Goal: Task Accomplishment & Management: Use online tool/utility

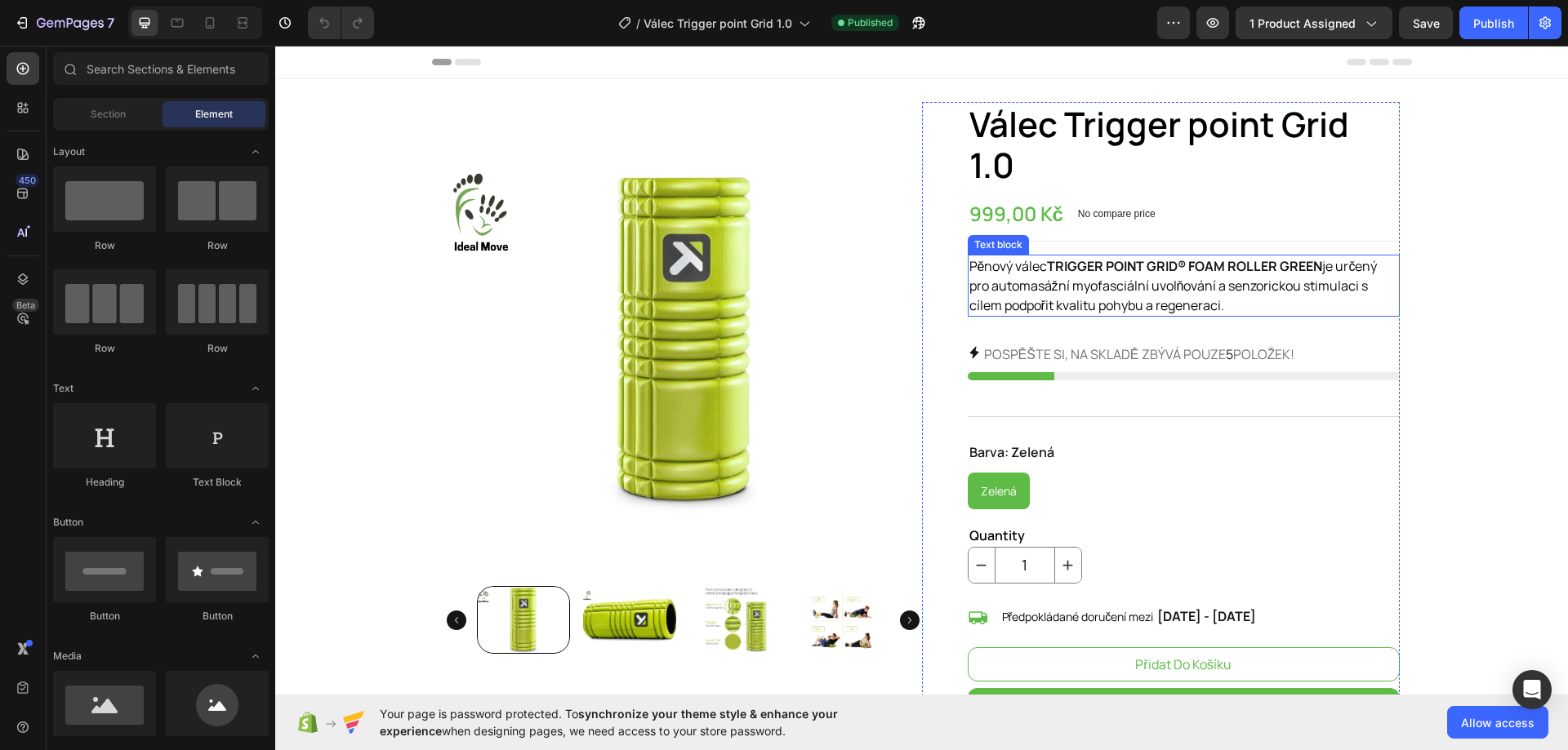
click at [1308, 305] on p "Pěnový válec TRIGGER POINT GRID® FOAM ROLLER GREEN je určený pro automasážní my…" at bounding box center [1183, 285] width 428 height 59
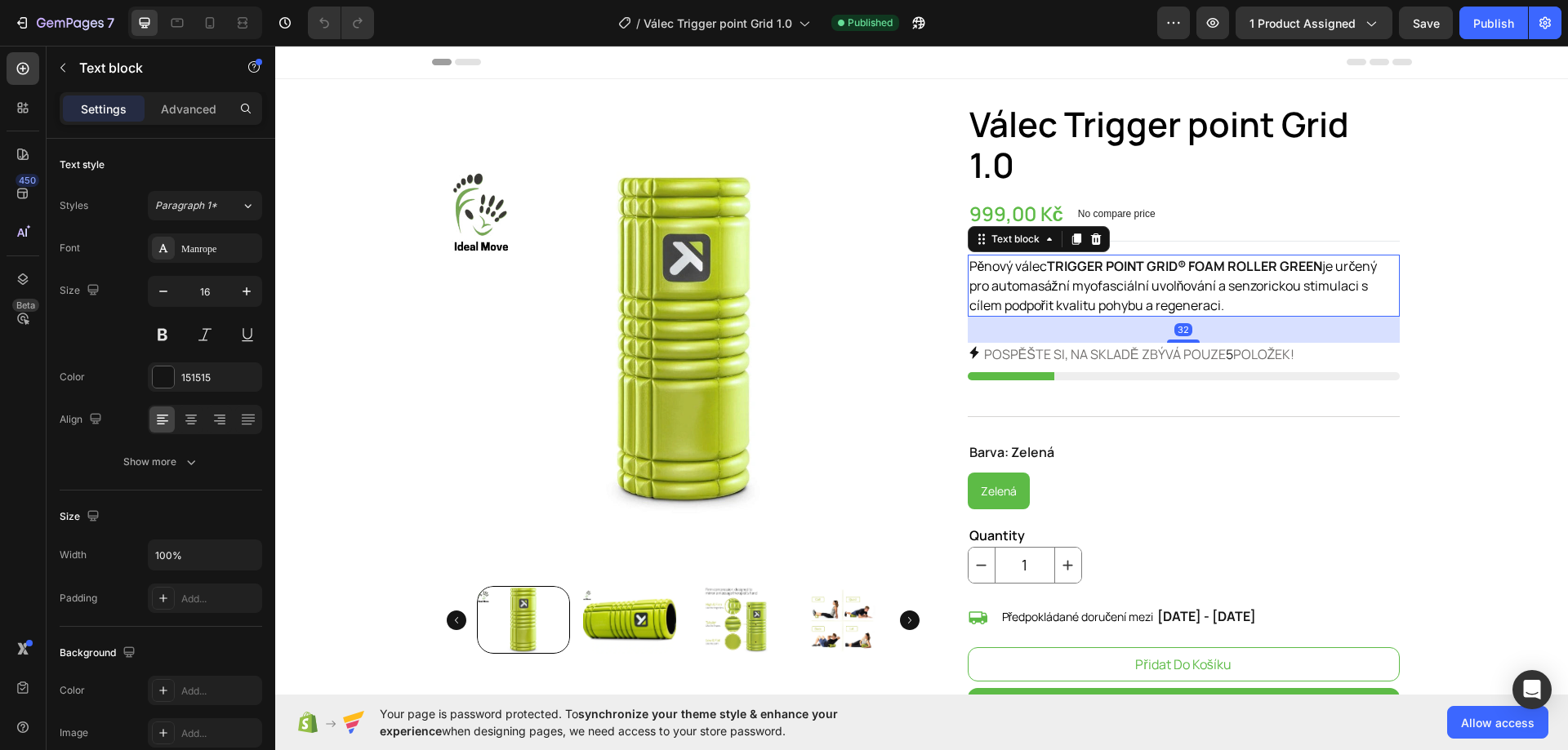
click at [1283, 305] on p "Pěnový válec TRIGGER POINT GRID® FOAM ROLLER GREEN je určený pro automasážní my…" at bounding box center [1183, 285] width 428 height 59
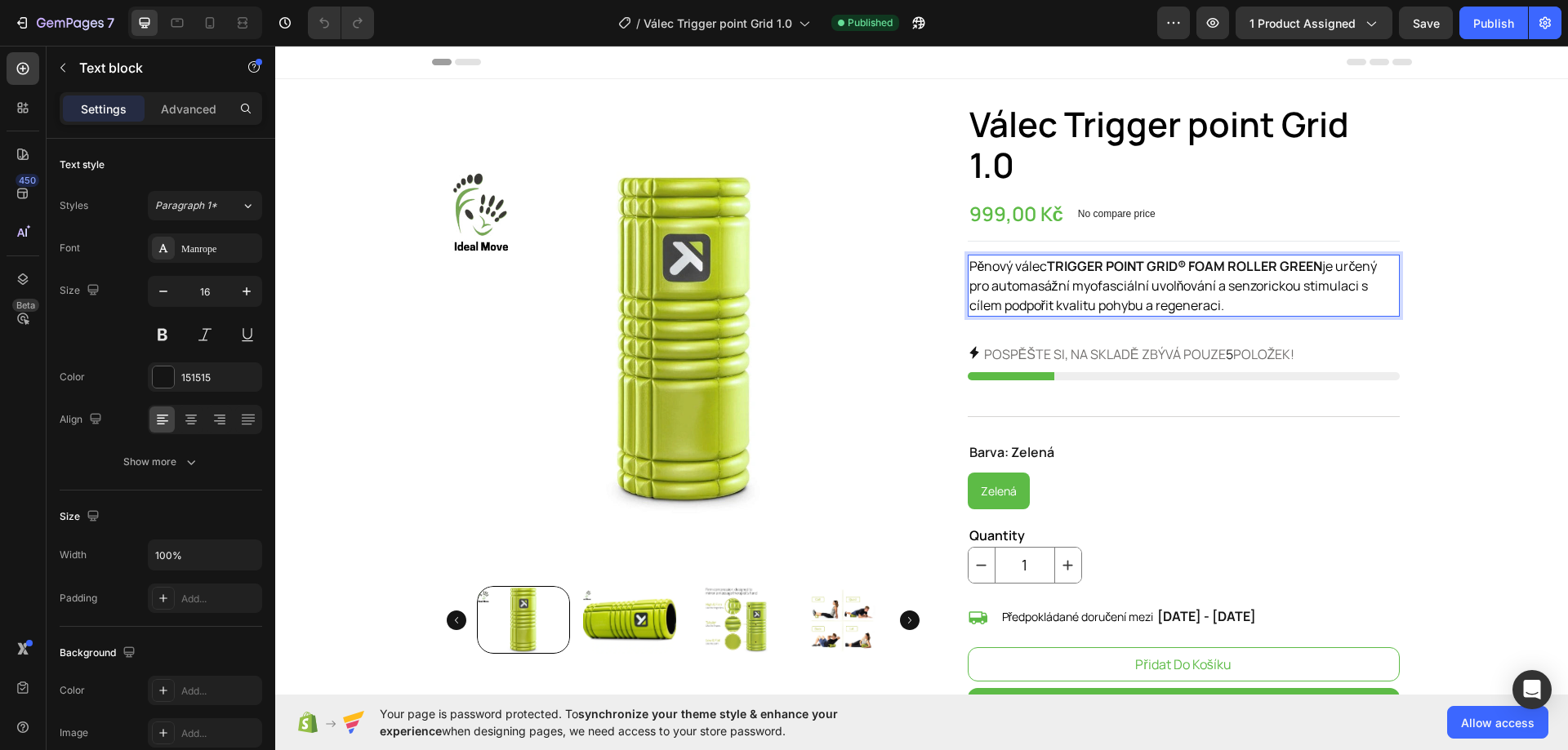
drag, startPoint x: 1258, startPoint y: 305, endPoint x: 964, endPoint y: 266, distance: 296.6
click at [969, 266] on p "Pěnový válec TRIGGER POINT GRID® FOAM ROLLER GREEN je určený pro automasážní my…" at bounding box center [1183, 285] width 428 height 59
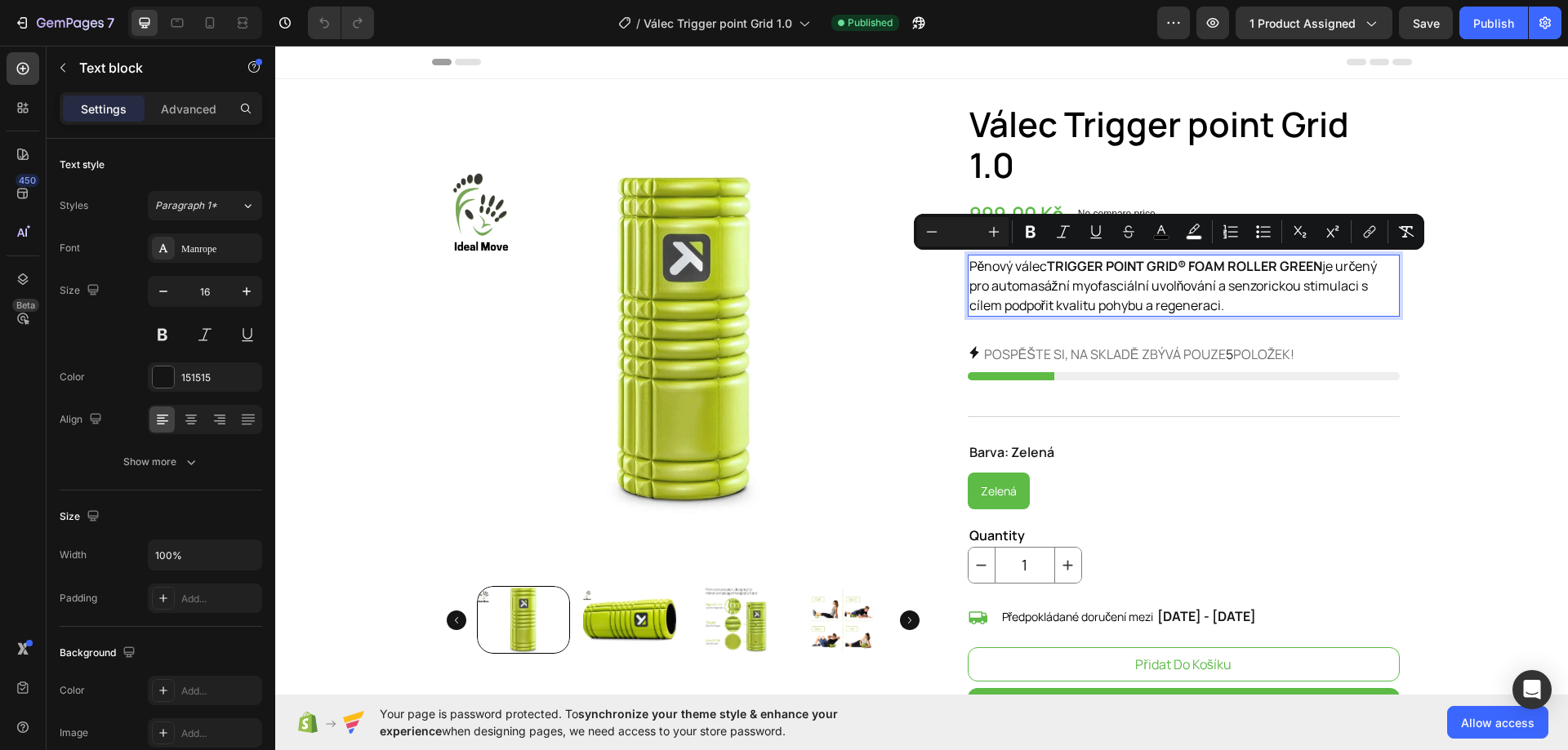
copy p "Pěnový válec TRIGGER POINT GRID® FOAM ROLLER GREEN je určený pro automasážní my…"
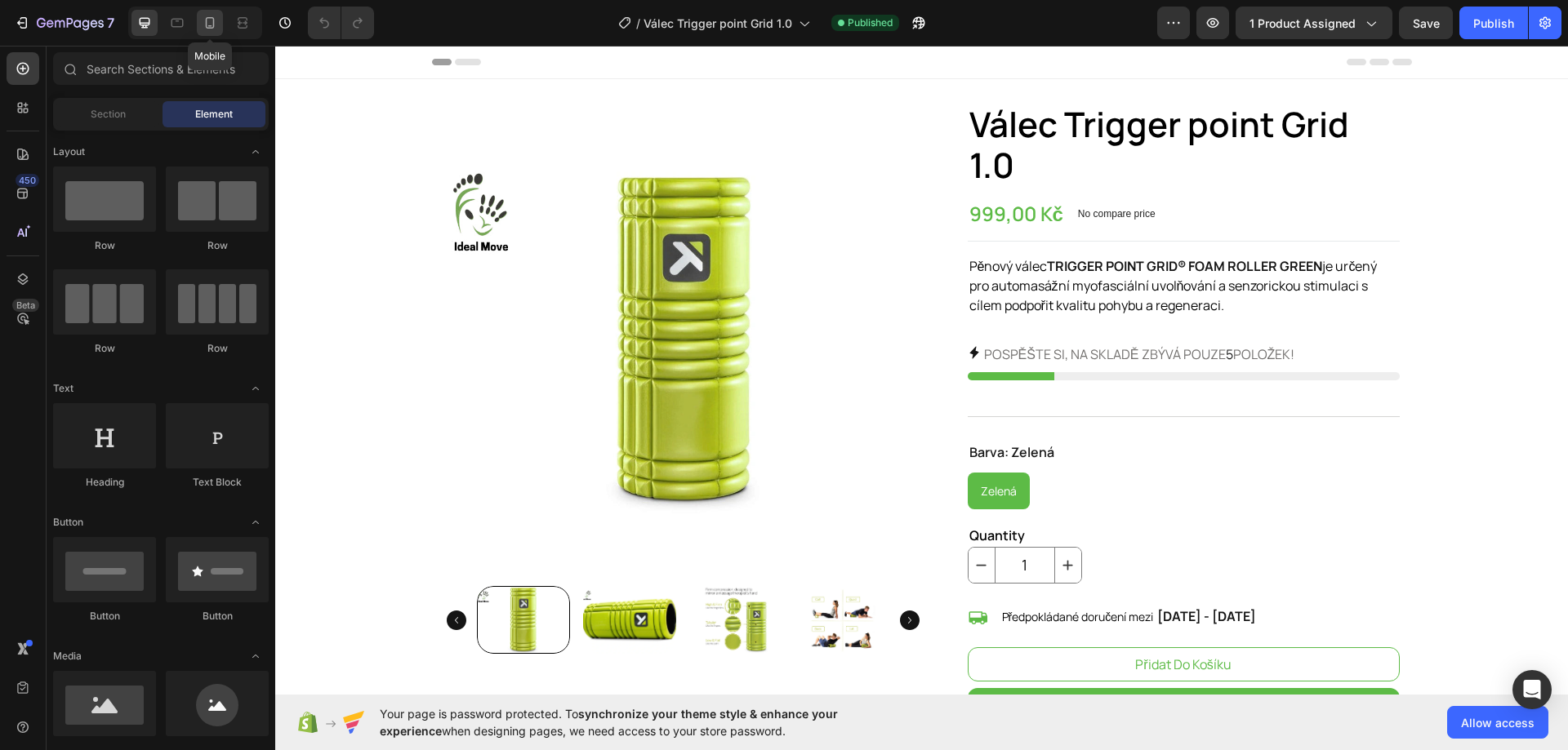
click at [200, 32] on div at bounding box center [210, 23] width 26 height 26
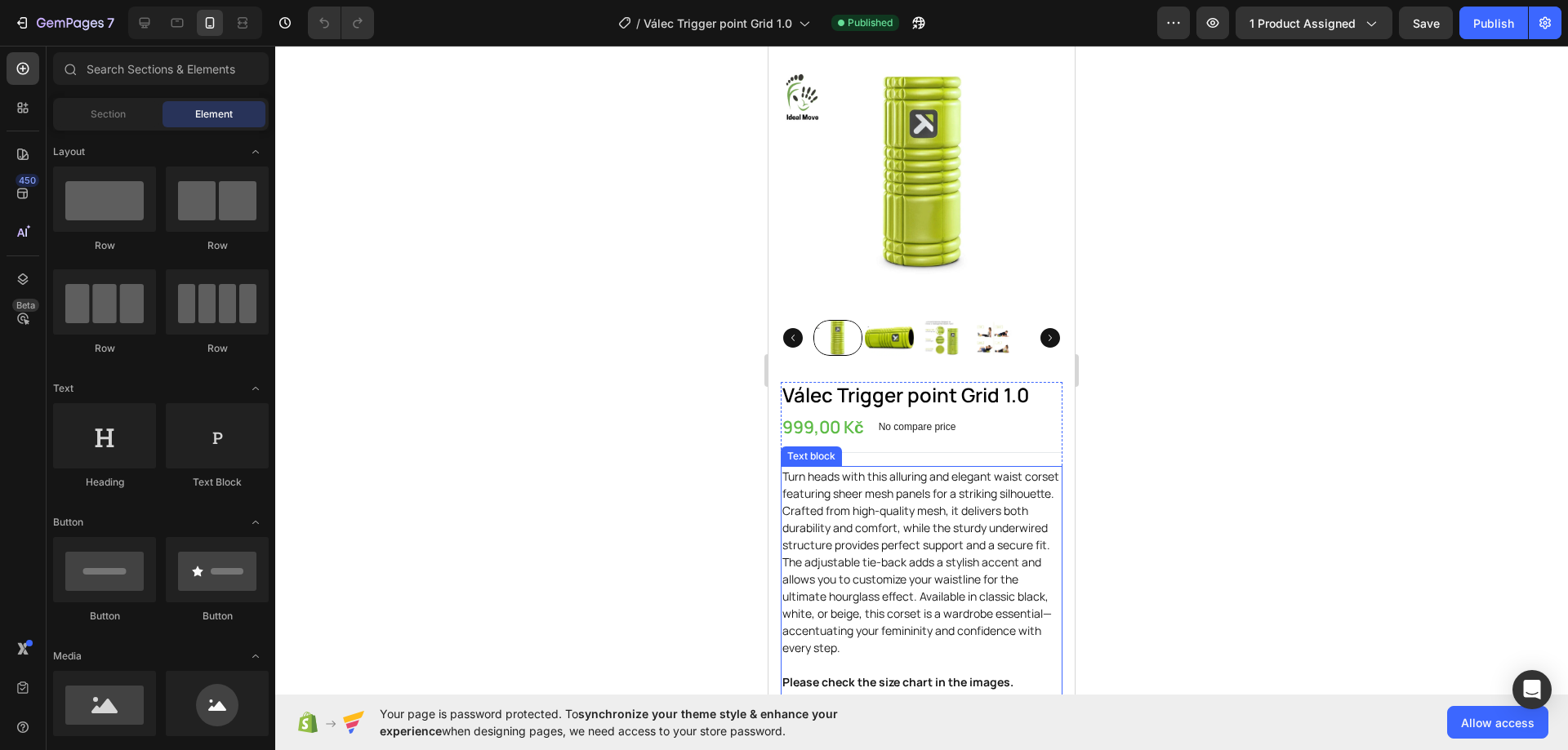
scroll to position [244, 0]
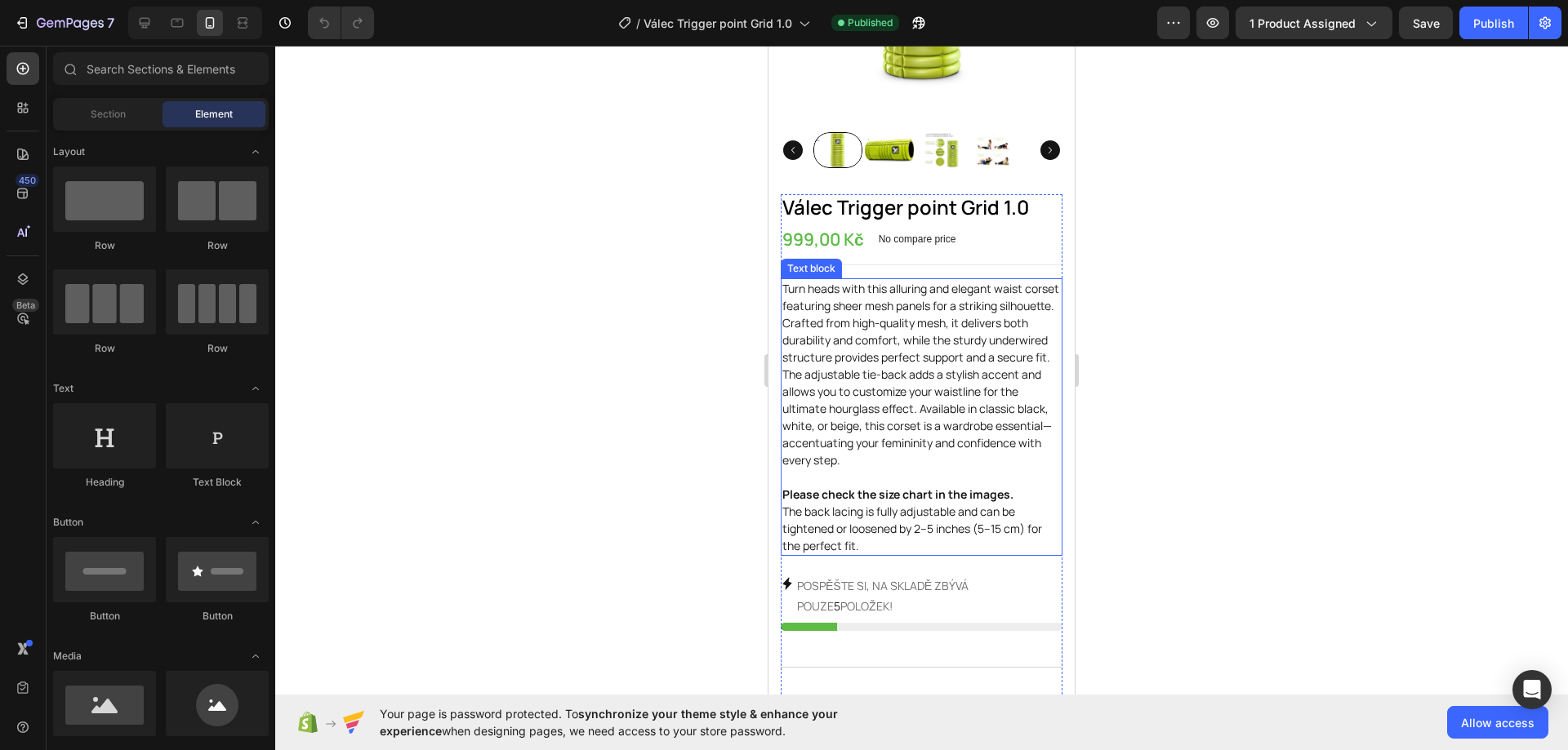
click at [852, 391] on p "Turn heads with this alluring and elegant waist corset featuring sheer mesh pan…" at bounding box center [921, 416] width 278 height 274
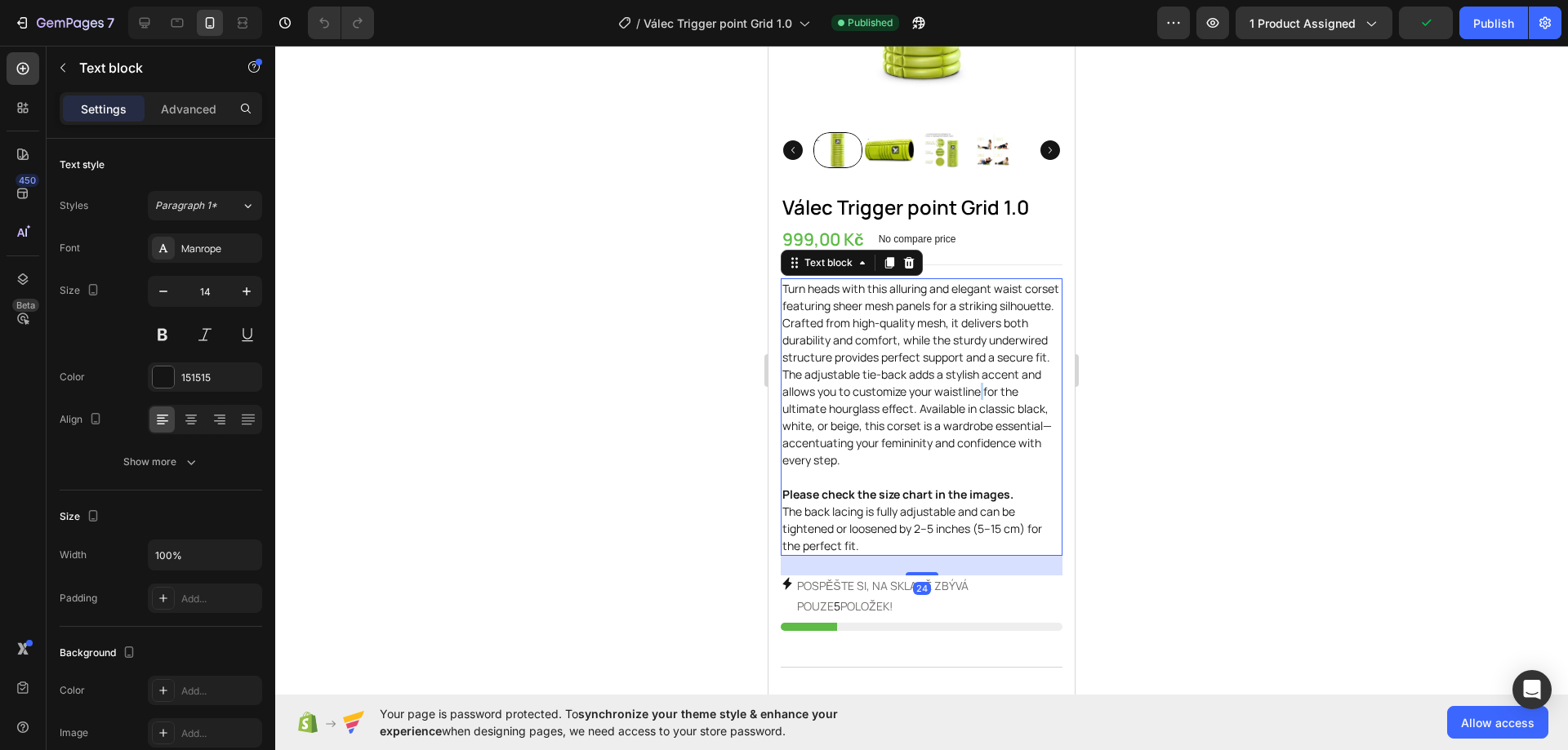
click at [852, 391] on p "Turn heads with this alluring and elegant waist corset featuring sheer mesh pan…" at bounding box center [921, 416] width 278 height 274
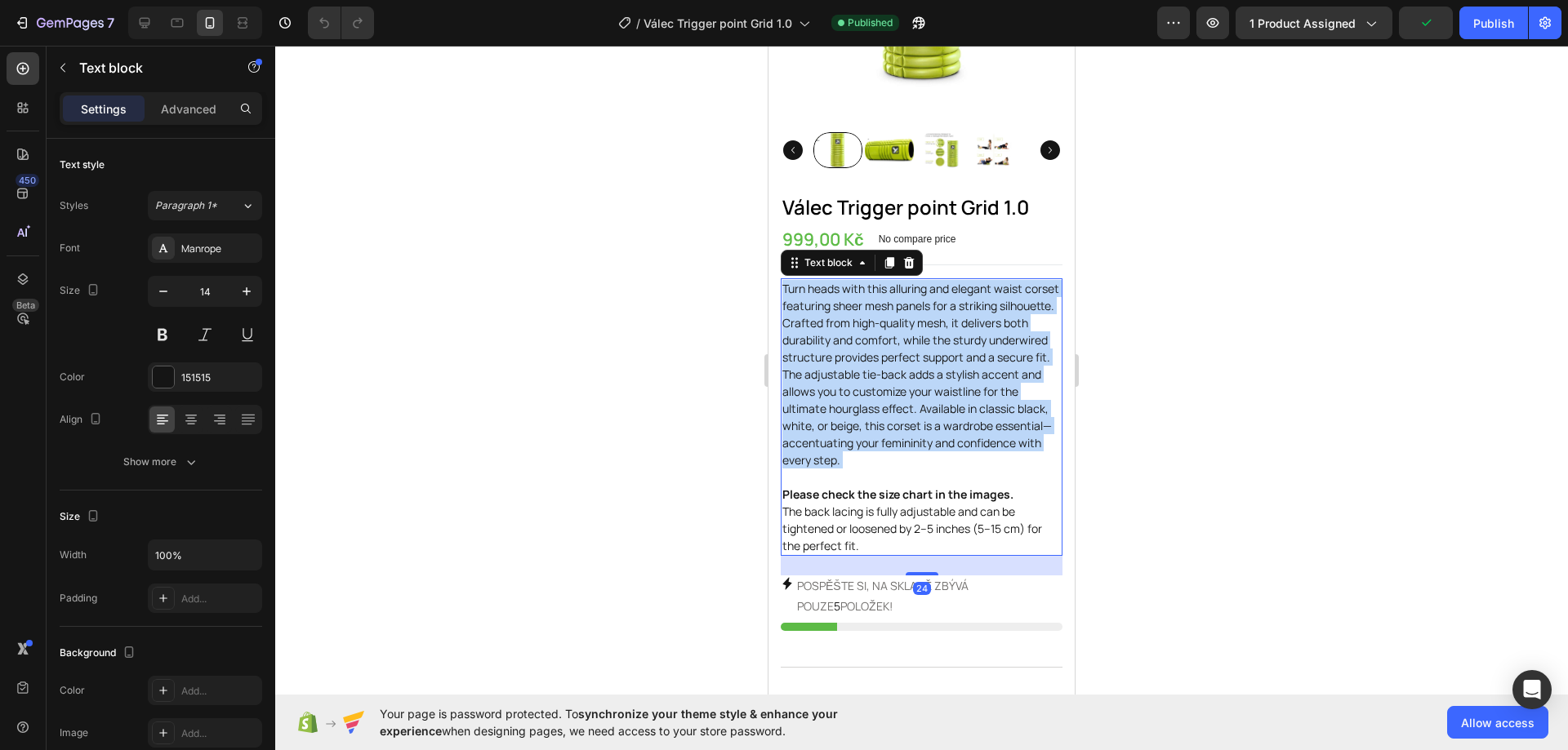
click at [852, 391] on p "Turn heads with this alluring and elegant waist corset featuring sheer mesh pan…" at bounding box center [921, 416] width 278 height 274
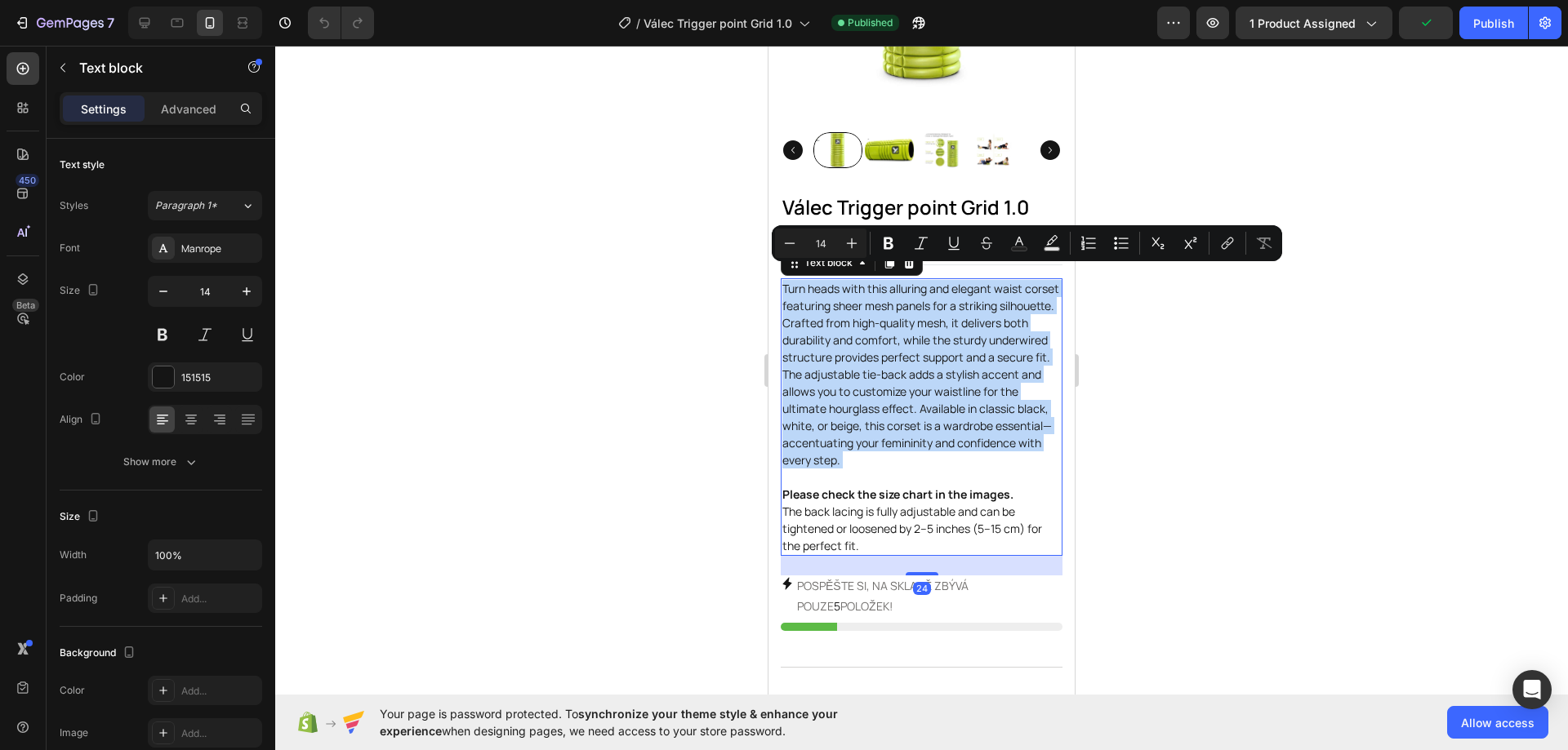
click at [852, 391] on p "Turn heads with this alluring and elegant waist corset featuring sheer mesh pan…" at bounding box center [921, 416] width 278 height 274
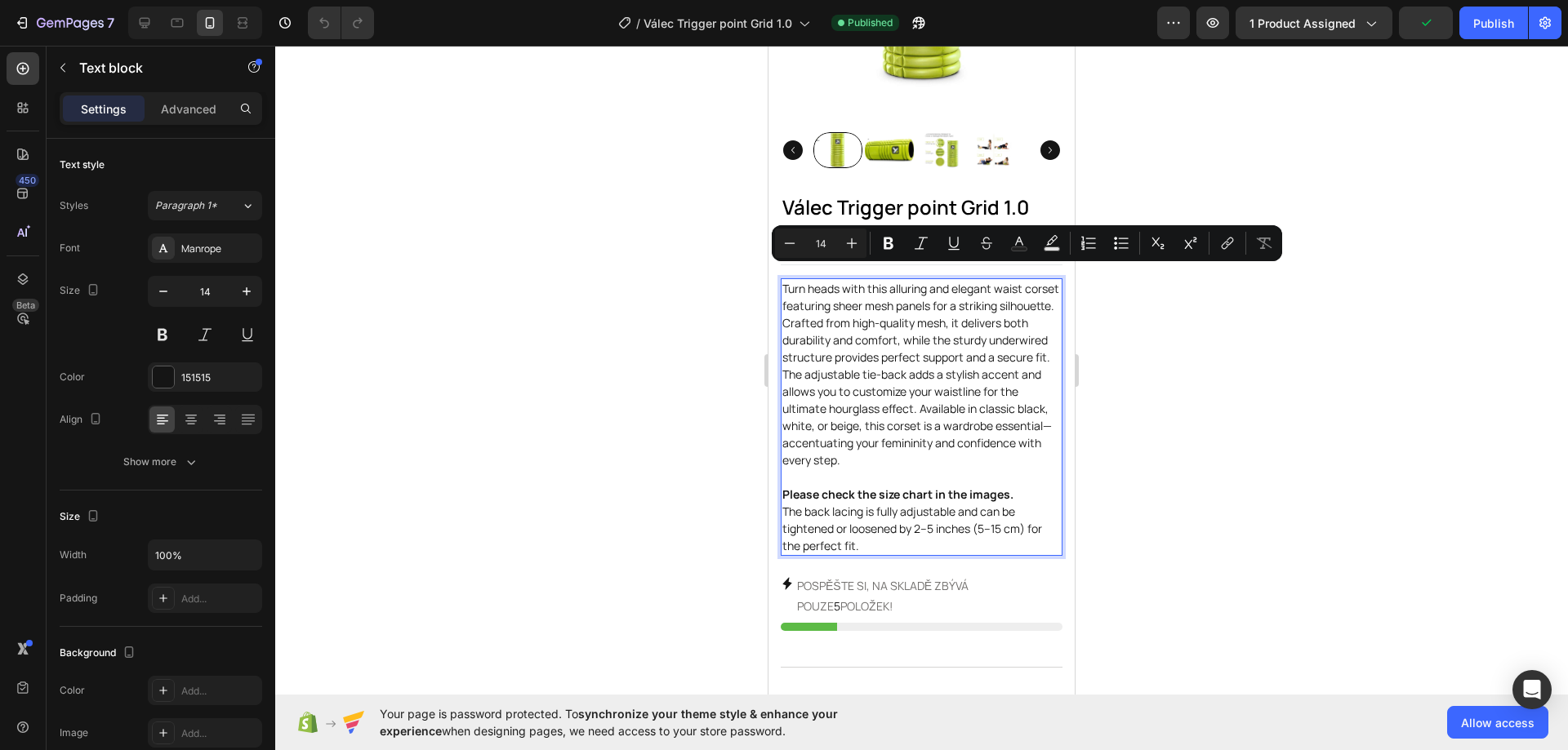
click at [870, 486] on strong "Please check the size chart in the images." at bounding box center [898, 494] width 231 height 16
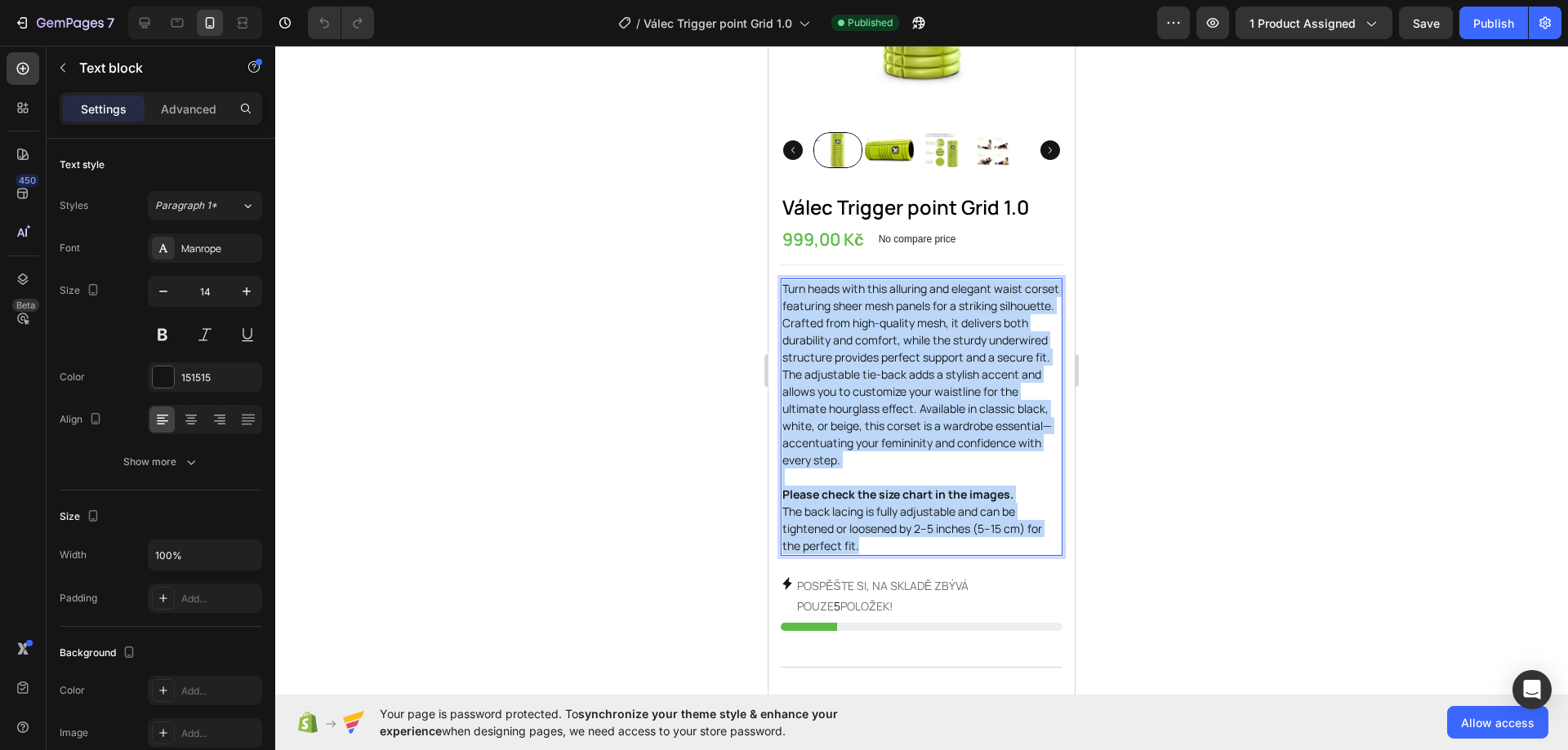
drag, startPoint x: 867, startPoint y: 530, endPoint x: 783, endPoint y: 267, distance: 276.1
click at [783, 280] on p "Turn heads with this alluring and elegant waist corset featuring sheer mesh pan…" at bounding box center [921, 416] width 278 height 274
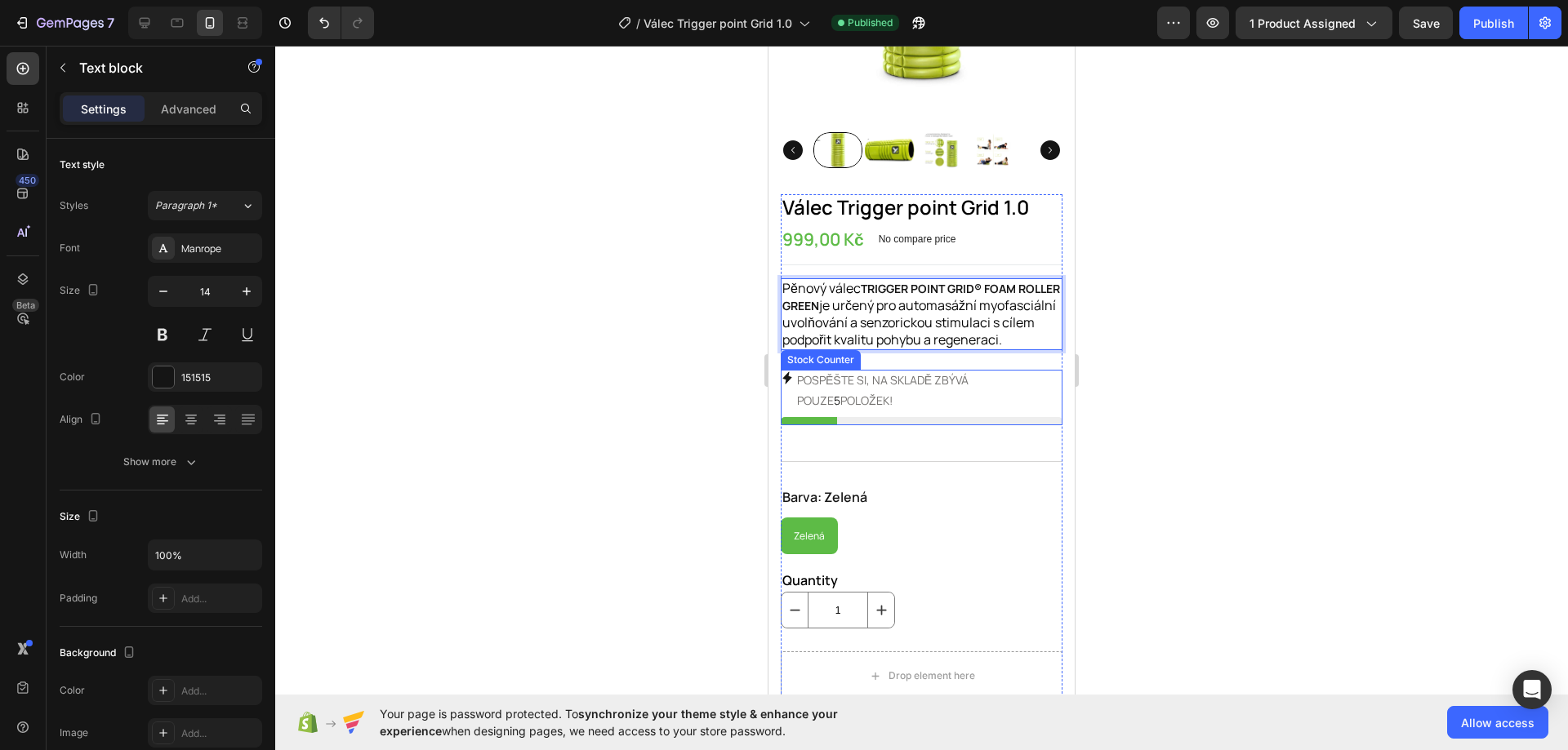
click at [1027, 377] on p "POSPĚŠTE SI, NA SKLADĚ ZBÝVÁ POUZE 5 POLOŽEK!" at bounding box center [930, 390] width 266 height 41
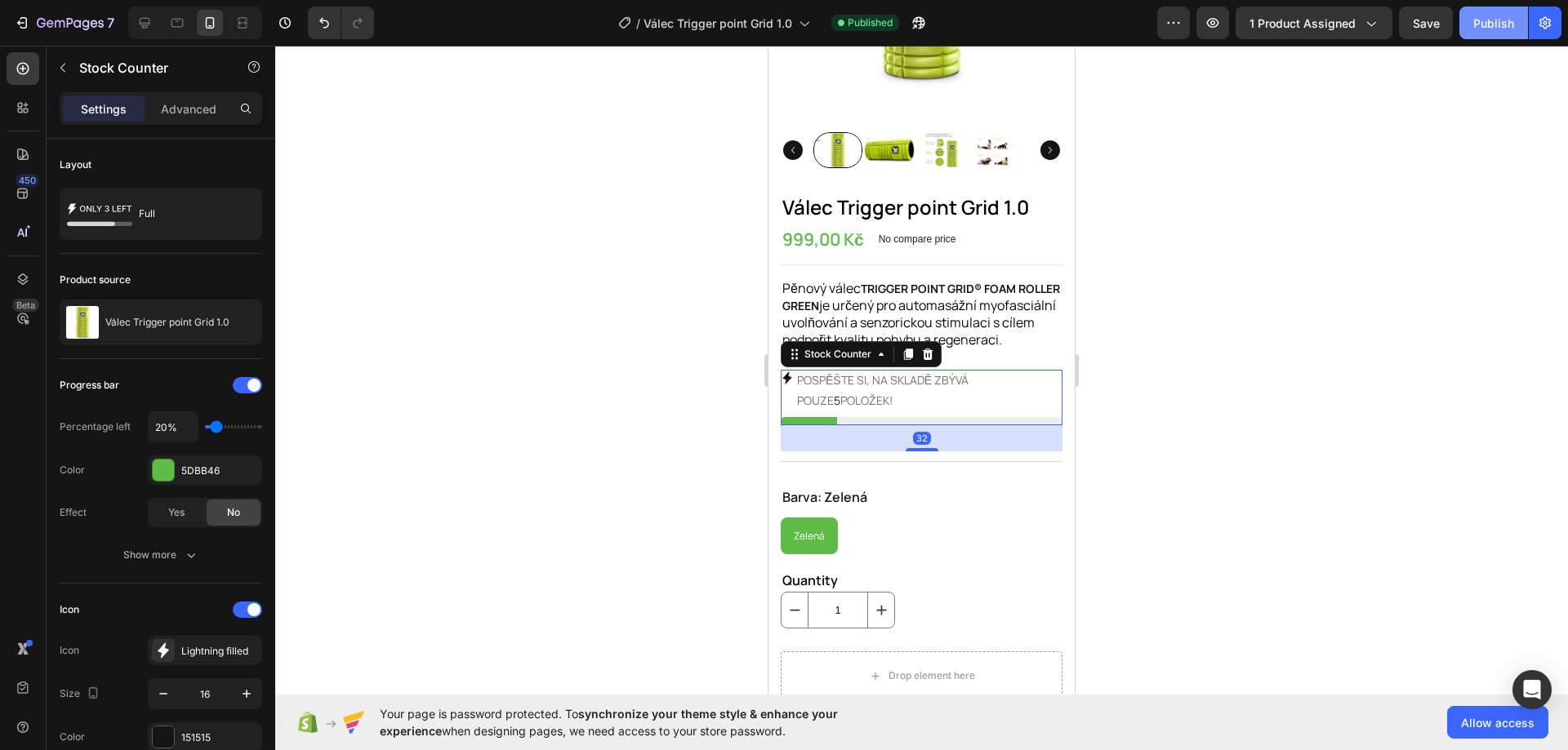
click at [1475, 26] on div "Publish" at bounding box center [1493, 23] width 41 height 17
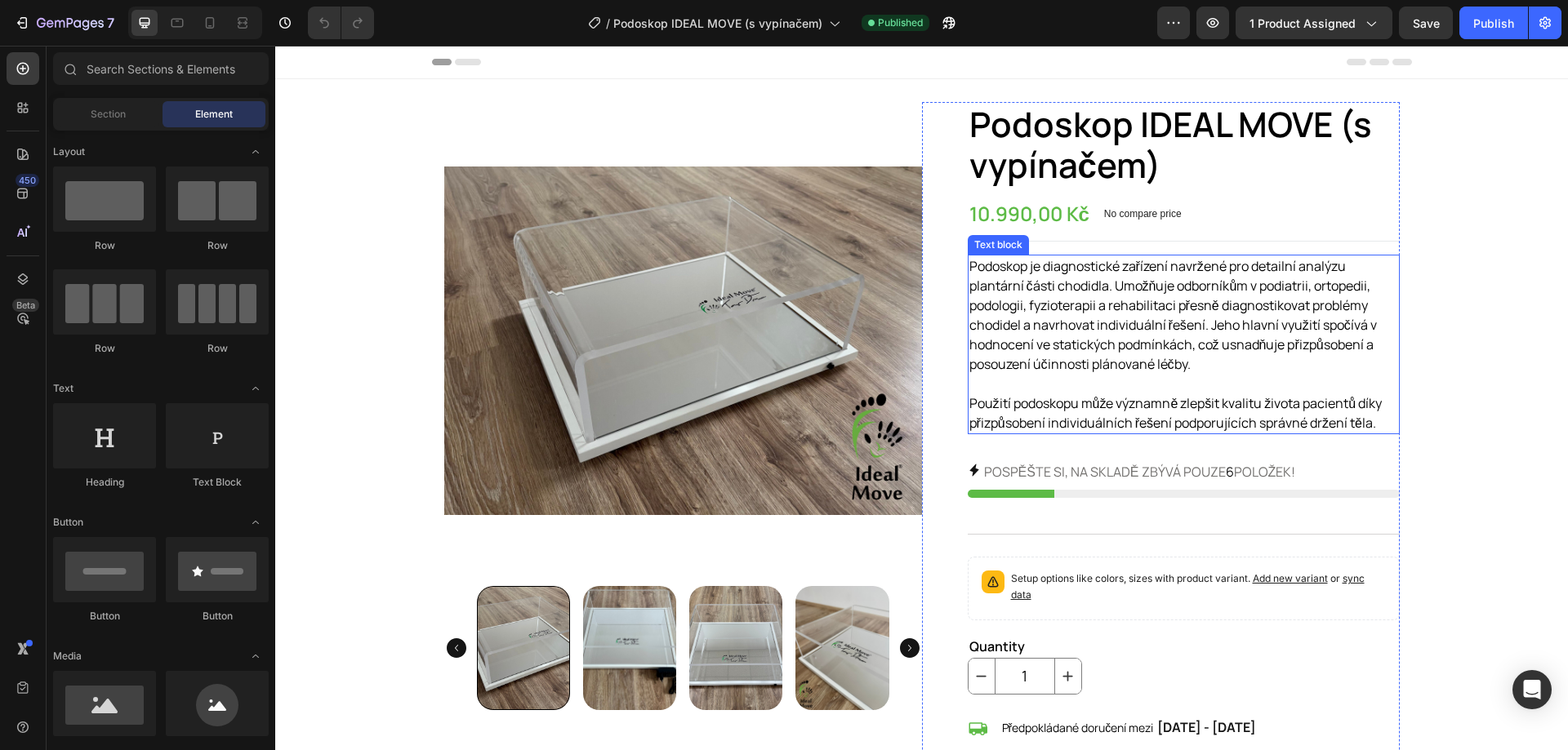
drag, startPoint x: 1206, startPoint y: 411, endPoint x: 1223, endPoint y: 413, distance: 17.1
click at [1206, 411] on span "Použití podoskopu může významně zlepšit kvalitu života pacientů díky přizpůsobe…" at bounding box center [1176, 413] width 413 height 38
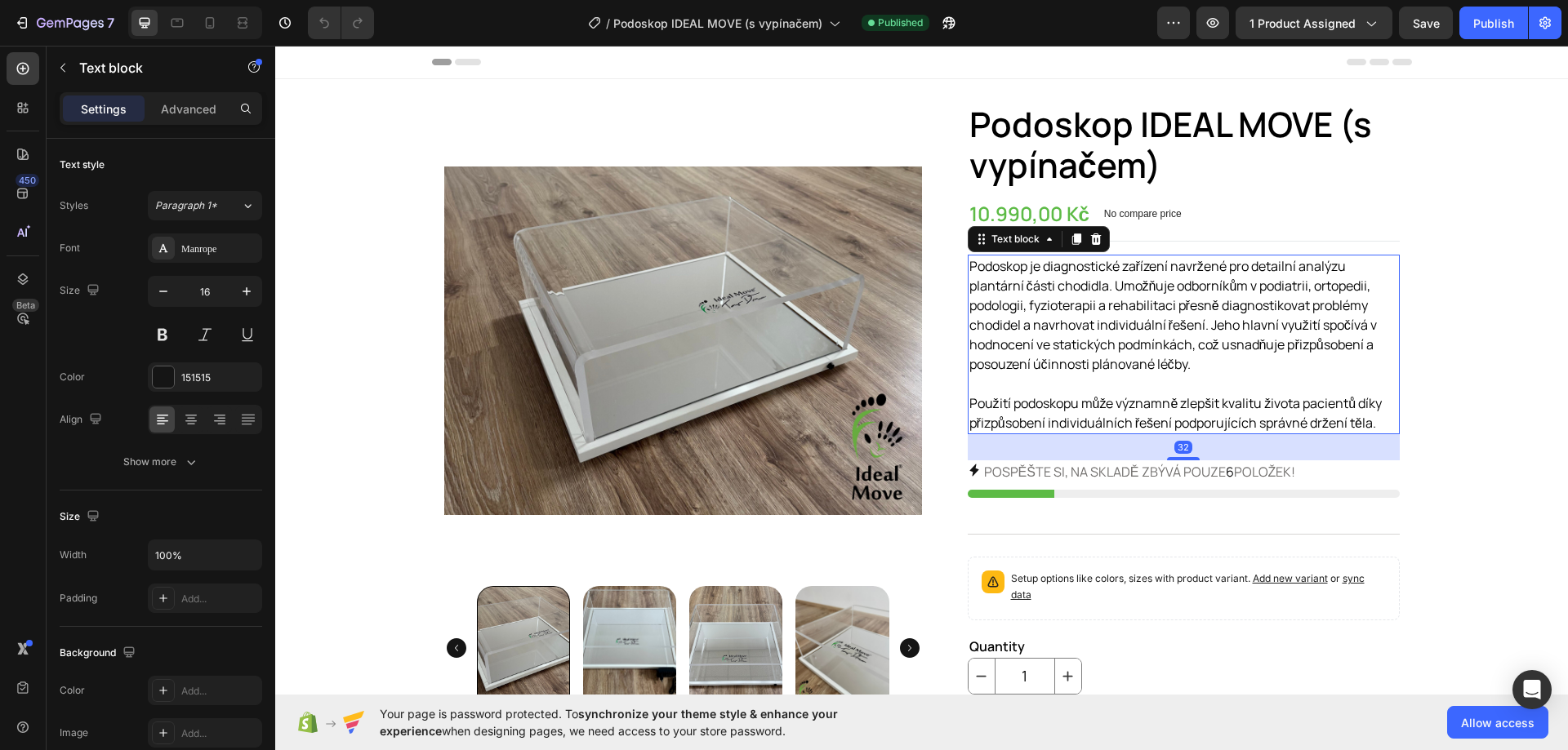
click at [1372, 422] on p "Podoskop je diagnostické zařízení navržené pro detailní analýzu plantární části…" at bounding box center [1183, 344] width 428 height 176
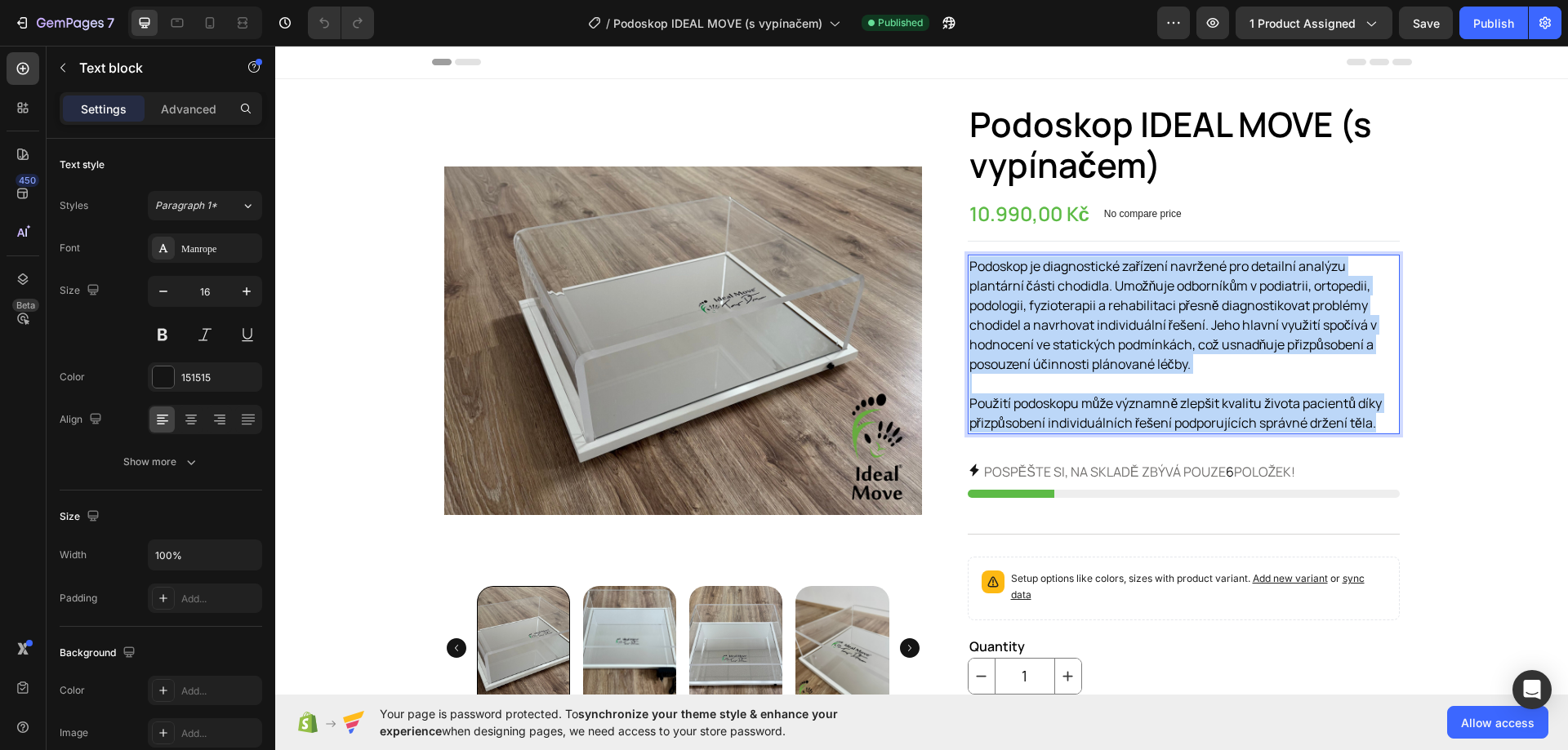
drag, startPoint x: 1374, startPoint y: 422, endPoint x: 965, endPoint y: 264, distance: 438.5
click at [969, 264] on p "Podoskop je diagnostické zařízení navržené pro detailní analýzu plantární části…" at bounding box center [1183, 344] width 428 height 176
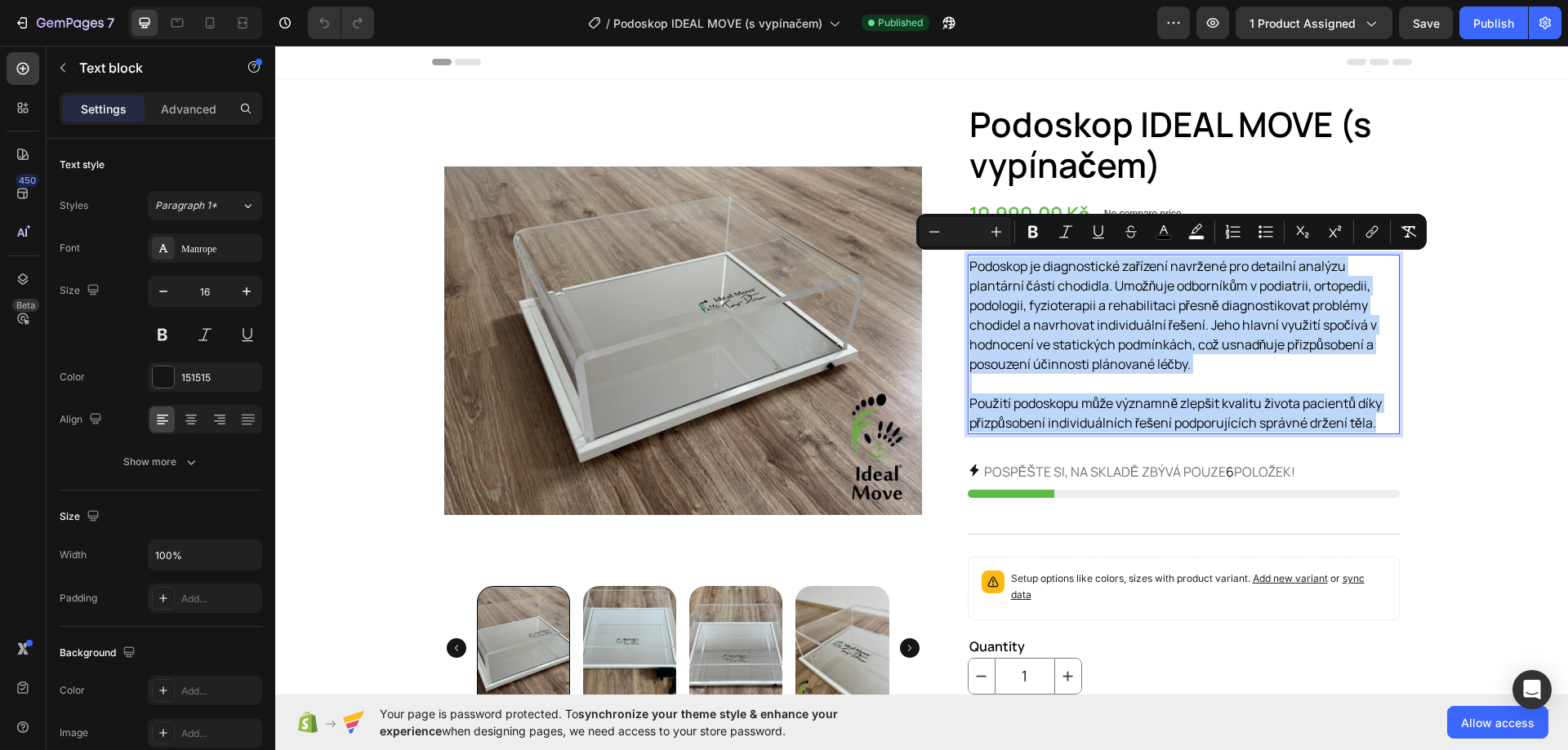
copy p "Podoskop je diagnostické zařízení navržené pro detailní analýzu plantární části…"
click at [1254, 155] on h1 "Podoskop IDEAL MOVE (s vypínačem)" at bounding box center [1183, 145] width 432 height 86
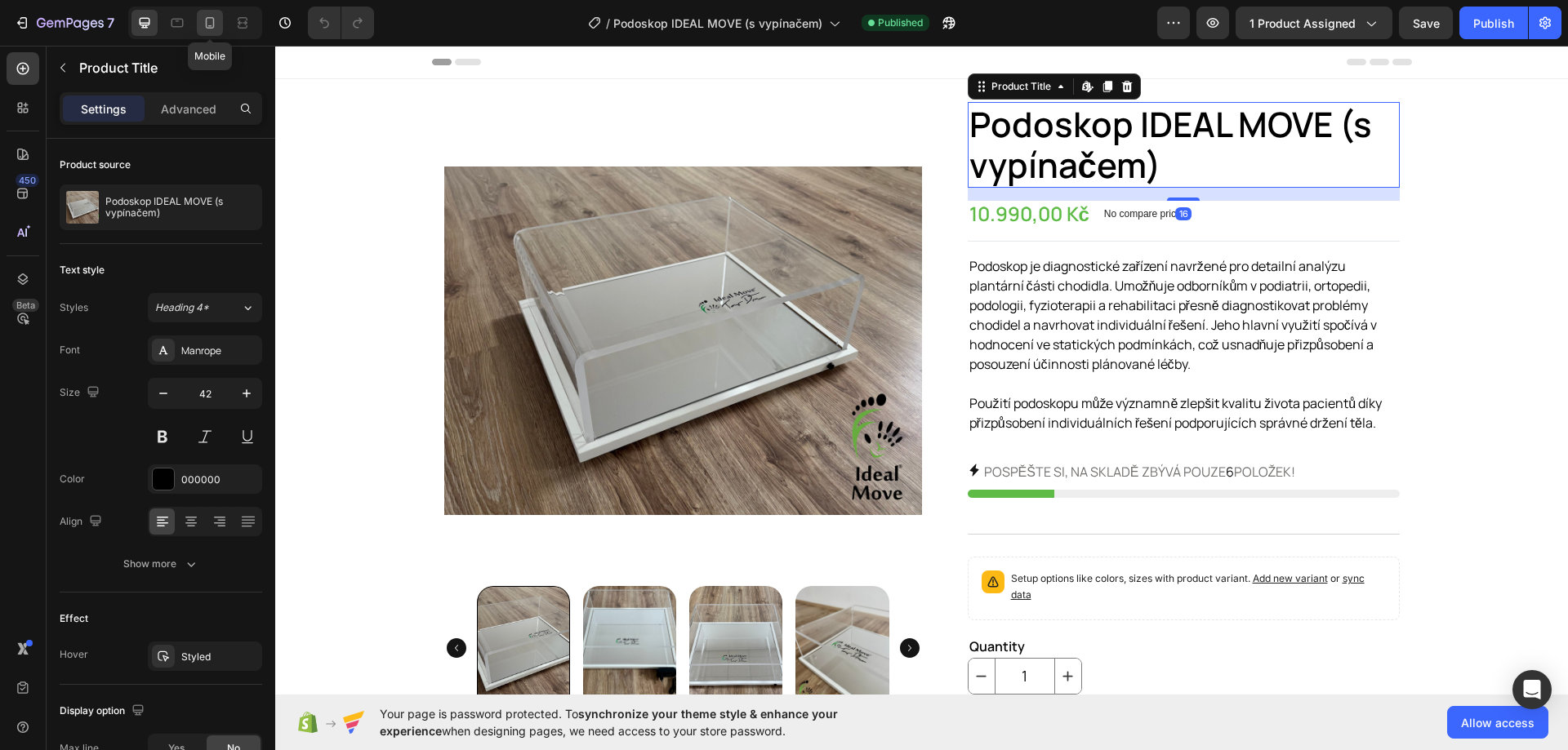
click at [200, 27] on div at bounding box center [210, 23] width 26 height 26
type input "24"
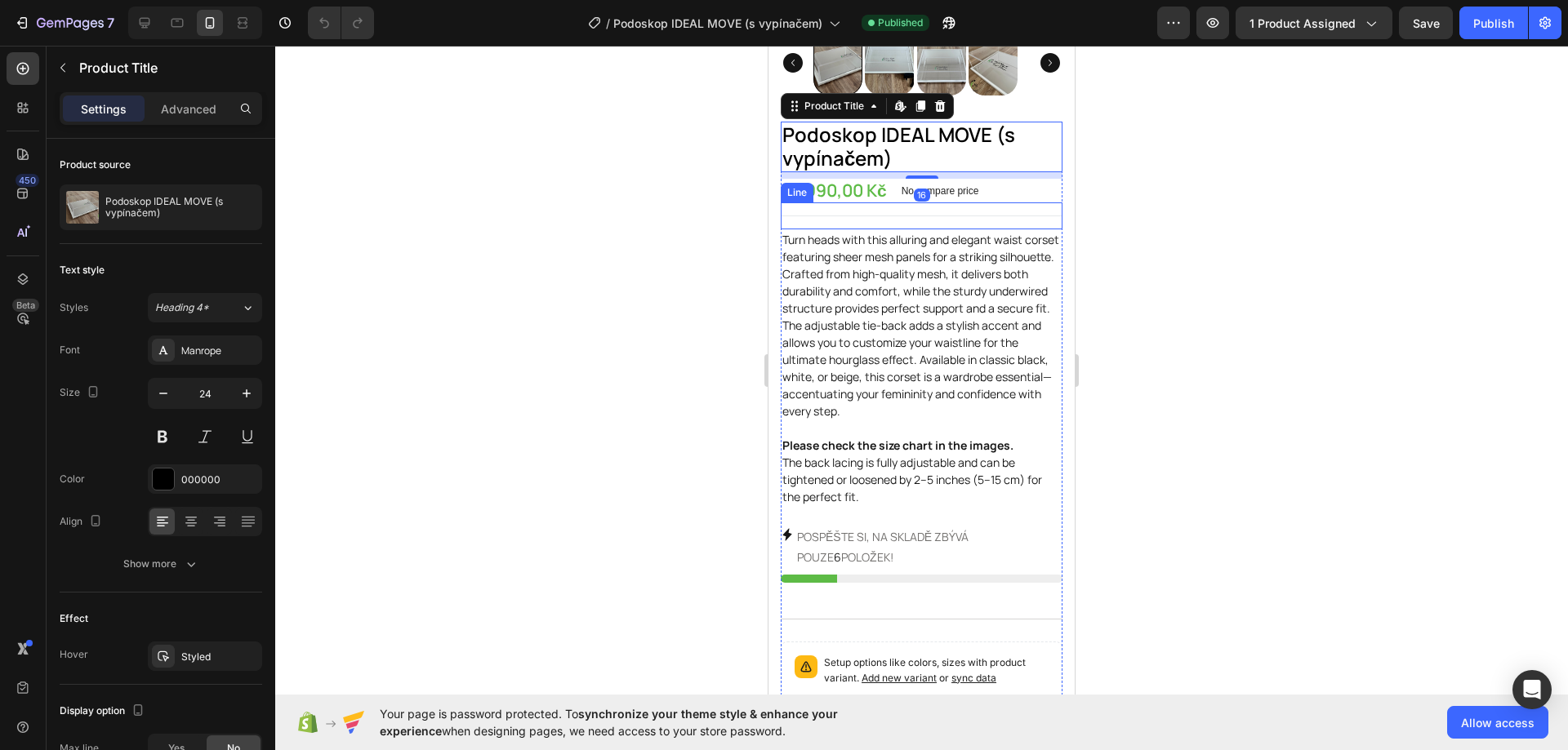
scroll to position [353, 0]
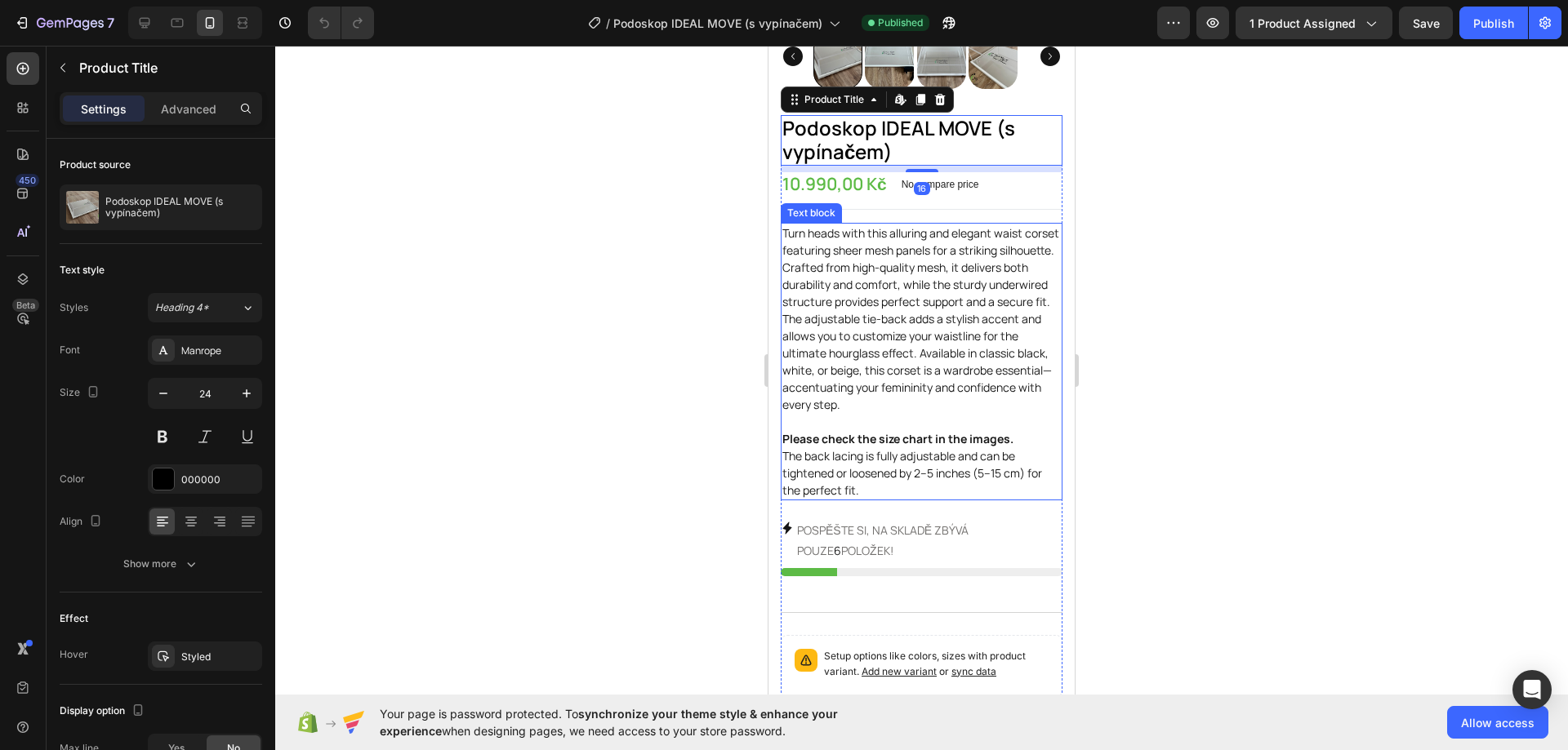
click at [918, 408] on p "Turn heads with this alluring and elegant waist corset featuring sheer mesh pan…" at bounding box center [921, 361] width 278 height 274
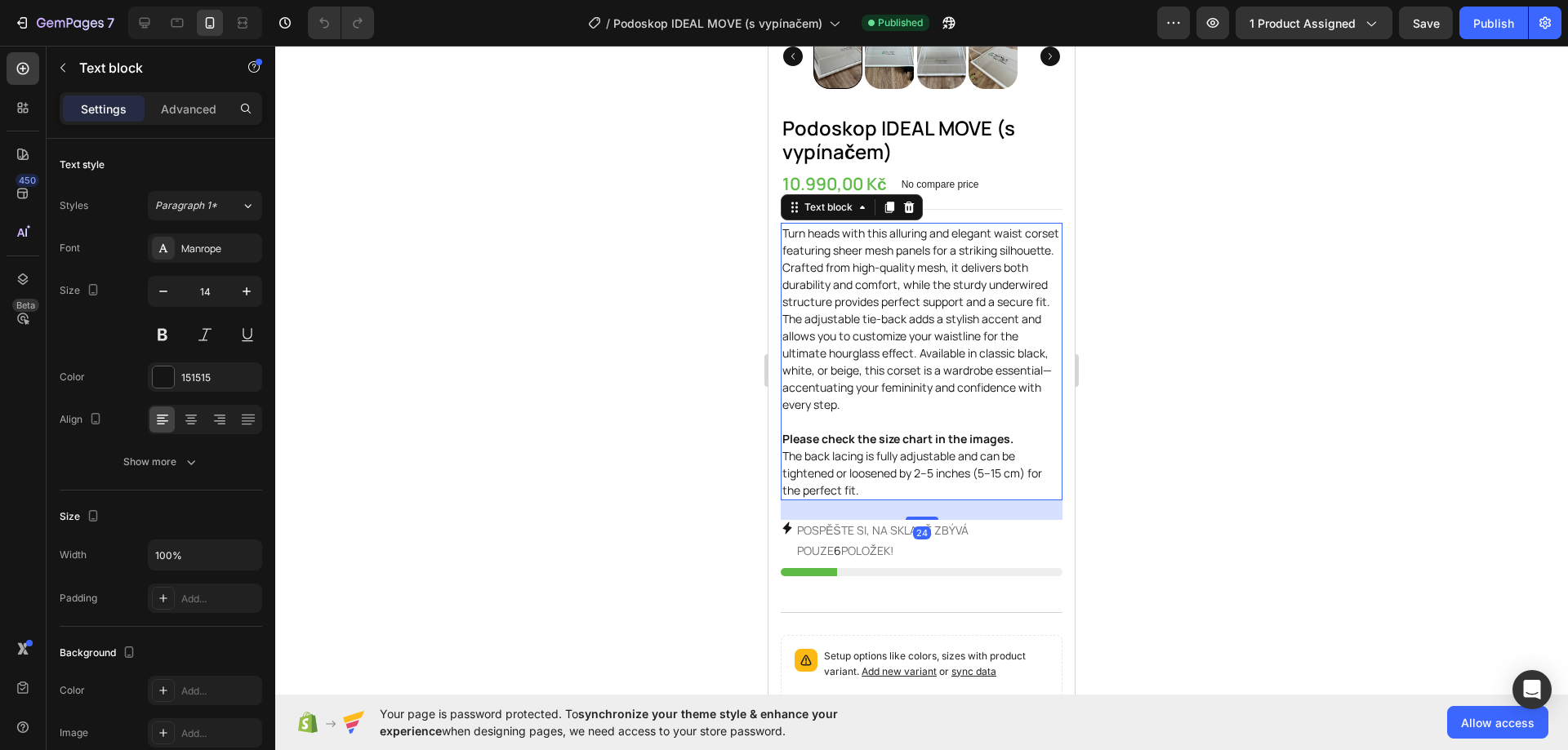
click at [890, 464] on p "Turn heads with this alluring and elegant waist corset featuring sheer mesh pan…" at bounding box center [921, 361] width 278 height 274
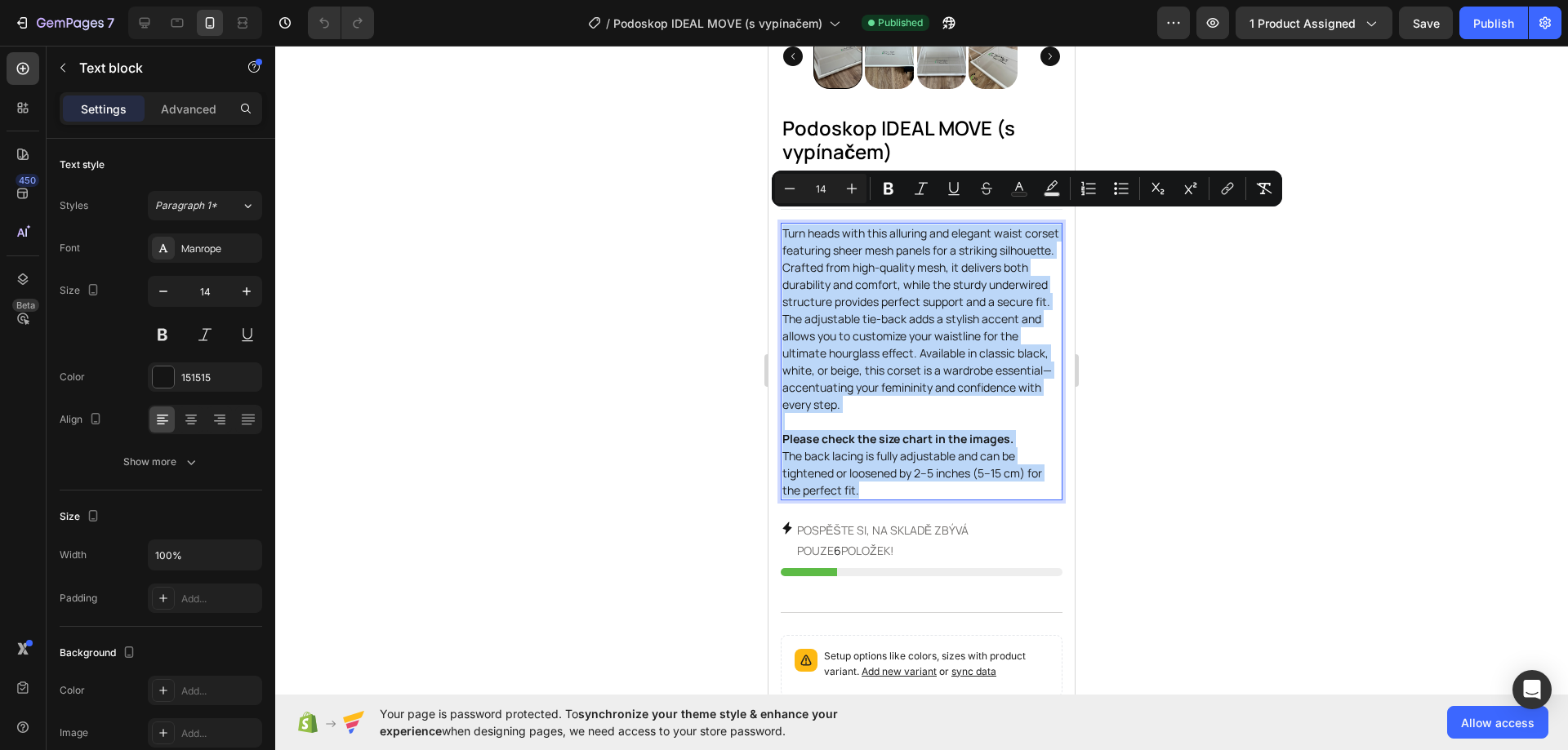
drag, startPoint x: 871, startPoint y: 476, endPoint x: 783, endPoint y: 215, distance: 275.4
click at [783, 224] on p "Turn heads with this alluring and elegant waist corset featuring sheer mesh pan…" at bounding box center [921, 361] width 278 height 274
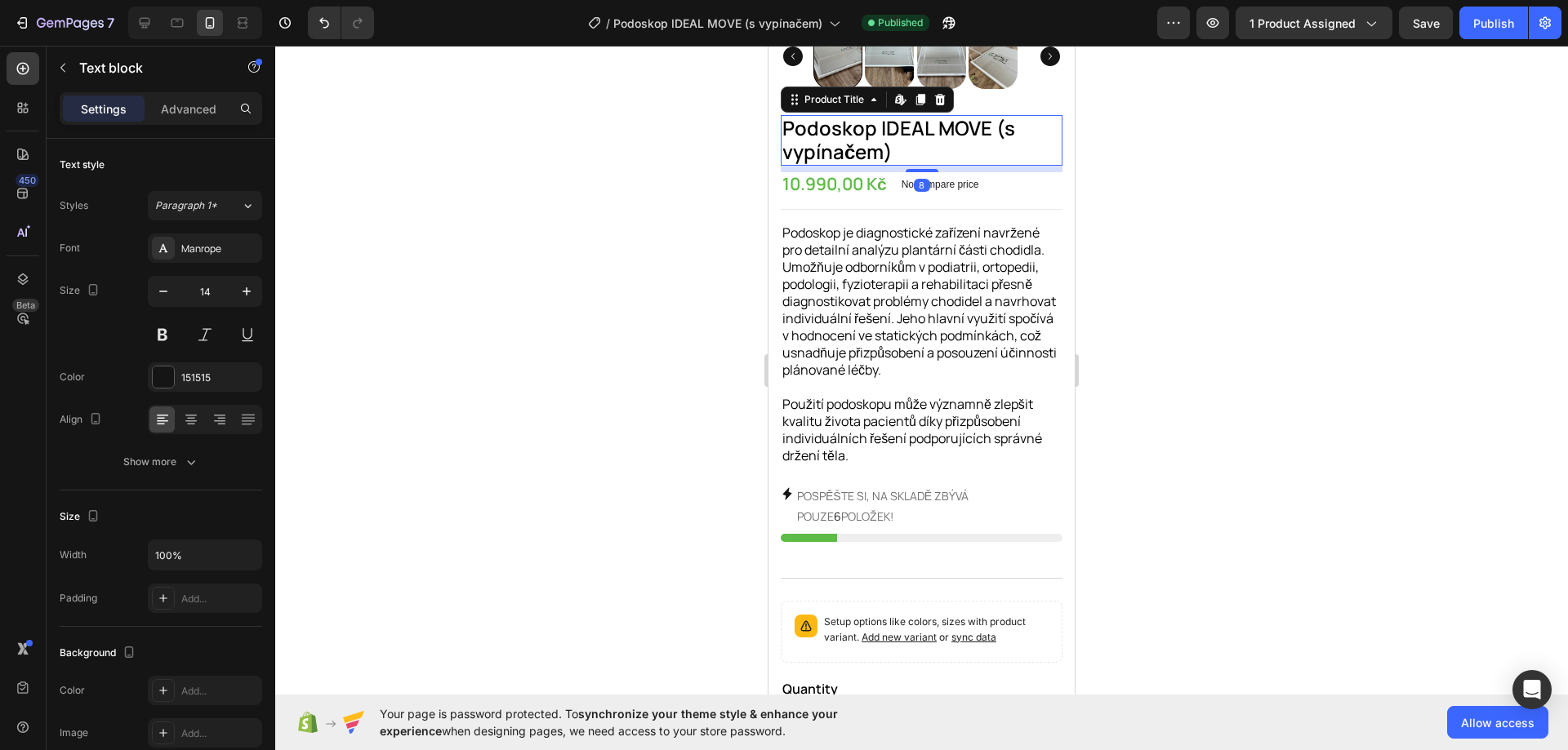
click at [910, 140] on h1 "Podoskop IDEAL MOVE (s vypínačem)" at bounding box center [921, 139] width 282 height 50
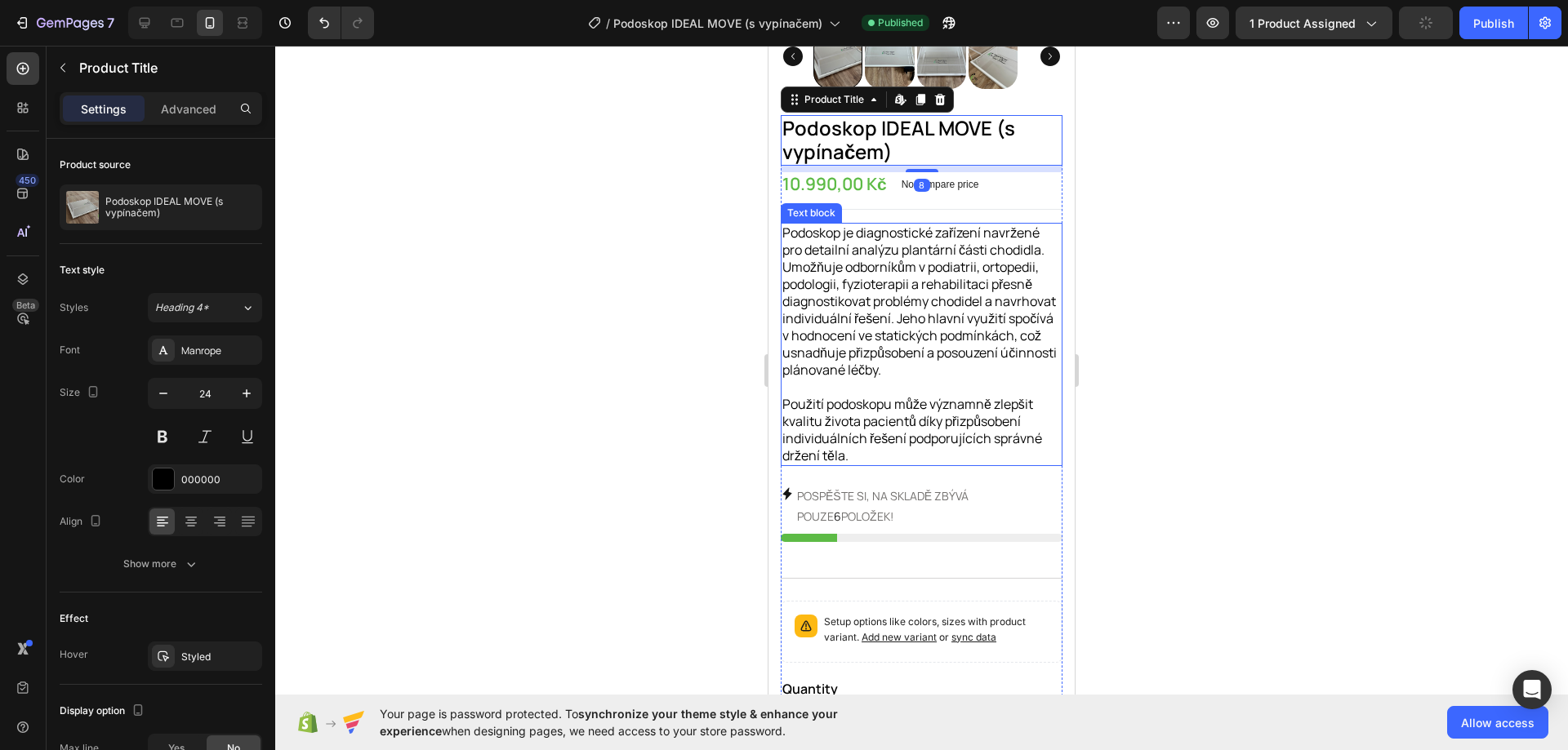
click at [932, 338] on span "Podoskop je diagnostické zařízení navržené pro detailní analýzu plantární části…" at bounding box center [919, 301] width 275 height 155
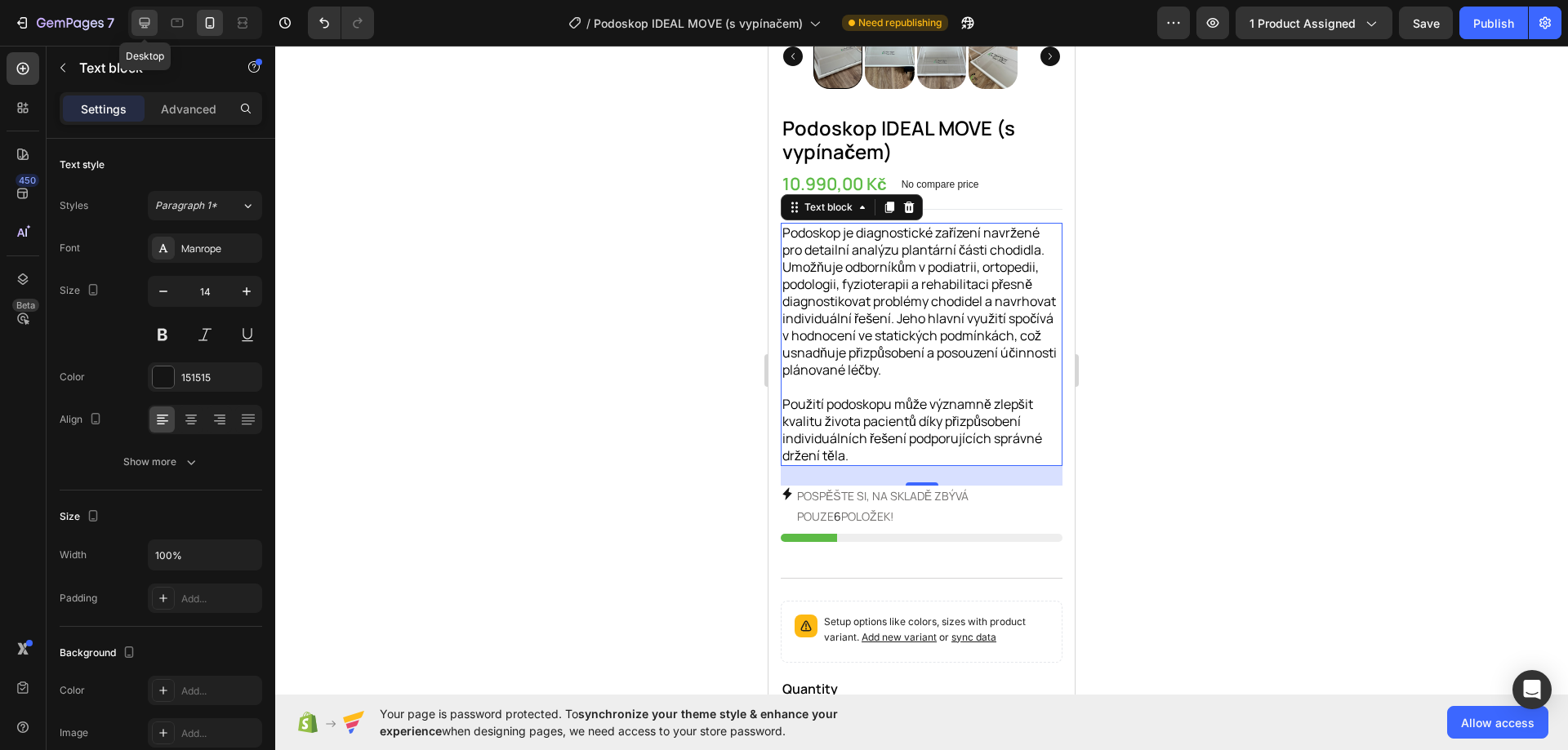
click at [149, 16] on icon at bounding box center [144, 23] width 16 height 16
type input "16"
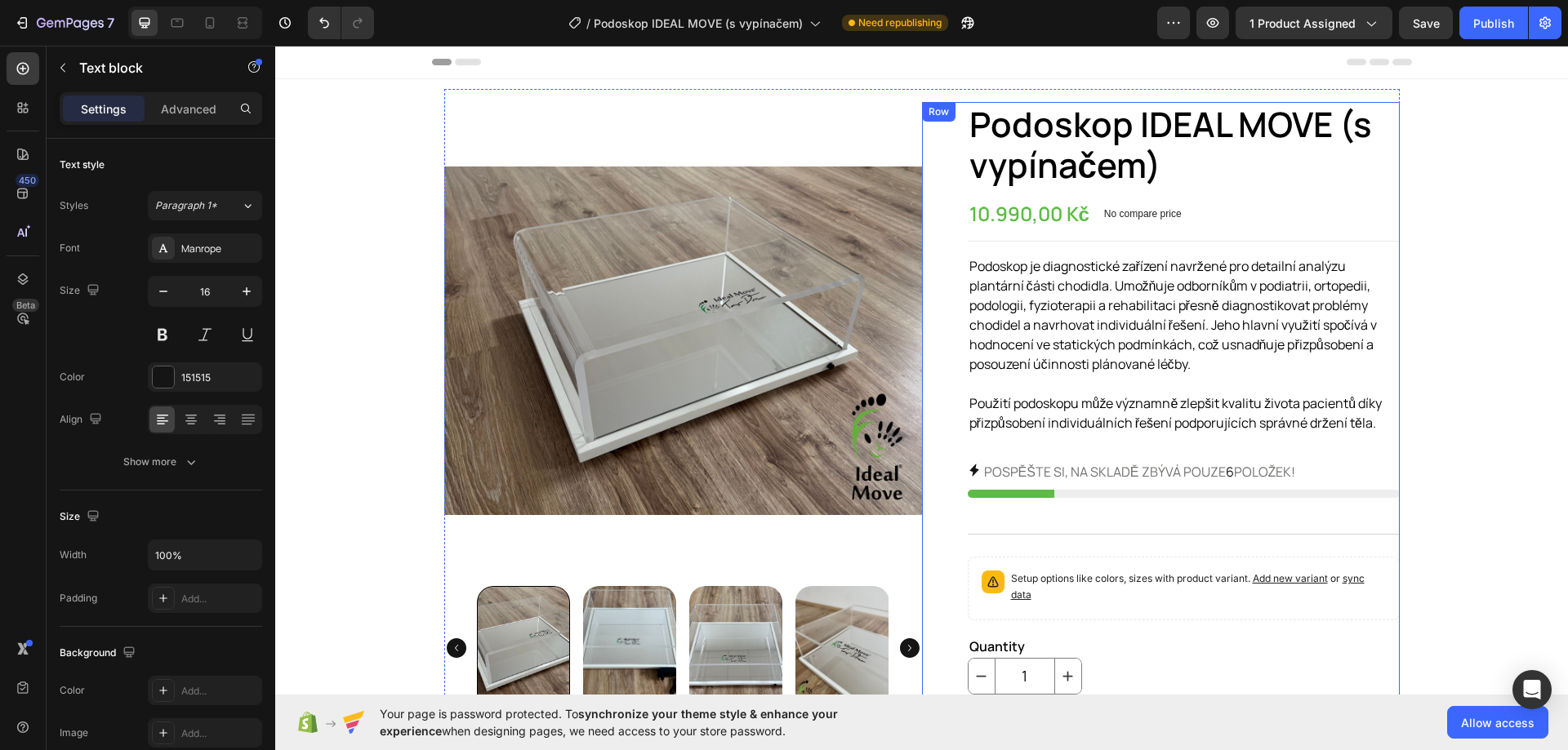
click at [1044, 363] on span "Podoskop je diagnostické zařízení navržené pro detailní analýzu plantární části…" at bounding box center [1172, 314] width 407 height 116
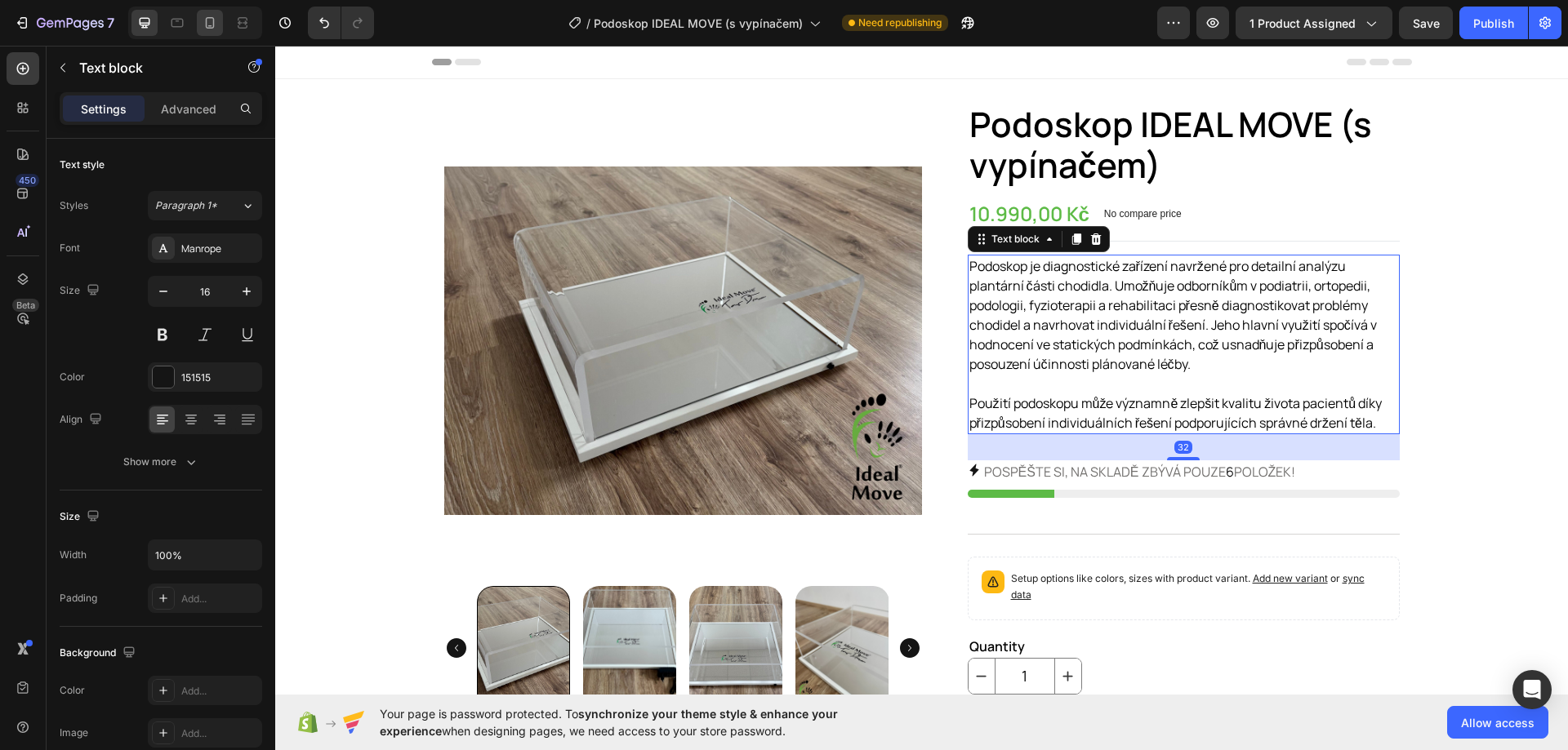
click at [213, 18] on icon at bounding box center [209, 23] width 16 height 16
type input "14"
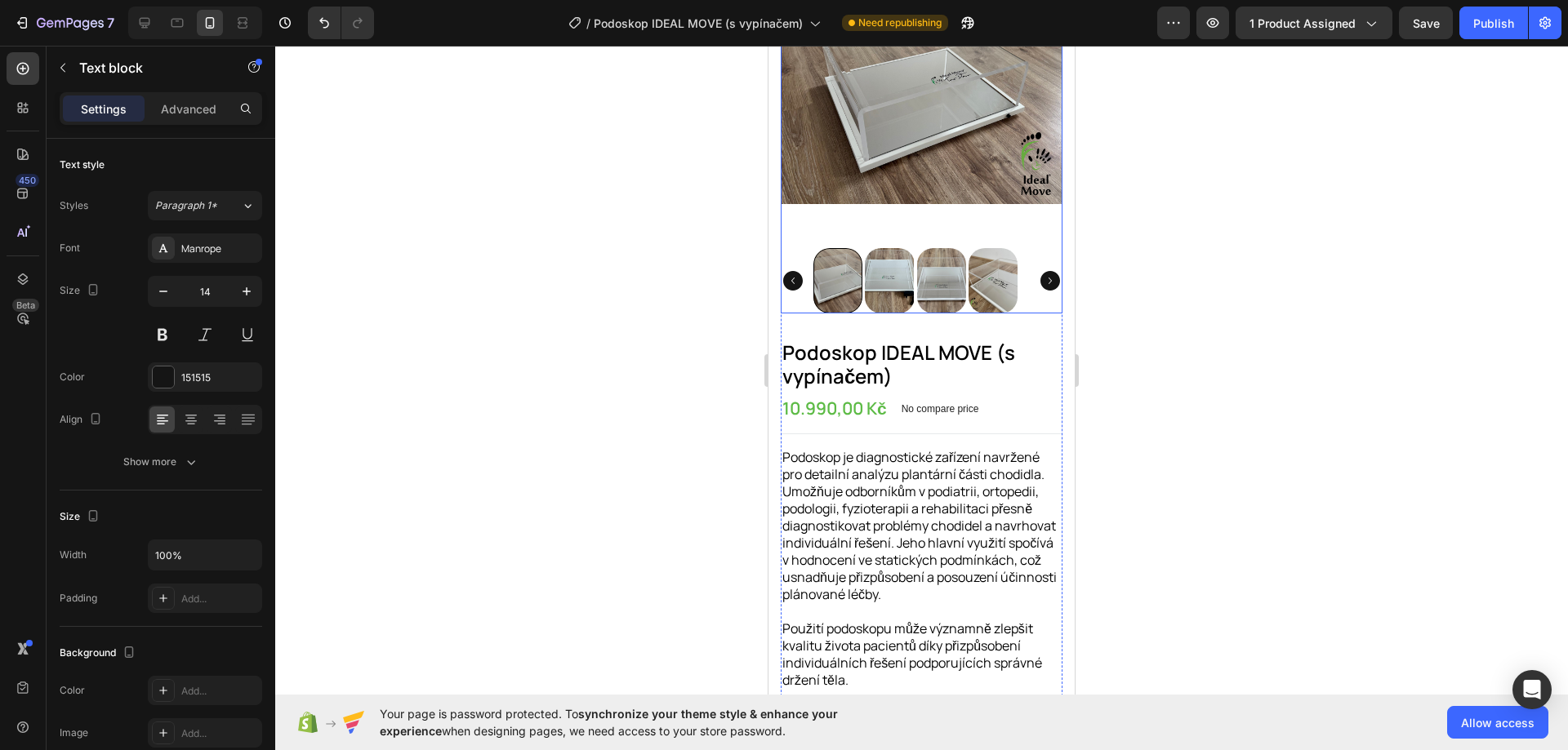
scroll to position [326, 0]
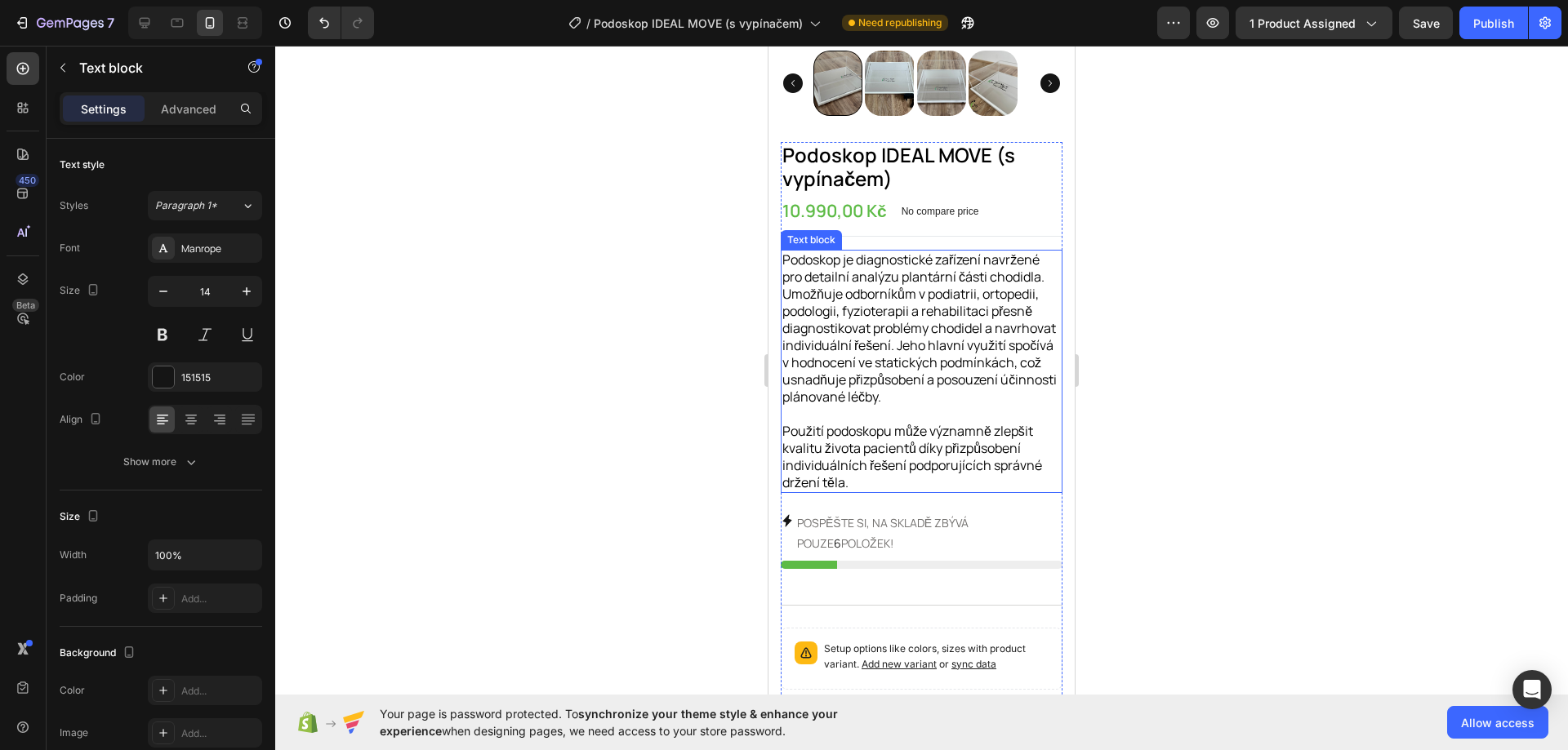
click at [933, 304] on span "Podoskop je diagnostické zařízení navržené pro detailní analýzu plantární části…" at bounding box center [919, 328] width 275 height 155
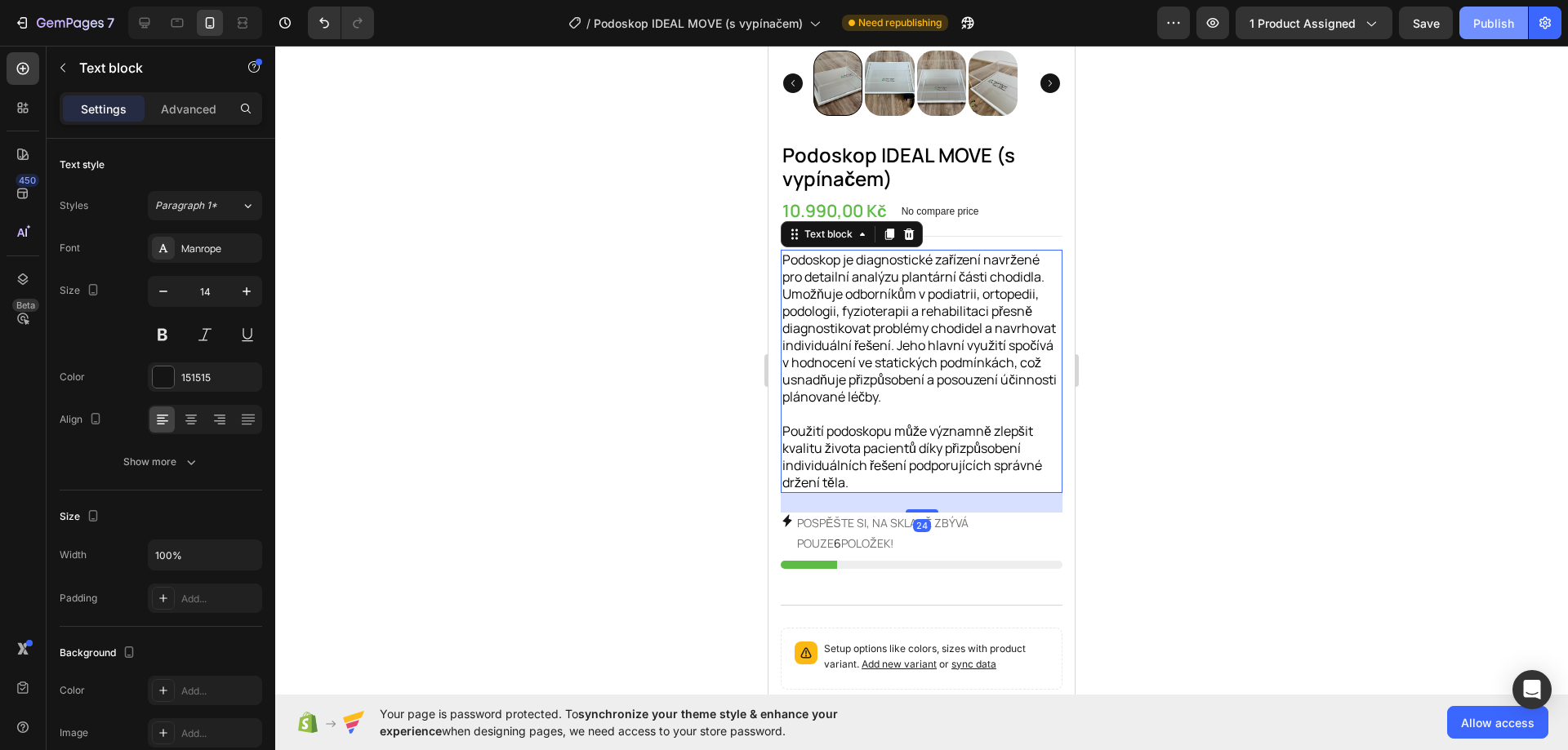
click at [1492, 12] on button "Publish" at bounding box center [1494, 22] width 69 height 33
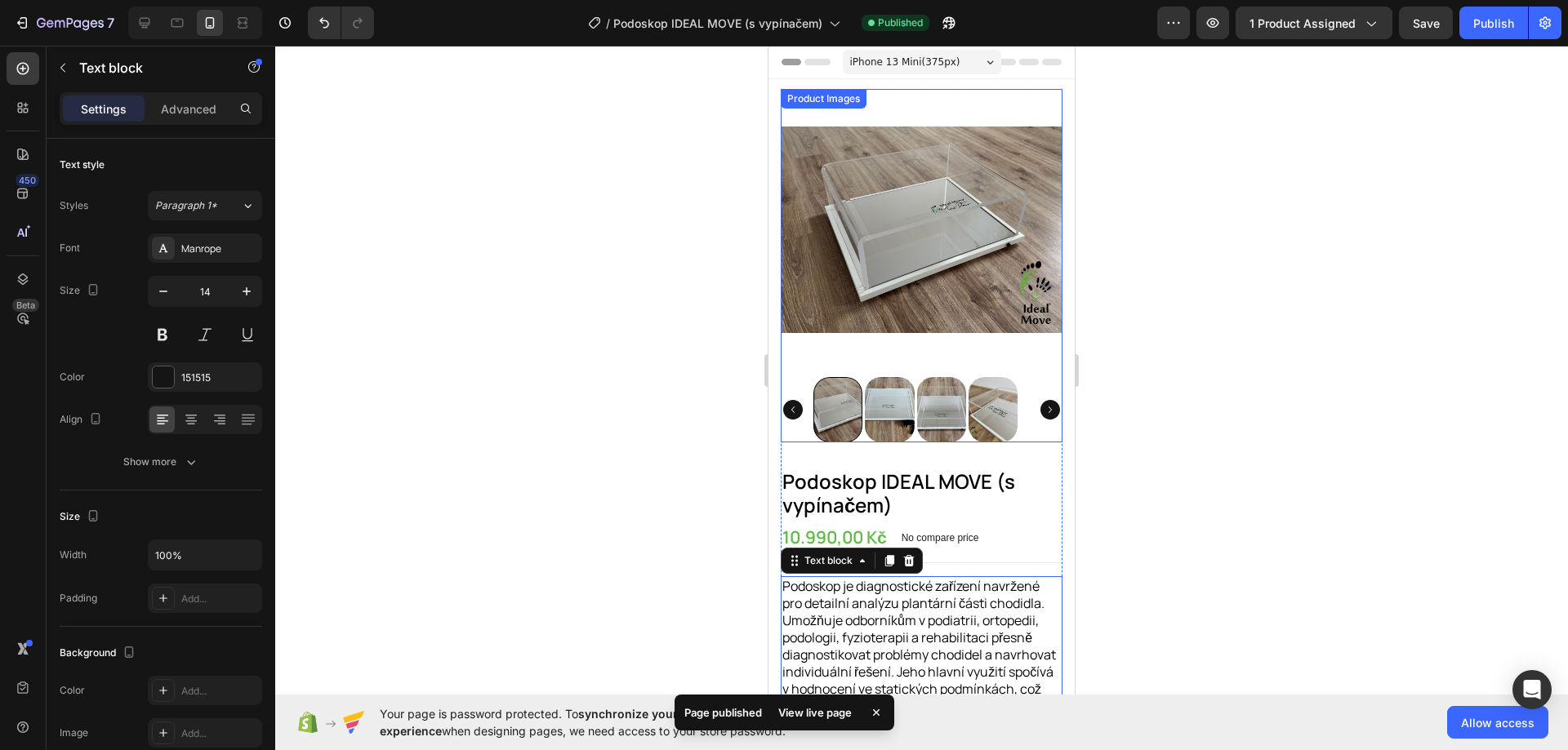
scroll to position [244, 0]
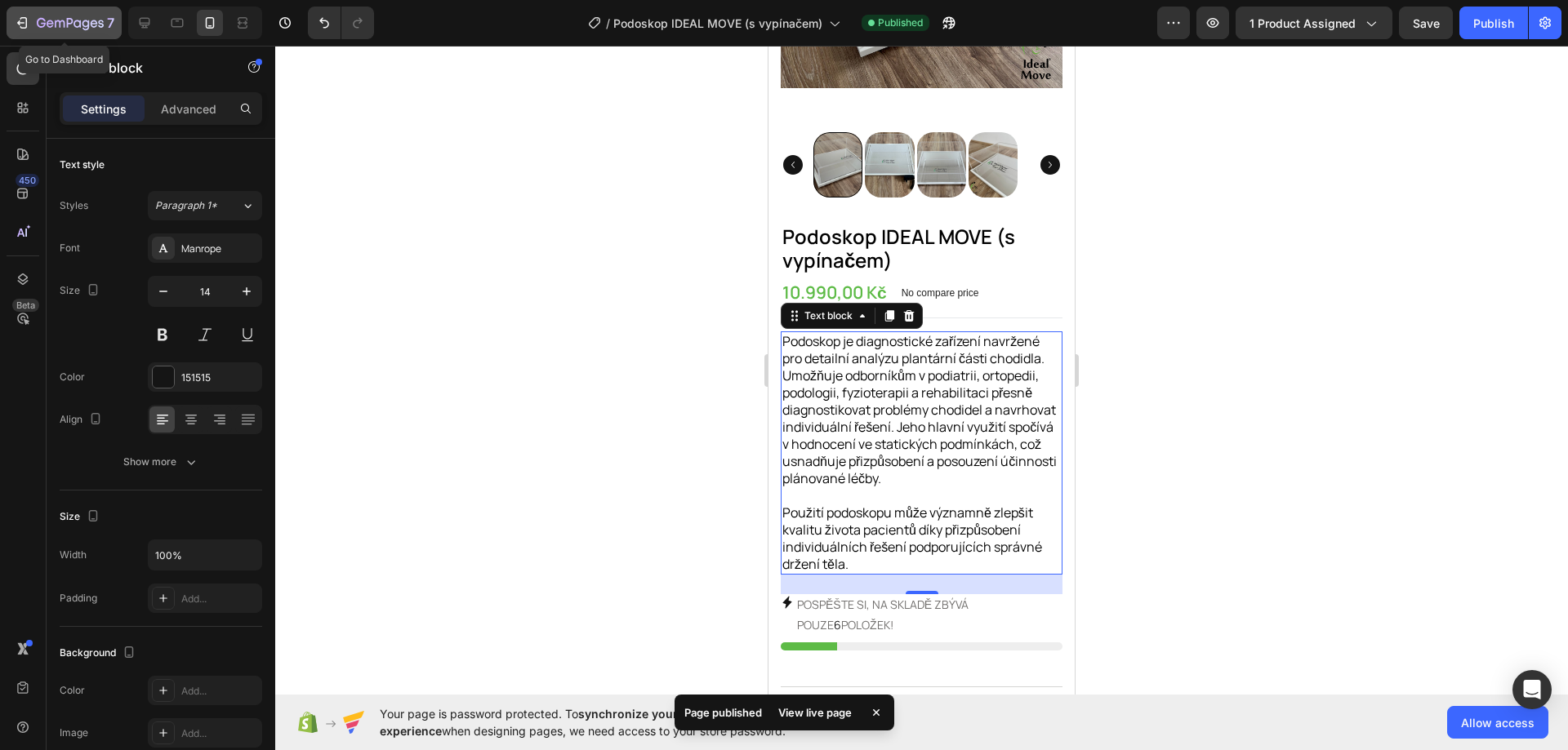
click at [19, 26] on icon "button" at bounding box center [22, 23] width 16 height 16
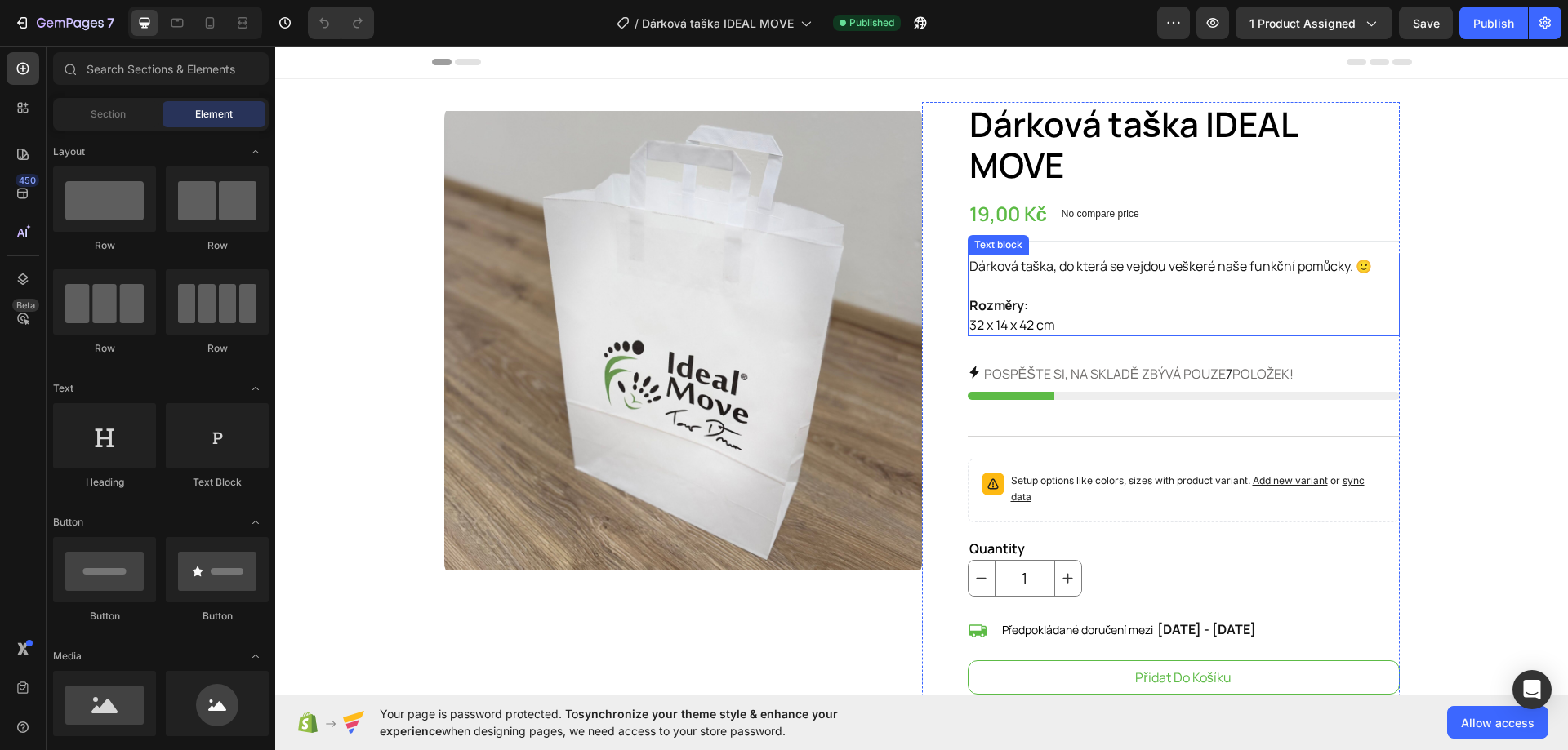
click at [1018, 256] on p "Dárková taška, do která se vejdou veškeré naše funkční pomůcky. 🙂" at bounding box center [1183, 266] width 428 height 19
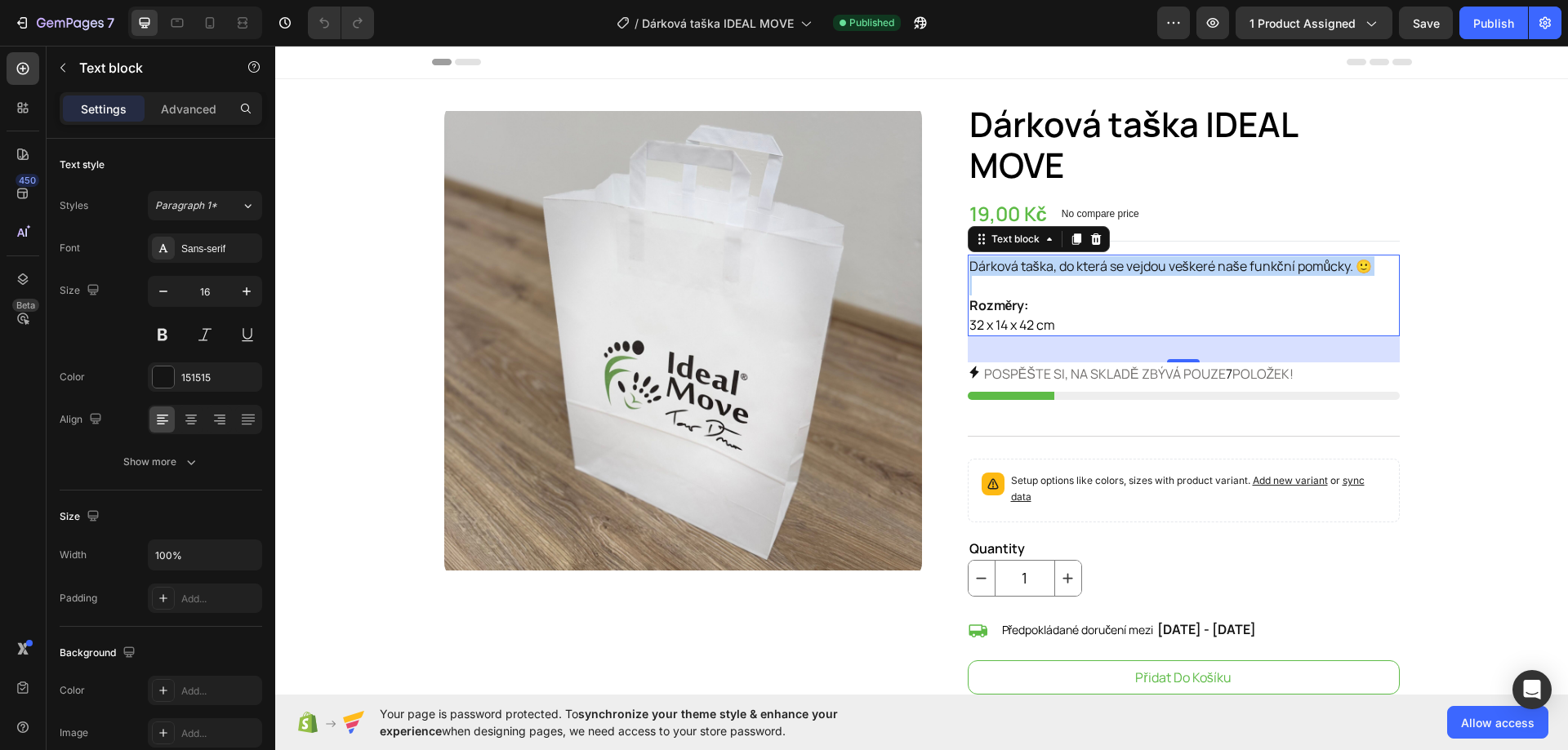
click at [1018, 256] on p "Dárková taška, do která se vejdou veškeré naše funkční pomůcky. 🙂" at bounding box center [1183, 266] width 428 height 19
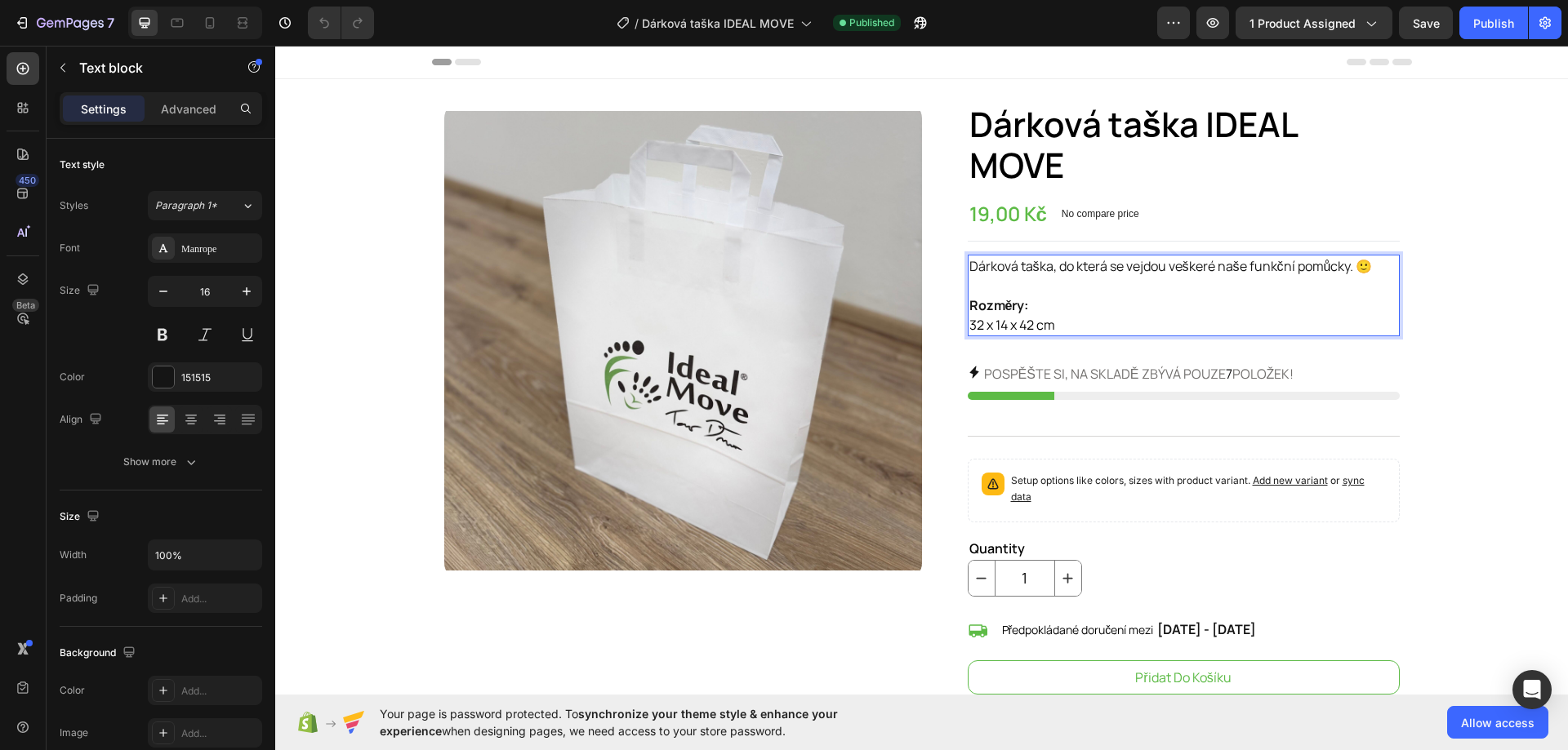
click at [1055, 296] on p "Rozměry: 32 x 14 x 42 cm" at bounding box center [1183, 315] width 428 height 39
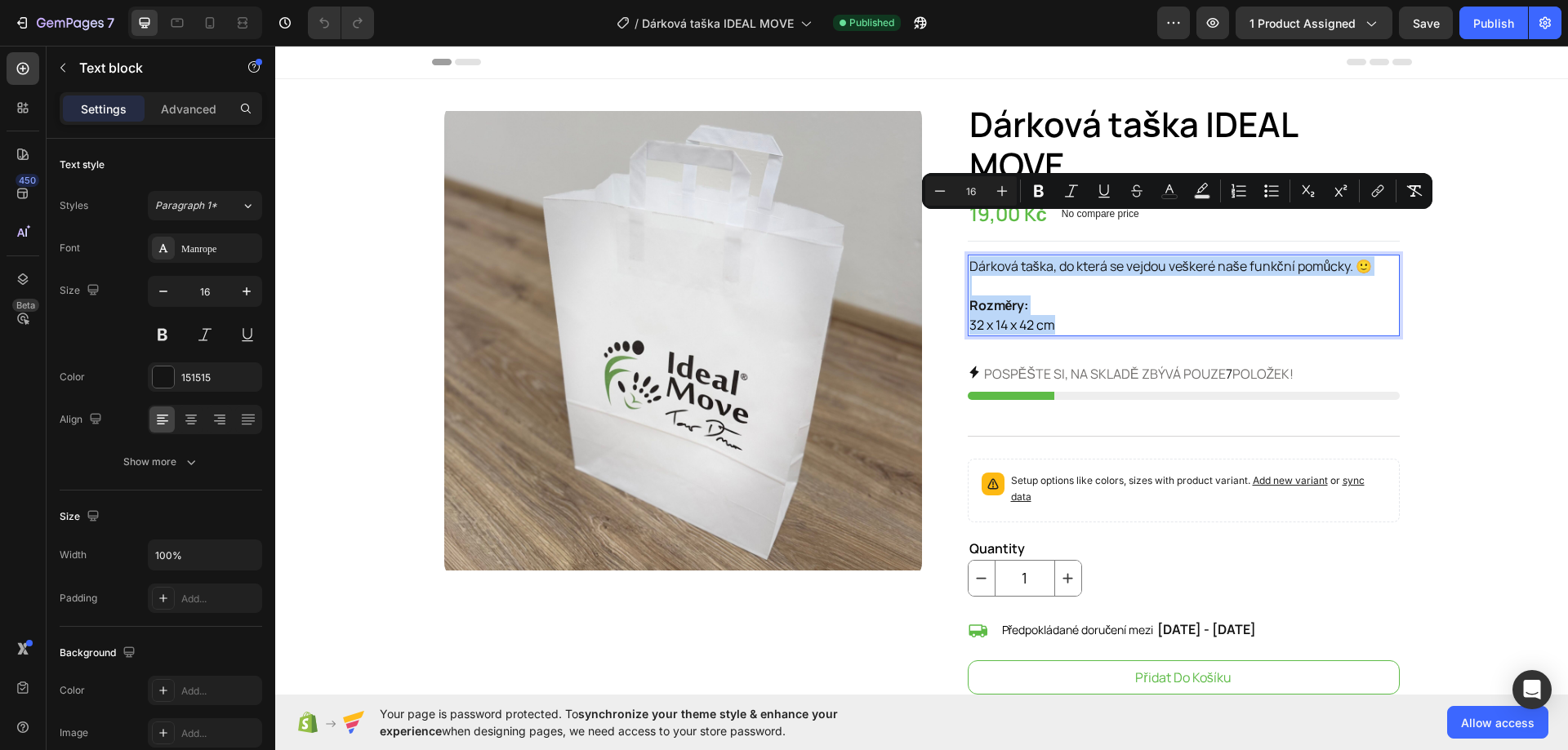
drag, startPoint x: 1058, startPoint y: 287, endPoint x: 961, endPoint y: 220, distance: 117.9
click at [968, 255] on div "Dárková taška, do která se vejdou veškeré naše funkční pomůcky. 🙂 Rozměry: 32 x…" at bounding box center [1183, 296] width 432 height 81
copy div "Dárková taška, do která se vejdou veškeré naše funkční pomůcky. 🙂 Rozměry: 32 x…"
click at [210, 33] on div at bounding box center [210, 23] width 26 height 26
type input "14"
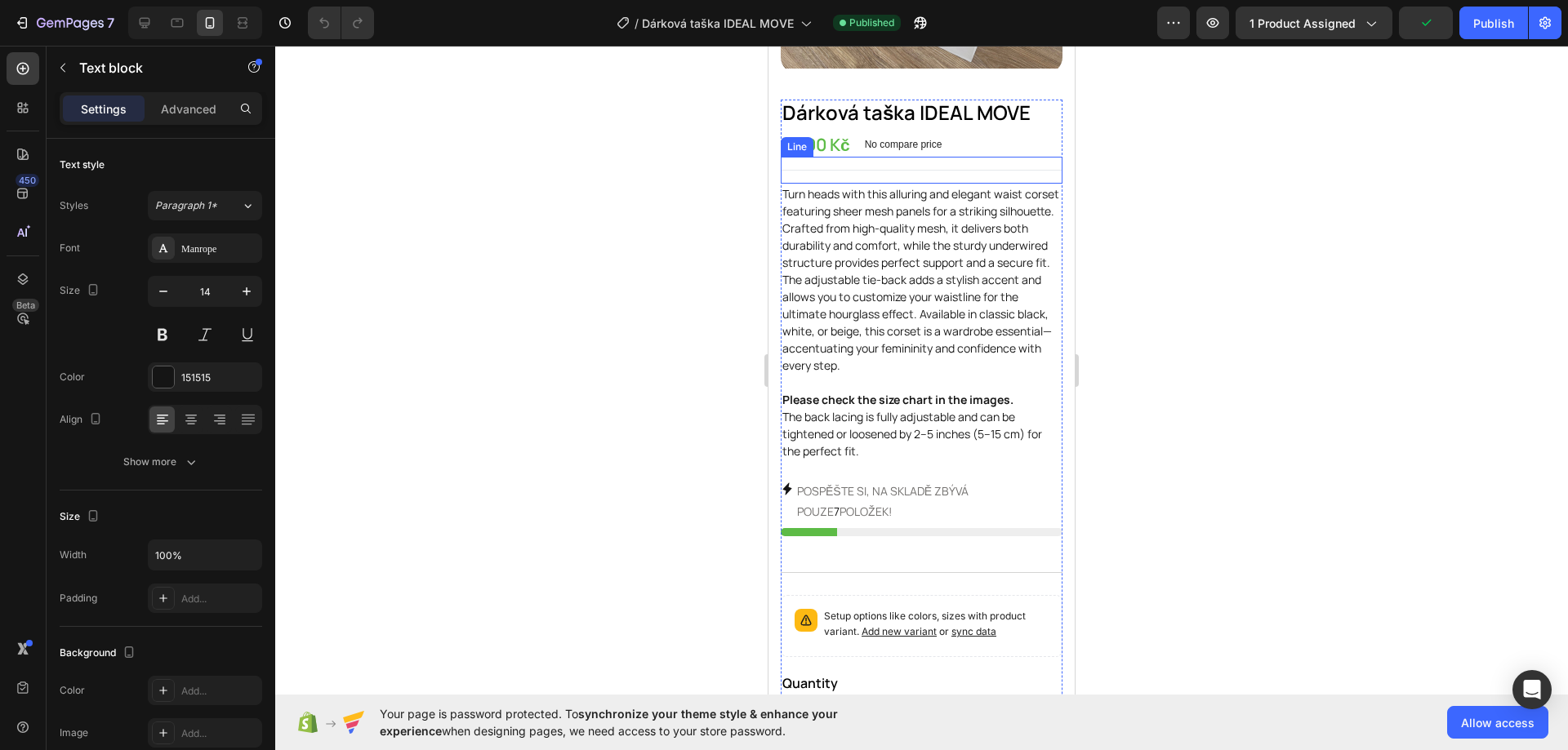
scroll to position [326, 0]
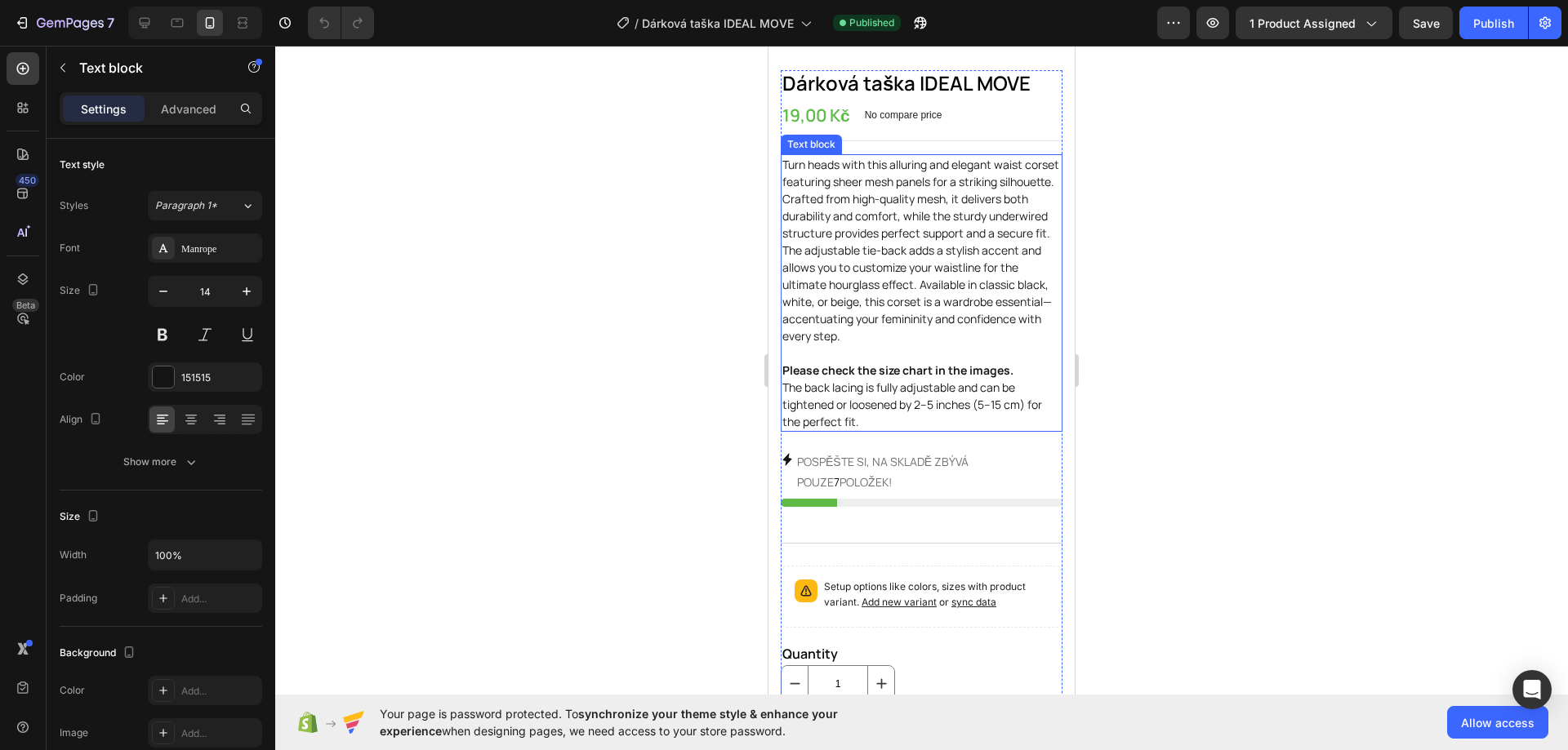
click at [874, 402] on p "Turn heads with this alluring and elegant waist corset featuring sheer mesh pan…" at bounding box center [921, 293] width 278 height 274
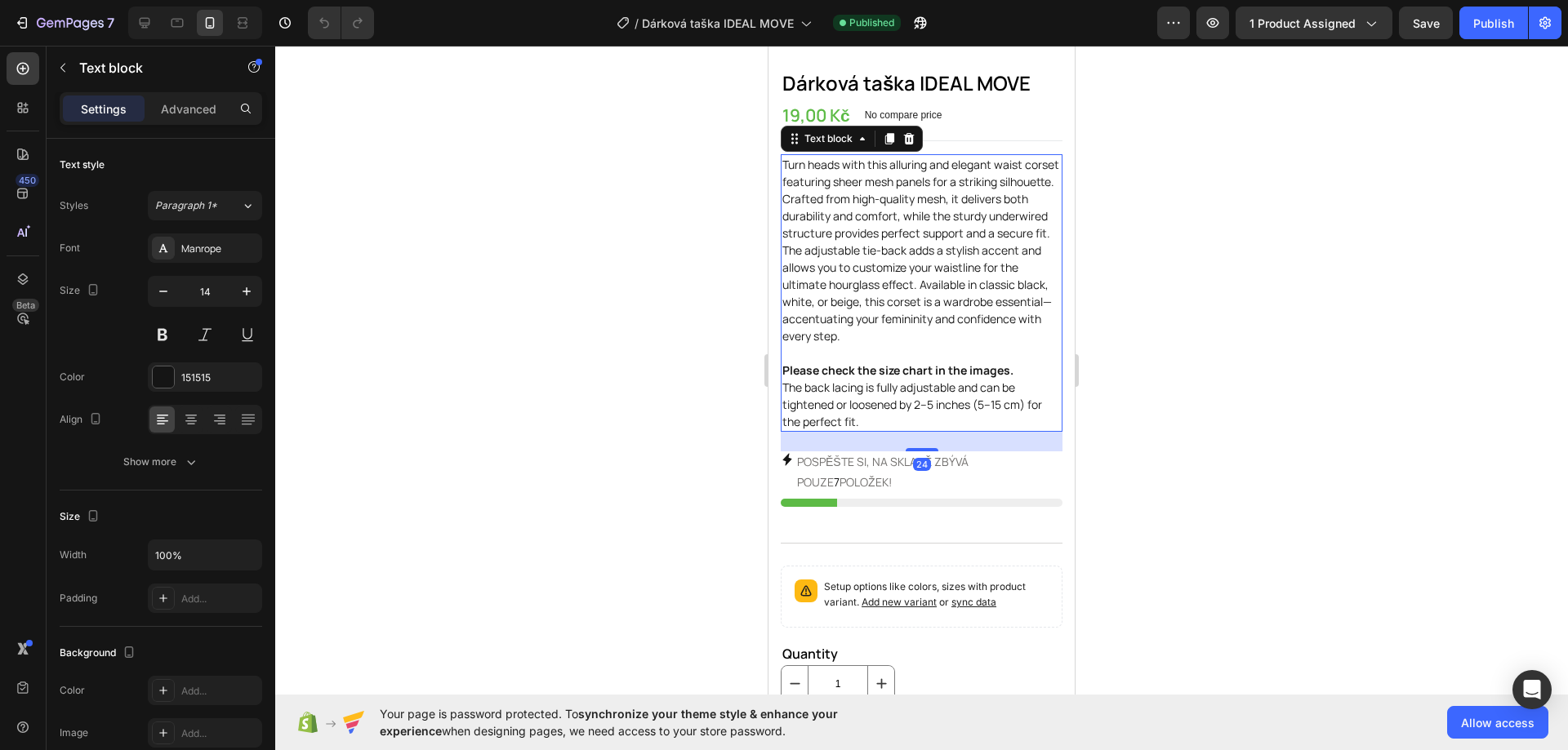
click at [865, 408] on p "Turn heads with this alluring and elegant waist corset featuring sheer mesh pan…" at bounding box center [921, 293] width 278 height 274
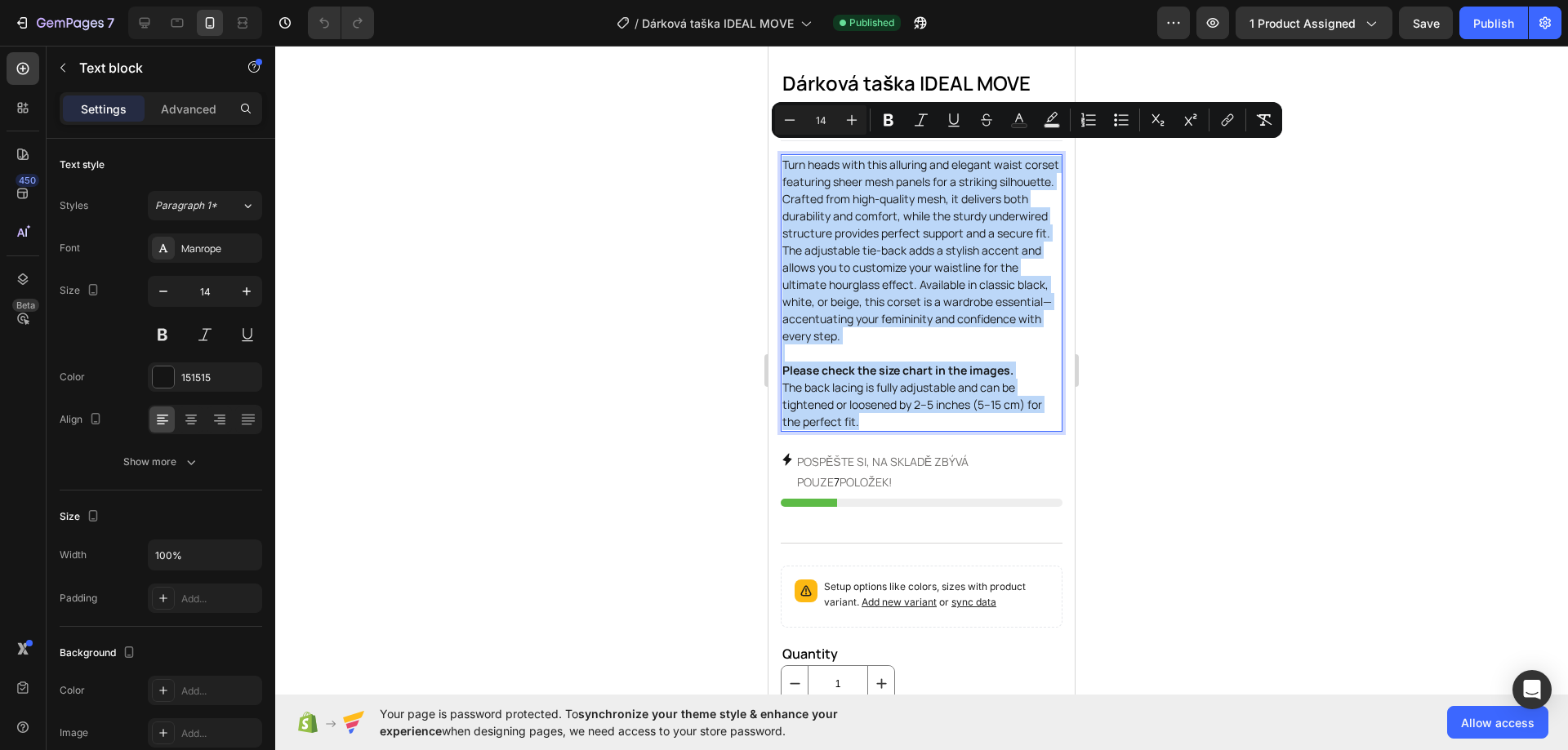
drag, startPoint x: 863, startPoint y: 408, endPoint x: 785, endPoint y: 154, distance: 265.7
click at [785, 156] on p "Turn heads with this alluring and elegant waist corset featuring sheer mesh pan…" at bounding box center [921, 293] width 278 height 274
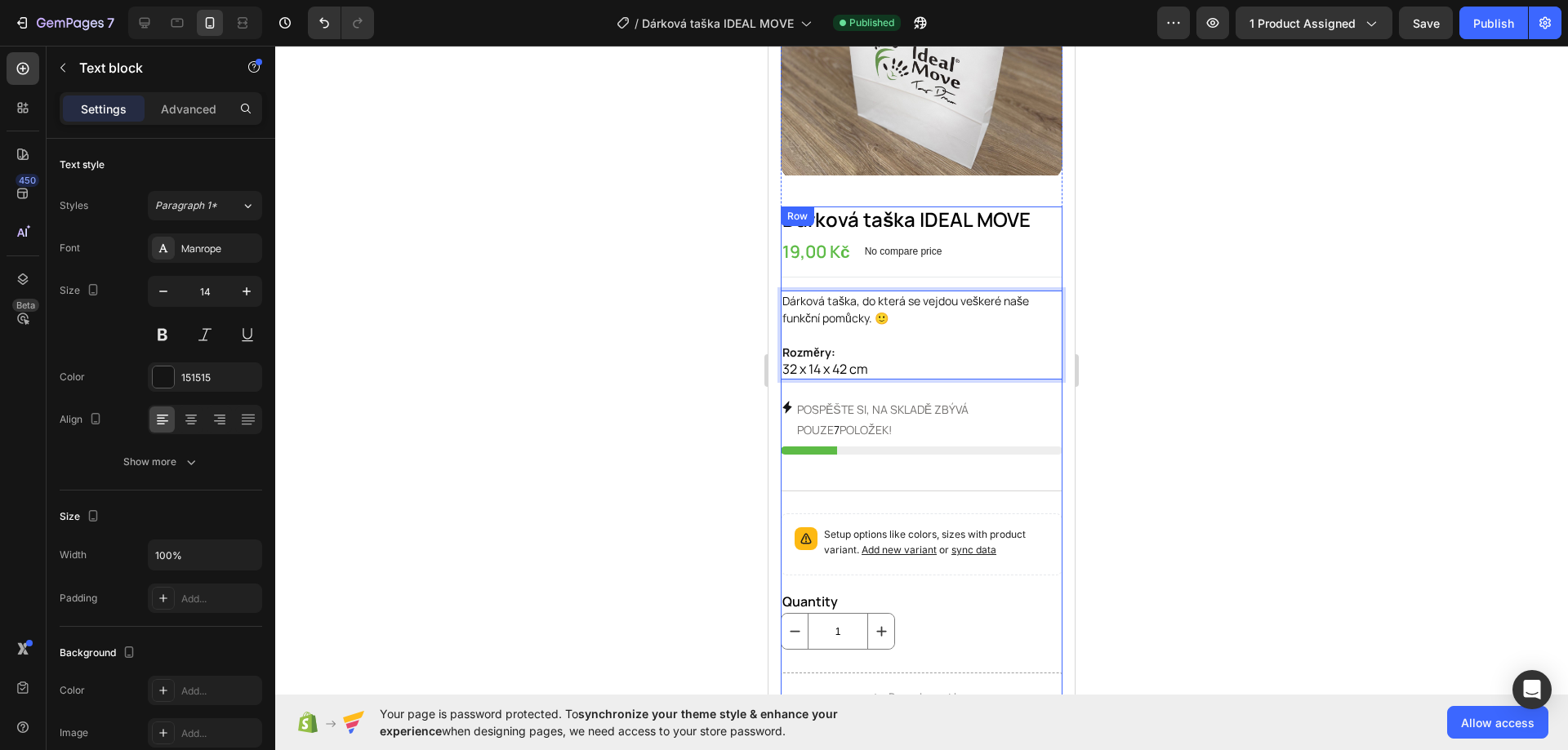
scroll to position [163, 0]
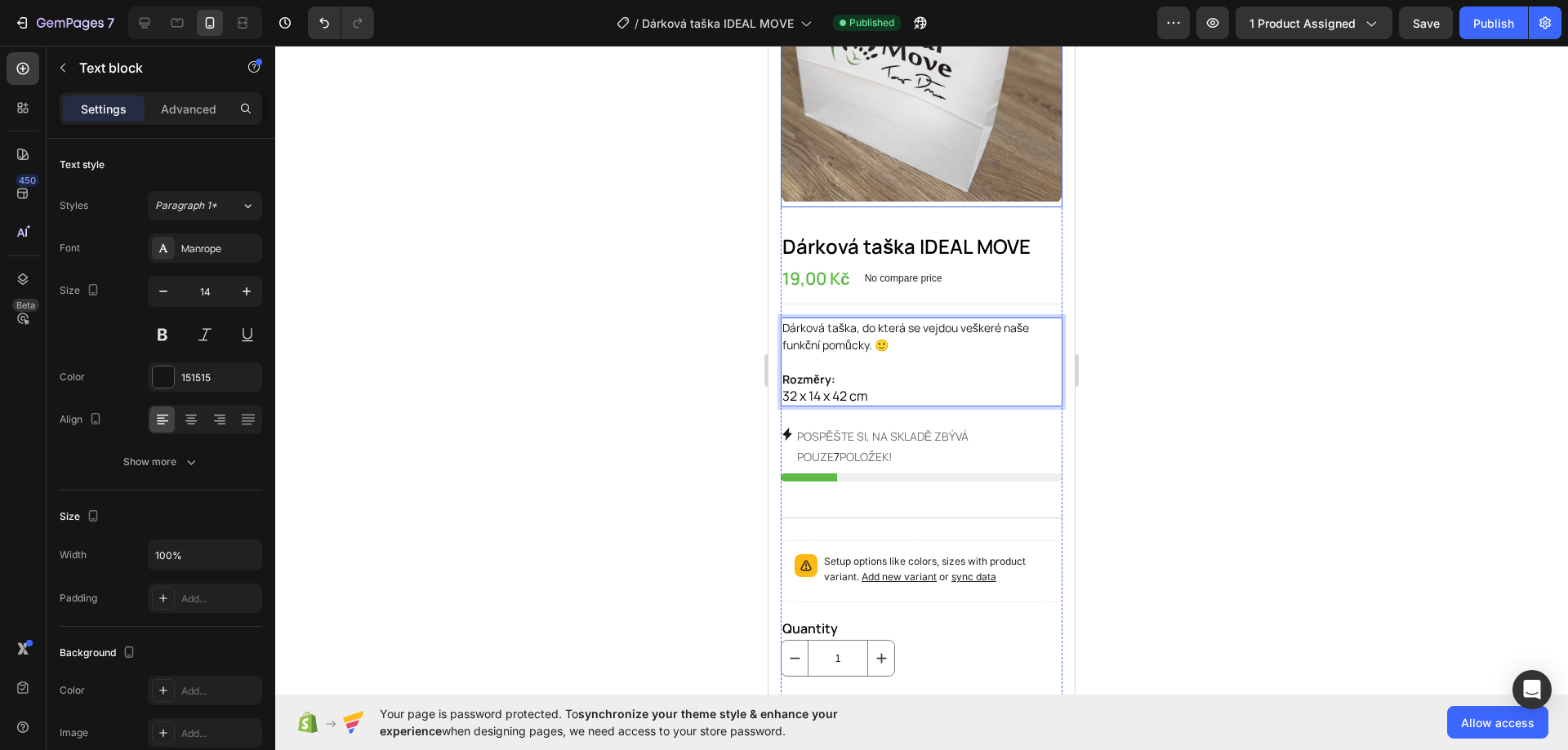
click at [954, 168] on img at bounding box center [921, 66] width 282 height 281
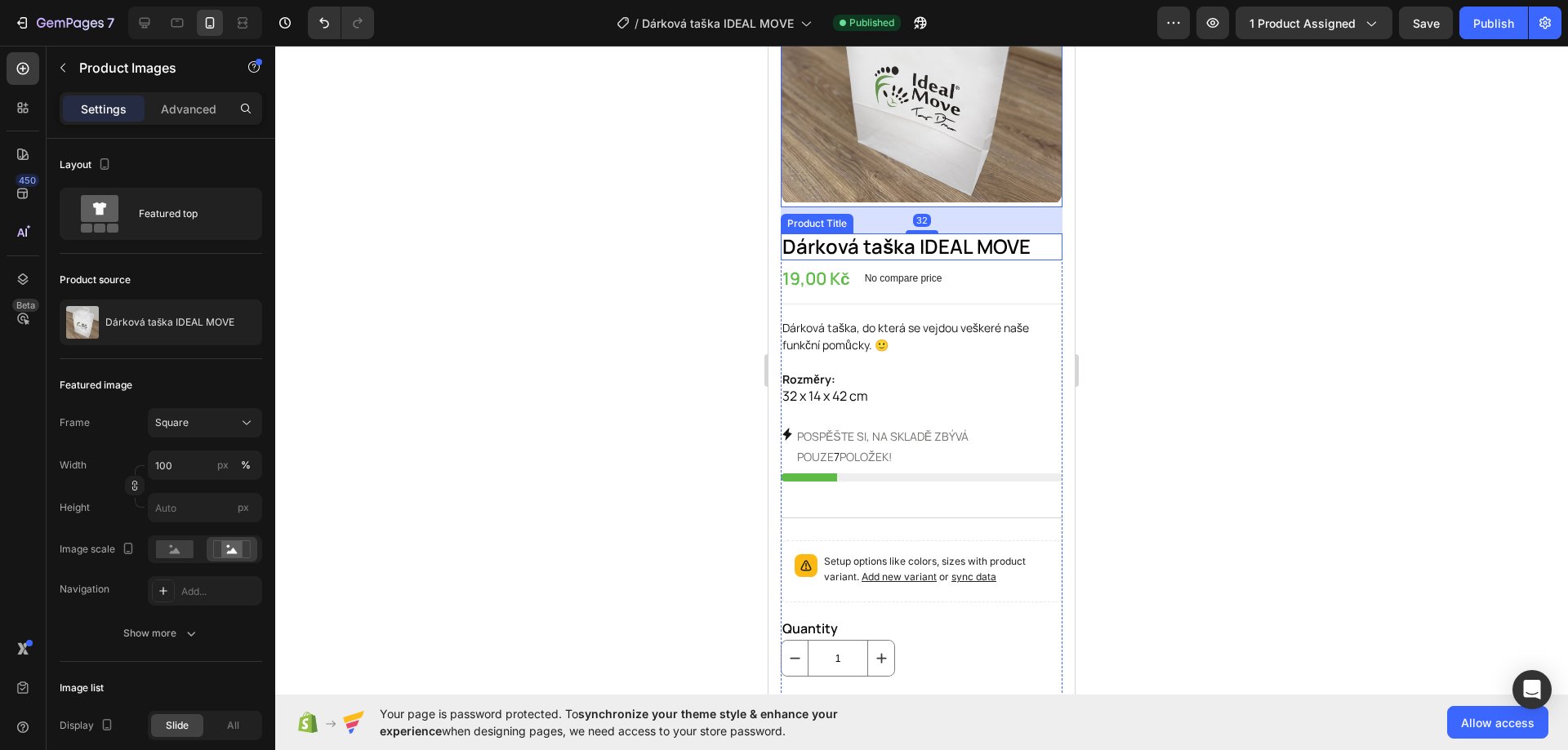
click at [993, 233] on h1 "Dárková taška IDEAL MOVE" at bounding box center [921, 246] width 282 height 27
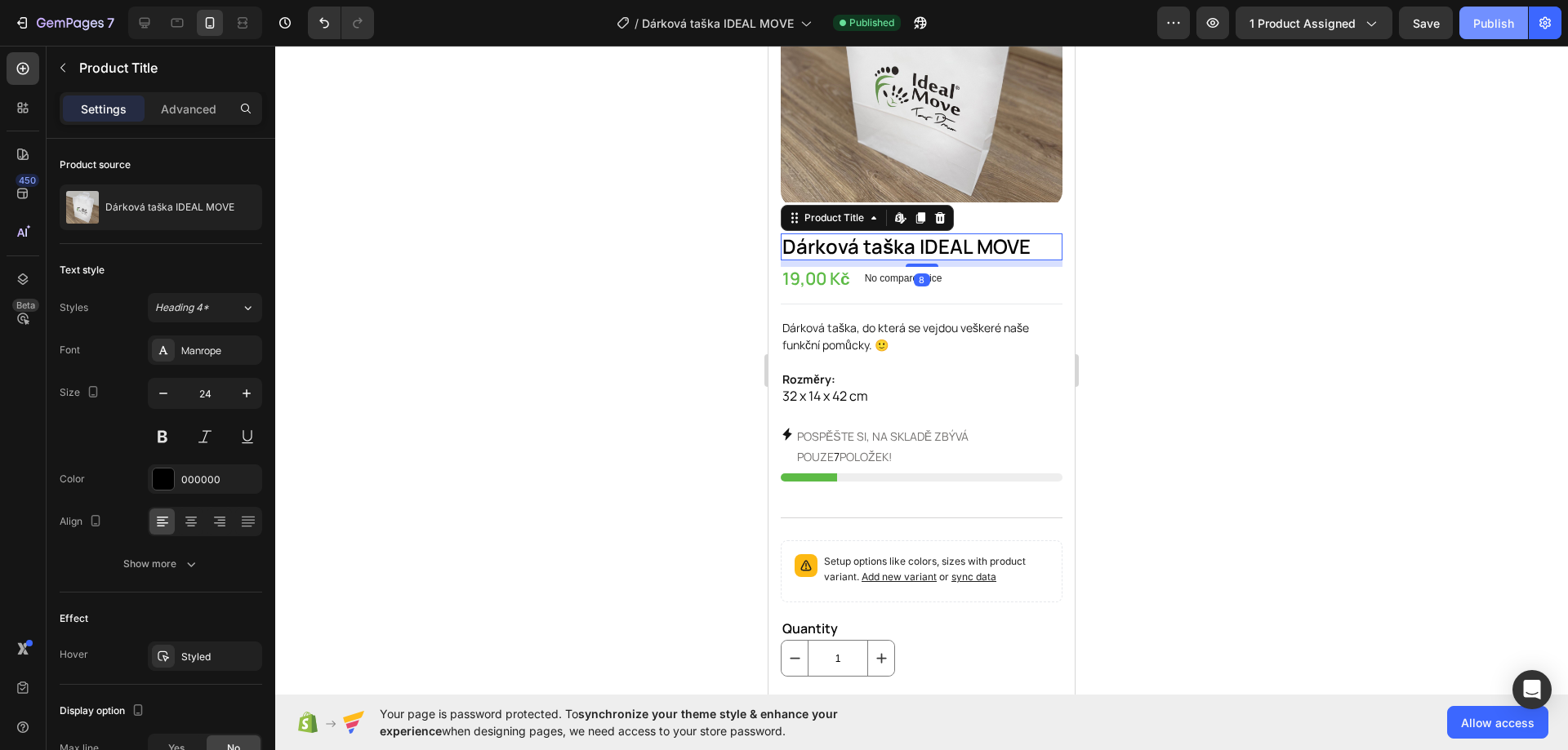
click at [1482, 22] on div "Publish" at bounding box center [1493, 23] width 41 height 17
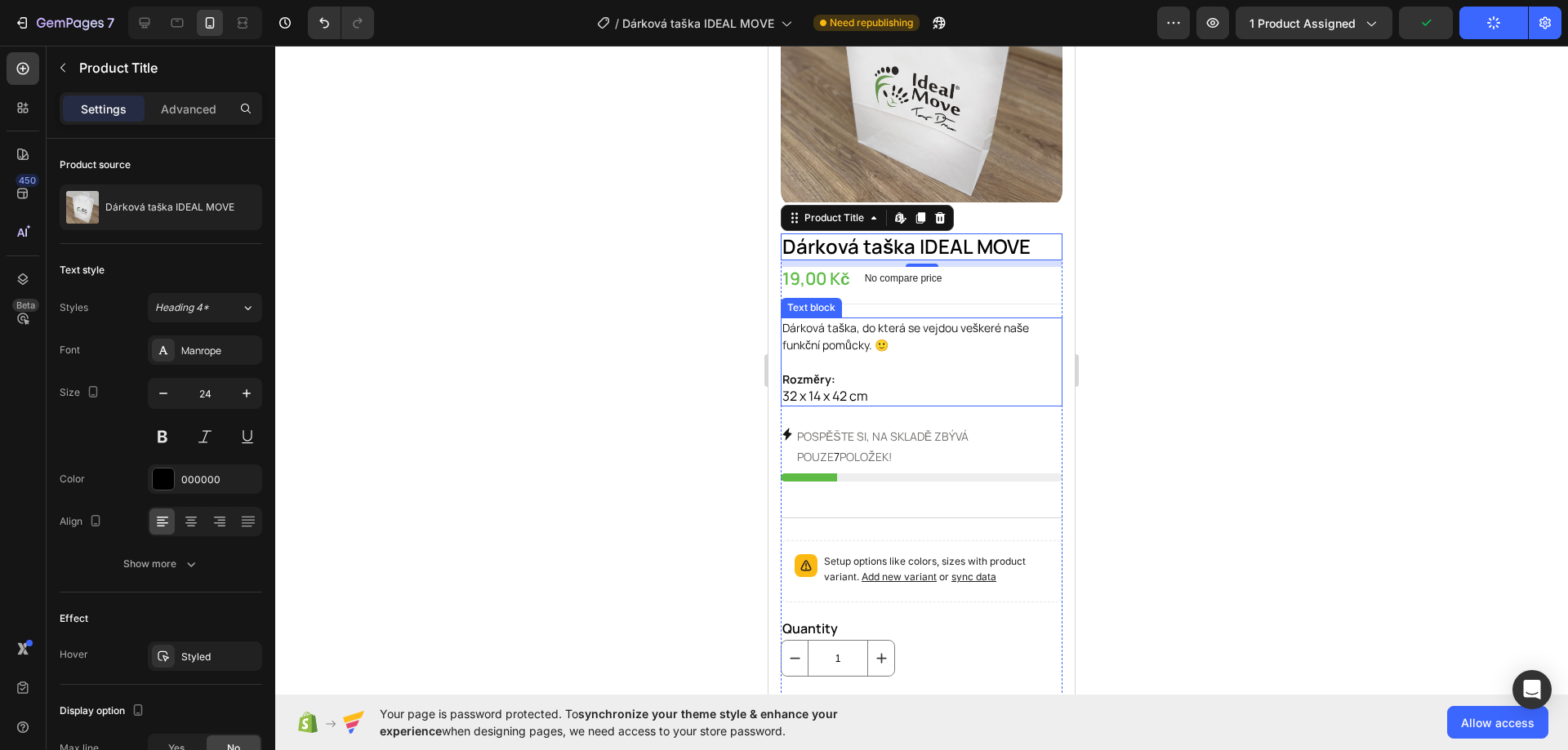
click at [903, 356] on p "Rich Text Editor. Editing area: main" at bounding box center [921, 361] width 278 height 17
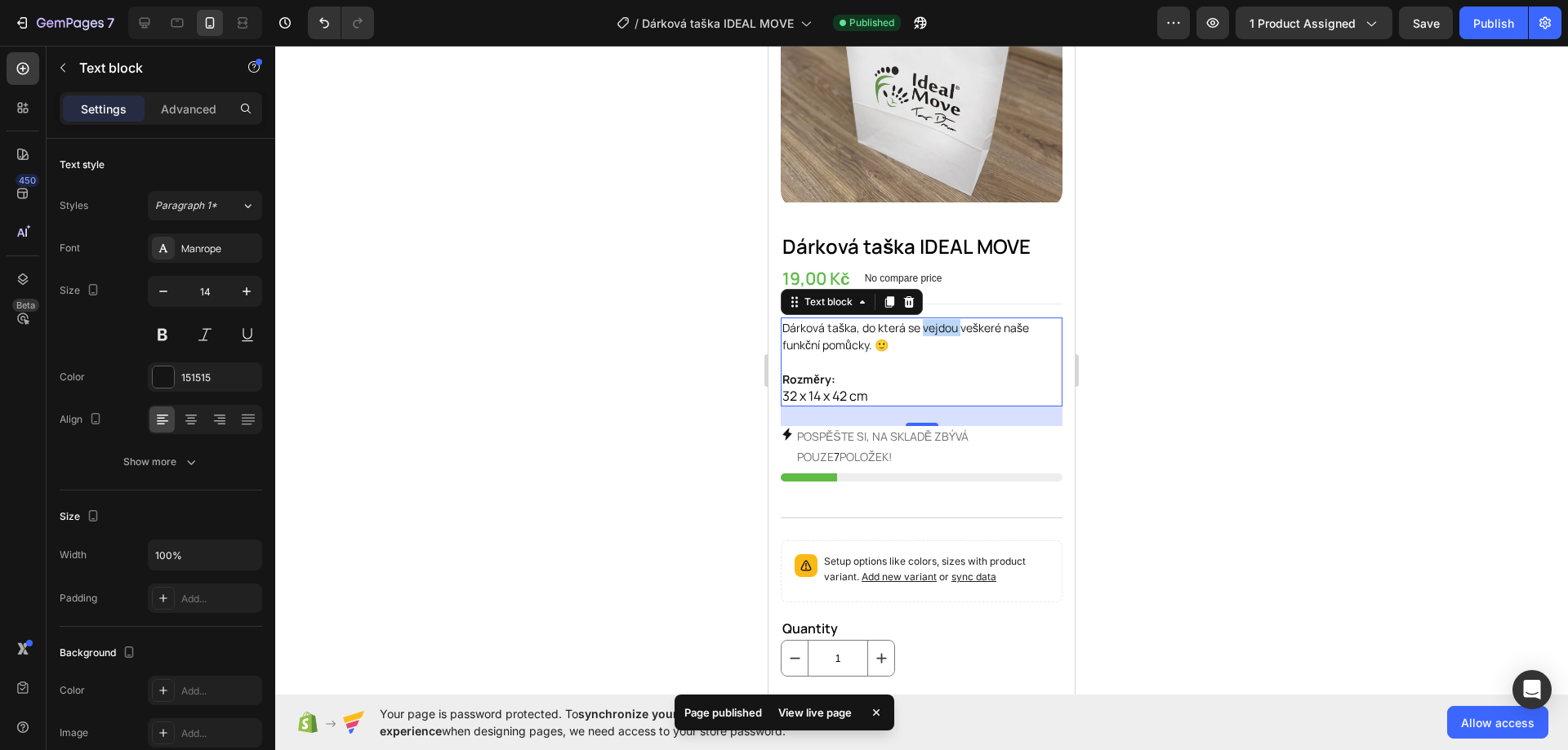
click at [927, 322] on p "Dárková taška, do která se vejdou veškeré naše funkční pomůcky. 🙂" at bounding box center [921, 336] width 278 height 34
click at [906, 324] on p "Dárková taška, do která se vejdou veškeré naše funkční pomůcky. 🙂" at bounding box center [921, 336] width 278 height 34
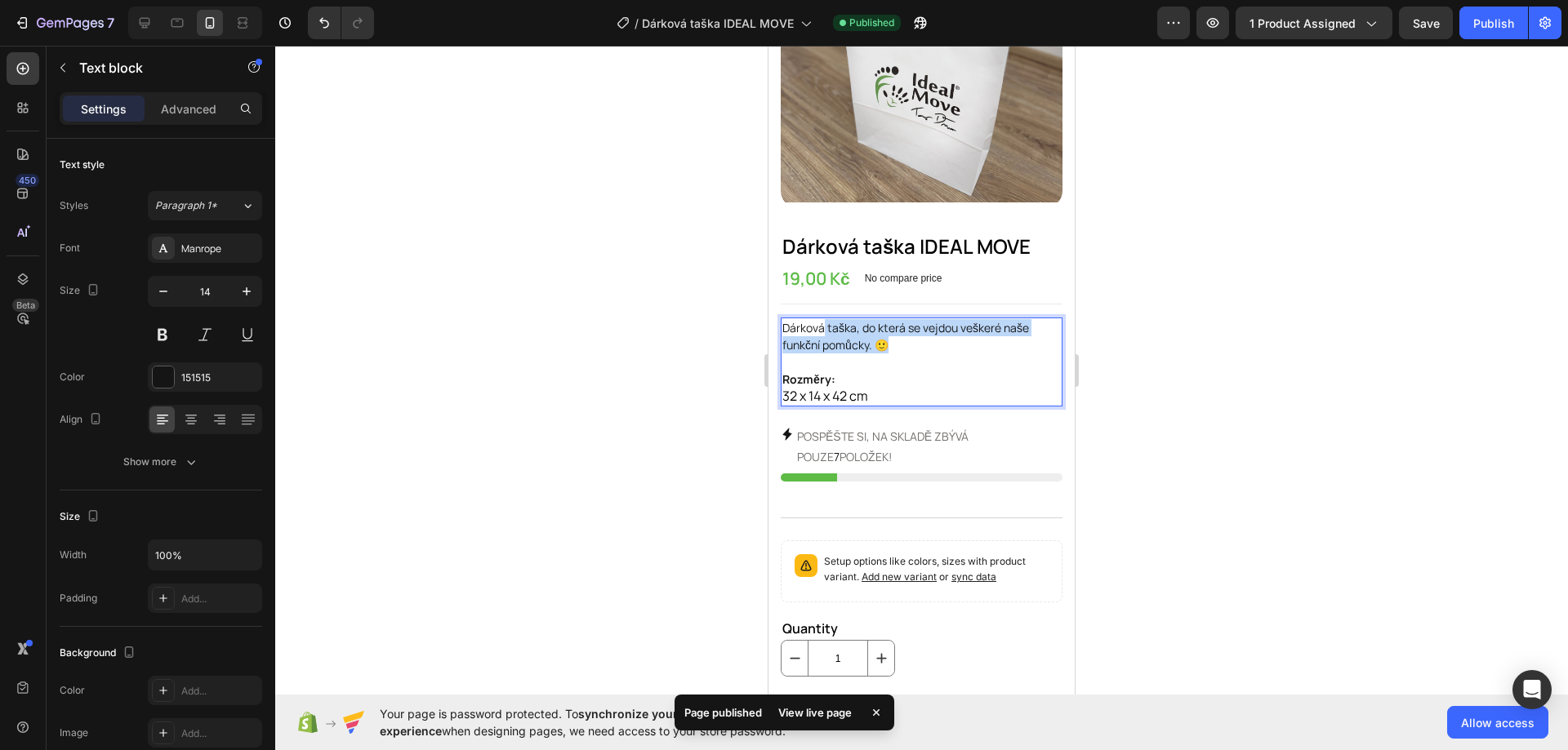
drag, startPoint x: 897, startPoint y: 332, endPoint x: 822, endPoint y: 323, distance: 75.5
click at [822, 323] on p "Dárková taška, do která se vejdou veškeré naše funkční pomůcky. 🙂" at bounding box center [921, 336] width 278 height 34
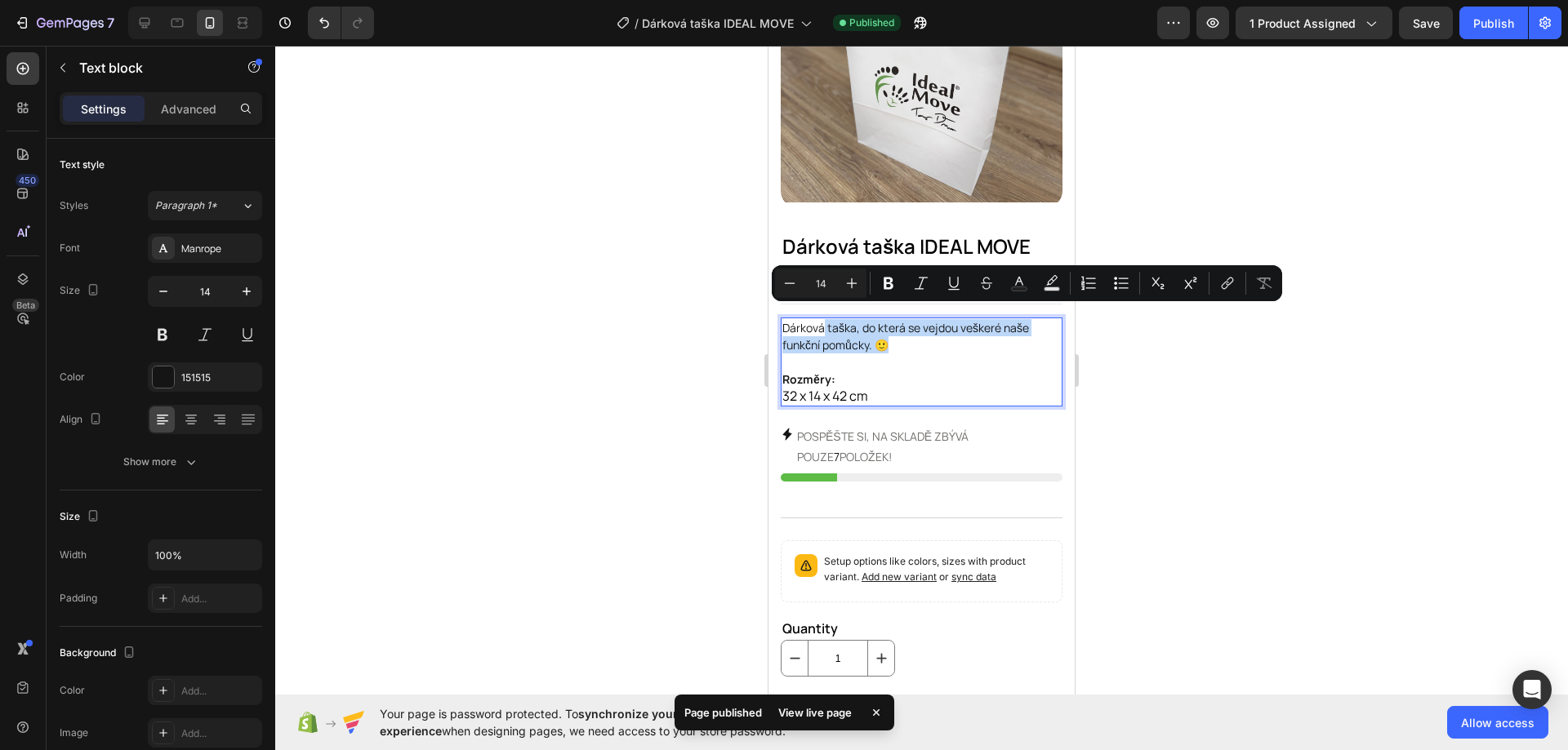
click at [816, 326] on p "Dárková taška, do která se vejdou veškeré naše funkční pomůcky. 🙂" at bounding box center [921, 336] width 278 height 34
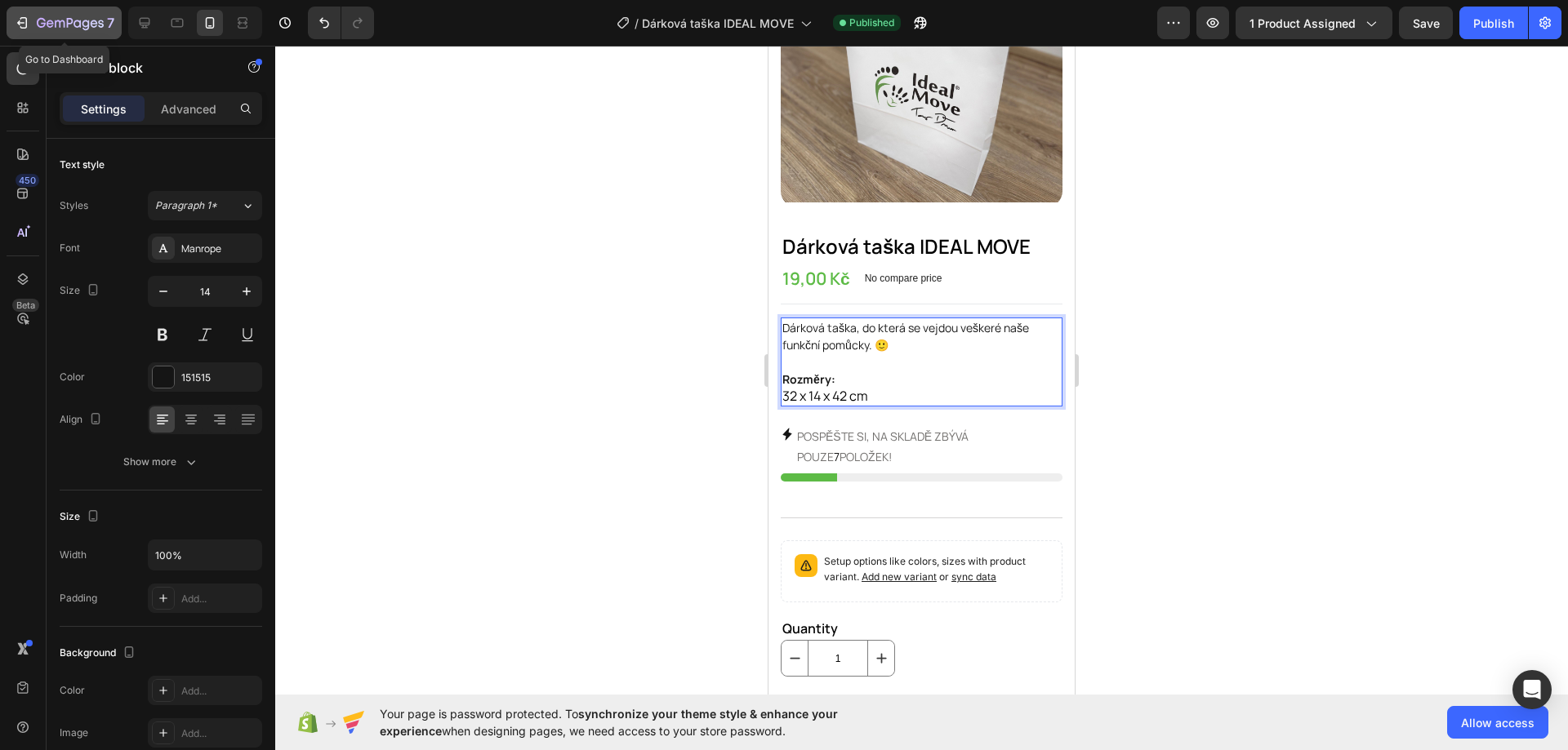
click at [48, 20] on icon "button" at bounding box center [71, 24] width 67 height 14
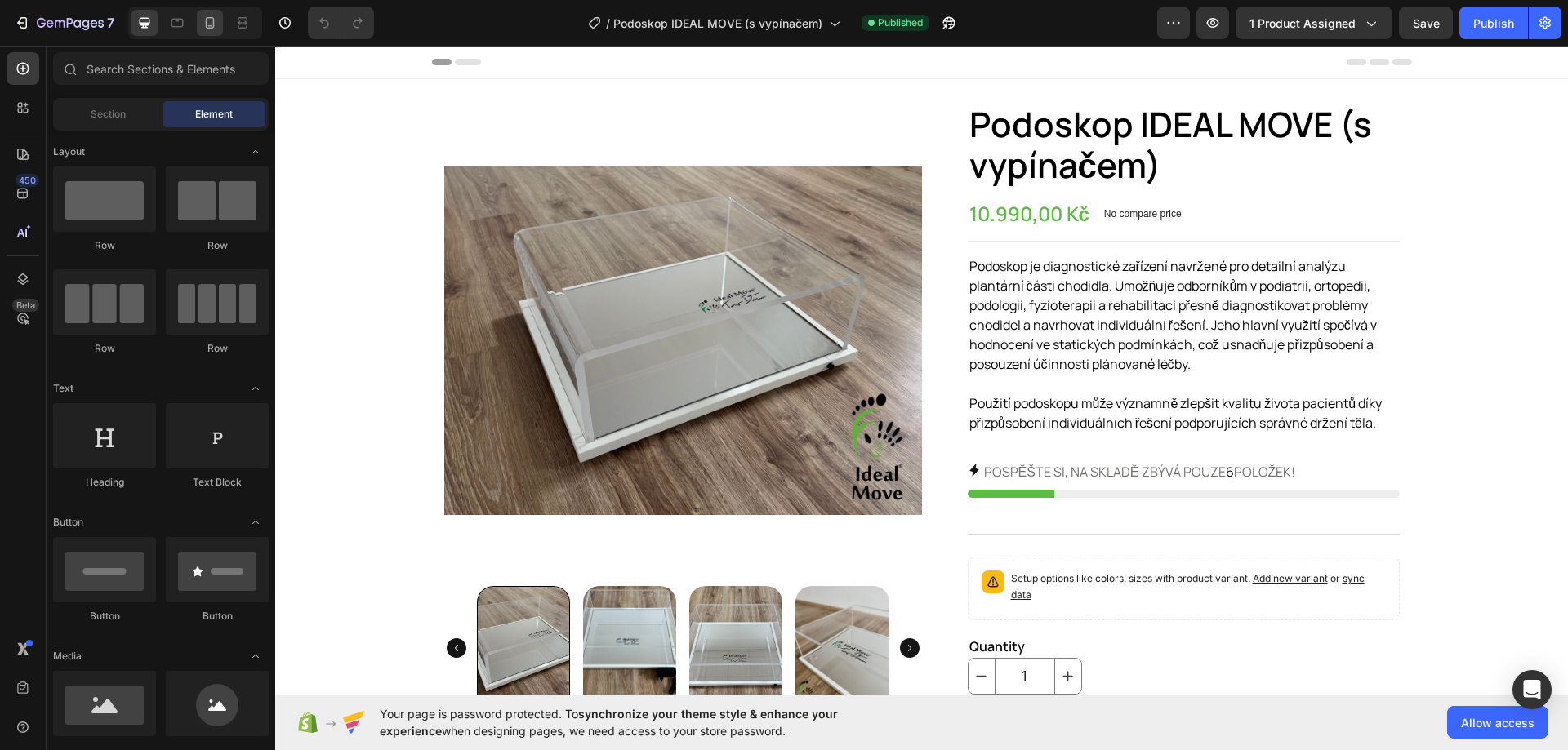
click at [201, 21] on icon at bounding box center [209, 23] width 16 height 16
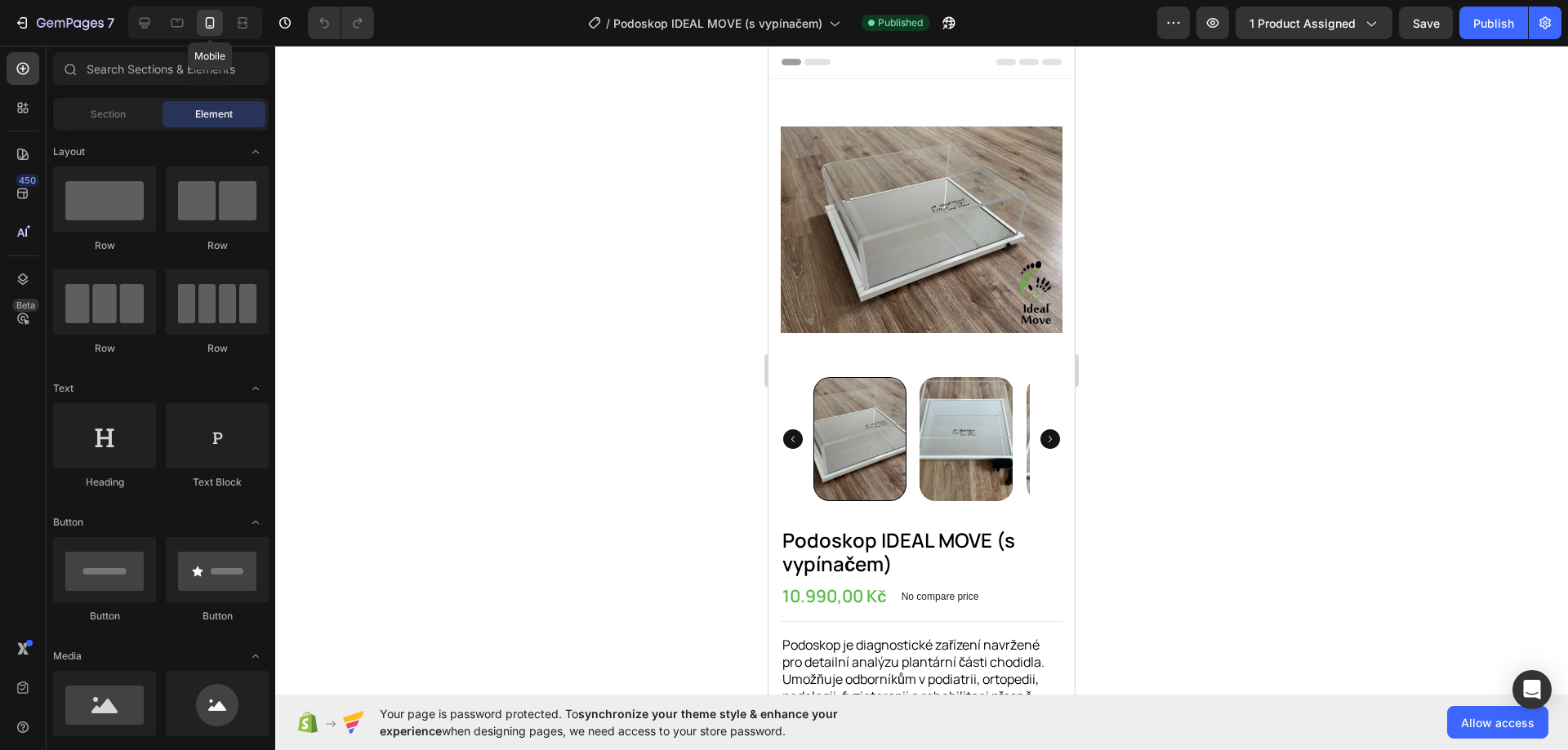
click at [208, 19] on icon at bounding box center [209, 23] width 16 height 16
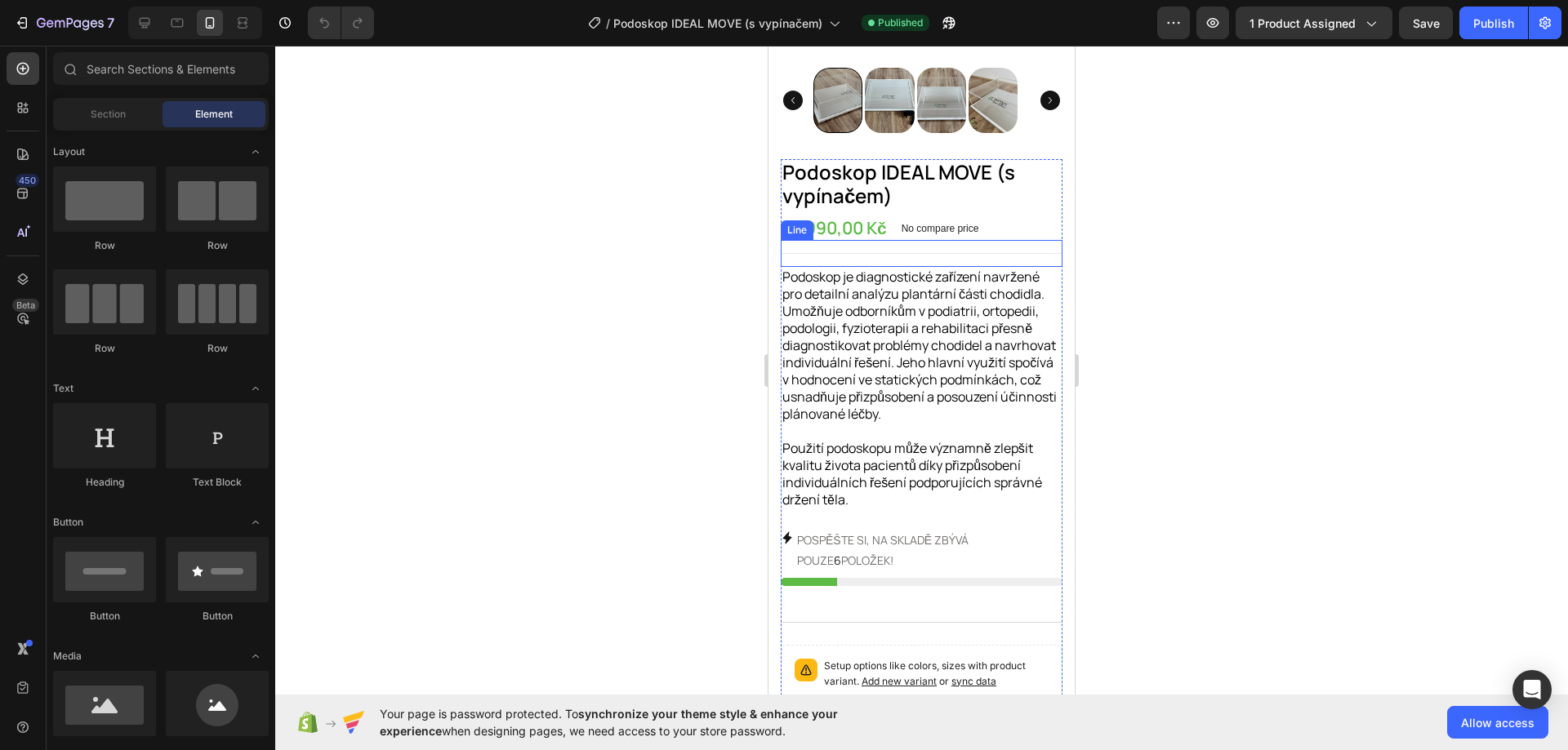
scroll to position [326, 0]
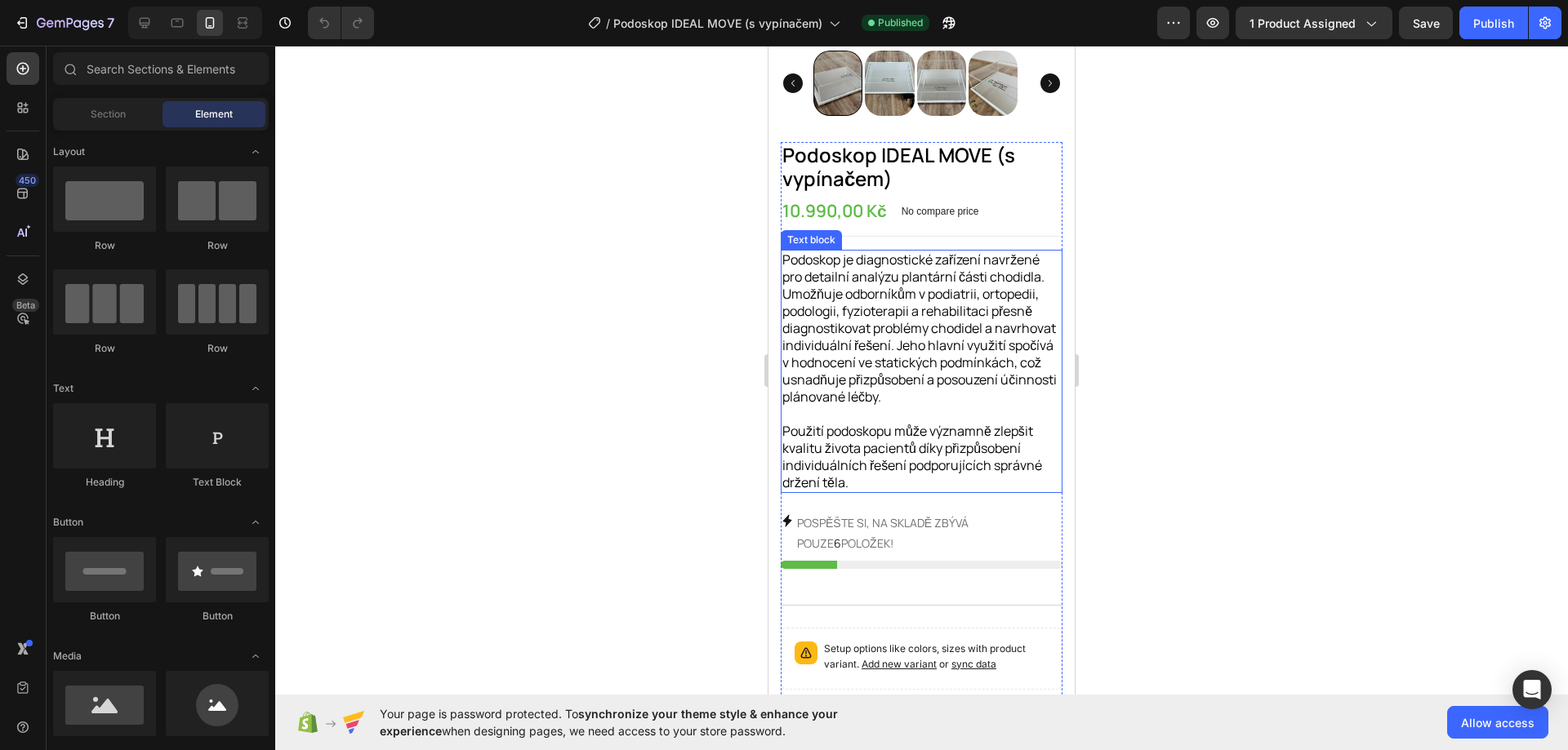
click at [863, 357] on span "Podoskop je diagnostické zařízení navržené pro detailní analýzu plantární části…" at bounding box center [919, 328] width 275 height 155
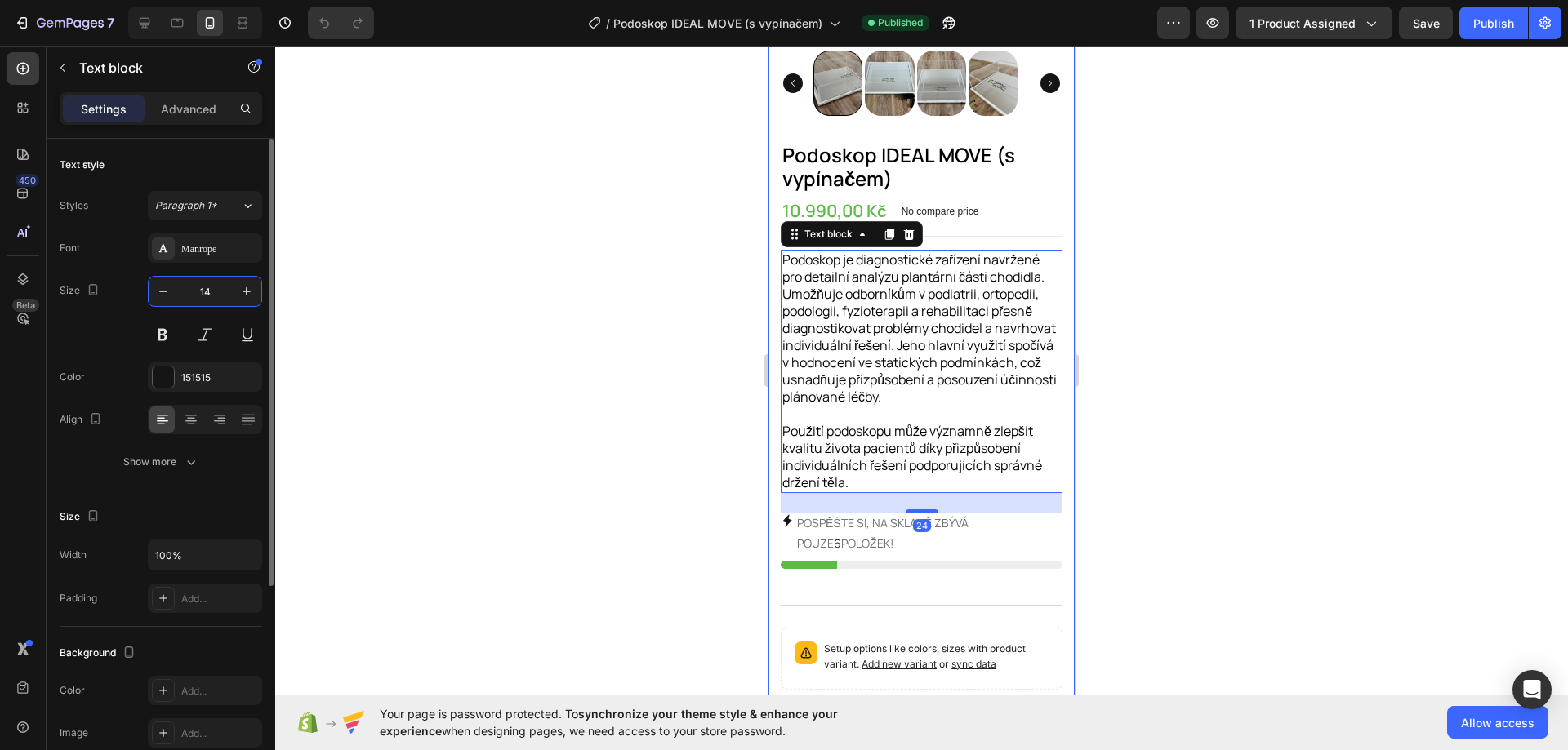
click at [221, 296] on input "14" at bounding box center [205, 290] width 54 height 29
type input "14"
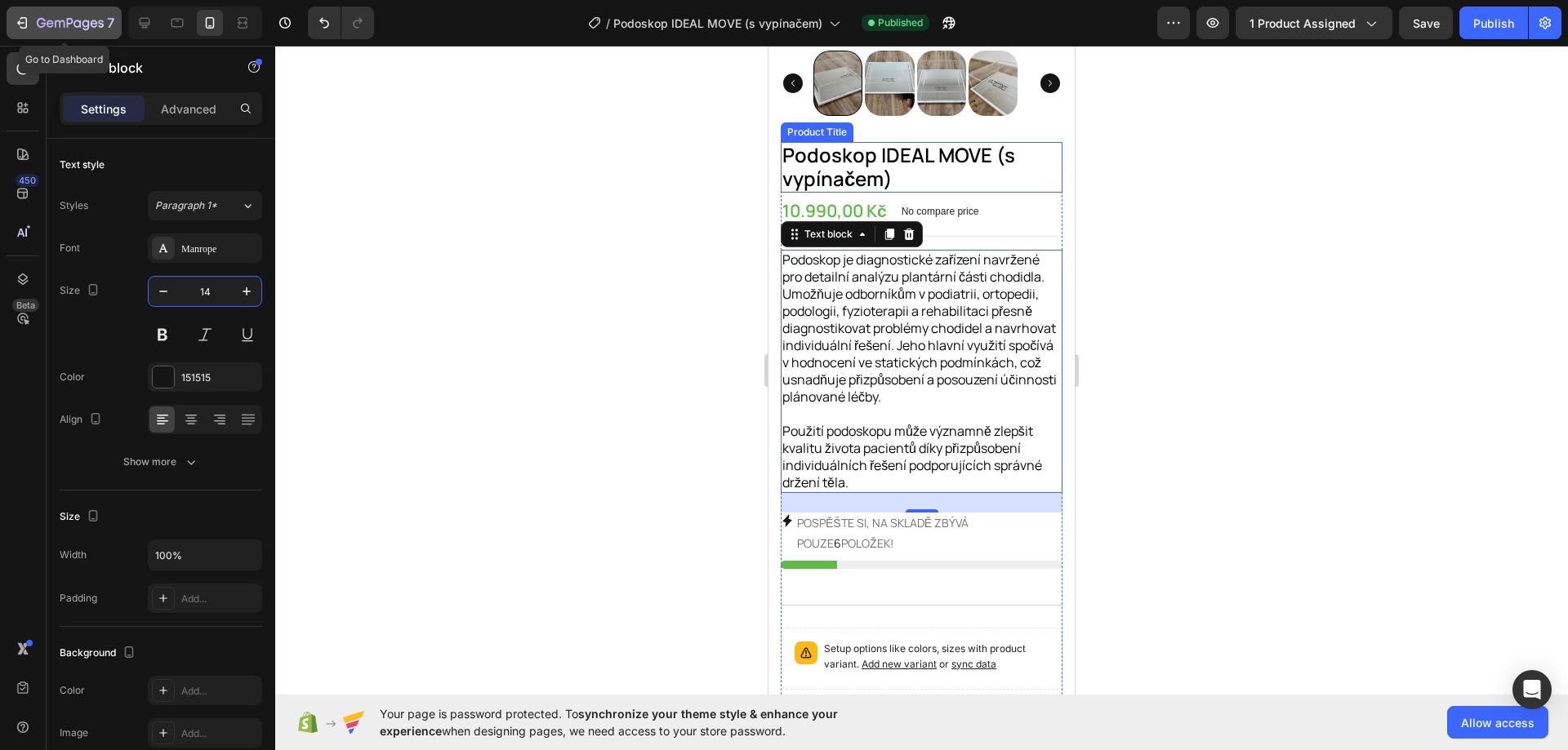
click at [27, 16] on icon "button" at bounding box center [22, 23] width 16 height 16
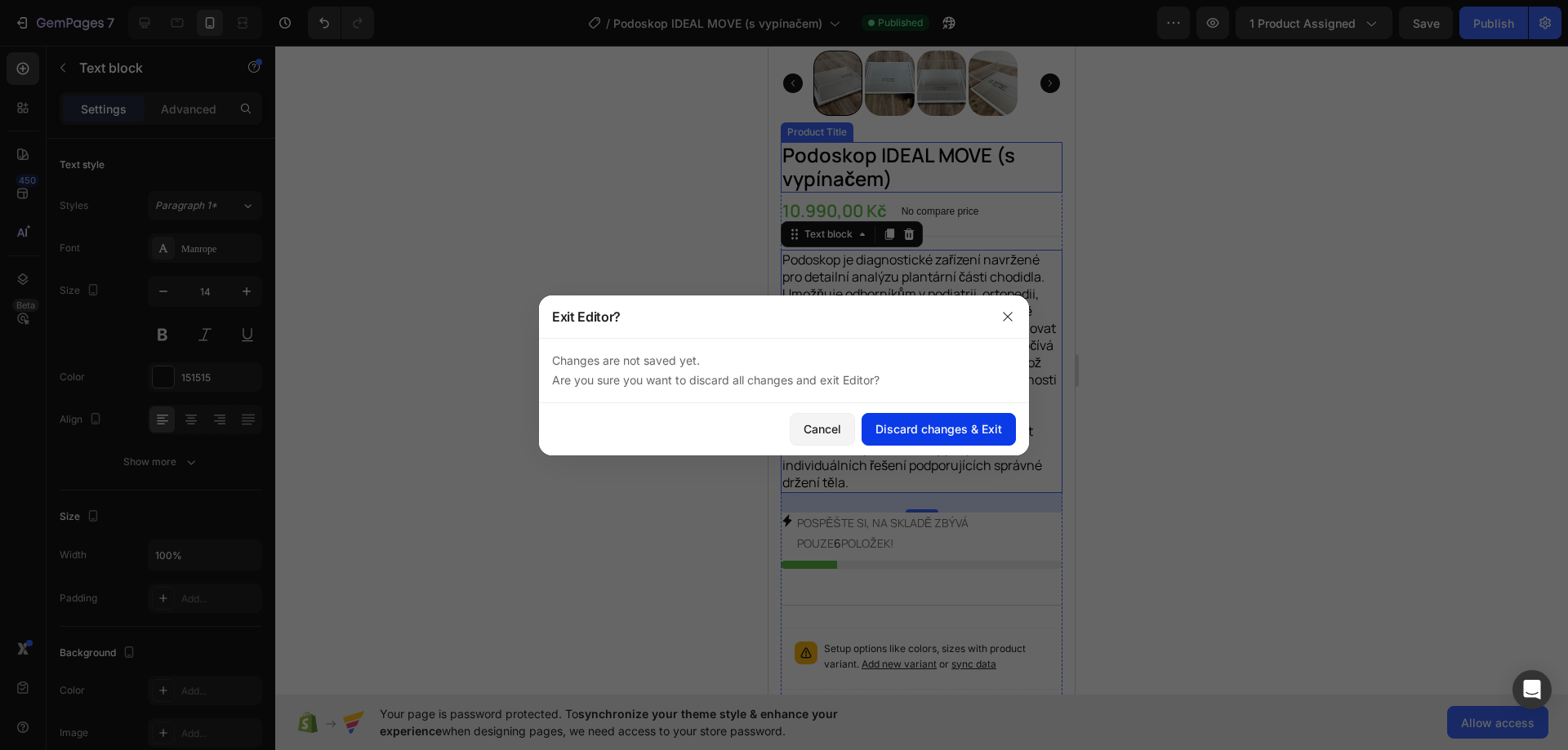
click at [931, 431] on div "Discard changes & Exit" at bounding box center [938, 428] width 126 height 17
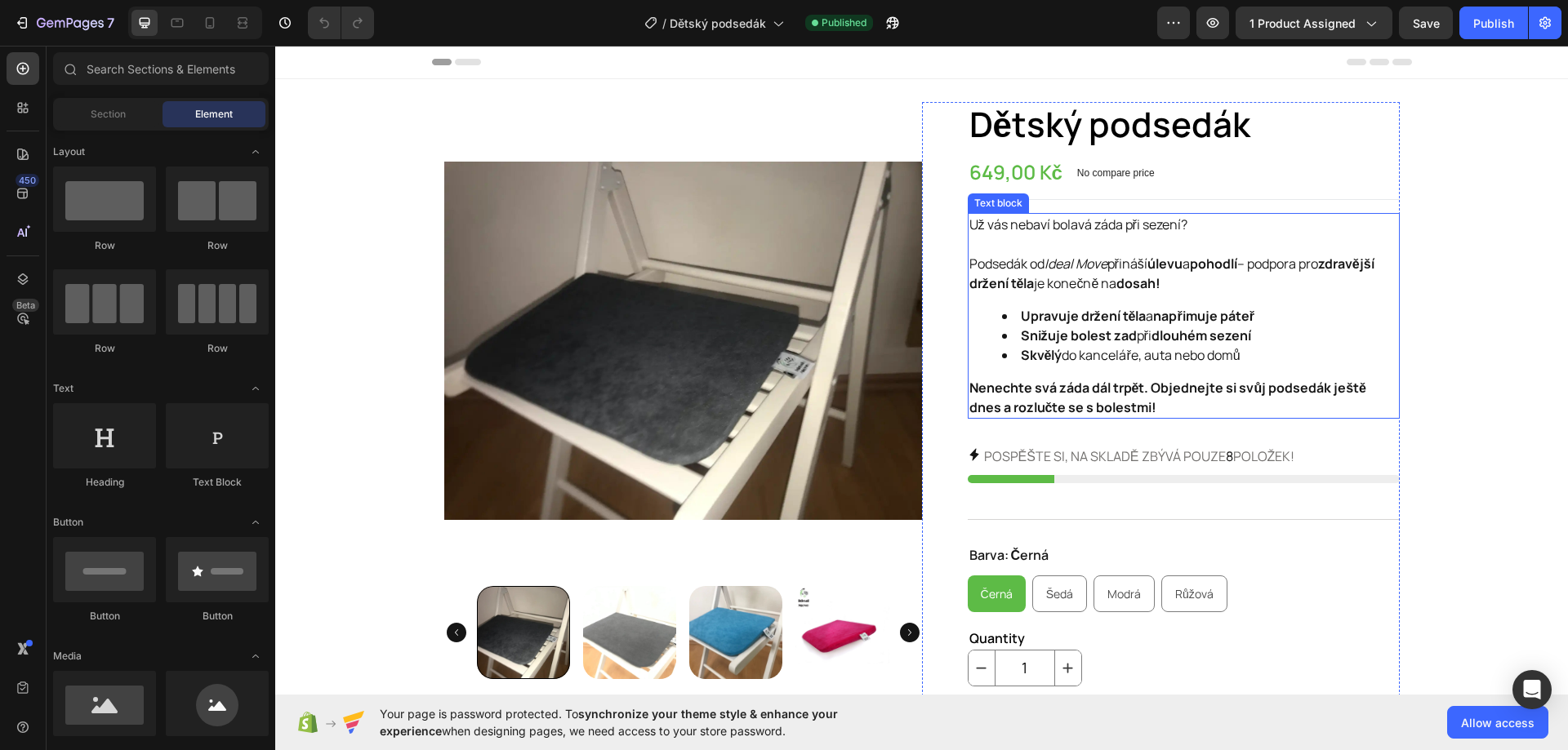
click at [1154, 297] on div "Už vás nebaví bolavá záda při sezení? Podsedák od Ideal Move přináší úlevu a po…" at bounding box center [1183, 315] width 432 height 206
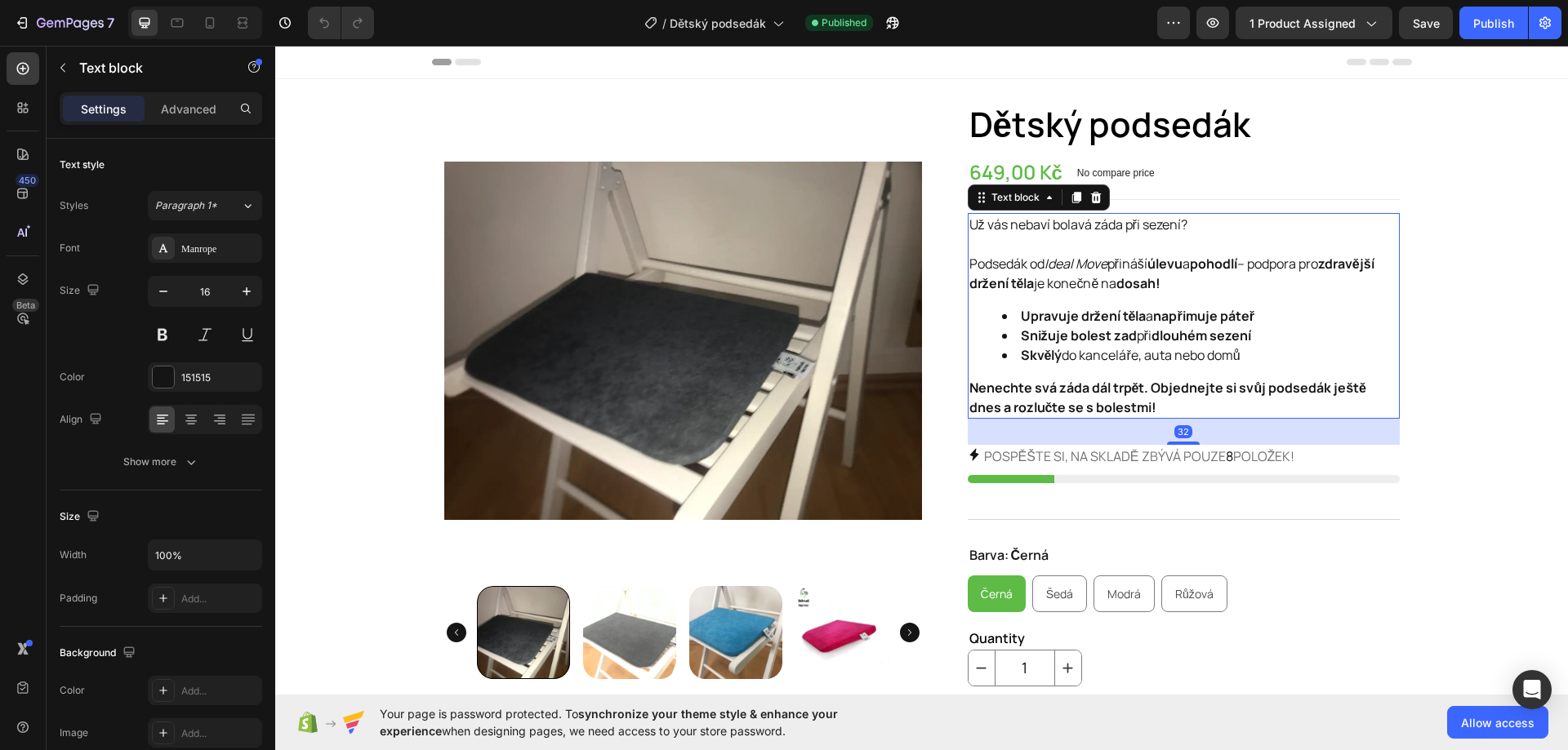
click at [1122, 395] on strong "Nenechte svá záda dál trpět. Objednejte si svůj podsedák ještě dnes a rozlučte …" at bounding box center [1167, 397] width 396 height 38
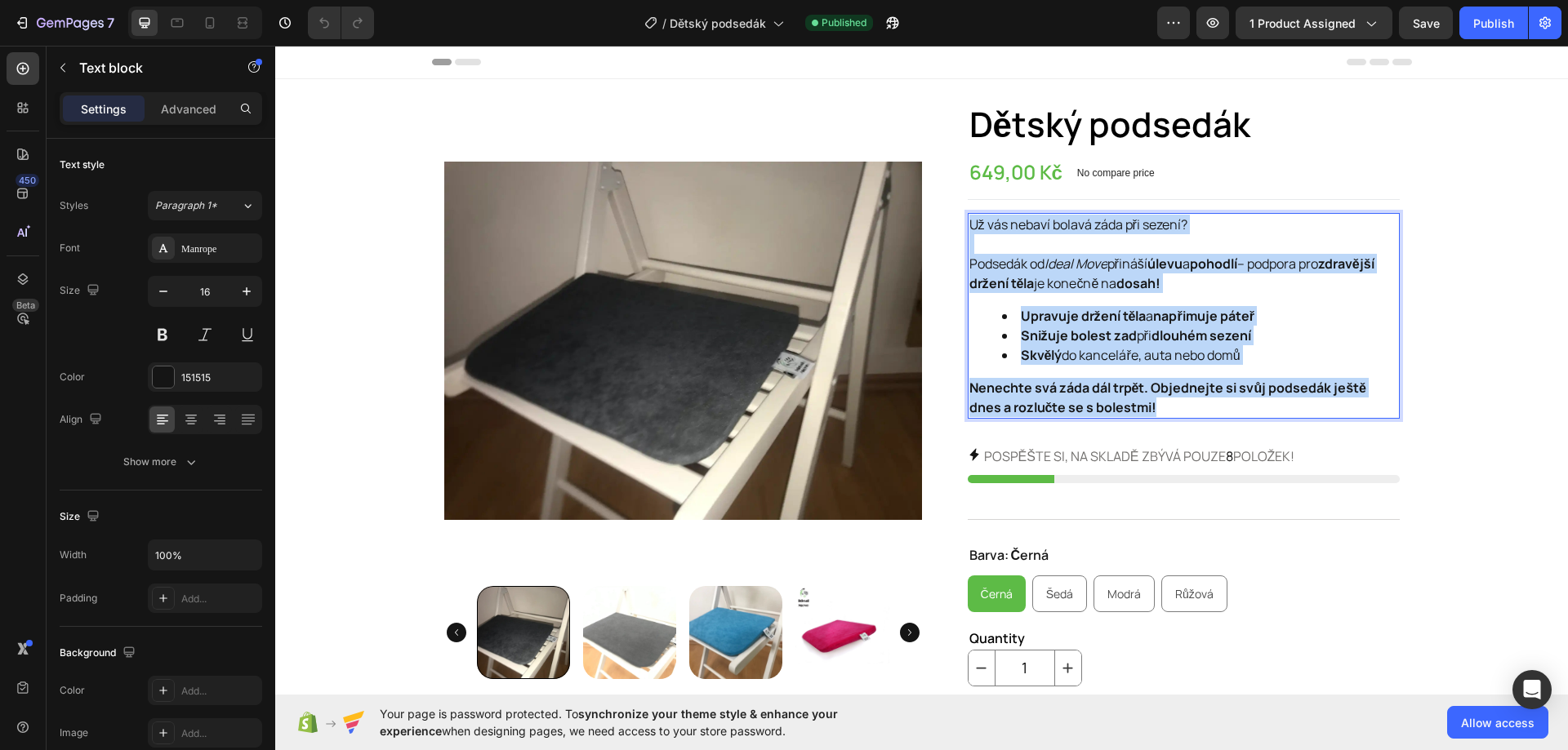
drag, startPoint x: 1122, startPoint y: 406, endPoint x: 961, endPoint y: 220, distance: 246.0
click at [968, 220] on div "Už vás nebaví bolavá záda při sezení? Podsedák od Ideal Move přináší úlevu a po…" at bounding box center [1183, 315] width 432 height 206
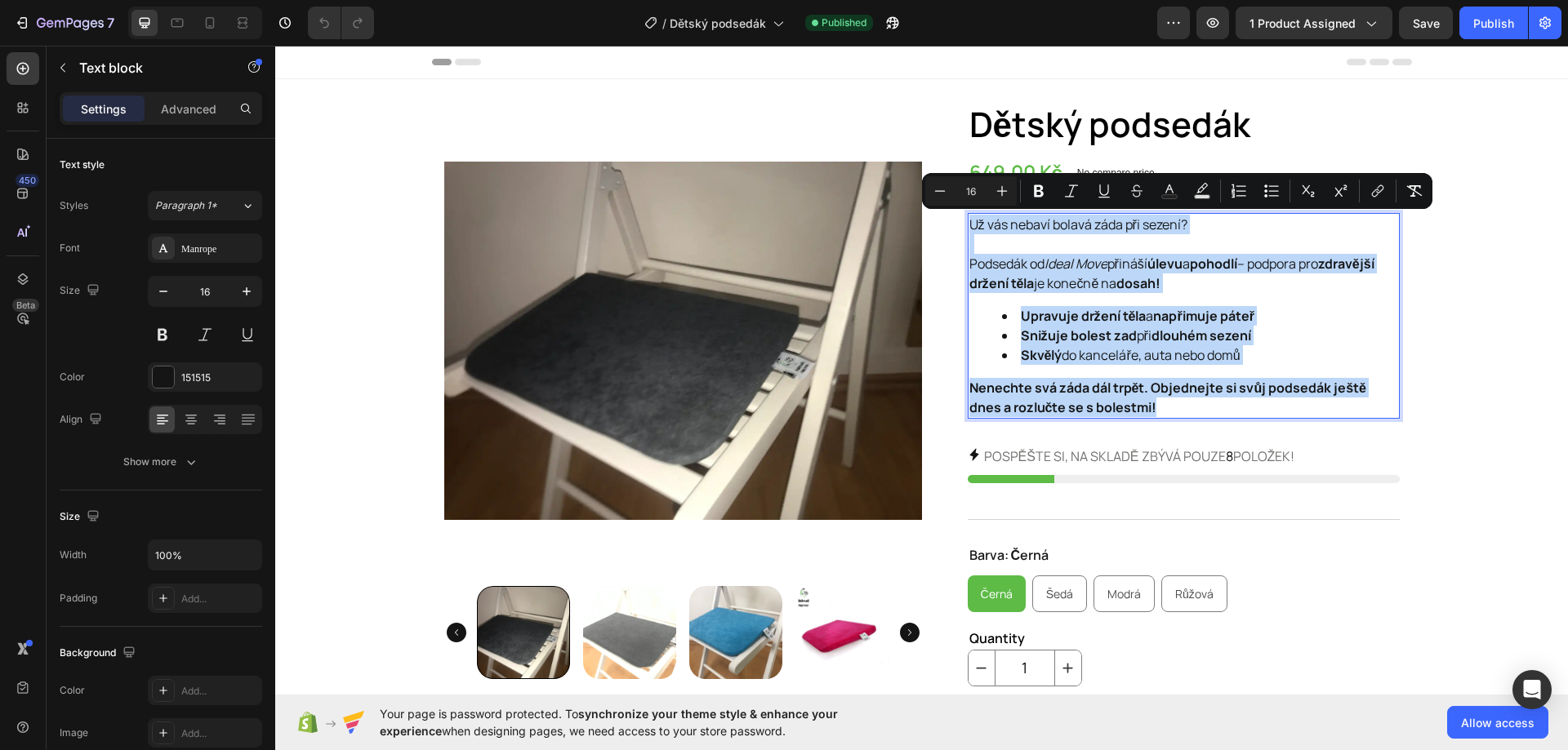
copy div "Už vás nebaví bolavá záda při sezení? Podsedák od Ideal Move přináší úlevu a po…"
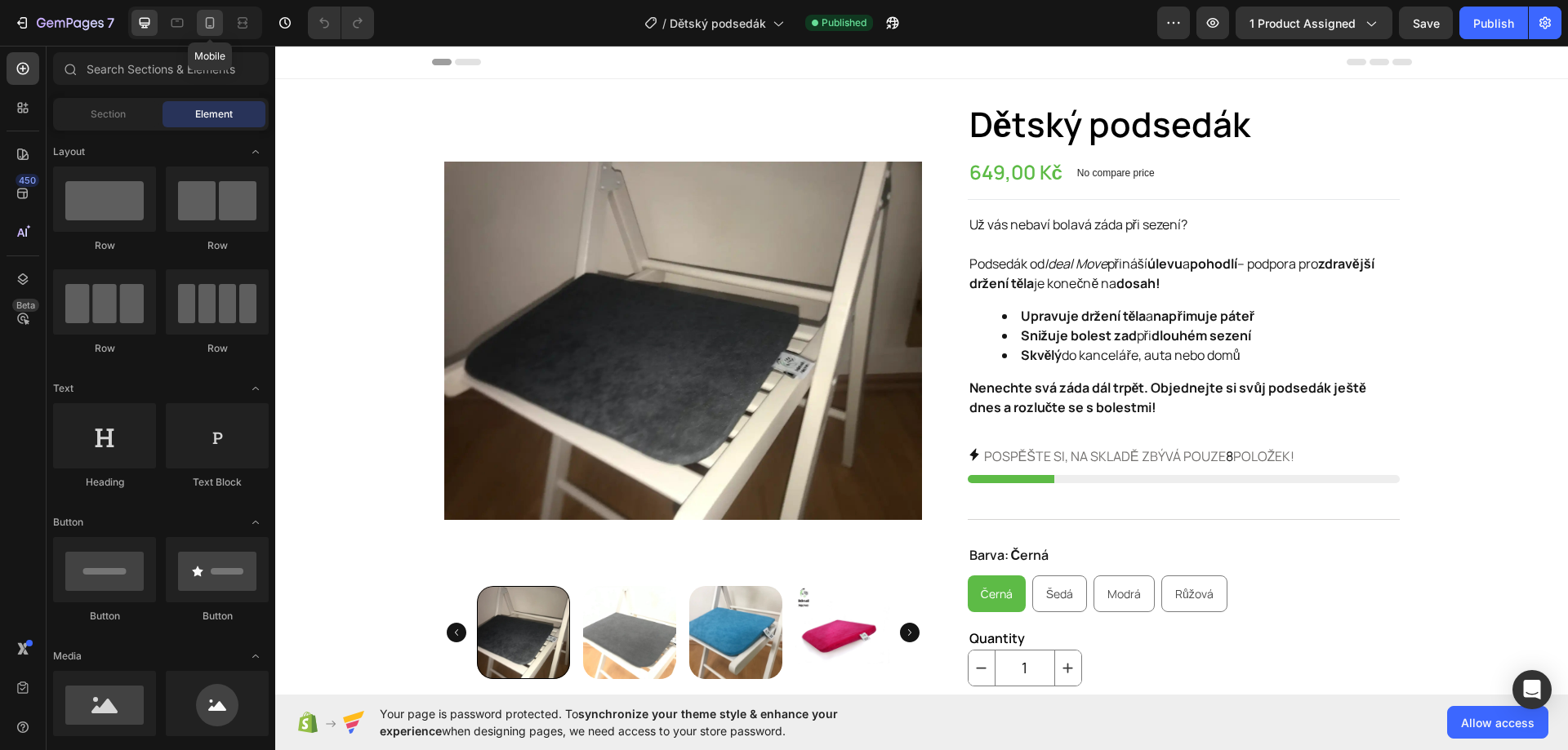
click at [200, 20] on div at bounding box center [210, 23] width 26 height 26
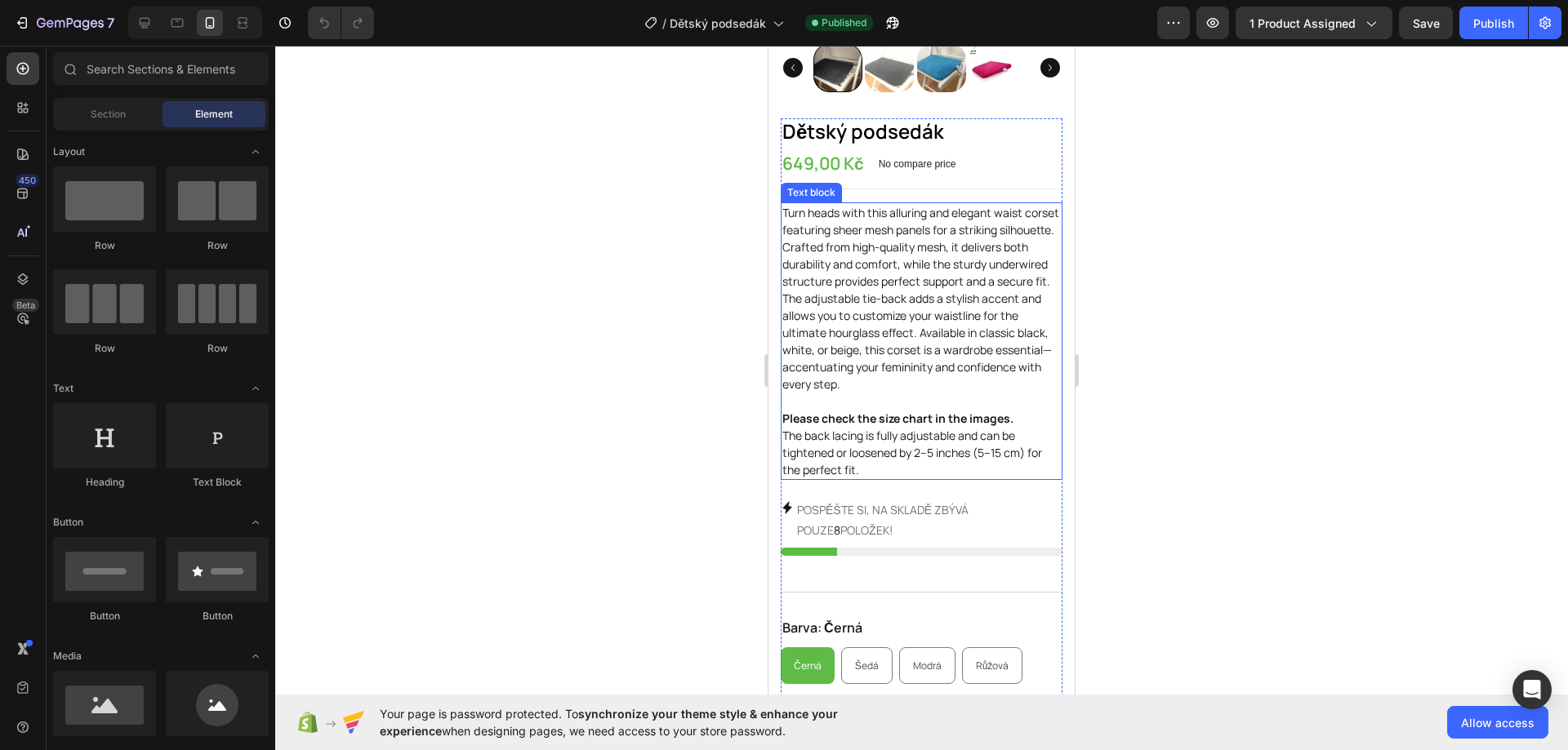
scroll to position [326, 0]
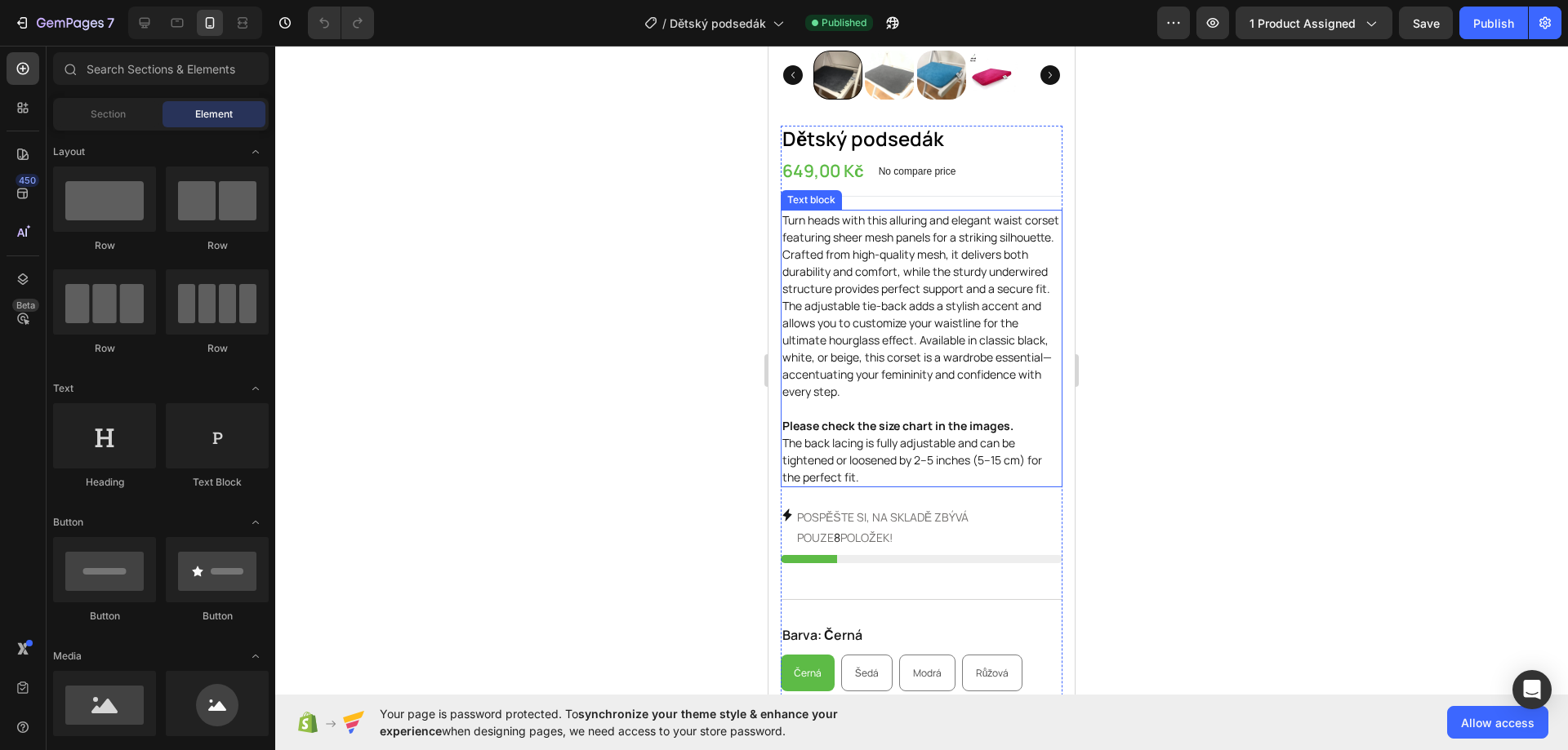
click at [908, 458] on p "Turn heads with this alluring and elegant waist corset featuring sheer mesh pan…" at bounding box center [921, 349] width 278 height 274
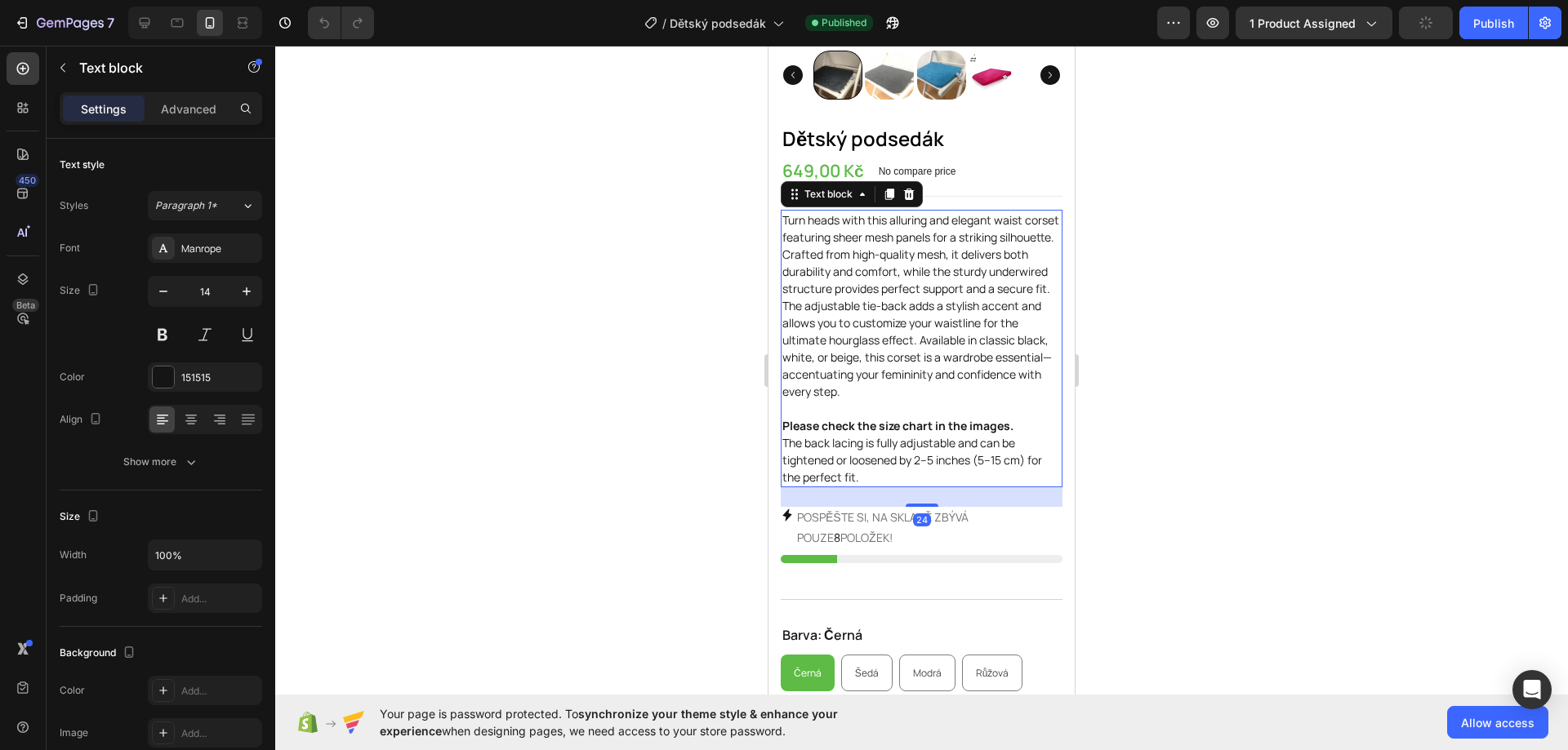
click at [893, 462] on p "Turn heads with this alluring and elegant waist corset featuring sheer mesh pan…" at bounding box center [921, 349] width 278 height 274
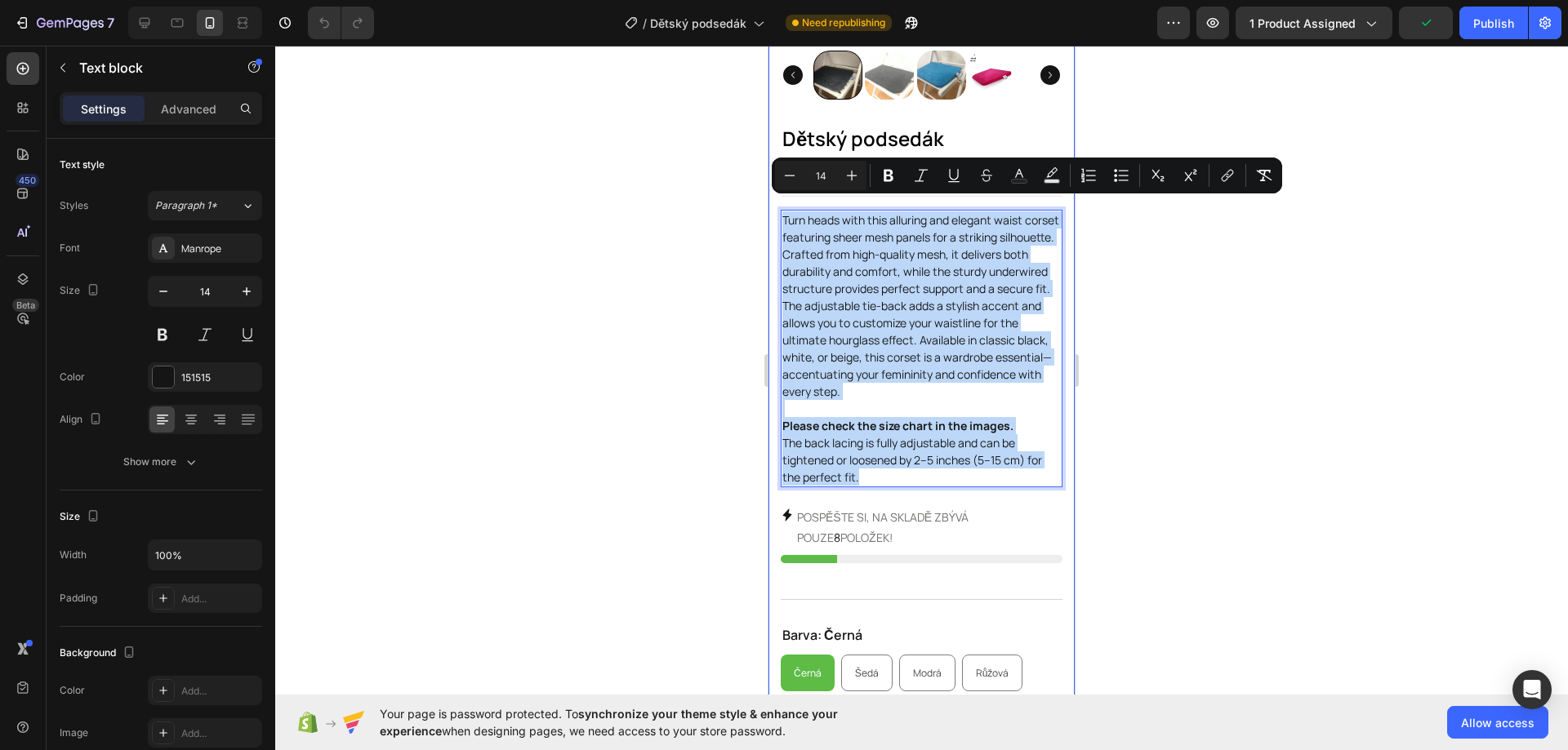
drag, startPoint x: 815, startPoint y: 356, endPoint x: 778, endPoint y: 198, distance: 162.3
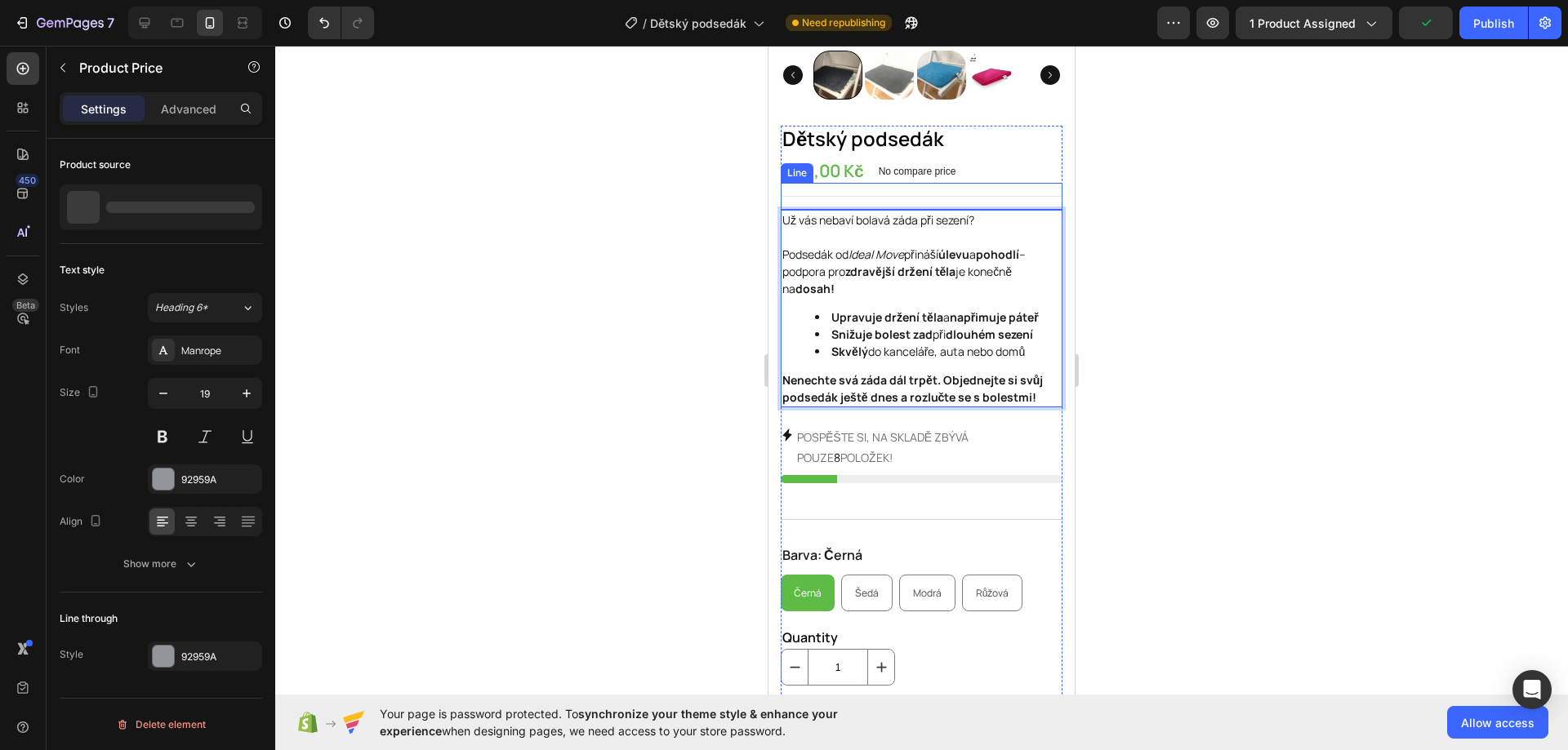
click at [885, 160] on div "No compare price" at bounding box center [917, 171] width 91 height 23
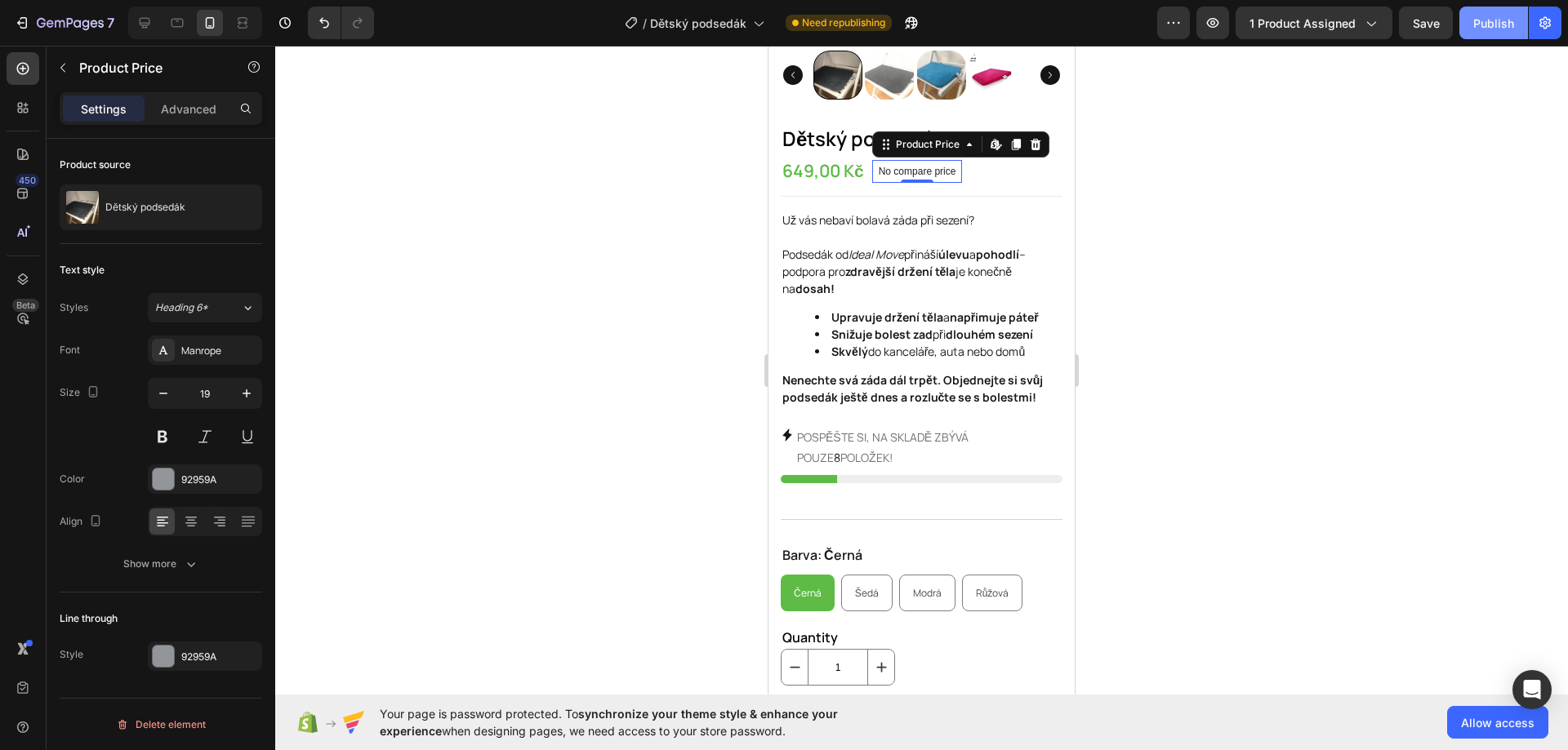
click at [1511, 18] on div "Publish" at bounding box center [1493, 23] width 41 height 17
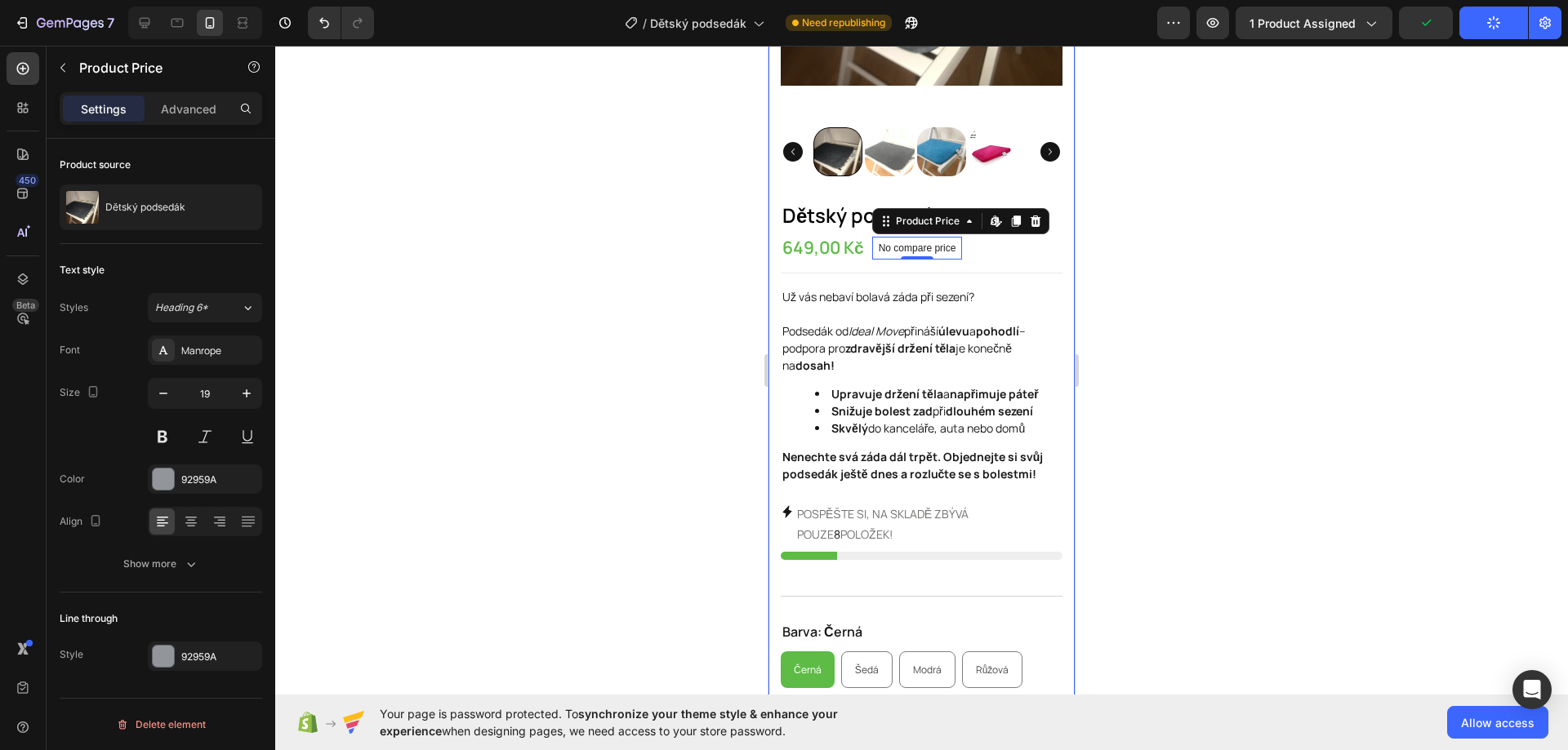
scroll to position [244, 0]
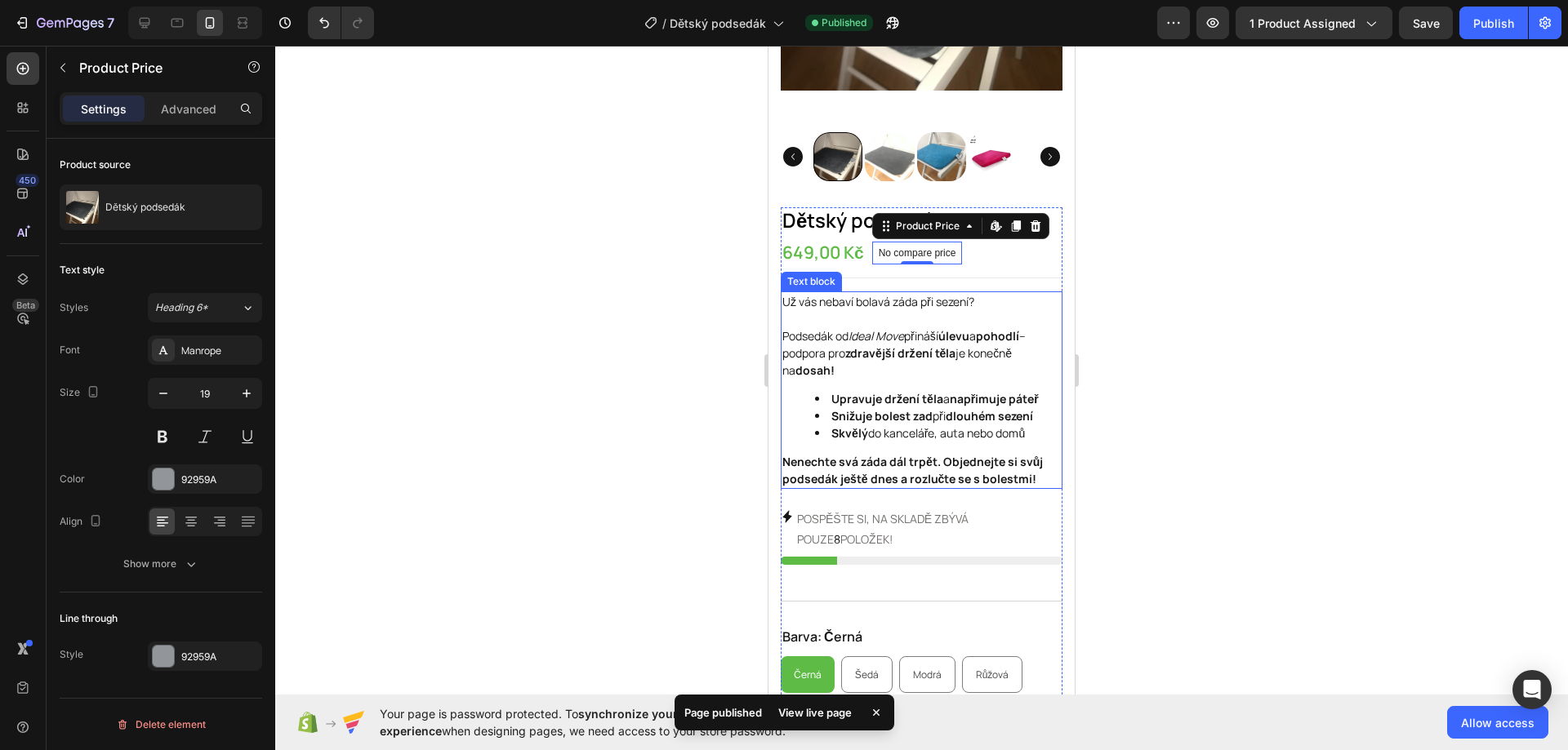
click at [979, 427] on li "Skvělý do kanceláře, auta nebo domů" at bounding box center [938, 432] width 245 height 17
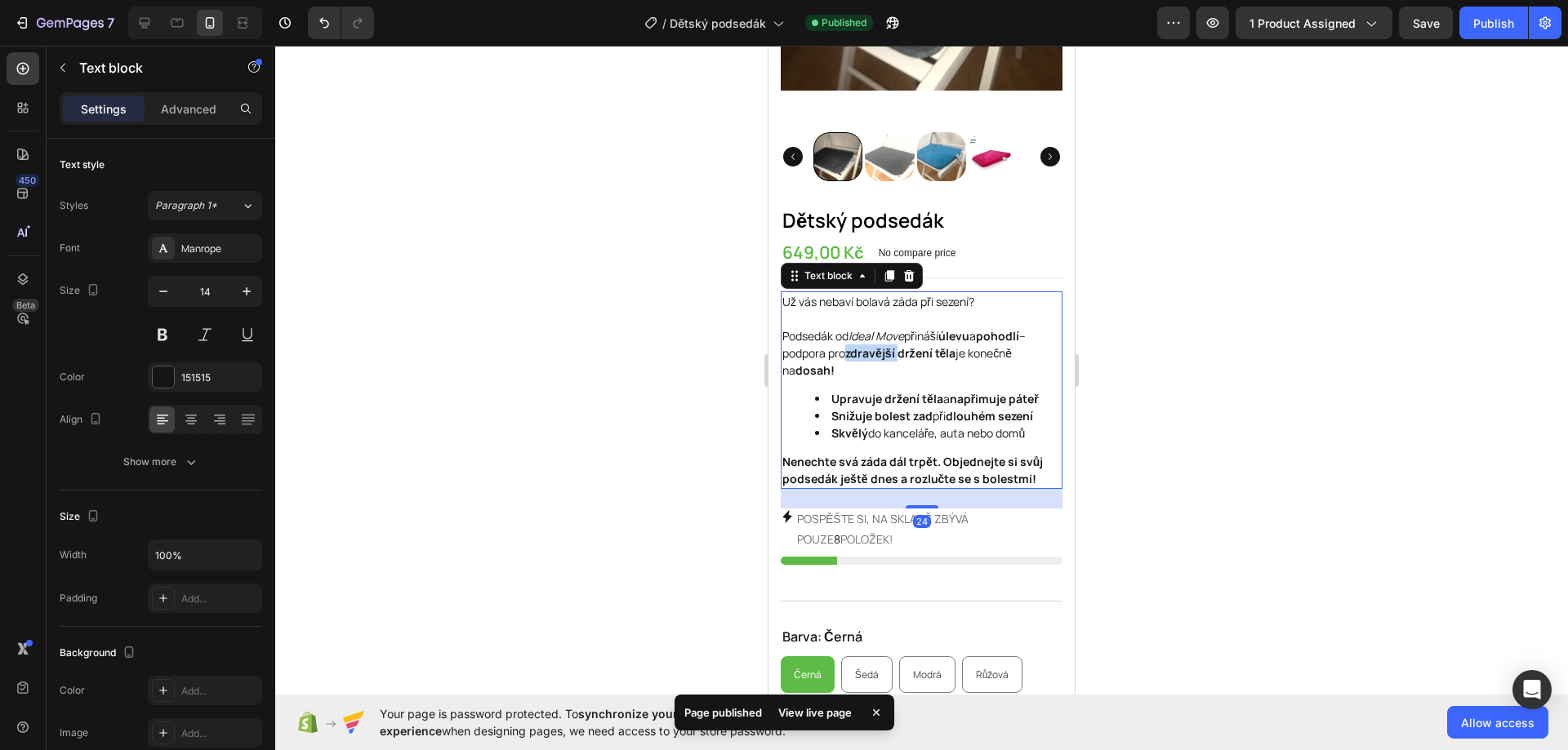
click at [887, 345] on strong "zdravější držení těla" at bounding box center [900, 353] width 110 height 16
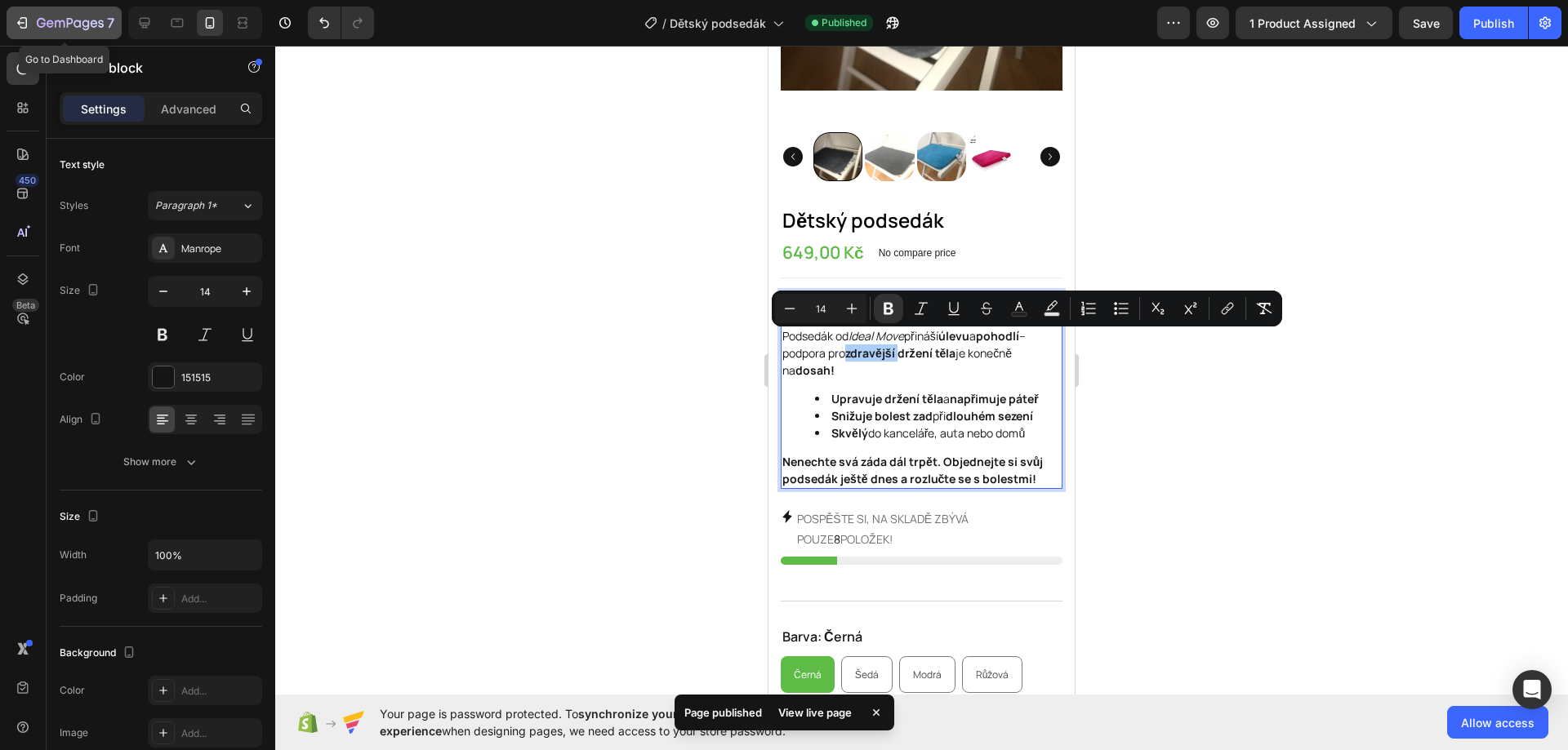
click at [30, 16] on div "7" at bounding box center [64, 23] width 101 height 19
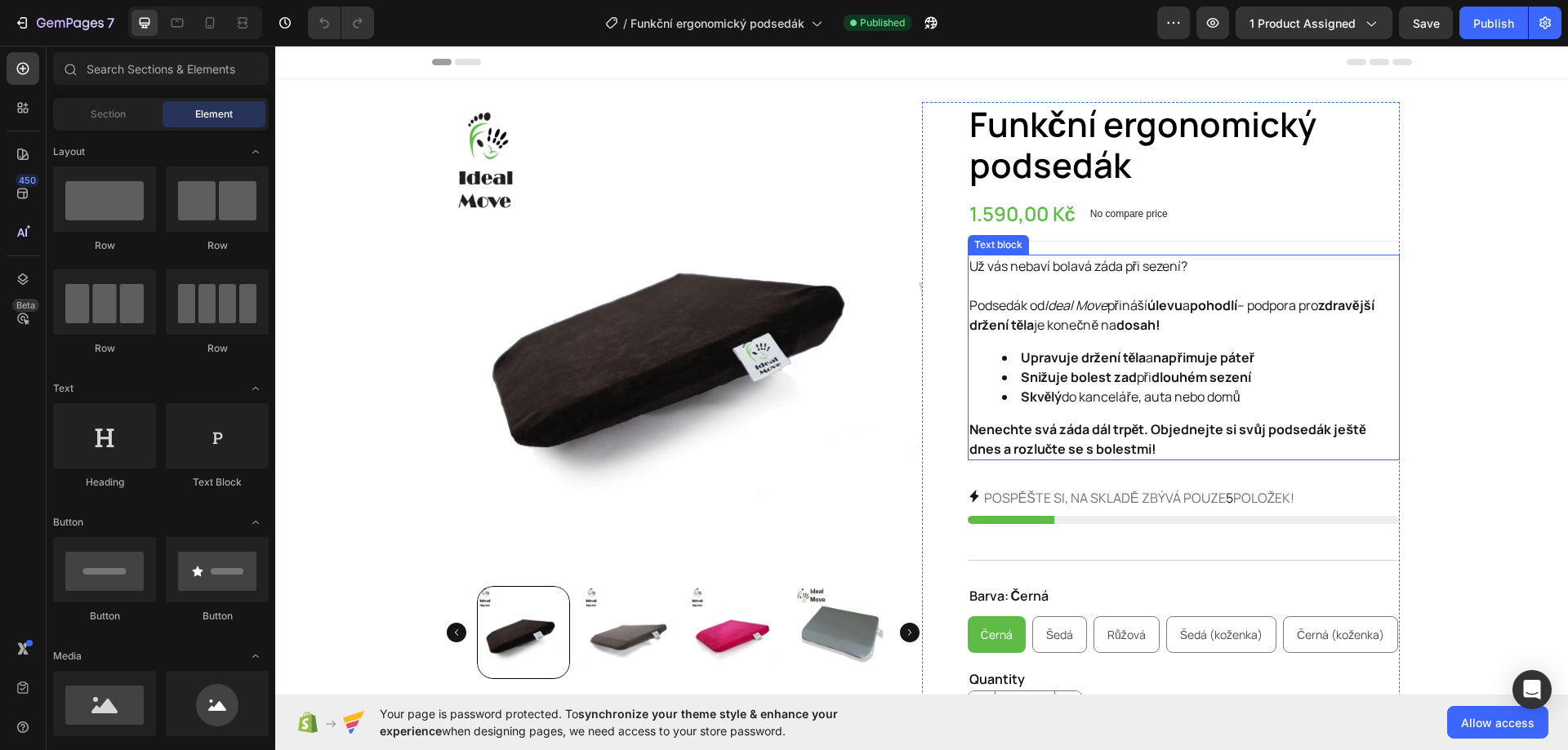
click at [1115, 445] on strong "Nenechte svá záda dál trpět. Objednejte si svůj podsedák ještě dnes a rozlučte …" at bounding box center [1167, 439] width 396 height 38
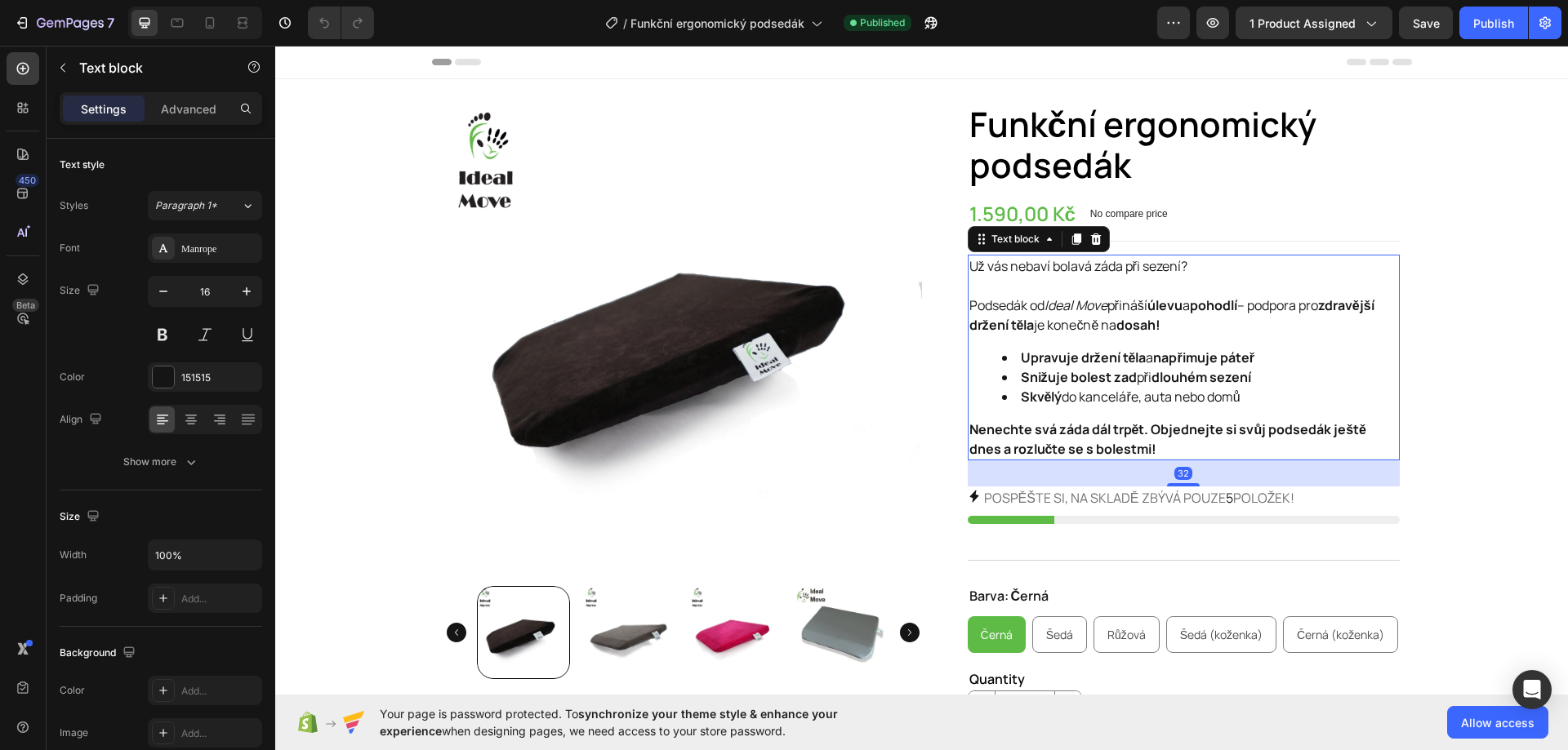
click at [1124, 445] on p "Nenechte svá záda dál trpět. Objednejte si svůj podsedák ještě dnes a rozlučte …" at bounding box center [1183, 439] width 428 height 39
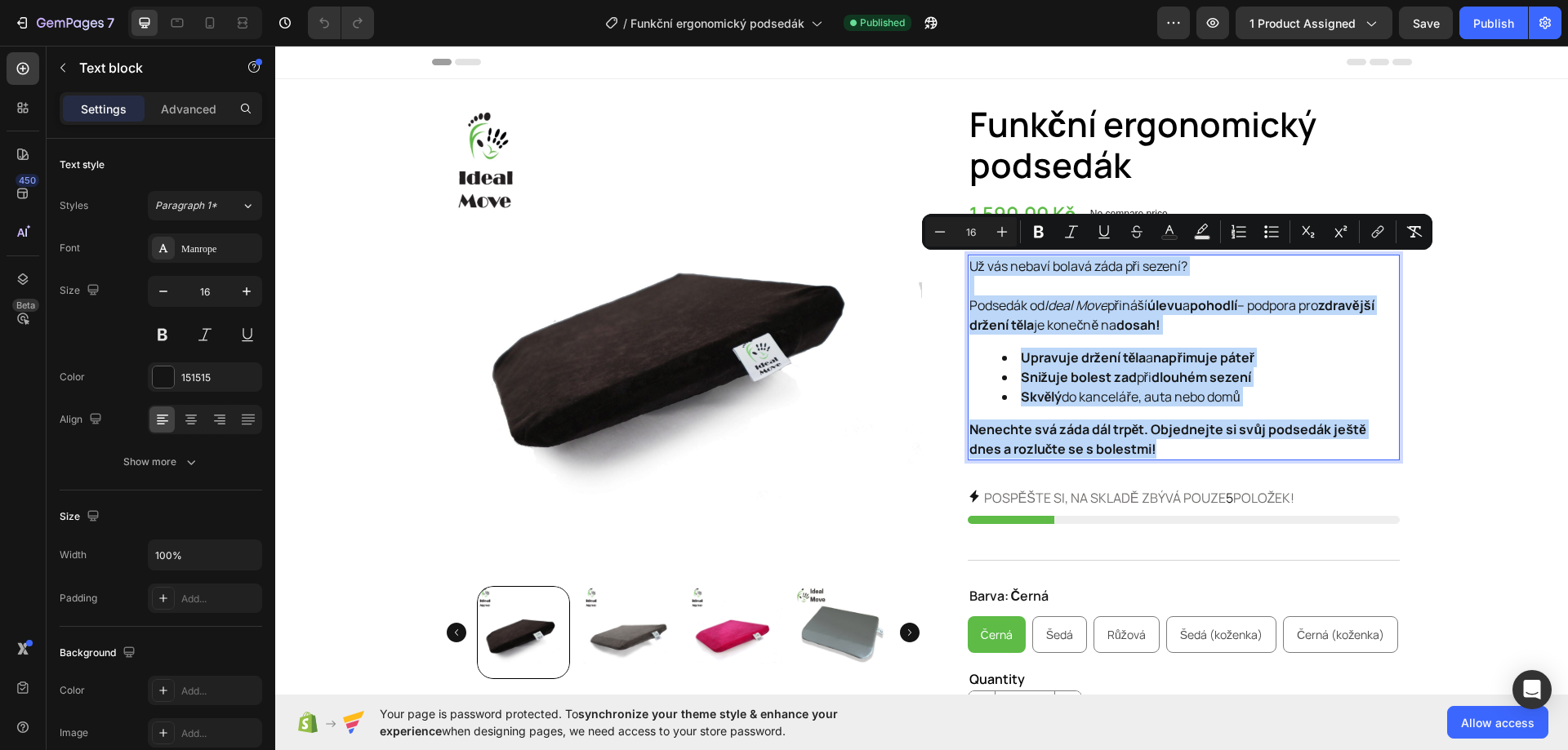
drag, startPoint x: 1126, startPoint y: 445, endPoint x: 964, endPoint y: 269, distance: 239.2
click at [968, 269] on div "Už vás nebaví bolavá záda při sezení? Podsedák od Ideal Move přináší úlevu a po…" at bounding box center [1183, 357] width 432 height 206
copy div "Už vás nebaví bolavá záda při sezení? Podsedák od Ideal Move přináší úlevu a po…"
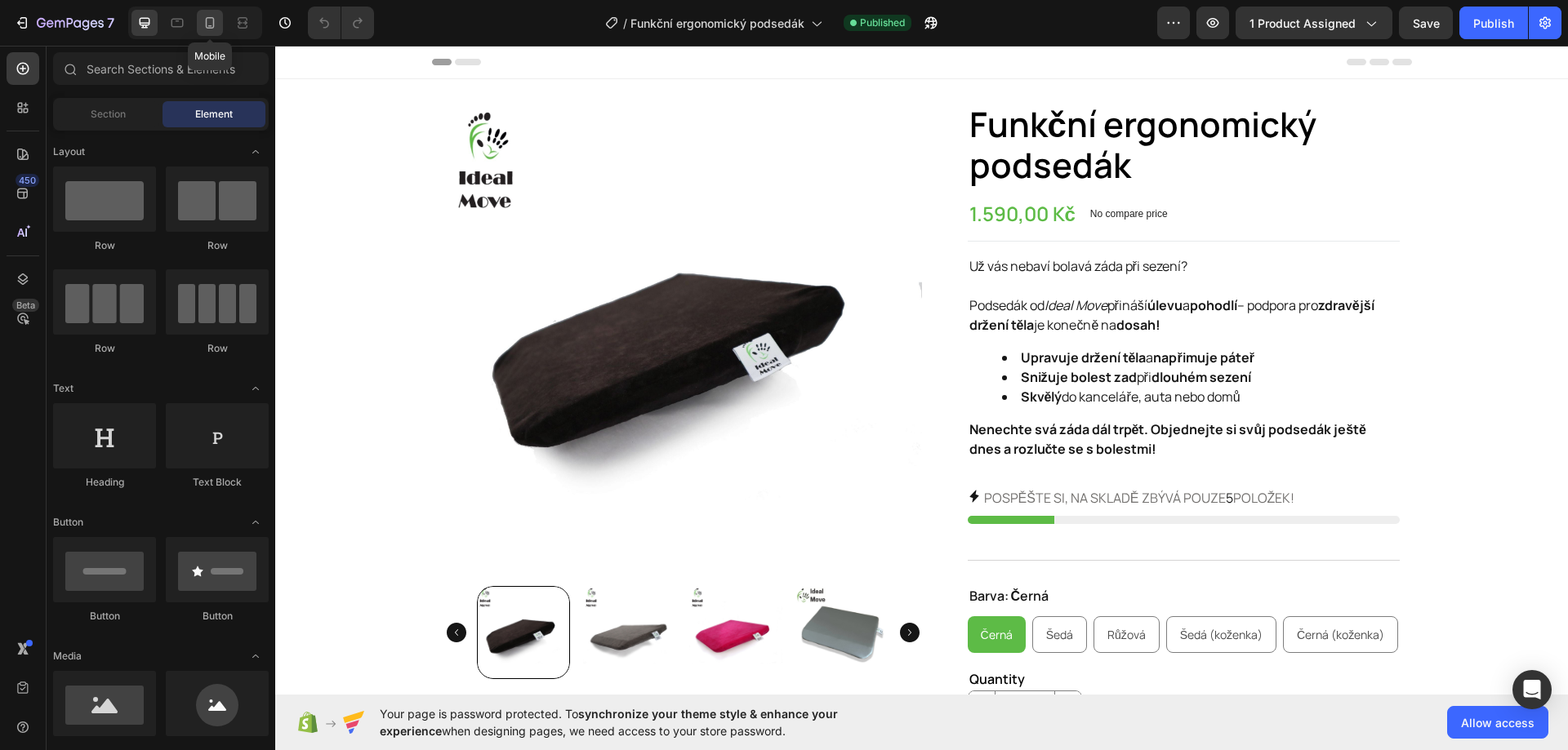
click at [222, 20] on div at bounding box center [210, 23] width 26 height 26
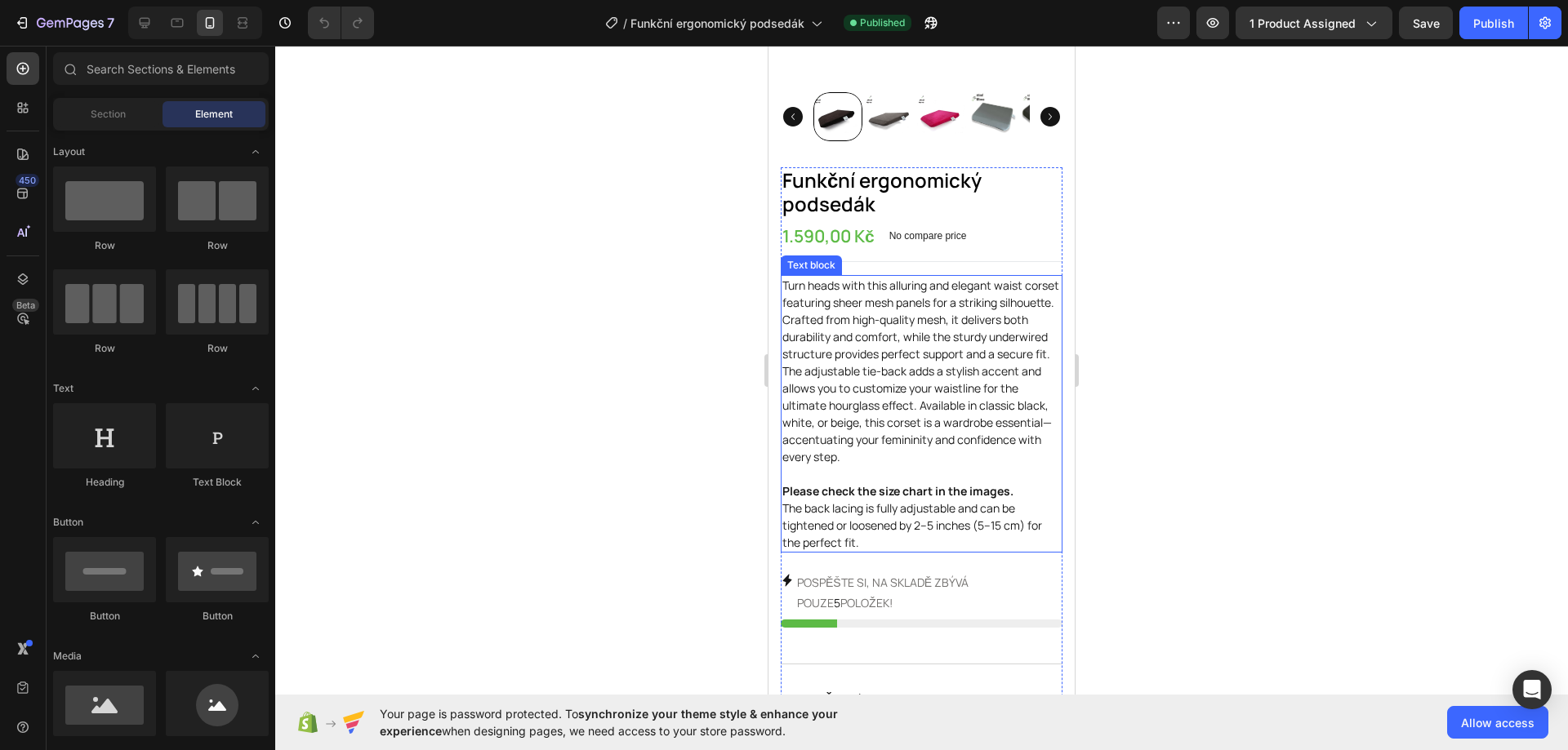
scroll to position [326, 0]
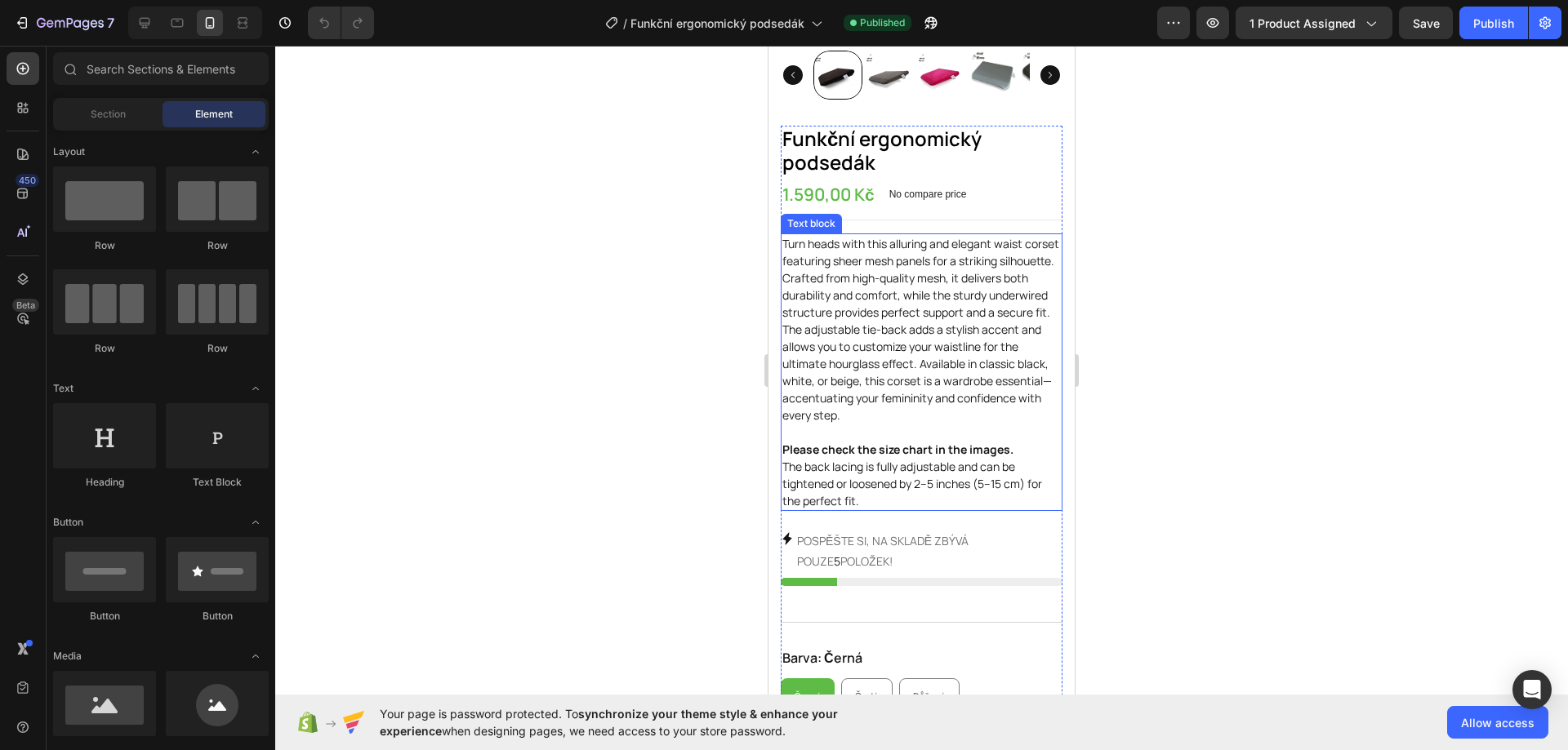
click at [887, 378] on p "Turn heads with this alluring and elegant waist corset featuring sheer mesh pan…" at bounding box center [921, 371] width 278 height 274
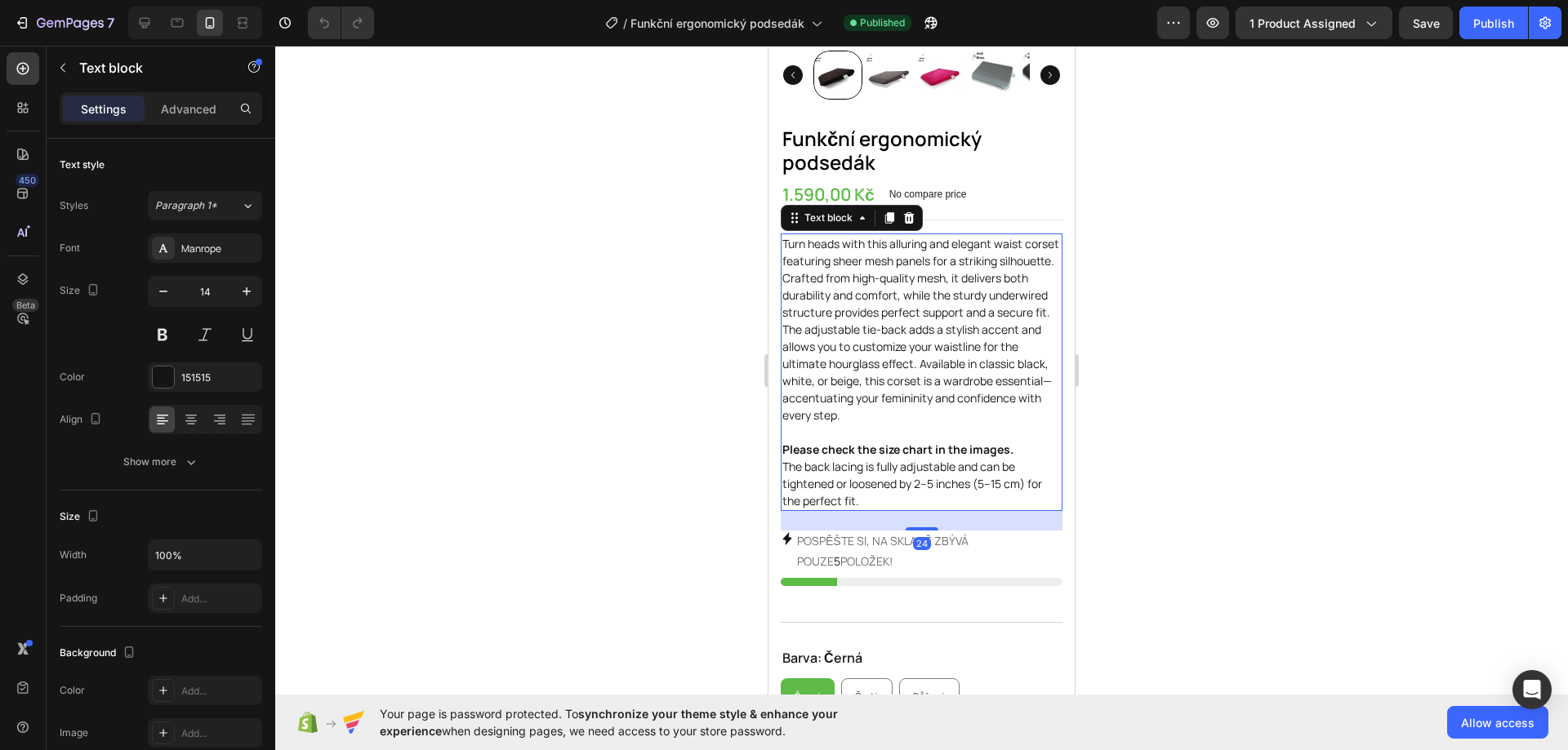
click at [870, 484] on p "Turn heads with this alluring and elegant waist corset featuring sheer mesh pan…" at bounding box center [921, 371] width 278 height 274
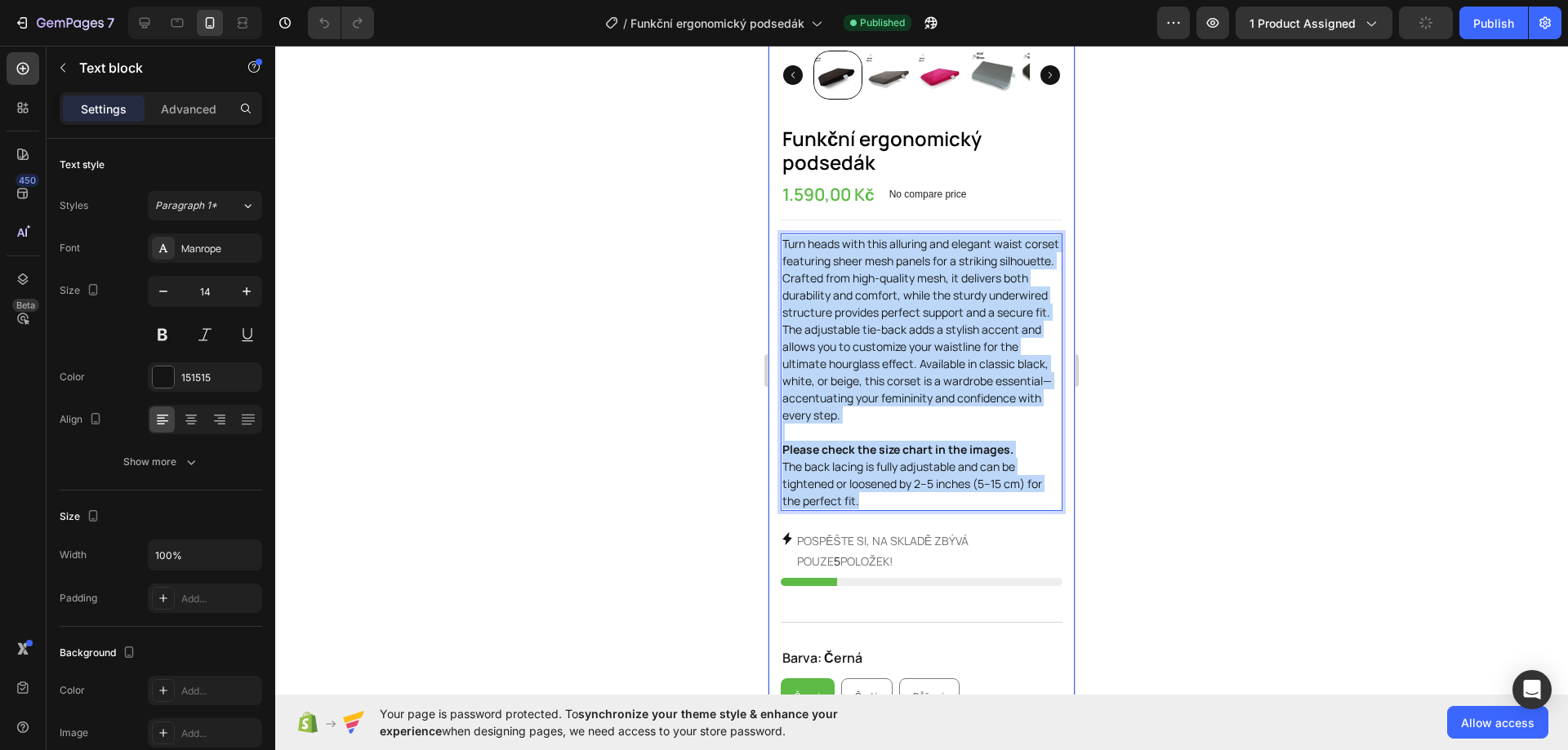
drag, startPoint x: 834, startPoint y: 401, endPoint x: 780, endPoint y: 233, distance: 176.5
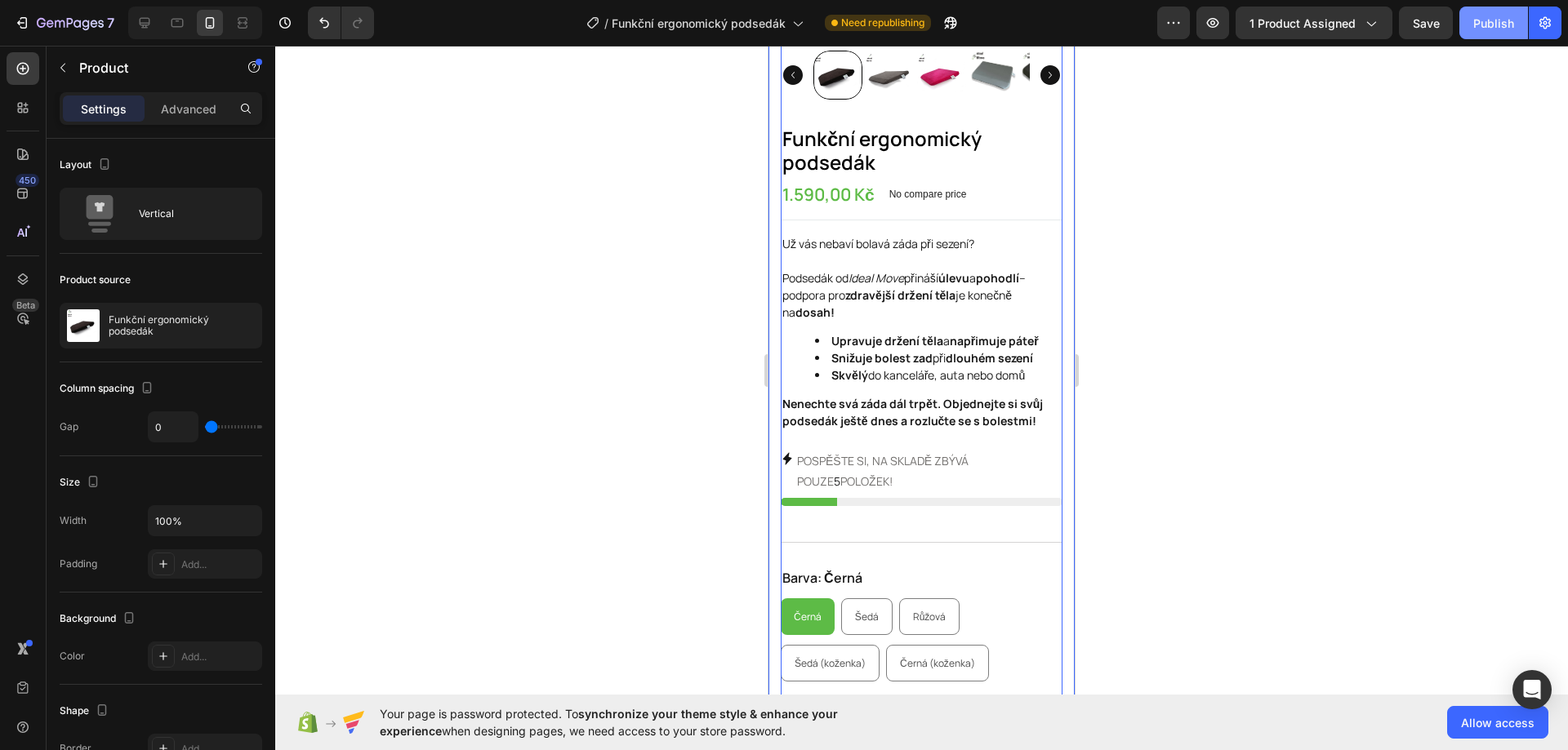
click at [1500, 26] on div "Publish" at bounding box center [1493, 23] width 41 height 17
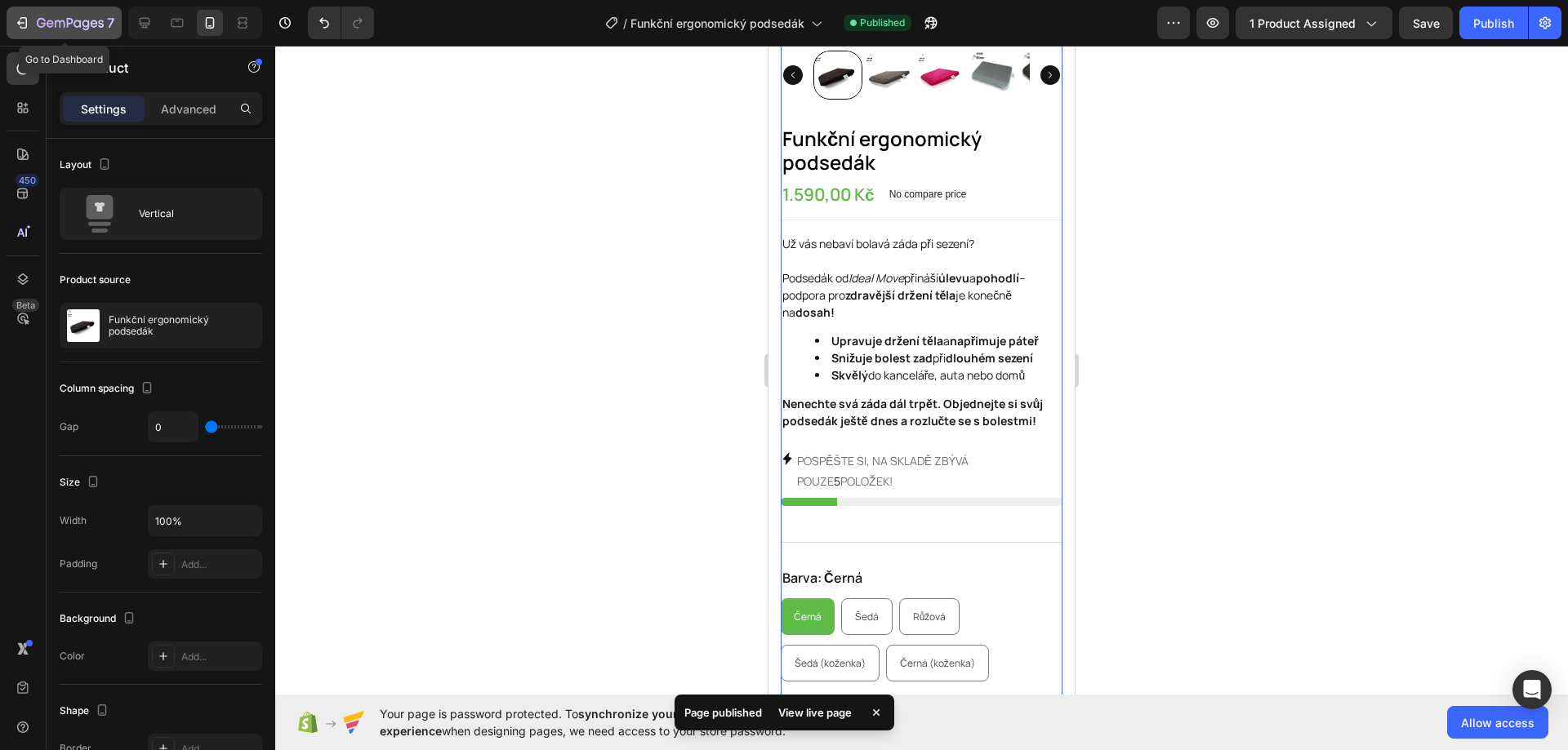
click at [17, 27] on icon "button" at bounding box center [22, 23] width 16 height 16
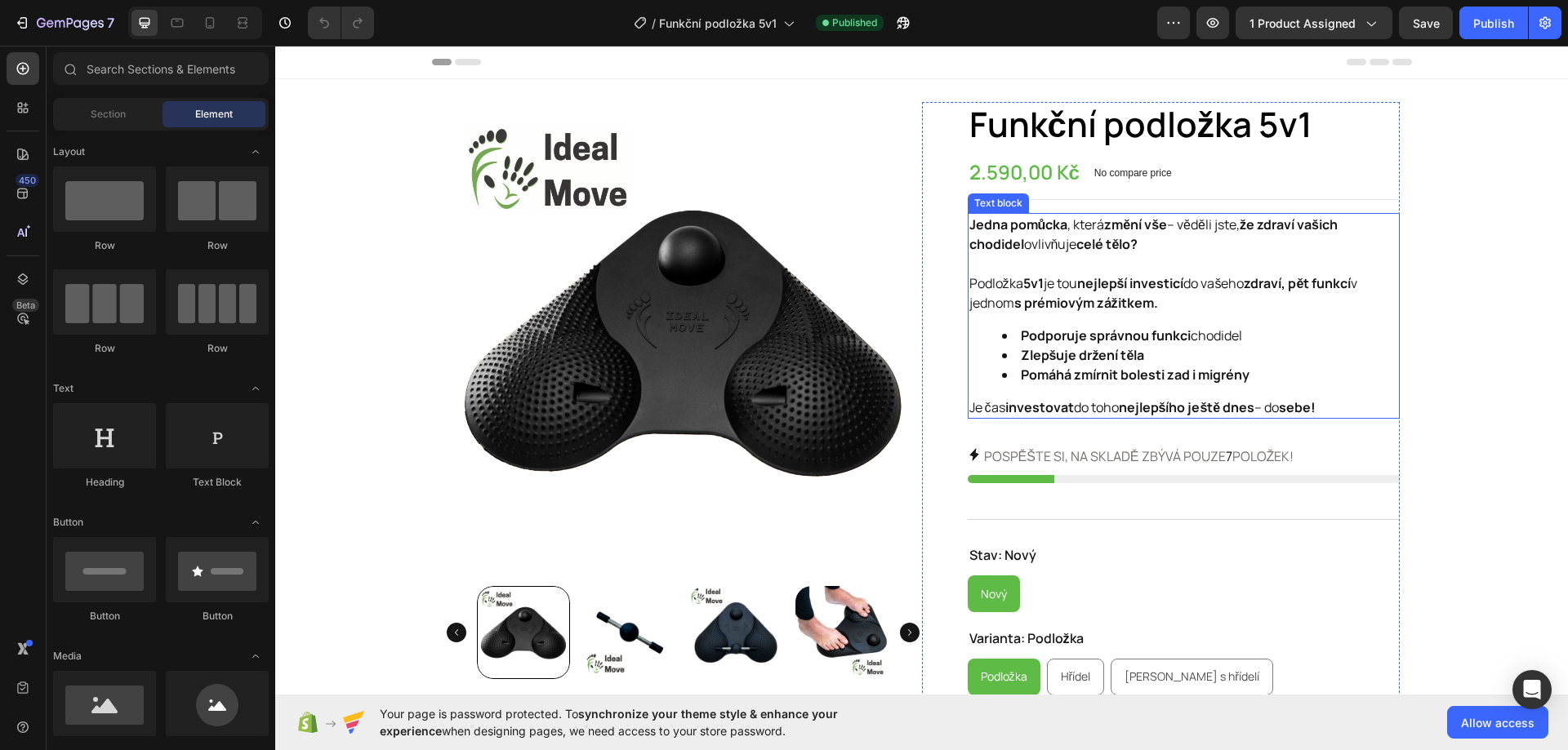
click at [1204, 318] on div "Jedna pomůcka , která změní vše – věděli jste, že zdraví vašich chodidel ovlivň…" at bounding box center [1183, 315] width 432 height 206
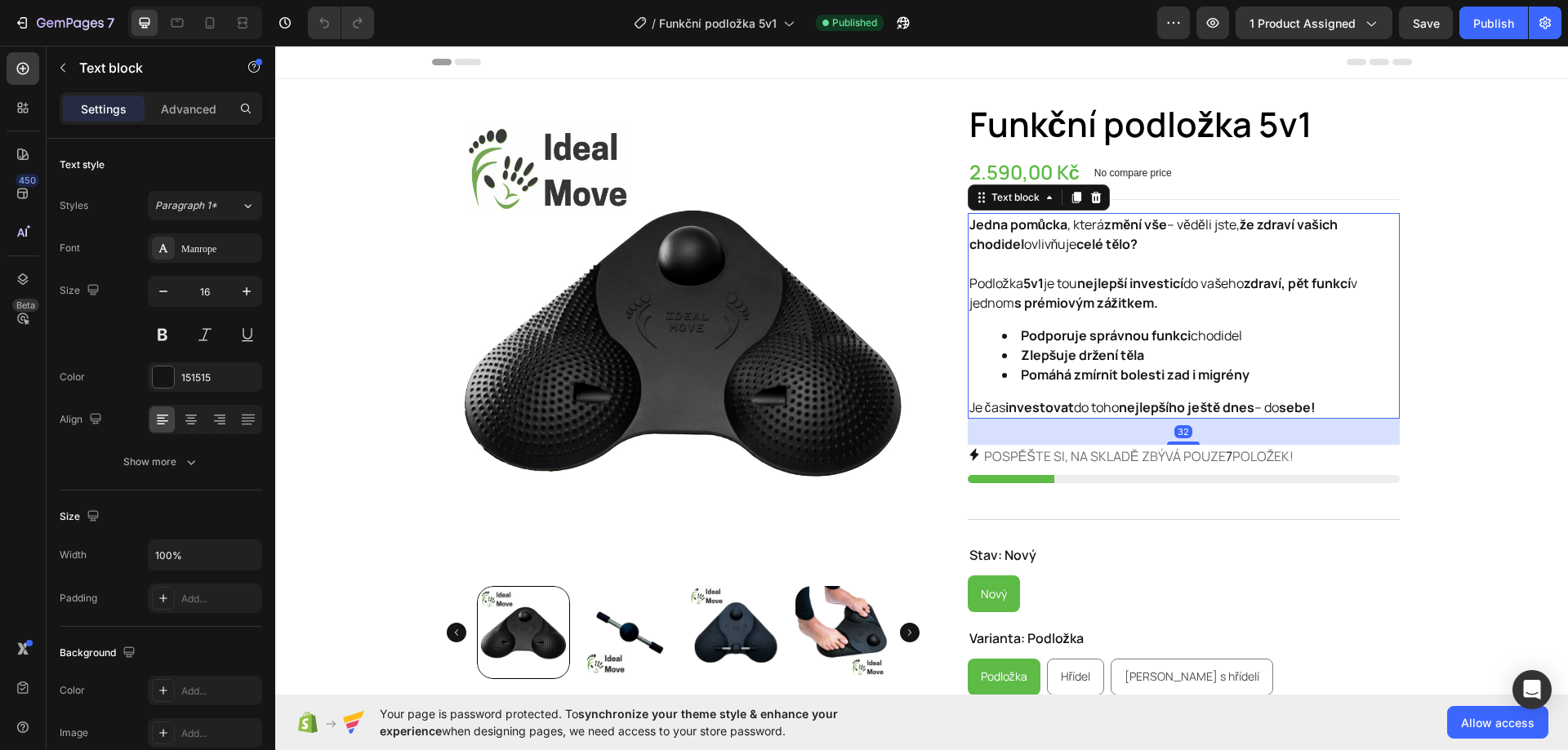
click at [1326, 407] on p "Je čas investovat do toho nejlepšího ještě dnes – do sebe!" at bounding box center [1183, 407] width 428 height 19
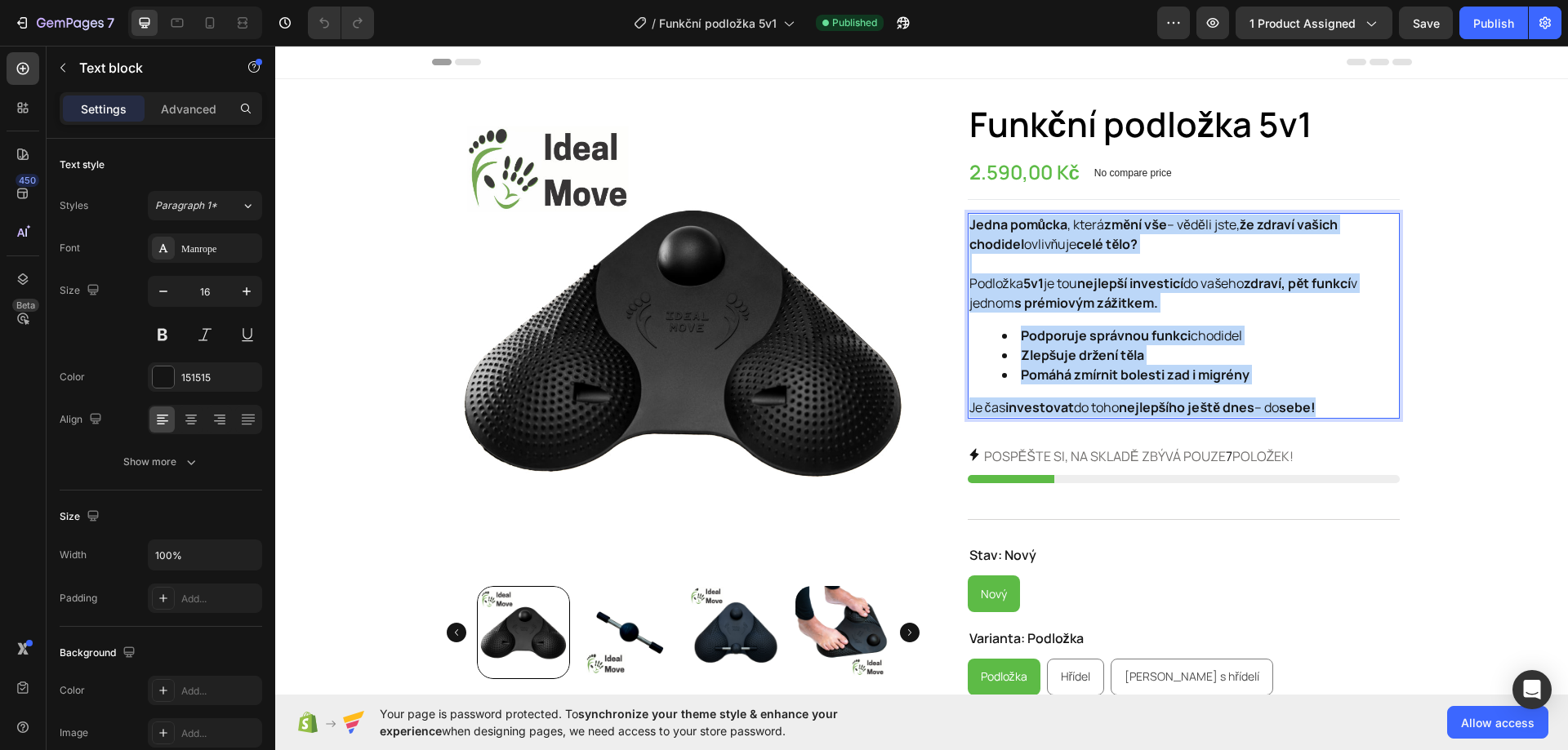
drag, startPoint x: 1326, startPoint y: 407, endPoint x: 961, endPoint y: 233, distance: 404.4
click at [968, 233] on div "Jedna pomůcka , která změní vše – věděli jste, že zdraví vašich chodidel ovlivň…" at bounding box center [1183, 315] width 432 height 206
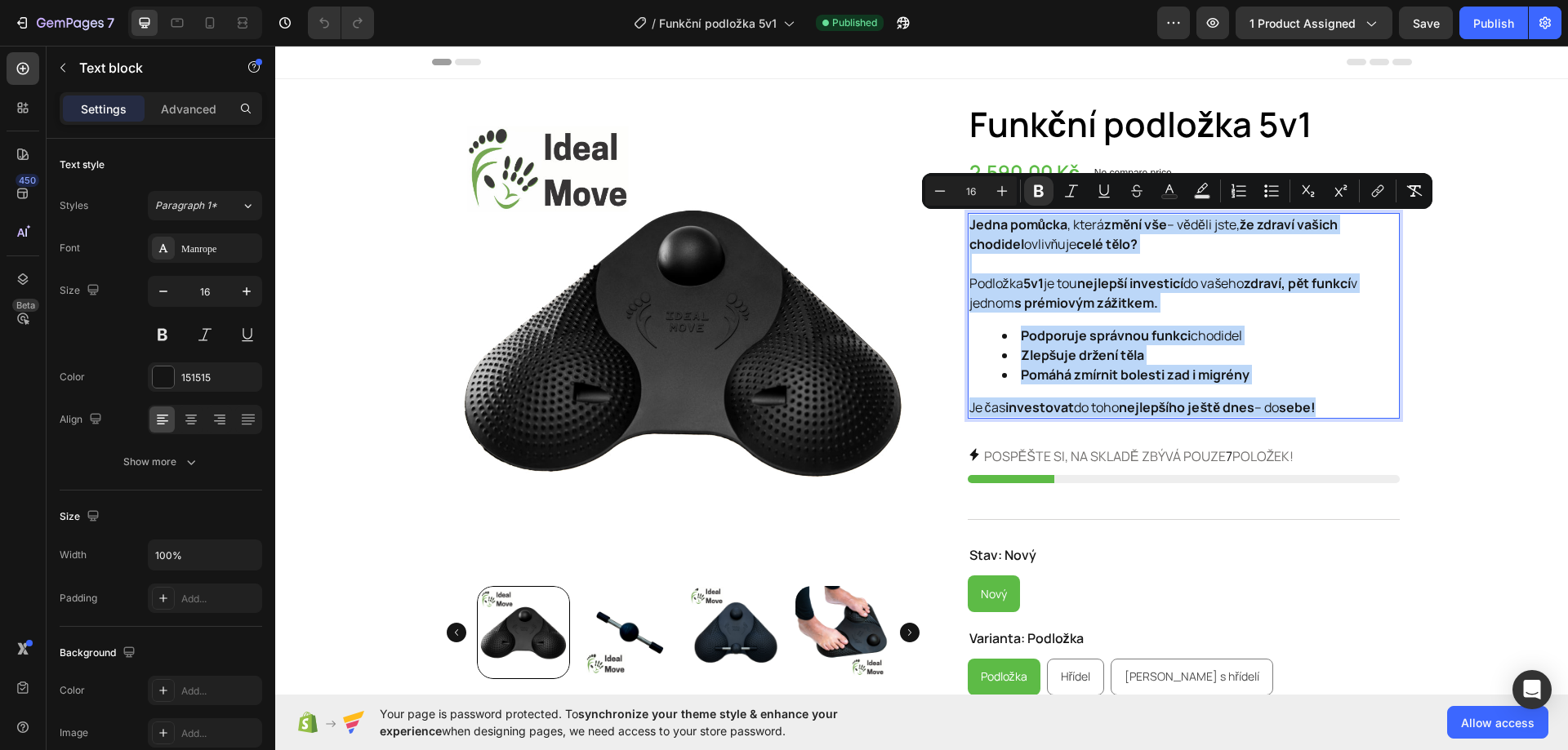
copy div "Jedna pomůcka , která změní vše – věděli jste, že zdraví vašich chodidel ovlivň…"
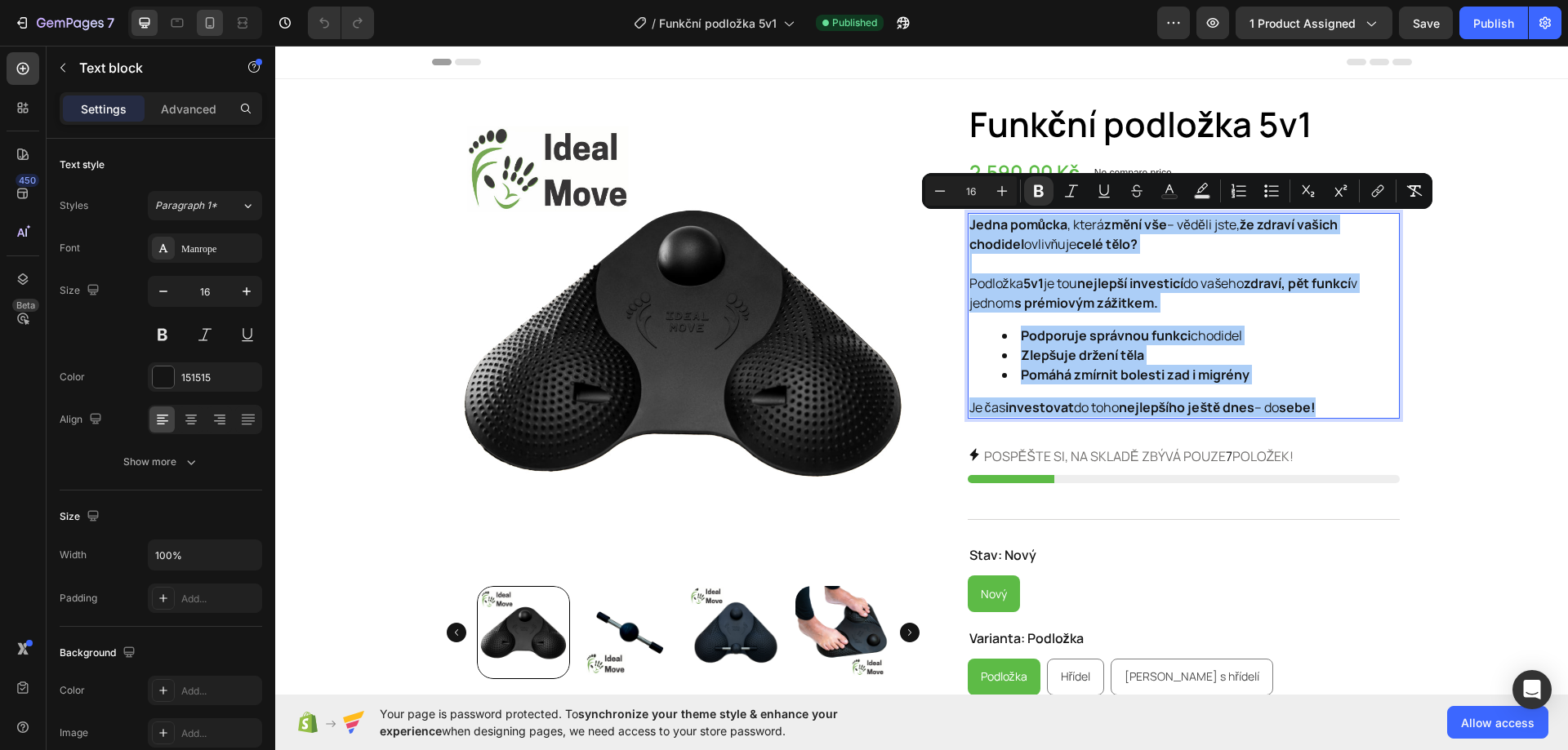
click at [216, 27] on icon at bounding box center [209, 23] width 16 height 16
type input "14"
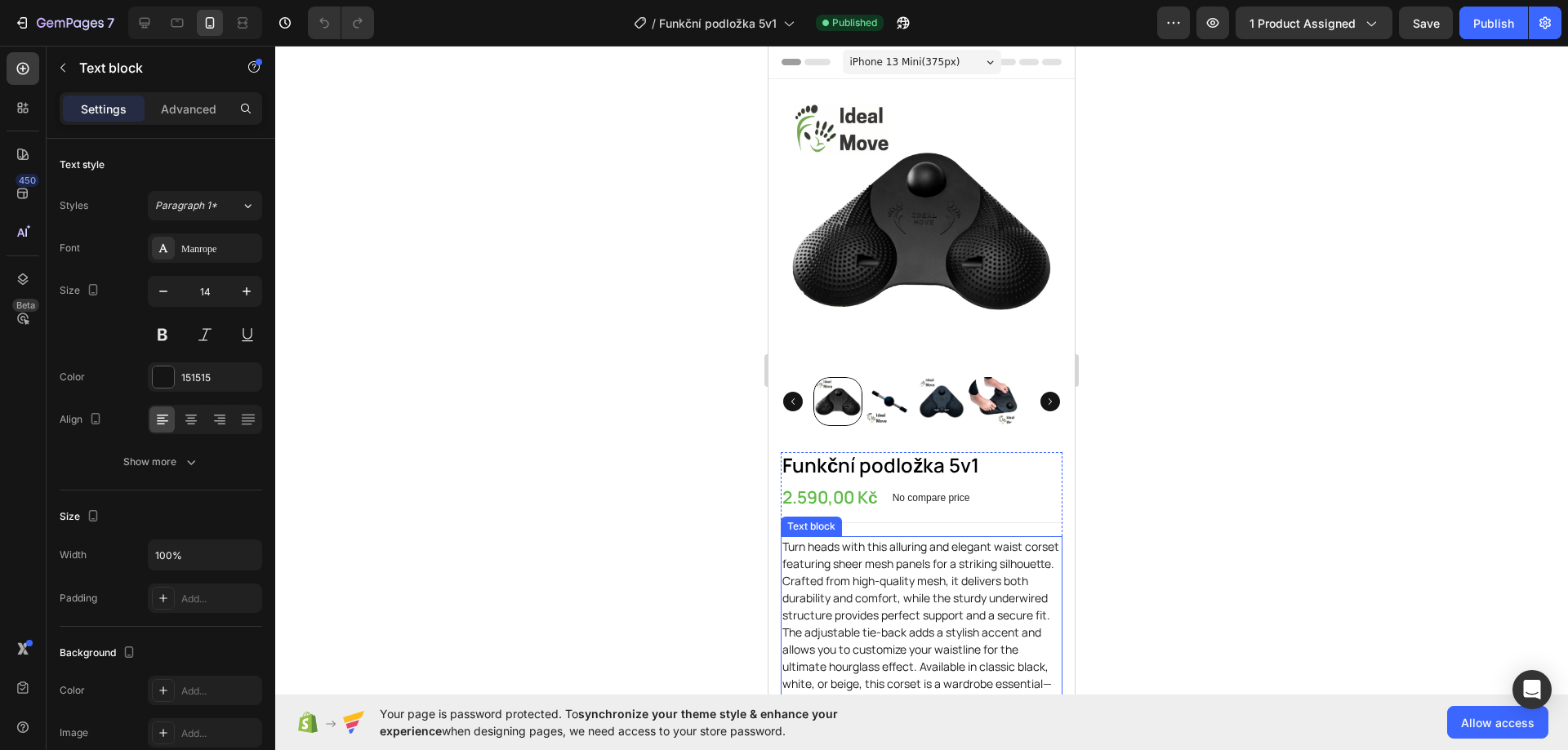
scroll to position [408, 0]
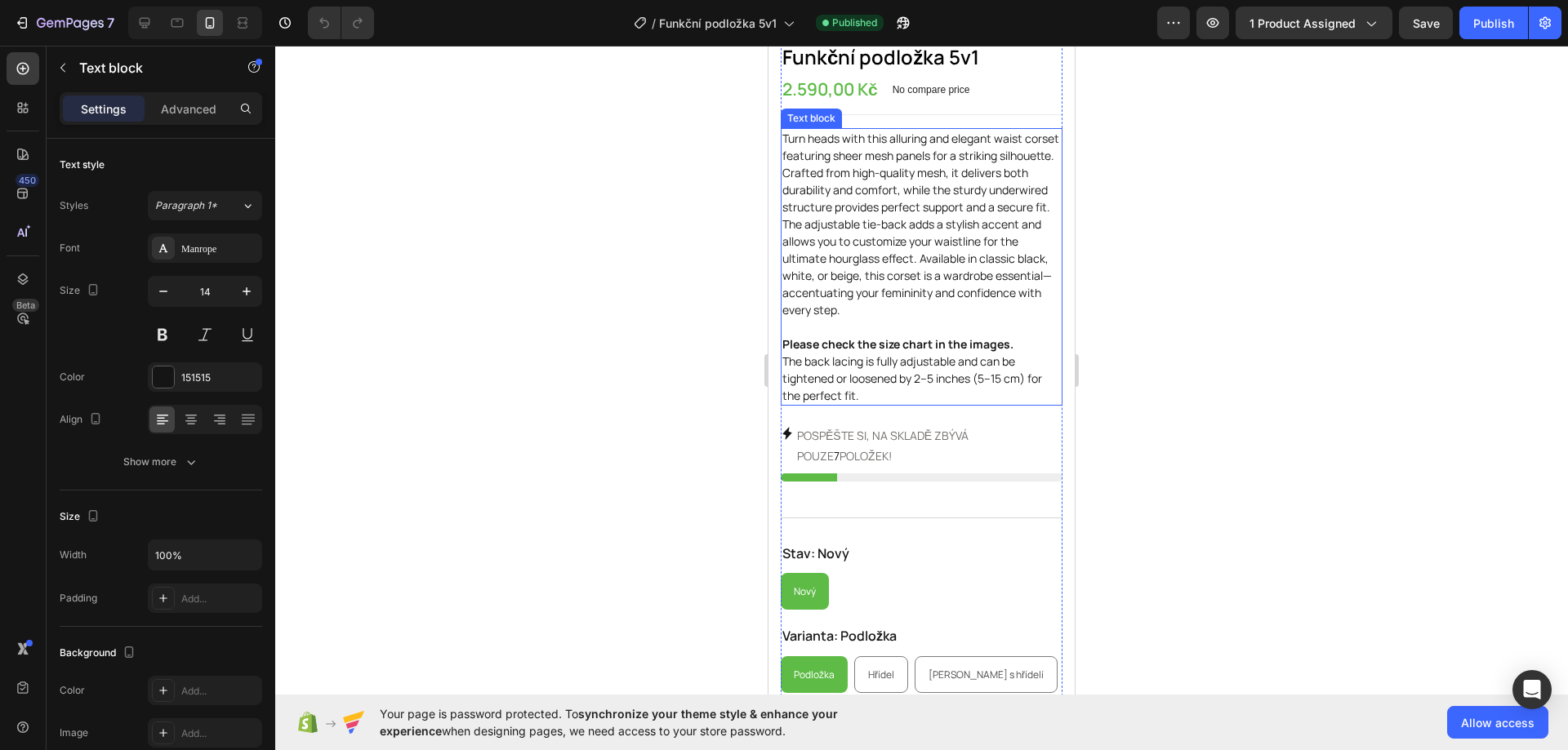
click at [879, 253] on p "Turn heads with this alluring and elegant waist corset featuring sheer mesh pan…" at bounding box center [921, 266] width 278 height 274
click at [877, 378] on p "Turn heads with this alluring and elegant waist corset featuring sheer mesh pan…" at bounding box center [921, 266] width 278 height 274
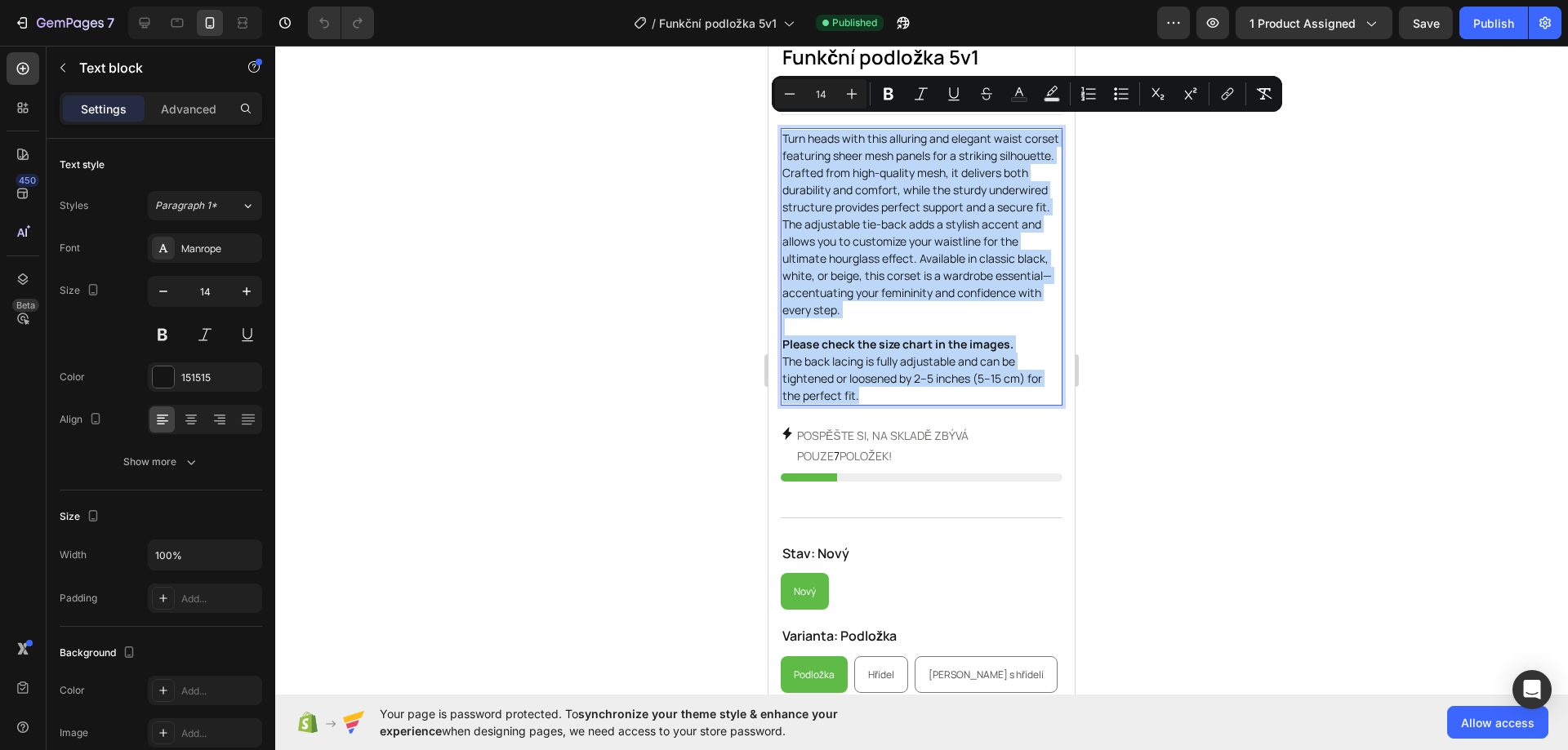
drag, startPoint x: 873, startPoint y: 380, endPoint x: 784, endPoint y: 129, distance: 266.3
click at [784, 130] on p "Turn heads with this alluring and elegant waist corset featuring sheer mesh pan…" at bounding box center [921, 266] width 278 height 274
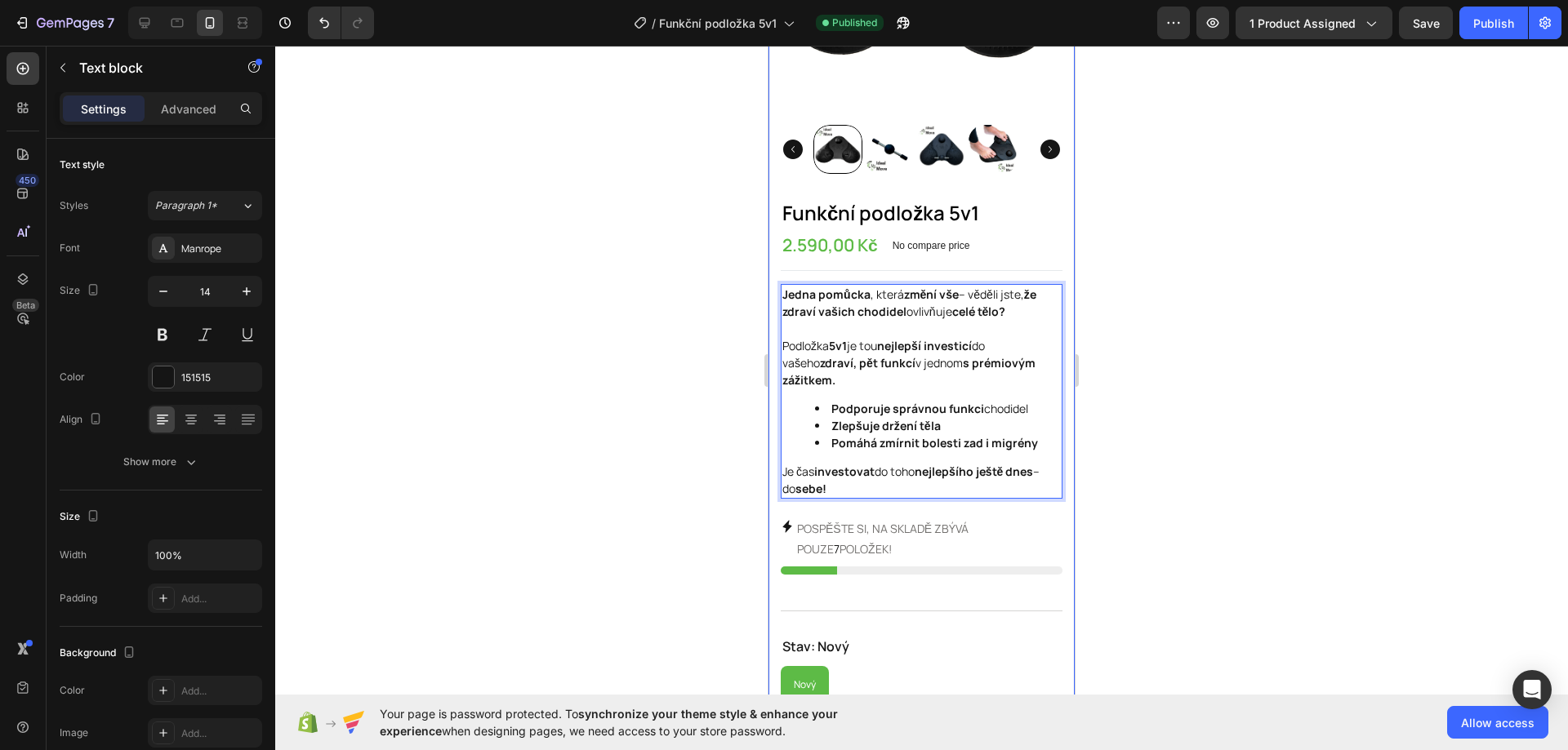
scroll to position [244, 0]
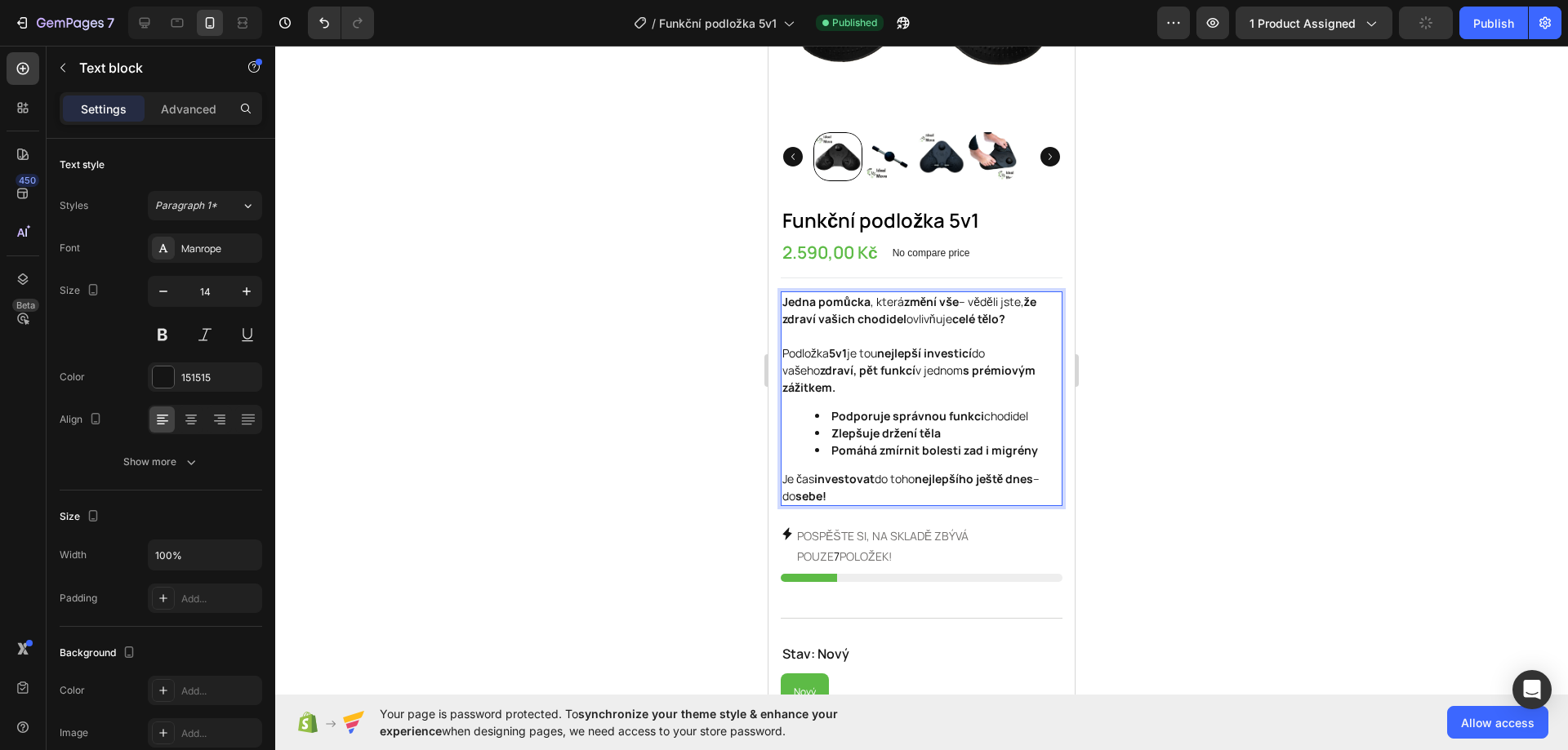
click at [1144, 244] on div at bounding box center [922, 398] width 1293 height 704
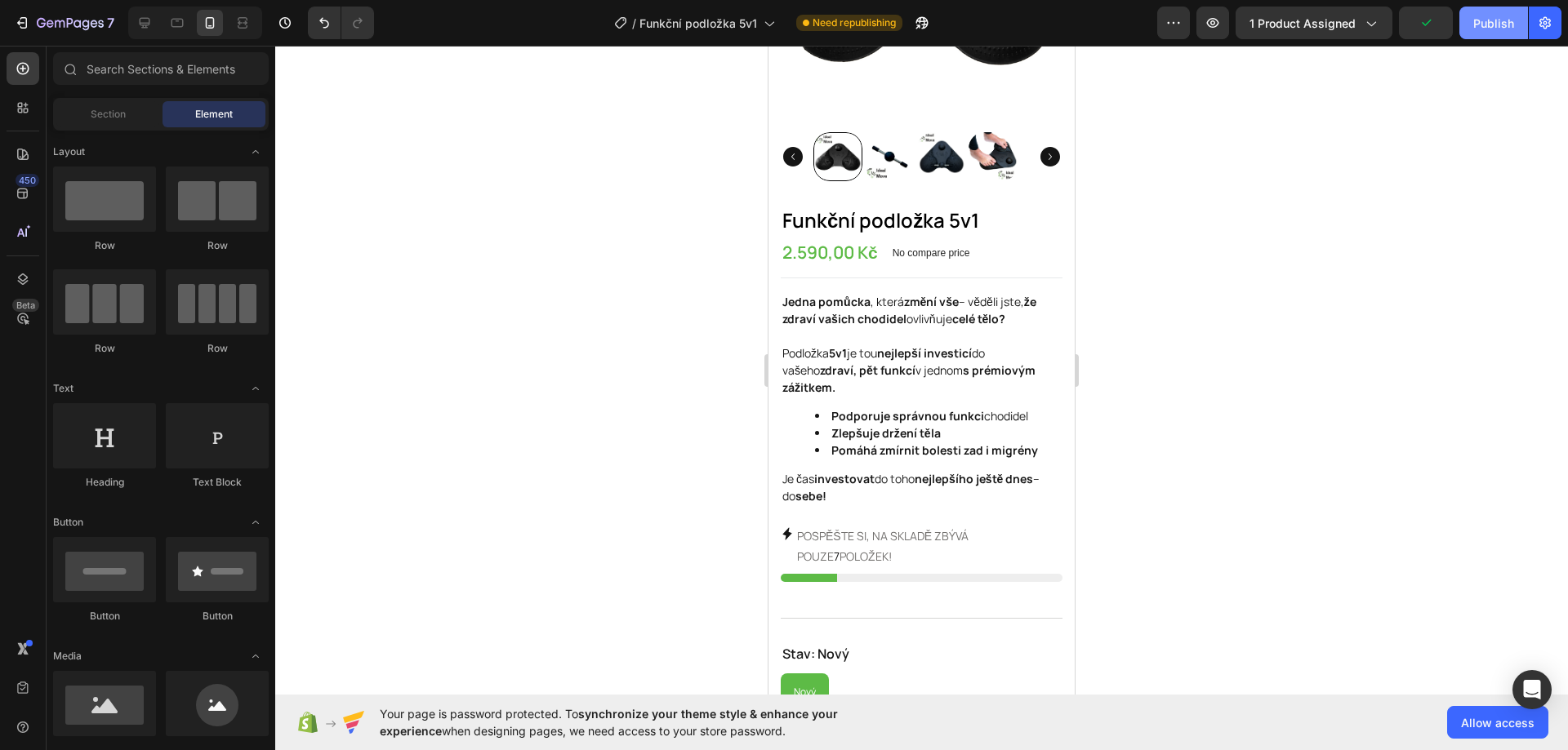
click at [1485, 19] on div "Publish" at bounding box center [1493, 23] width 41 height 17
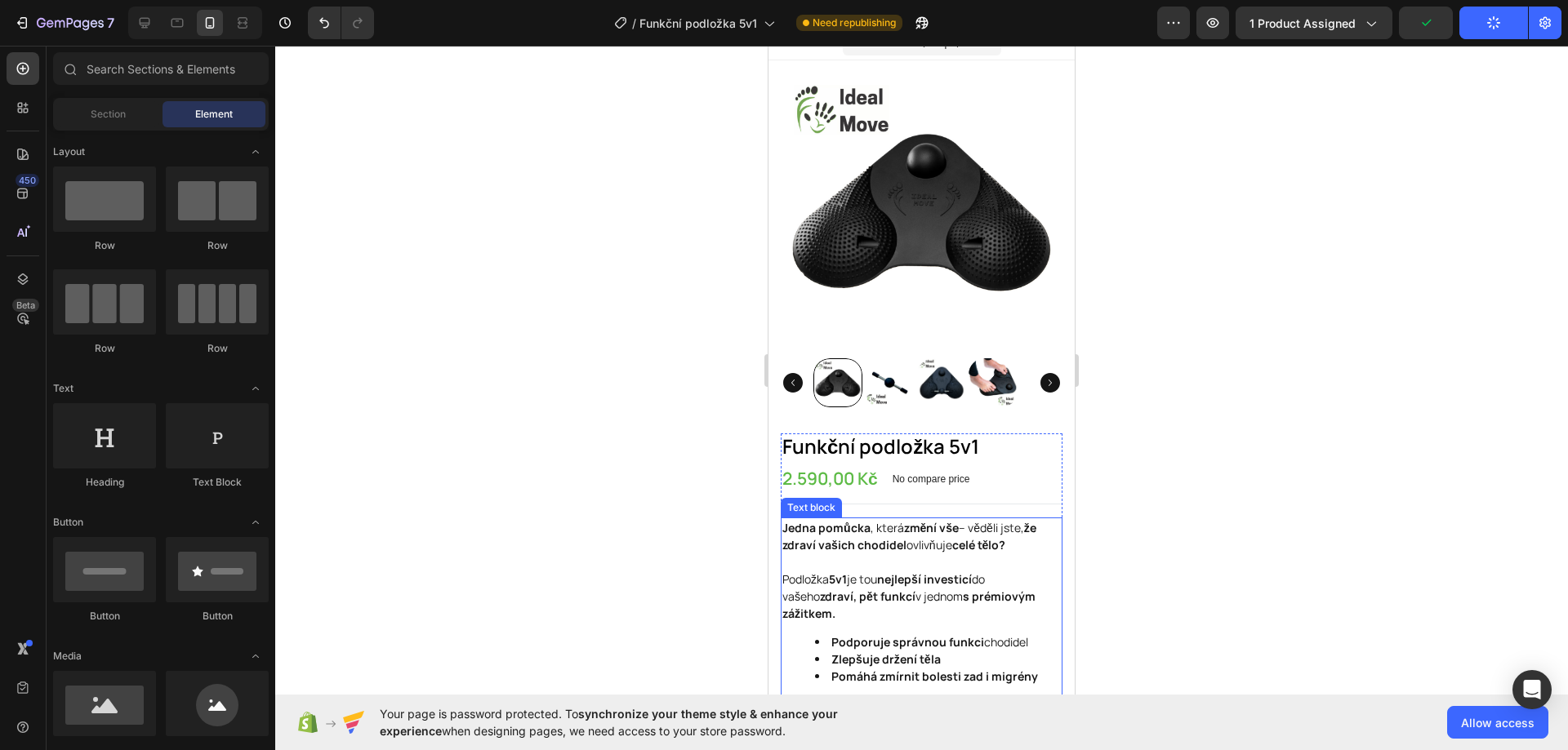
scroll to position [0, 0]
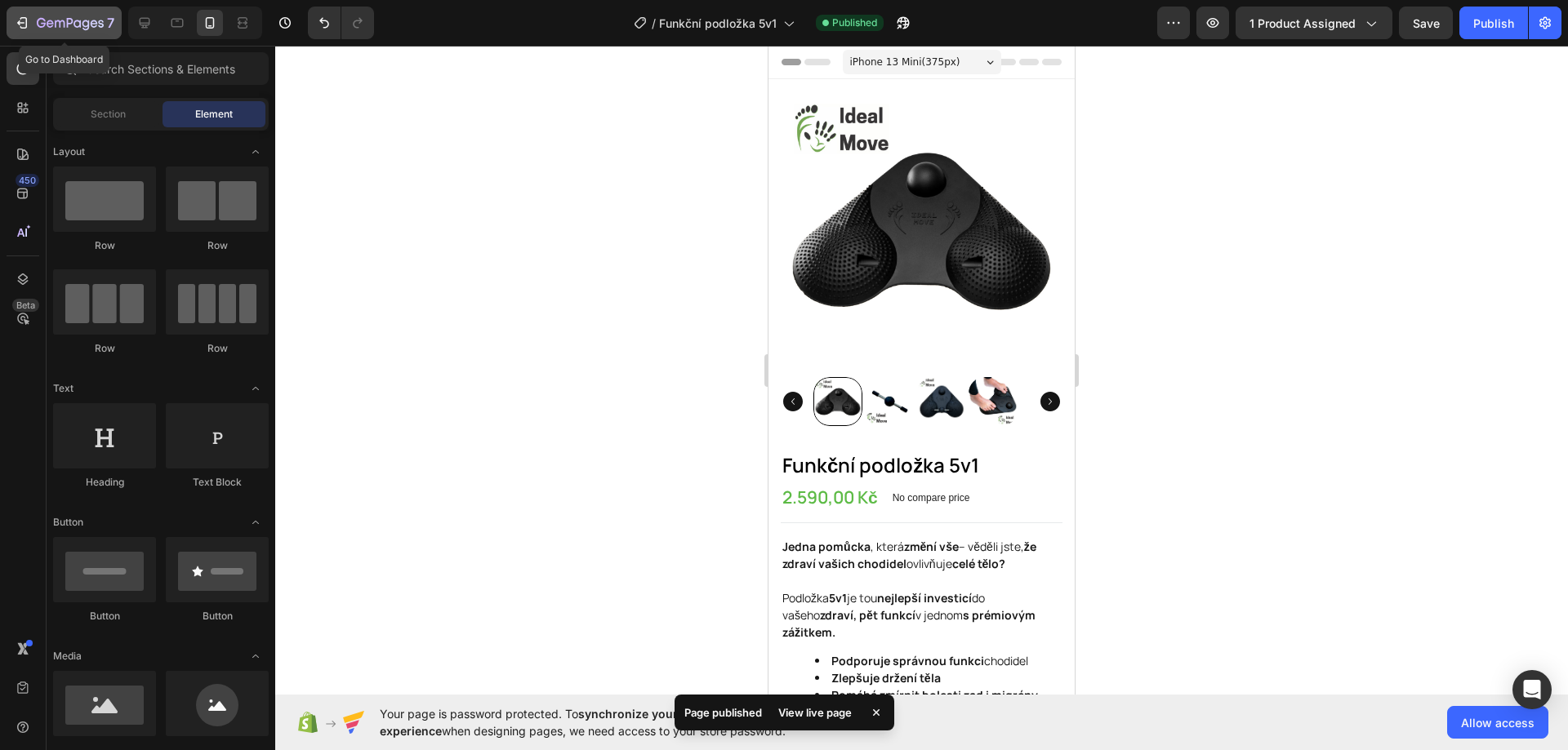
click at [24, 25] on icon "button" at bounding box center [22, 23] width 16 height 16
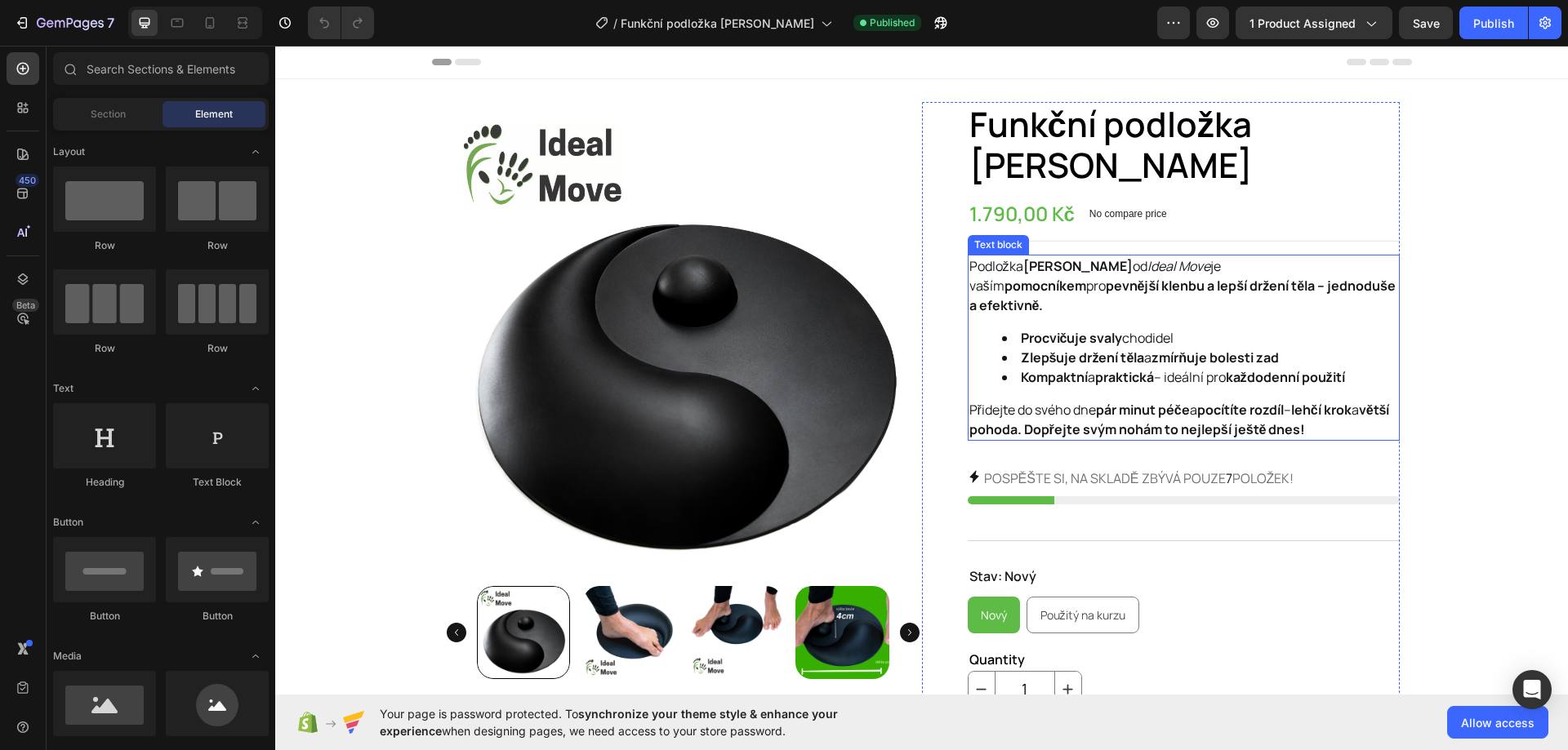
click at [1254, 401] on strong "pocítíte rozdíl" at bounding box center [1240, 409] width 87 height 18
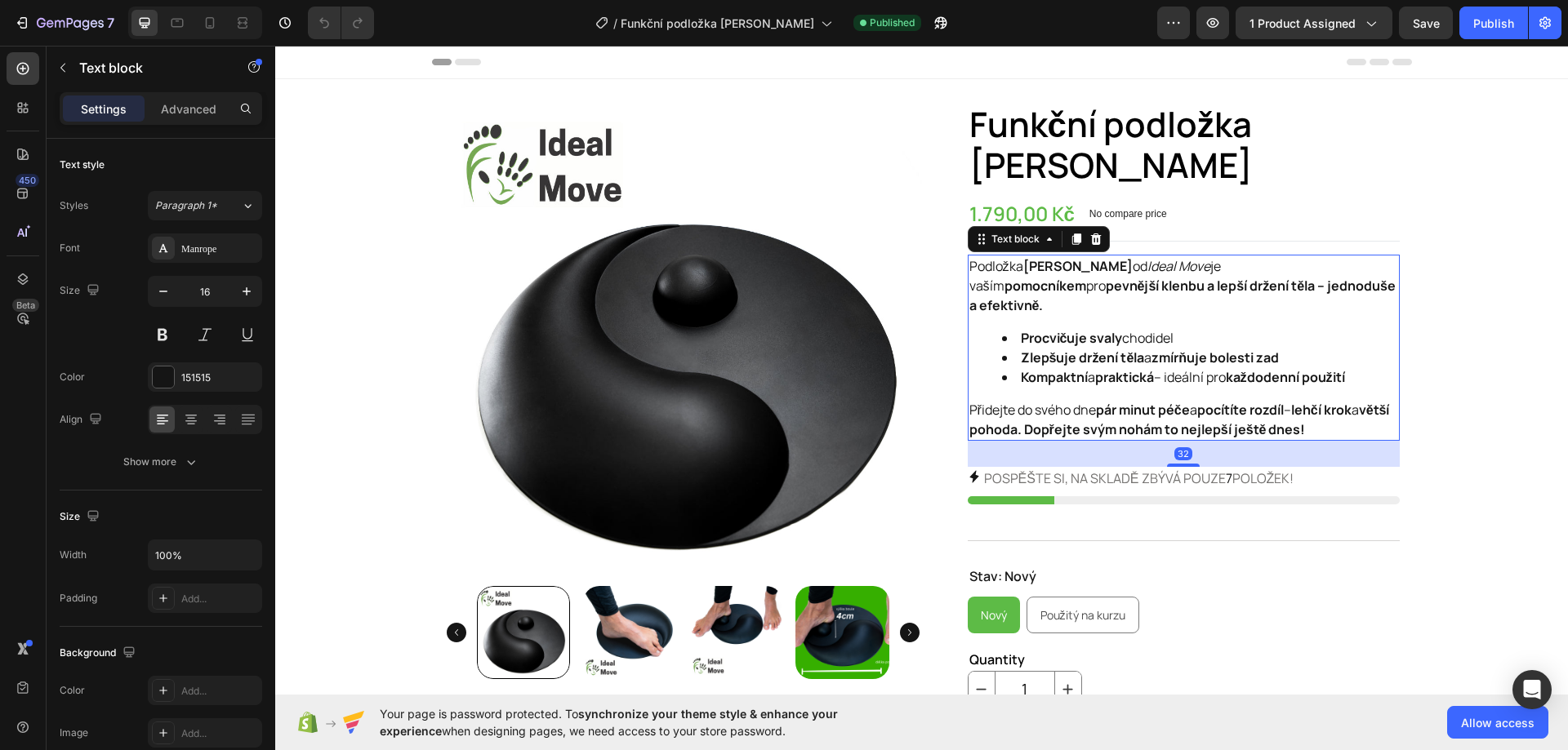
click at [1337, 400] on p "Přidejte do svého dne pár minut péče a pocítíte rozdíl – lehčí krok a větší poh…" at bounding box center [1183, 419] width 428 height 39
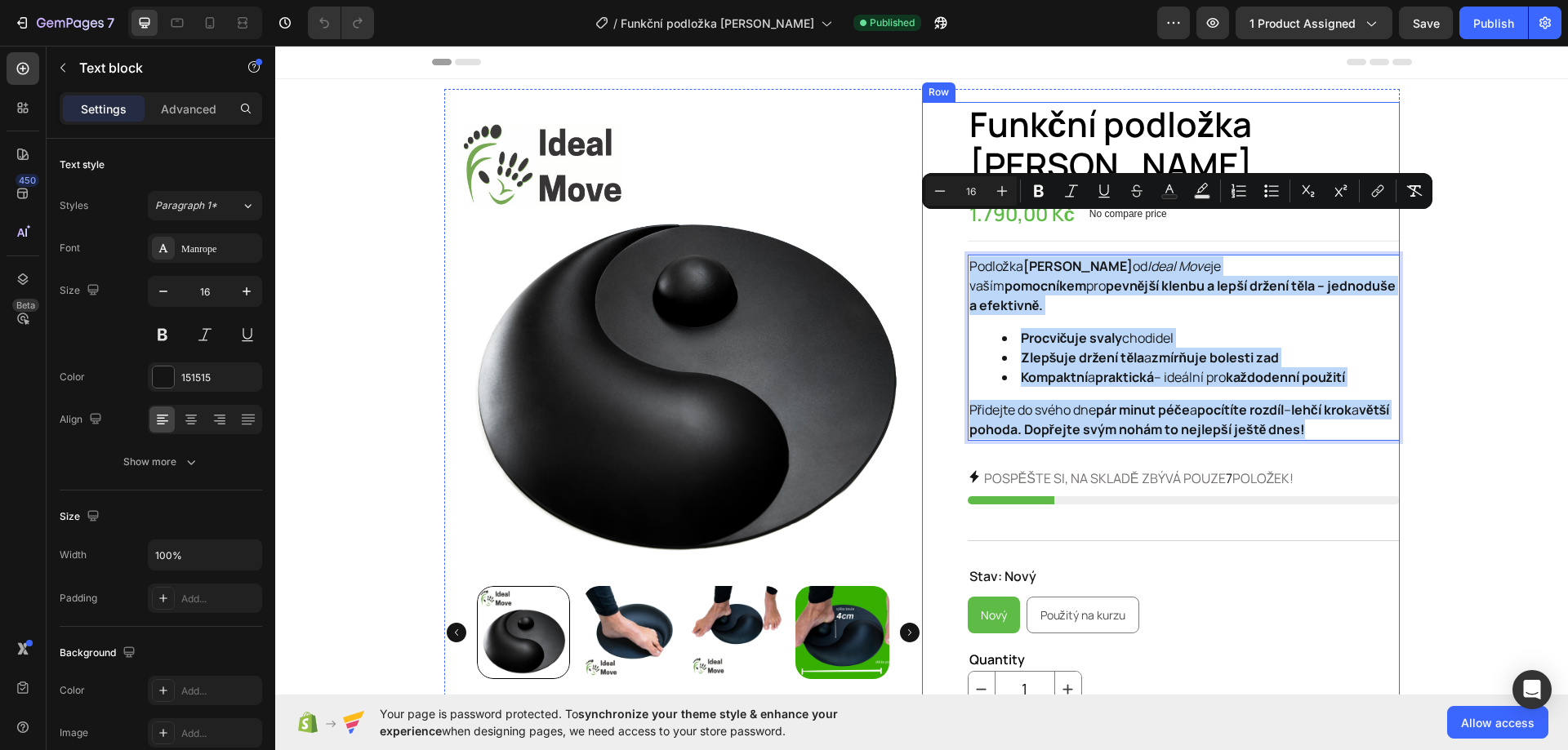
drag, startPoint x: 1337, startPoint y: 362, endPoint x: 957, endPoint y: 215, distance: 407.4
click at [957, 215] on div "Funkční podložka Jang Product Title 1.790,00 Kč Product Price Product Price No …" at bounding box center [1160, 698] width 478 height 1191
copy div "Podložka [PERSON_NAME] od Ideal Move je [PERSON_NAME] pomocníkem pro pevnější k…"
click at [1303, 153] on div "Funkční podložka Jang Product Title 1.790,00 Kč Product Price Product Price No …" at bounding box center [1183, 698] width 432 height 1191
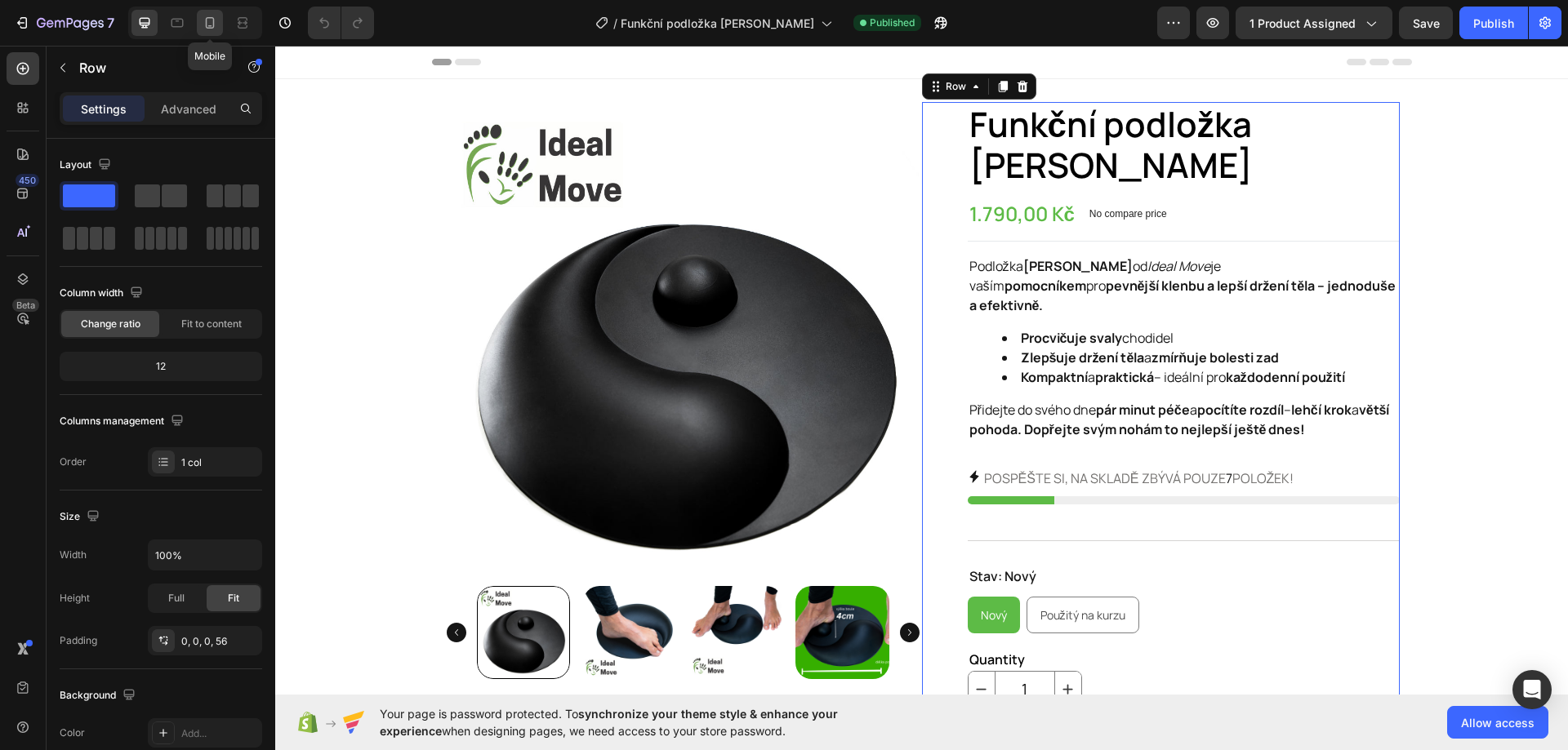
click at [215, 20] on icon at bounding box center [209, 23] width 16 height 16
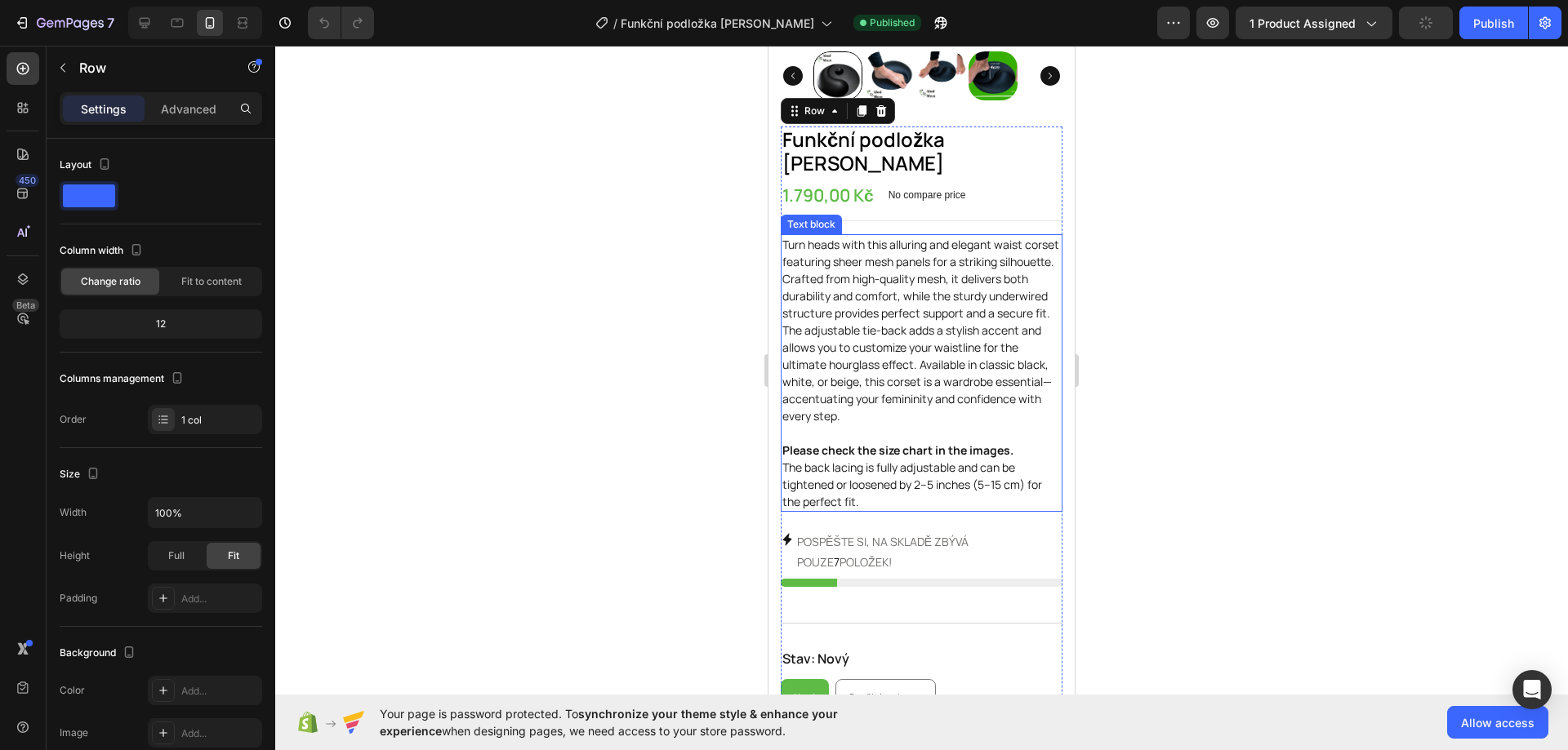
scroll to position [337, 0]
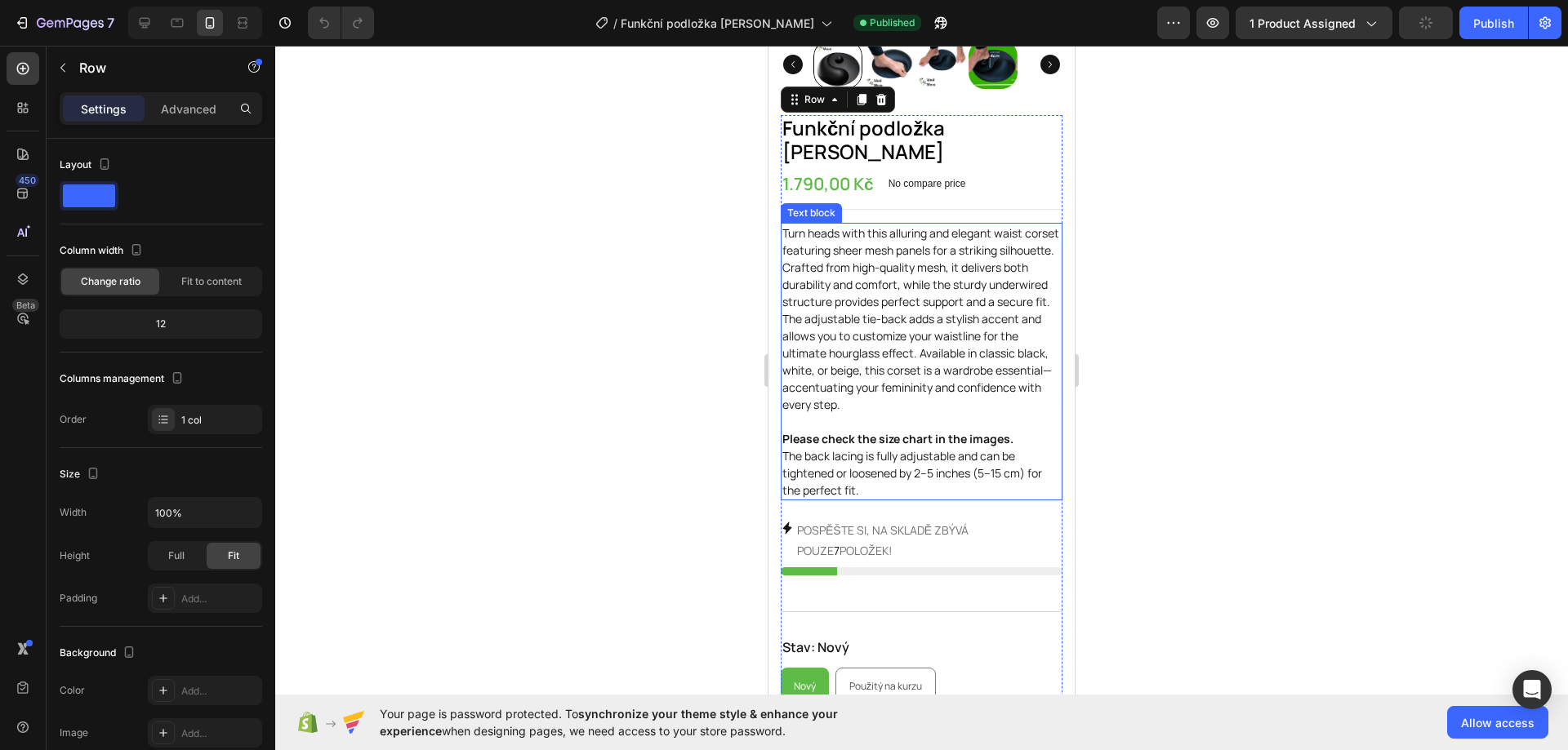
click at [878, 433] on p "Turn heads with this alluring and elegant waist corset featuring sheer mesh pan…" at bounding box center [921, 361] width 278 height 274
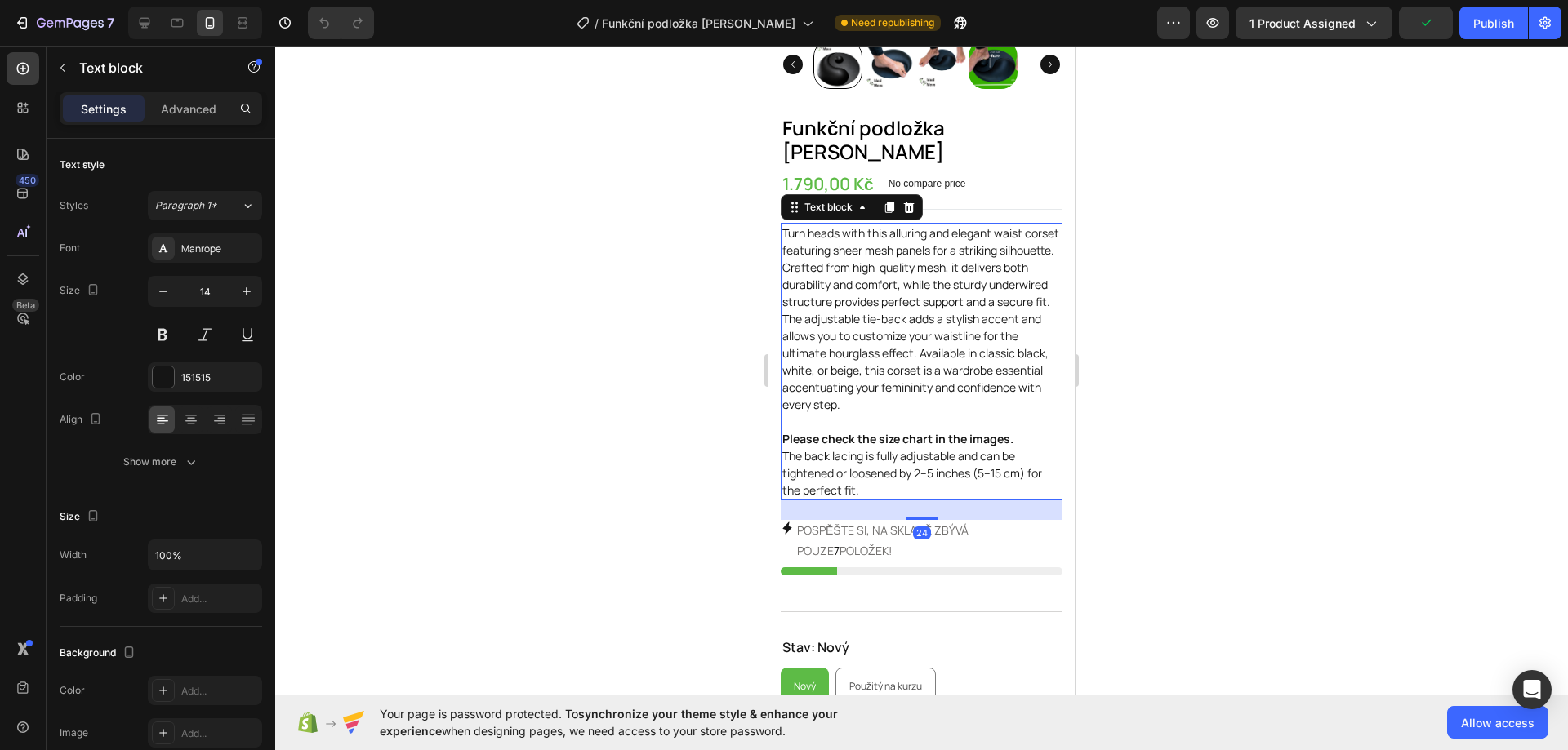
click at [863, 453] on p "Turn heads with this alluring and elegant waist corset featuring sheer mesh pan…" at bounding box center [921, 361] width 278 height 274
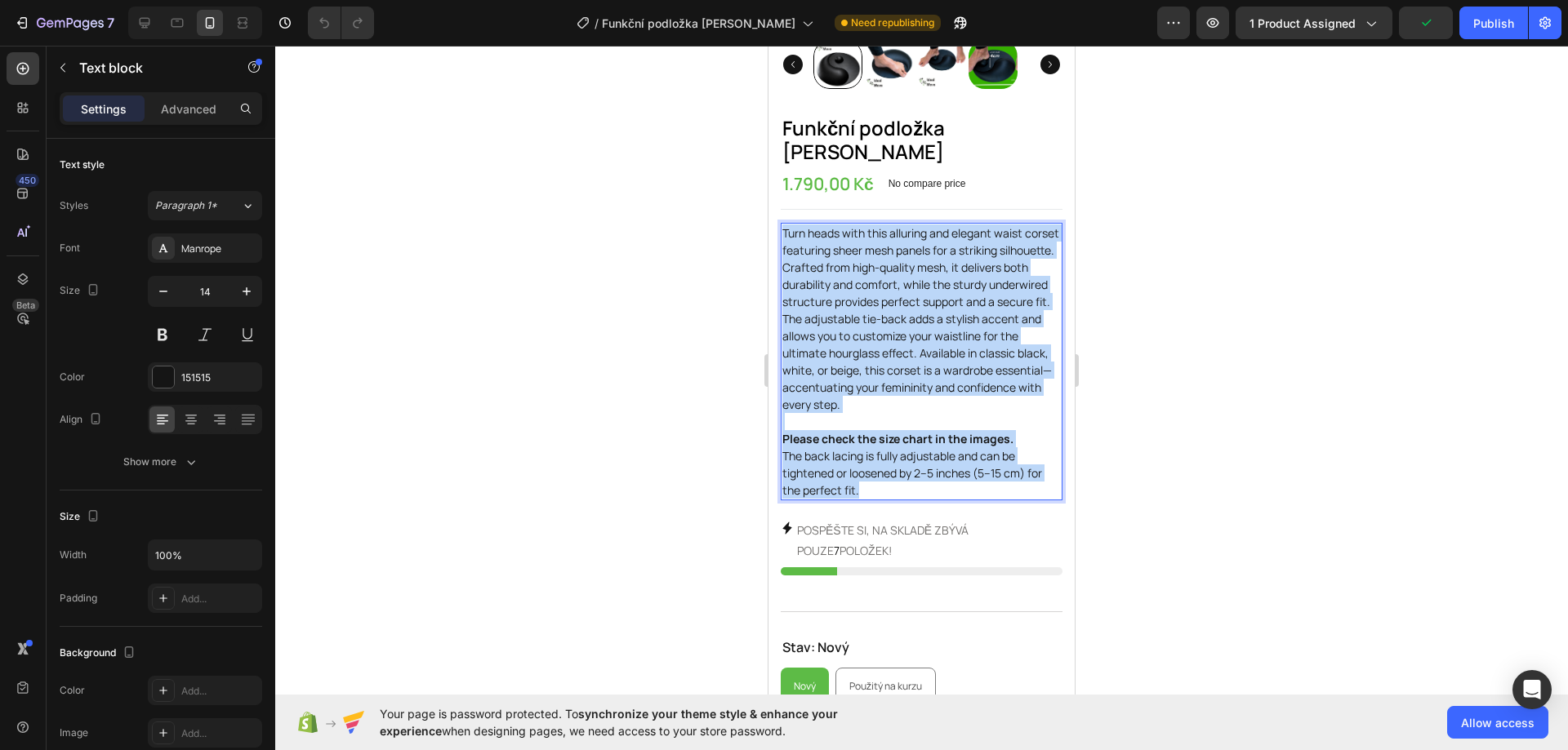
drag, startPoint x: 863, startPoint y: 453, endPoint x: 783, endPoint y: 194, distance: 271.1
click at [783, 224] on p "Turn heads with this alluring and elegant waist corset featuring sheer mesh pan…" at bounding box center [921, 361] width 278 height 274
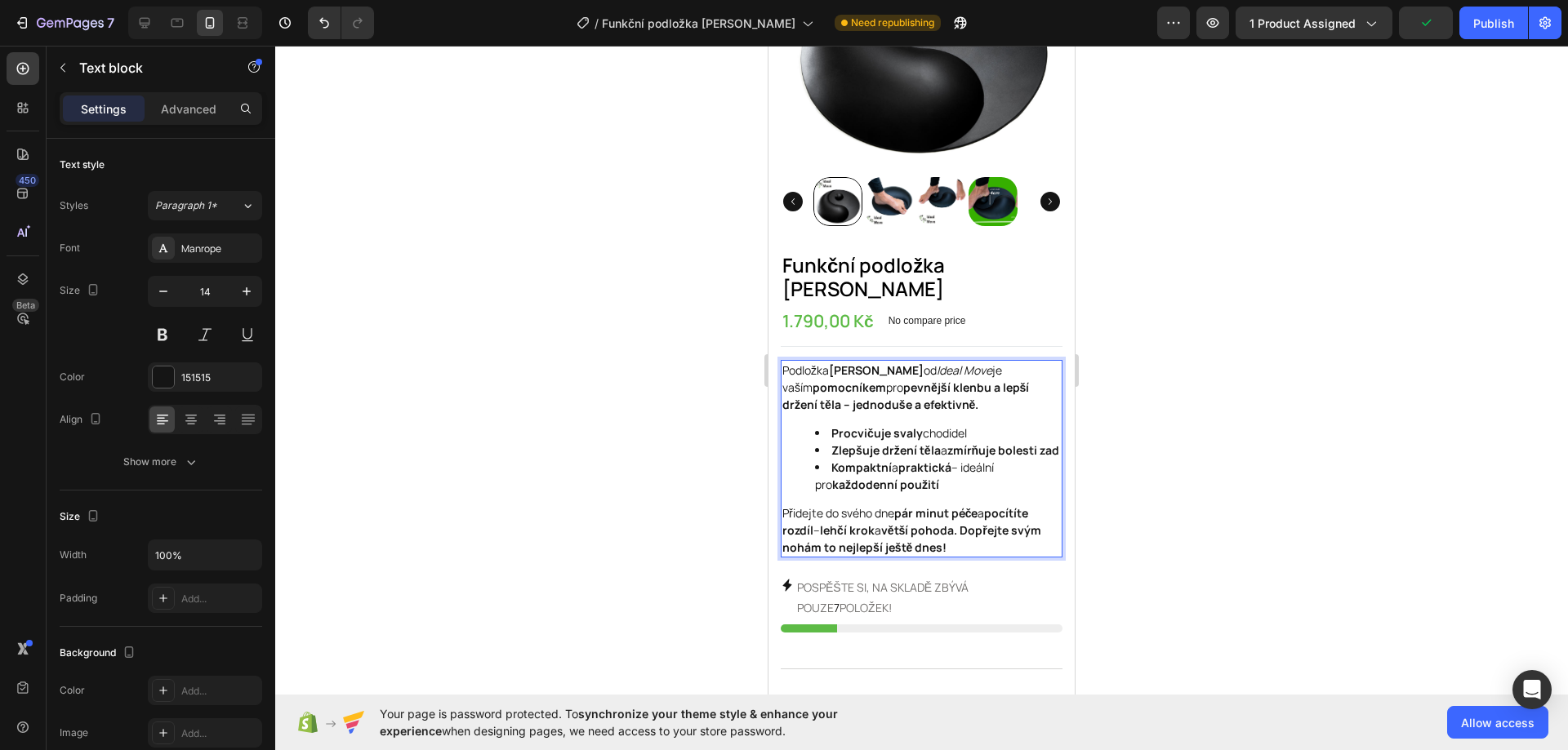
scroll to position [174, 0]
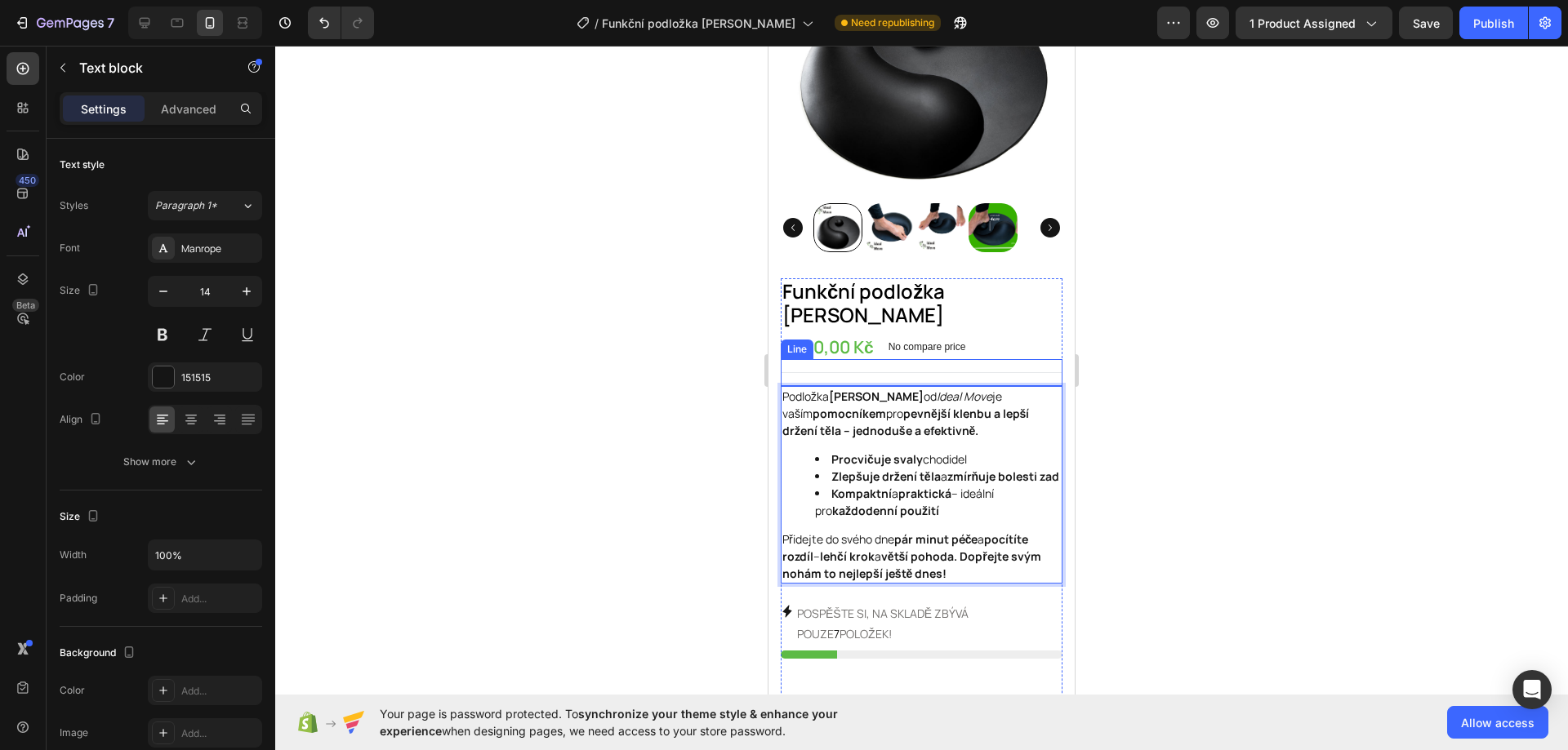
click at [996, 335] on div "1.790,00 Kč Product Price Product Price No compare price Product Price Row" at bounding box center [921, 347] width 282 height 24
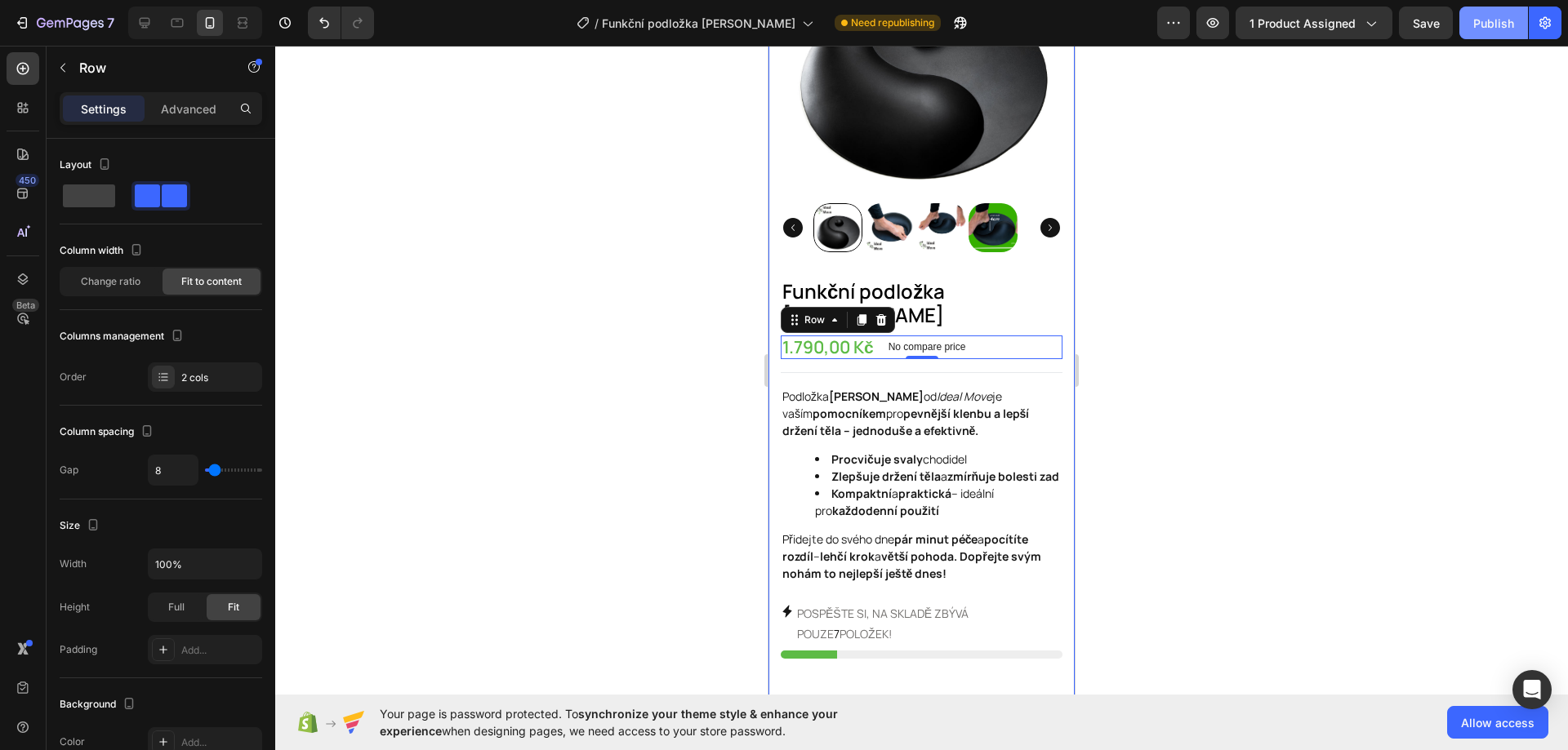
click at [1474, 27] on div "Publish" at bounding box center [1493, 23] width 41 height 17
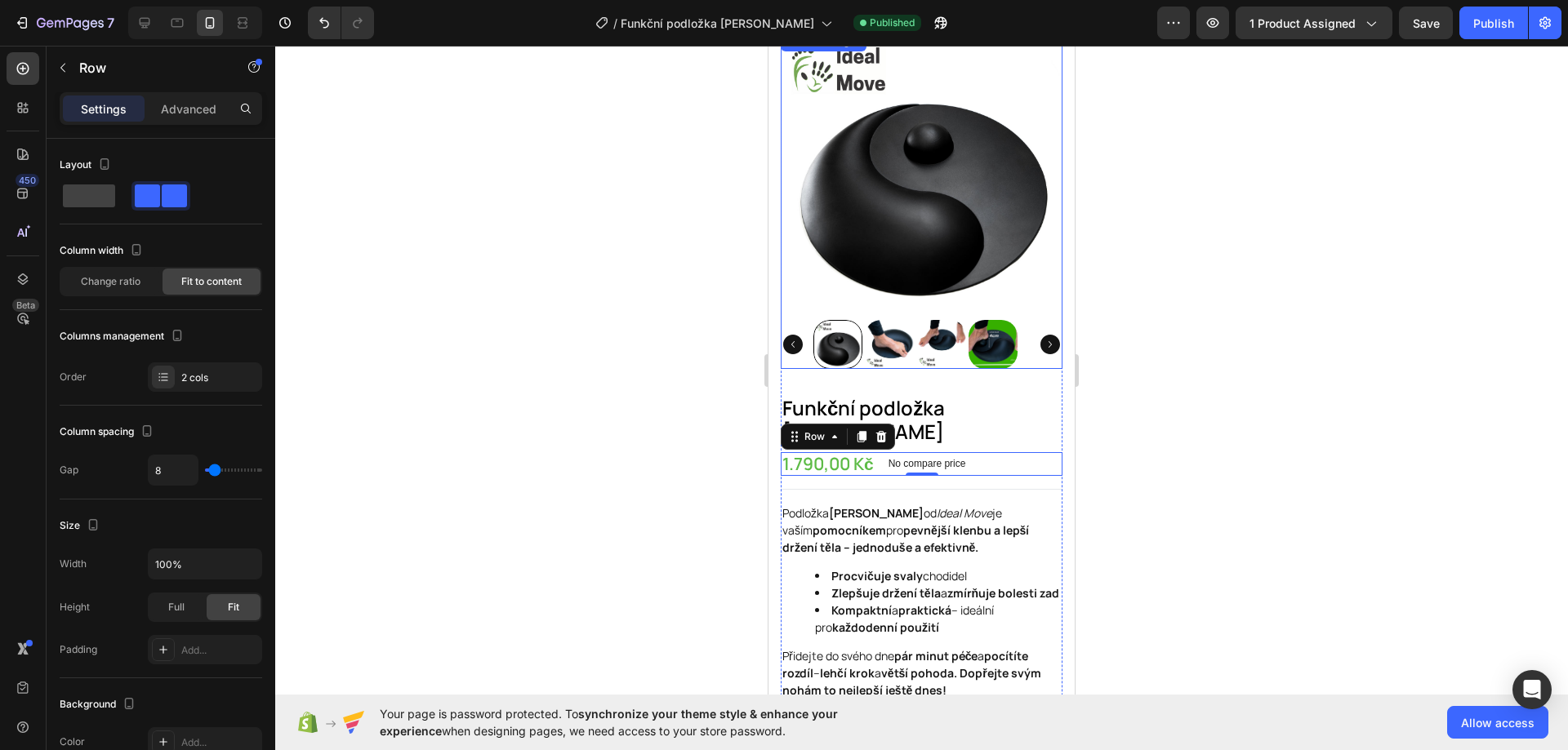
scroll to position [0, 0]
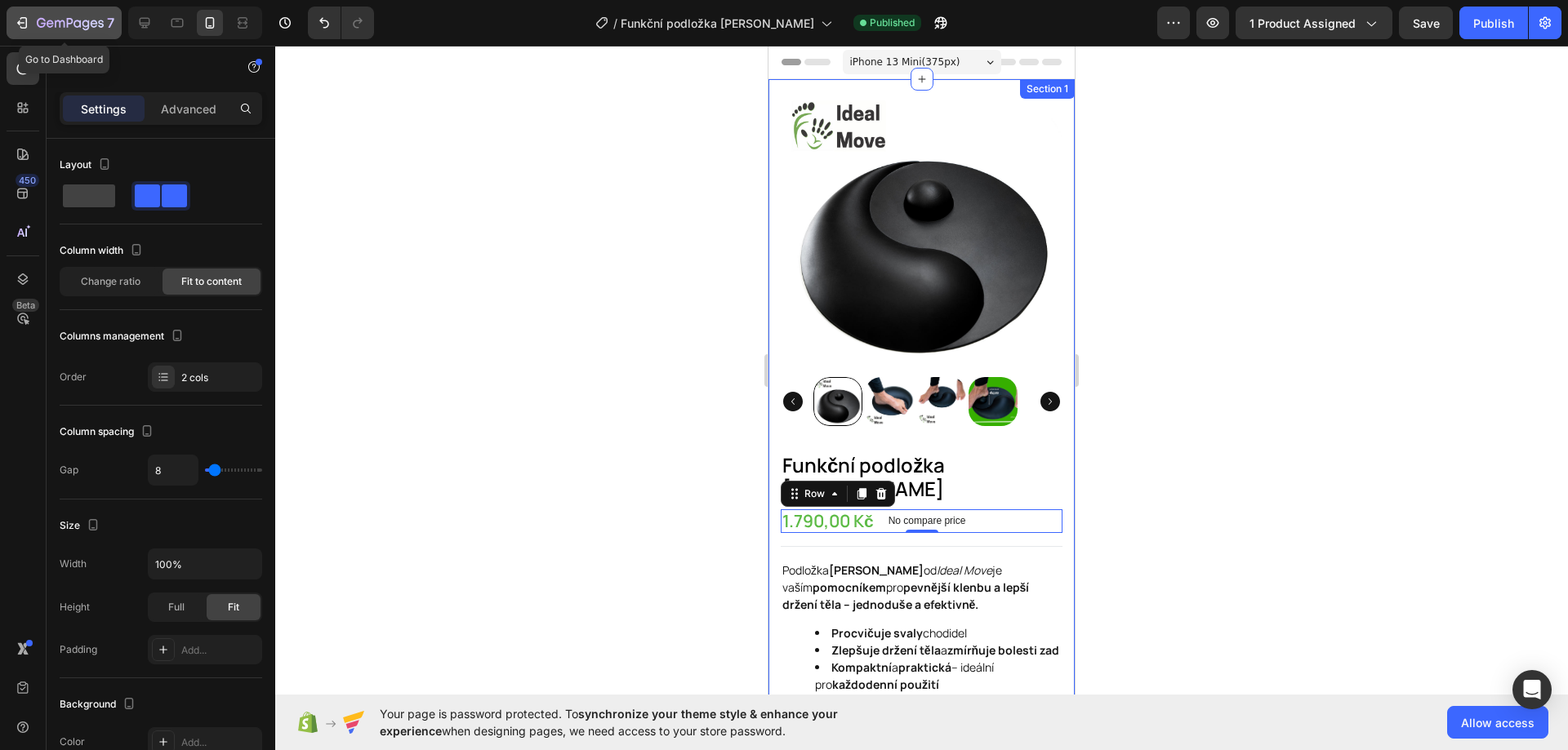
click at [19, 28] on icon "button" at bounding box center [22, 23] width 16 height 16
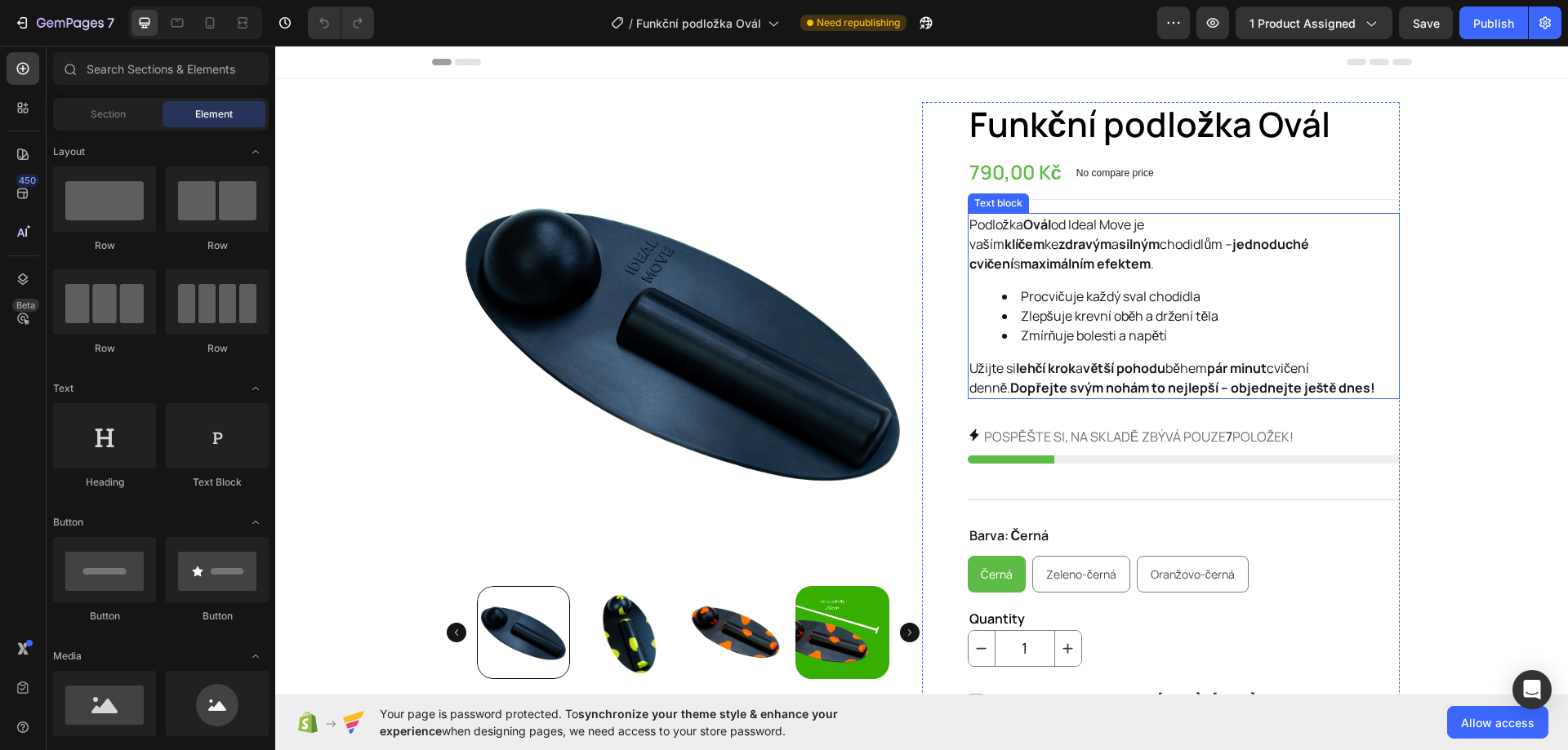
click at [1229, 359] on strong "pár minut" at bounding box center [1237, 368] width 60 height 18
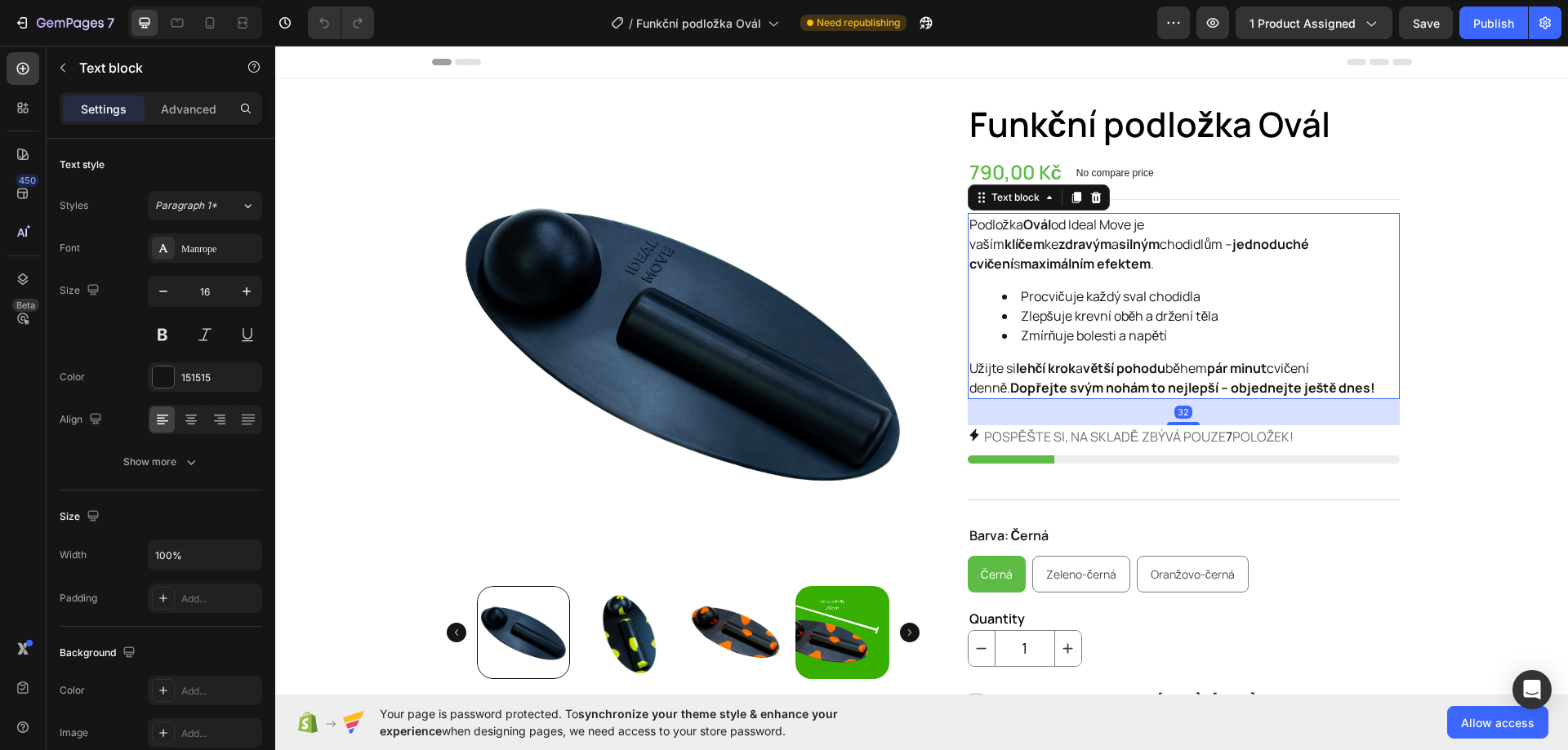
click at [1302, 379] on strong "Dopřejte svým nohám to nejlepší – objednejte ještě dnes!" at bounding box center [1192, 387] width 365 height 18
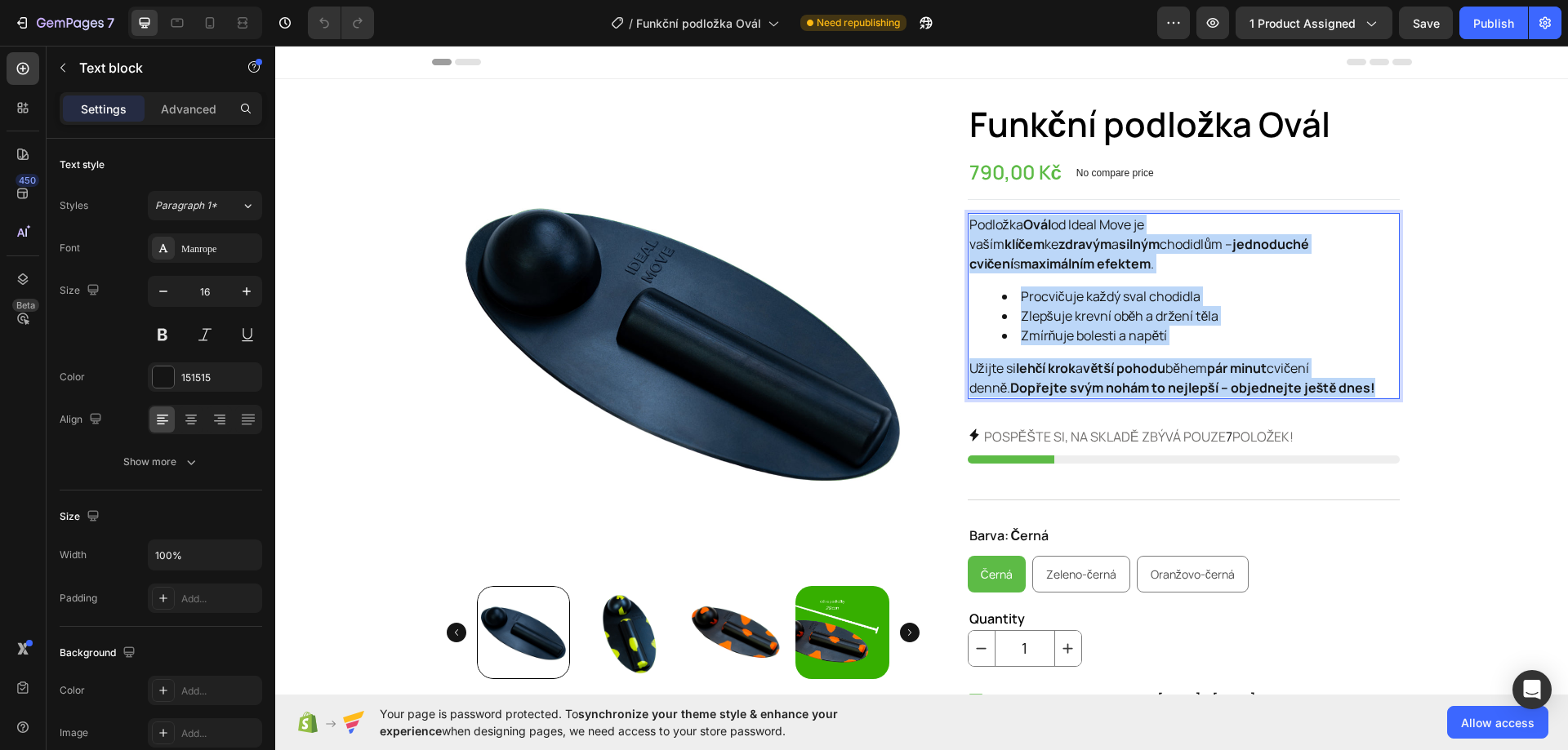
drag, startPoint x: 1324, startPoint y: 369, endPoint x: 962, endPoint y: 221, distance: 391.1
click at [968, 221] on div "Podložka Ovál od Ideal Move je vaším klíčem ke zdravým a silným chodidlům – jed…" at bounding box center [1183, 305] width 432 height 186
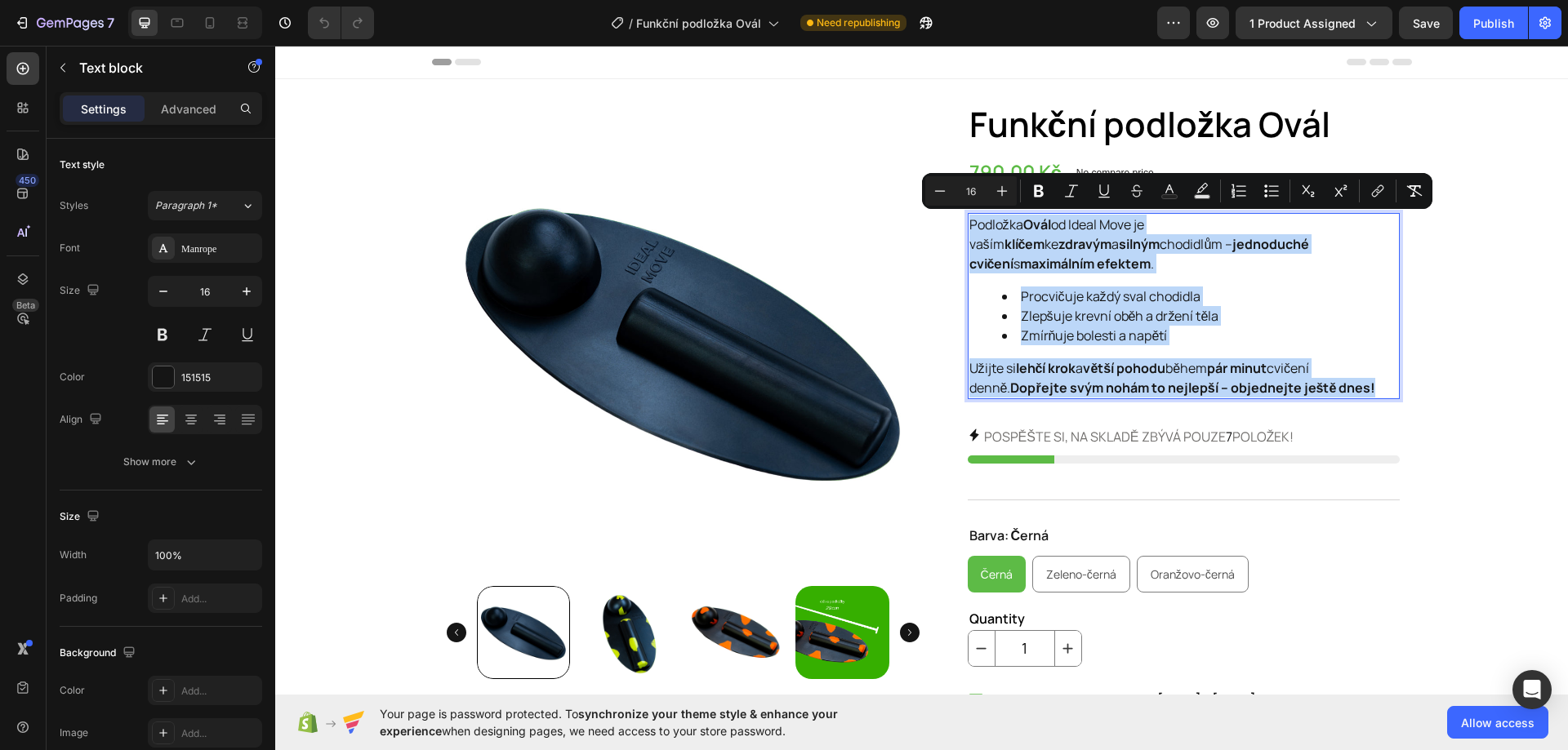
copy div "Podložka Ovál od Ideal Move je vaším klíčem ke zdravým a silným chodidlům – jed…"
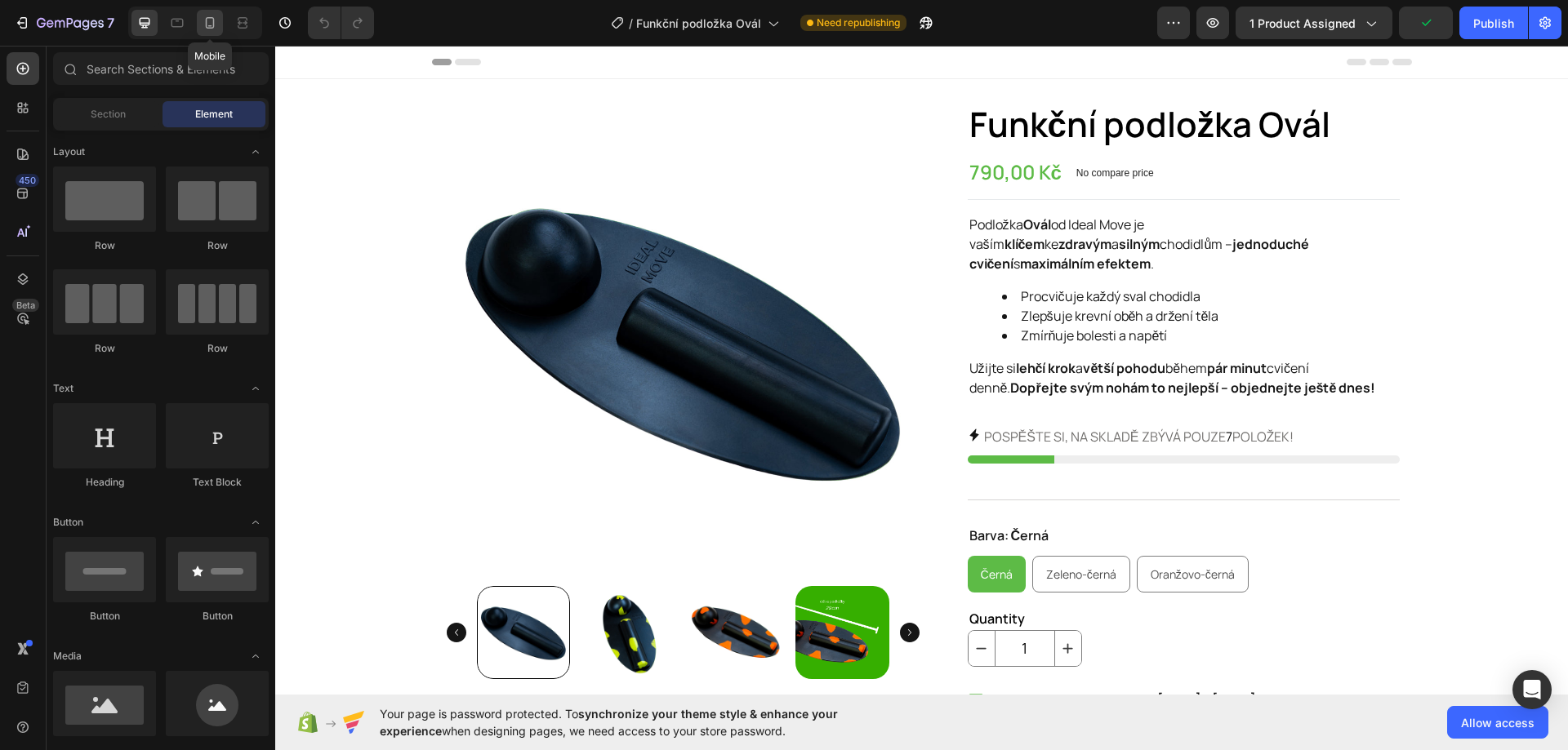
click at [215, 26] on icon at bounding box center [209, 23] width 16 height 16
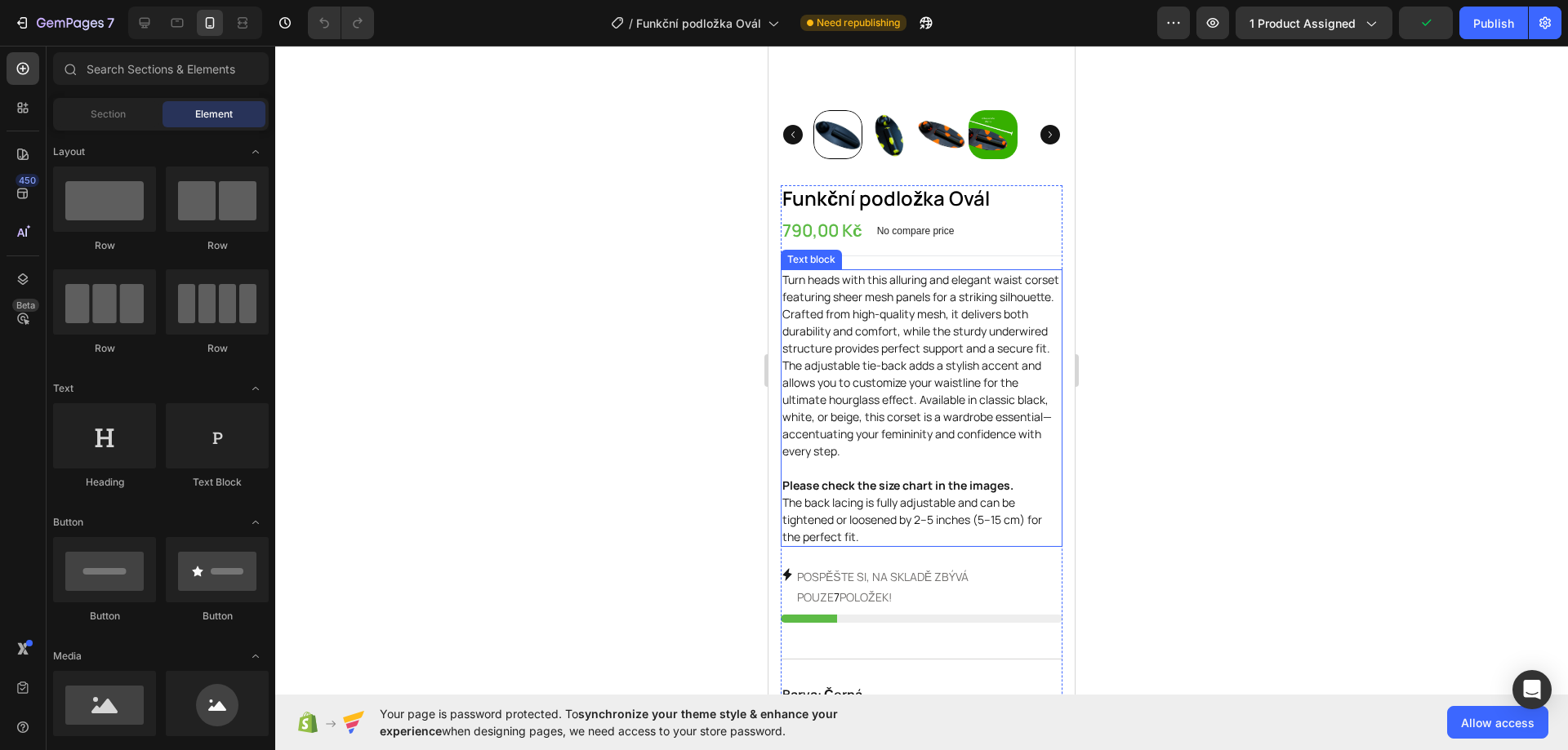
scroll to position [408, 0]
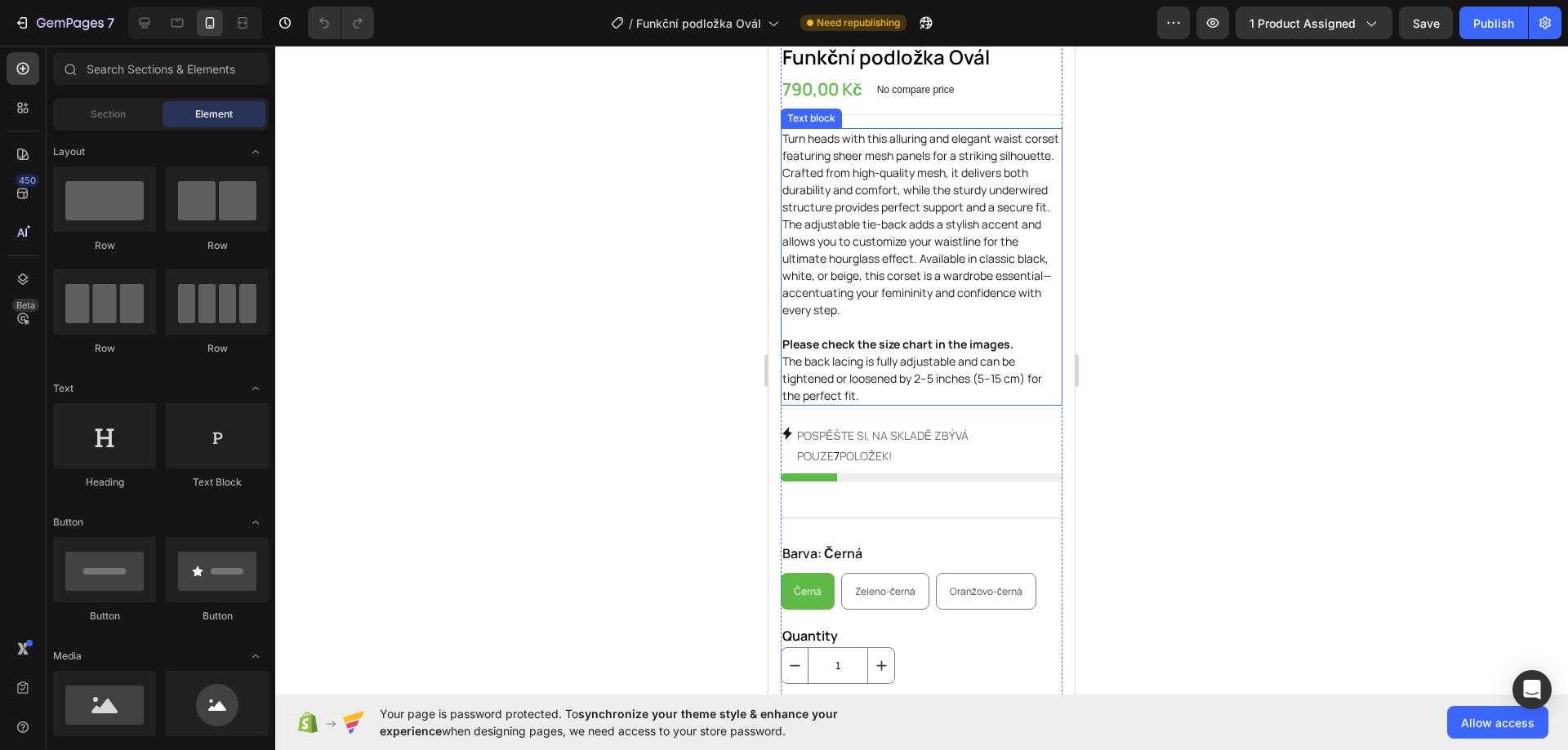
click at [878, 297] on p "Turn heads with this alluring and elegant waist corset featuring sheer mesh pan…" at bounding box center [921, 266] width 278 height 274
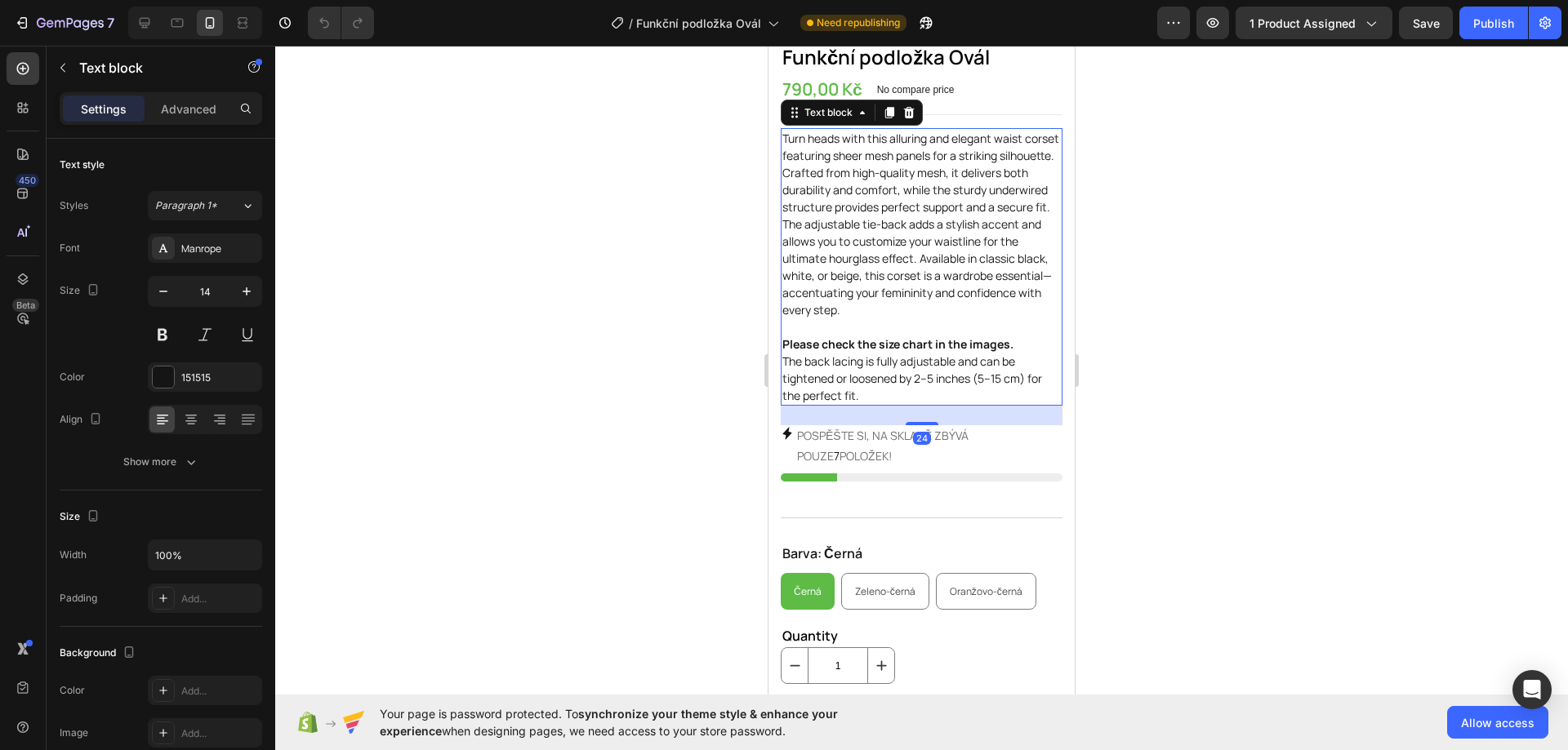
click at [878, 371] on p "Turn heads with this alluring and elegant waist corset featuring sheer mesh pan…" at bounding box center [921, 266] width 278 height 274
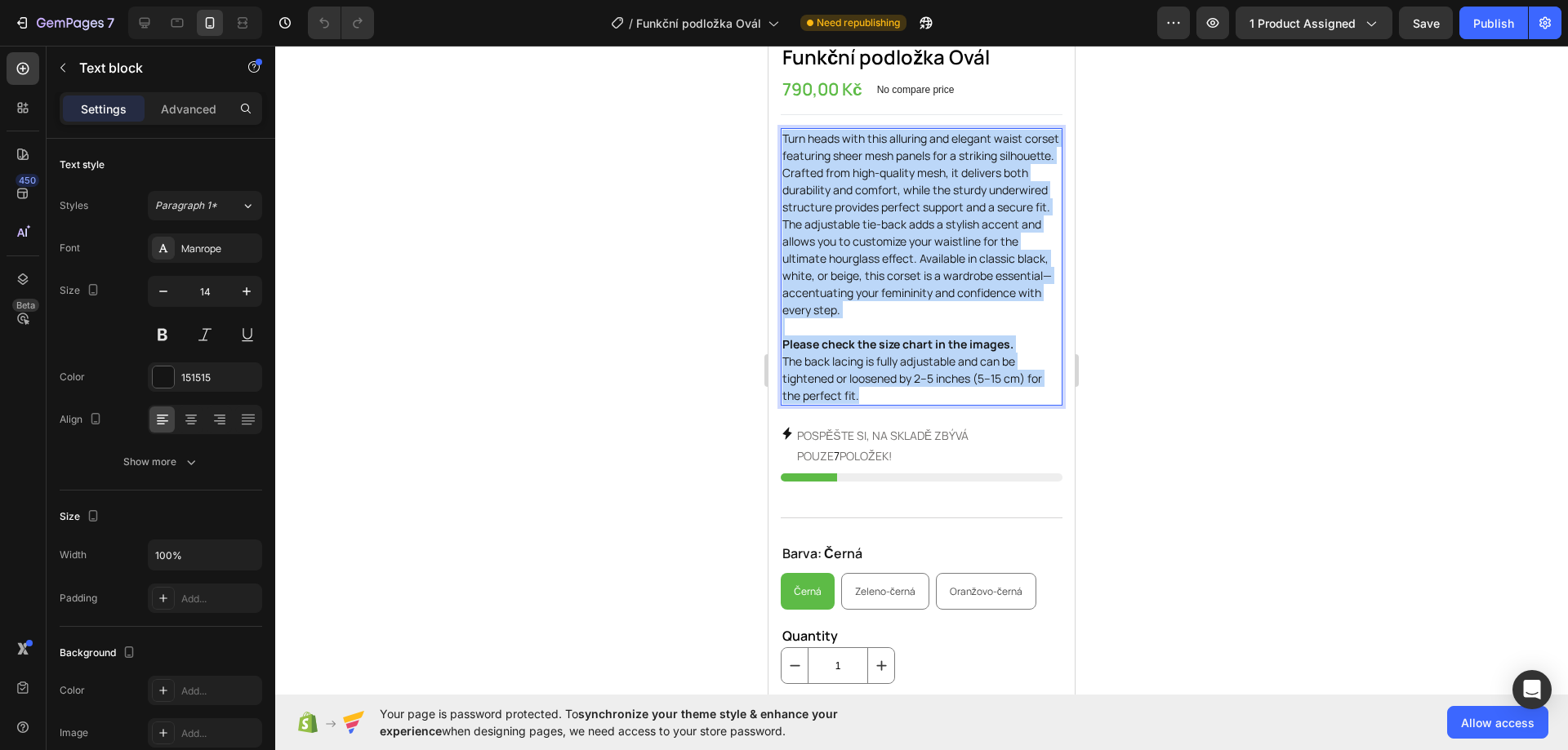
drag, startPoint x: 873, startPoint y: 379, endPoint x: 784, endPoint y: 124, distance: 270.1
click at [784, 130] on p "Turn heads with this alluring and elegant waist corset featuring sheer mesh pan…" at bounding box center [921, 266] width 278 height 274
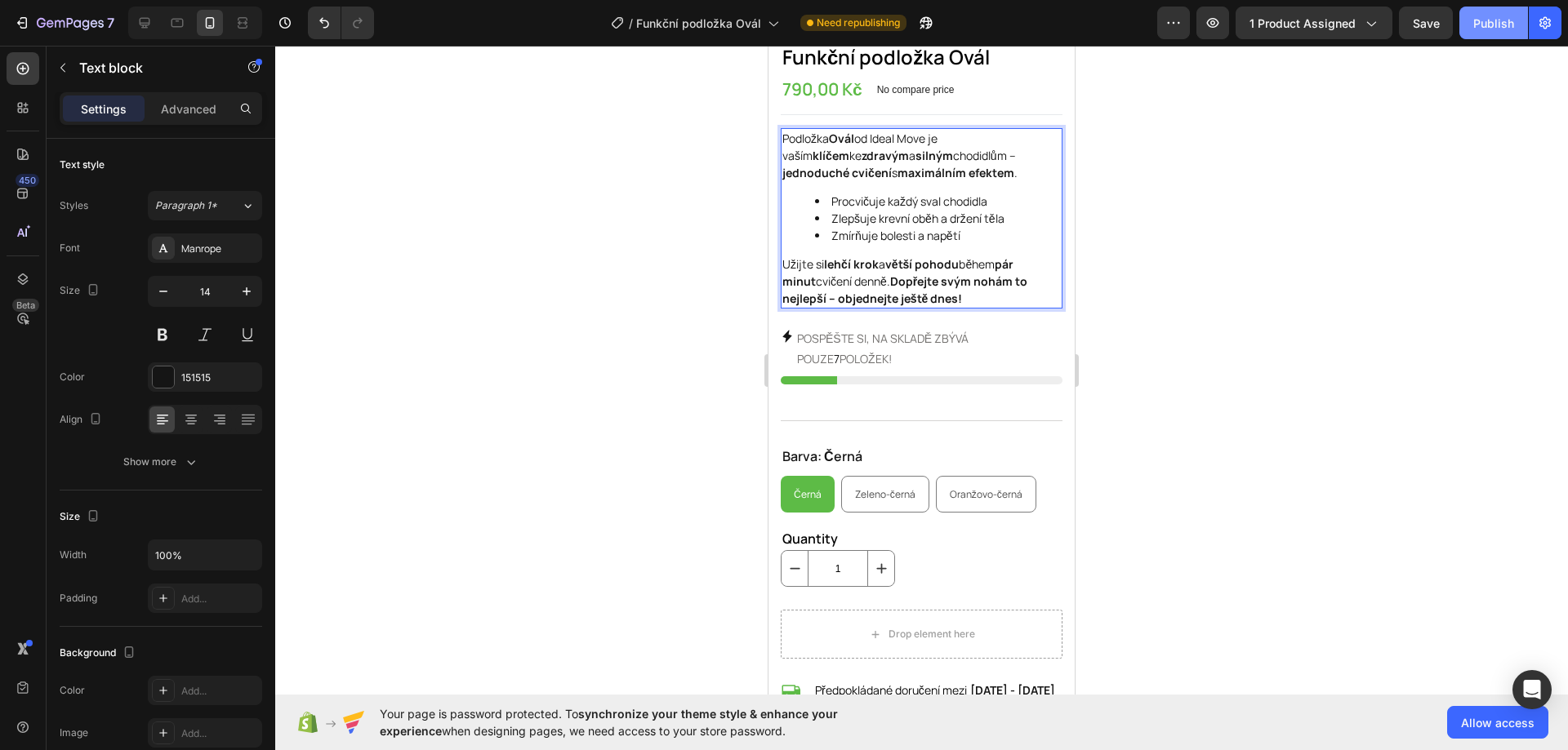
click at [1488, 21] on div "Publish" at bounding box center [1493, 23] width 41 height 17
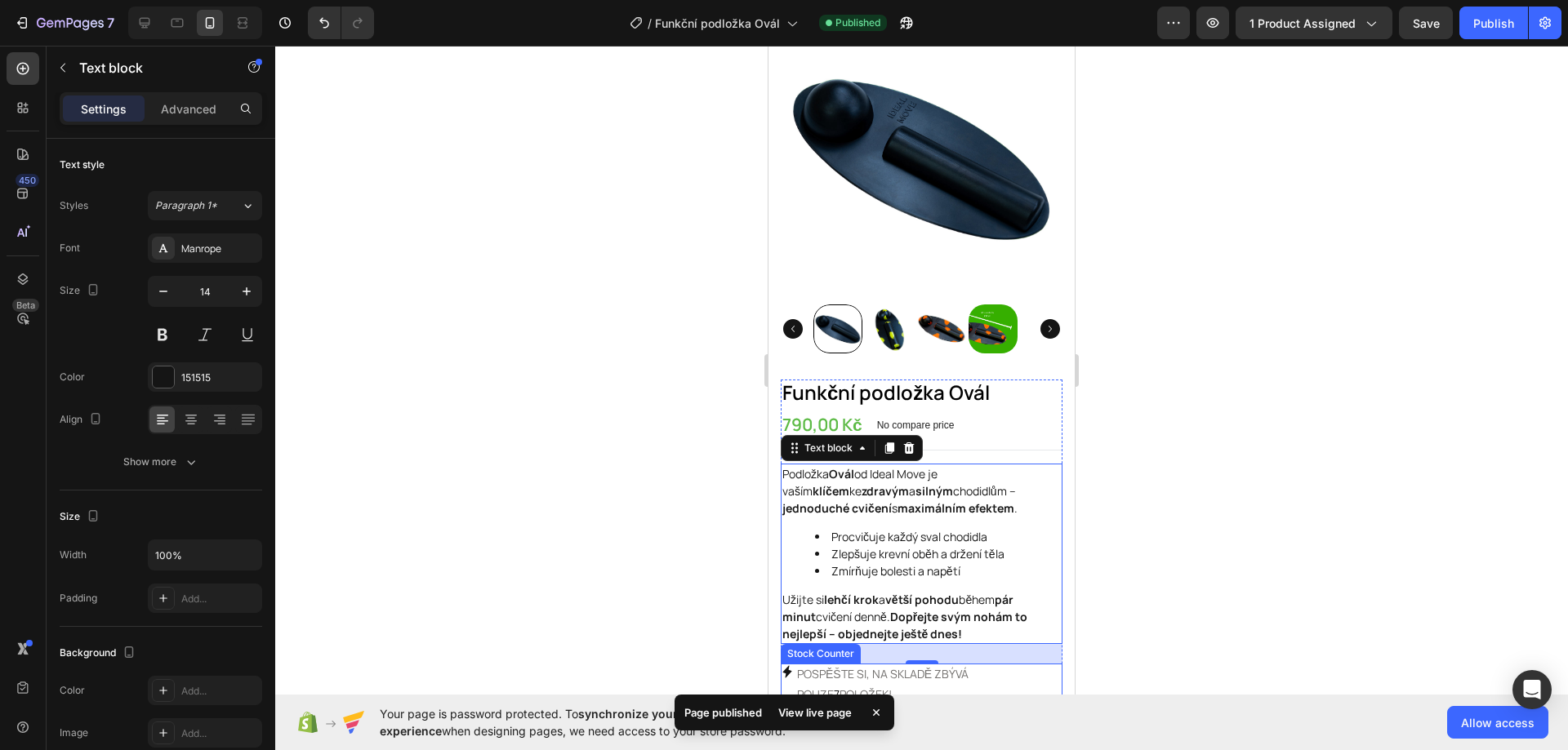
scroll to position [0, 0]
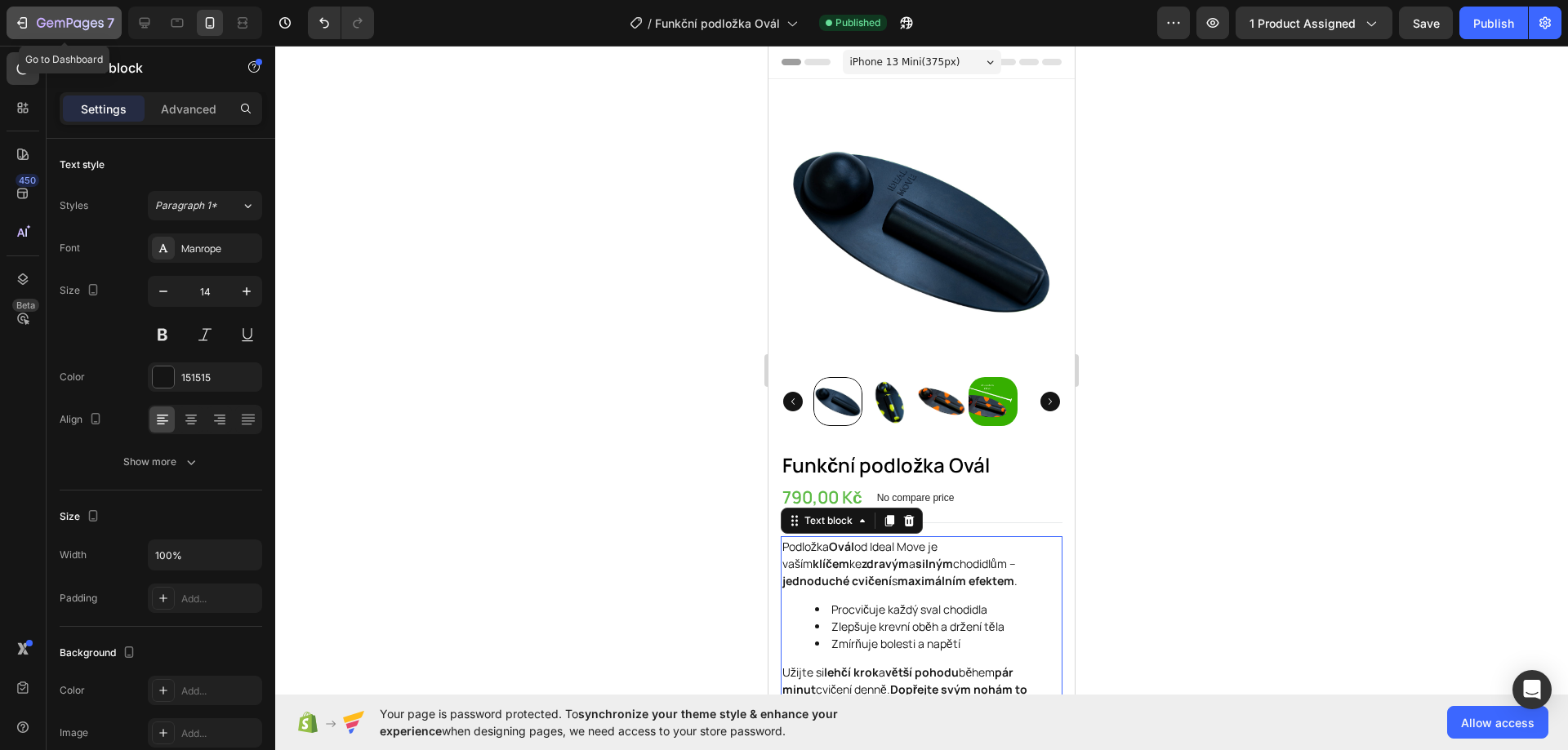
click at [26, 17] on icon "button" at bounding box center [22, 23] width 16 height 16
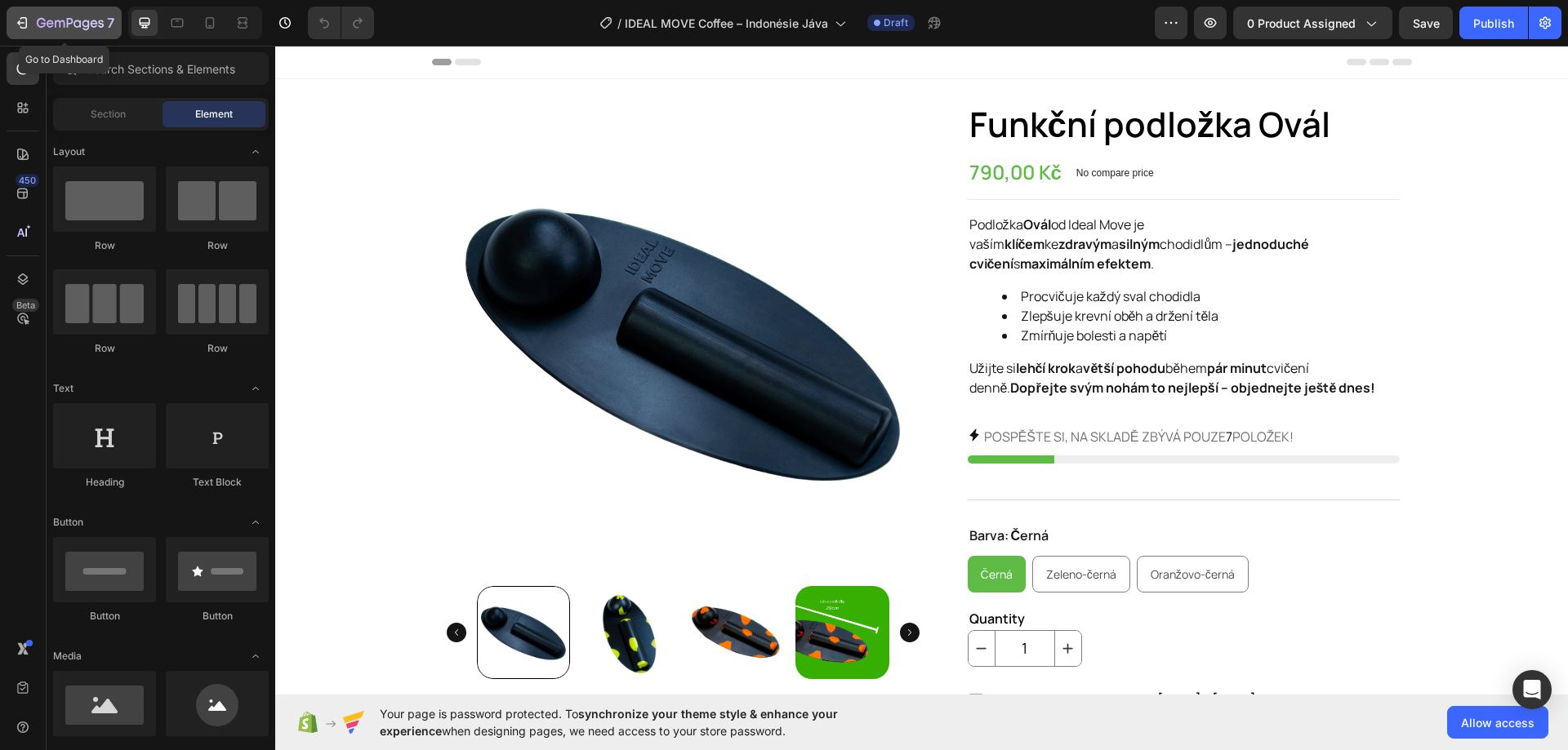
click at [21, 19] on icon "button" at bounding box center [22, 23] width 16 height 16
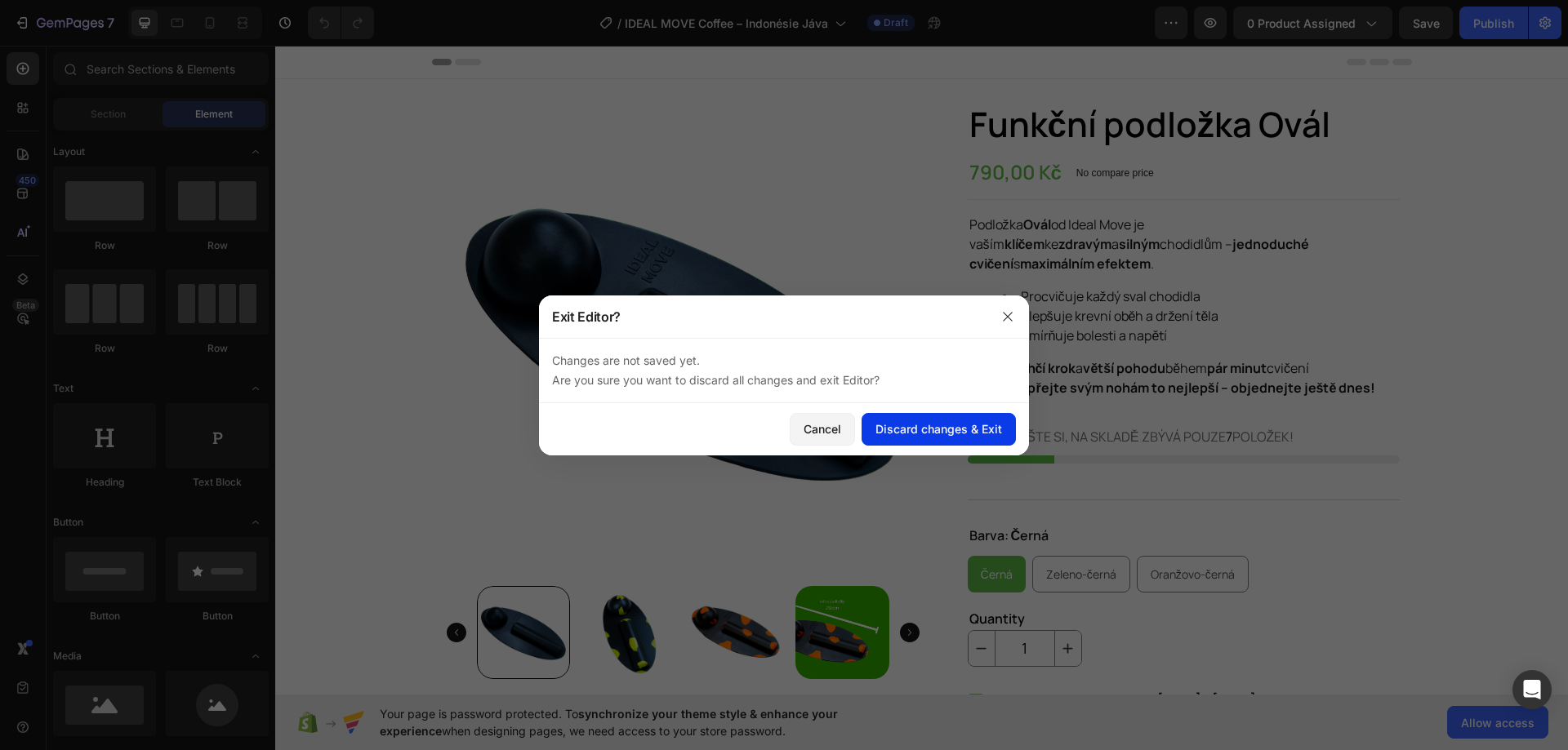
click at [941, 438] on button "Discard changes & Exit" at bounding box center [939, 429] width 155 height 33
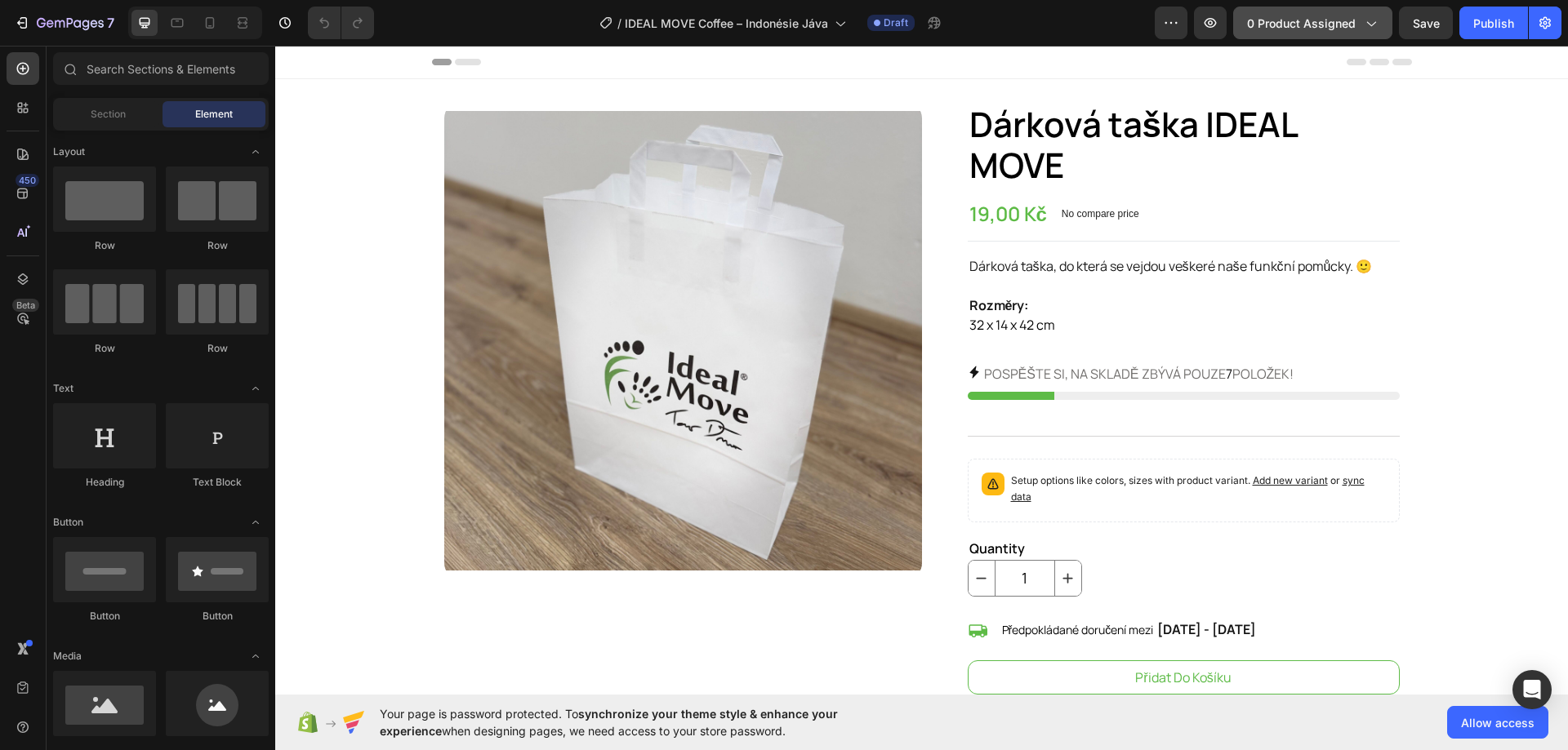
click at [1330, 19] on span "0 product assigned" at bounding box center [1300, 23] width 109 height 17
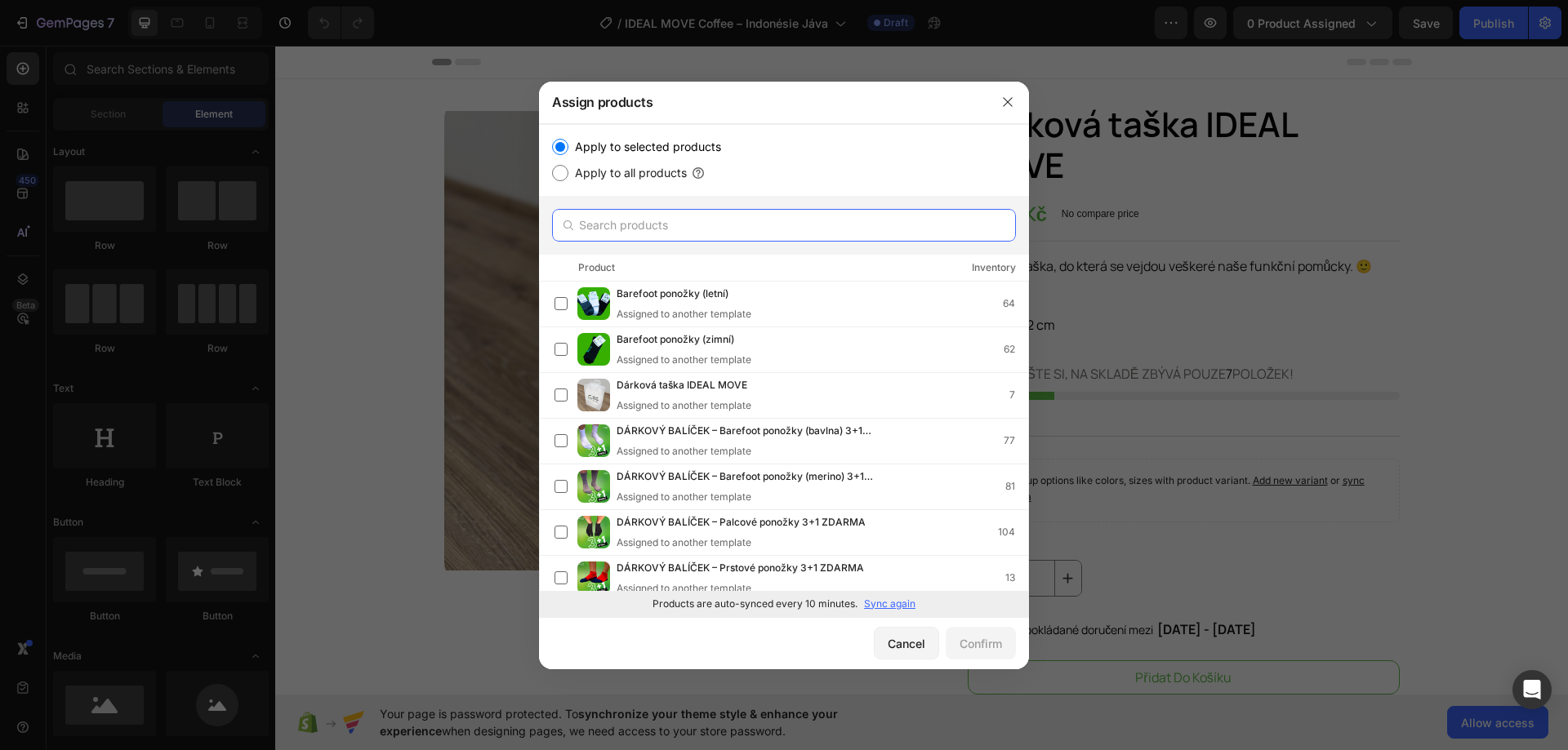
click at [751, 235] on input "text" at bounding box center [783, 225] width 464 height 33
paste input "IDEAL MOVE Coffee – Indonésie Jáva"
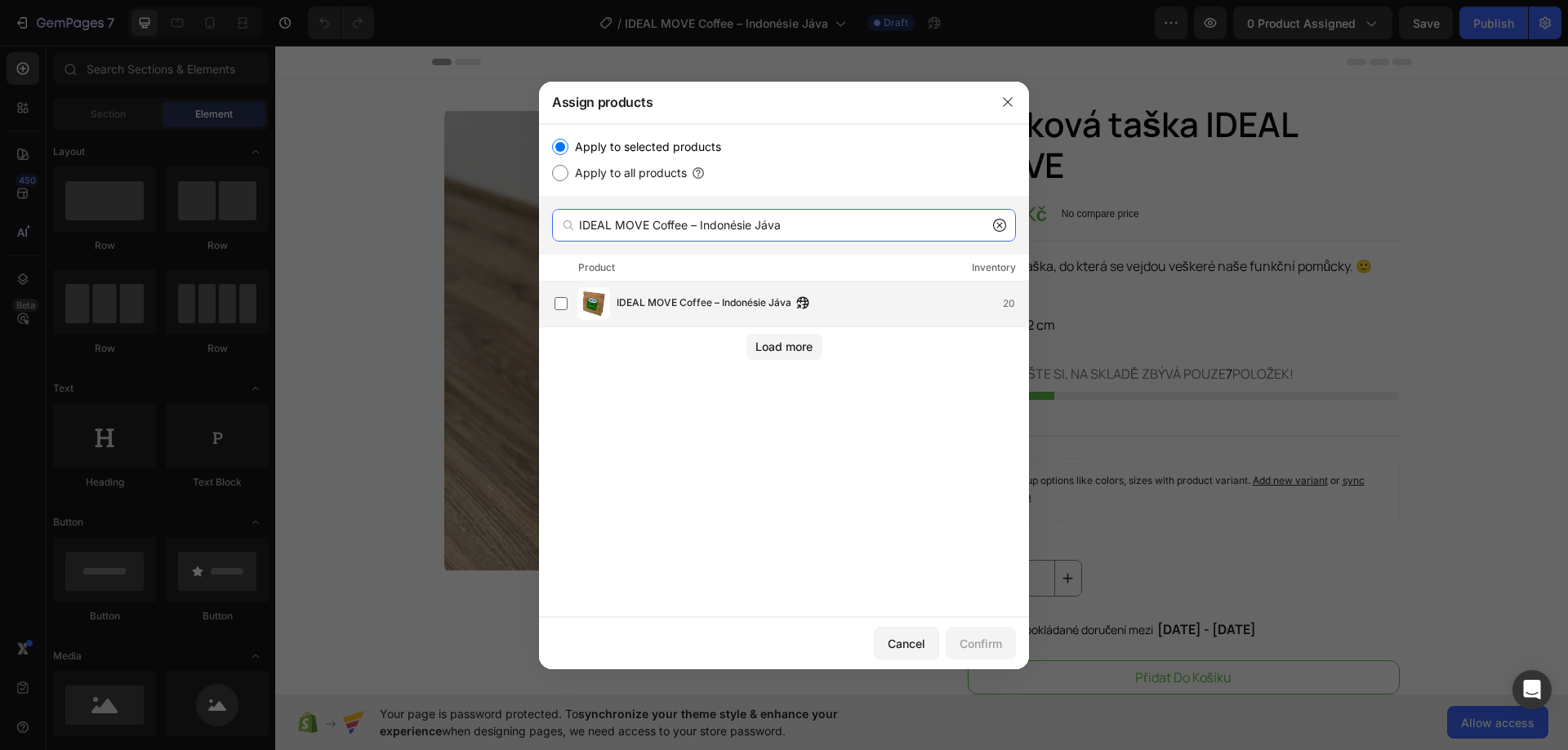
type input "IDEAL MOVE Coffee – Indonésie Jáva"
click at [842, 306] on div "IDEAL MOVE Coffee – Indonésie Jáva 20" at bounding box center [822, 304] width 411 height 18
click at [984, 632] on button "Confirm" at bounding box center [981, 642] width 71 height 33
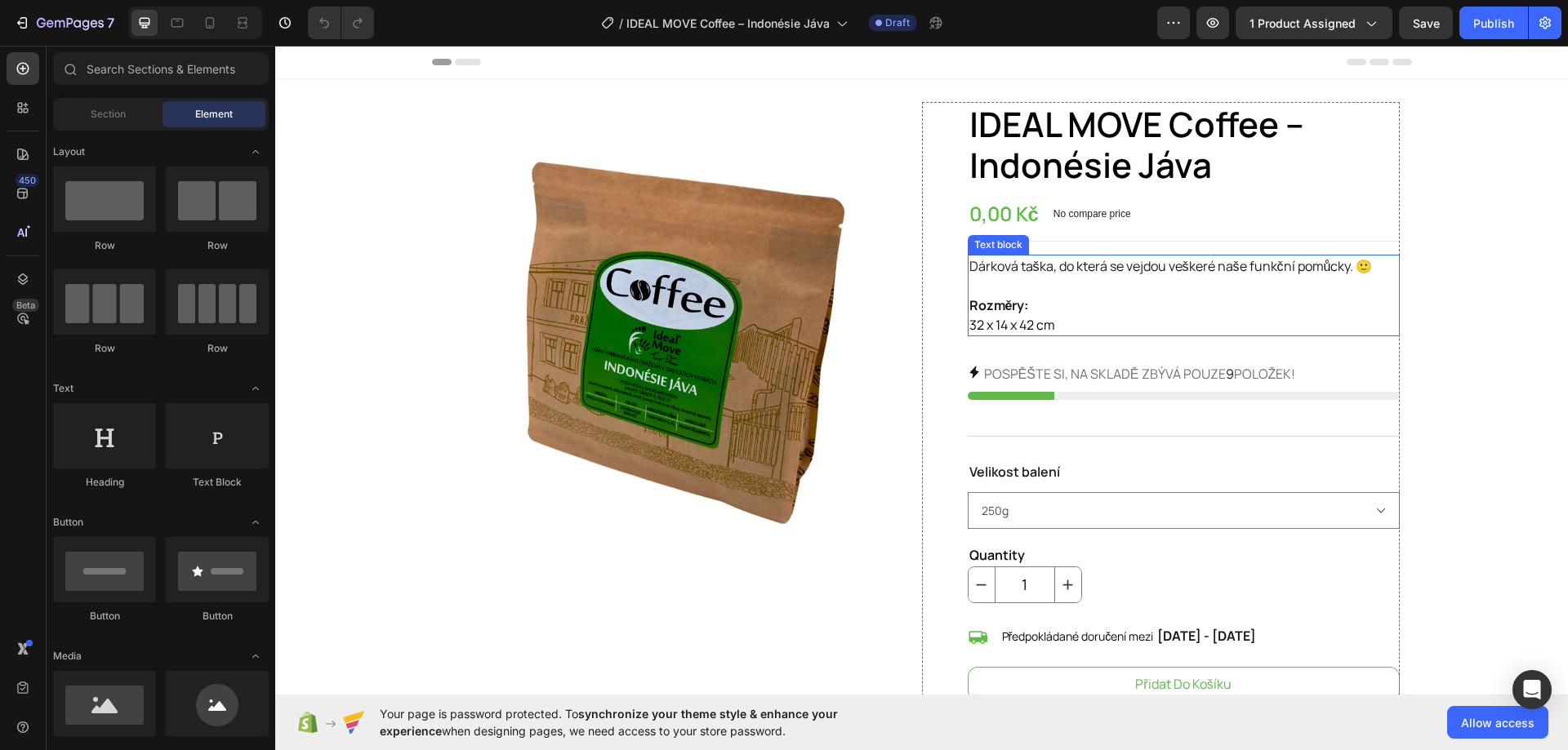
click at [1066, 260] on p "Dárková taška, do která se vejdou veškeré naše funkční pomůcky. 🙂" at bounding box center [1183, 266] width 428 height 19
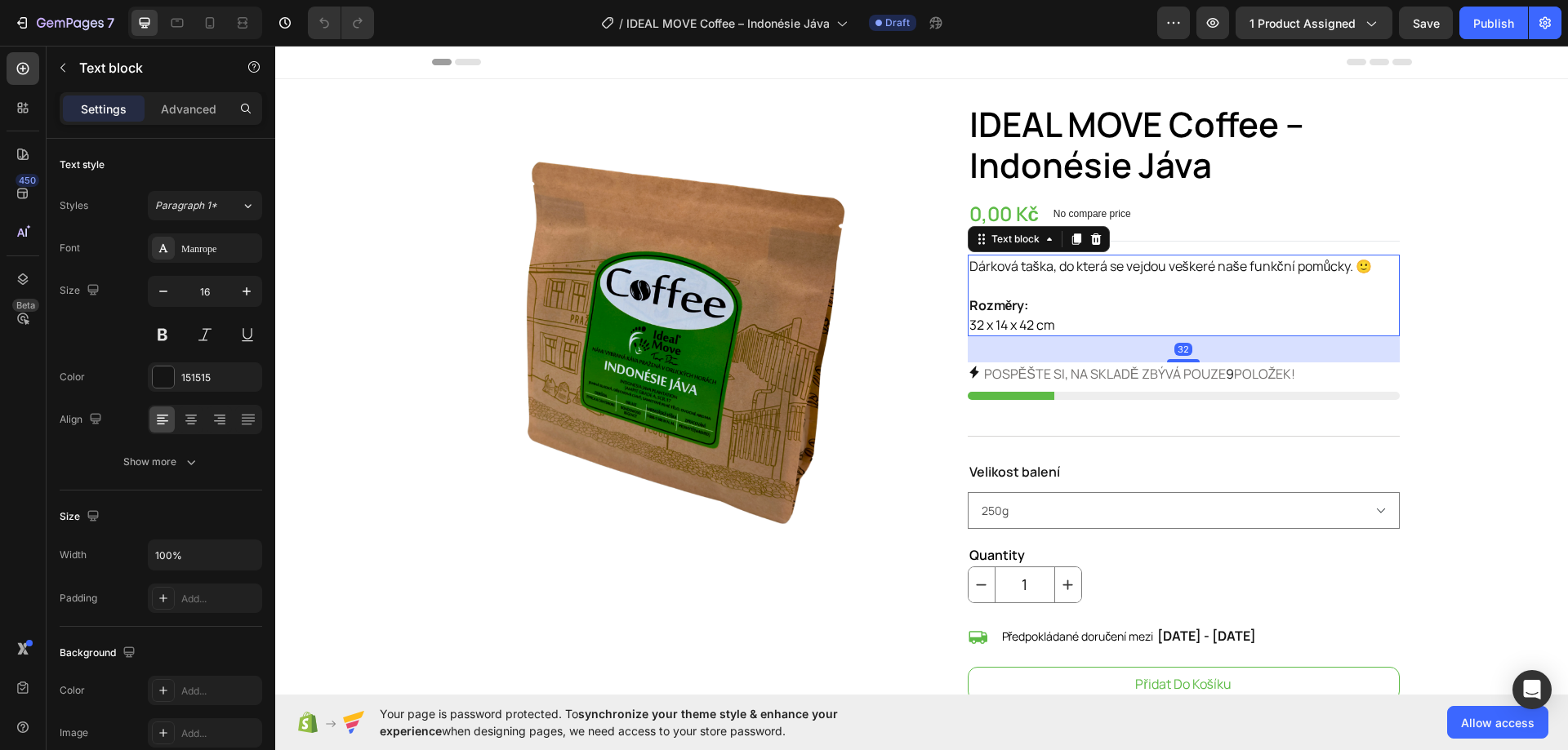
click at [1062, 312] on p "Rozměry: 32 x 14 x 42 cm" at bounding box center [1183, 315] width 428 height 39
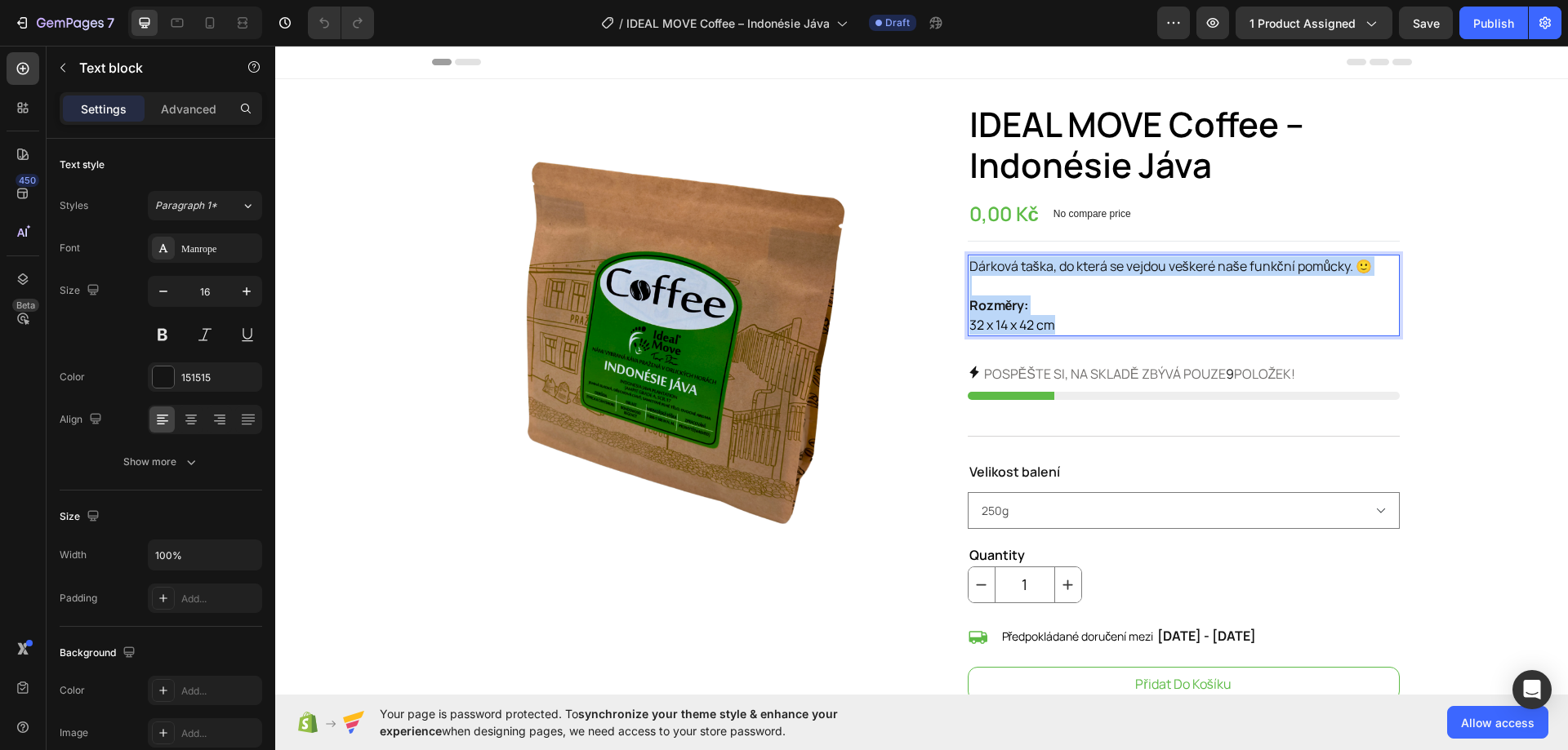
drag, startPoint x: 1063, startPoint y: 322, endPoint x: 963, endPoint y: 258, distance: 118.7
click at [968, 258] on div "Dárková taška, do která se vejdou veškeré naše funkční pomůcky. 🙂 Rozměry: 32 x…" at bounding box center [1183, 296] width 432 height 81
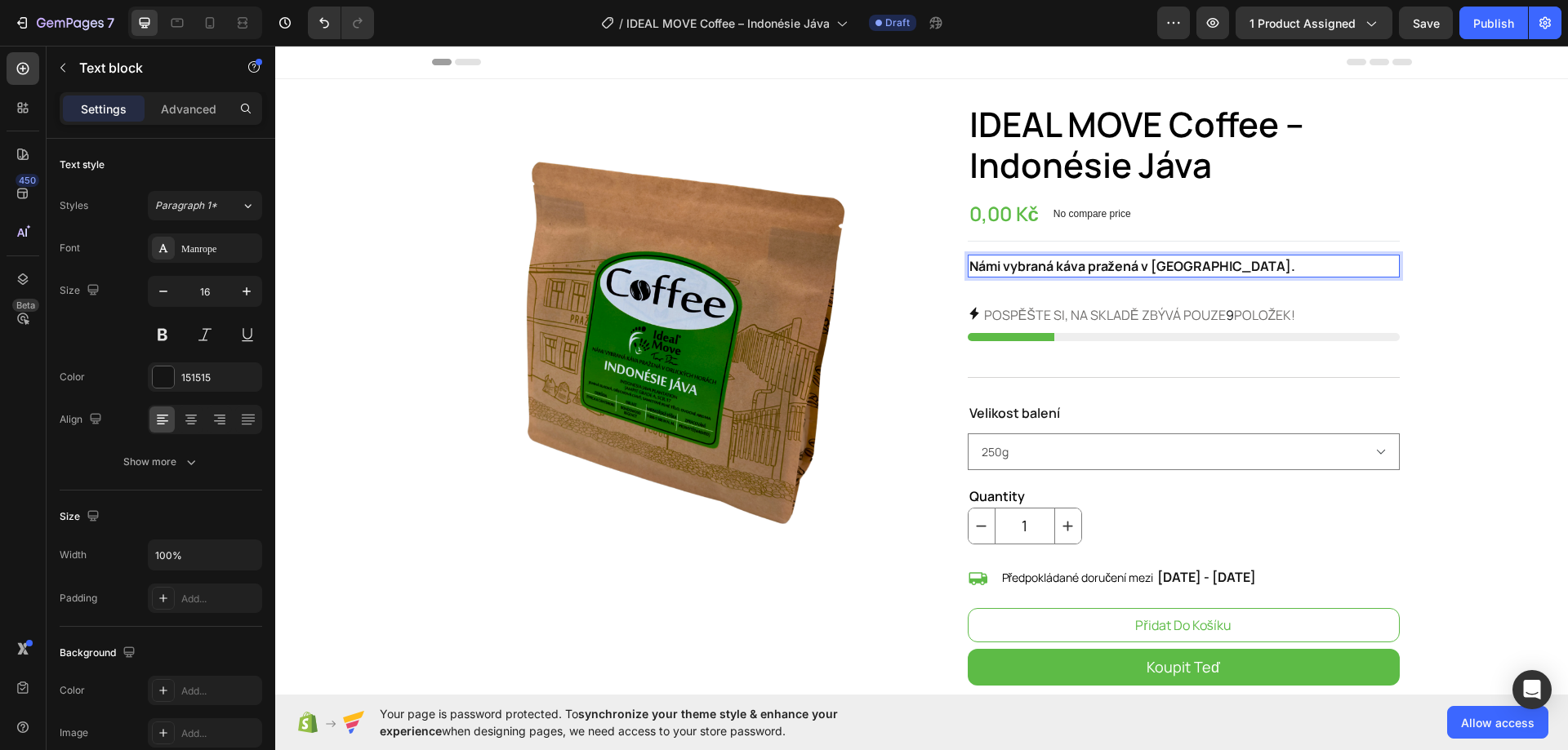
click at [1368, 212] on div "0,00 Kč Product Price Product Price No compare price Product Price Row" at bounding box center [1183, 214] width 432 height 27
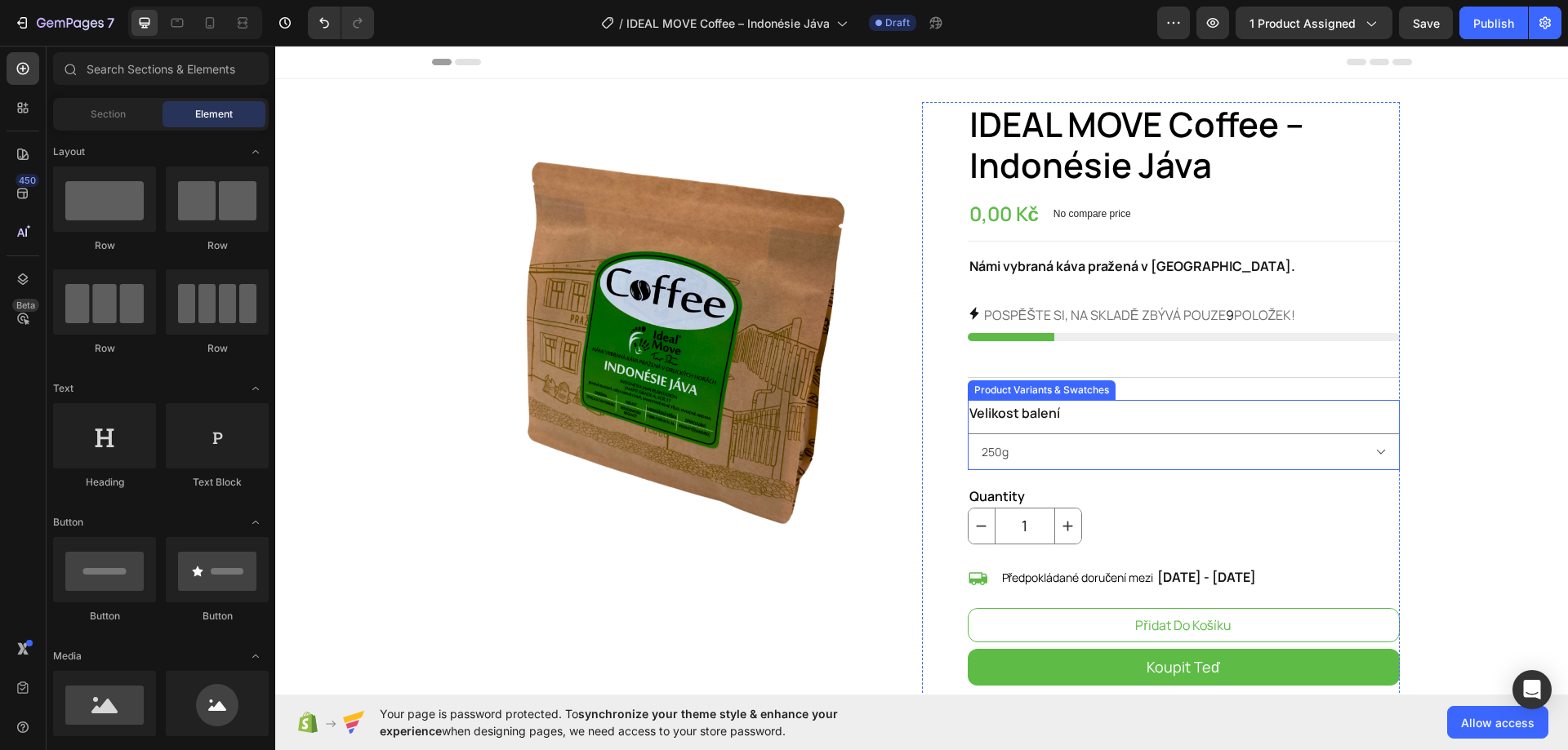
click at [1101, 414] on div "Velikost balení 250g 500g 1kg" at bounding box center [1183, 435] width 432 height 71
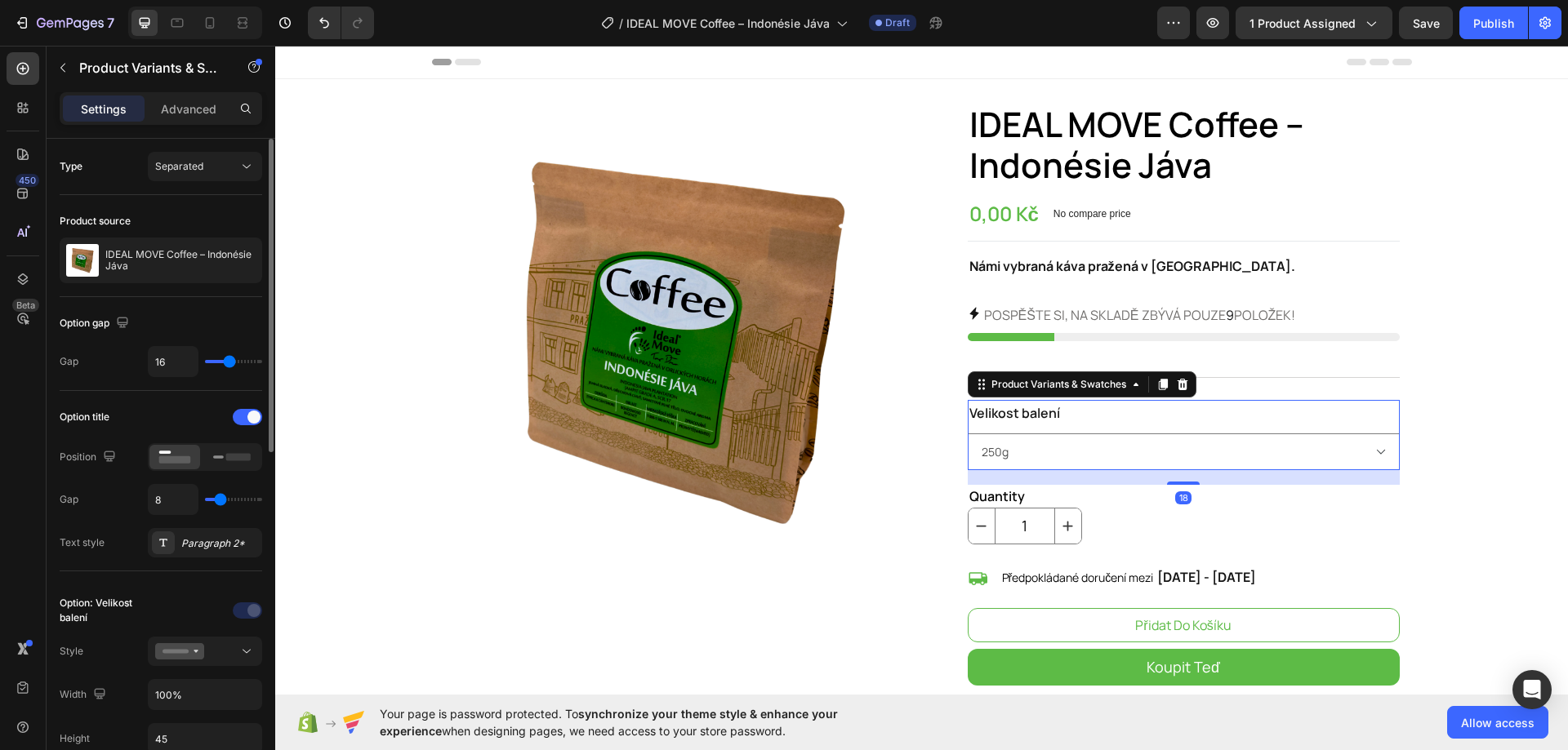
scroll to position [163, 0]
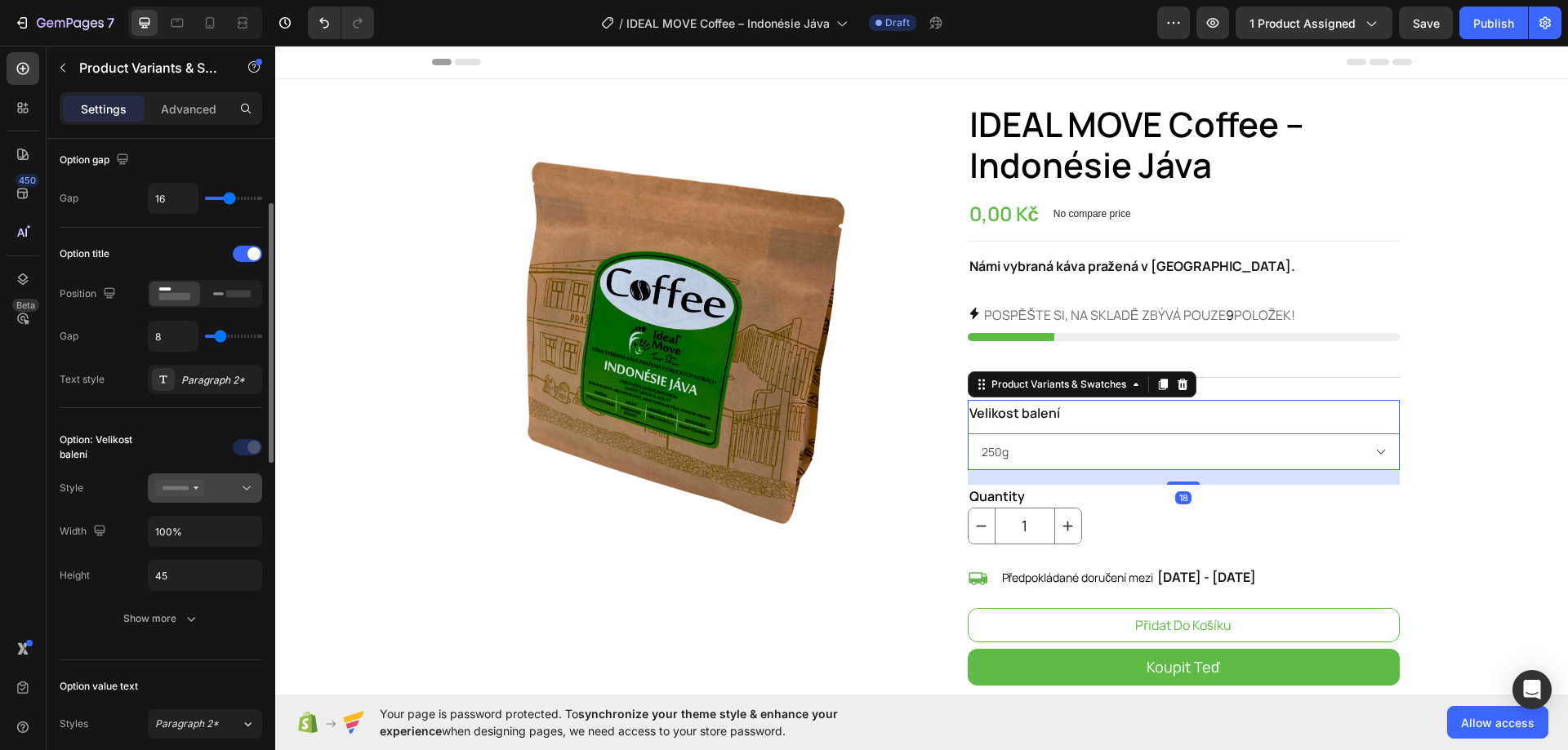
click at [197, 497] on button at bounding box center [204, 487] width 114 height 29
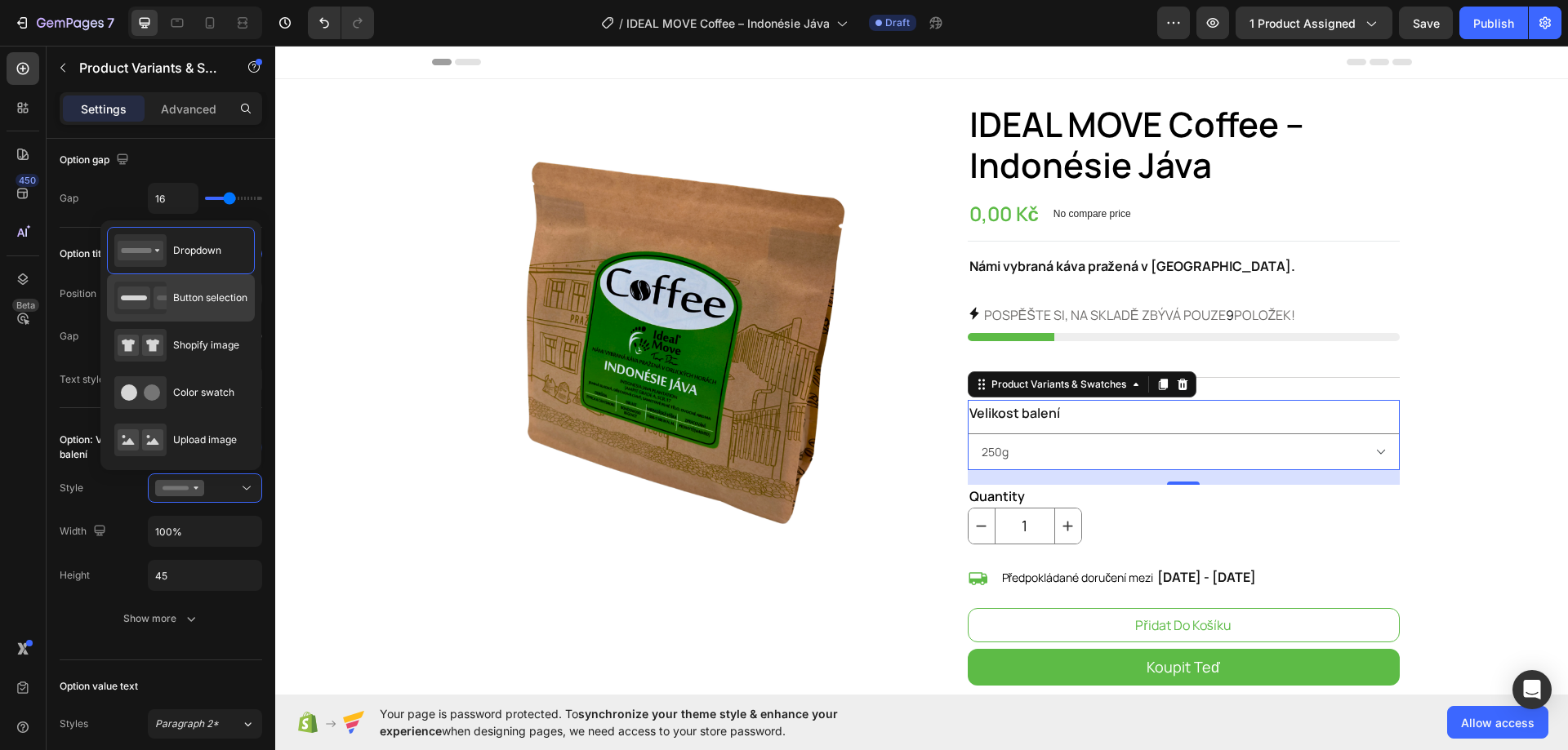
click at [208, 303] on span "Button selection" at bounding box center [210, 297] width 74 height 15
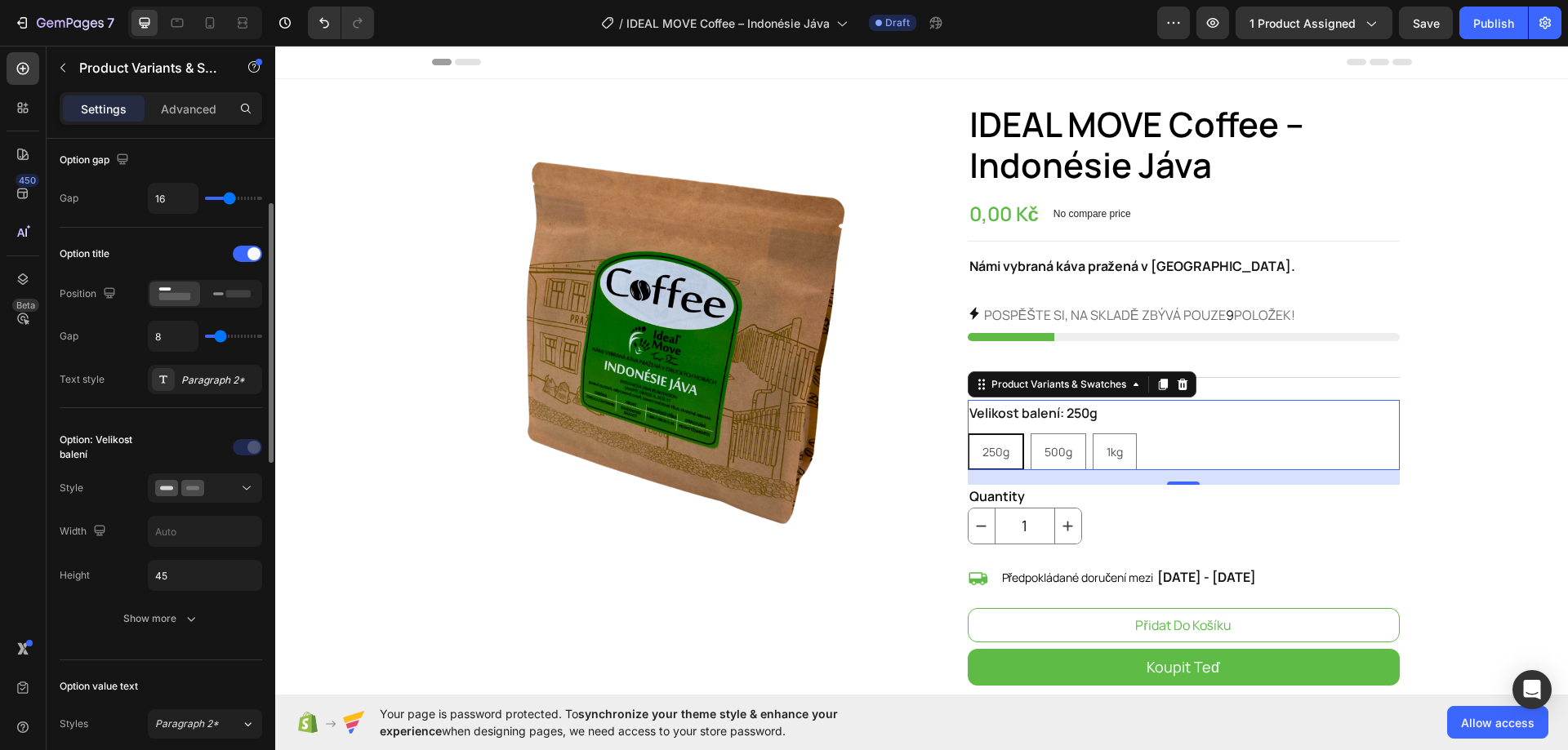
scroll to position [408, 0]
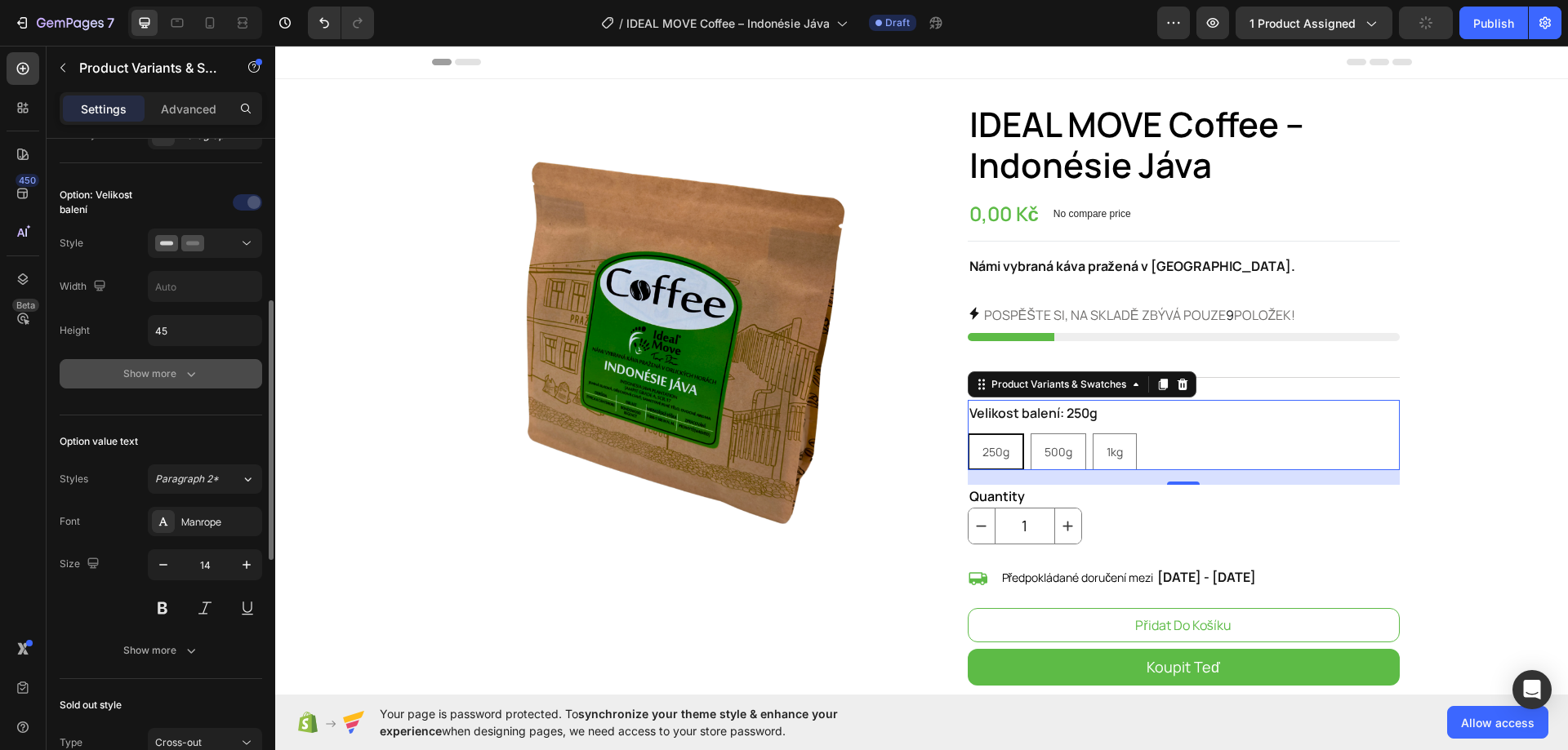
click at [163, 374] on div "Show more" at bounding box center [162, 373] width 76 height 16
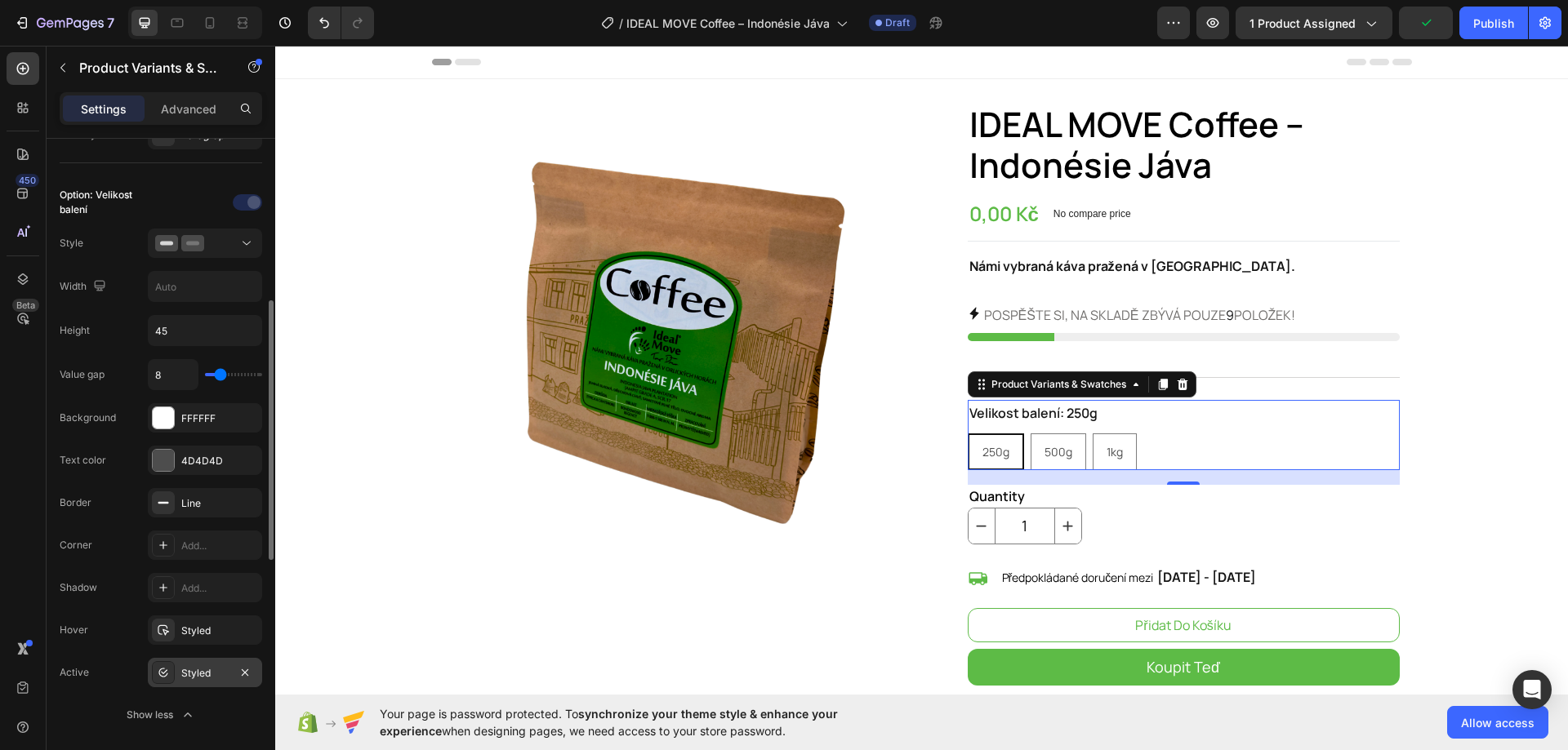
click at [200, 674] on div "Styled" at bounding box center [205, 673] width 48 height 15
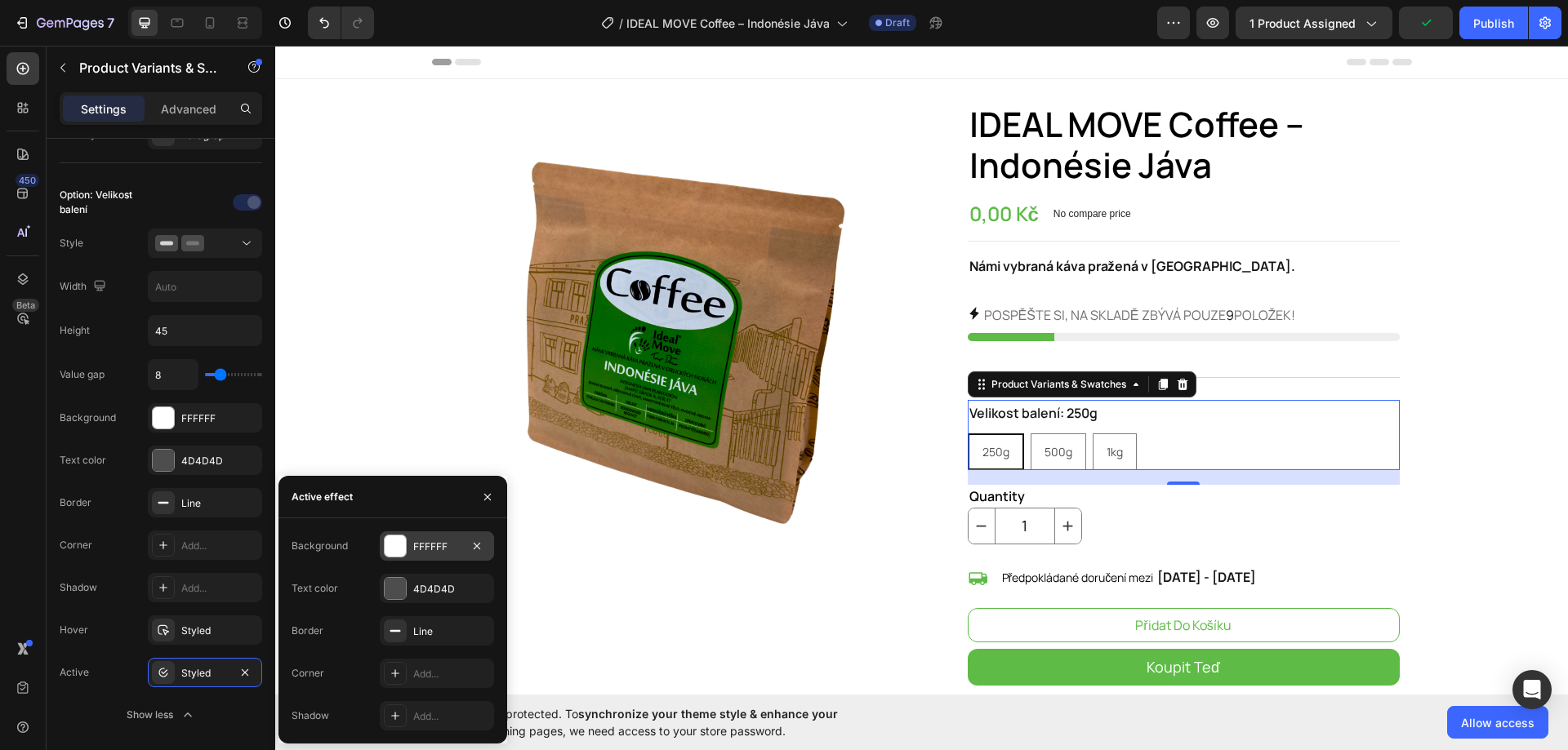
click at [433, 548] on div "FFFFFF" at bounding box center [437, 546] width 48 height 15
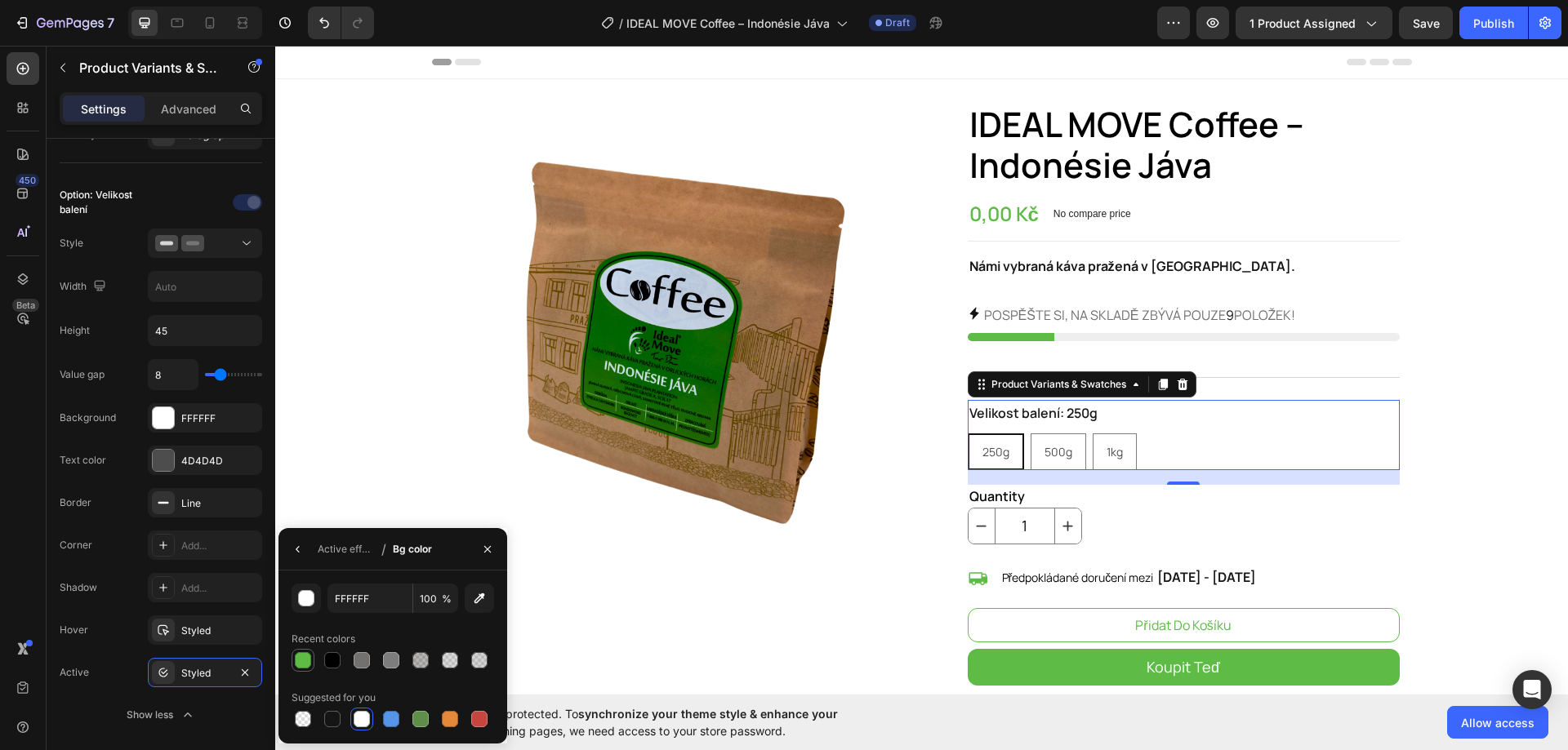
click at [311, 656] on div at bounding box center [303, 660] width 19 height 19
type input "5DBB46"
click at [340, 551] on div "Active effect" at bounding box center [346, 549] width 57 height 15
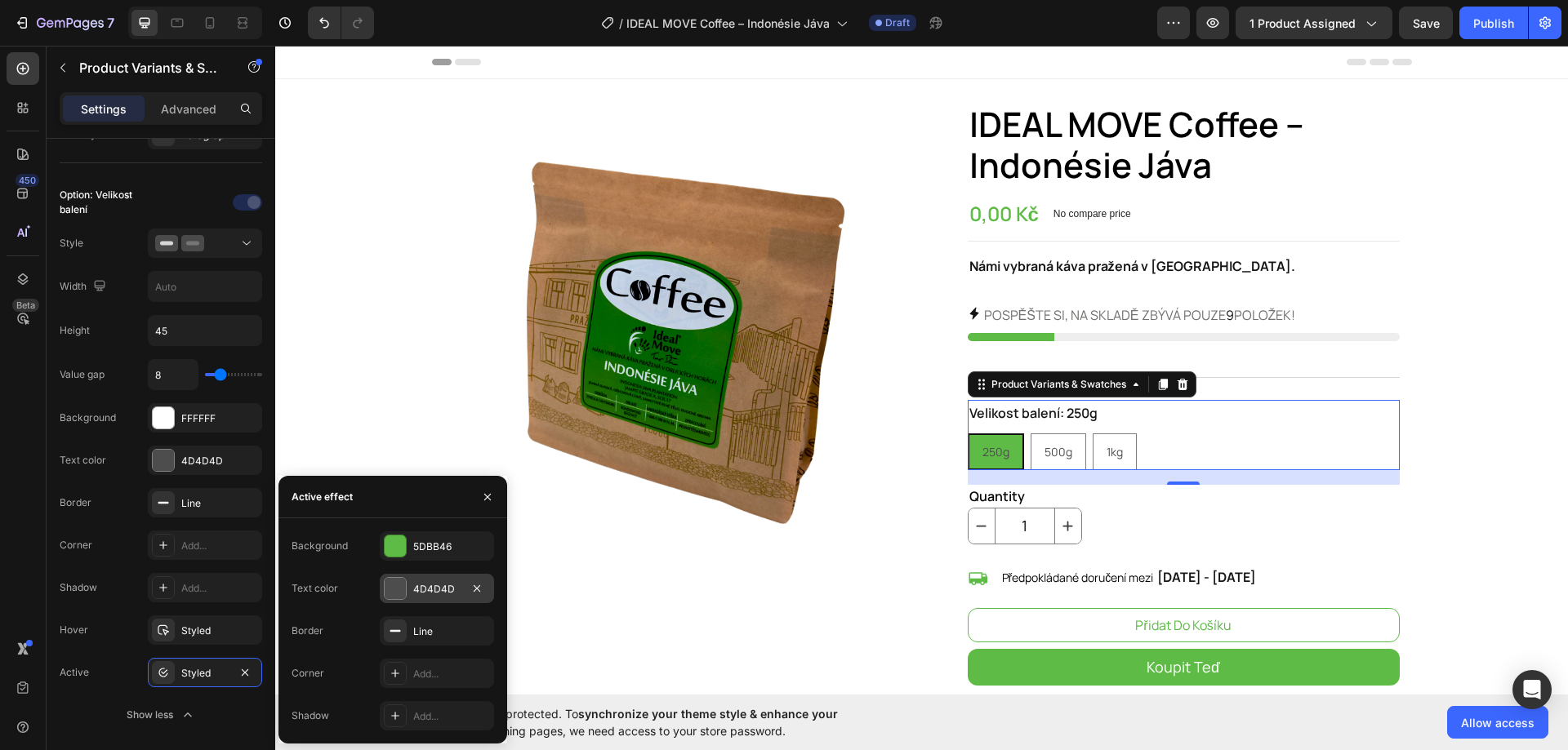
click at [438, 591] on div "4D4D4D" at bounding box center [437, 589] width 48 height 15
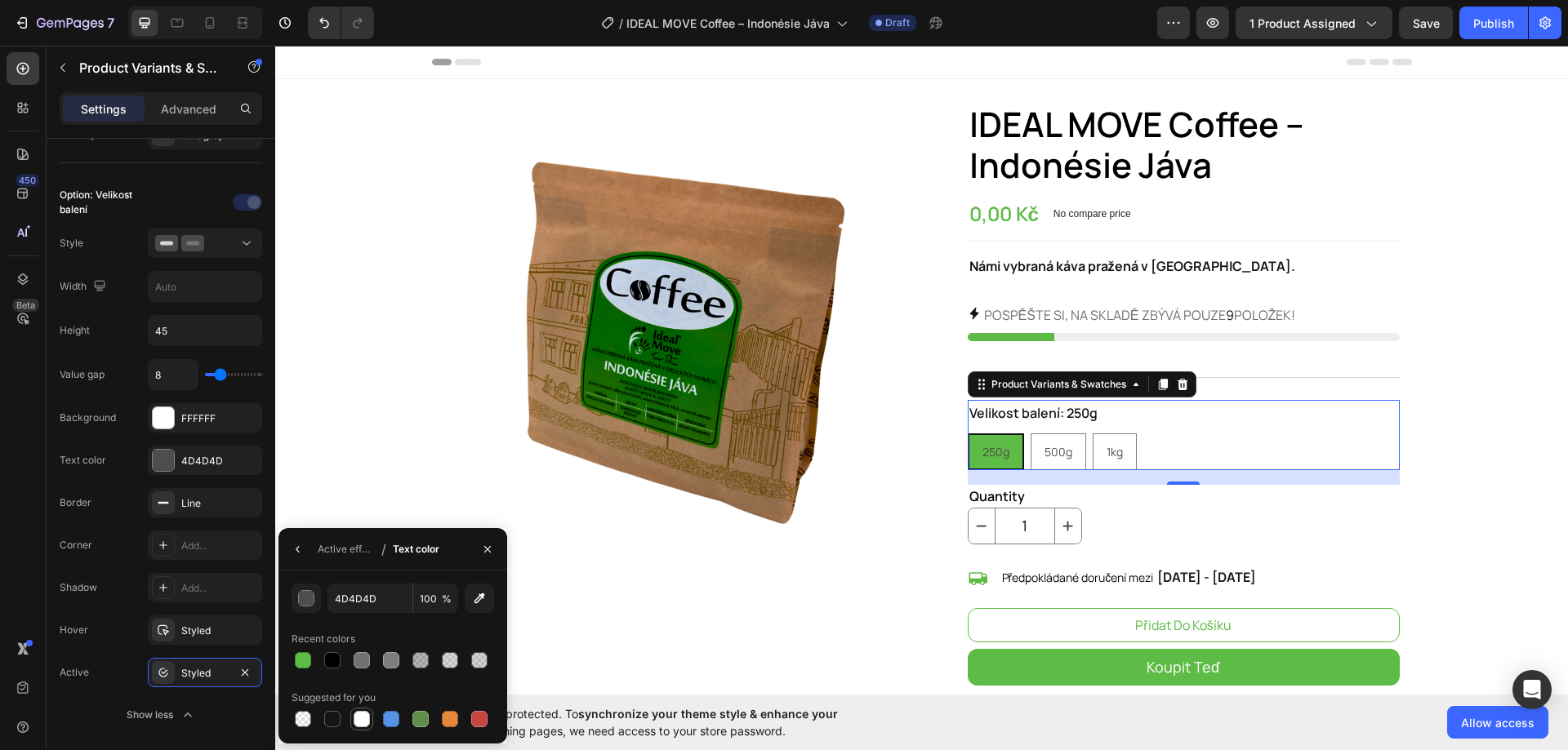
click at [365, 724] on div at bounding box center [361, 718] width 16 height 16
type input "FFFFFF"
click at [350, 549] on div "Active effect" at bounding box center [346, 549] width 57 height 15
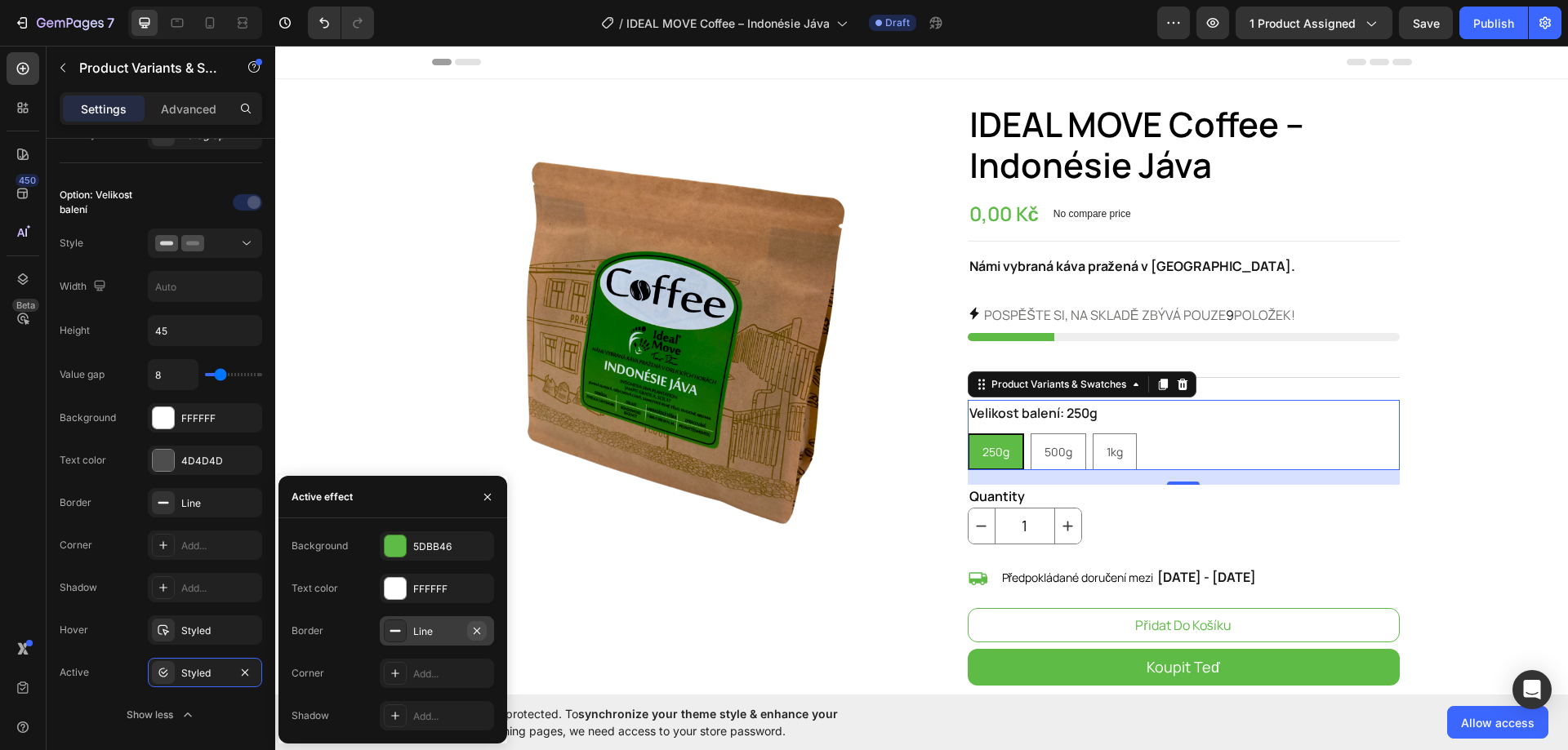
click at [481, 626] on icon "button" at bounding box center [477, 630] width 13 height 13
click at [212, 540] on div "Add..." at bounding box center [219, 545] width 77 height 15
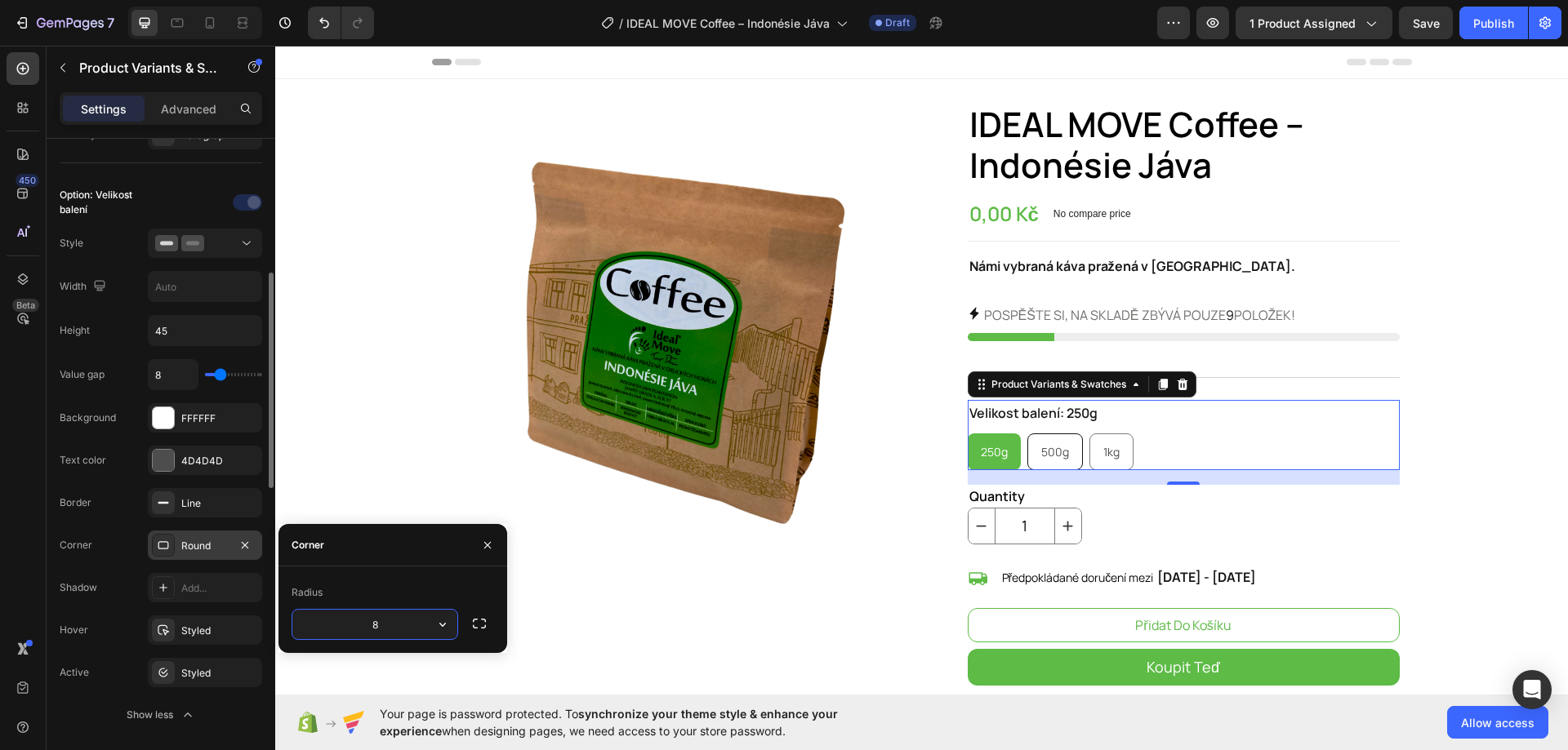
click at [1051, 449] on span "500g" at bounding box center [1054, 452] width 27 height 16
click at [1027, 433] on input "500g 500g 500g" at bounding box center [1026, 432] width 1 height 1
radio input "true"
click at [1091, 454] on div "1kg" at bounding box center [1112, 452] width 42 height 34
click at [1089, 433] on input "1kg 1kg 1kg" at bounding box center [1089, 432] width 1 height 1
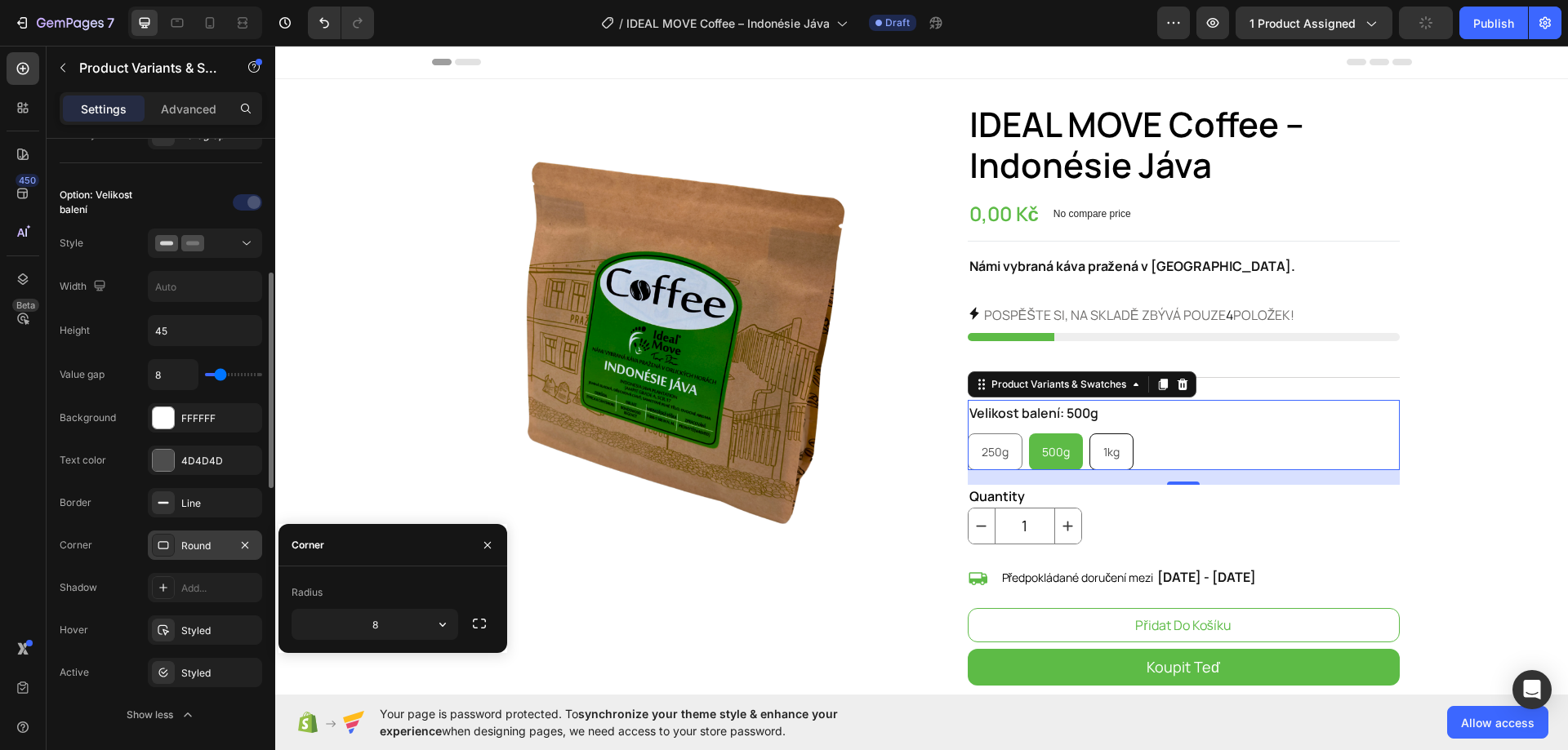
radio input "true"
click at [988, 450] on span "250g" at bounding box center [995, 452] width 27 height 16
click at [968, 433] on input "250g 250g 250g" at bounding box center [967, 432] width 1 height 1
radio input "true"
click at [1041, 453] on span "500g" at bounding box center [1054, 452] width 27 height 16
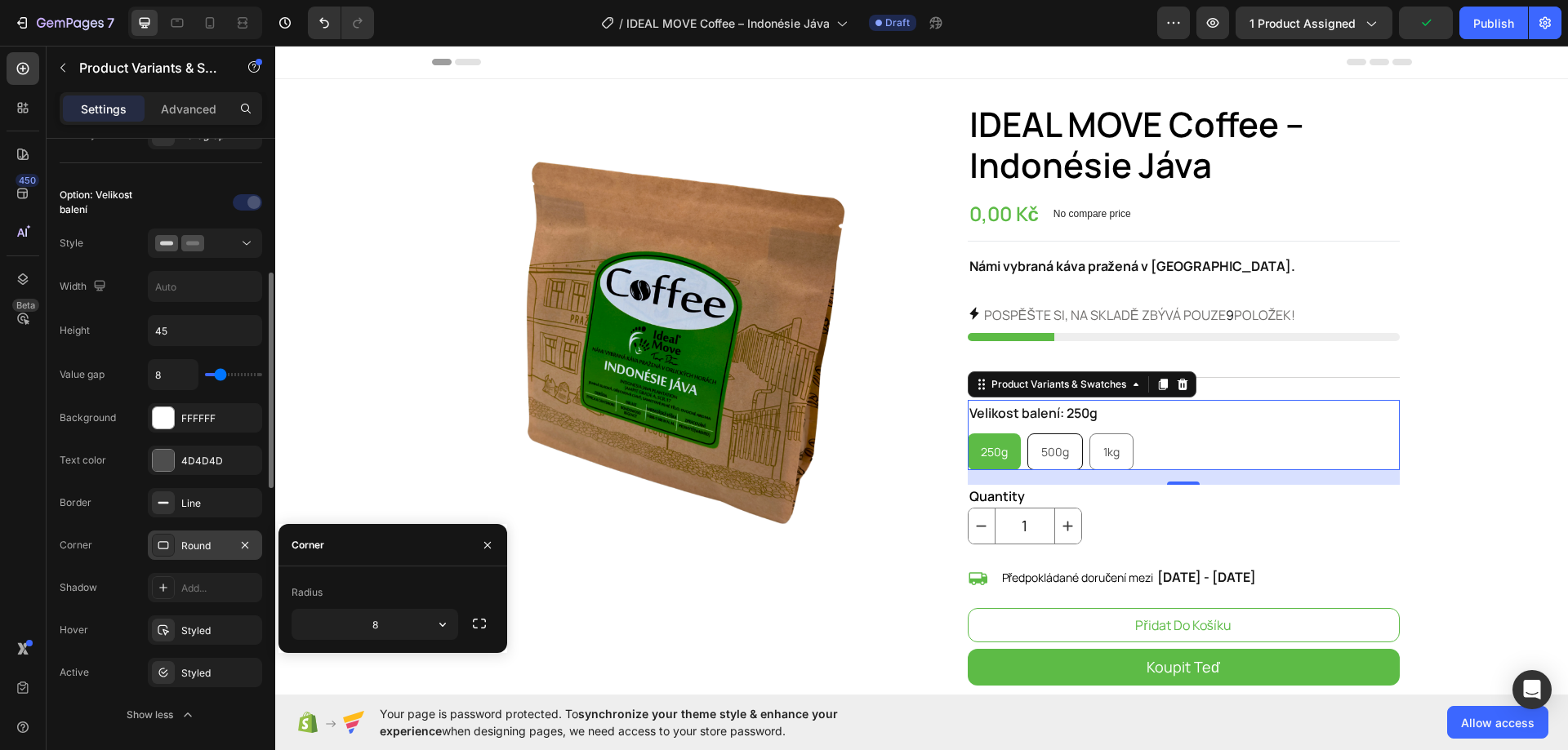
click at [1027, 433] on input "500g 500g 500g" at bounding box center [1026, 432] width 1 height 1
radio input "true"
click at [1103, 455] on span "1kg" at bounding box center [1111, 452] width 16 height 16
click at [1089, 433] on input "1kg 1kg 1kg" at bounding box center [1089, 432] width 1 height 1
radio input "true"
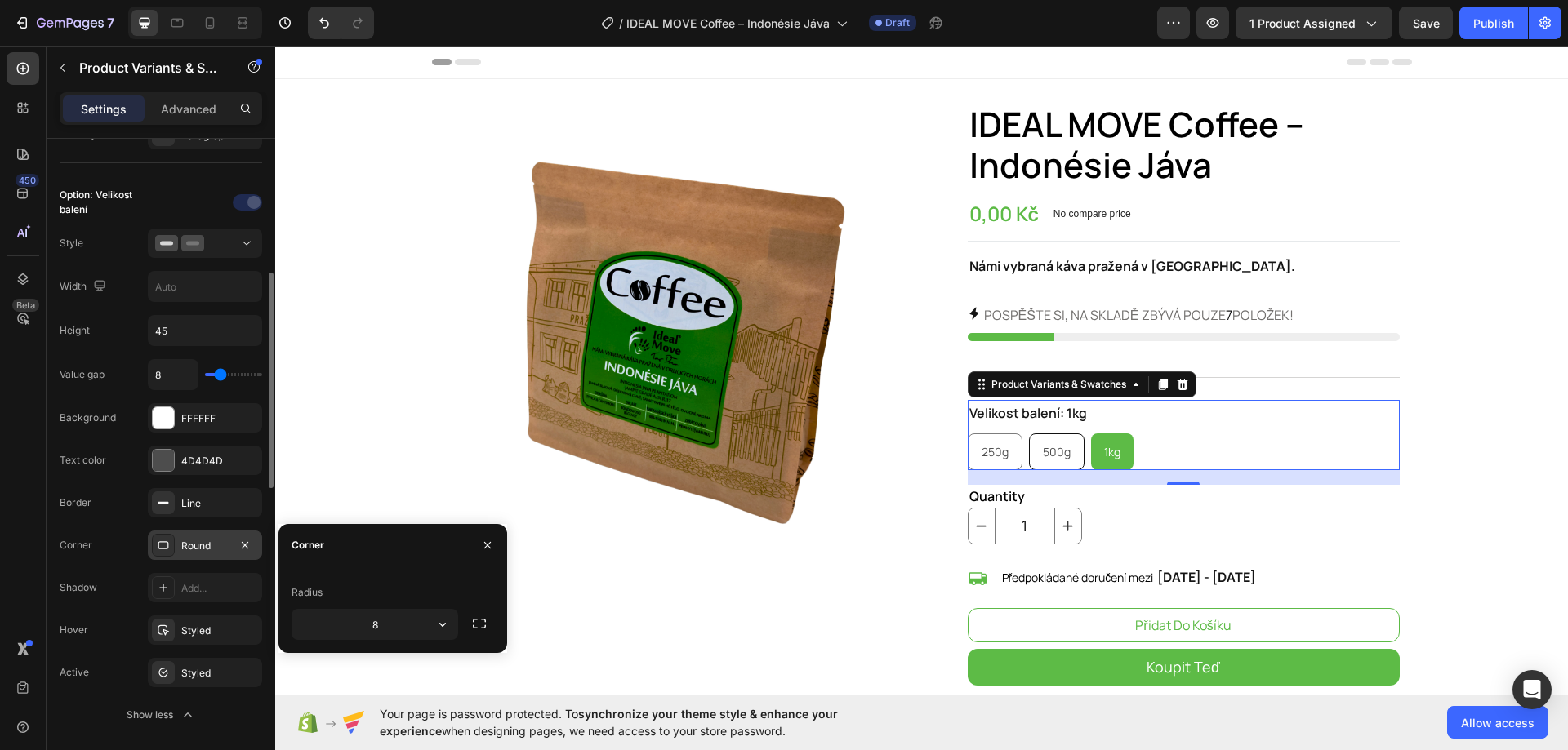
click at [1047, 450] on span "500g" at bounding box center [1056, 452] width 27 height 16
click at [1029, 433] on input "500g 500g 500g" at bounding box center [1028, 432] width 1 height 1
radio input "true"
click at [992, 456] on span "250g" at bounding box center [995, 452] width 27 height 16
click at [968, 433] on input "250g 250g 250g" at bounding box center [967, 432] width 1 height 1
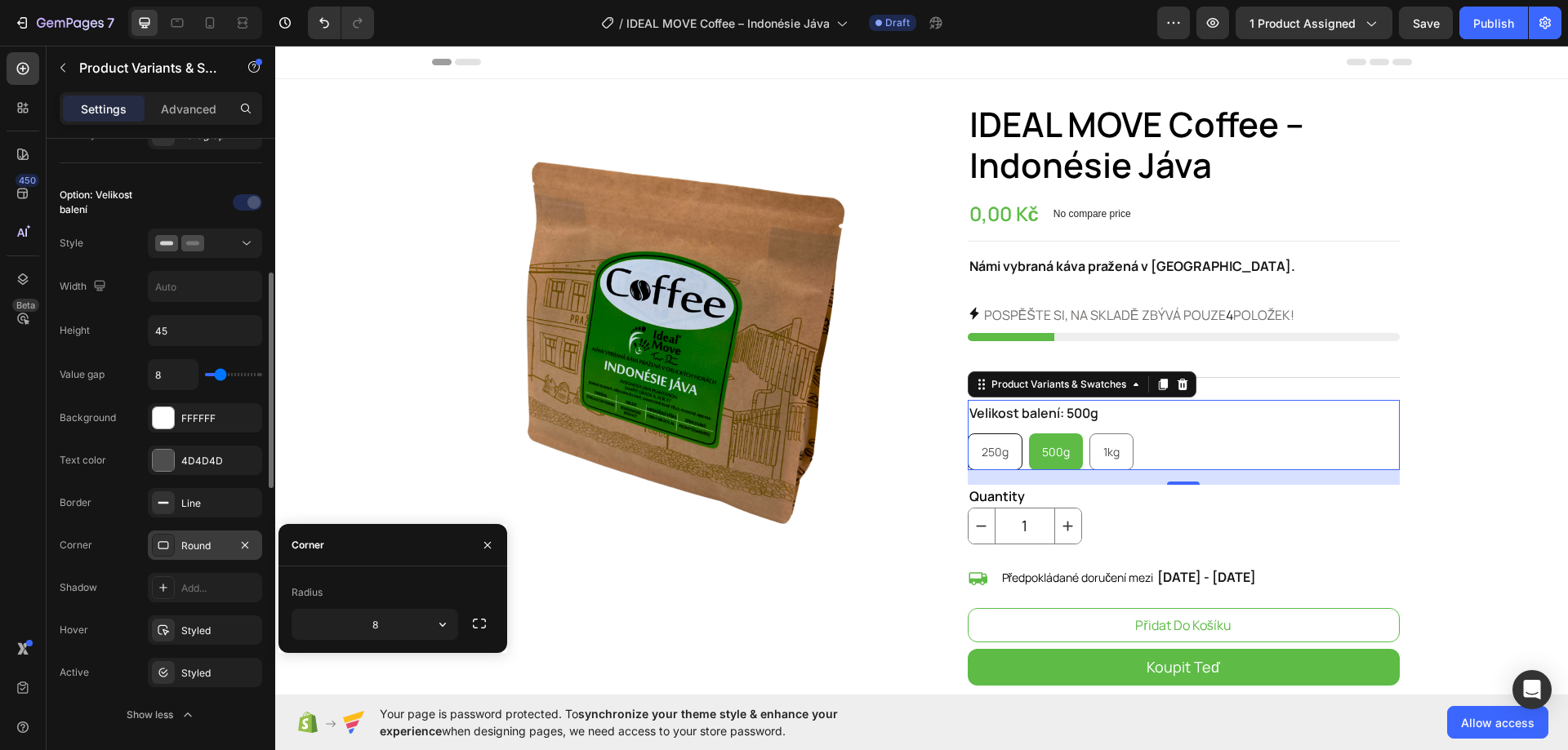
radio input "true"
click at [1079, 455] on div "250g 250g 250g 500g 500g 500g 1kg 1kg 1kg" at bounding box center [1183, 452] width 432 height 37
click at [1103, 450] on span "1kg" at bounding box center [1111, 452] width 16 height 16
click at [1089, 433] on input "1kg 1kg 1kg" at bounding box center [1089, 432] width 1 height 1
radio input "true"
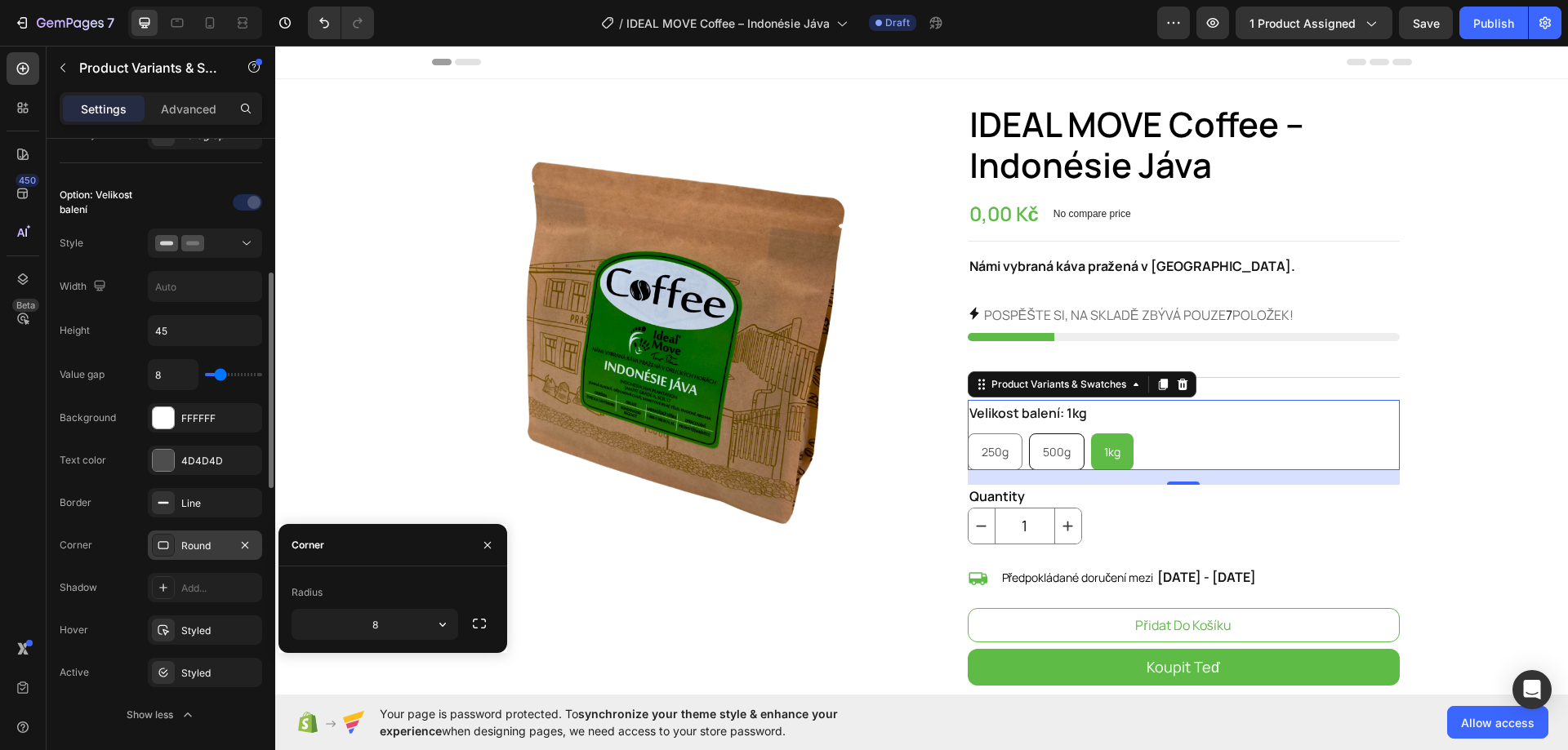
click at [1055, 456] on span "500g" at bounding box center [1056, 452] width 27 height 16
click at [1029, 433] on input "500g 500g 500g" at bounding box center [1028, 432] width 1 height 1
radio input "true"
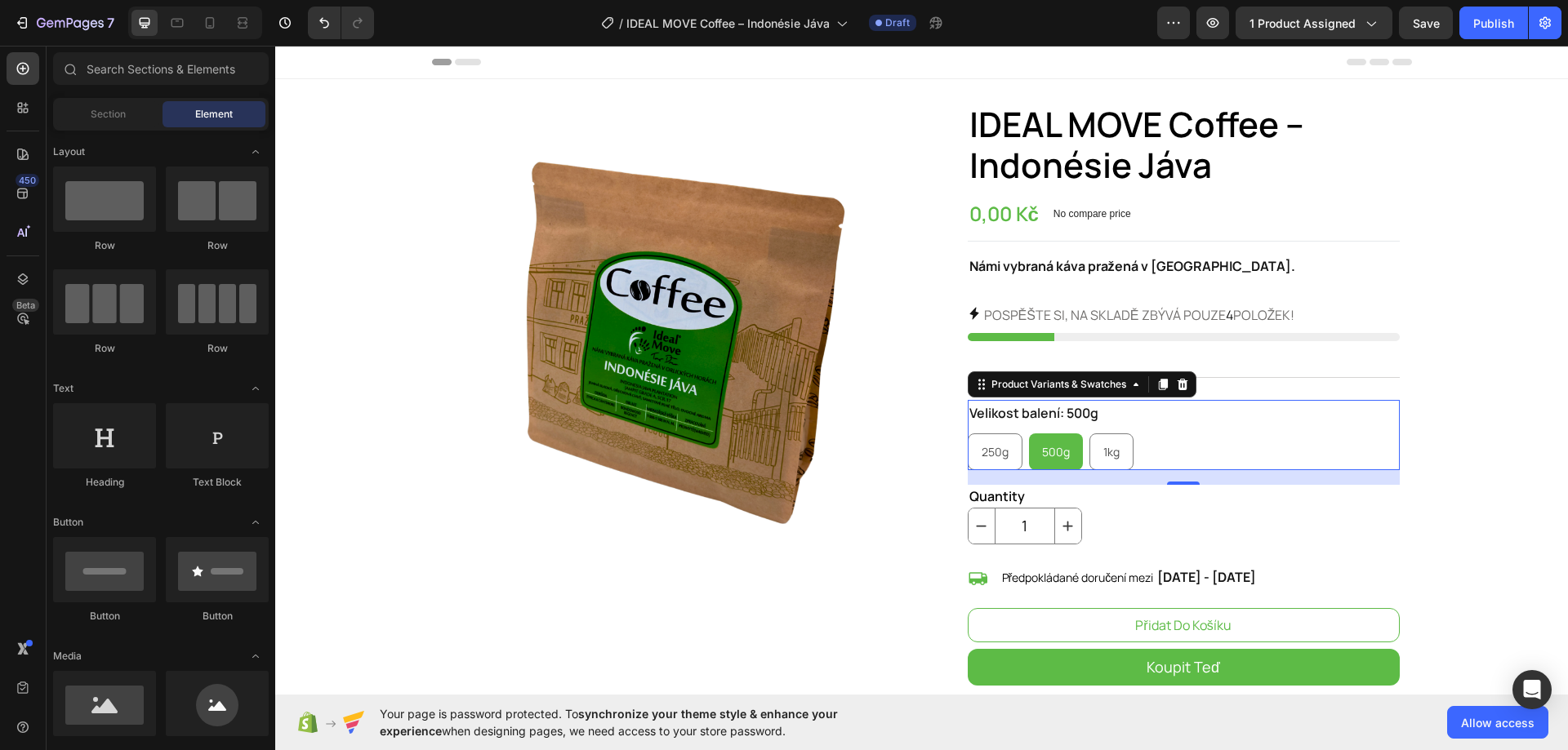
click at [1415, 257] on section "Product Images IDEAL MOVE Coffee – Indonésie Jáva Product Title 0,00 Kč Product…" at bounding box center [921, 644] width 1006 height 1129
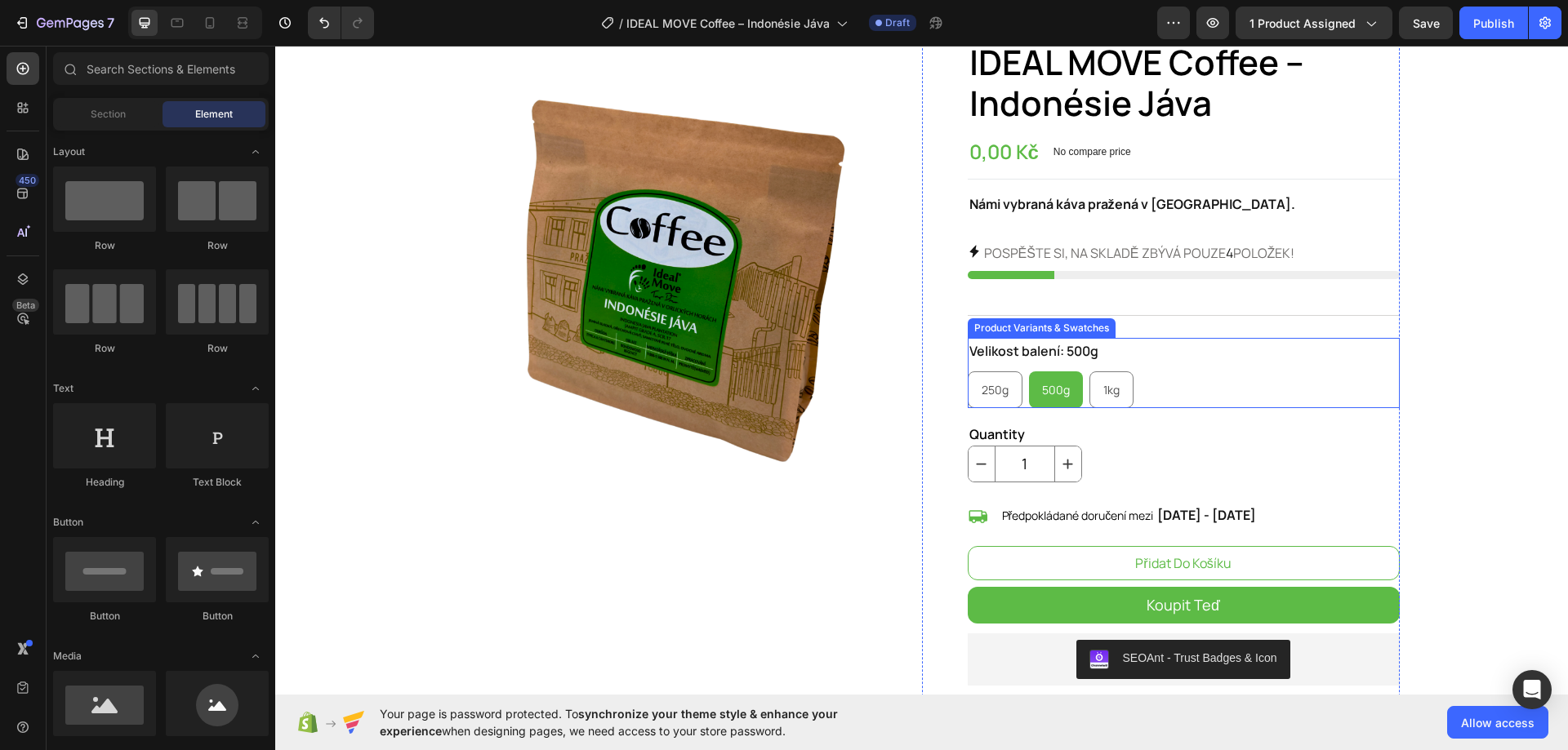
scroll to position [163, 0]
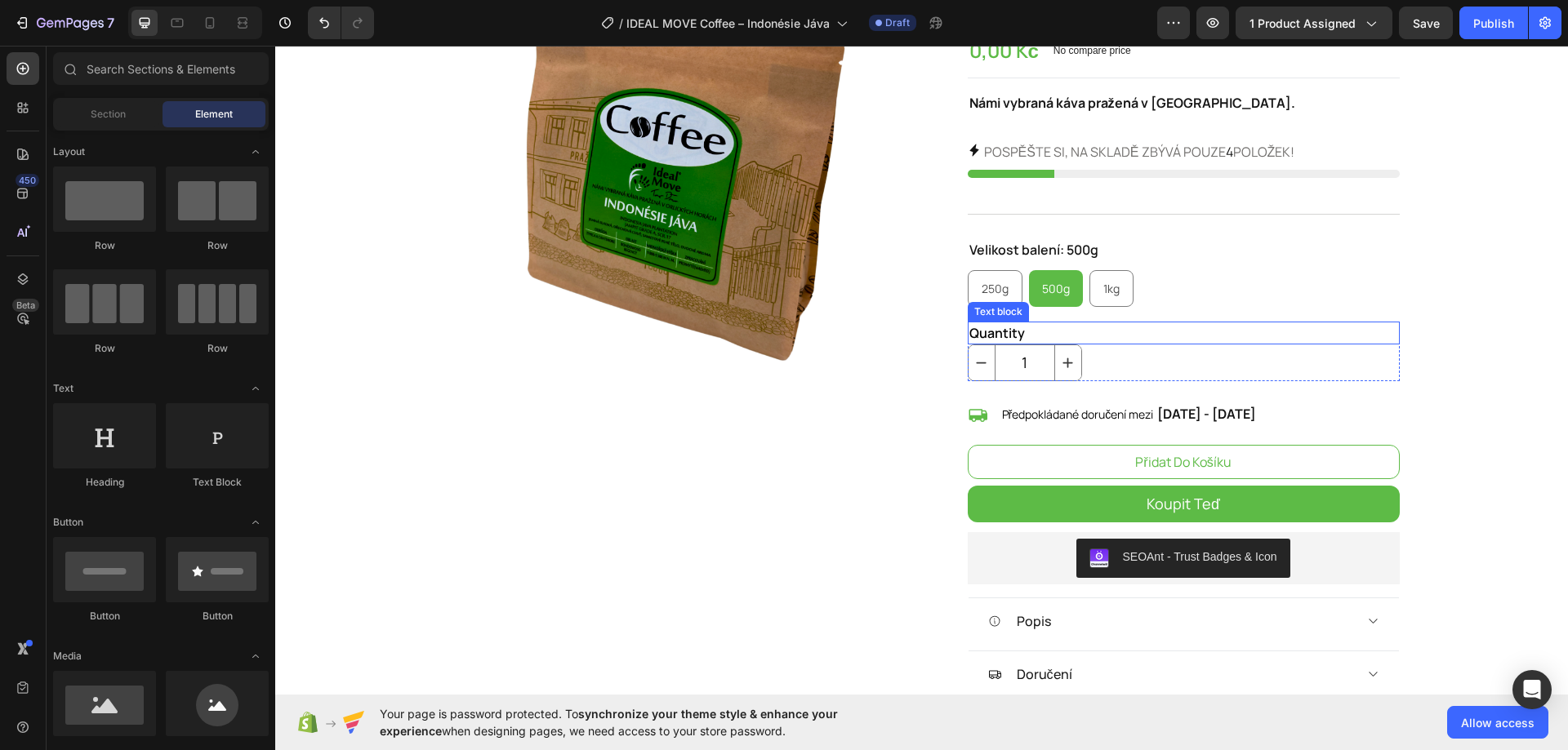
click at [1019, 334] on div "Quantity" at bounding box center [1183, 333] width 432 height 23
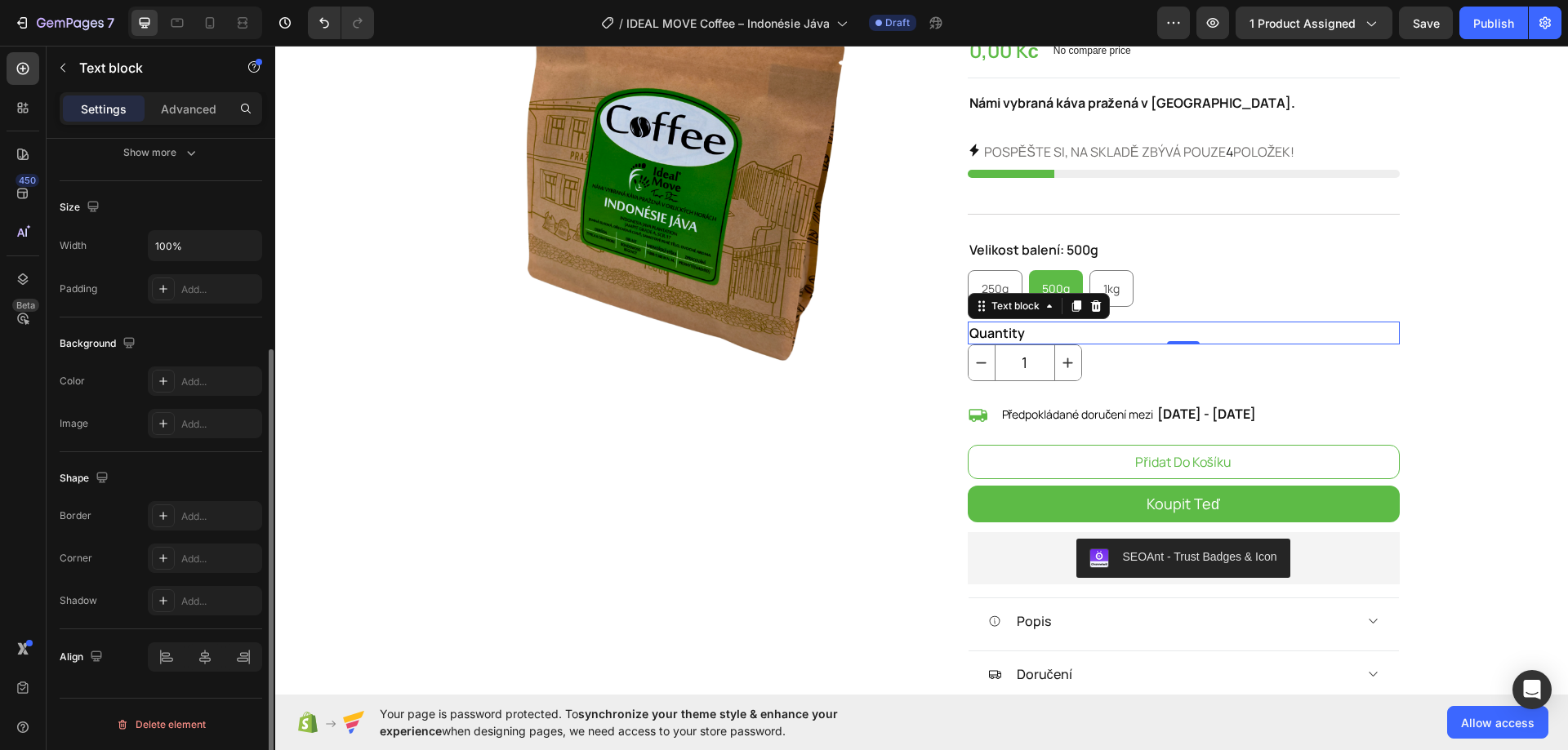
scroll to position [0, 0]
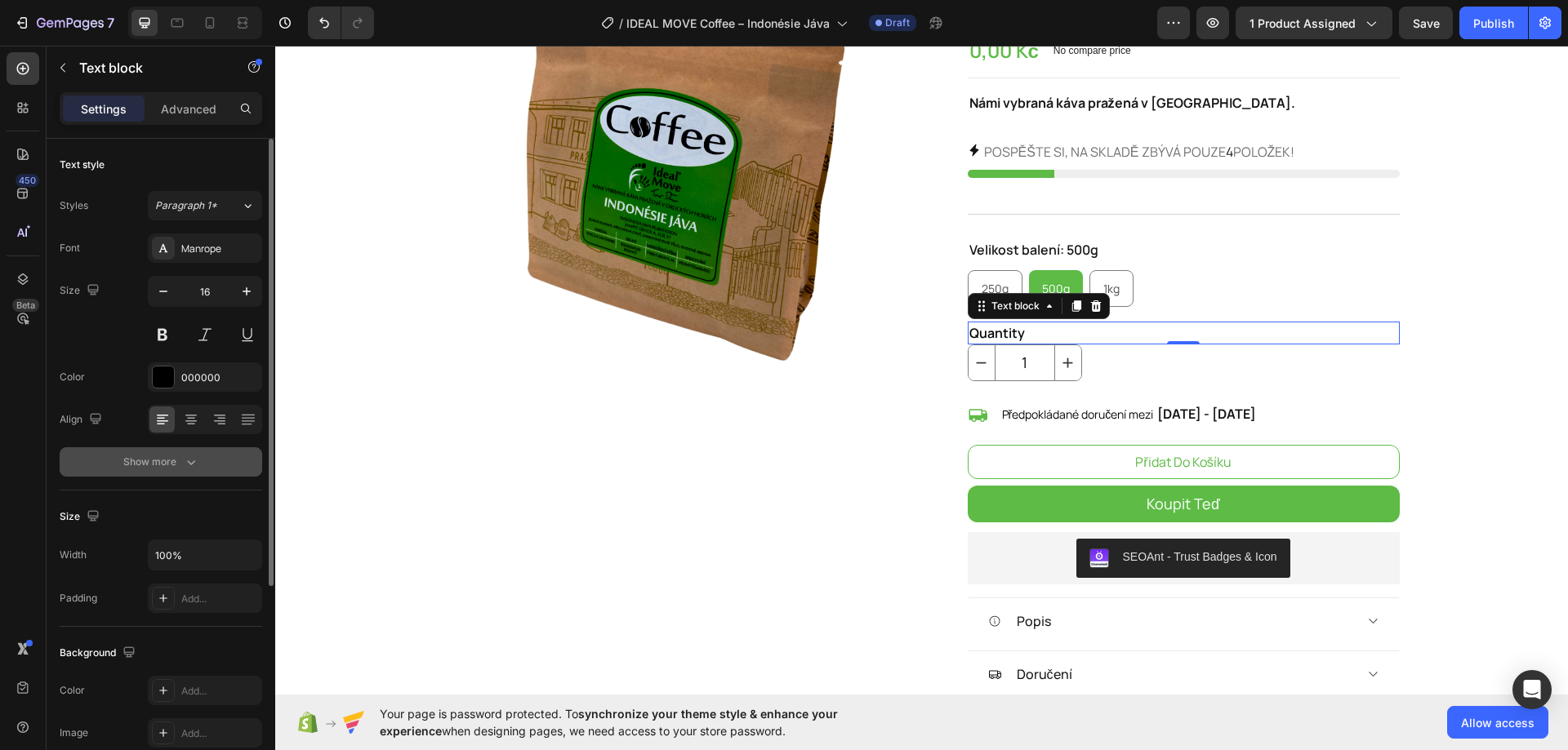
click at [183, 454] on icon "button" at bounding box center [191, 461] width 16 height 16
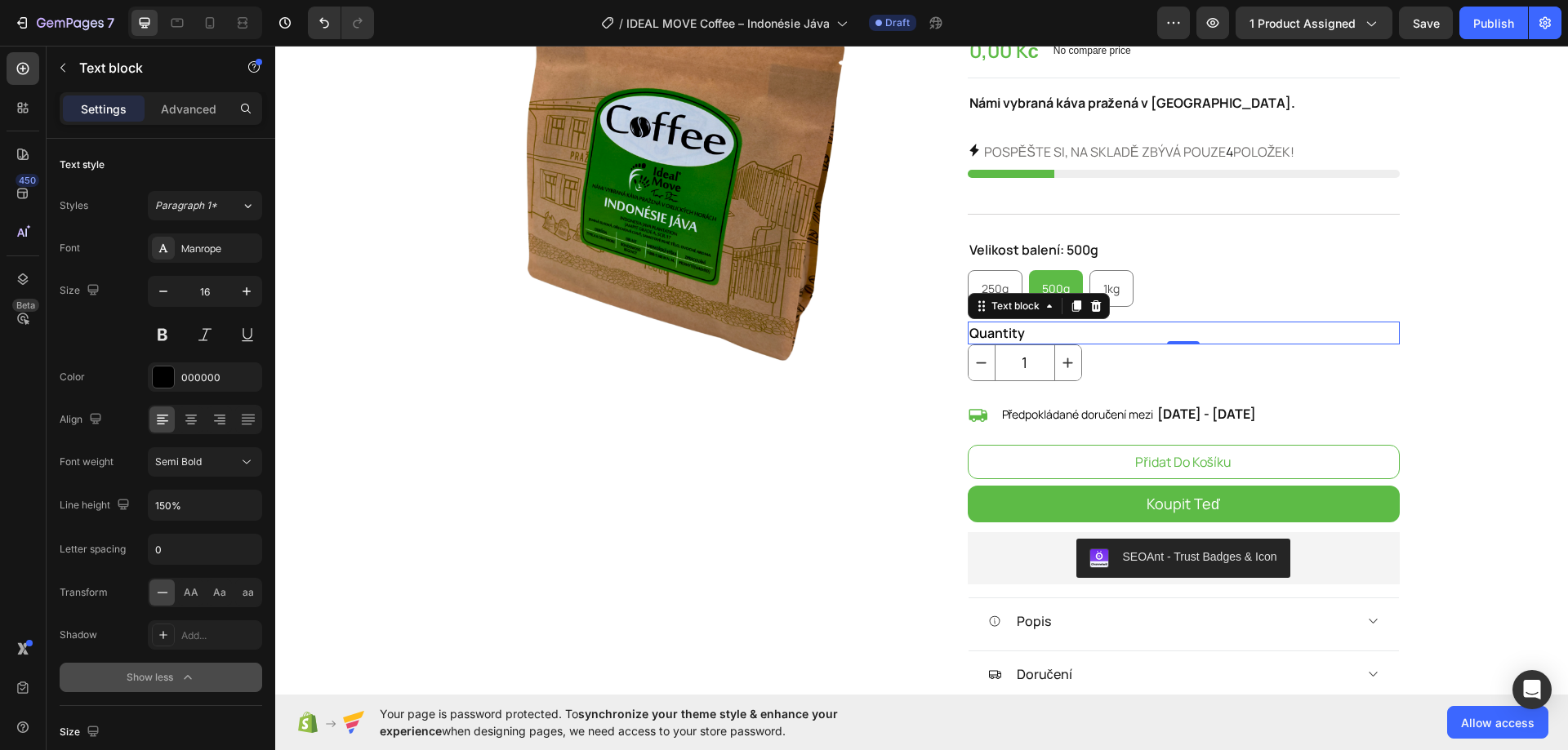
scroll to position [408, 0]
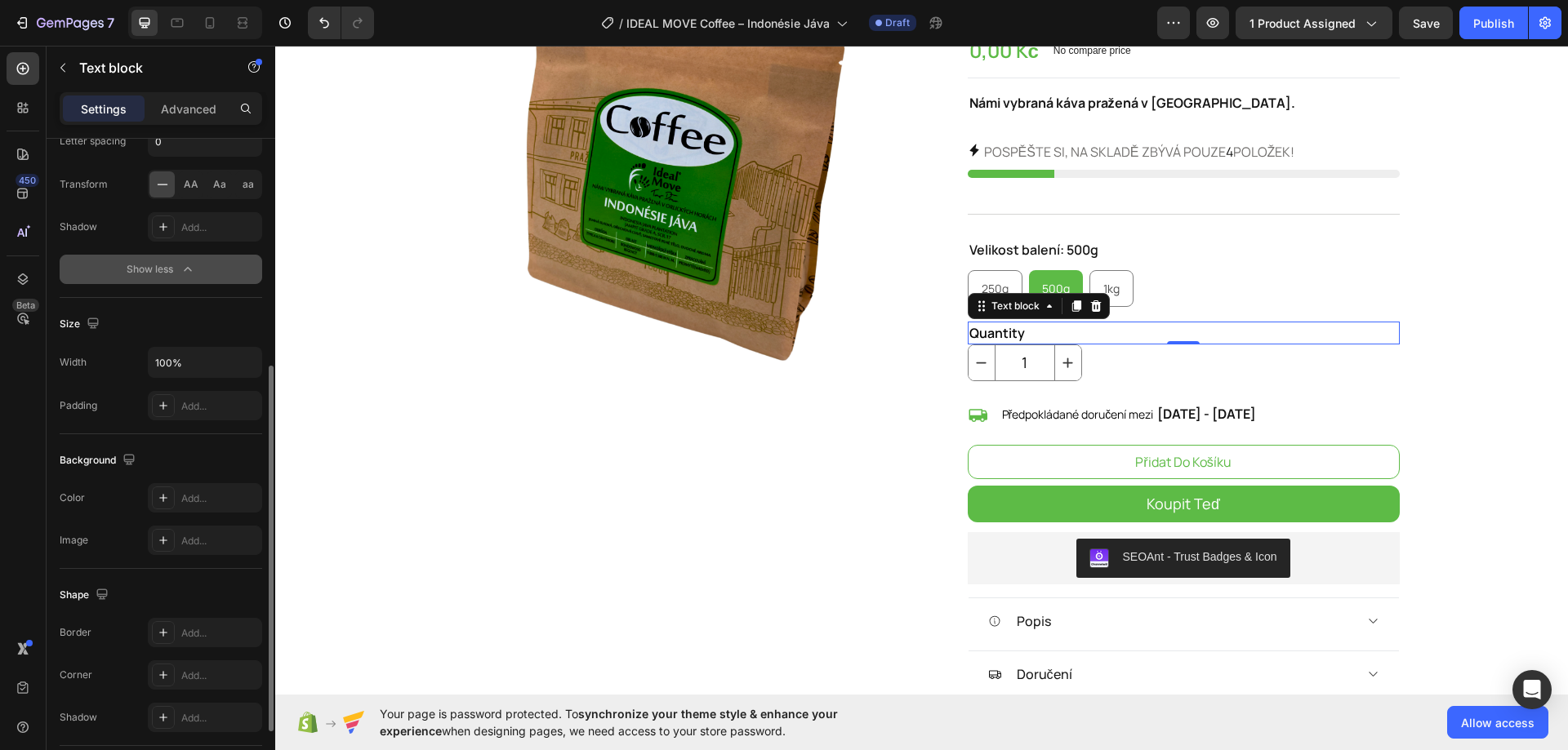
click at [984, 327] on div "Quantity" at bounding box center [1183, 333] width 432 height 23
click at [984, 327] on p "Quantity" at bounding box center [1183, 333] width 428 height 19
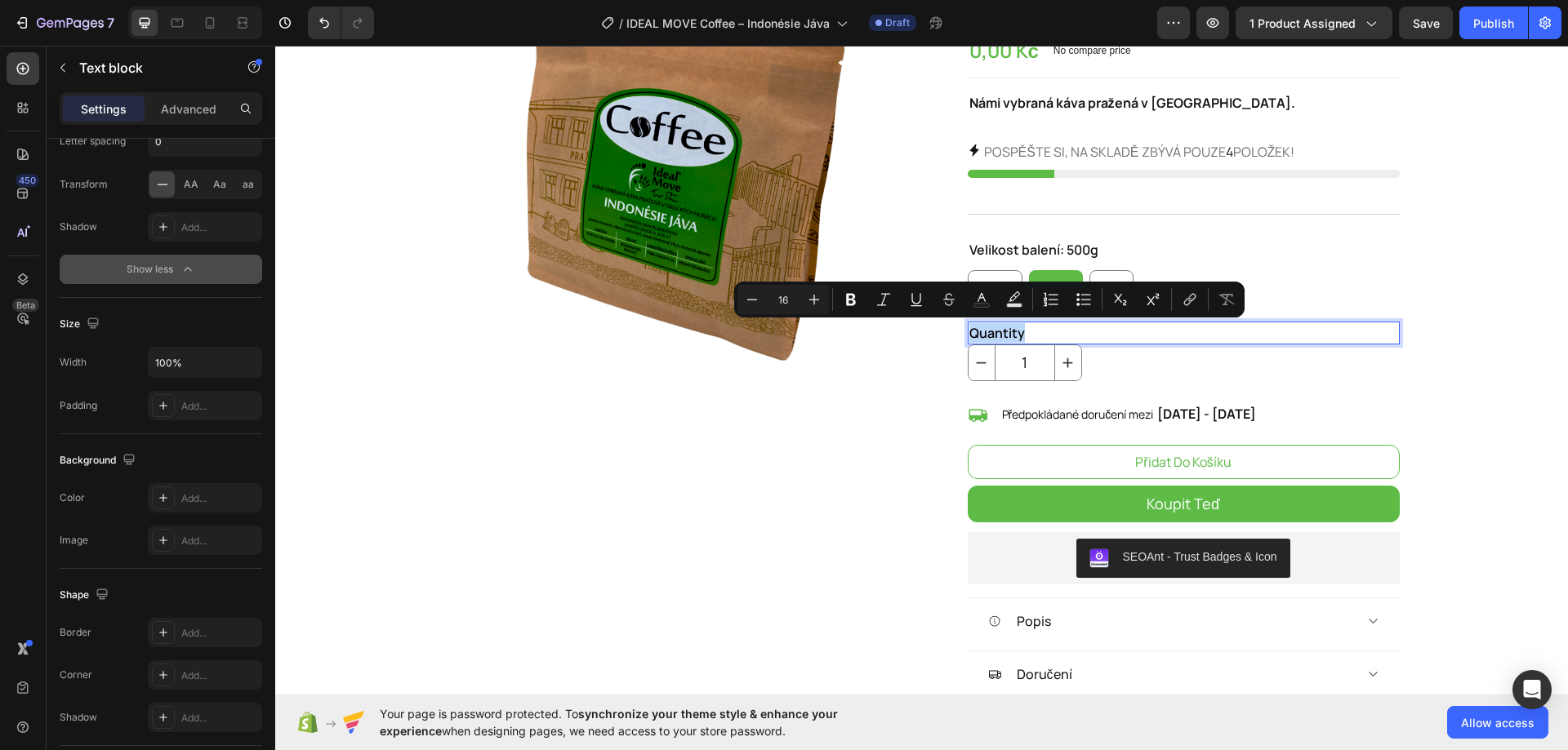
click at [1390, 221] on div "Title Line" at bounding box center [1183, 214] width 432 height 20
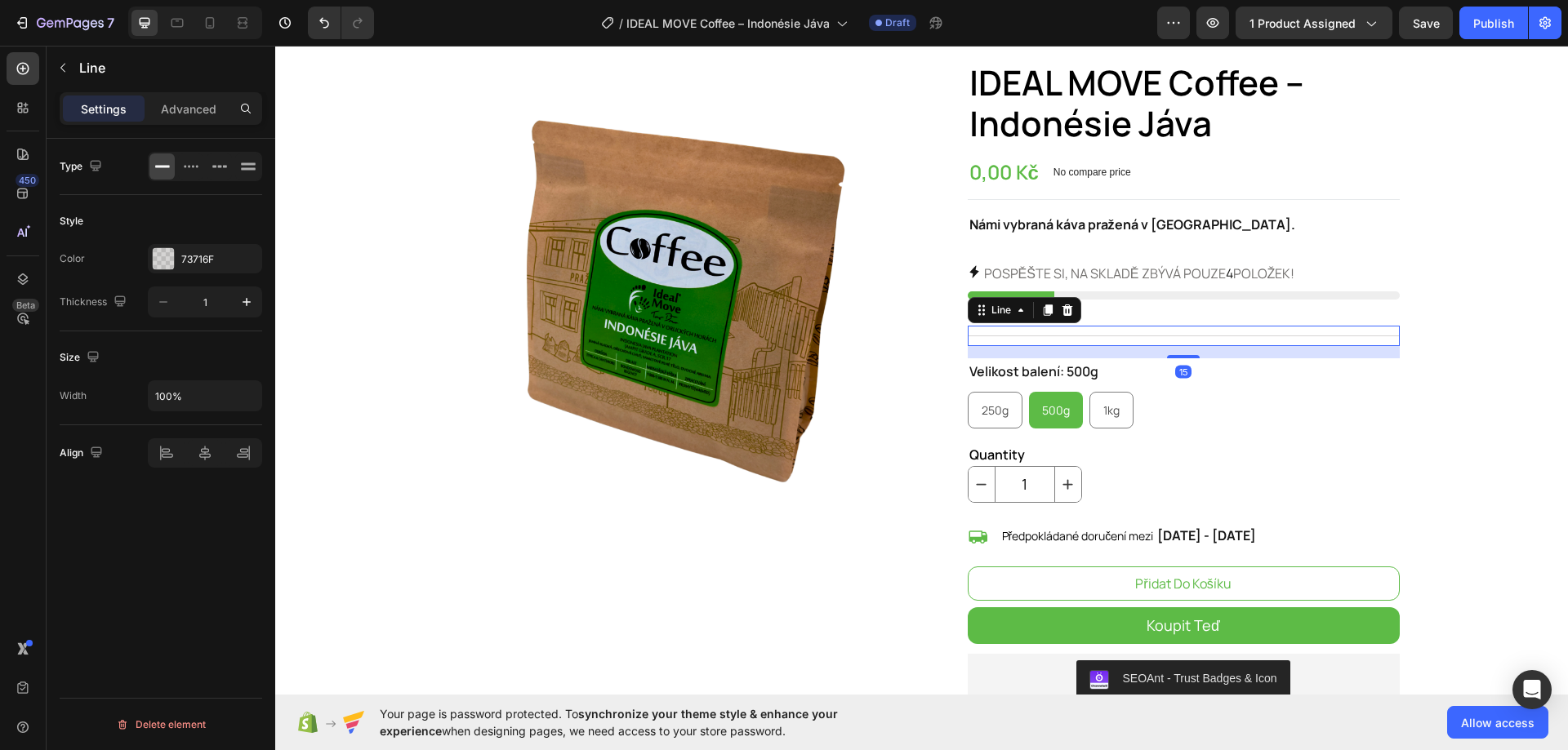
scroll to position [0, 0]
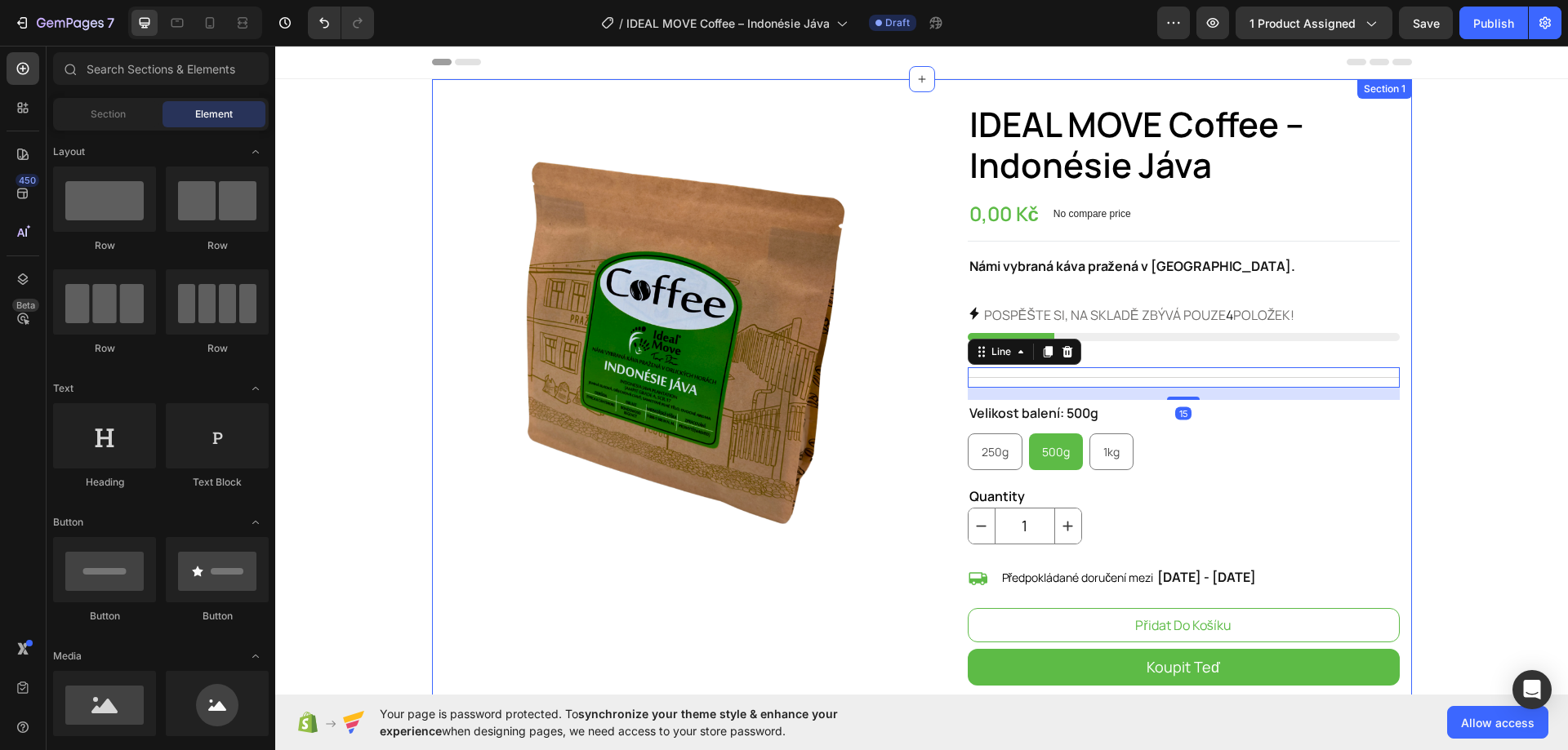
click at [1415, 272] on section "Product Images IDEAL MOVE Coffee – Indonésie Jáva Product Title 0,00 Kč Product…" at bounding box center [921, 644] width 1006 height 1129
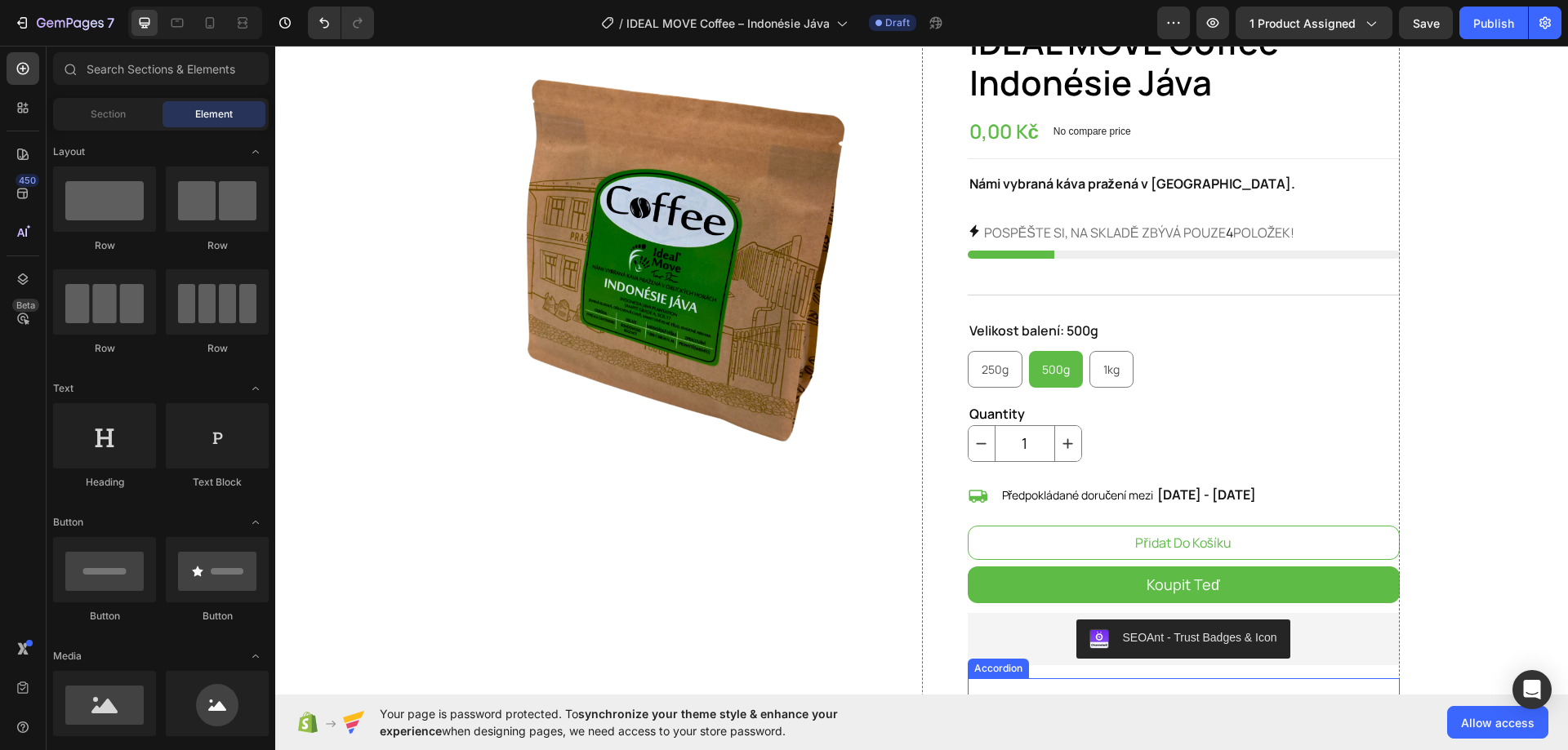
scroll to position [81, 0]
click at [1039, 412] on p "Quantity" at bounding box center [1183, 415] width 428 height 19
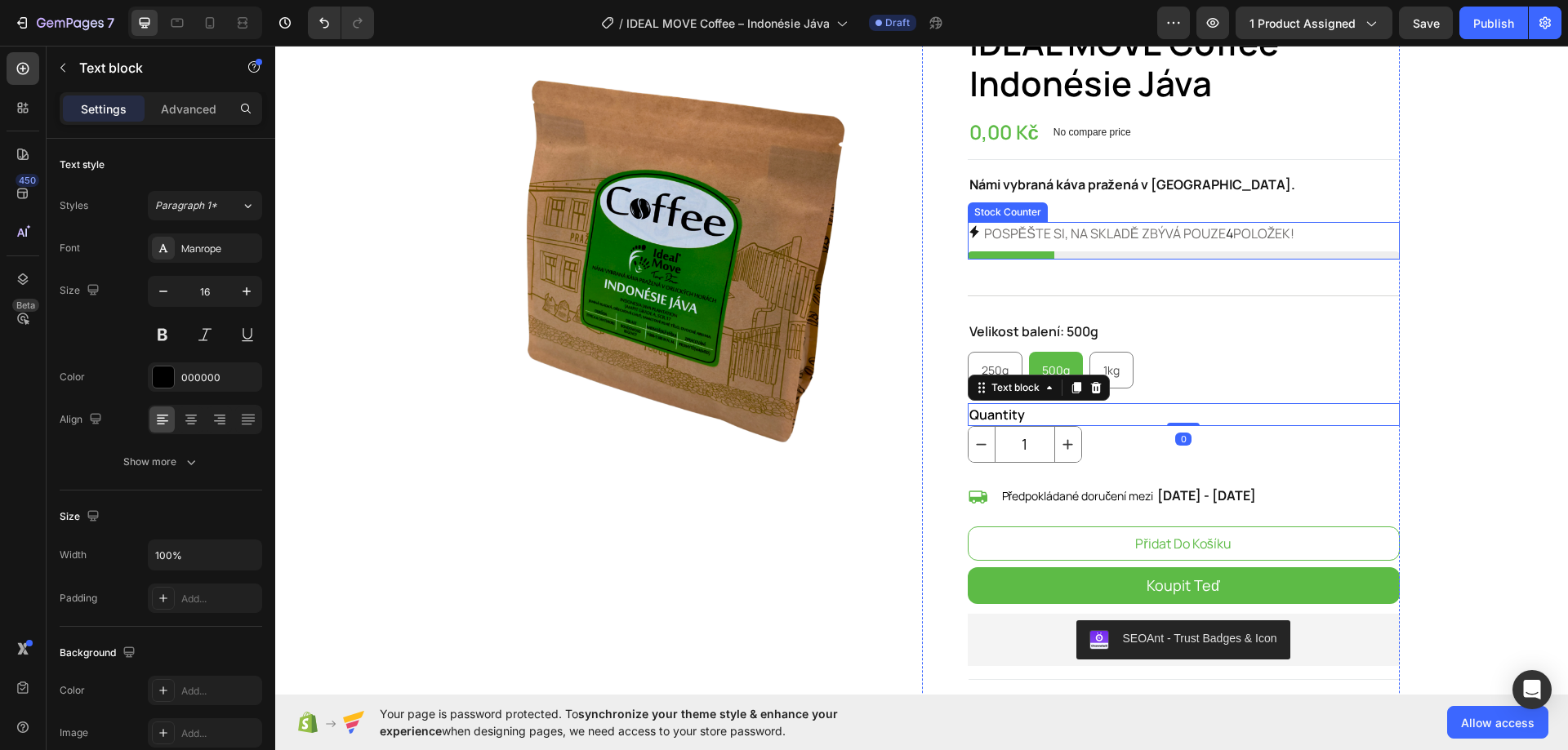
click at [1399, 181] on div "Product Images IDEAL MOVE Coffee – Indonésie Jáva Product Title 0,00 Kč Product…" at bounding box center [922, 562] width 980 height 1129
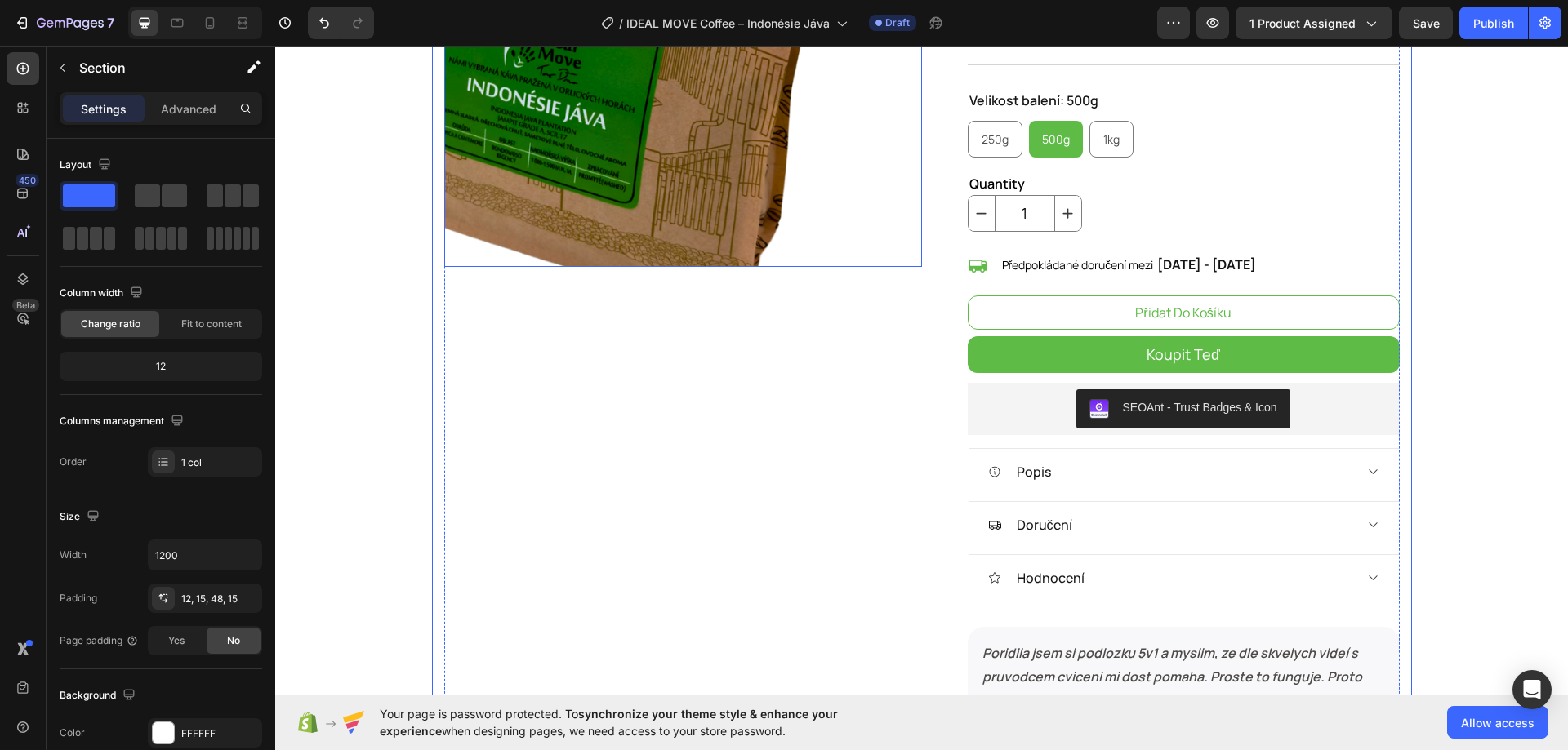
scroll to position [326, 0]
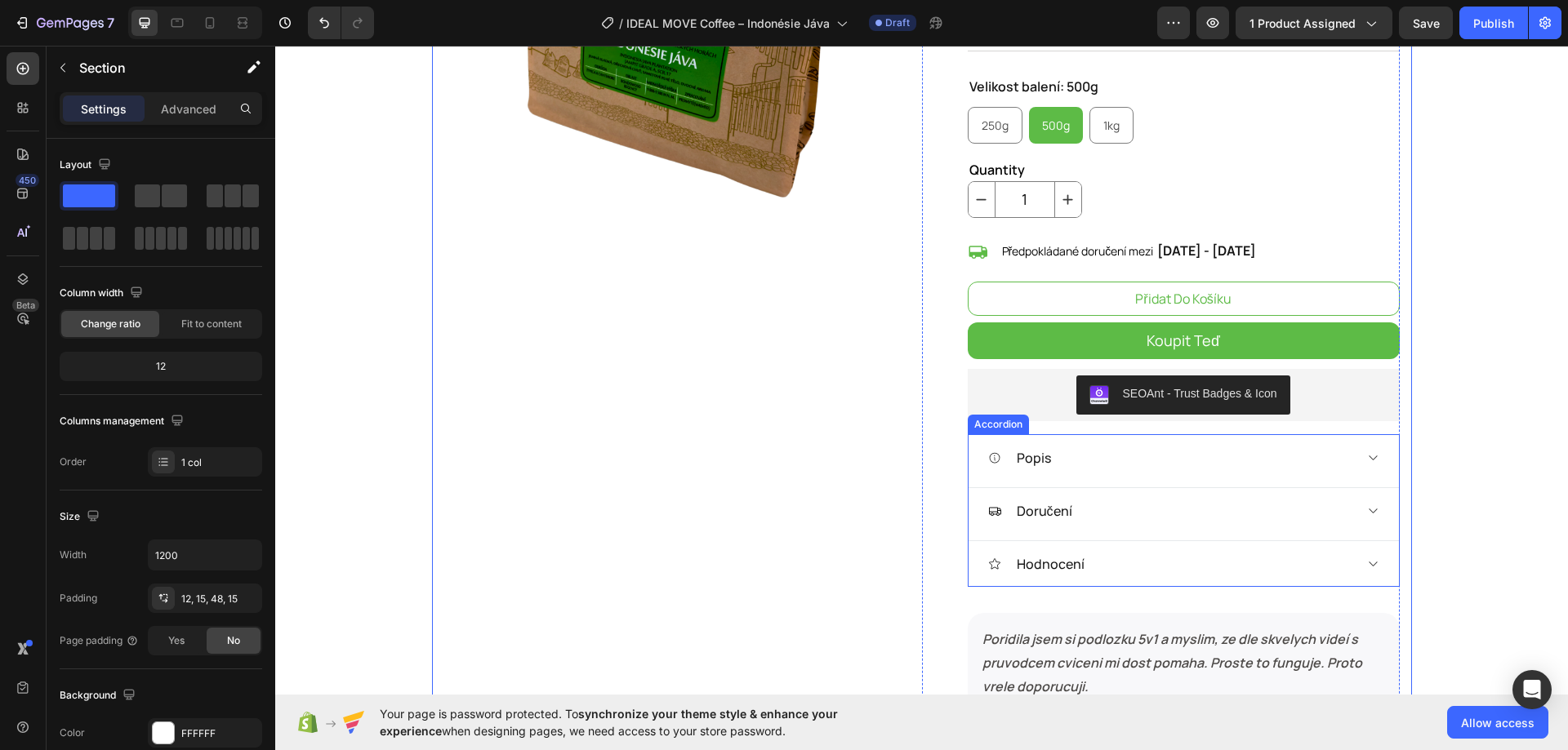
click at [1146, 458] on div "Popis" at bounding box center [1170, 458] width 365 height 25
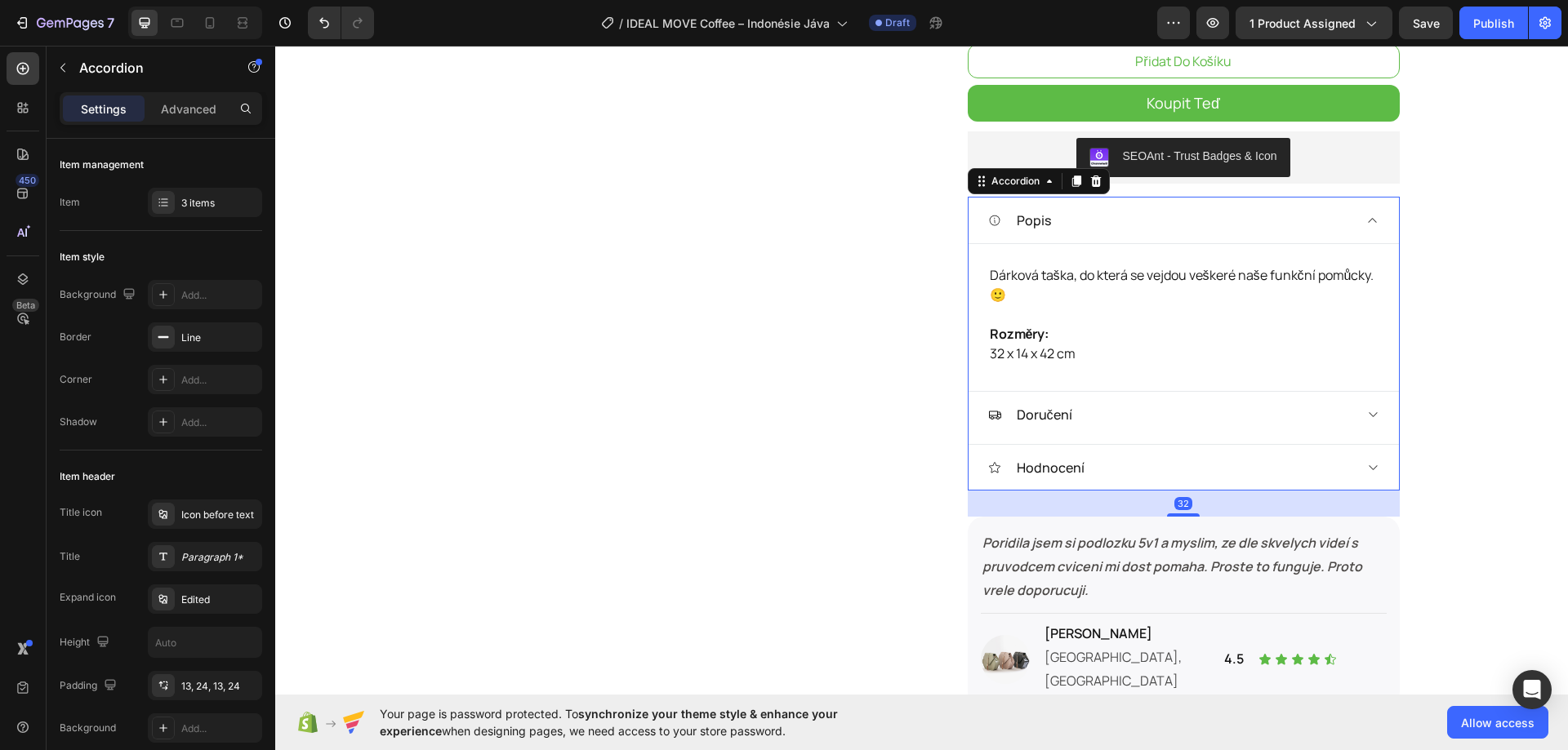
scroll to position [571, 0]
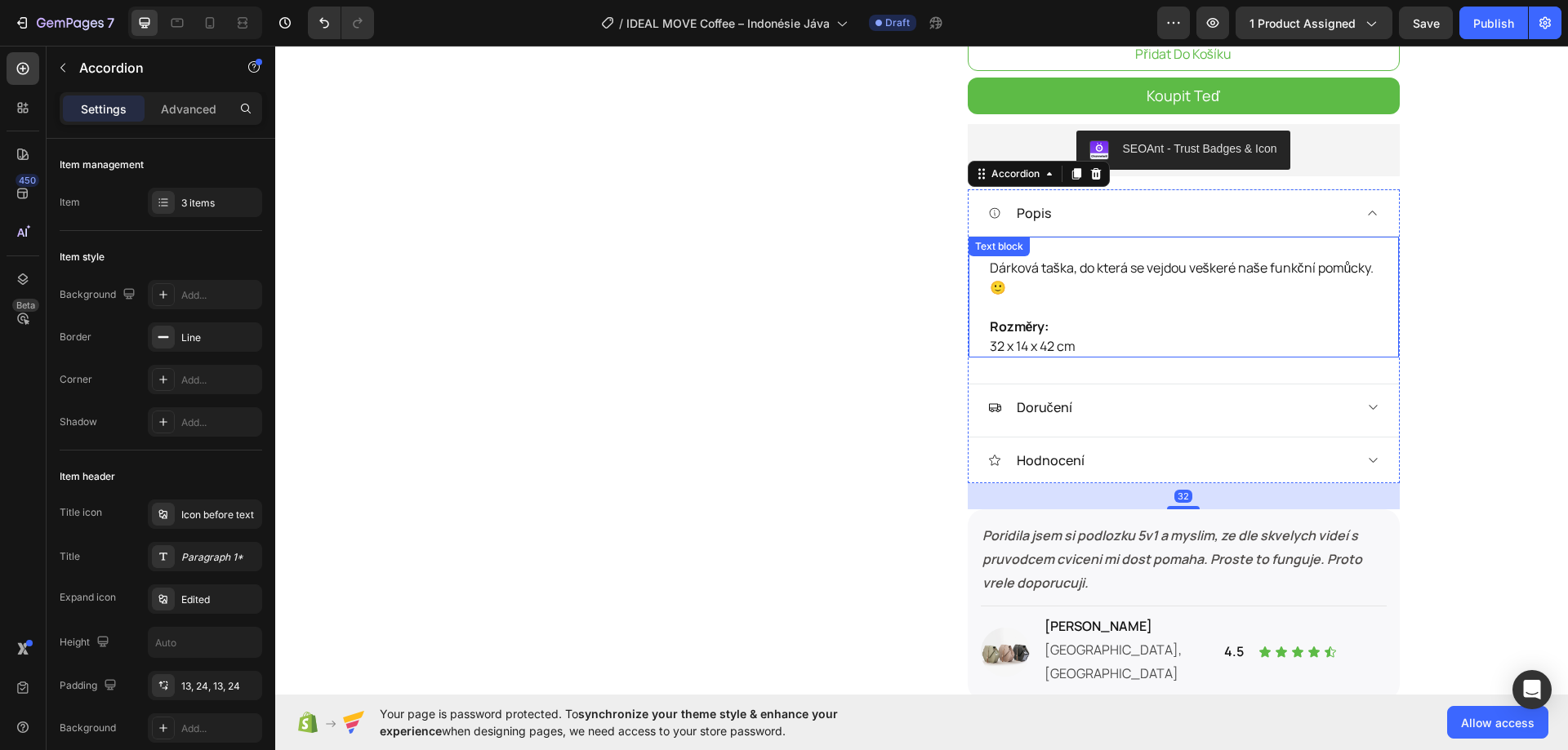
click at [1104, 328] on p "Rozměry: 32 x 14 x 42 cm" at bounding box center [1183, 336] width 388 height 39
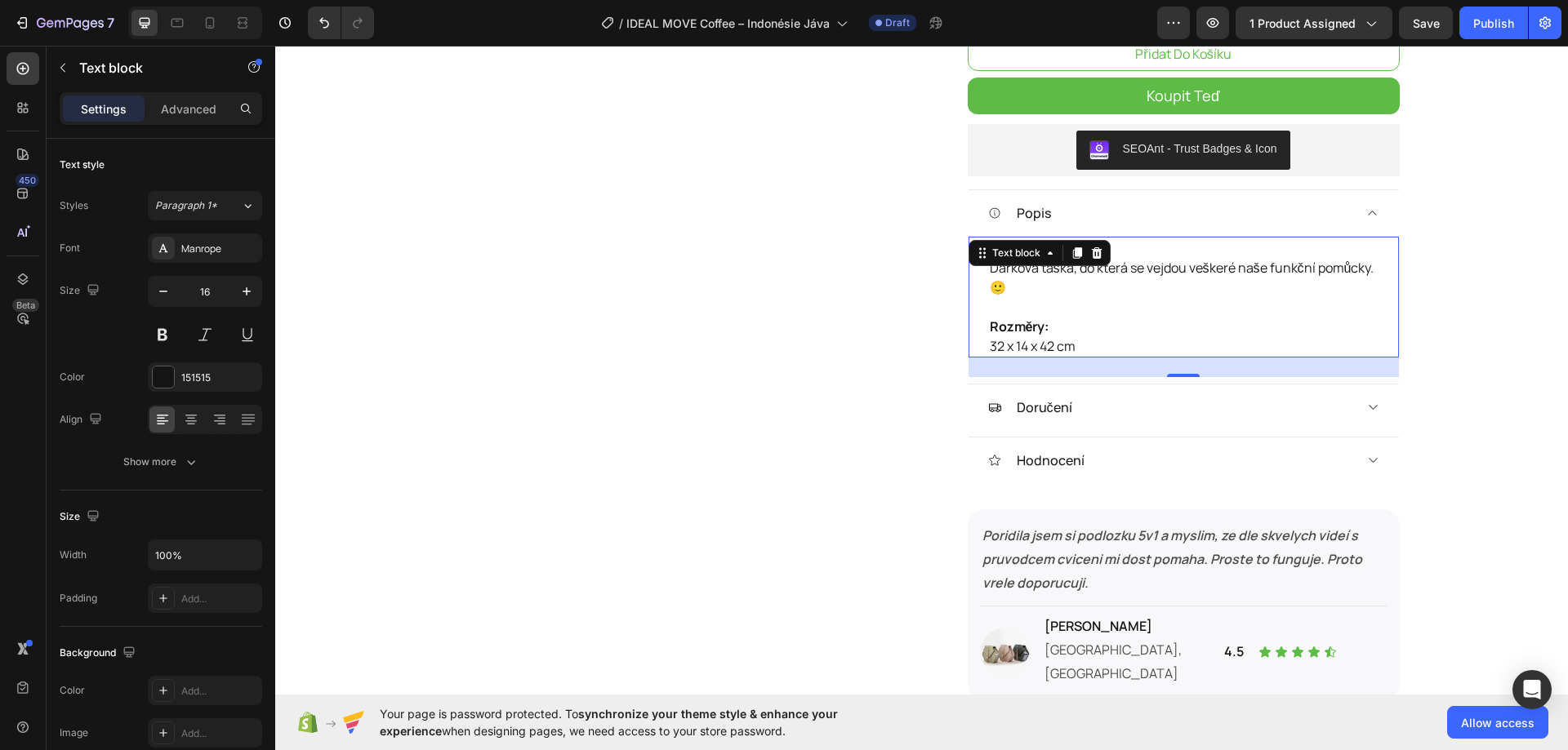
click at [1096, 342] on p "Rozměry: 32 x 14 x 42 cm" at bounding box center [1183, 336] width 388 height 39
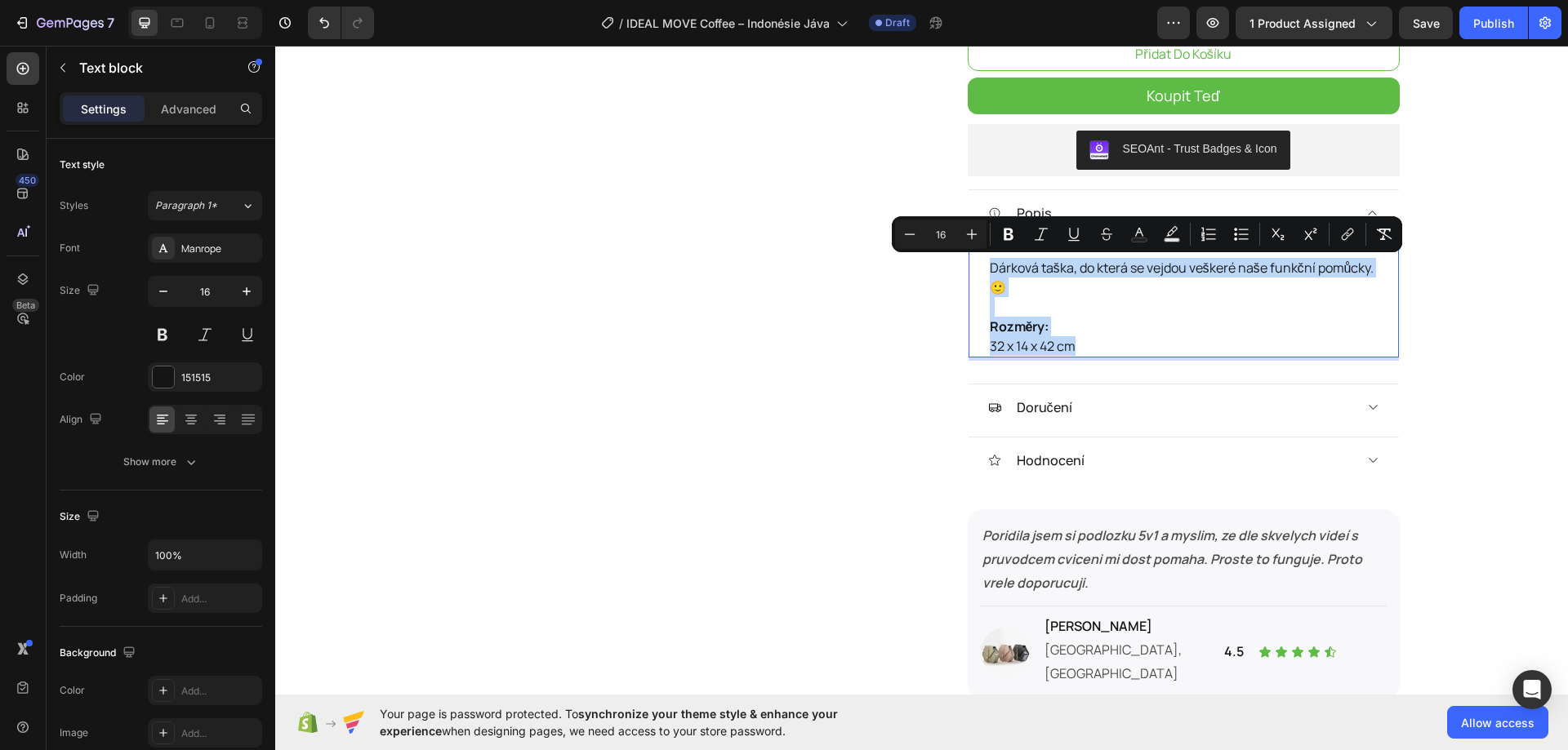
drag, startPoint x: 1086, startPoint y: 345, endPoint x: 980, endPoint y: 264, distance: 133.4
click at [980, 264] on div "Dárková taška, do která se vejdou veškeré naše funkční pomůcky. 🙂 Rozměry: 32 x…" at bounding box center [1183, 296] width 430 height 122
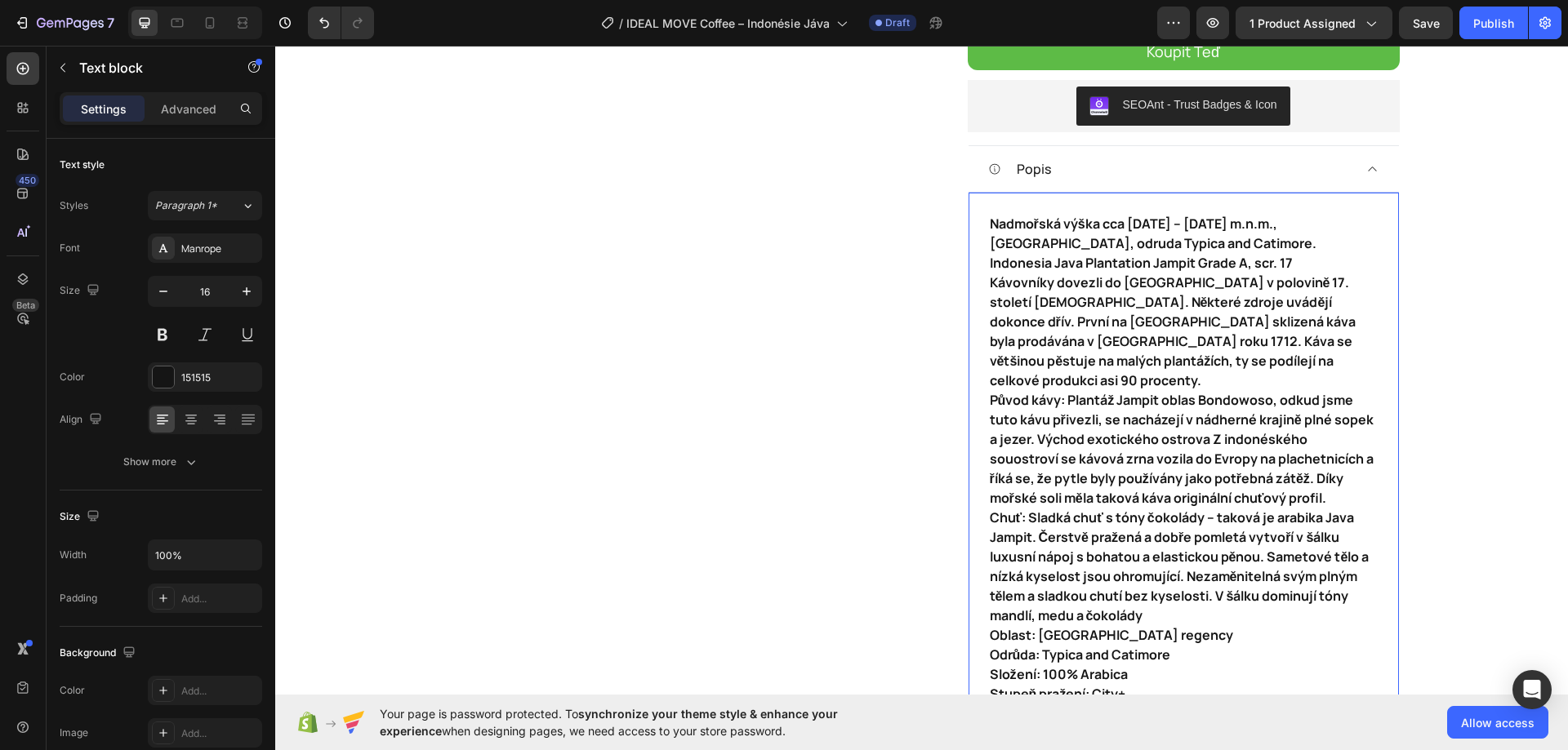
scroll to position [620, 0]
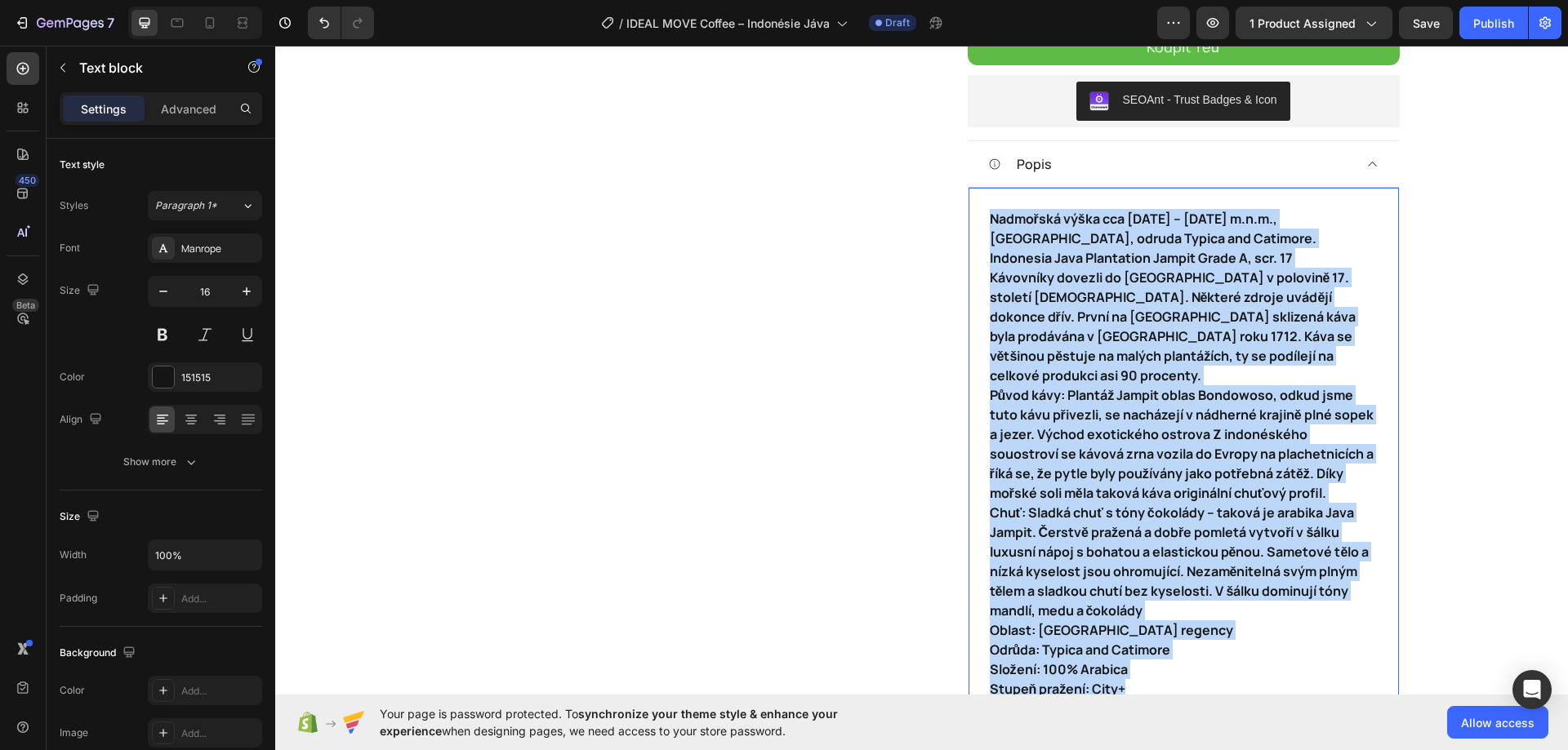
drag, startPoint x: 1136, startPoint y: 667, endPoint x: 983, endPoint y: 221, distance: 471.5
click at [988, 221] on div "Nadmořská výška cca 1000 – 1500 m.n.m., oblast Bondowoso Regency, odruda Typica…" at bounding box center [1183, 454] width 391 height 493
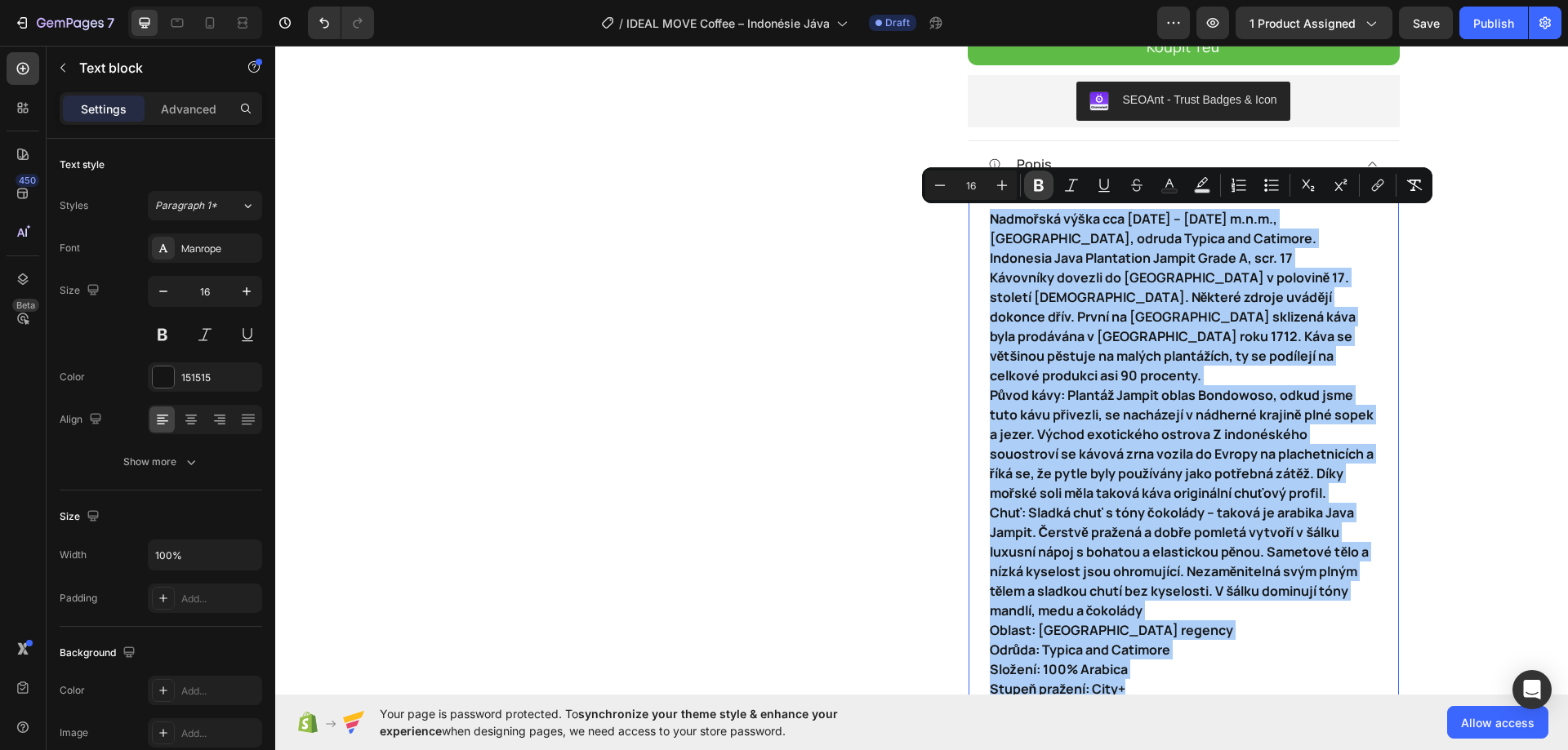
click at [1040, 190] on icon "Editor contextual toolbar" at bounding box center [1038, 185] width 10 height 12
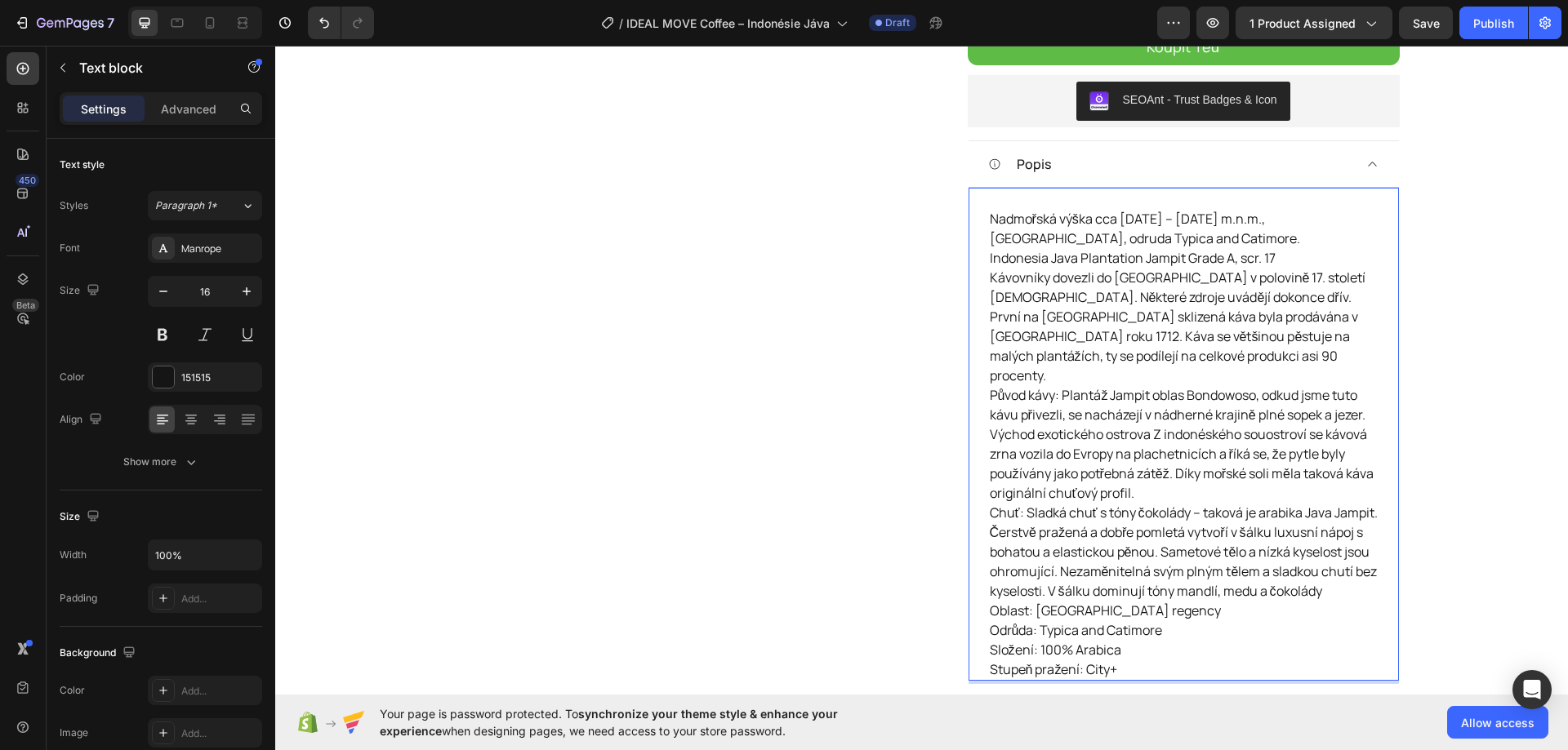
click at [1167, 450] on p "Původ kávy: Plantáž Jampit oblas Bondowoso, odkud jsme tuto kávu přivezli, se n…" at bounding box center [1183, 443] width 388 height 117
click at [1097, 579] on p "Chuť: Sladká chuť s tóny čokolády – taková je arabika Java Jampit. Čerstvě praž…" at bounding box center [1183, 551] width 388 height 98
click at [1092, 597] on p "Chuť: Sladká chuť s tóny čokolády – taková je arabika Java Jampit. Čerstvě praž…" at bounding box center [1183, 551] width 388 height 98
click at [1177, 476] on p "Původ kávy: Plantáž Jampit oblas Bondowoso, odkud jsme tuto kávu přivezli, se n…" at bounding box center [1183, 443] width 388 height 117
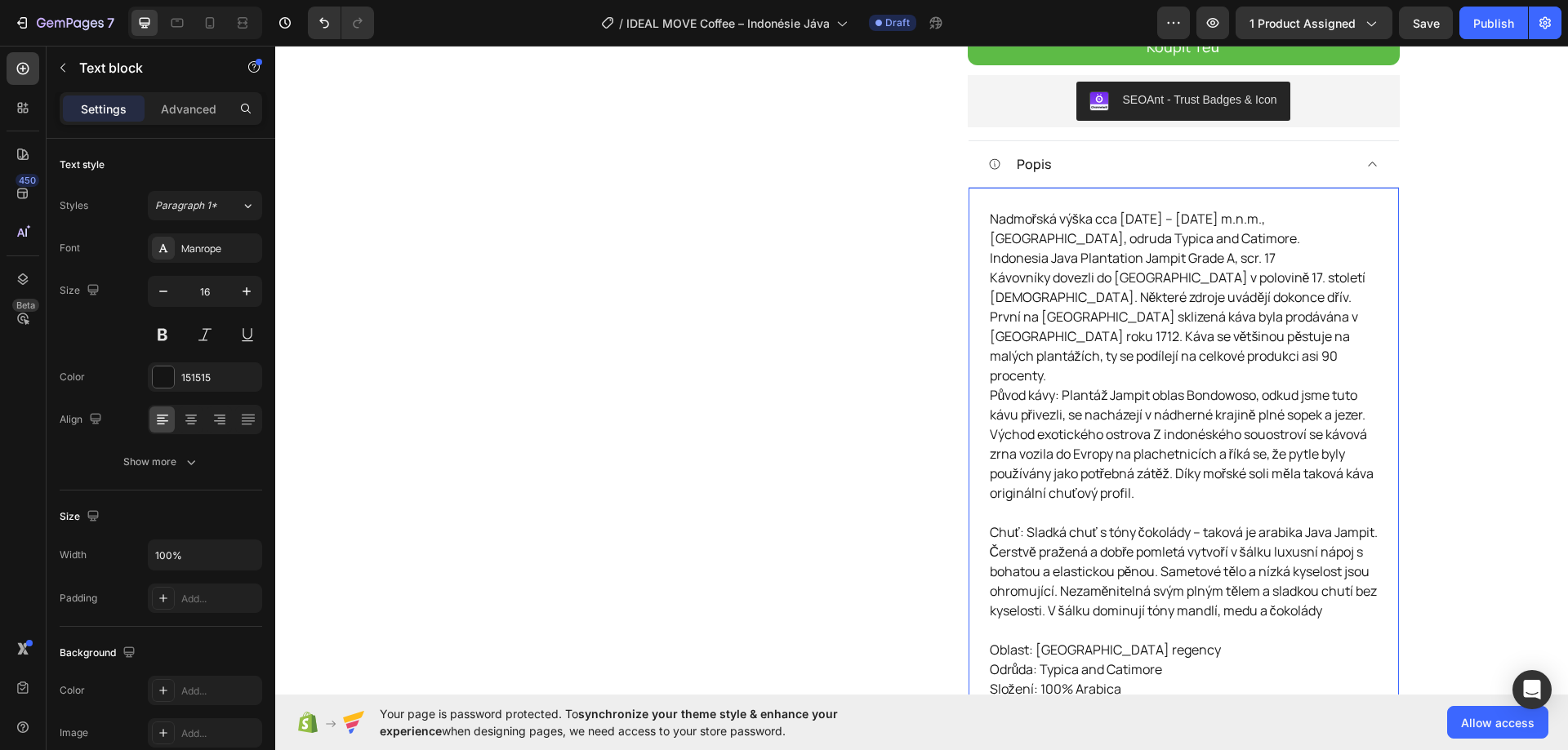
click at [1134, 352] on p "Kávovníky dovezli do Indonésie v polovině 17. století Holanďané. Některé zdroje…" at bounding box center [1183, 326] width 388 height 117
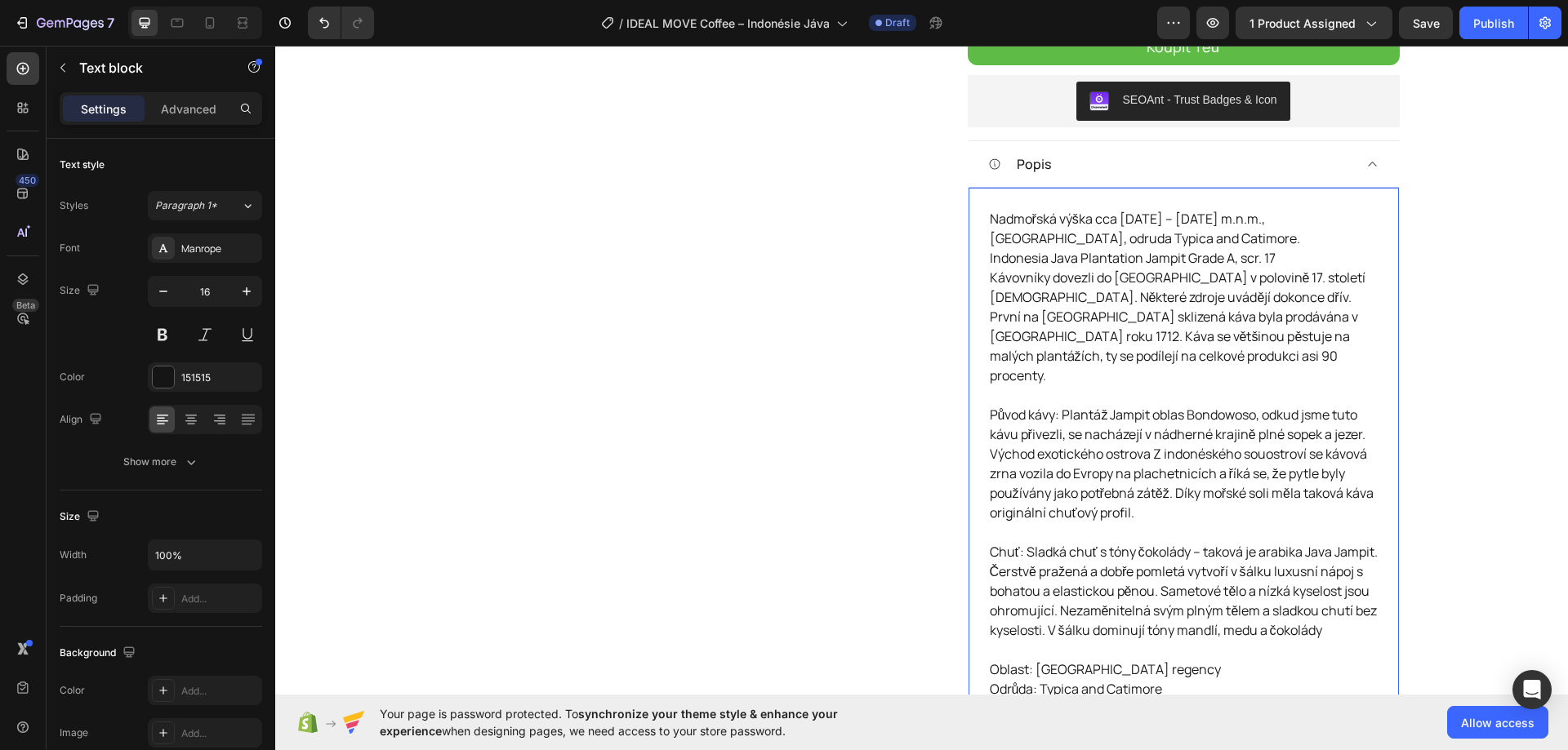
click at [1285, 255] on p "Indonesia Java Plantation Jampit Grade A, scr. 17" at bounding box center [1183, 258] width 388 height 19
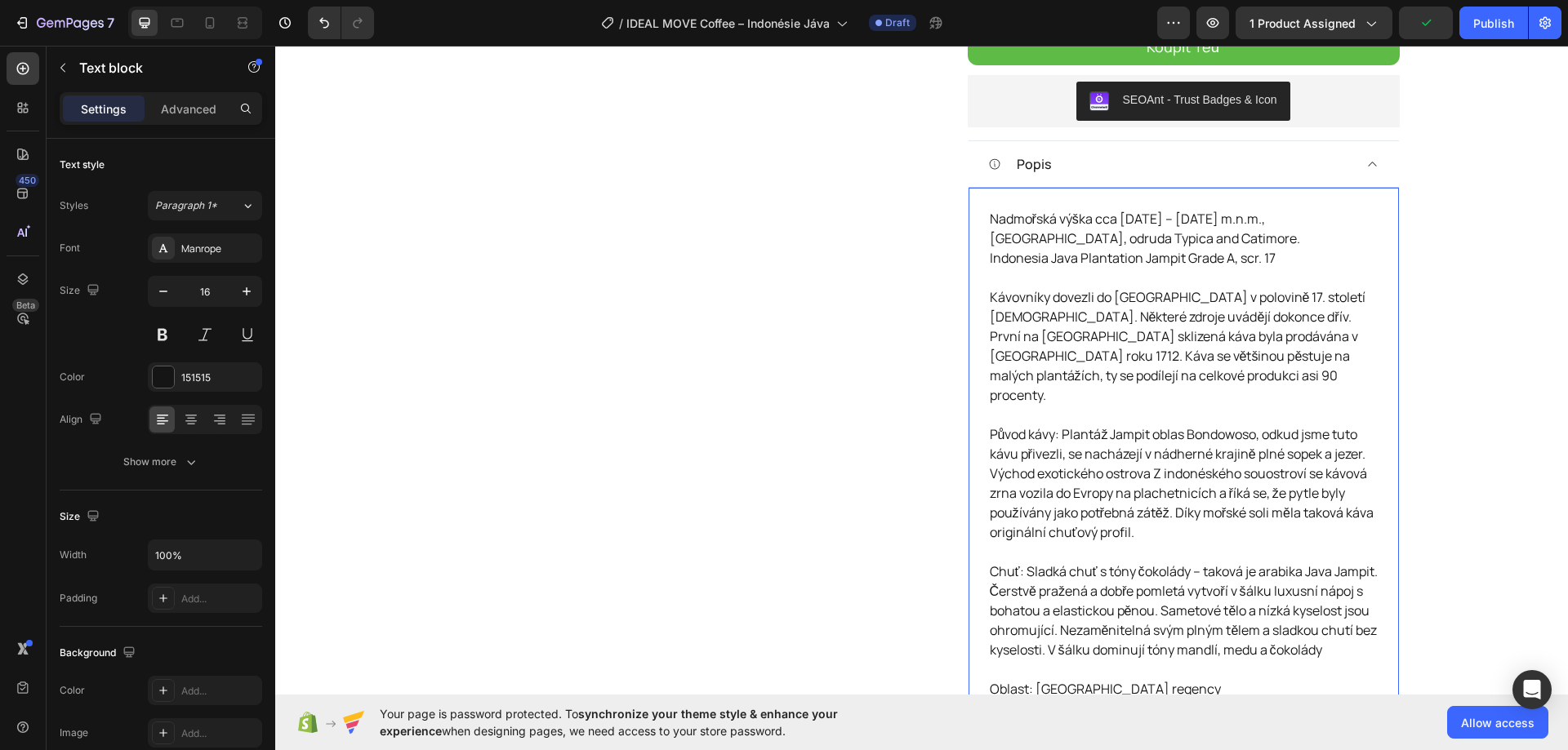
click at [1235, 244] on p "Nadmořská výška cca 1000 – 1500 m.n.m., oblast Bondowoso Regency, odruda Typica…" at bounding box center [1183, 229] width 388 height 39
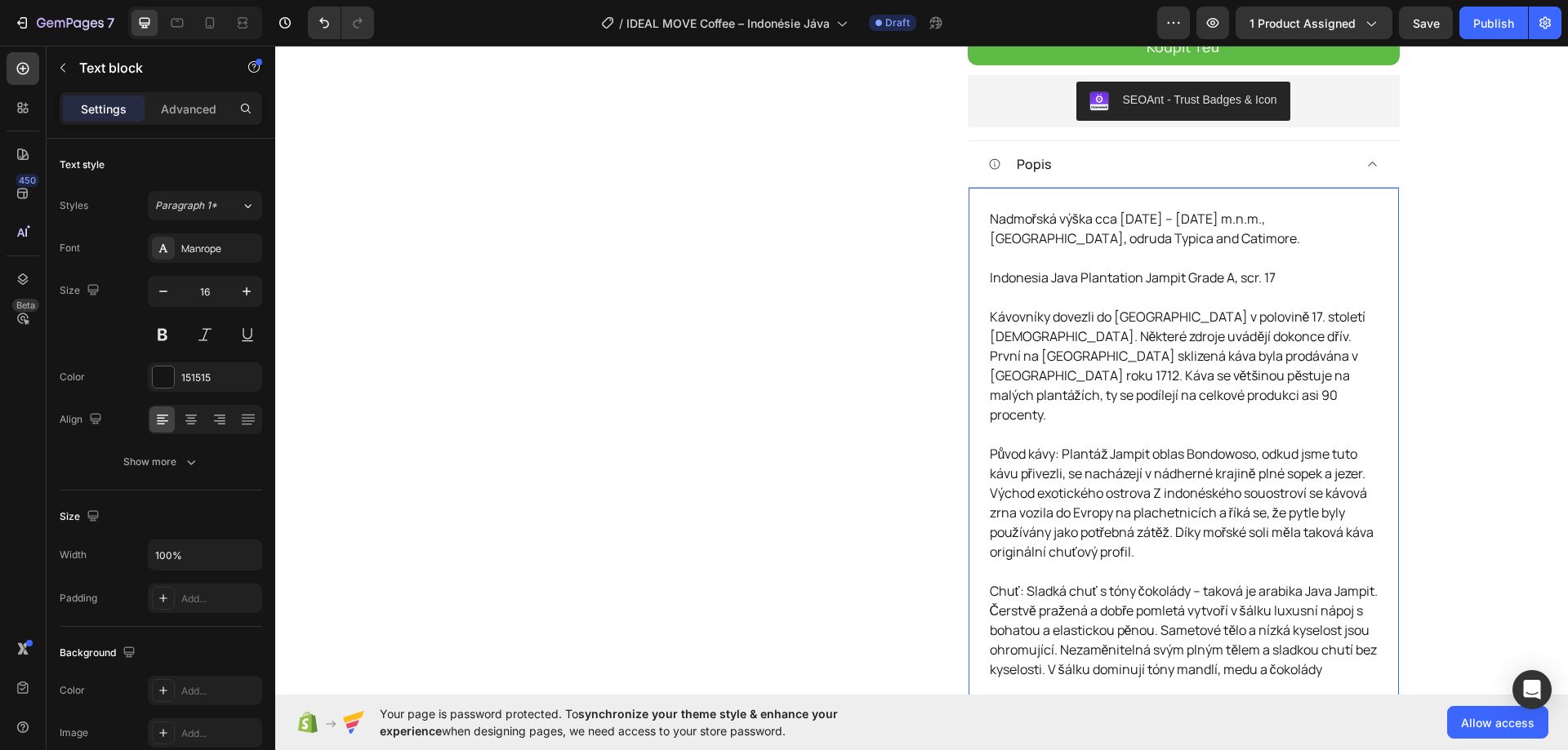
click at [990, 276] on p "Indonesia Java Plantation Jampit Grade A, scr. 17" at bounding box center [1183, 287] width 388 height 39
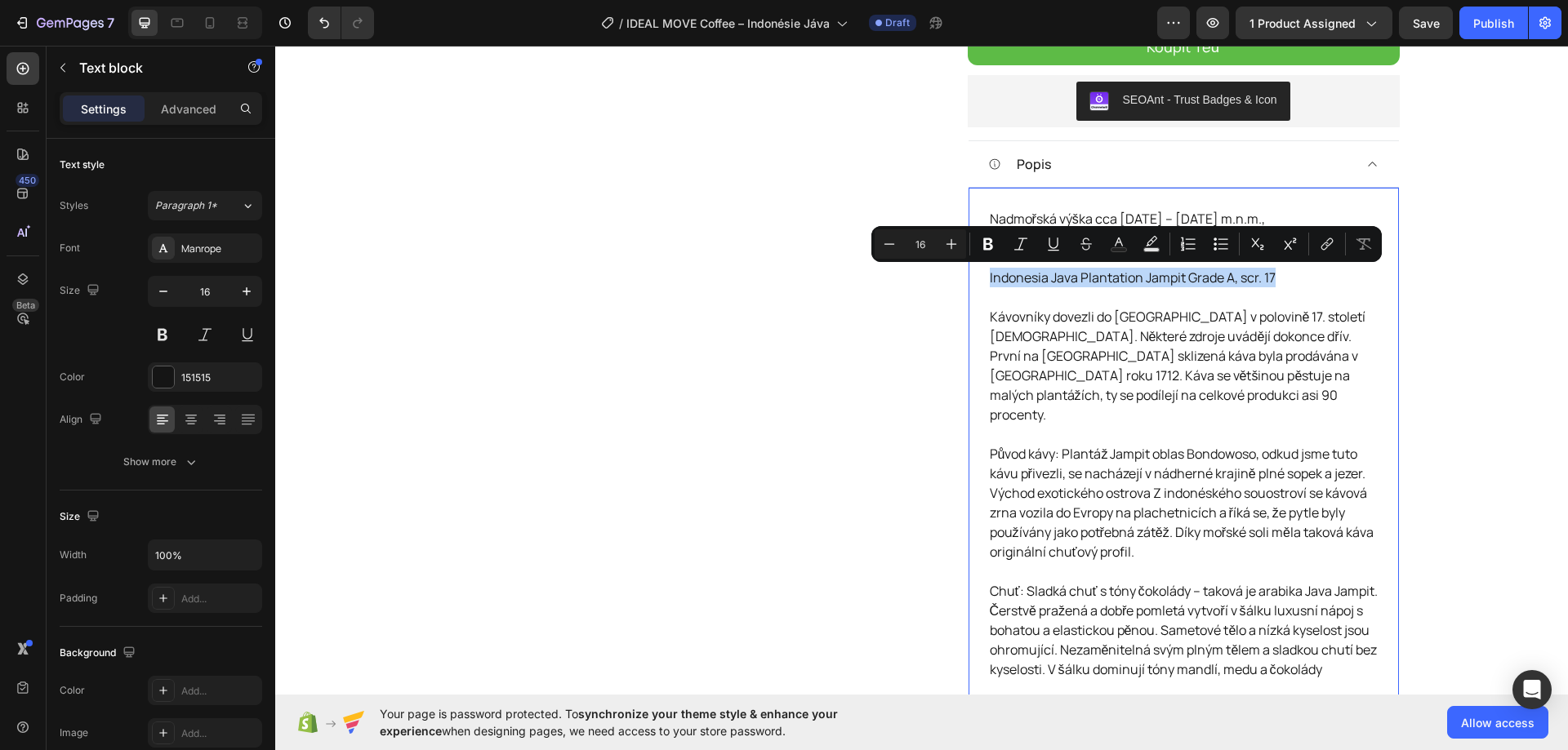
drag, startPoint x: 983, startPoint y: 276, endPoint x: 1269, endPoint y: 276, distance: 286.0
click at [1269, 276] on p "Indonesia Java Plantation Jampit Grade A, scr. 17" at bounding box center [1183, 287] width 388 height 39
click at [983, 241] on icon "Editor contextual toolbar" at bounding box center [988, 244] width 16 height 16
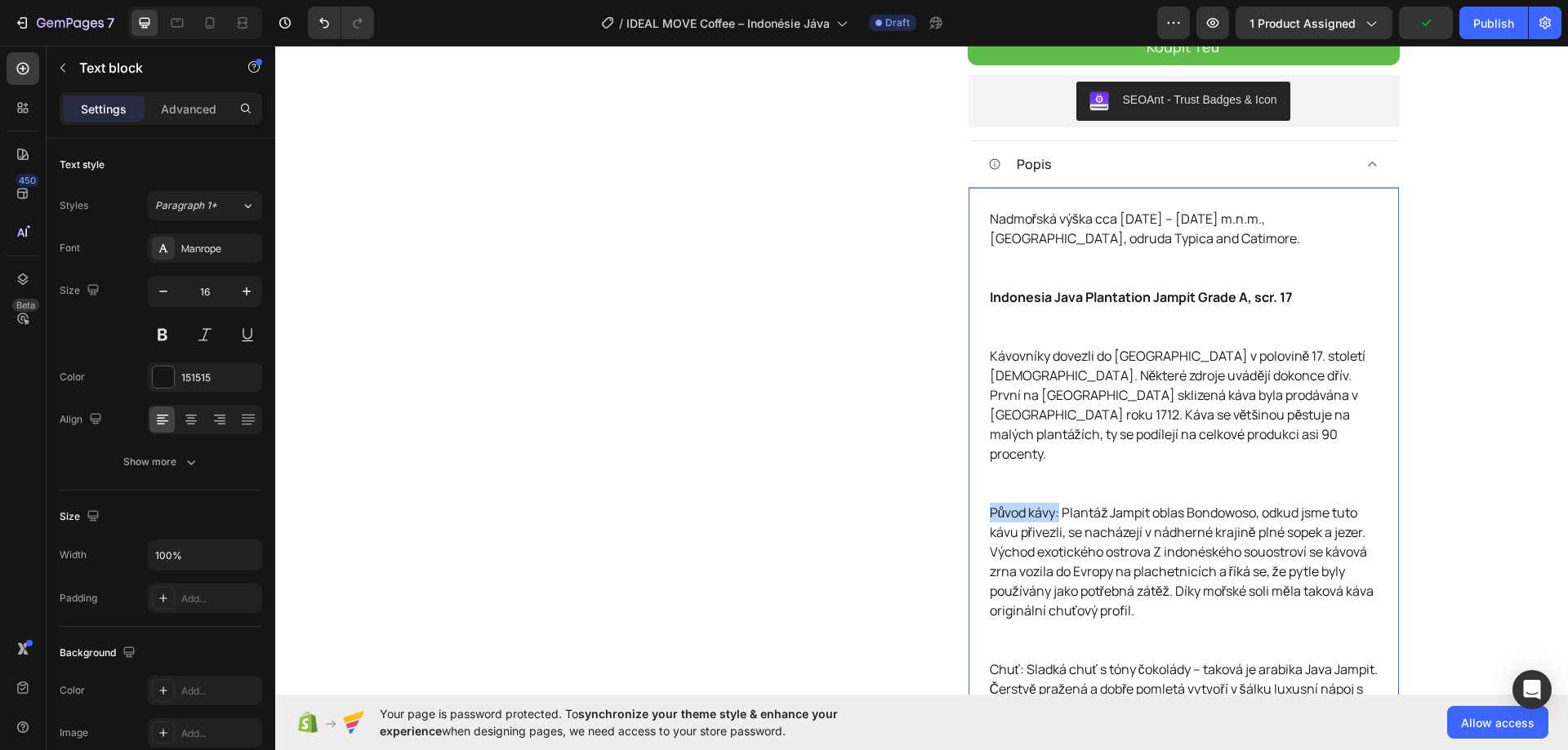
drag, startPoint x: 982, startPoint y: 491, endPoint x: 1053, endPoint y: 492, distance: 71.0
click at [1053, 492] on div "Nadmořská výška cca 1000 – 1500 m.n.m., oblast Bondowoso Regency, odruda Typica…" at bounding box center [1183, 542] width 391 height 669
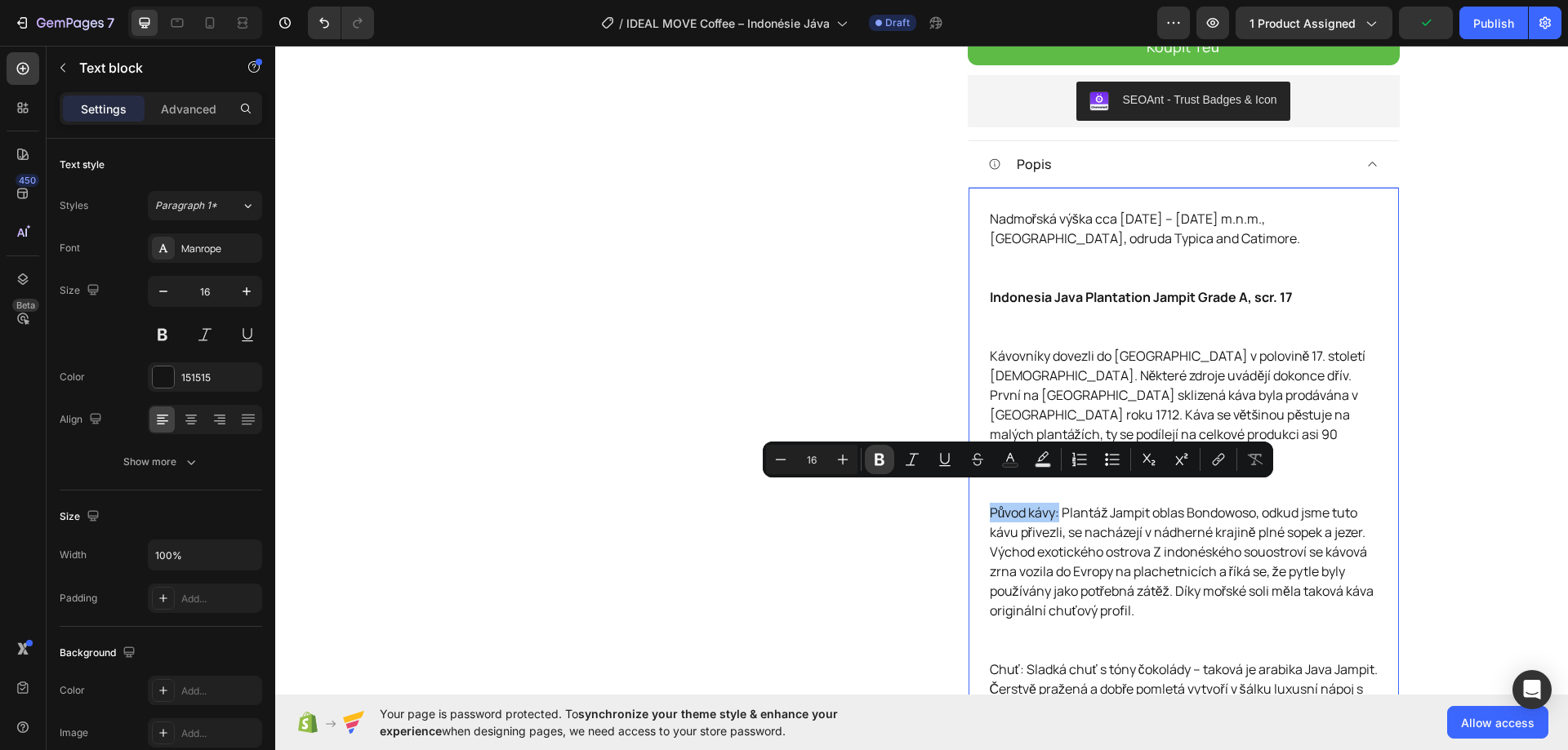
click at [888, 453] on button "Bold" at bounding box center [878, 459] width 29 height 29
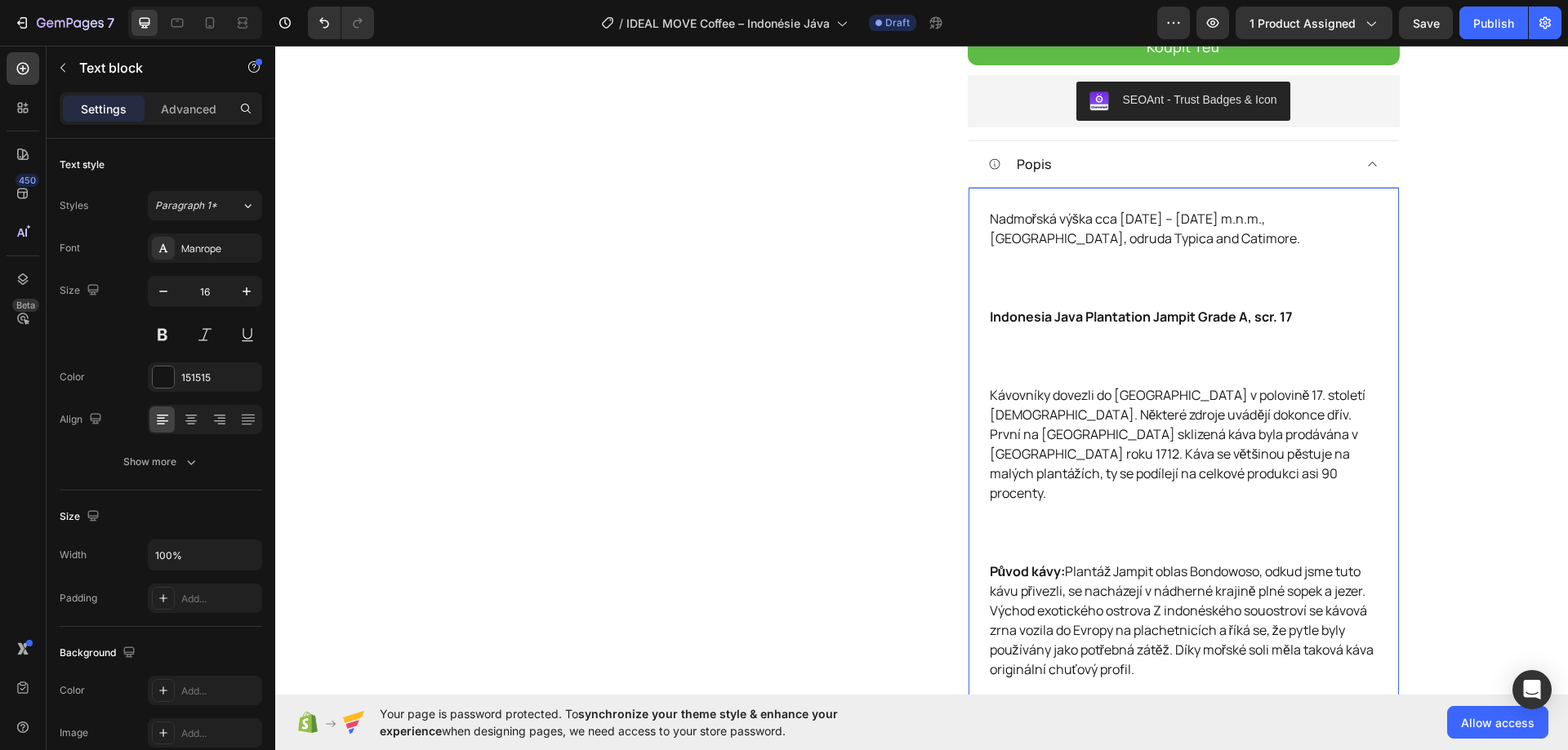
click at [1029, 331] on p "Indonesia Java Plantation Jampit Grade A, scr. 17" at bounding box center [1183, 346] width 388 height 79
click at [1017, 342] on p "Indonesia Java Plantation Jampit Grade A, scr. 17 ⁠⁠⁠⁠⁠⁠⁠" at bounding box center [1183, 346] width 388 height 79
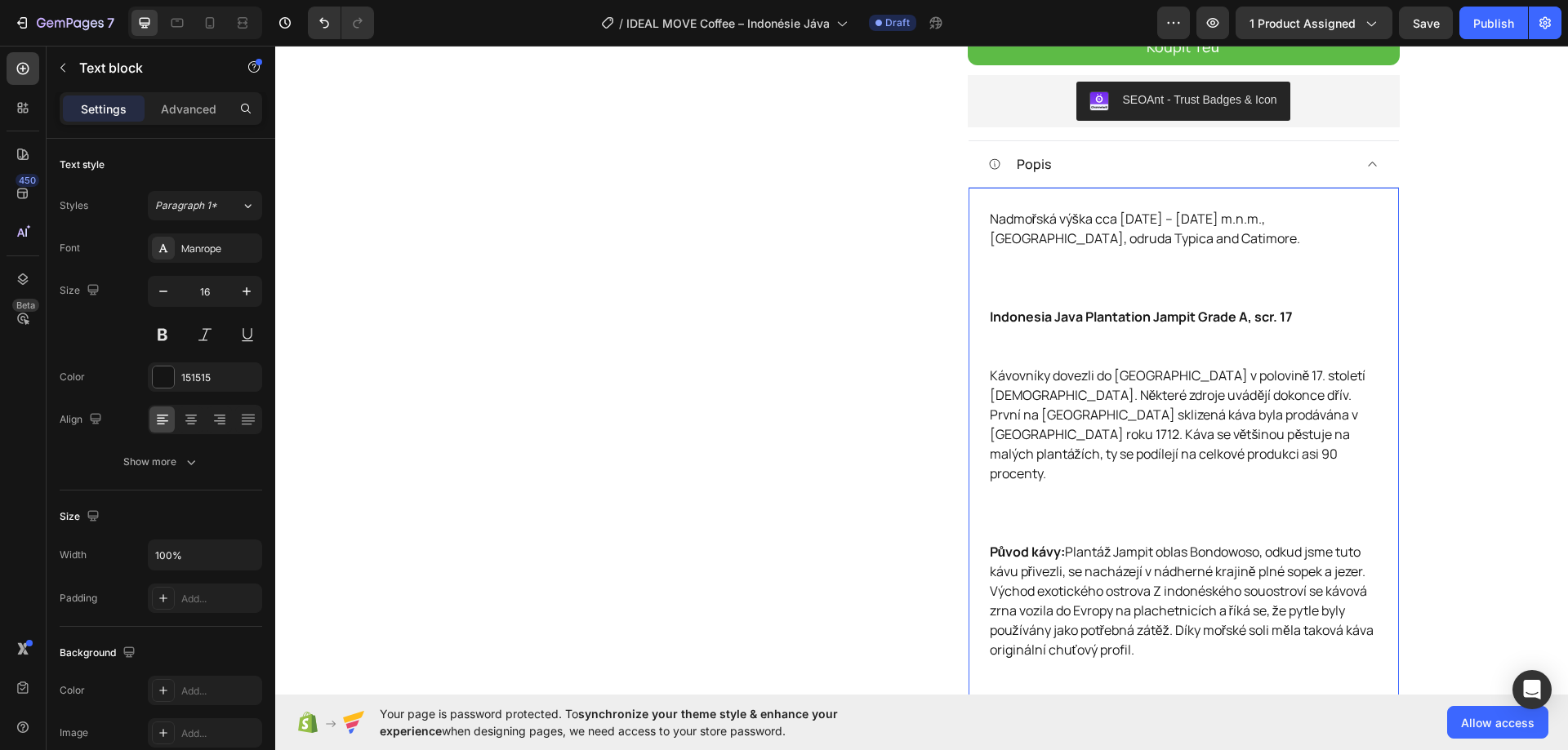
click at [1006, 338] on p "Indonesia Java Plantation Jampit Grade A, scr. 17" at bounding box center [1183, 336] width 388 height 59
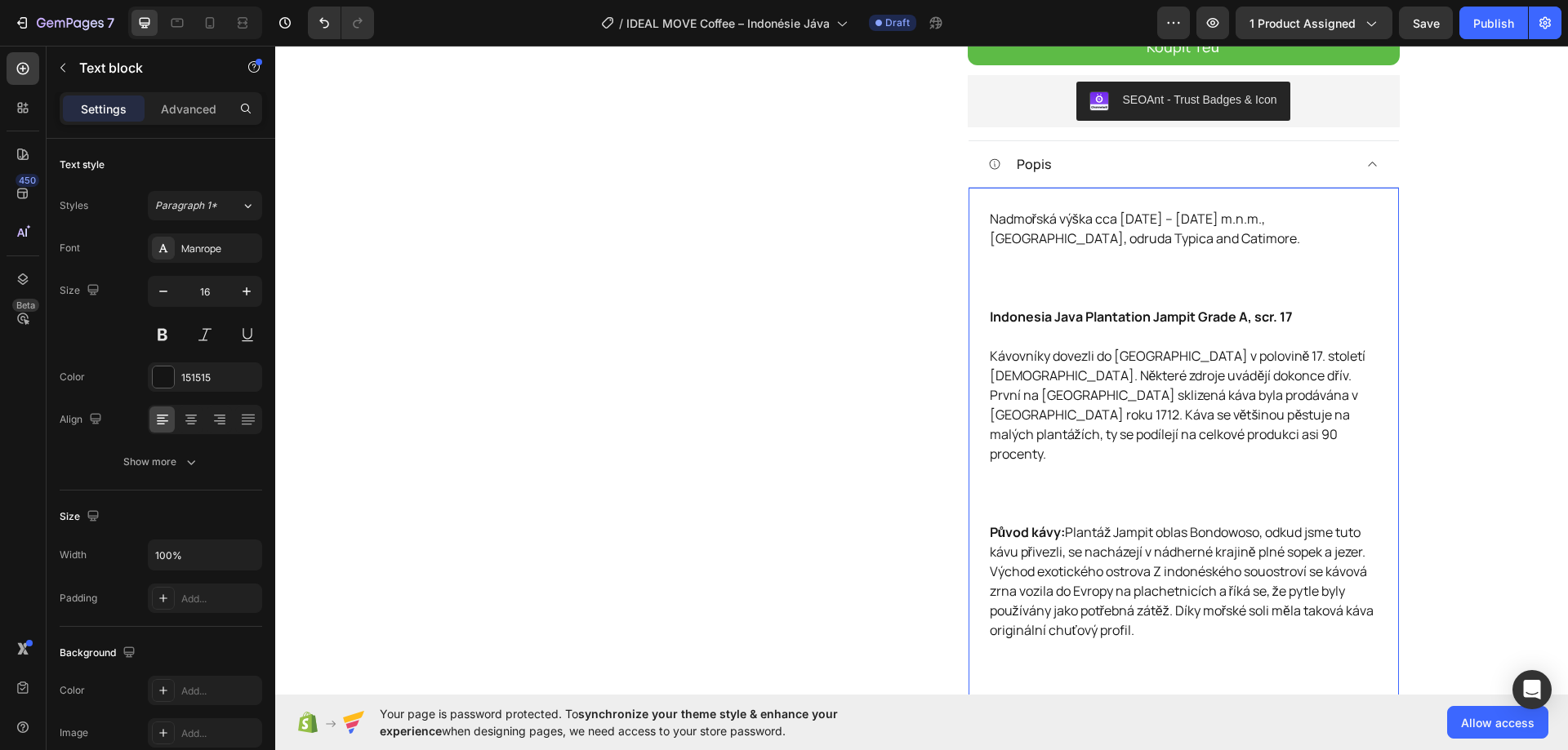
click at [1012, 282] on p "Nadmořská výška cca 1000 – 1500 m.n.m., oblast Bondowoso Regency, odruda Typica…" at bounding box center [1183, 258] width 388 height 98
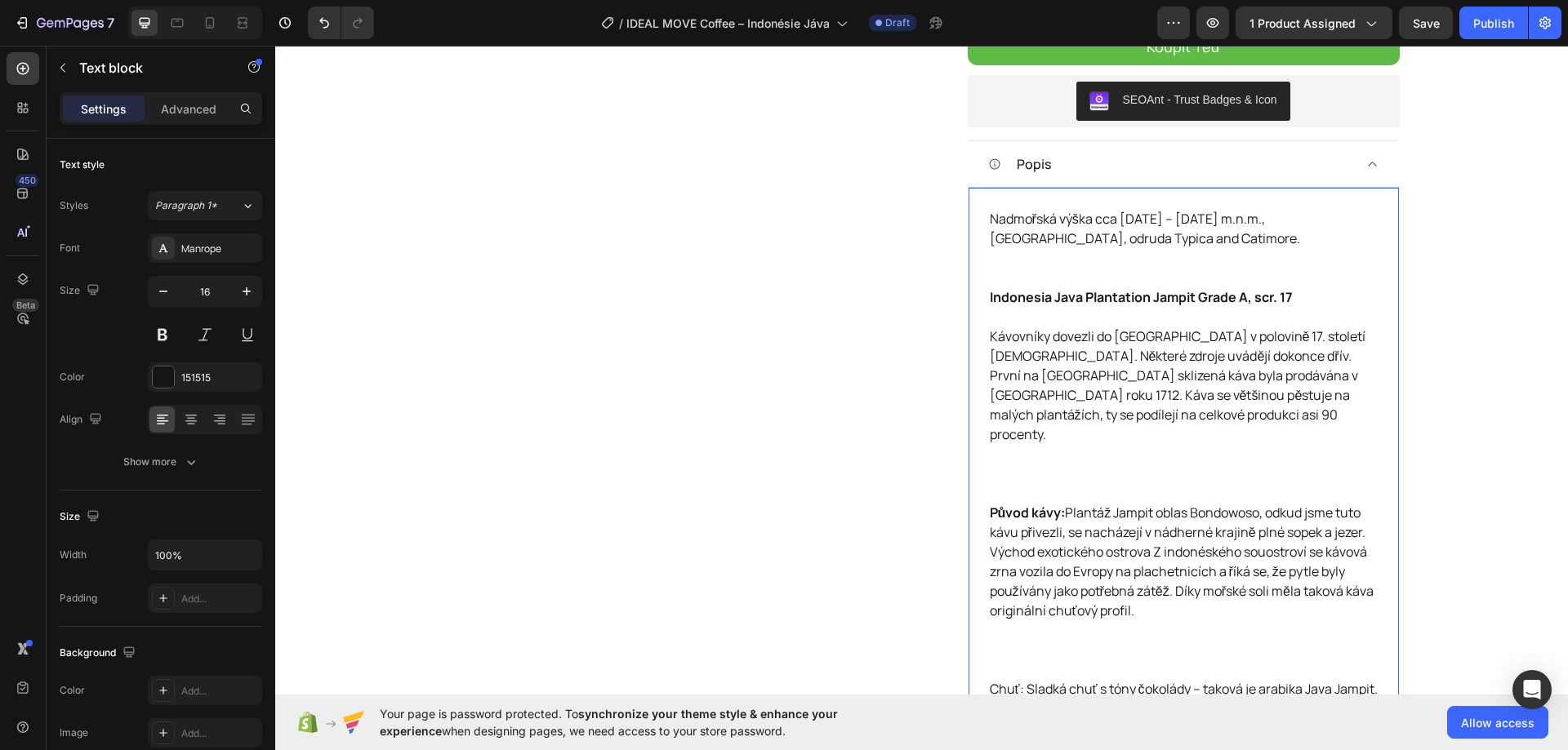
click at [1005, 263] on p "Nadmořská výška cca 1000 – 1500 m.n.m., oblast Bondowoso Regency, odruda Typica…" at bounding box center [1183, 248] width 388 height 79
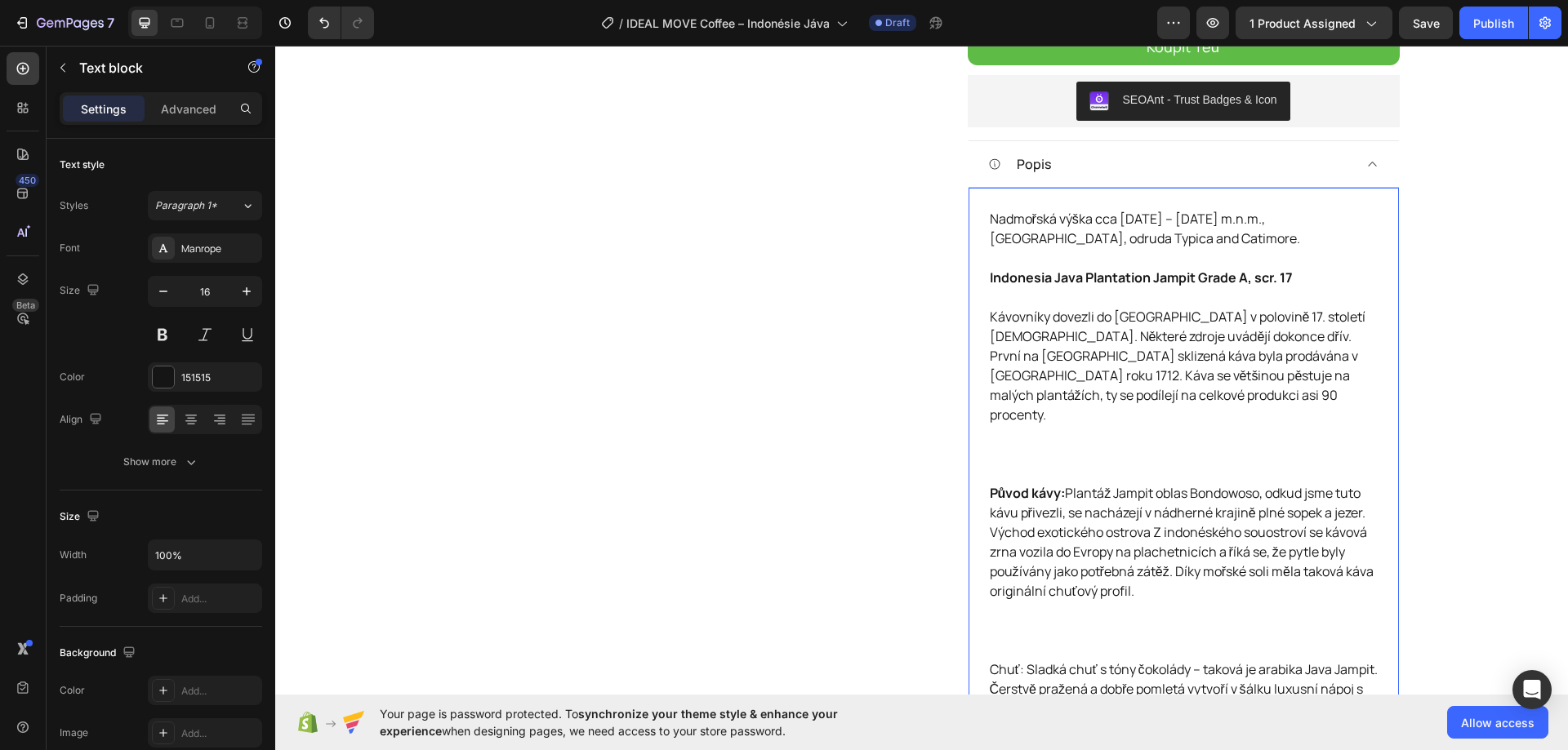
click at [1008, 433] on p "Kávovníky dovezli do Indonésie v polovině 17. století Holanďané. Některé zdroje…" at bounding box center [1183, 395] width 388 height 176
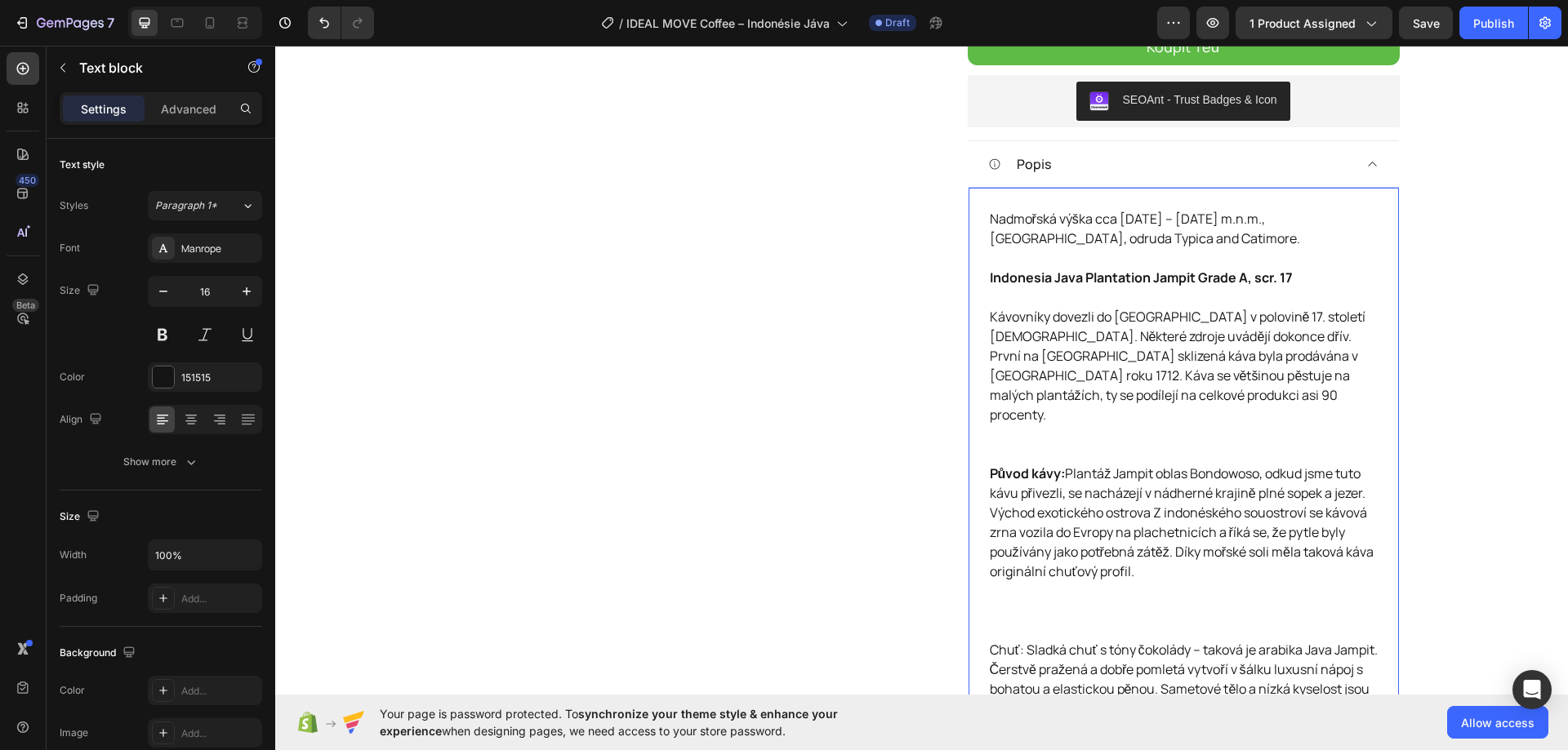
click at [999, 426] on p "Kávovníky dovezli do Indonésie v polovině 17. století Holanďané. Některé zdroje…" at bounding box center [1183, 386] width 388 height 157
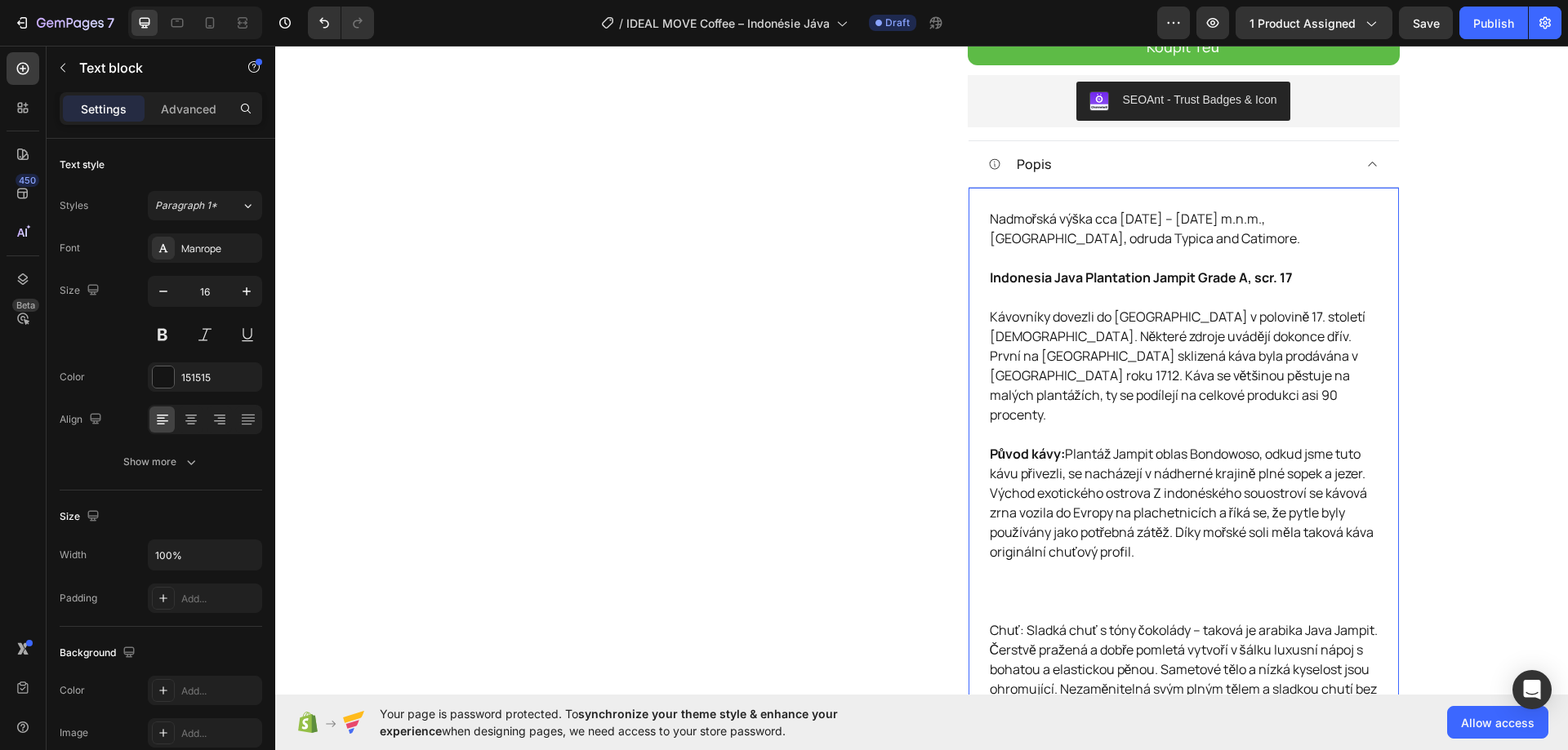
click at [1013, 569] on p "Původ kávy: Plantáž Jampit oblas Bondowoso, odkud jsme tuto kávu přivezli, se n…" at bounding box center [1183, 532] width 388 height 176
click at [1000, 562] on p "Původ kávy: Plantáž Jampit oblas Bondowoso, odkud jsme tuto kávu přivezli, se n…" at bounding box center [1183, 522] width 388 height 157
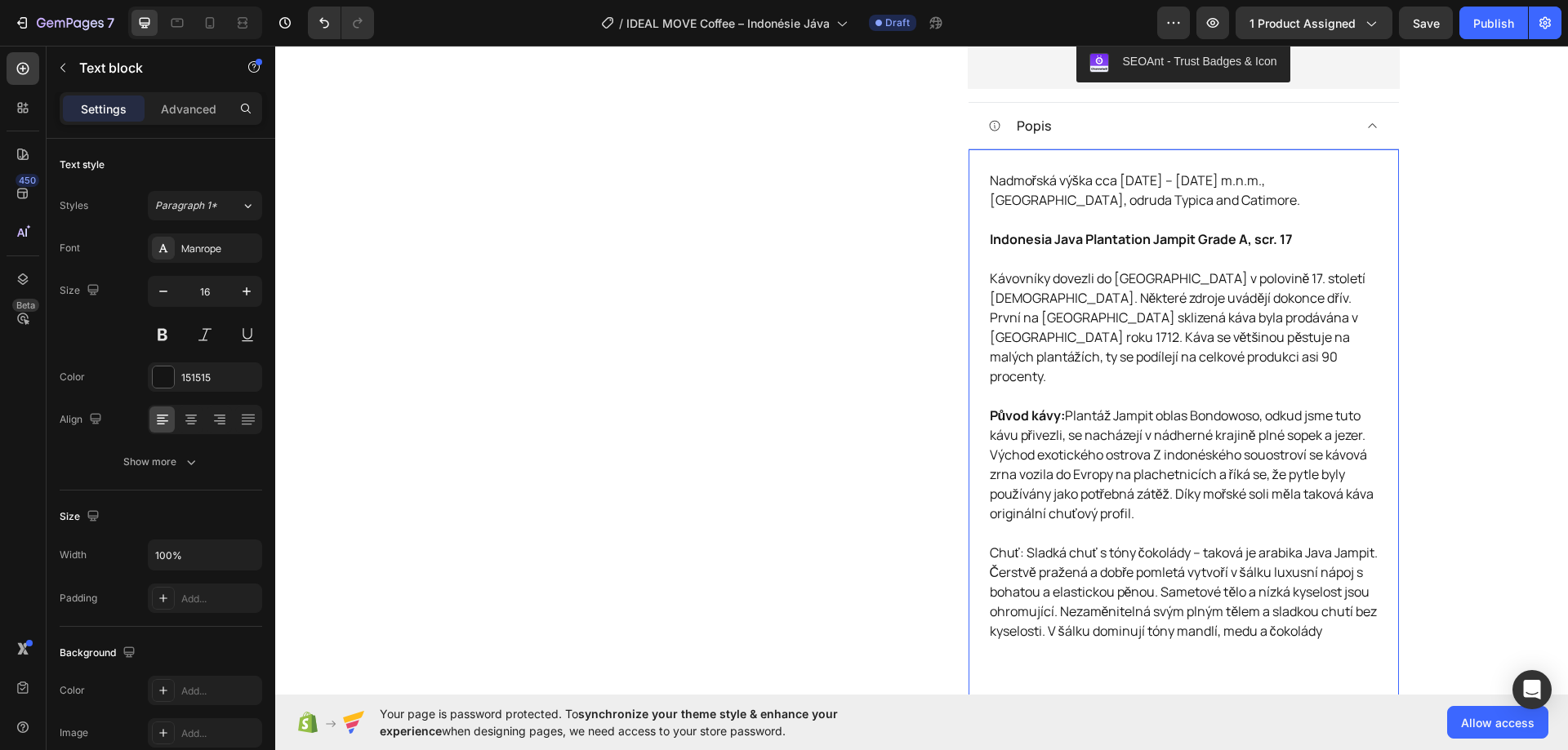
scroll to position [865, 0]
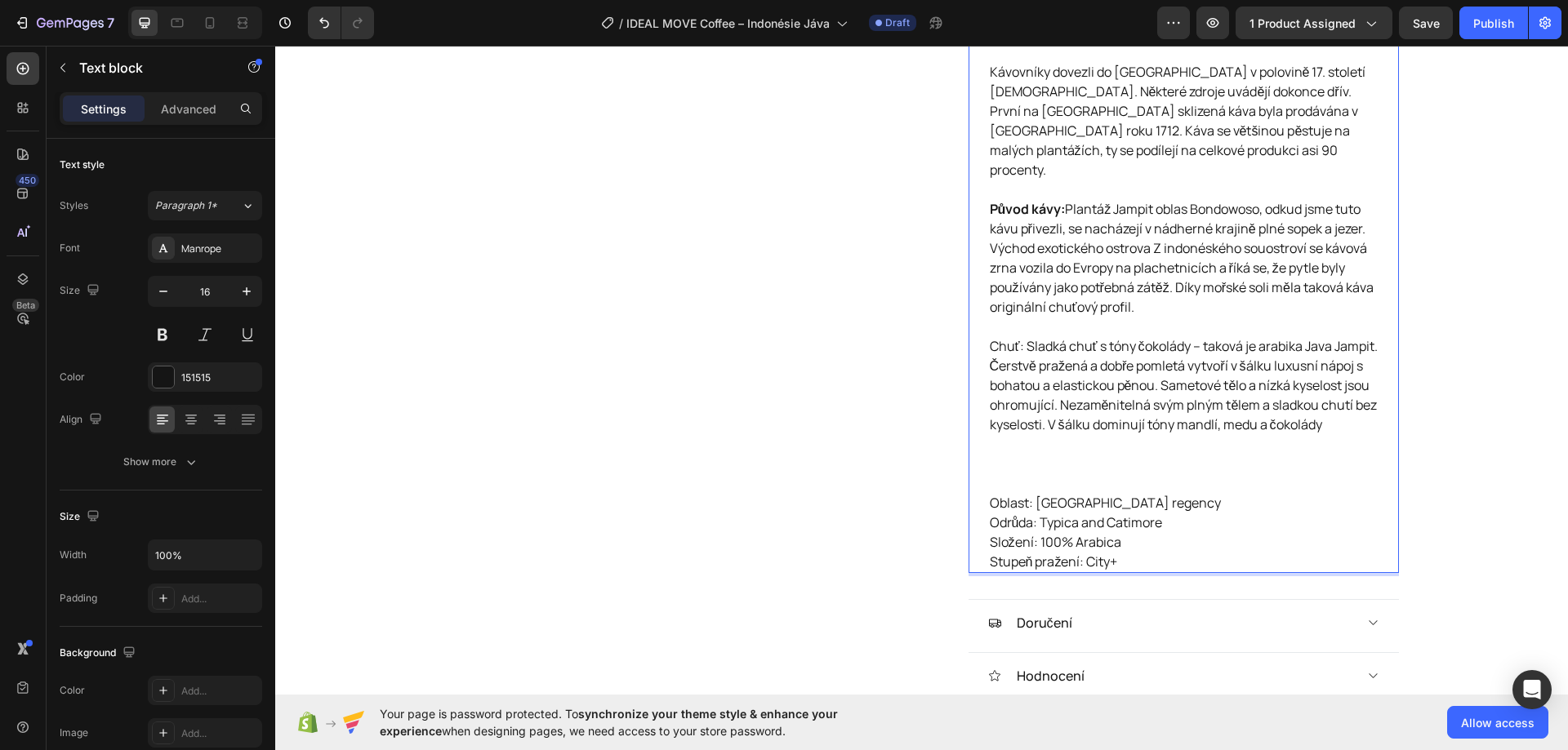
click at [1011, 448] on p "Chuť: Sladká chuť s tóny čokolády – taková je arabika Java Jampit. Čerstvě praž…" at bounding box center [1183, 415] width 388 height 157
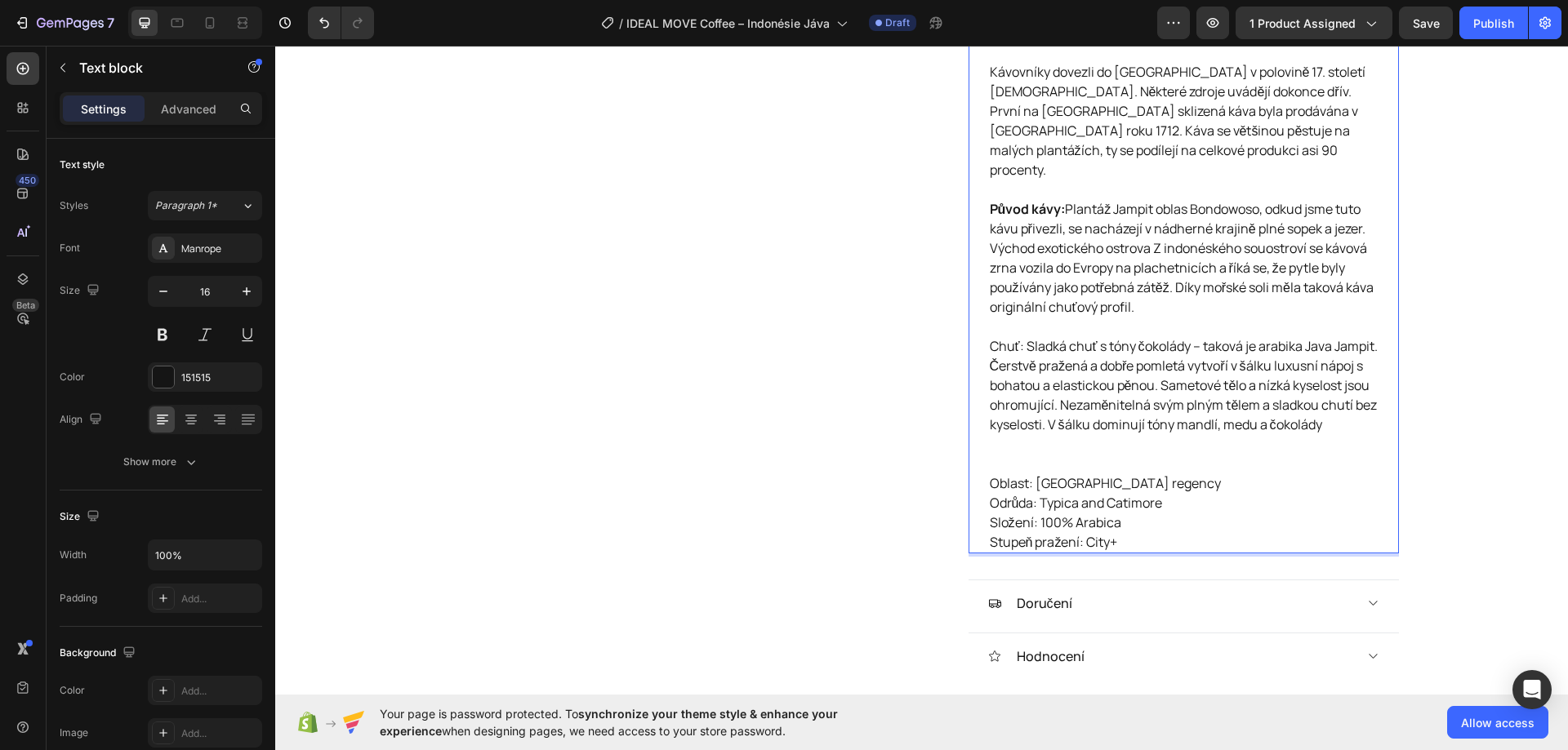
click at [1007, 446] on p "Chuť: Sladká chuť s tóny čokolády – taková je arabika Java Jampit. Čerstvě praž…" at bounding box center [1183, 404] width 388 height 137
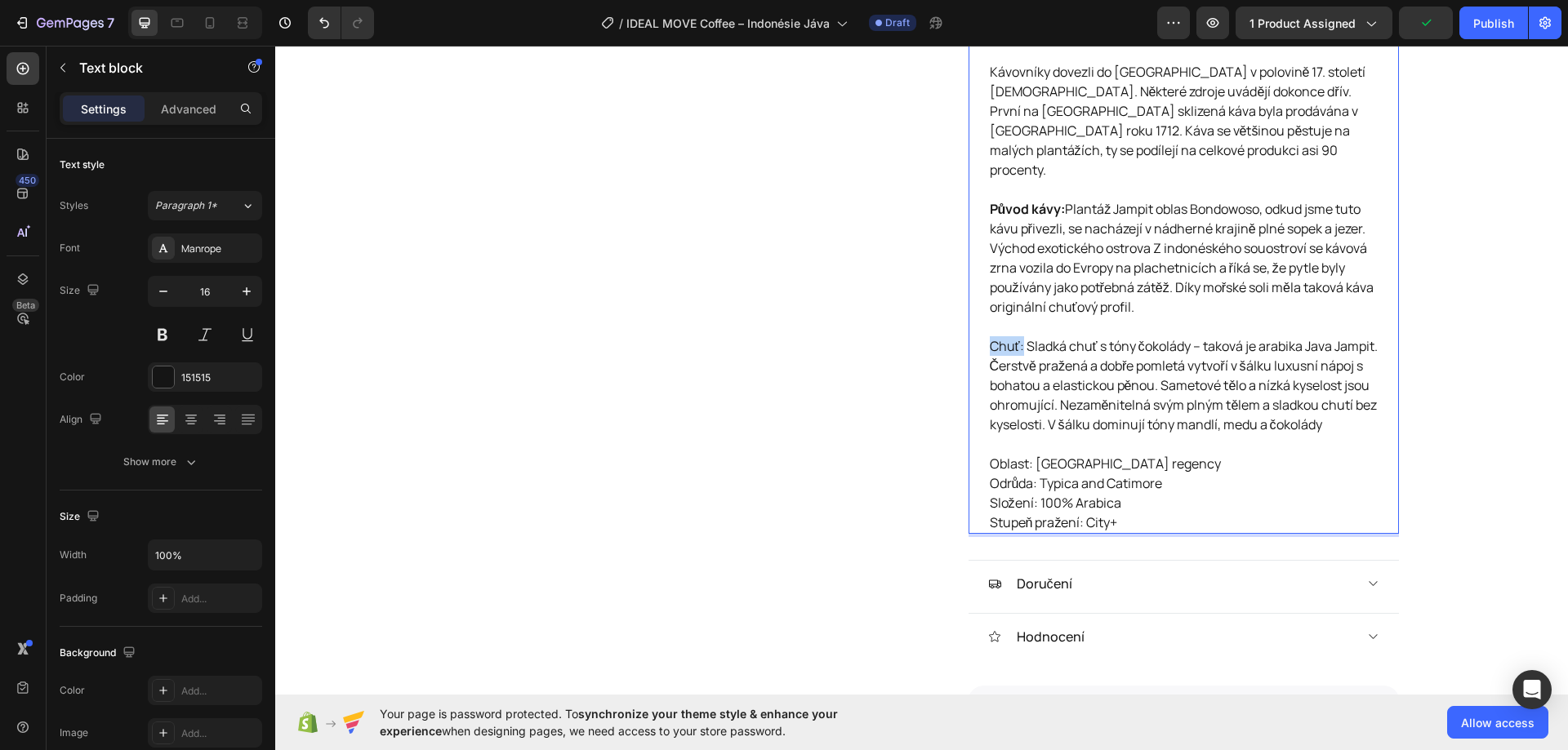
drag, startPoint x: 984, startPoint y: 323, endPoint x: 1018, endPoint y: 331, distance: 34.9
click at [1018, 336] on p "Chuť: Sladká chuť s tóny čokolády – taková je arabika Java Jampit. Čerstvě praž…" at bounding box center [1183, 394] width 388 height 117
click at [881, 288] on div "Product Images" at bounding box center [682, 56] width 478 height 1639
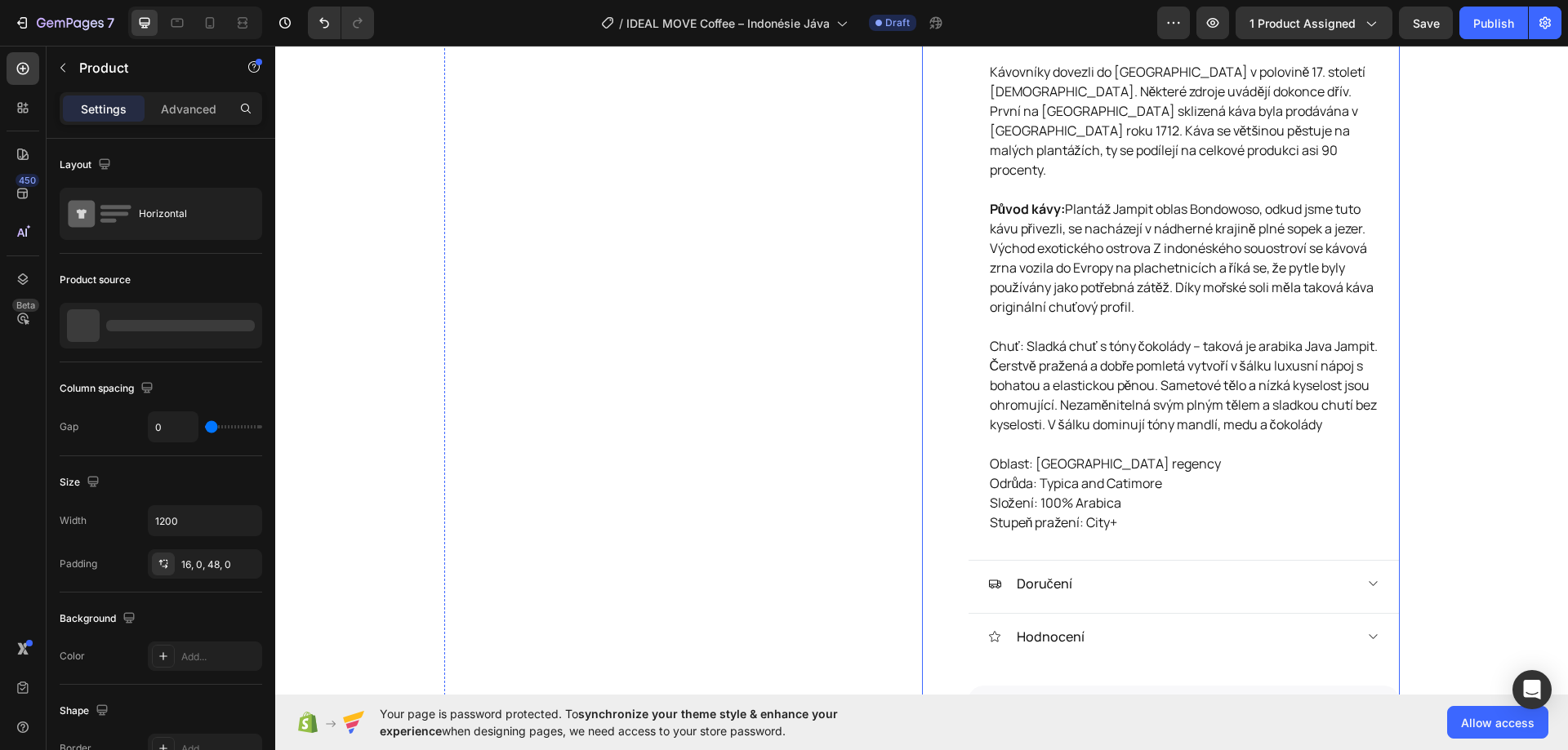
click at [1007, 336] on p "Chuť: Sladká chuť s tóny čokolády – taková je arabika Java Jampit. Čerstvě praž…" at bounding box center [1183, 394] width 388 height 117
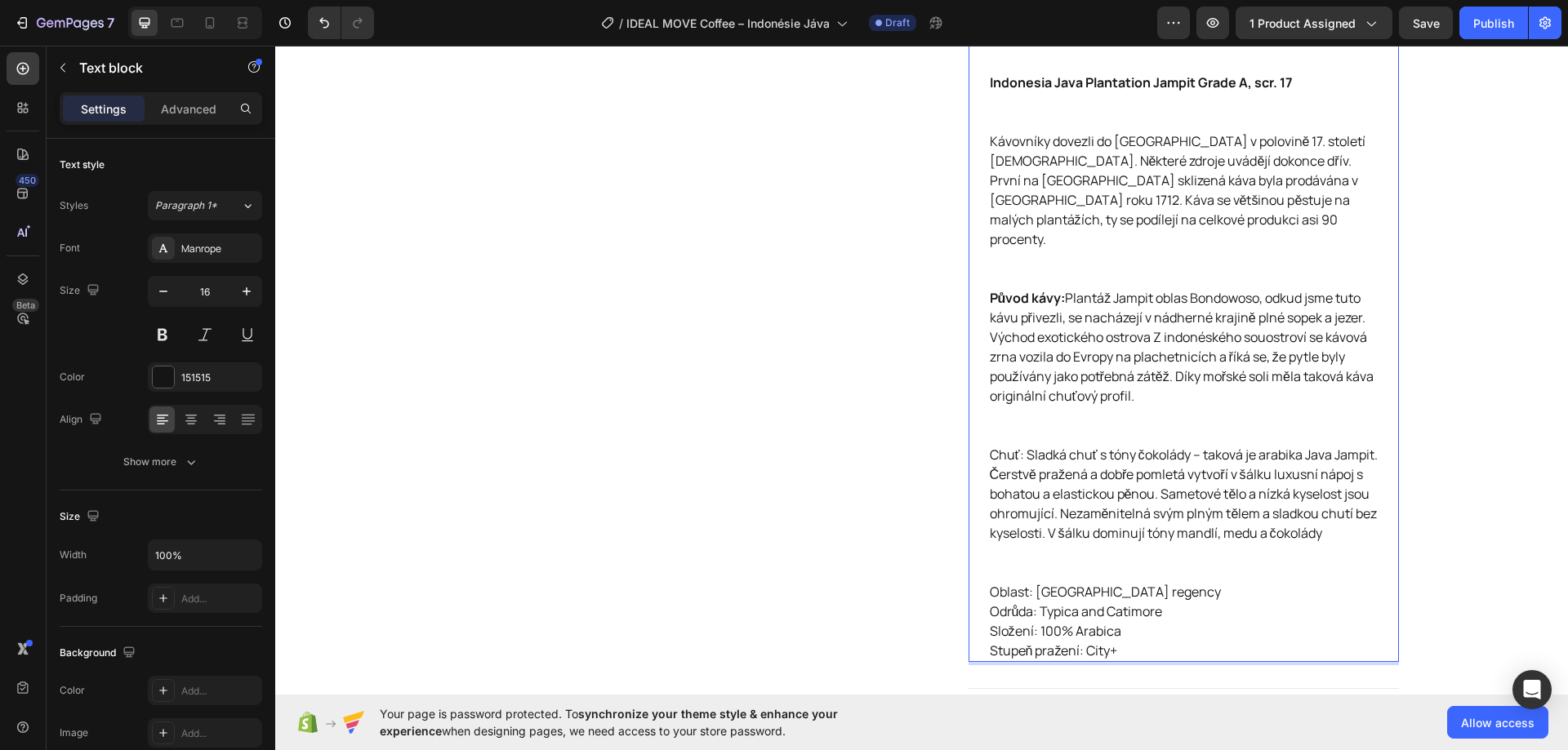
scroll to position [959, 0]
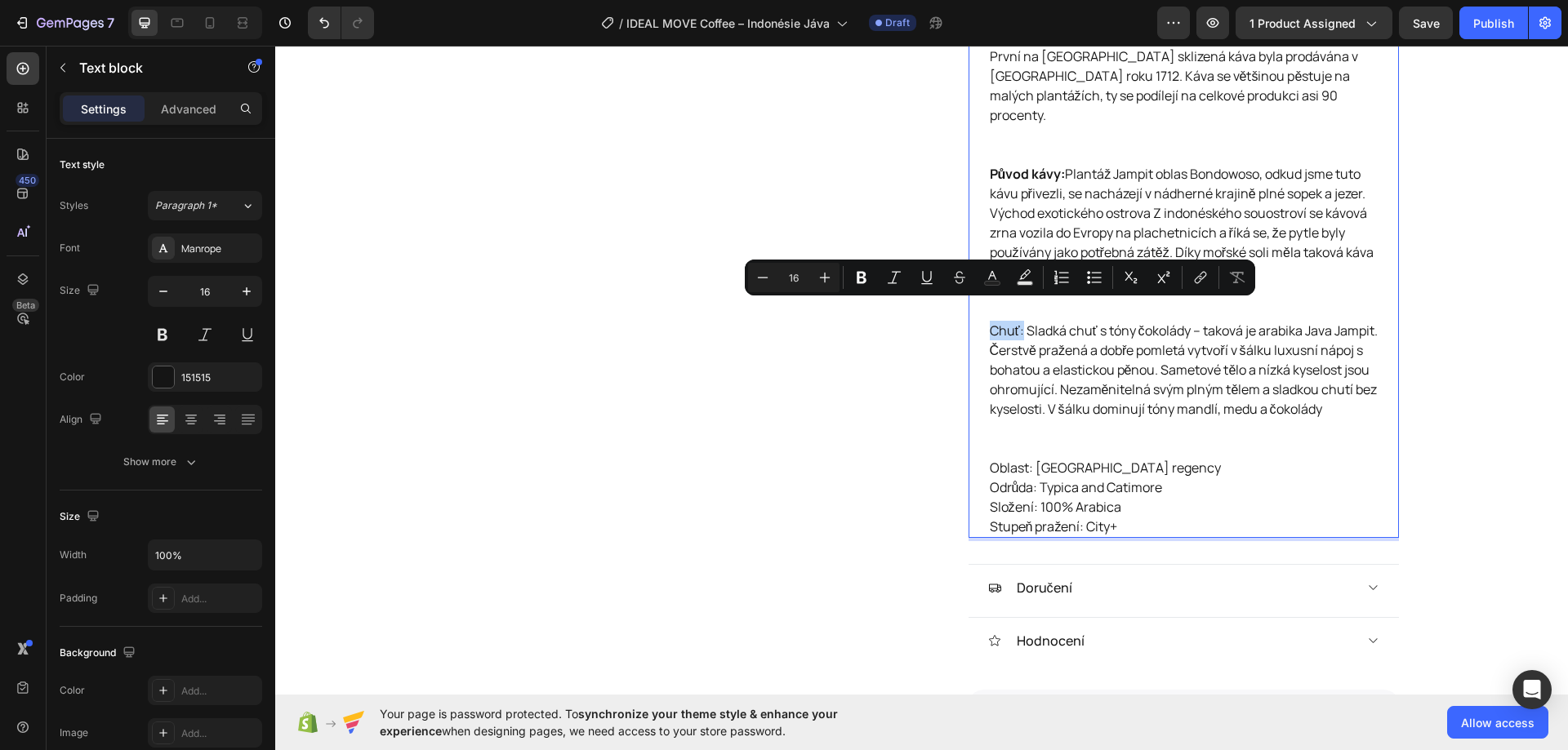
drag, startPoint x: 983, startPoint y: 313, endPoint x: 1017, endPoint y: 313, distance: 34.0
click at [1017, 313] on div "Nadmořská výška cca 1000 – 1500 m.n.m., oblast Bondowoso Regency, odruda Typica…" at bounding box center [1183, 203] width 391 height 669
click at [855, 277] on icon "Editor contextual toolbar" at bounding box center [861, 277] width 16 height 16
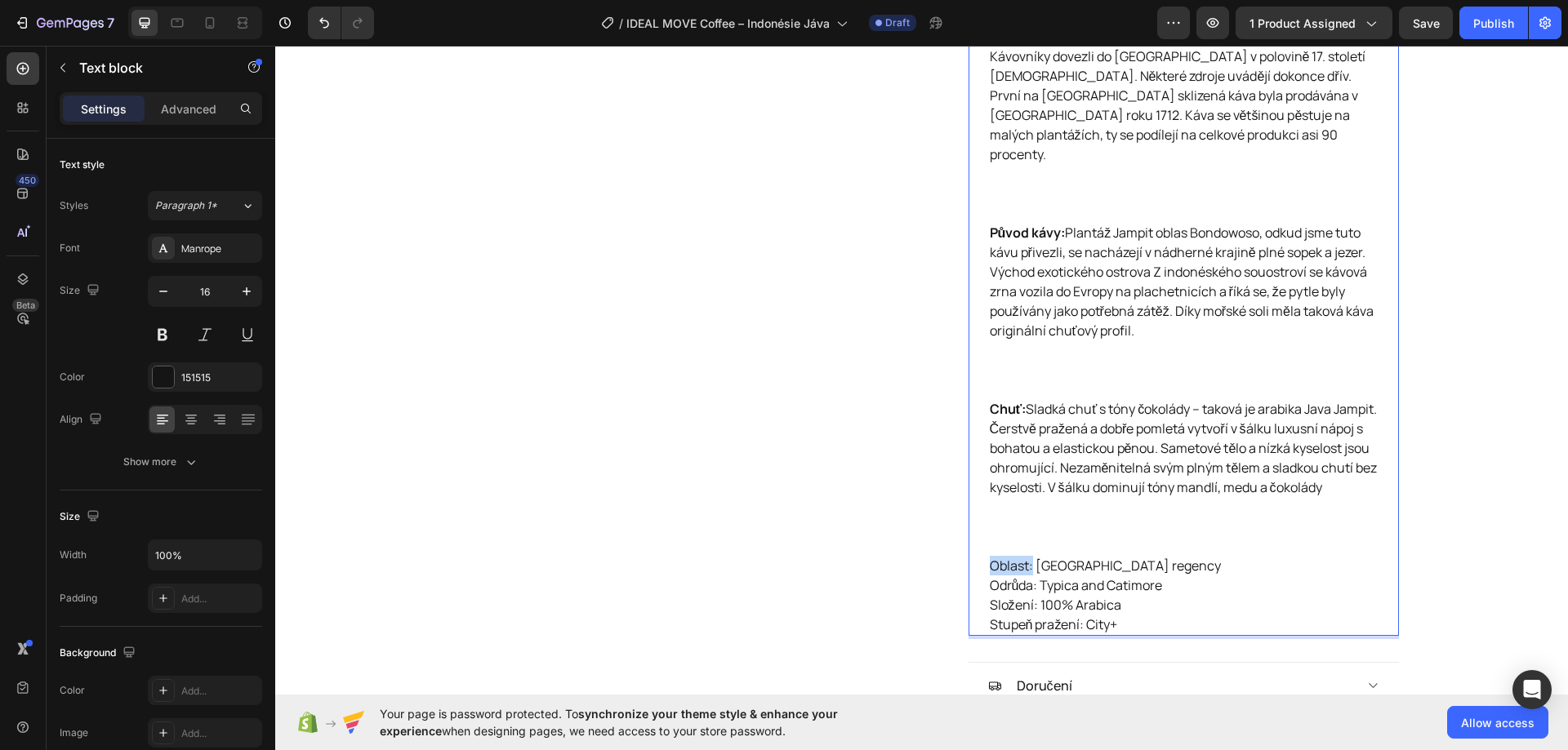
drag, startPoint x: 984, startPoint y: 561, endPoint x: 1025, endPoint y: 566, distance: 41.3
click at [1025, 566] on p "Oblast: Bondowoso regency Odrůda: Typica and Catimore Složení: 100% Arabica Stu…" at bounding box center [1183, 595] width 388 height 79
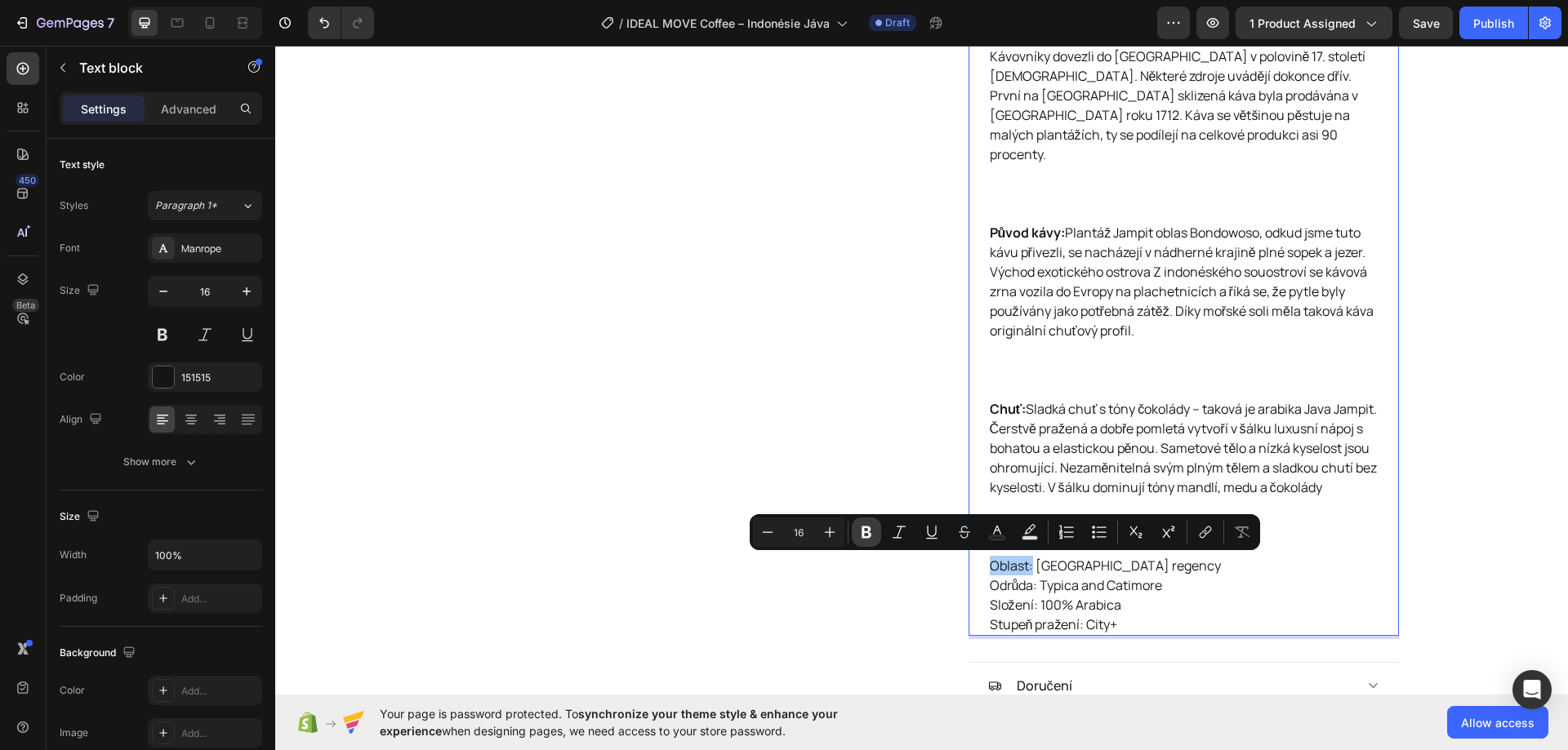
click at [864, 536] on icon "Editor contextual toolbar" at bounding box center [866, 532] width 16 height 16
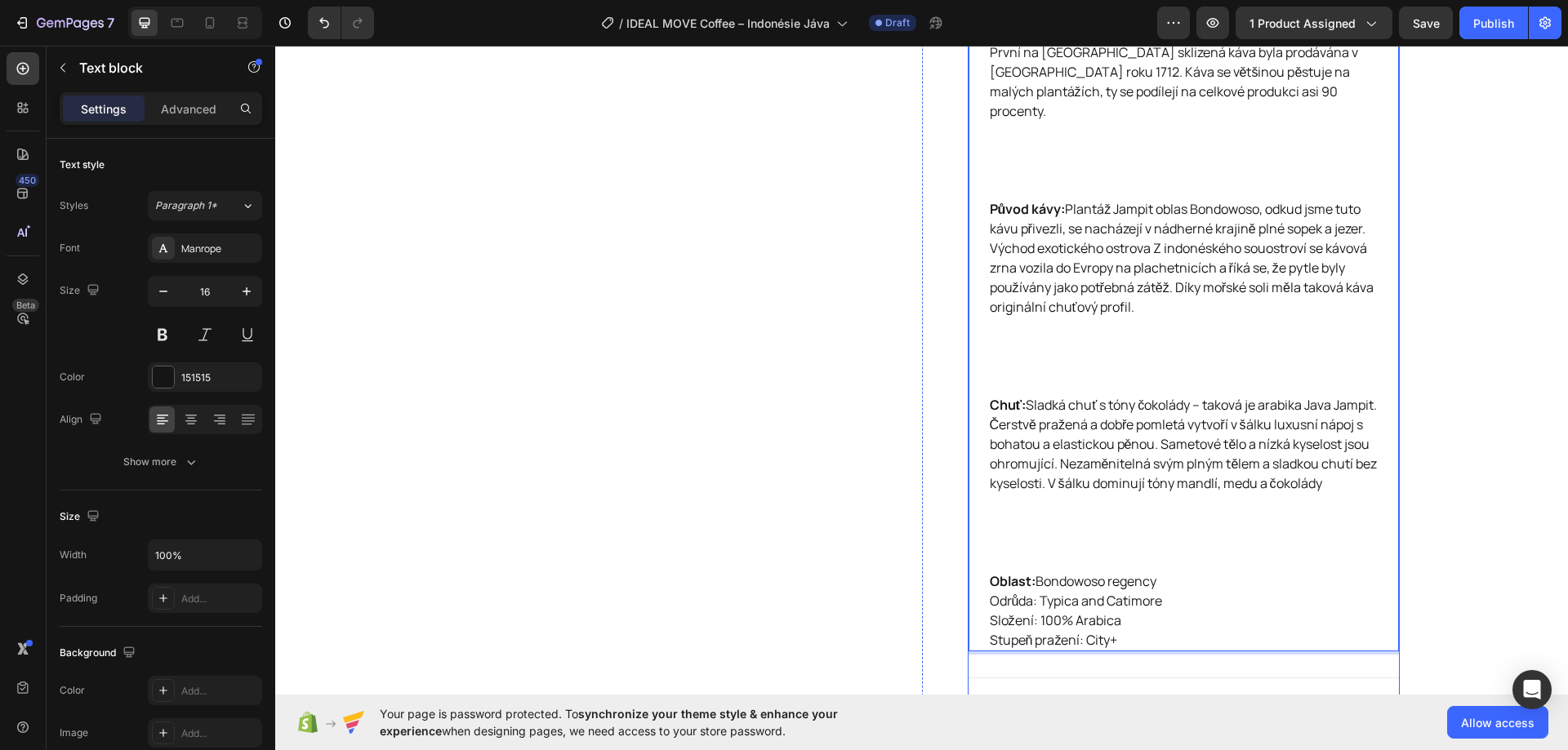
scroll to position [1367, 0]
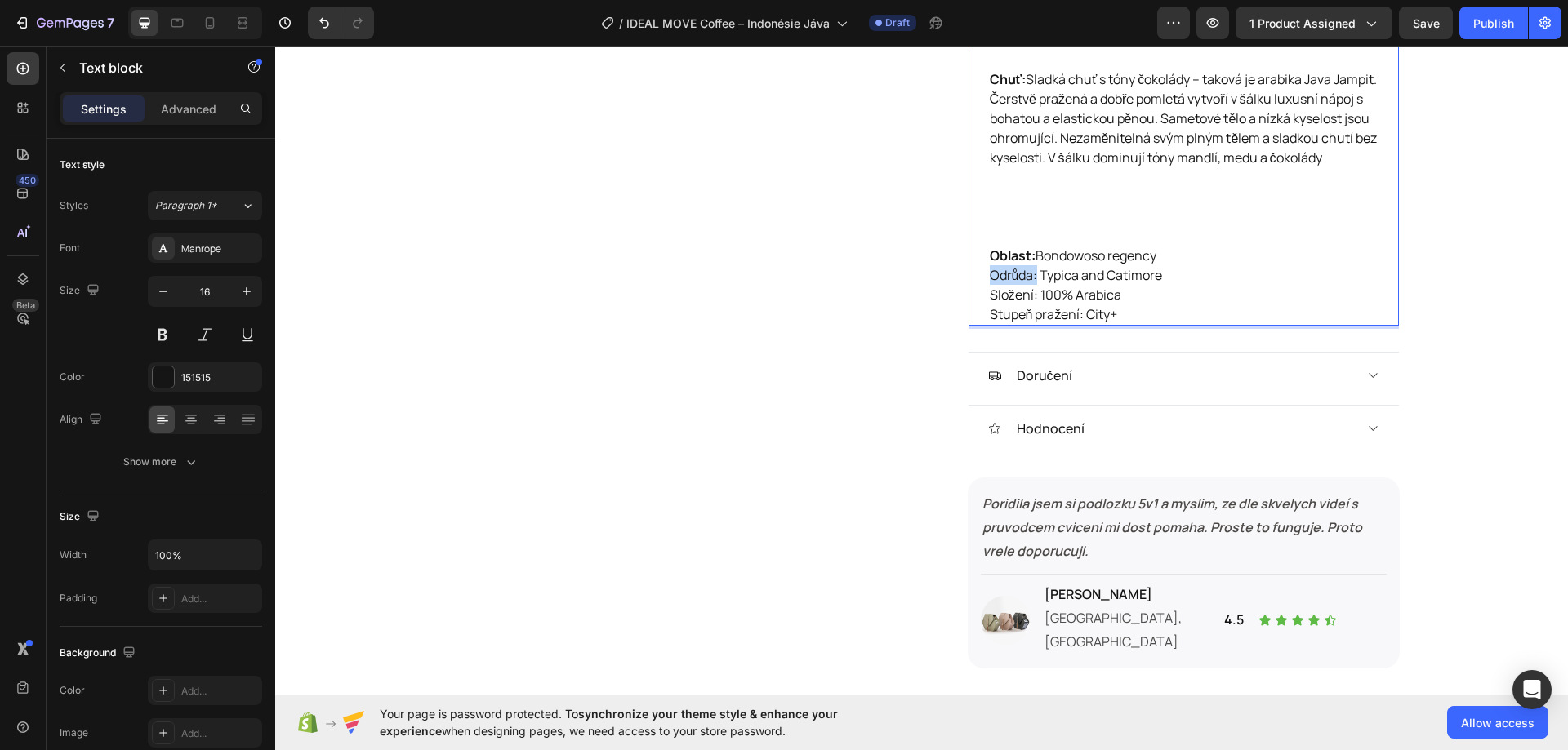
drag, startPoint x: 984, startPoint y: 275, endPoint x: 1030, endPoint y: 278, distance: 46.1
click at [1030, 278] on p "Oblast: Bondowoso regency Odrůda: Typica and Catimore Složení: 100% Arabica Stu…" at bounding box center [1183, 284] width 388 height 79
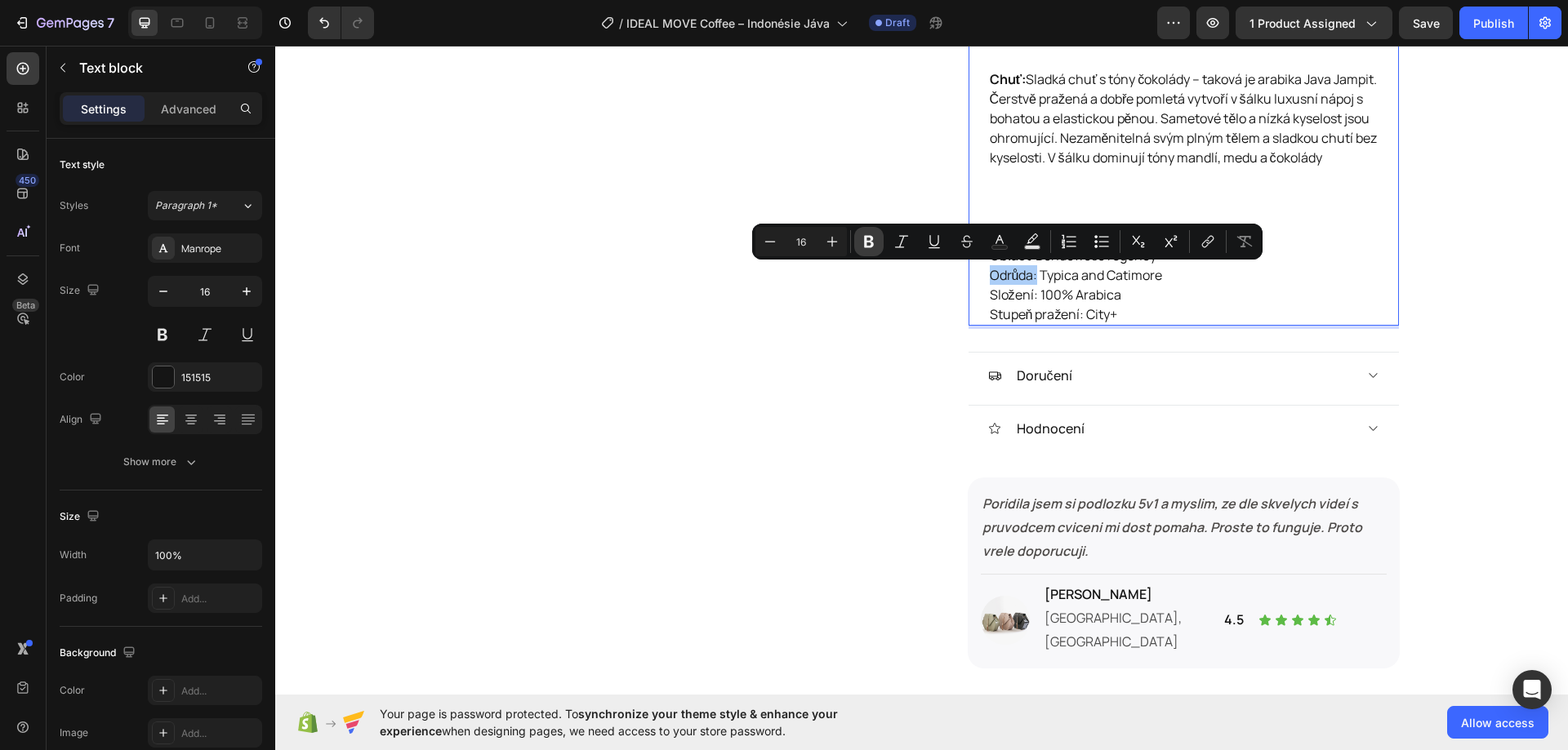
click at [859, 241] on button "Bold" at bounding box center [868, 241] width 29 height 29
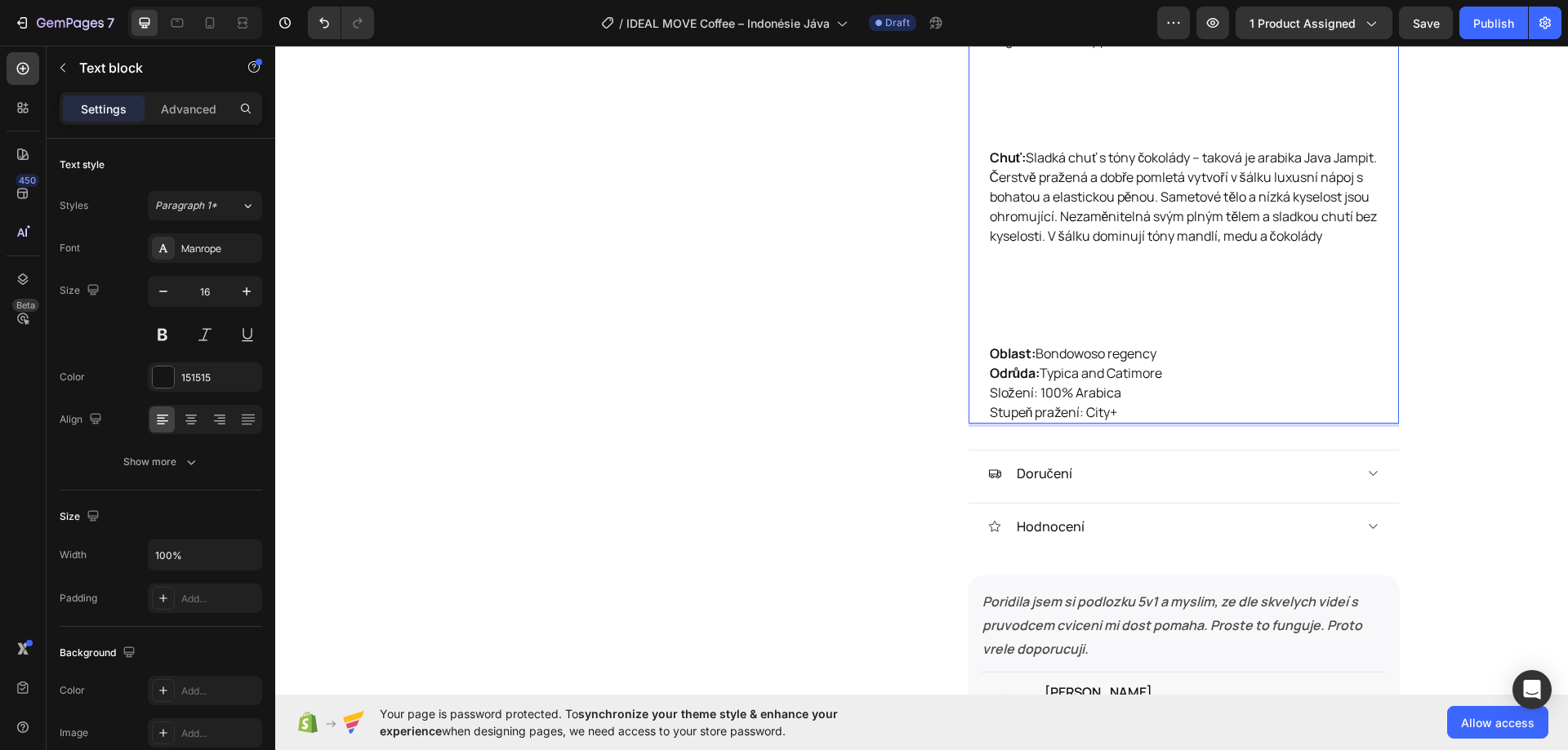
drag, startPoint x: 981, startPoint y: 393, endPoint x: 991, endPoint y: 395, distance: 10.2
click at [990, 394] on p "Oblast: Bondowoso regency Odrůda: Typica and Catimore Složení: 100% Arabica Stu…" at bounding box center [1183, 382] width 388 height 79
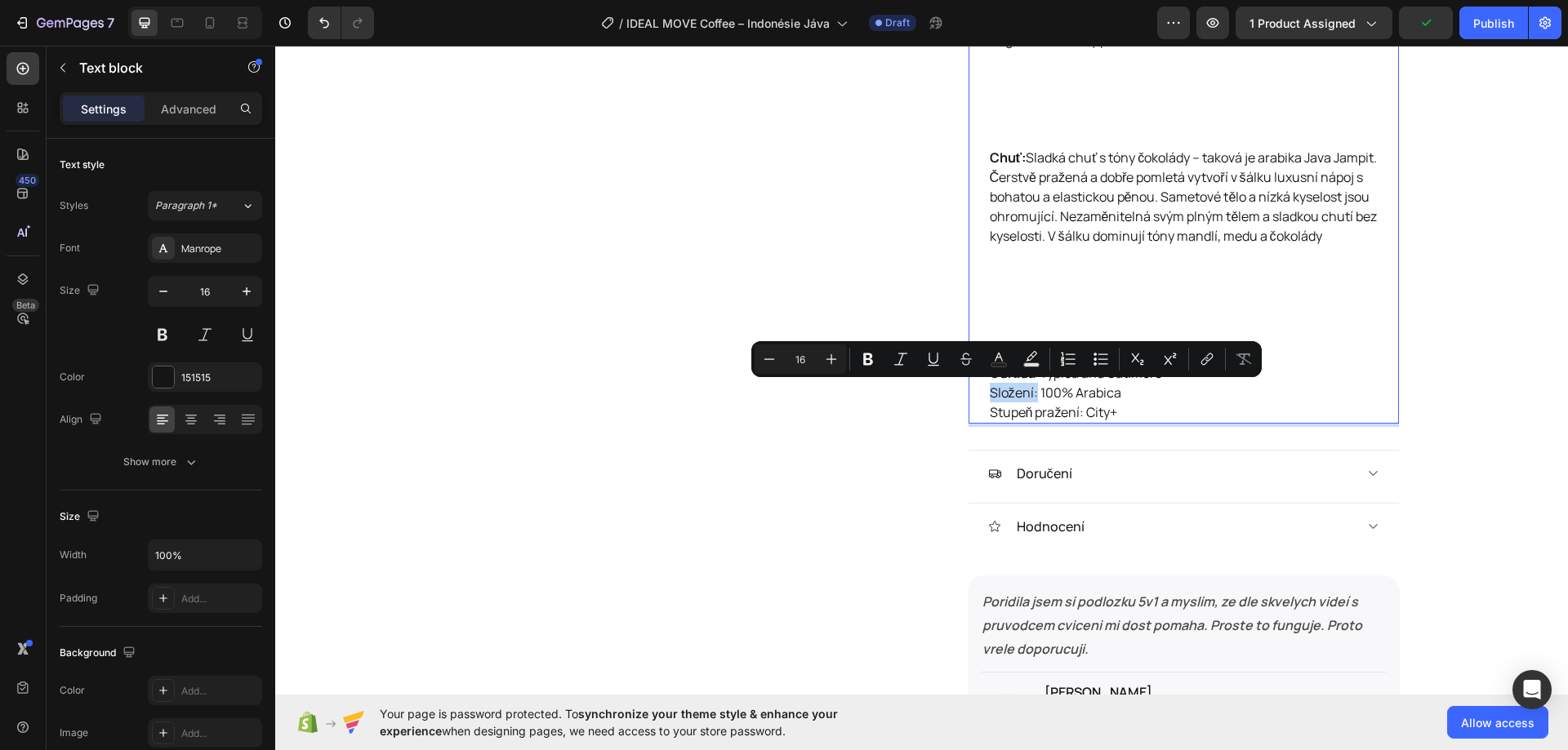
drag, startPoint x: 984, startPoint y: 392, endPoint x: 1030, endPoint y: 395, distance: 46.1
click at [1030, 395] on p "Oblast: Bondowoso regency Odrůda: Typica and Catimore Složení: 100% Arabica Stu…" at bounding box center [1183, 382] width 388 height 79
click at [871, 361] on icon "Editor contextual toolbar" at bounding box center [867, 359] width 10 height 12
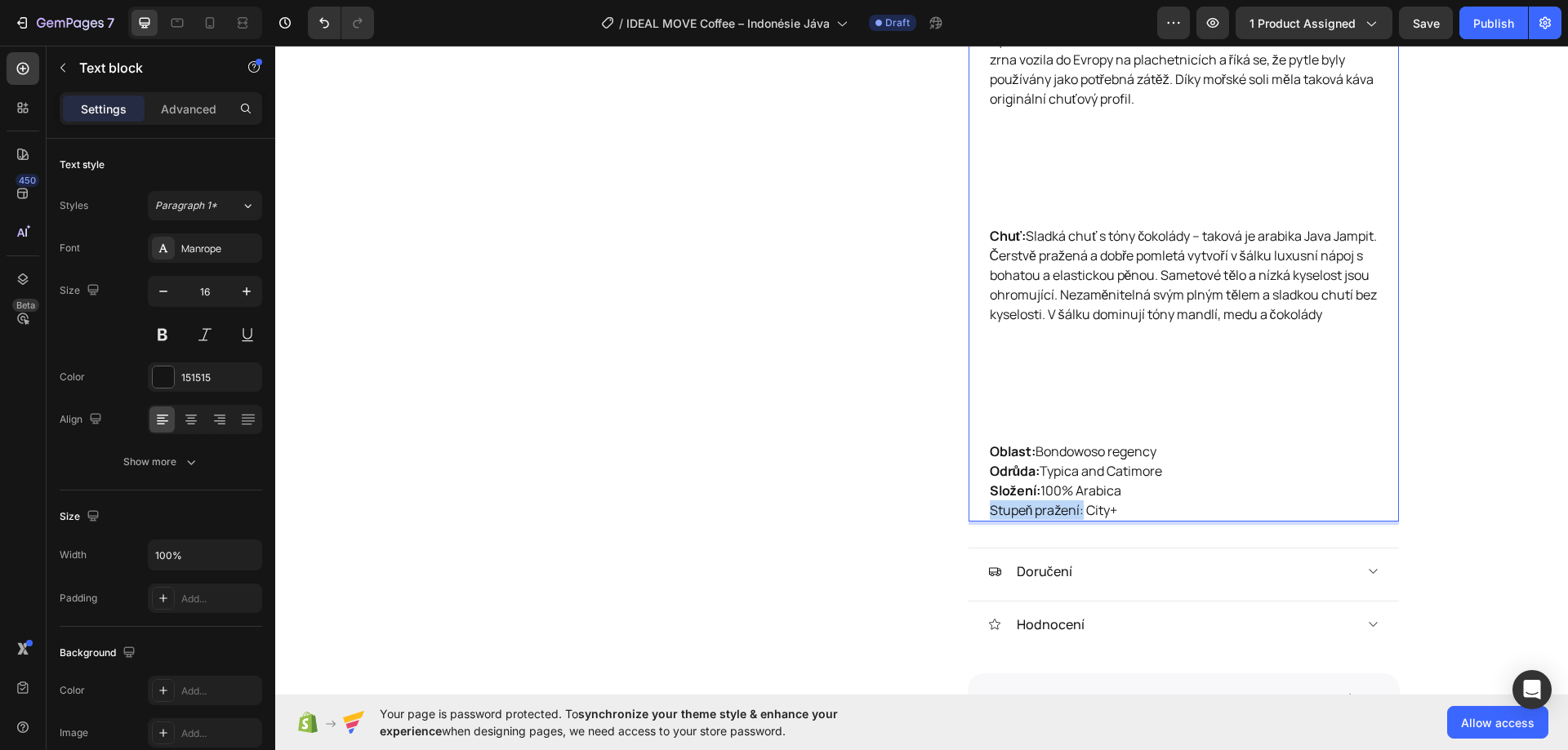
drag, startPoint x: 984, startPoint y: 510, endPoint x: 1078, endPoint y: 514, distance: 94.1
click at [1078, 514] on p "Oblast: Bondowoso regency Odrůda: Typica and Catimore Složení: 100% Arabica Stu…" at bounding box center [1183, 480] width 388 height 79
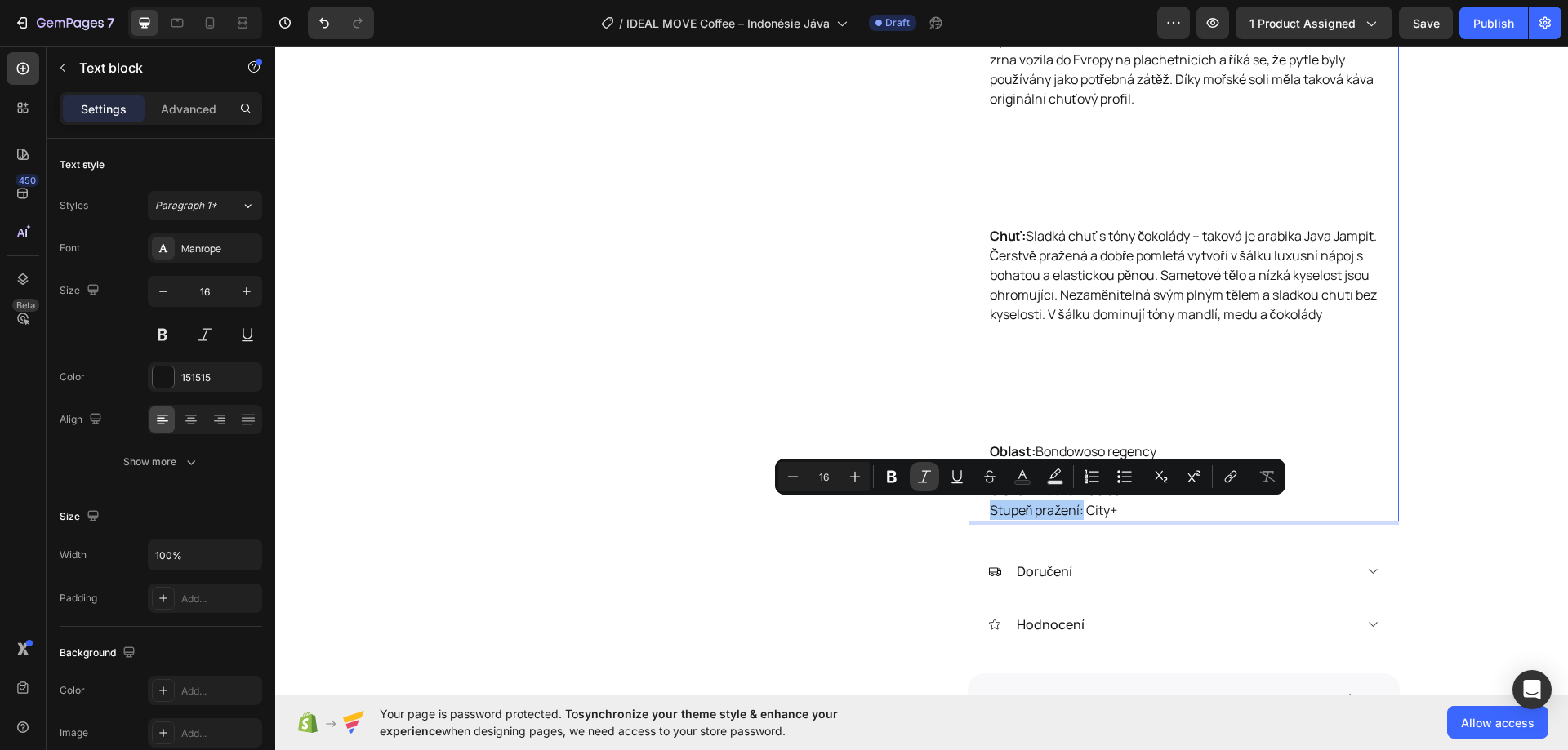
click at [910, 484] on button "Italic" at bounding box center [923, 476] width 29 height 29
click at [916, 480] on icon "Editor contextual toolbar" at bounding box center [924, 476] width 16 height 16
click at [897, 471] on icon "Editor contextual toolbar" at bounding box center [892, 476] width 16 height 16
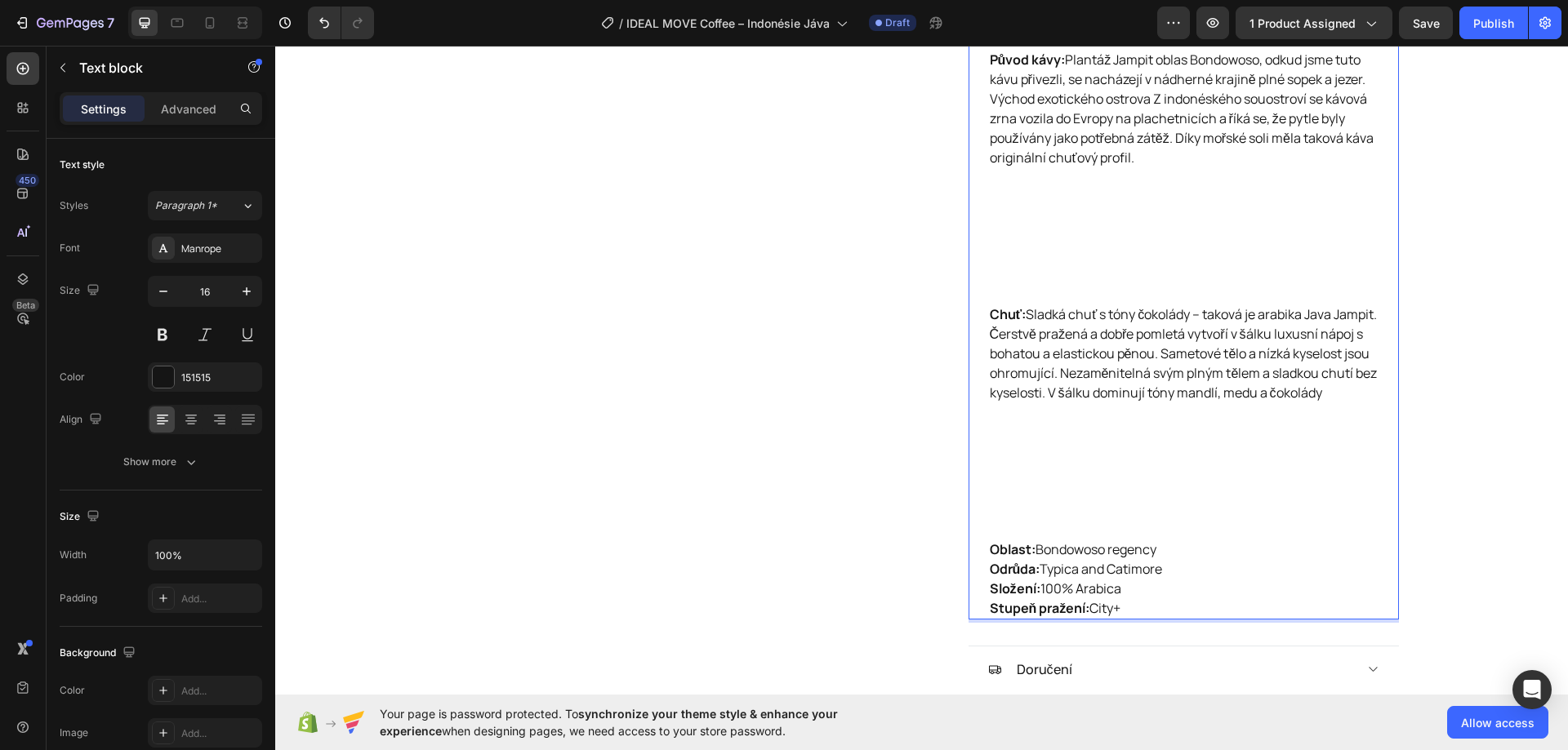
drag, startPoint x: 1036, startPoint y: 482, endPoint x: 1031, endPoint y: 518, distance: 36.3
click at [1036, 485] on p "Chuť: Sladká chuť s tóny čokolády – taková je arabika Java Jampit. Čerstvě praž…" at bounding box center [1183, 422] width 388 height 235
click at [1026, 525] on p "Chuť: Sladká chuť s tóny čokolády – taková je arabika Java Jampit. Čerstvě praž…" at bounding box center [1183, 422] width 388 height 235
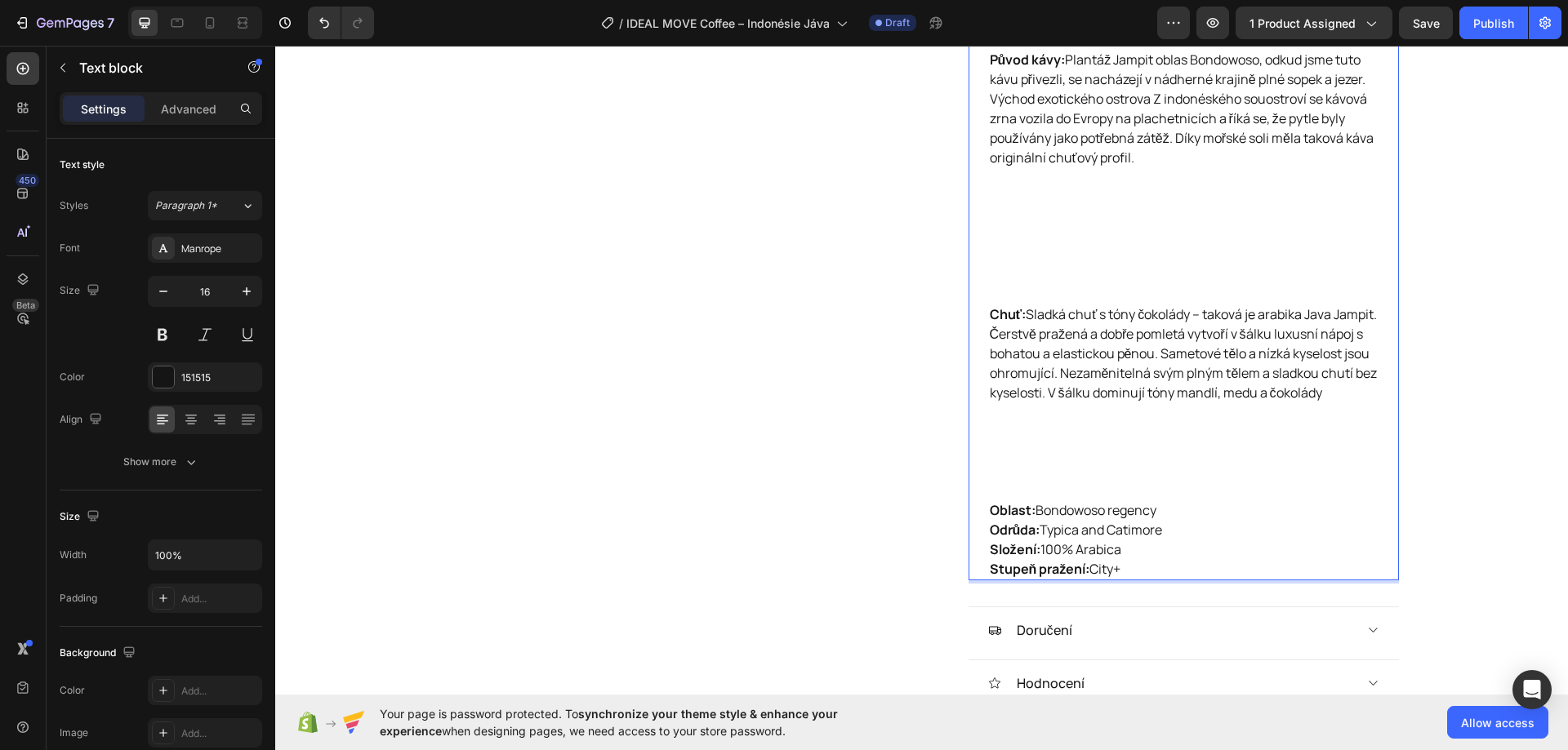
click at [1030, 467] on p "Chuť: Sladká chuť s tóny čokolády – taková je arabika Java Jampit. Čerstvě praž…" at bounding box center [1183, 402] width 388 height 196
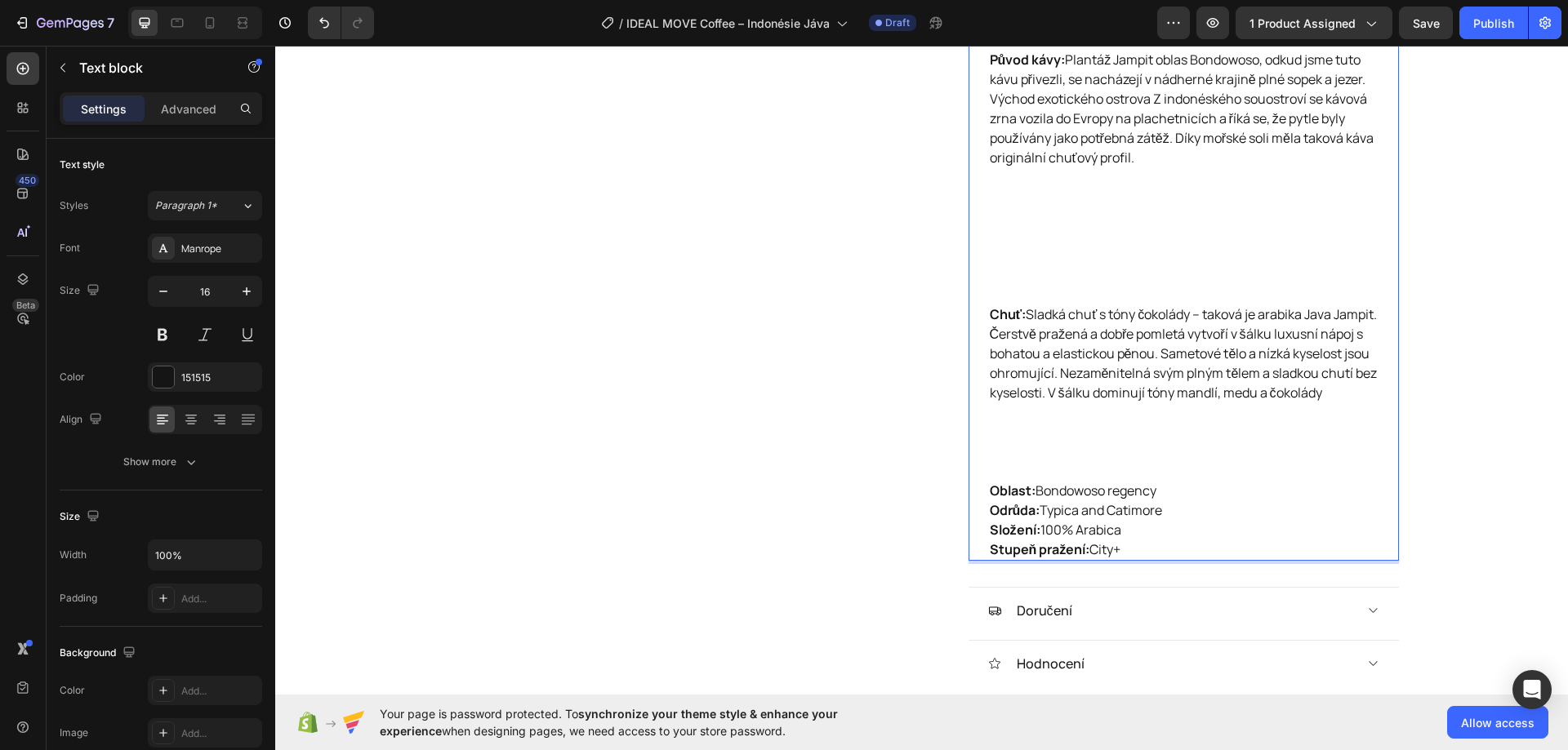
click at [1026, 438] on p "Chuť: Sladká chuť s tóny čokolády – taková je arabika Java Jampit. Čerstvě praž…" at bounding box center [1183, 393] width 388 height 176
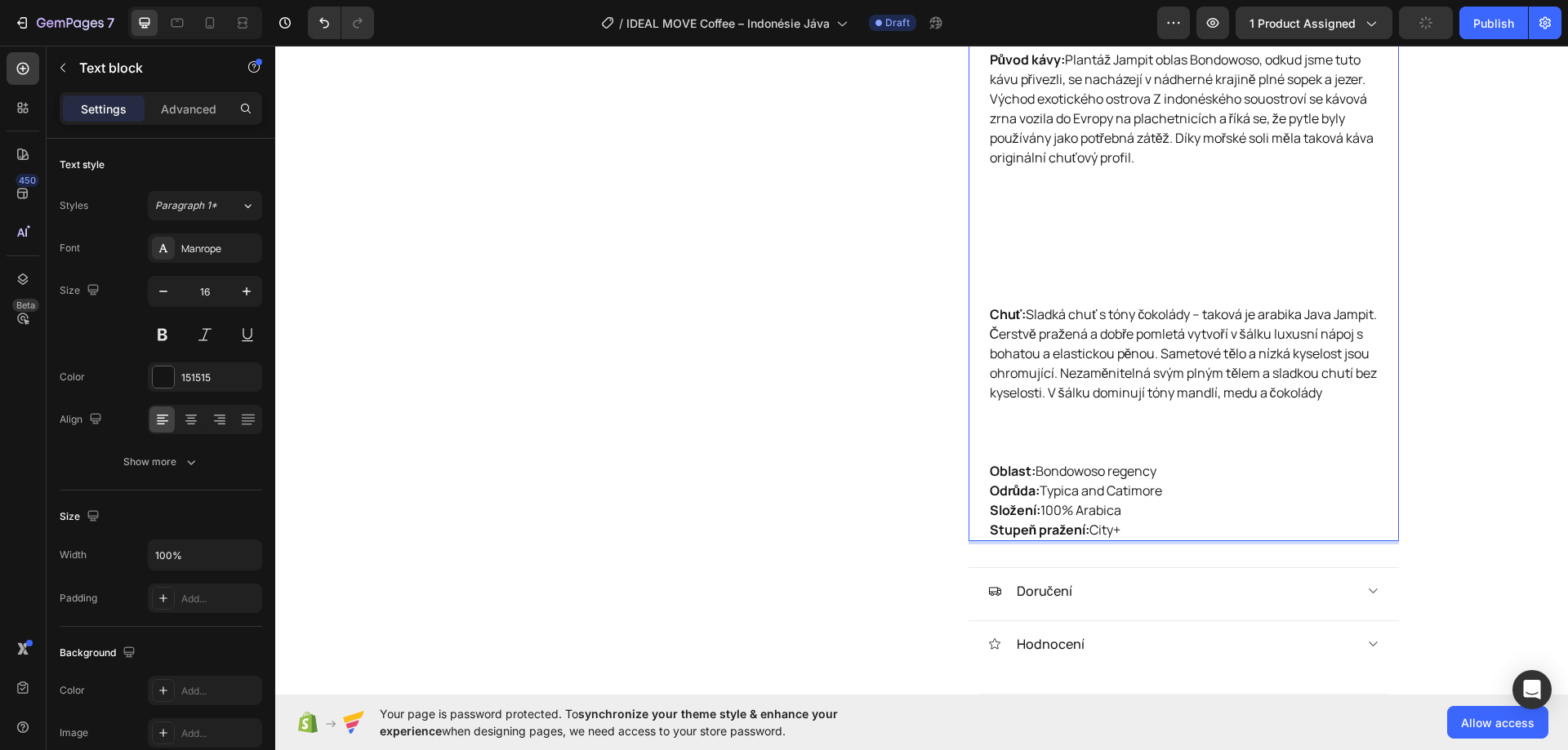
click at [1018, 424] on p "Chuť: Sladká chuť s tóny čokolády – taková je arabika Java Jampit. Čerstvě praž…" at bounding box center [1183, 383] width 388 height 157
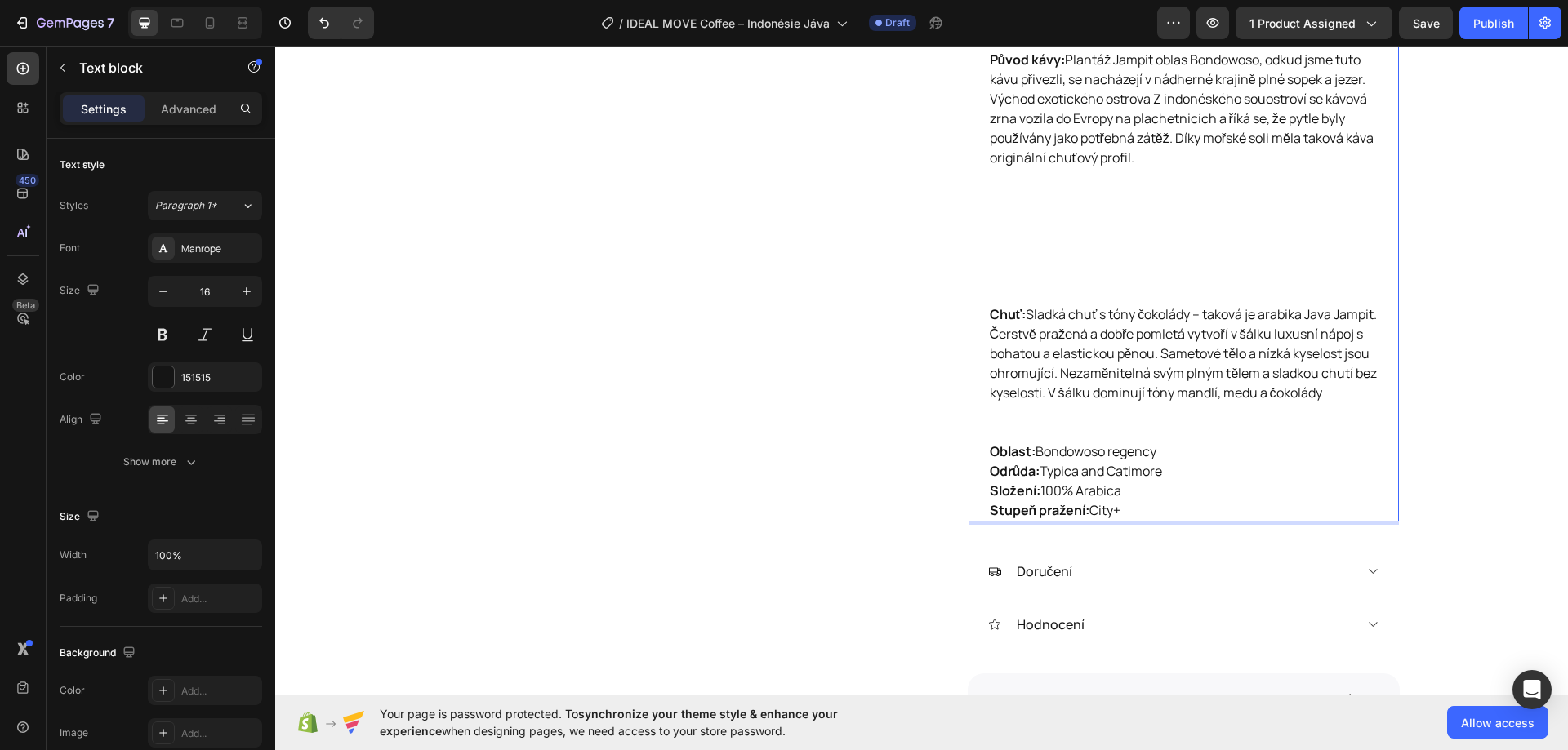
click at [1014, 418] on p "Chuť: Sladká chuť s tóny čokolády – taková je arabika Java Jampit. Čerstvě praž…" at bounding box center [1183, 372] width 388 height 137
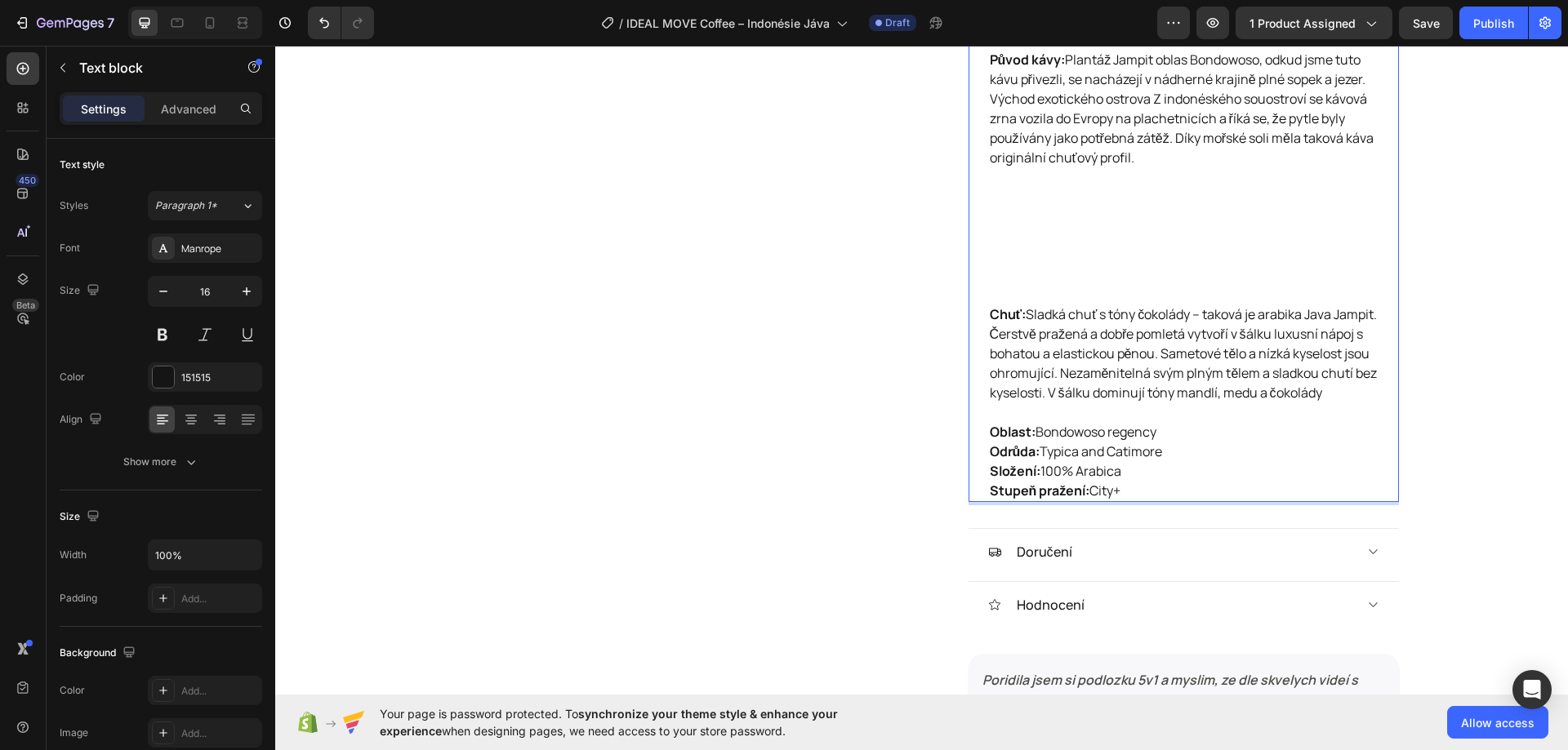
click at [1008, 249] on p "Původ kávy: Plantáž Jampit oblas Bondowoso, odkud jsme tuto kávu přivezli, se n…" at bounding box center [1183, 176] width 388 height 255
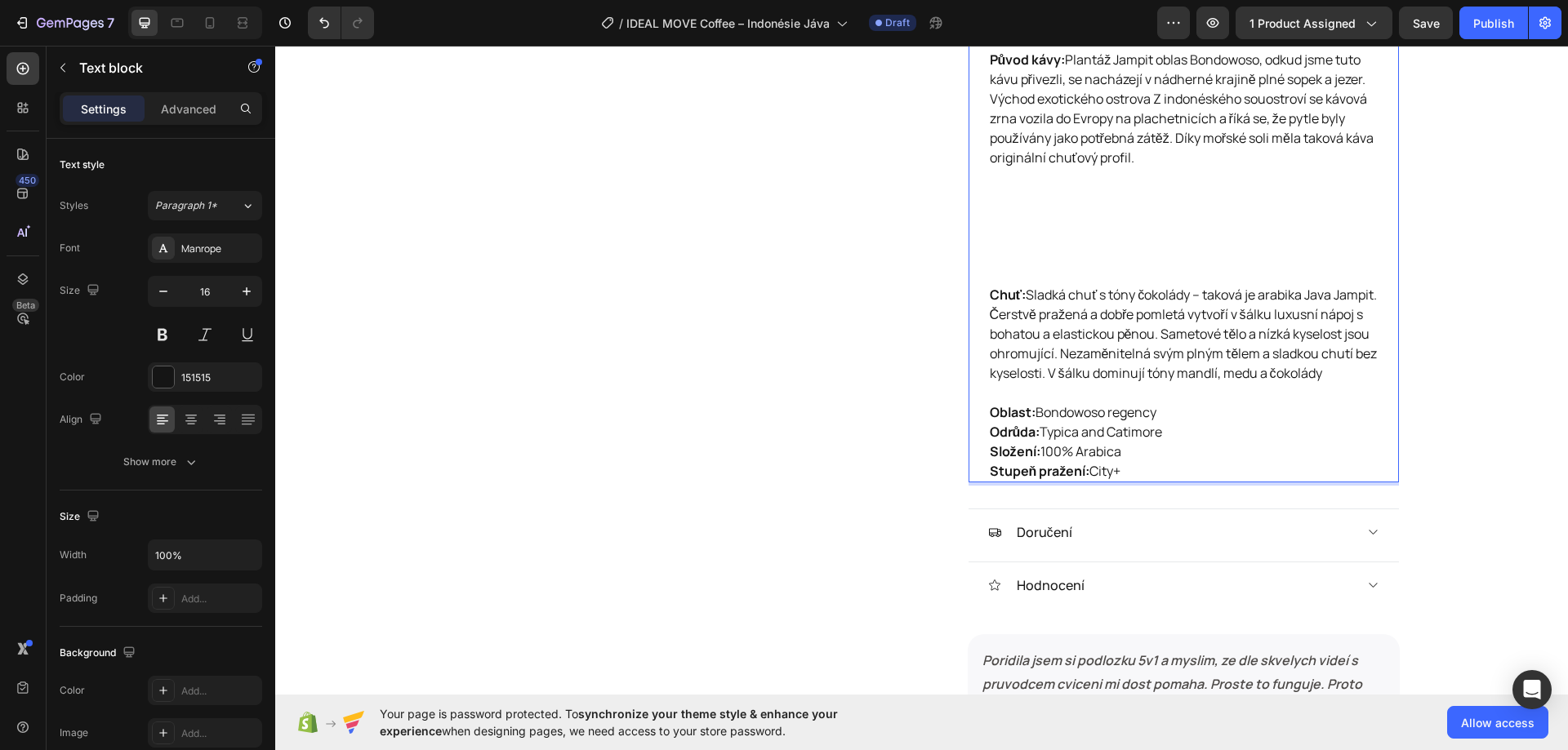
click at [1013, 218] on p "Původ kávy: Plantáž Jampit oblas Bondowoso, odkud jsme tuto kávu přivezli, se n…" at bounding box center [1183, 167] width 388 height 235
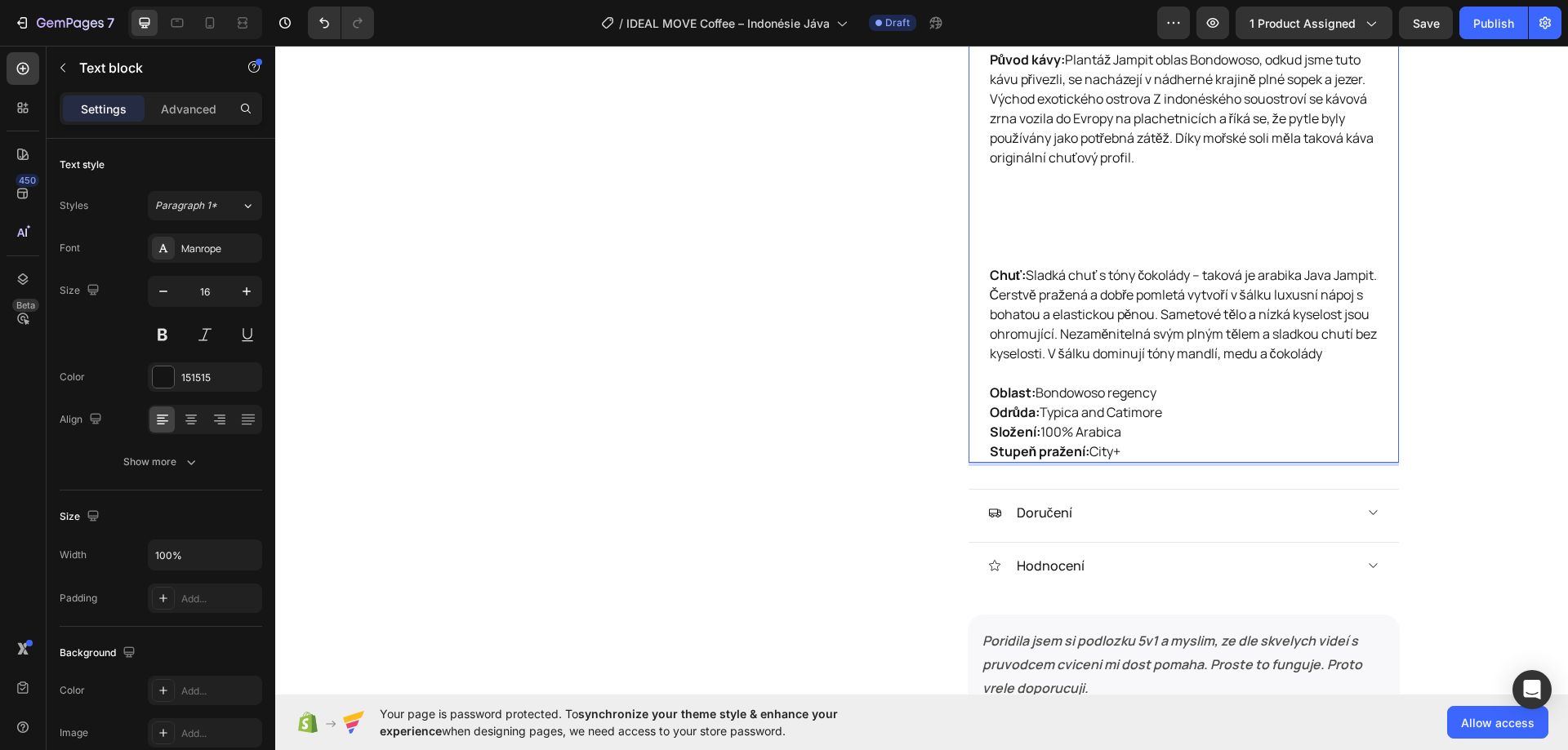
click at [1014, 199] on p "Původ kávy: Plantáž Jampit oblas Bondowoso, odkud jsme tuto kávu přivezli, se n…" at bounding box center [1183, 157] width 388 height 215
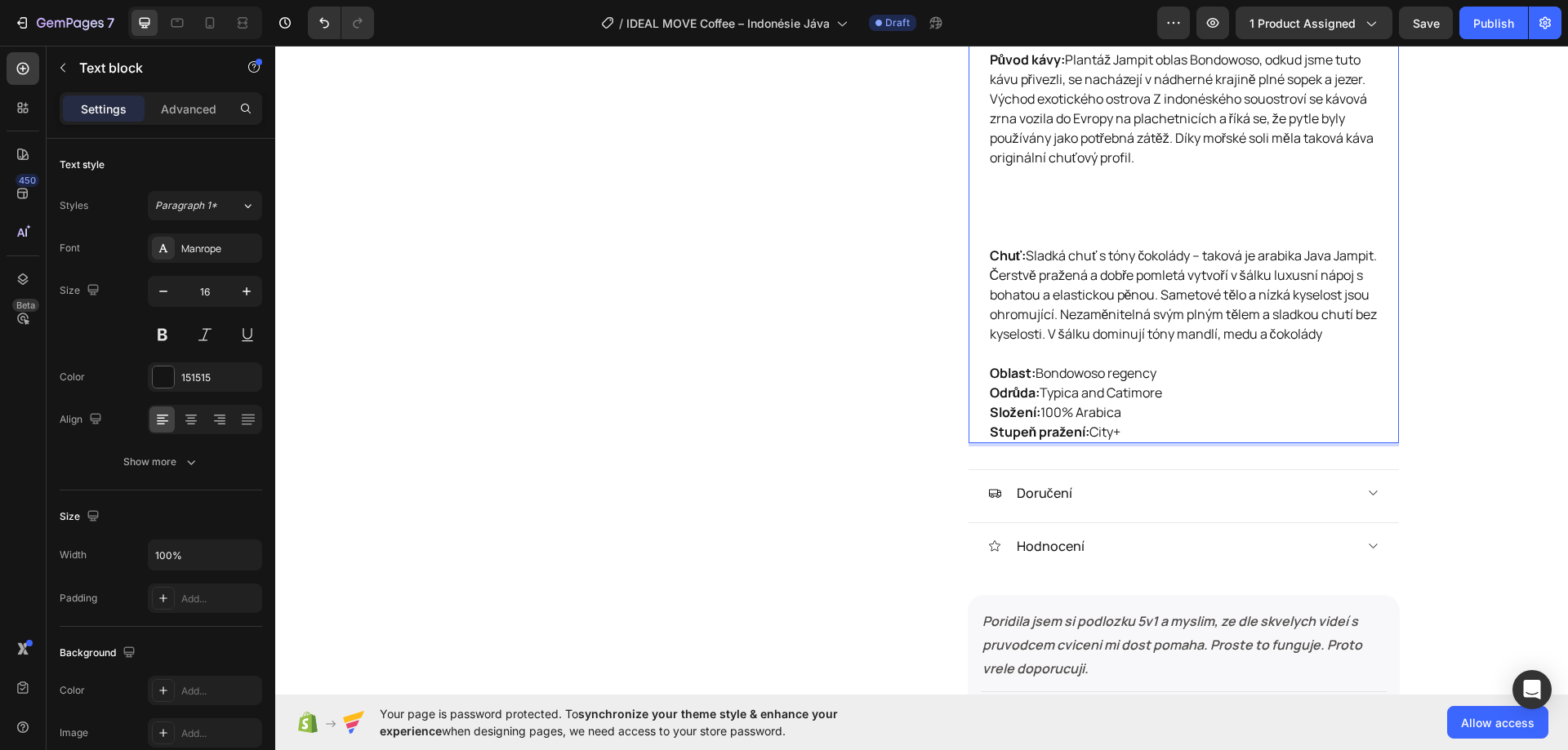
click at [1010, 184] on p "Původ kávy: Plantáž Jampit oblas Bondowoso, odkud jsme tuto kávu přivezli, se n…" at bounding box center [1183, 147] width 388 height 196
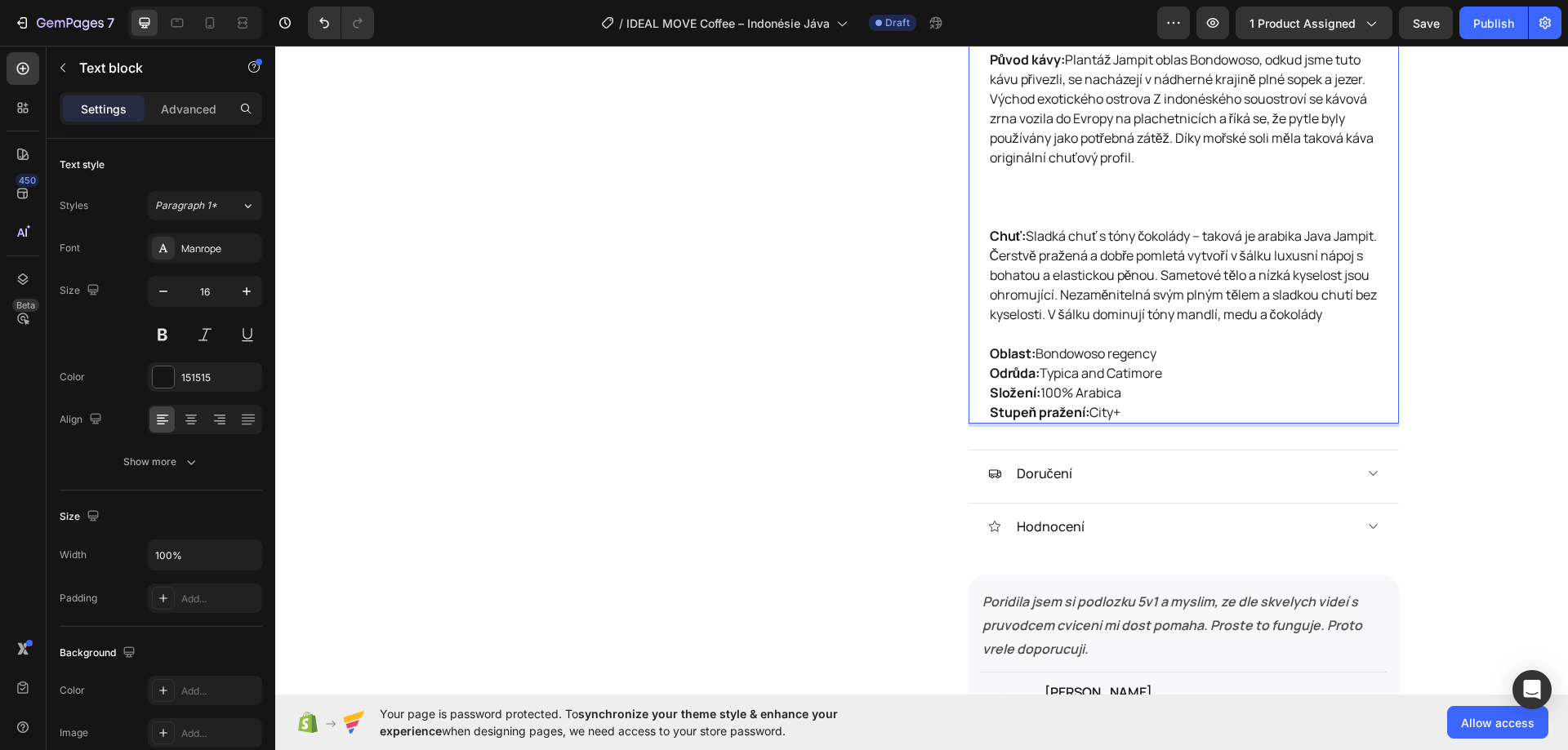
click at [1008, 171] on p "Původ kávy: Plantáž Jampit oblas Bondowoso, odkud jsme tuto kávu přivezli, se n…" at bounding box center [1183, 138] width 388 height 176
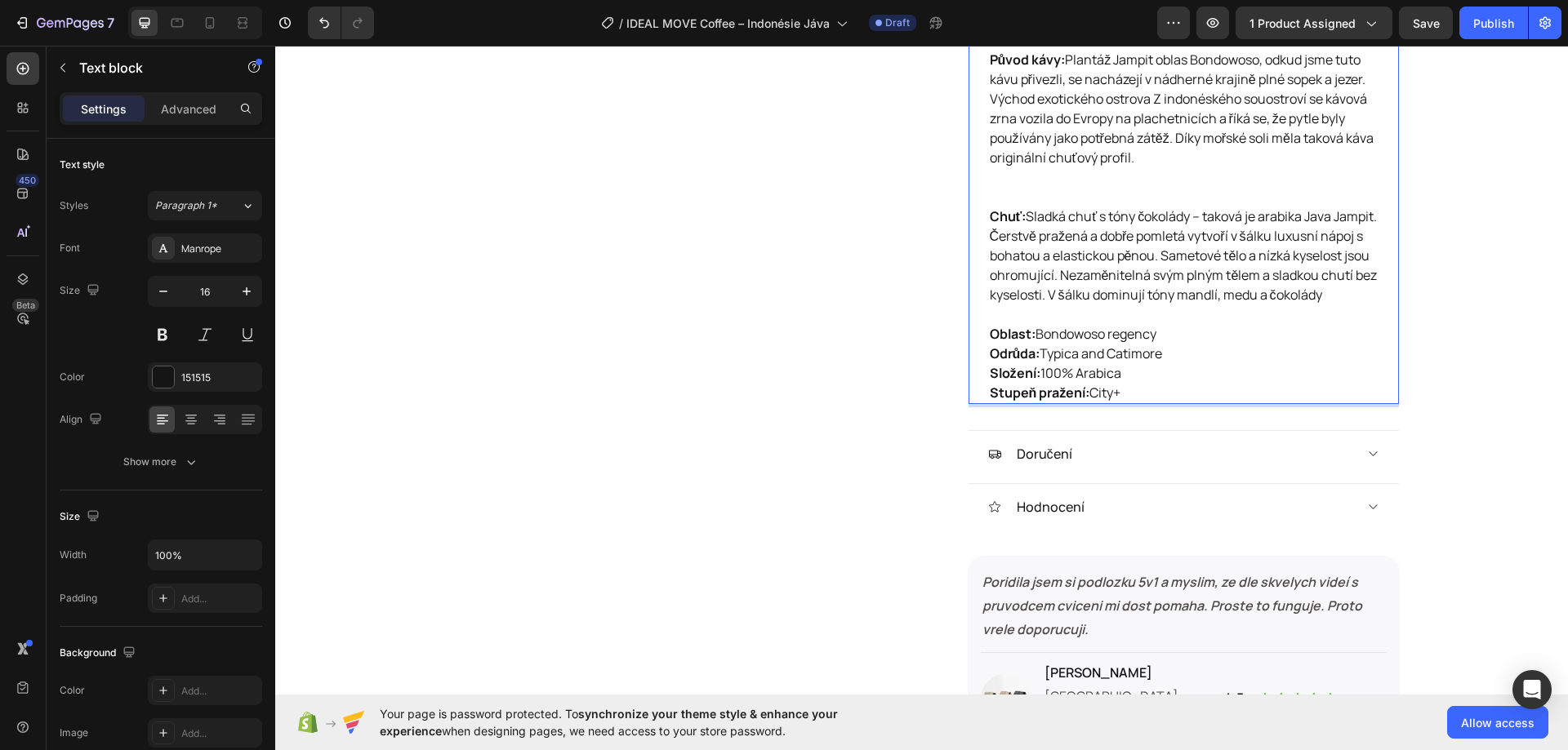
click at [1007, 168] on p "Původ kávy: Plantáž Jampit oblas Bondowoso, odkud jsme tuto kávu přivezli, se n…" at bounding box center [1183, 128] width 388 height 157
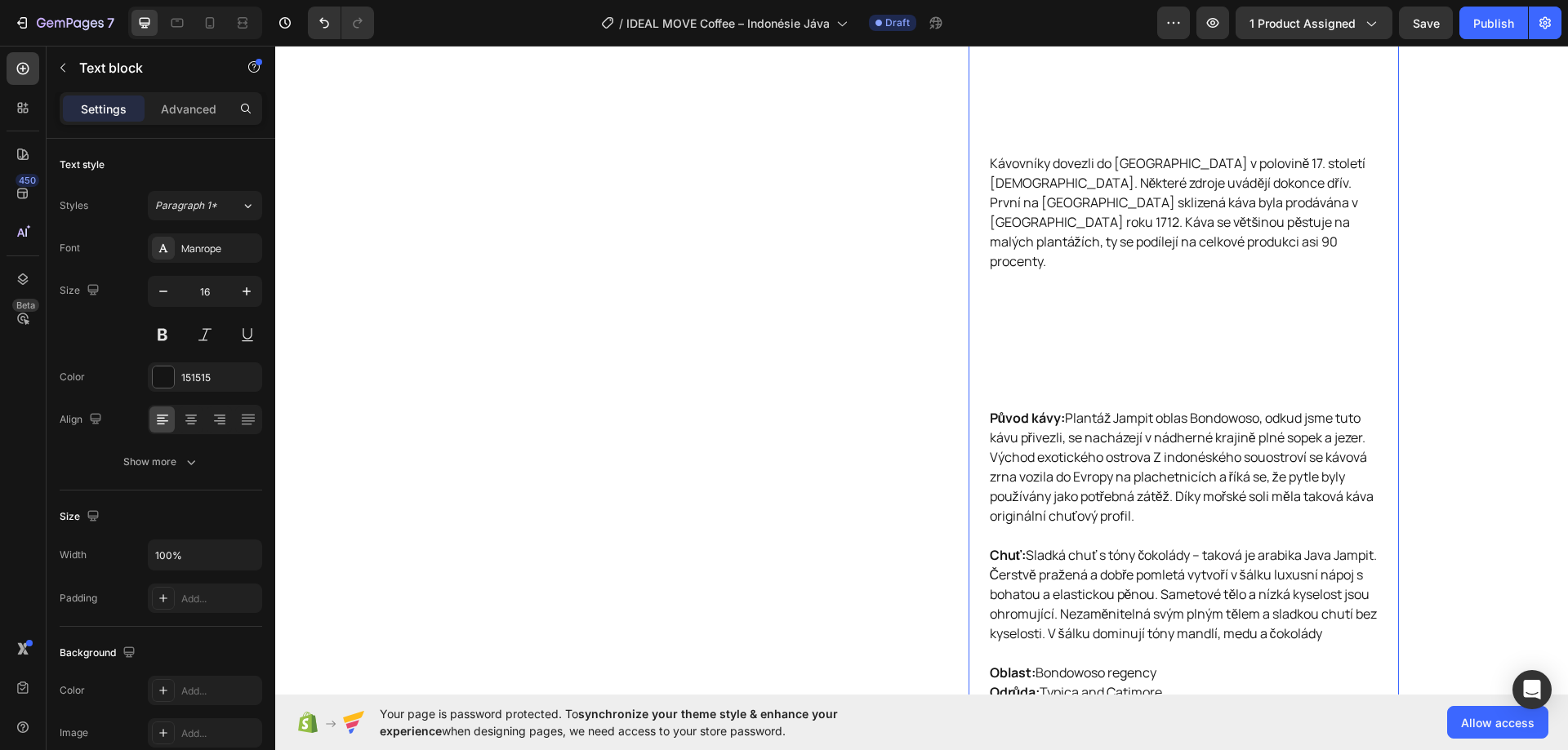
click at [1012, 364] on p "Kávovníky dovezli do Indonésie v polovině 17. století Holanďané. Některé zdroje…" at bounding box center [1183, 281] width 388 height 255
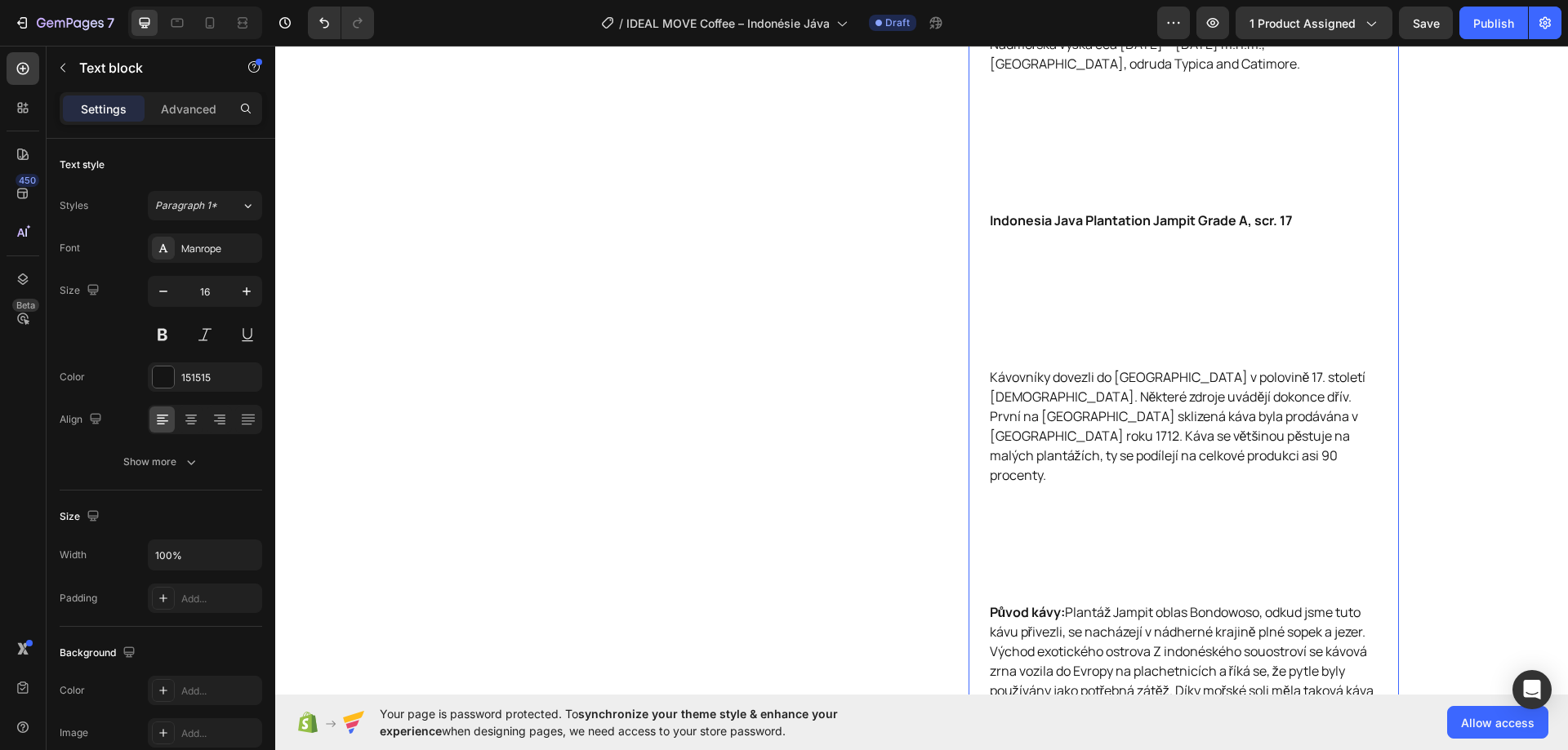
scroll to position [768, 0]
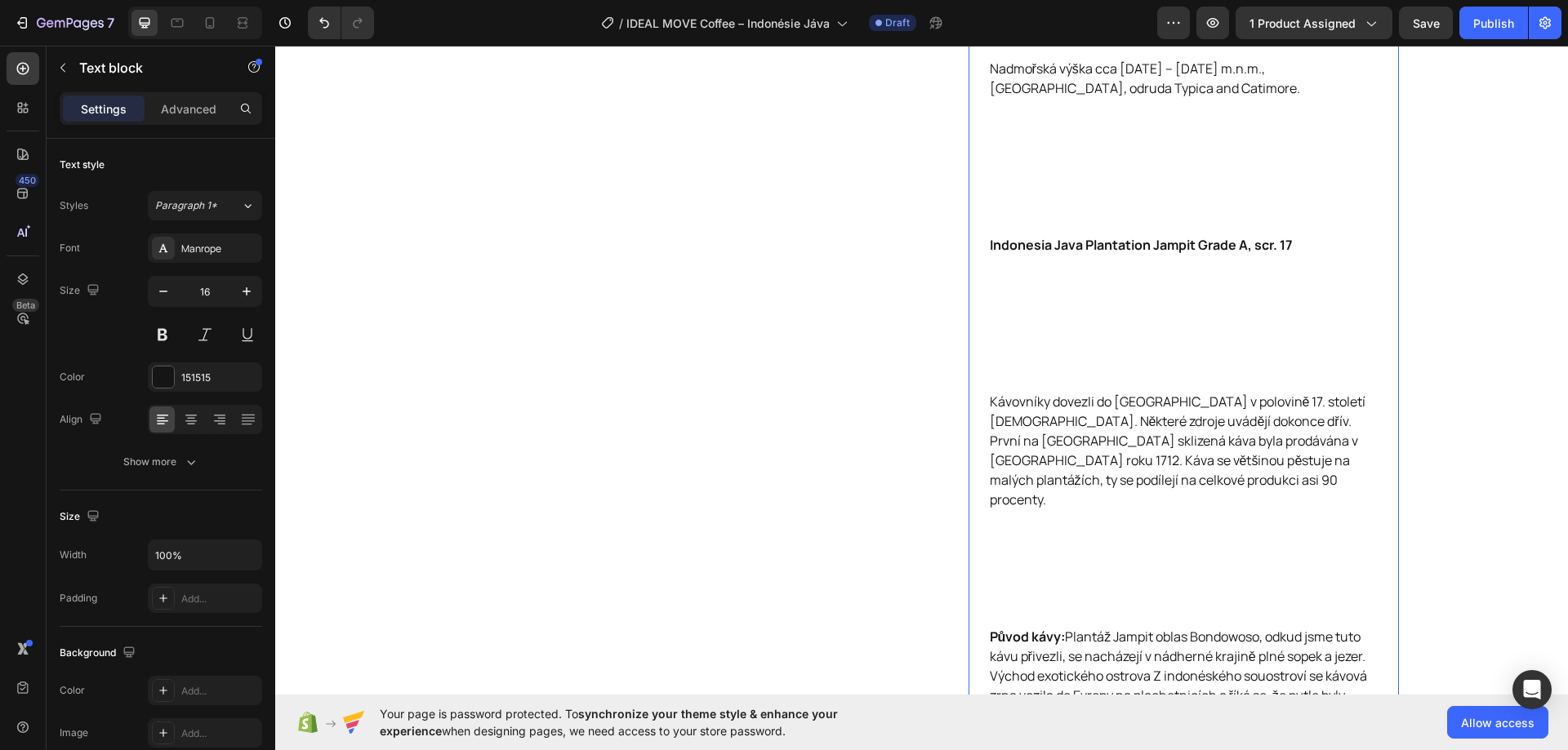
click at [1008, 299] on p "Indonesia Java Plantation Jampit Grade A, scr. 17" at bounding box center [1183, 313] width 388 height 157
click at [1033, 537] on p "Kávovníky dovezli do Indonésie v polovině 17. století Holanďané. Některé zdroje…" at bounding box center [1183, 512] width 388 height 235
click at [1025, 531] on p "Kávovníky dovezli do Indonésie v polovině 17. století Holanďané. Některé zdroje…" at bounding box center [1183, 502] width 388 height 215
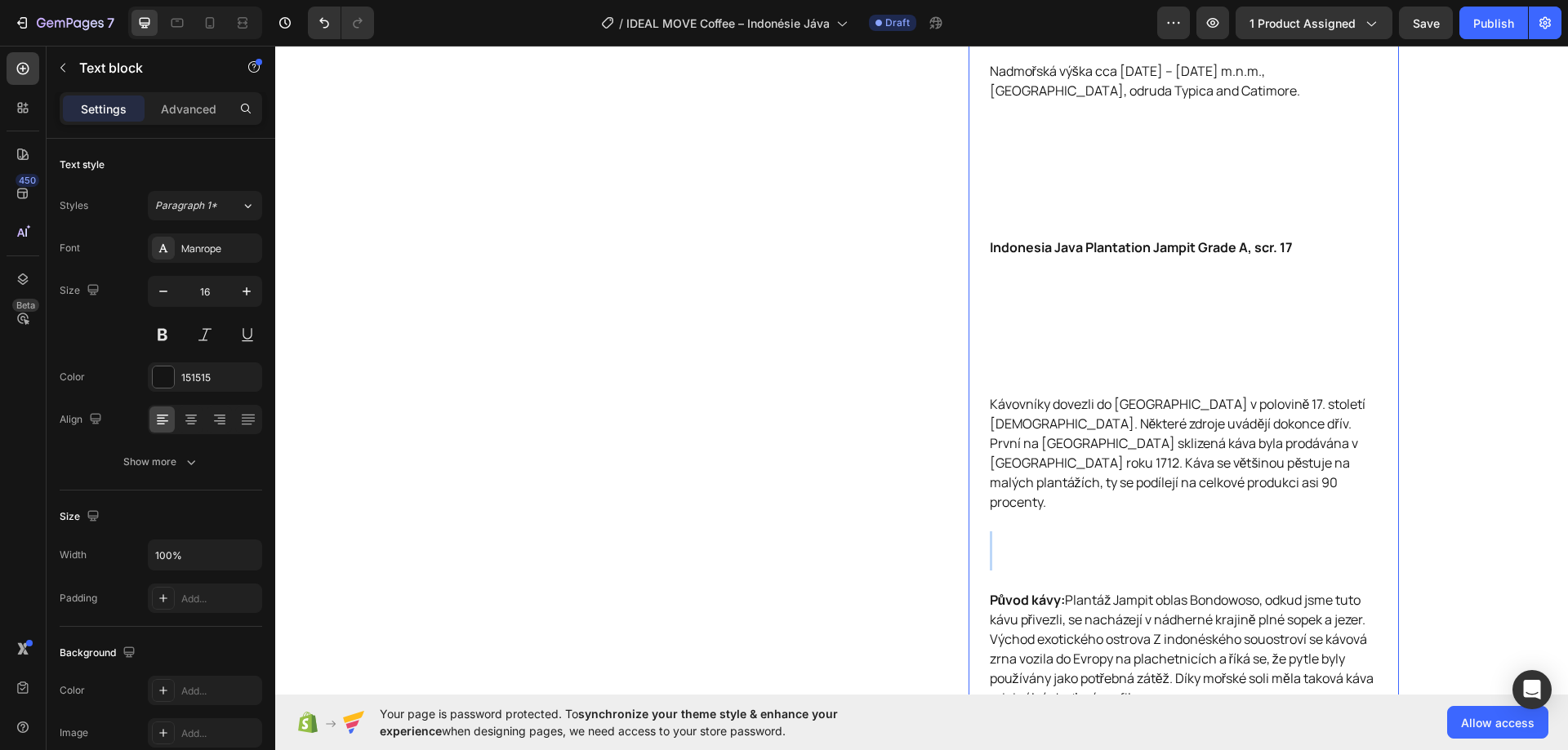
click at [1025, 531] on p "Kávovníky dovezli do Indonésie v polovině 17. století Holanďané. Některé zdroje…" at bounding box center [1183, 492] width 388 height 196
click at [1021, 515] on p "Kávovníky dovezli do Indonésie v polovině 17. století Holanďané. Některé zdroje…" at bounding box center [1183, 483] width 388 height 176
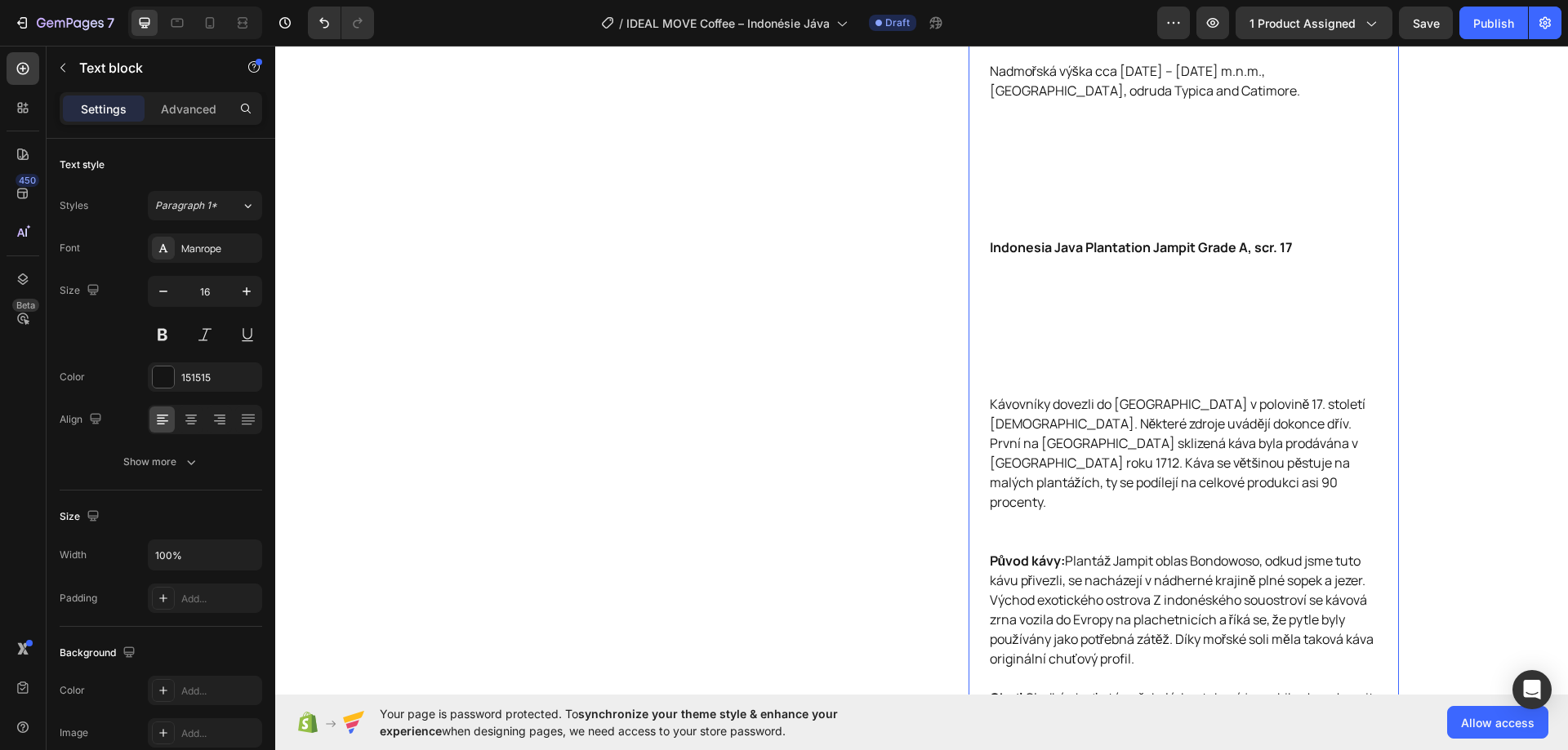
click at [1020, 512] on p "Kávovníky dovezli do Indonésie v polovině 17. století Holanďané. Některé zdroje…" at bounding box center [1183, 473] width 388 height 157
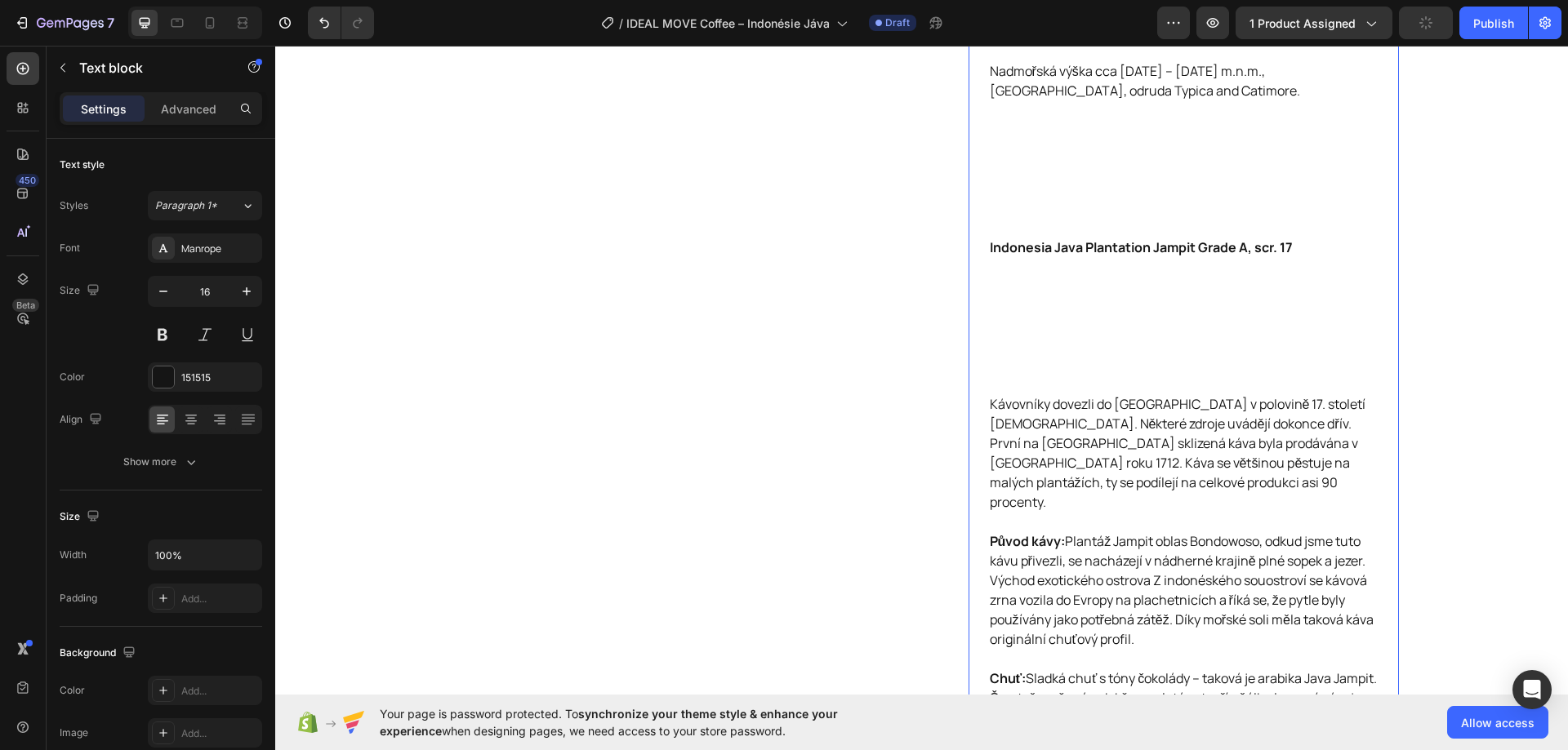
click at [1006, 354] on p "Indonesia Java Plantation Jampit Grade A, scr. 17" at bounding box center [1183, 316] width 388 height 157
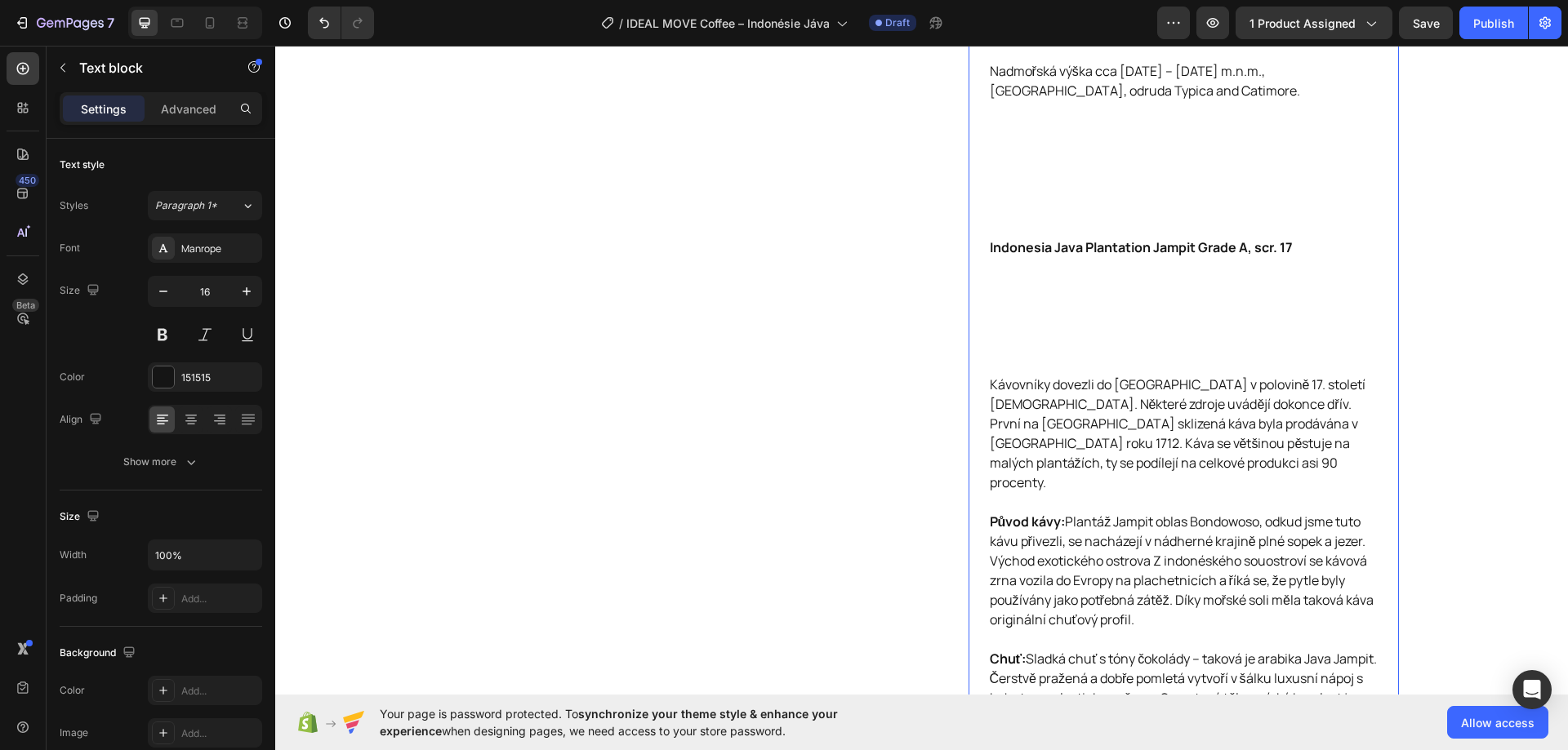
click at [1004, 321] on p "Indonesia Java Plantation Jampit Grade A, scr. 17 ⁠⁠⁠⁠⁠⁠⁠" at bounding box center [1183, 305] width 388 height 137
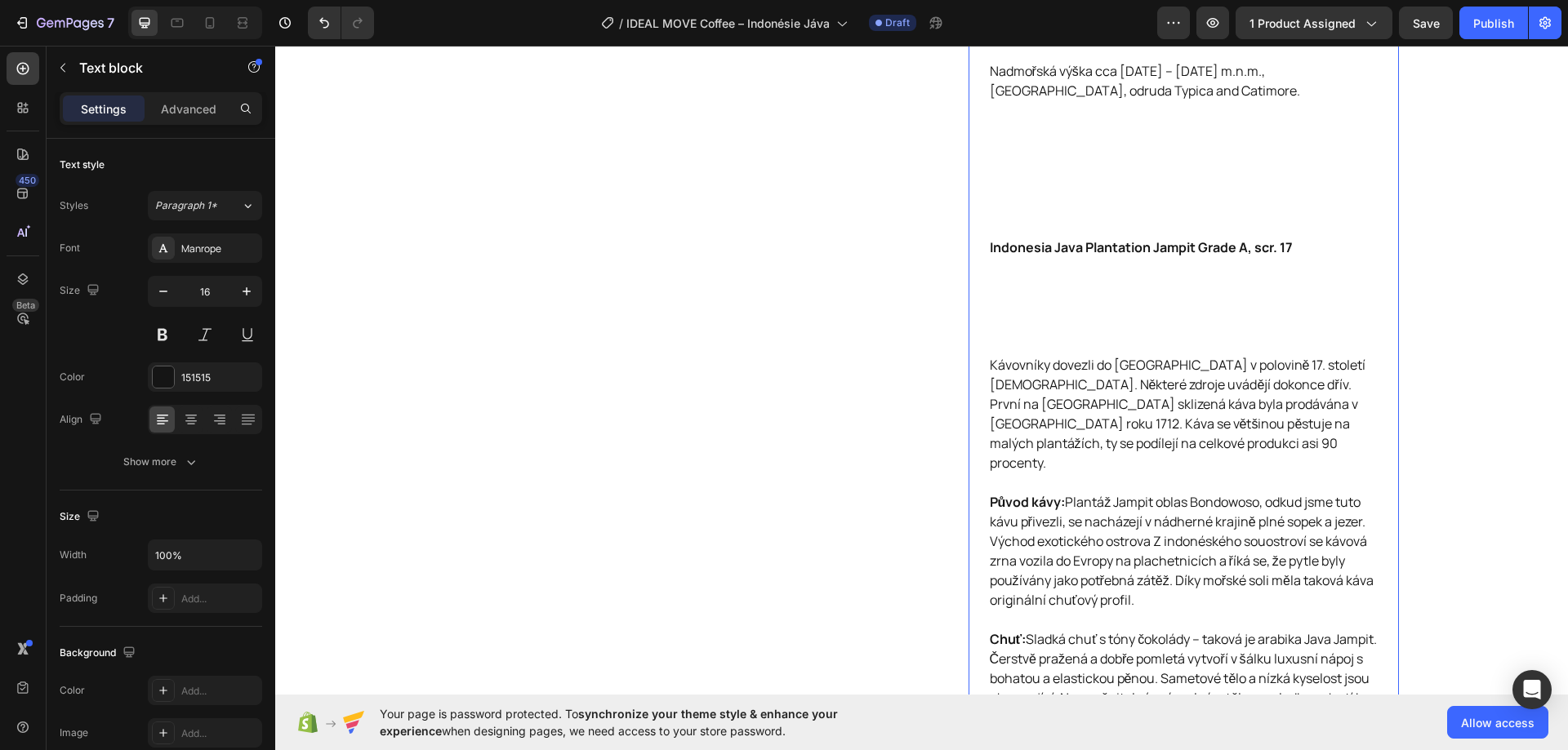
click at [1008, 306] on p "Indonesia Java Plantation Jampit Grade A, scr. 17 ⁠⁠⁠⁠⁠⁠⁠" at bounding box center [1183, 296] width 388 height 117
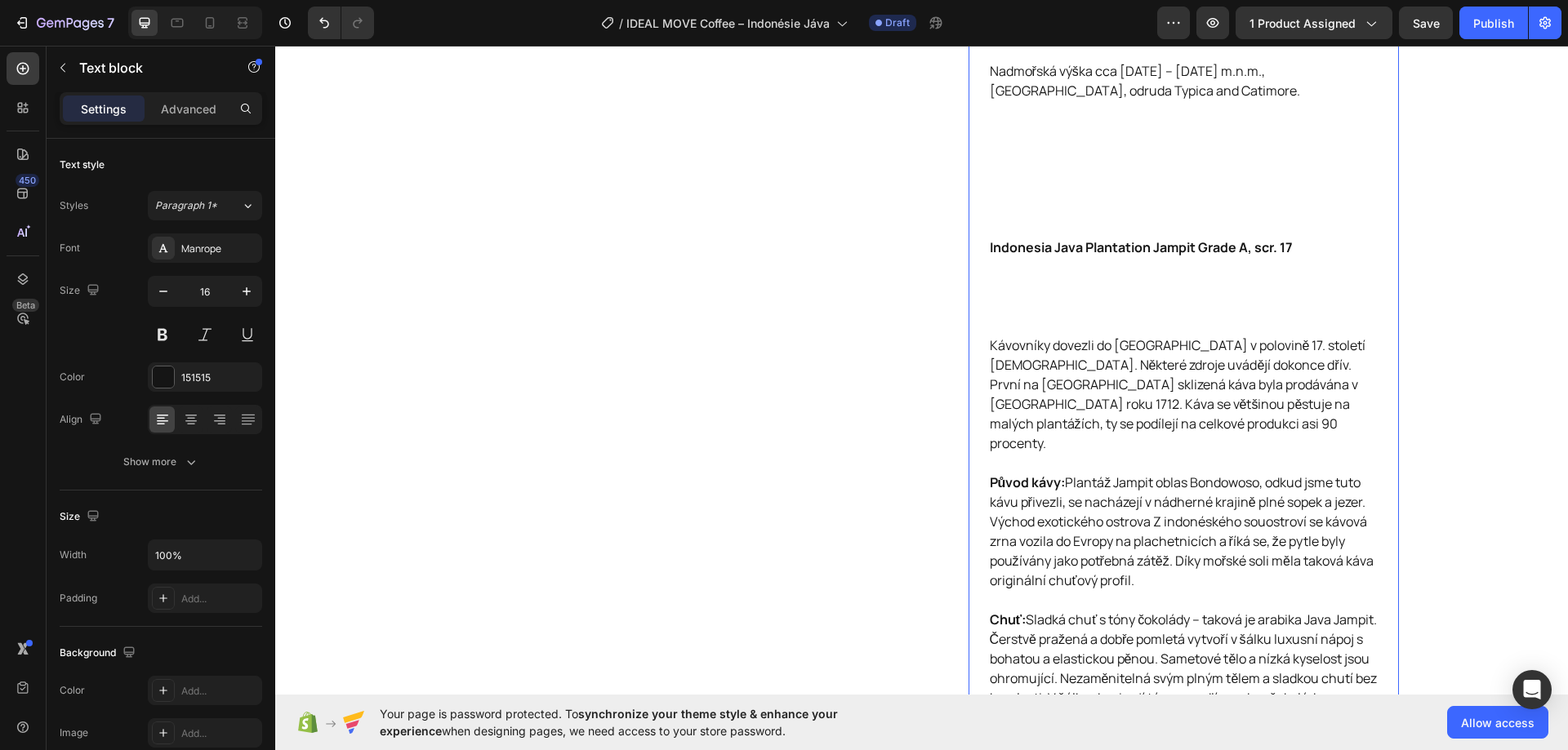
click at [1008, 293] on p "Indonesia Java Plantation Jampit Grade A, scr. 17 ⁠⁠⁠⁠⁠⁠⁠" at bounding box center [1183, 286] width 388 height 98
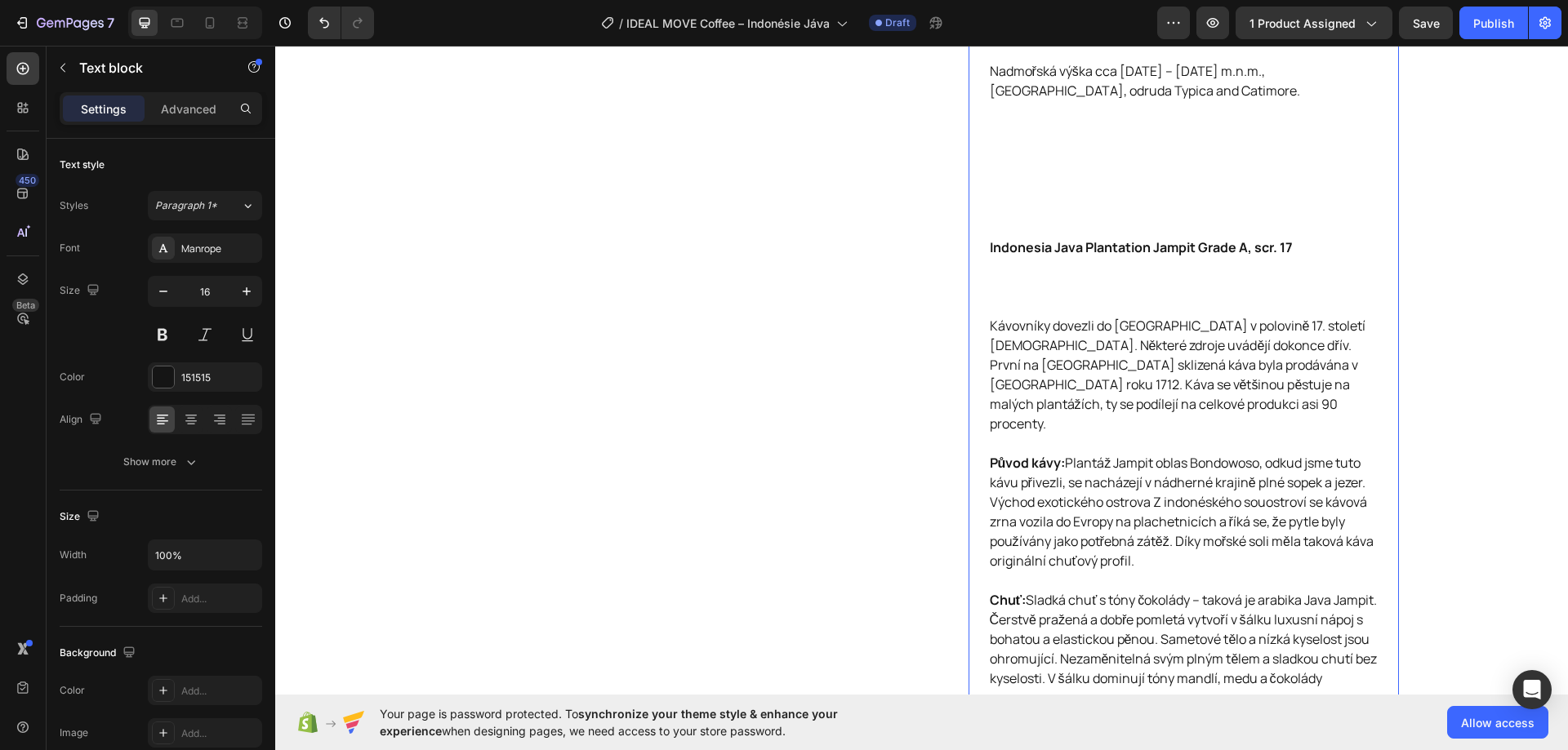
click at [1010, 277] on p "Indonesia Java Plantation Jampit Grade A, scr. 17 ⁠⁠⁠⁠⁠⁠⁠" at bounding box center [1183, 276] width 388 height 79
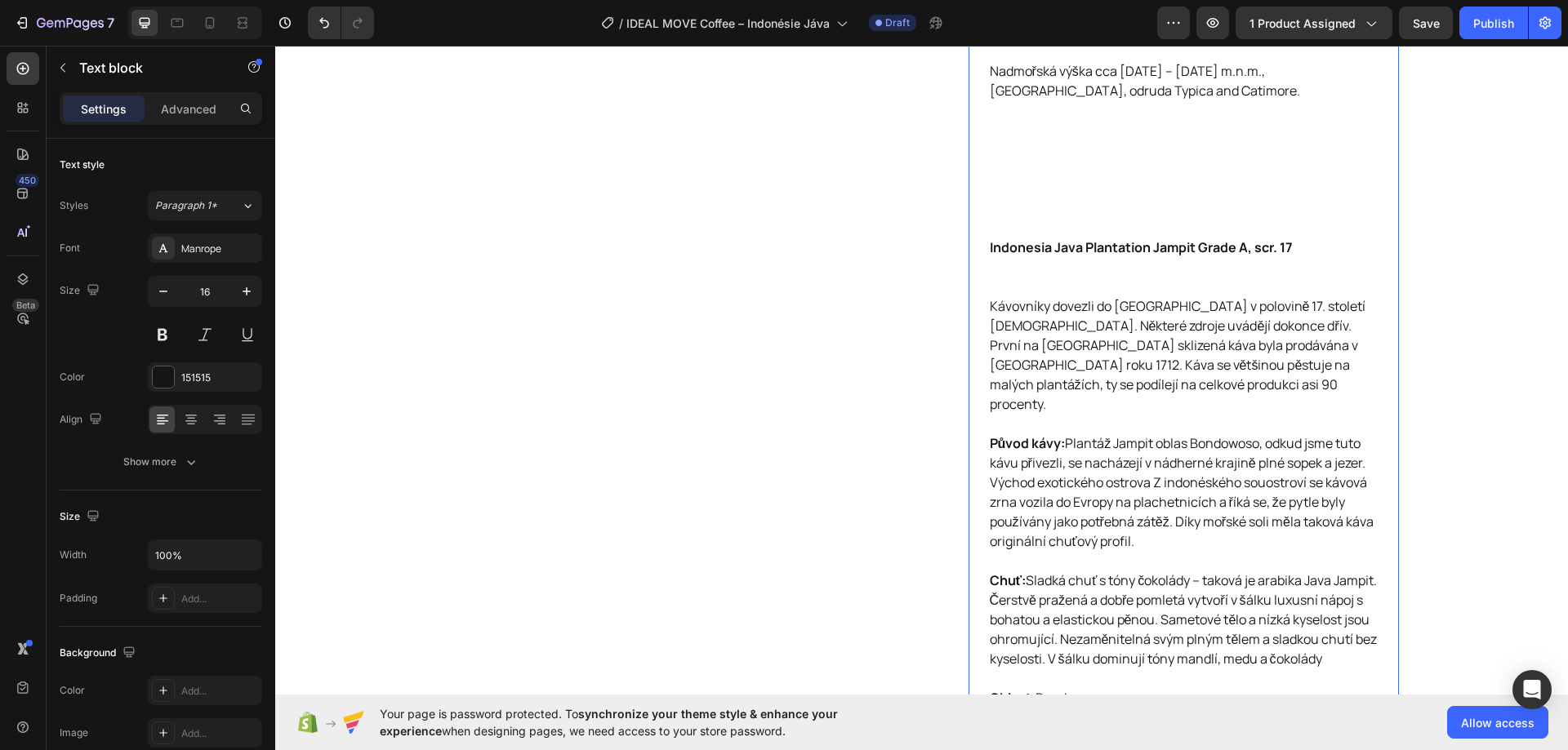
click at [1010, 274] on p "Indonesia Java Plantation Jampit Grade A, scr. 17 ⁠⁠⁠⁠⁠⁠⁠" at bounding box center [1183, 266] width 388 height 59
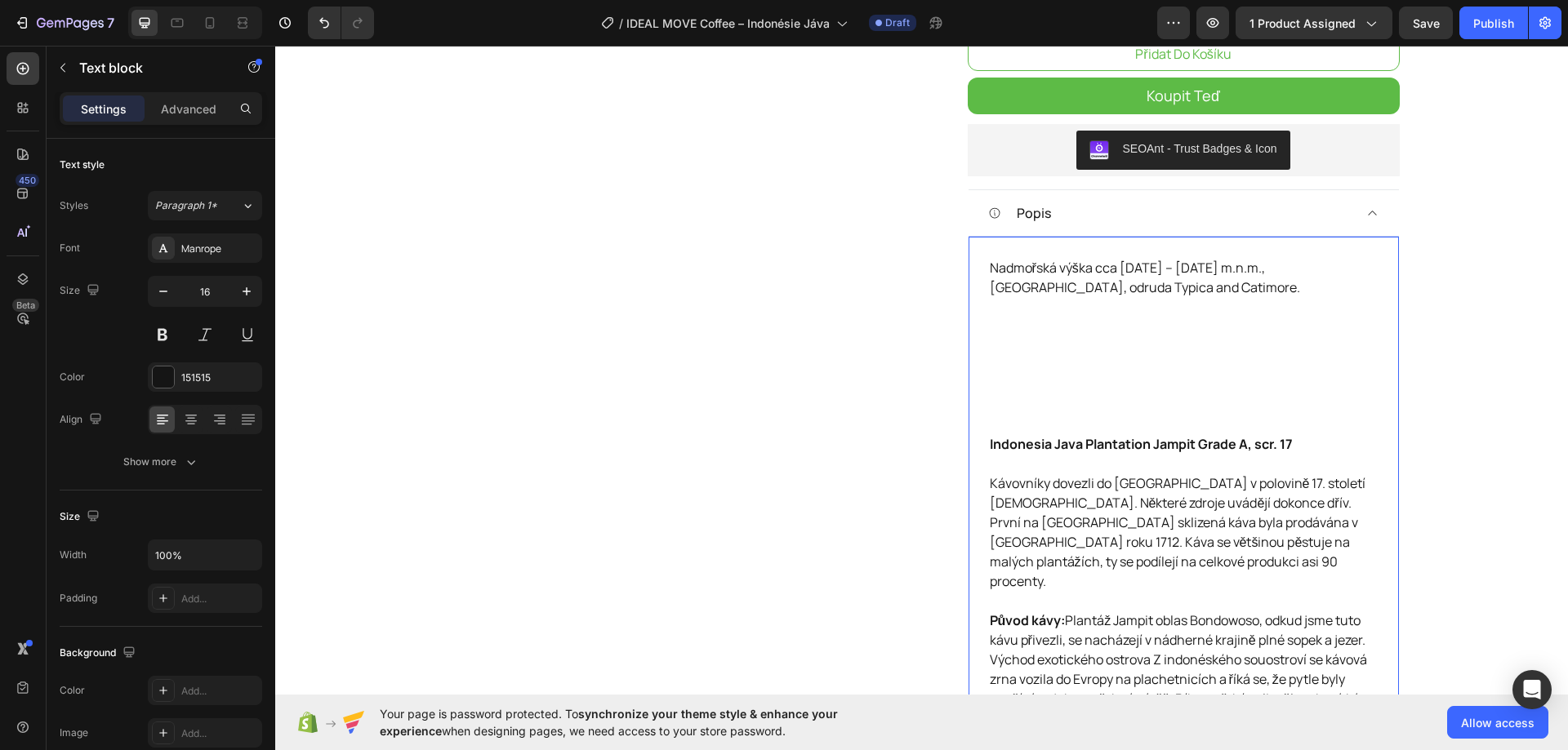
scroll to position [523, 0]
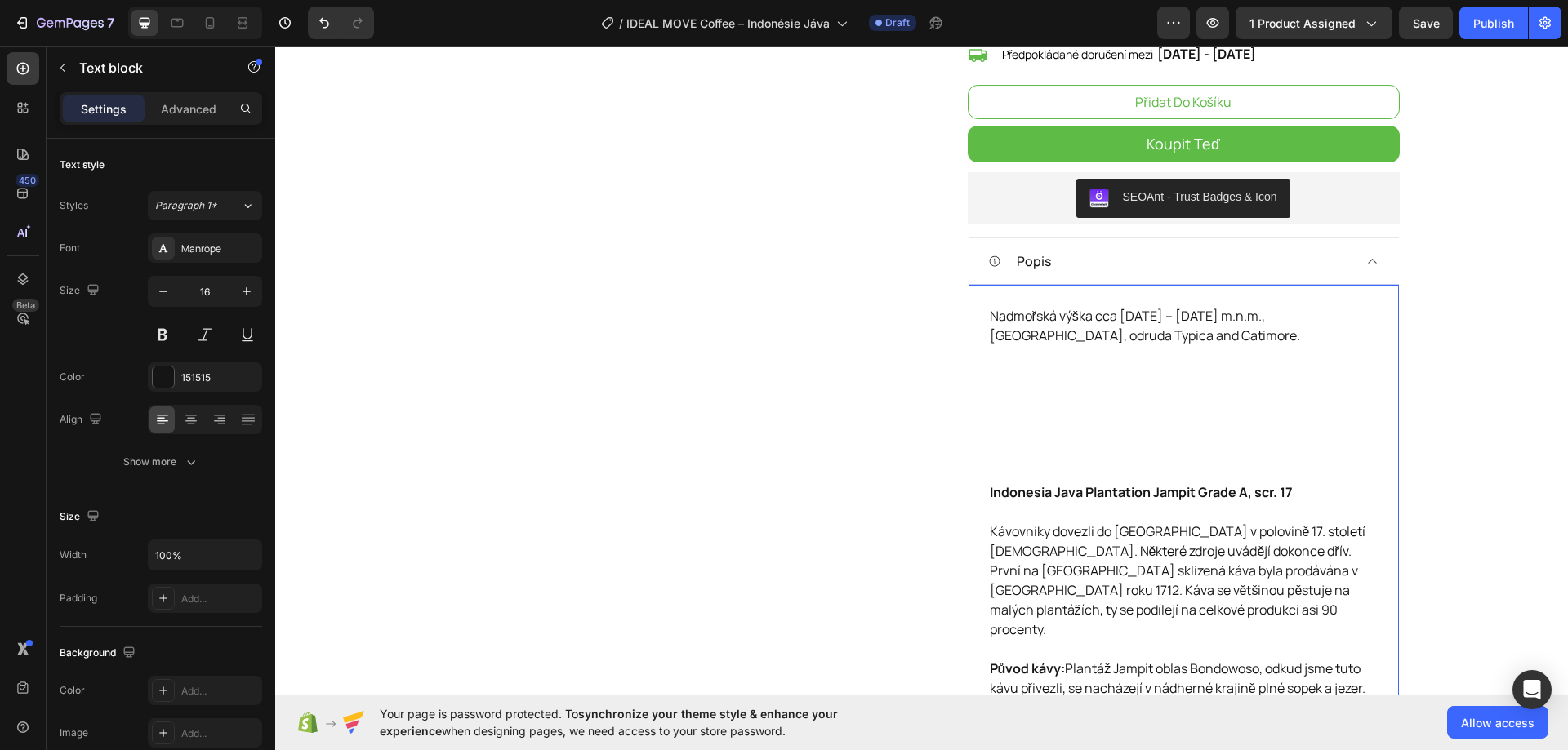
click at [1007, 457] on p "Nadmořská výška cca 1000 – 1500 m.n.m., oblast Bondowoso Regency, odruda Typica…" at bounding box center [1183, 394] width 388 height 176
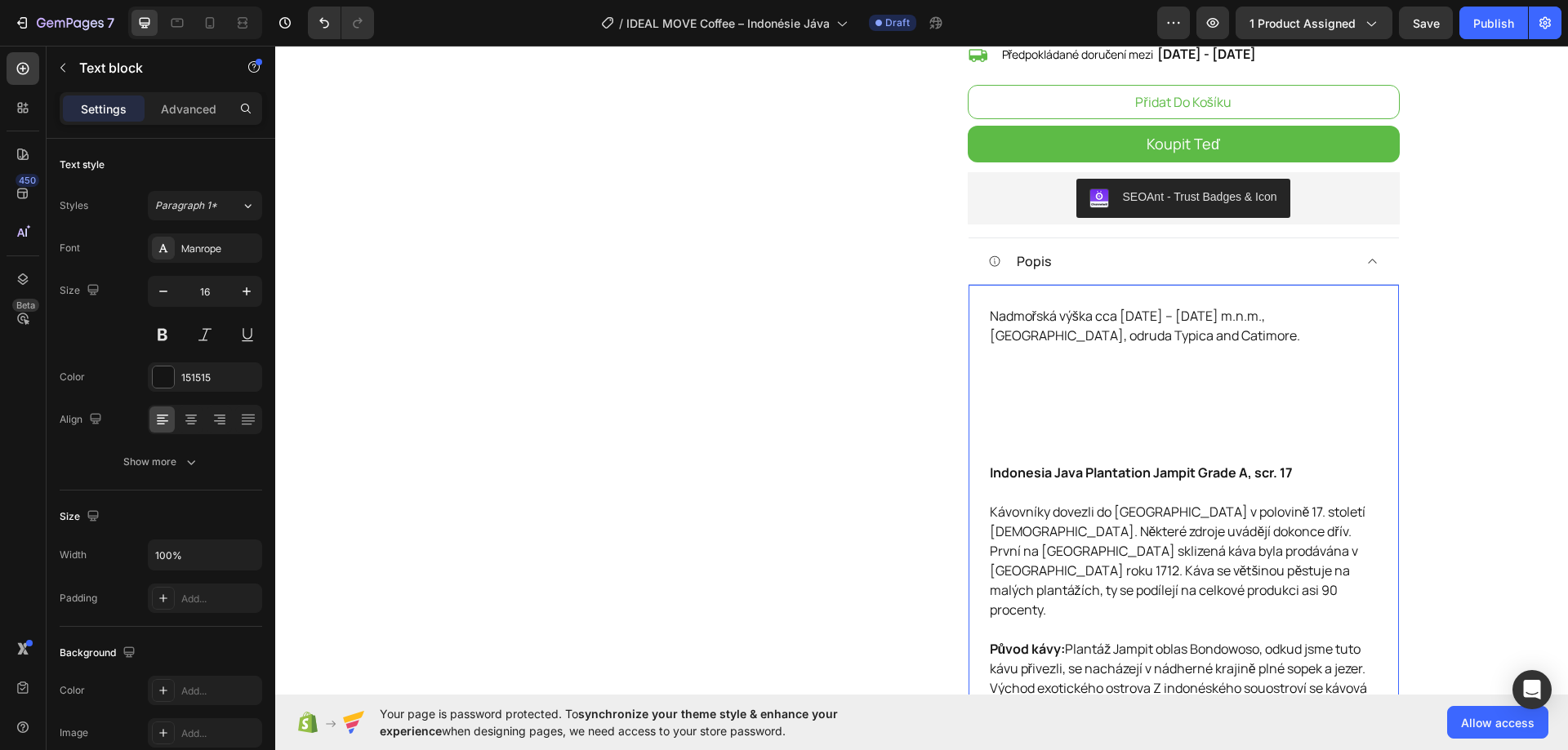
click at [1018, 402] on p "Nadmořská výška cca 1000 – 1500 m.n.m., oblast Bondowoso Regency, odruda Typica…" at bounding box center [1183, 385] width 388 height 157
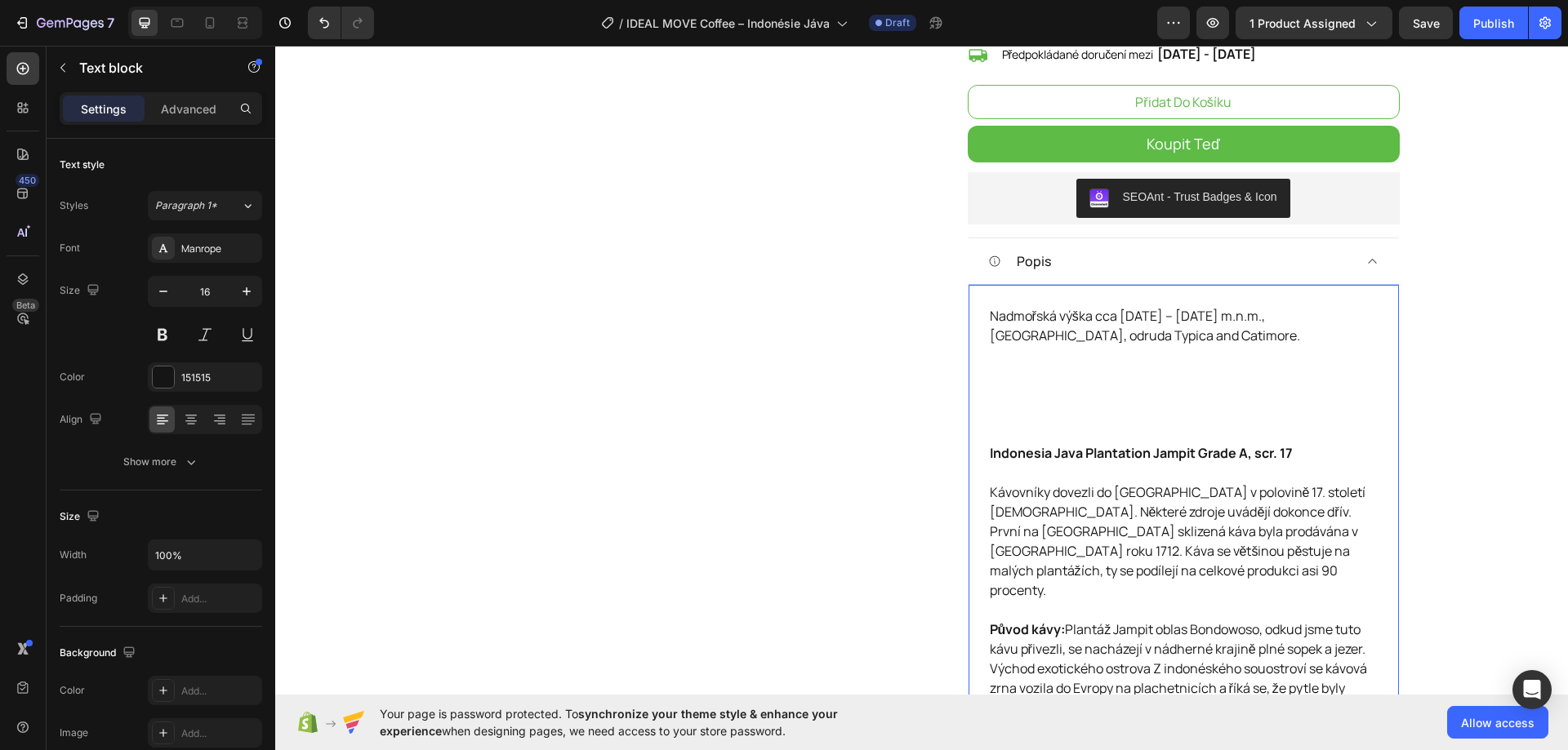
click at [1021, 371] on p "Nadmořská výška cca 1000 – 1500 m.n.m., oblast Bondowoso Regency, odruda Typica…" at bounding box center [1183, 374] width 388 height 137
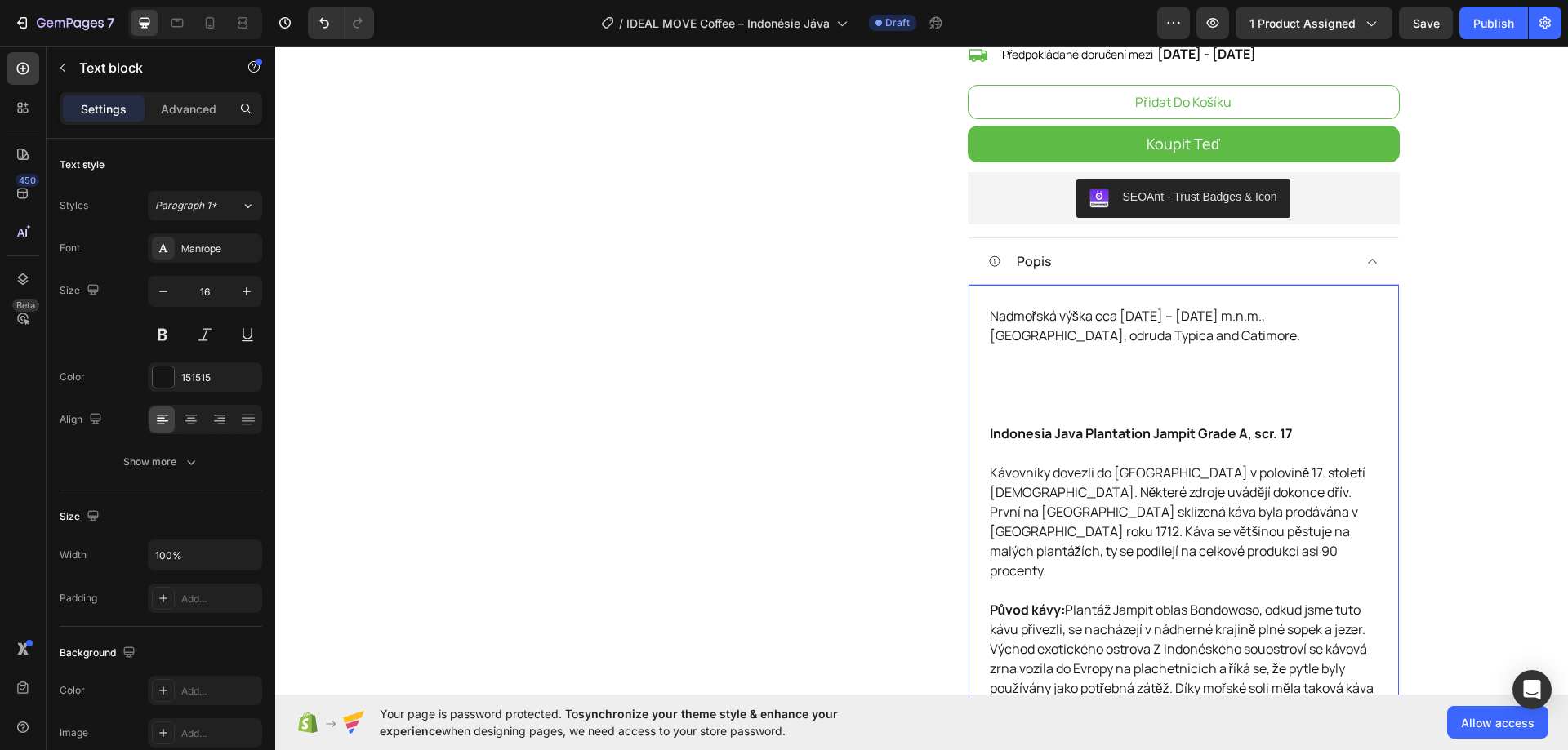
click at [1025, 356] on p "Nadmořská výška cca 1000 – 1500 m.n.m., oblast Bondowoso Regency, odruda Typica…" at bounding box center [1183, 364] width 388 height 117
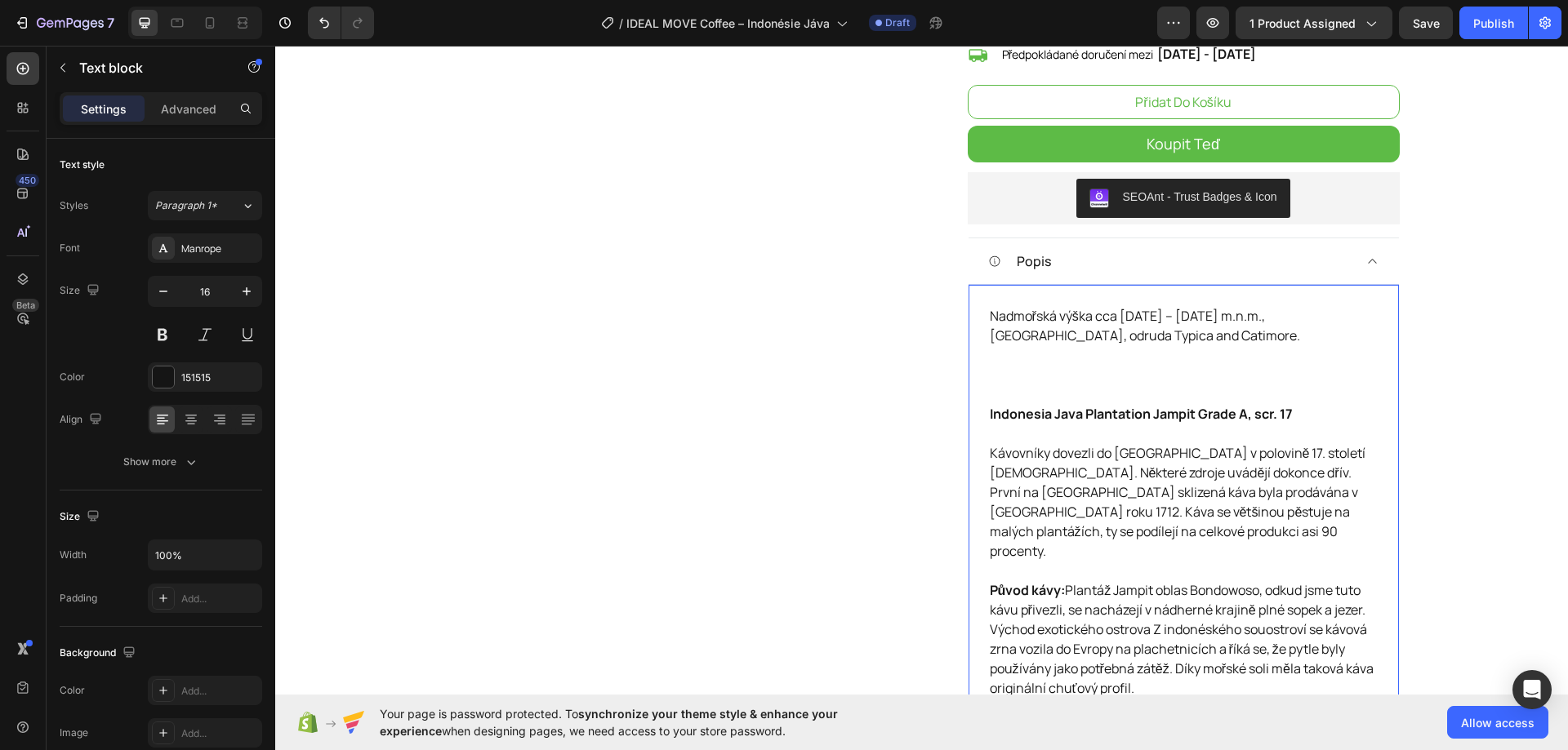
click at [1025, 356] on p "Nadmořská výška cca 1000 – 1500 m.n.m., oblast Bondowoso Regency, odruda Typica…" at bounding box center [1183, 355] width 388 height 98
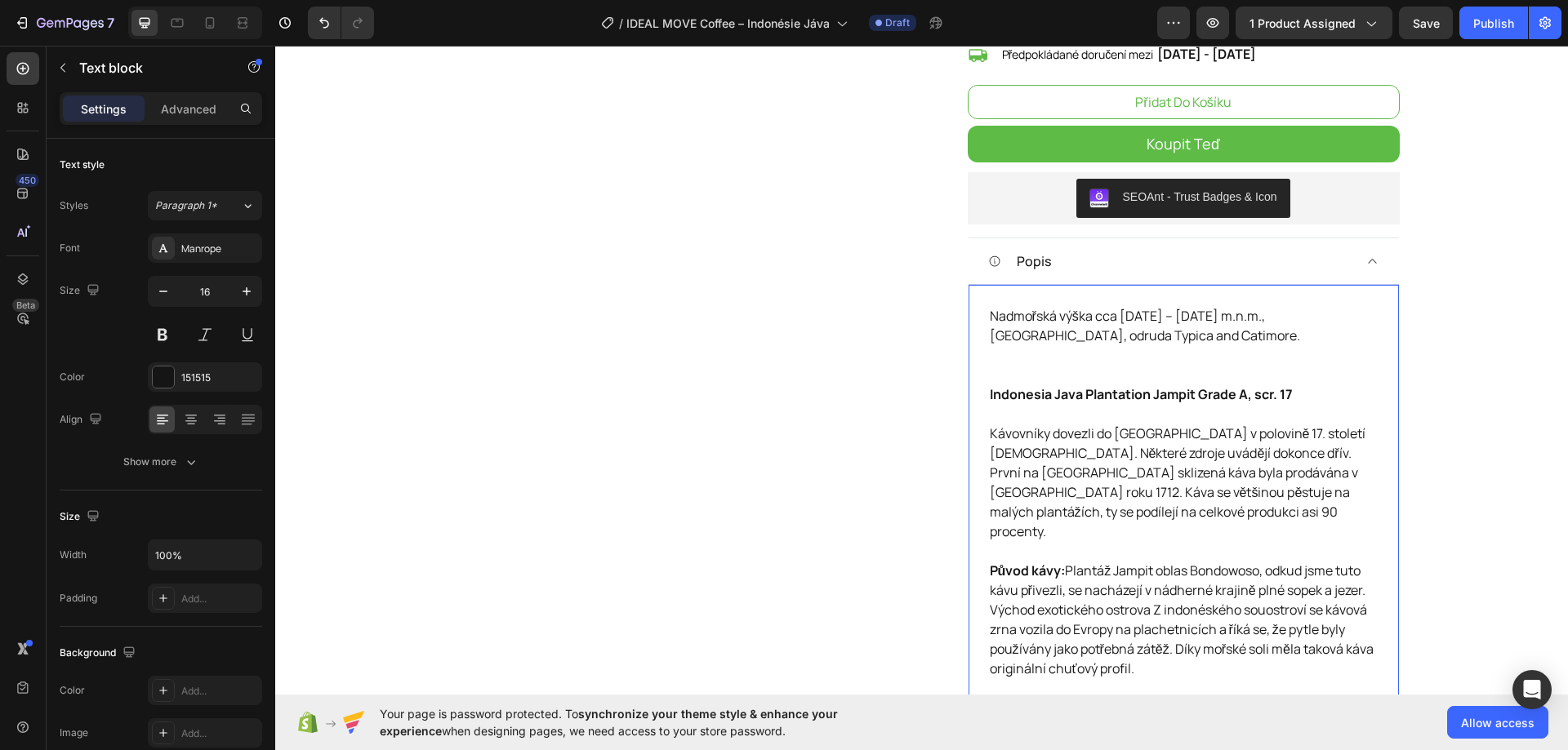
click at [1025, 356] on p "Nadmořská výška cca 1000 – 1500 m.n.m., oblast Bondowoso Regency, odruda Typica…" at bounding box center [1183, 345] width 388 height 79
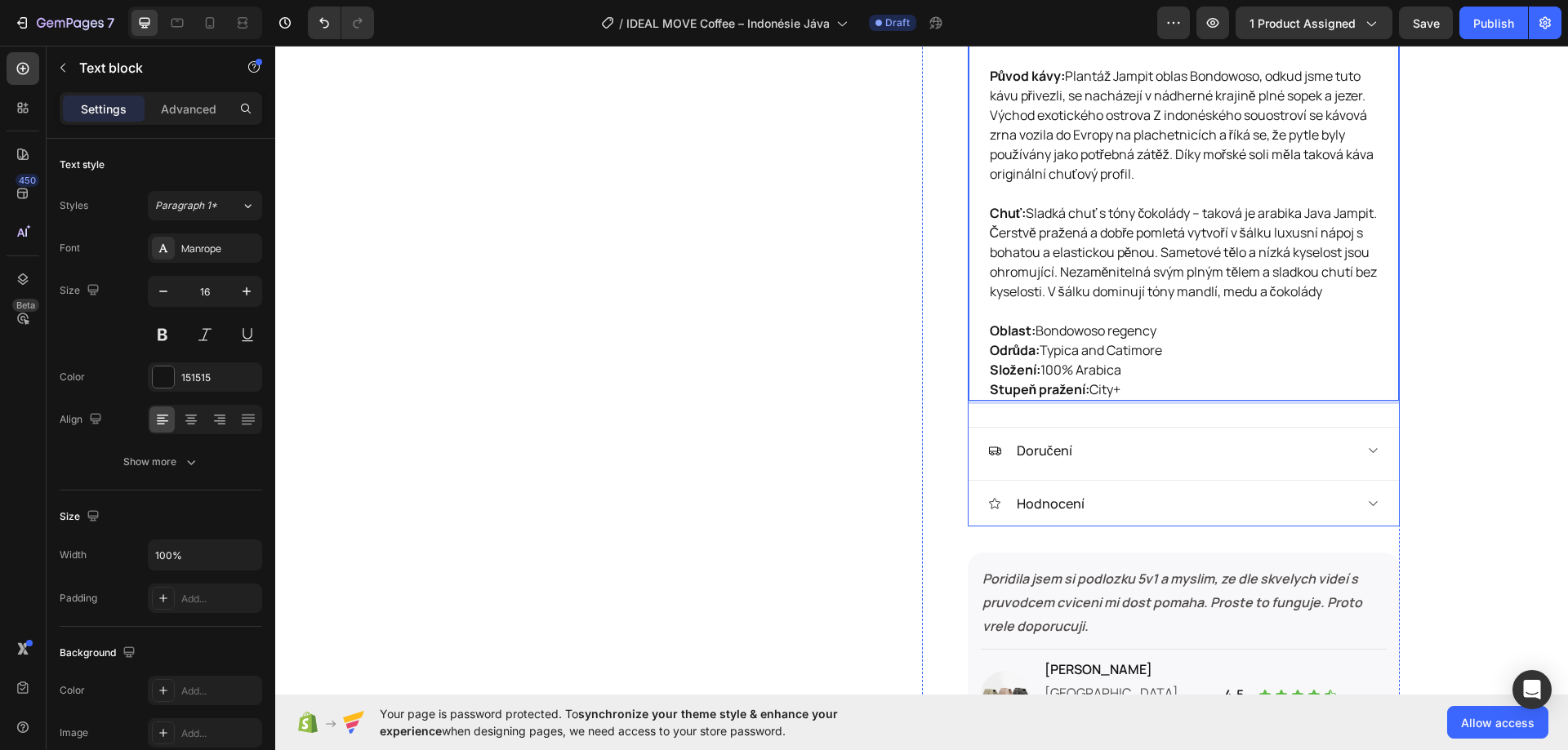
scroll to position [686, 0]
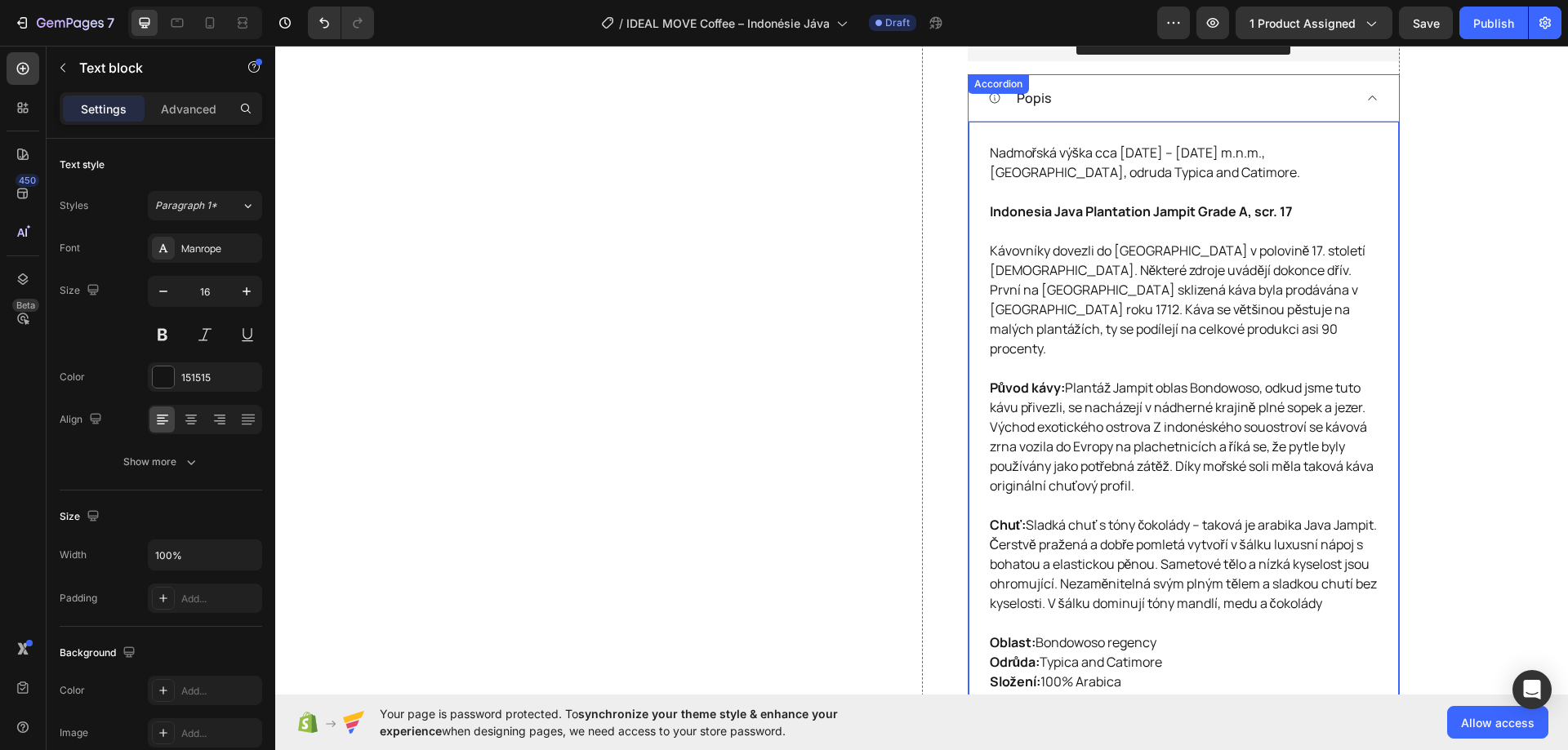
click at [1311, 104] on div "Popis" at bounding box center [1170, 98] width 365 height 25
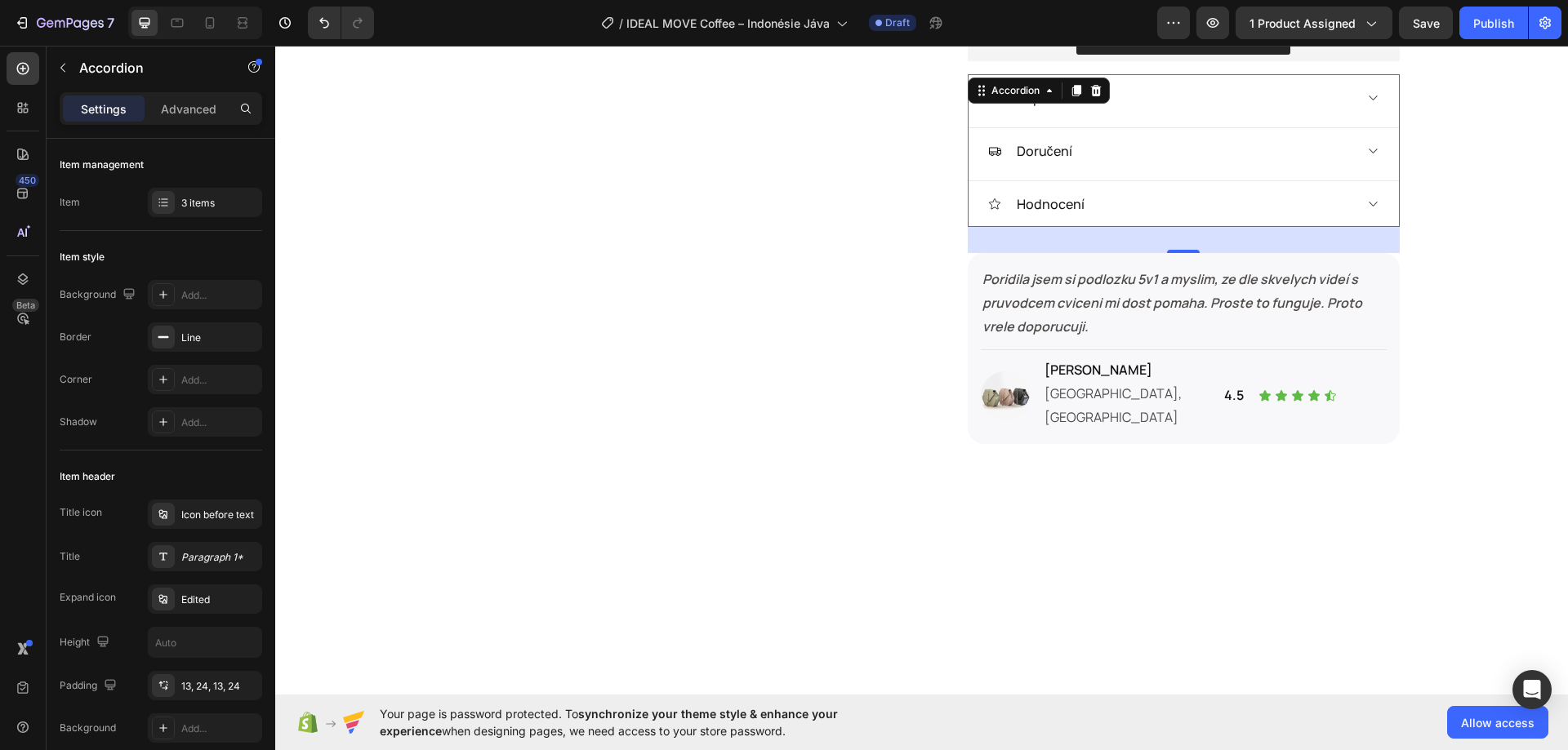
click at [1340, 90] on div "Popis" at bounding box center [1170, 98] width 365 height 25
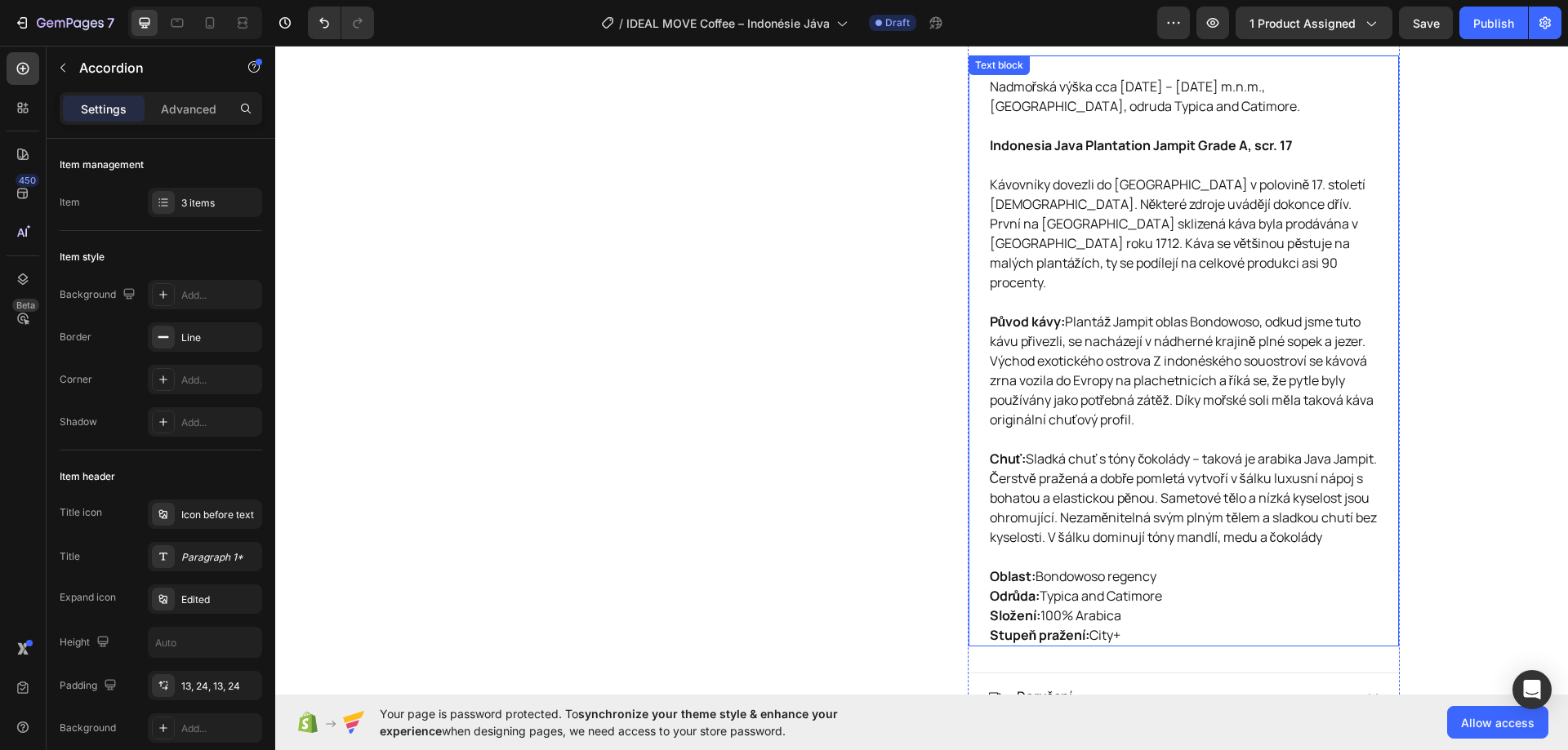
scroll to position [1013, 0]
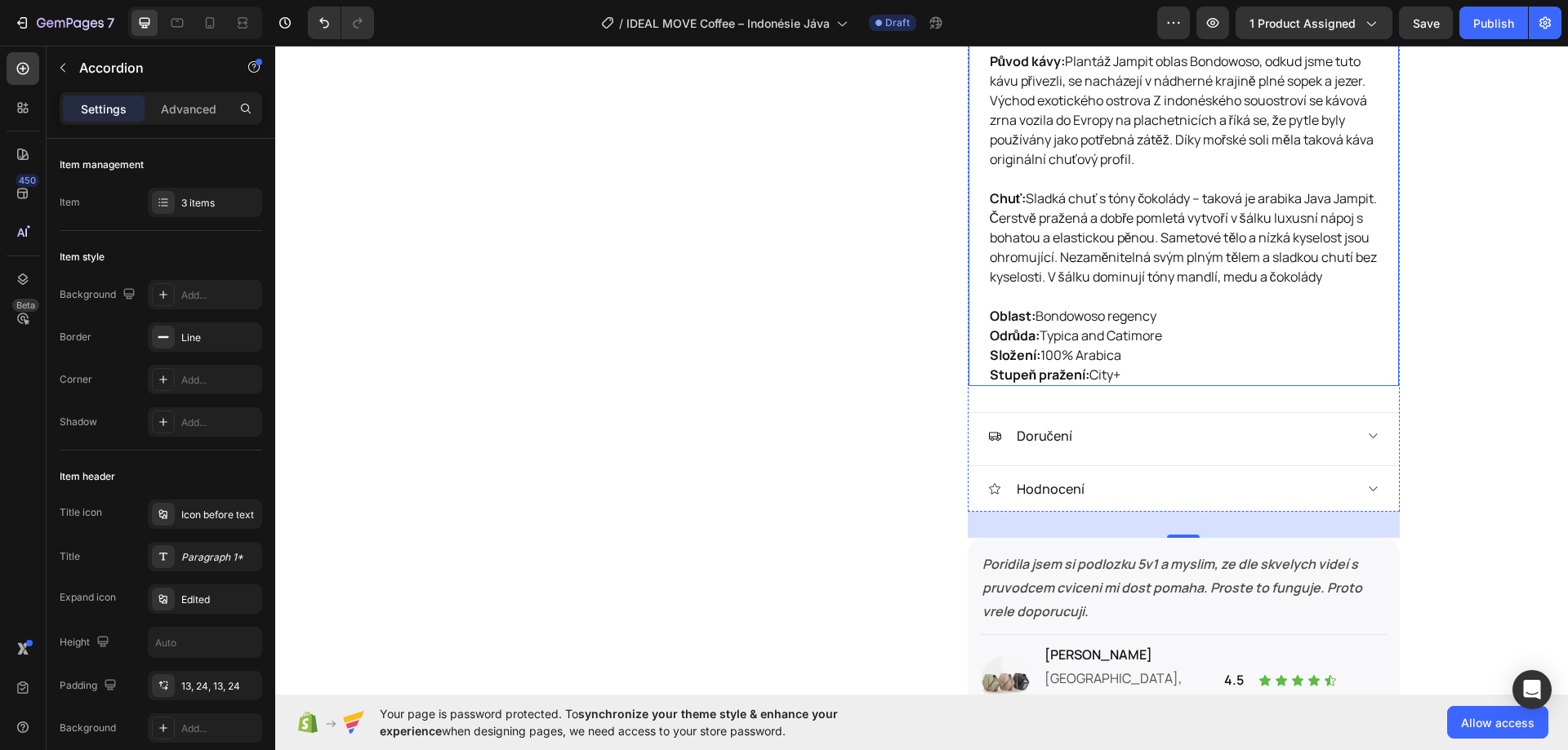
click at [1140, 378] on p "Oblast: Bondowoso regency Odrůda: Typica and Catimore Složení: 100% Arabica Stu…" at bounding box center [1183, 345] width 388 height 79
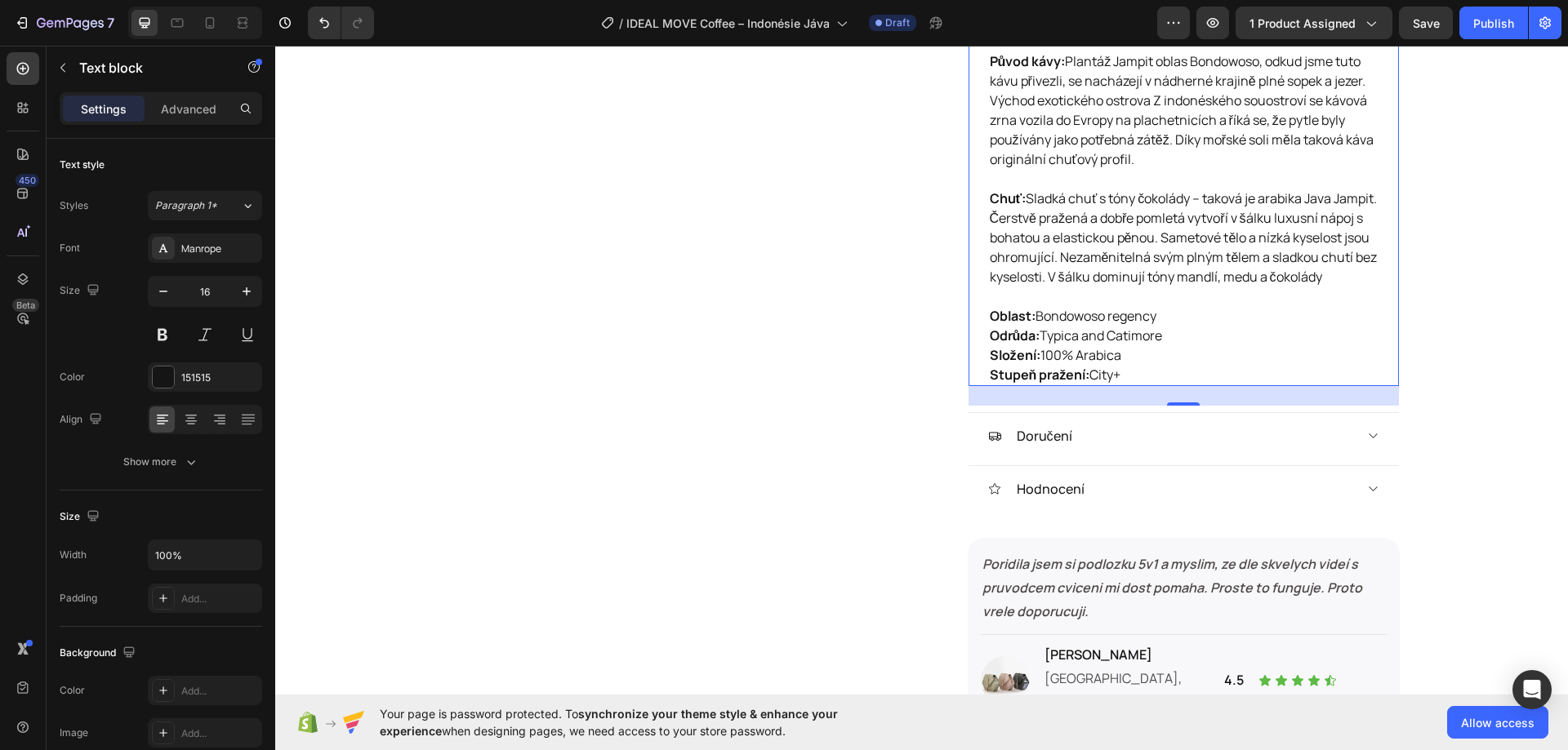
click at [1140, 376] on p "Oblast: Bondowoso regency Odrůda: Typica and Catimore Složení: 100% Arabica Stu…" at bounding box center [1183, 345] width 388 height 79
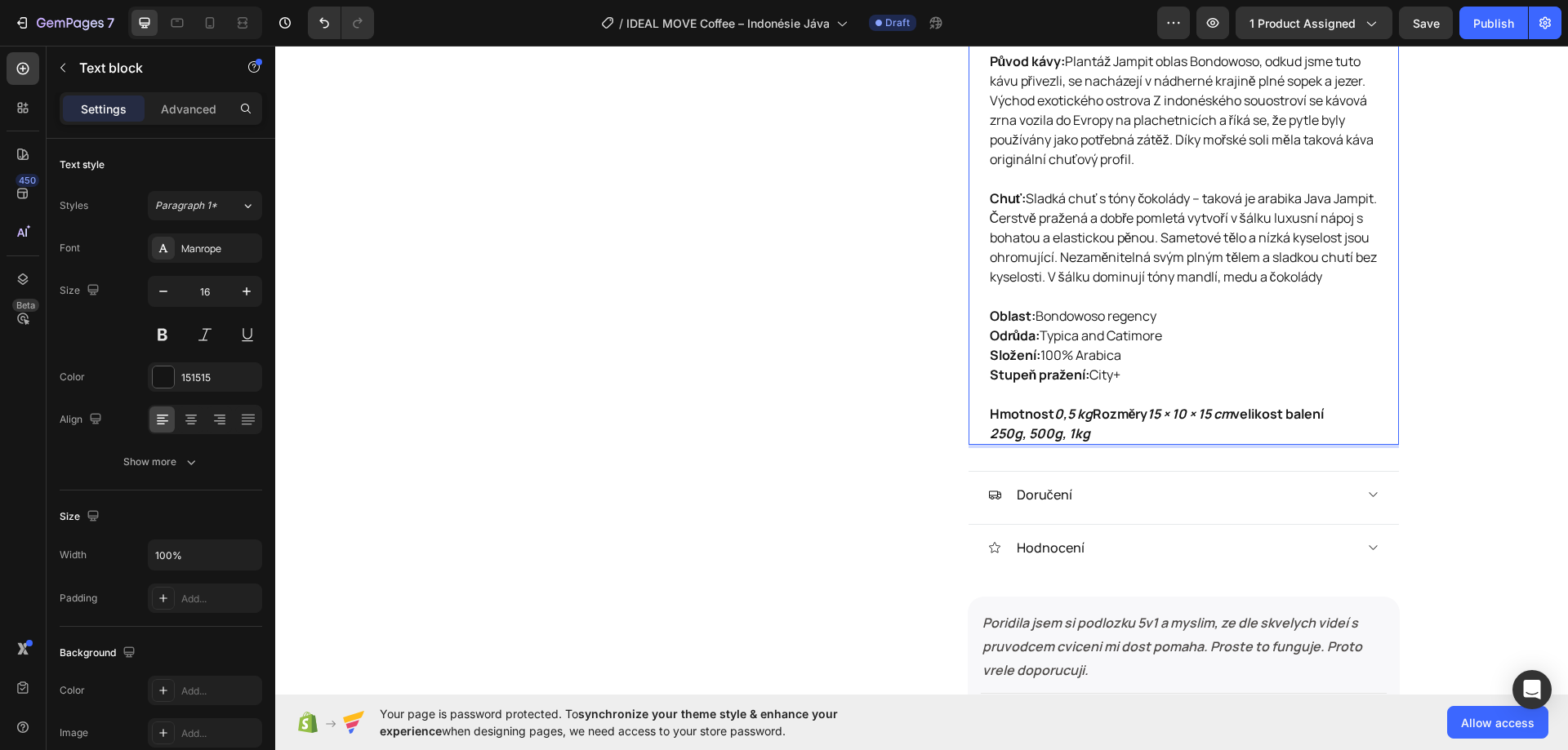
click at [1092, 422] on strong "Rozměry" at bounding box center [1119, 414] width 56 height 18
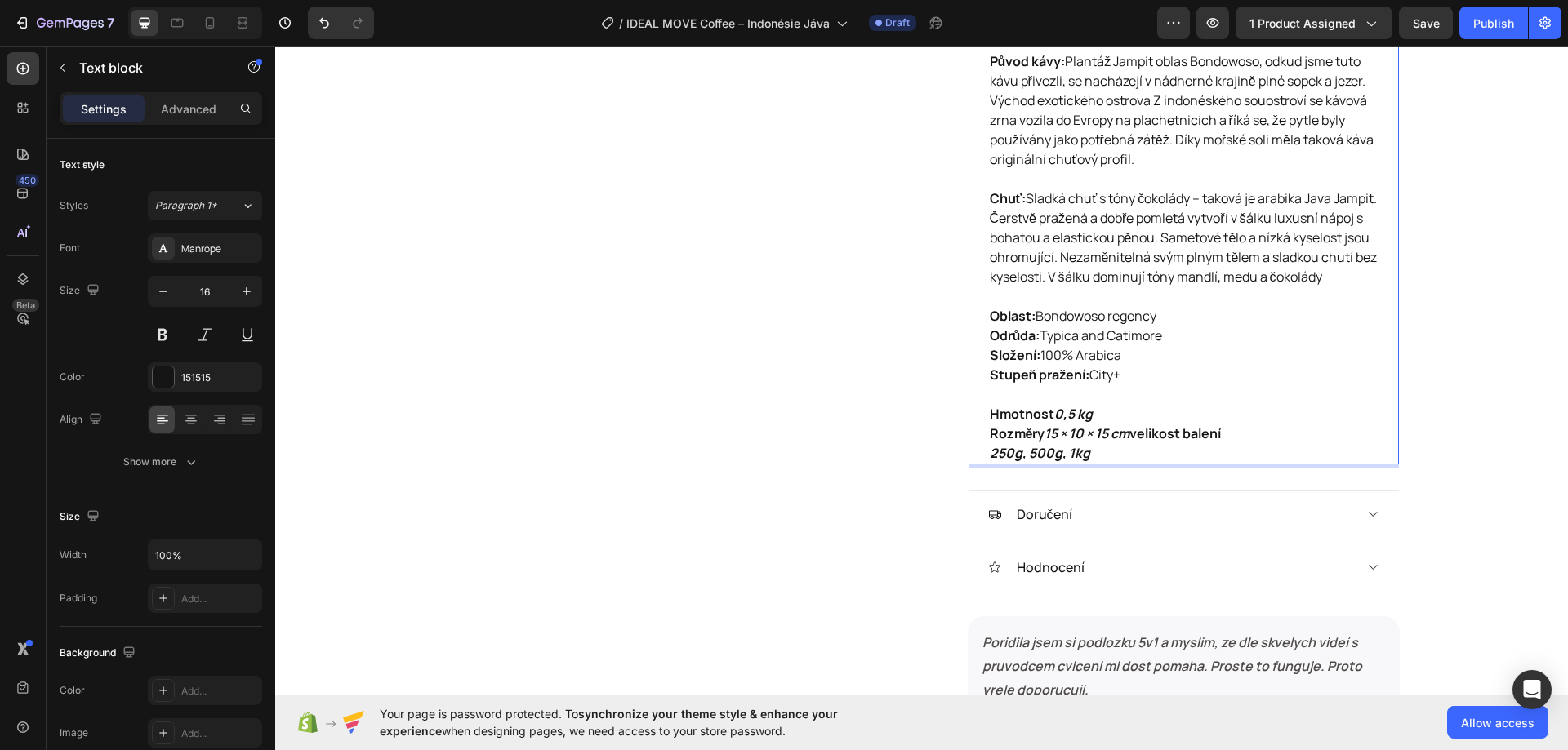
click at [1044, 438] on strong "15 × 10 × 15 cm" at bounding box center [1087, 433] width 85 height 18
click at [1054, 415] on strong "0,5 kg" at bounding box center [1073, 414] width 38 height 18
click at [1044, 432] on strong "15 × 10 × 15 cm" at bounding box center [1087, 433] width 85 height 18
click at [1135, 435] on strong "velikost balení" at bounding box center [1180, 433] width 92 height 18
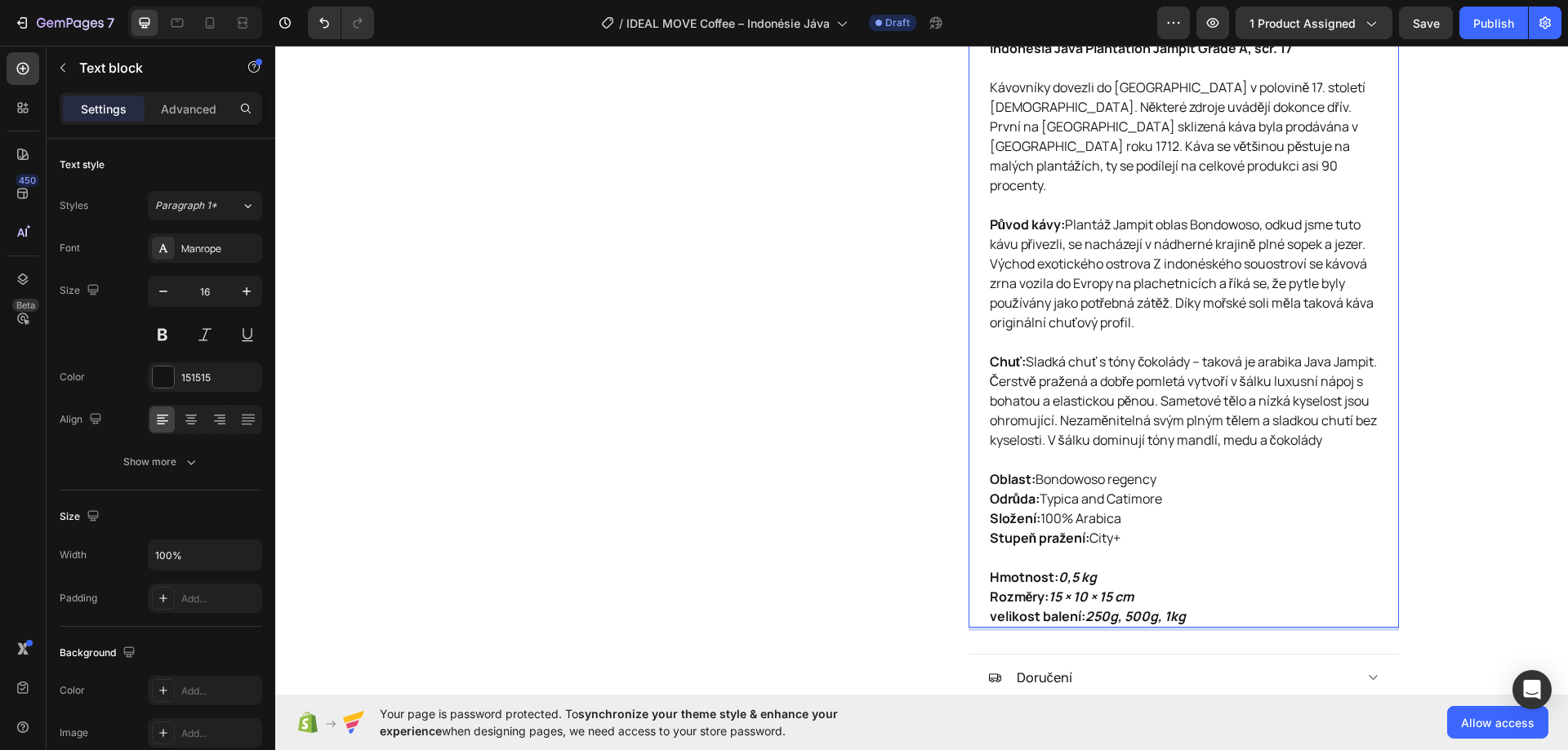
click at [1271, 360] on p "Chuť: Sladká chuť s tóny čokolády – taková je arabika Java Jampit. Čerstvě praž…" at bounding box center [1183, 410] width 388 height 117
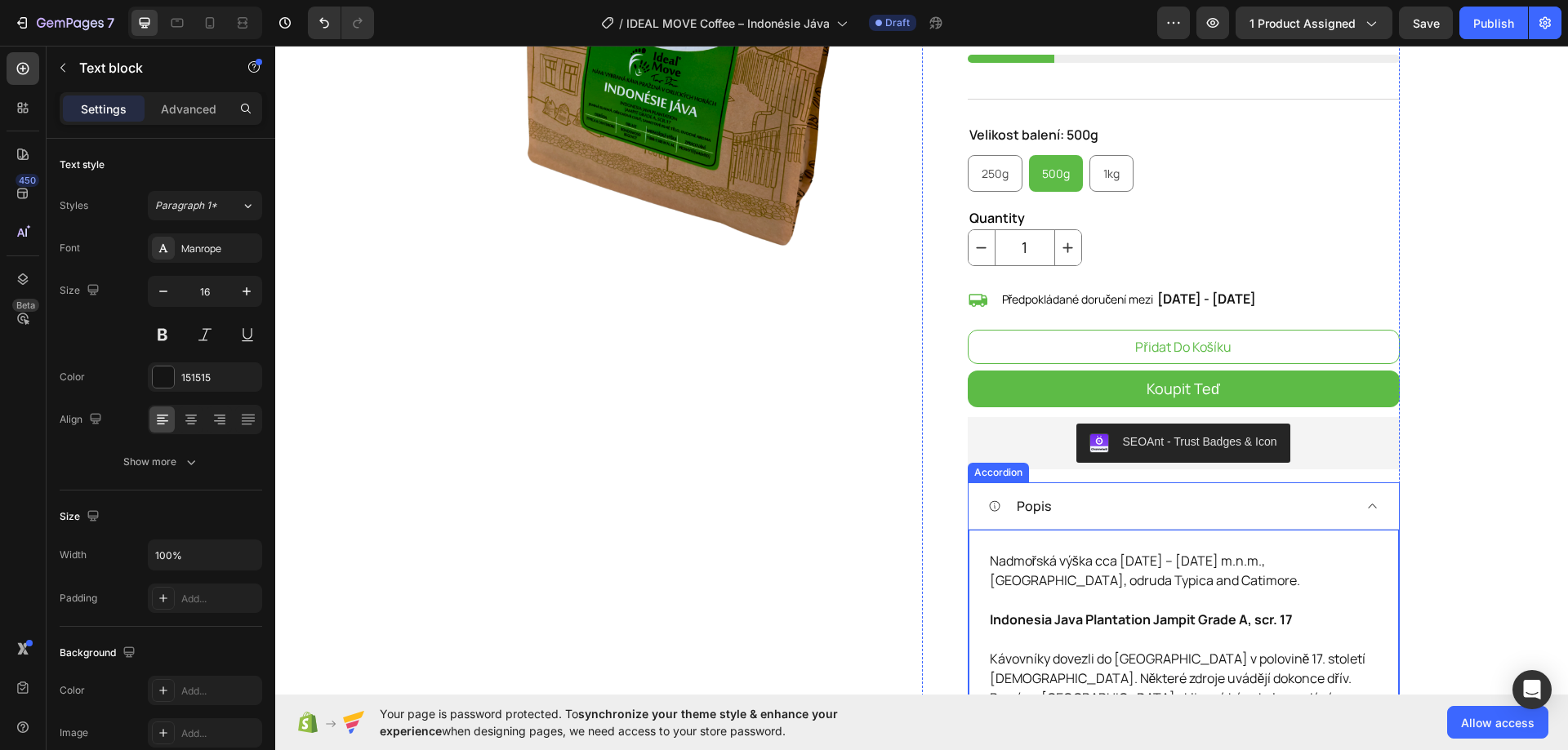
click at [1256, 505] on div "Popis" at bounding box center [1170, 506] width 365 height 25
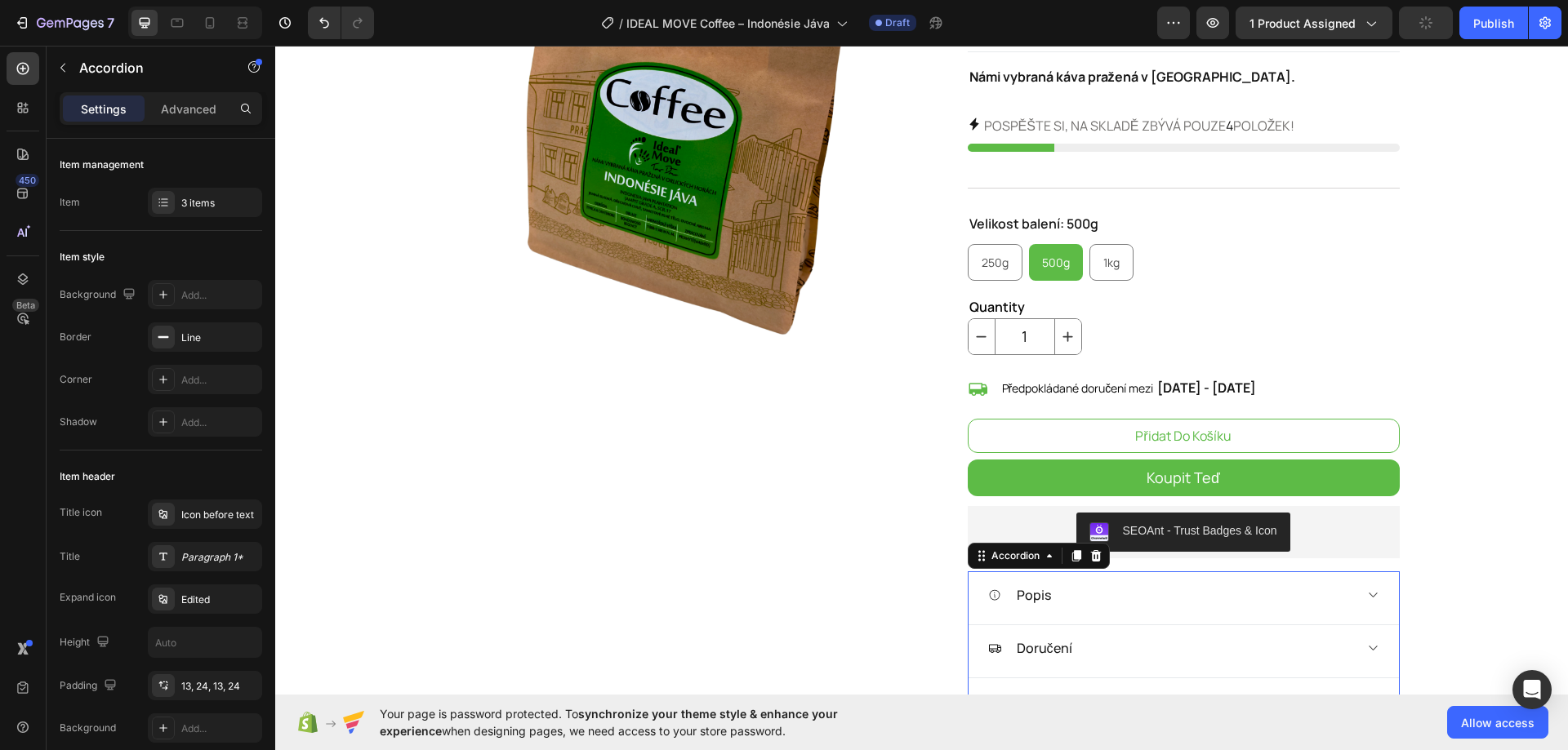
scroll to position [0, 0]
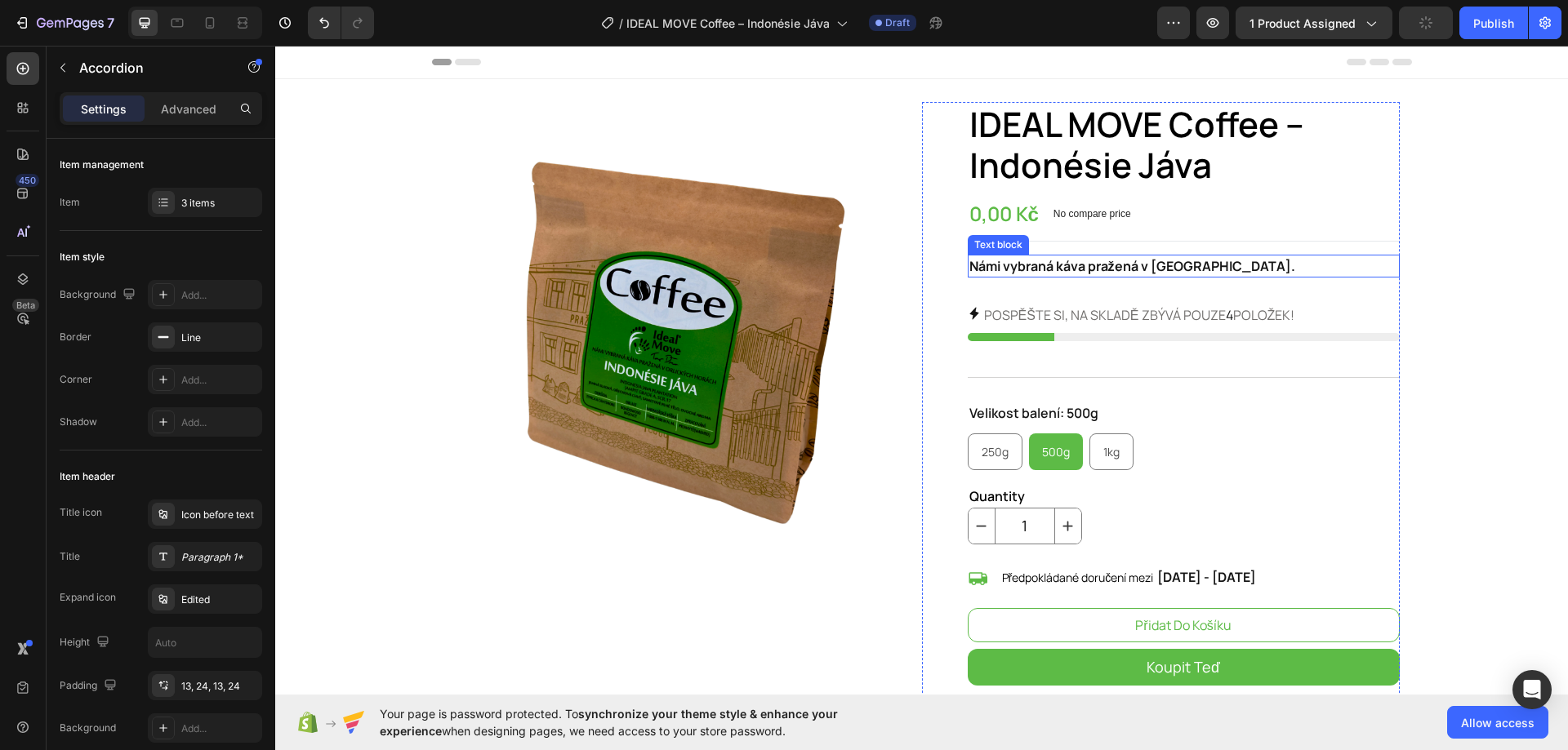
click at [1181, 272] on strong "Námi vybraná káva pražená v Orlických horách." at bounding box center [1132, 266] width 326 height 18
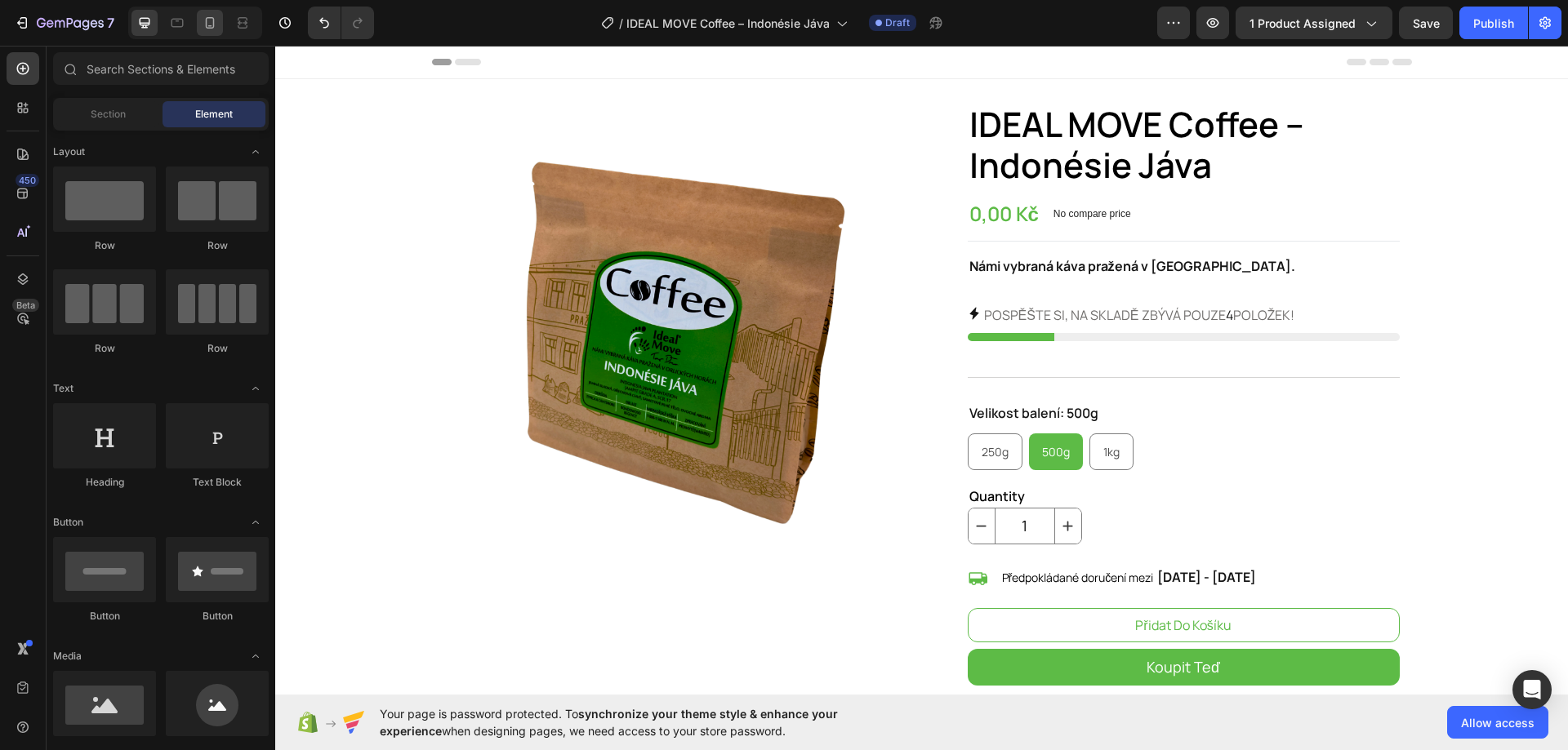
click at [198, 23] on div at bounding box center [210, 23] width 26 height 26
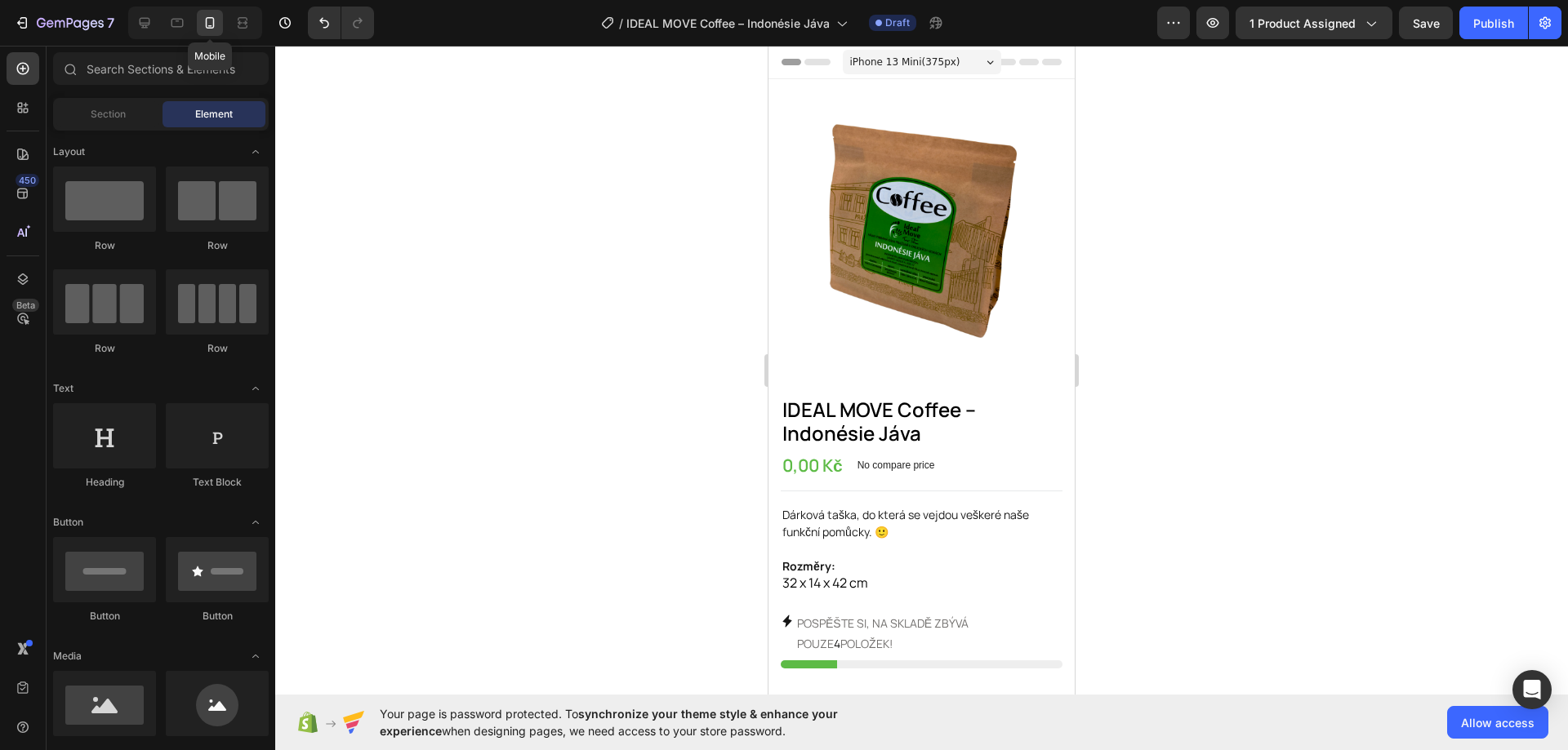
click at [203, 20] on icon at bounding box center [209, 23] width 16 height 16
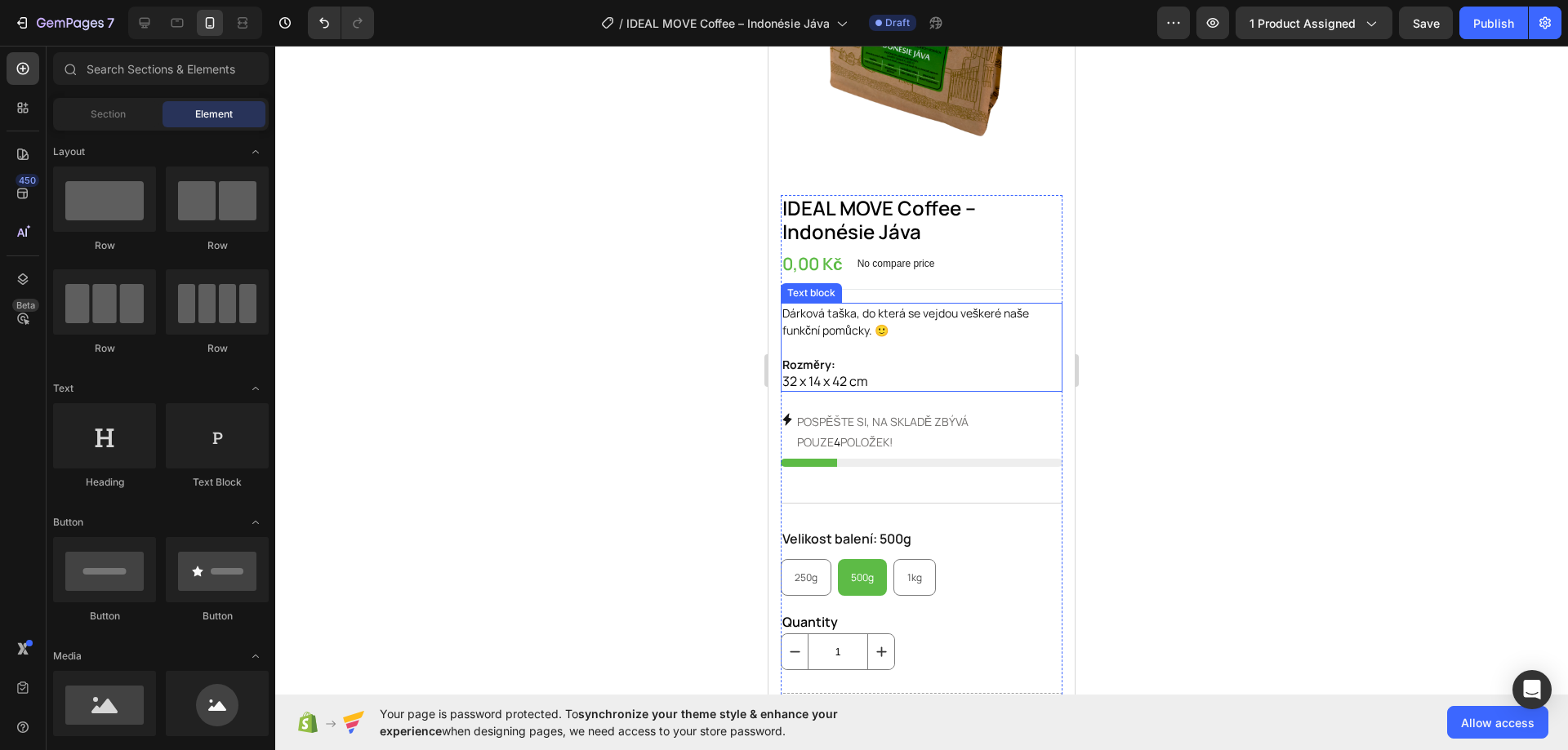
scroll to position [244, 0]
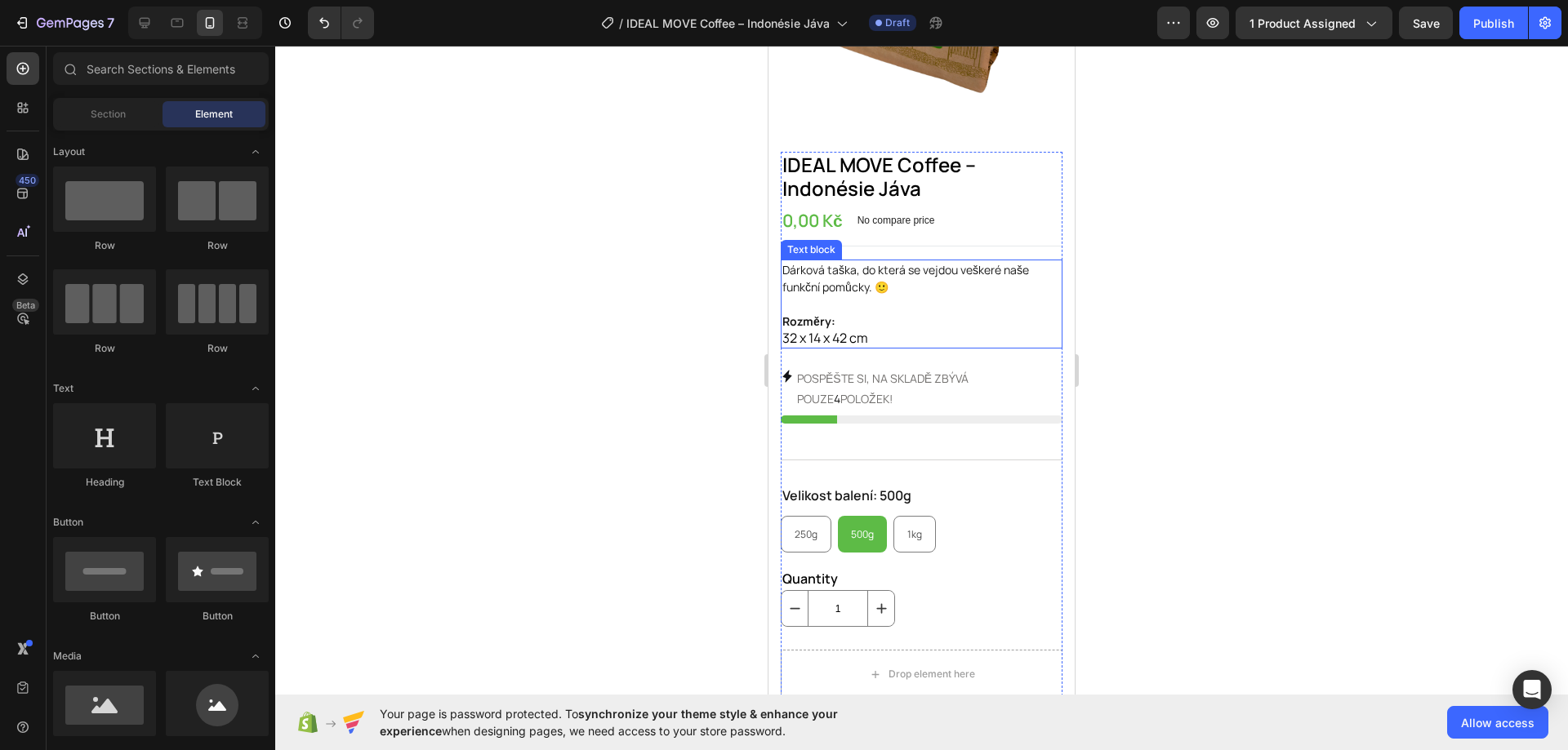
click at [856, 329] on span "32 x 14 x 42 cm" at bounding box center [825, 338] width 86 height 18
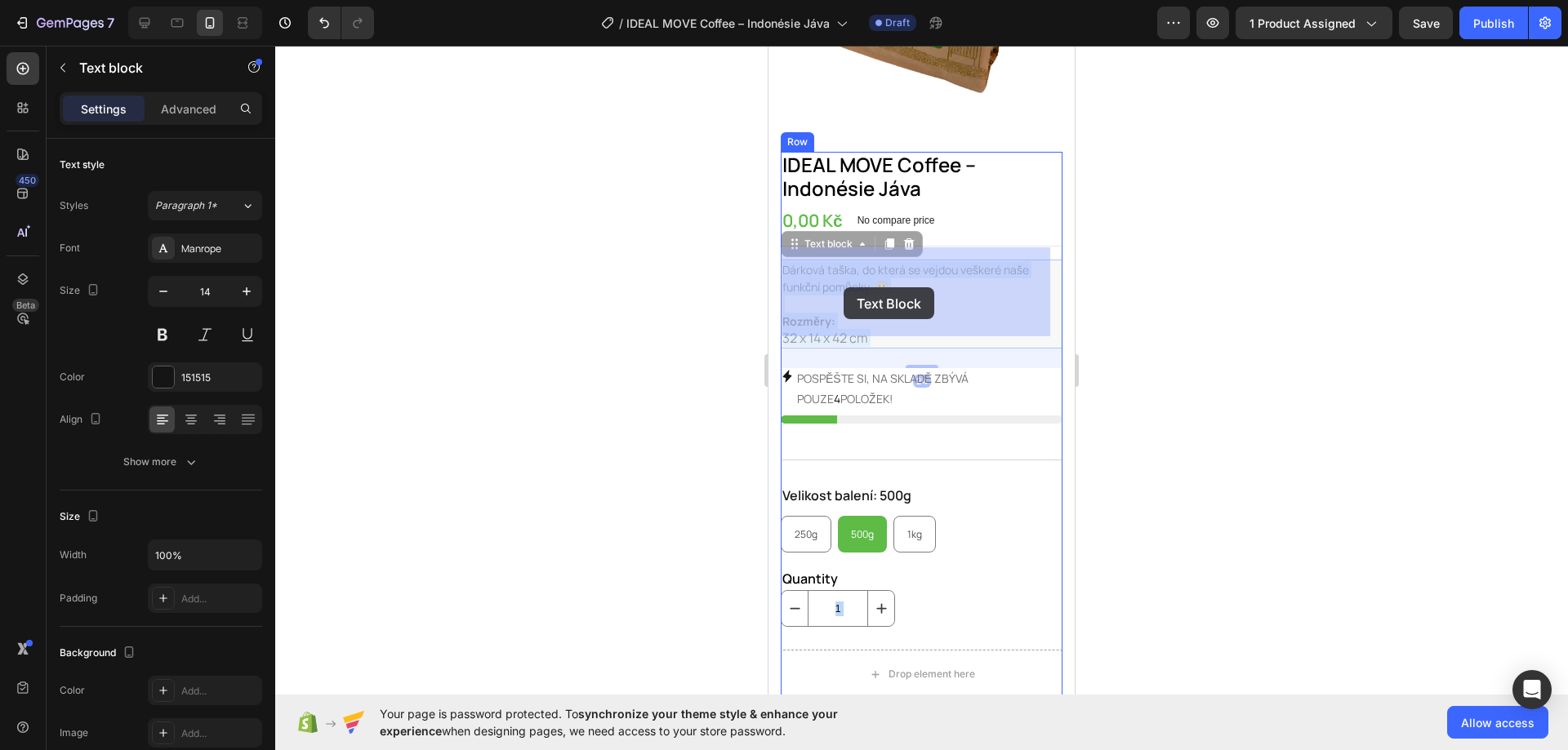
drag, startPoint x: 879, startPoint y: 325, endPoint x: 845, endPoint y: 288, distance: 50.2
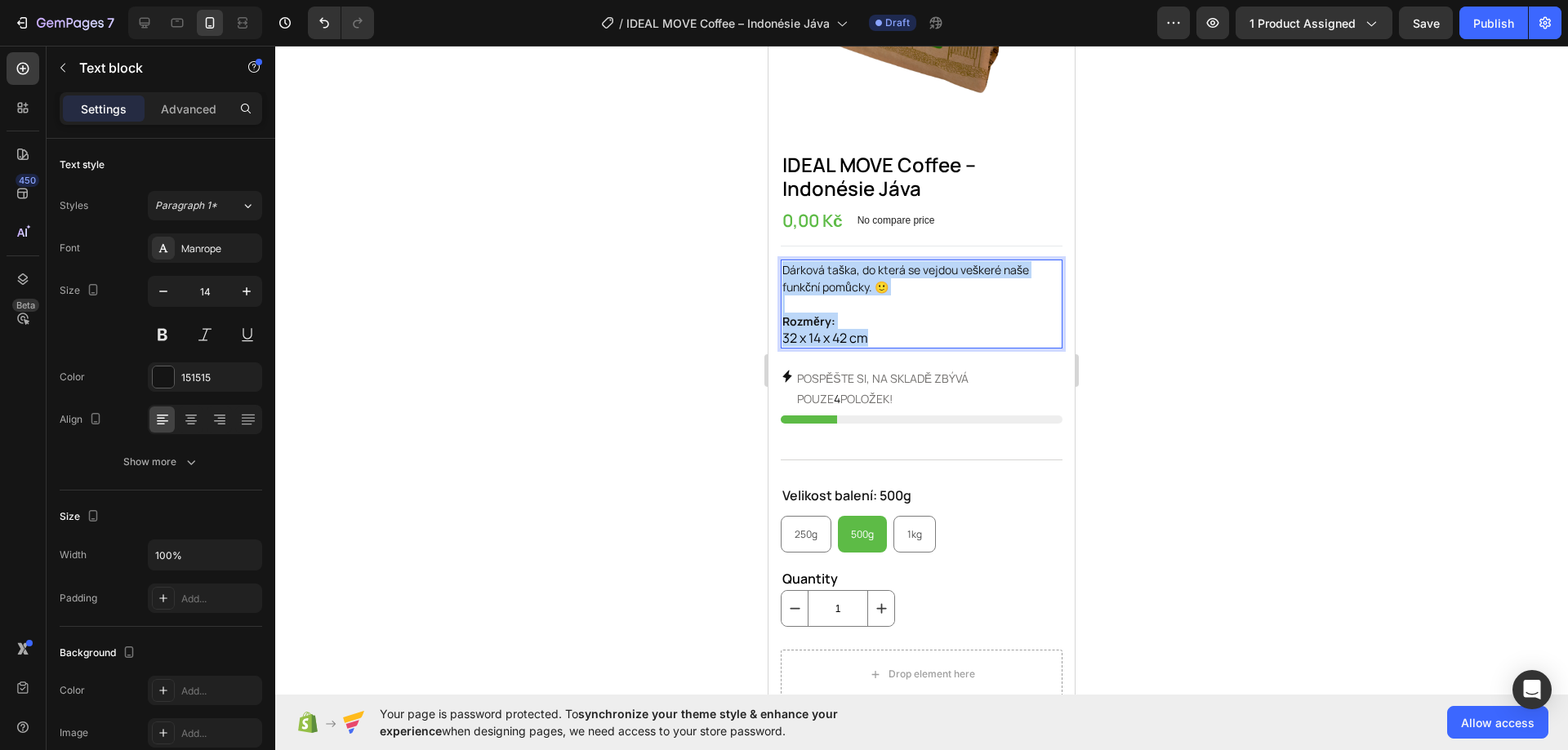
drag, startPoint x: 875, startPoint y: 324, endPoint x: 782, endPoint y: 250, distance: 118.8
click at [782, 259] on div "Dárková taška, do která se vejdou veškeré naše funkční pomůcky. 🙂 Rozměry: 32 x…" at bounding box center [921, 304] width 282 height 89
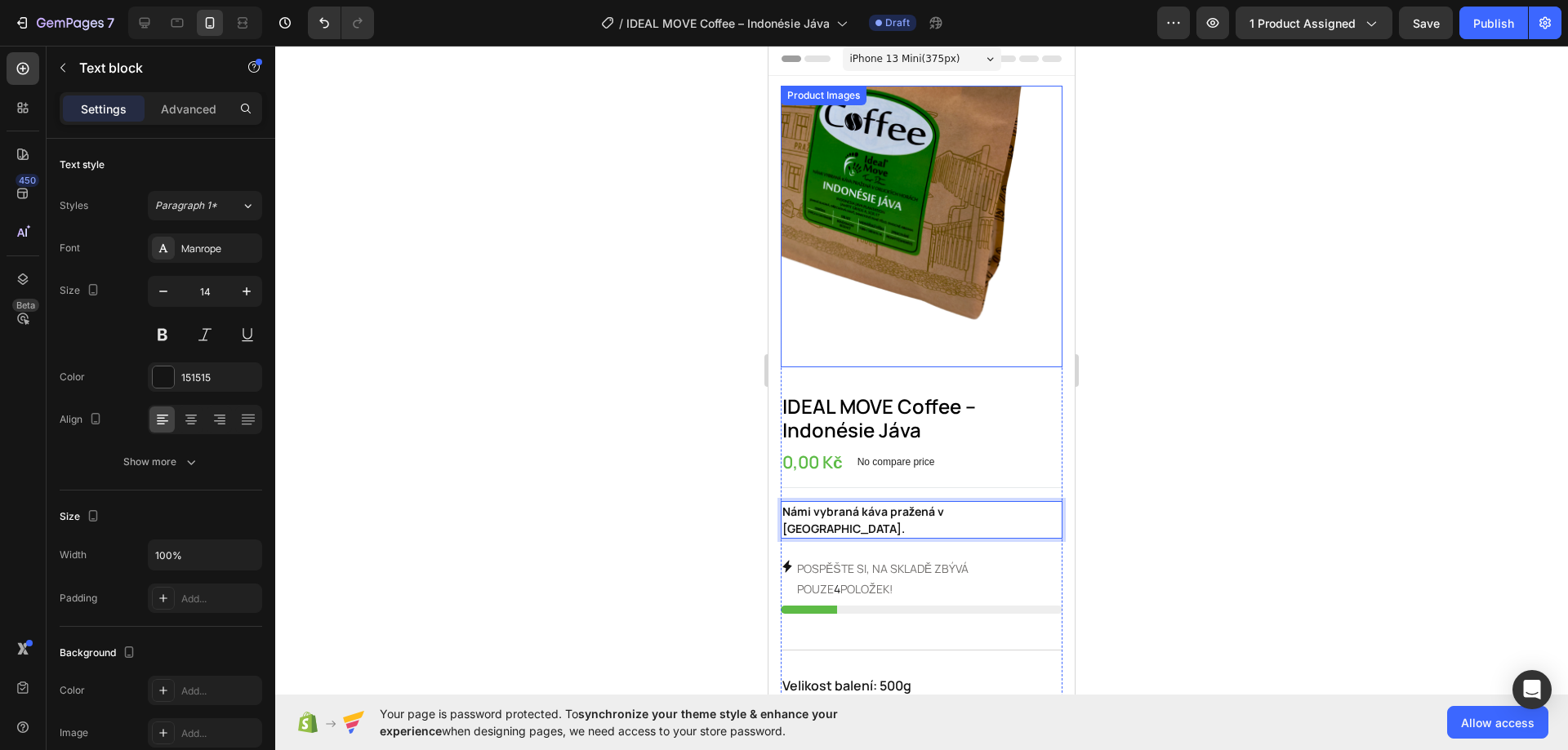
scroll to position [0, 0]
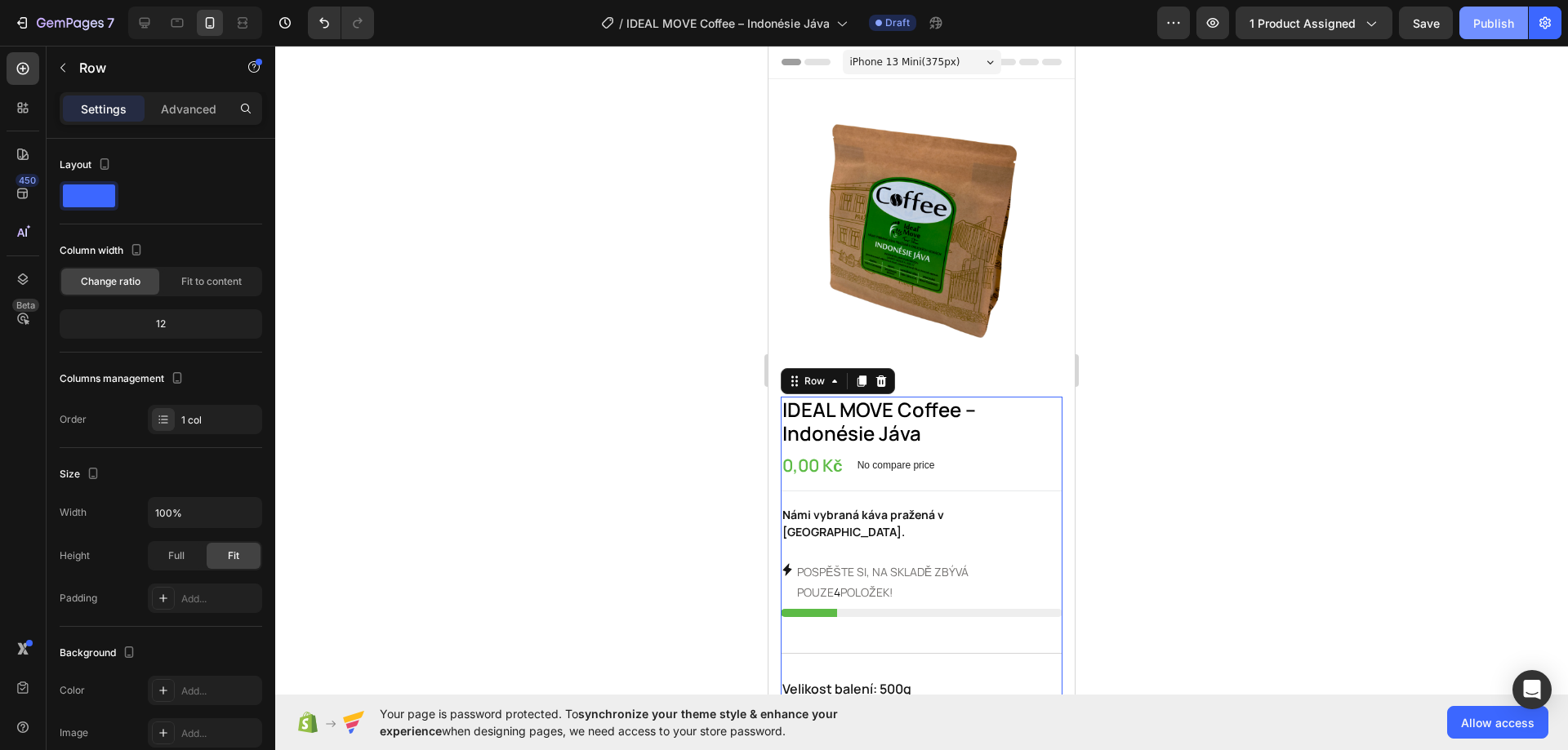
click at [1481, 28] on div "Publish" at bounding box center [1493, 23] width 41 height 17
click at [19, 11] on button "7" at bounding box center [64, 22] width 115 height 33
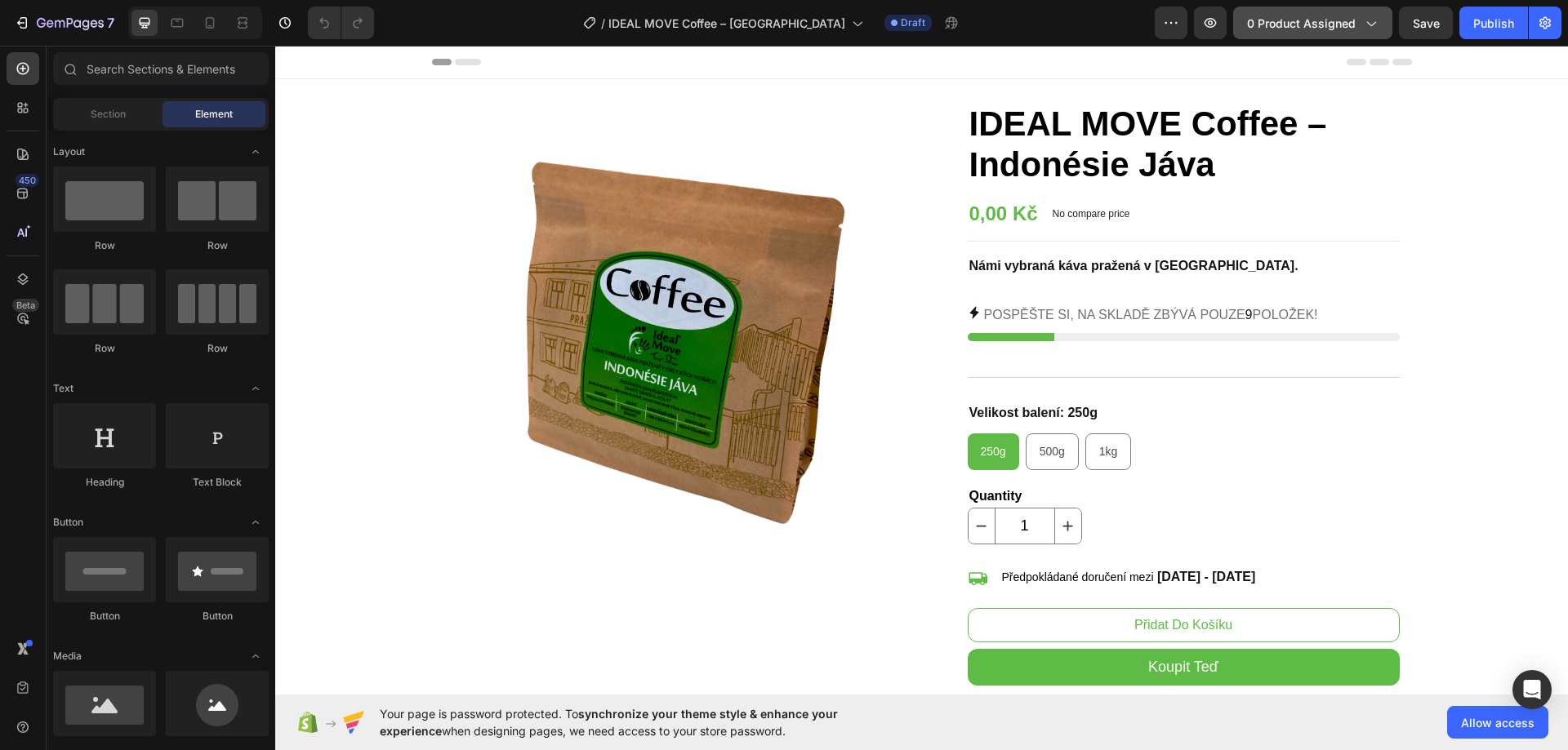
click at [1309, 26] on span "0 product assigned" at bounding box center [1300, 23] width 109 height 17
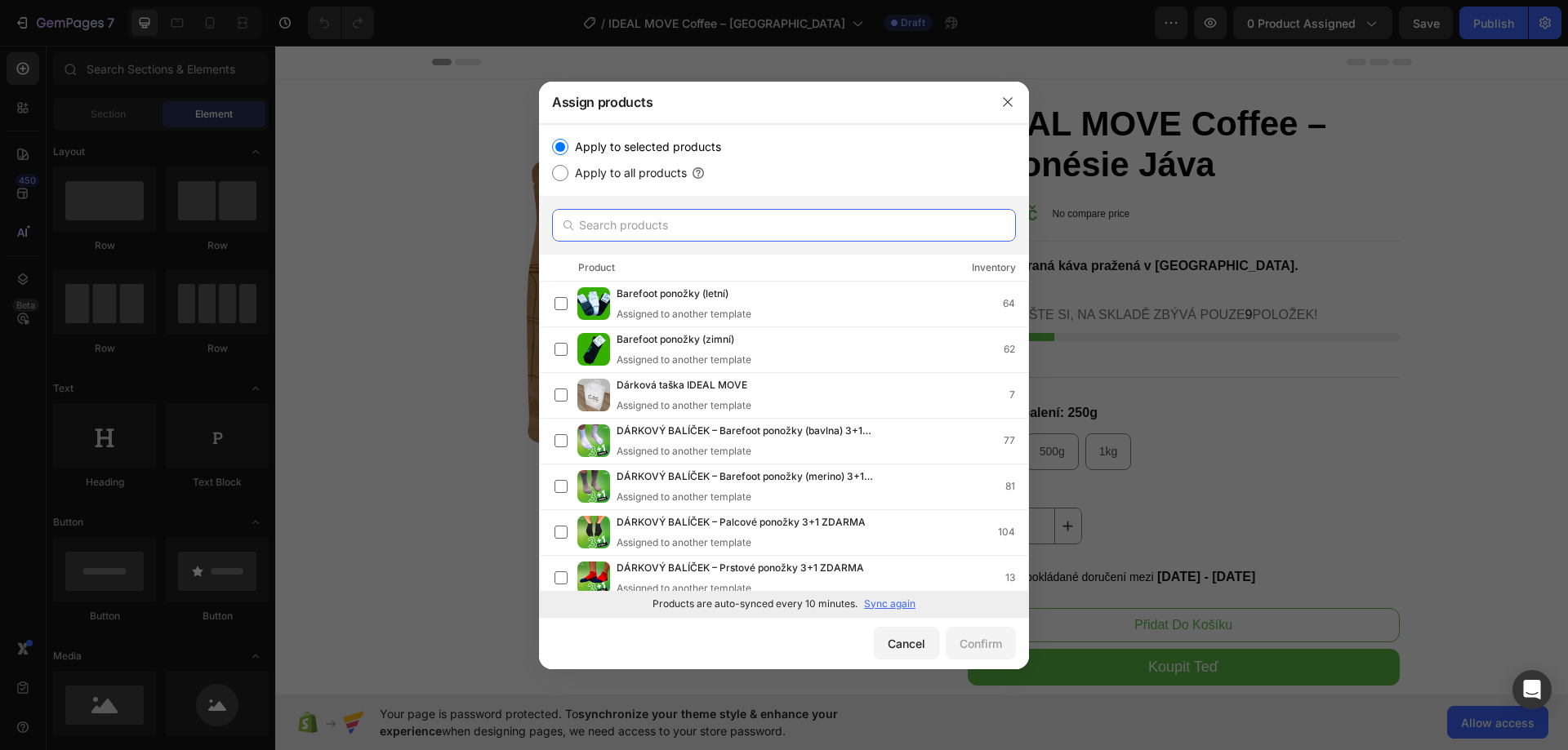
click at [830, 226] on input "text" at bounding box center [783, 225] width 464 height 33
paste input "IDEAL MOVE Coffee – Papua Nová Guinea"
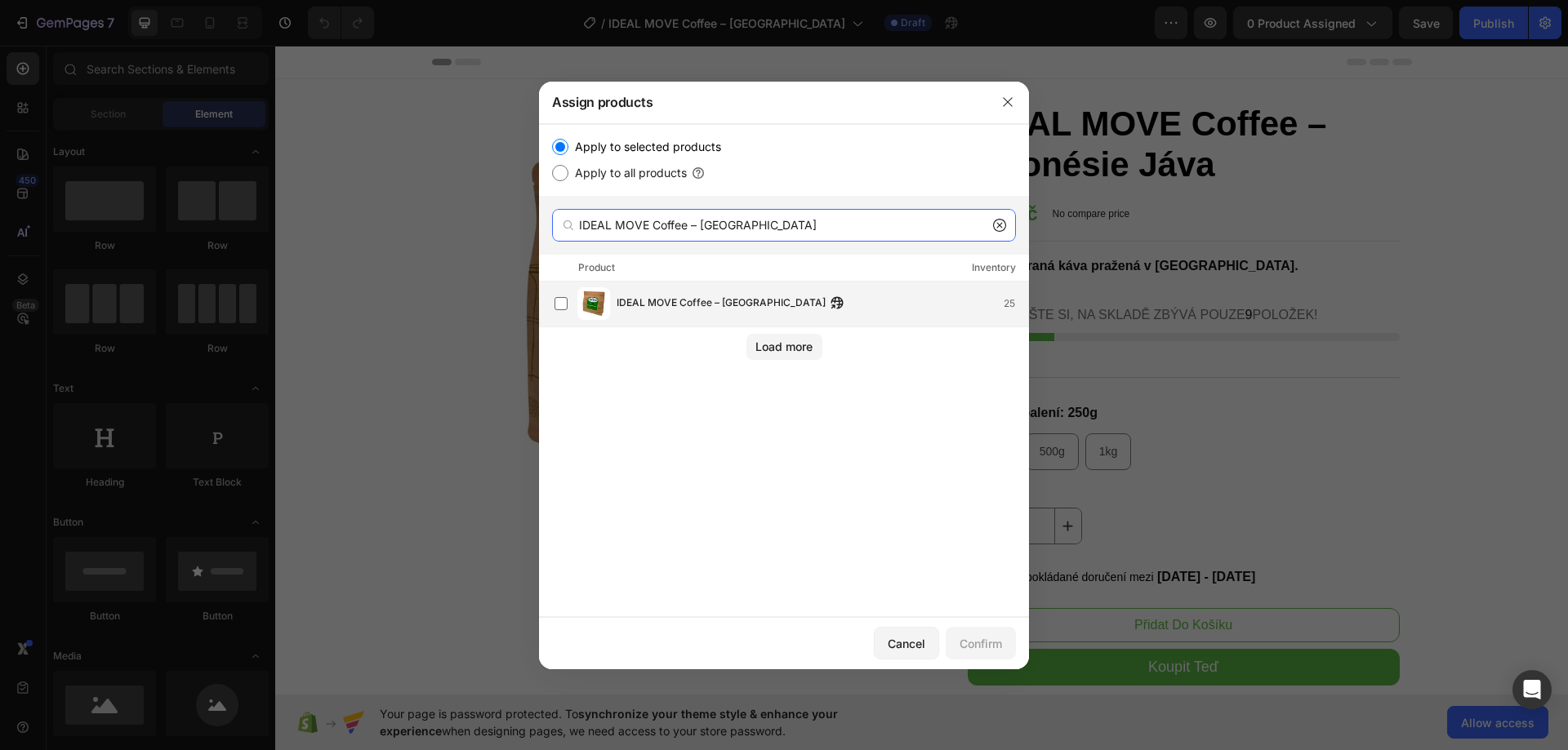
type input "IDEAL MOVE Coffee – Papua Nová Guinea"
click at [900, 296] on div "IDEAL MOVE Coffee – Papua Nová Guinea 25" at bounding box center [822, 304] width 411 height 18
click at [969, 649] on div "Confirm" at bounding box center [981, 642] width 42 height 17
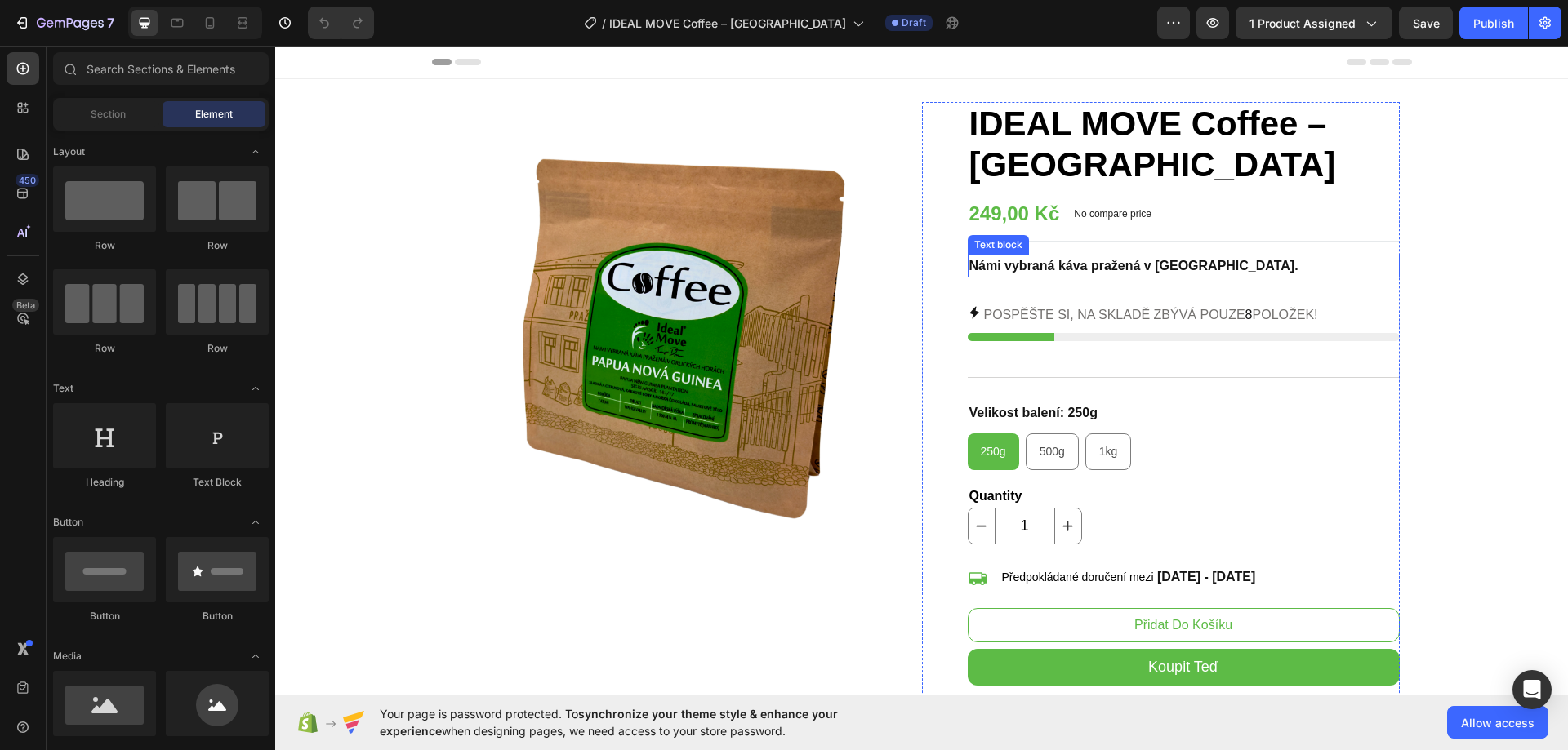
click at [1203, 268] on strong "Námi vybraná káva pražená v [GEOGRAPHIC_DATA]." at bounding box center [1134, 266] width 329 height 14
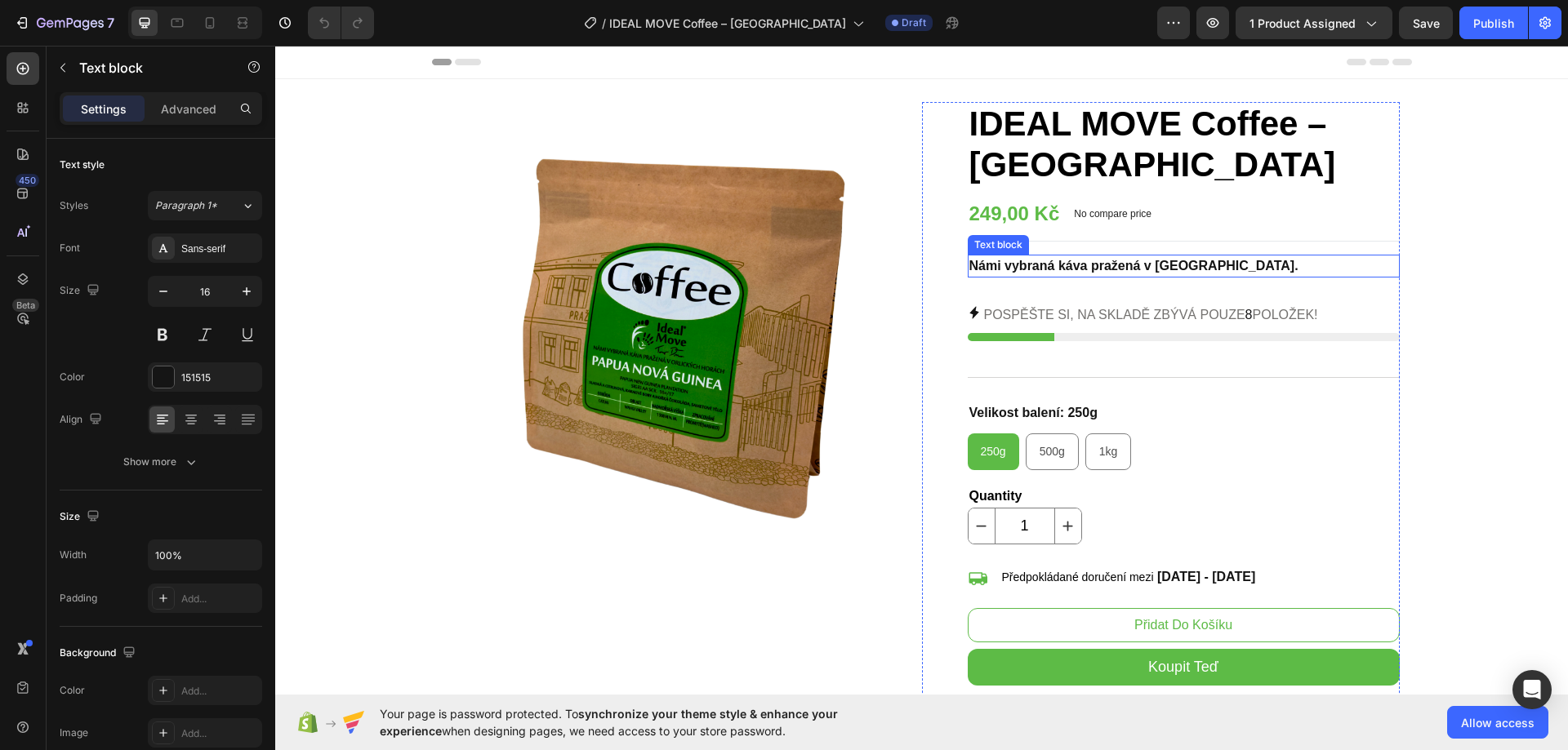
click at [1203, 268] on strong "Námi vybraná káva pražená v [GEOGRAPHIC_DATA]." at bounding box center [1134, 266] width 329 height 14
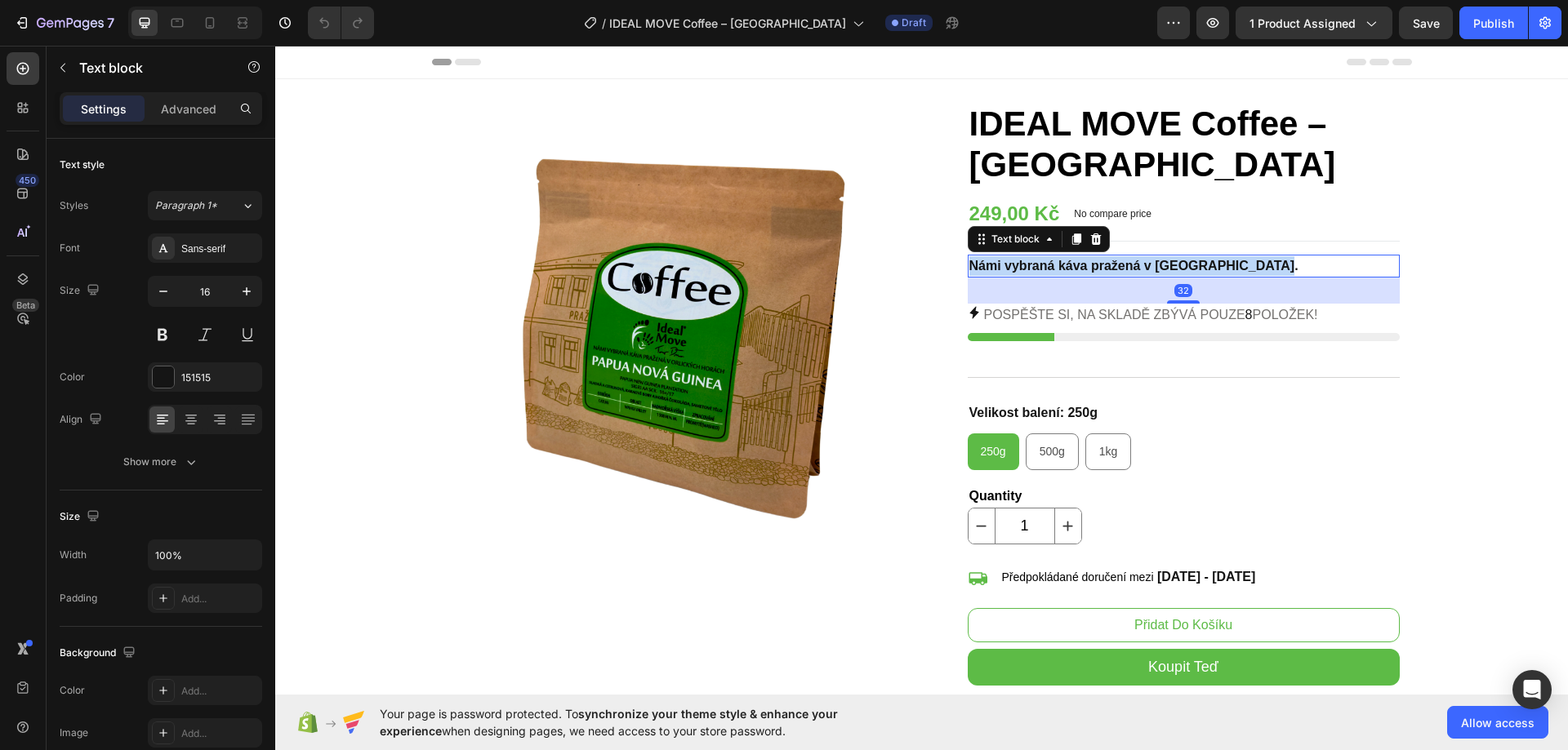
click at [1203, 268] on strong "Námi vybraná káva pražená v [GEOGRAPHIC_DATA]." at bounding box center [1134, 266] width 329 height 14
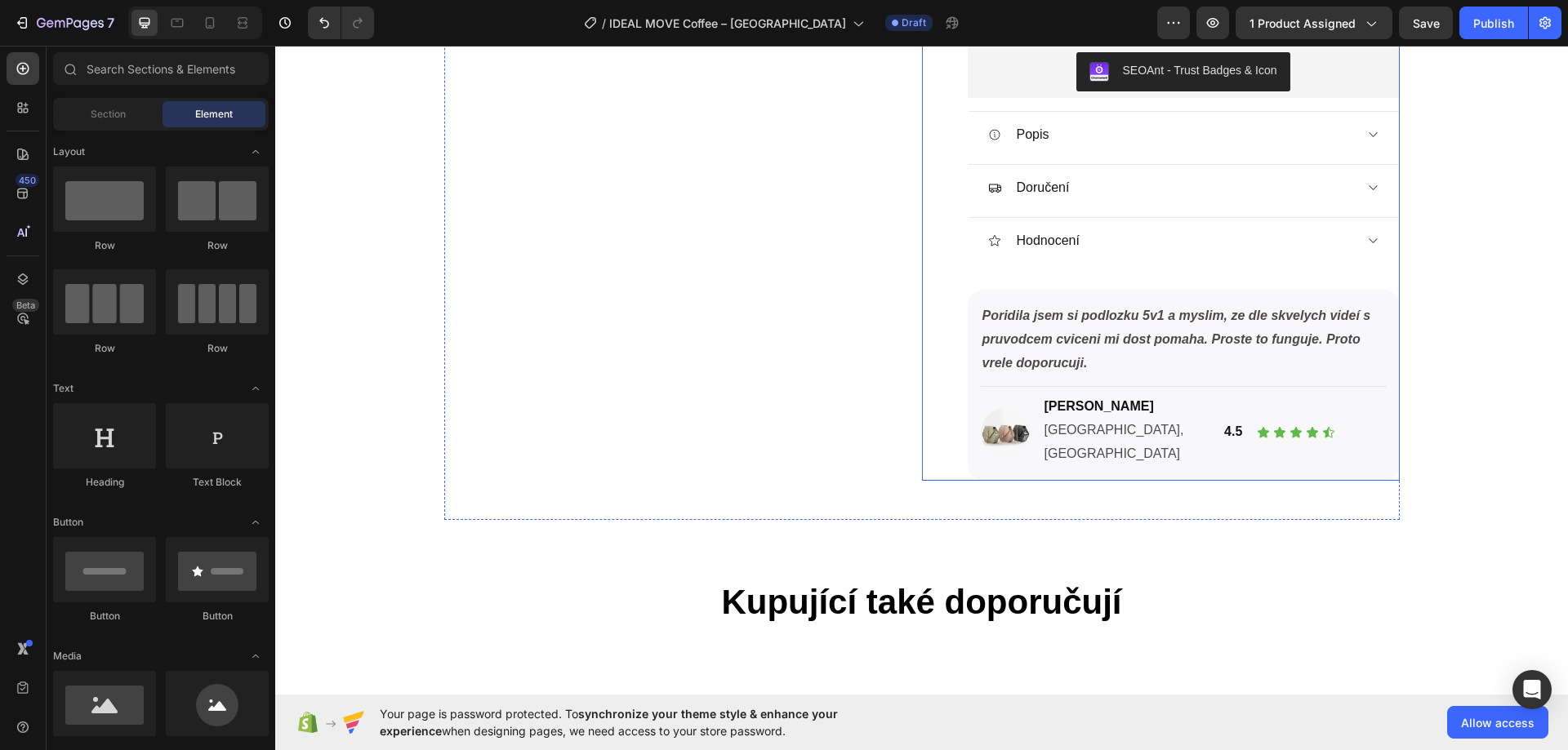
scroll to position [653, 0]
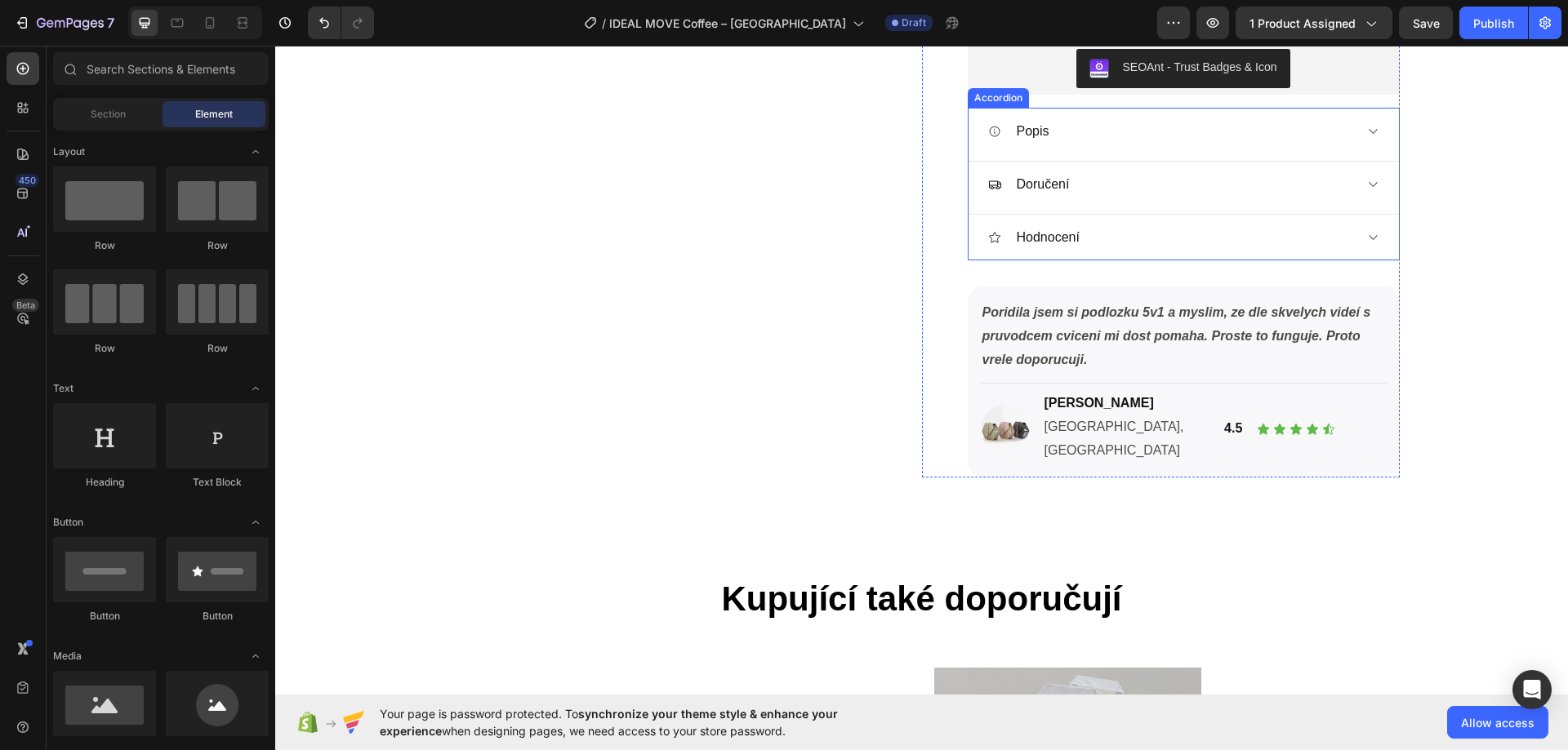
click at [1170, 135] on div "Popis" at bounding box center [1170, 131] width 365 height 25
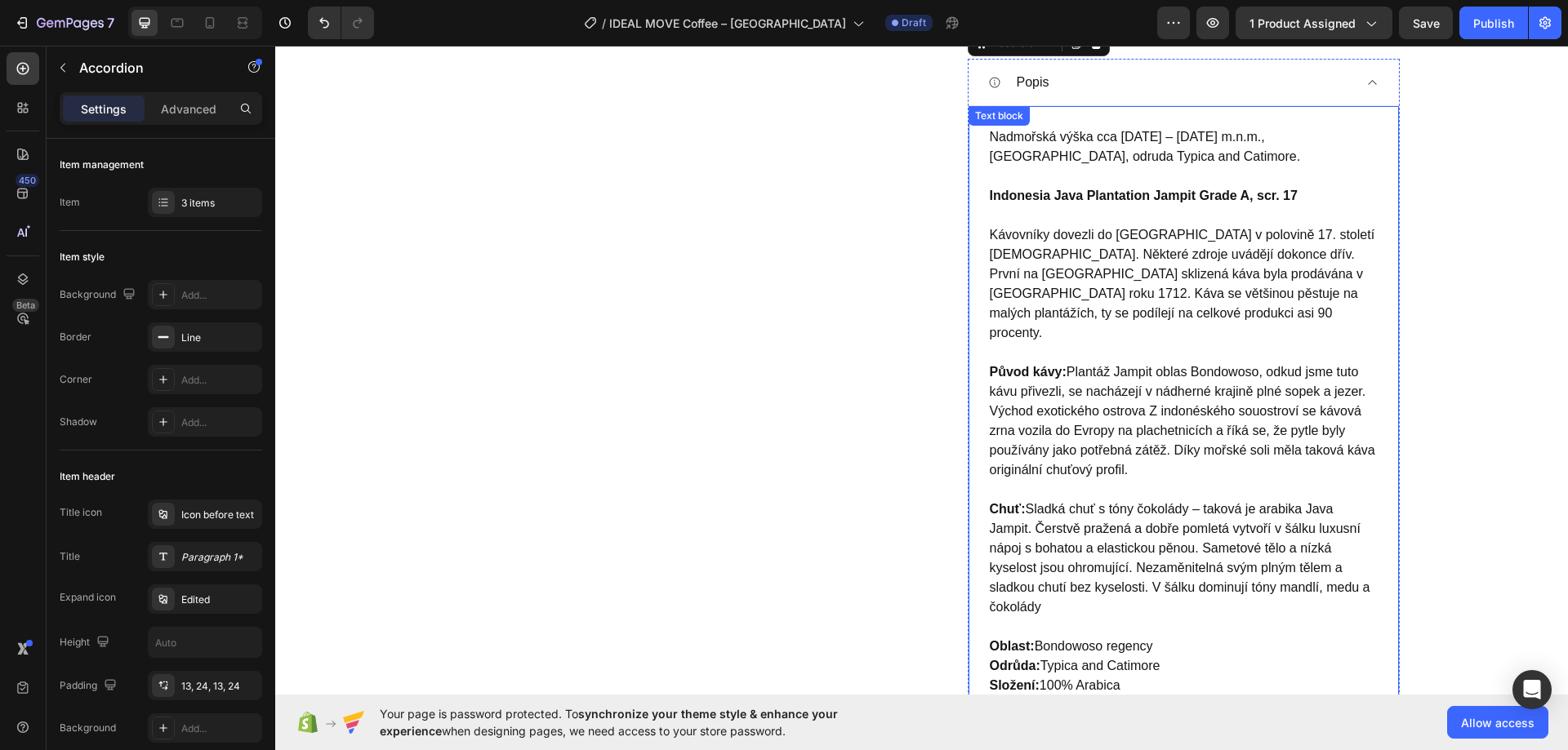
scroll to position [979, 0]
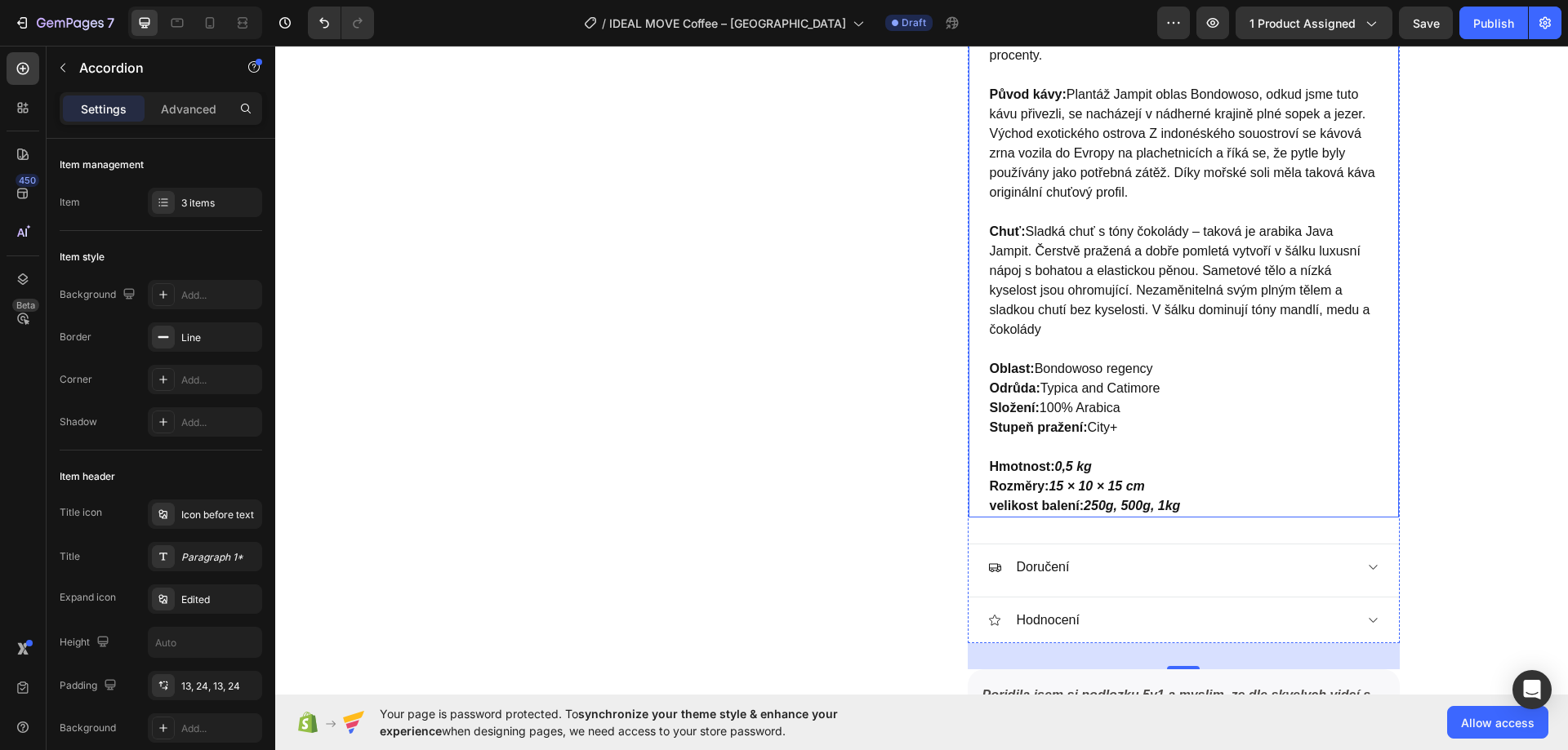
click at [1132, 438] on p "Oblast: Bondowoso regency Odrůda: Typica and Catimore Složení: 100% Arabica Stu…" at bounding box center [1183, 438] width 388 height 157
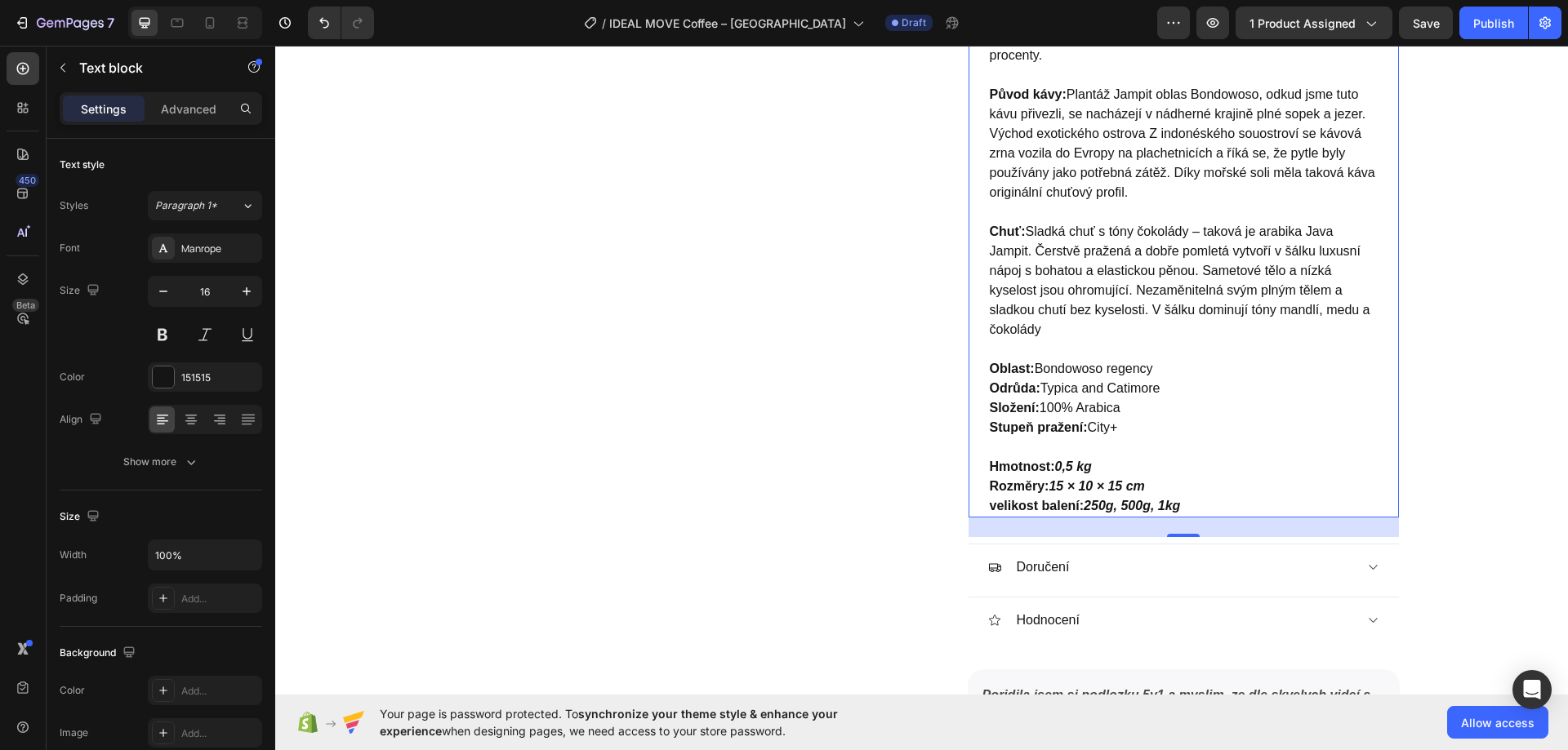
click at [1187, 485] on p "Oblast: Bondowoso regency Odrůda: Typica and Catimore Složení: 100% Arabica Stu…" at bounding box center [1183, 438] width 388 height 157
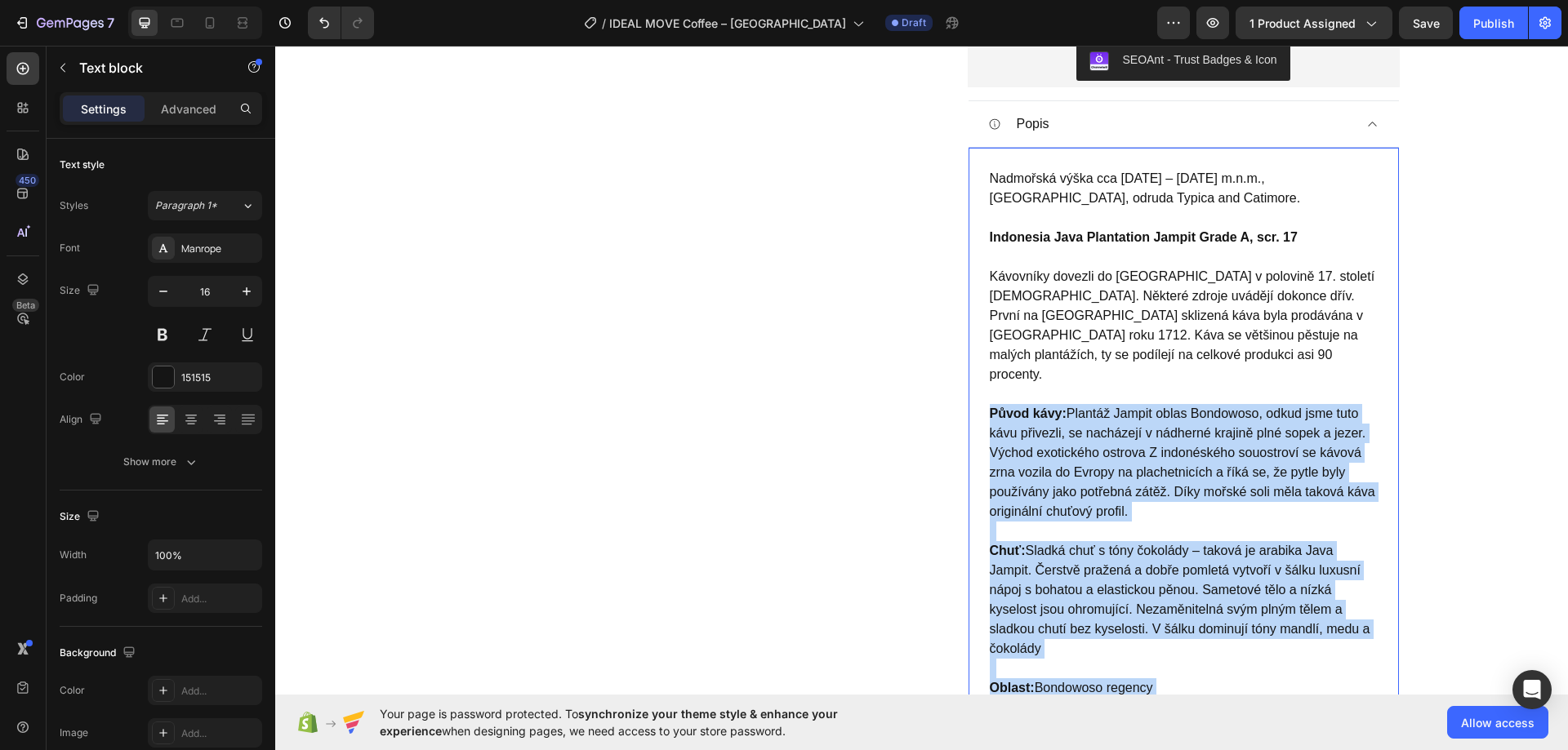
scroll to position [653, 0]
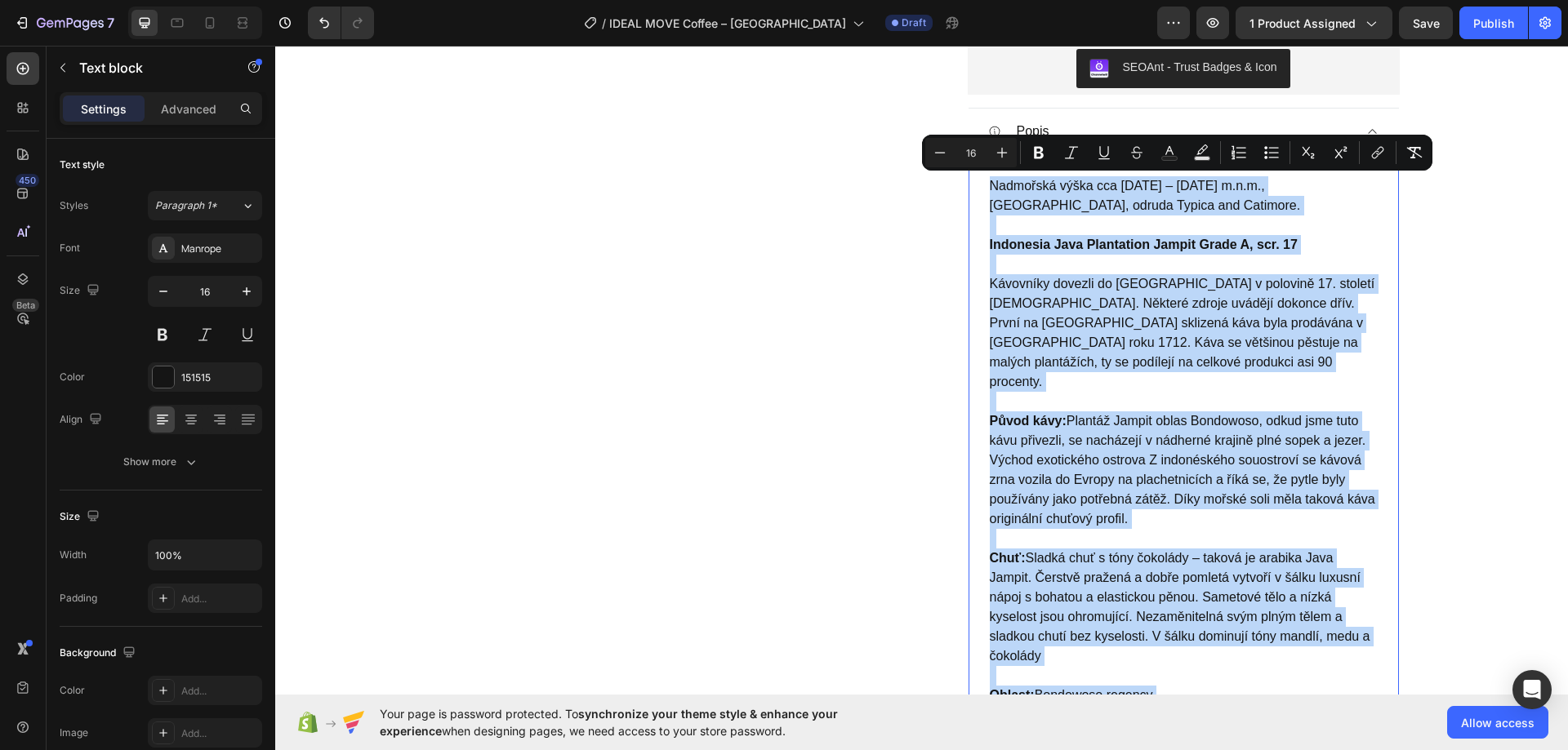
drag, startPoint x: 1187, startPoint y: 485, endPoint x: 986, endPoint y: 182, distance: 363.6
click at [988, 182] on div "Nadmořská výška cca 1000 – 1500 m.n.m., oblast Bondowoso Regency, odruda Typica…" at bounding box center [1183, 509] width 391 height 669
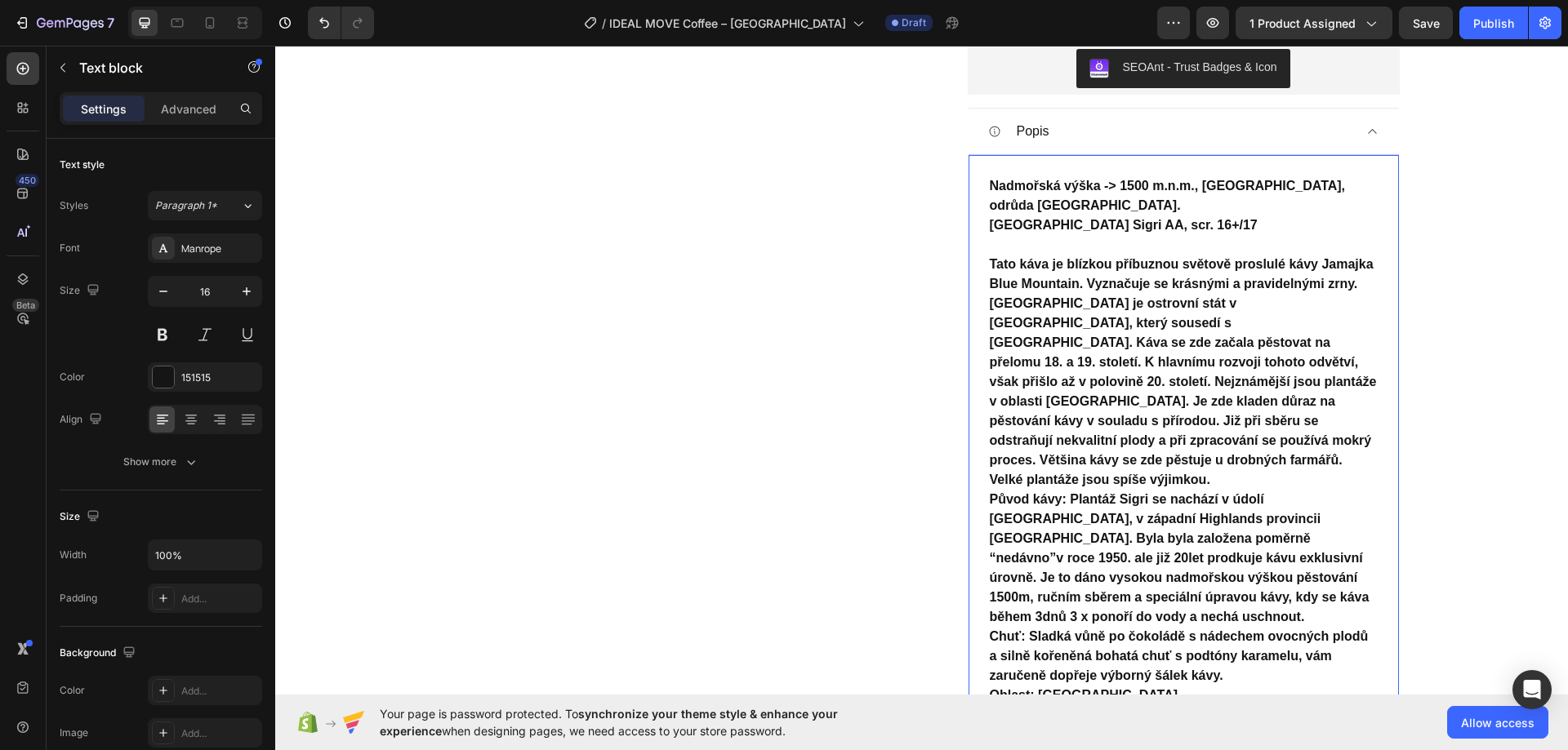
scroll to position [679, 0]
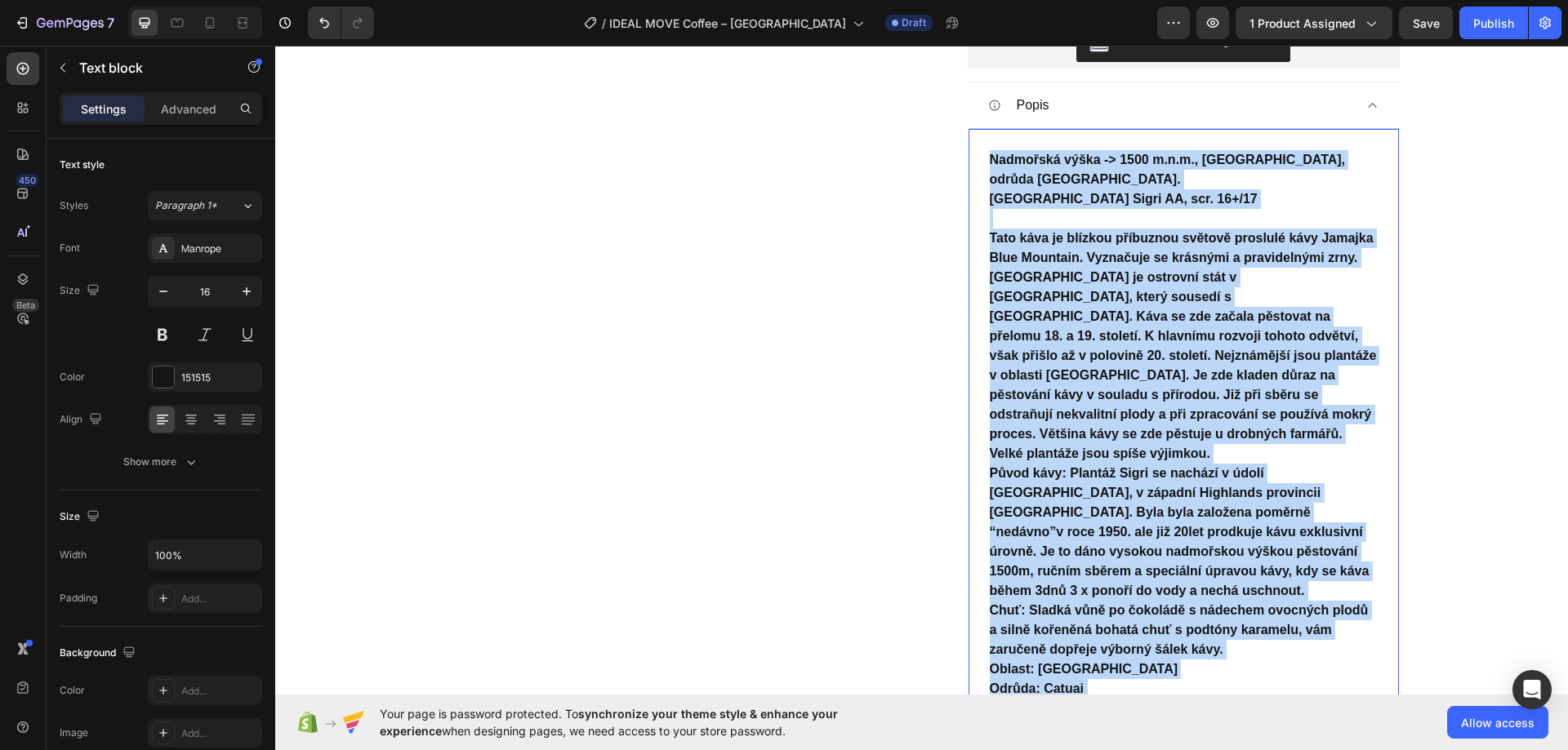
drag, startPoint x: 1131, startPoint y: 671, endPoint x: 985, endPoint y: 159, distance: 532.4
click at [988, 159] on div "Nadmořská výška -> 1500 m.n.m., oblast Wahgi Valley, odrůda Catuai. Papua New G…" at bounding box center [1183, 444] width 391 height 591
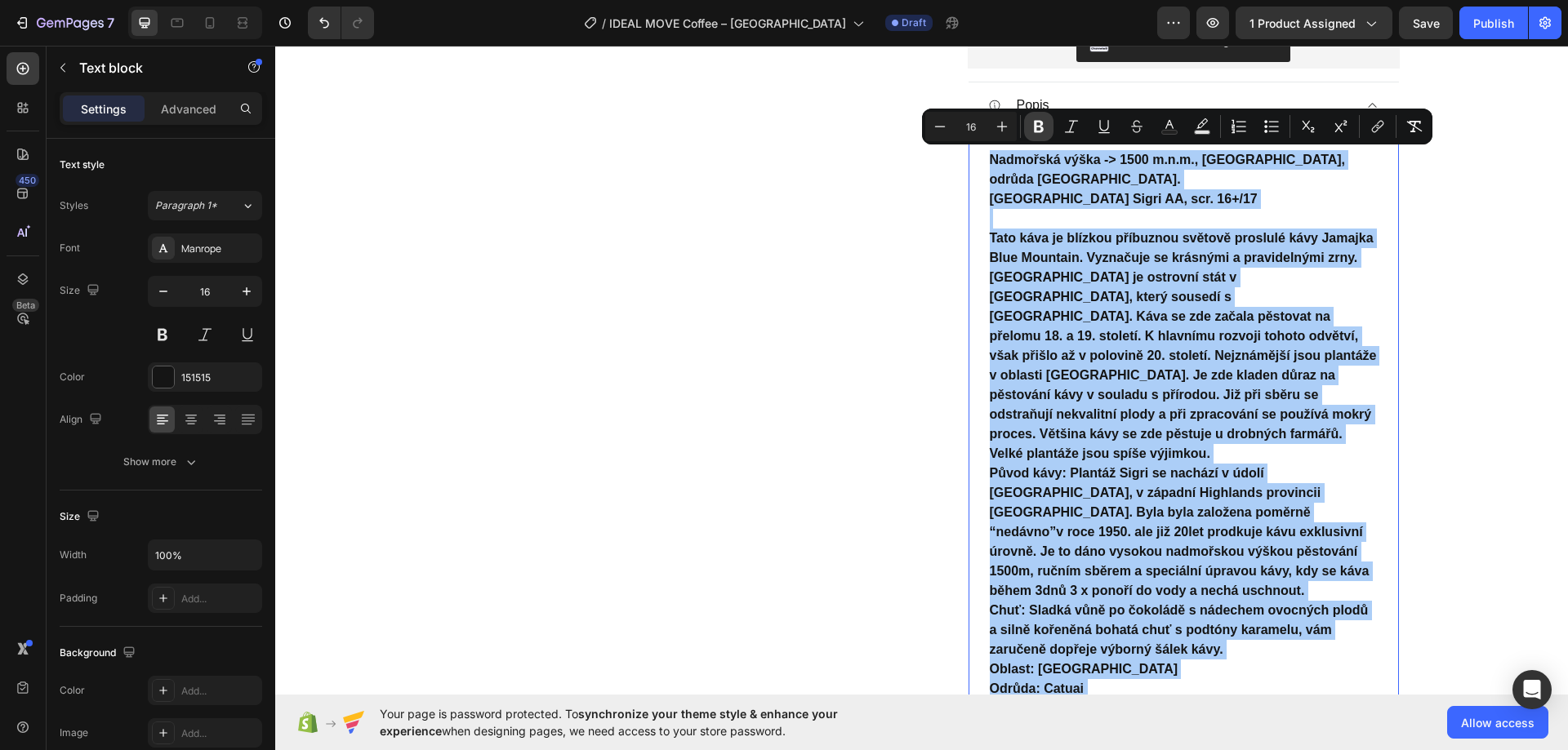
click at [1037, 130] on icon "Editor contextual toolbar" at bounding box center [1038, 126] width 16 height 16
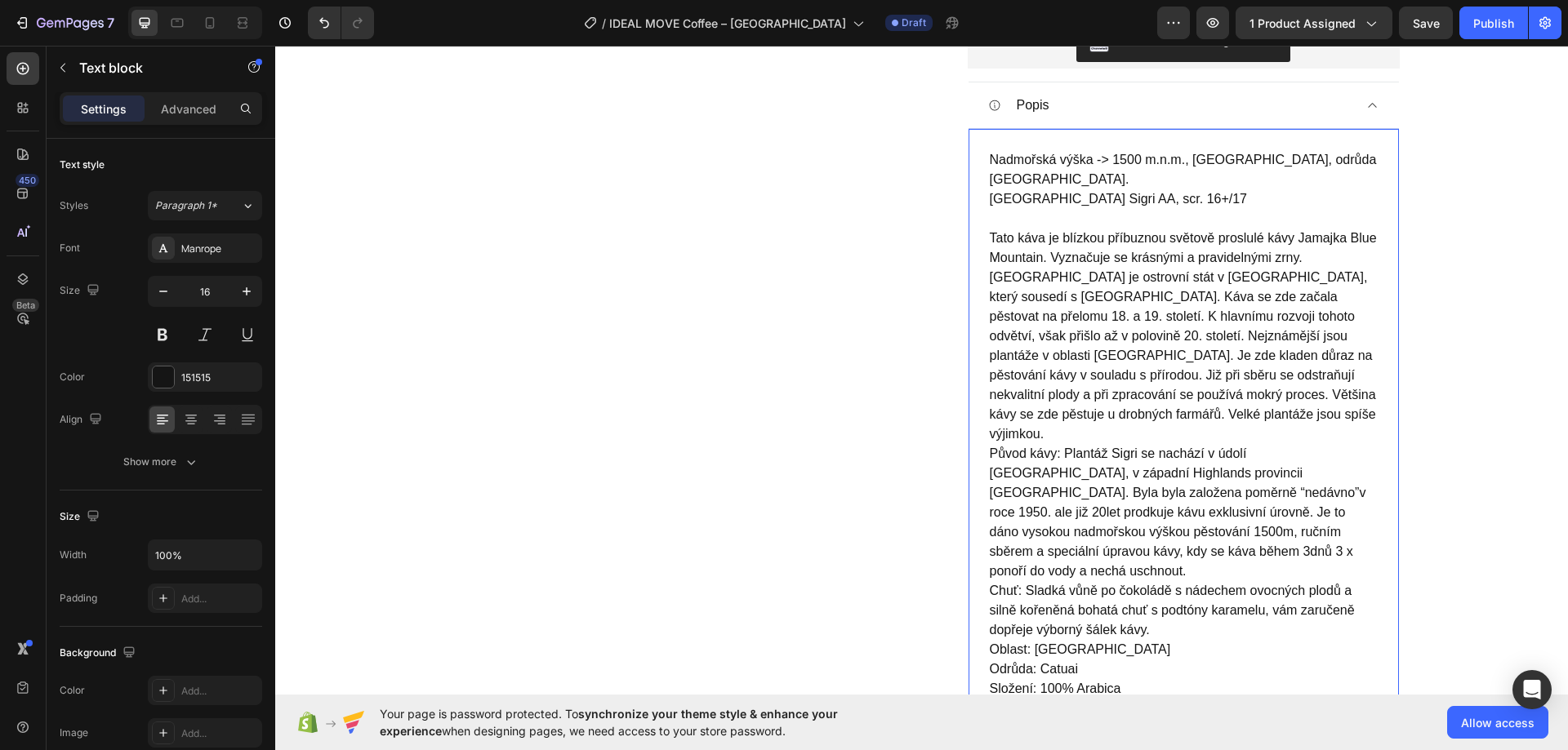
click at [1060, 212] on p "Papua New Guinea Plantation Sigri AA, scr. 16+/17 Tato káva je blízkou příbuzno…" at bounding box center [1183, 317] width 388 height 255
click at [1061, 186] on p "Nadmořská výška -> 1500 m.n.m., [GEOGRAPHIC_DATA], odrůda [GEOGRAPHIC_DATA]." at bounding box center [1183, 169] width 388 height 39
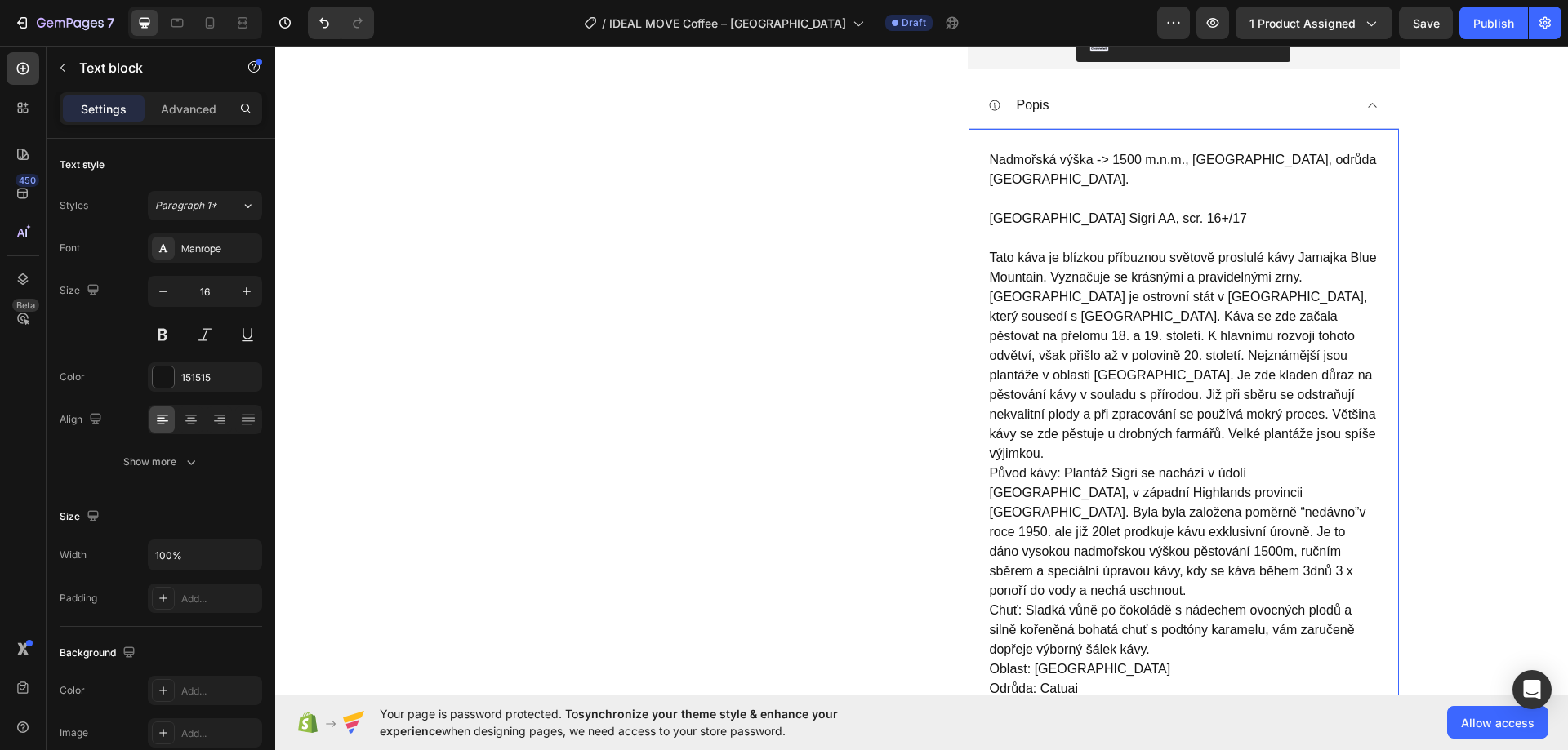
click at [1058, 233] on p "Papua New Guinea Plantation Sigri AA, scr. 16+/17 Tato káva je blízkou příbuzno…" at bounding box center [1183, 336] width 388 height 255
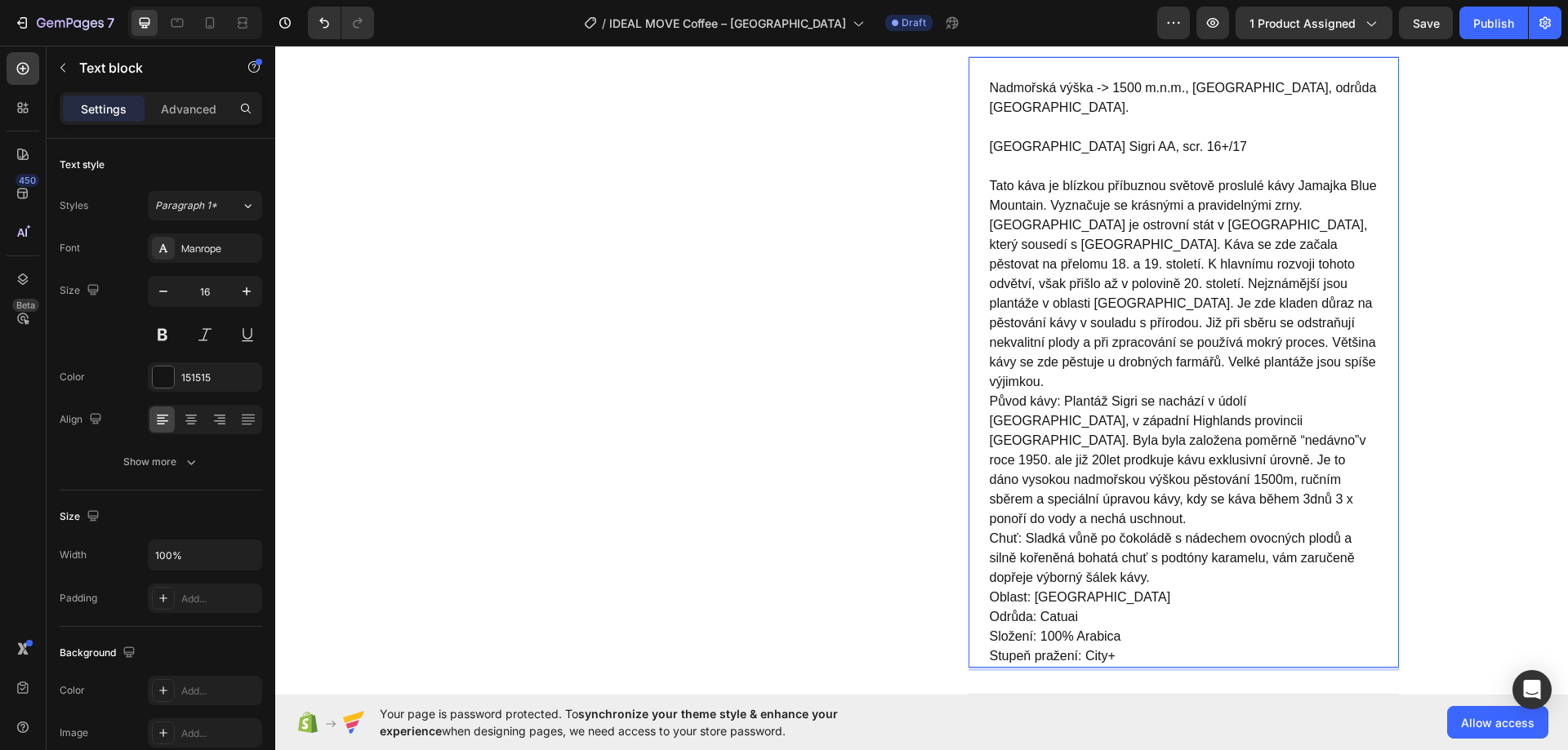
scroll to position [761, 0]
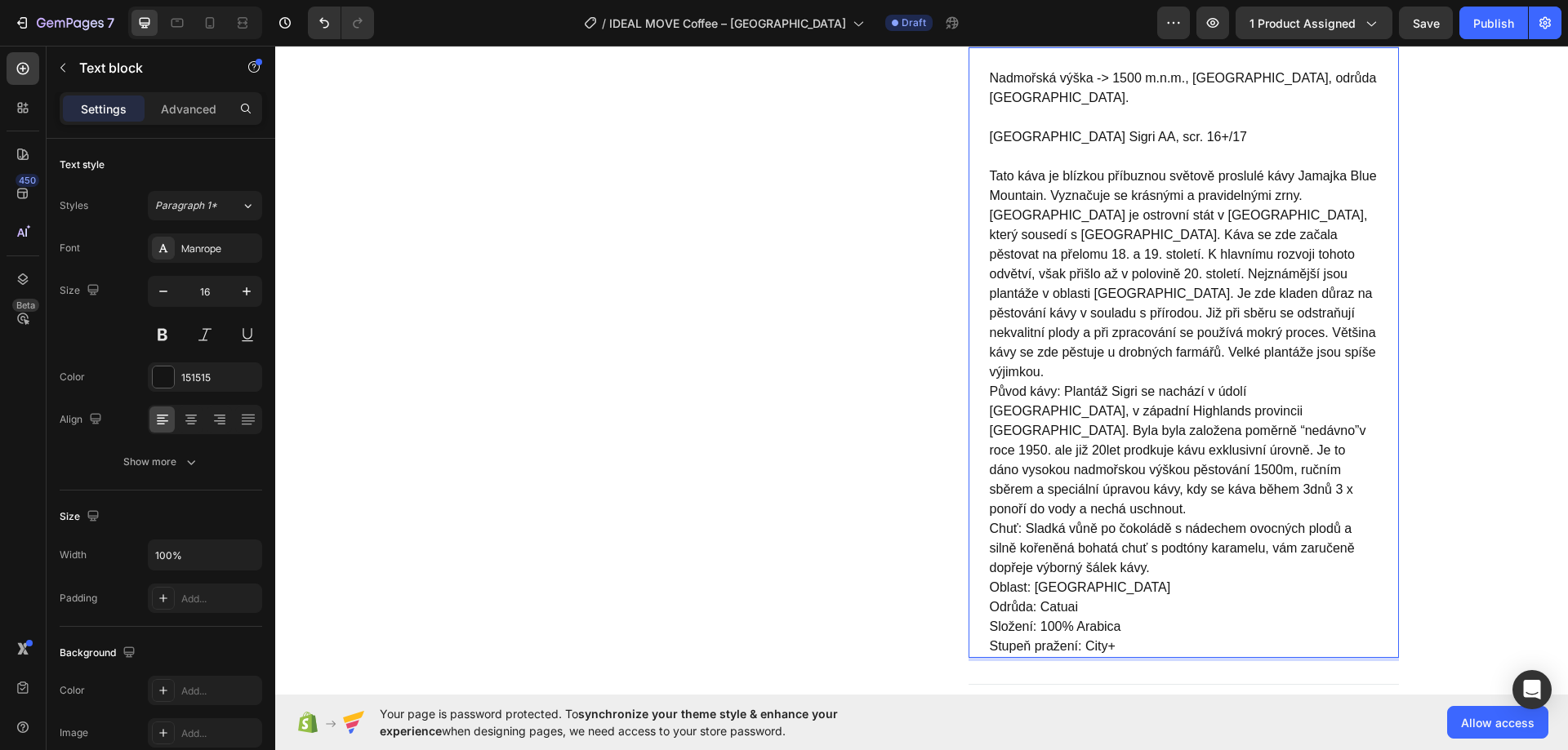
click at [1200, 353] on p "Papua New Guinea Plantation Sigri AA, scr. 16+/17 ⁠⁠⁠⁠⁠⁠⁠ Tato káva je blízkou …" at bounding box center [1183, 254] width 388 height 255
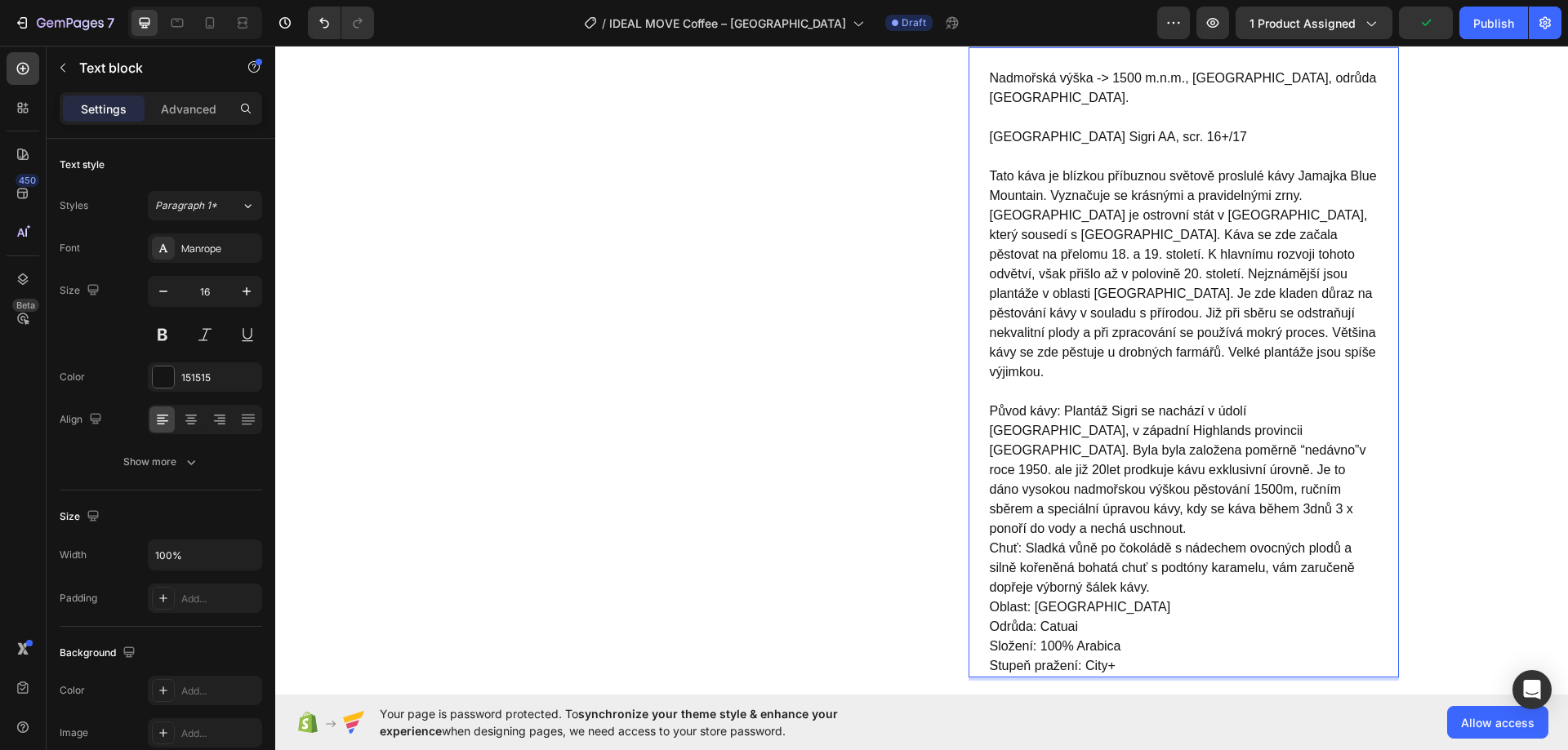
click at [1326, 489] on p "Původ kávy: Plantáž Sigri se nachází v údolí Wahgi, v západní Highlands provinc…" at bounding box center [1183, 469] width 388 height 137
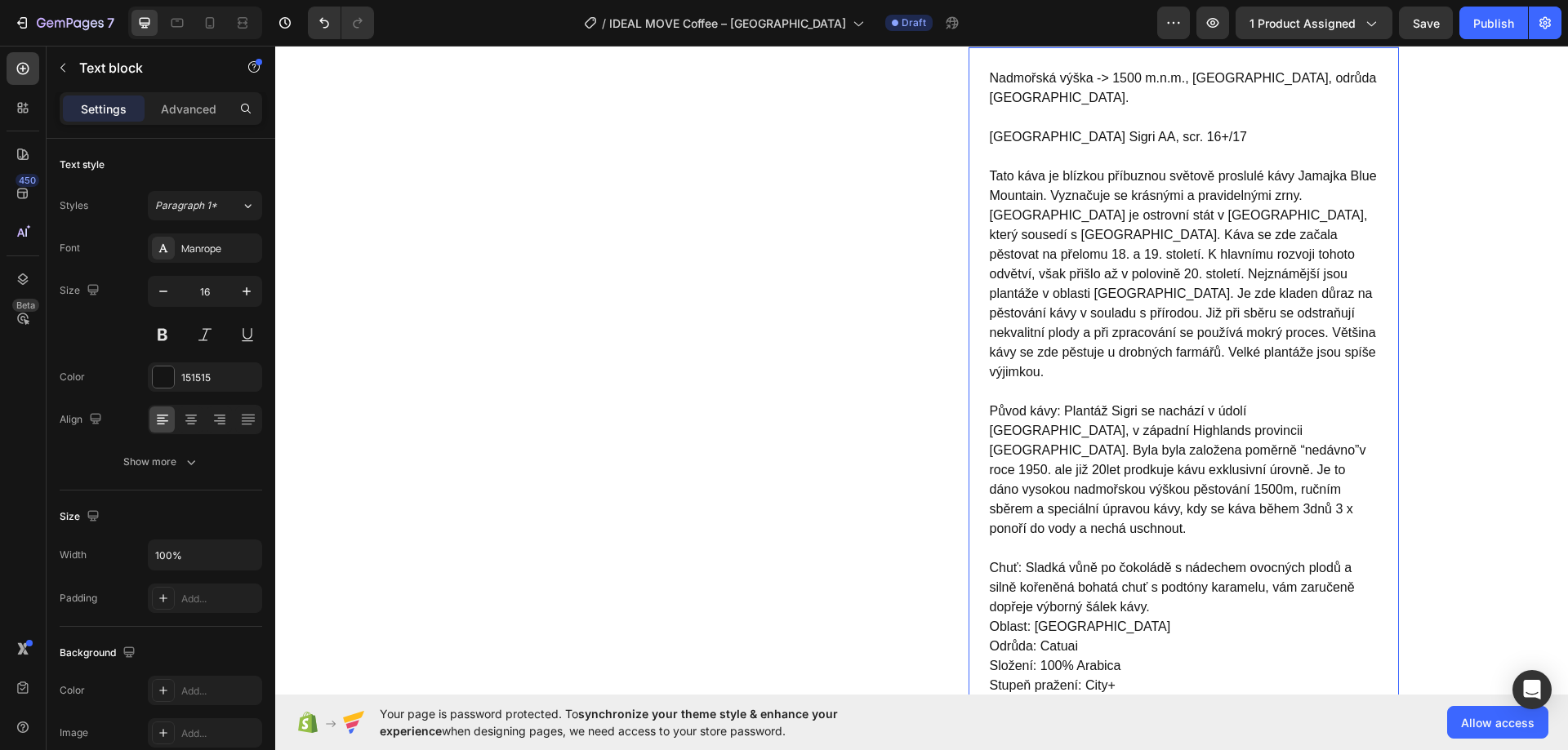
click at [1174, 617] on p "Oblast: Wahgi valley Odrůda: Catuai Složení: 100% Arabica Stupeň pražení: City+" at bounding box center [1183, 656] width 388 height 79
click at [1138, 617] on p "Oblast: Wahgi valley ⁠⁠⁠⁠⁠⁠⁠ Odrůda: Catuai Složení: 100% Arabica Stupeň pražen…" at bounding box center [1183, 665] width 388 height 98
click at [1165, 570] on p "Chuť: Sladká vůně po čokoládě s nádechem ovocných plodů a silně kořeněná bohatá…" at bounding box center [1183, 588] width 388 height 59
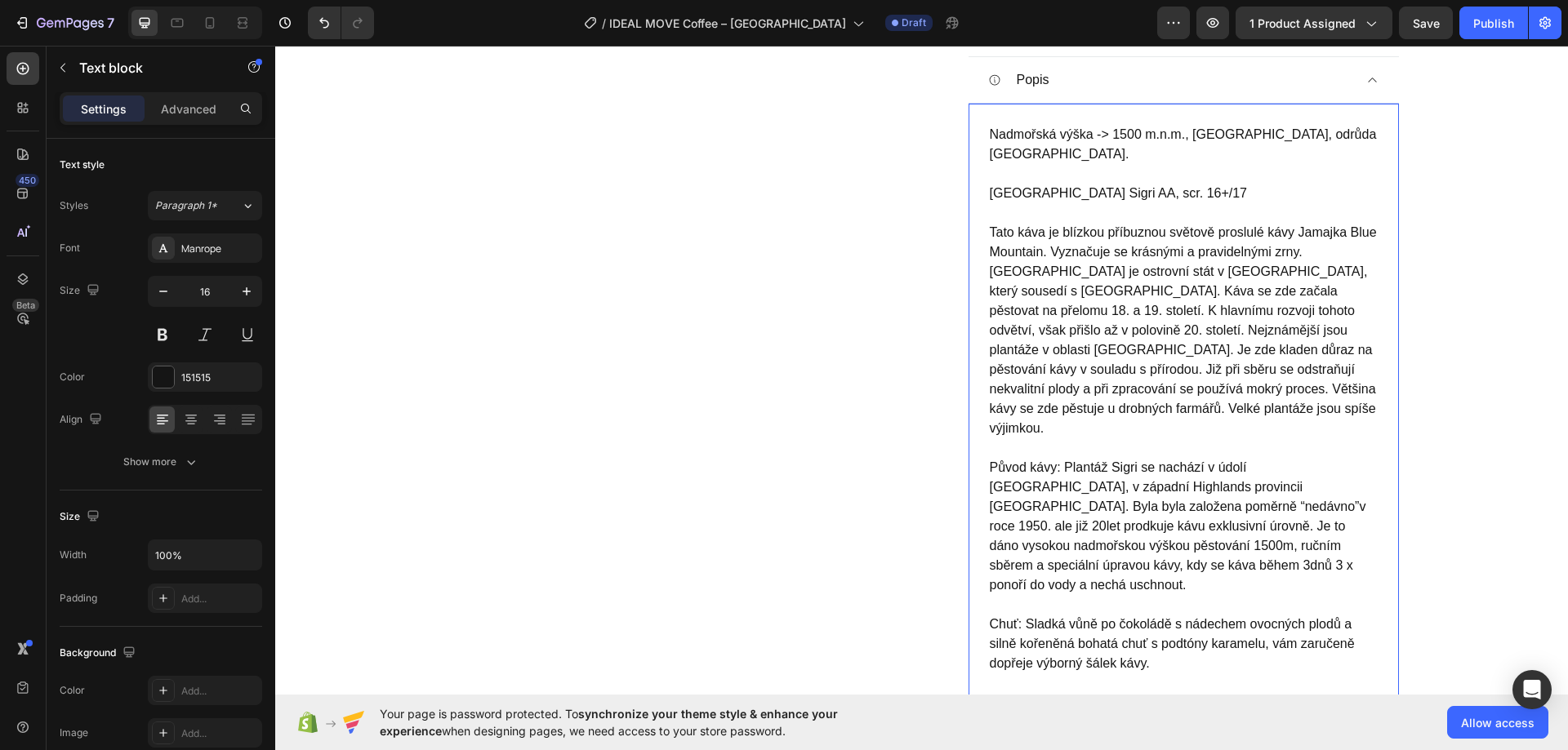
scroll to position [679, 0]
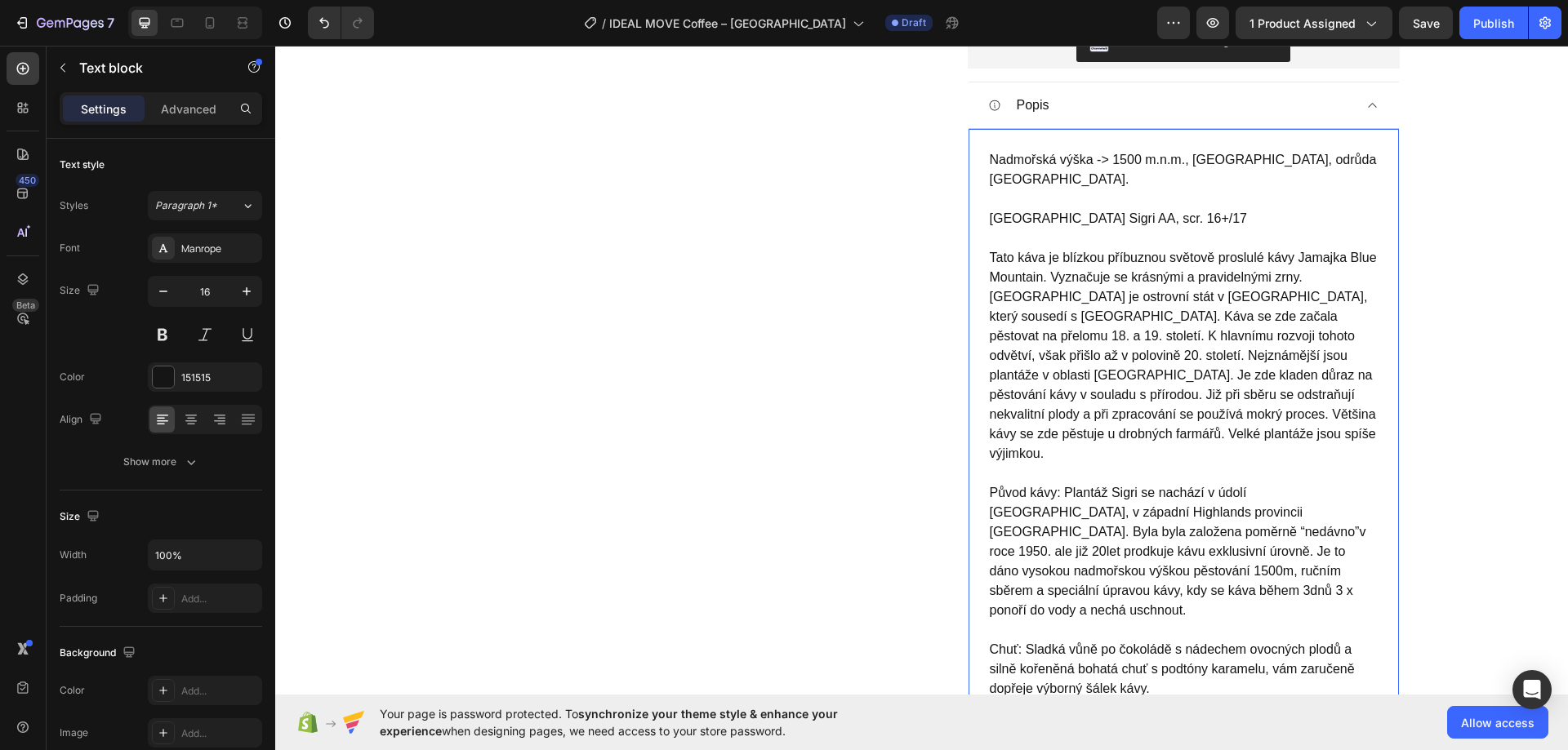
click at [990, 218] on p "Papua New Guinea Plantation Sigri AA, scr. 16+/17 Tato káva je blízkou příbuzno…" at bounding box center [1183, 346] width 388 height 274
drag, startPoint x: 984, startPoint y: 219, endPoint x: 1273, endPoint y: 217, distance: 289.0
click at [1273, 217] on p "Papua New Guinea Plantation Sigri AA, scr. 16+/17 Tato káva je blízkou příbuzno…" at bounding box center [1183, 346] width 388 height 274
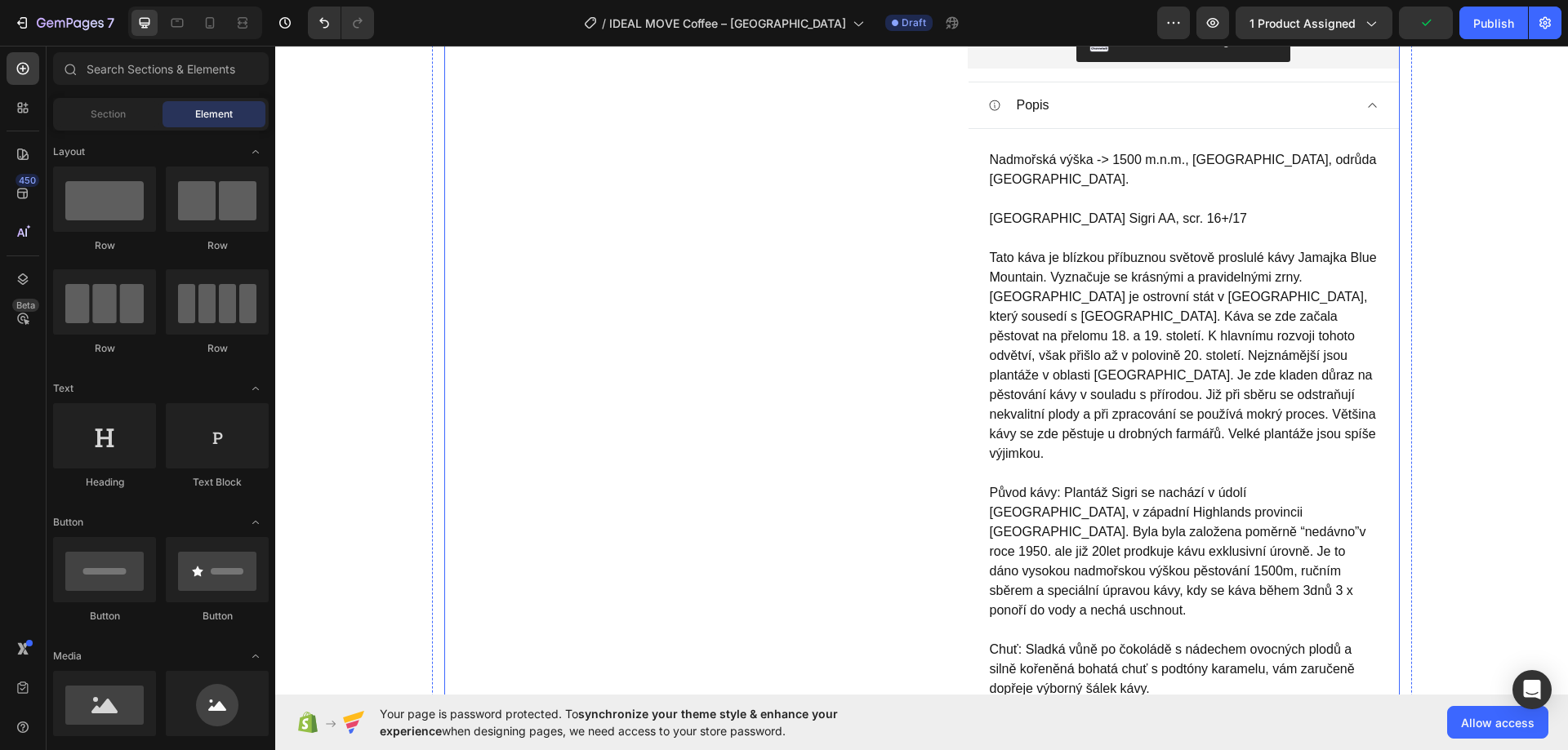
click at [801, 232] on div "Product Images" at bounding box center [682, 281] width 478 height 1718
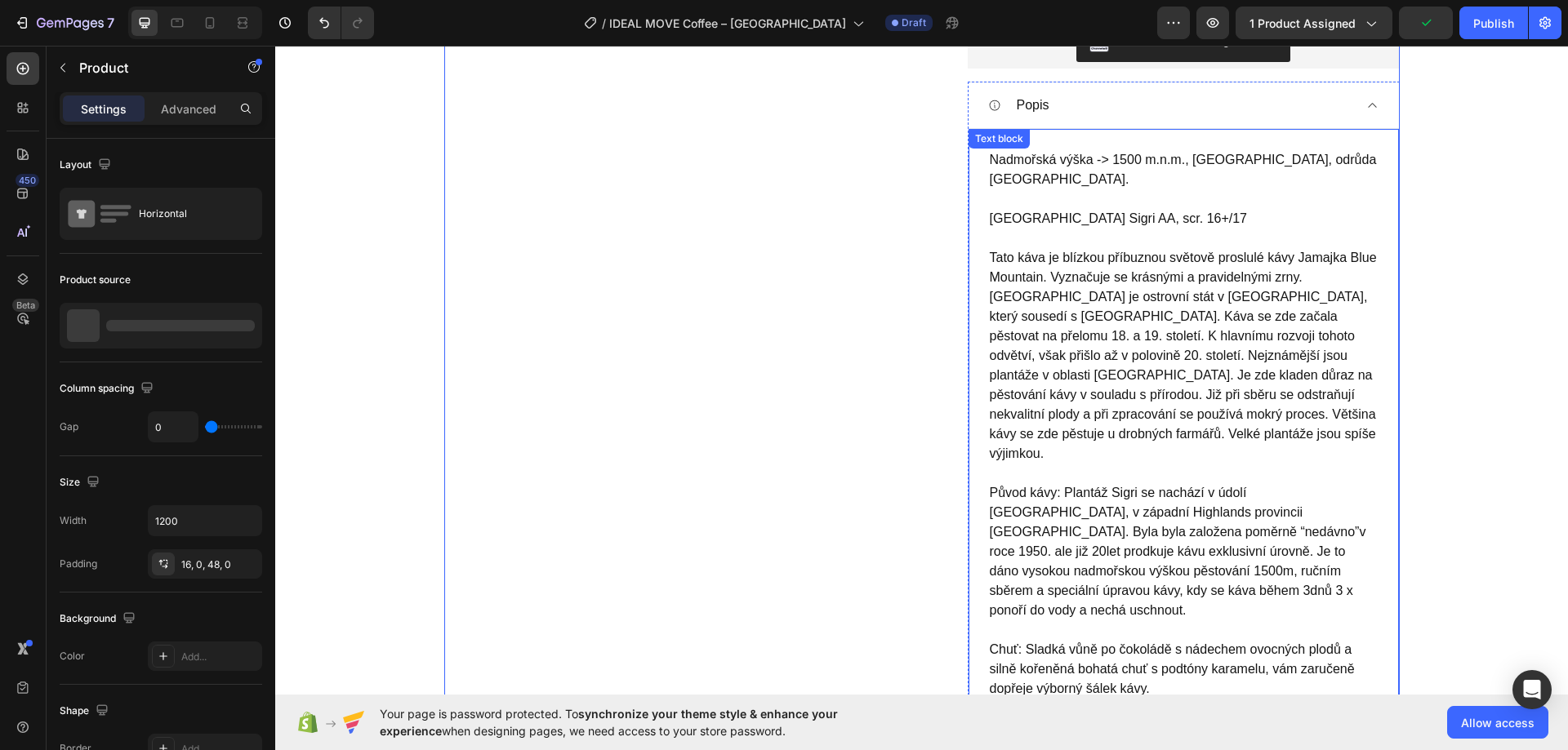
click at [1058, 221] on p "Papua New Guinea Plantation Sigri AA, scr. 16+/17 Tato káva je blízkou příbuzno…" at bounding box center [1183, 346] width 388 height 274
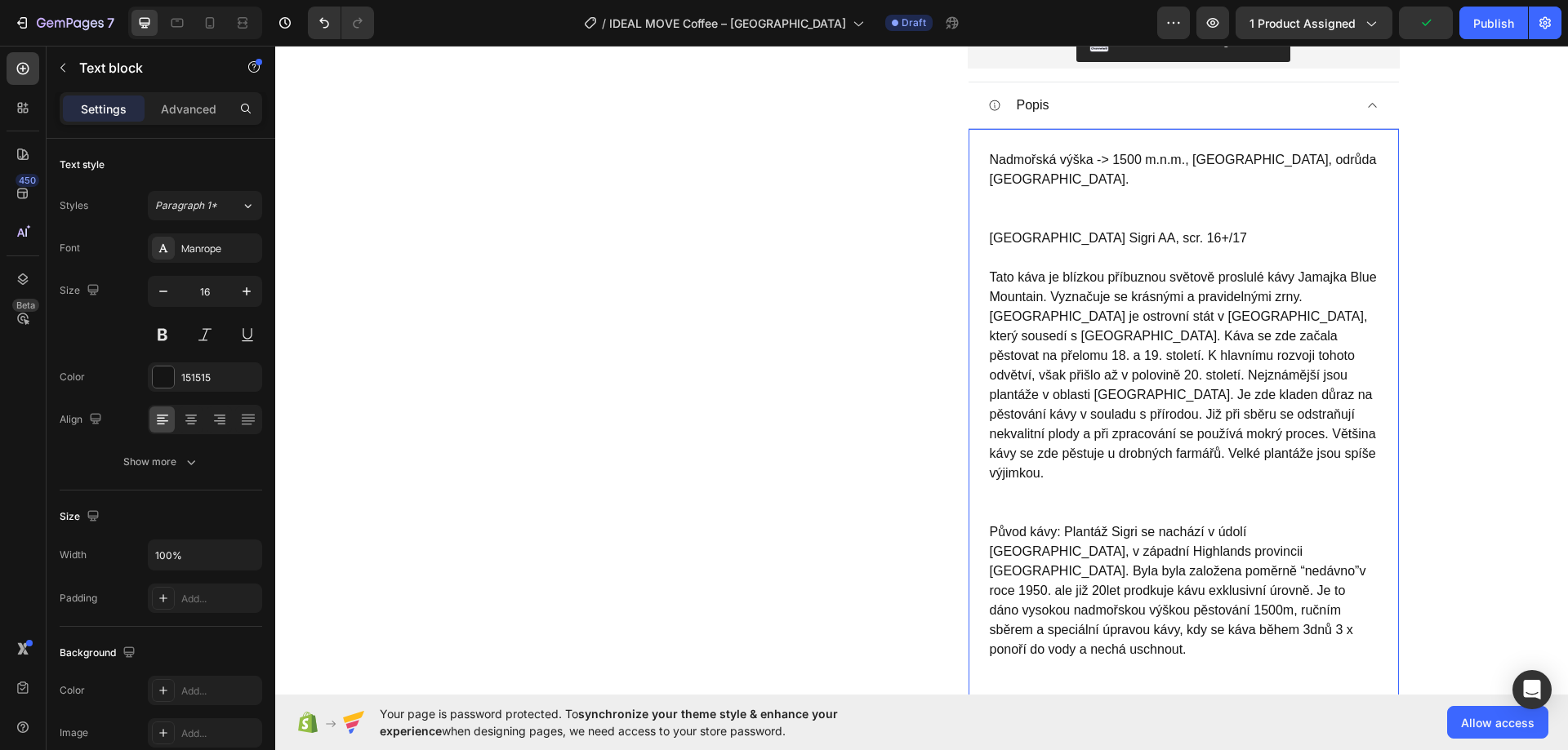
drag, startPoint x: 1014, startPoint y: 237, endPoint x: 979, endPoint y: 238, distance: 35.0
click at [1014, 237] on p "Papua New Guinea Plantation Sigri AA, scr. 16+/17 Tato káva je blízkou příbuzno…" at bounding box center [1183, 375] width 388 height 294
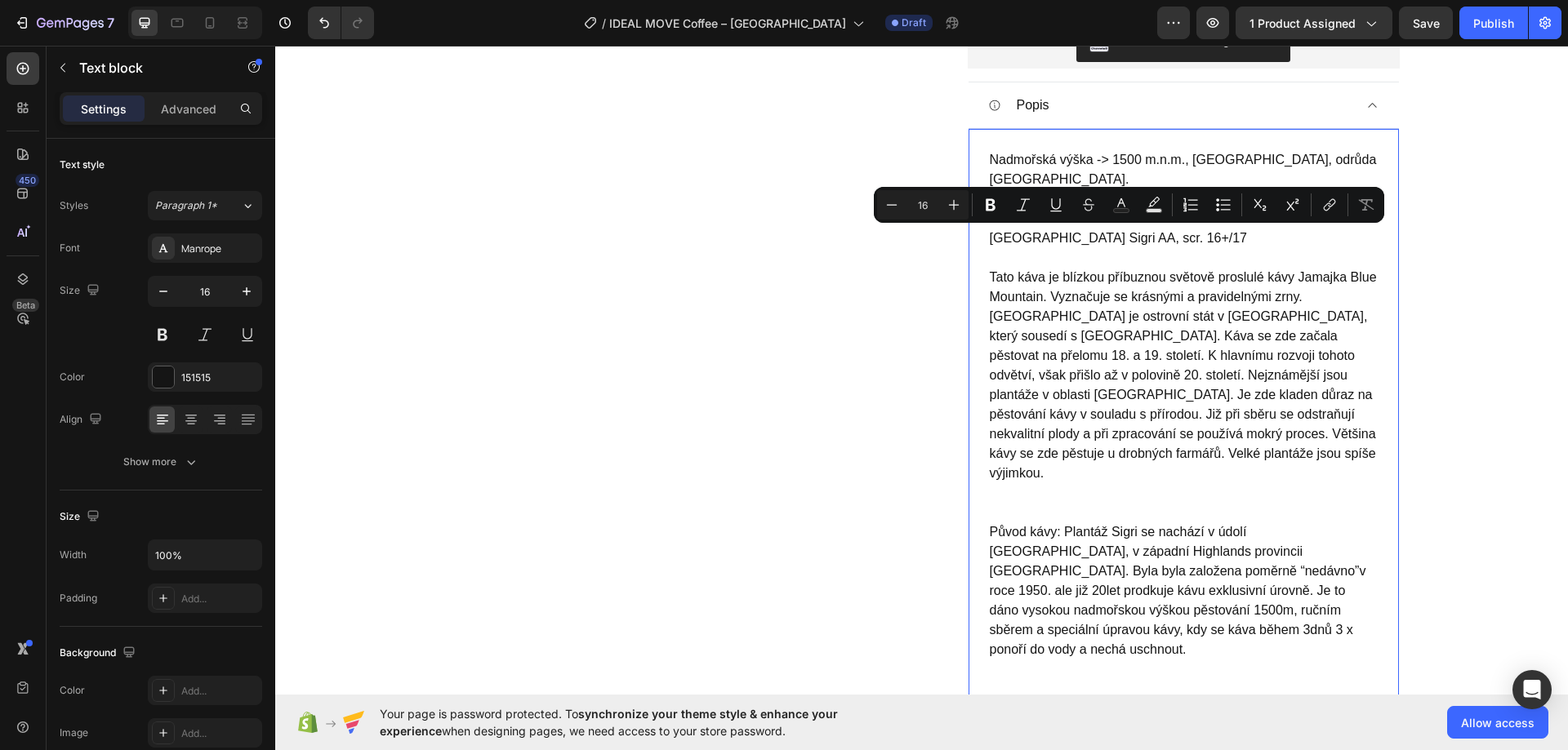
drag, startPoint x: 986, startPoint y: 238, endPoint x: 1275, endPoint y: 236, distance: 289.0
click at [1275, 236] on p "Papua New Guinea Plantation Sigri AA, scr. 16+/17 Tato káva je blízkou příbuzno…" at bounding box center [1183, 375] width 388 height 294
click at [990, 202] on icon "Editor contextual toolbar" at bounding box center [990, 205] width 16 height 16
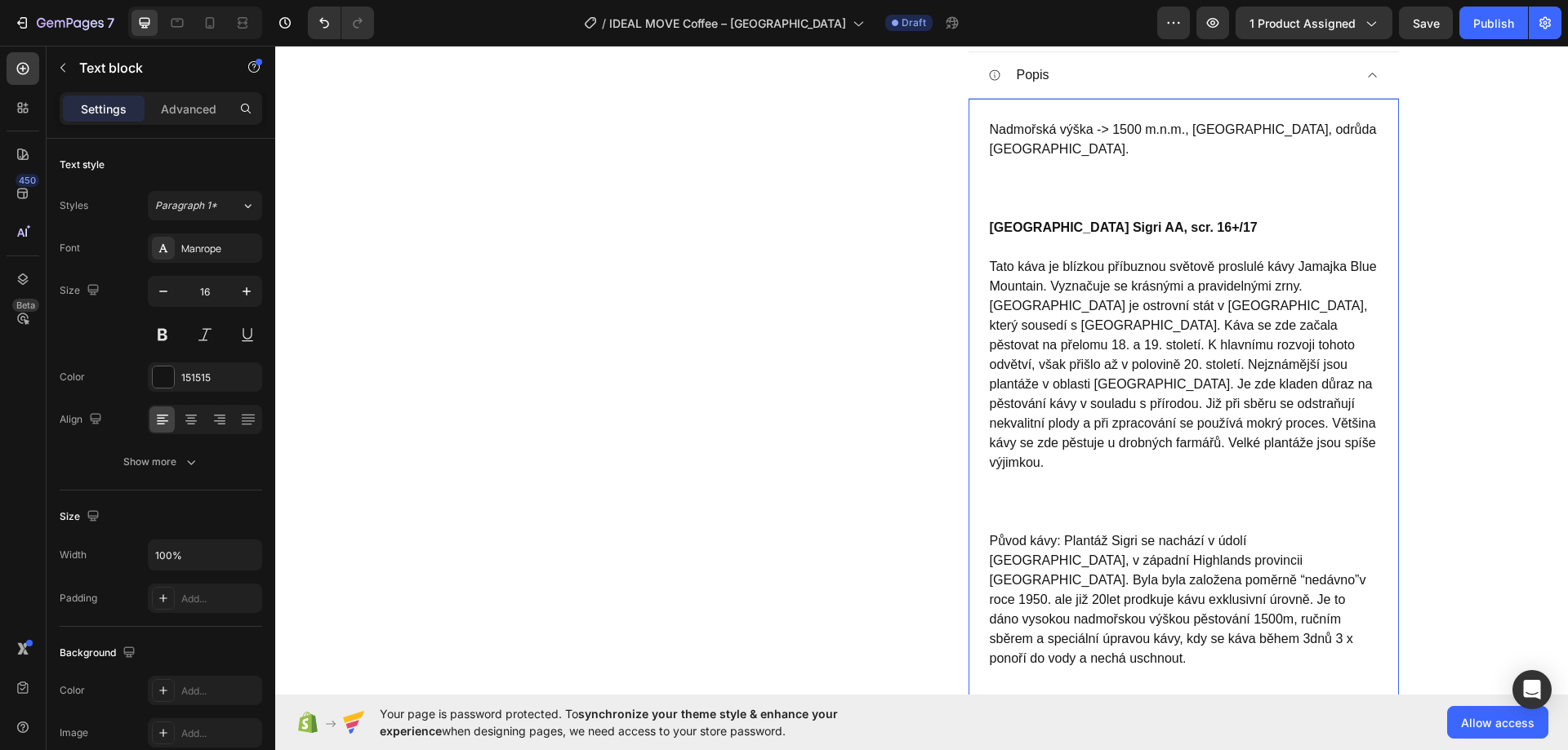
scroll to position [761, 0]
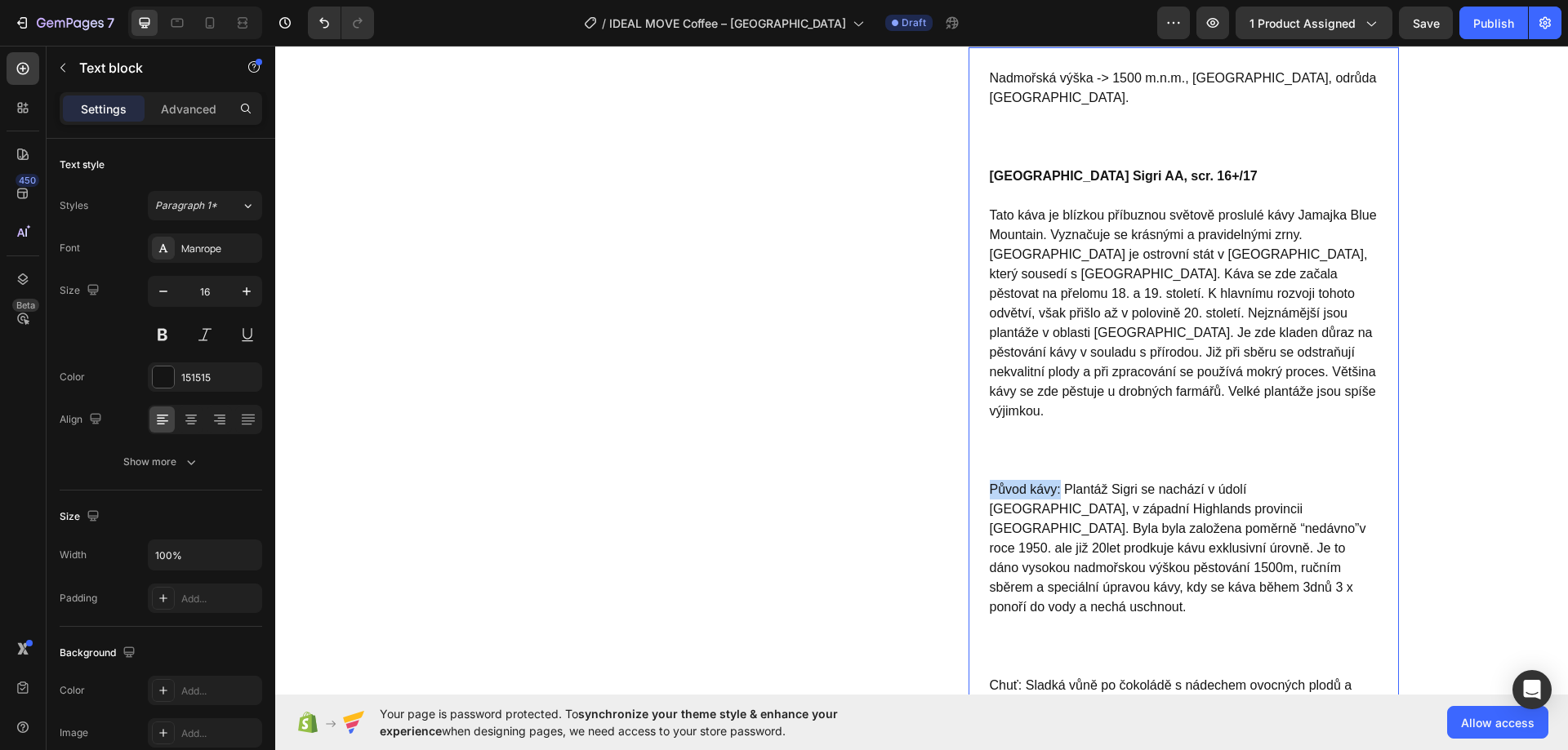
drag, startPoint x: 983, startPoint y: 471, endPoint x: 1053, endPoint y: 469, distance: 70.0
click at [1053, 480] on p "Původ kávy: Plantáž Sigri se nachází v údolí Wahgi, v západní Highlands provinc…" at bounding box center [1183, 578] width 388 height 196
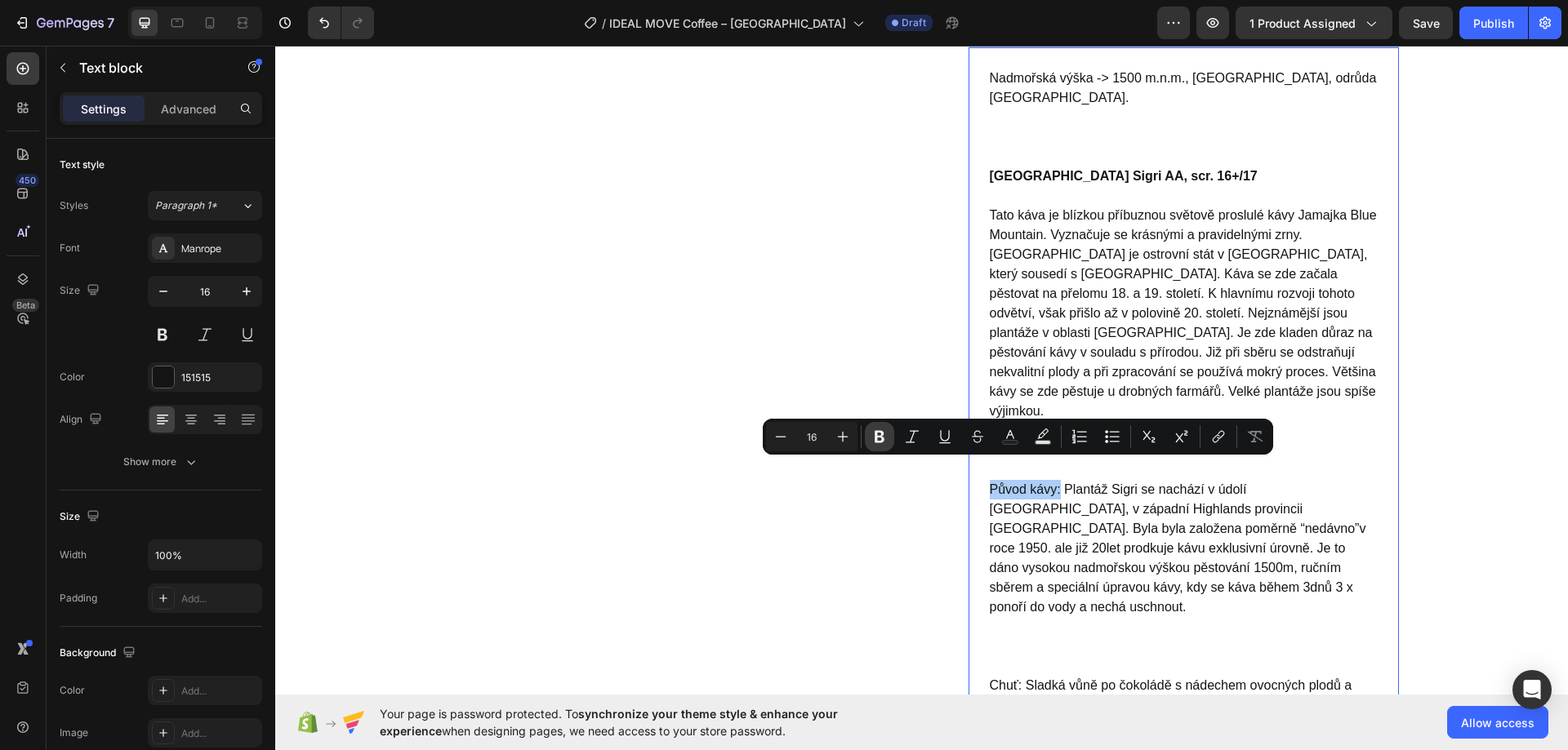
click at [866, 434] on button "Bold" at bounding box center [878, 436] width 29 height 29
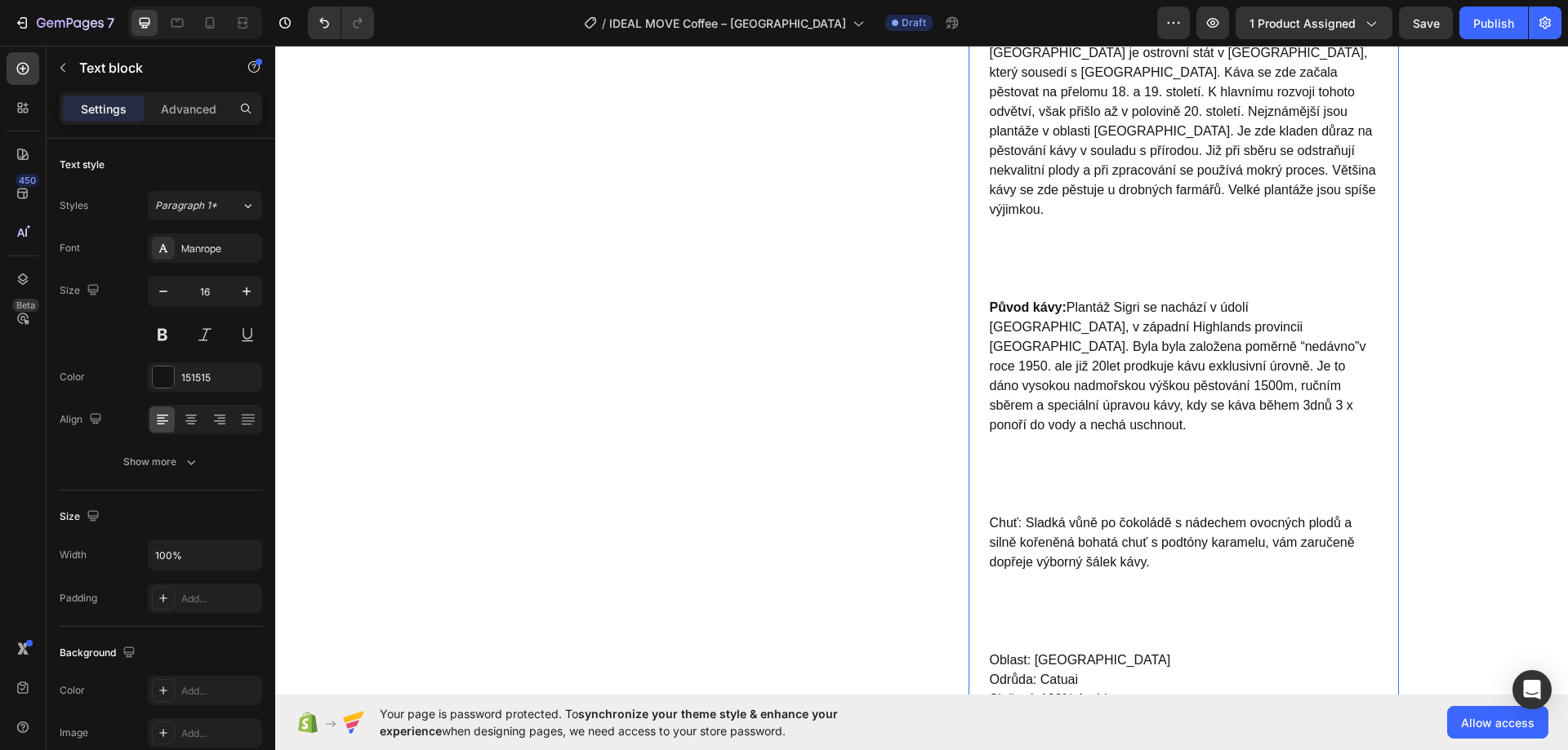
scroll to position [1005, 0]
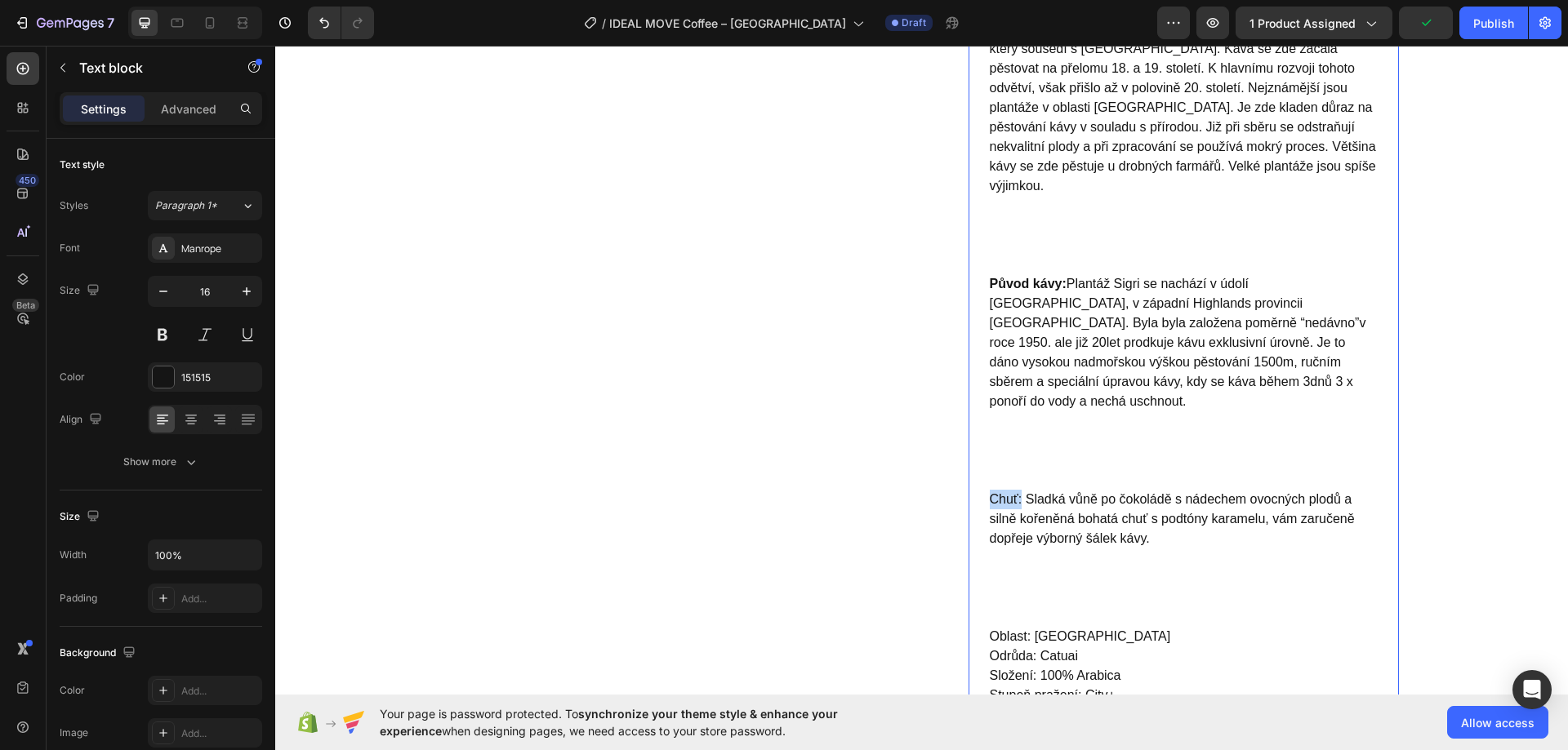
drag, startPoint x: 984, startPoint y: 460, endPoint x: 1015, endPoint y: 461, distance: 31.0
click at [1015, 490] on p "Chuť: Sladká vůně po čokoládě s nádechem ovocných plodů a silně kořeněná bohatá…" at bounding box center [1183, 558] width 388 height 137
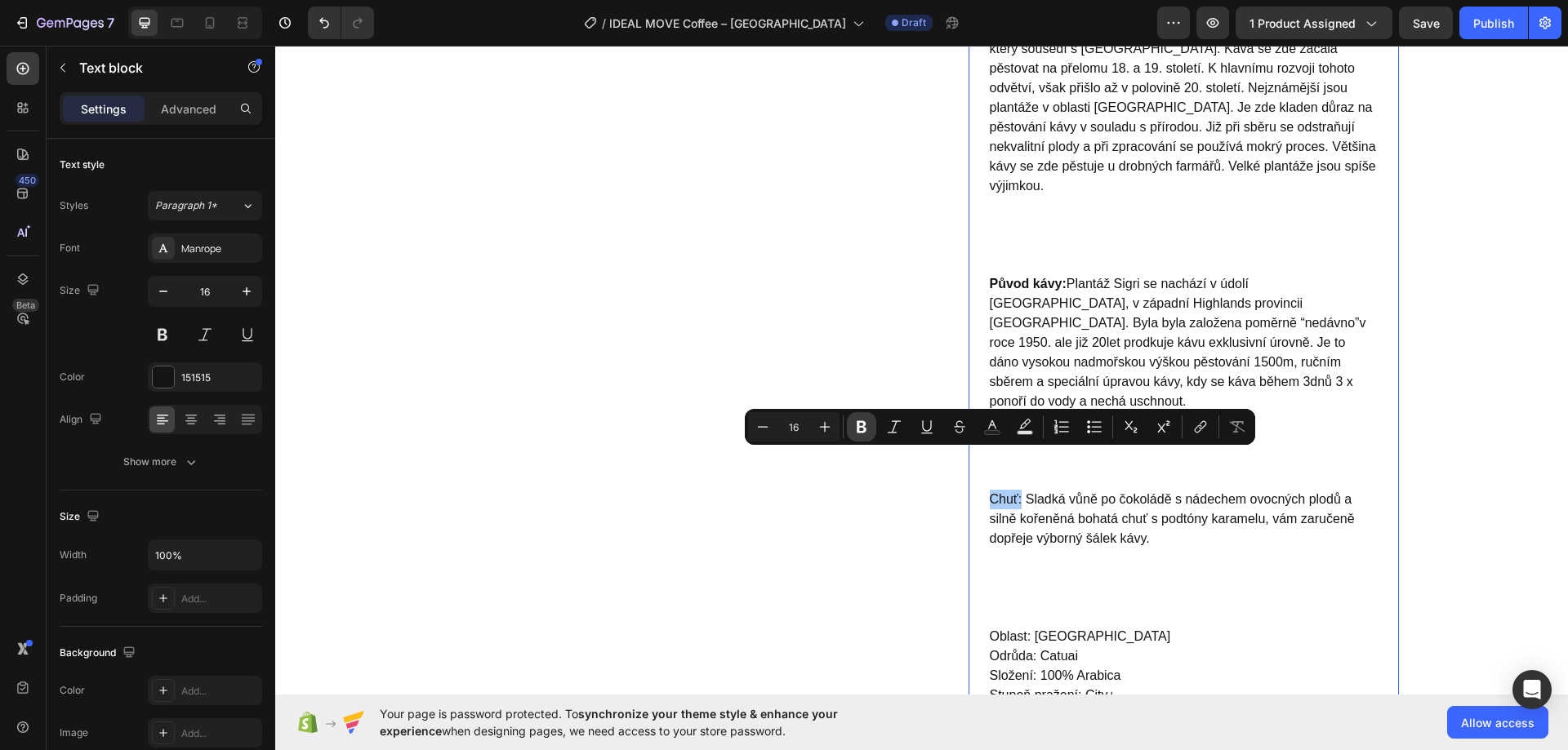
click at [862, 426] on icon "Editor contextual toolbar" at bounding box center [861, 427] width 10 height 12
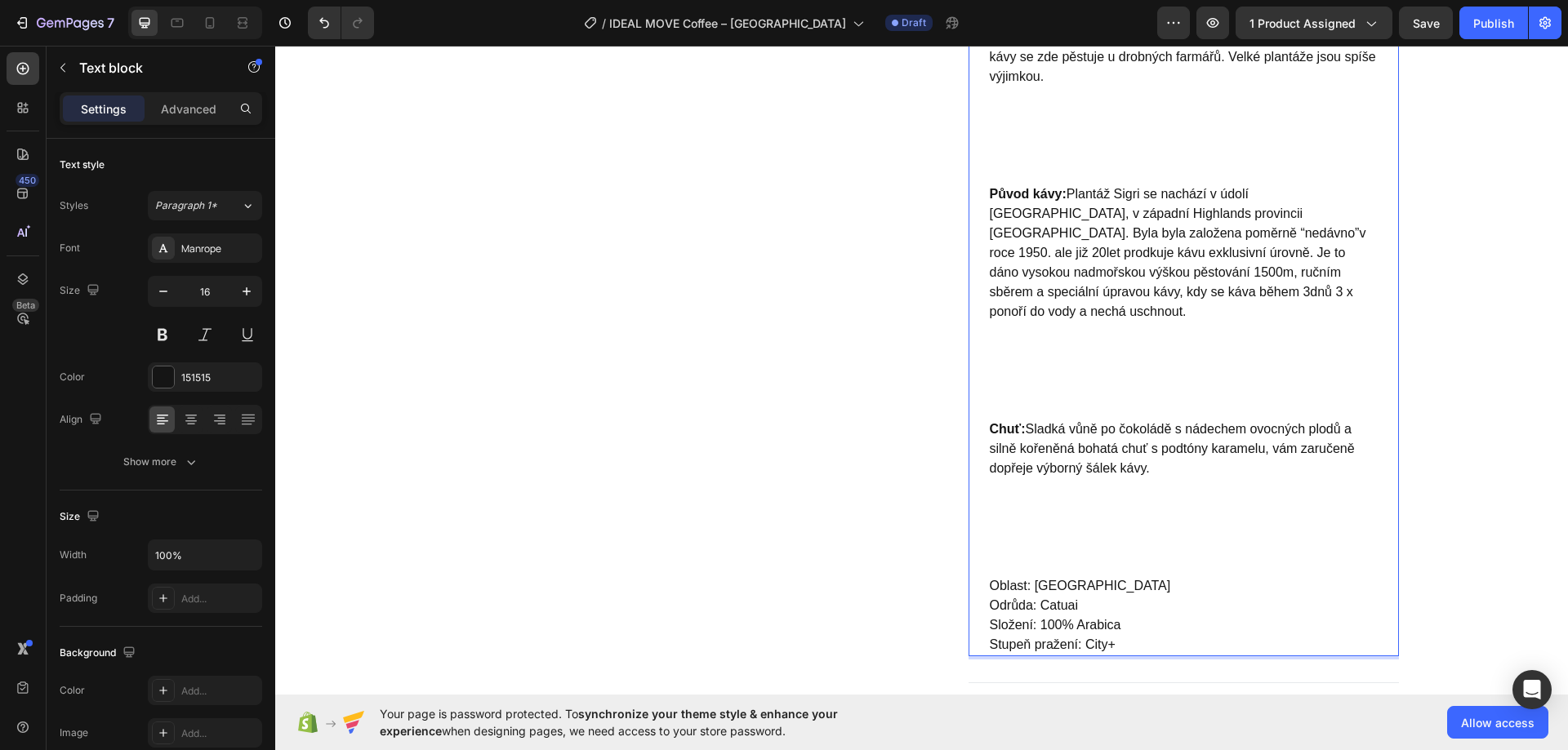
scroll to position [1168, 0]
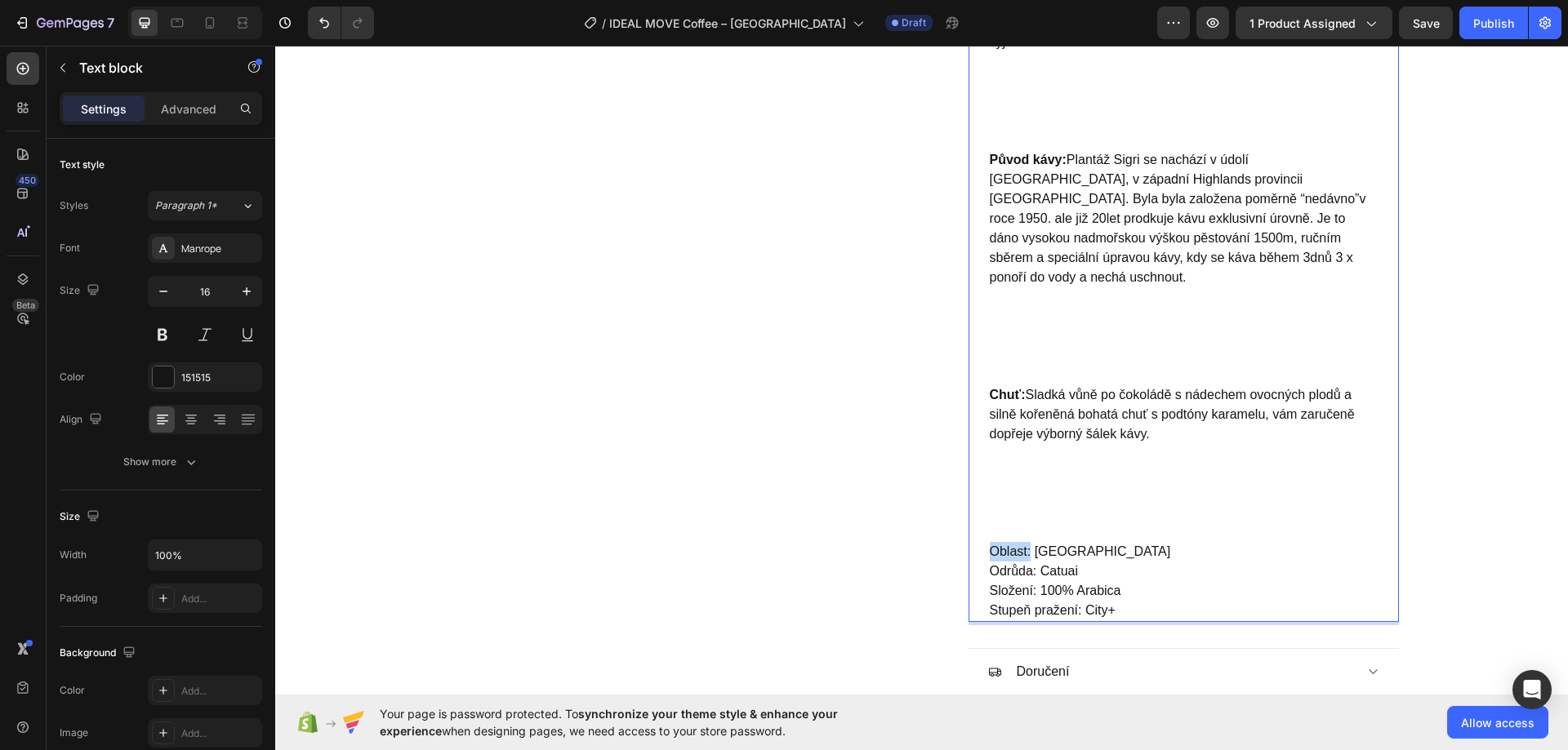
drag, startPoint x: 983, startPoint y: 510, endPoint x: 1025, endPoint y: 515, distance: 42.3
click at [1025, 542] on p "Oblast: Wahgi valley Odrůda: Catuai Složení: 100% Arabica Stupeň pražení: City+" at bounding box center [1183, 581] width 388 height 79
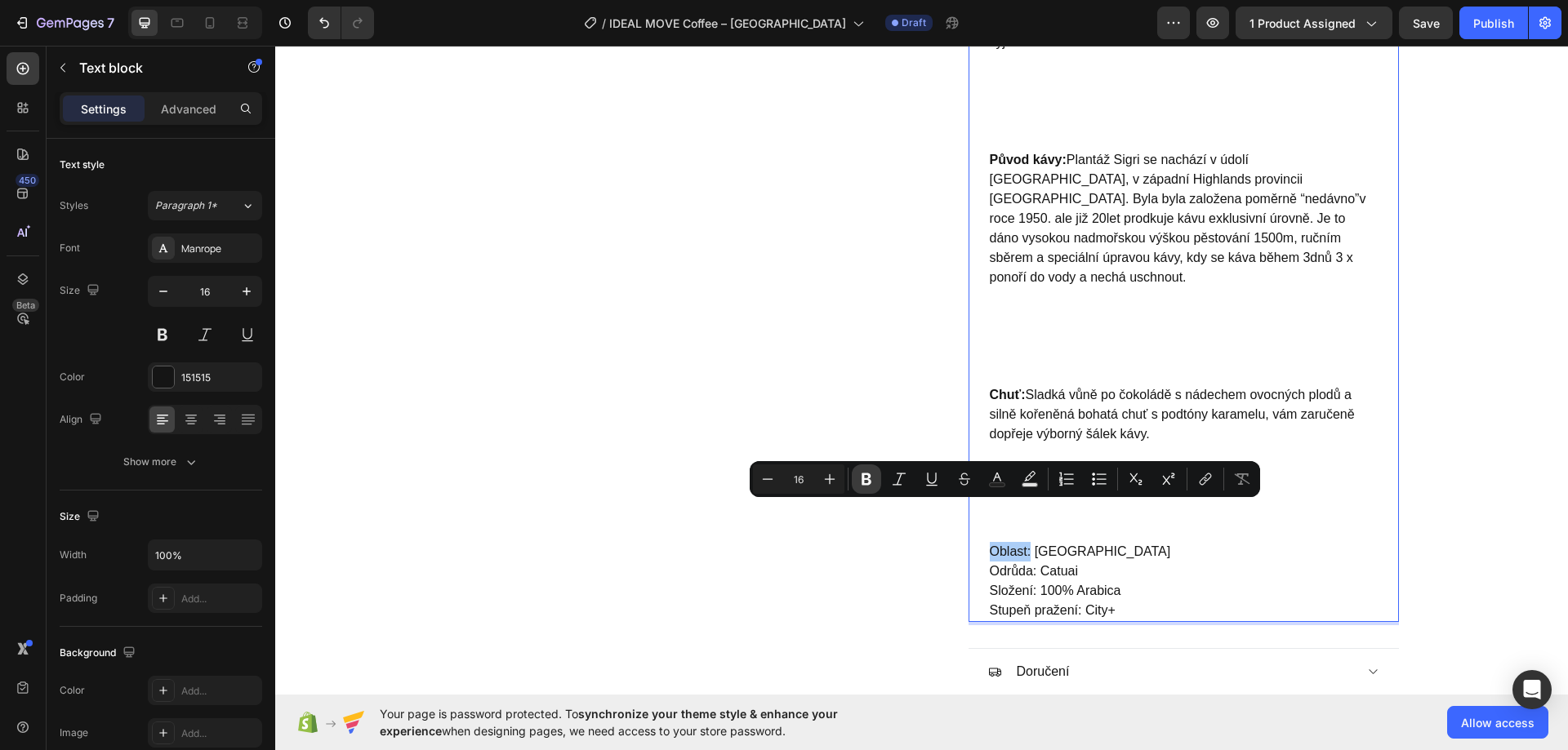
click at [872, 483] on icon "Editor contextual toolbar" at bounding box center [866, 479] width 16 height 16
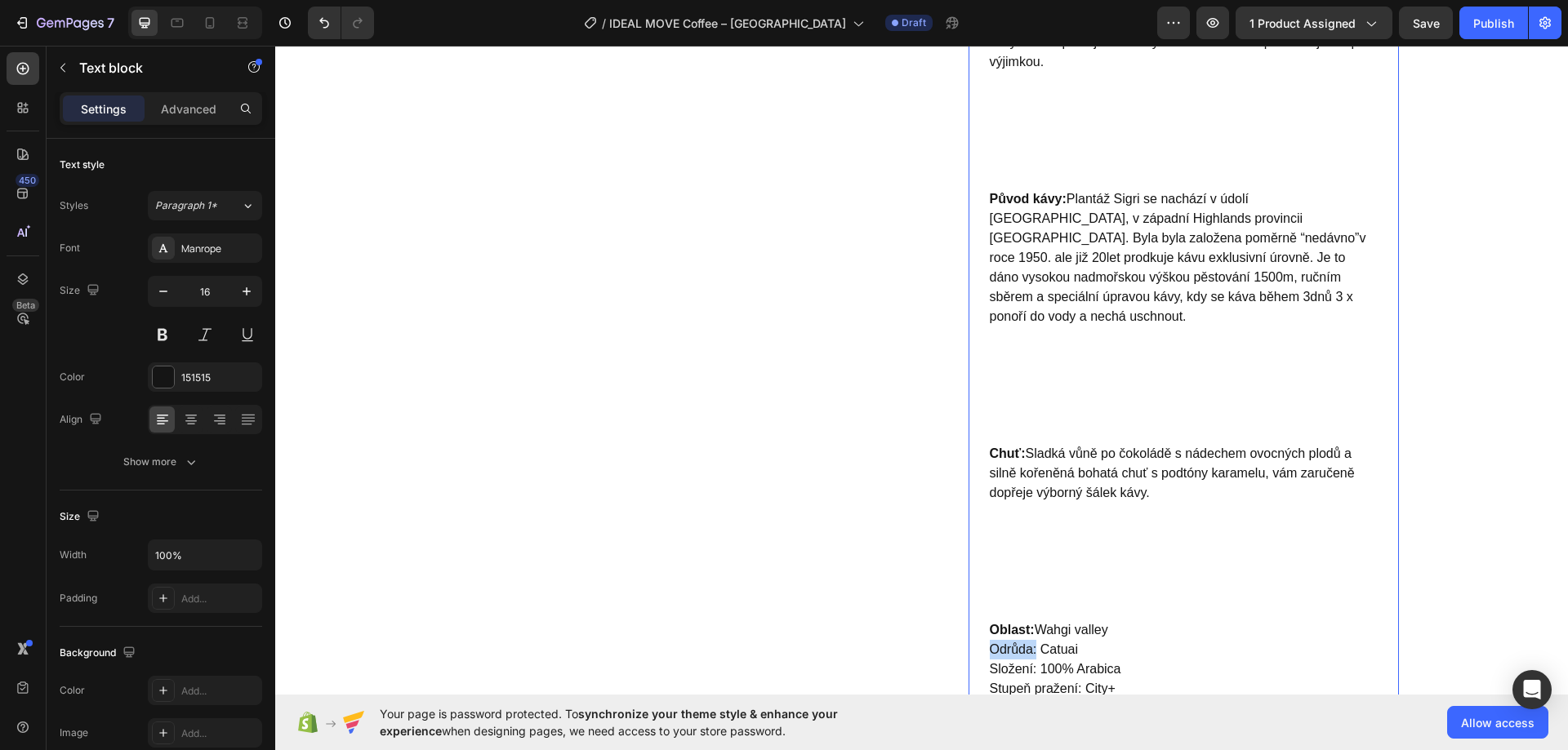
drag, startPoint x: 984, startPoint y: 610, endPoint x: 1030, endPoint y: 613, distance: 46.1
click at [1030, 620] on p "Oblast: Wahgi valley Odrůda: Catuai Složení: 100% Arabica Stupeň pražení: City+" at bounding box center [1183, 659] width 388 height 79
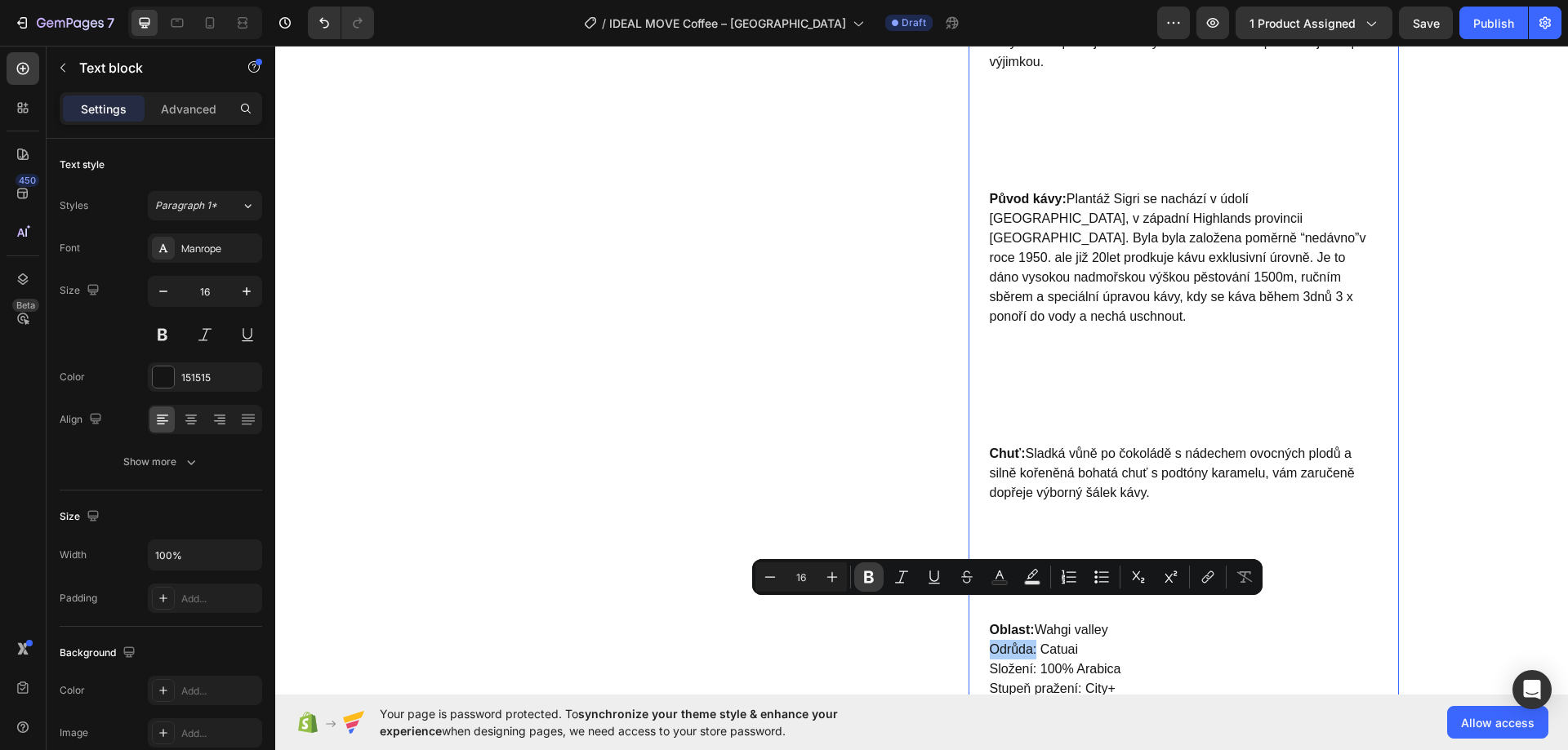
click at [872, 576] on icon "Editor contextual toolbar" at bounding box center [869, 577] width 16 height 16
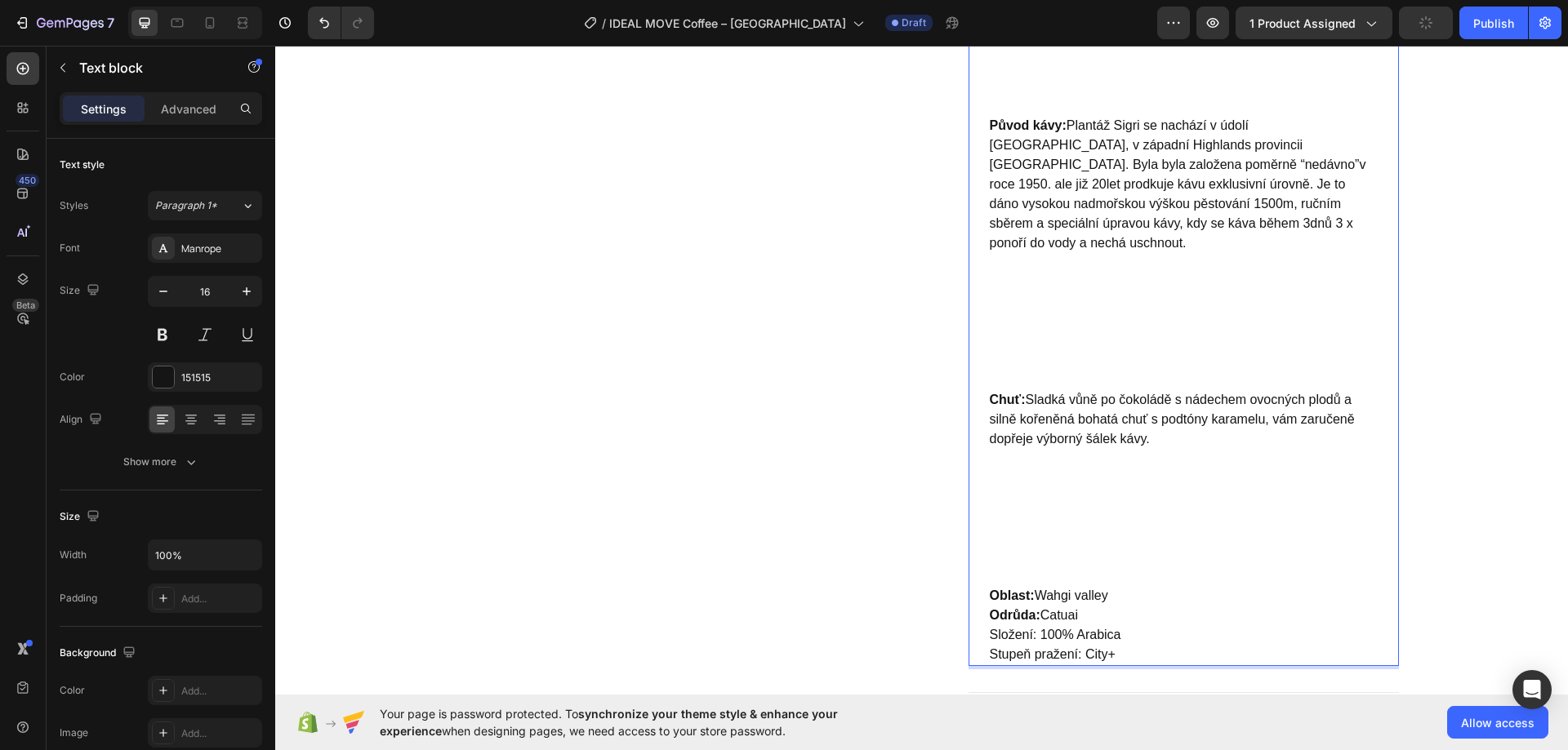
scroll to position [1331, 0]
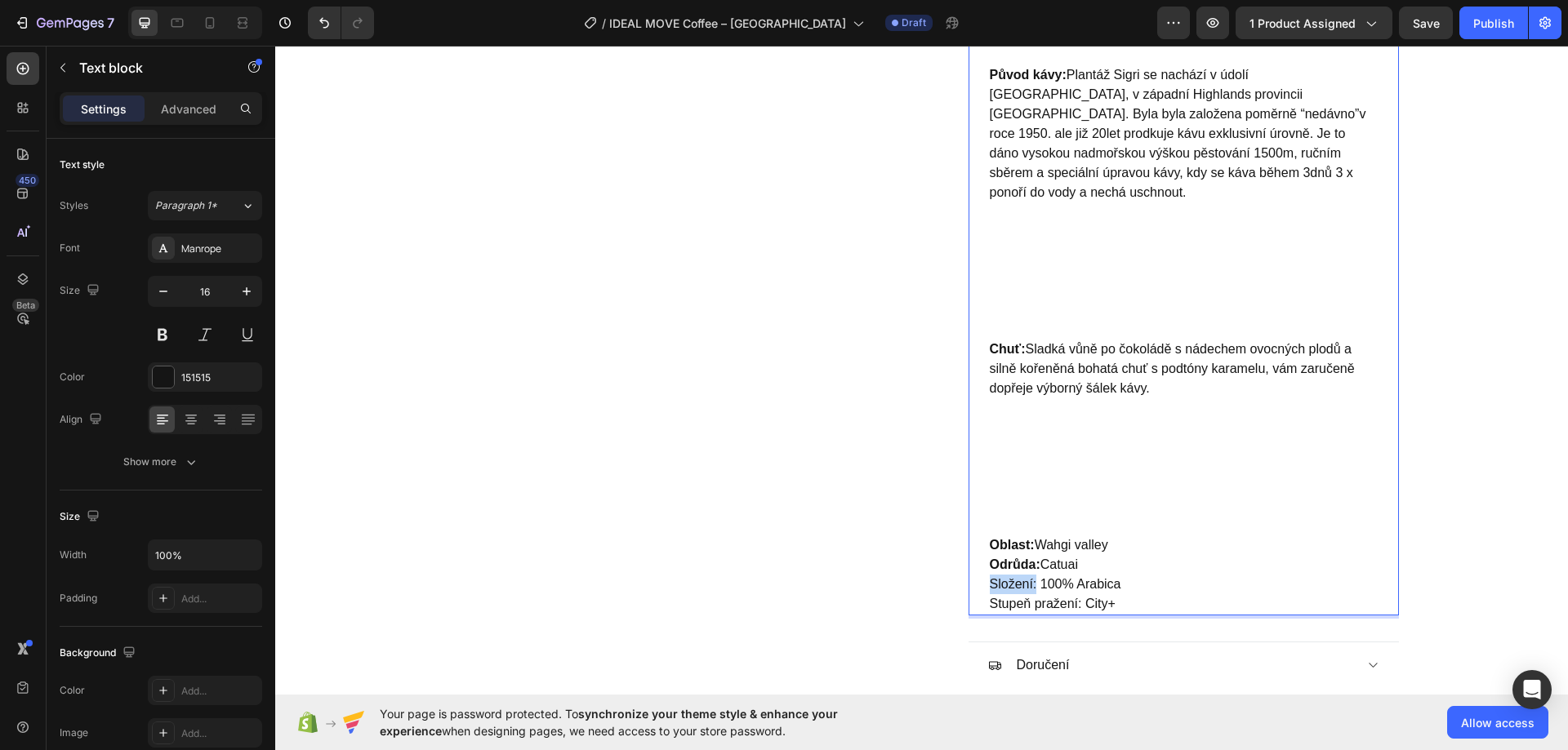
drag, startPoint x: 984, startPoint y: 544, endPoint x: 1029, endPoint y: 549, distance: 45.3
click at [1029, 549] on p "Oblast: Wahgi valley Odrůda: Catuai Složení: 100% Arabica Stupeň pražení: City+" at bounding box center [1183, 574] width 388 height 79
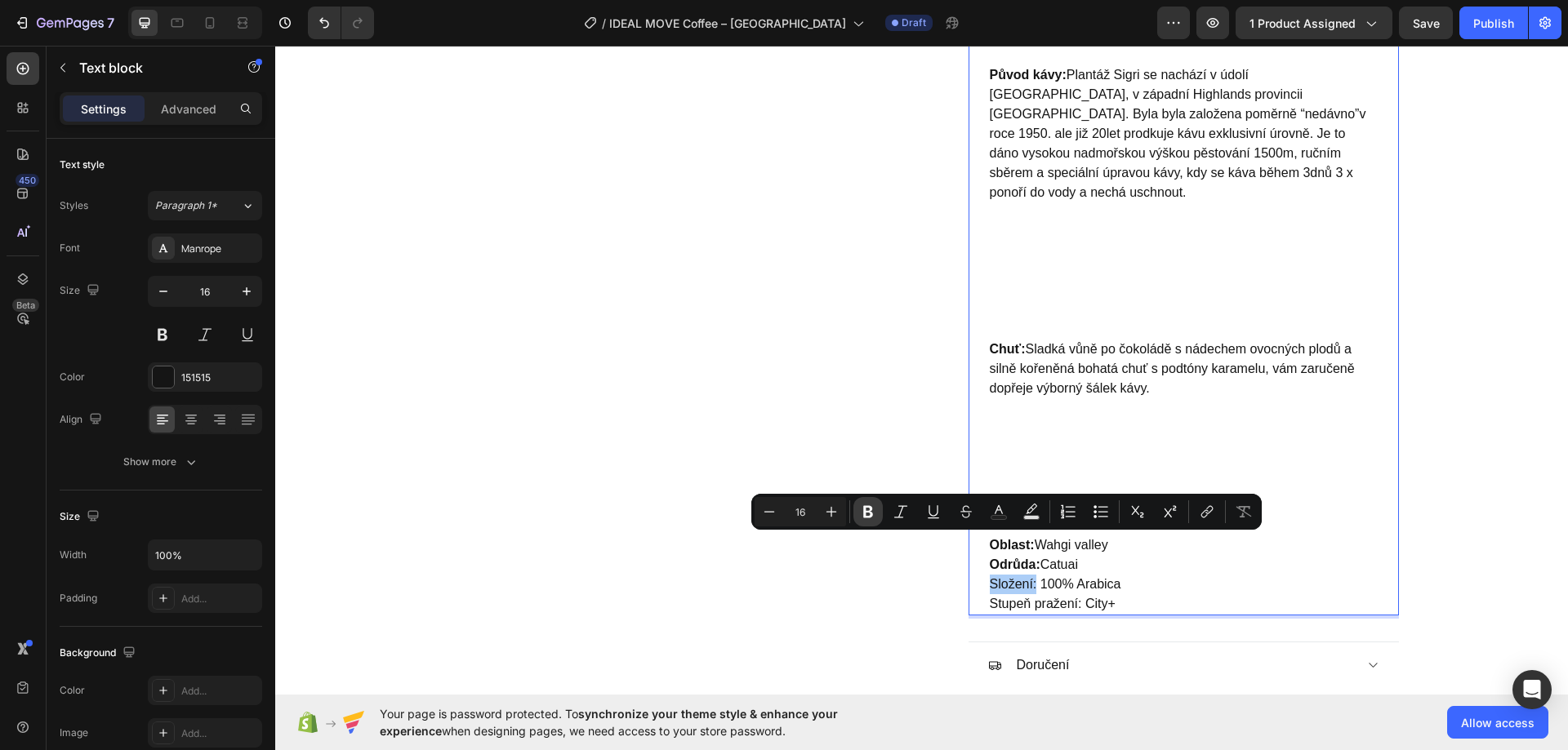
drag, startPoint x: 874, startPoint y: 519, endPoint x: 627, endPoint y: 492, distance: 248.5
click at [874, 518] on icon "Editor contextual toolbar" at bounding box center [868, 512] width 16 height 16
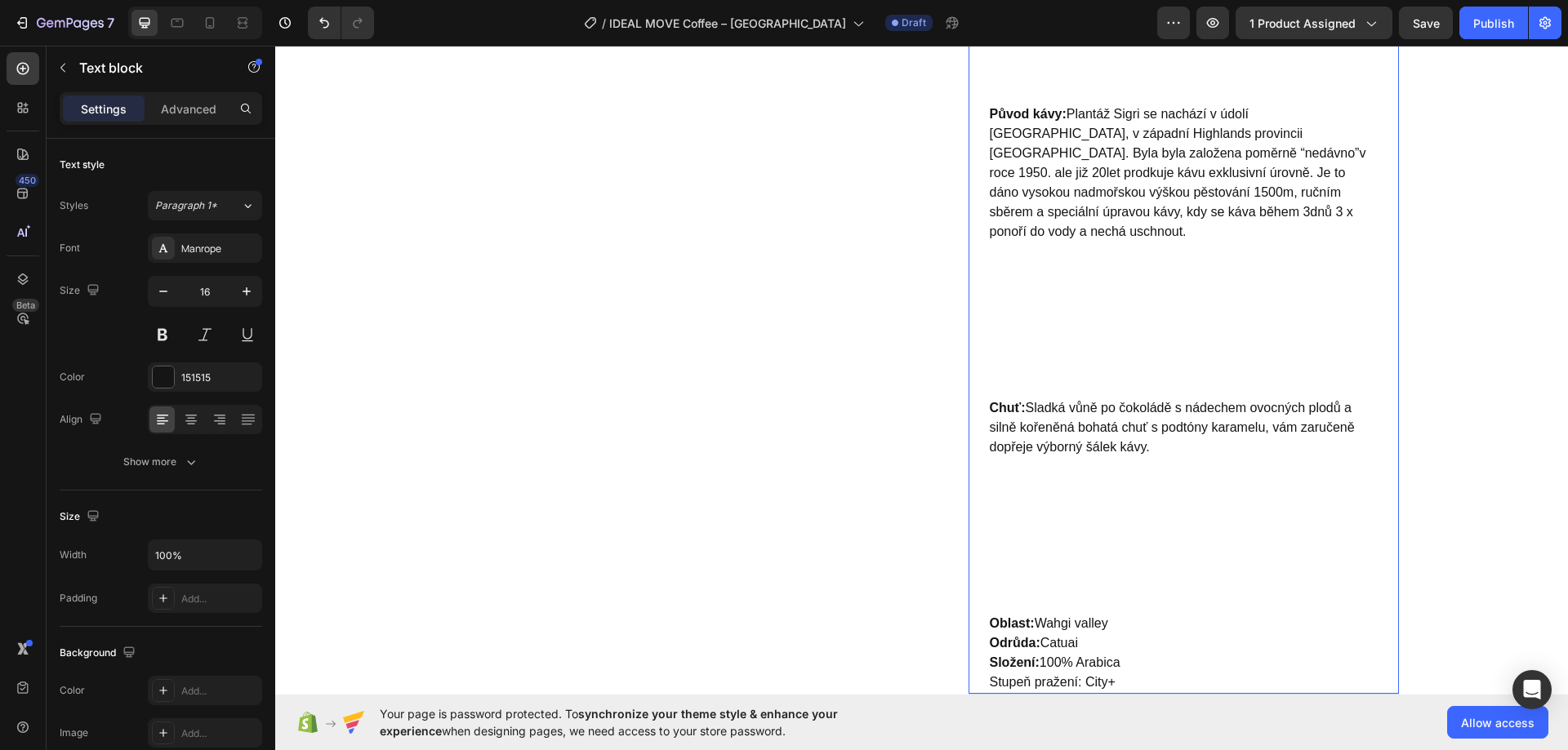
click at [990, 641] on p "Oblast: Wahgi valley Odrůda: Catuai Složení: 100% Arabica Stupeň pražení: City+" at bounding box center [1183, 652] width 388 height 79
drag, startPoint x: 984, startPoint y: 641, endPoint x: 1077, endPoint y: 644, distance: 93.0
click at [1077, 644] on p "Oblast: Wahgi valley Odrůda: Catuai Složení: 100% Arabica Stupeň pražení: City+" at bounding box center [1183, 652] width 388 height 79
click at [1065, 571] on p "Chuť: Sladká vůně po čokoládě s nádechem ovocných plodů a silně kořeněná bohatá…" at bounding box center [1183, 506] width 388 height 215
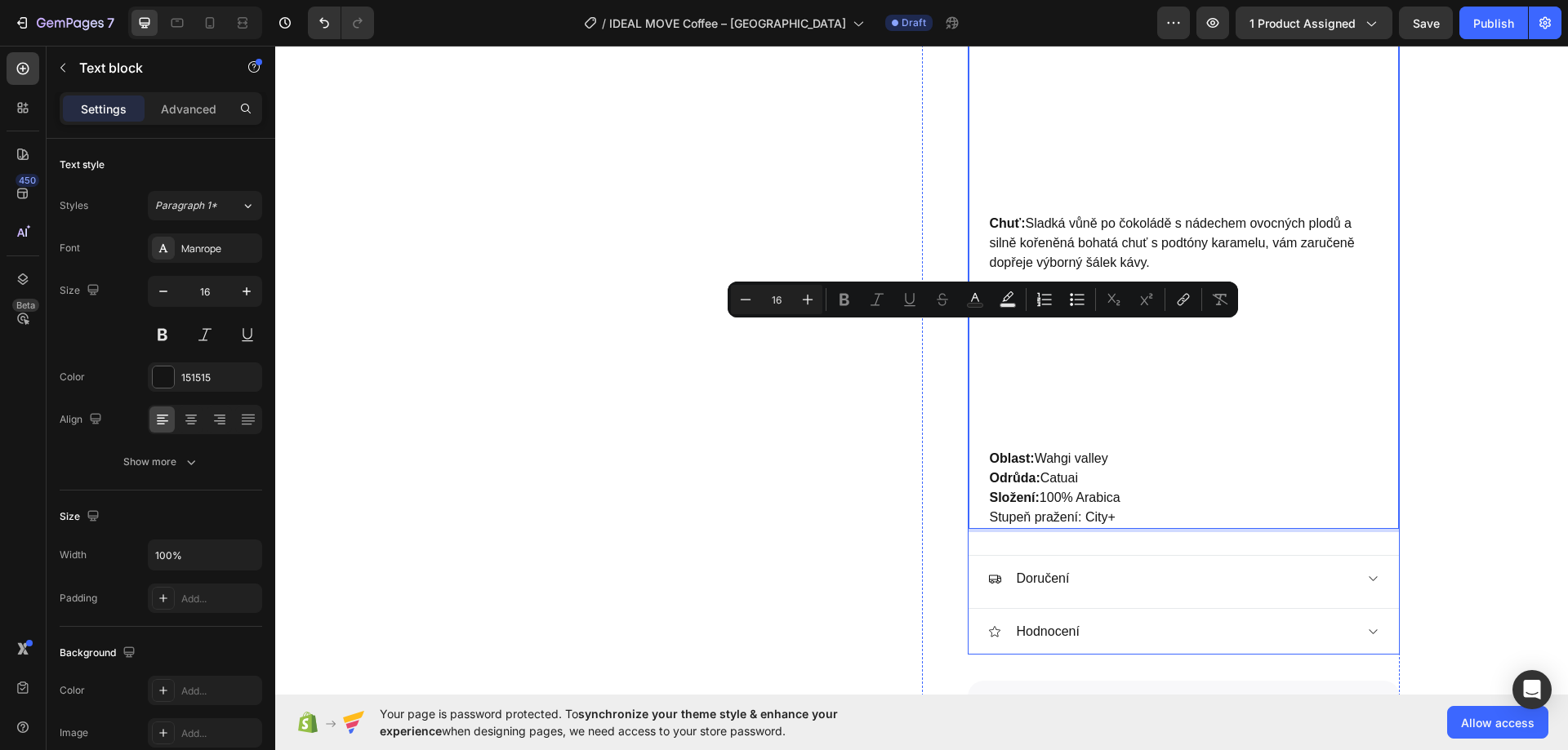
scroll to position [1577, 0]
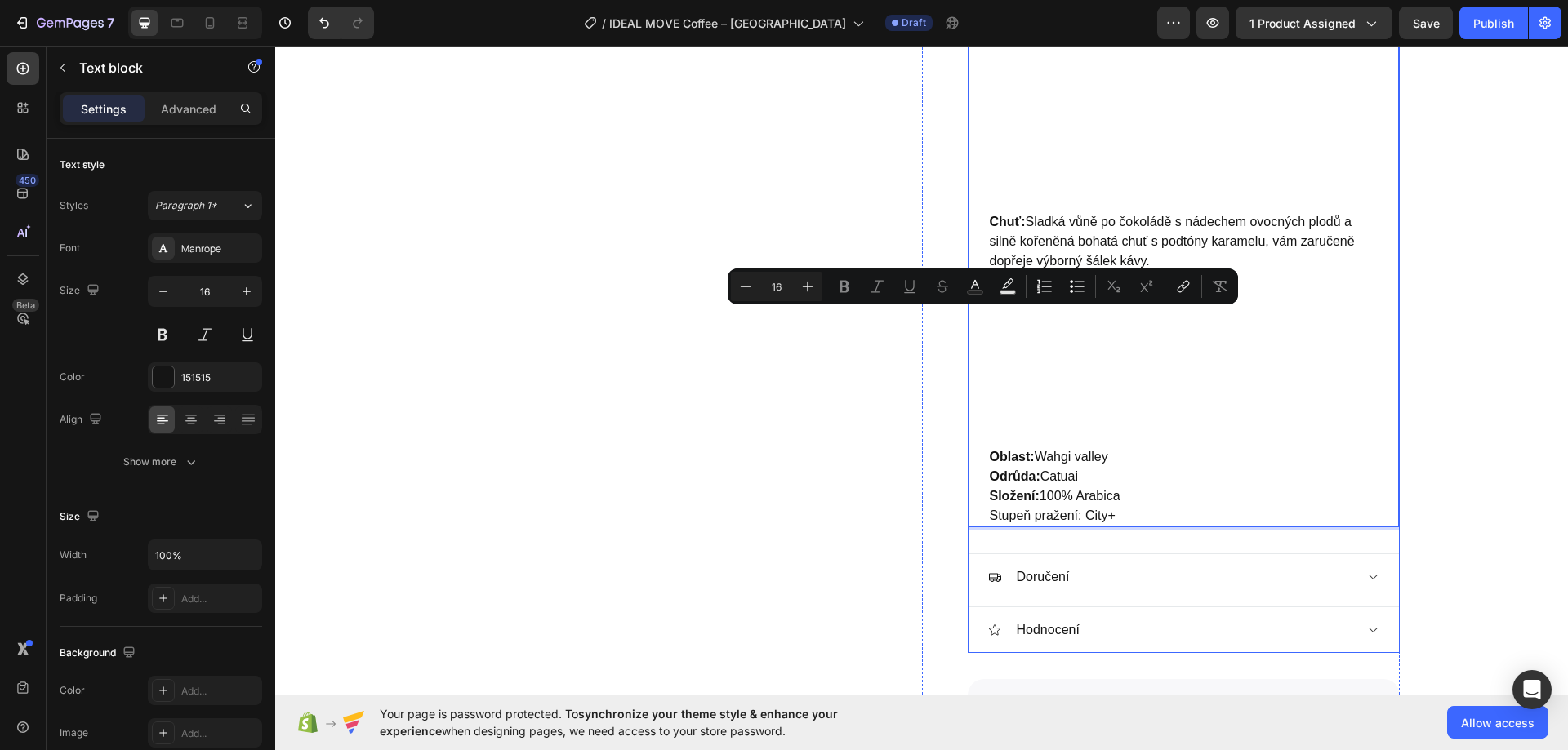
click at [1013, 476] on p "Oblast: Wahgi valley Odrůda: Catuai Složení: 100% Arabica Stupeň pražení: City+" at bounding box center [1183, 486] width 388 height 79
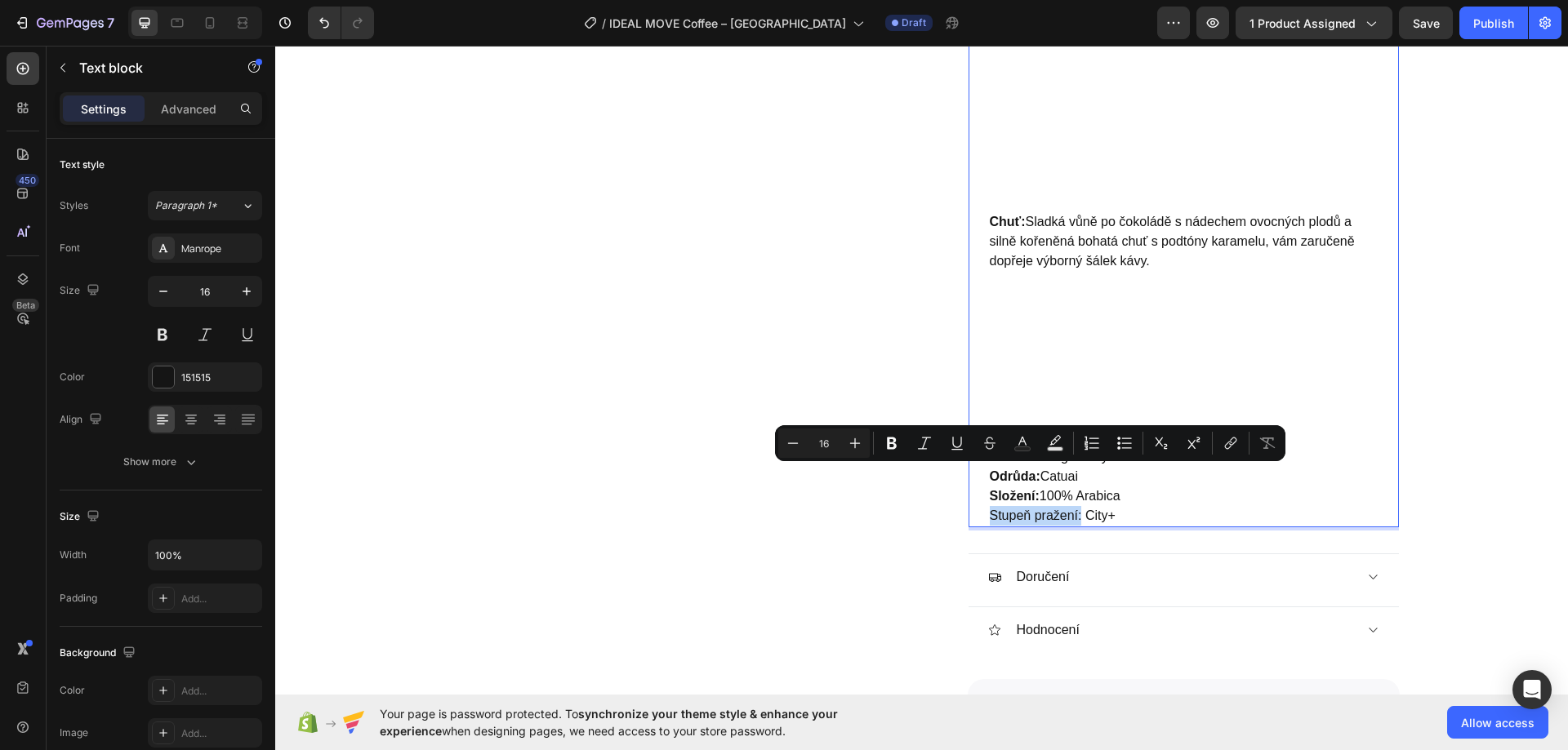
drag, startPoint x: 982, startPoint y: 479, endPoint x: 1077, endPoint y: 479, distance: 95.0
click at [891, 435] on icon "Editor contextual toolbar" at bounding box center [892, 443] width 16 height 16
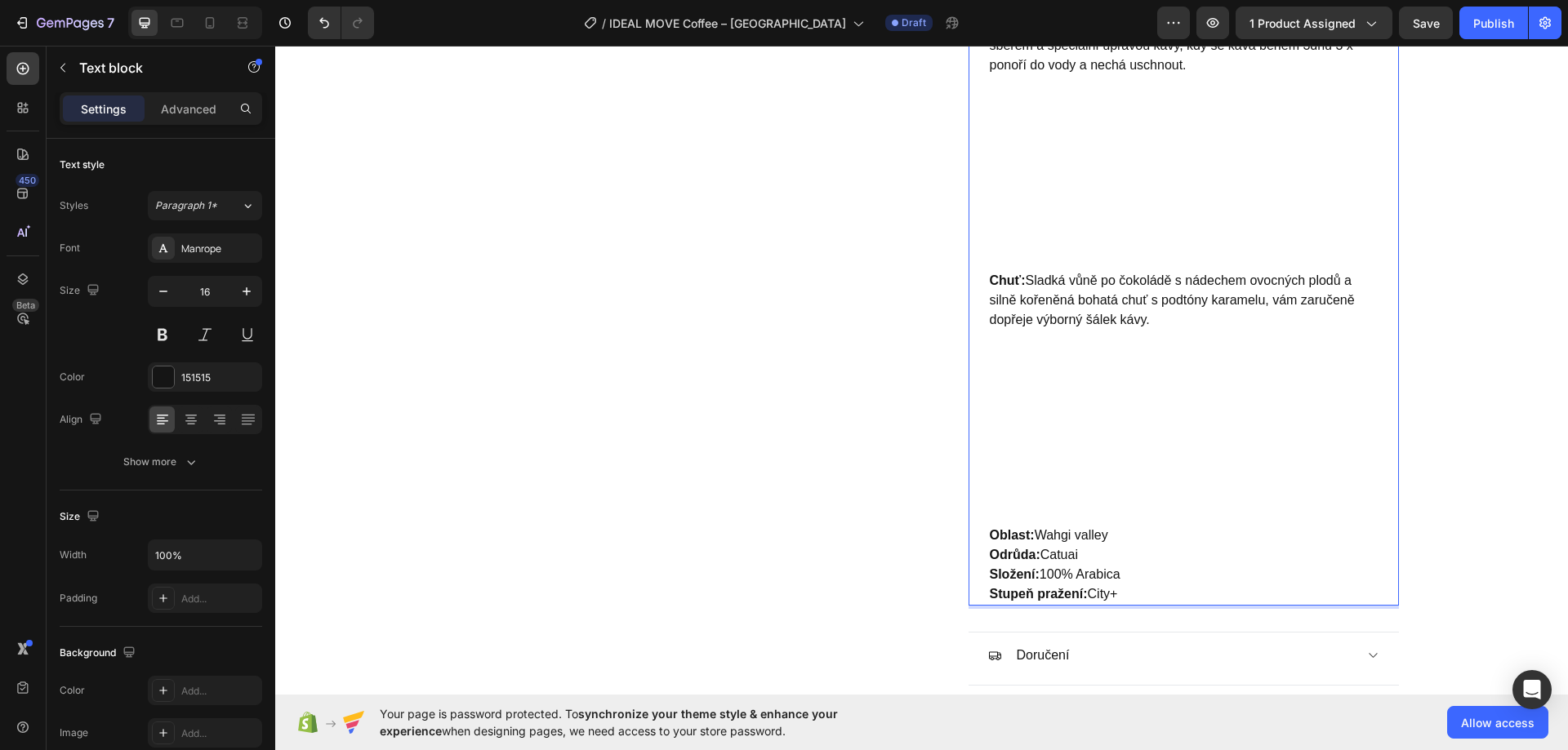
click at [1055, 360] on p "Chuť: Sladká vůně po čokoládě s nádechem ovocných plodů a silně kořeněná bohatá…" at bounding box center [1183, 398] width 388 height 255
click at [1023, 443] on p "Chuť: Sladká vůně po čokoládě s nádechem ovocných plodů a silně kořeněná bohatá…" at bounding box center [1183, 398] width 388 height 255
click at [1012, 469] on p "Chuť: Sladká vůně po čokoládě s nádechem ovocných plodů a silně kořeněná bohatá…" at bounding box center [1183, 398] width 388 height 255
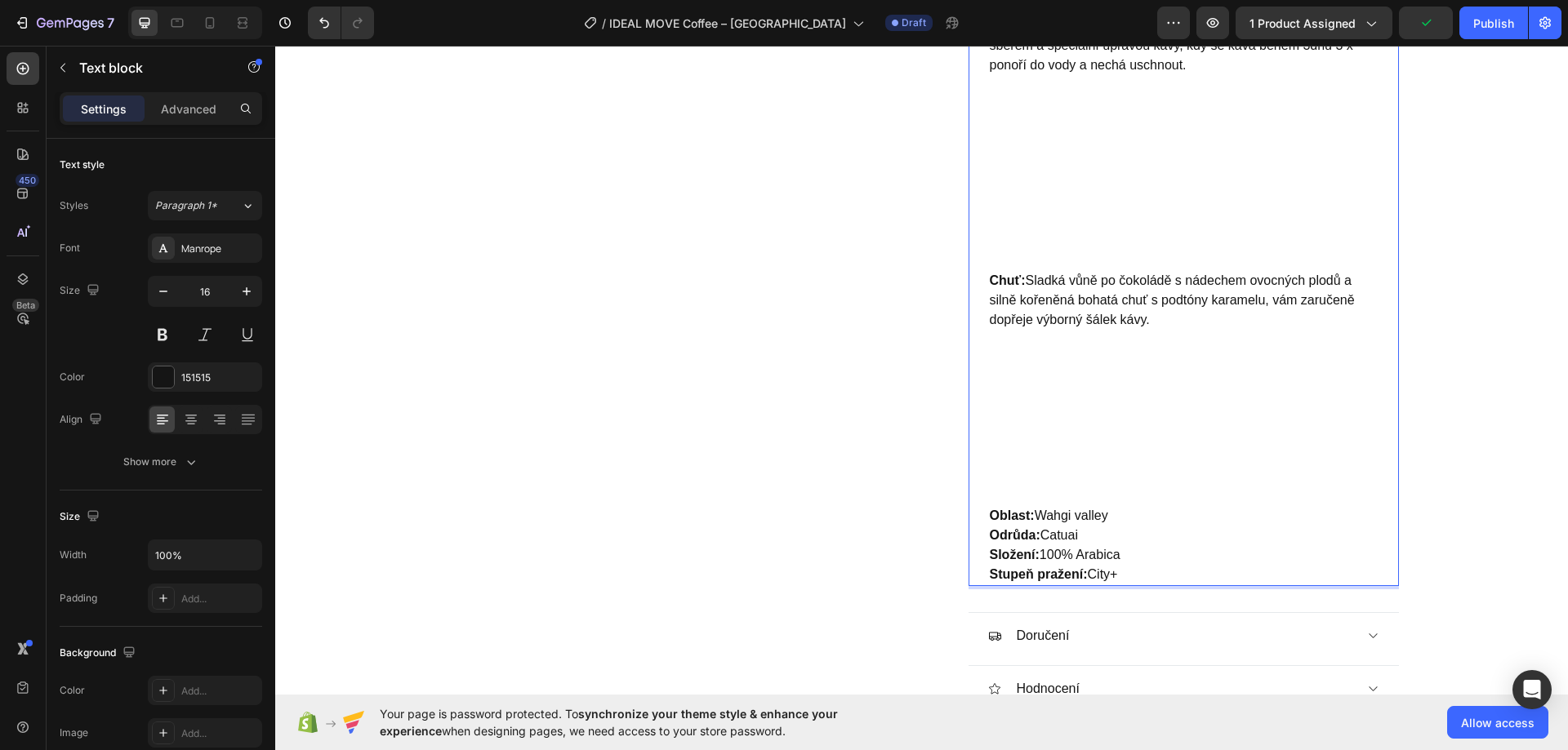
click at [1021, 426] on p "Chuť: Sladká vůně po čokoládě s nádechem ovocných plodů a silně kořeněná bohatá…" at bounding box center [1183, 388] width 388 height 235
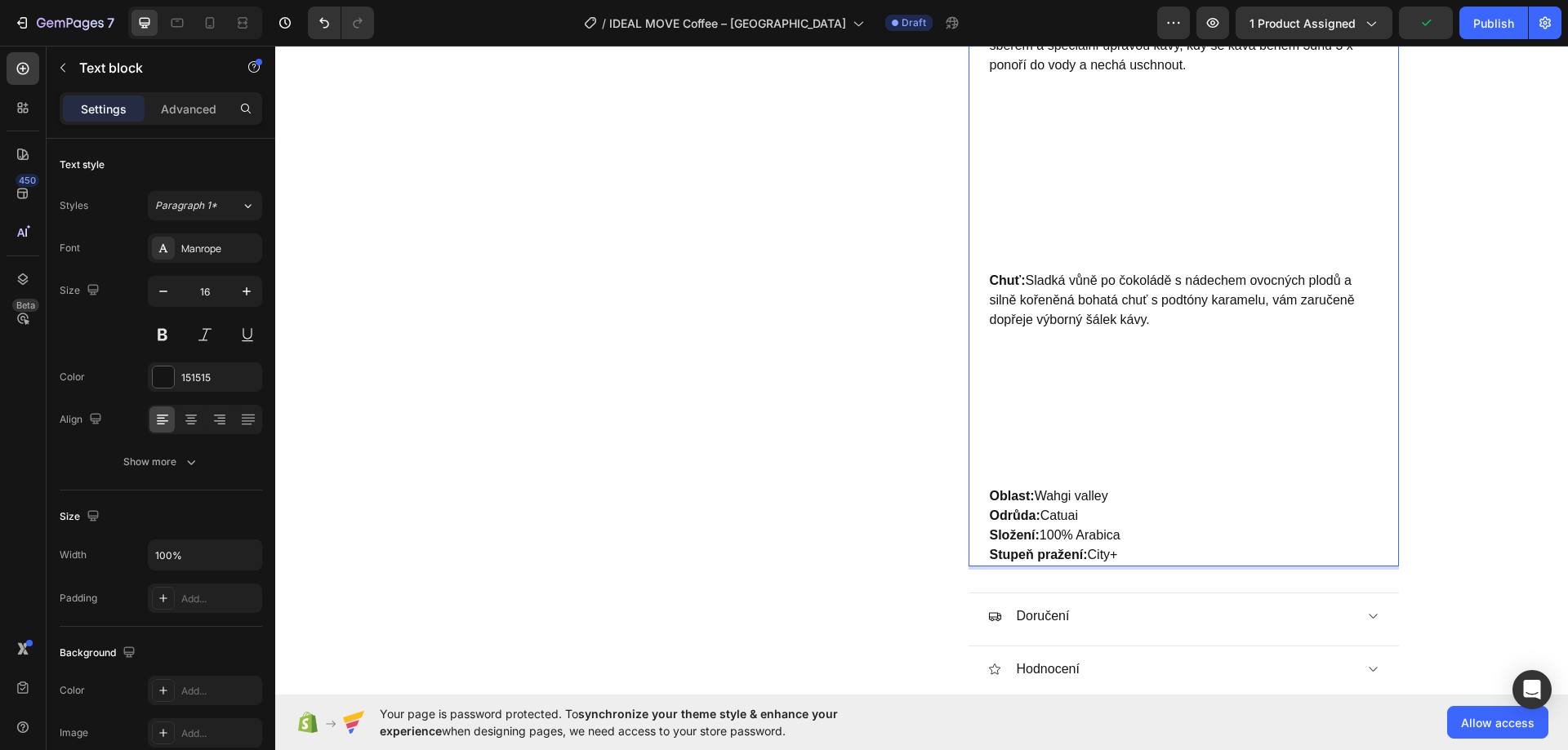
drag, startPoint x: 1022, startPoint y: 371, endPoint x: 1020, endPoint y: 360, distance: 11.2
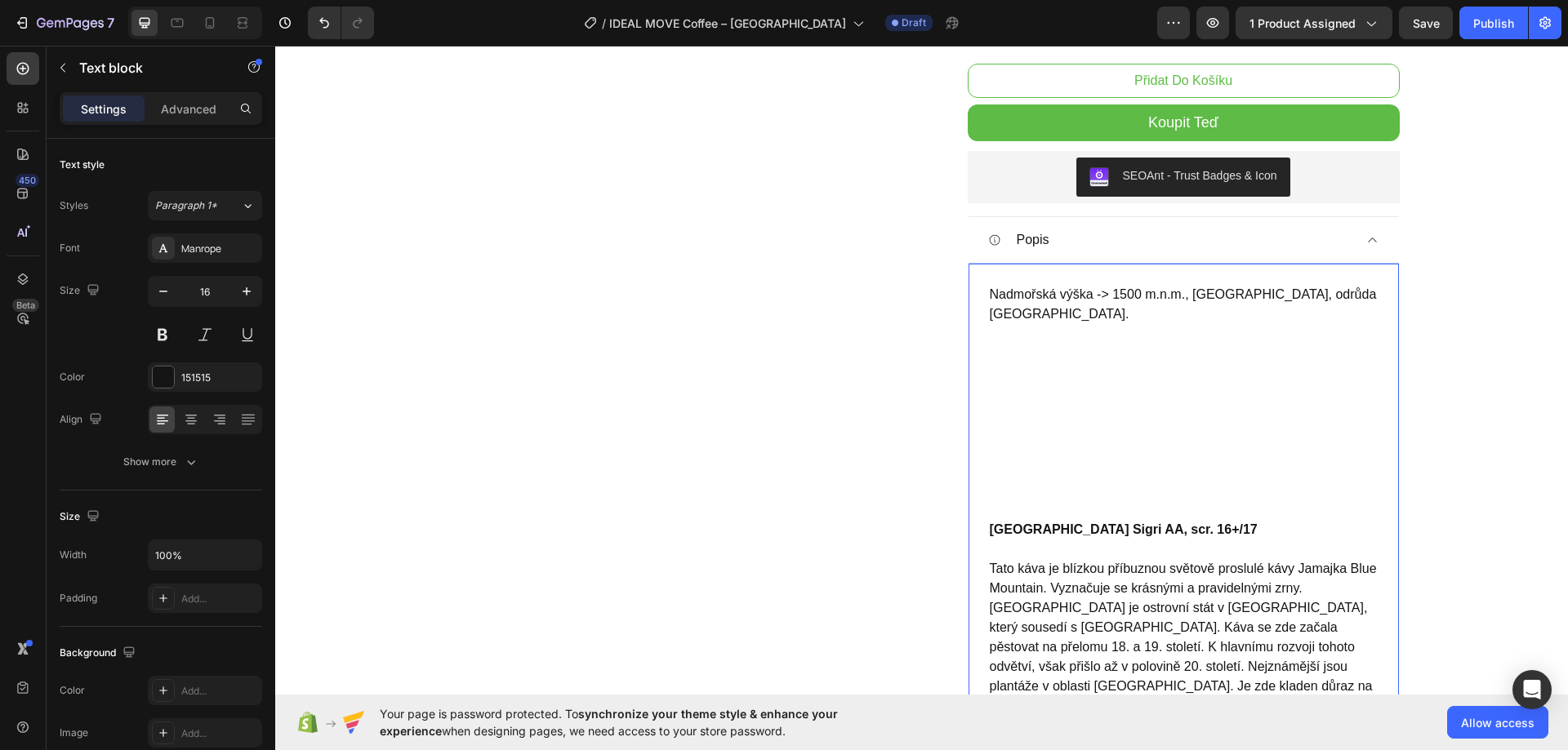
scroll to position [523, 0]
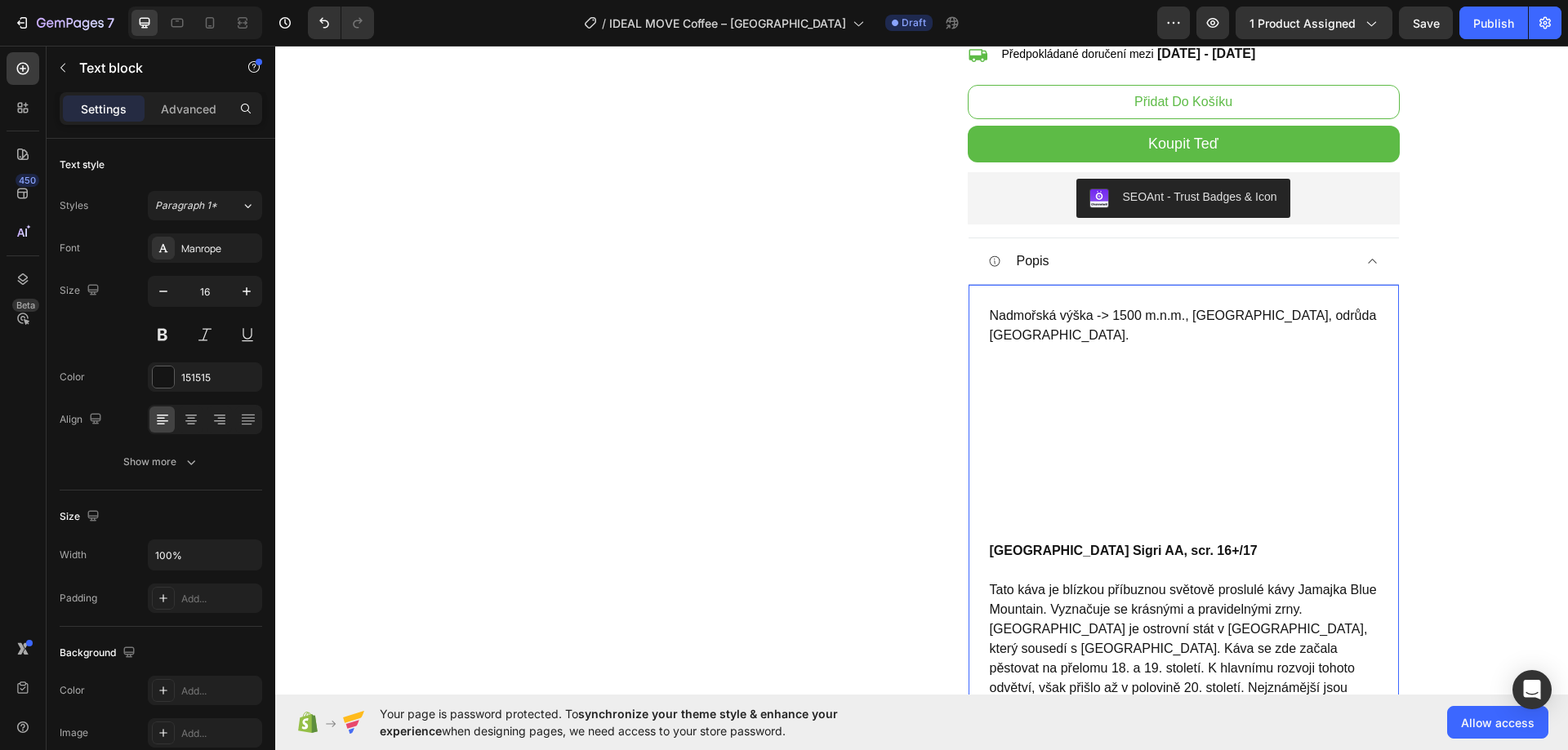
click at [1035, 476] on p "Nadmořská výška -> 1500 m.n.m., oblast Wahgi Valley, odrůda Catuai." at bounding box center [1183, 424] width 388 height 235
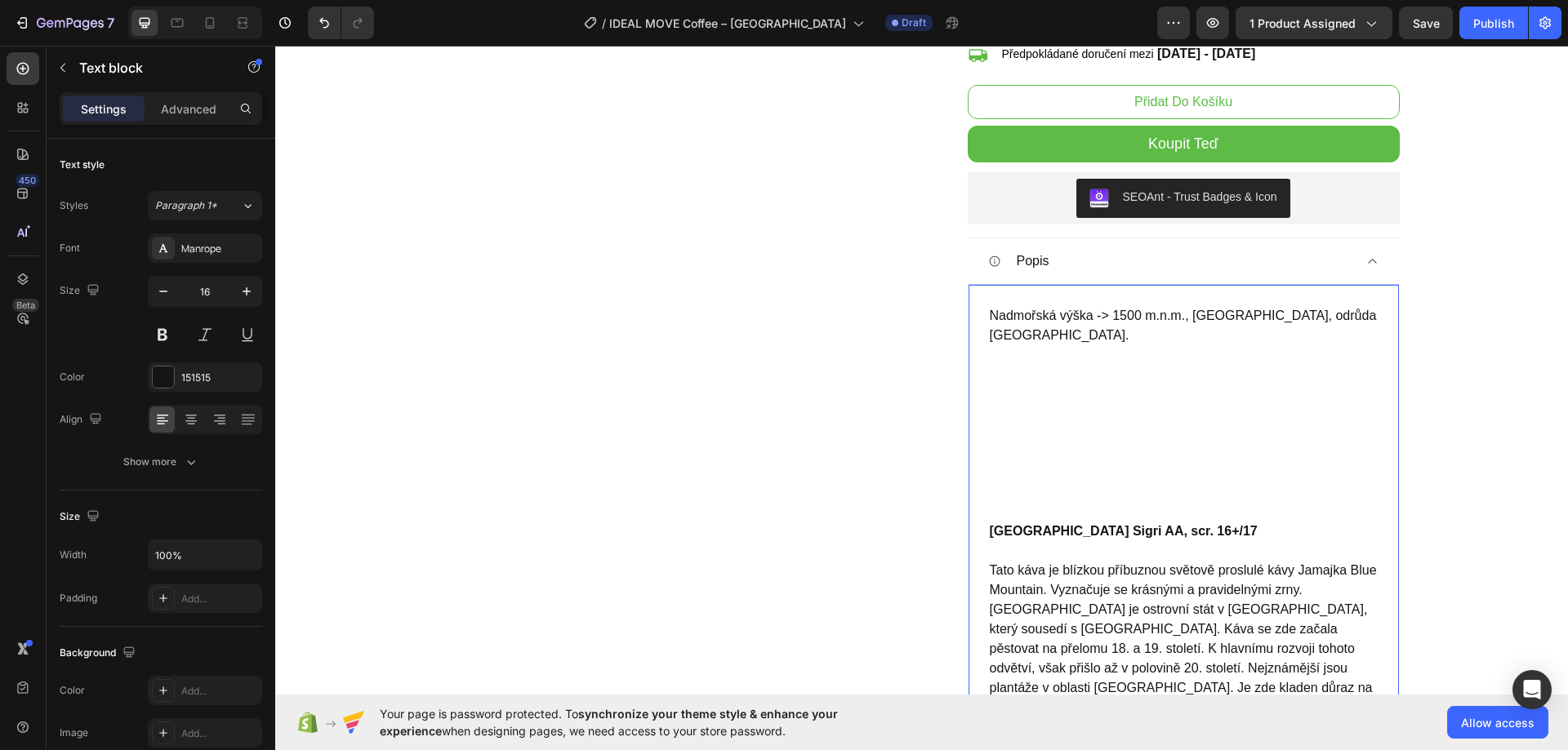
click at [1034, 431] on p "Nadmořská výška -> 1500 m.n.m., oblast Wahgi Valley, odrůda Catuai. ⁠⁠⁠⁠⁠⁠⁠" at bounding box center [1183, 414] width 388 height 215
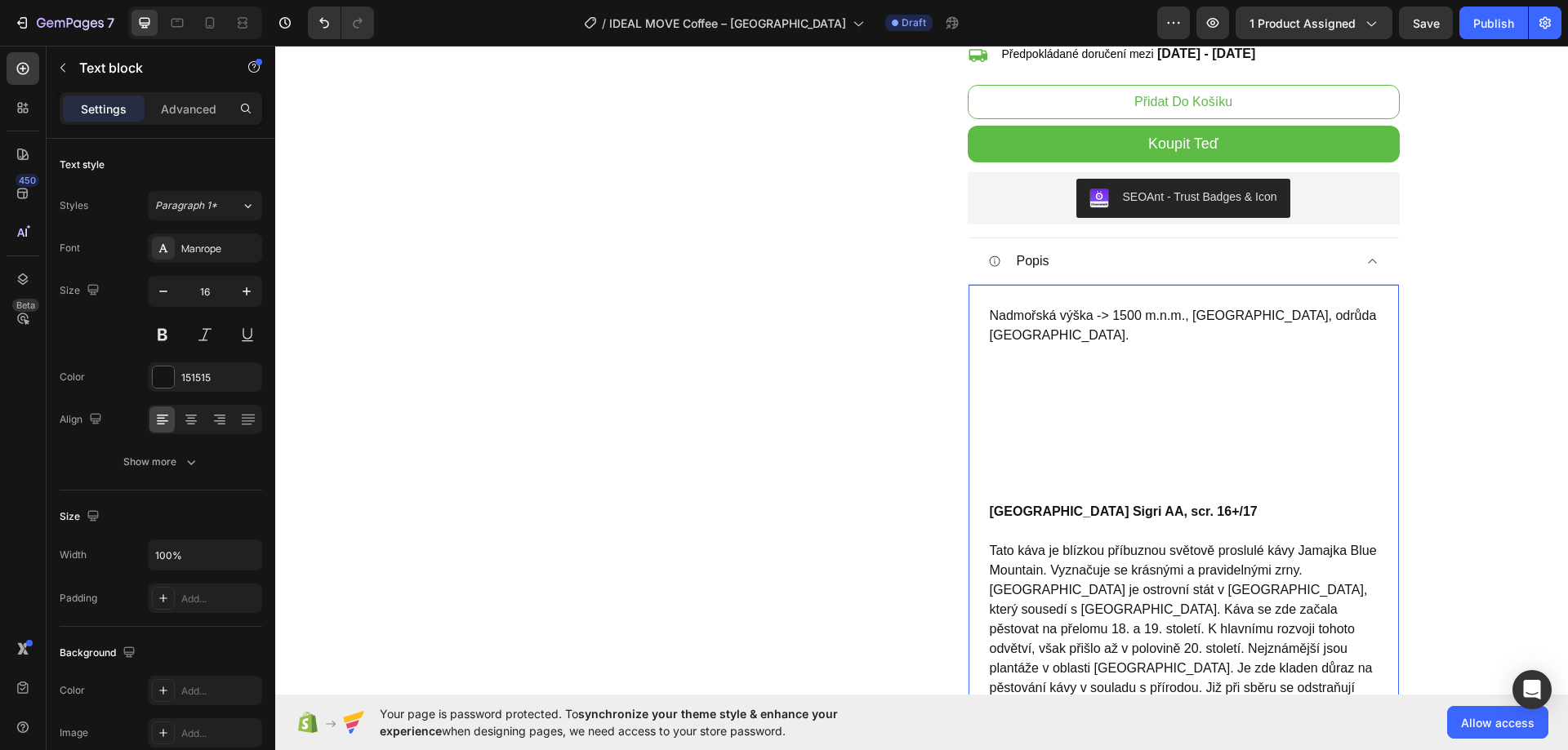
click at [1047, 418] on p "Nadmořská výška -> 1500 m.n.m., oblast Wahgi Valley, odrůda Catuai. ⁠⁠⁠⁠⁠⁠⁠" at bounding box center [1183, 404] width 388 height 196
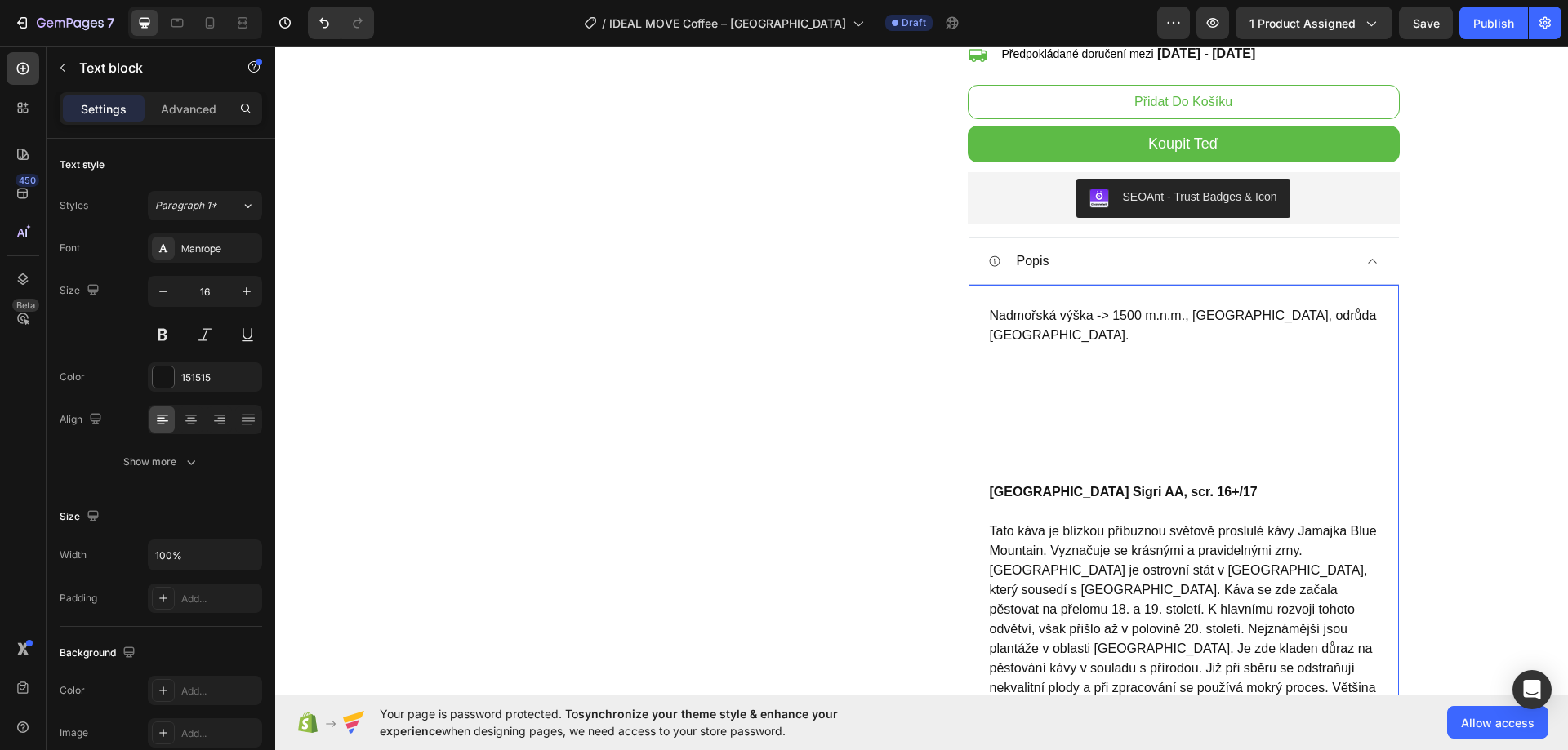
click at [1051, 396] on p "Nadmořská výška -> 1500 m.n.m., oblast Wahgi Valley, odrůda Catuai. ⁠⁠⁠⁠⁠⁠⁠" at bounding box center [1183, 394] width 388 height 176
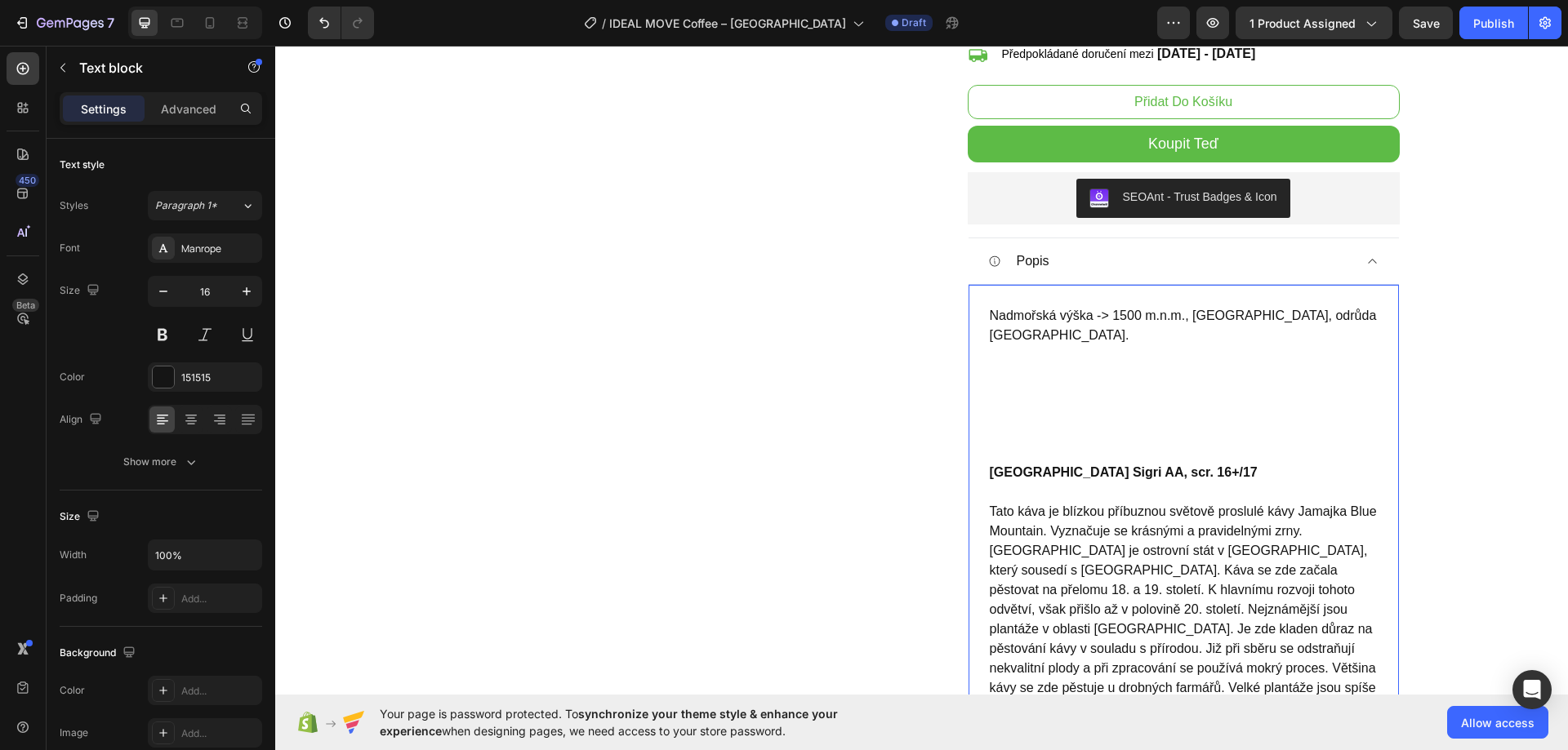
click at [1049, 386] on p "Nadmořská výška -> 1500 m.n.m., oblast Wahgi Valley, odrůda Catuai. ⁠⁠⁠⁠⁠⁠⁠" at bounding box center [1183, 385] width 388 height 157
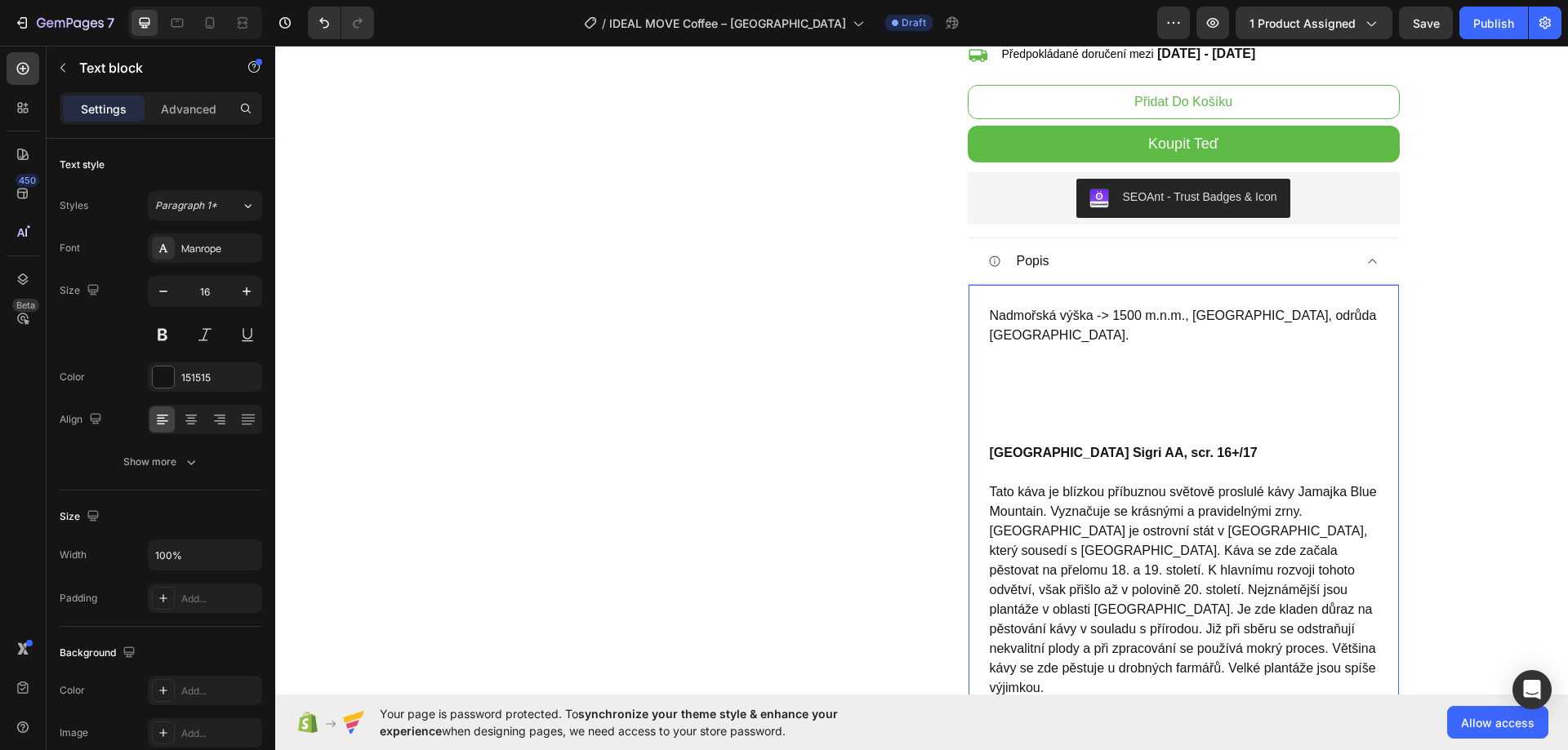
click at [1047, 381] on p "Nadmořská výška -> 1500 m.n.m., oblast Wahgi Valley, odrůda Catuai. ⁠⁠⁠⁠⁠⁠⁠" at bounding box center [1183, 374] width 388 height 137
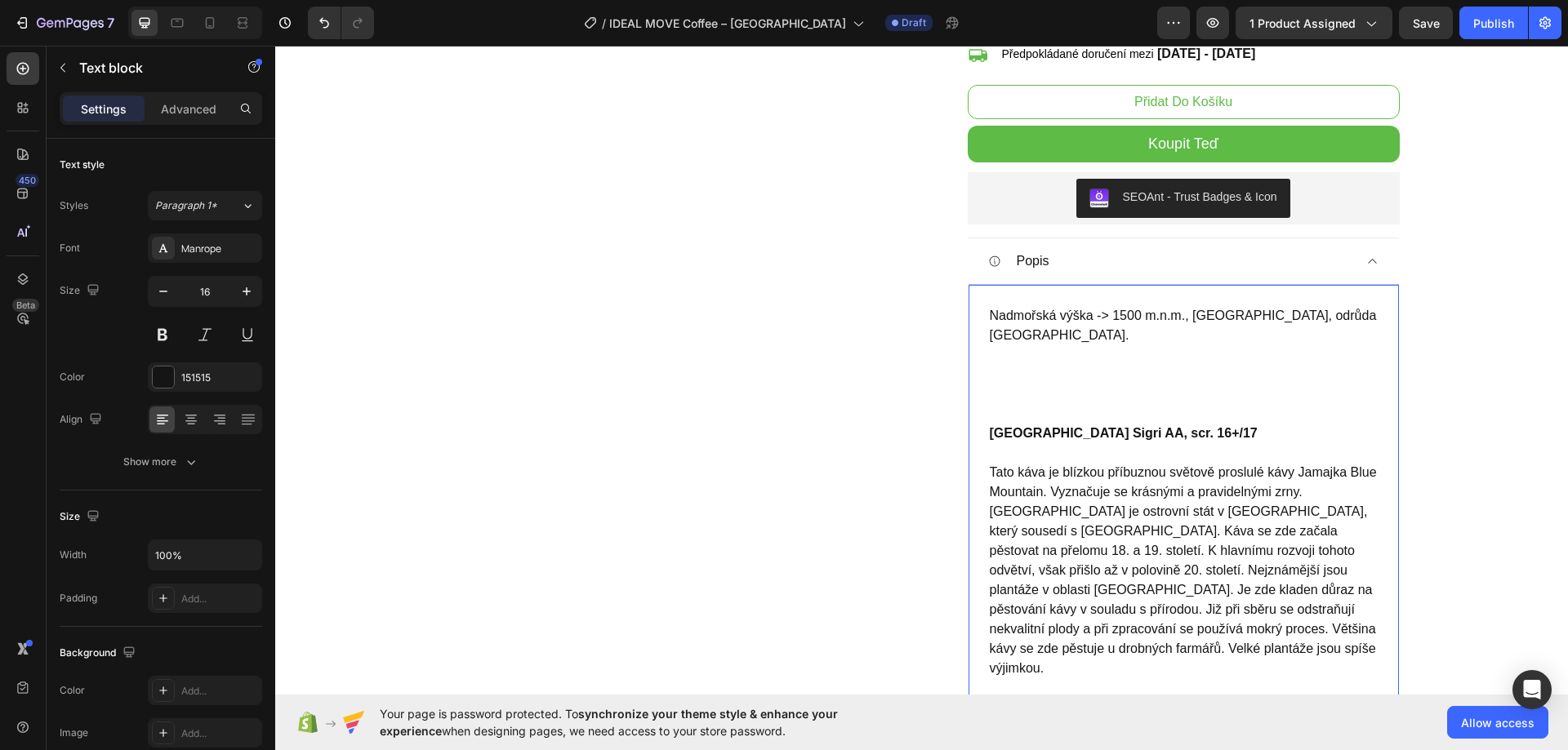
click at [1044, 378] on p "Nadmořská výška -> 1500 m.n.m., oblast Wahgi Valley, odrůda Catuai. ⁠⁠⁠⁠⁠⁠⁠" at bounding box center [1183, 364] width 388 height 117
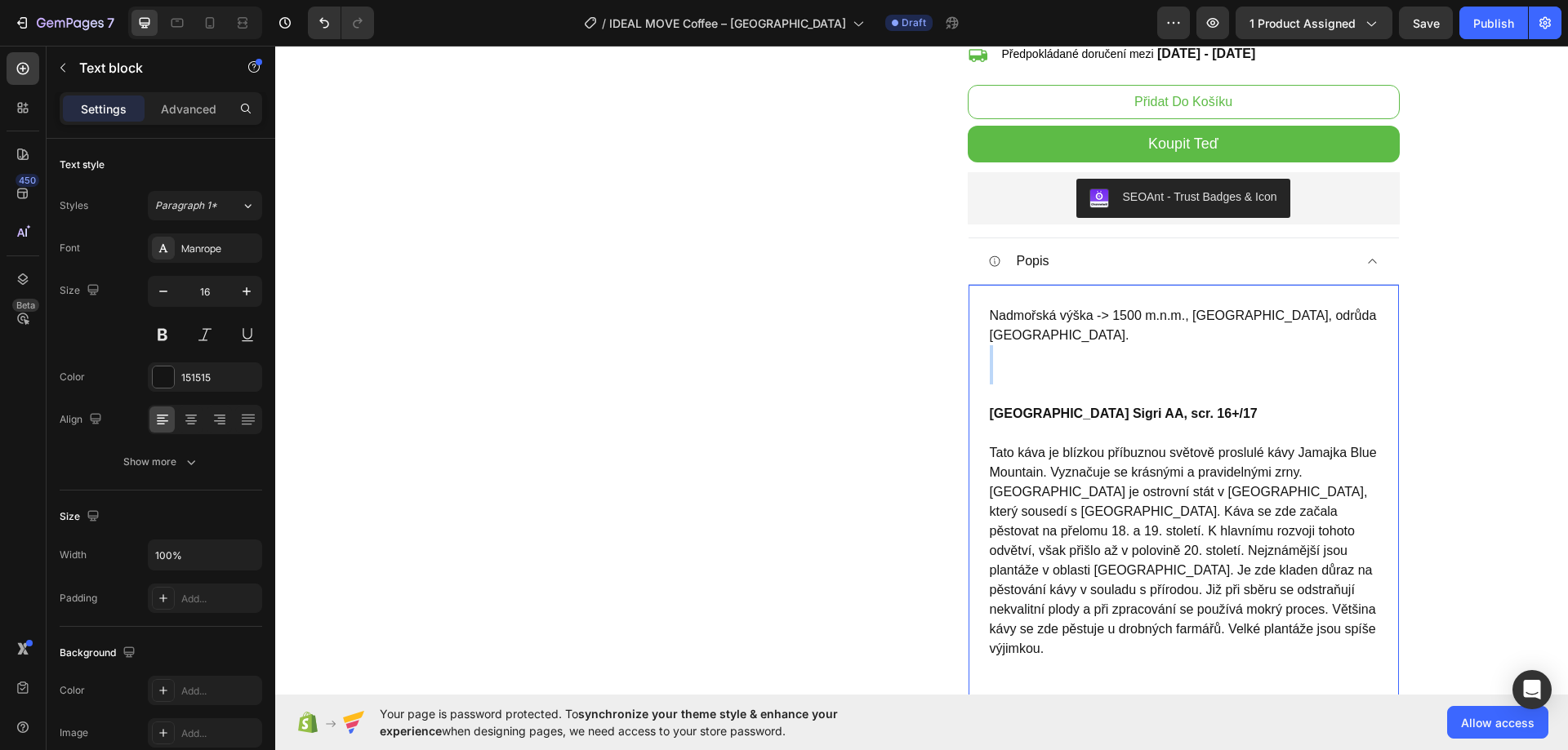
click at [1044, 376] on p "Nadmořská výška -> 1500 m.n.m., oblast Wahgi Valley, odrůda Catuai. ⁠⁠⁠⁠⁠⁠⁠" at bounding box center [1183, 355] width 388 height 98
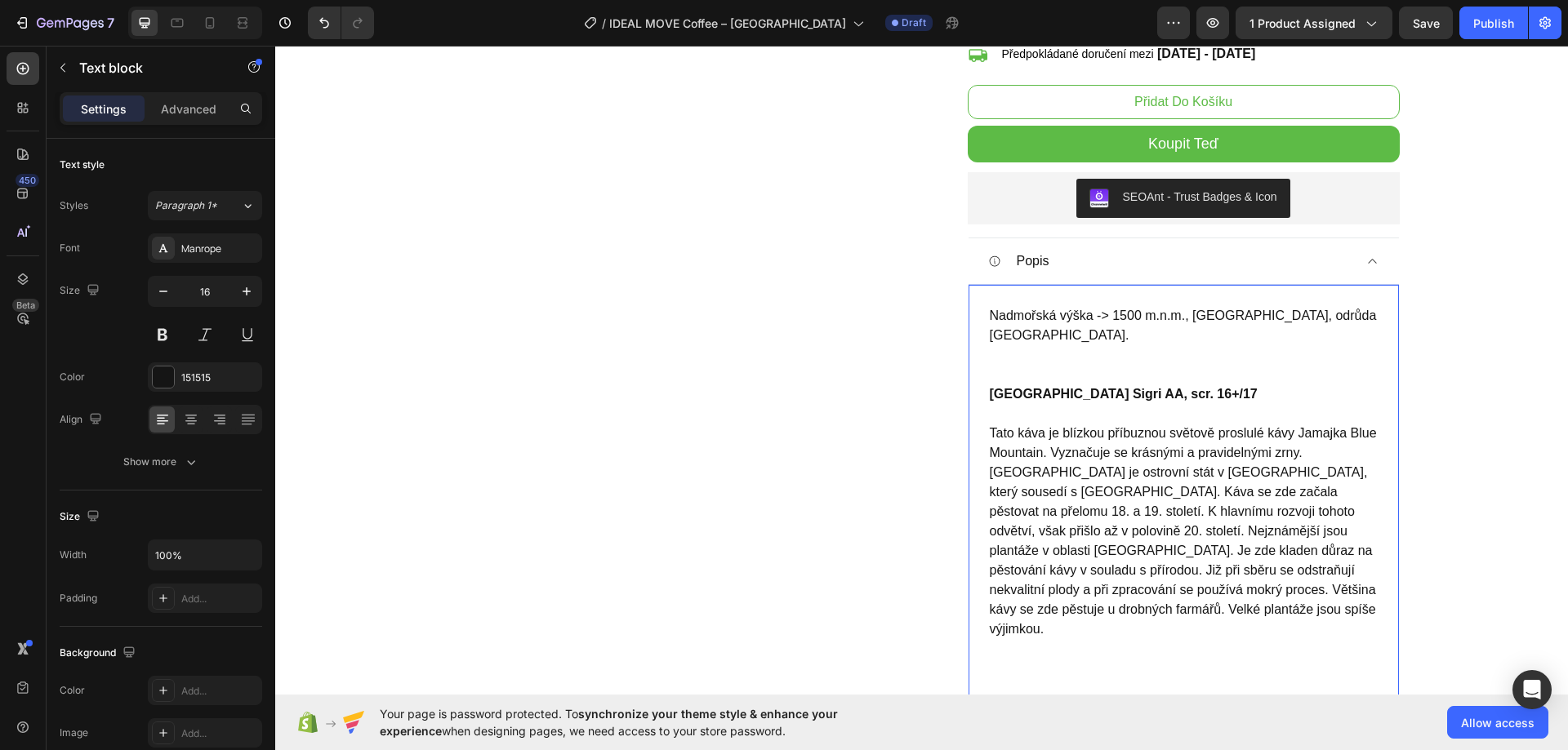
click at [1040, 363] on p "Nadmořská výška -> 1500 m.n.m., oblast Wahgi Valley, odrůda Catuai." at bounding box center [1183, 345] width 388 height 79
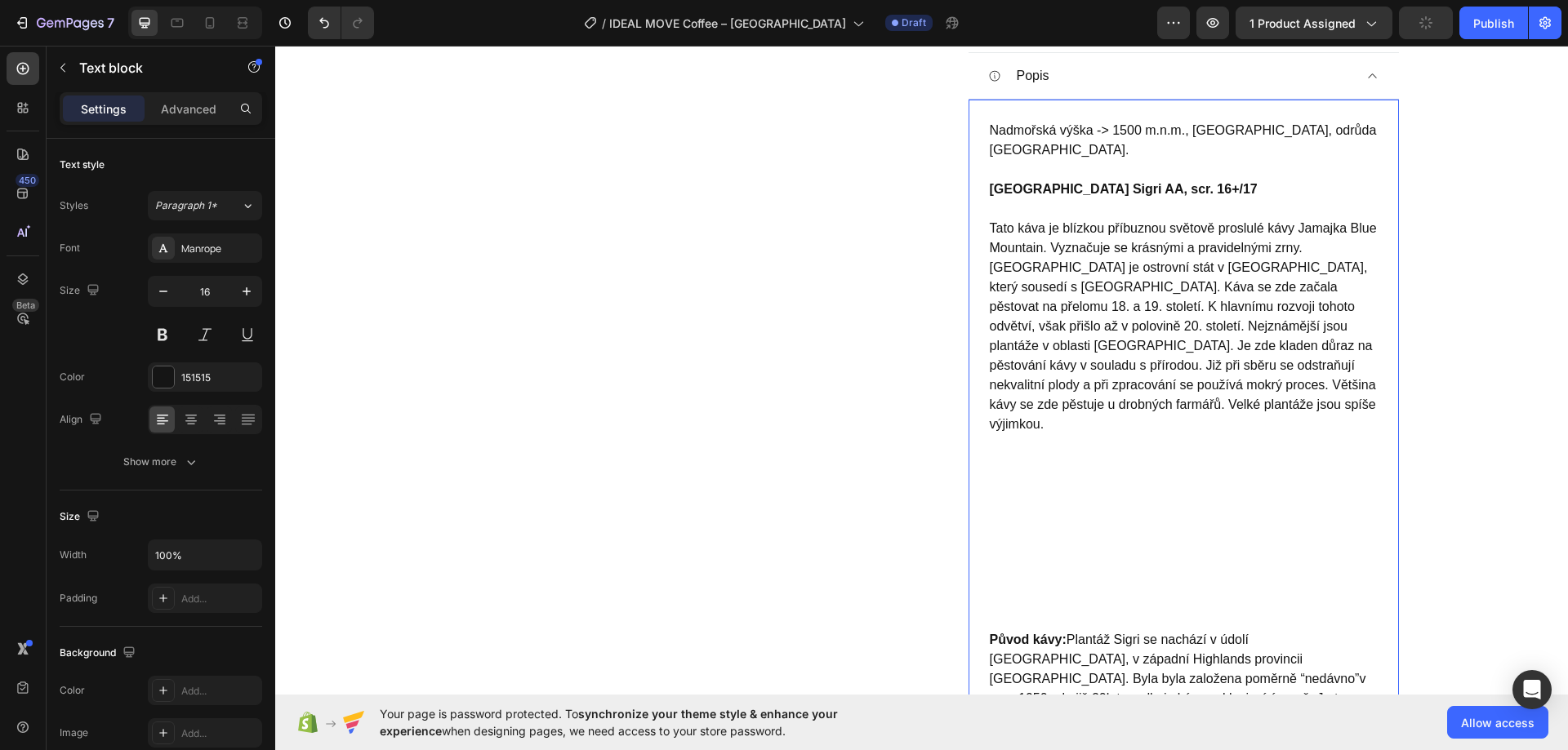
scroll to position [931, 0]
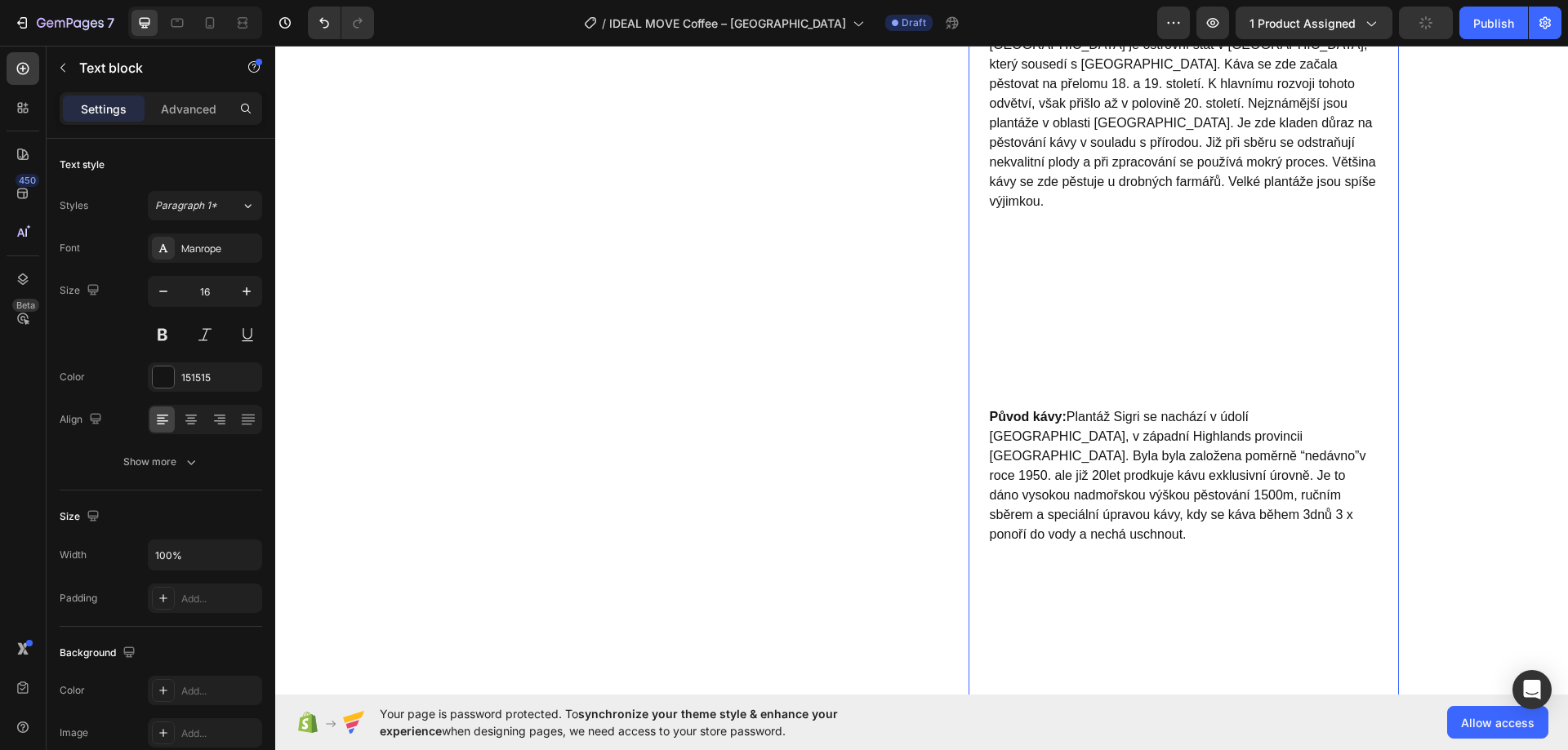
click at [1036, 307] on p "Papua New Guinea Plantation Sigri AA, scr. 16+/17 Tato káva je blízkou příbuzno…" at bounding box center [1183, 182] width 388 height 450
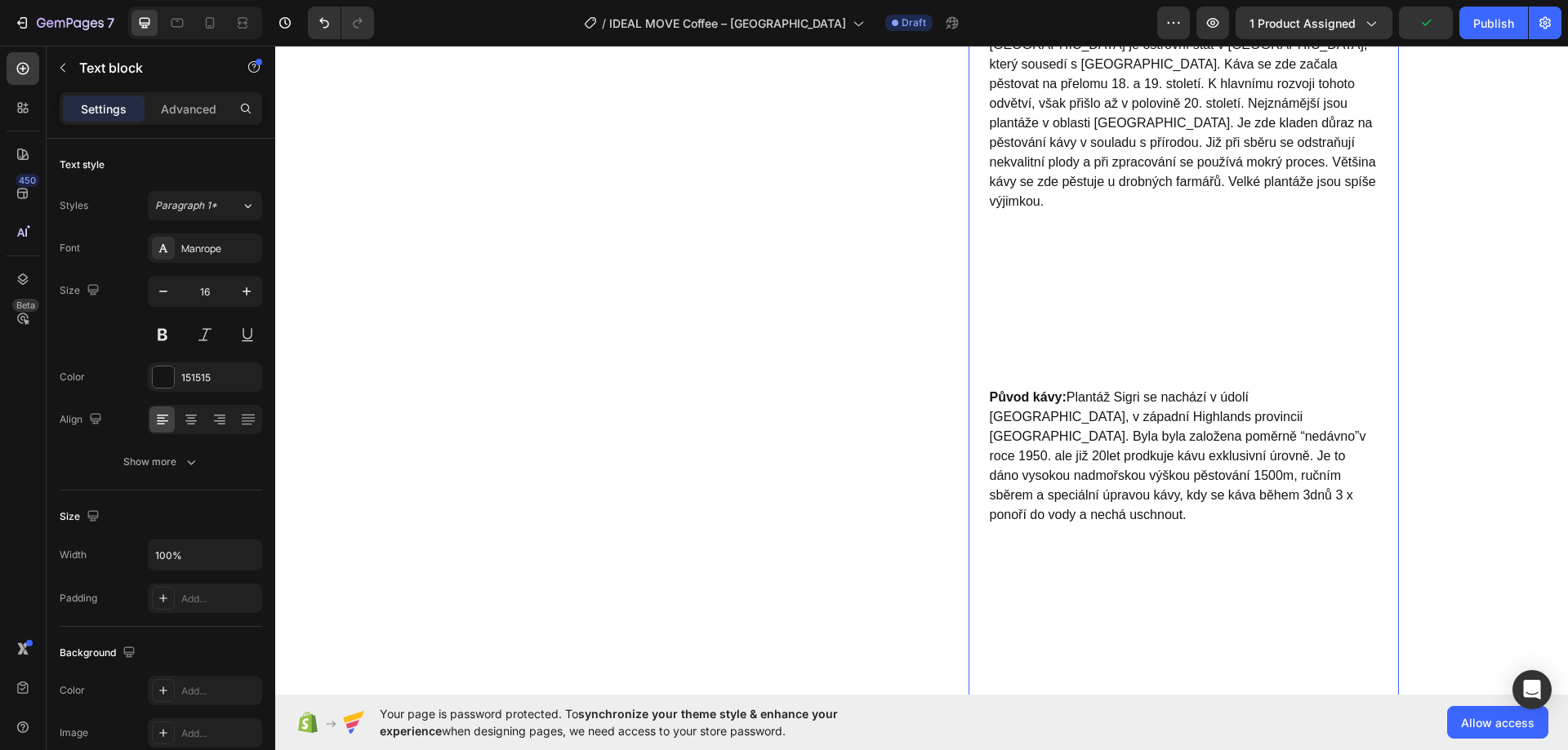
click at [1045, 279] on p "Papua New Guinea Plantation Sigri AA, scr. 16+/17 Tato káva je blízkou příbuzno…" at bounding box center [1183, 172] width 388 height 431
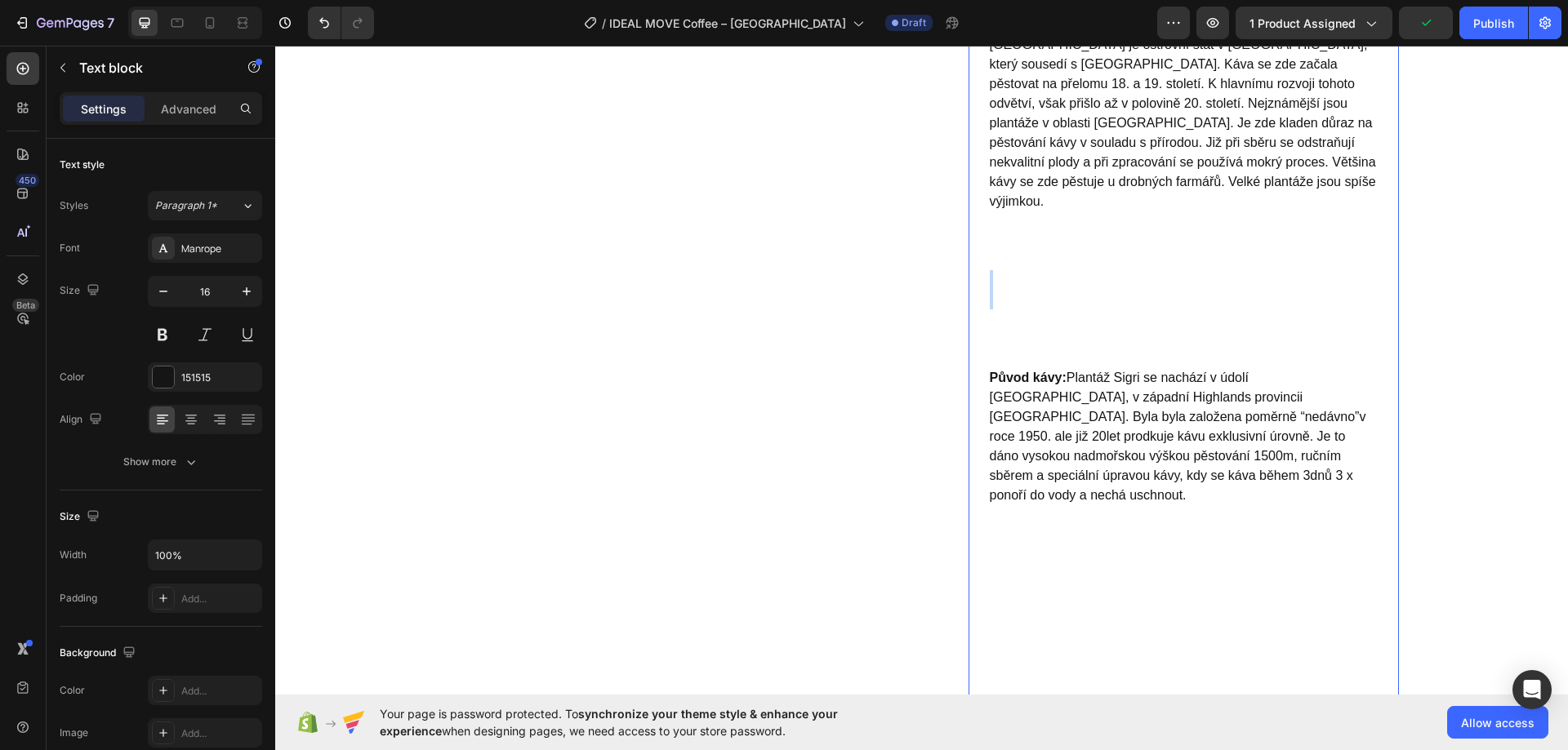
click at [1045, 279] on p "Papua New Guinea Plantation Sigri AA, scr. 16+/17 Tato káva je blízkou příbuzno…" at bounding box center [1183, 162] width 388 height 411
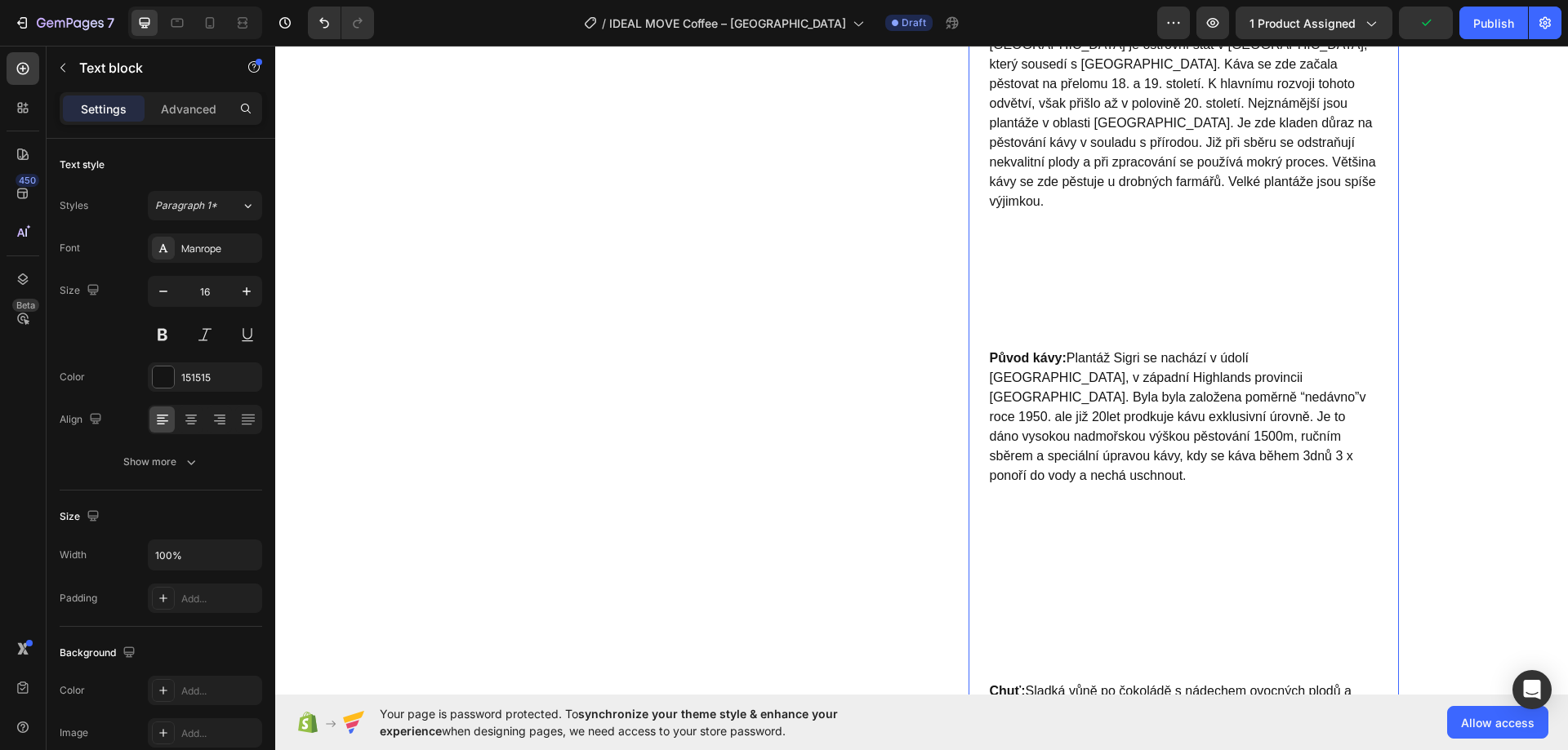
click at [1045, 279] on p "Papua New Guinea Plantation Sigri AA, scr. 16+/17 Tato káva je blízkou příbuzno…" at bounding box center [1183, 153] width 388 height 392
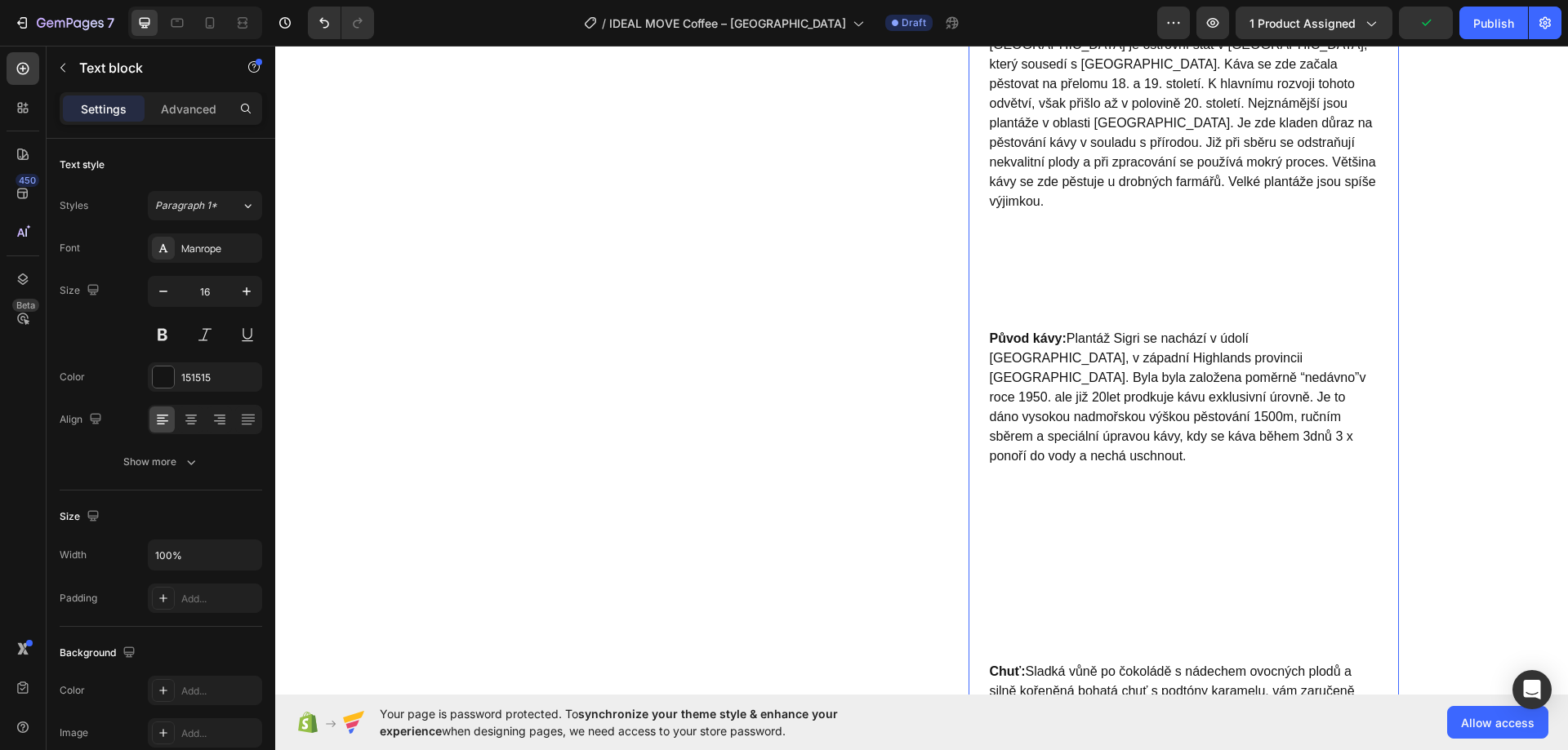
click at [1047, 266] on p "Papua New Guinea Plantation Sigri AA, scr. 16+/17 Tato káva je blízkou příbuzno…" at bounding box center [1183, 143] width 388 height 372
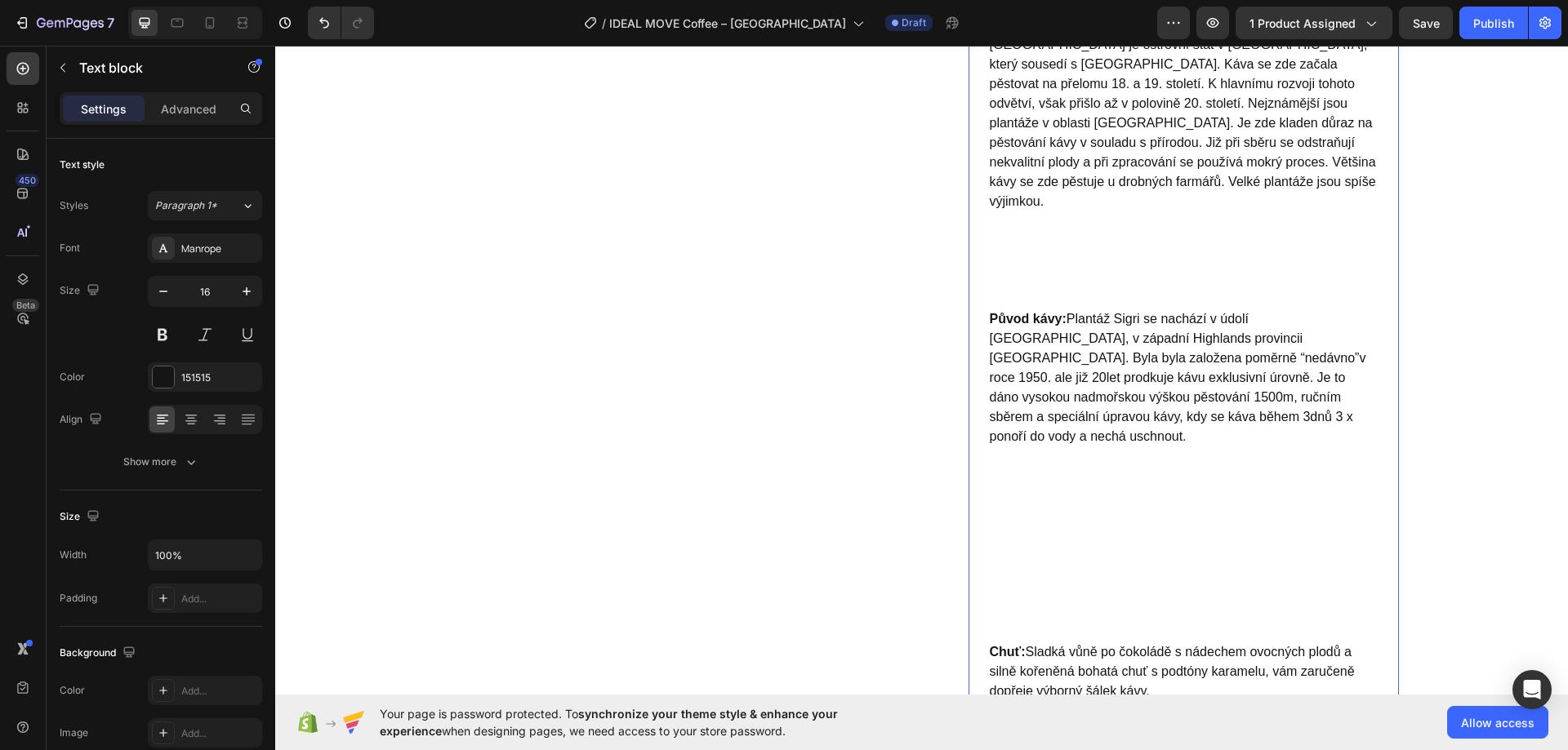
click at [1047, 258] on p "Papua New Guinea Plantation Sigri AA, scr. 16+/17 Tato káva je blízkou příbuzno…" at bounding box center [1183, 132] width 388 height 352
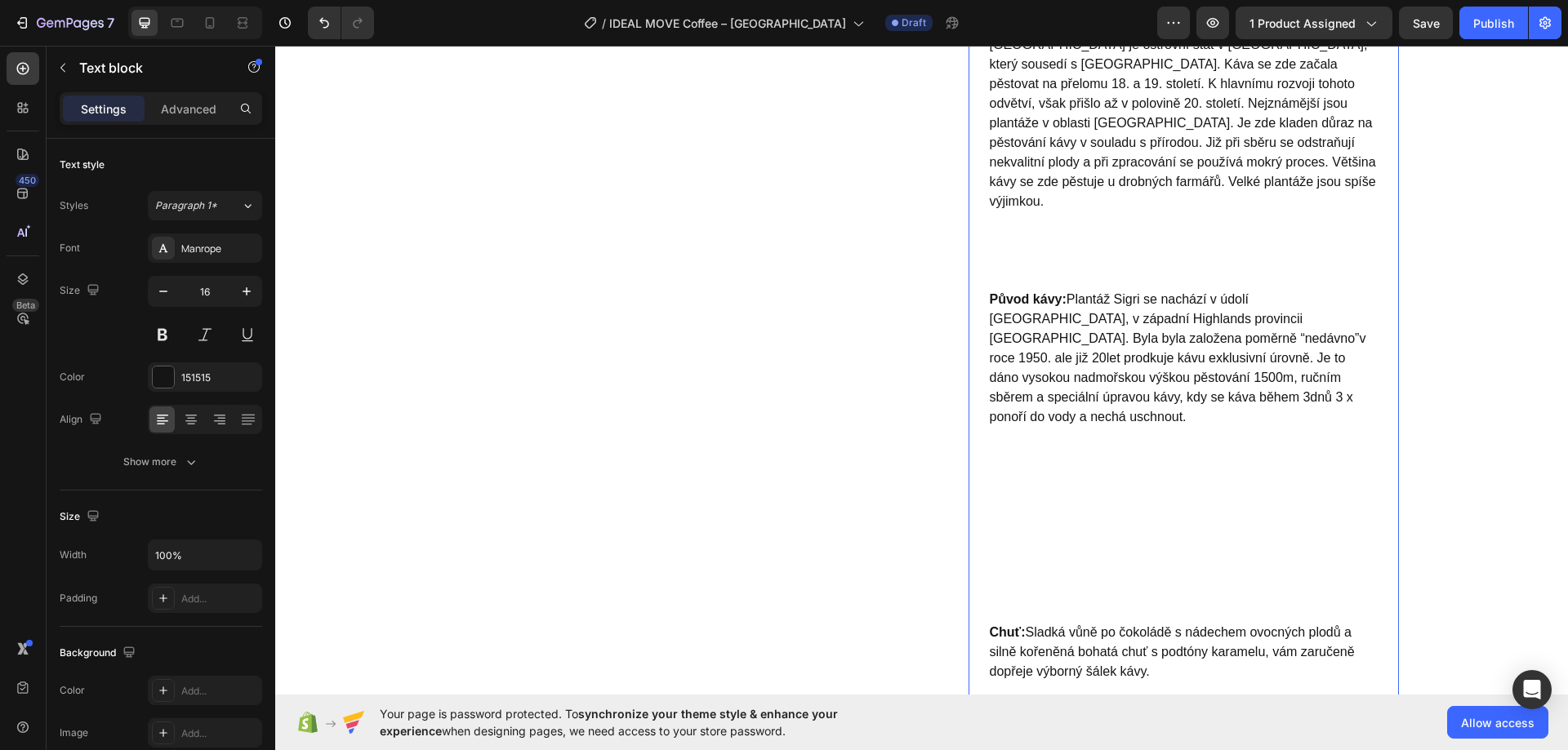
click at [1050, 230] on p "Papua New Guinea Plantation Sigri AA, scr. 16+/17 Tato káva je blízkou příbuzno…" at bounding box center [1183, 123] width 388 height 333
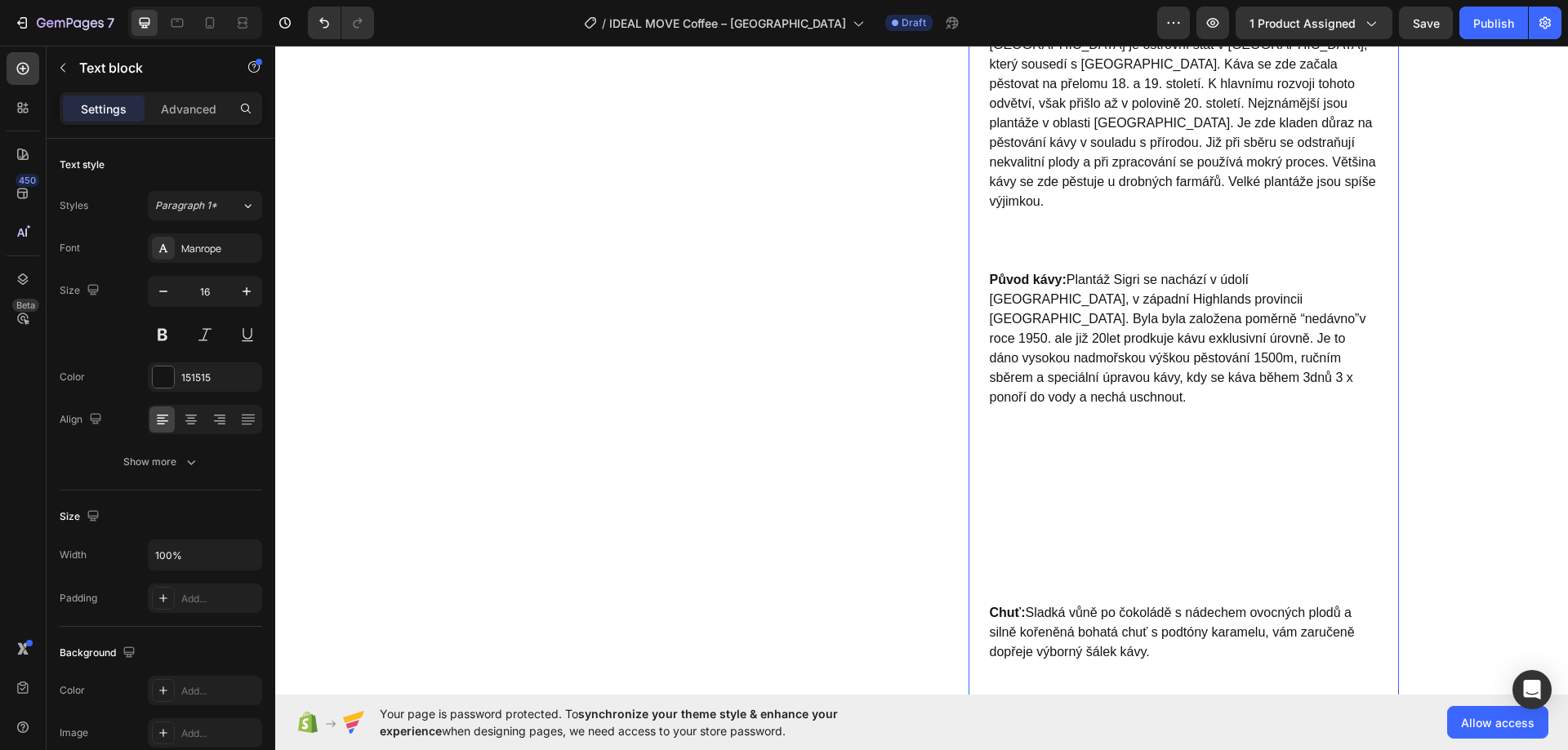
click at [1049, 217] on p "Papua New Guinea Plantation Sigri AA, scr. 16+/17 Tato káva je blízkou příbuzno…" at bounding box center [1183, 113] width 388 height 313
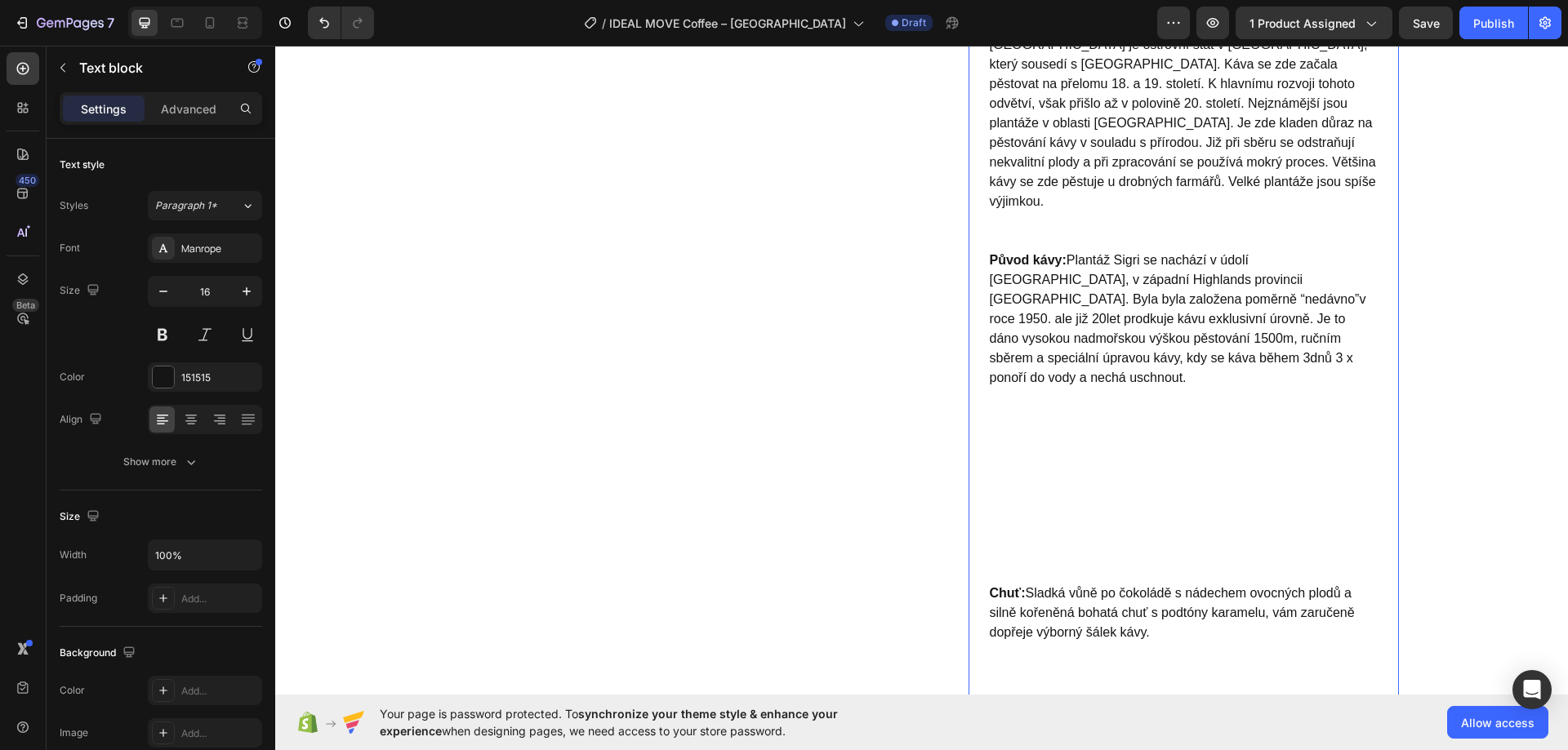
click at [1045, 211] on p "Papua New Guinea Plantation Sigri AA, scr. 16+/17 Tato káva je blízkou příbuzno…" at bounding box center [1183, 103] width 388 height 294
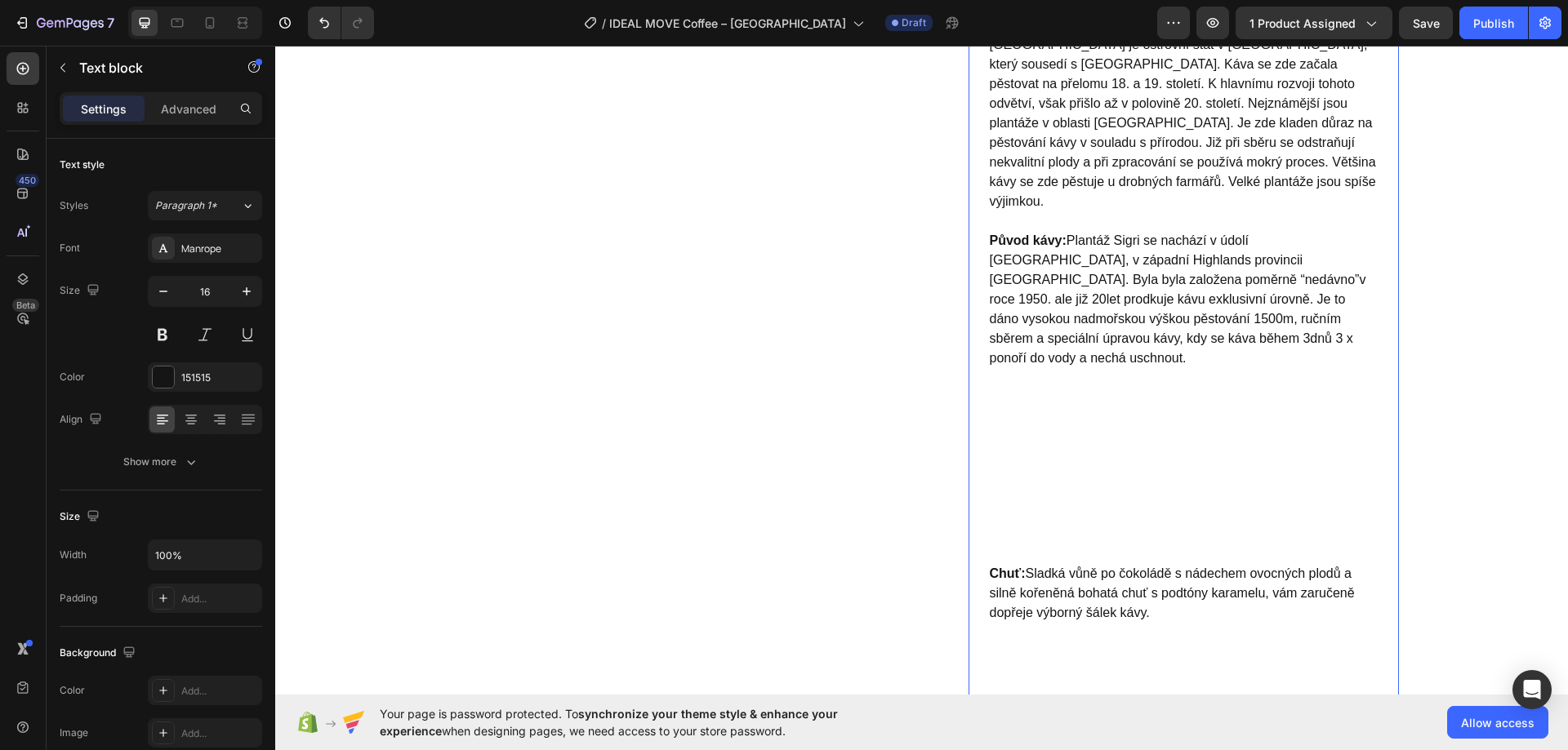
click at [1036, 373] on p "Původ kávy: Plantáž Sigri se nachází v údolí Wahgi, v západní Highlands provinc…" at bounding box center [1183, 397] width 388 height 333
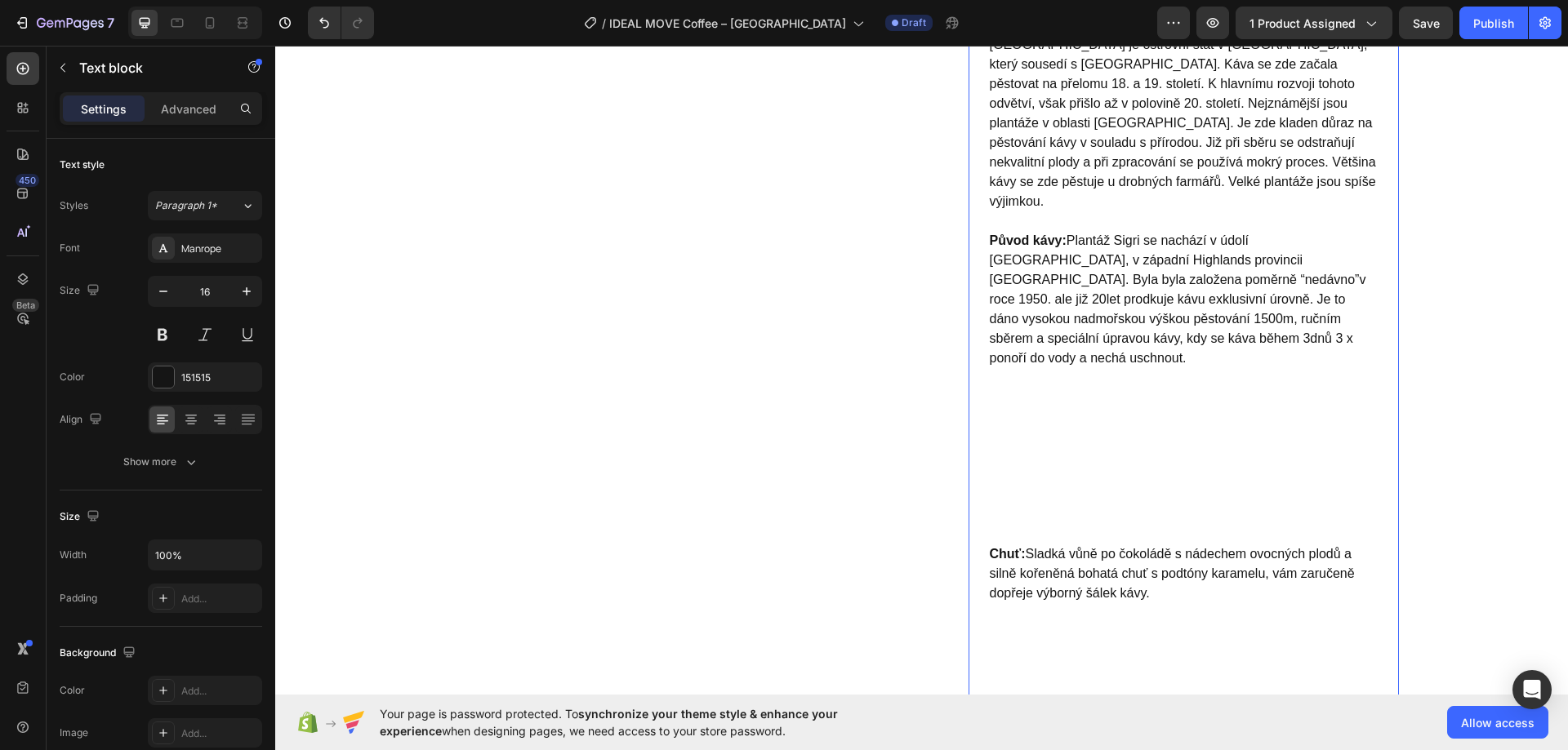
click at [1036, 382] on p "Původ kávy: Plantáž Sigri se nachází v údolí Wahgi, v západní Highlands provinc…" at bounding box center [1183, 387] width 388 height 313
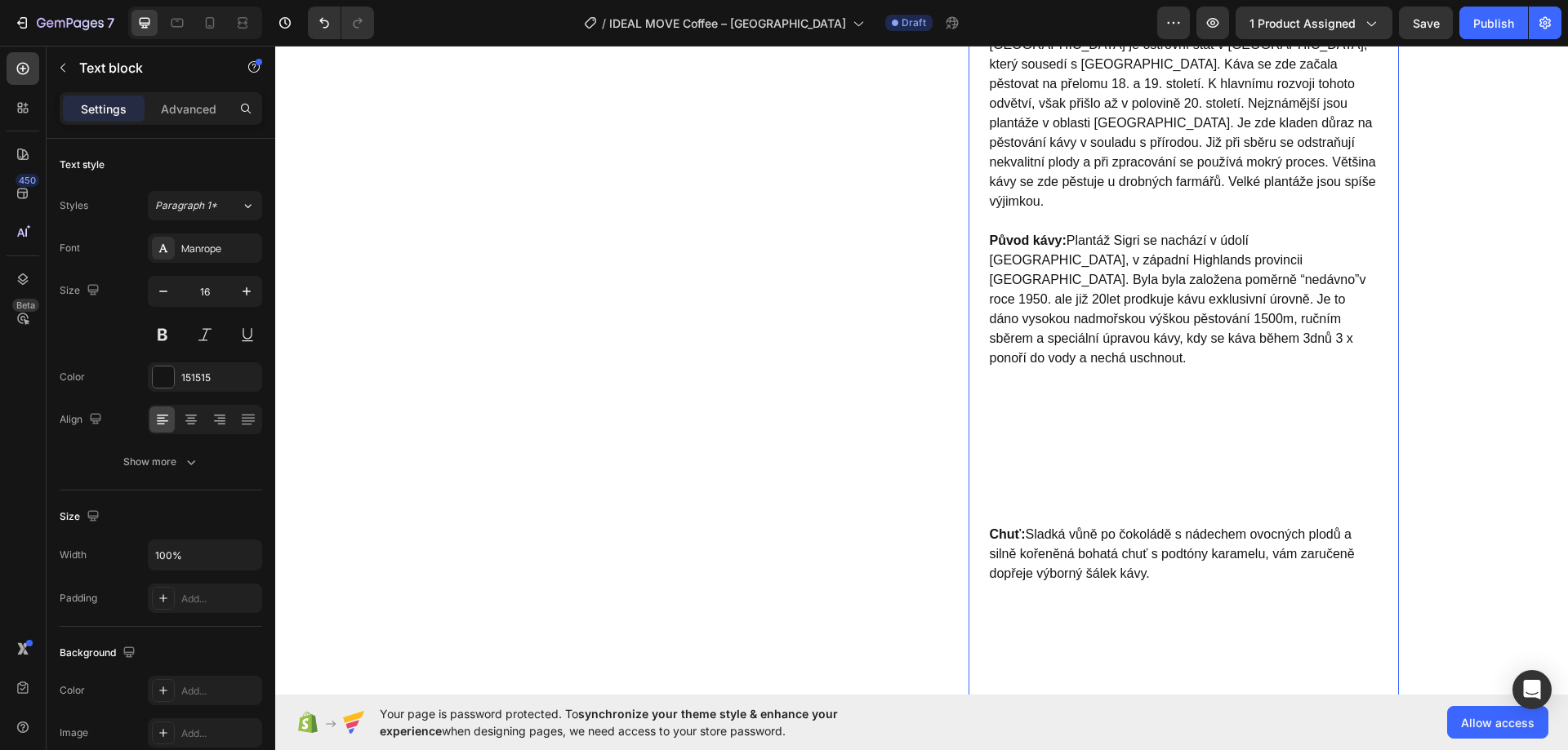
click at [1043, 394] on p "Původ kávy: Plantáž Sigri se nachází v údolí Wahgi, v západní Highlands provinc…" at bounding box center [1183, 378] width 388 height 294
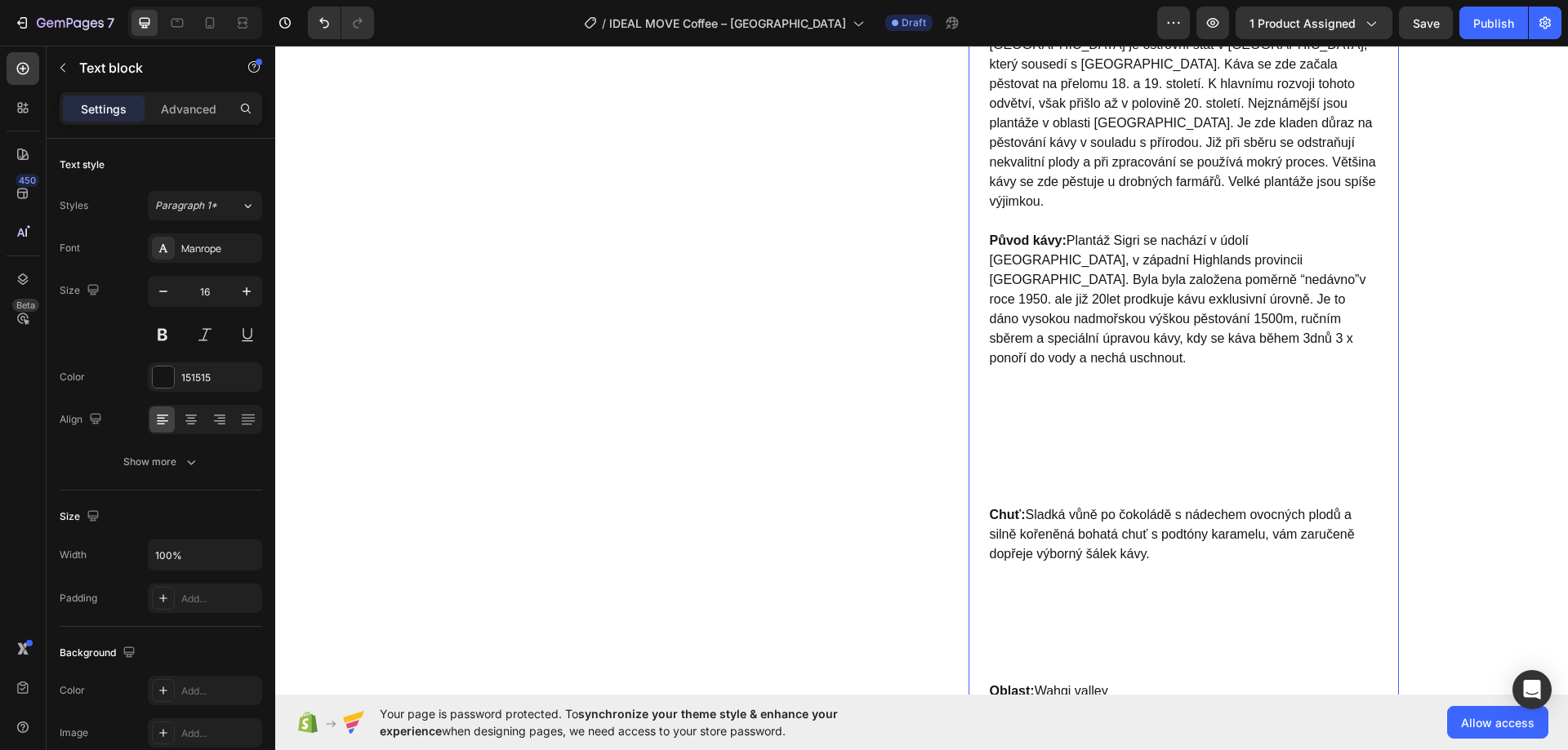
click at [1058, 378] on p "Původ kávy: Plantáž Sigri se nachází v údolí Wahgi, v západní Highlands provinc…" at bounding box center [1183, 368] width 388 height 274
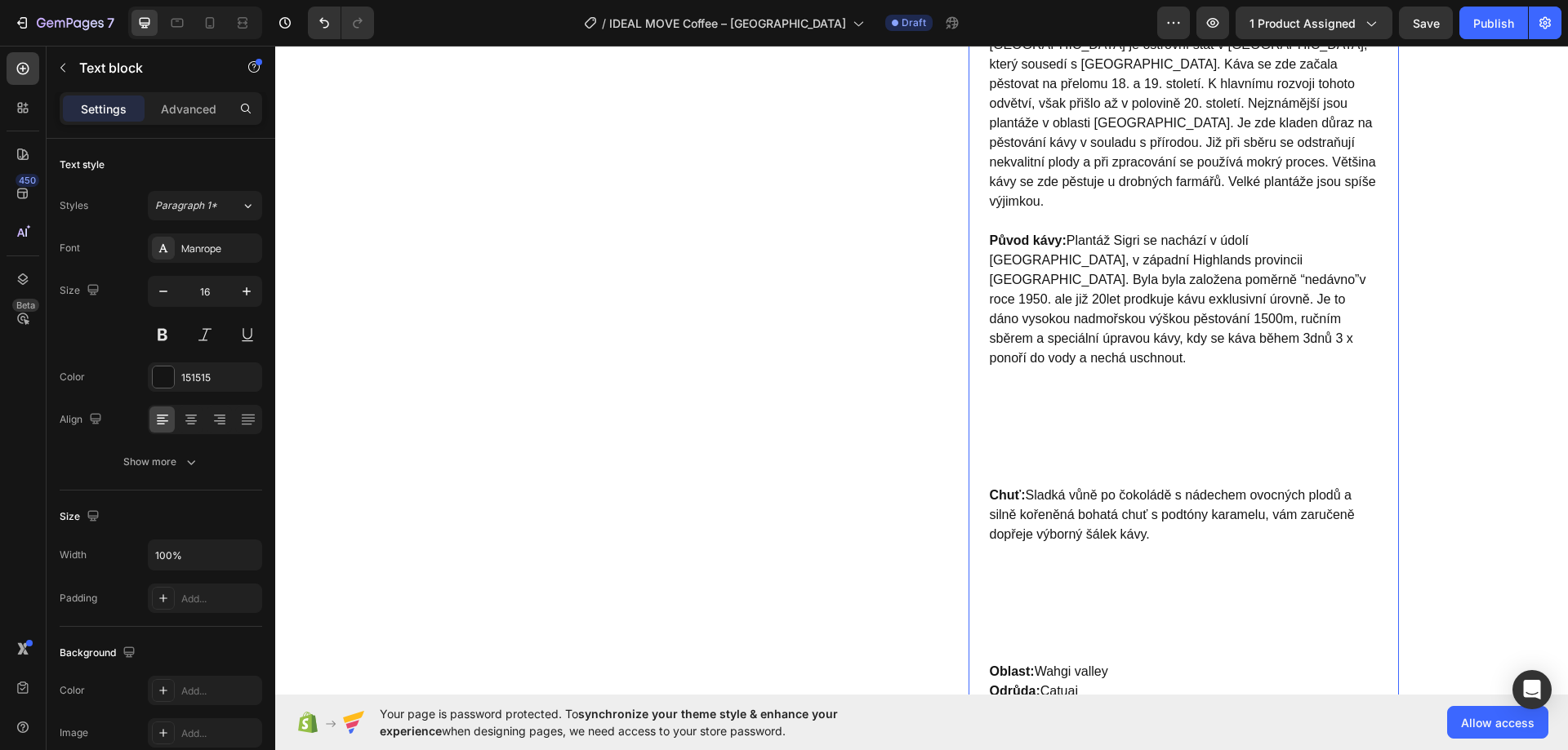
click at [1073, 371] on p "Původ kávy: Plantáž Sigri se nachází v údolí Wahgi, v západní Highlands provinc…" at bounding box center [1183, 358] width 388 height 255
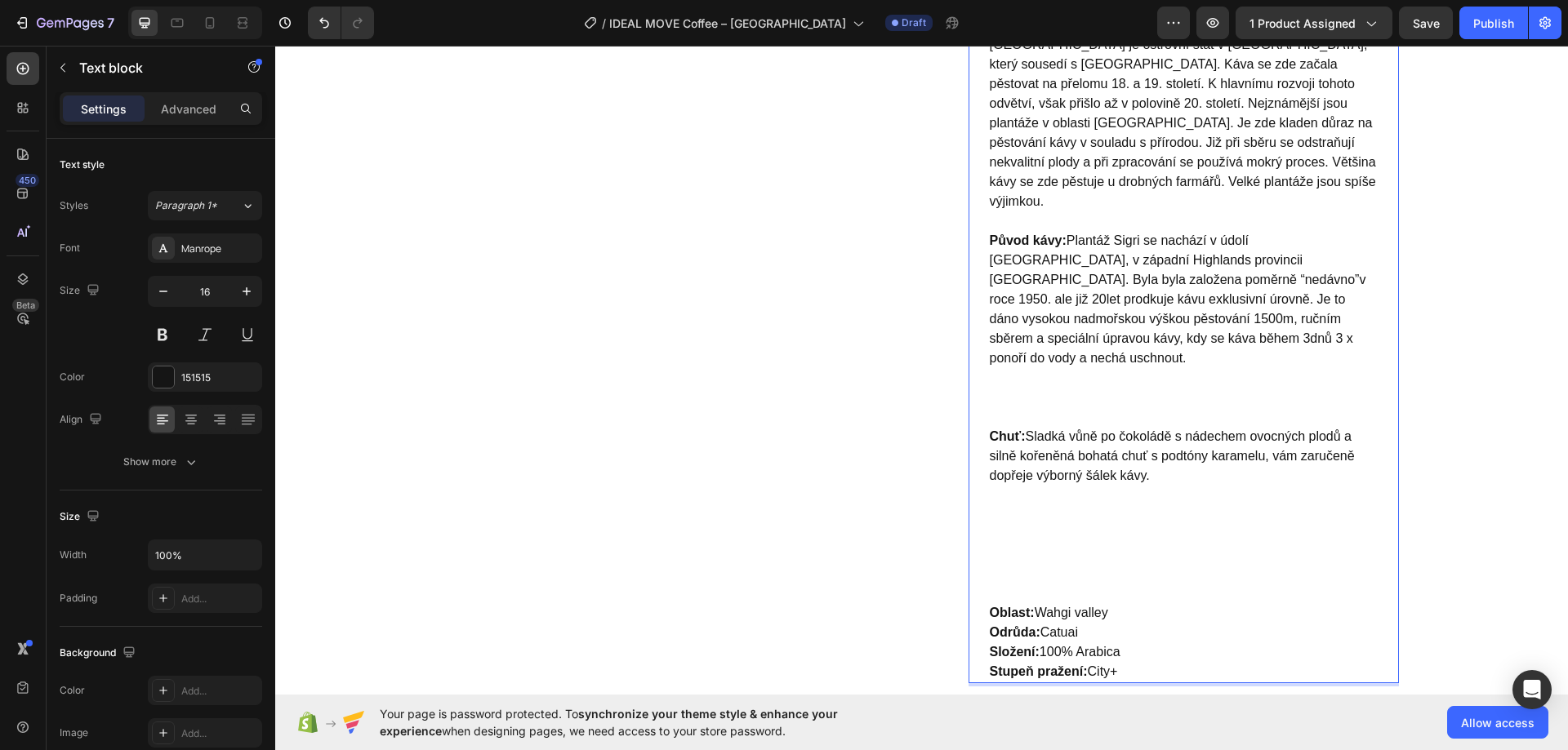
click at [1095, 359] on p "Původ kávy: Plantáž Sigri se nachází v údolí Wahgi, v západní Highlands provinc…" at bounding box center [1183, 329] width 388 height 196
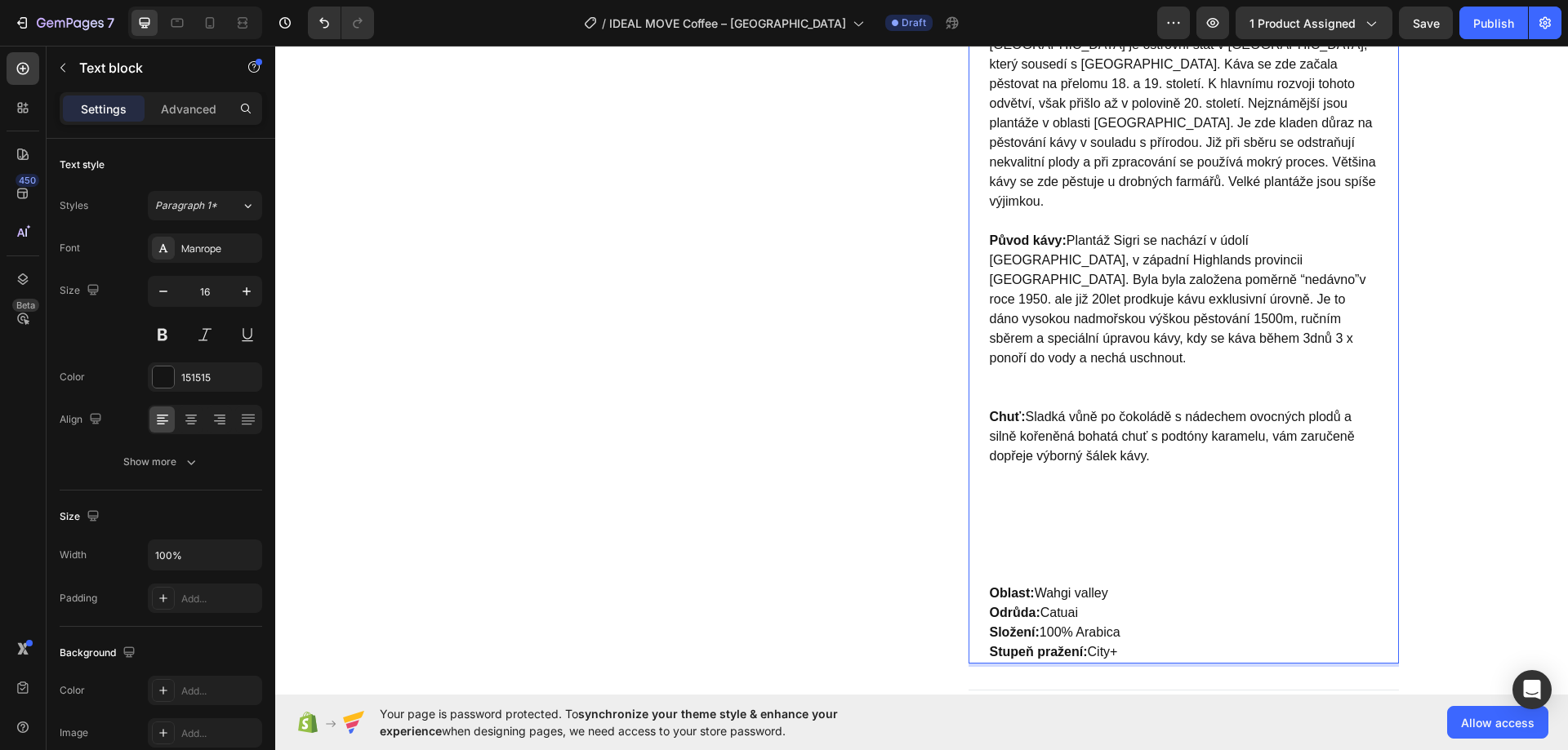
click at [1095, 355] on p "Původ kávy: Plantáž Sigri se nachází v údolí Wahgi, v západní Highlands provinc…" at bounding box center [1183, 319] width 388 height 176
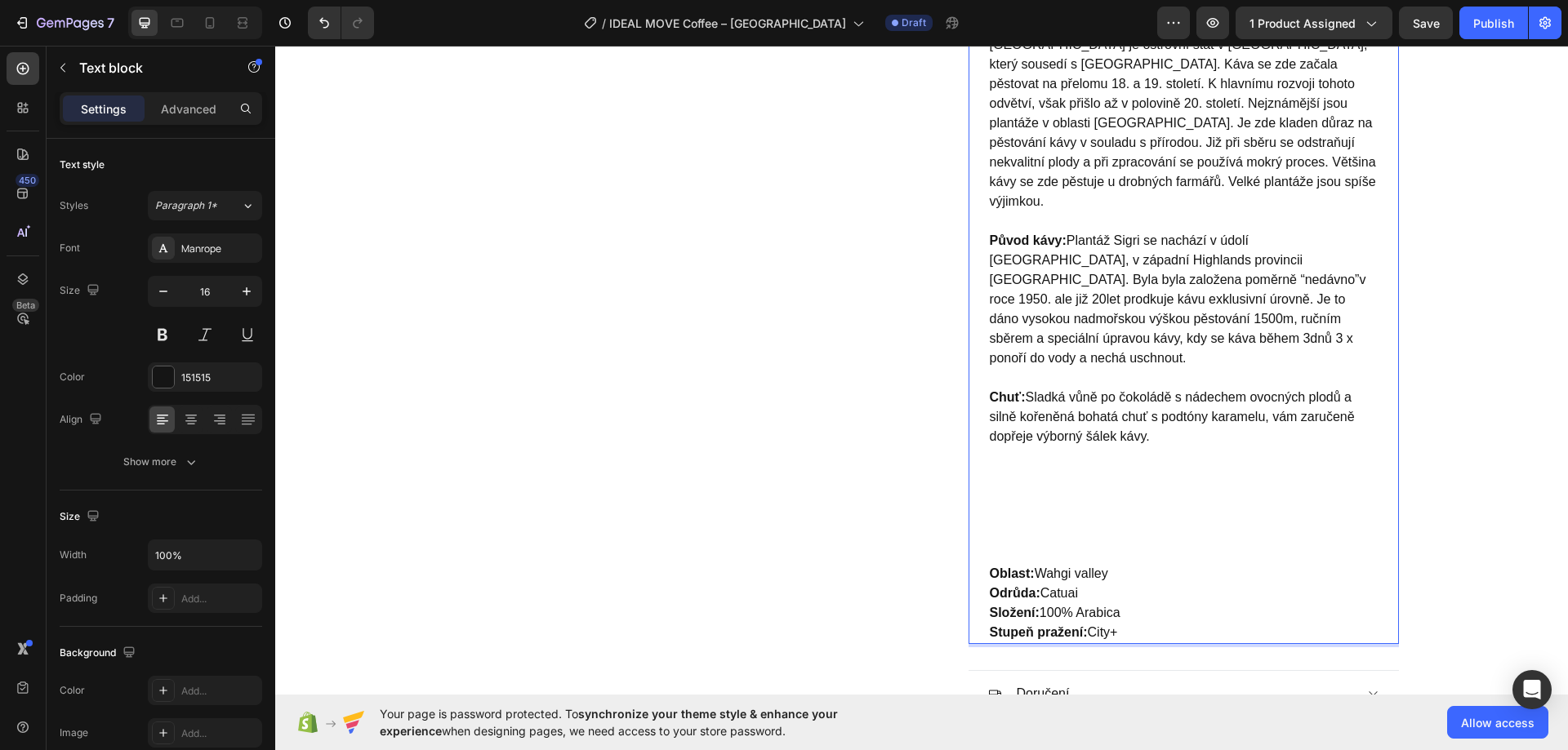
click at [1054, 449] on p "Chuť: Sladká vůně po čokoládě s nádechem ovocných plodů a silně kořeněná bohatá…" at bounding box center [1183, 476] width 388 height 176
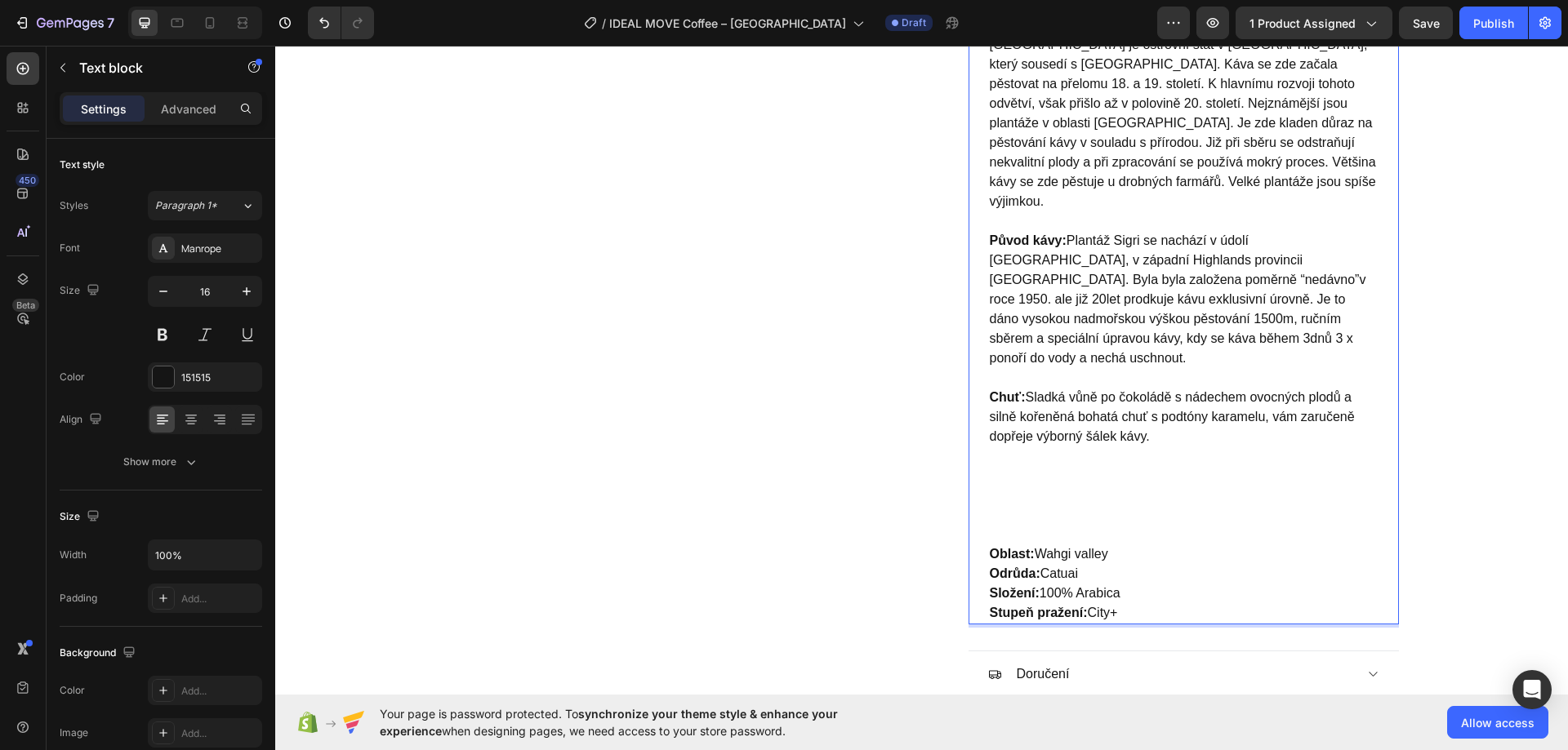
click at [1052, 445] on p "Chuť: Sladká vůně po čokoládě s nádechem ovocných plodů a silně kořeněná bohatá…" at bounding box center [1183, 466] width 388 height 157
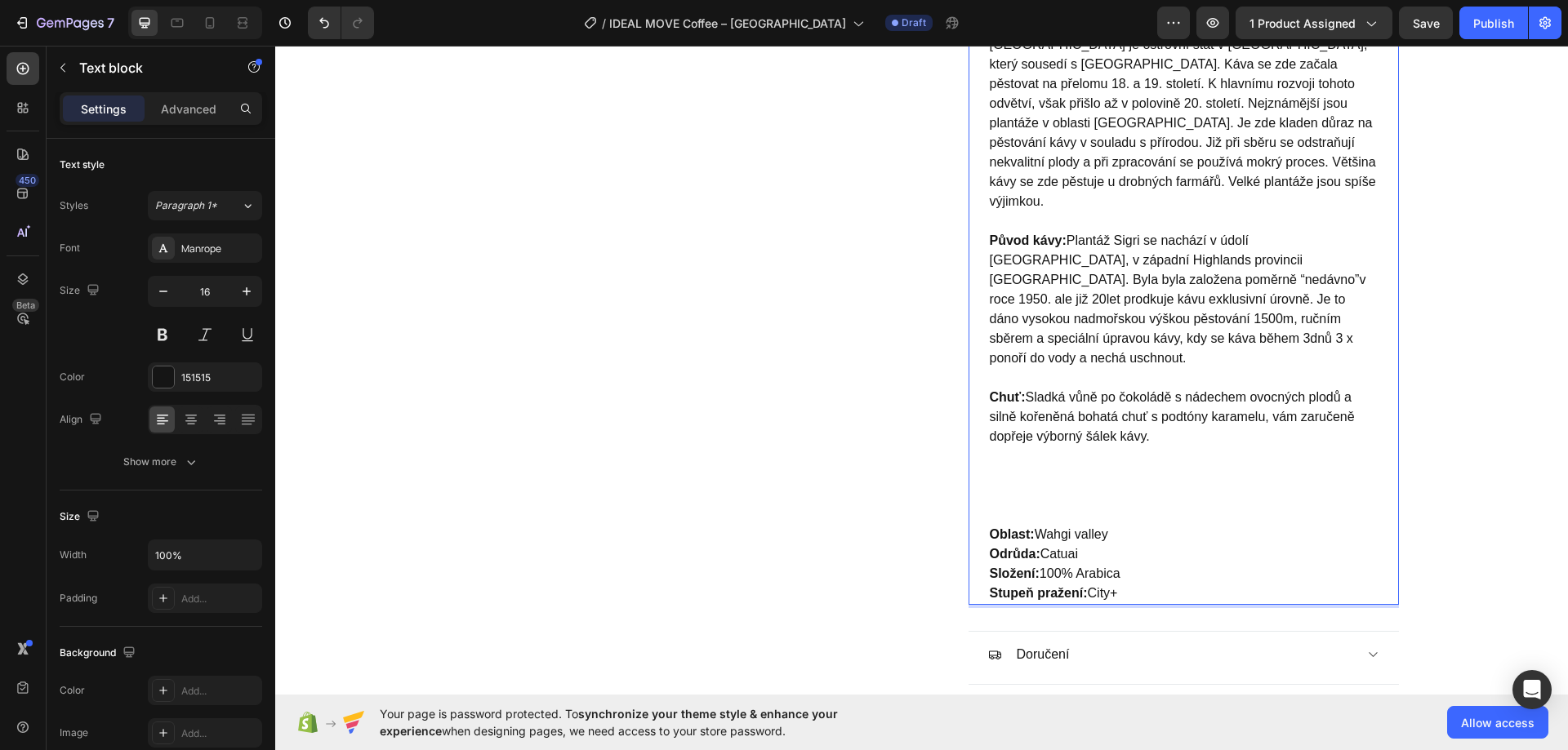
click at [1052, 444] on p "Chuť: Sladká vůně po čokoládě s nádechem ovocných plodů a silně kořeněná bohatá…" at bounding box center [1183, 455] width 388 height 137
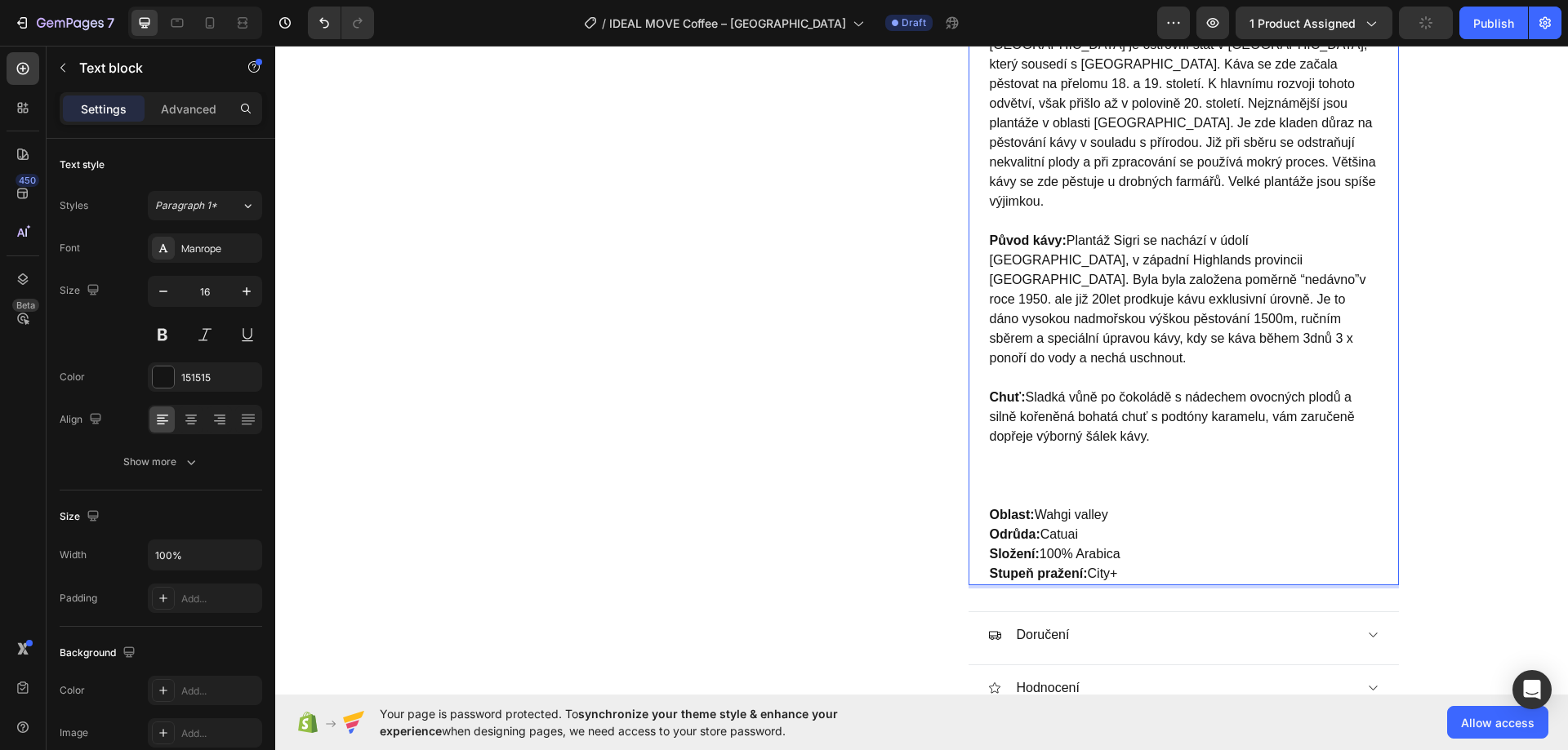
click at [1052, 443] on p "Chuť: Sladká vůně po čokoládě s nádechem ovocných plodů a silně kořeněná bohatá…" at bounding box center [1183, 446] width 388 height 117
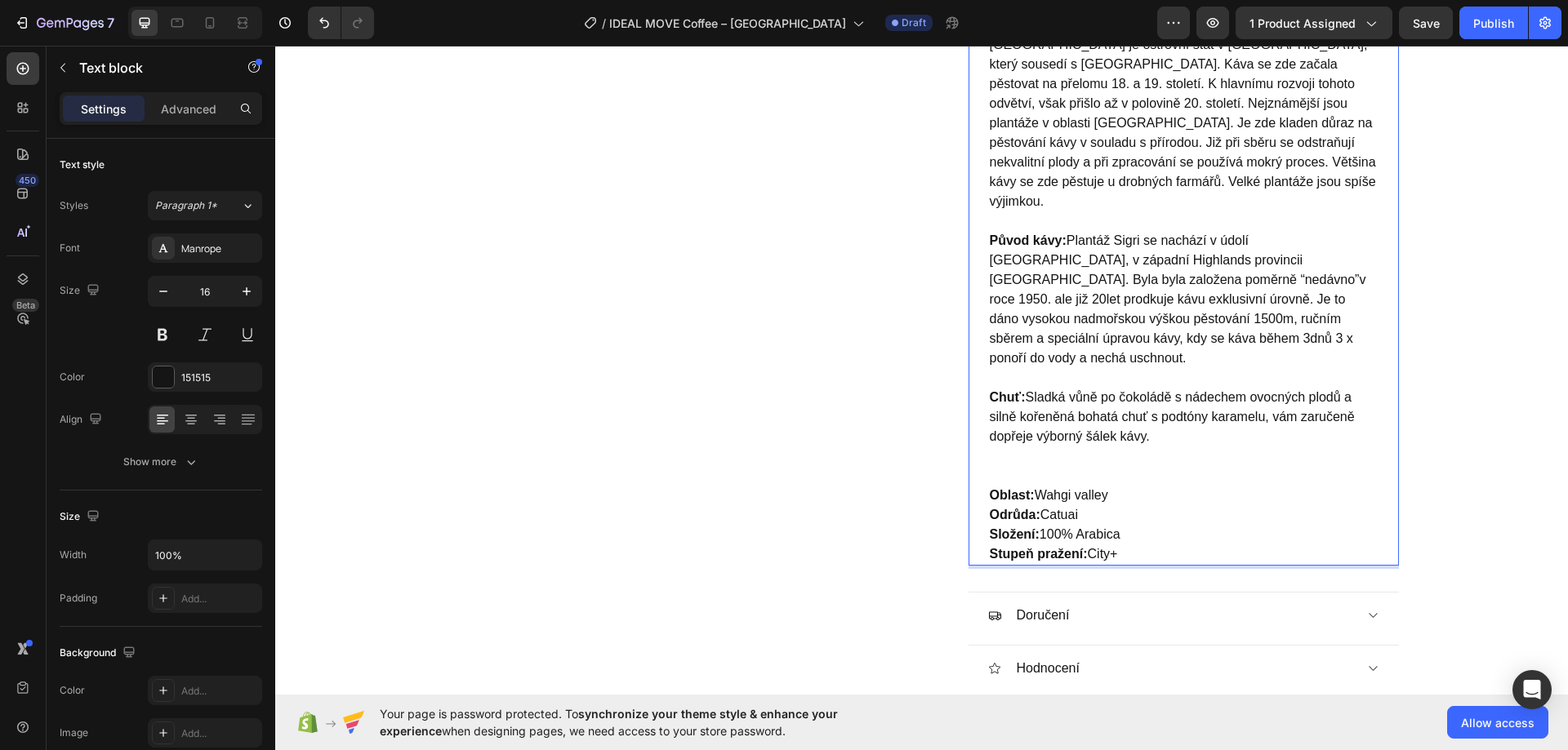
click at [1051, 428] on p "Chuť: Sladká vůně po čokoládě s nádechem ovocných plodů a silně kořeněná bohatá…" at bounding box center [1183, 436] width 388 height 98
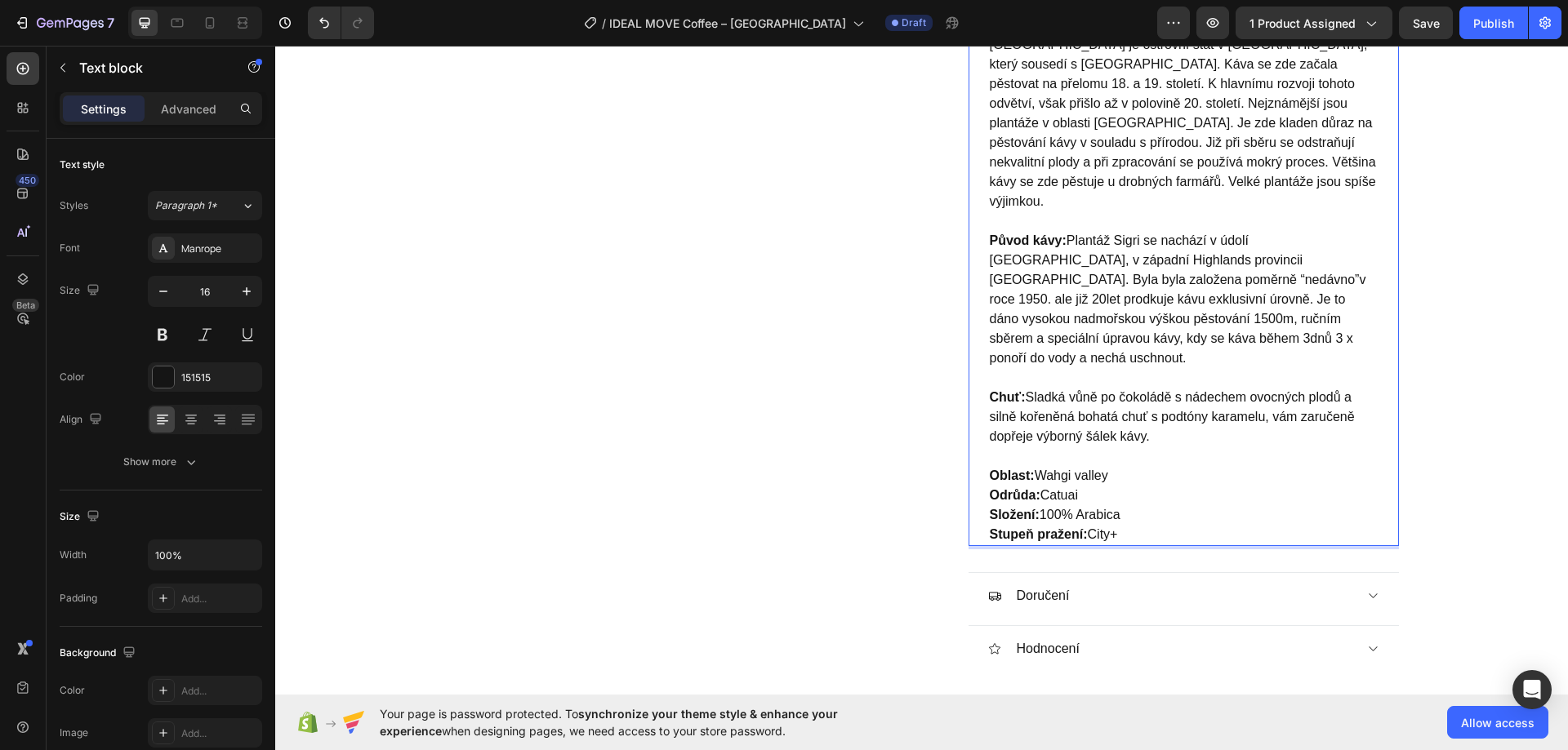
click at [1468, 331] on div "Product Images IDEAL MOVE Coffee – Papua Nová Guinea Product Title 249,00 Kč Pr…" at bounding box center [922, 525] width 1293 height 2754
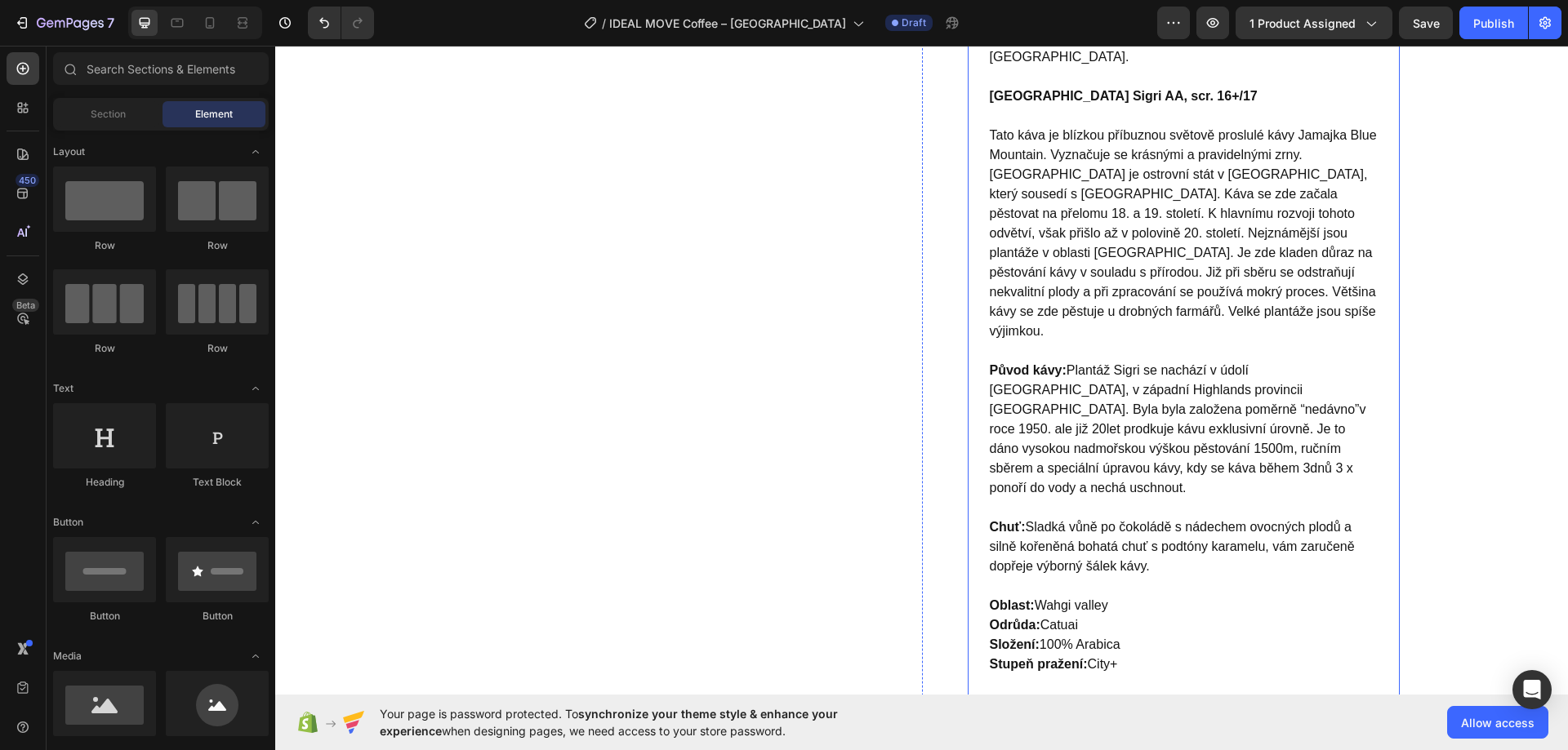
scroll to position [1094, 0]
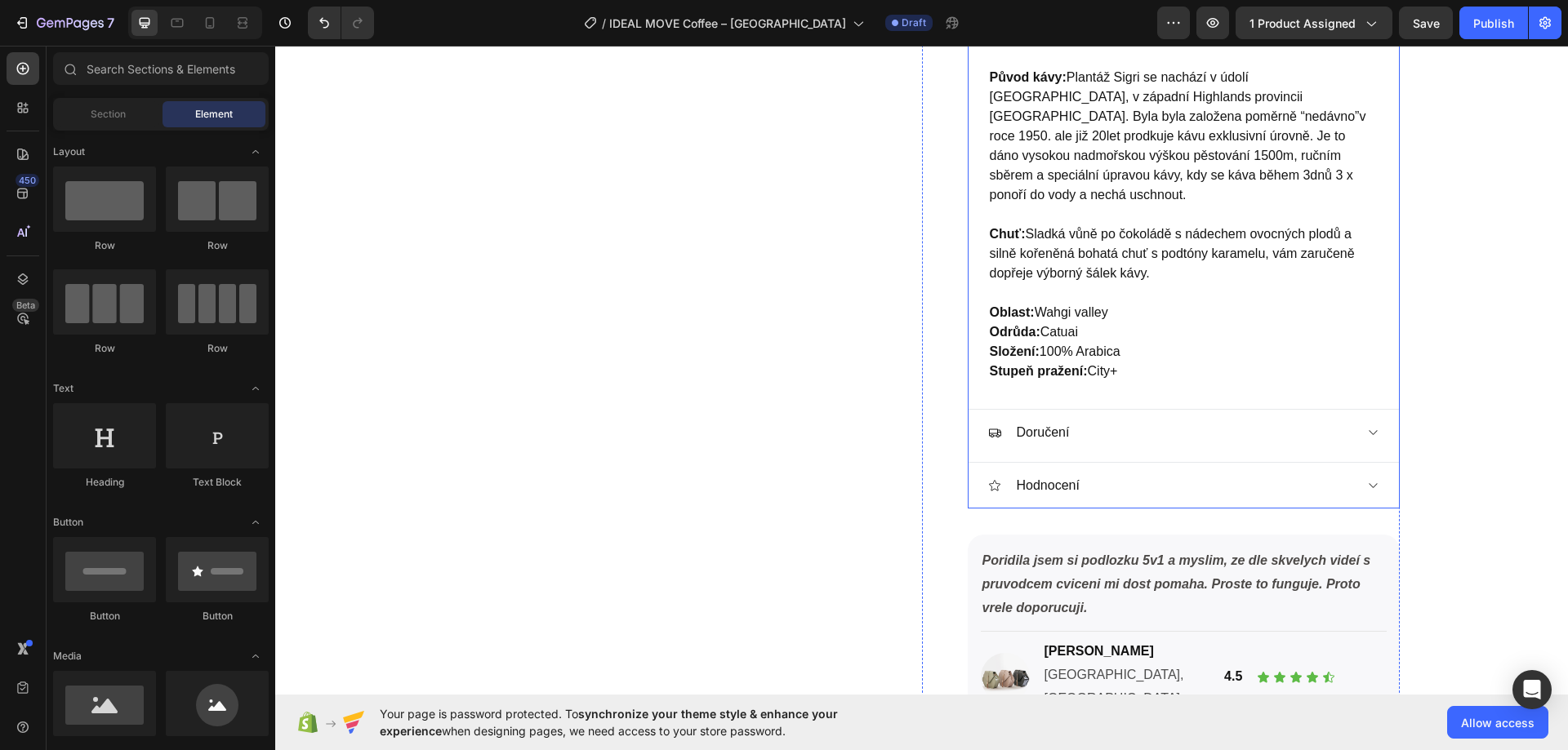
click at [1151, 326] on p "Oblast: Wahgi valley Odrůda: Catuai Složení: 100% Arabica Stupeň pražení: City+" at bounding box center [1183, 341] width 388 height 79
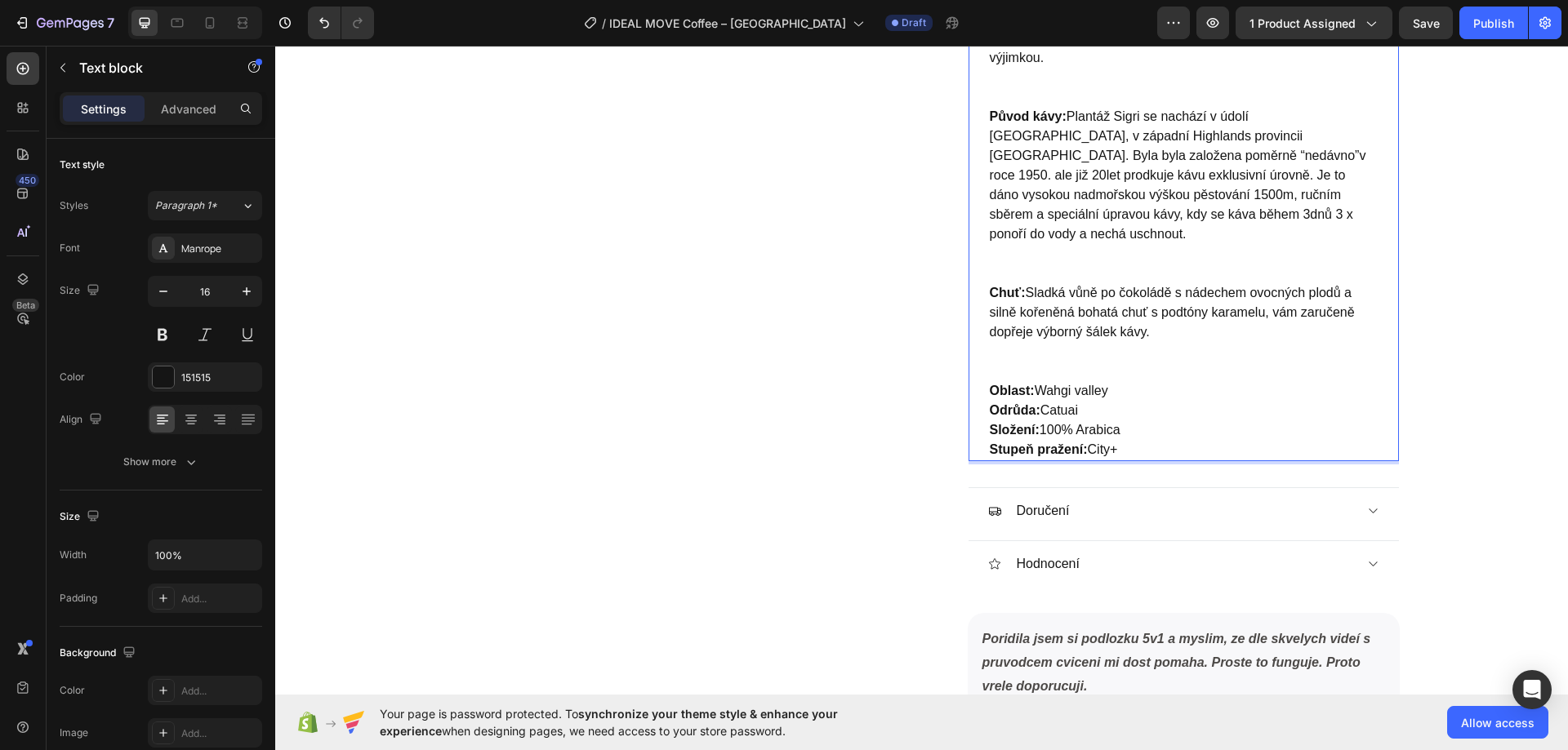
click at [1135, 395] on p "Oblast: Wahgi valley Odrůda: Catuai Složení: 100% Arabica Stupeň pražení: City+" at bounding box center [1183, 420] width 388 height 79
click at [1063, 333] on p "Chuť: Sladká vůně po čokoládě s nádechem ovocných plodů a silně kořeněná bohatá…" at bounding box center [1183, 332] width 388 height 98
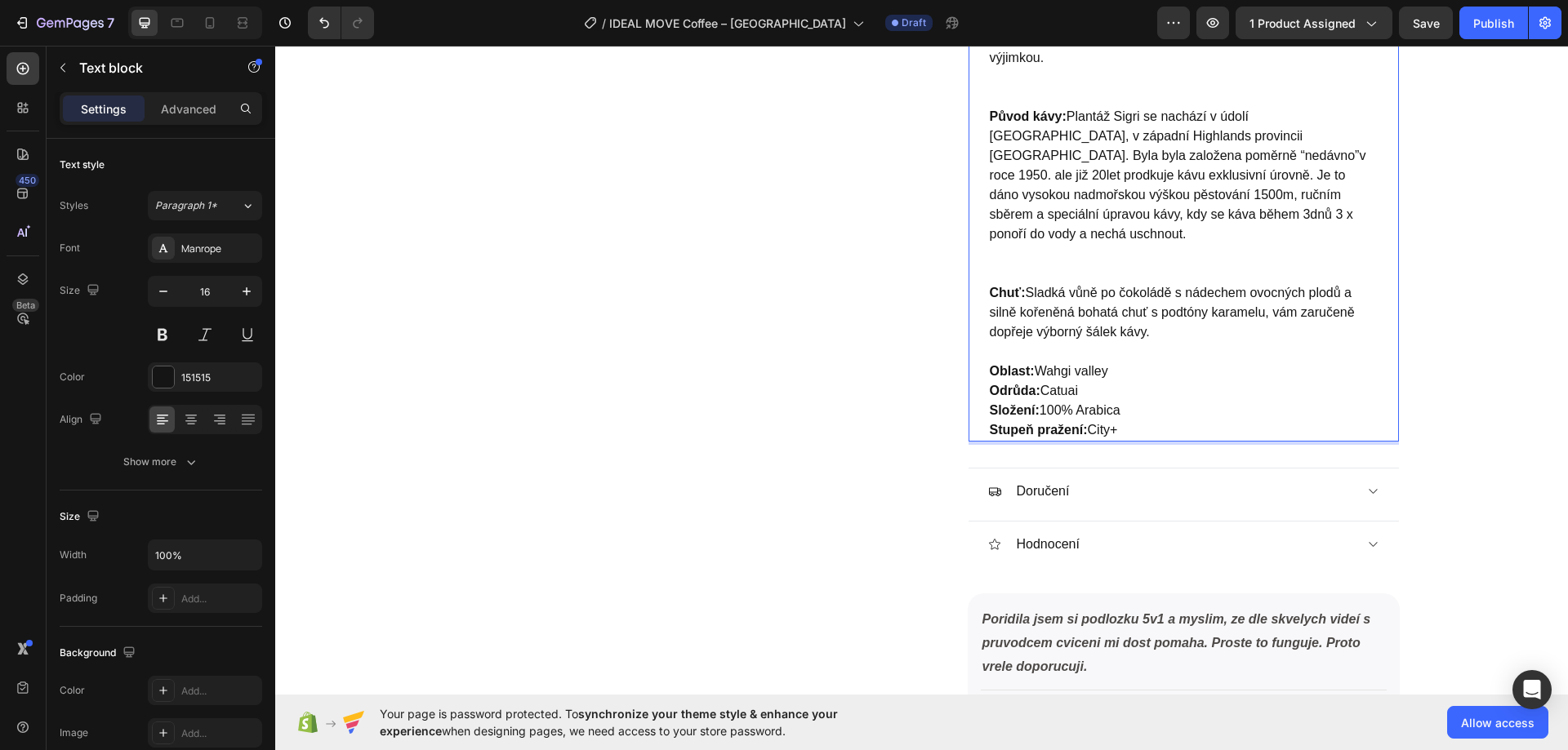
click at [1139, 375] on p "Oblast: Wahgi valley Odrůda: Catuai Složení: 100% Arabica Stupeň pražení: City+" at bounding box center [1183, 401] width 388 height 79
click at [1135, 397] on p "Oblast: Wahgi valley Odrůda: Catuai Složení: 100% Arabica Stupeň pražení: City+" at bounding box center [1183, 401] width 388 height 79
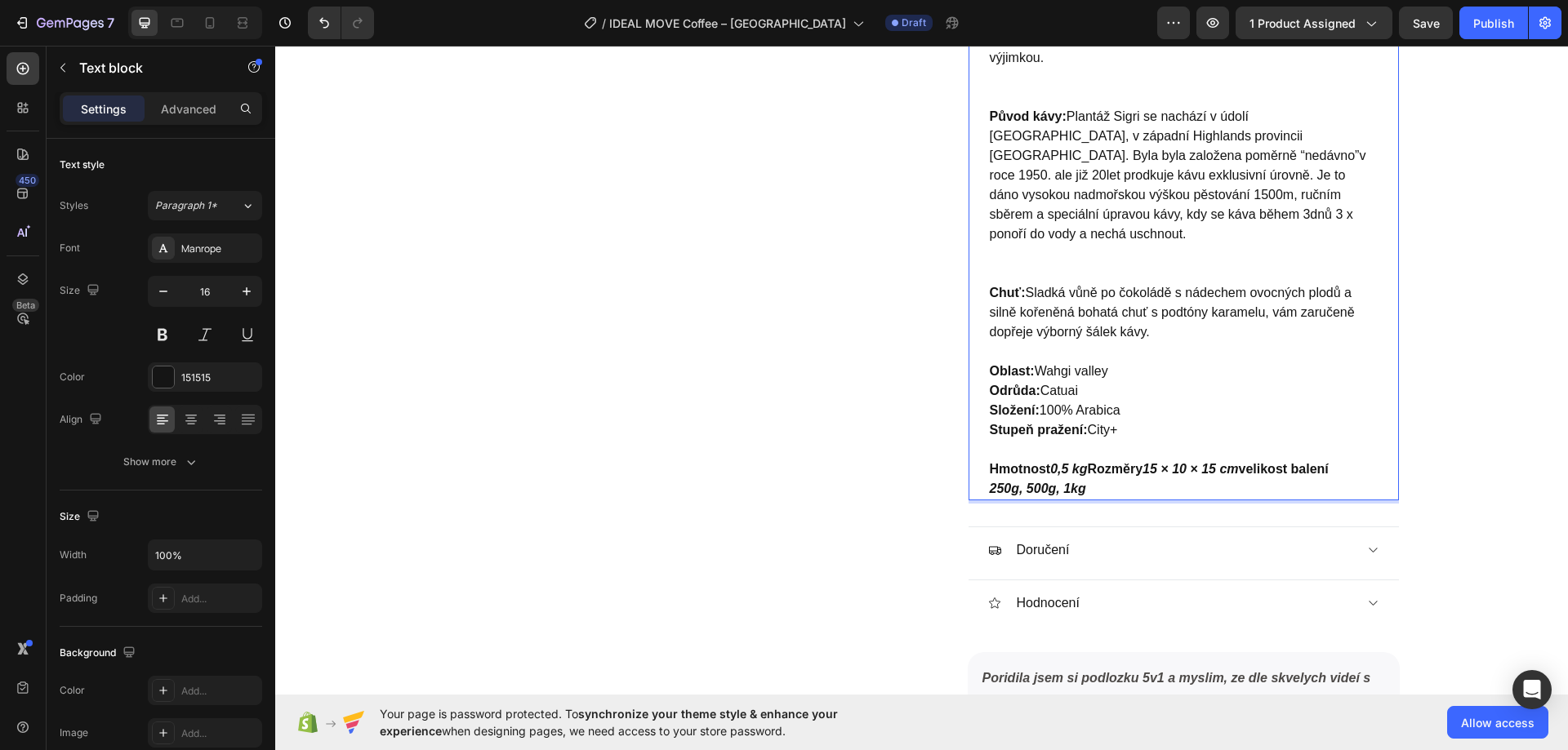
click at [1088, 461] on strong "Rozměry" at bounding box center [1115, 469] width 56 height 14
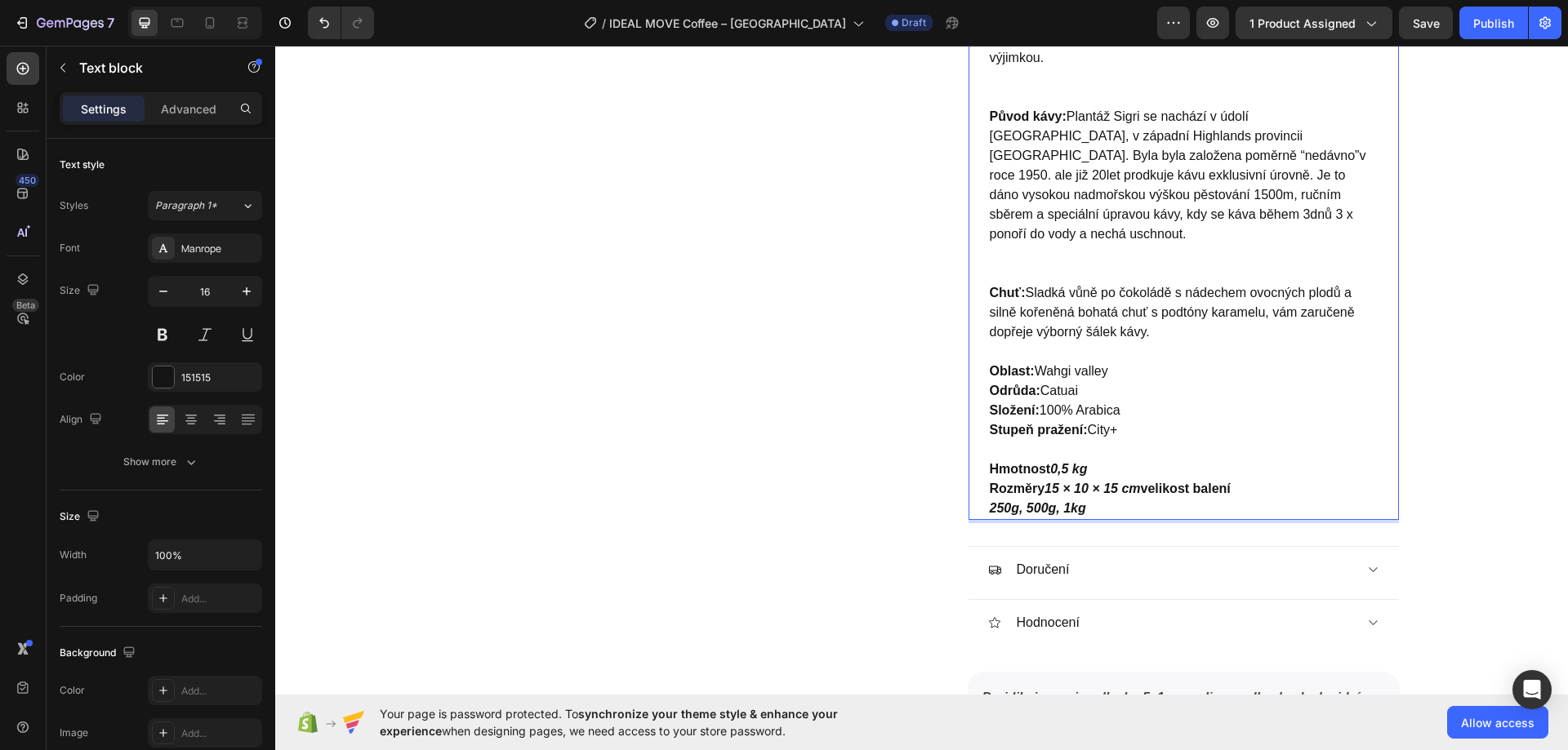
click at [1046, 482] on strong "15 × 10 × 15 cm" at bounding box center [1092, 489] width 95 height 14
click at [1044, 482] on strong "15 × 10 × 15 cm" at bounding box center [1092, 489] width 95 height 14
click at [1037, 482] on strong "Rozměry" at bounding box center [1017, 489] width 56 height 14
click at [1144, 482] on strong "velikost balení" at bounding box center [1189, 489] width 90 height 14
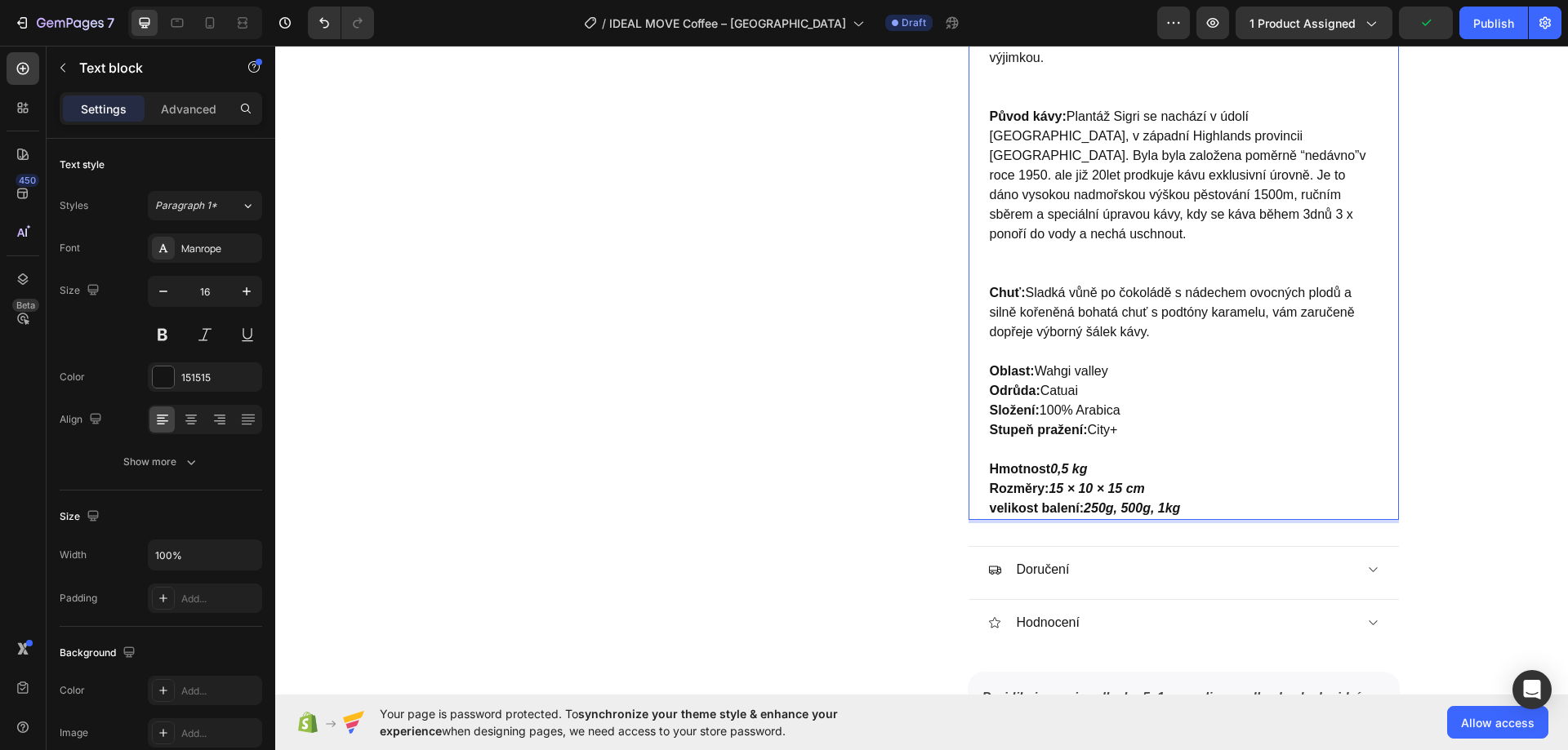
click at [1046, 439] on p "Oblast: Wahgi valley Odrůda: Catuai Složení: 100% Arabica Stupeň pražení: City+…" at bounding box center [1183, 440] width 388 height 157
click at [1059, 461] on strong "0,5 kg" at bounding box center [1068, 469] width 37 height 14
click at [1050, 461] on strong "0,5 kg" at bounding box center [1068, 469] width 37 height 14
click at [1201, 309] on p "Chuť: Sladká vůně po čokoládě s nádechem ovocných plodů a silně kořeněná bohatá…" at bounding box center [1183, 322] width 388 height 79
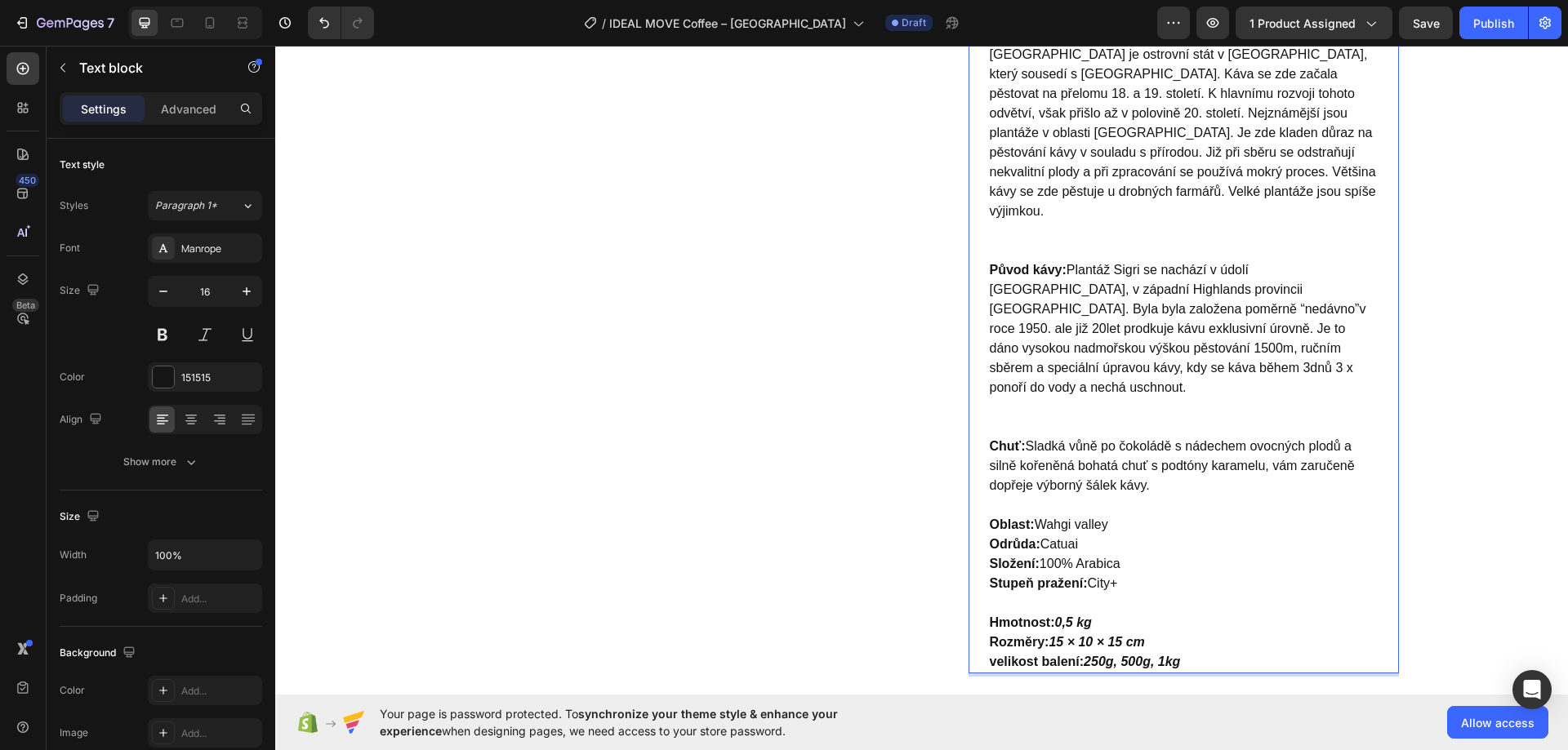
scroll to position [931, 0]
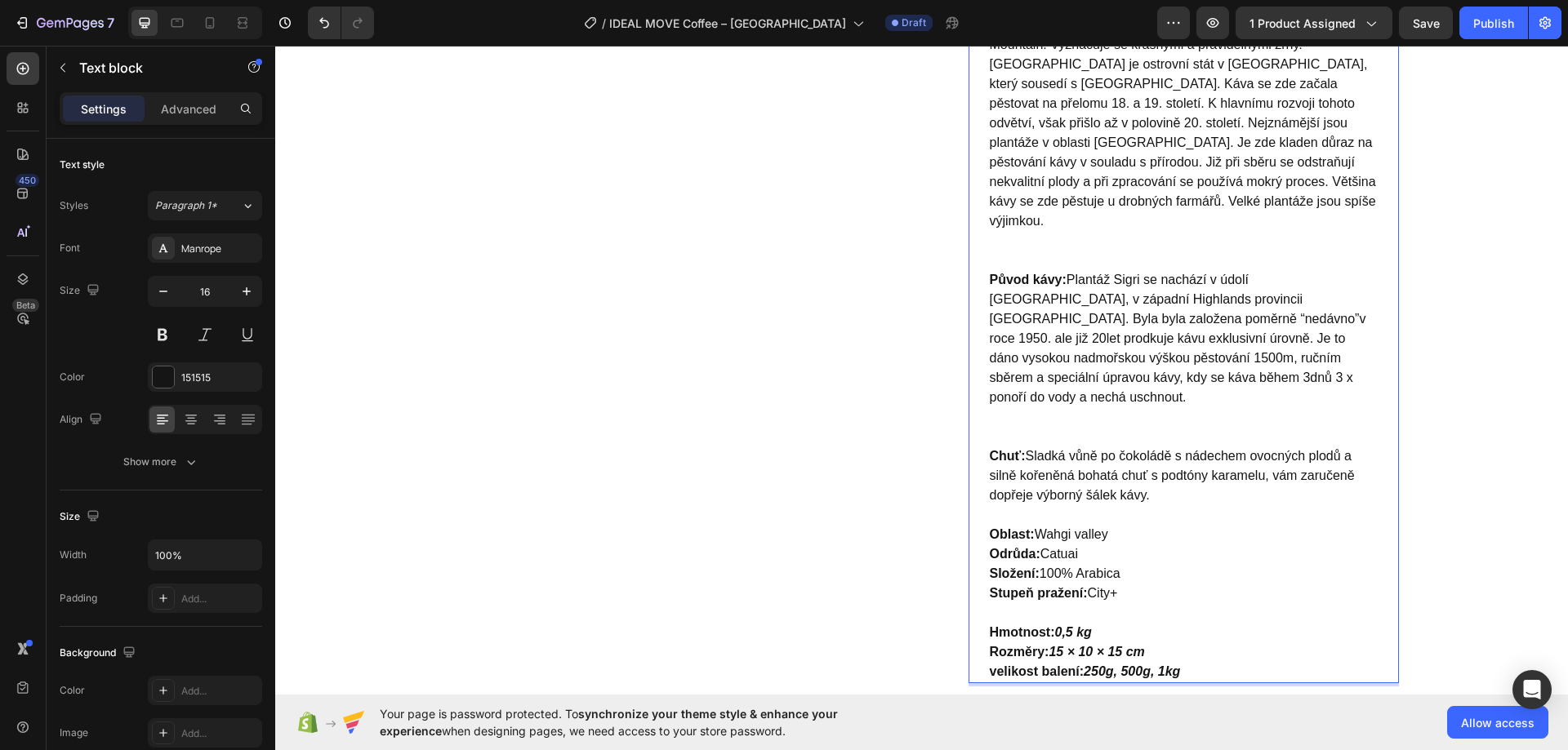
click at [1062, 377] on p "Původ kávy: Plantáž Sigri se nachází v údolí Wahgi, v západní Highlands provinc…" at bounding box center [1183, 358] width 388 height 176
click at [1004, 471] on p "Chuť: Sladká vůně po čokoládě s nádechem ovocných plodů a silně kořeněná bohatá…" at bounding box center [1183, 485] width 388 height 79
click at [1023, 377] on p "Původ kávy: Plantáž Sigri se nachází v údolí Wahgi, v západní Highlands provinc…" at bounding box center [1183, 358] width 388 height 176
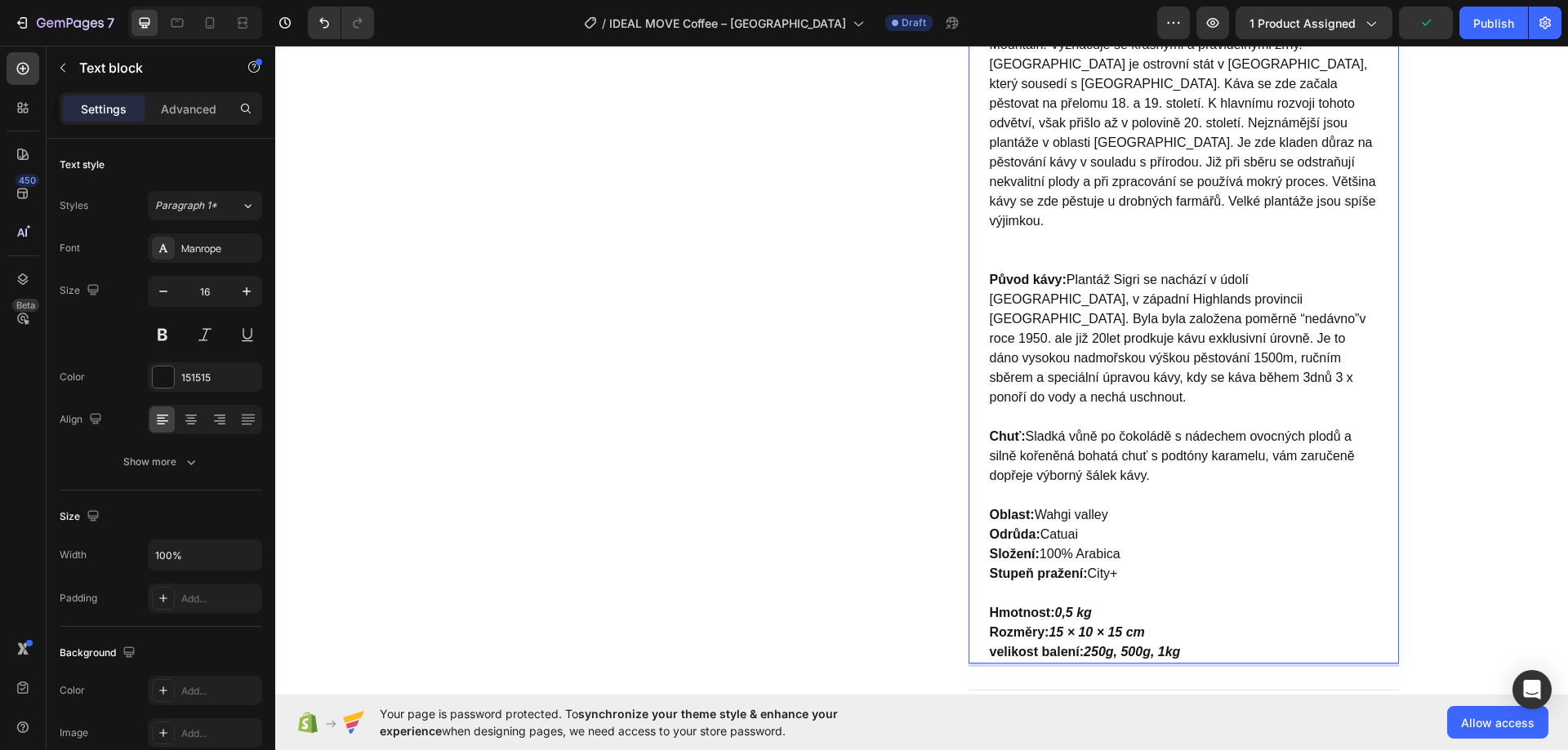
click at [1016, 229] on p "Papua New Guinea Plantation Sigri AA, scr. 16+/17 Tato káva je blízkou příbuzno…" at bounding box center [1183, 123] width 388 height 294
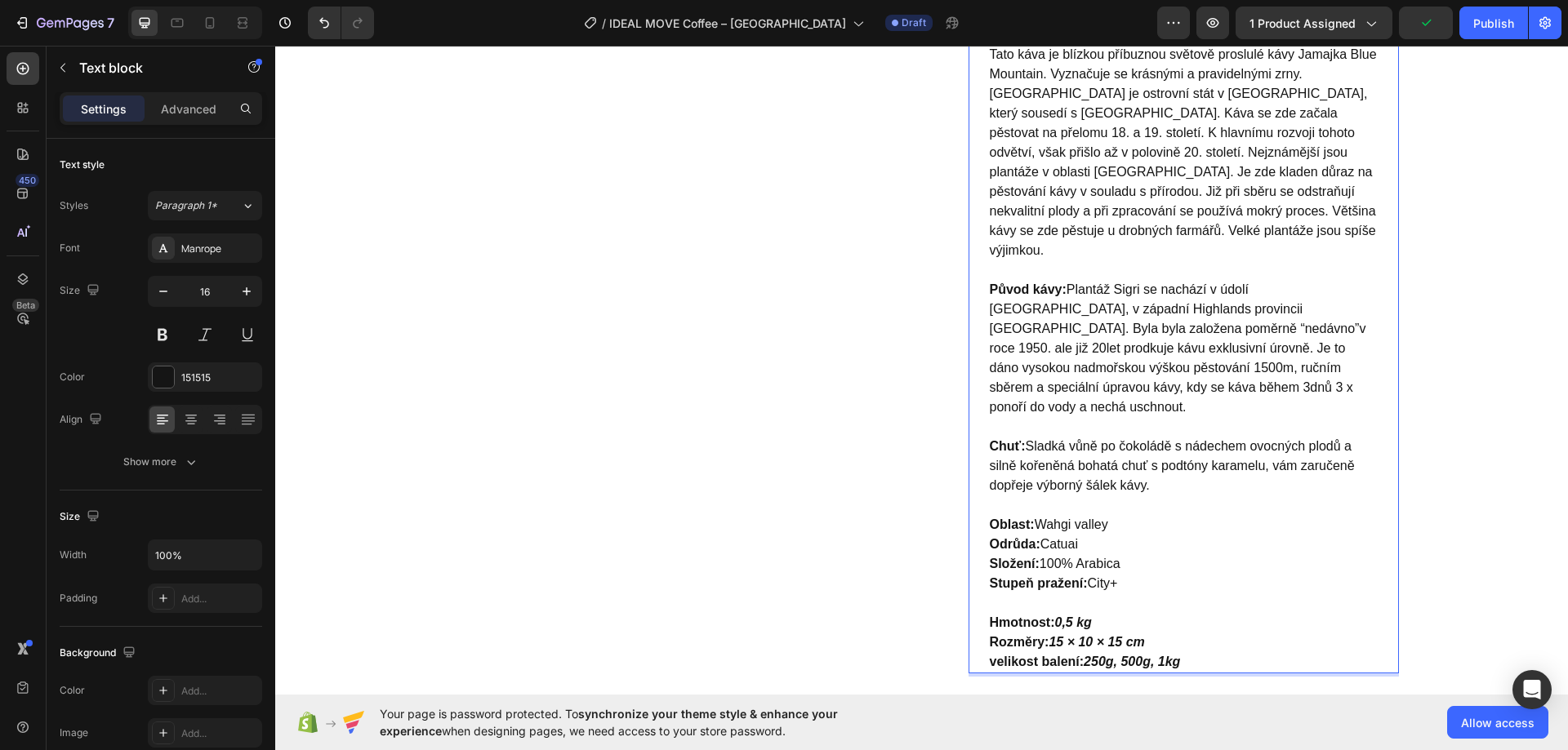
scroll to position [686, 0]
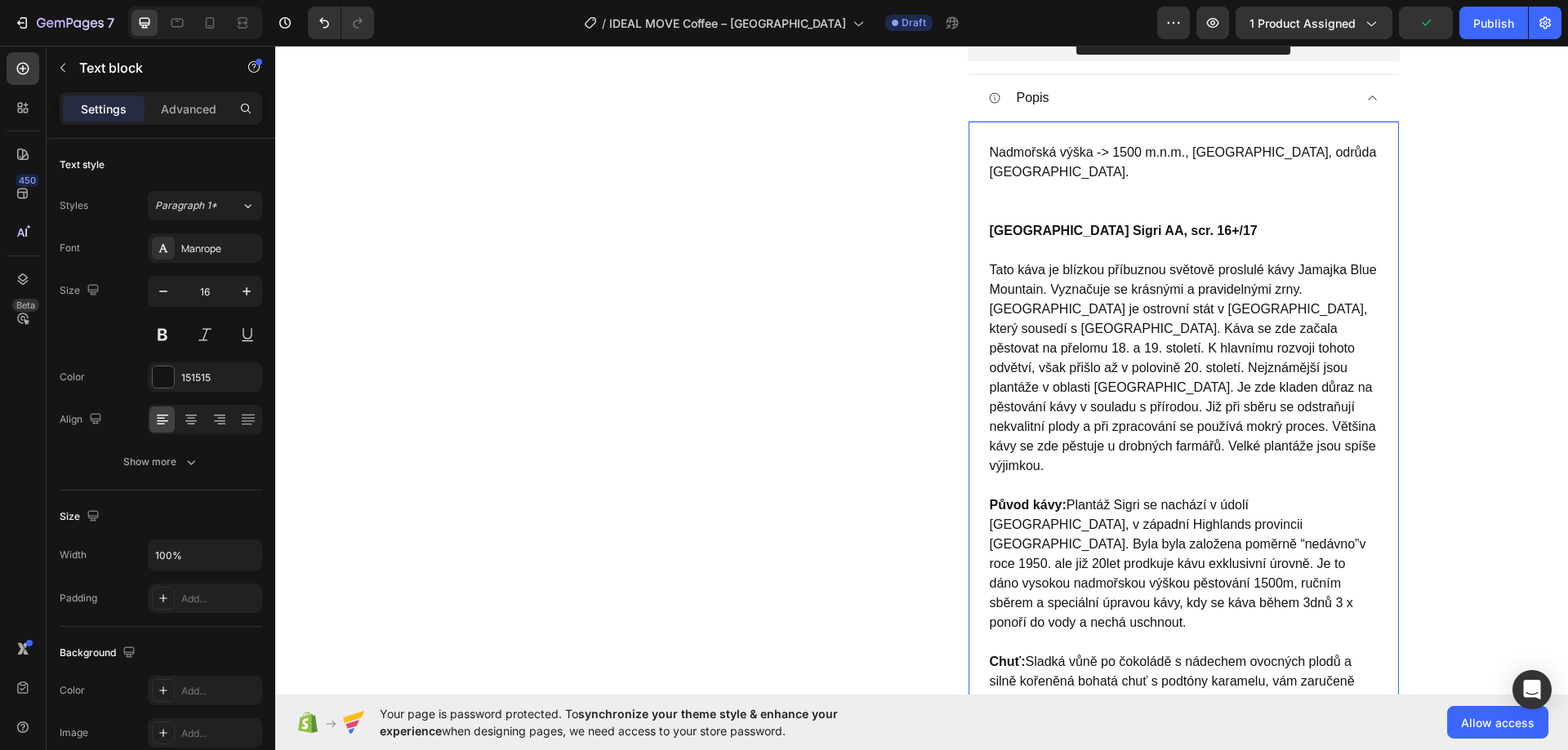
click at [1021, 237] on strong "Papua New Guinea Plantation Sigri AA, scr. 16+/17" at bounding box center [1123, 230] width 268 height 14
click at [1019, 203] on p "Nadmořská výška -> 1500 m.n.m., oblast Wahgi Valley, odrůda Catuai." at bounding box center [1183, 182] width 388 height 79
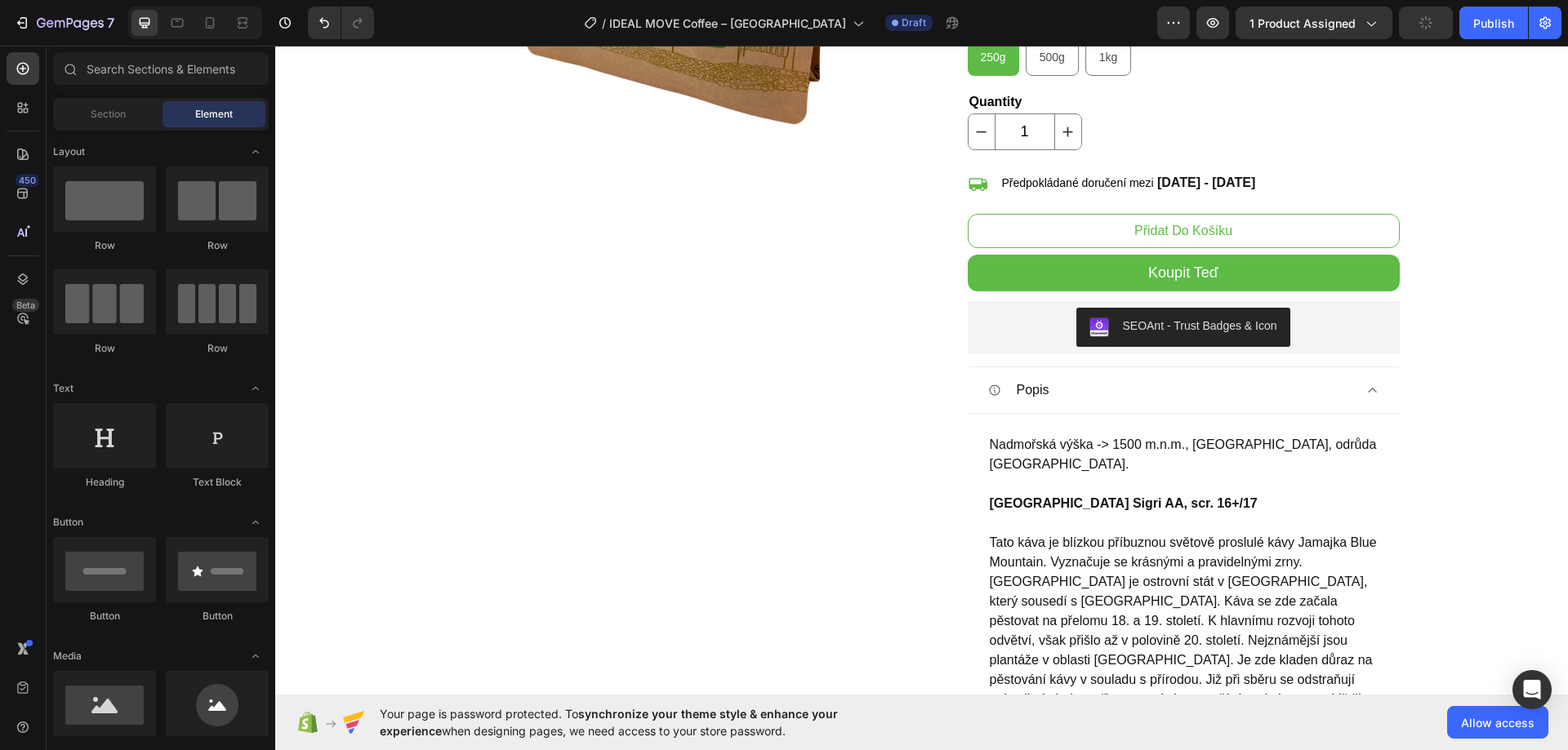
scroll to position [360, 0]
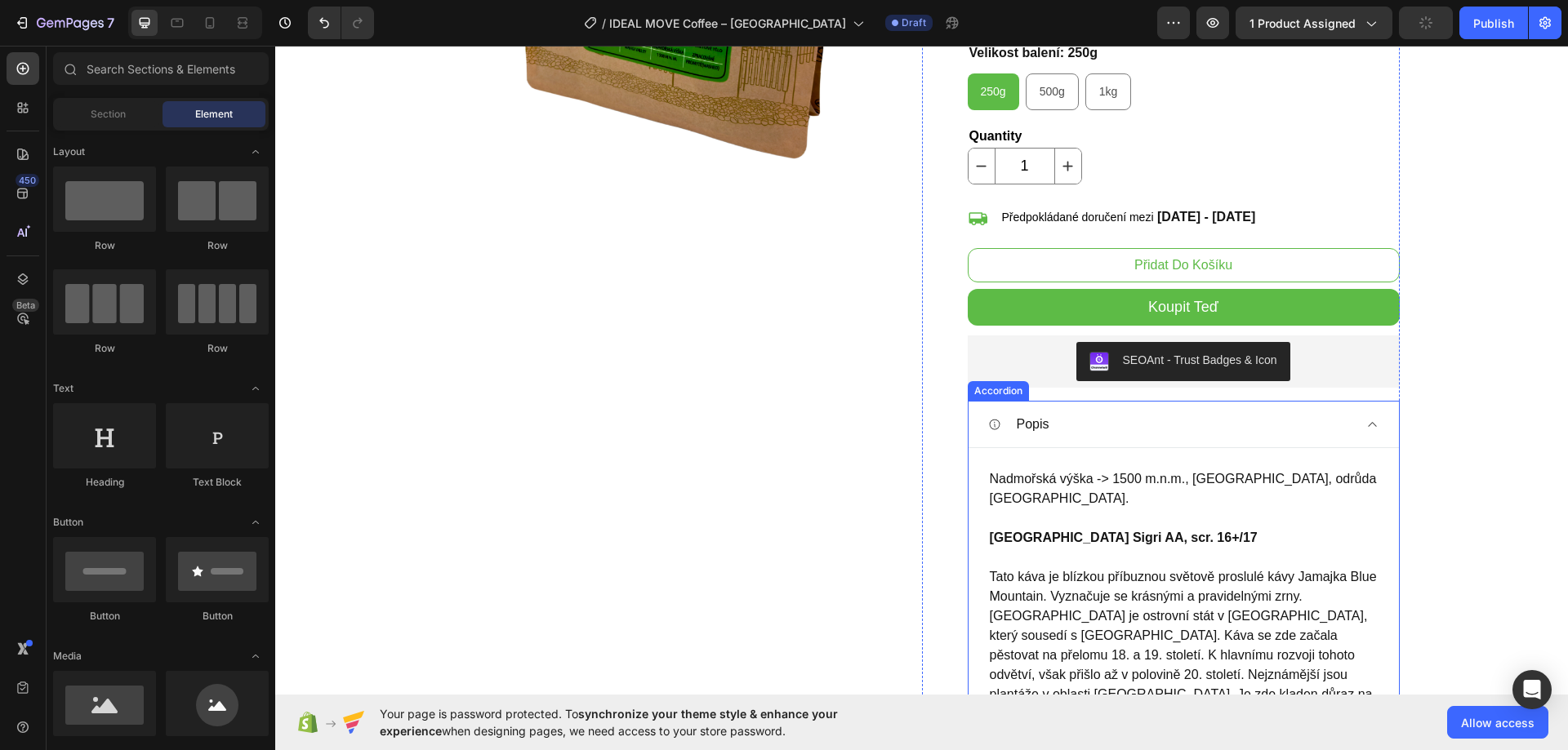
click at [1351, 431] on div "Popis" at bounding box center [1183, 424] width 430 height 46
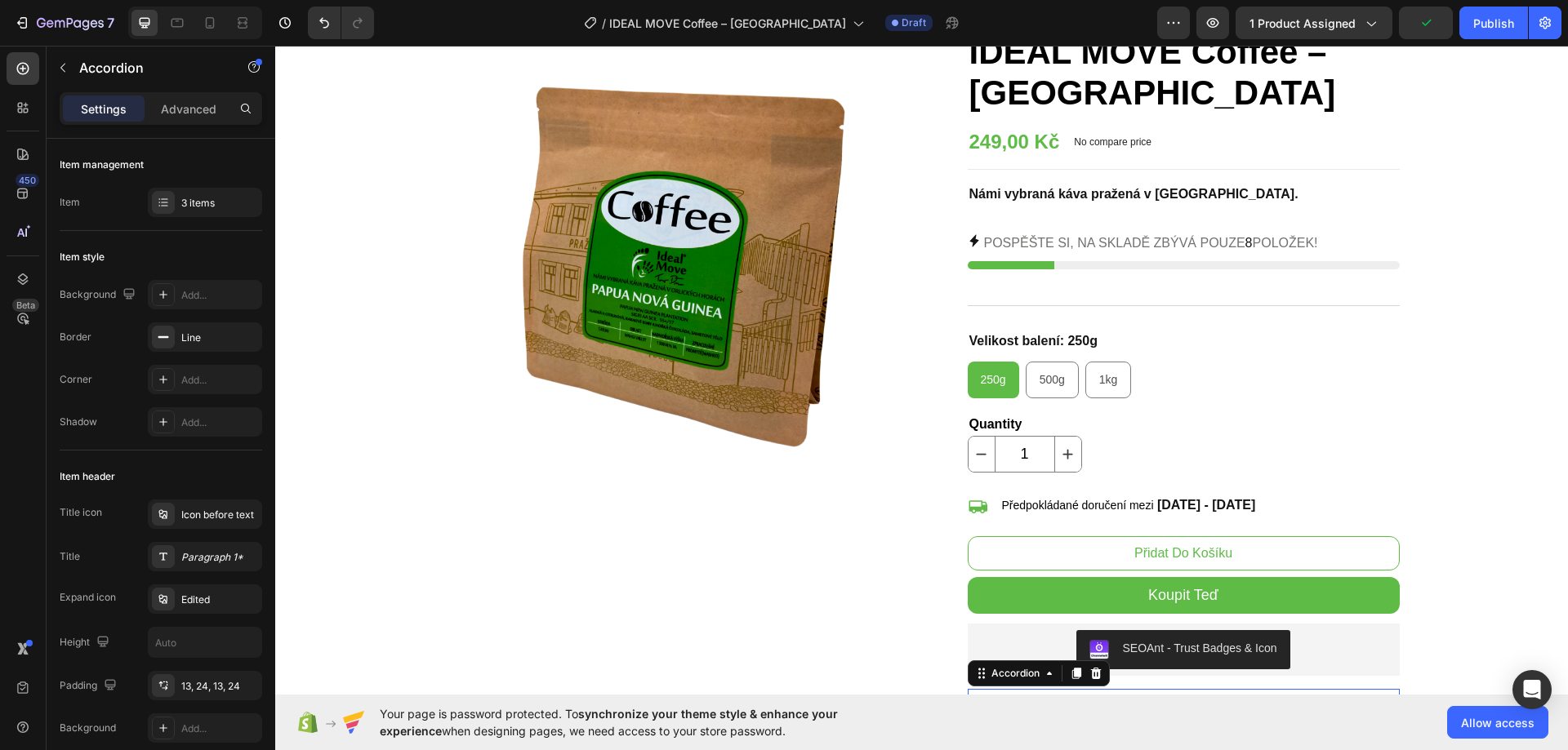
scroll to position [0, 0]
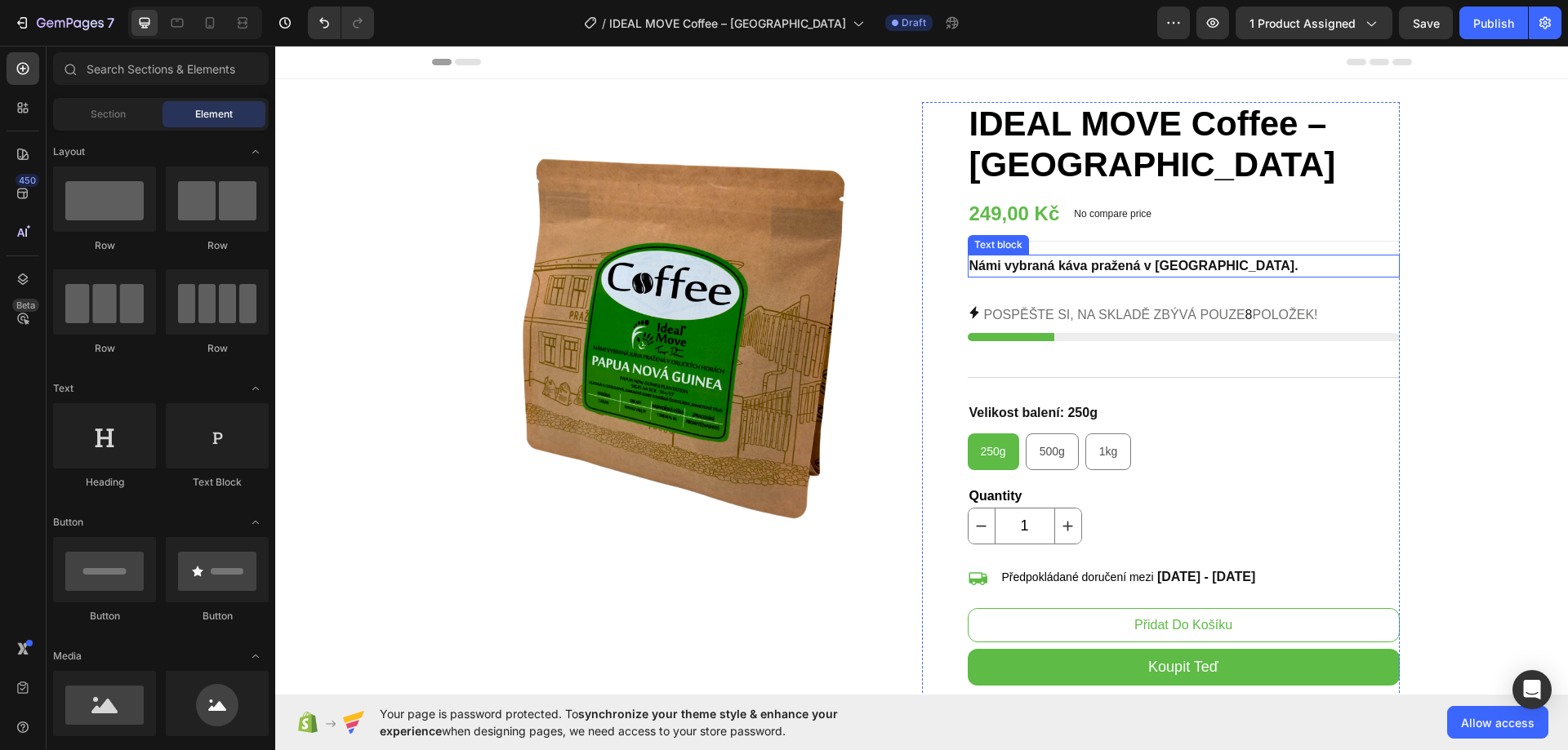
click at [1000, 266] on strong "Námi vybraná káva pražená v Orlických horách." at bounding box center [1134, 266] width 329 height 14
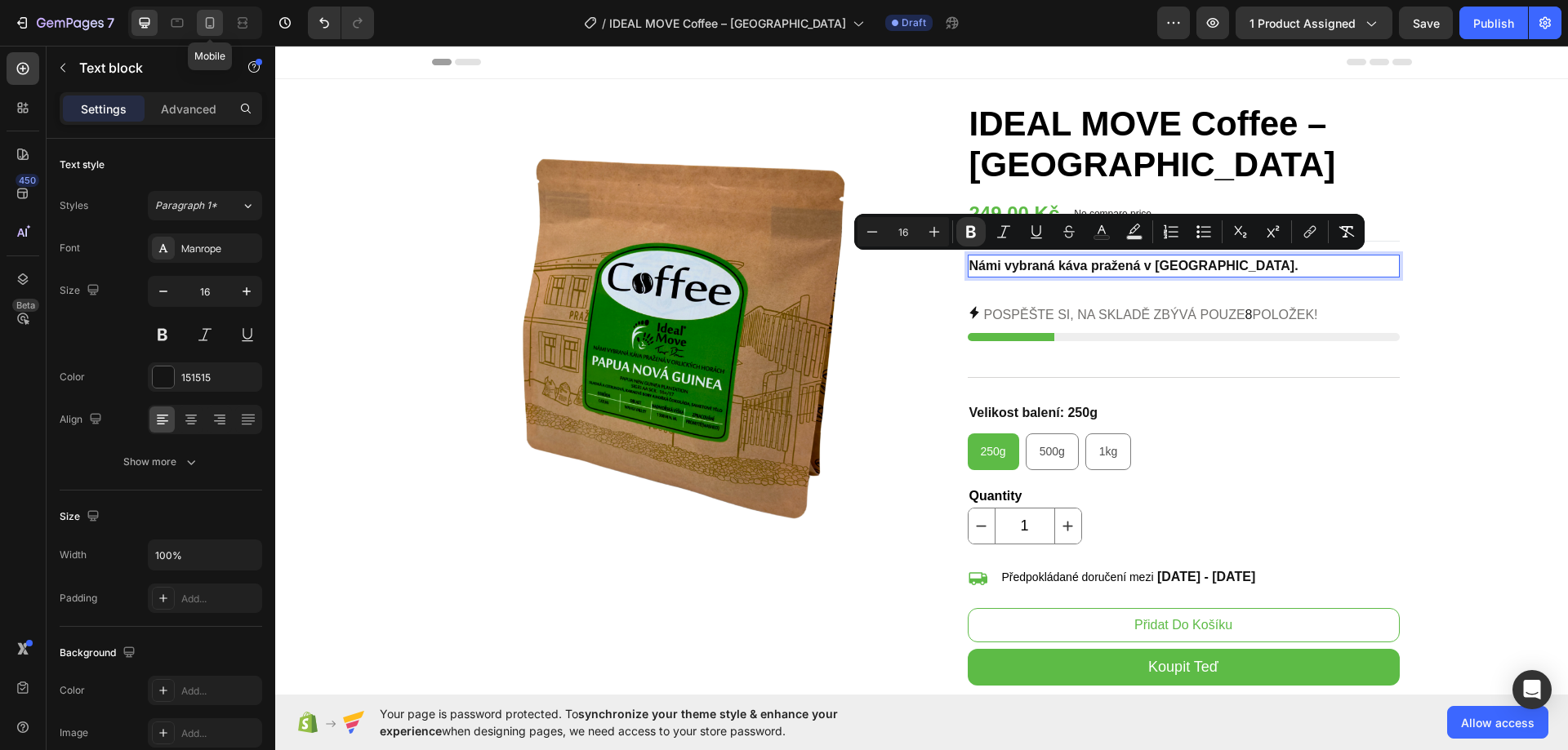
click at [199, 22] on div at bounding box center [210, 23] width 26 height 26
type input "14"
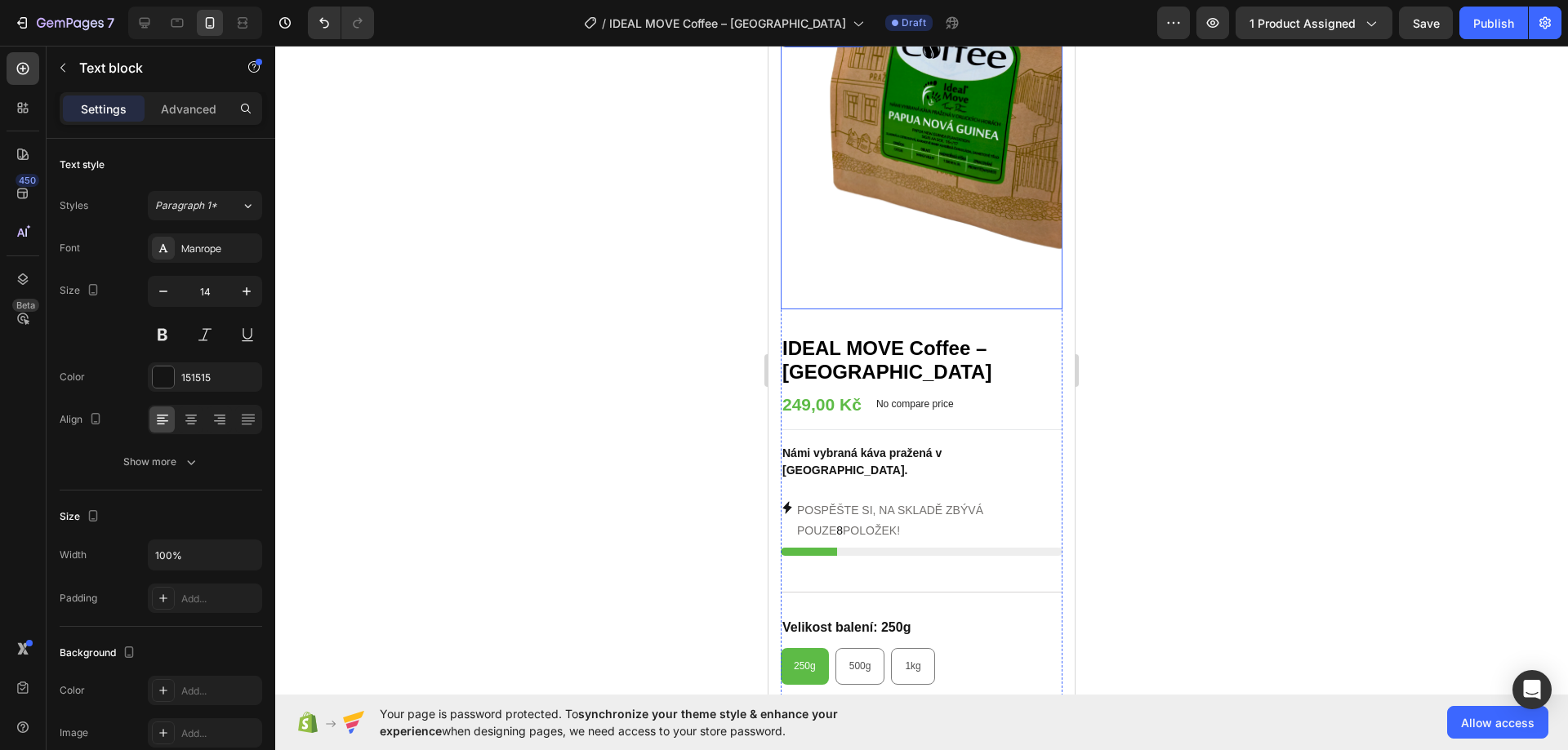
scroll to position [244, 0]
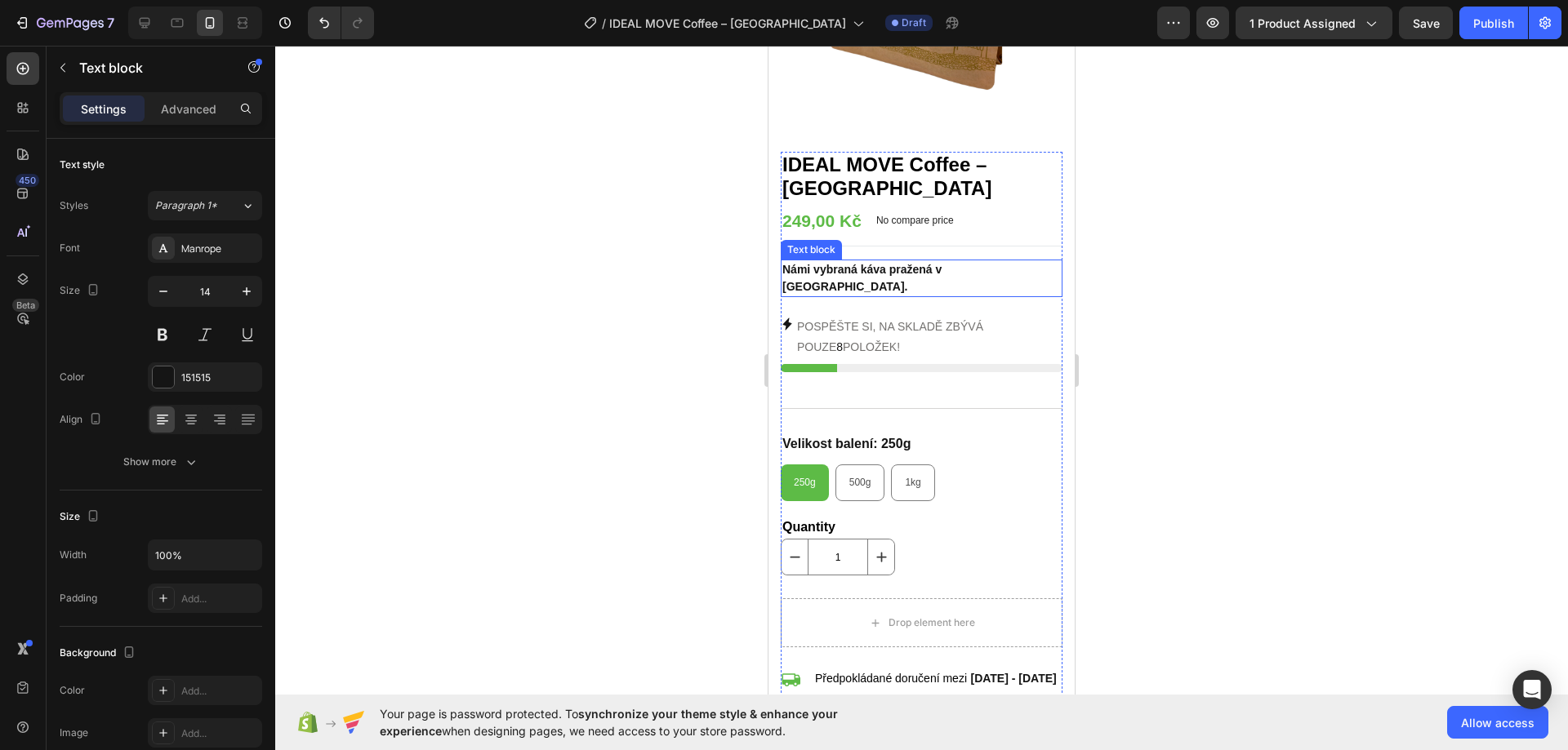
click at [878, 265] on strong "Námi vybraná káva pražená v Orlických horách." at bounding box center [862, 278] width 159 height 30
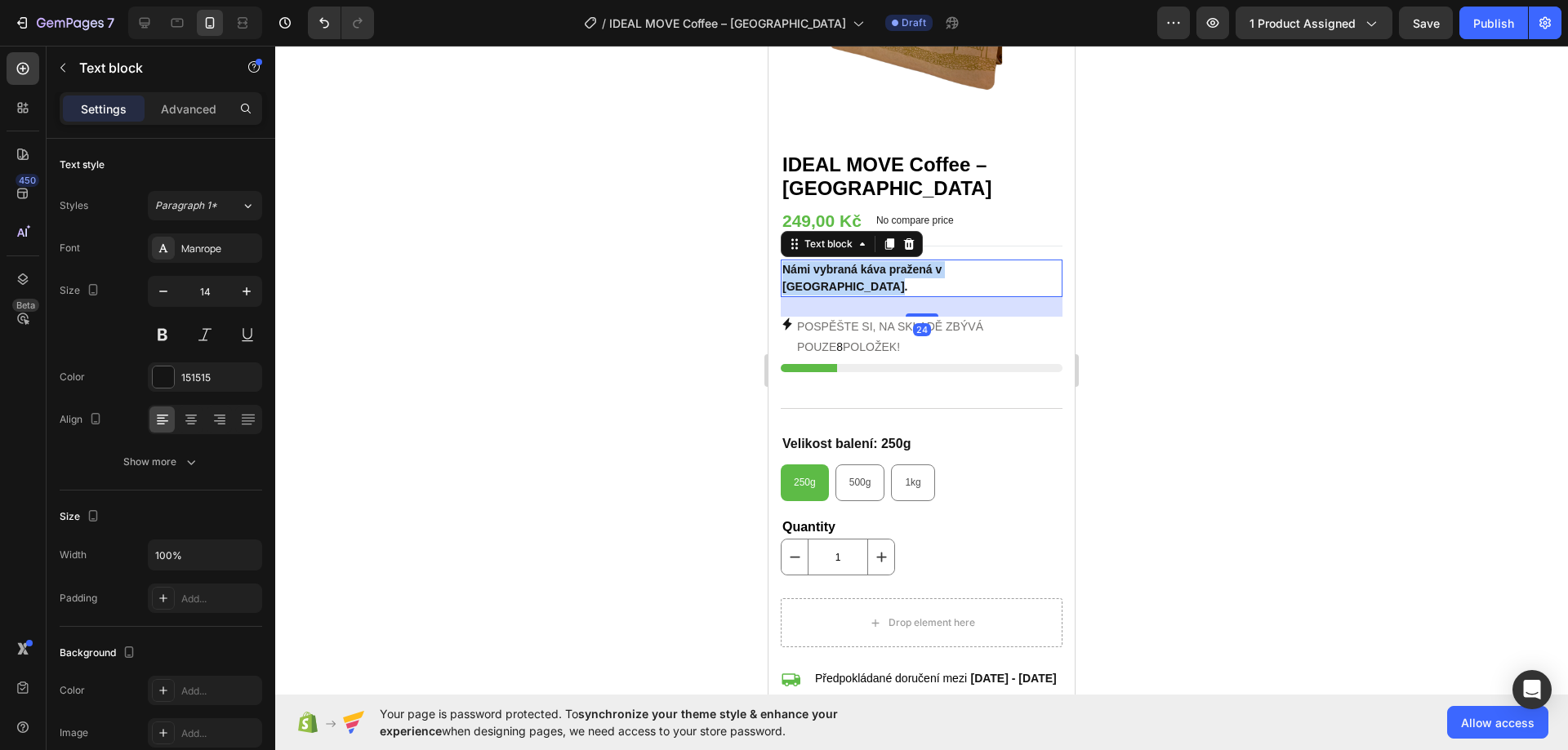
click at [878, 265] on strong "Námi vybraná káva pražená v Orlických horách." at bounding box center [862, 278] width 159 height 30
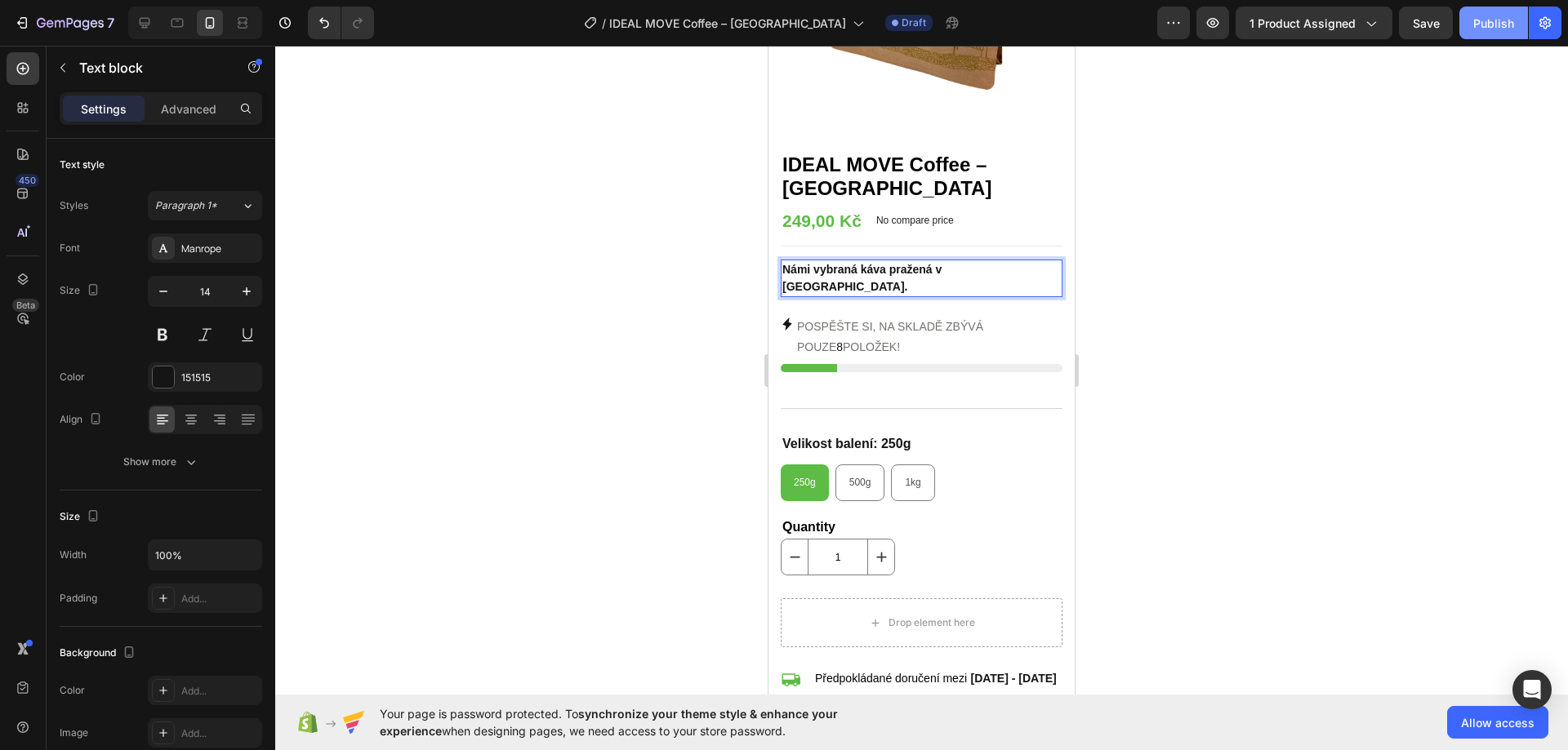
click at [1496, 19] on div "Publish" at bounding box center [1493, 23] width 41 height 17
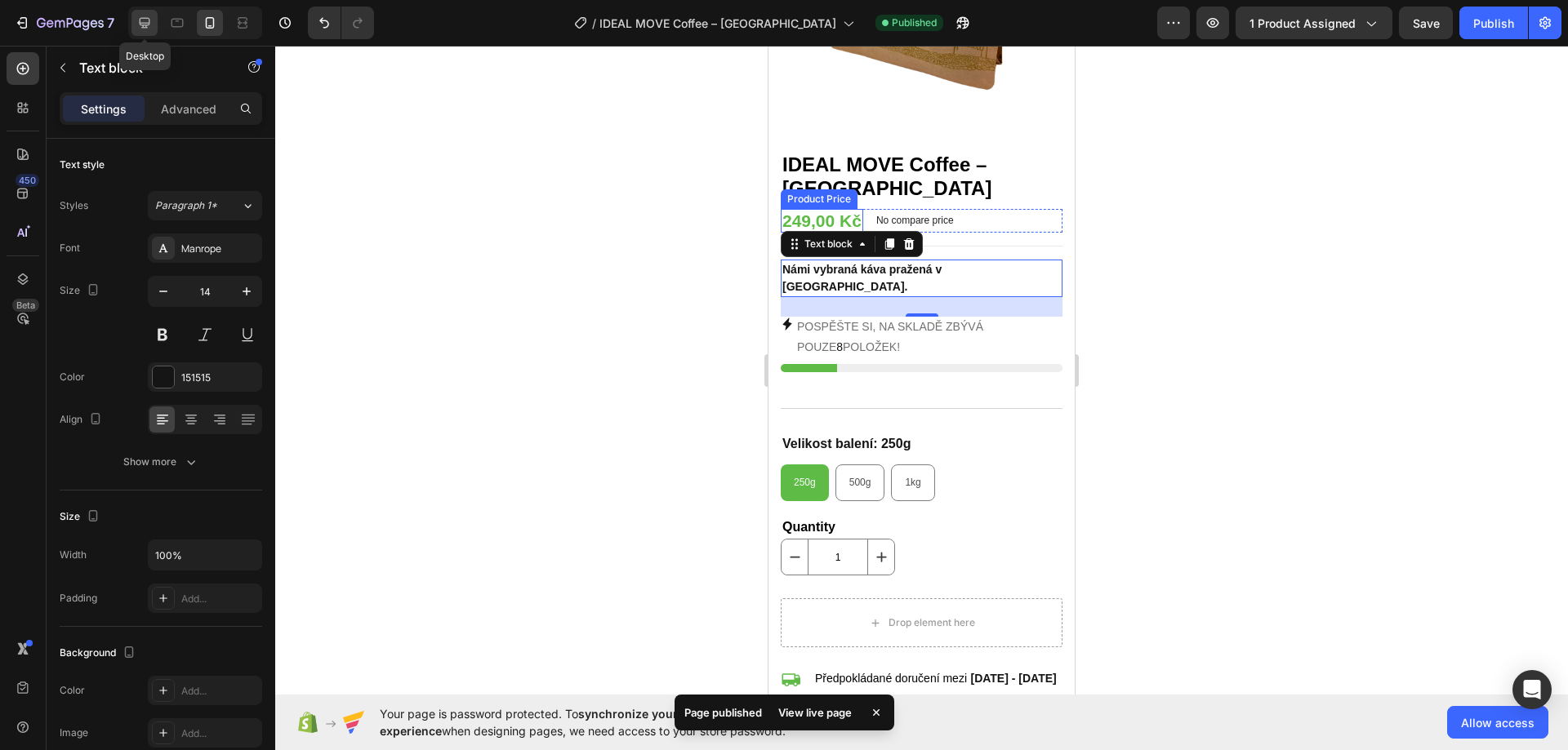
click at [151, 30] on icon at bounding box center [144, 23] width 16 height 16
type input "16"
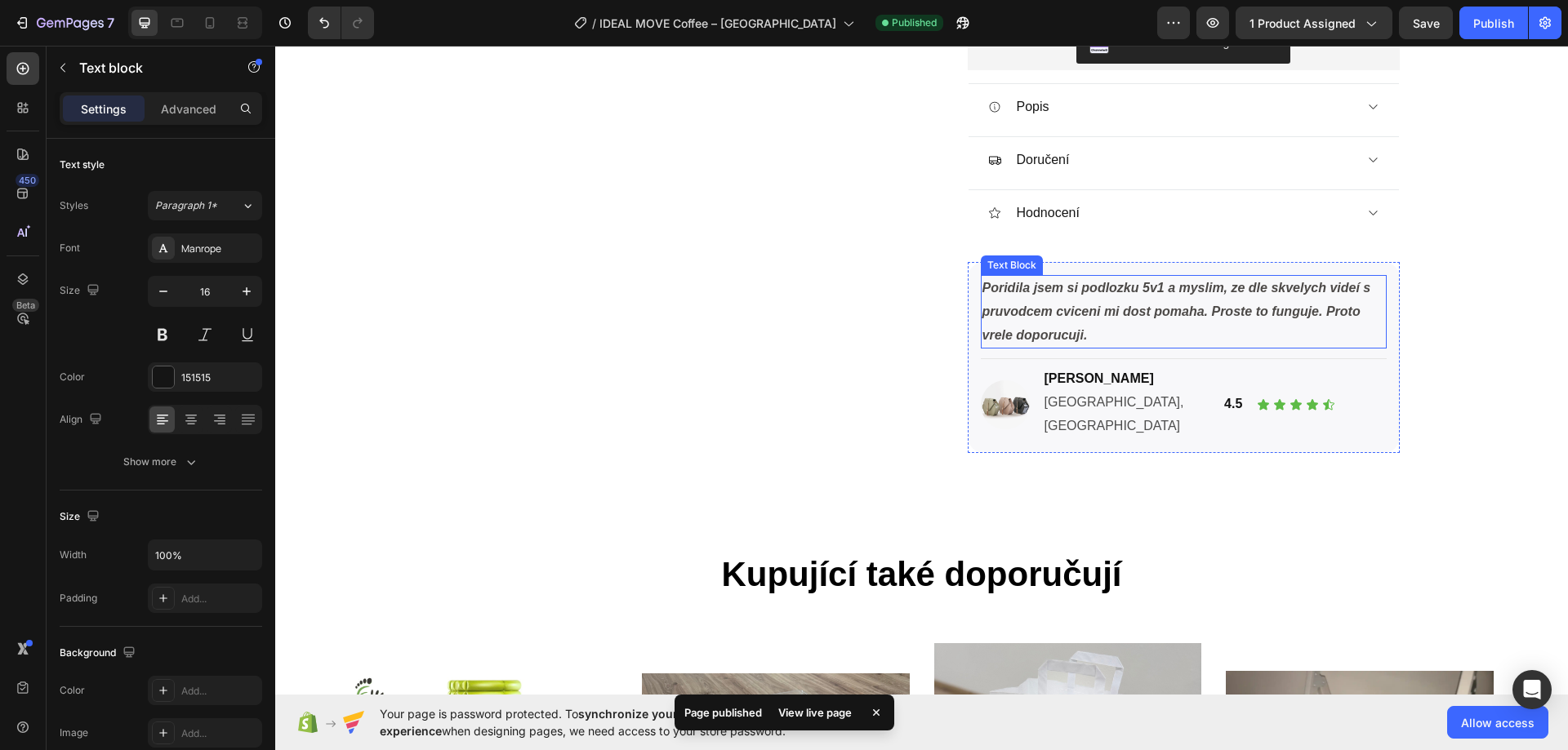
scroll to position [596, 0]
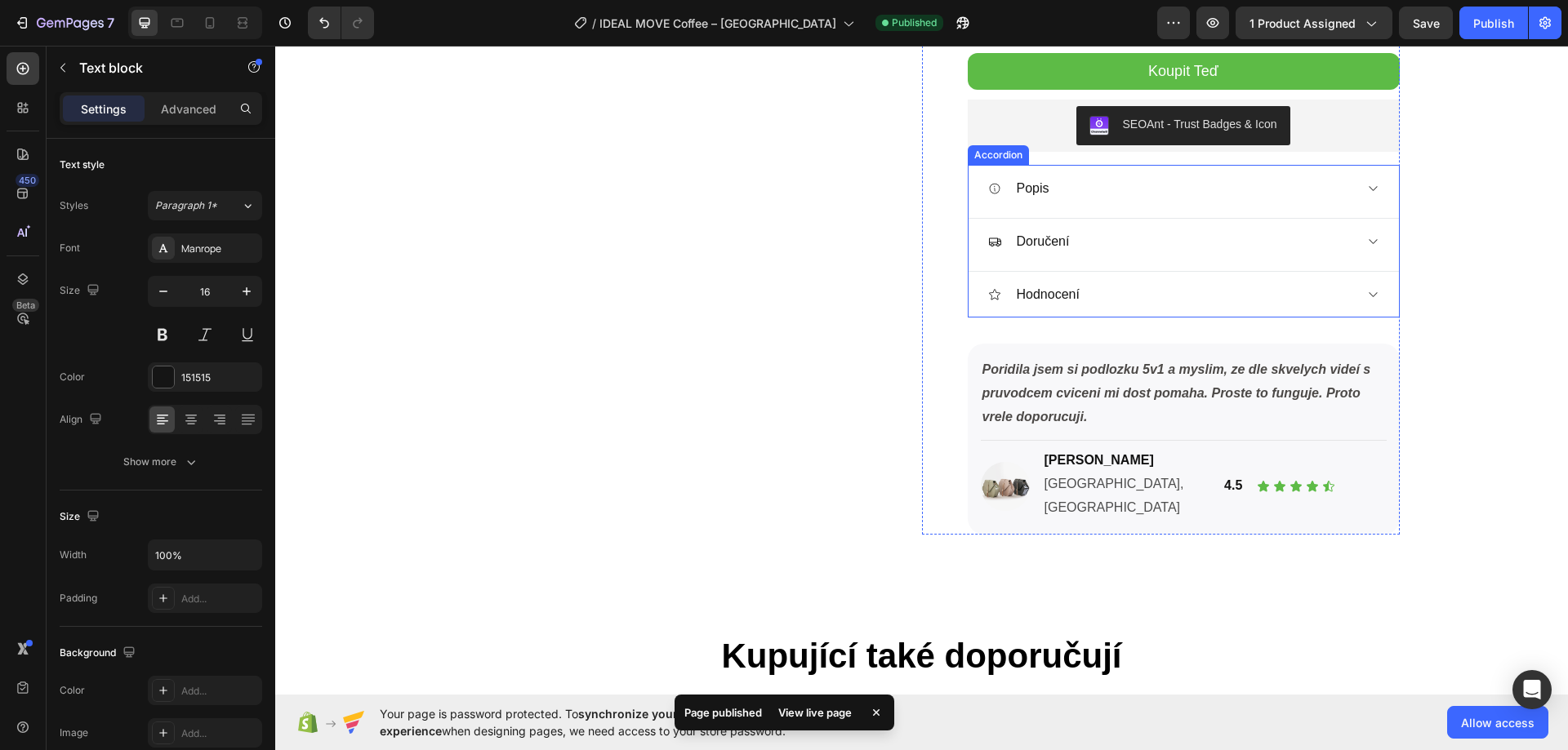
click at [1156, 193] on div "Popis" at bounding box center [1170, 189] width 365 height 25
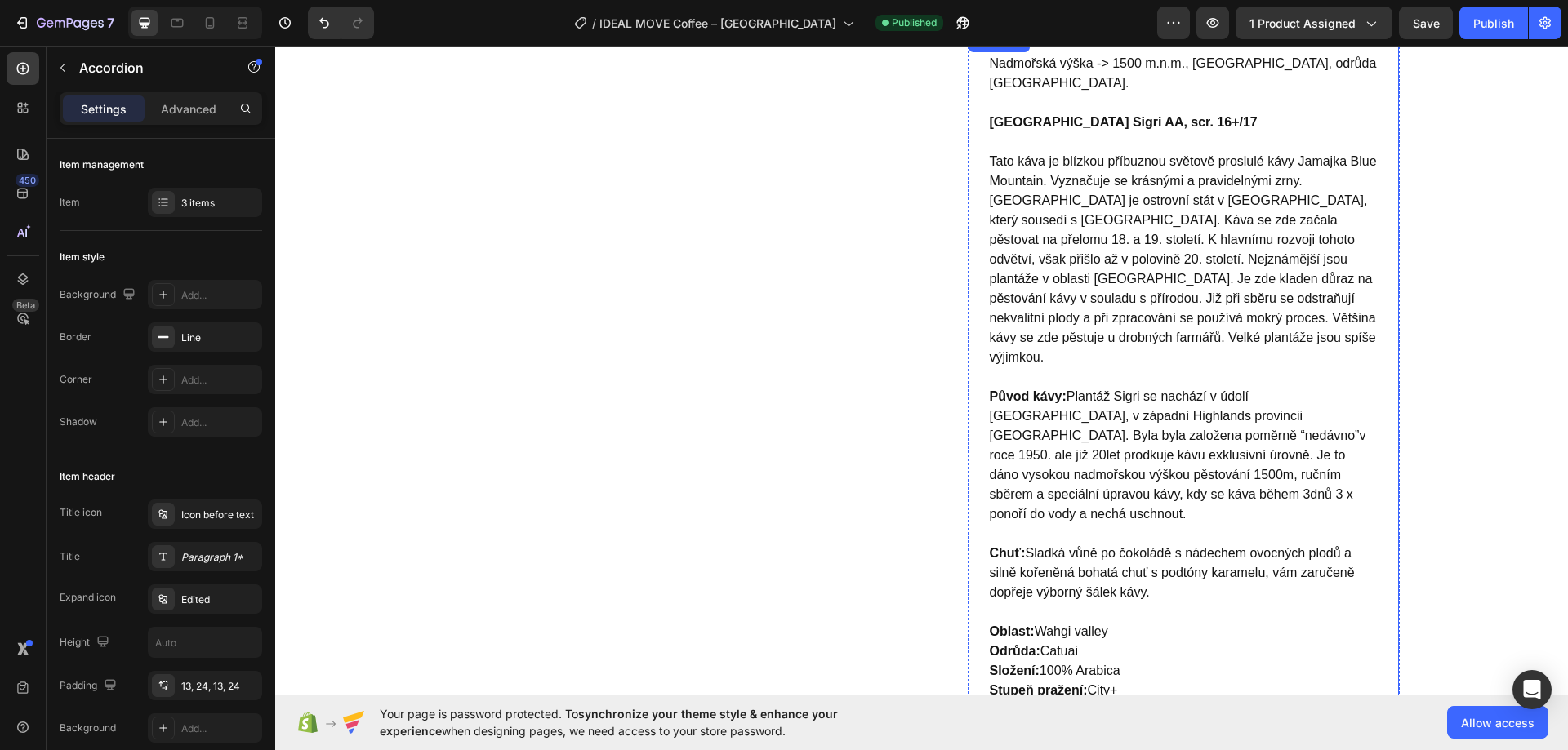
scroll to position [514, 0]
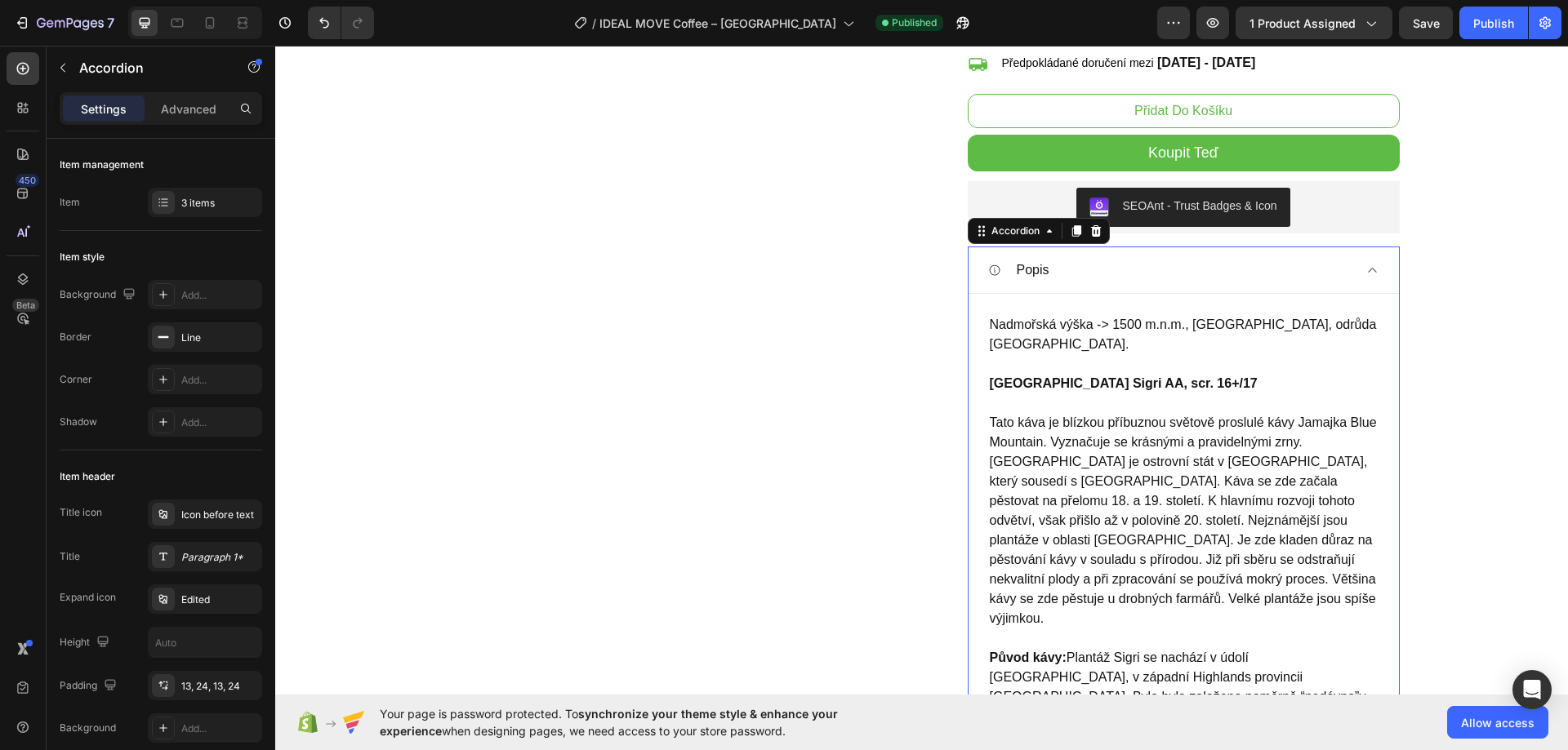
click at [1157, 285] on div "Popis" at bounding box center [1183, 270] width 430 height 46
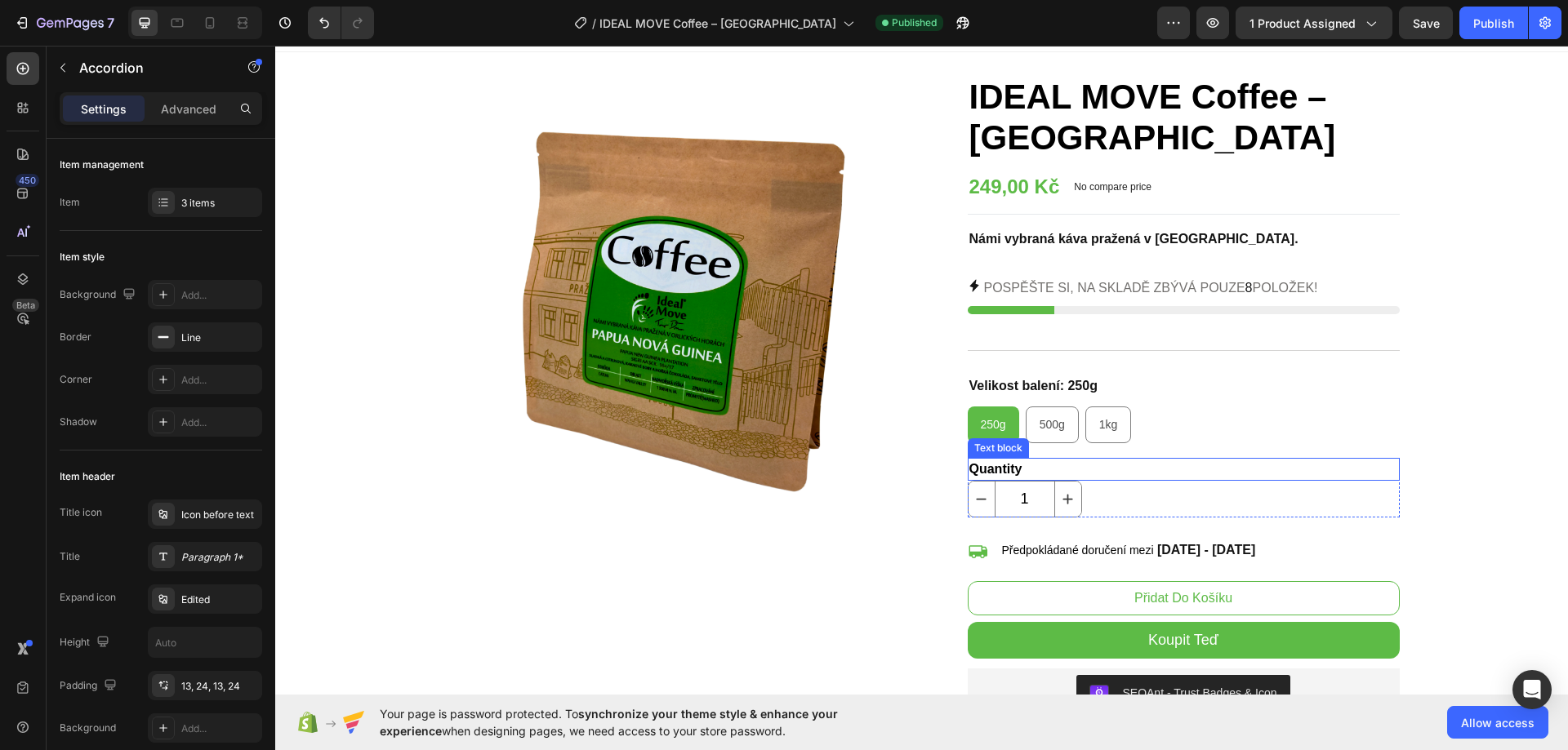
scroll to position [0, 0]
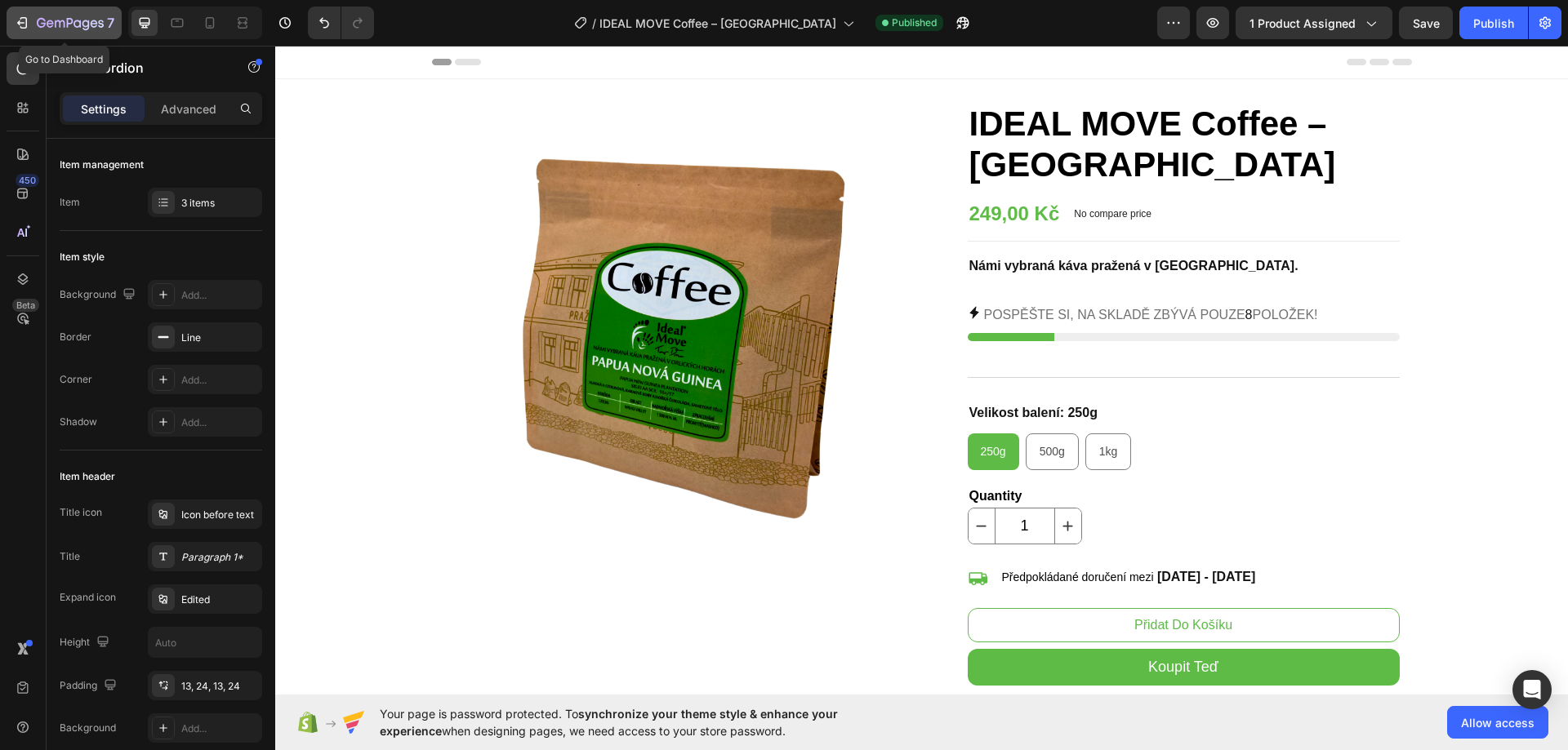
click at [19, 22] on icon "button" at bounding box center [20, 23] width 7 height 5
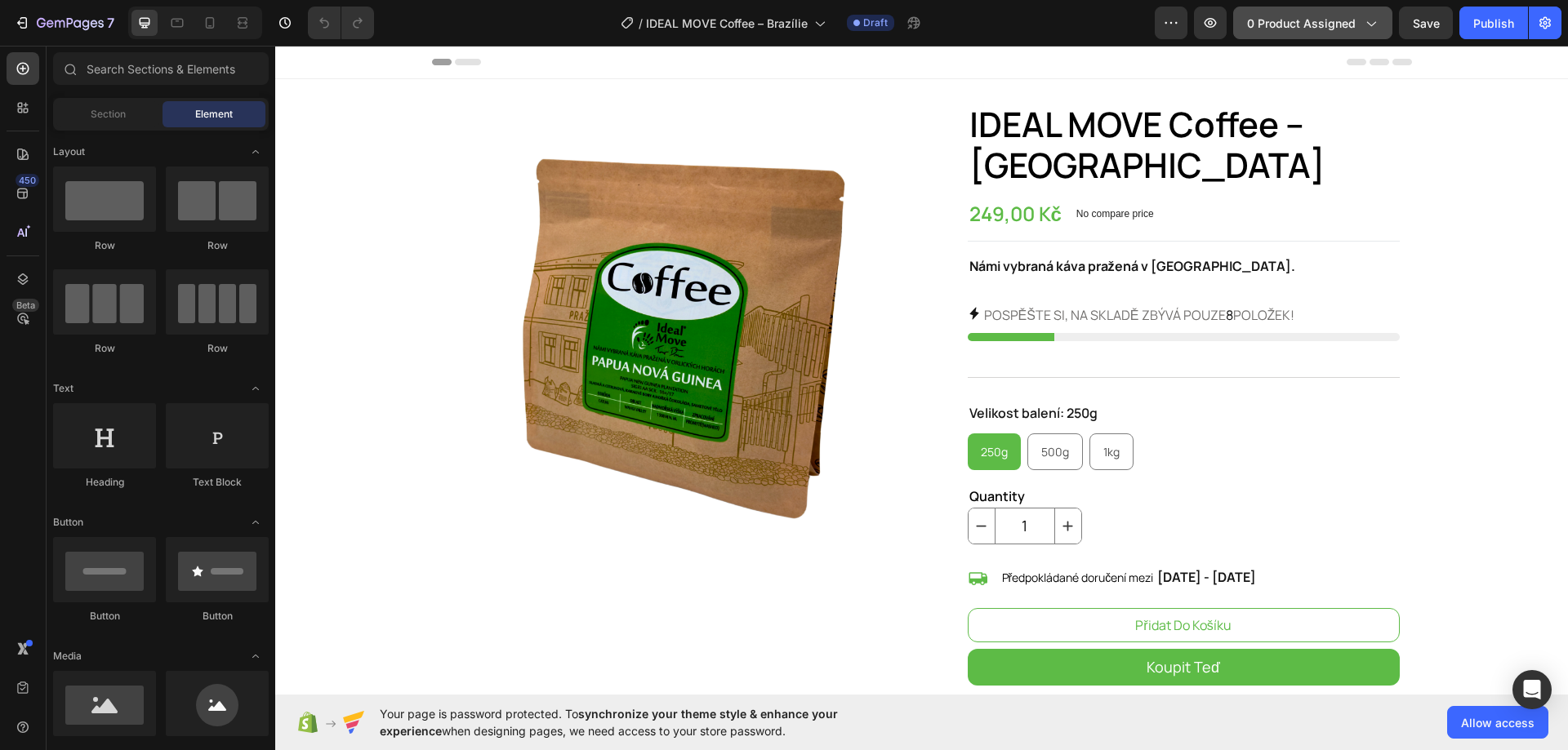
click at [1277, 32] on button "0 product assigned" at bounding box center [1312, 22] width 159 height 33
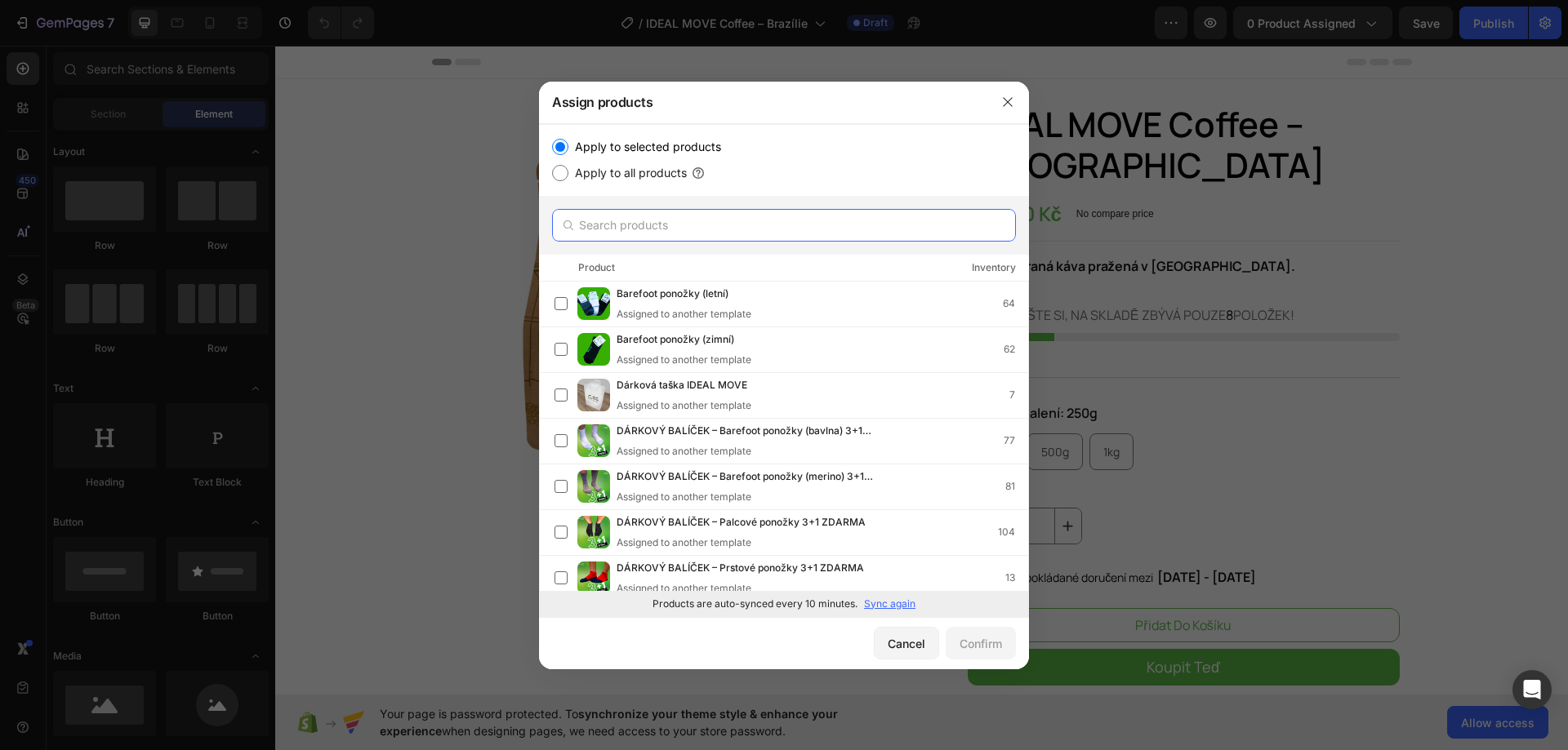
click at [893, 228] on input "text" at bounding box center [783, 225] width 464 height 33
paste input "IDEAL MOVE Coffee – Brazílie"
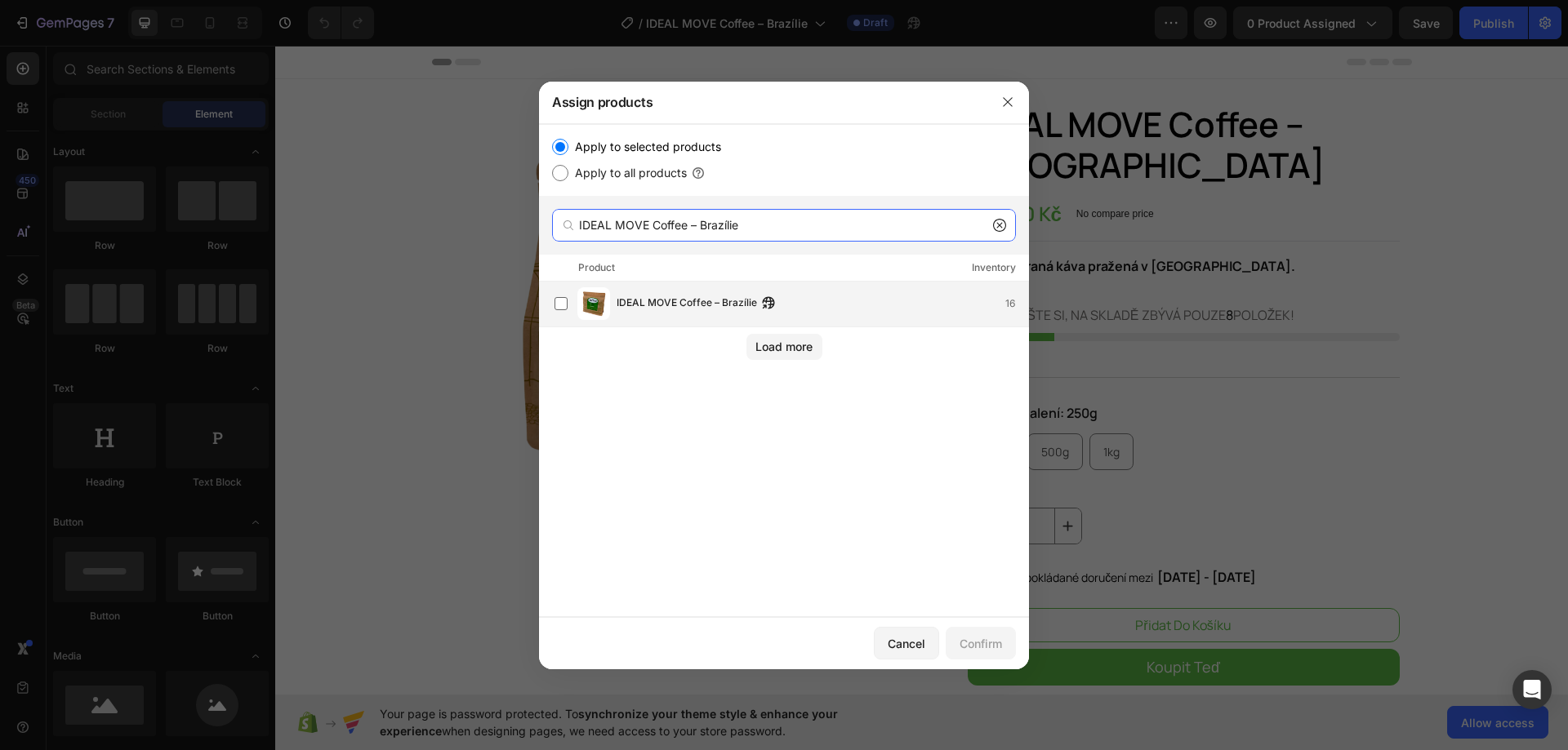
type input "IDEAL MOVE Coffee – Brazílie"
click at [860, 309] on div "IDEAL MOVE Coffee – Brazílie 16" at bounding box center [822, 304] width 411 height 18
click at [984, 649] on div "Confirm" at bounding box center [981, 642] width 42 height 17
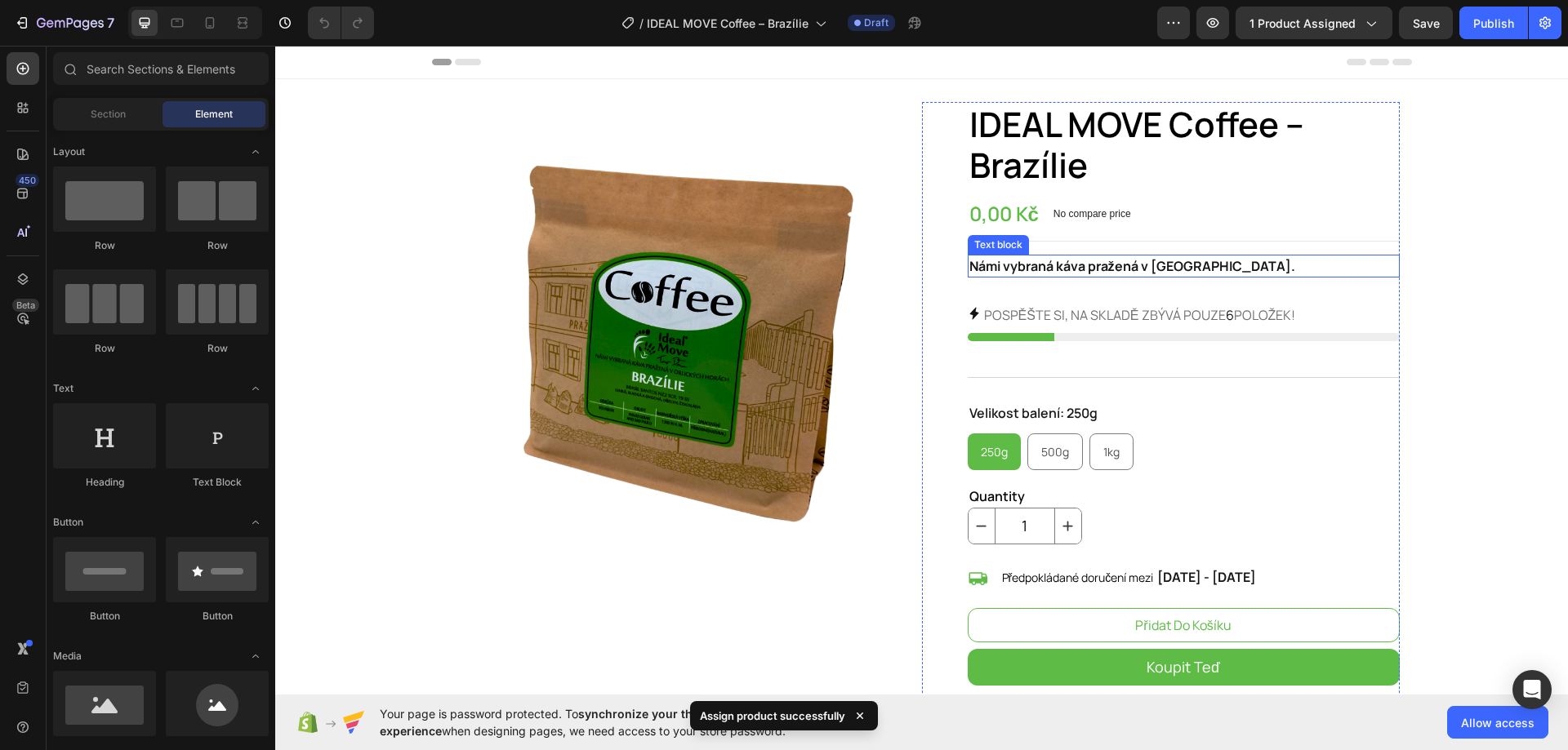
click at [1082, 269] on strong "Námi vybraná káva pražená v [GEOGRAPHIC_DATA]." at bounding box center [1132, 266] width 326 height 18
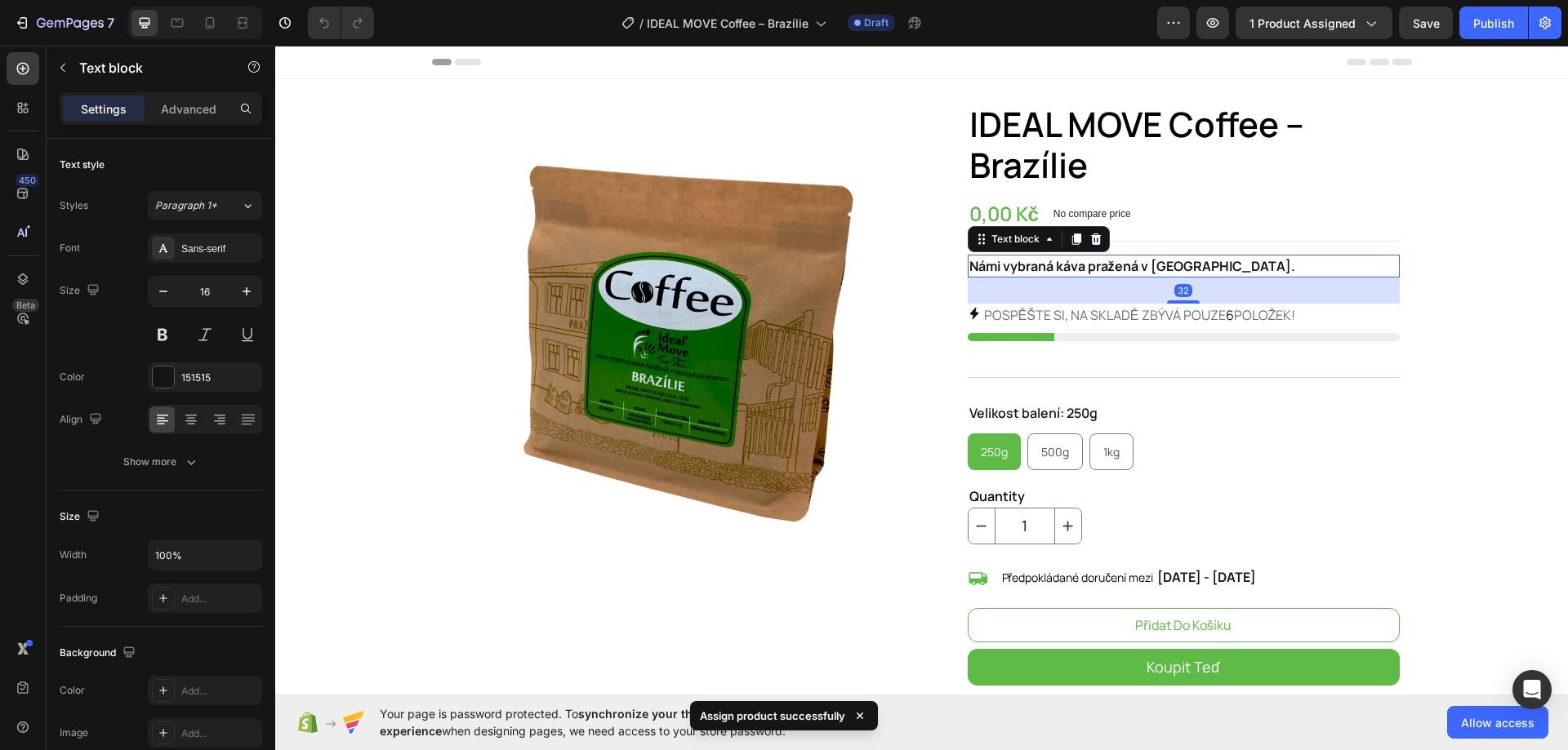
click at [1082, 269] on strong "Námi vybraná káva pražená v [GEOGRAPHIC_DATA]." at bounding box center [1132, 266] width 326 height 18
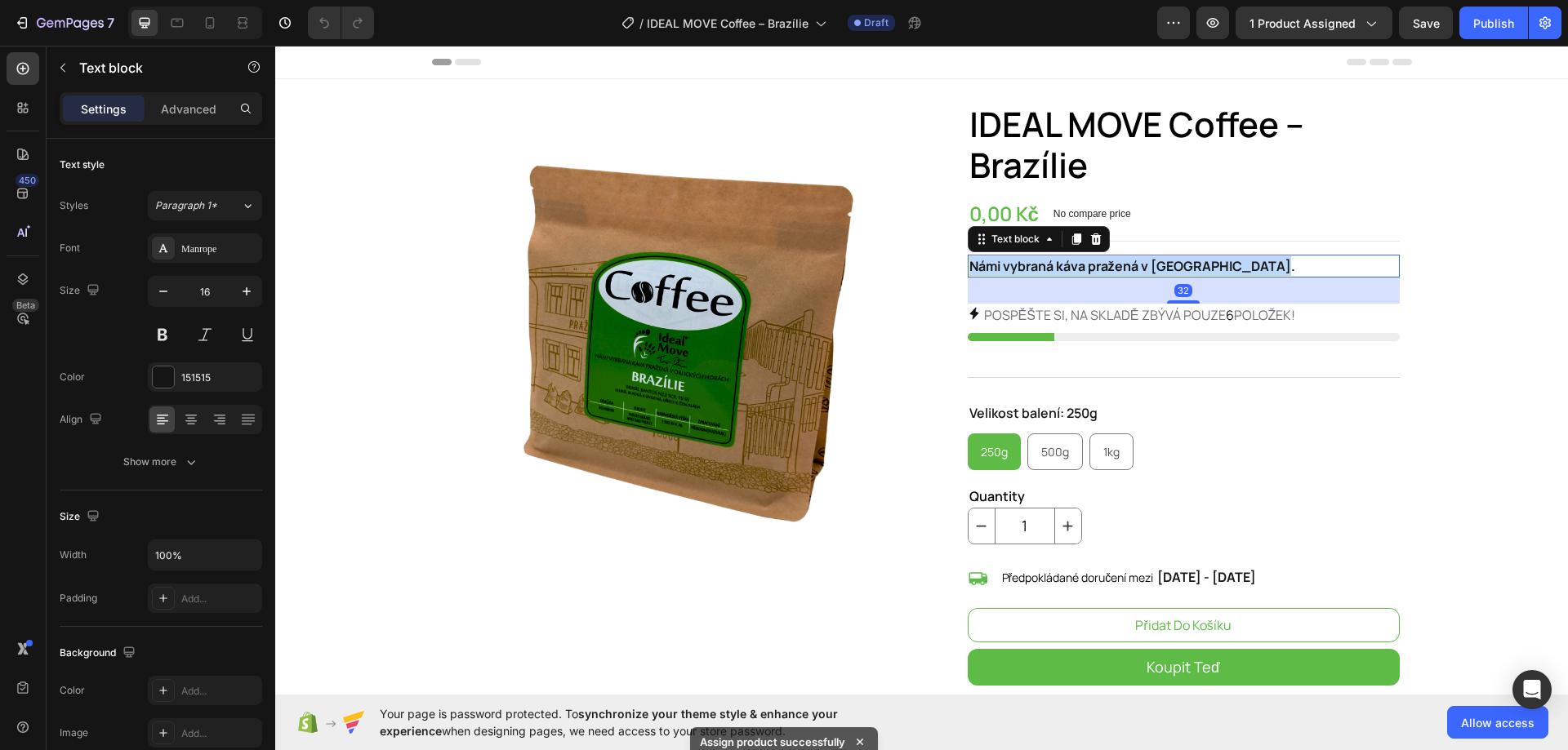
click at [1082, 269] on strong "Námi vybraná káva pražená v [GEOGRAPHIC_DATA]." at bounding box center [1132, 266] width 326 height 18
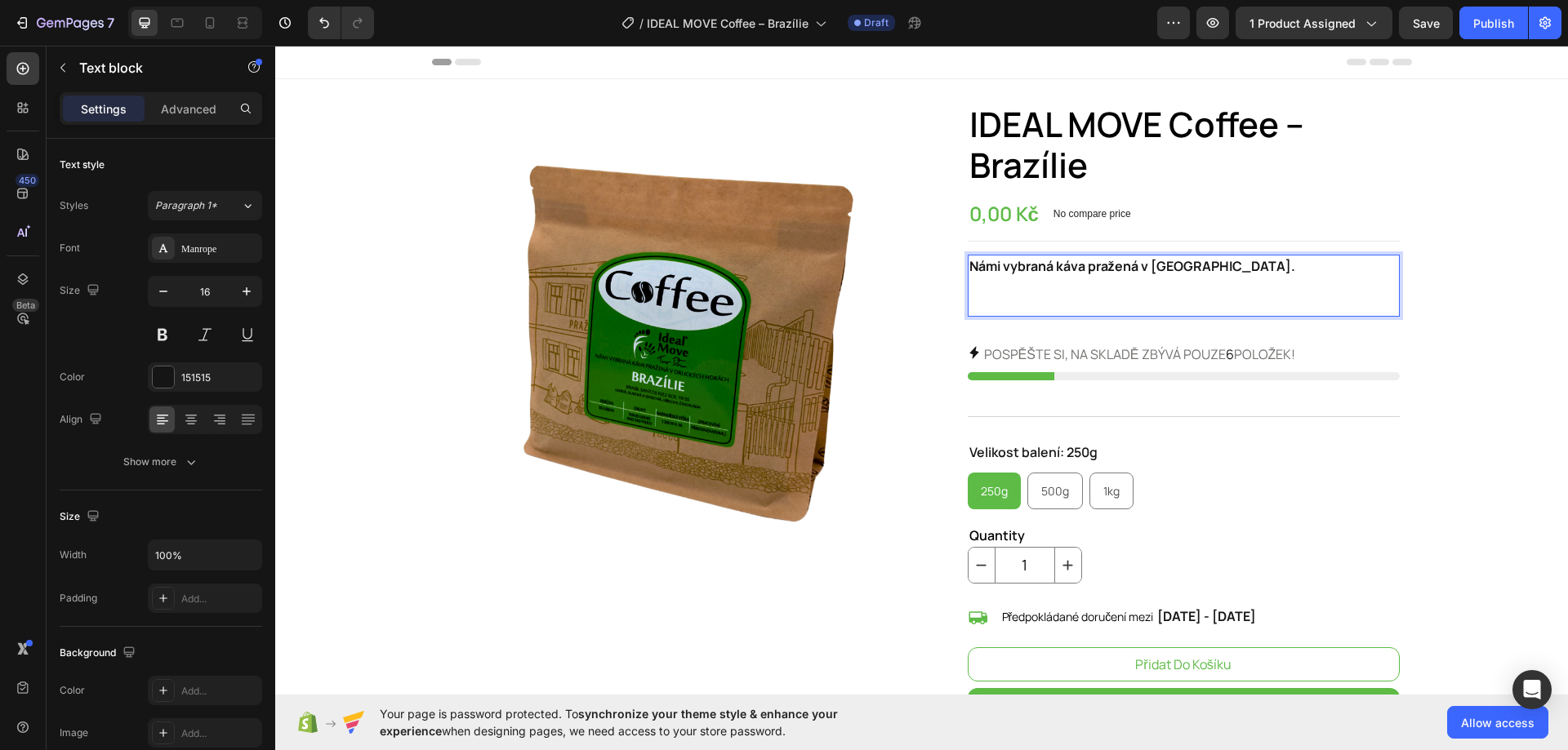
click at [1074, 296] on p "Rich Text Editor. Editing area: main" at bounding box center [1183, 296] width 428 height 39
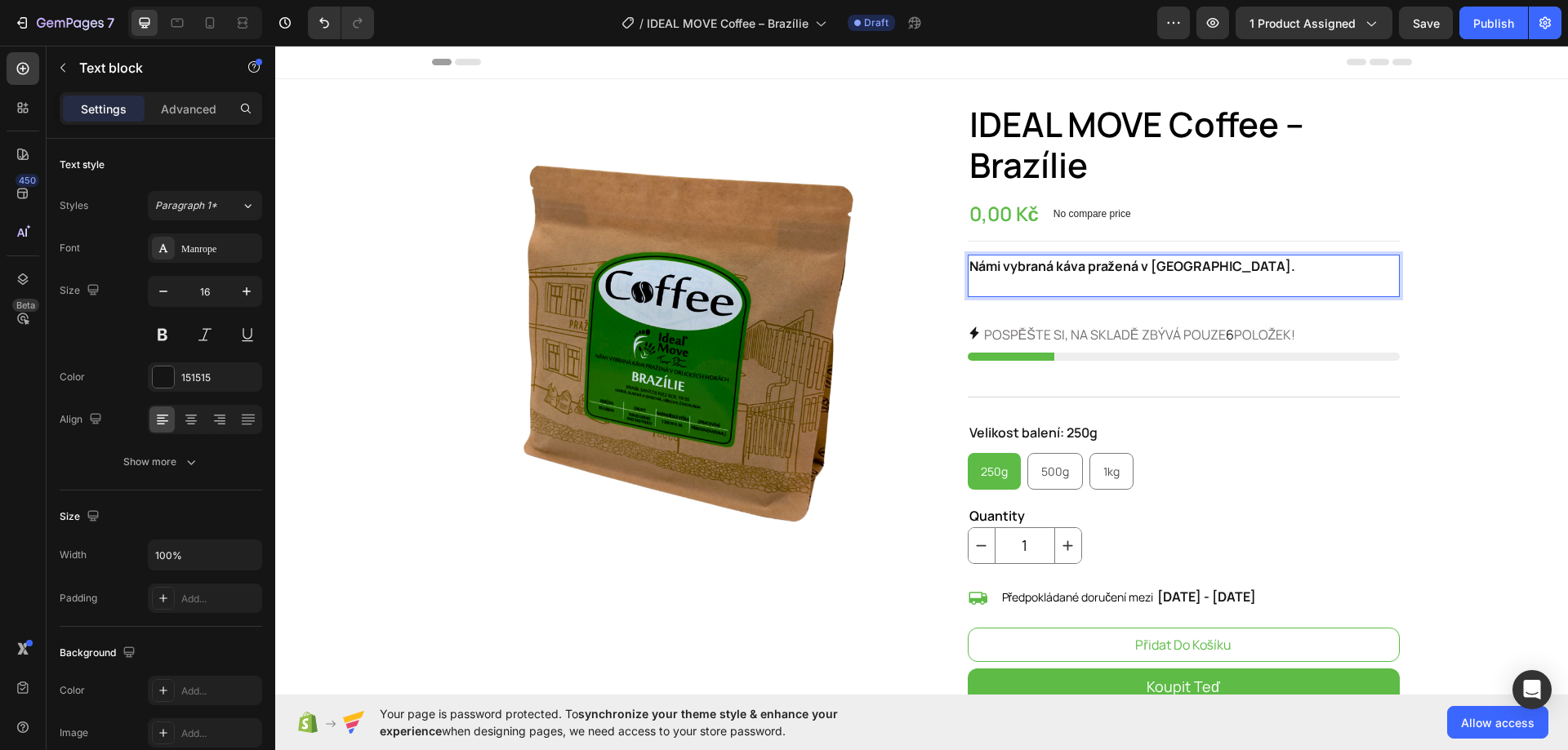
click at [1072, 289] on p "Rich Text Editor. Editing area: main" at bounding box center [1183, 286] width 428 height 19
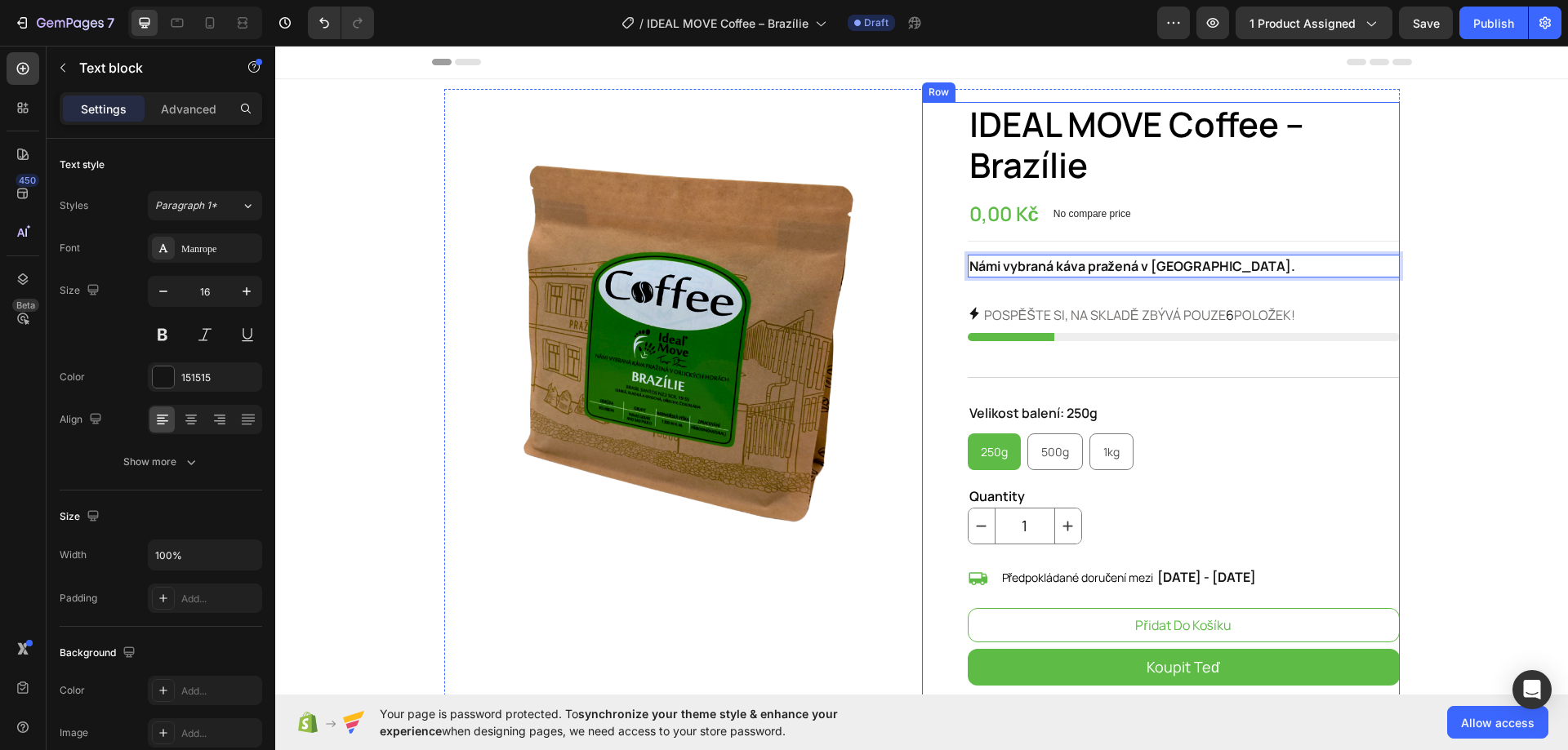
click at [1415, 273] on section "Product Images IDEAL MOVE Coffee – Brazílie Product Title 0,00 Kč Product Price…" at bounding box center [921, 644] width 1006 height 1129
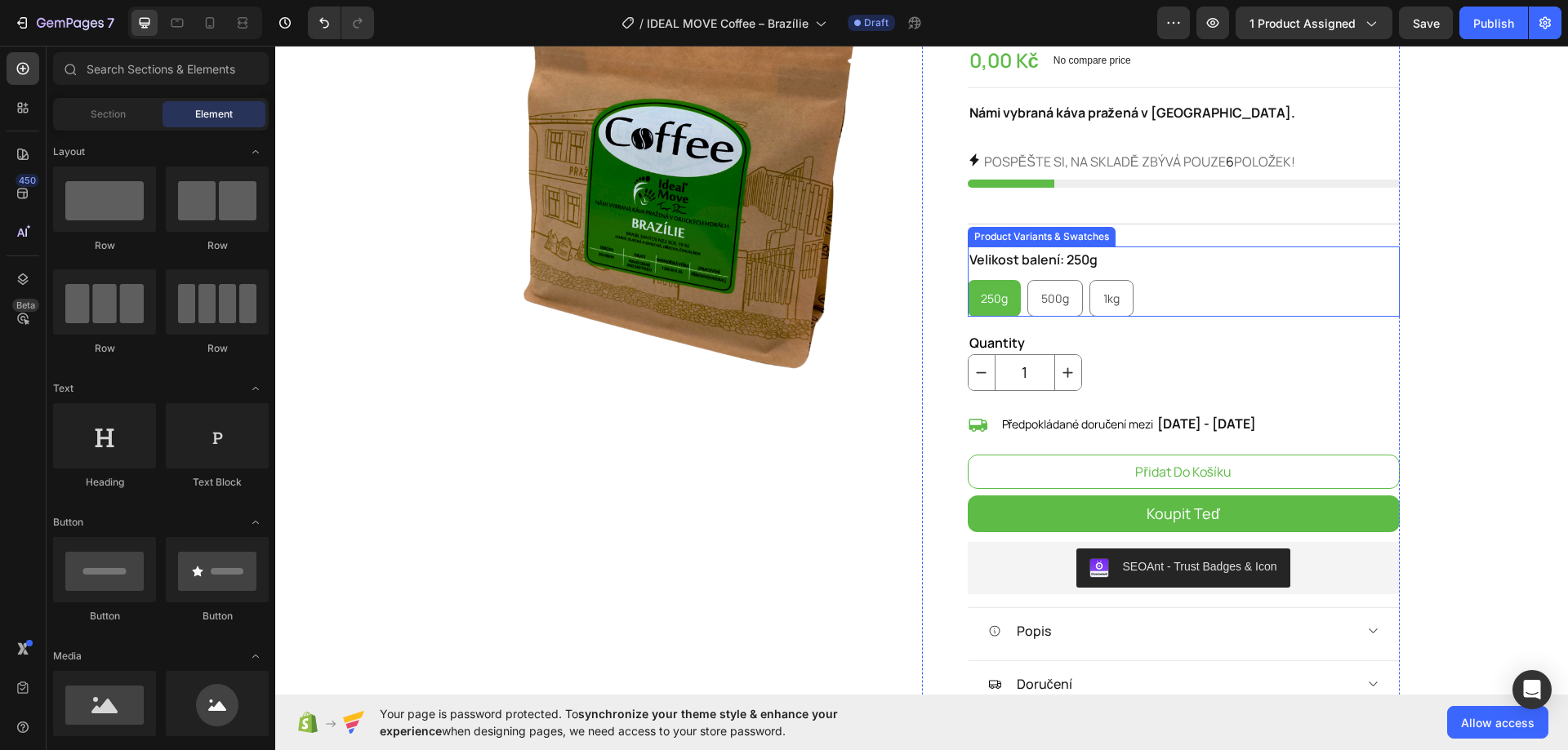
scroll to position [490, 0]
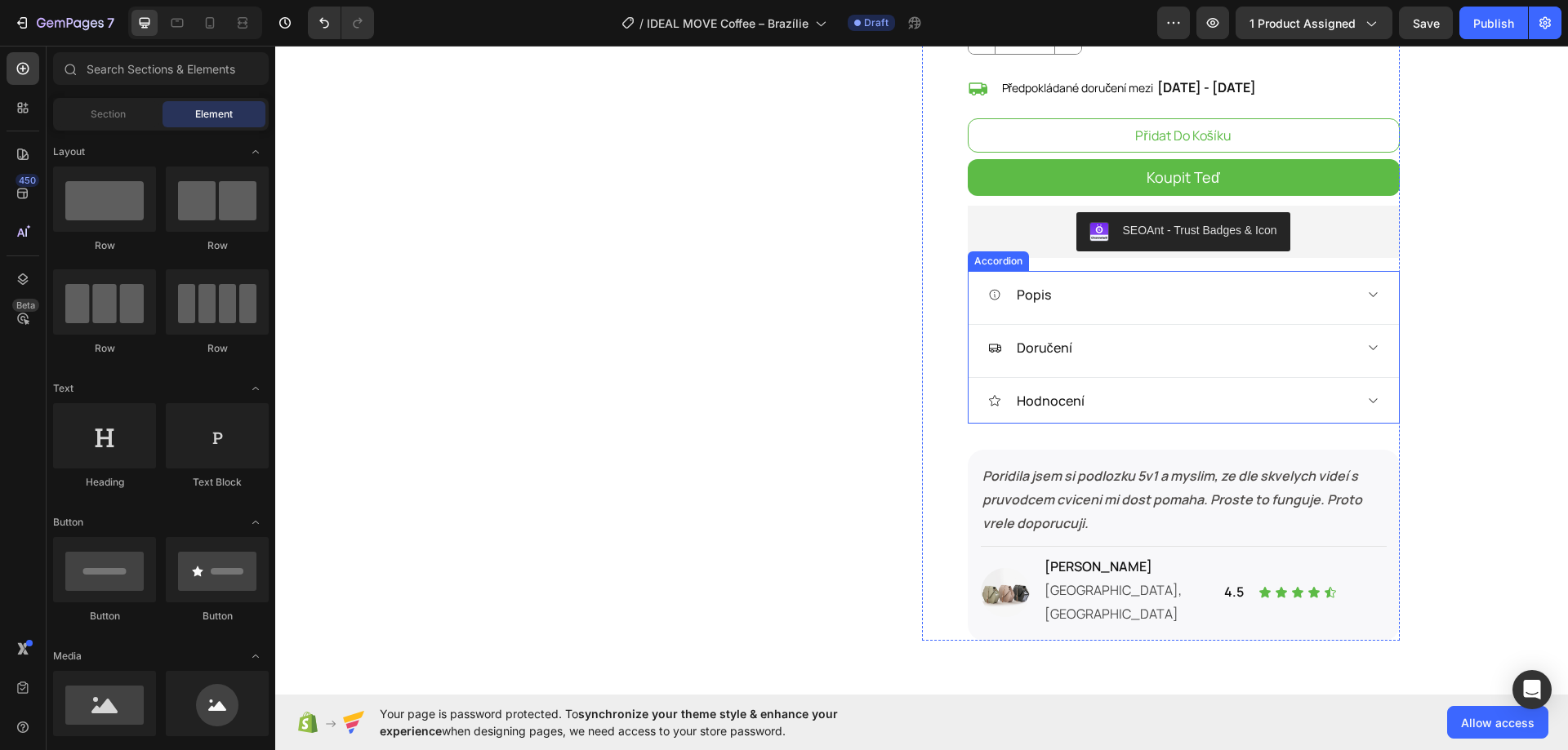
click at [1331, 298] on div "Popis" at bounding box center [1170, 295] width 365 height 25
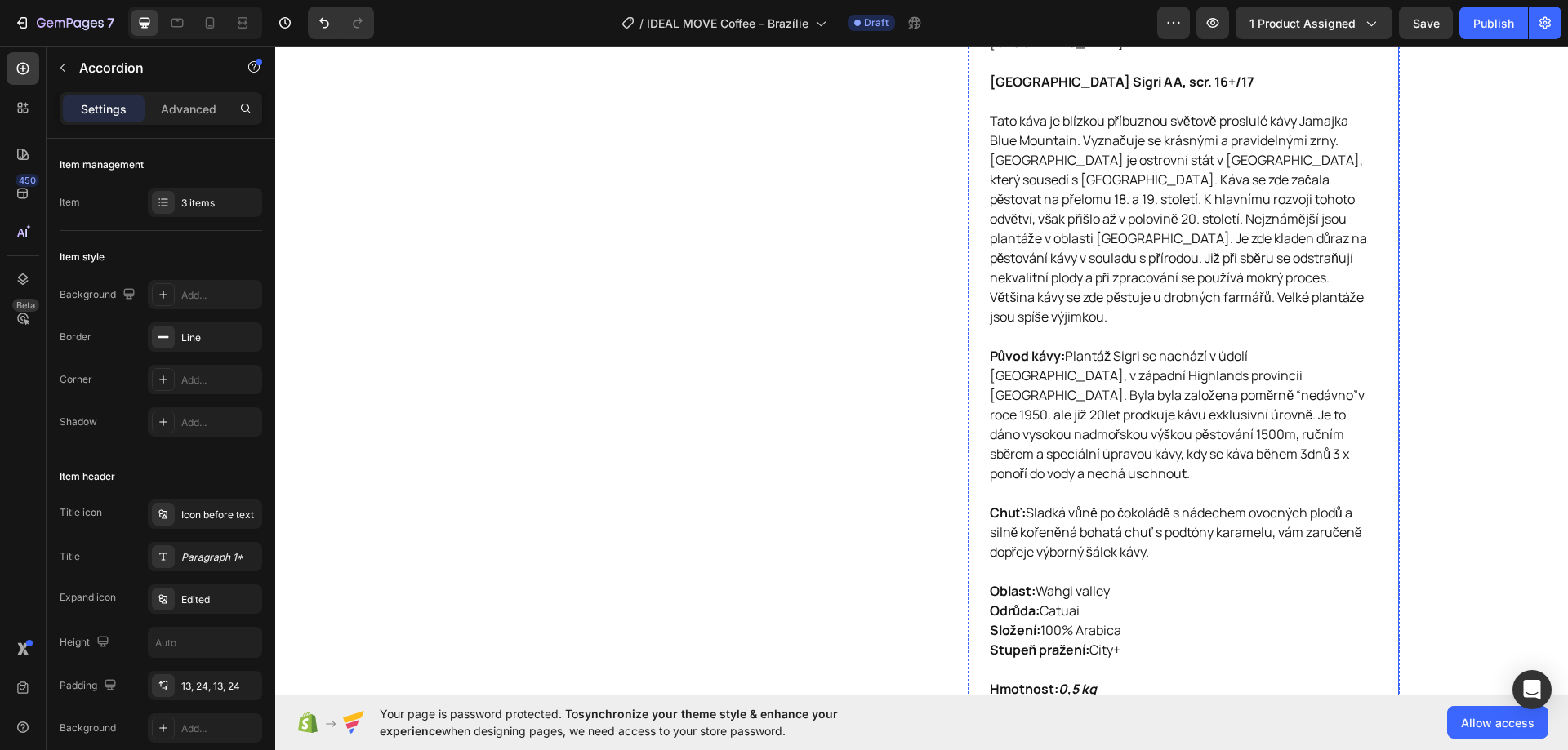
click at [1191, 407] on p "Původ kávy: Plantáž Sigri se nachází v údolí Wahgi, v západní Highlands provinc…" at bounding box center [1183, 424] width 388 height 157
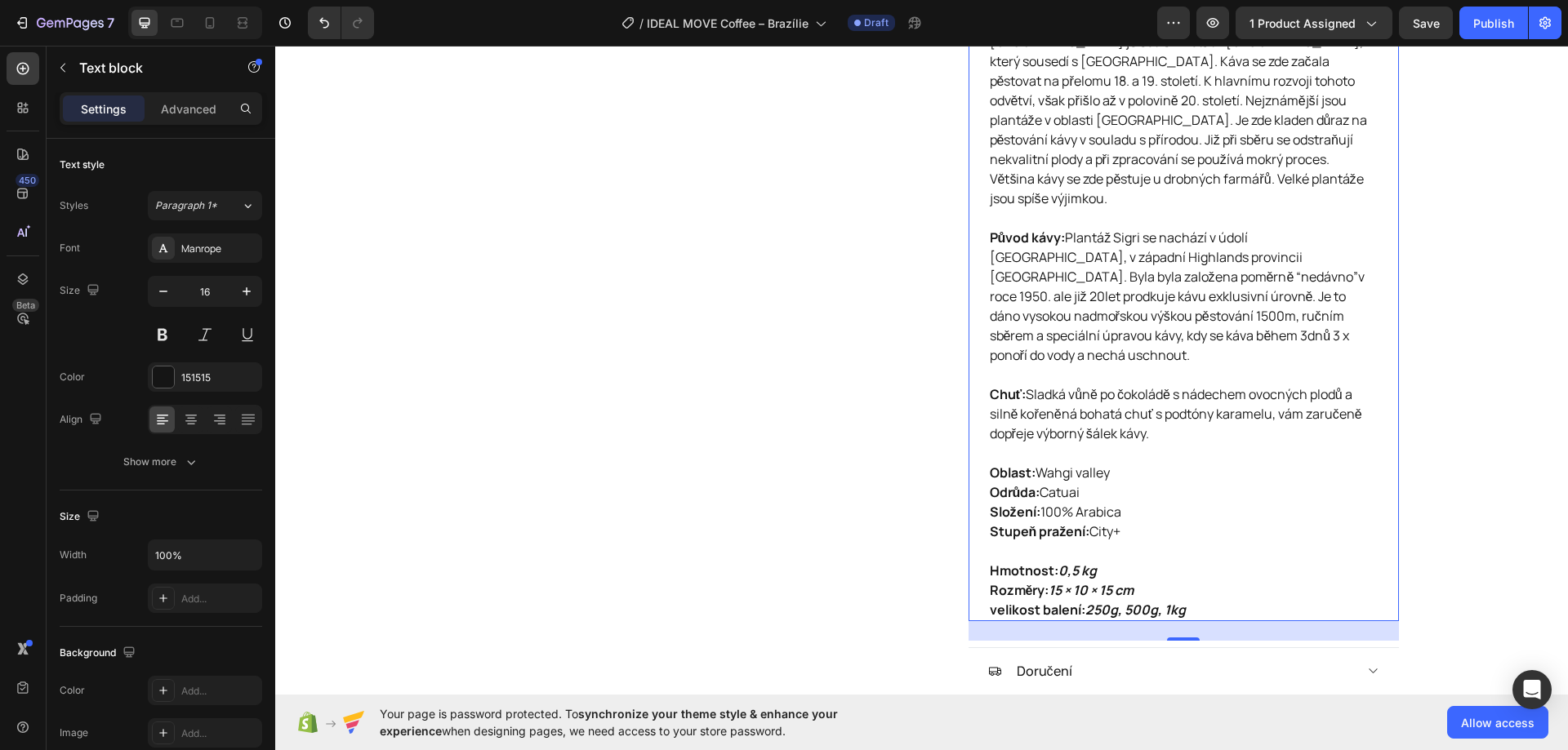
scroll to position [1061, 0]
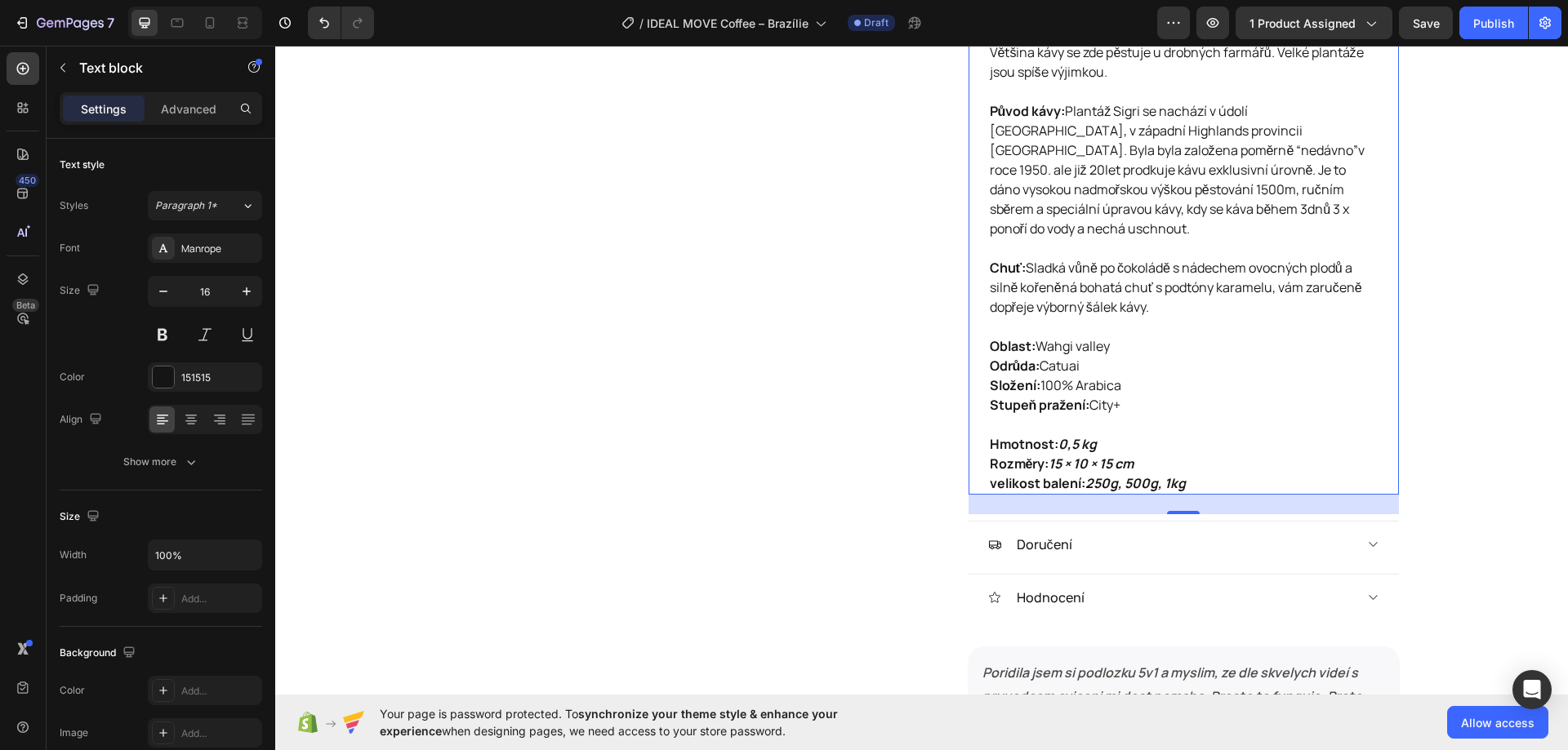
click at [1205, 439] on p "Oblast: Wahgi valley Odrůda: Catuai Složení: 100% Arabica Stupeň pražení: City+…" at bounding box center [1183, 415] width 388 height 157
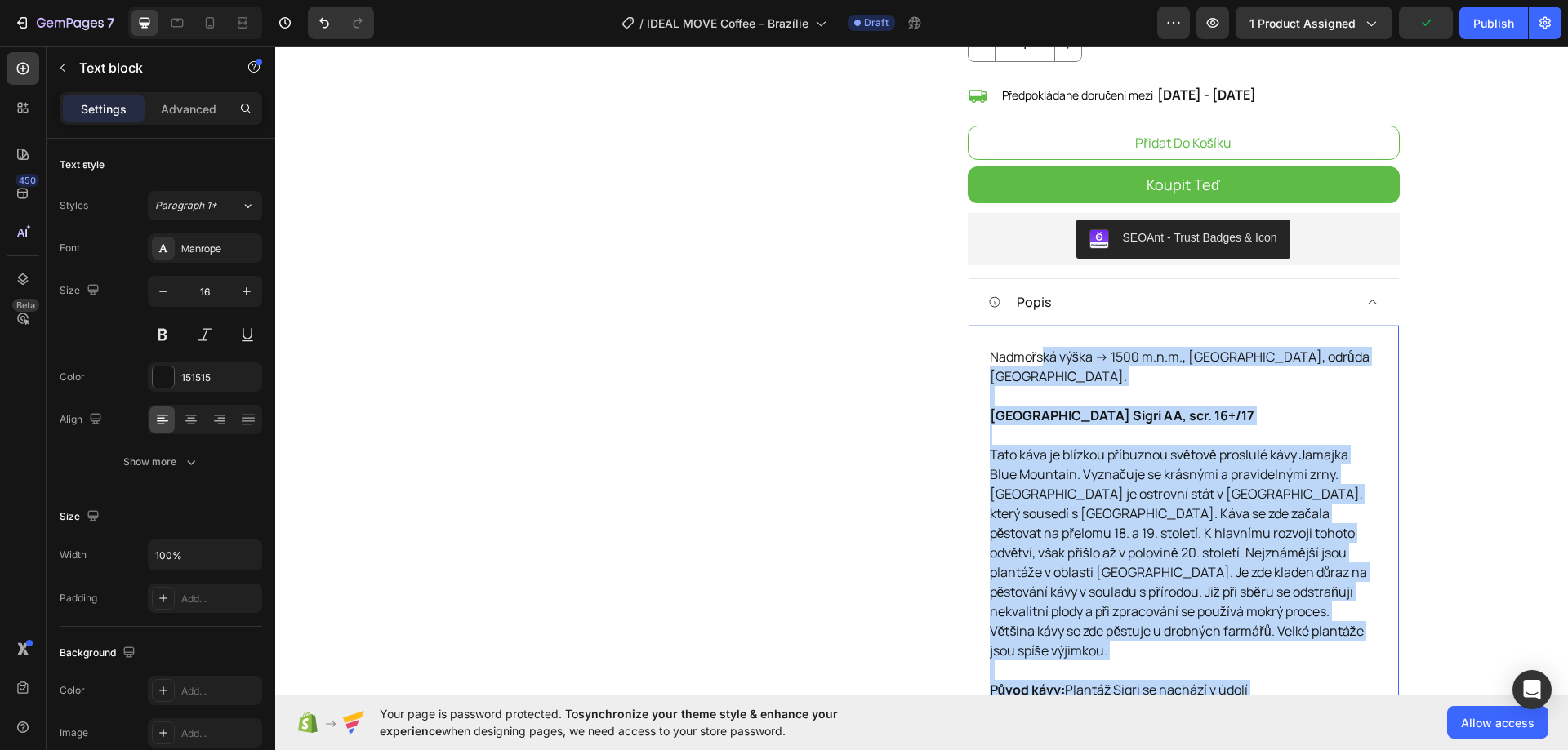
scroll to position [408, 0]
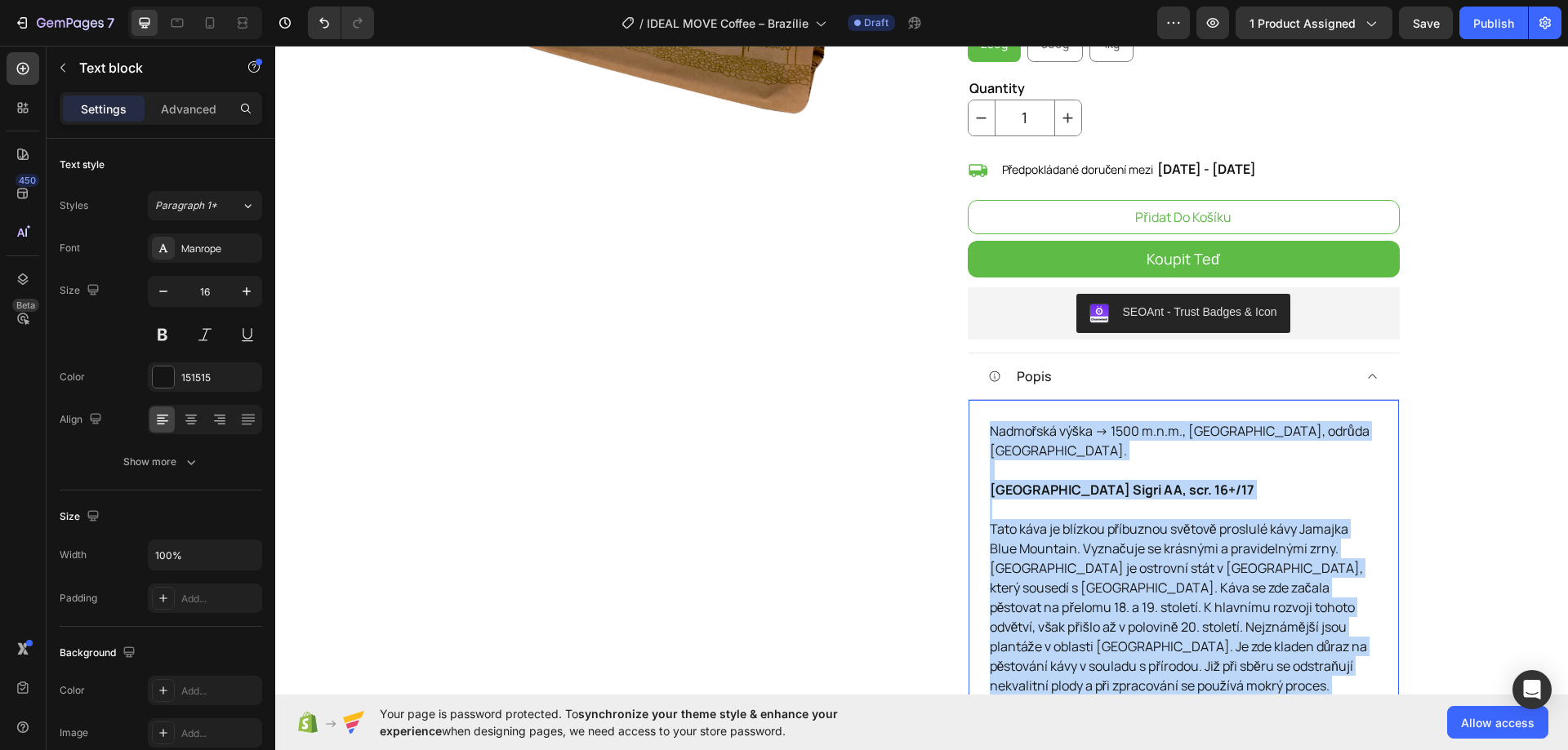
drag, startPoint x: 1196, startPoint y: 440, endPoint x: 984, endPoint y: 429, distance: 212.3
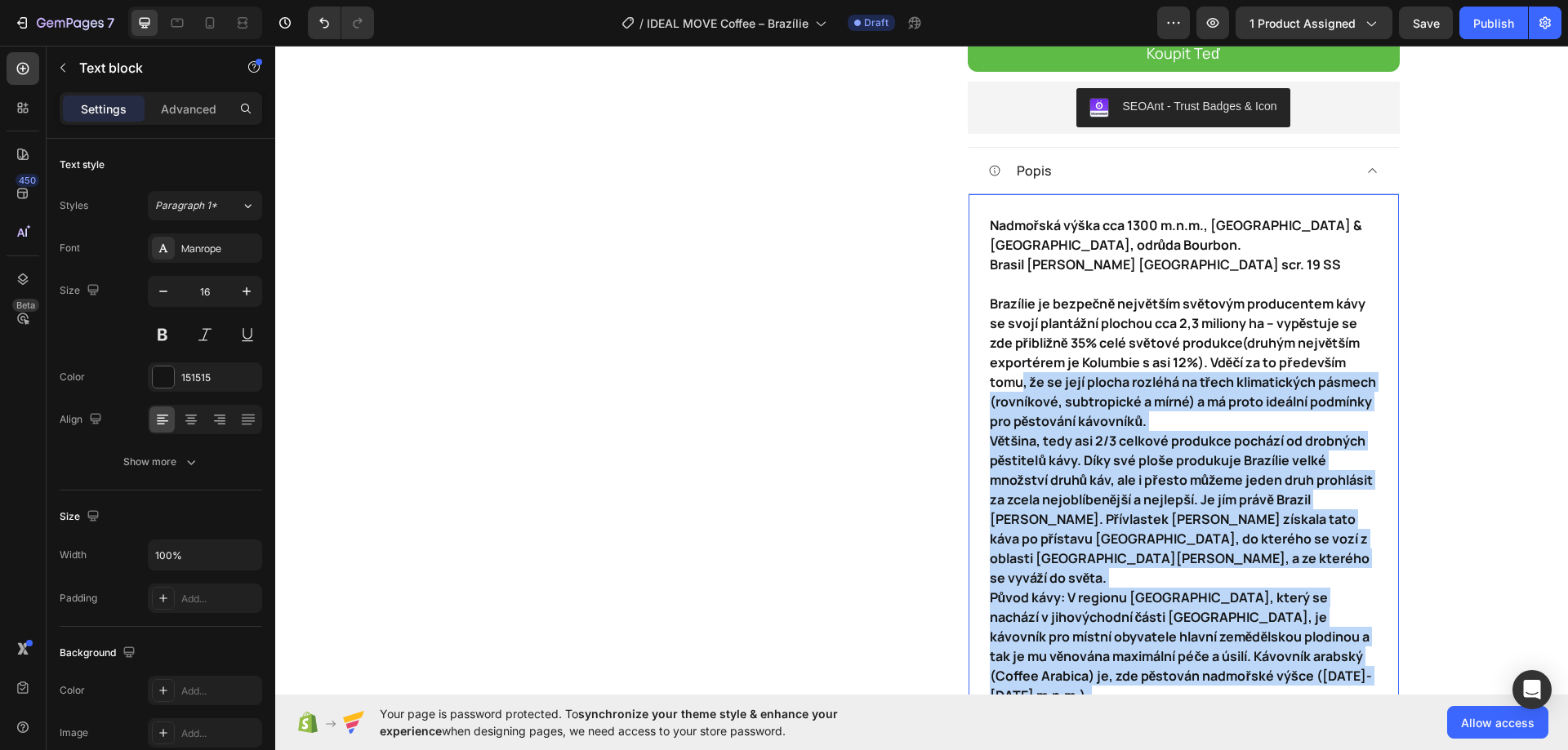
scroll to position [551, 0]
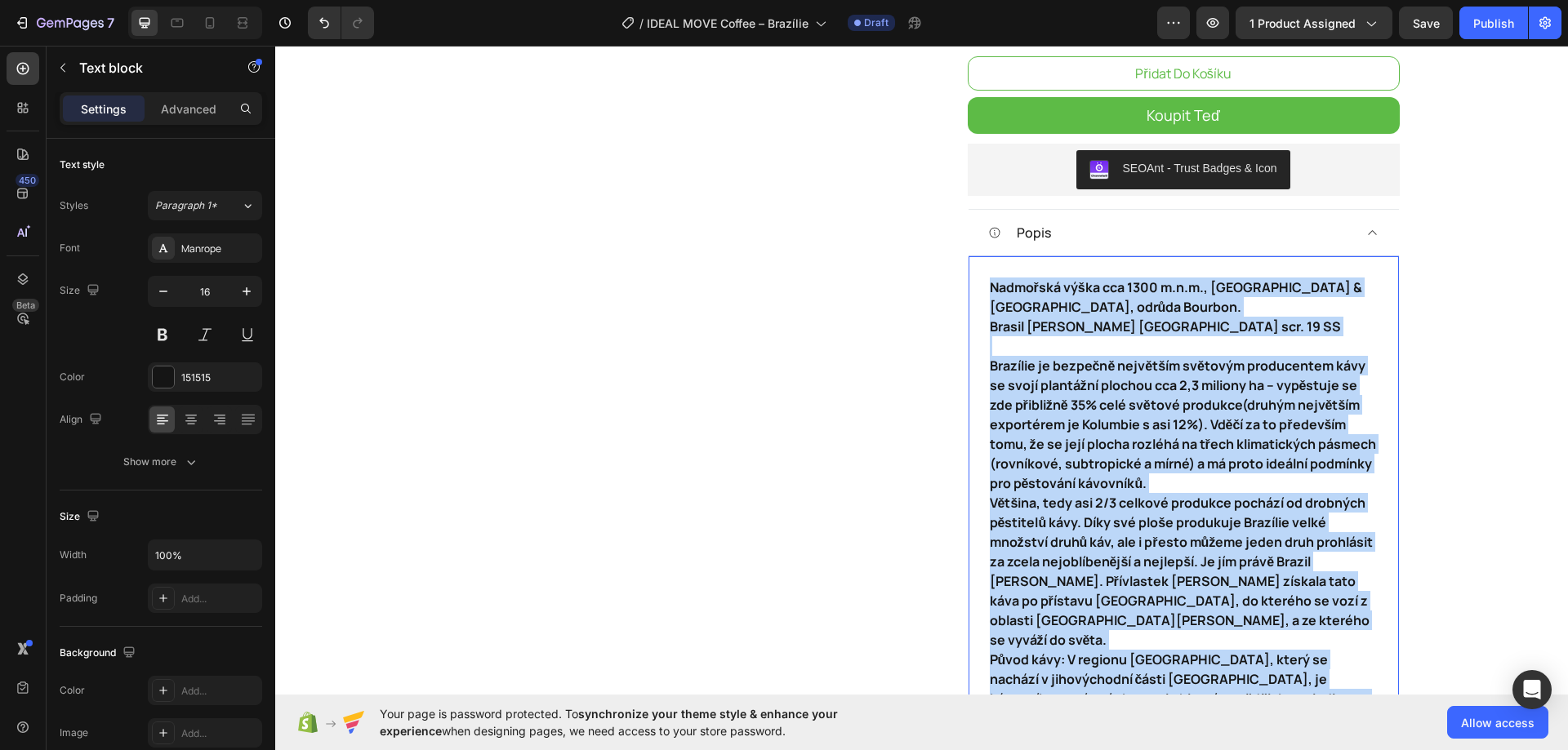
drag, startPoint x: 1141, startPoint y: 666, endPoint x: 978, endPoint y: 294, distance: 406.1
click at [978, 294] on div "Nadmořská výška cca 1300 m.n.m., oblast Sao Paulo & Minas Gerais, odrůda Bourbo…" at bounding box center [1183, 610] width 430 height 709
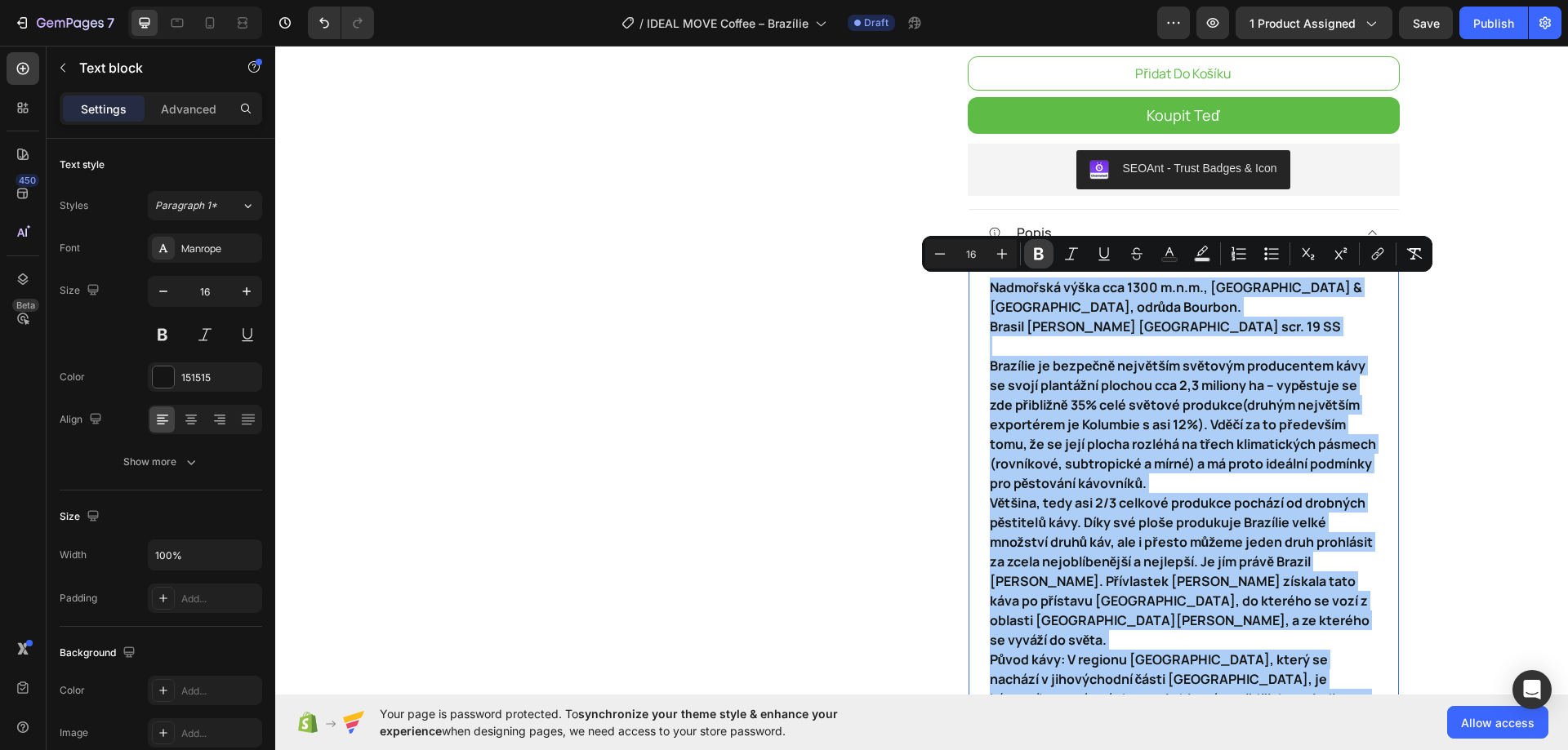
click at [1039, 252] on icon "Editor contextual toolbar" at bounding box center [1038, 253] width 16 height 16
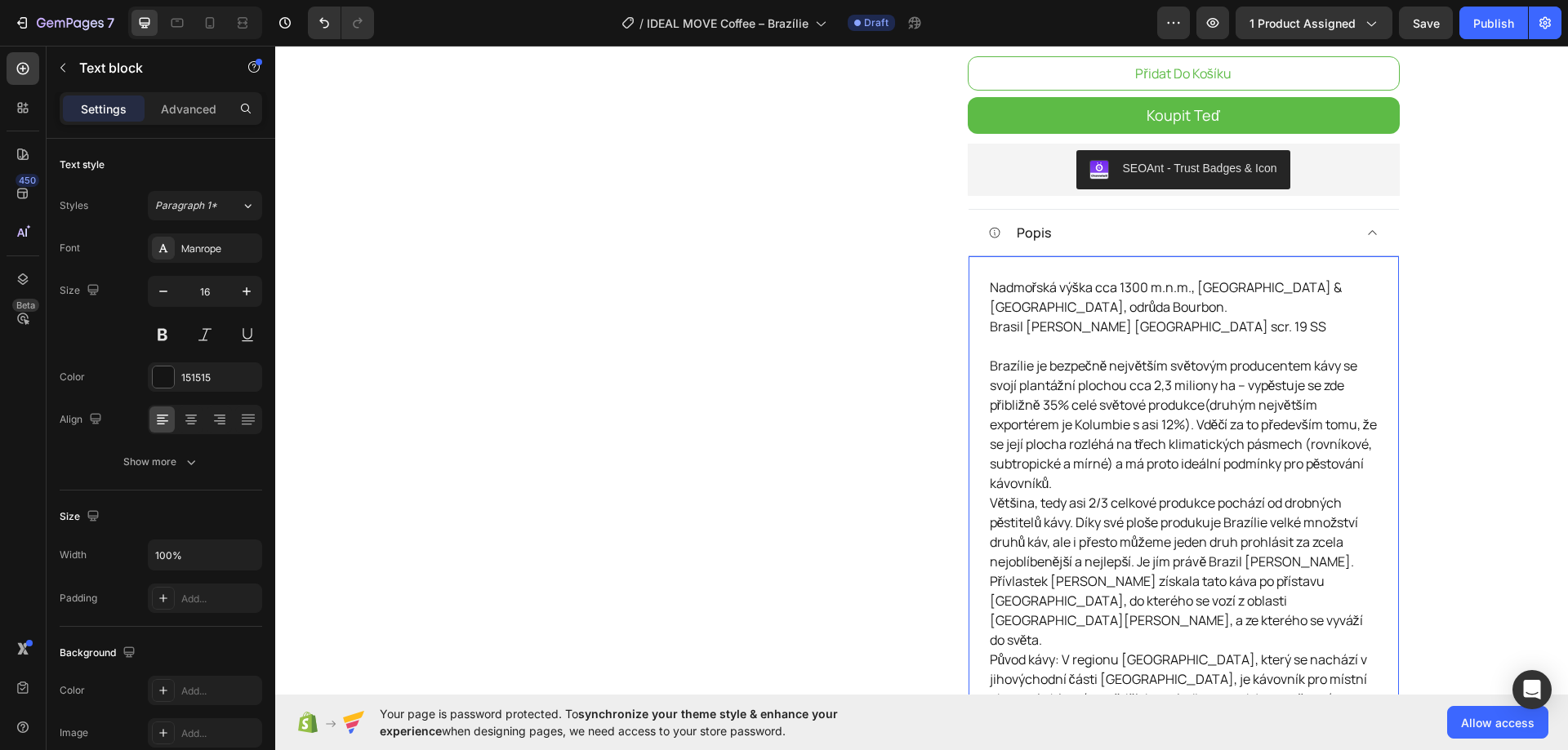
click at [1064, 326] on p "Brasil Santos NY2 scr. 19 SS Brazílie je bezpečně největším světovým producente…" at bounding box center [1183, 483] width 388 height 333
click at [1109, 311] on p "Nadmořská výška cca 1300 m.n.m., oblast Sao Paulo & Minas Gerais, odrůda Bourbo…" at bounding box center [1183, 296] width 388 height 39
click at [1126, 309] on p "Nadmořská výška cca 1300 m.n.m., oblast Sao Paulo & Minas Gerais, odrůda Bourbo…" at bounding box center [1183, 296] width 388 height 39
click at [1156, 309] on p "Nadmořská výška cca 1300 m.n.m., oblast Sao Paulo & Minas Gerais, odrůda Bourbo…" at bounding box center [1183, 296] width 388 height 39
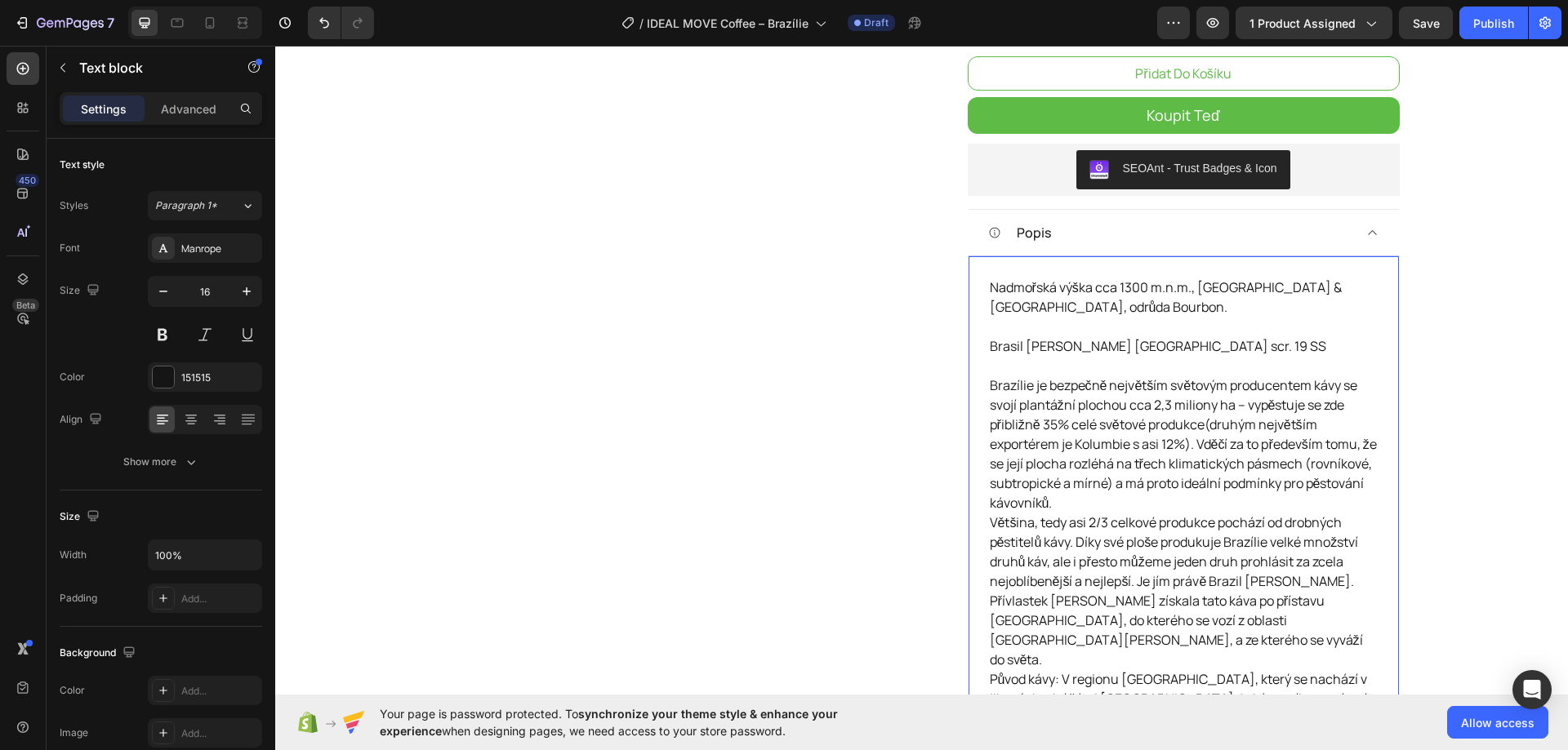
click at [1091, 347] on p "Brasil Santos NY2 scr. 19 SS Brazílie je bezpečně největším světovým producente…" at bounding box center [1183, 502] width 388 height 333
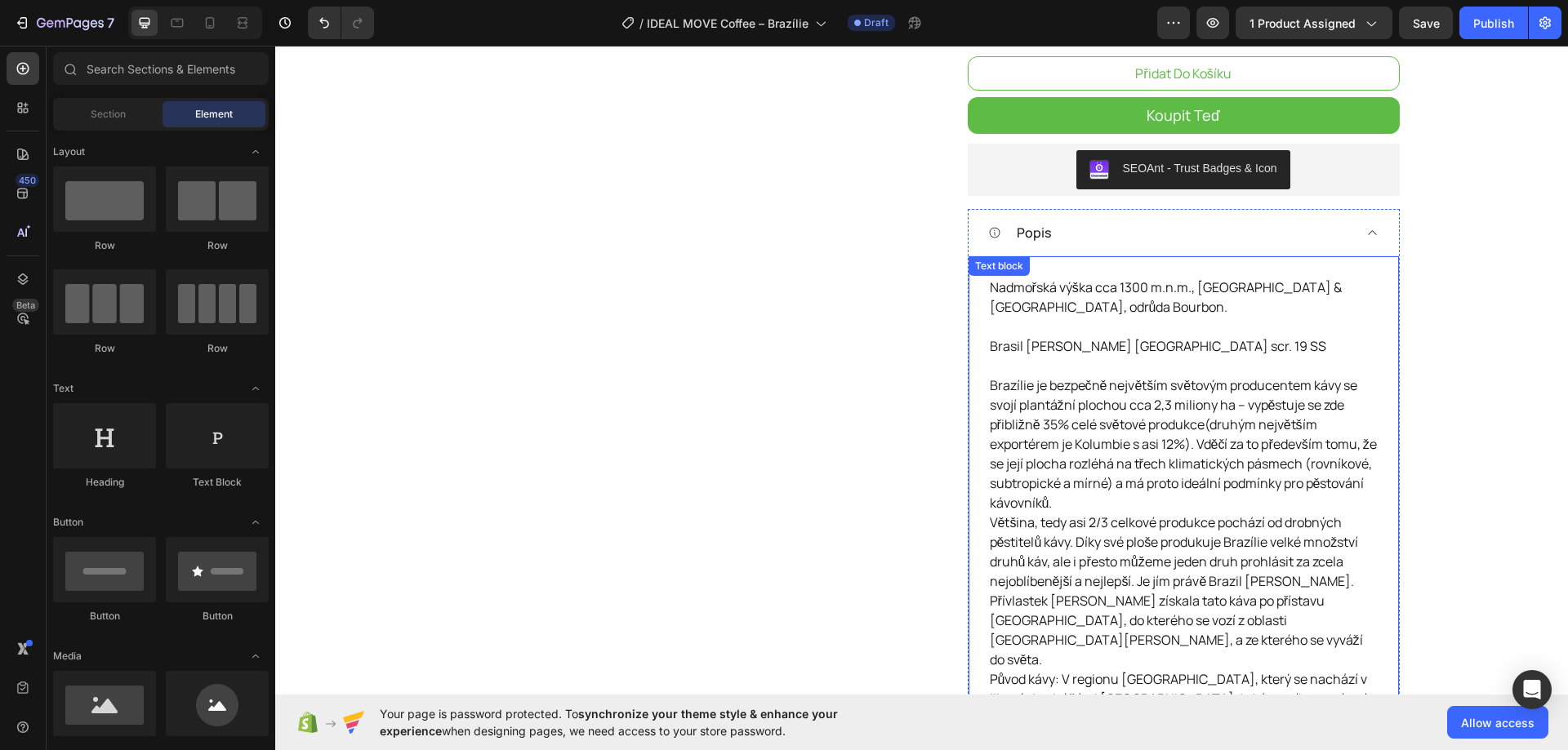
click at [1207, 346] on p "Brasil Santos NY2 scr. 19 SS Brazílie je bezpečně největším světovým producente…" at bounding box center [1183, 502] width 388 height 333
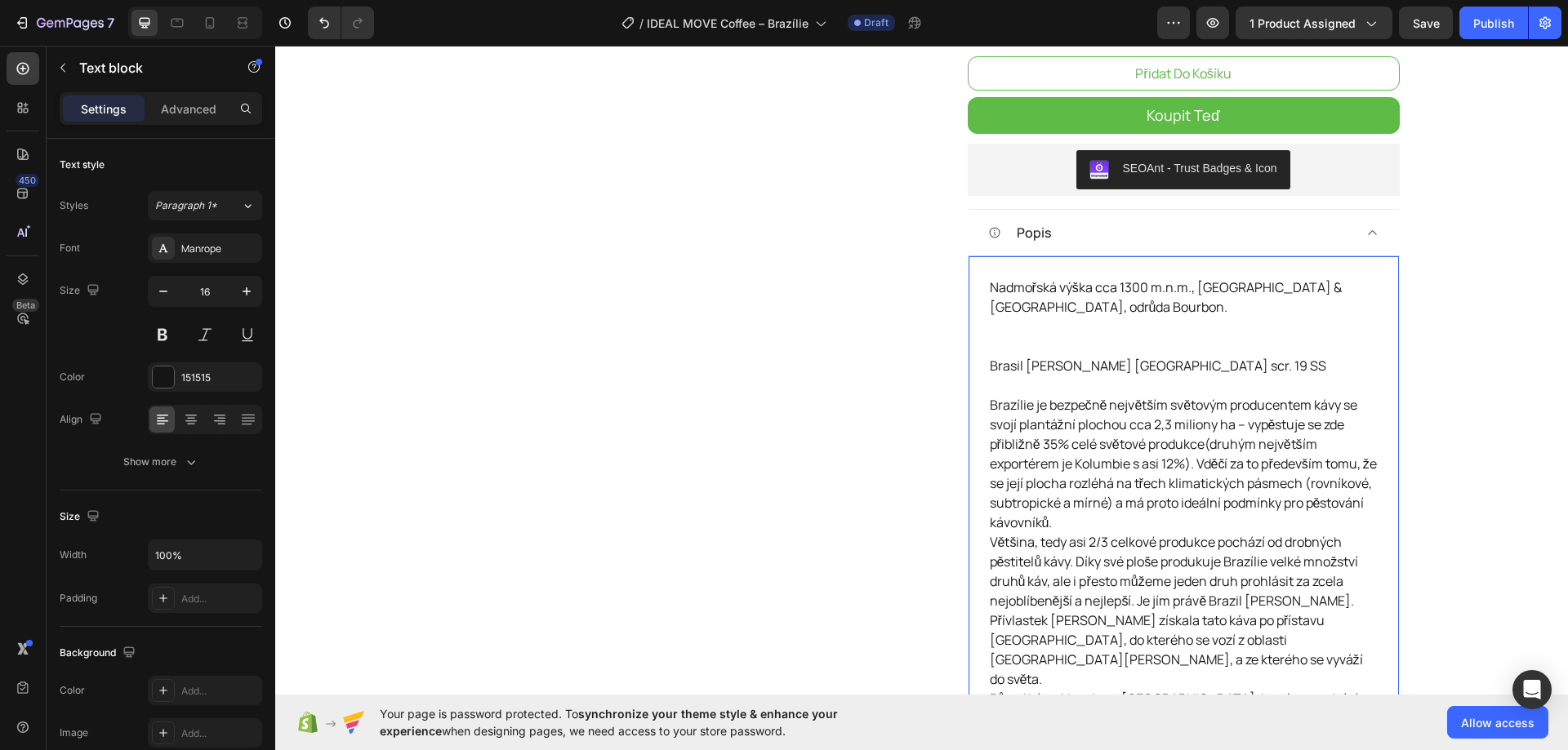
click at [1141, 368] on p "Brasil Santos NY2 scr. 19 SS Brazílie je bezpečně největším světovým producente…" at bounding box center [1183, 521] width 388 height 333
drag, startPoint x: 1155, startPoint y: 364, endPoint x: 986, endPoint y: 363, distance: 169.0
click at [990, 363] on p "Brasil Santos NY2 scr. 19 SS Brazílie je bezpečně největším světovým producente…" at bounding box center [1183, 521] width 388 height 333
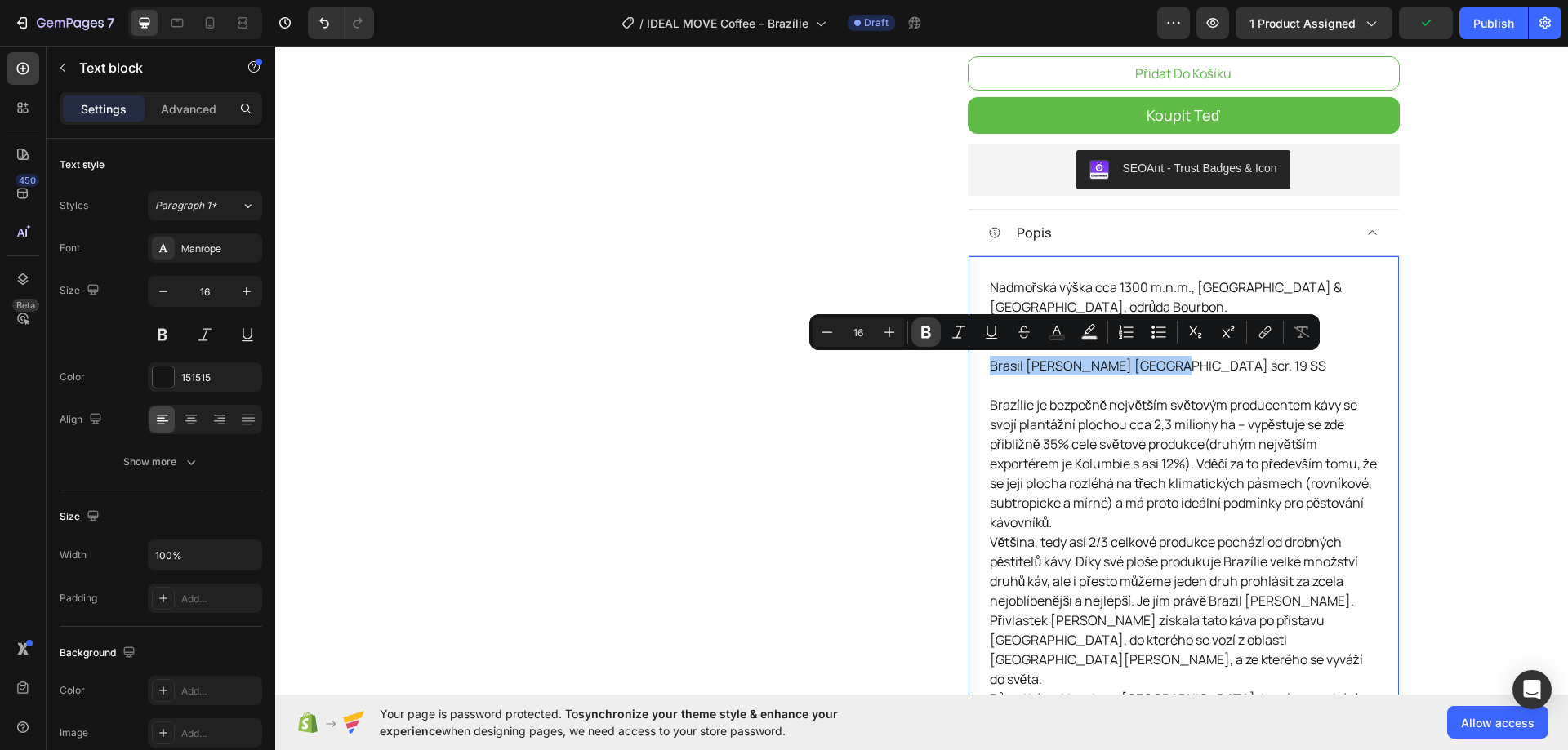
click at [928, 329] on icon "Editor contextual toolbar" at bounding box center [925, 333] width 10 height 12
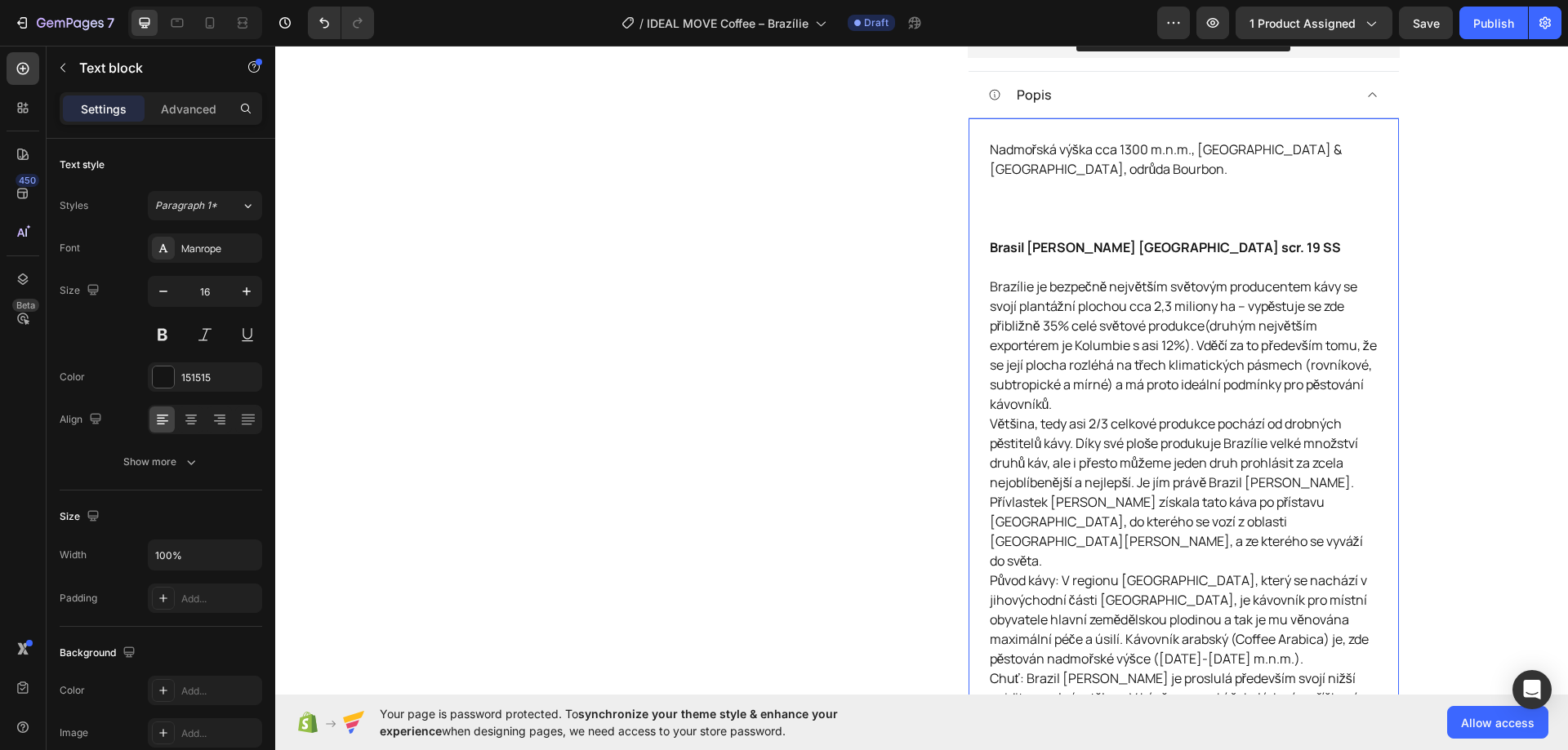
scroll to position [715, 0]
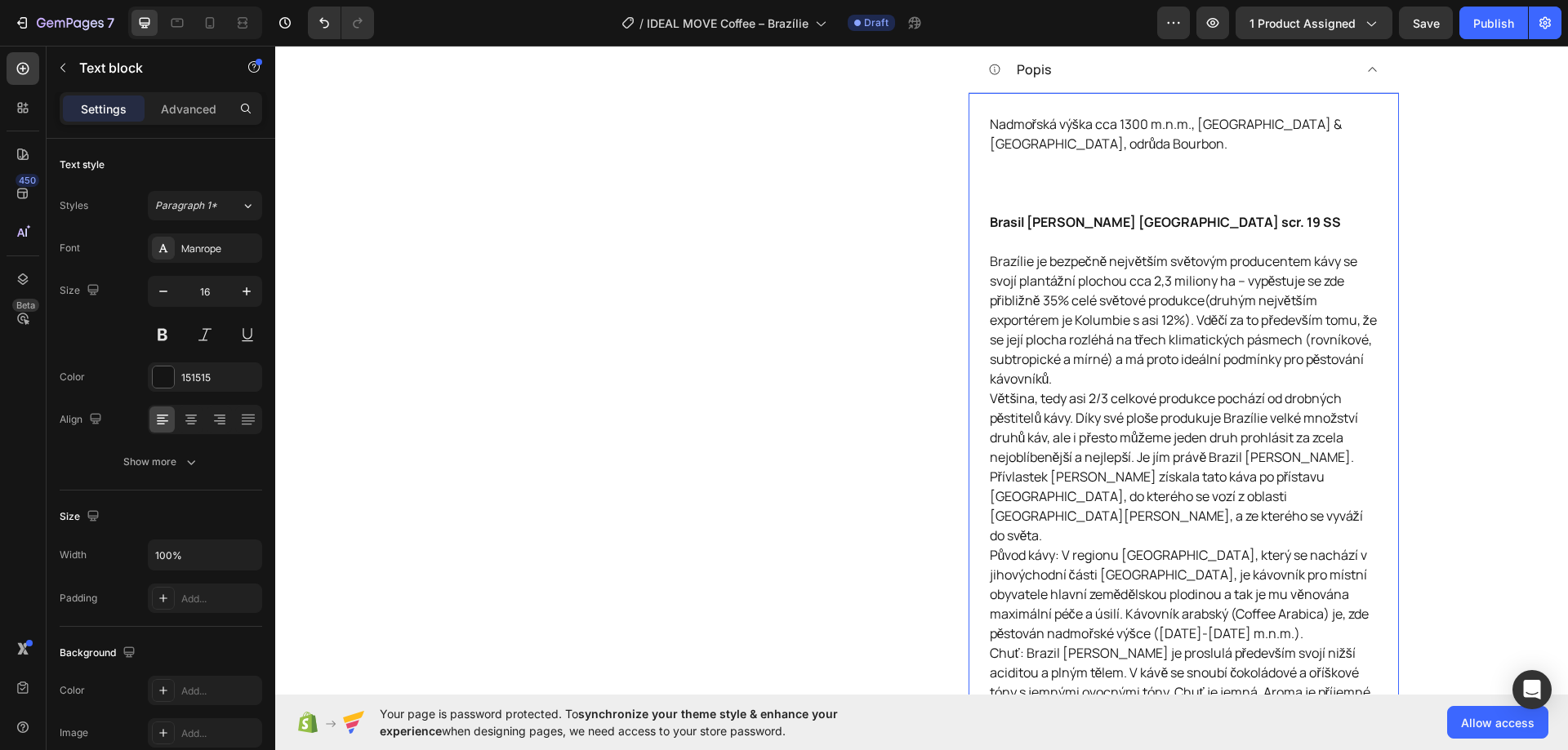
click at [1158, 387] on p "Brasil Santos NY2 scr. 19 SS Brazílie je bezpečně největším světovým producente…" at bounding box center [1183, 378] width 388 height 333
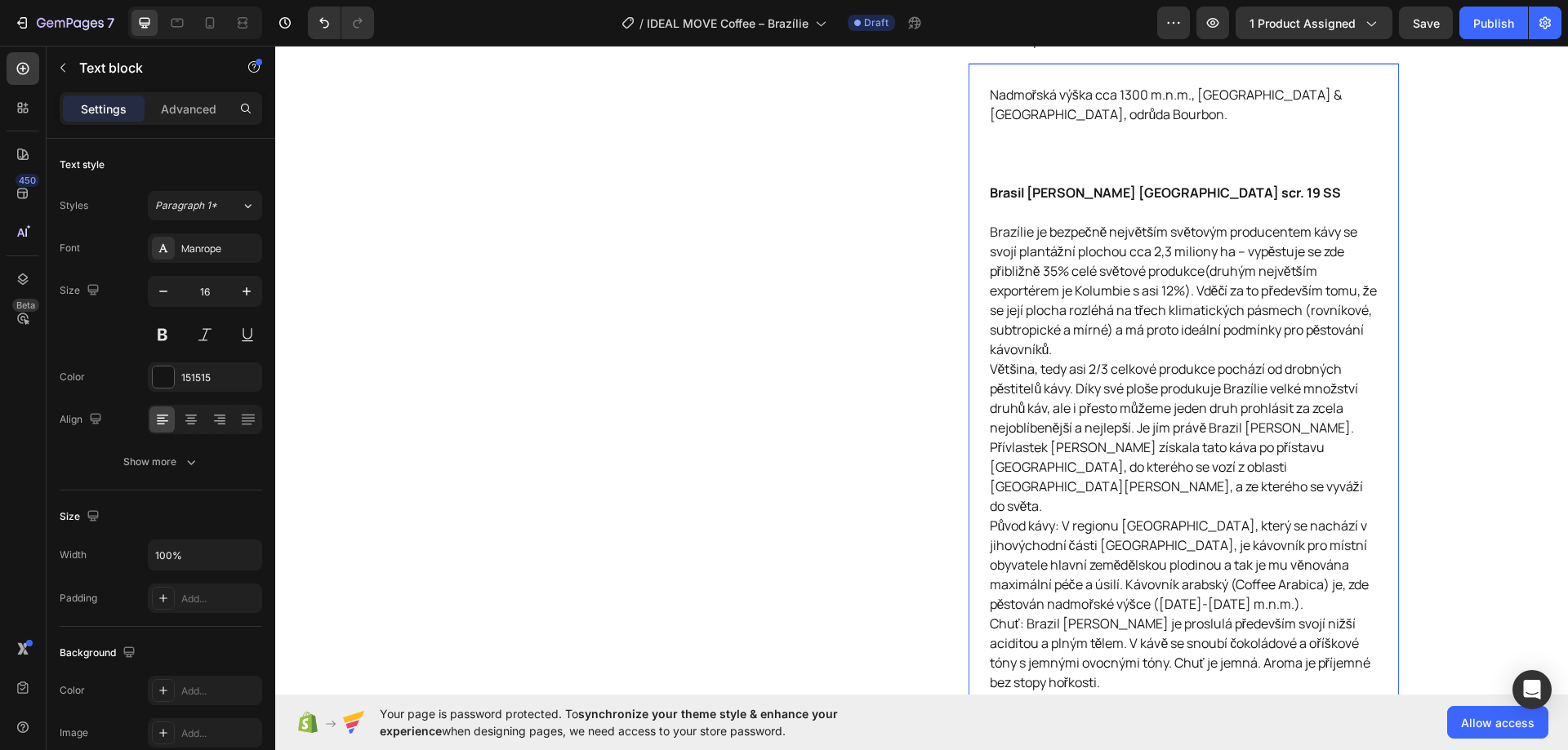
scroll to position [797, 0]
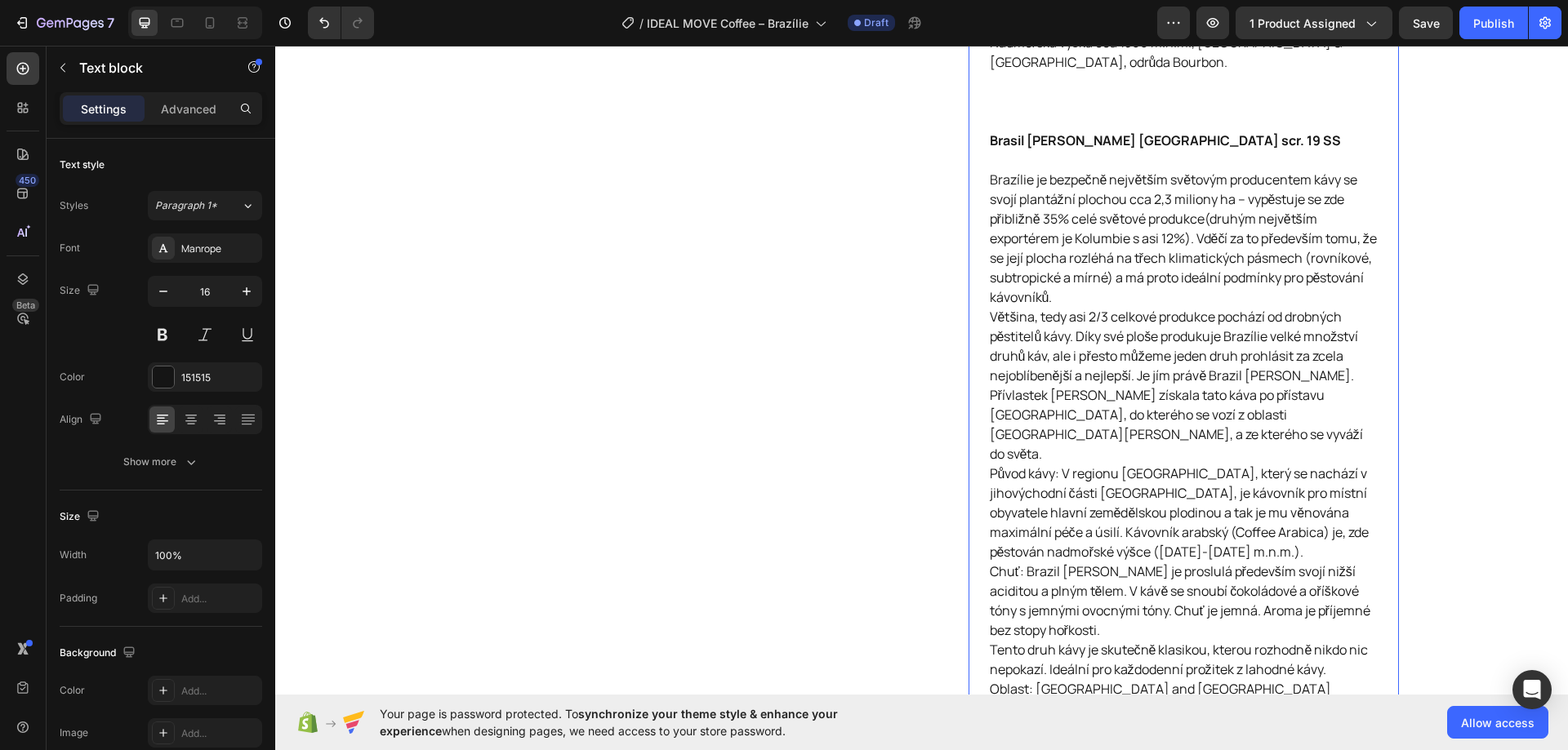
click at [1301, 398] on p "Brasil Santos NY2 scr. 19 SS Brazílie je bezpečně největším světovým producente…" at bounding box center [1183, 296] width 388 height 333
click at [1311, 411] on p "Brasil Santos NY2 scr. 19 SS Brazílie je bezpečně největším světovým producente…" at bounding box center [1183, 296] width 388 height 333
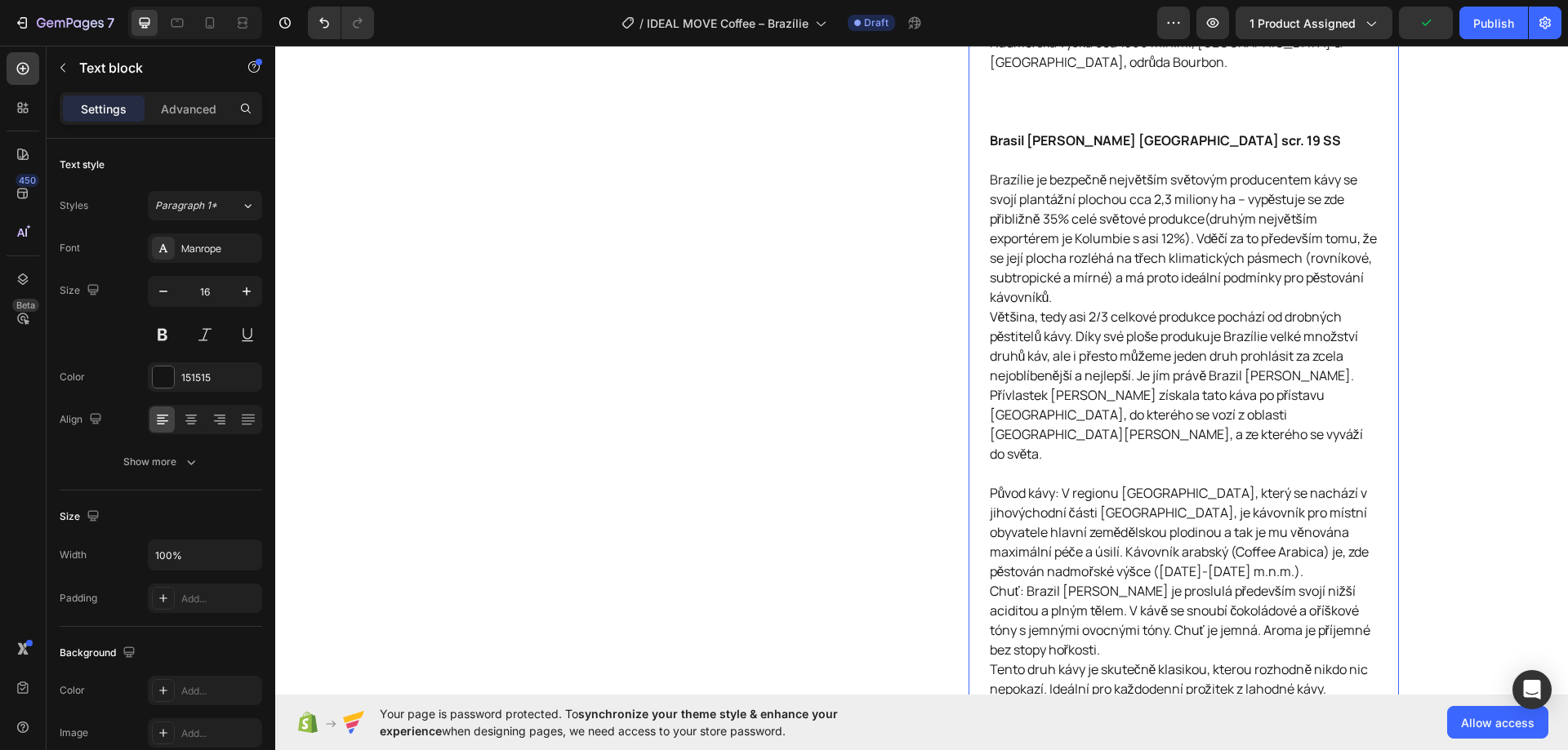
click at [1329, 483] on p "Původ kávy: V regionu São Paulo, který se nachází v jihovýchodní části Brazílie…" at bounding box center [1183, 531] width 388 height 98
click at [1306, 499] on p "Původ kávy: V regionu São Paulo, který se nachází v jihovýchodní části Brazílie…" at bounding box center [1183, 531] width 388 height 98
click at [1290, 520] on p "Původ kávy: V regionu São Paulo, který se nachází v jihovýchodní části Brazílie…" at bounding box center [1183, 531] width 388 height 98
click at [1281, 534] on p "Původ kávy: V regionu São Paulo, který se nachází v jihovýchodní části Brazílie…" at bounding box center [1183, 531] width 388 height 98
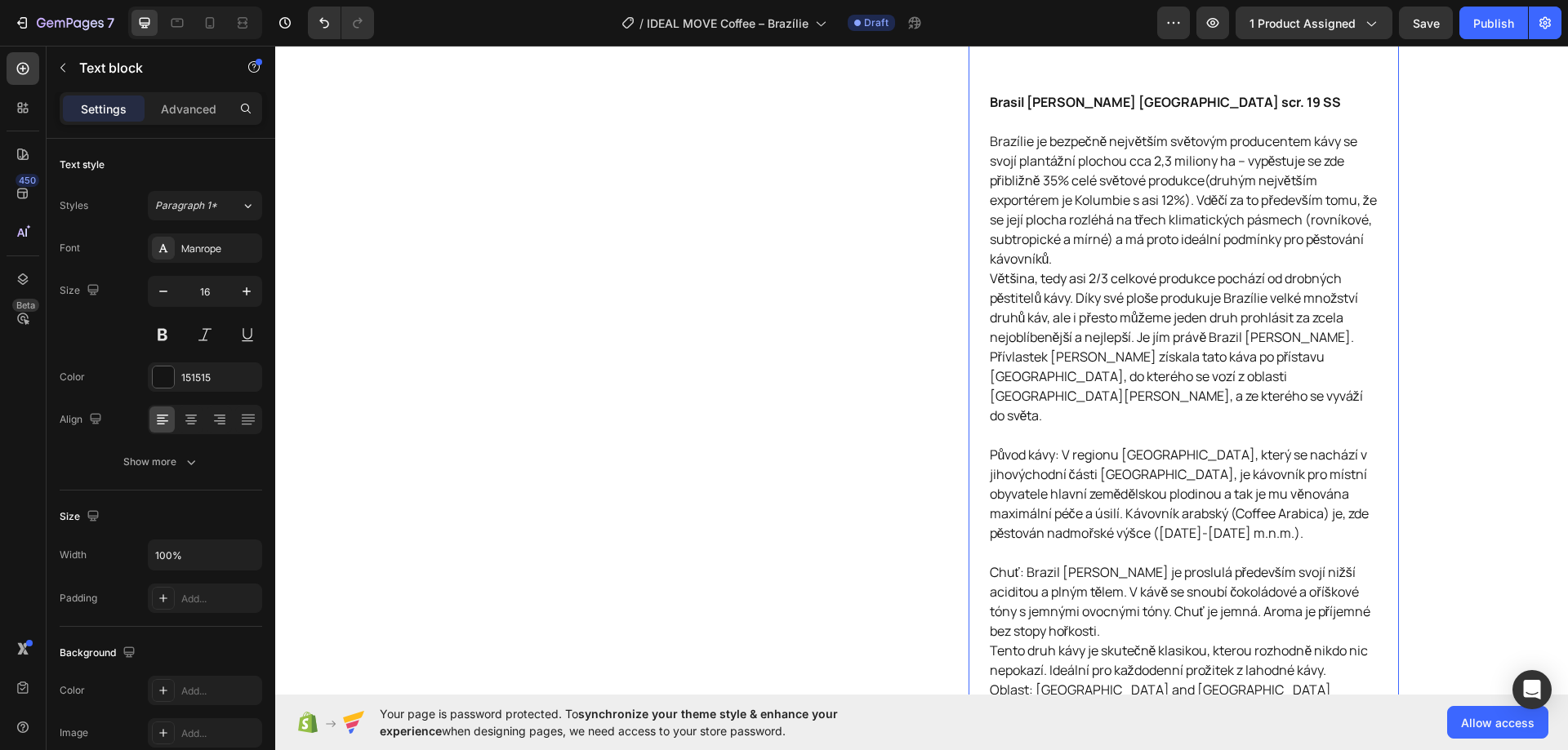
scroll to position [959, 0]
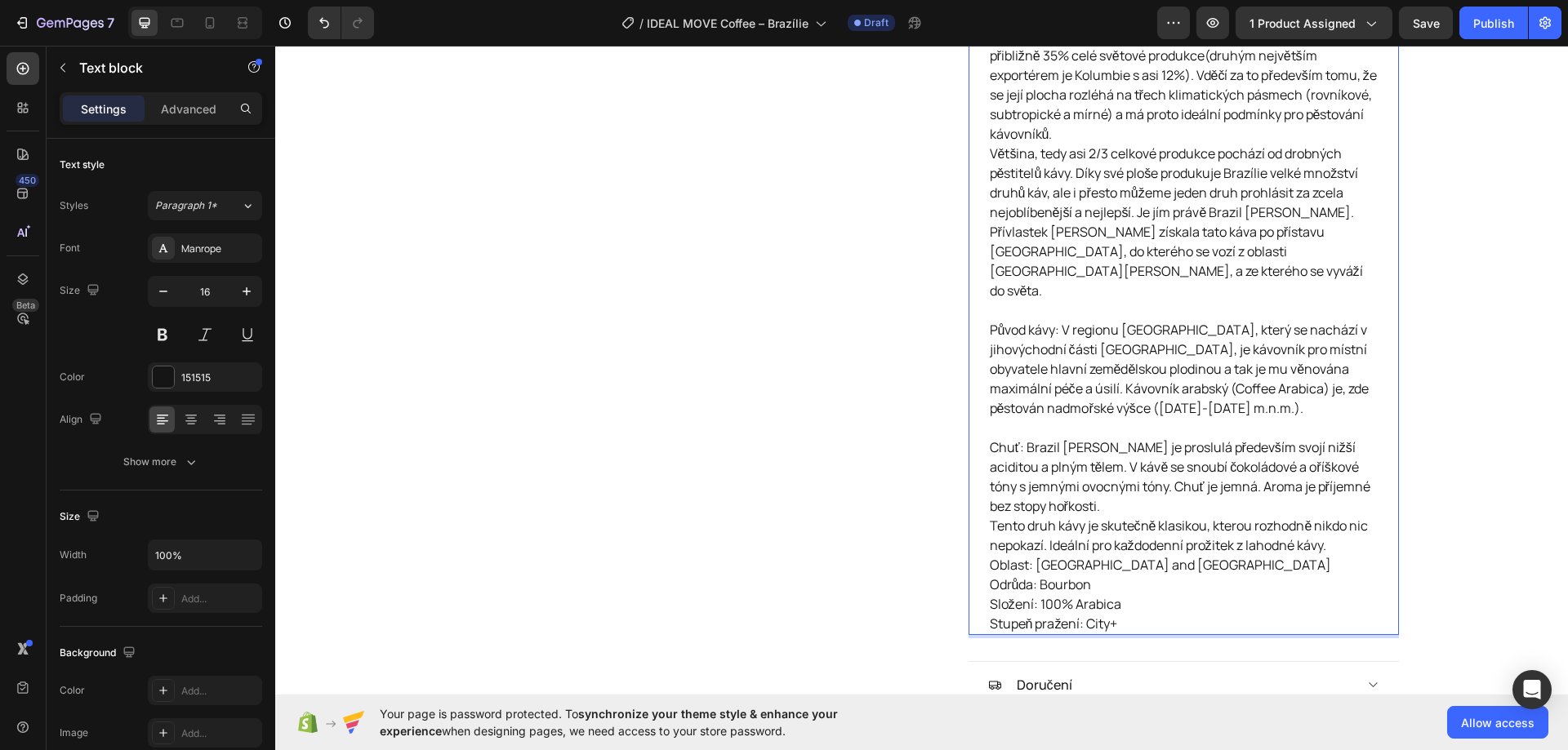
click at [1184, 464] on p "Chuť: Brazil Santos je proslulá především svojí nižší aciditou a plným tělem. V…" at bounding box center [1183, 496] width 388 height 117
click at [1357, 512] on p "Chuť: Brazil Santos je proslulá především svojí nižší aciditou a plným tělem. V…" at bounding box center [1183, 496] width 388 height 117
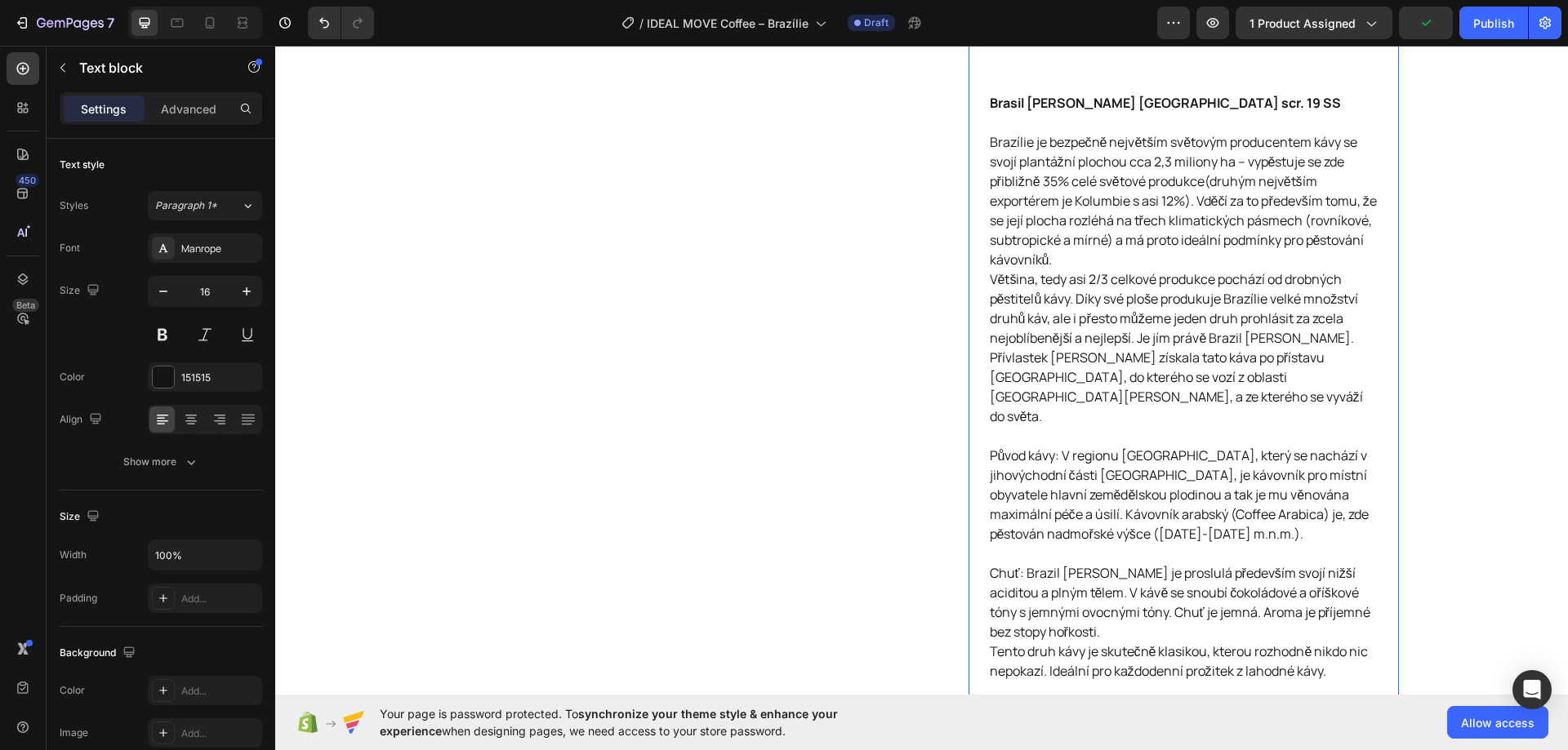
scroll to position [797, 0]
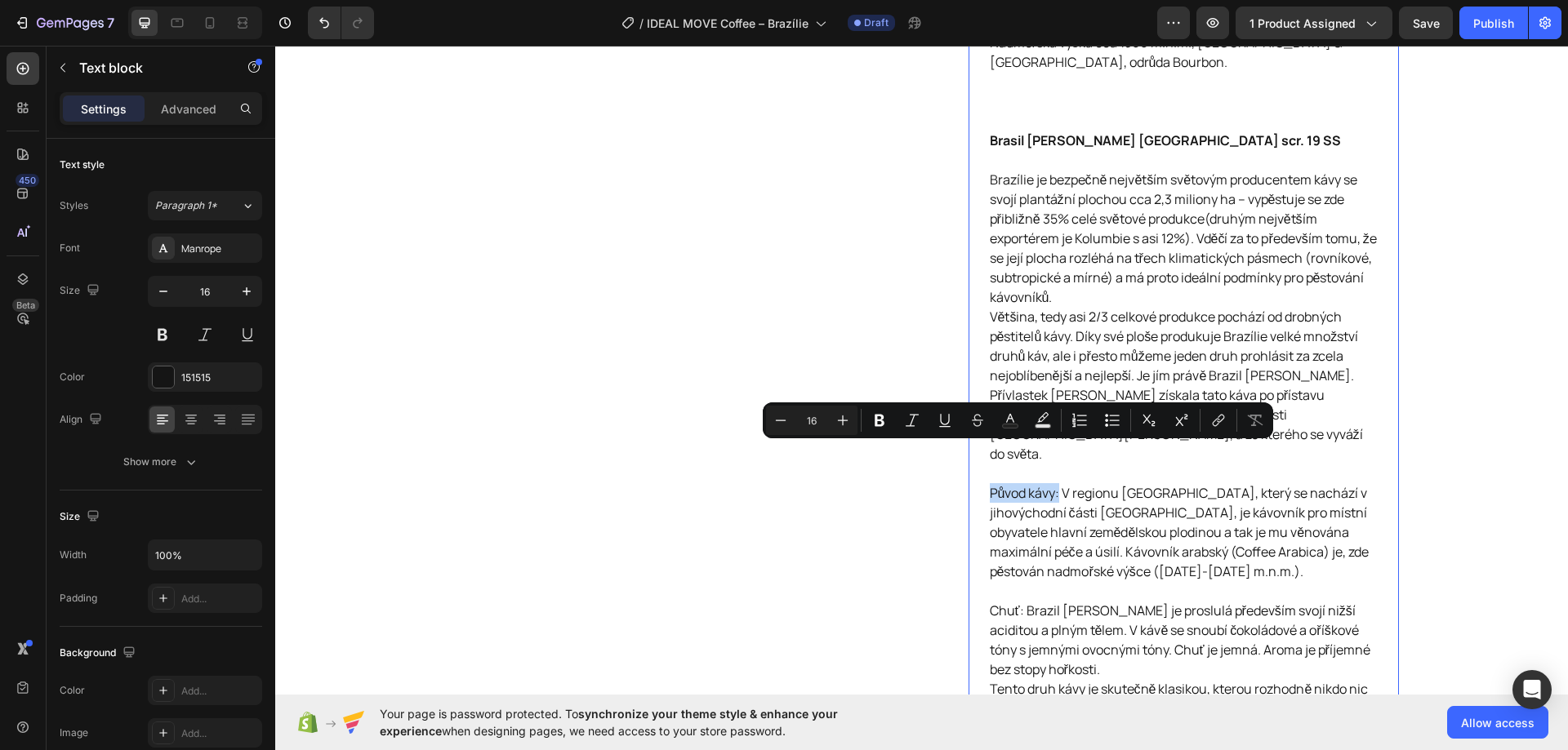
drag, startPoint x: 984, startPoint y: 449, endPoint x: 1054, endPoint y: 455, distance: 70.3
click at [1054, 483] on p "Původ kávy: V regionu São Paulo, který se nachází v jihovýchodní části Brazílie…" at bounding box center [1183, 541] width 388 height 117
click at [878, 420] on icon "Editor contextual toolbar" at bounding box center [878, 421] width 10 height 12
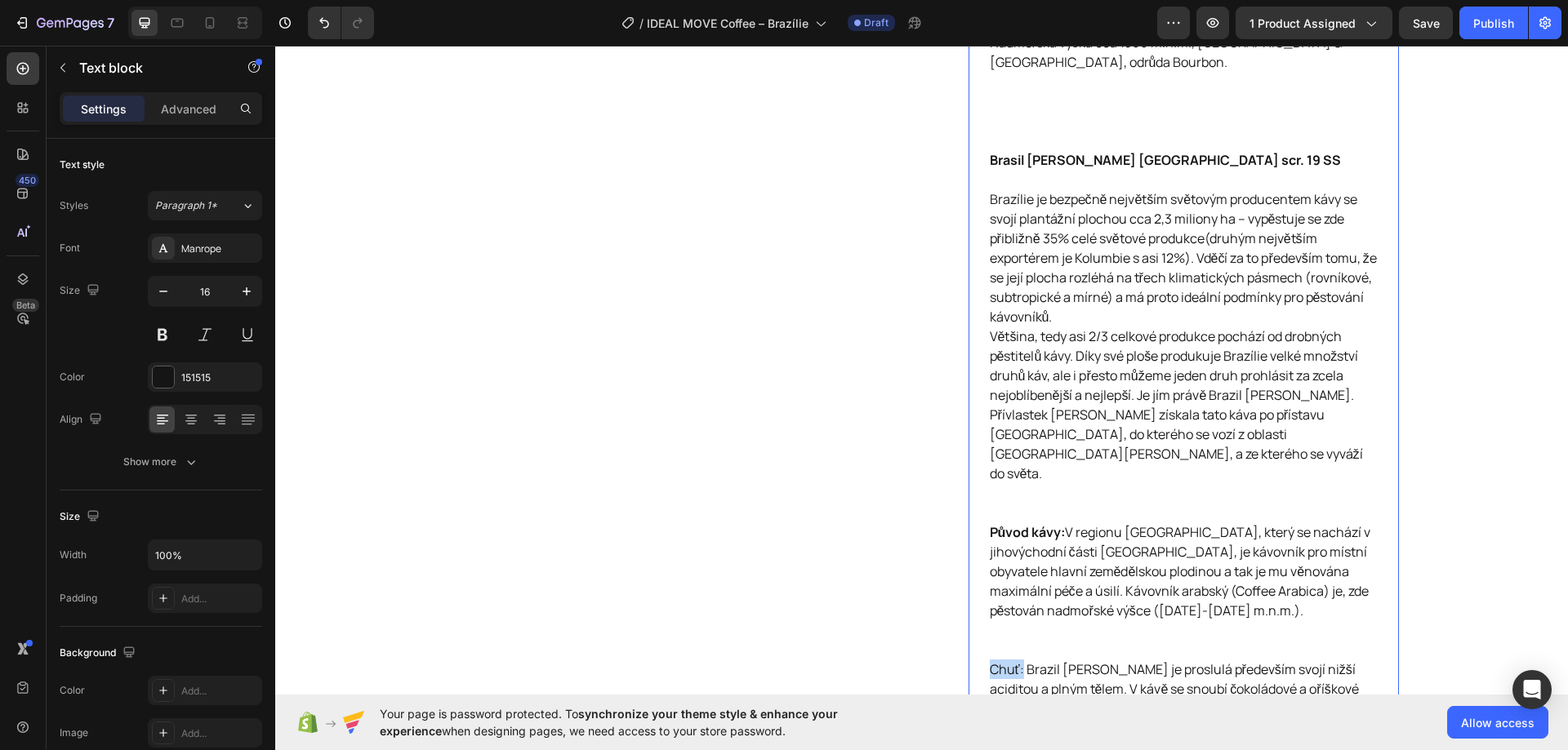
drag, startPoint x: 984, startPoint y: 630, endPoint x: 1015, endPoint y: 632, distance: 31.1
click at [1015, 659] on p "Chuť: Brazil Santos je proslulá především svojí nižší aciditou a plným tělem. V…" at bounding box center [1183, 738] width 388 height 157
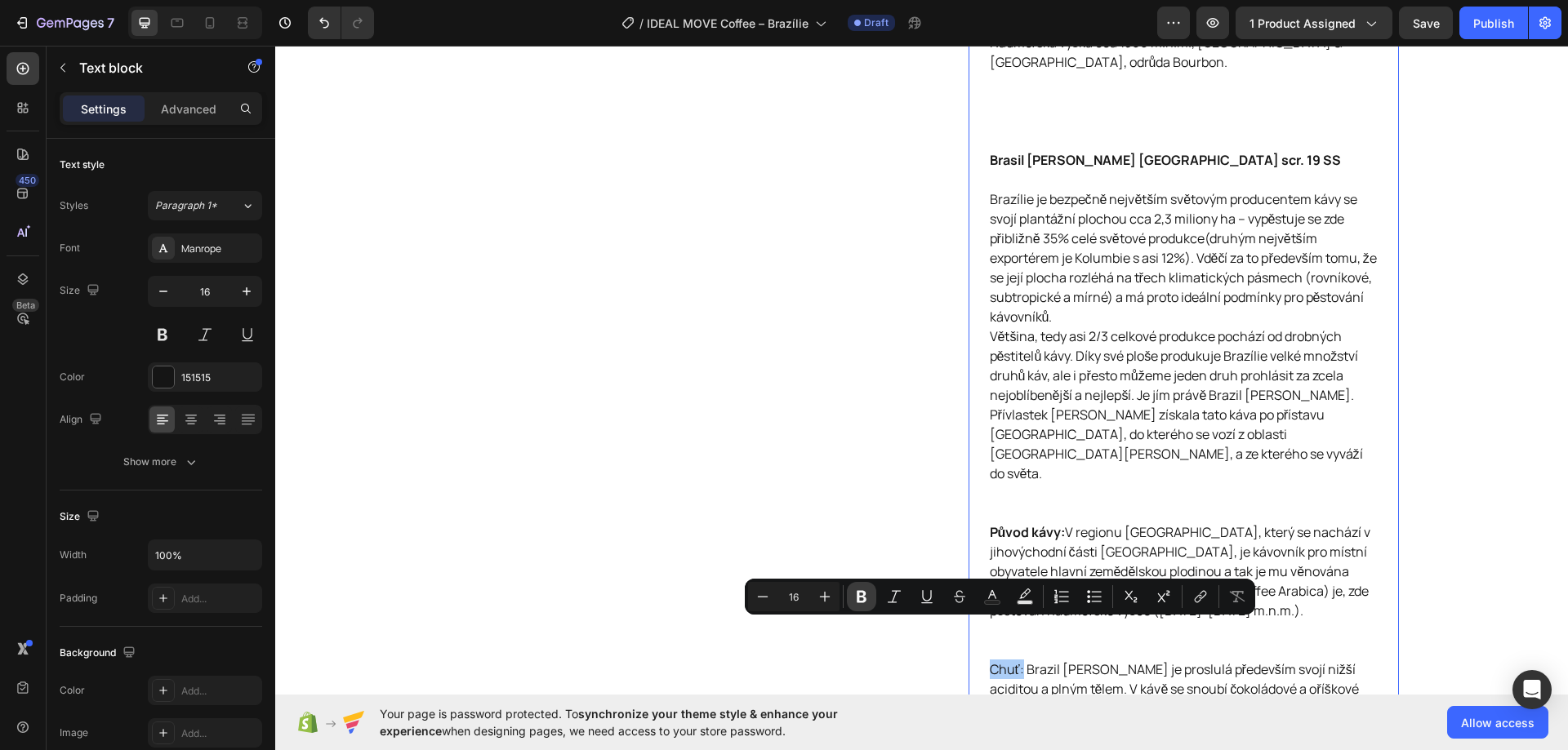
click at [864, 589] on icon "Editor contextual toolbar" at bounding box center [861, 596] width 16 height 16
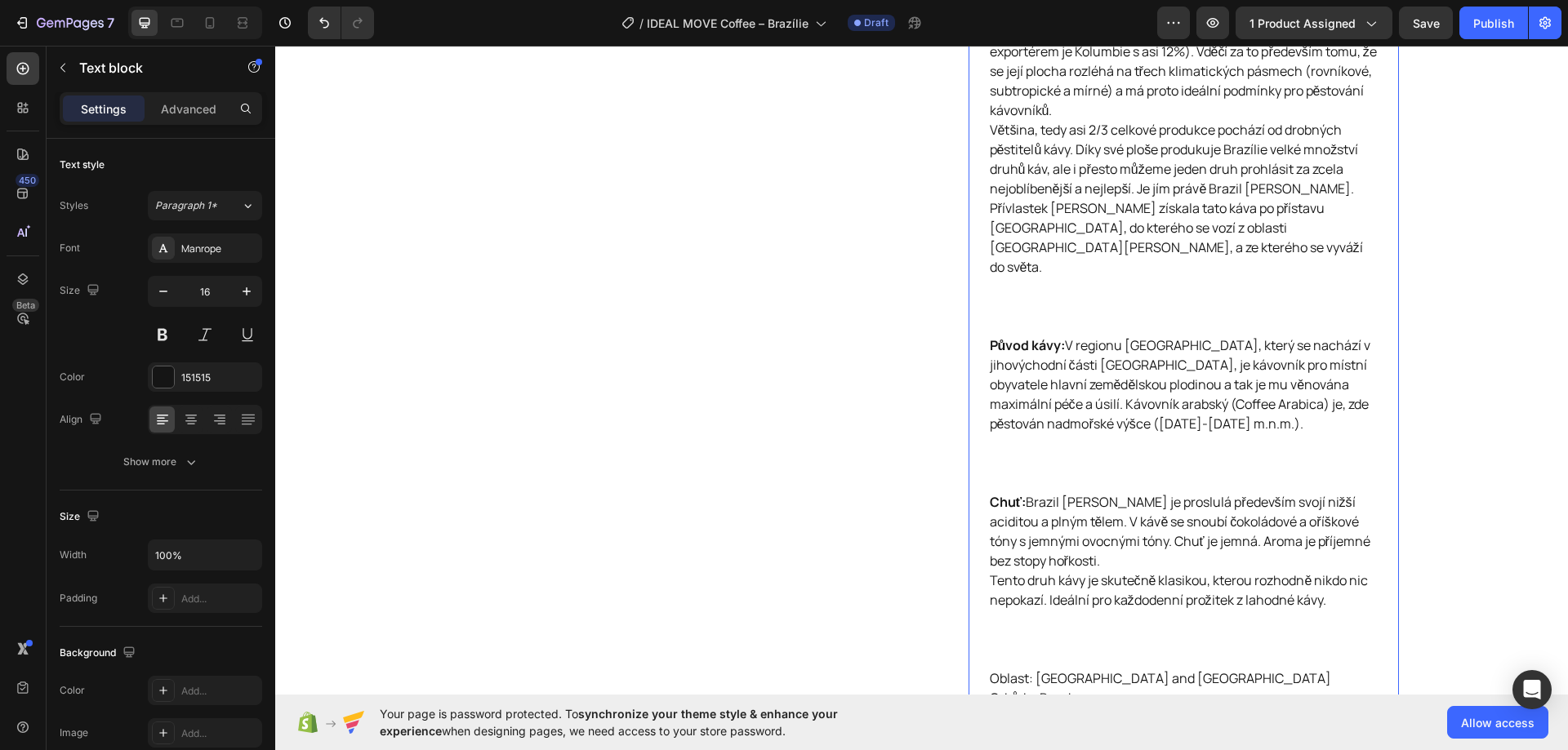
scroll to position [1122, 0]
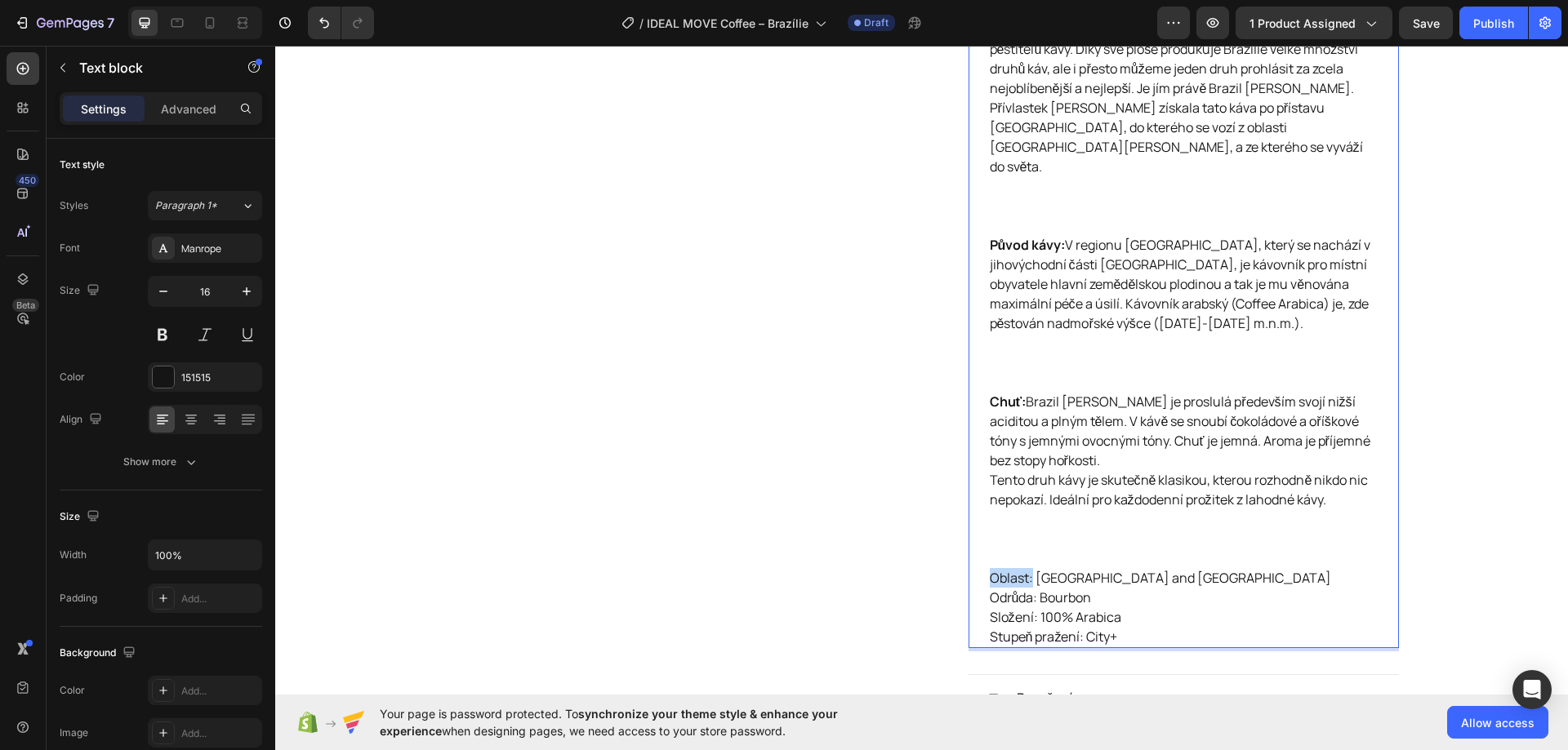
drag, startPoint x: 984, startPoint y: 546, endPoint x: 1025, endPoint y: 542, distance: 41.2
click at [1025, 568] on p "Oblast: Minas Gerais and Sao Paulo Odrůda: Bourbon Složení: 100% Arabica Stupeň…" at bounding box center [1183, 607] width 388 height 79
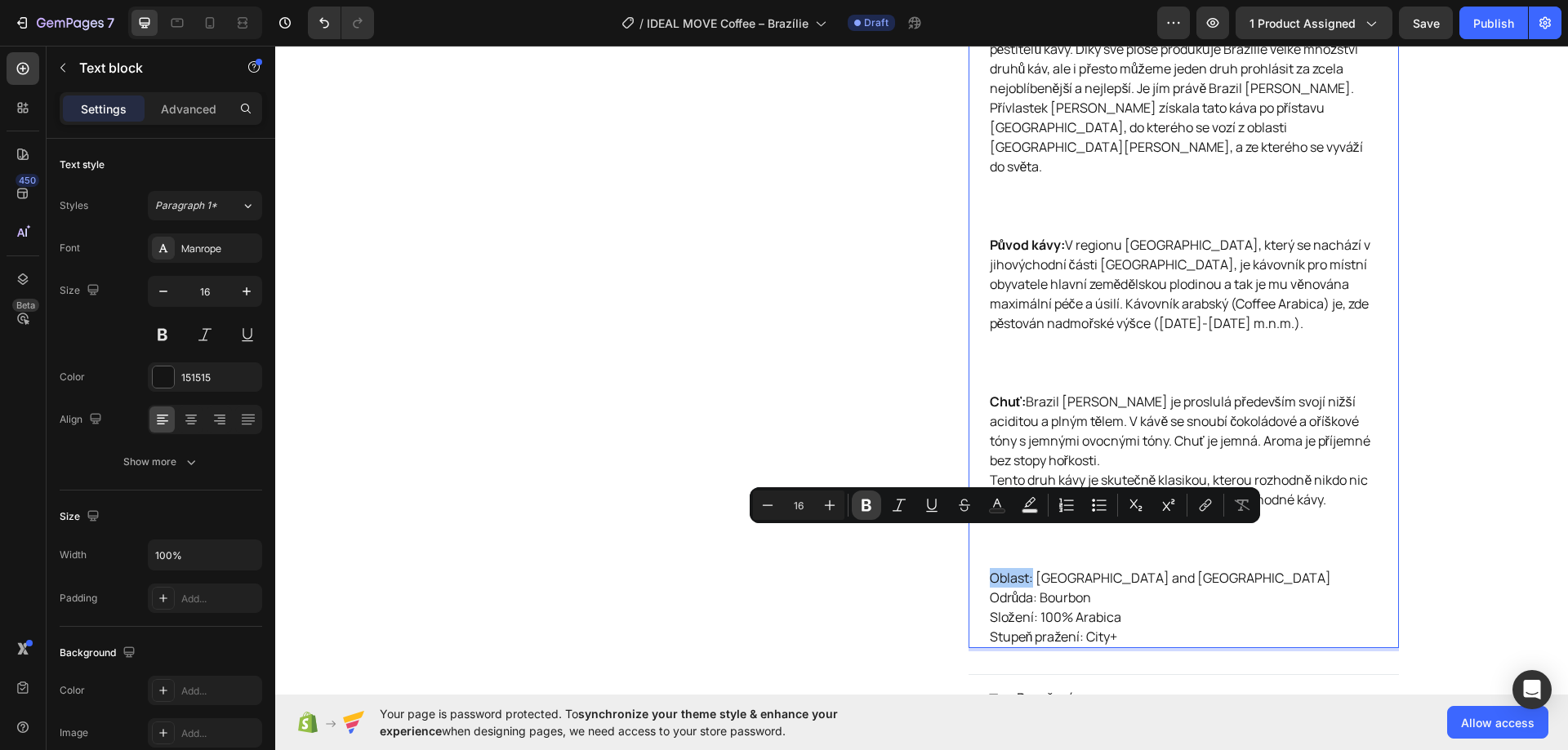
click at [866, 509] on icon "Editor contextual toolbar" at bounding box center [866, 506] width 10 height 12
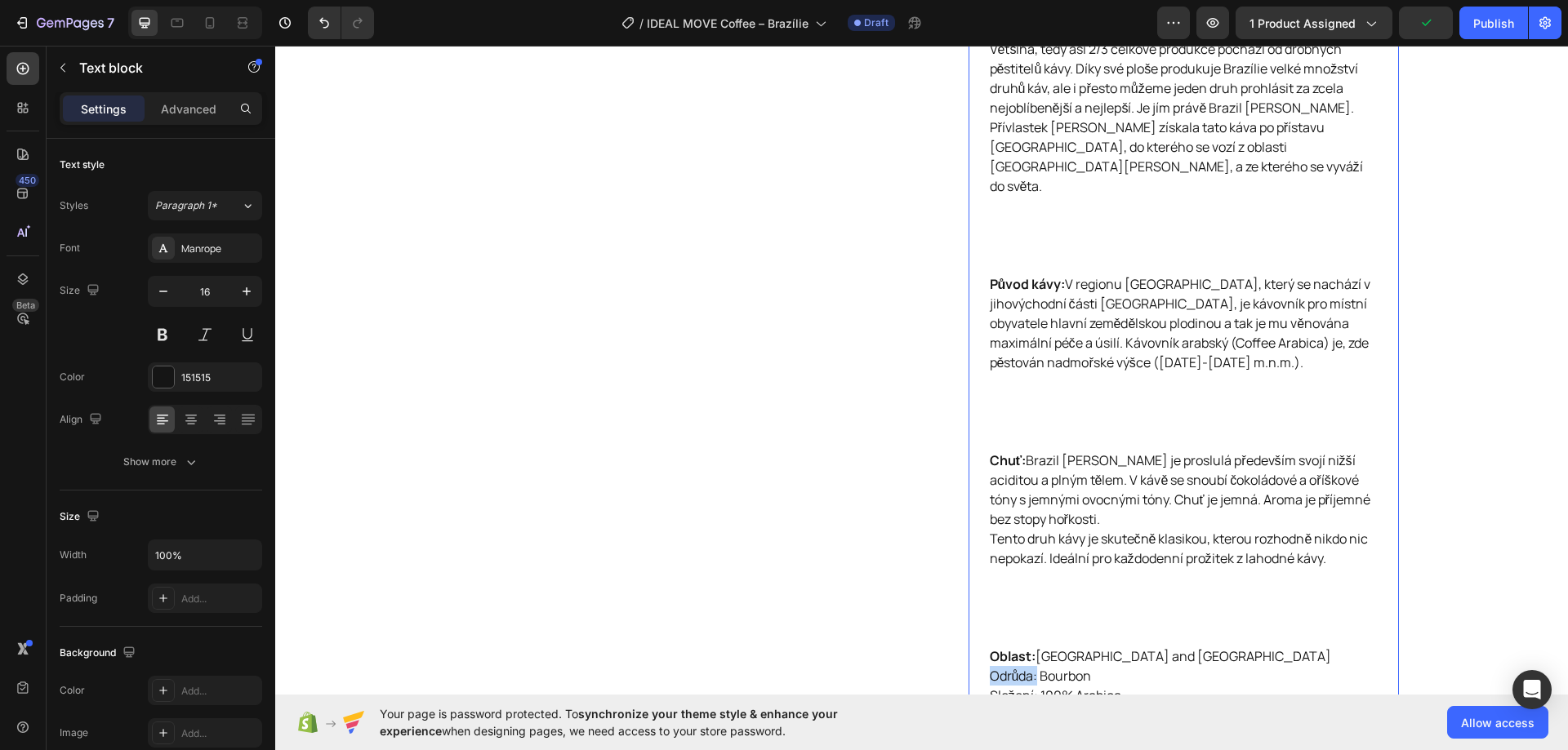
drag, startPoint x: 984, startPoint y: 634, endPoint x: 1031, endPoint y: 638, distance: 47.2
click at [1031, 646] on p "Oblast: Minas Gerais and Sao Paulo Odrůda: Bourbon Složení: 100% Arabica Stupeň…" at bounding box center [1183, 685] width 388 height 79
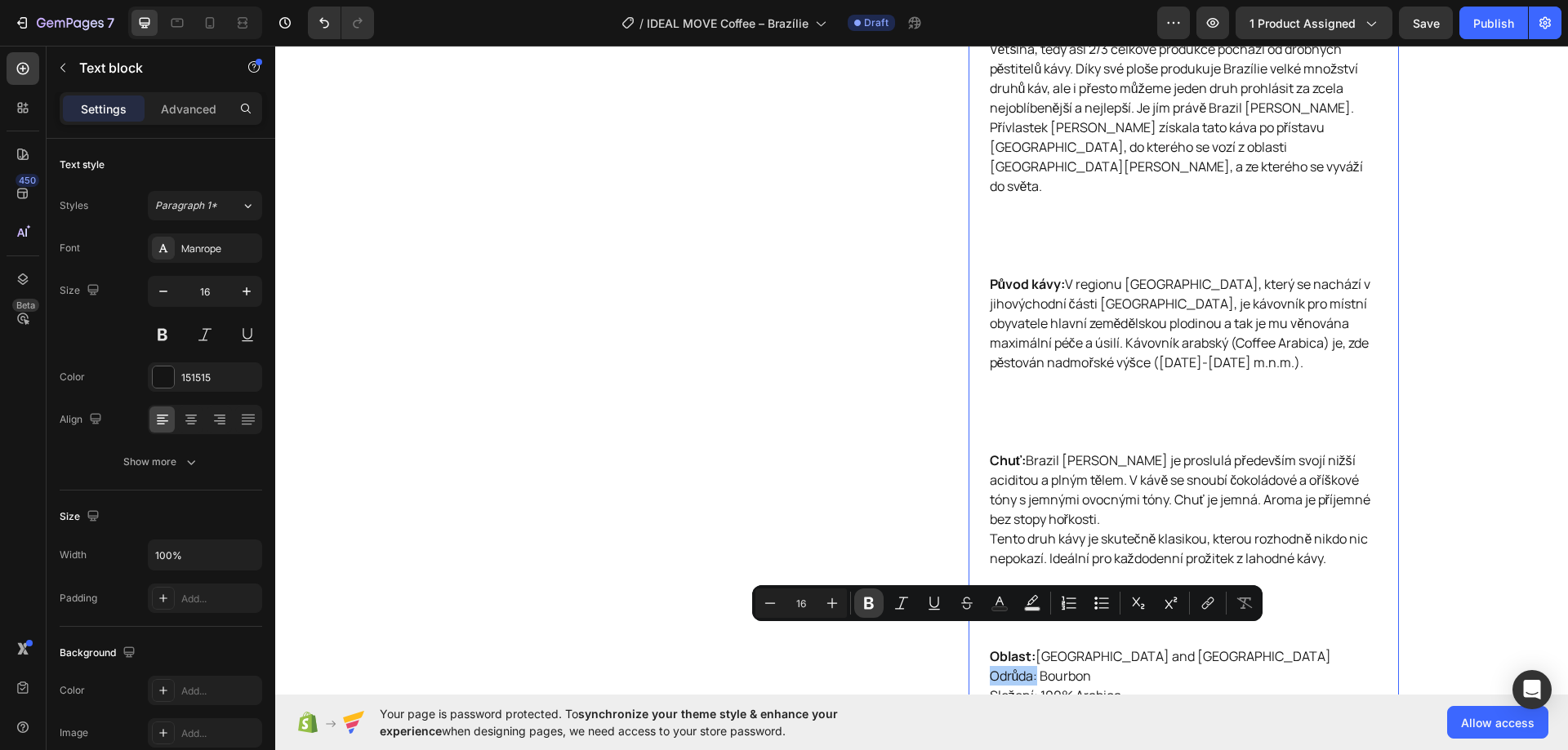
click at [868, 602] on icon "Editor contextual toolbar" at bounding box center [869, 603] width 16 height 16
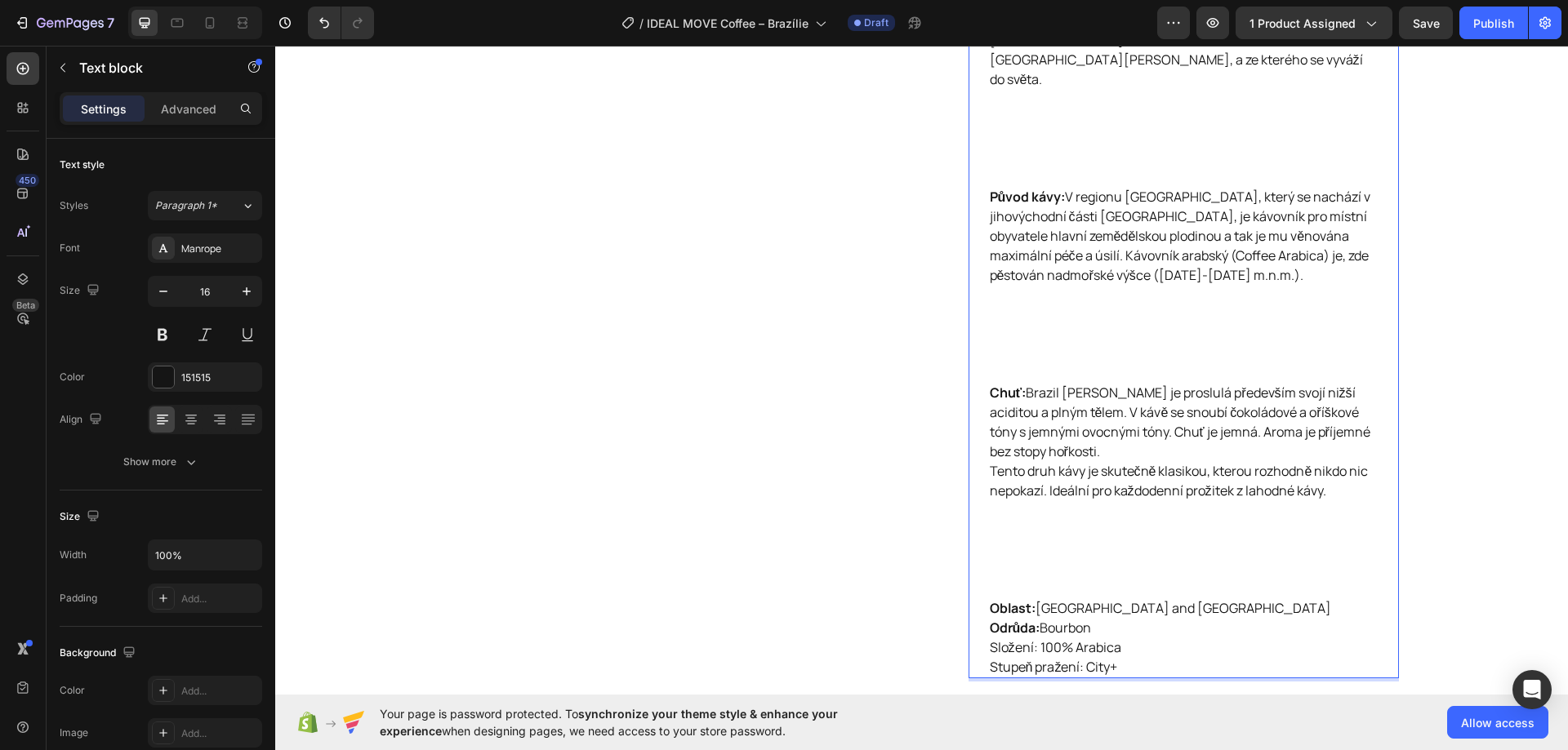
scroll to position [1286, 0]
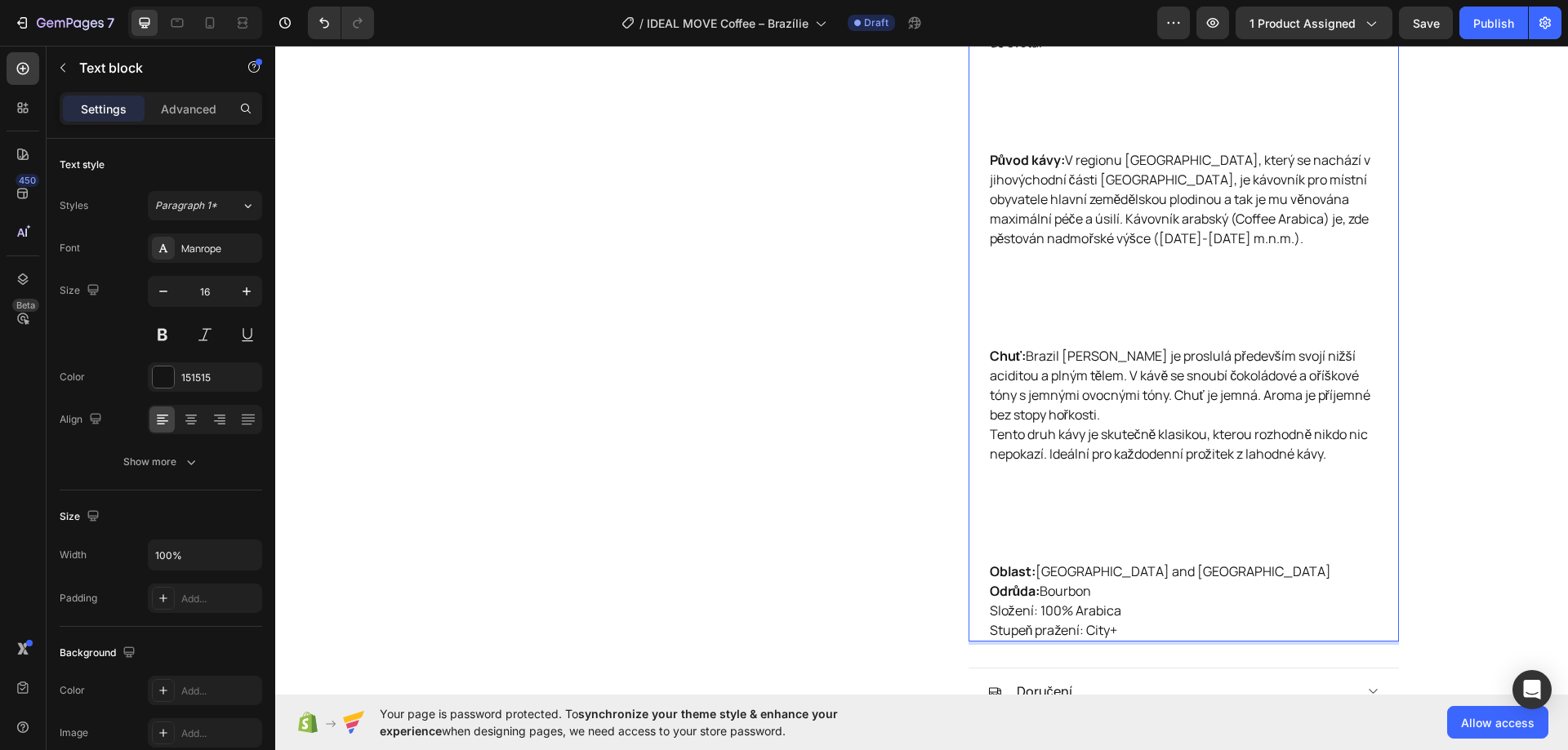
click at [990, 572] on p "Oblast: Minas Gerais and Sao Paulo Odrůda: Bourbon Složení: 100% Arabica Stupeň…" at bounding box center [1183, 600] width 388 height 79
drag, startPoint x: 983, startPoint y: 571, endPoint x: 1032, endPoint y: 574, distance: 49.1
click at [1032, 574] on p "Oblast: Minas Gerais and Sao Paulo Odrůda: Bourbon Složení: 100% Arabica Stupeň…" at bounding box center [1183, 600] width 388 height 79
click at [1096, 474] on p "Chuť: Brazil Santos je proslulá především svojí nižší aciditou a plným tělem. V…" at bounding box center [1183, 454] width 388 height 215
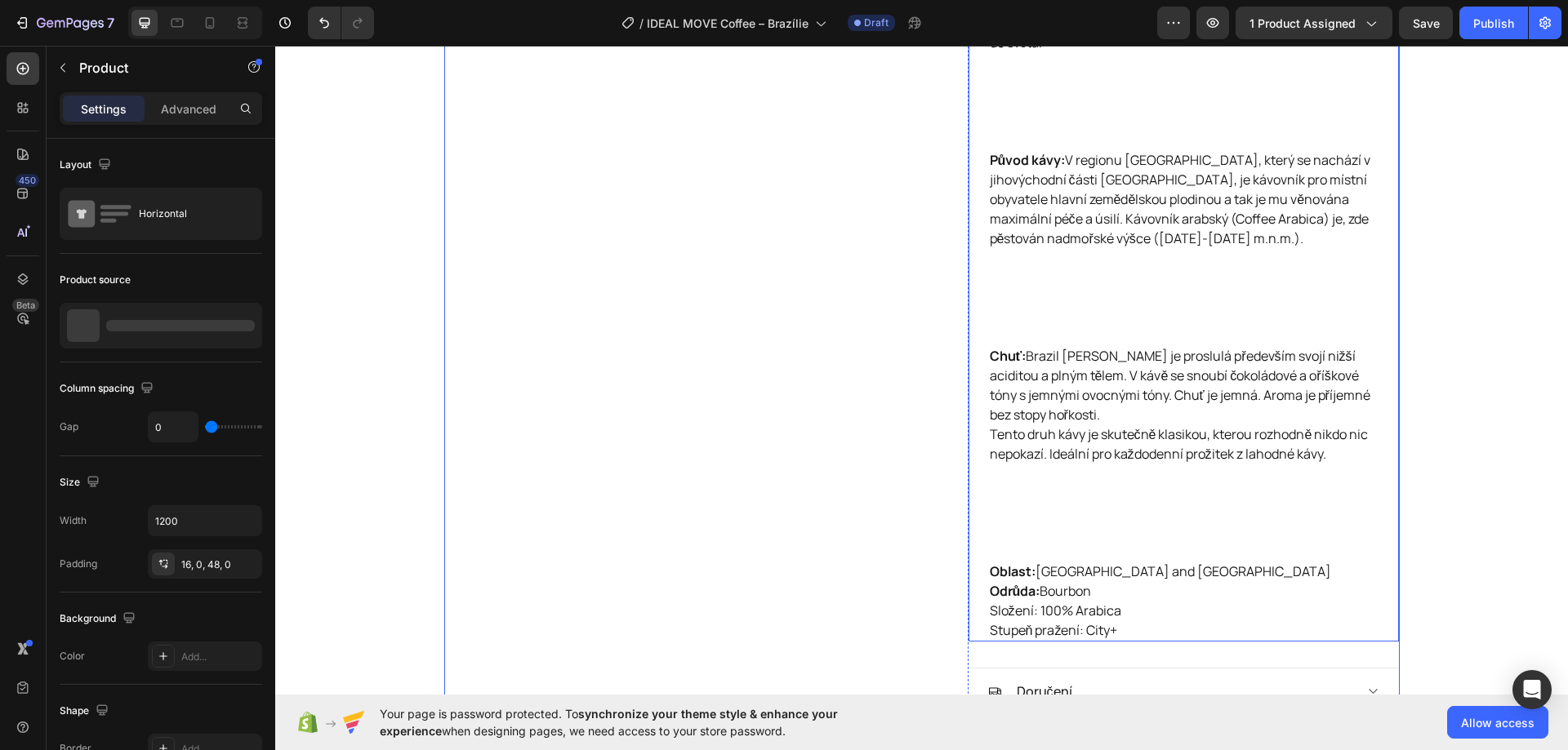
click at [1058, 515] on p "Chuť: Brazil Santos je proslulá především svojí nižší aciditou a plným tělem. V…" at bounding box center [1183, 454] width 388 height 215
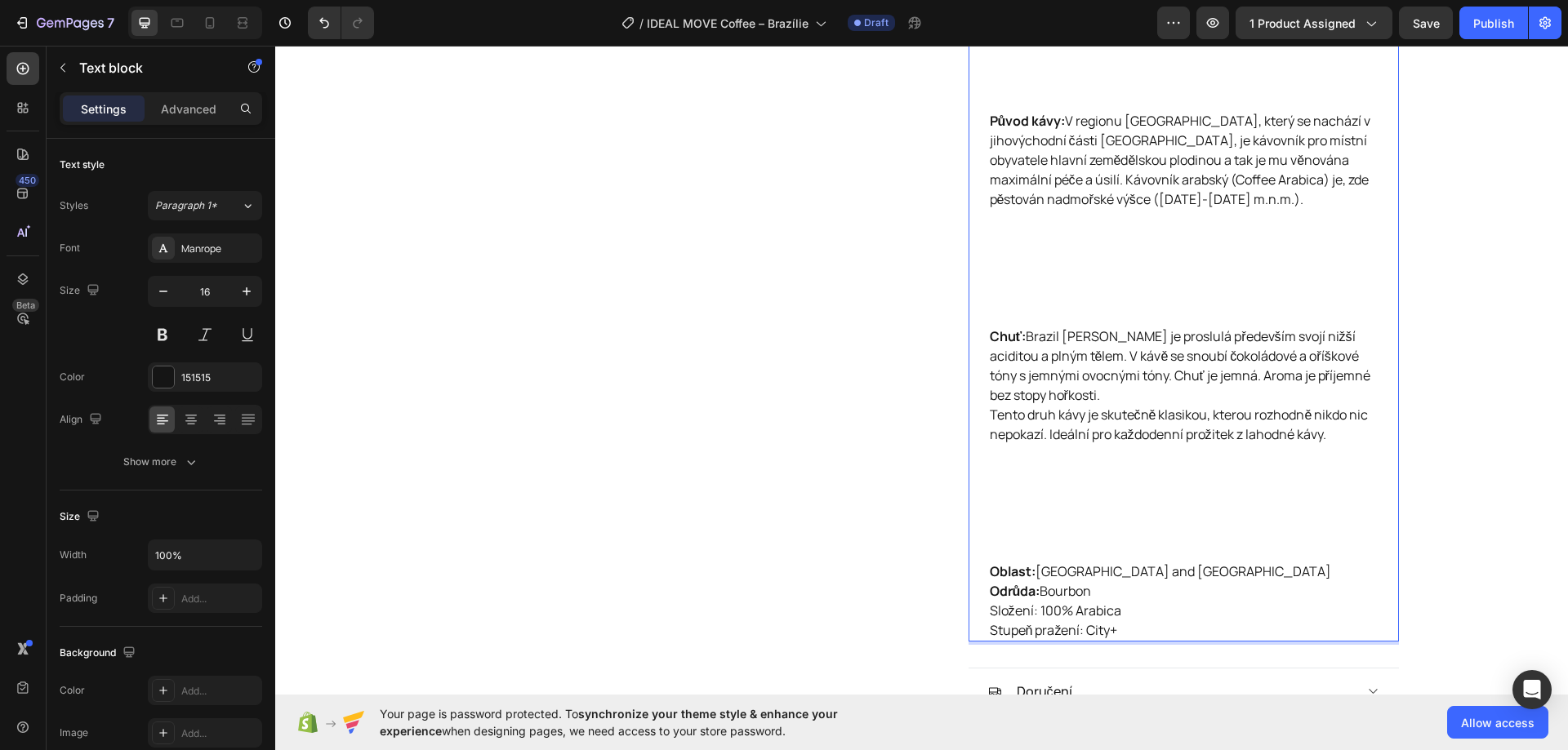
scroll to position [1379, 0]
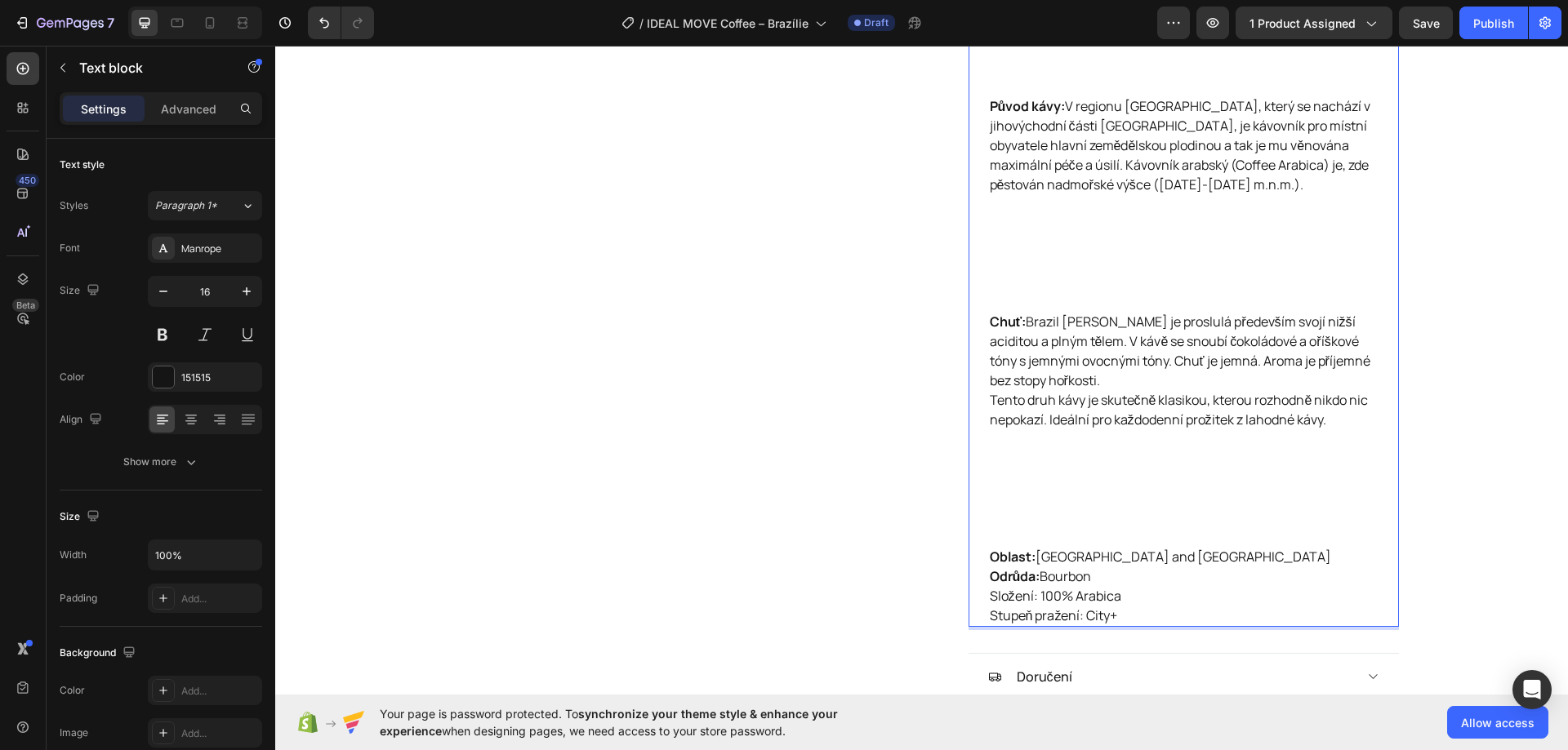
click at [990, 554] on p "Oblast: Minas Gerais and Sao Paulo Odrůda: Bourbon Složení: 100% Arabica Stupeň…" at bounding box center [1183, 586] width 388 height 79
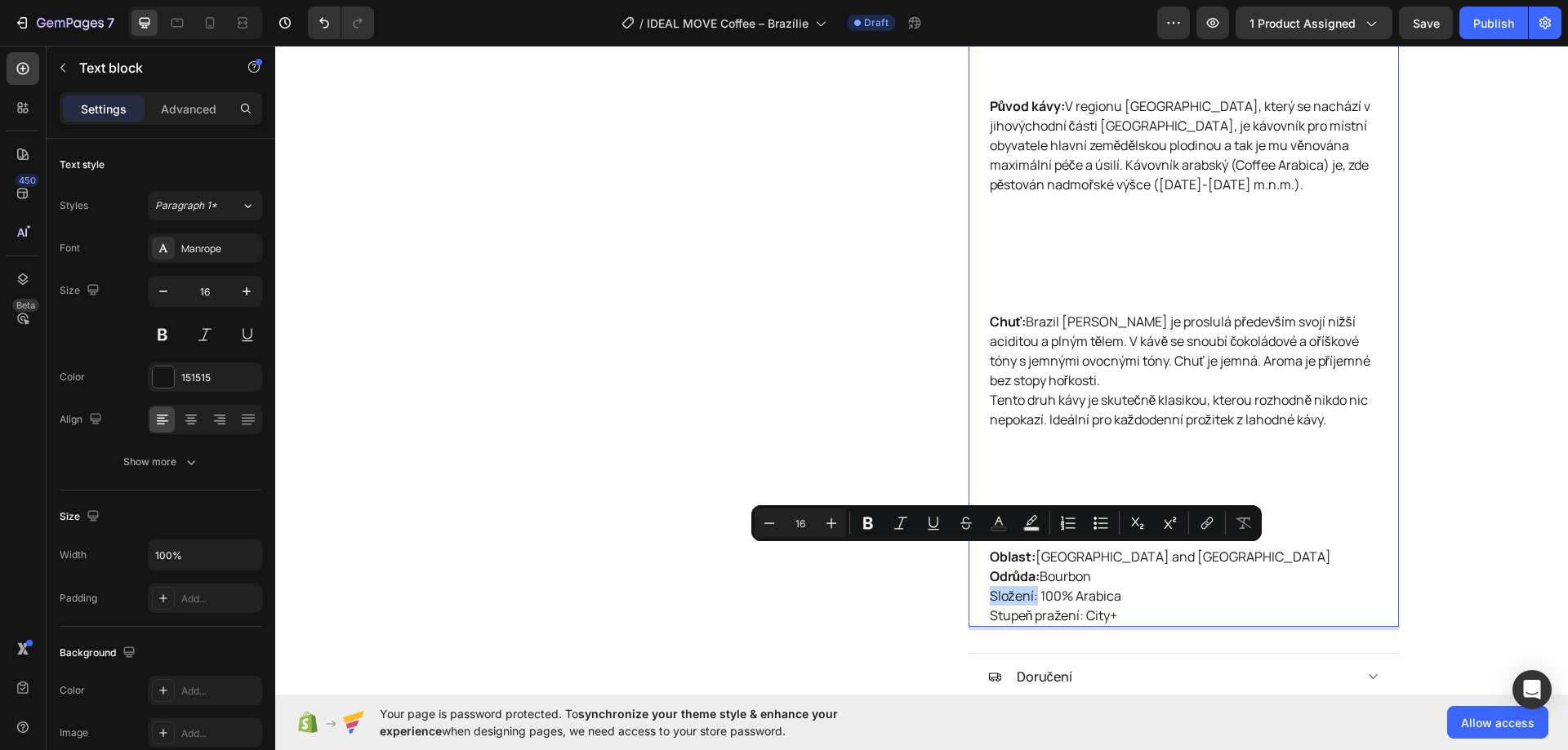
drag, startPoint x: 985, startPoint y: 556, endPoint x: 1030, endPoint y: 559, distance: 45.1
click at [1030, 559] on p "Oblast: Minas Gerais and Sao Paulo Odrůda: Bourbon Složení: 100% Arabica Stupeň…" at bounding box center [1183, 586] width 388 height 79
click at [871, 528] on icon "Editor contextual toolbar" at bounding box center [867, 523] width 10 height 12
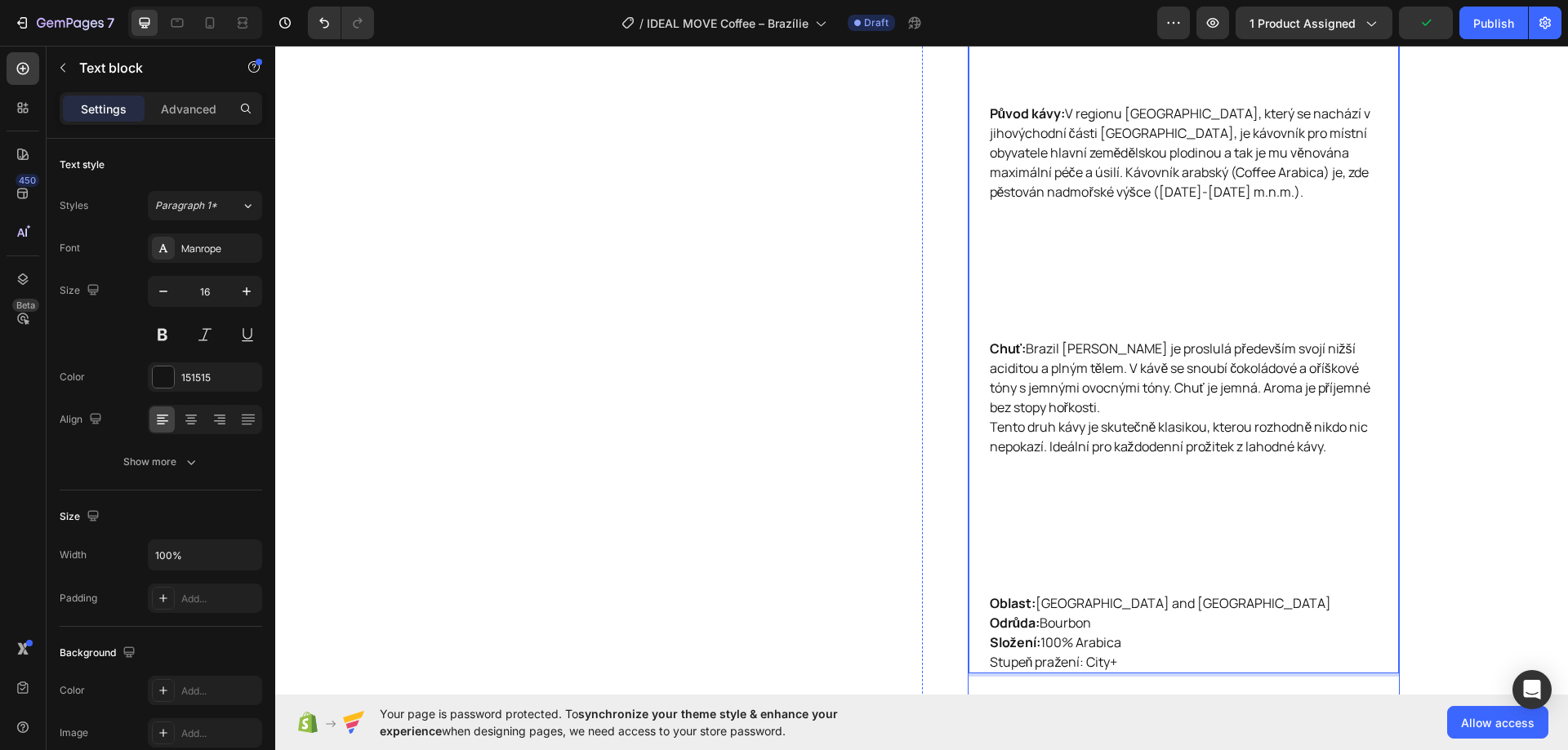
scroll to position [1542, 0]
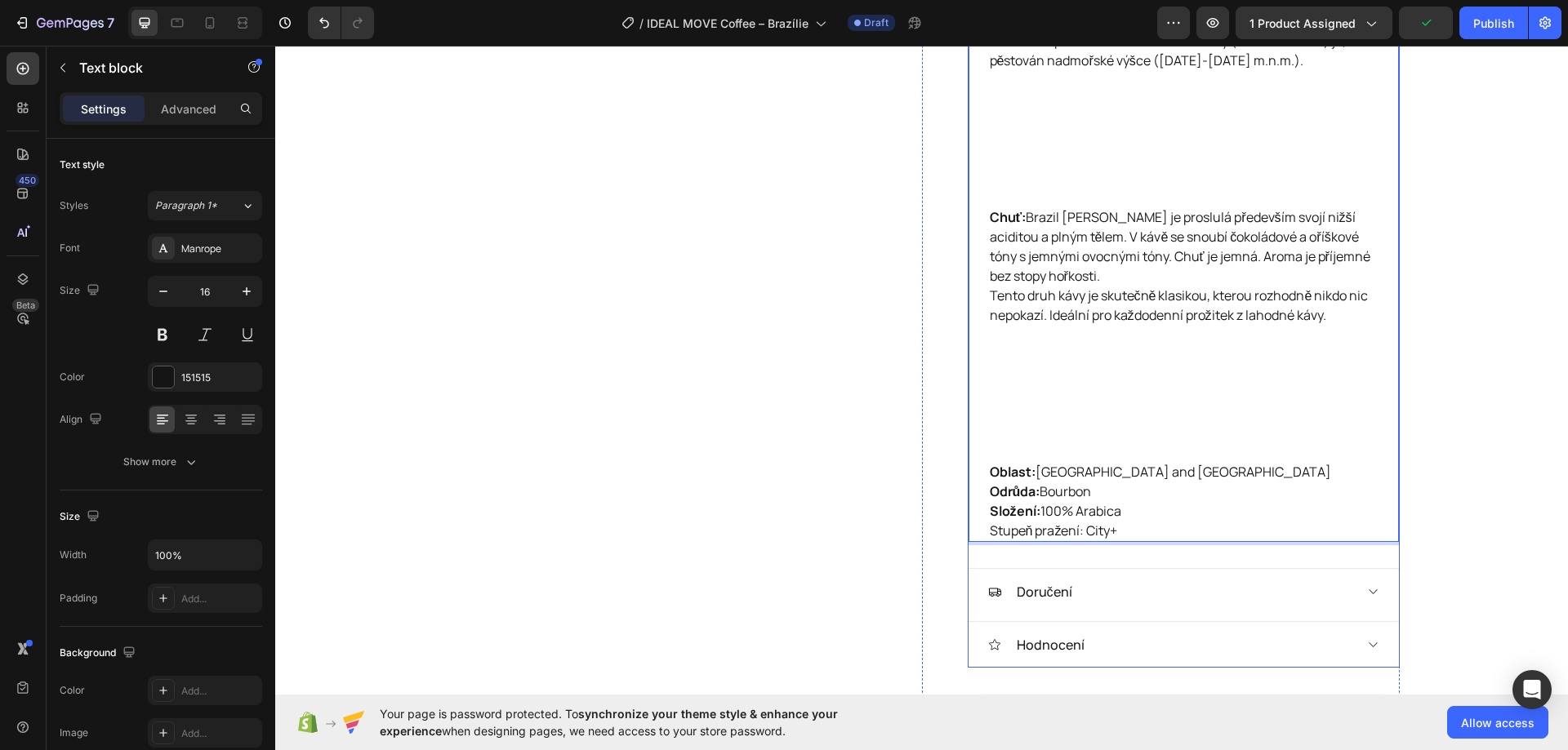
click at [991, 492] on p "Oblast: Minas Gerais and Sao Paulo Odrůda: Bourbon Složení: 100% Arabica Stupeň…" at bounding box center [1183, 500] width 388 height 79
drag, startPoint x: 986, startPoint y: 493, endPoint x: 1079, endPoint y: 494, distance: 93.0
click at [1079, 494] on p "Oblast: Minas Gerais and Sao Paulo Odrůda: Bourbon Složení: 100% Arabica Stupeň…" at bounding box center [1183, 500] width 388 height 79
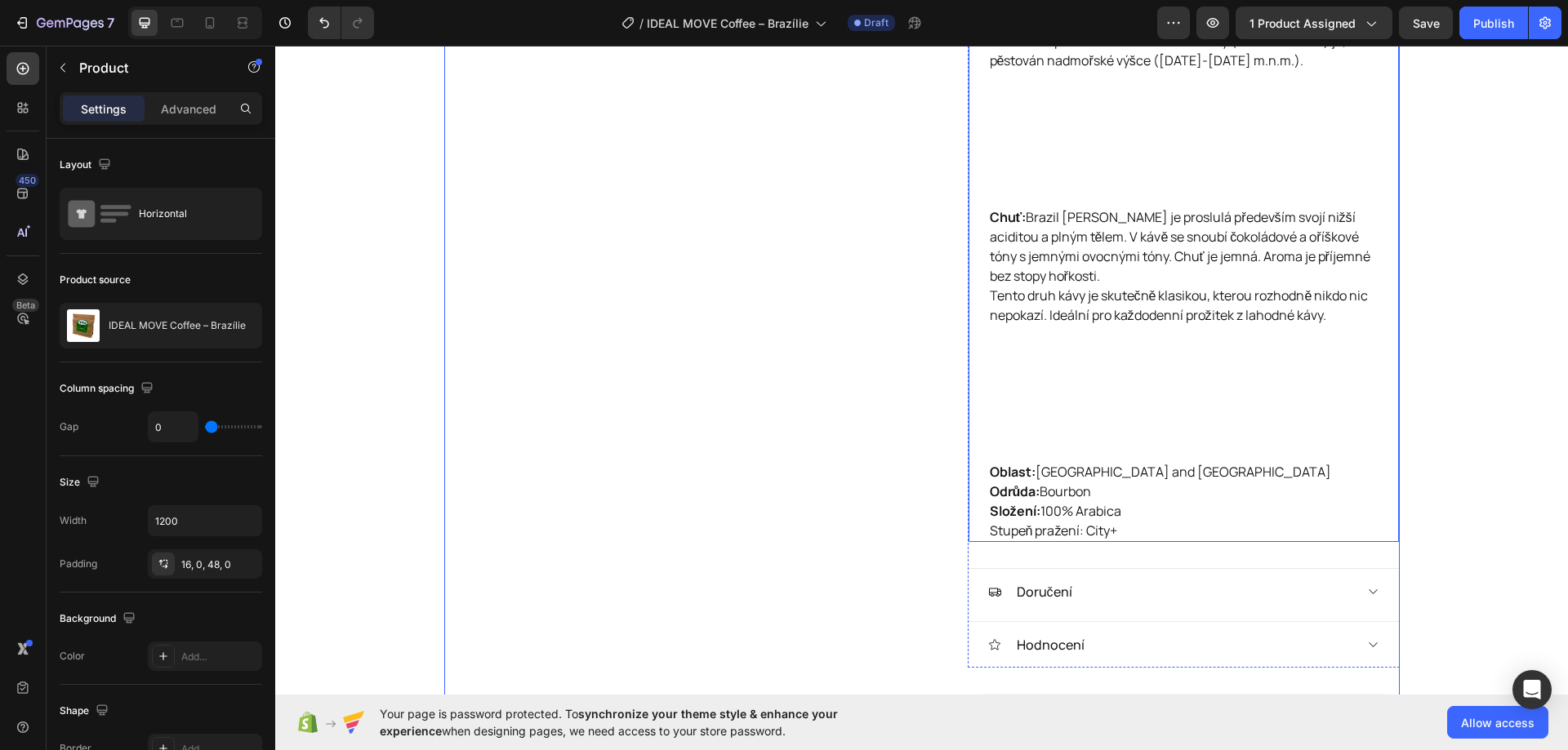
click at [1079, 461] on p "Oblast: Minas Gerais and Sao Paulo Odrůda: Bourbon Složení: 100% Arabica Stupeň…" at bounding box center [1183, 500] width 388 height 79
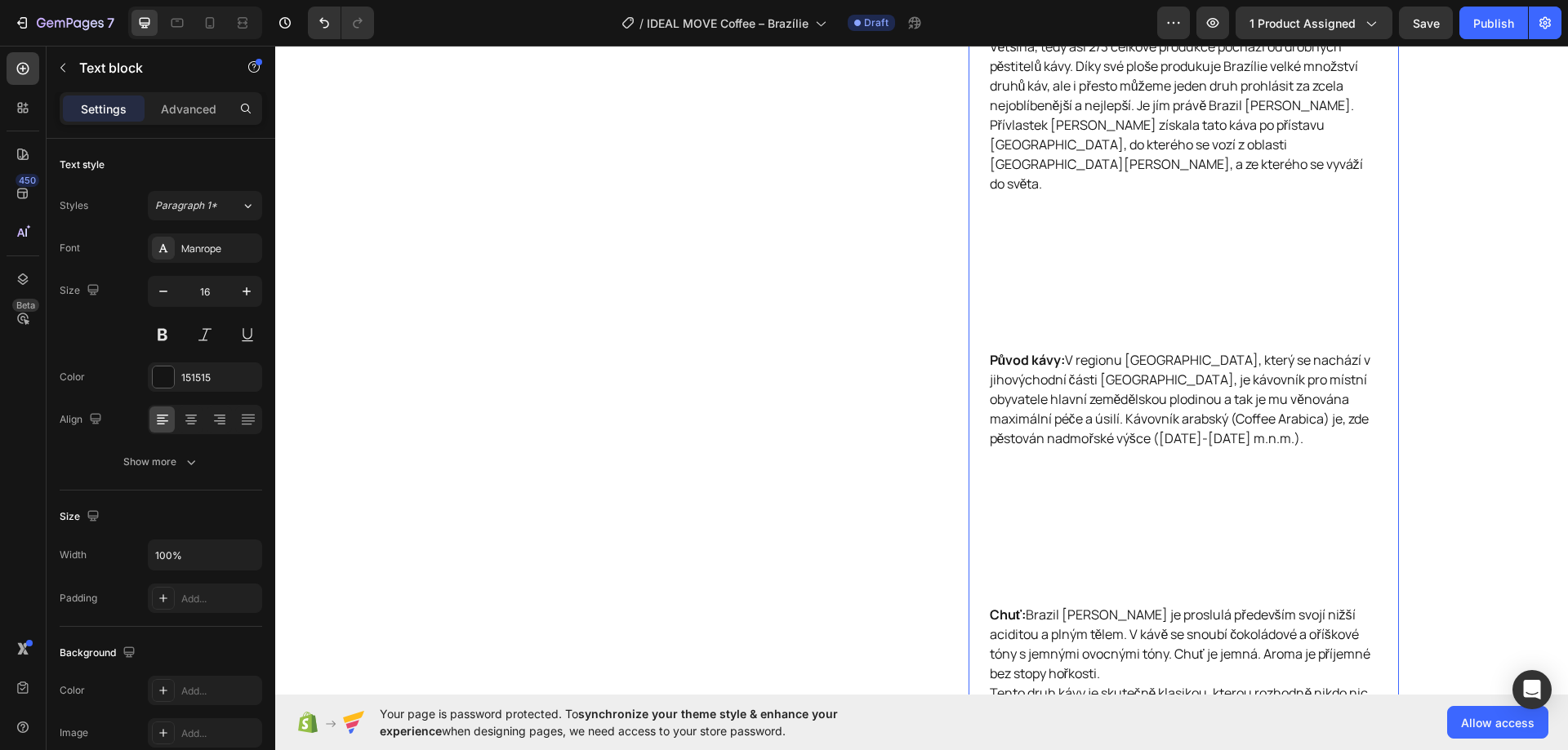
scroll to position [1611, 0]
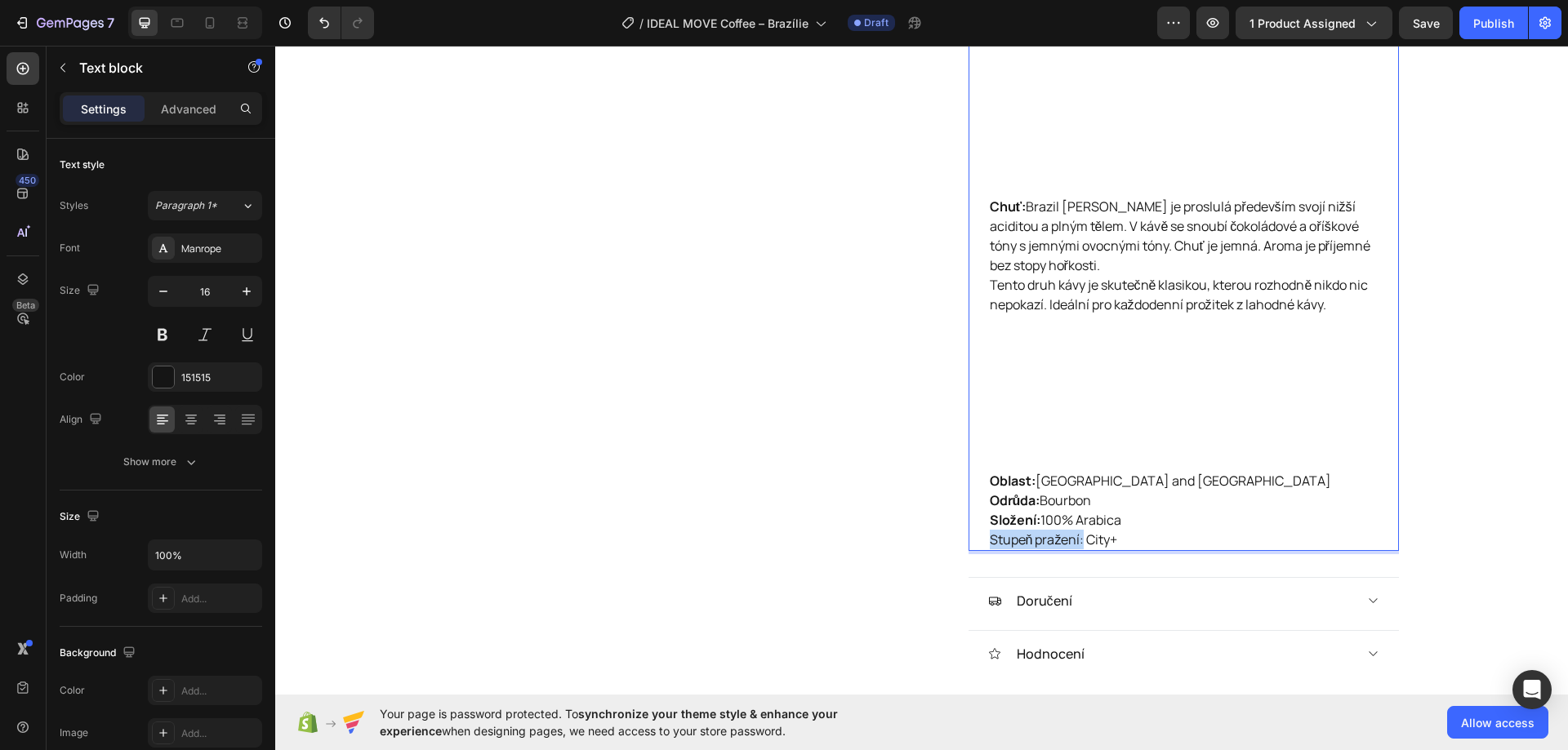
drag, startPoint x: 986, startPoint y: 496, endPoint x: 1079, endPoint y: 503, distance: 93.3
click at [1079, 503] on p "Oblast: Minas Gerais and Sao Paulo Odrůda: Bourbon Složení: 100% Arabica Stupeň…" at bounding box center [1183, 510] width 388 height 79
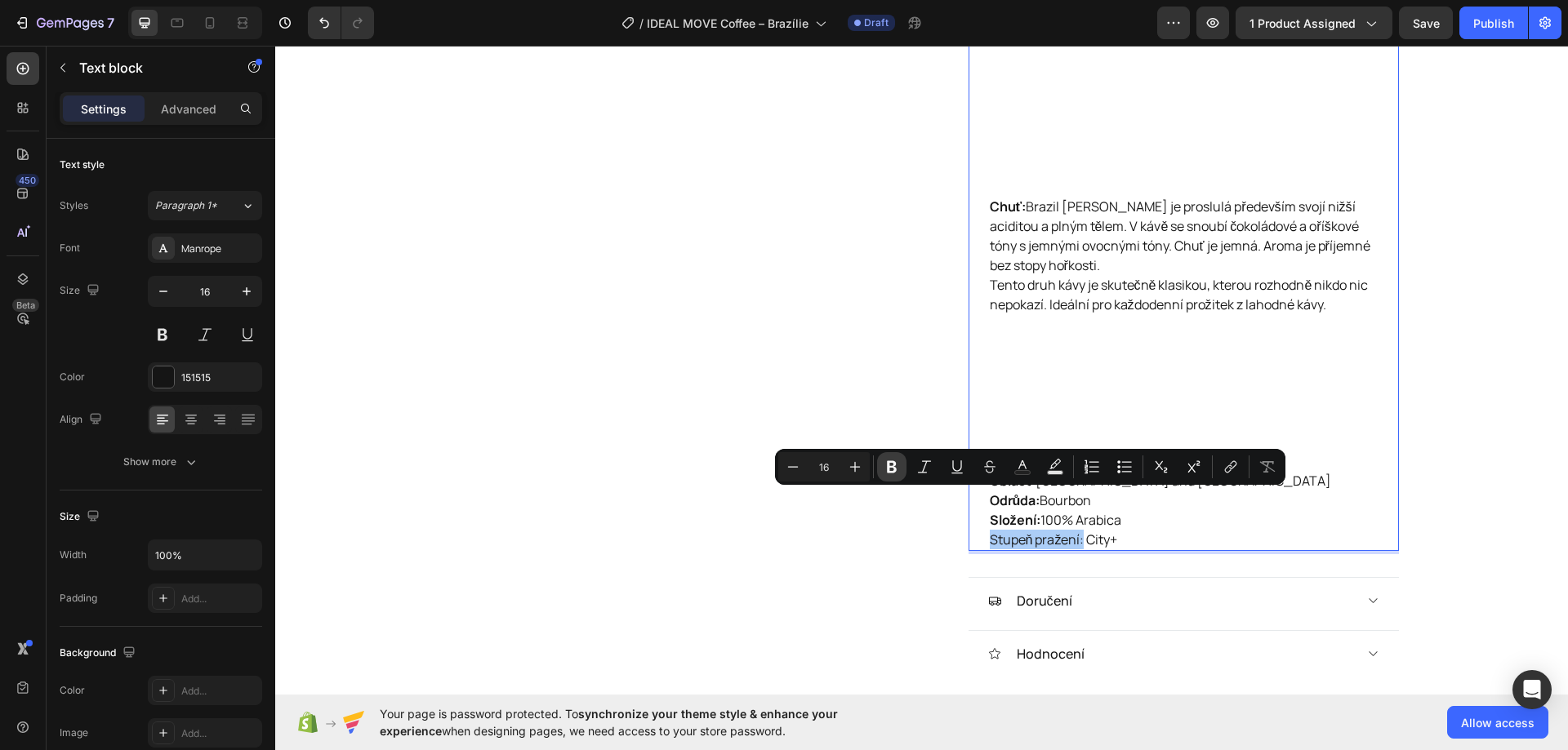
click at [897, 469] on icon "Editor contextual toolbar" at bounding box center [892, 467] width 16 height 16
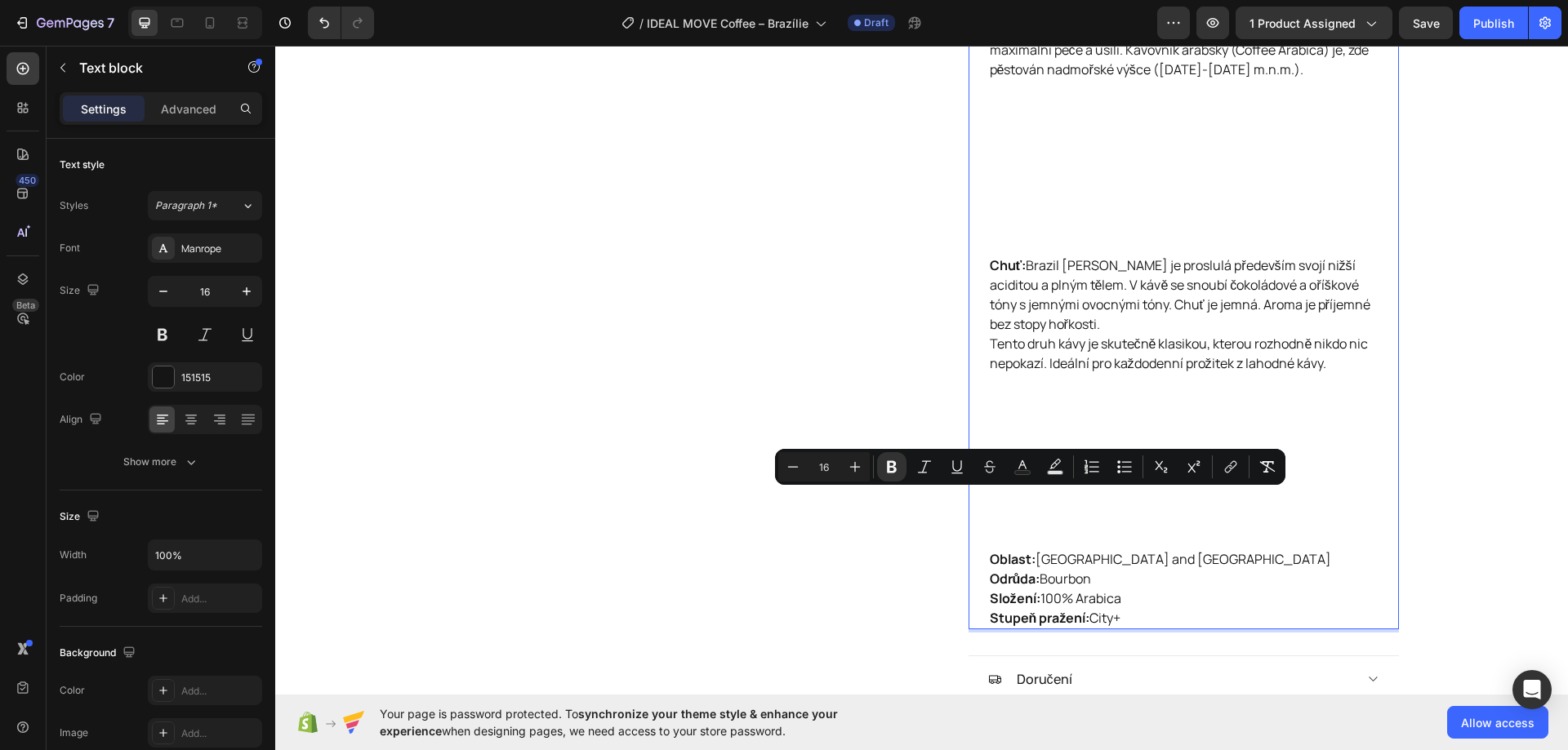
drag, startPoint x: 1116, startPoint y: 362, endPoint x: 1096, endPoint y: 414, distance: 55.7
click at [1118, 360] on p "Chuť: Brazil Santos je proslulá především svojí nižší aciditou a plným tělem. V…" at bounding box center [1183, 401] width 388 height 294
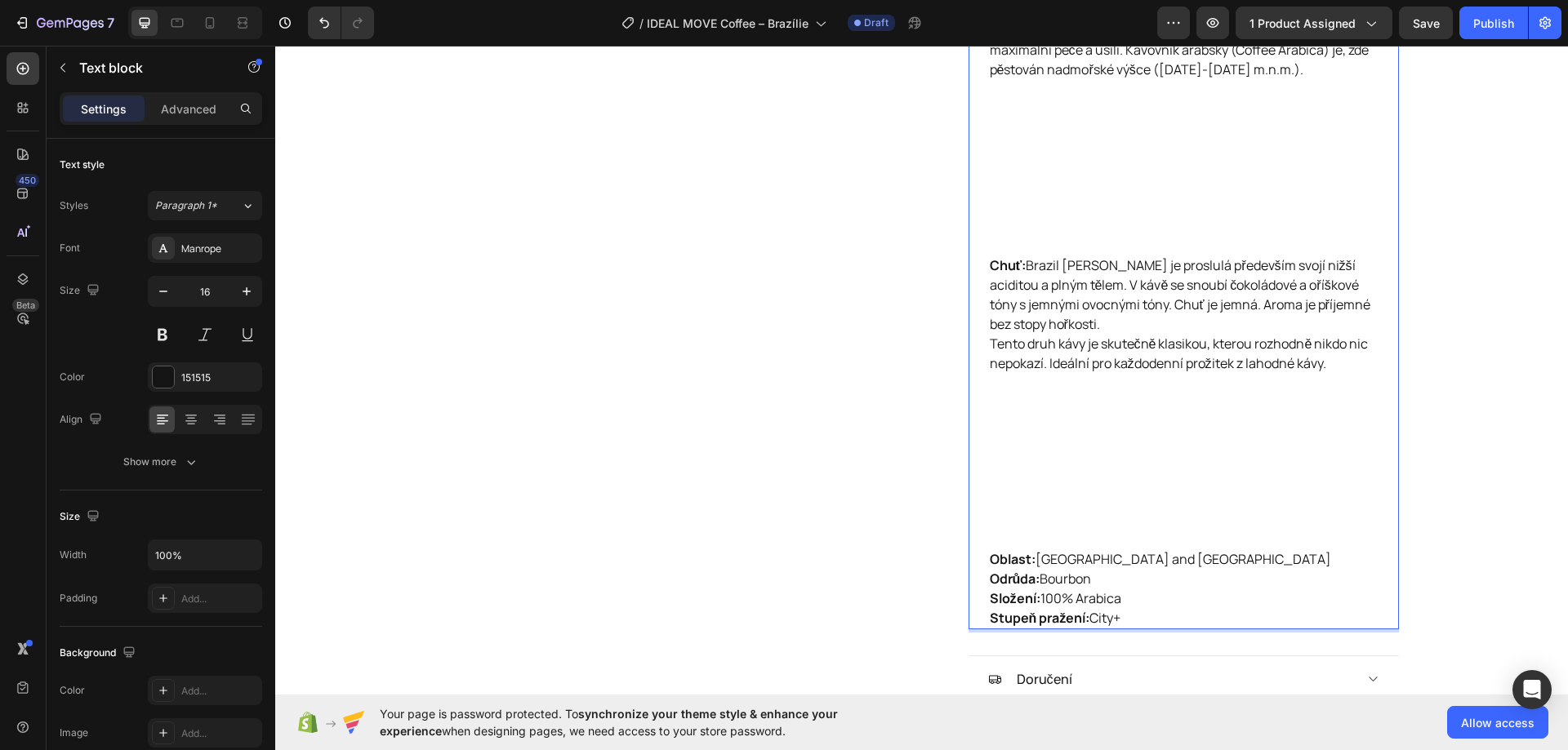
click at [1076, 465] on p "Chuť: Brazil Santos je proslulá především svojí nižší aciditou a plným tělem. V…" at bounding box center [1183, 401] width 388 height 294
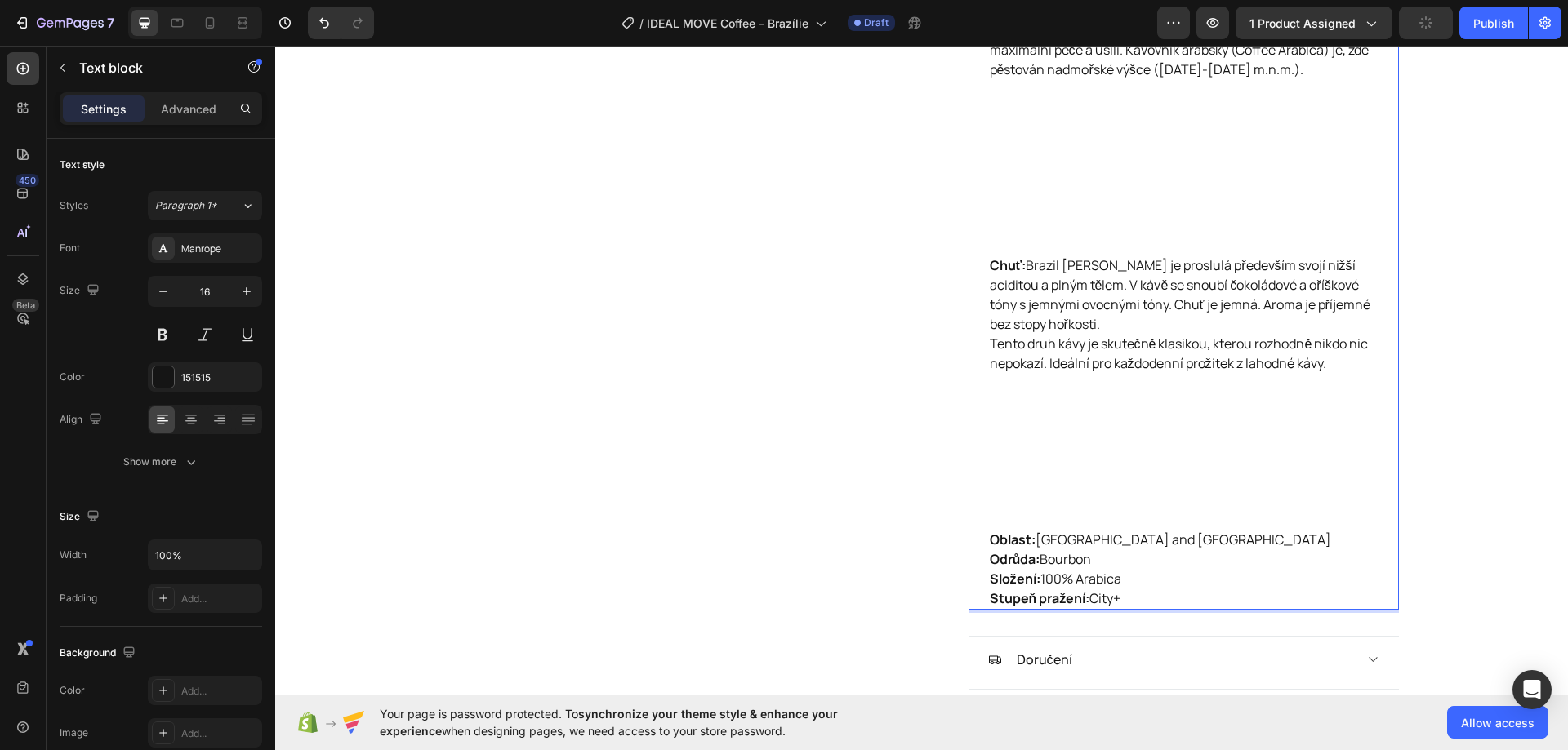
click at [1085, 406] on p "Chuť: Brazil Santos je proslulá především svojí nižší aciditou a plným tělem. V…" at bounding box center [1183, 392] width 388 height 274
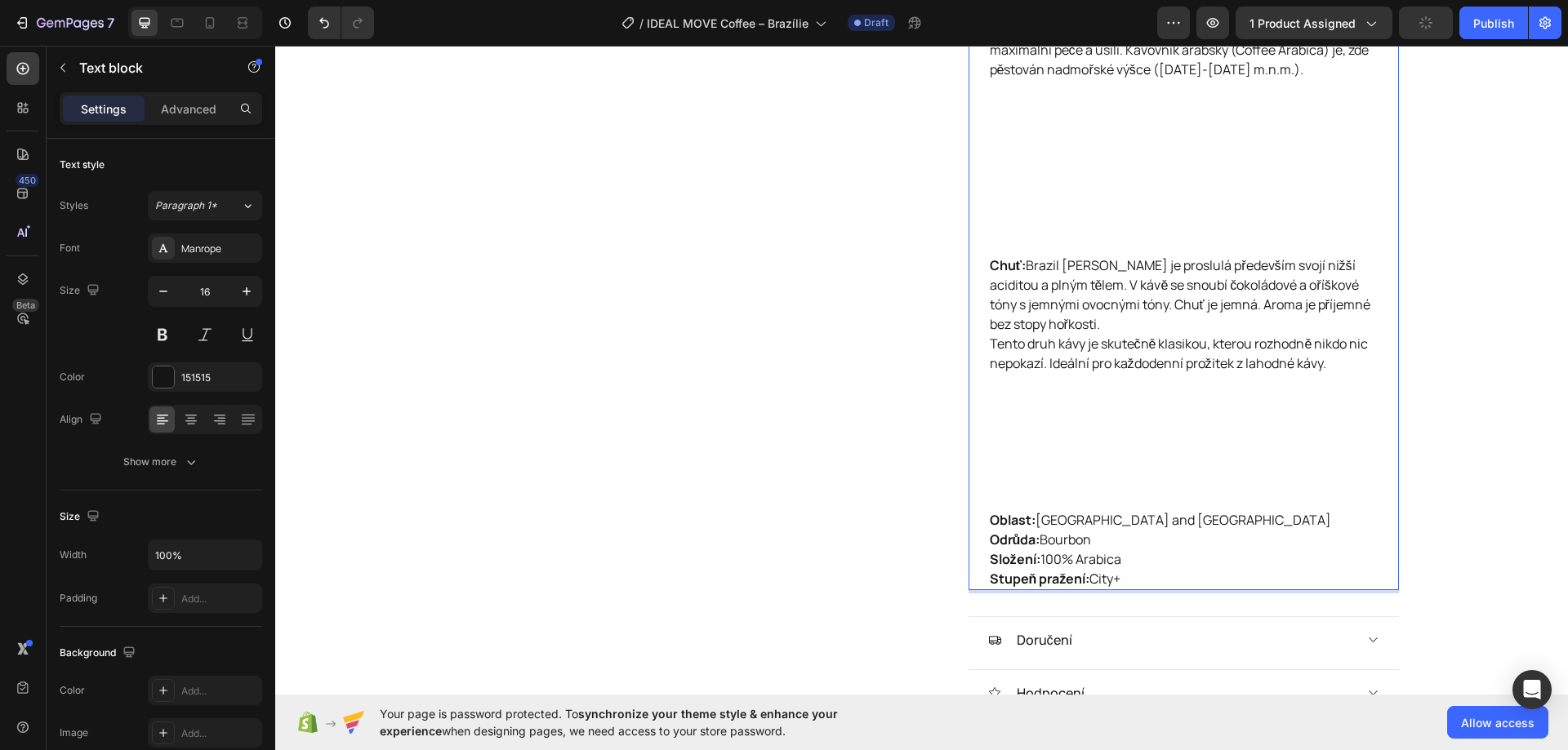
click at [1063, 391] on p "Chuť: Brazil Santos je proslulá především svojí nižší aciditou a plným tělem. V…" at bounding box center [1183, 382] width 388 height 255
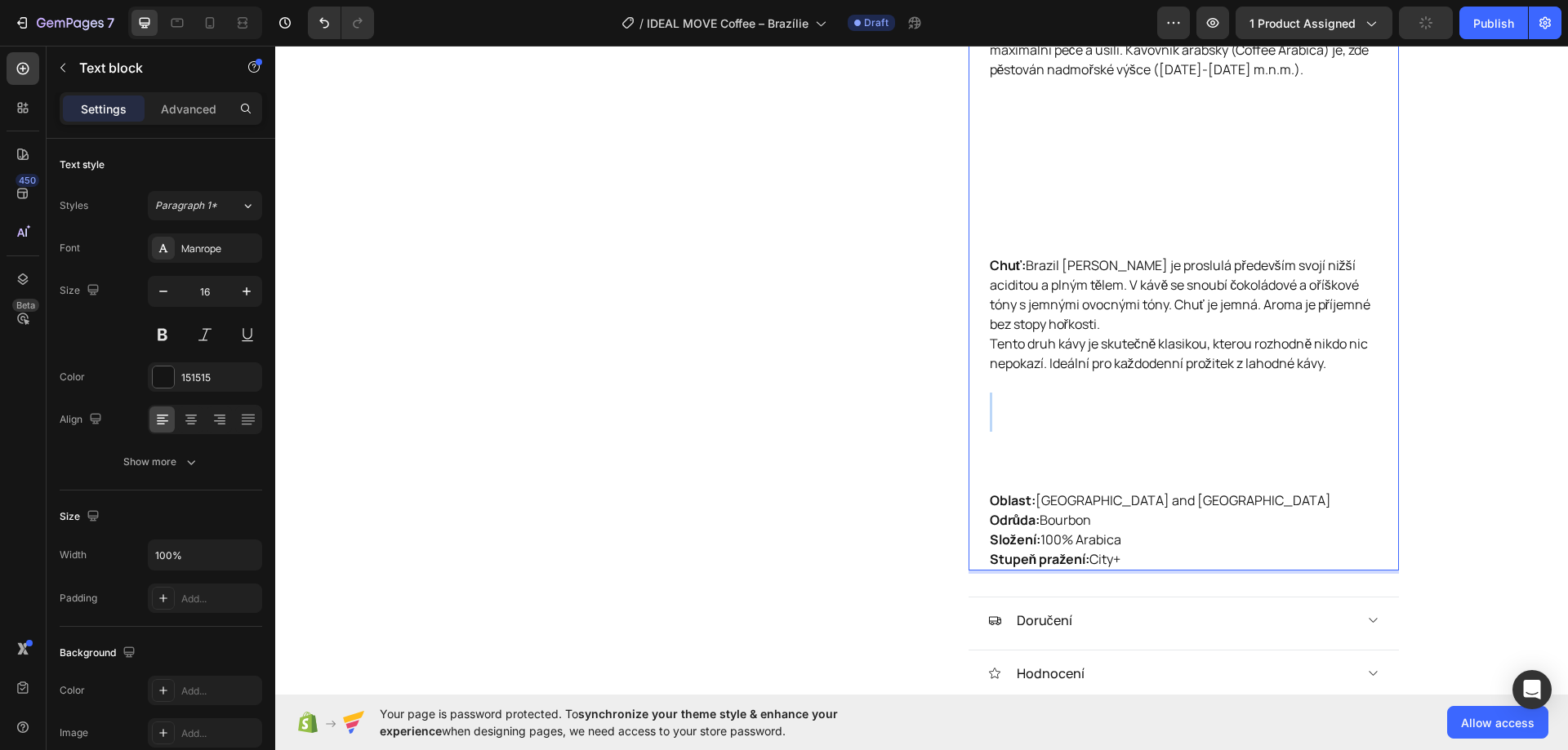
click at [1063, 391] on p "Chuť: Brazil Santos je proslulá především svojí nižší aciditou a plným tělem. V…" at bounding box center [1183, 372] width 388 height 235
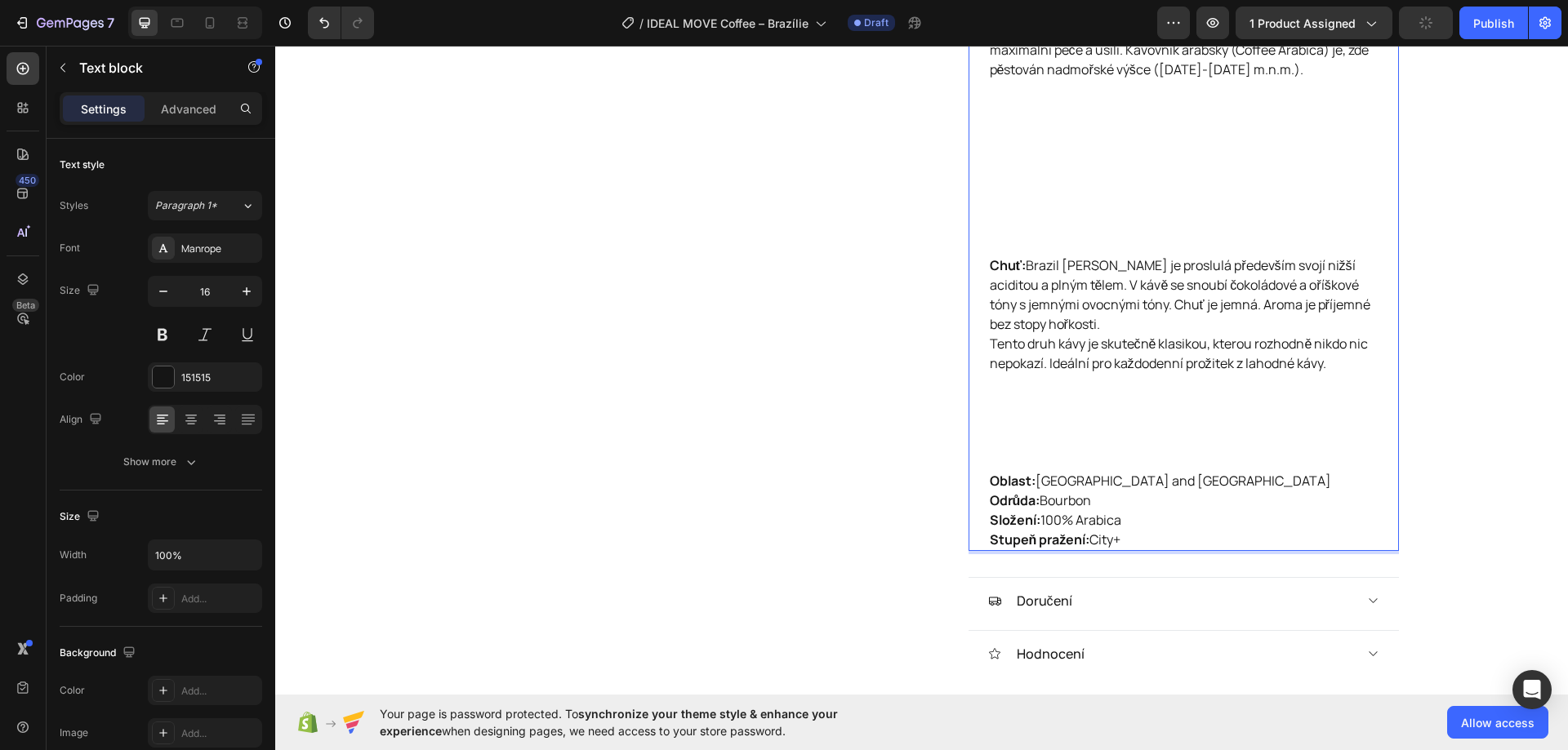
click at [1054, 387] on p "Chuť: Brazil Santos je proslulá především svojí nižší aciditou a plným tělem. V…" at bounding box center [1183, 363] width 388 height 215
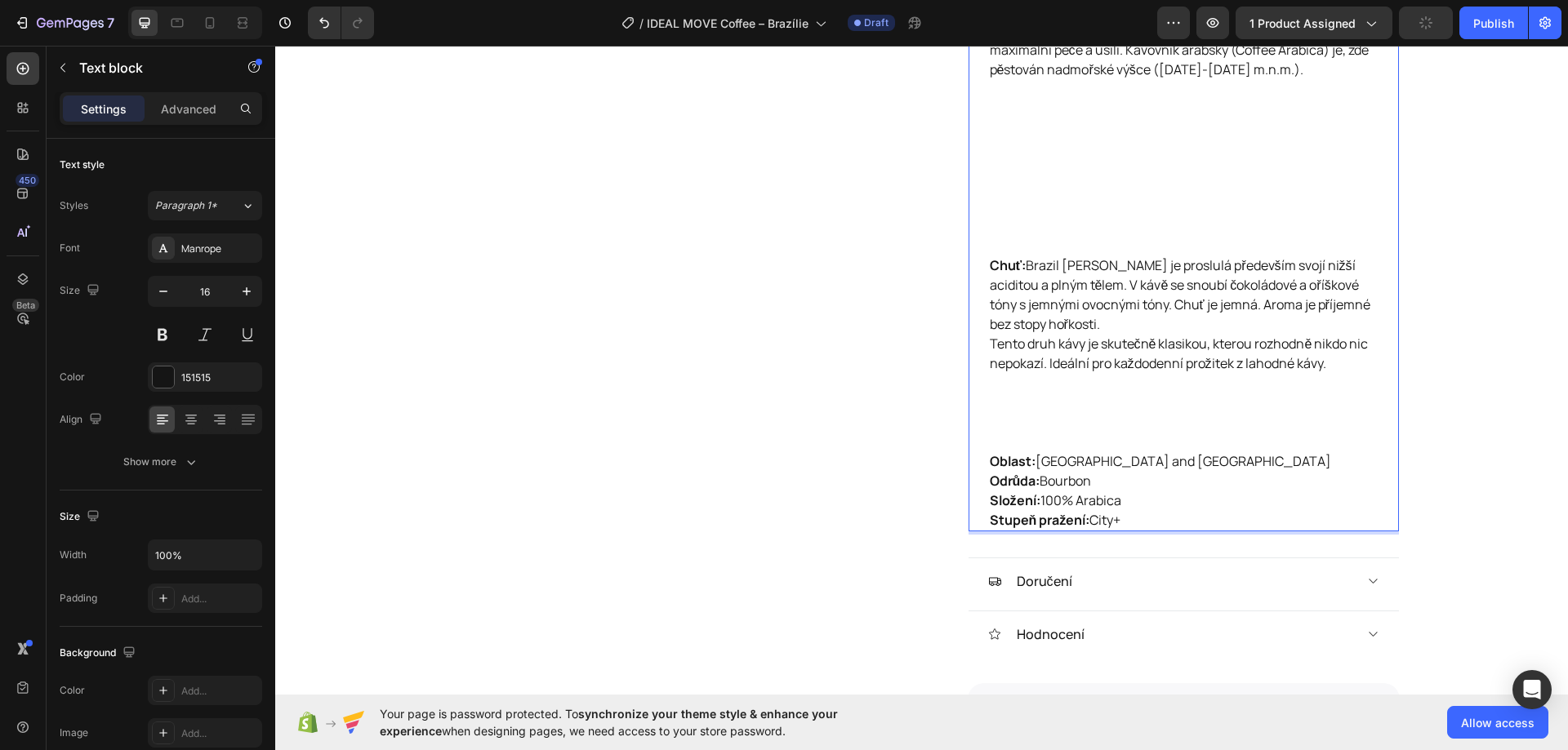
click at [1042, 377] on p "Chuť: Brazil Santos je proslulá především svojí nižší aciditou a plným tělem. V…" at bounding box center [1183, 353] width 388 height 196
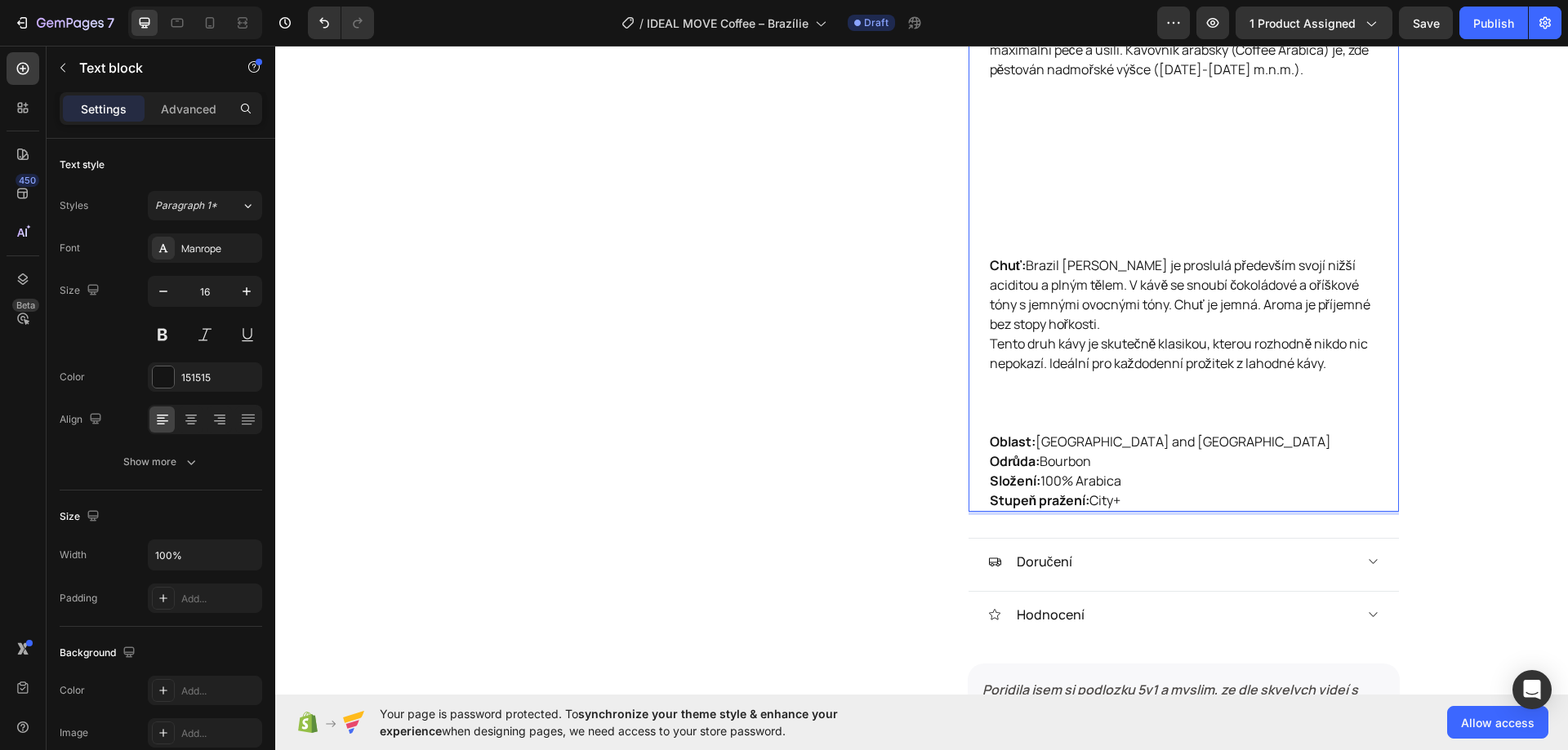
click at [1035, 364] on p "Chuť: Brazil Santos je proslulá především svojí nižší aciditou a plným tělem. V…" at bounding box center [1183, 343] width 388 height 176
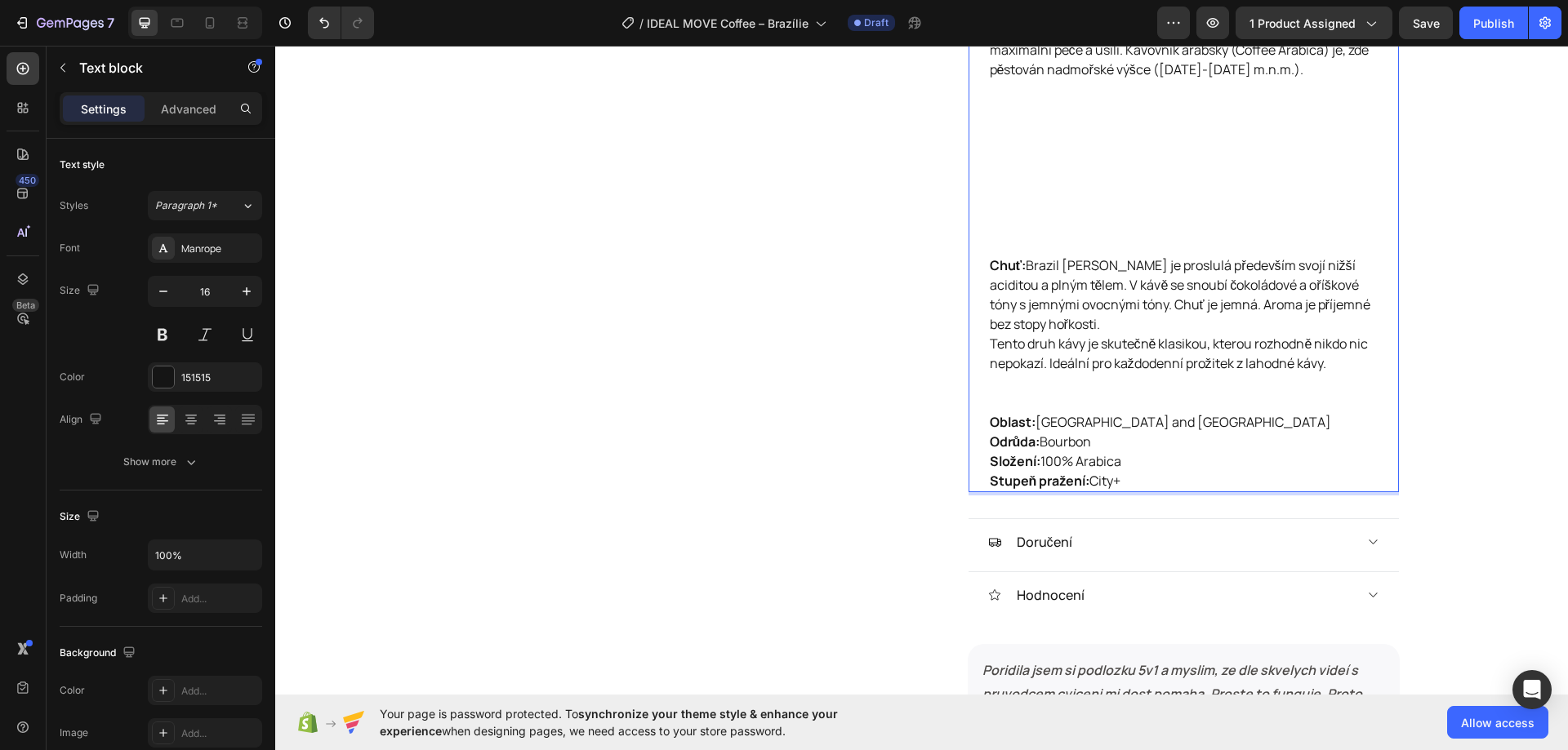
click at [1027, 355] on p "Chuť: Brazil Santos je proslulá především svojí nižší aciditou a plným tělem. V…" at bounding box center [1183, 334] width 388 height 157
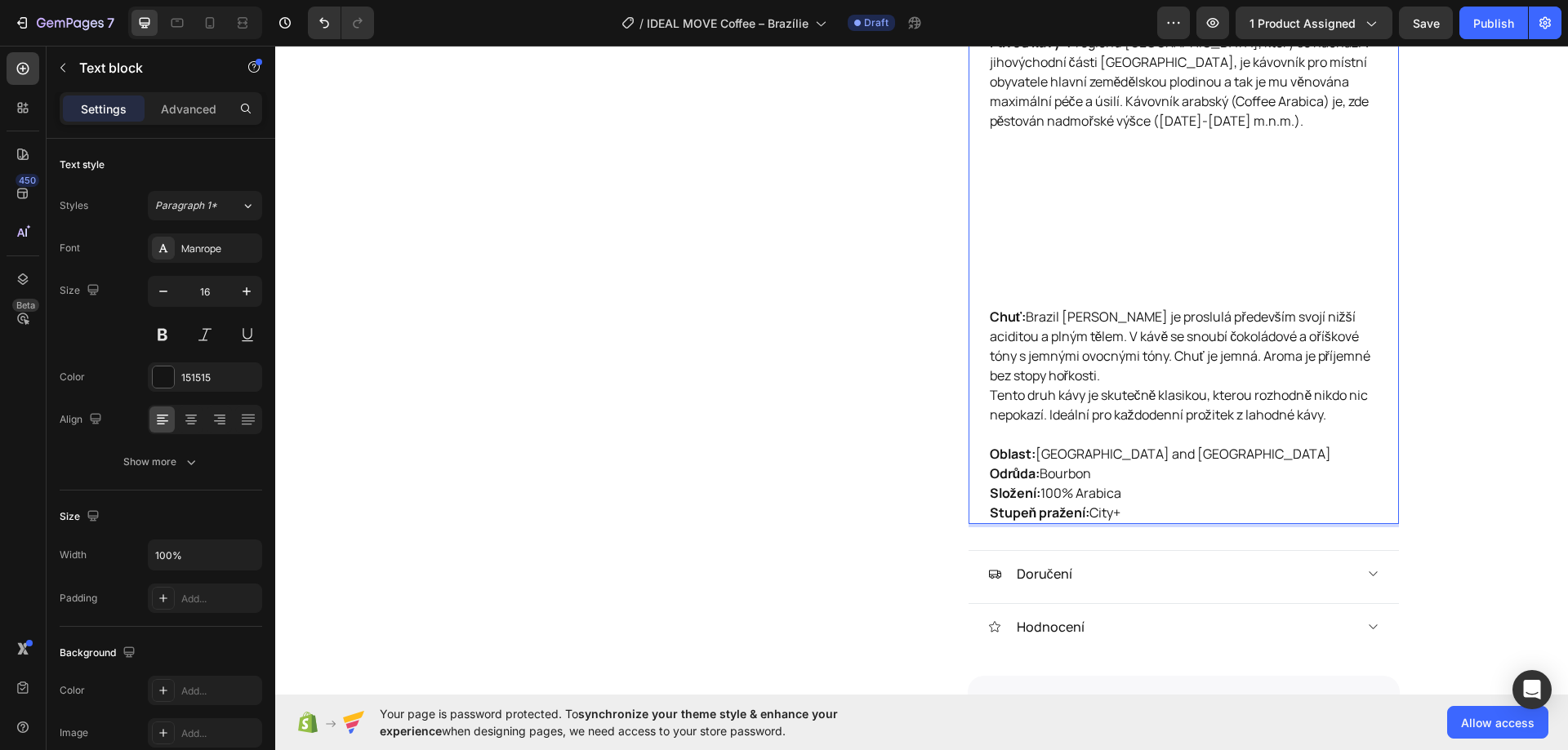
scroll to position [1448, 0]
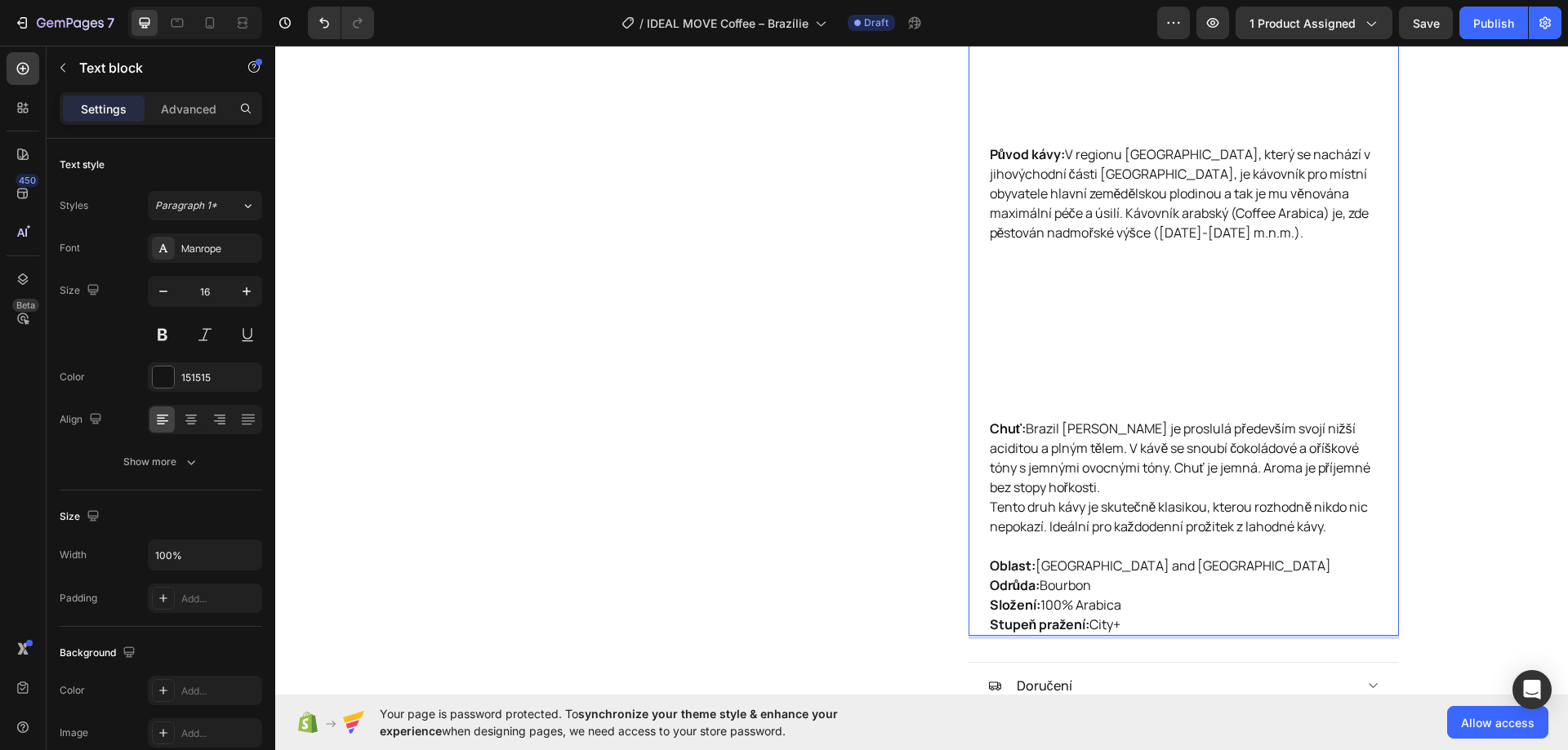
click at [1043, 371] on p "Původ kávy: V regionu São Paulo, který se nachází v jihovýchodní části Brazílie…" at bounding box center [1183, 281] width 388 height 274
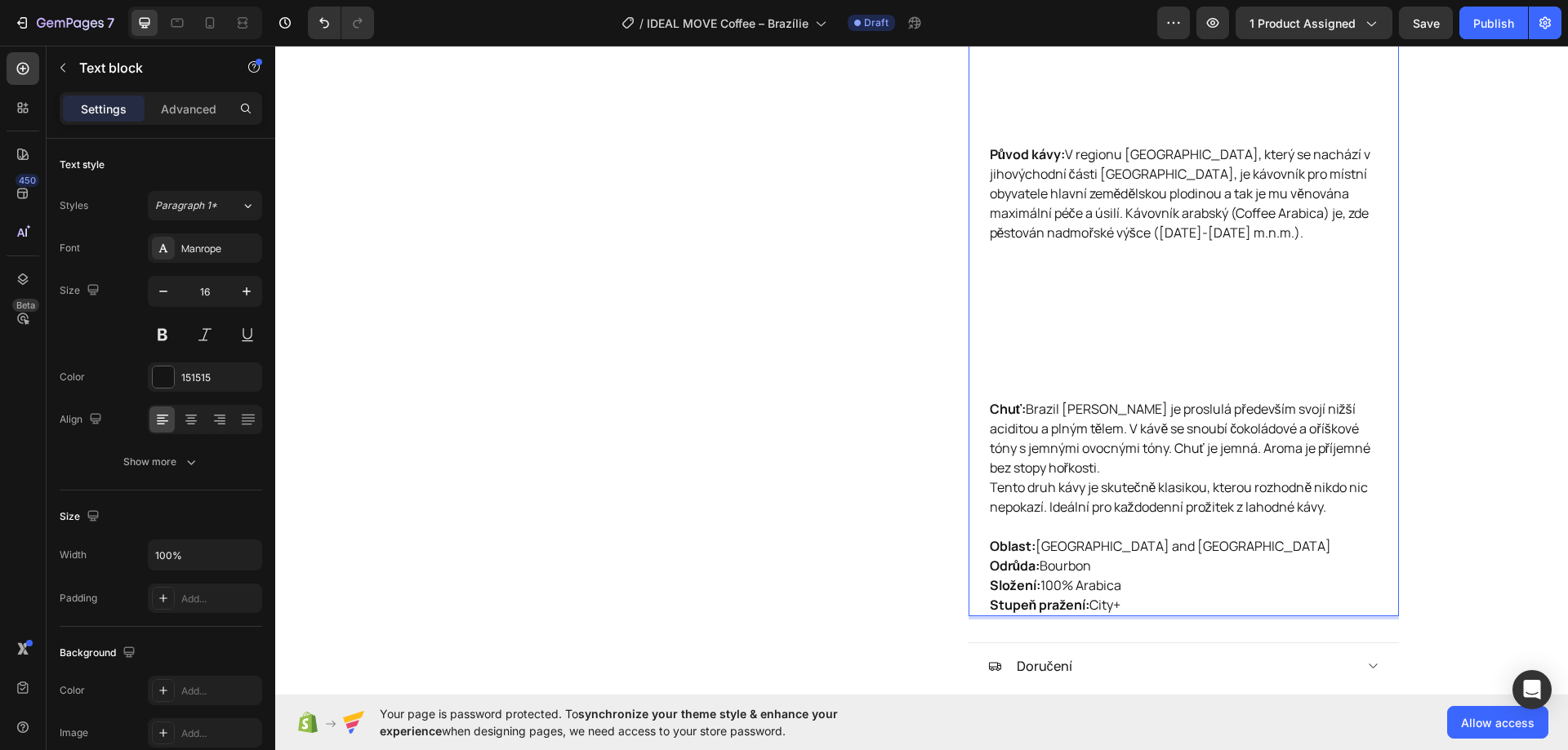
click at [1032, 291] on p "Původ kávy: V regionu São Paulo, který se nachází v jihovýchodní části Brazílie…" at bounding box center [1183, 272] width 388 height 255
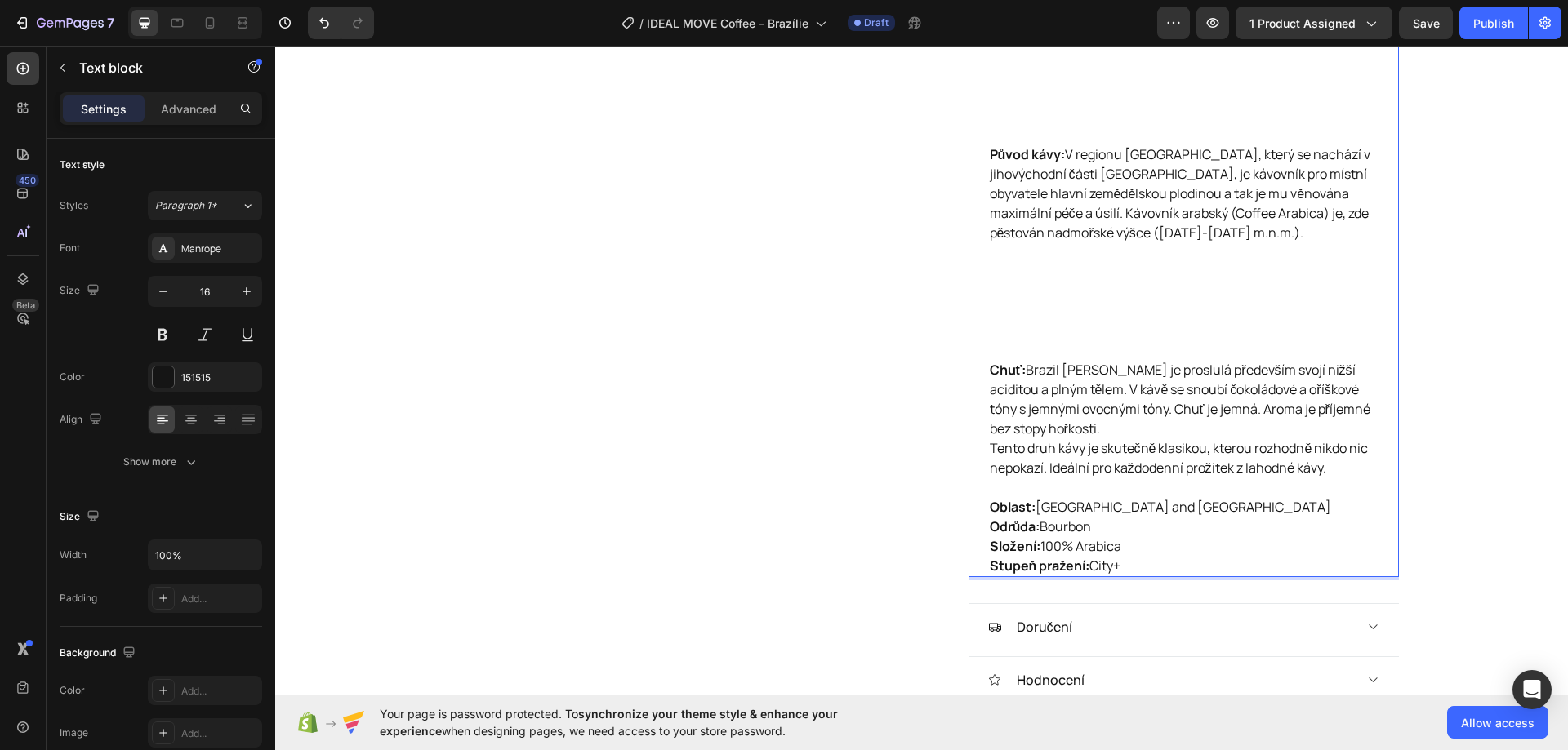
click at [1031, 236] on p "Původ kávy: V regionu São Paulo, který se nachází v jihovýchodní části Brazílie…" at bounding box center [1183, 252] width 388 height 215
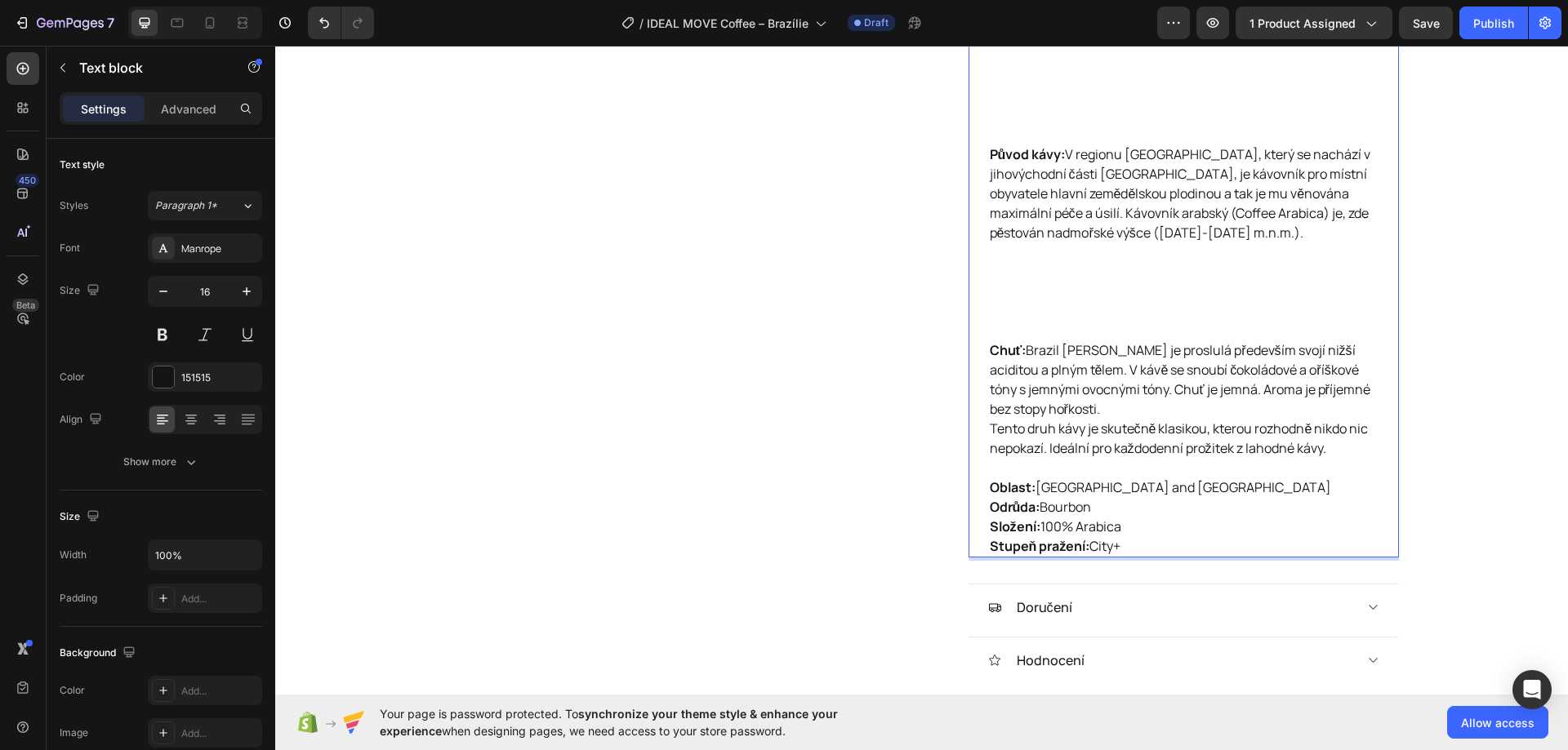
click at [1031, 236] on p "Původ kávy: V regionu São Paulo, který se nachází v jihovýchodní části Brazílie…" at bounding box center [1183, 243] width 388 height 196
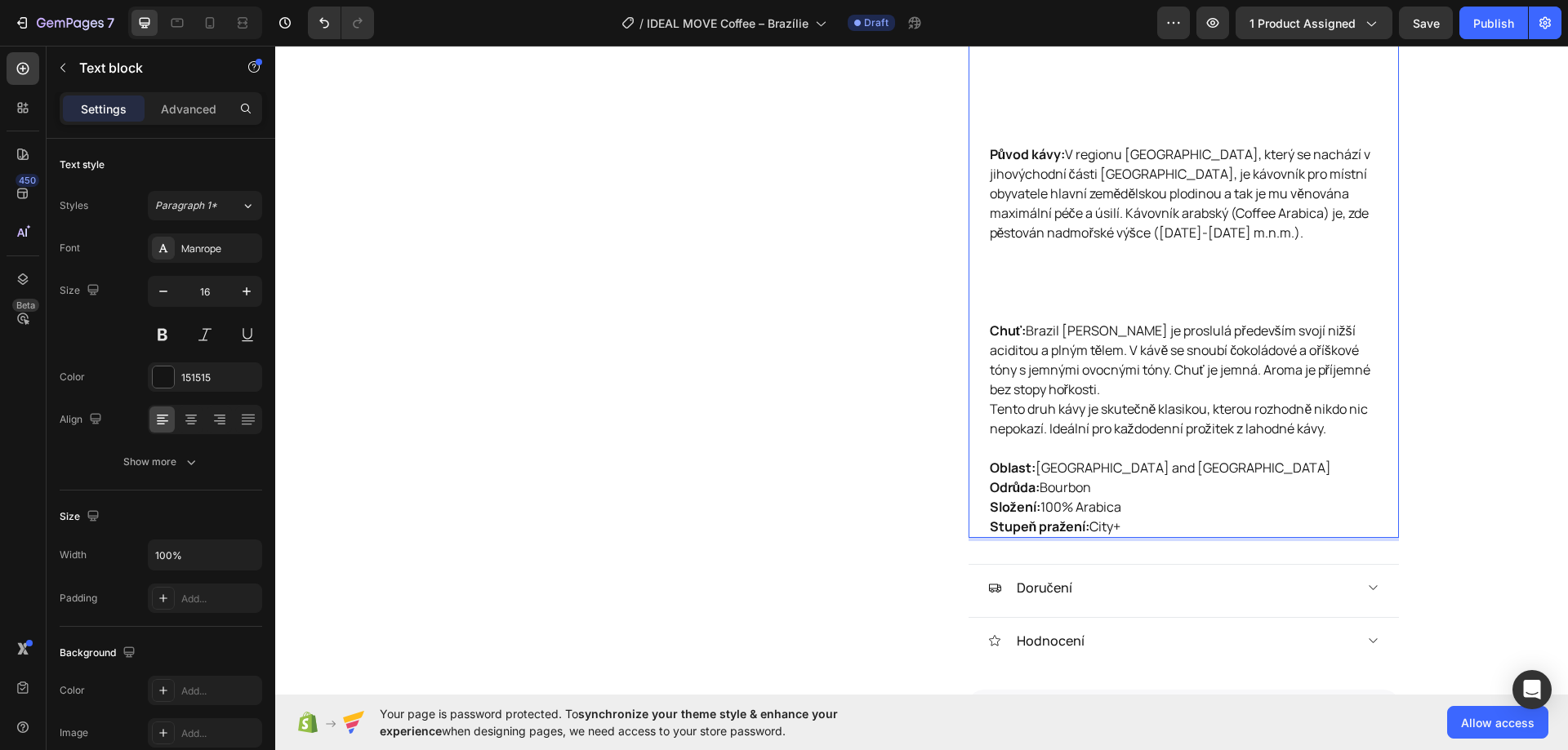
click at [1025, 236] on p "Původ kávy: V regionu São Paulo, který se nachází v jihovýchodní části Brazílie…" at bounding box center [1183, 233] width 388 height 176
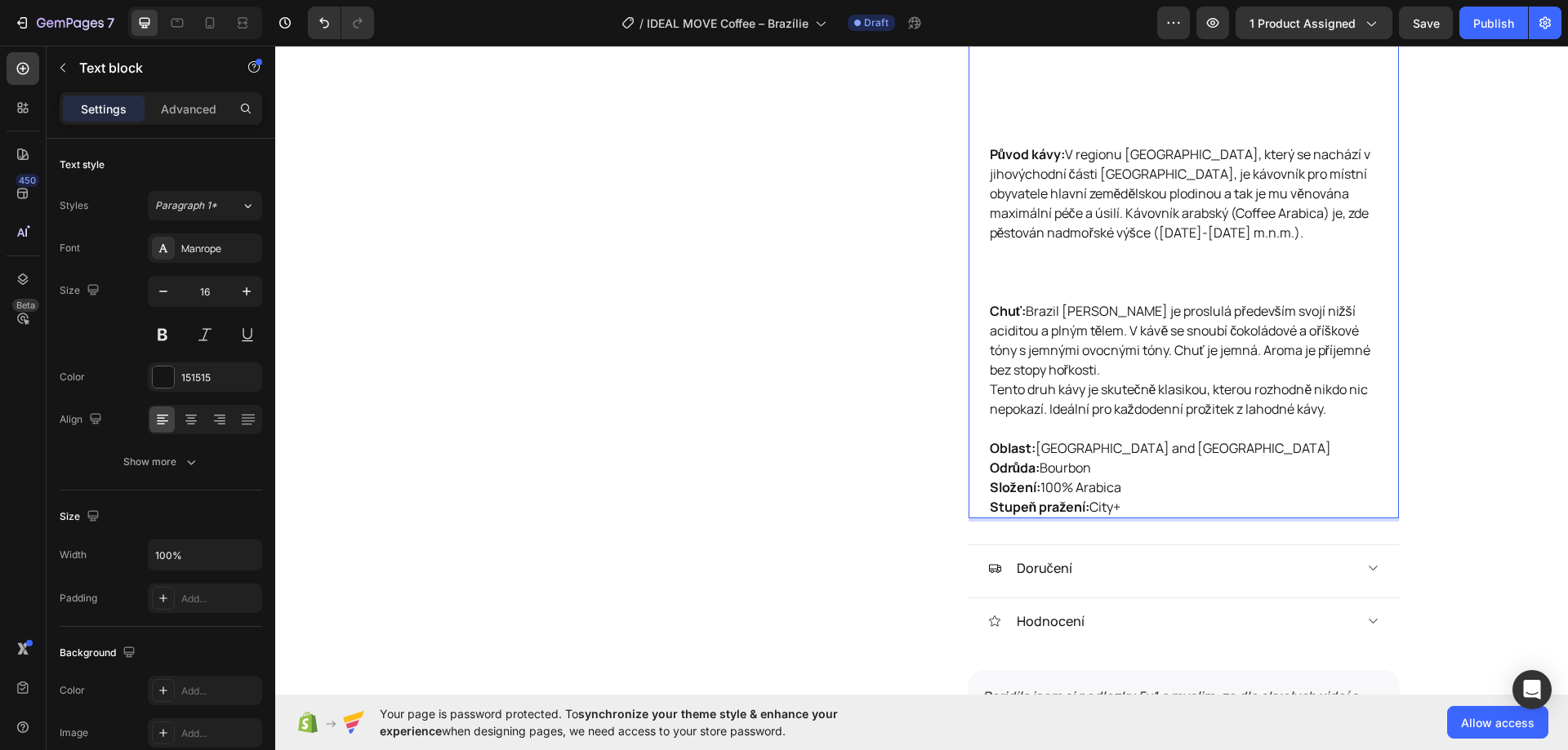
click at [1025, 235] on p "Původ kávy: V regionu São Paulo, který se nachází v jihovýchodní části Brazílie…" at bounding box center [1183, 223] width 388 height 157
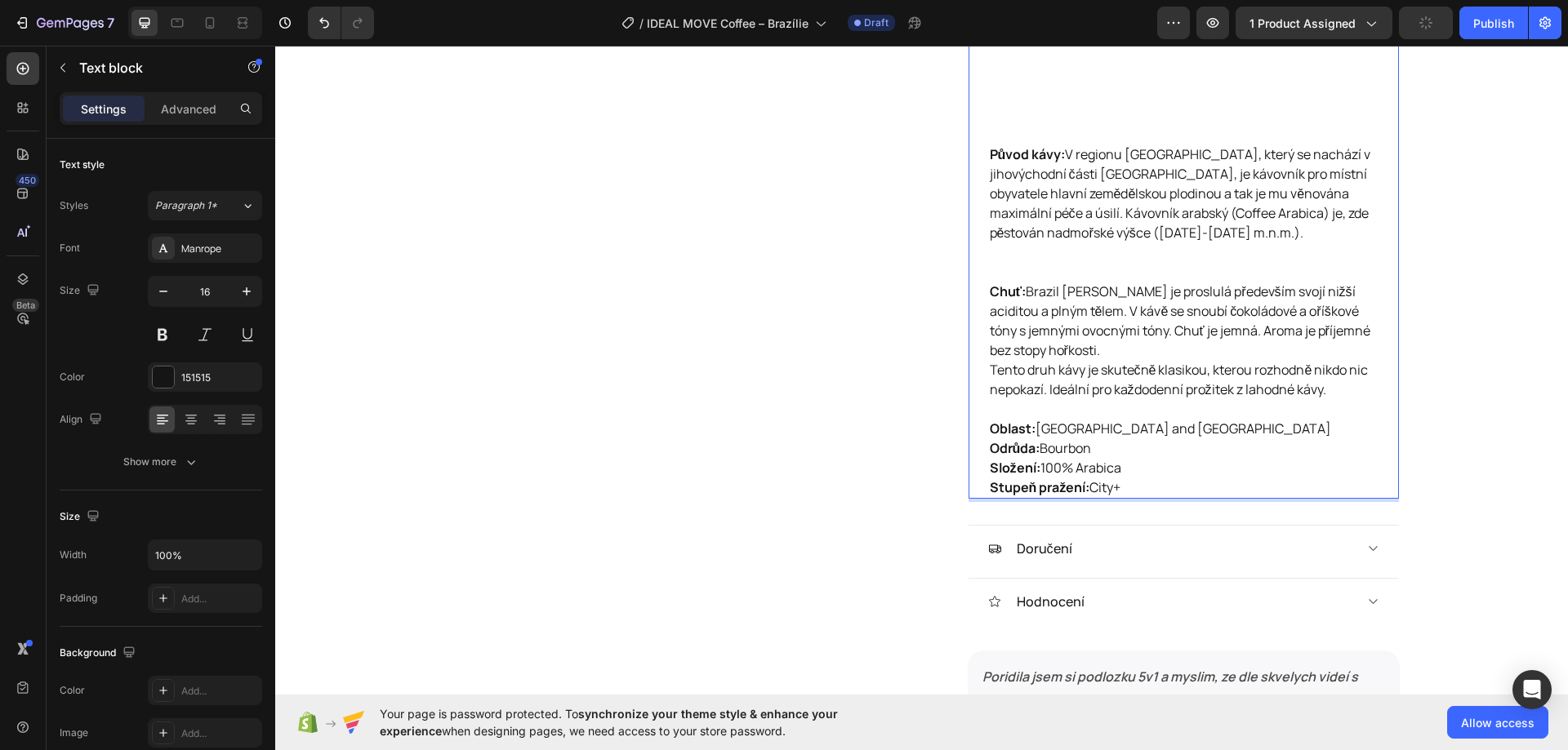
click at [1021, 221] on p "Původ kávy: V regionu São Paulo, který se nachází v jihovýchodní části Brazílie…" at bounding box center [1183, 213] width 388 height 137
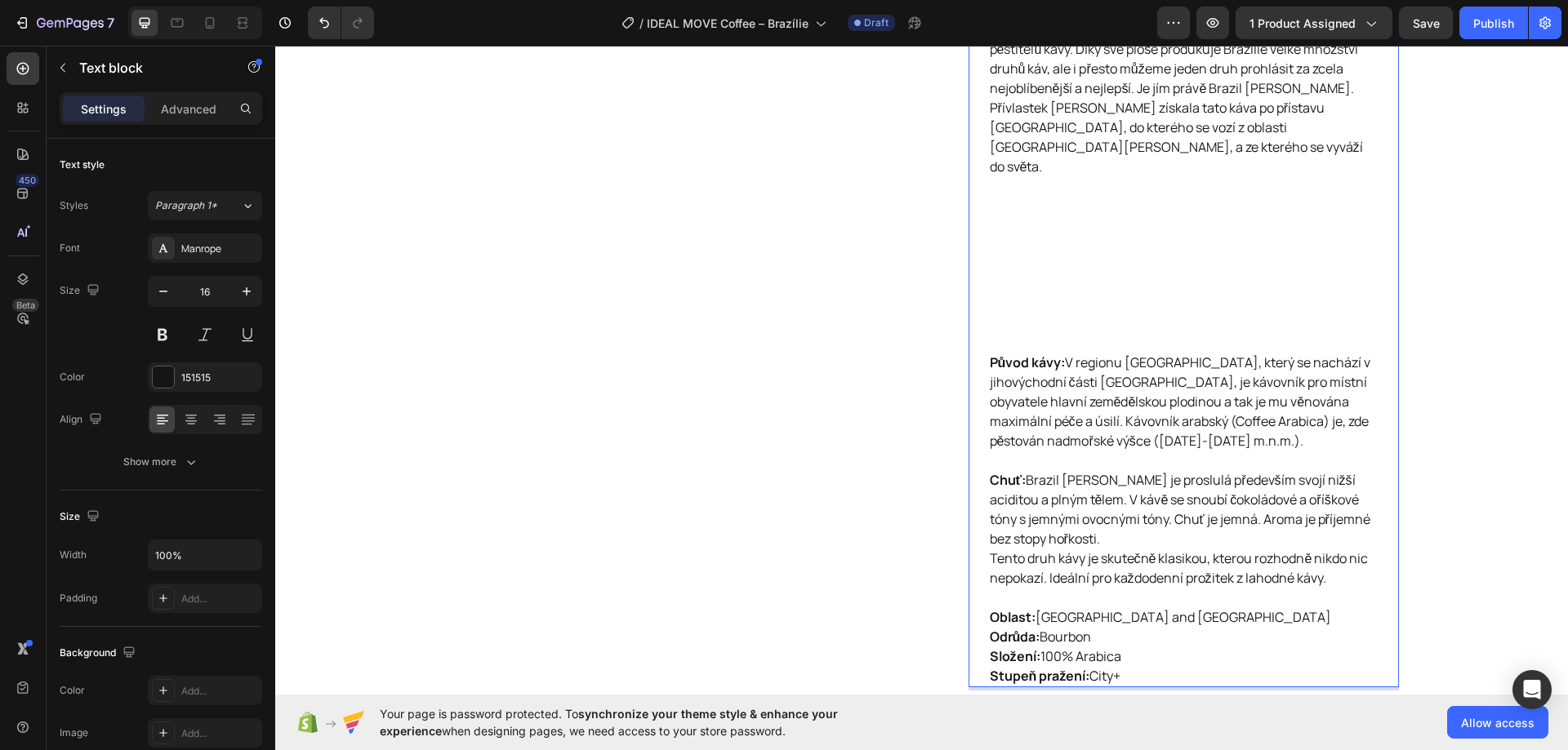
scroll to position [1040, 0]
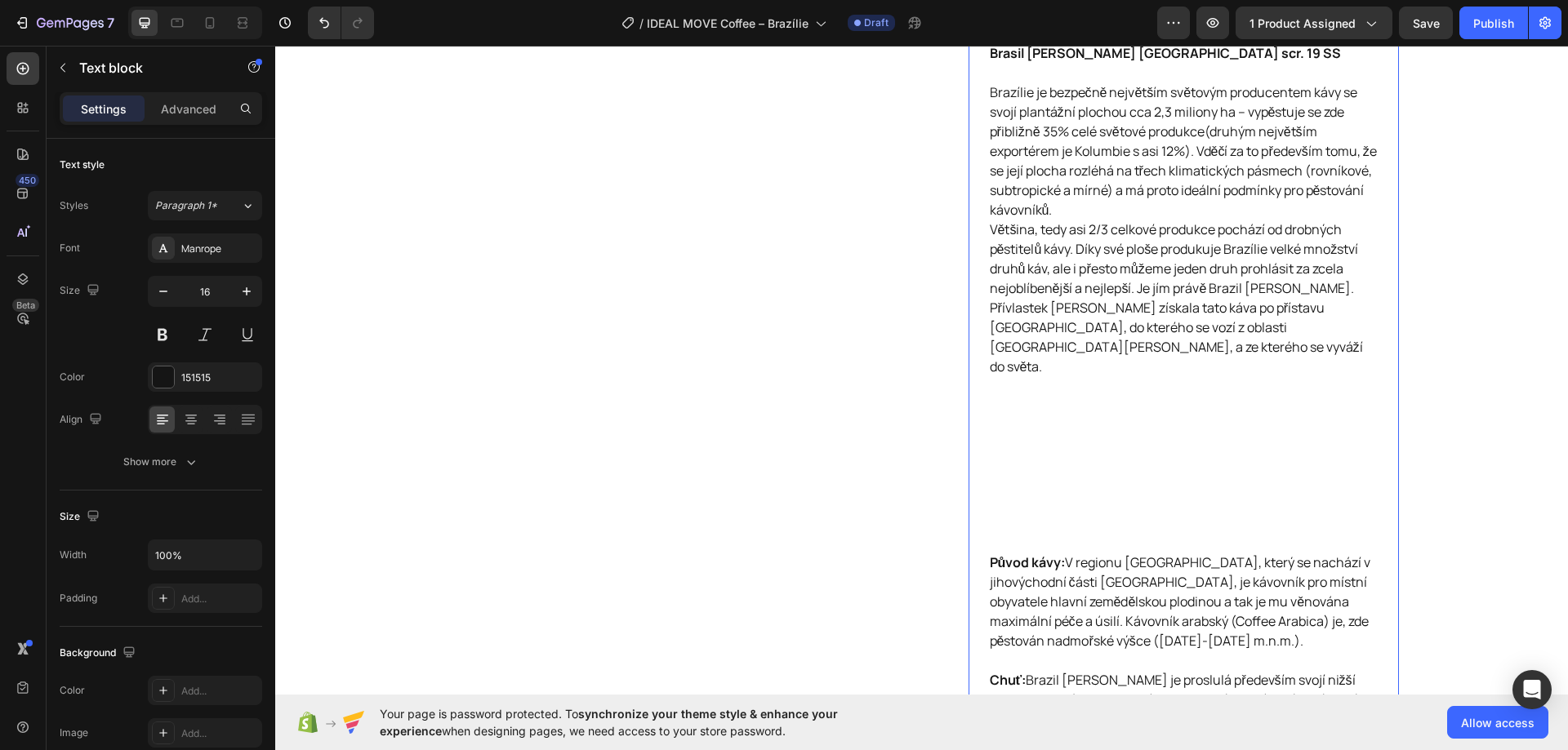
click at [1025, 396] on p "Brasil Santos NY2 scr. 19 SS Brazílie je bezpečně největším světovým producente…" at bounding box center [1183, 297] width 388 height 509
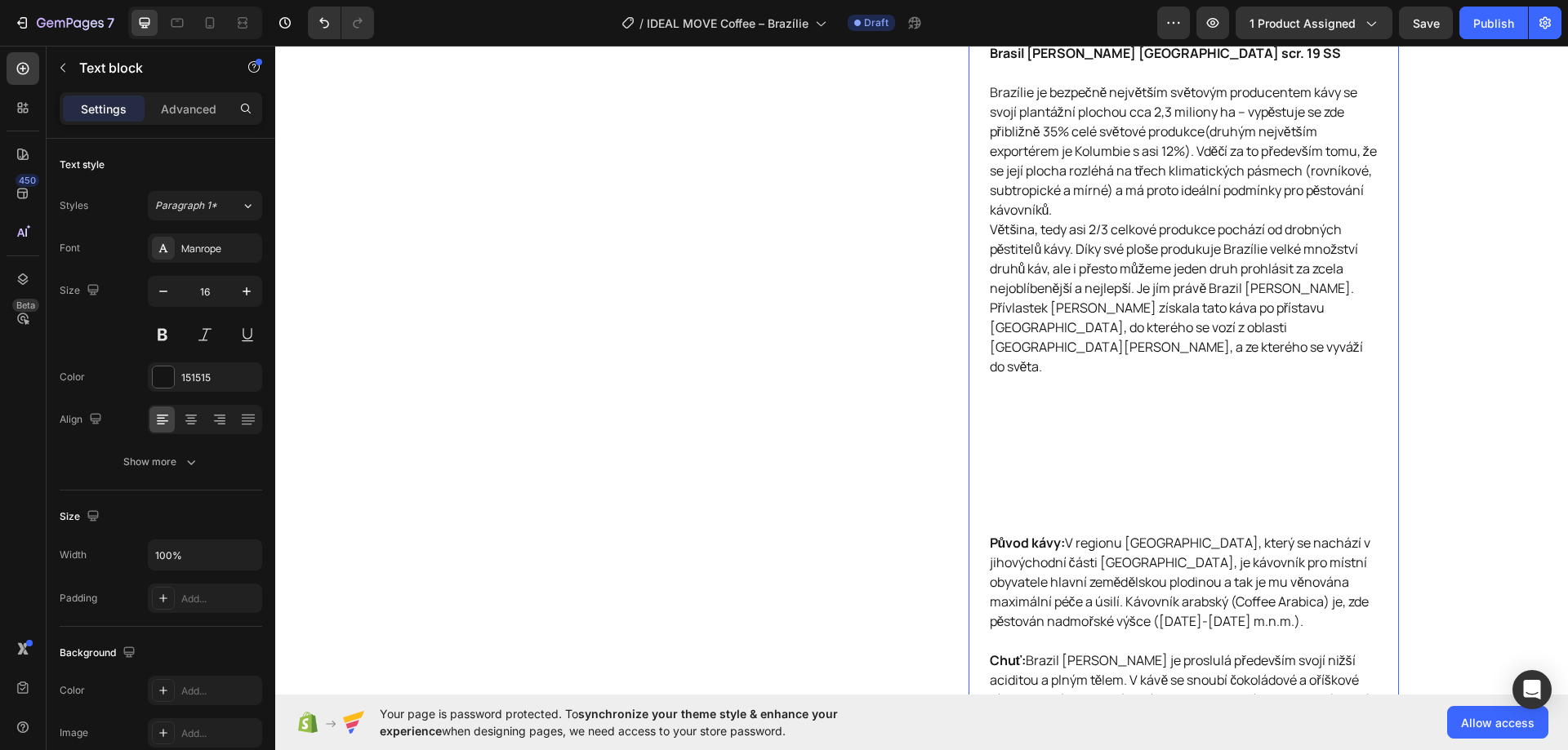
click at [1023, 386] on p "Brasil Santos NY2 scr. 19 SS Brazílie je bezpečně největším světovým producente…" at bounding box center [1183, 288] width 388 height 490
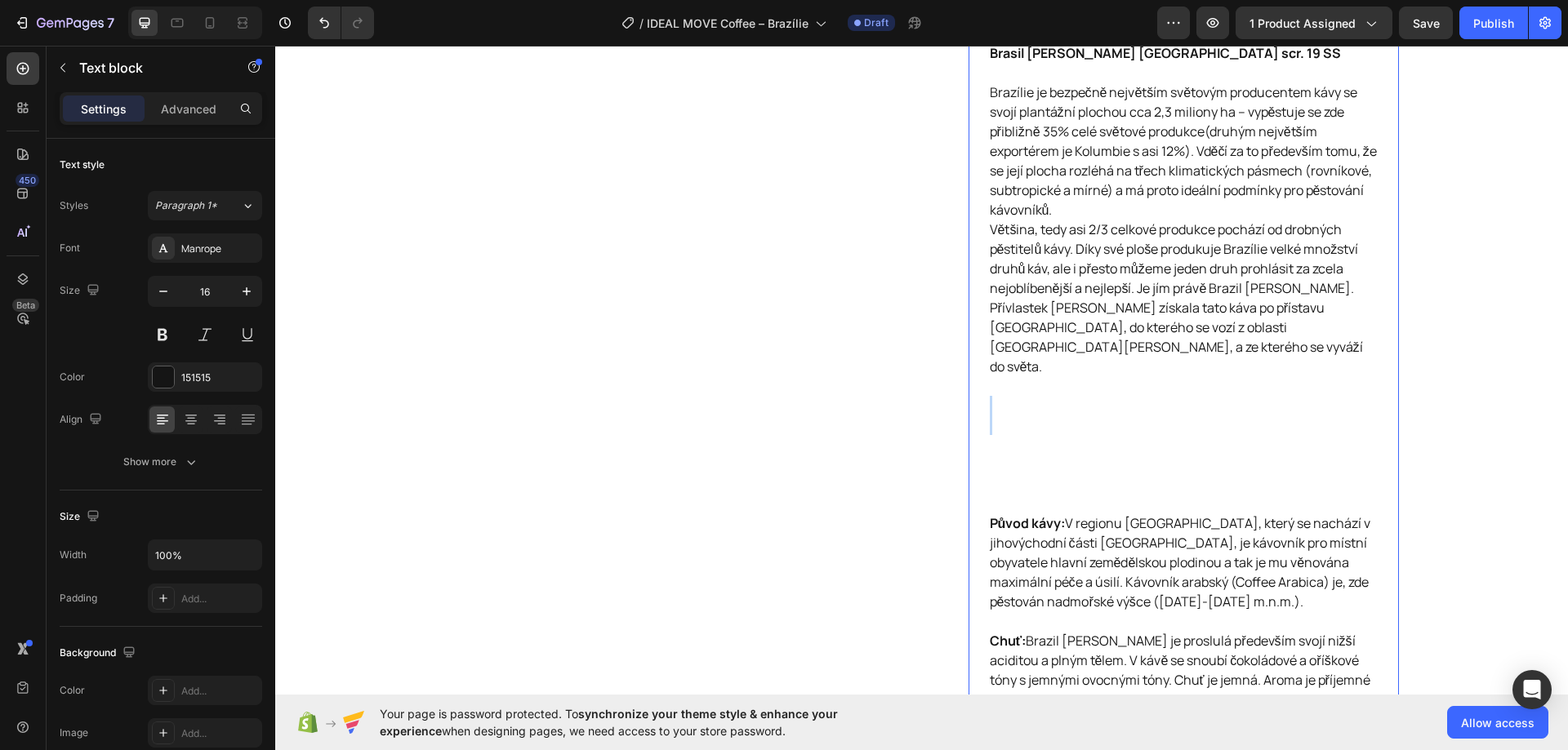
click at [1023, 386] on p "Brasil Santos NY2 scr. 19 SS Brazílie je bezpečně největším světovým producente…" at bounding box center [1183, 278] width 388 height 470
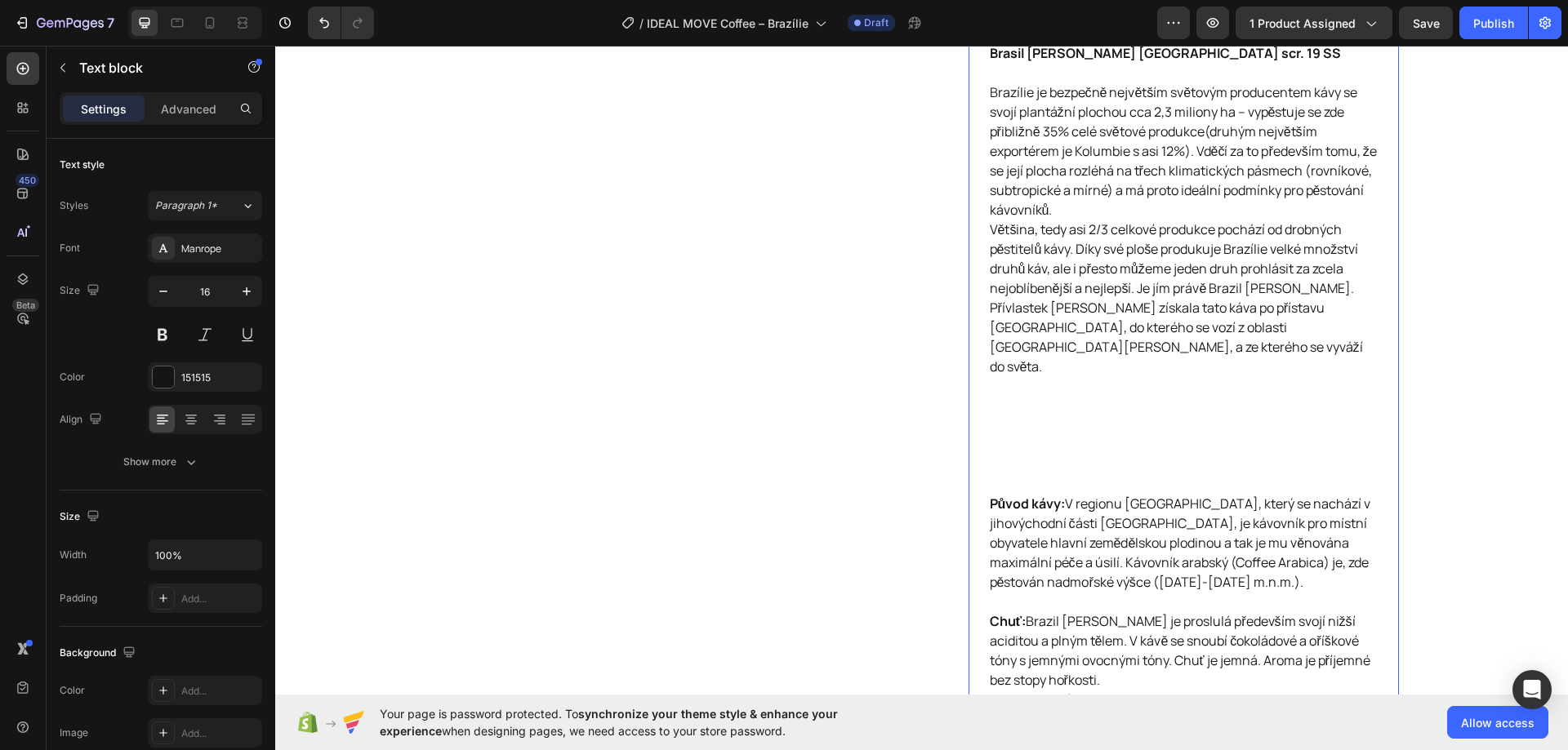
click at [1023, 386] on p "Brasil Santos NY2 scr. 19 SS Brazílie je bezpečně největším světovým producente…" at bounding box center [1183, 268] width 388 height 450
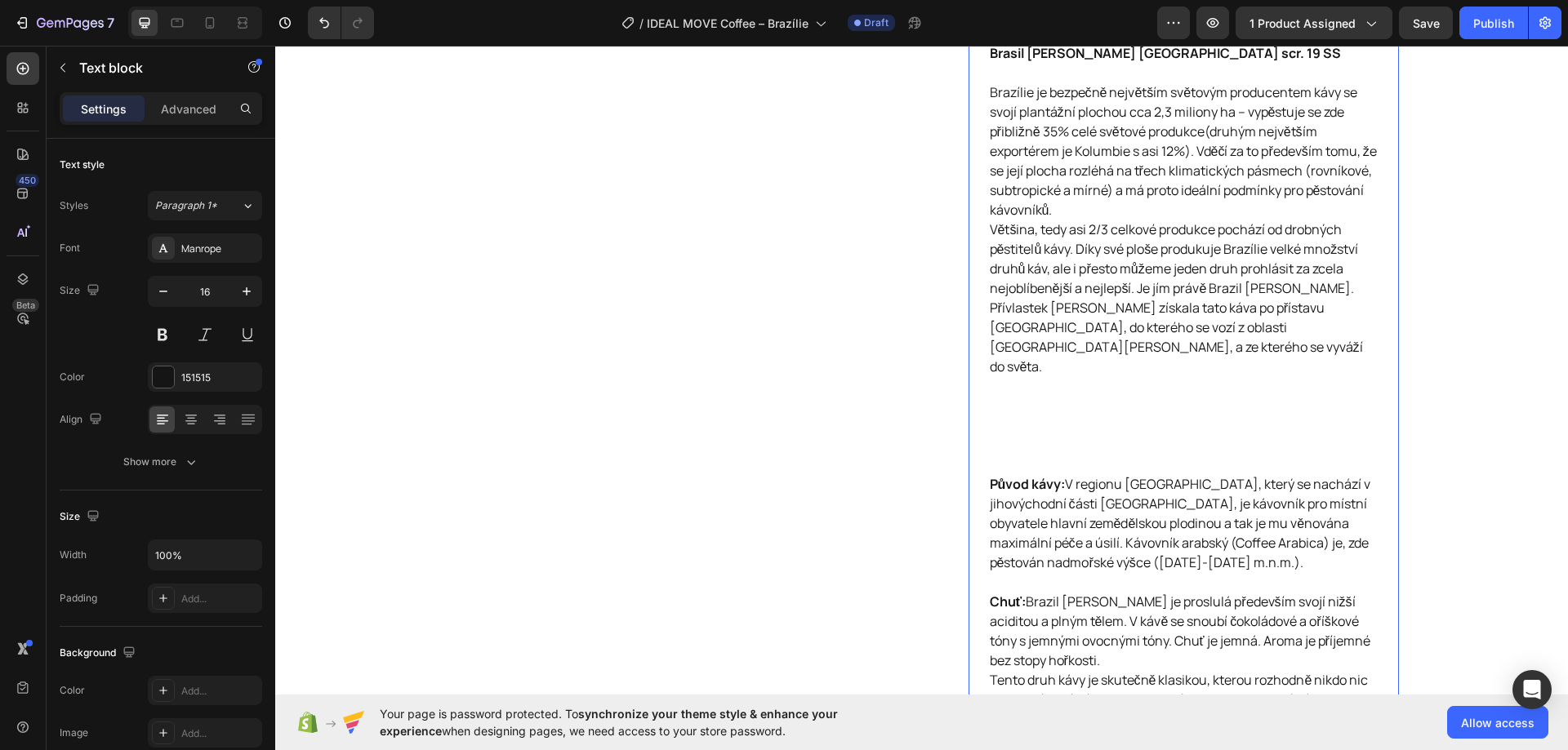
click at [1024, 385] on p "Brasil Santos NY2 scr. 19 SS Brazílie je bezpečně největším světovým producente…" at bounding box center [1183, 259] width 388 height 431
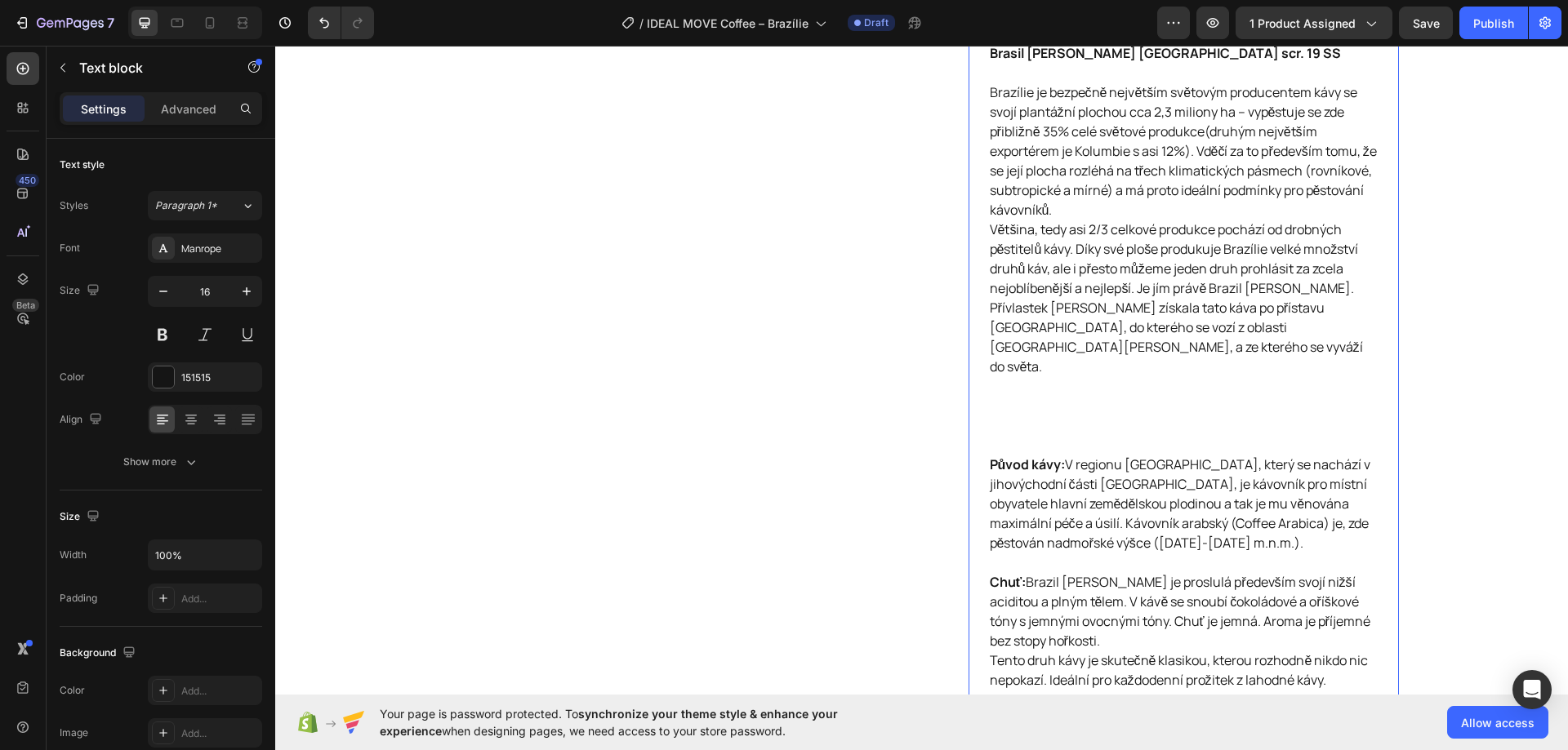
click at [1027, 373] on p "Brasil Santos NY2 scr. 19 SS Brazílie je bezpečně největším světovým producente…" at bounding box center [1183, 249] width 388 height 411
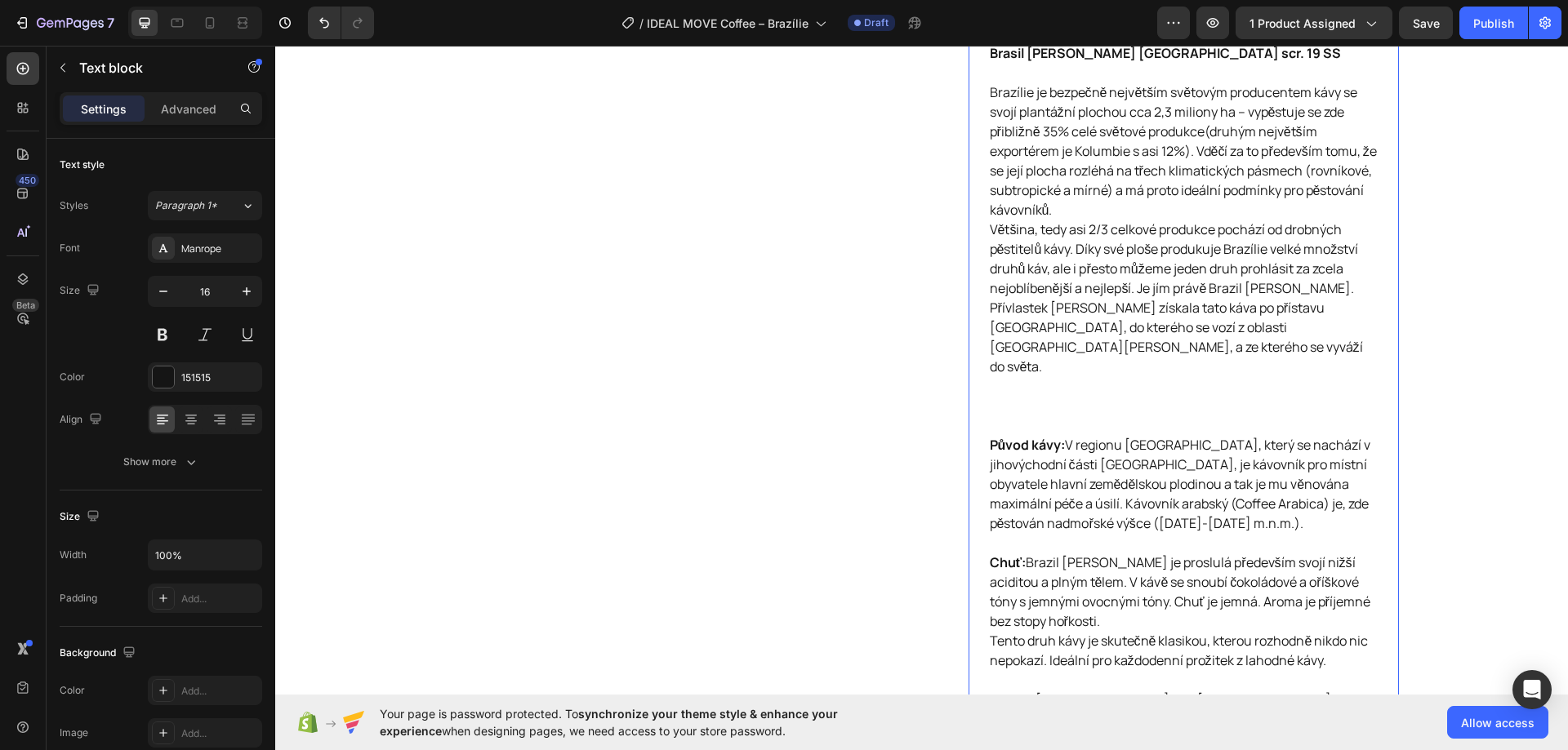
click at [1027, 362] on p "Brasil Santos NY2 scr. 19 SS Brazílie je bezpečně největším světovým producente…" at bounding box center [1183, 239] width 388 height 392
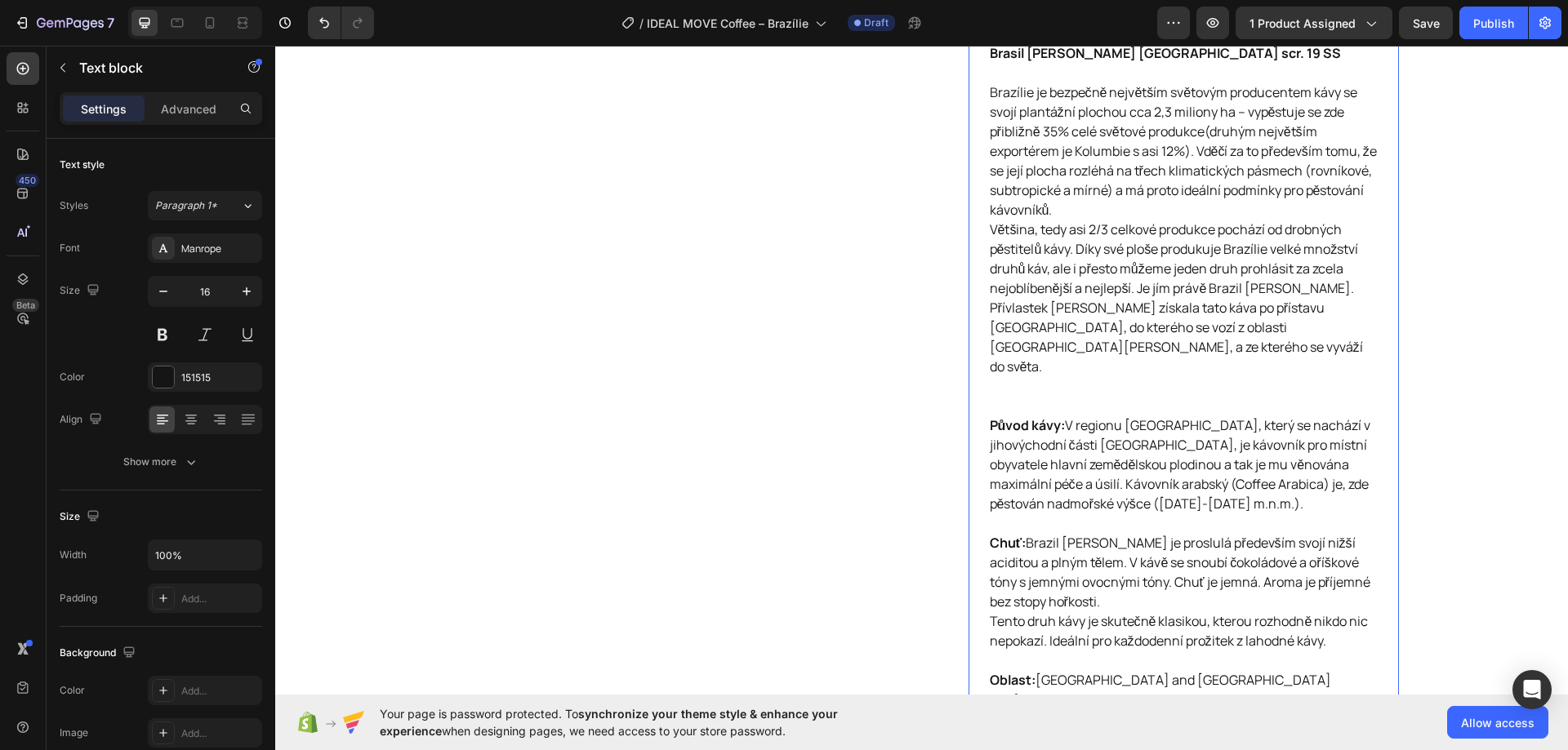
click at [1026, 356] on p "Brasil Santos NY2 scr. 19 SS Brazílie je bezpečně největším světovým producente…" at bounding box center [1183, 229] width 388 height 372
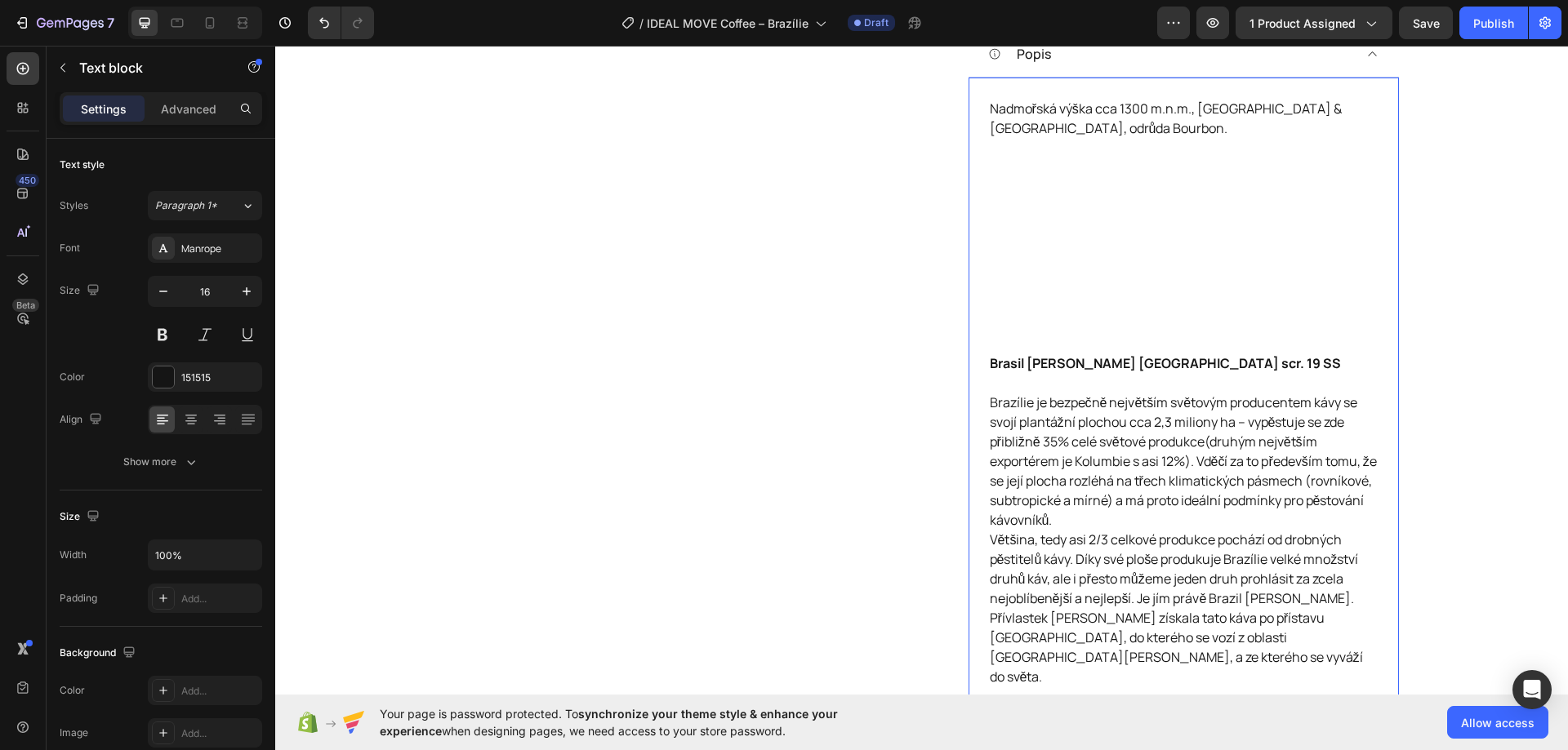
scroll to position [714, 0]
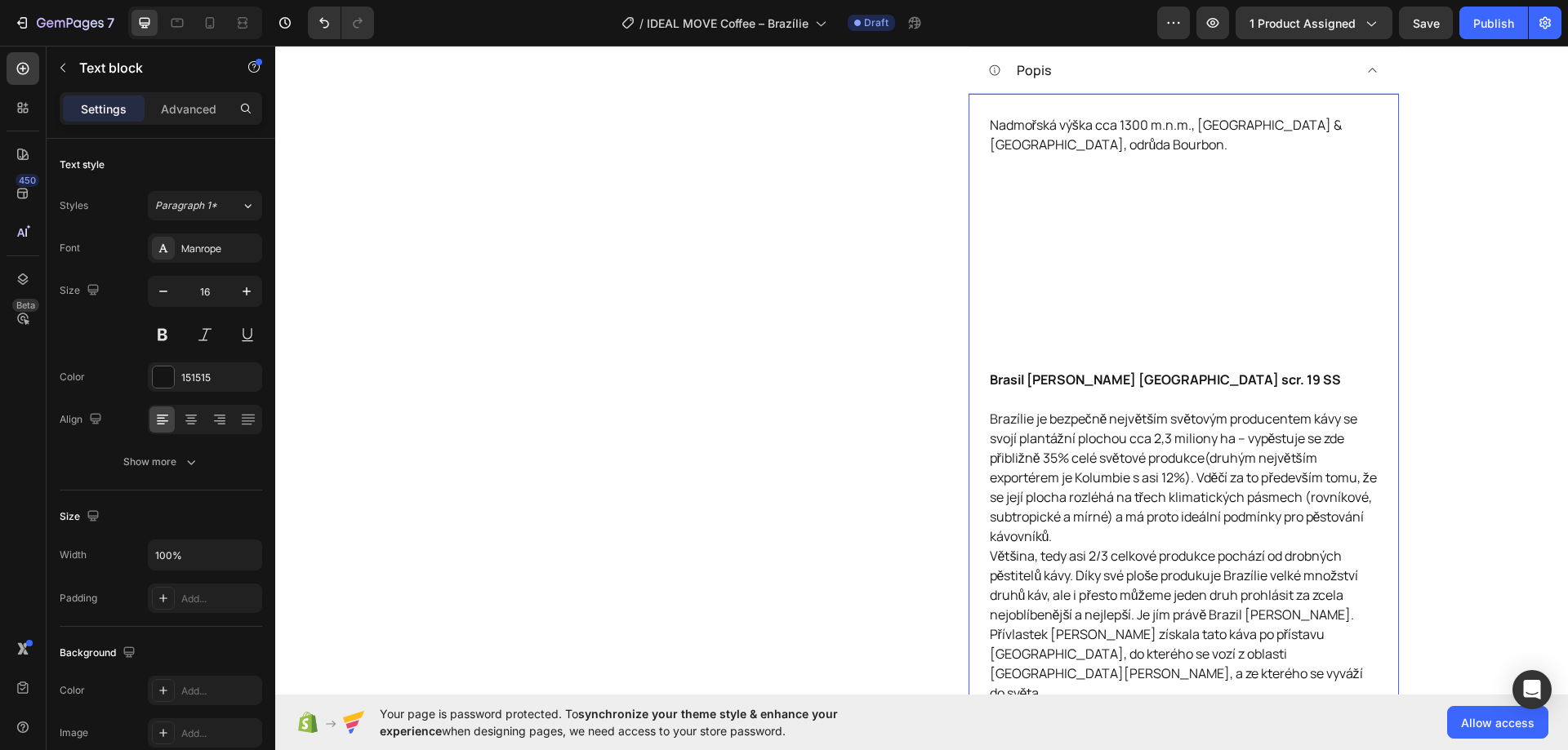
click at [1031, 335] on p "Nadmořská výška cca 1300 m.n.m., oblast Sao Paulo & Minas Gerais, odrůda Bourbo…" at bounding box center [1183, 242] width 388 height 255
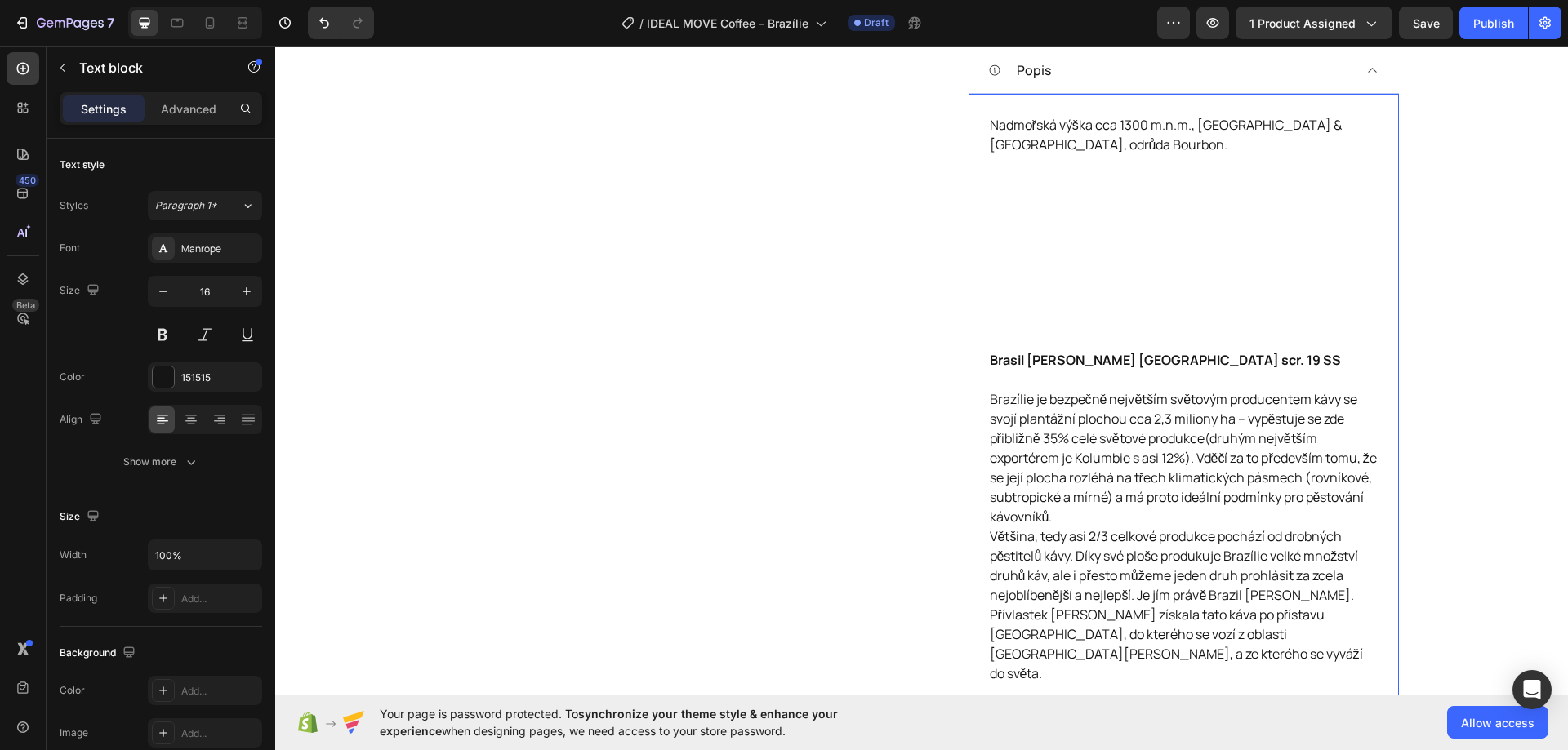
click at [1029, 281] on p "Nadmořská výška cca 1300 m.n.m., oblast Sao Paulo & Minas Gerais, odrůda Bourbo…" at bounding box center [1183, 232] width 388 height 235
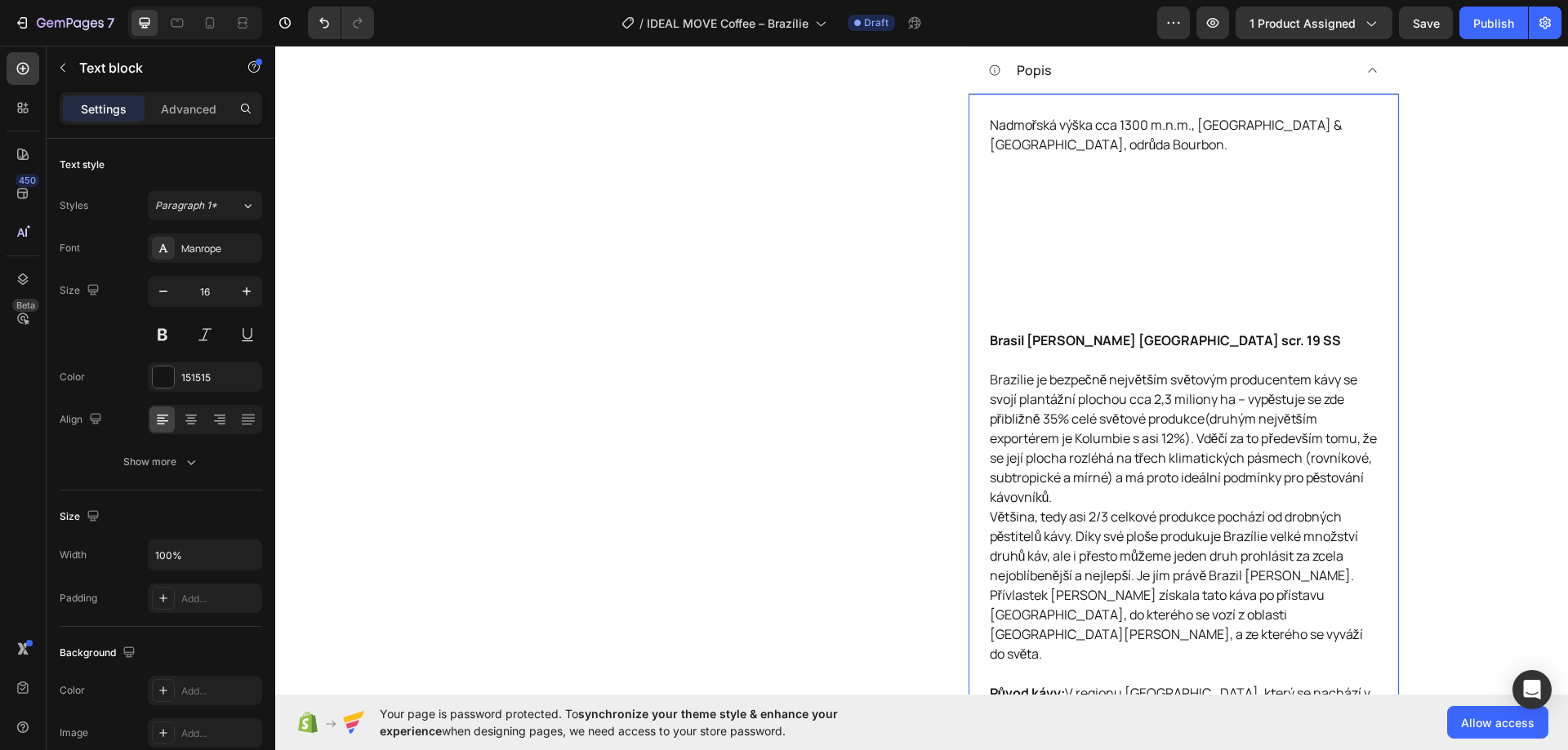
click at [1038, 251] on p "Nadmořská výška cca 1300 m.n.m., oblast Sao Paulo & Minas Gerais, odrůda Bourbo…" at bounding box center [1183, 222] width 388 height 215
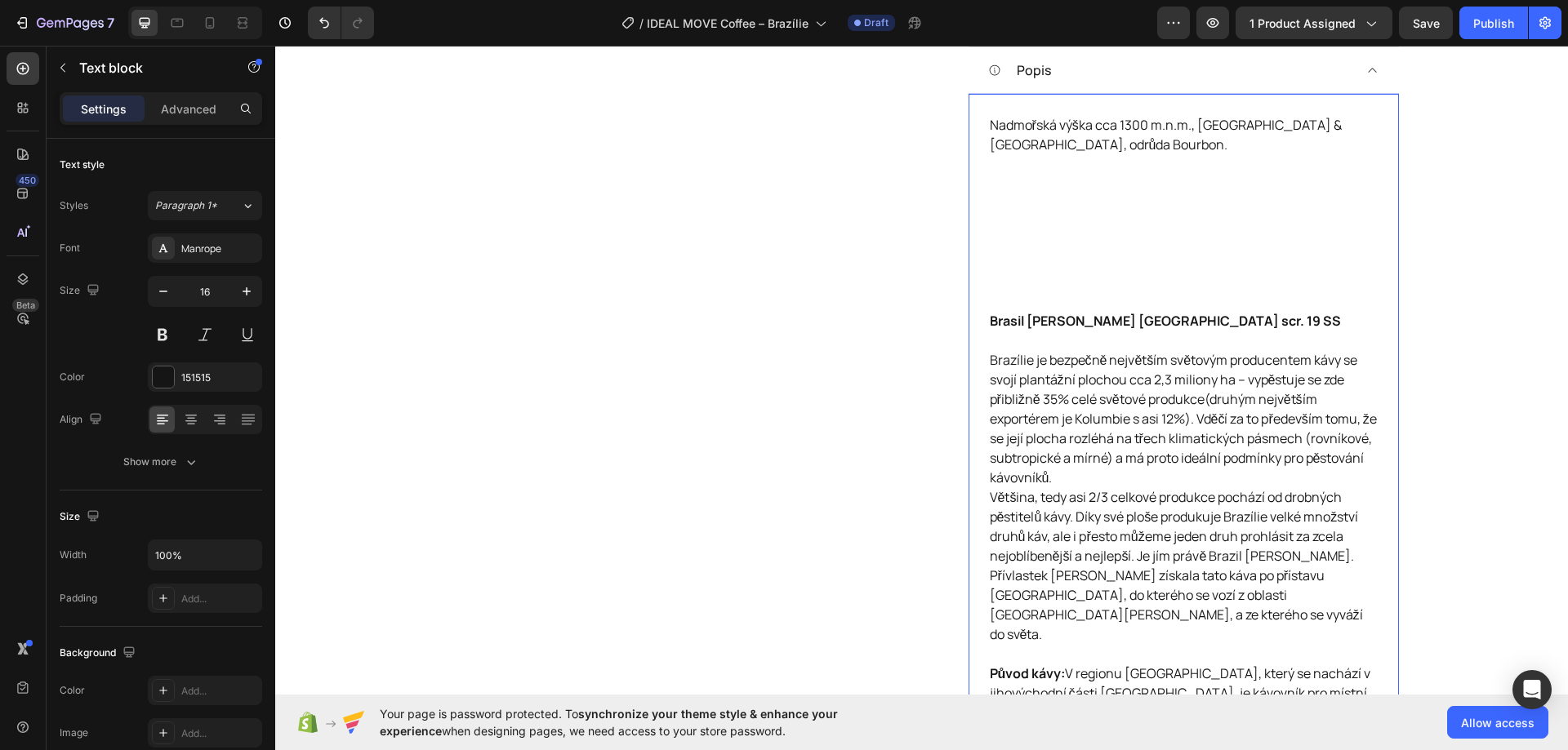
click at [1047, 229] on p "Nadmořská výška cca 1300 m.n.m., oblast Sao Paulo & Minas Gerais, odrůda Bourbo…" at bounding box center [1183, 213] width 388 height 196
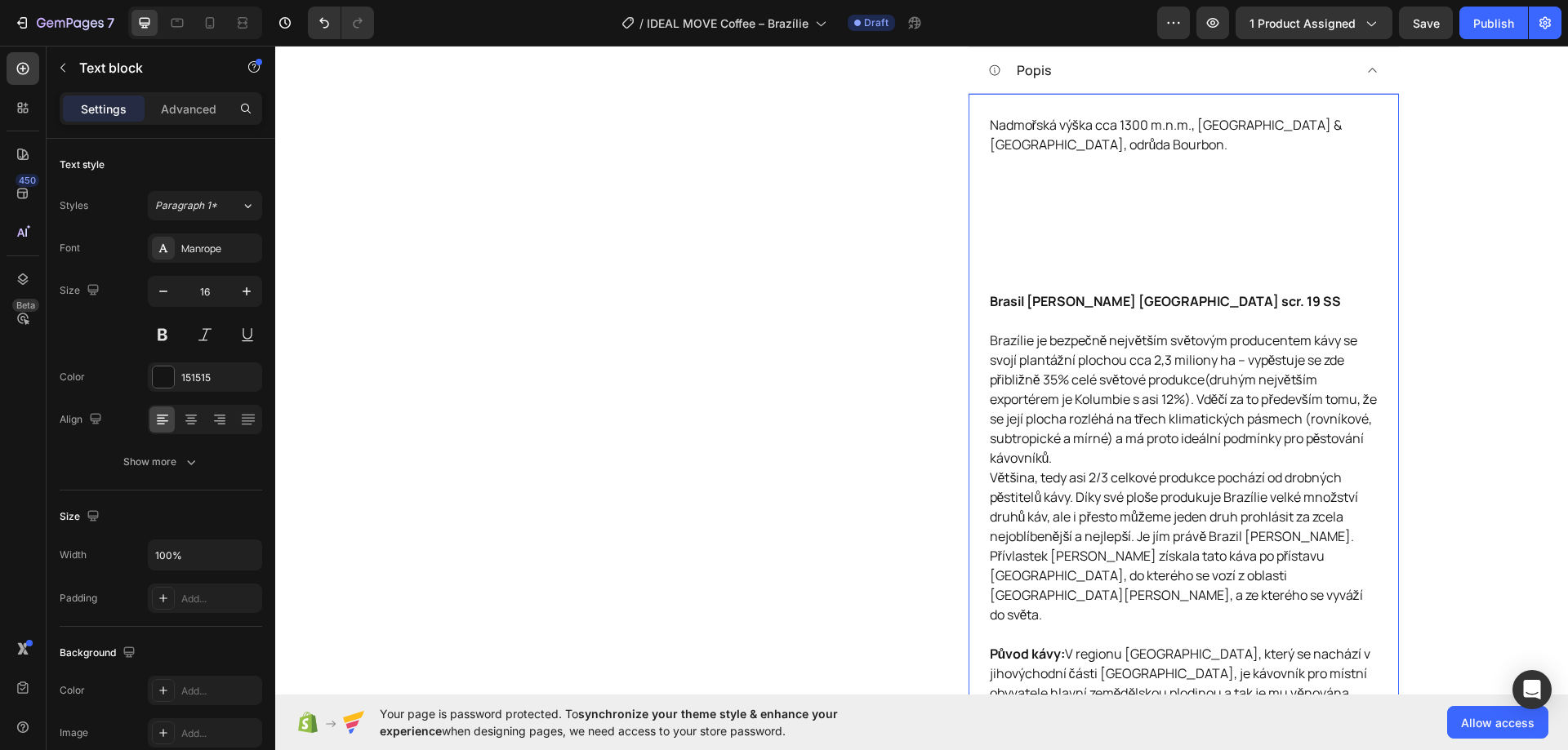
click at [1051, 214] on p "Nadmořská výška cca 1300 m.n.m., oblast Sao Paulo & Minas Gerais, odrůda Bourbo…" at bounding box center [1183, 203] width 388 height 176
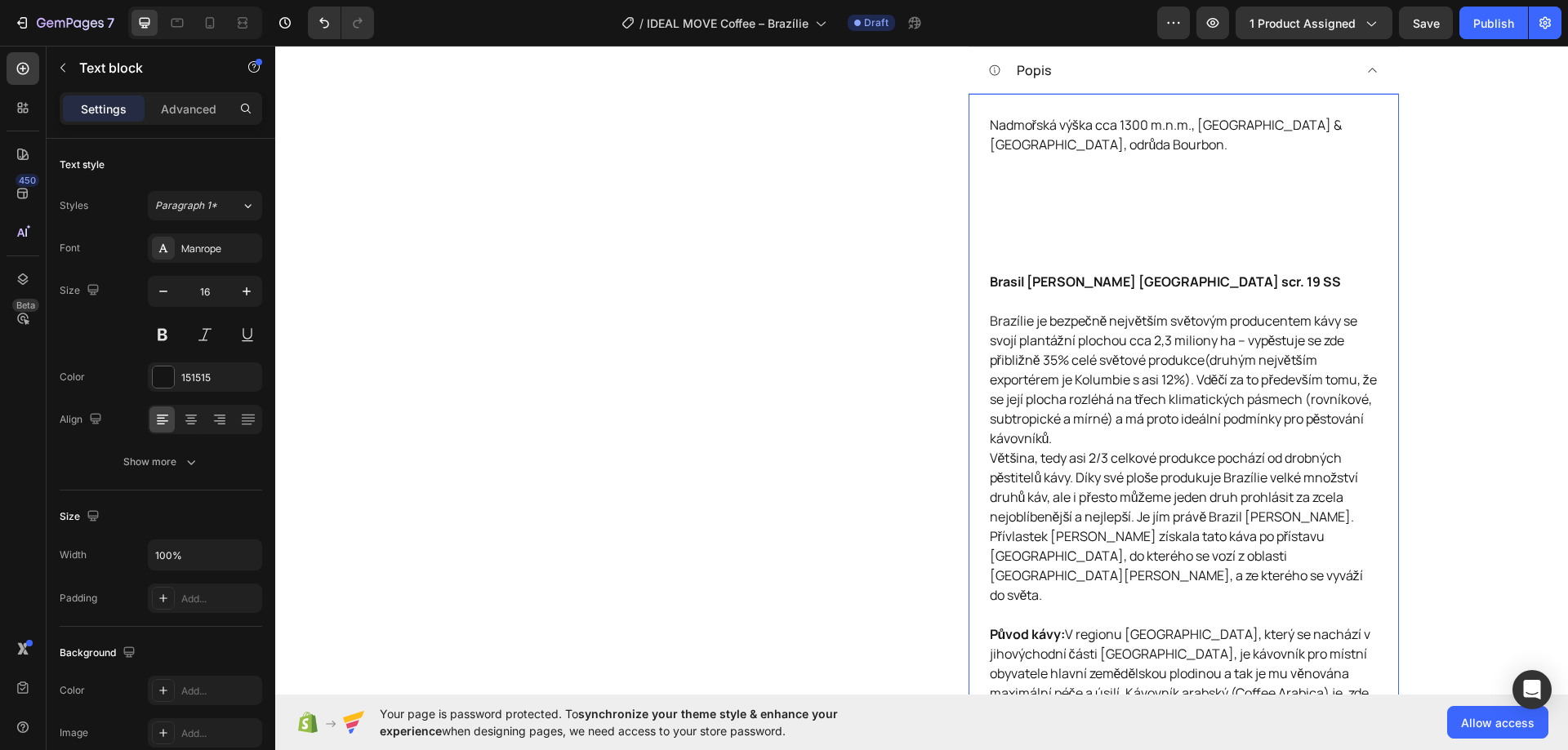
click at [1051, 208] on p "Nadmořská výška cca 1300 m.n.m., oblast Sao Paulo & Minas Gerais, odrůda Bourbo…" at bounding box center [1183, 193] width 388 height 157
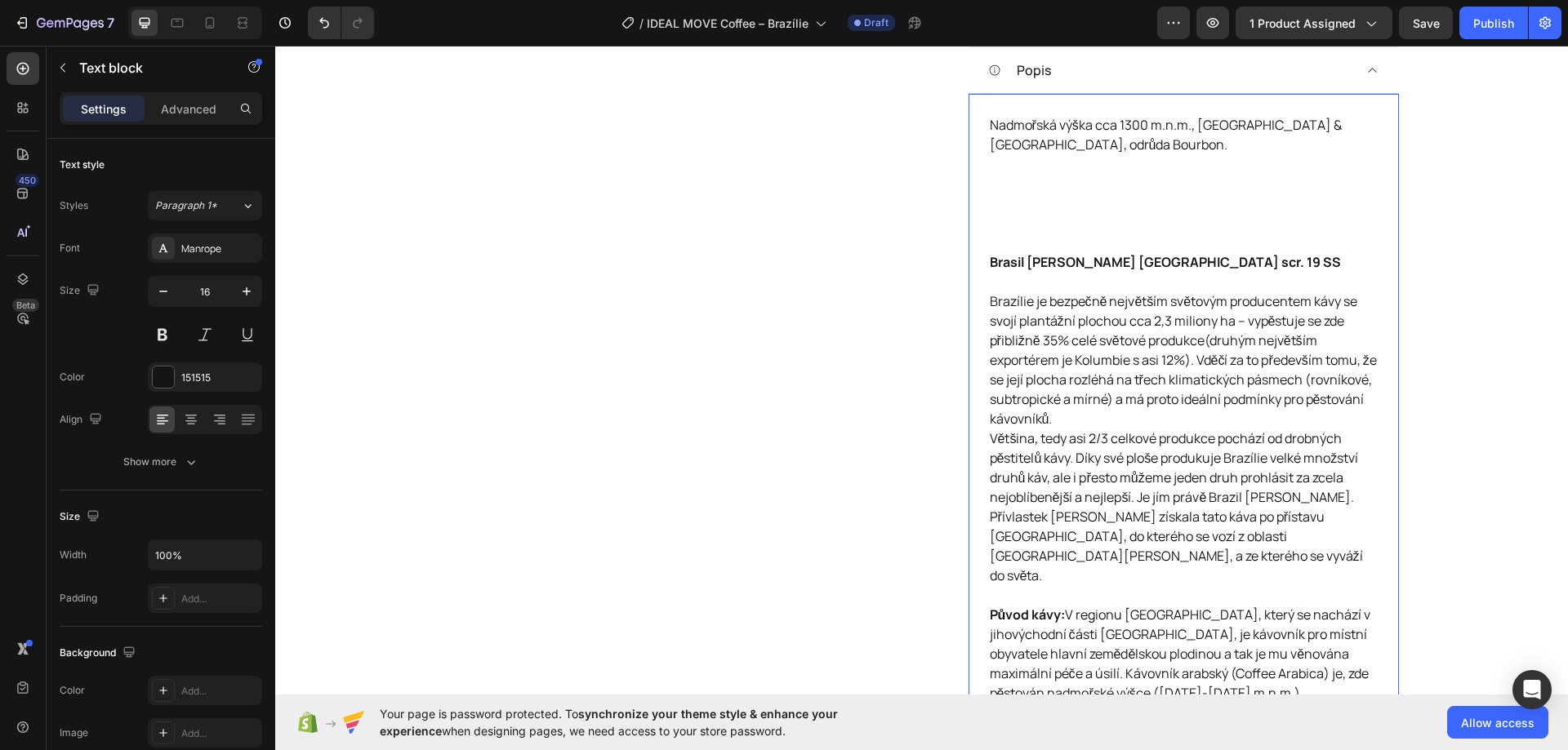
click at [1048, 199] on p "Nadmořská výška cca 1300 m.n.m., oblast Sao Paulo & Minas Gerais, odrůda Bourbo…" at bounding box center [1183, 183] width 388 height 137
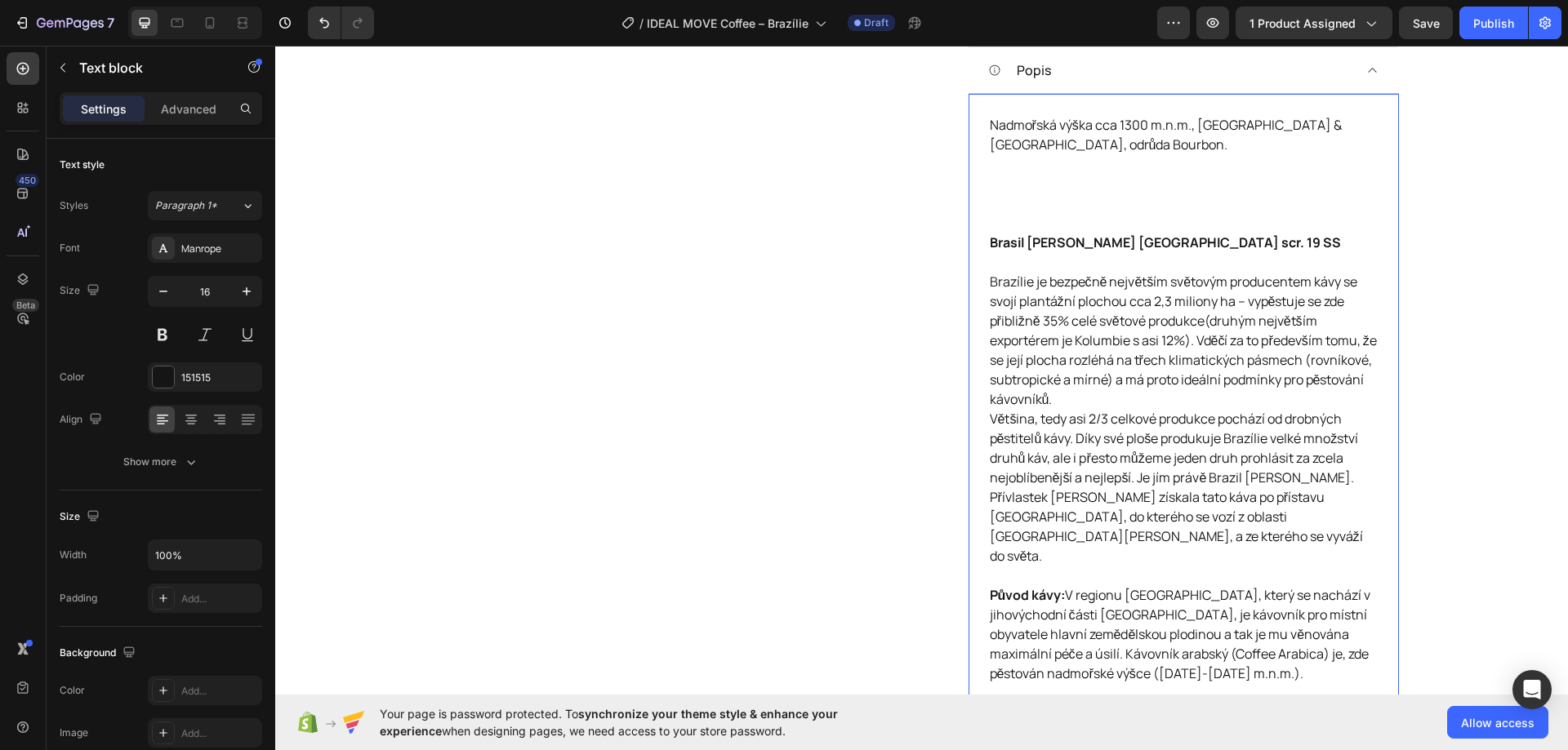
click at [1041, 187] on p "Nadmořská výška cca 1300 m.n.m., oblast Sao Paulo & Minas Gerais, odrůda Bourbo…" at bounding box center [1183, 173] width 388 height 117
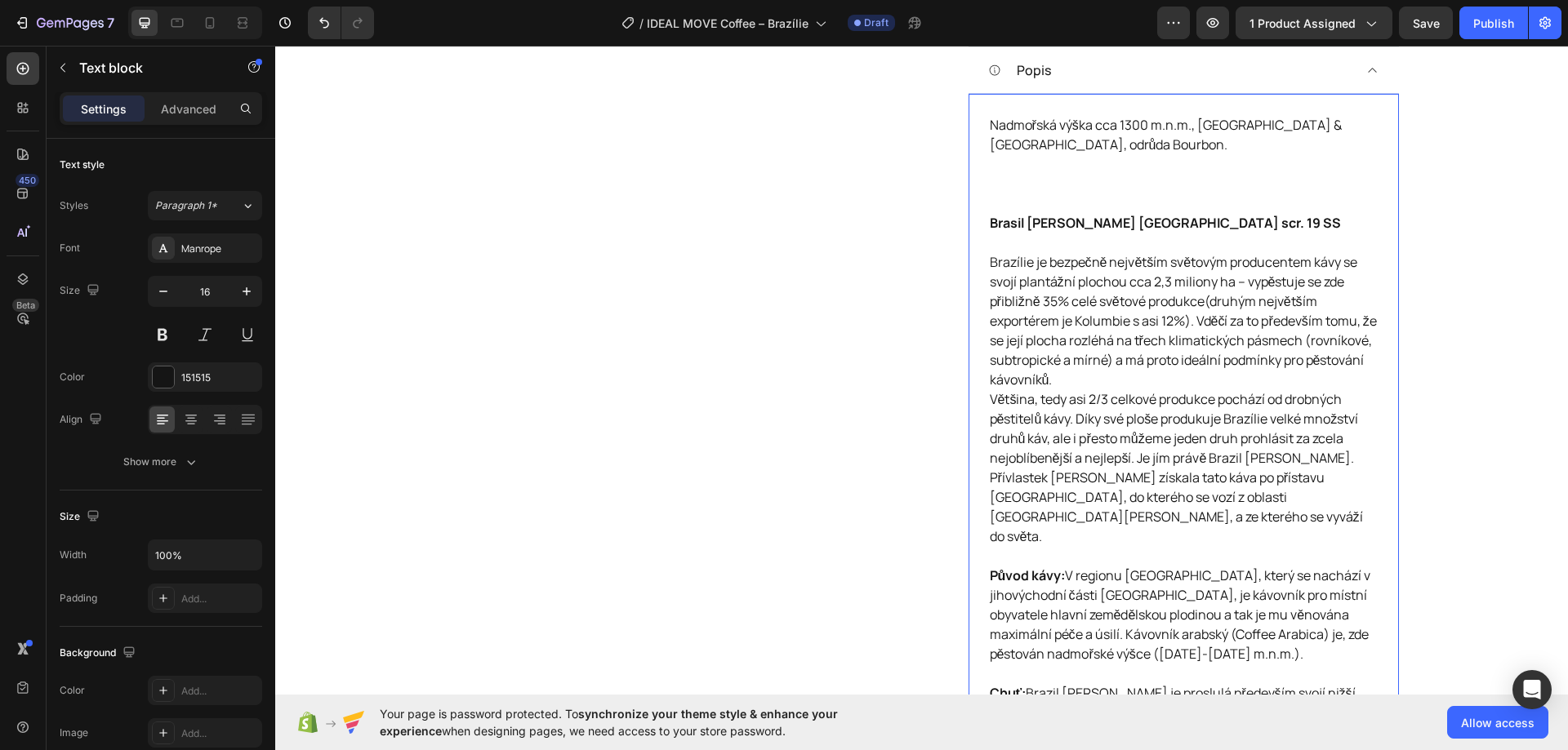
click at [1039, 184] on p "Nadmořská výška cca 1300 m.n.m., oblast Sao Paulo & Minas Gerais, odrůda Bourbo…" at bounding box center [1183, 163] width 388 height 98
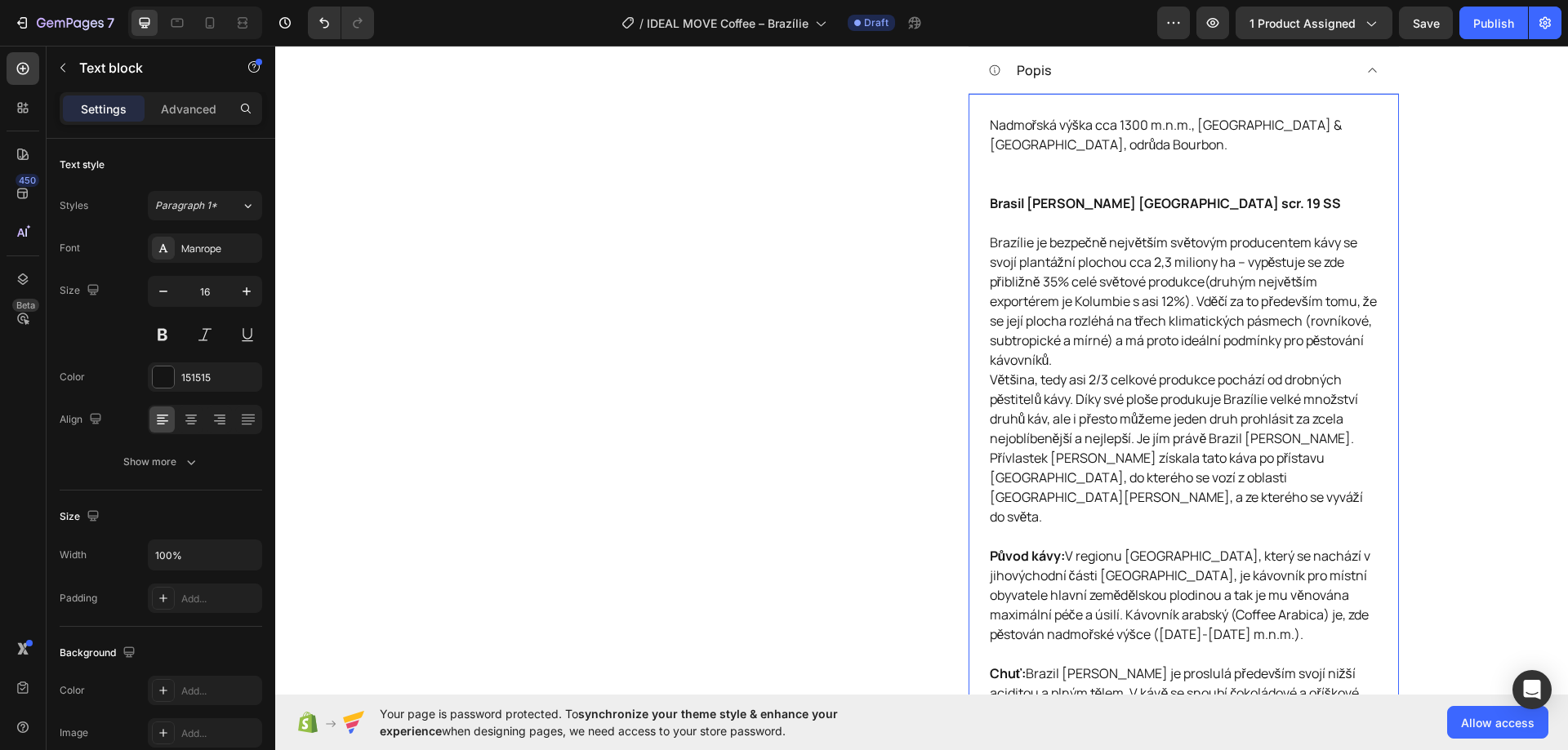
click at [1036, 173] on p "Nadmořská výška cca 1300 m.n.m., oblast Sao Paulo & Minas Gerais, odrůda Bourbo…" at bounding box center [1183, 154] width 388 height 79
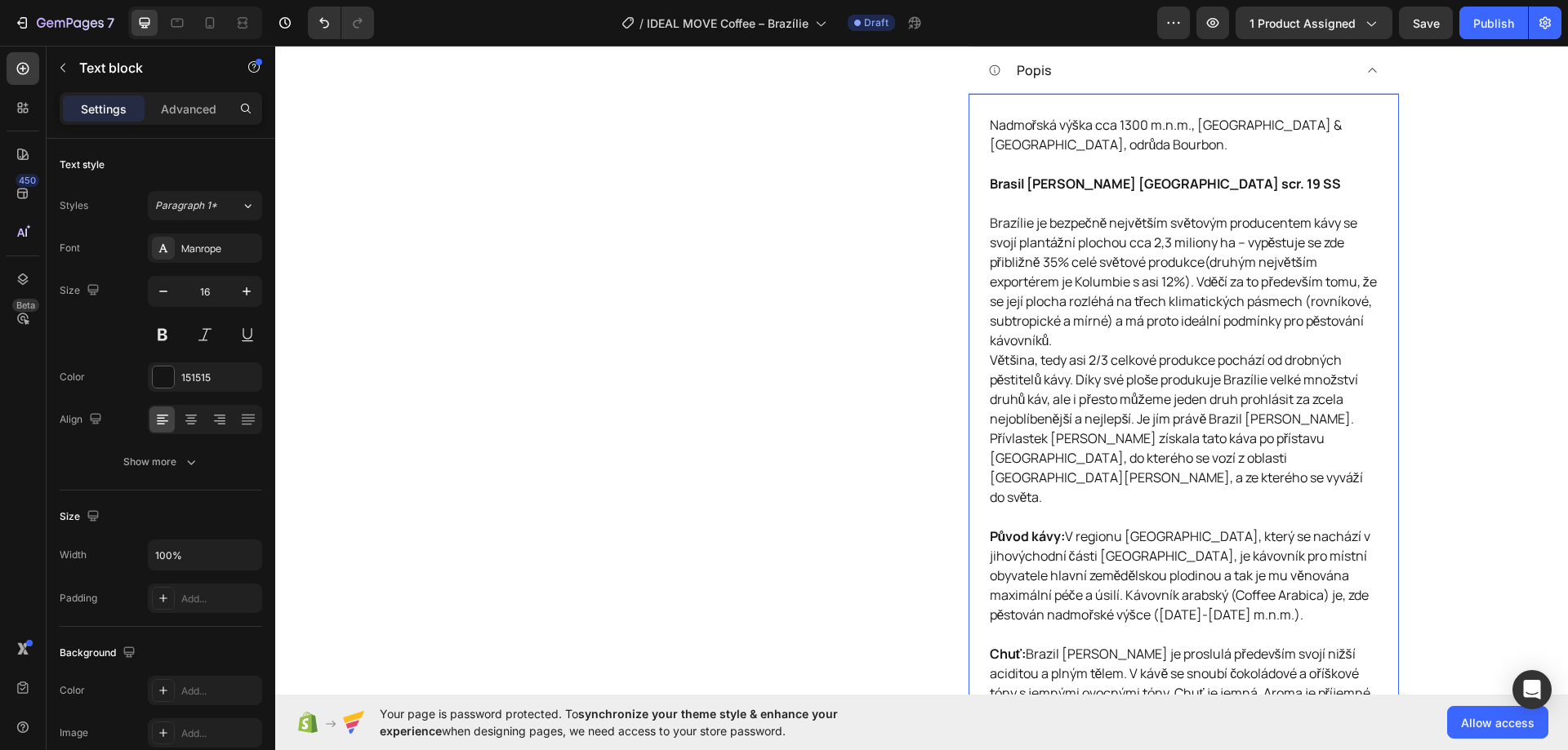
click at [1131, 160] on p "Nadmořská výška cca 1300 m.n.m., oblast Sao Paulo & Minas Gerais, odrůda Bourbo…" at bounding box center [1183, 144] width 388 height 59
click at [1221, 158] on p "Nadmořská výška cca 1300 m.n.m., oblast Sao Paulo & Minas Gerais, odrůda Bourbo…" at bounding box center [1183, 144] width 388 height 59
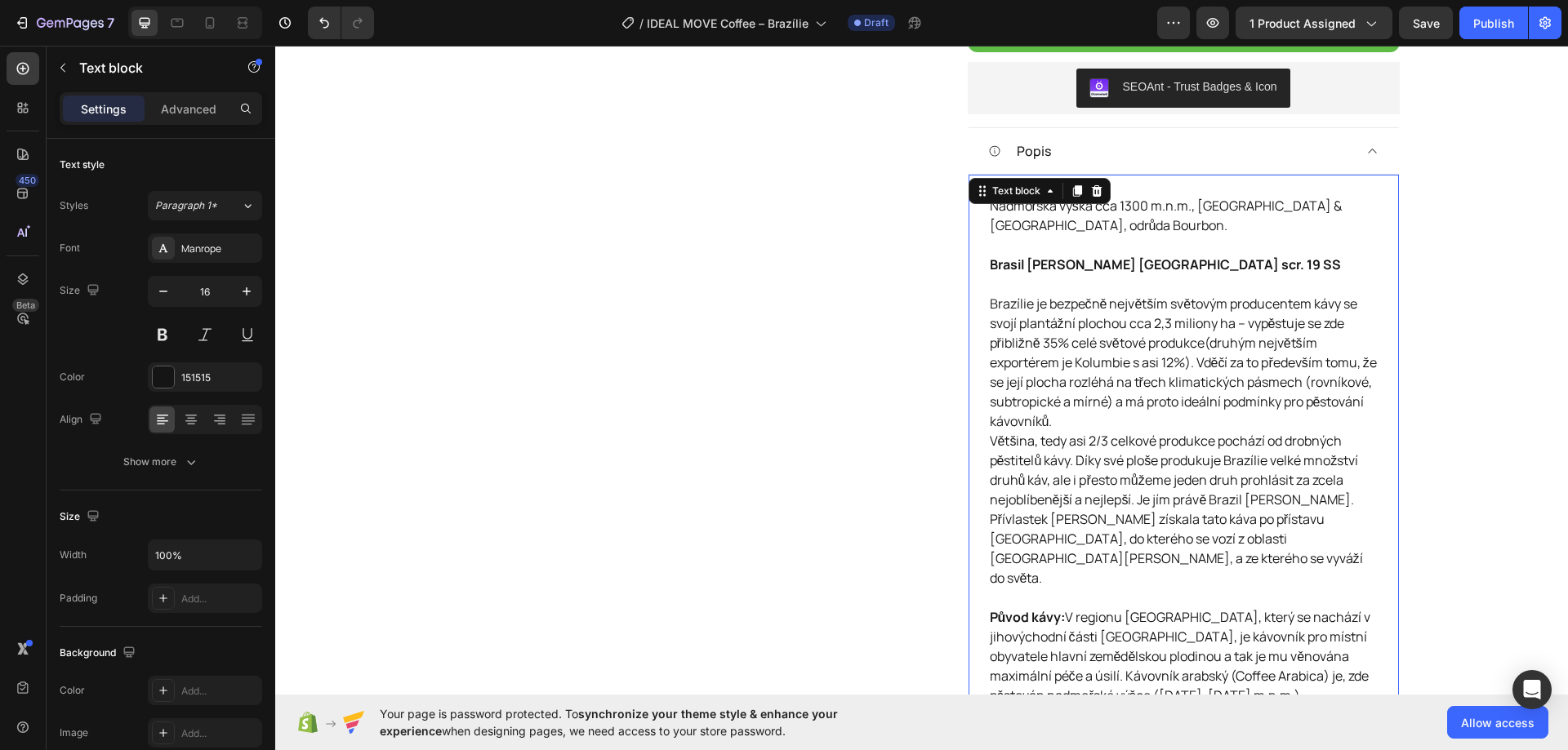
scroll to position [633, 0]
click at [1255, 149] on div "Popis" at bounding box center [1170, 152] width 365 height 25
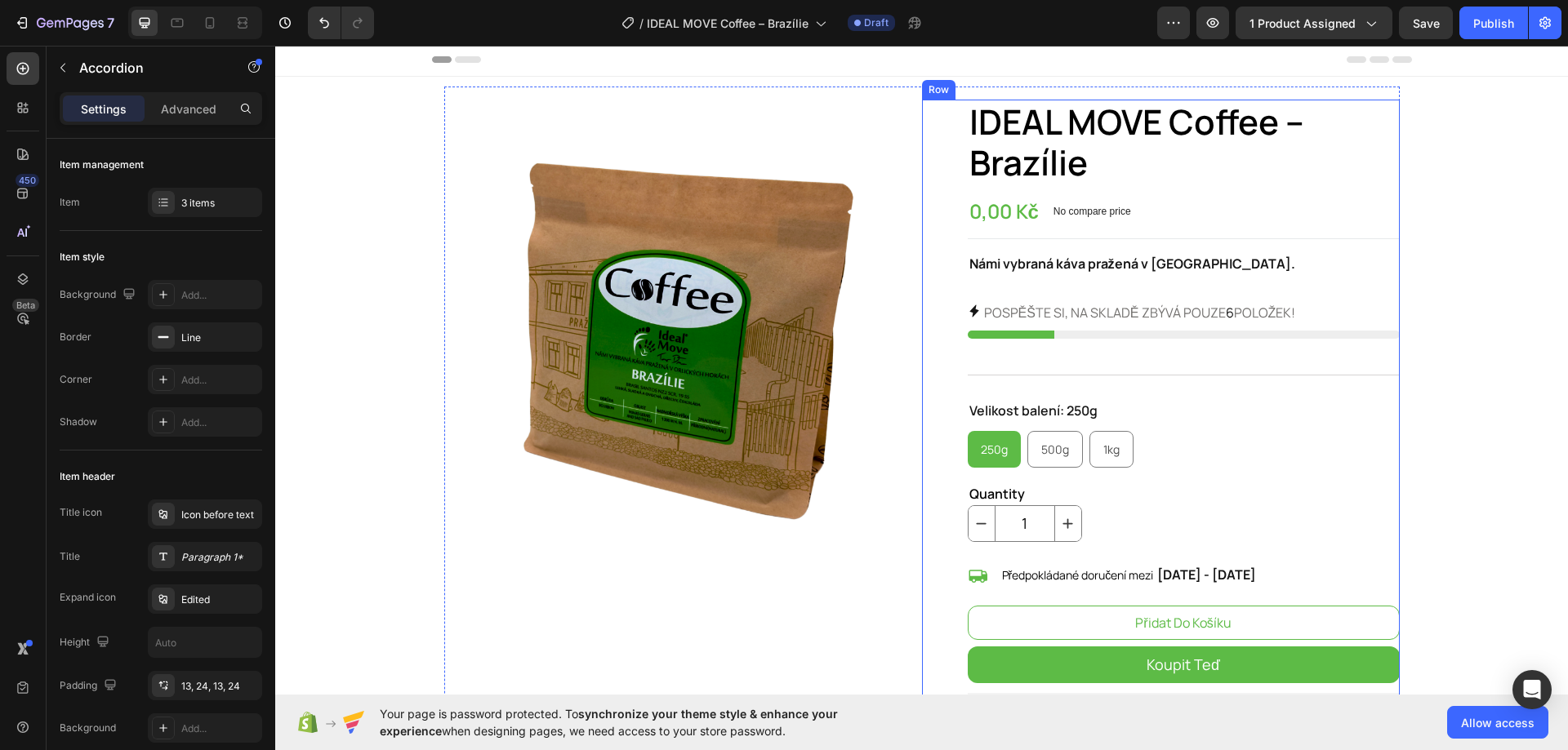
scroll to position [0, 0]
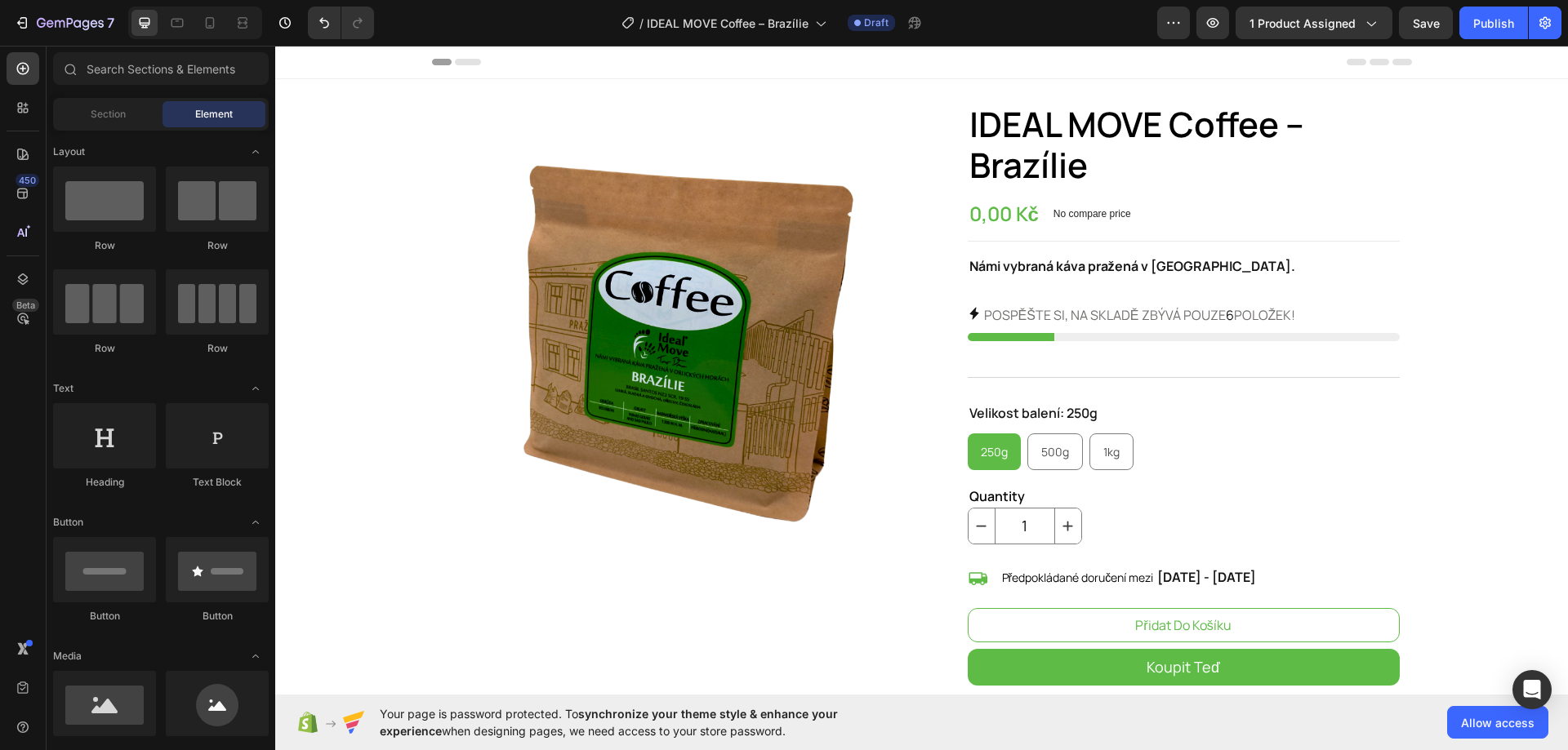
click at [1237, 259] on strong "Námi vybraná káva pražená v Orlických horách." at bounding box center [1132, 266] width 326 height 18
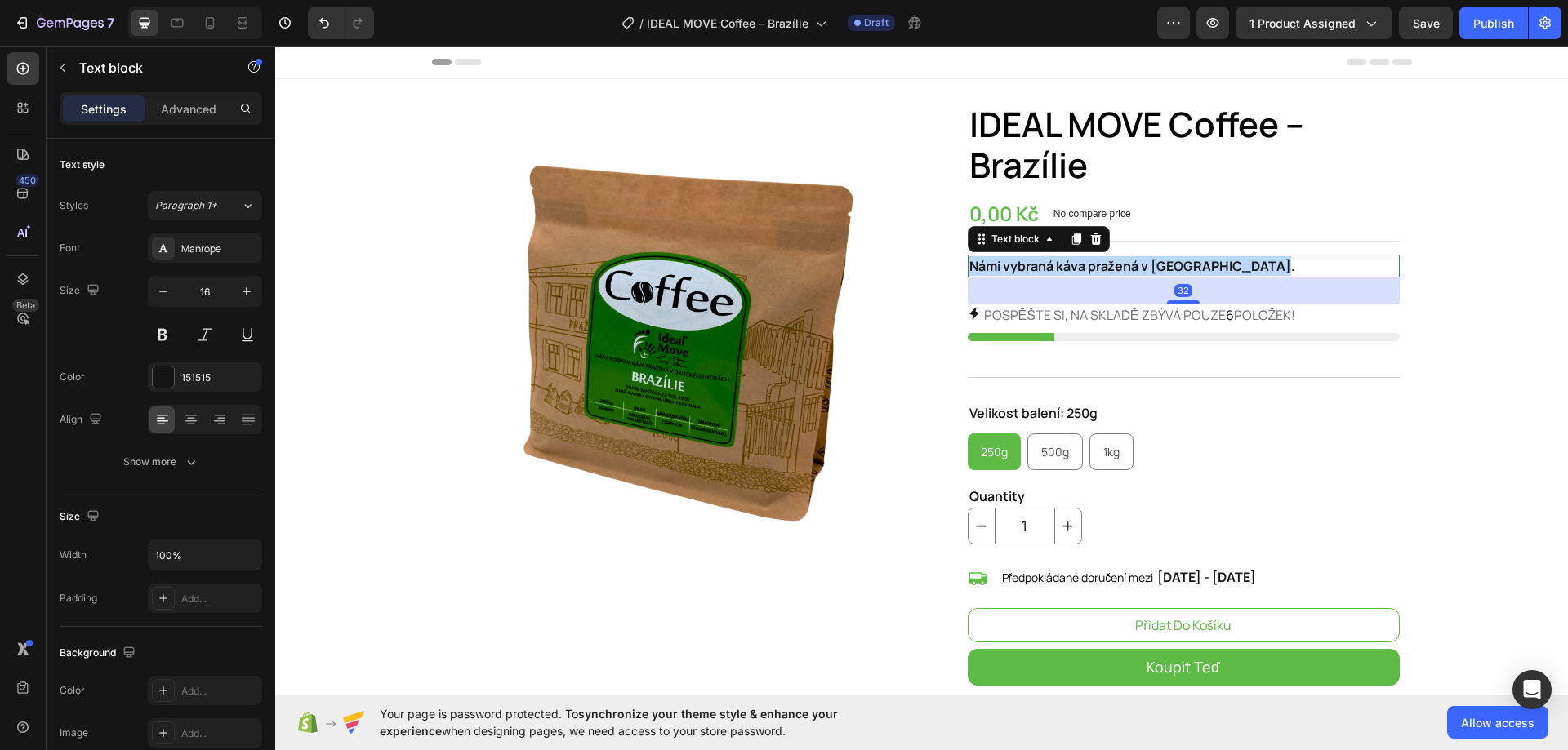
click at [1237, 259] on strong "Námi vybraná káva pražená v Orlických horách." at bounding box center [1132, 266] width 326 height 18
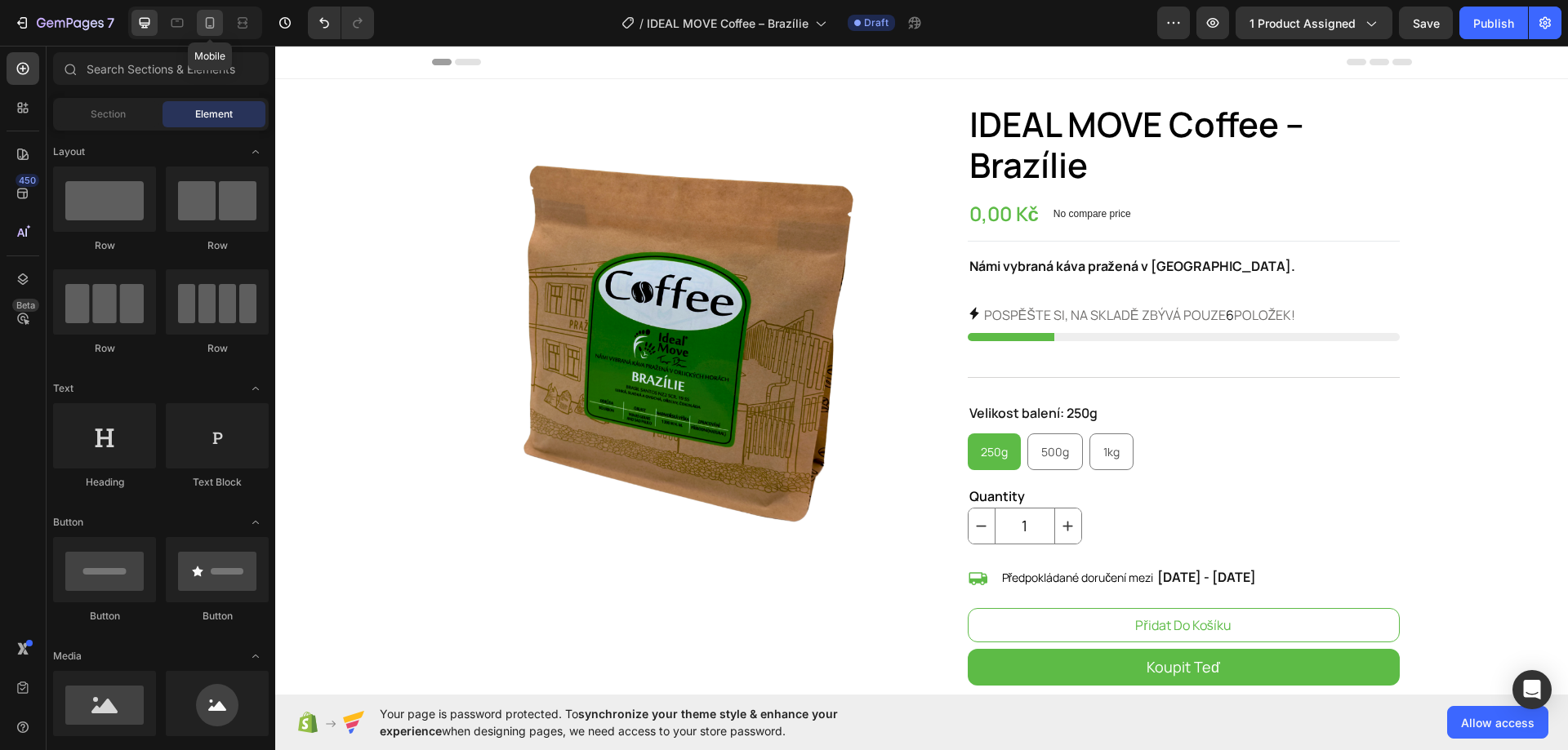
click at [222, 26] on div at bounding box center [210, 23] width 26 height 26
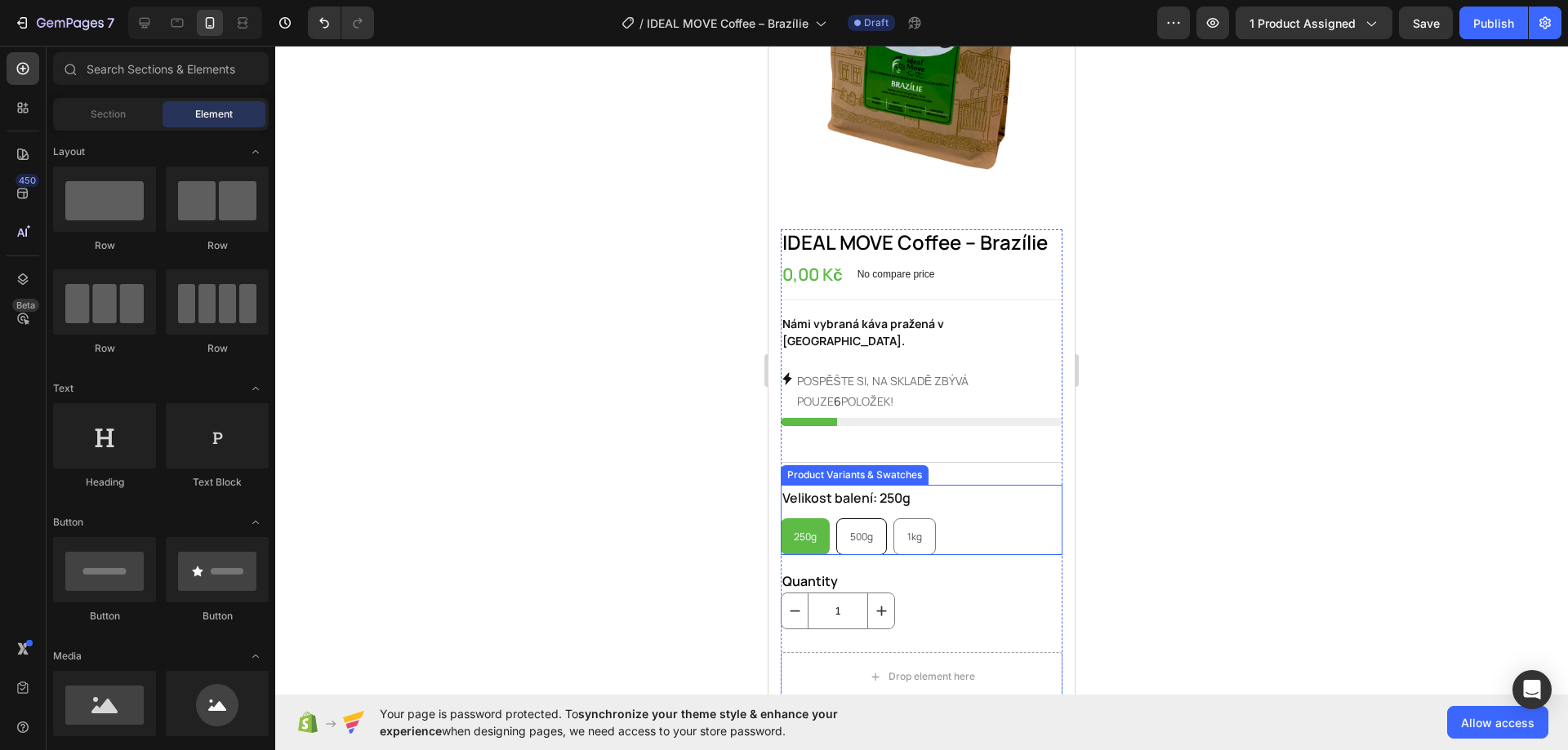
scroll to position [163, 0]
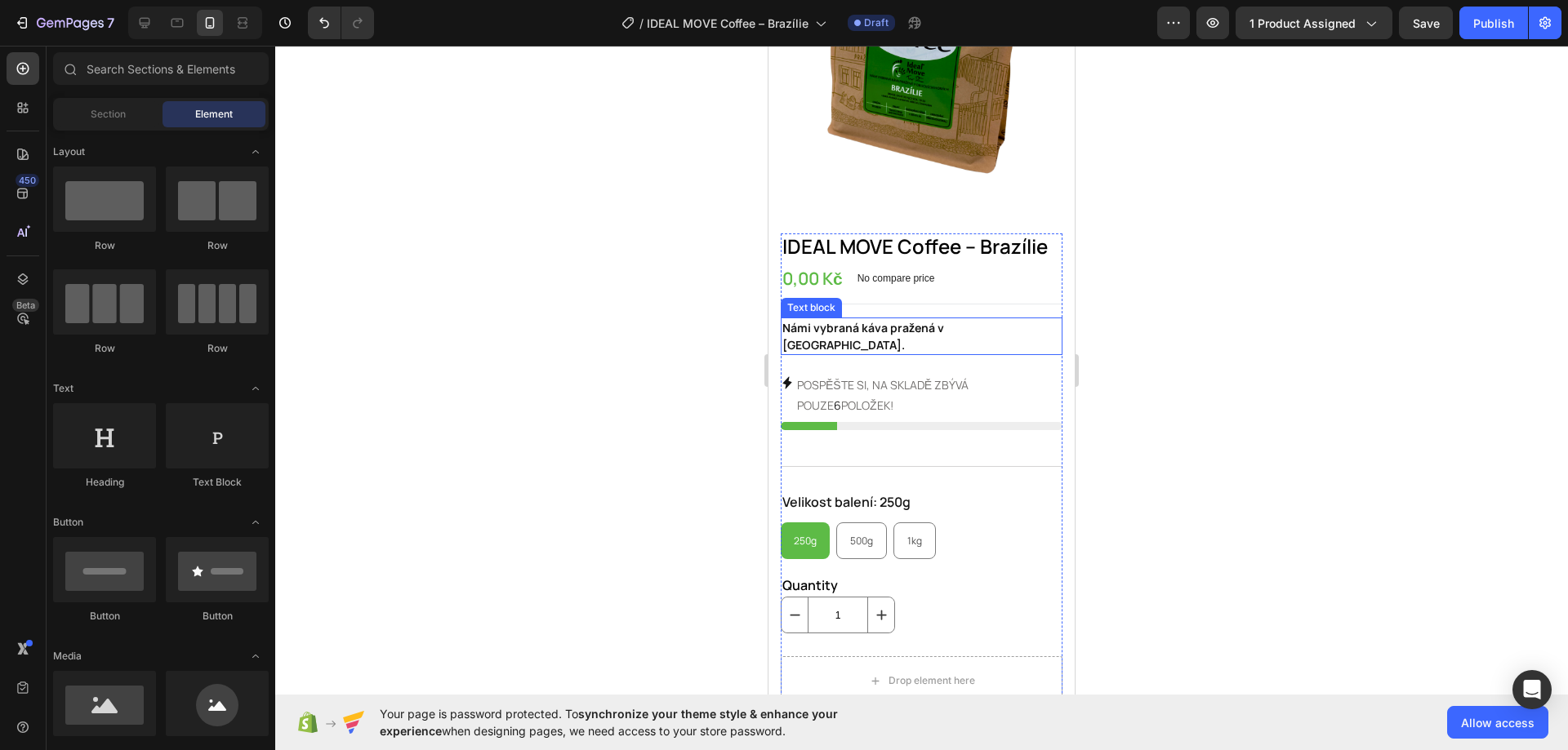
click at [876, 319] on strong "Námi vybraná káva pražená v Orlických horách." at bounding box center [863, 335] width 162 height 33
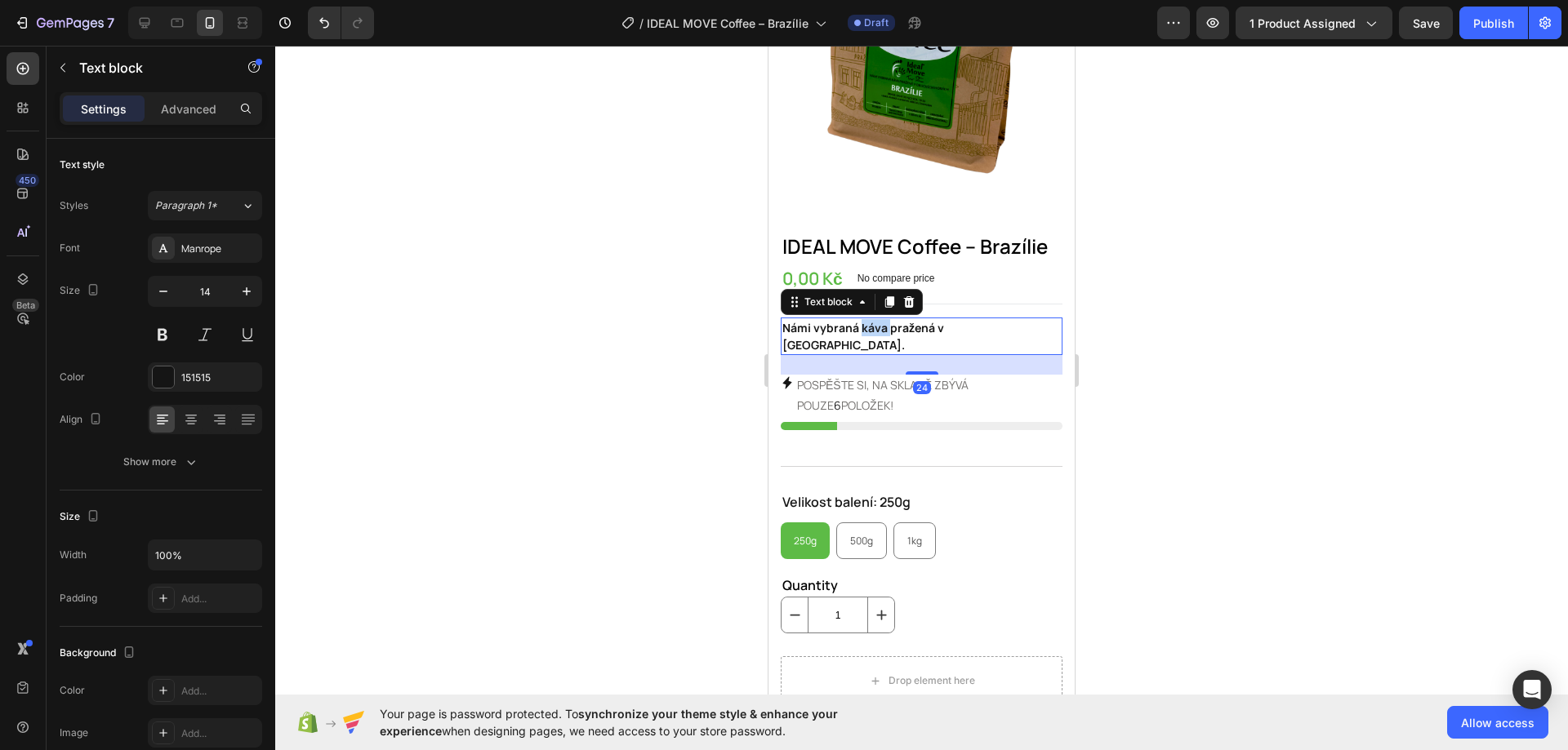
click at [876, 319] on strong "Námi vybraná káva pražená v Orlických horách." at bounding box center [863, 335] width 162 height 33
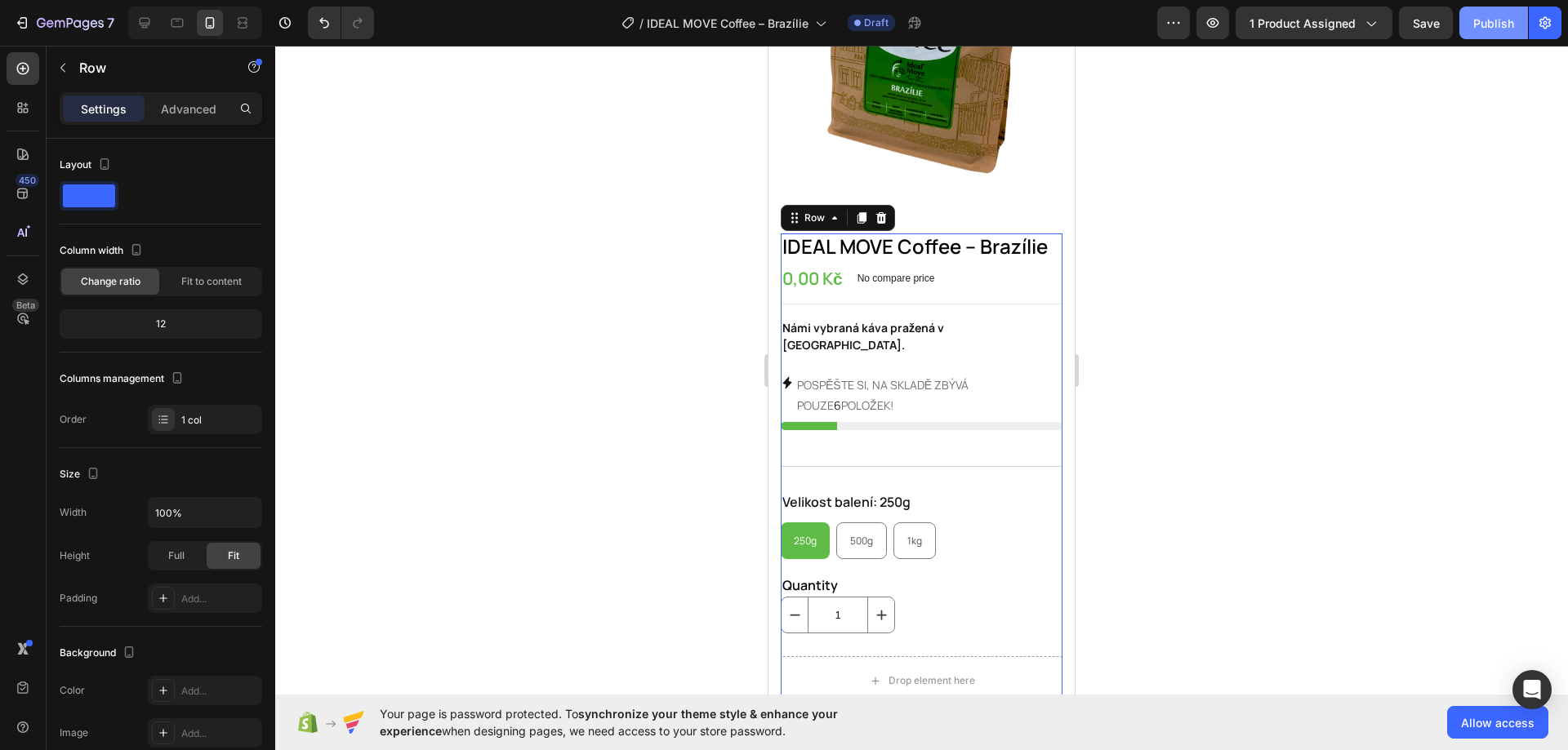
click at [1481, 29] on div "Publish" at bounding box center [1493, 23] width 41 height 17
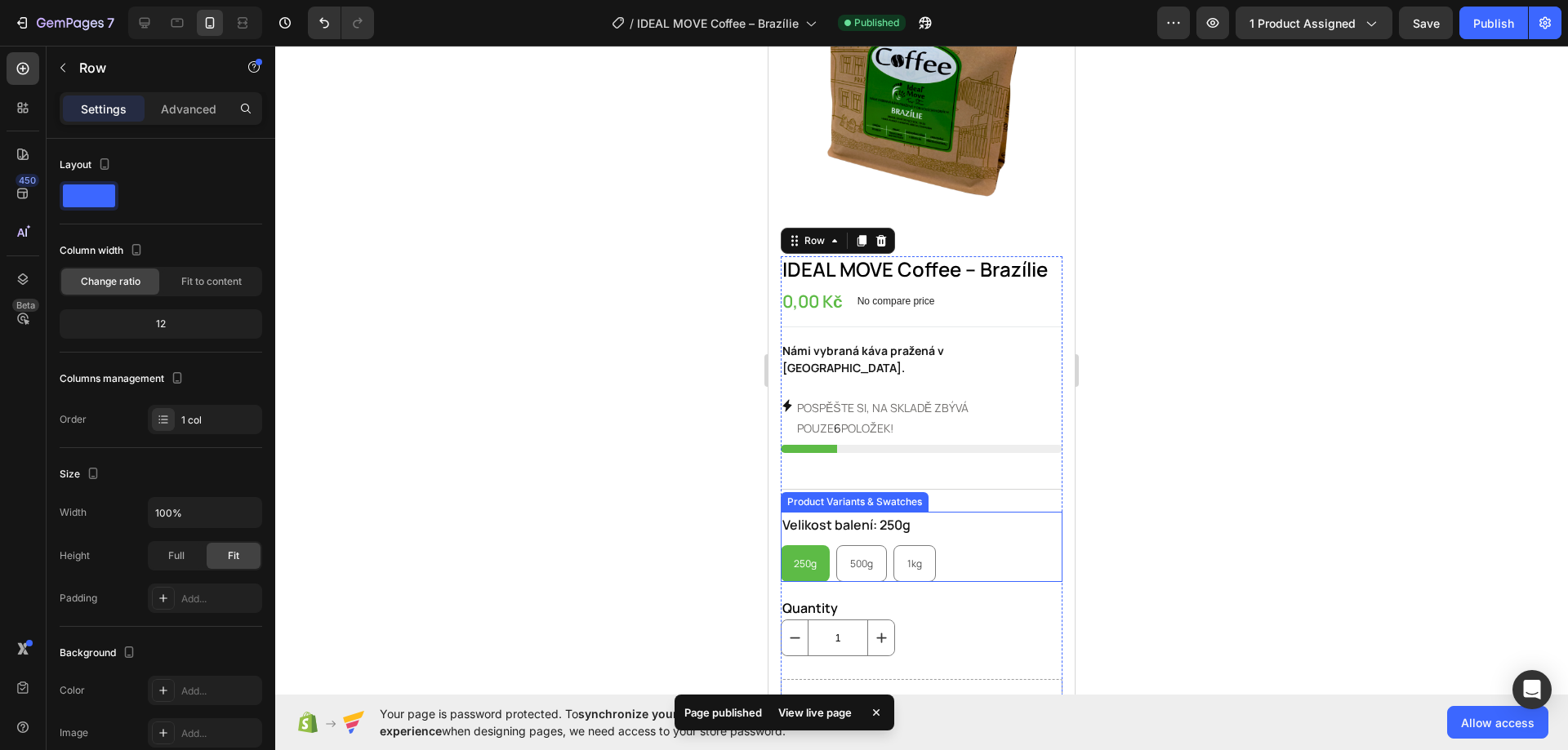
scroll to position [0, 0]
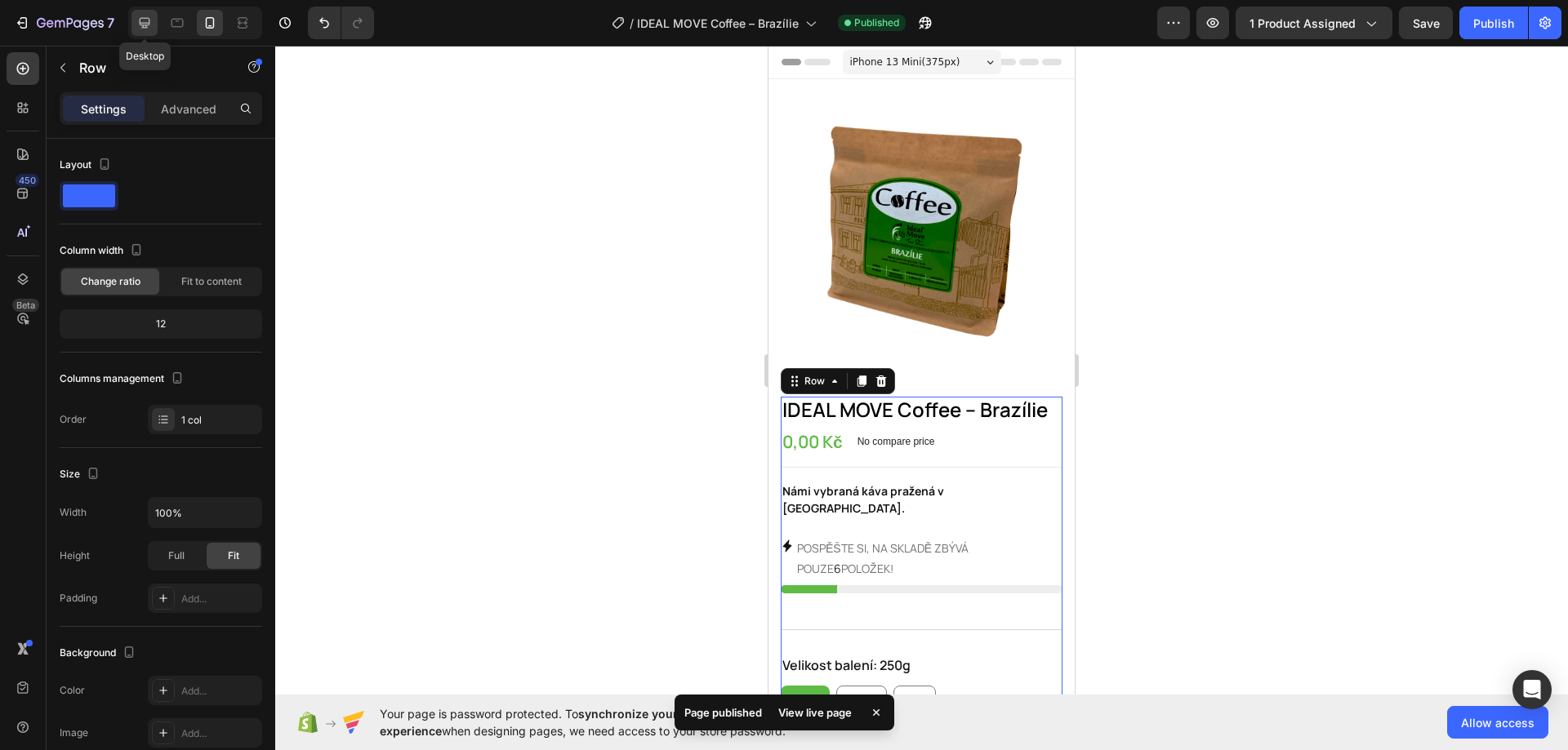
click at [155, 26] on div at bounding box center [145, 23] width 26 height 26
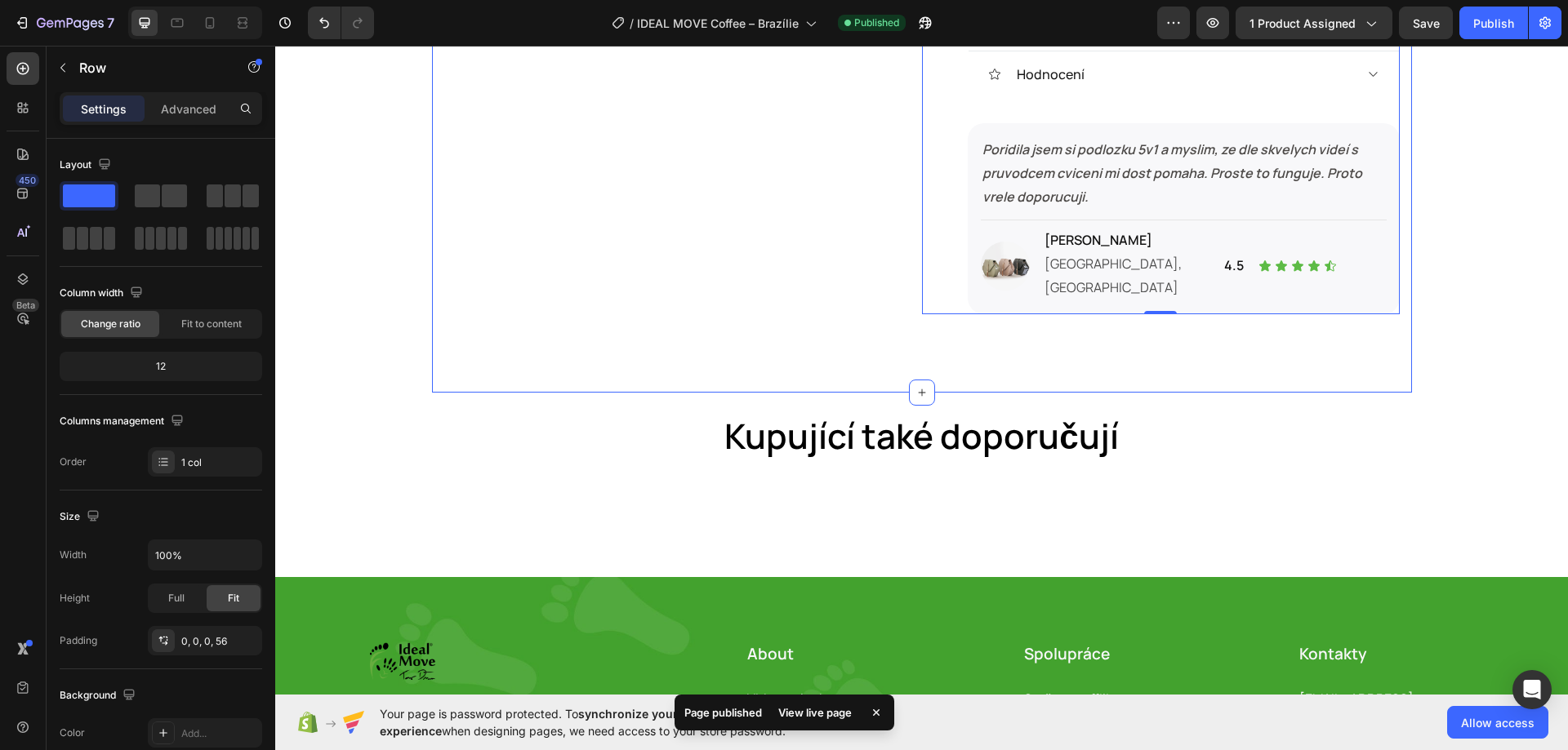
scroll to position [408, 0]
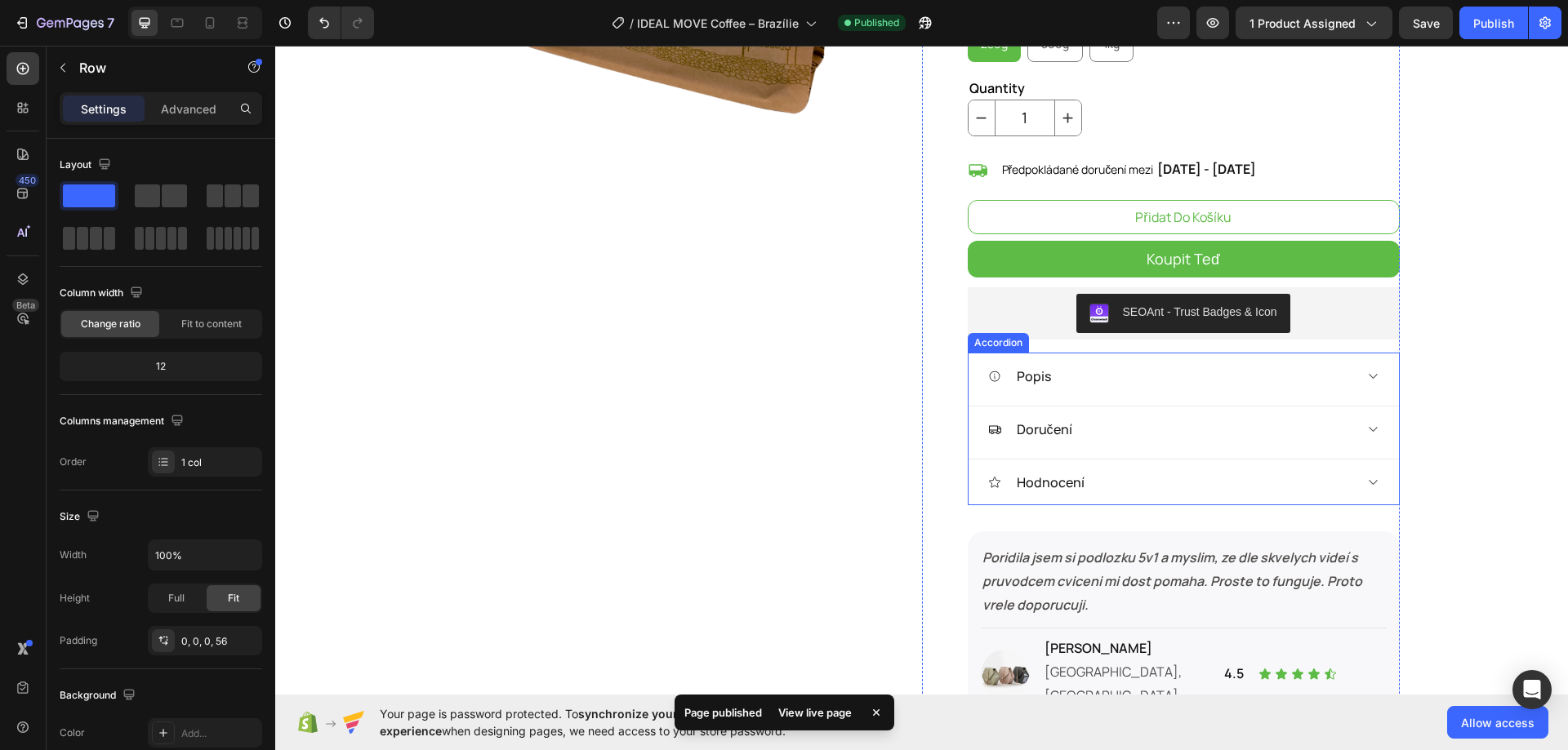
click at [1177, 372] on div "Popis" at bounding box center [1170, 376] width 365 height 25
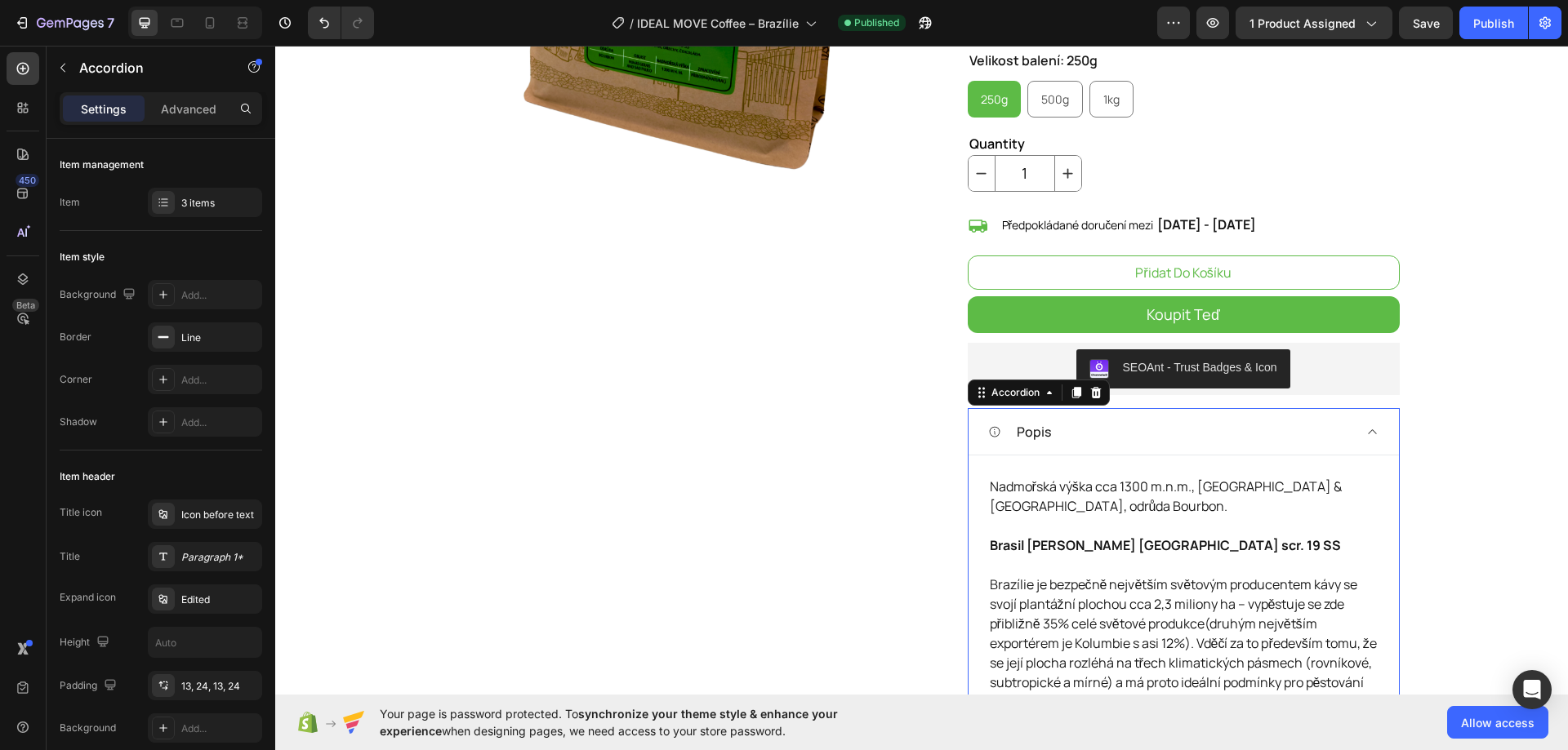
scroll to position [0, 0]
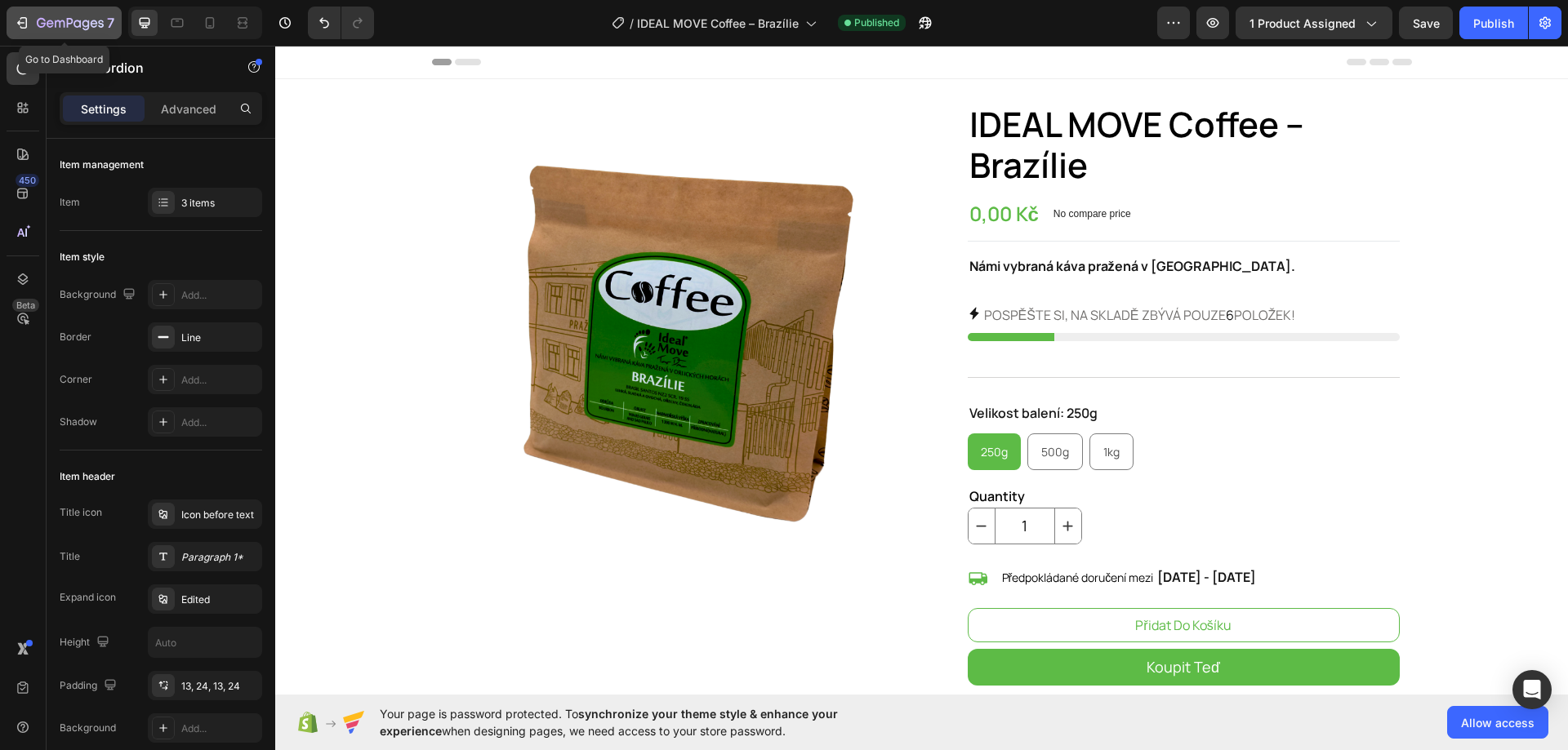
click at [18, 23] on icon "button" at bounding box center [20, 23] width 7 height 5
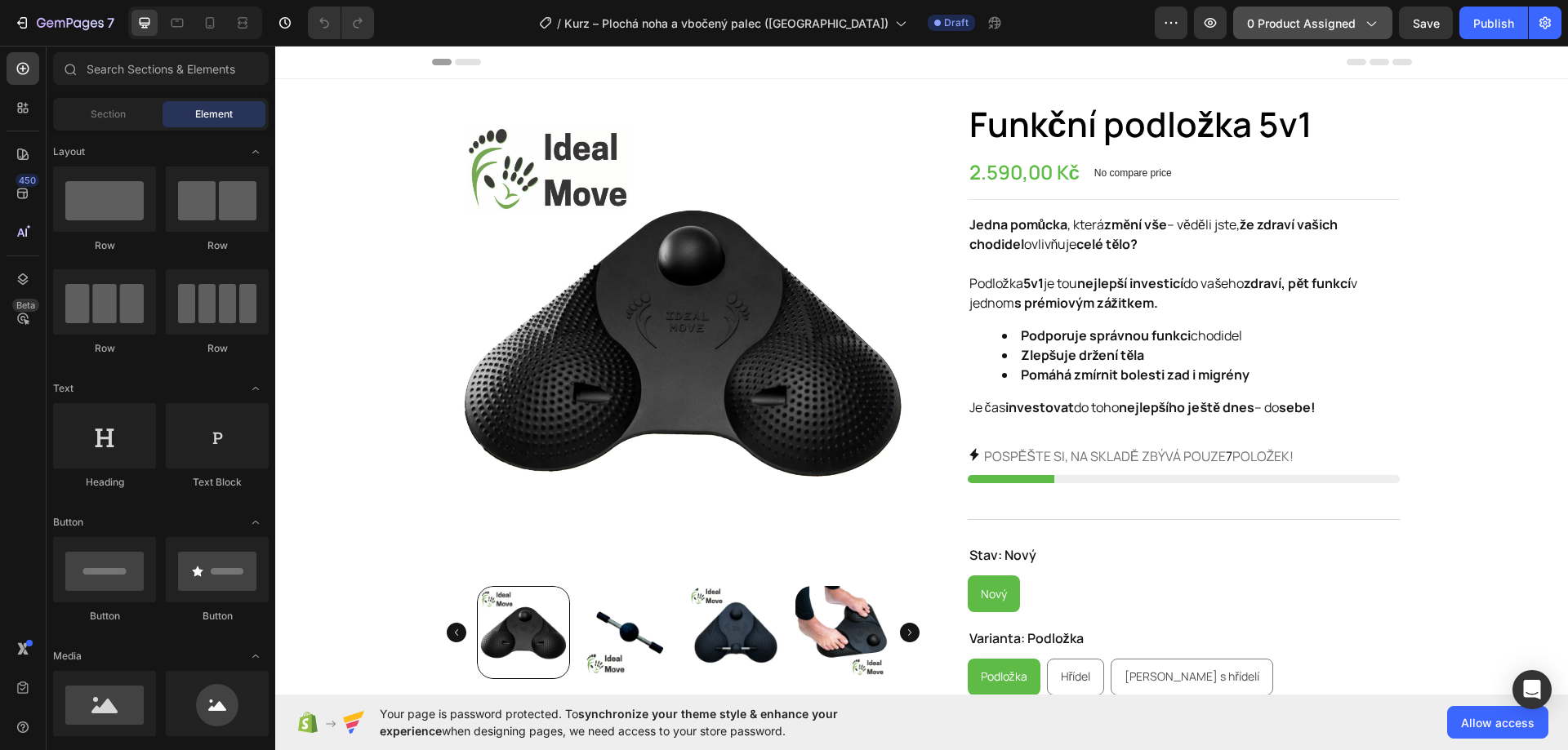
click at [1322, 22] on span "0 product assigned" at bounding box center [1300, 23] width 109 height 17
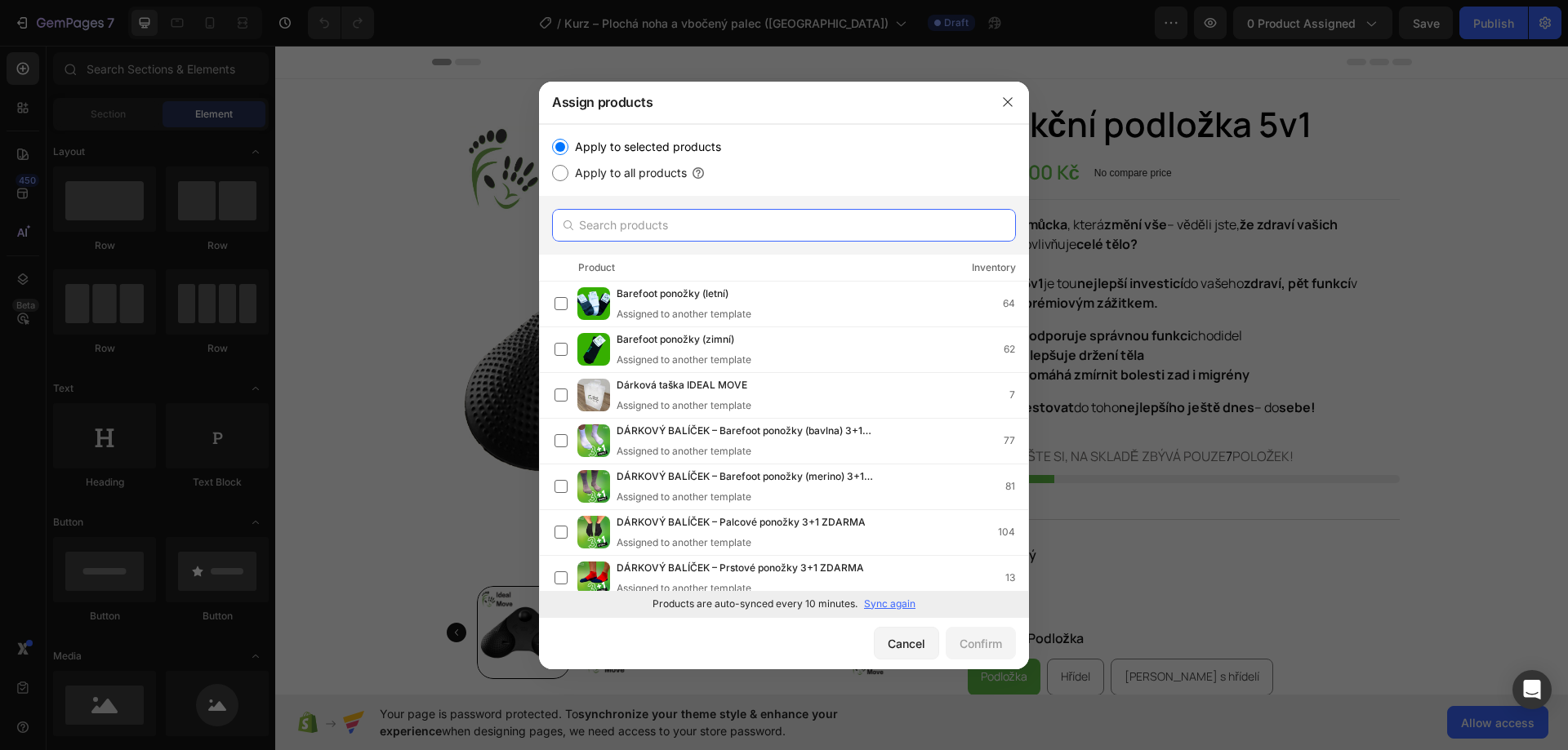
click at [770, 218] on input "text" at bounding box center [783, 225] width 464 height 33
paste input "Kurz – Plochá noha a vbočený palec ([GEOGRAPHIC_DATA])"
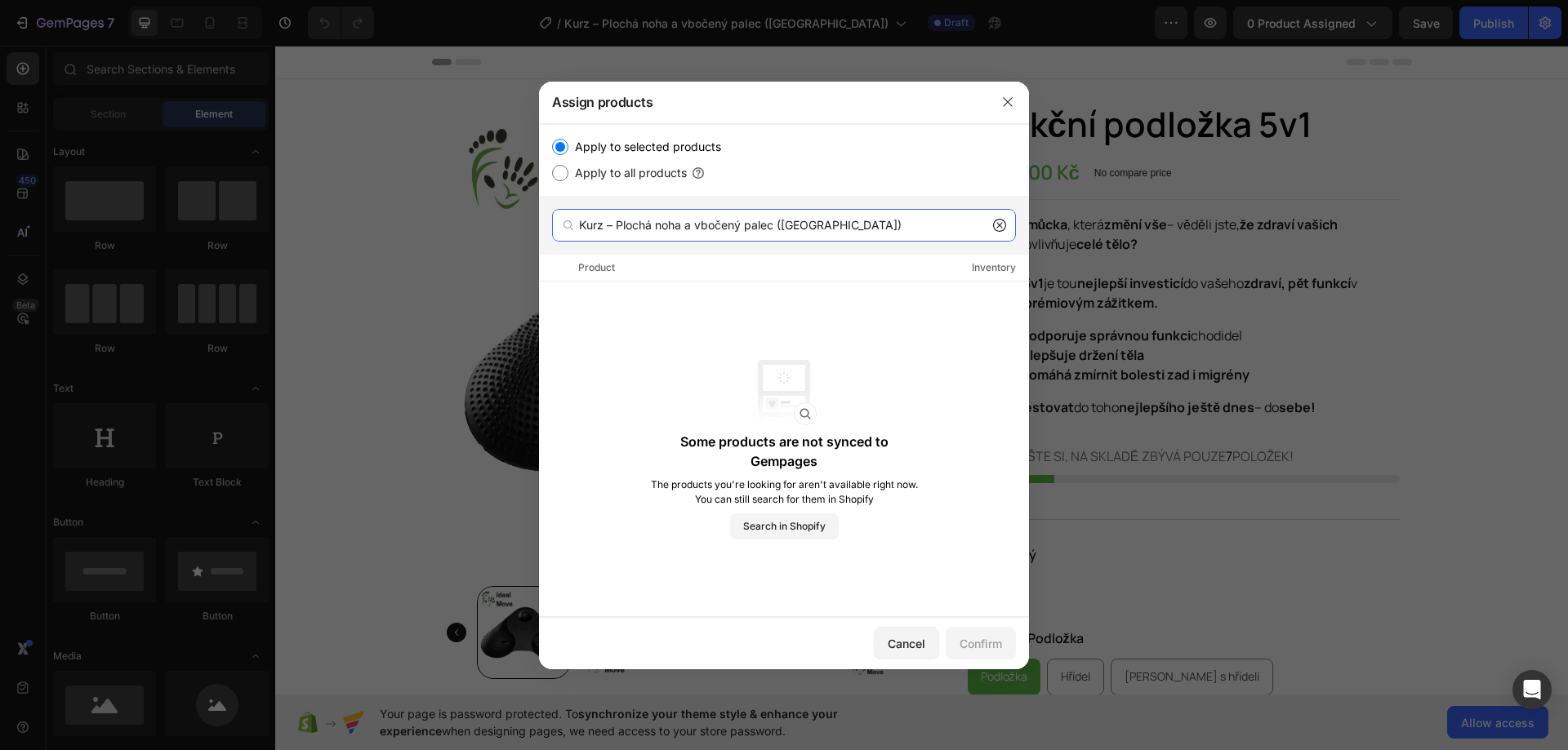
click at [863, 222] on input "Kurz – Plochá noha a vbočený palec ([GEOGRAPHIC_DATA])" at bounding box center [783, 225] width 464 height 33
click at [864, 219] on input "Kurz – Plochá noha a vbočený palec ([GEOGRAPHIC_DATA])" at bounding box center [783, 225] width 464 height 33
click at [863, 217] on input "Kurz – Plochá noha a vbočený palec ([GEOGRAPHIC_DATA])" at bounding box center [783, 225] width 464 height 33
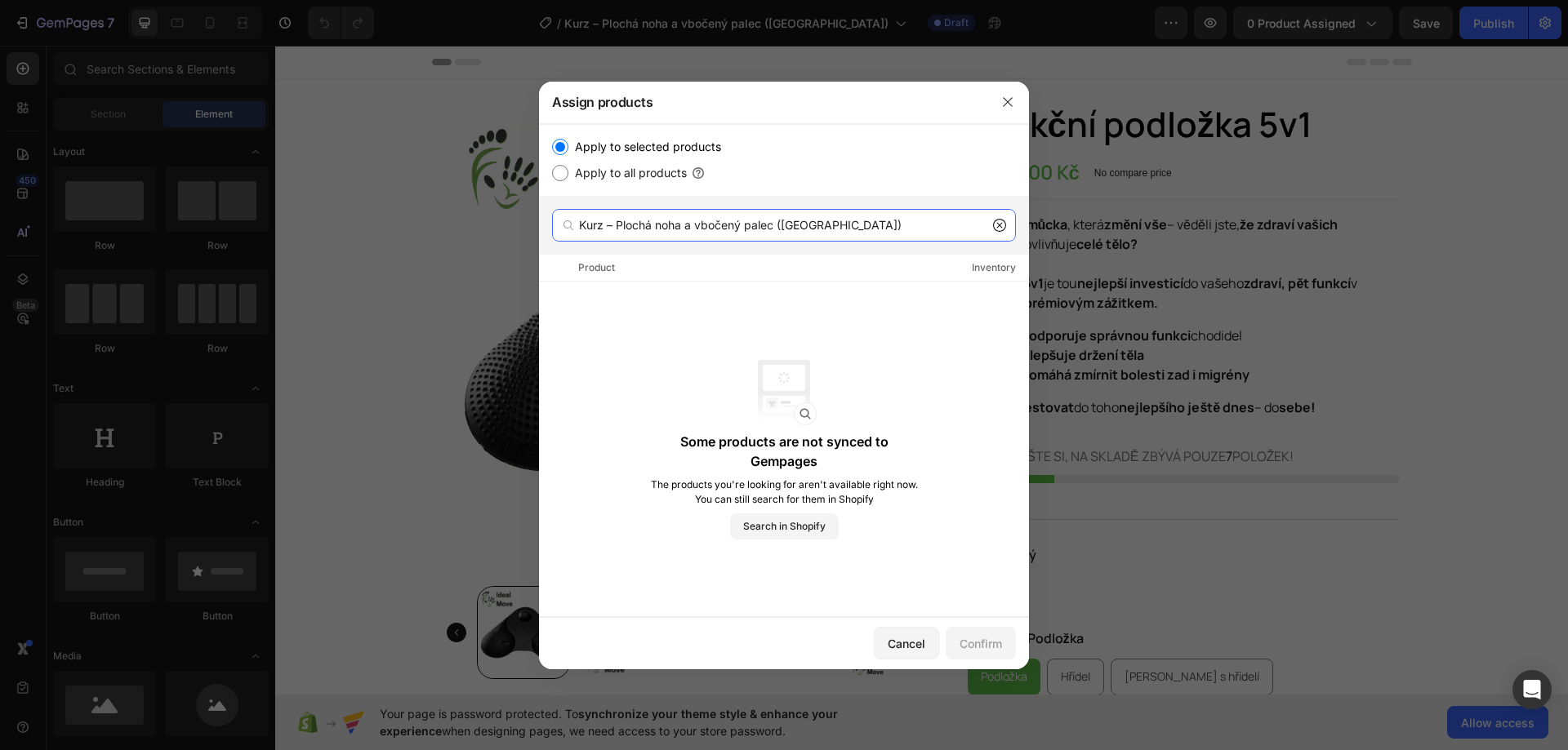
click at [863, 217] on input "Kurz – Plochá noha a vbočený palec ([GEOGRAPHIC_DATA])" at bounding box center [783, 225] width 464 height 33
paste input "text"
click at [893, 231] on input "Kurz – Plochá noha a vbočený palec ([GEOGRAPHIC_DATA])" at bounding box center [783, 225] width 464 height 33
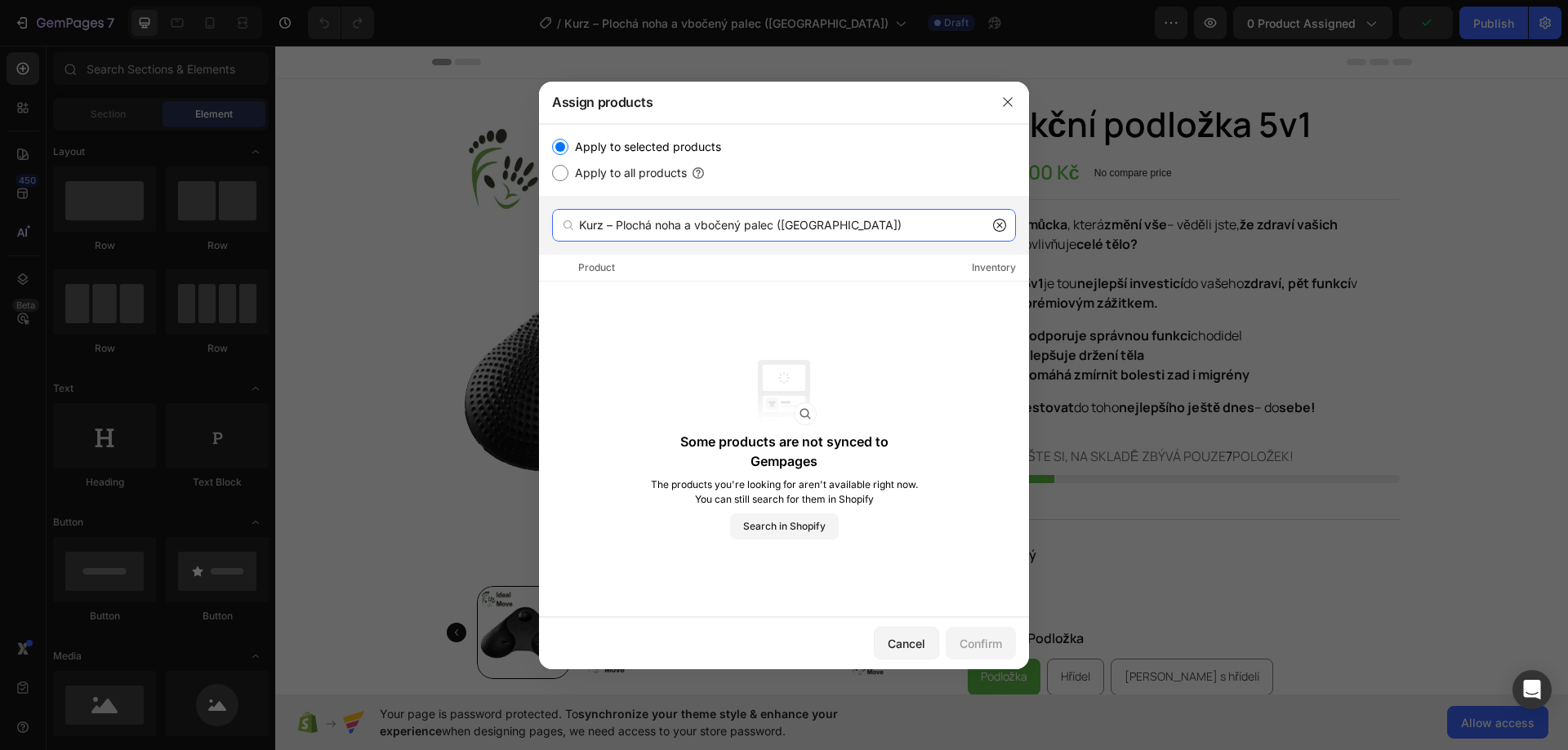
type input "Kurz – Plochá noha a vbočený palec ([GEOGRAPHIC_DATA])"
click at [893, 231] on input "Kurz – Plochá noha a vbočený palec ([GEOGRAPHIC_DATA])" at bounding box center [783, 225] width 464 height 33
click at [998, 98] on button "button" at bounding box center [1007, 102] width 26 height 26
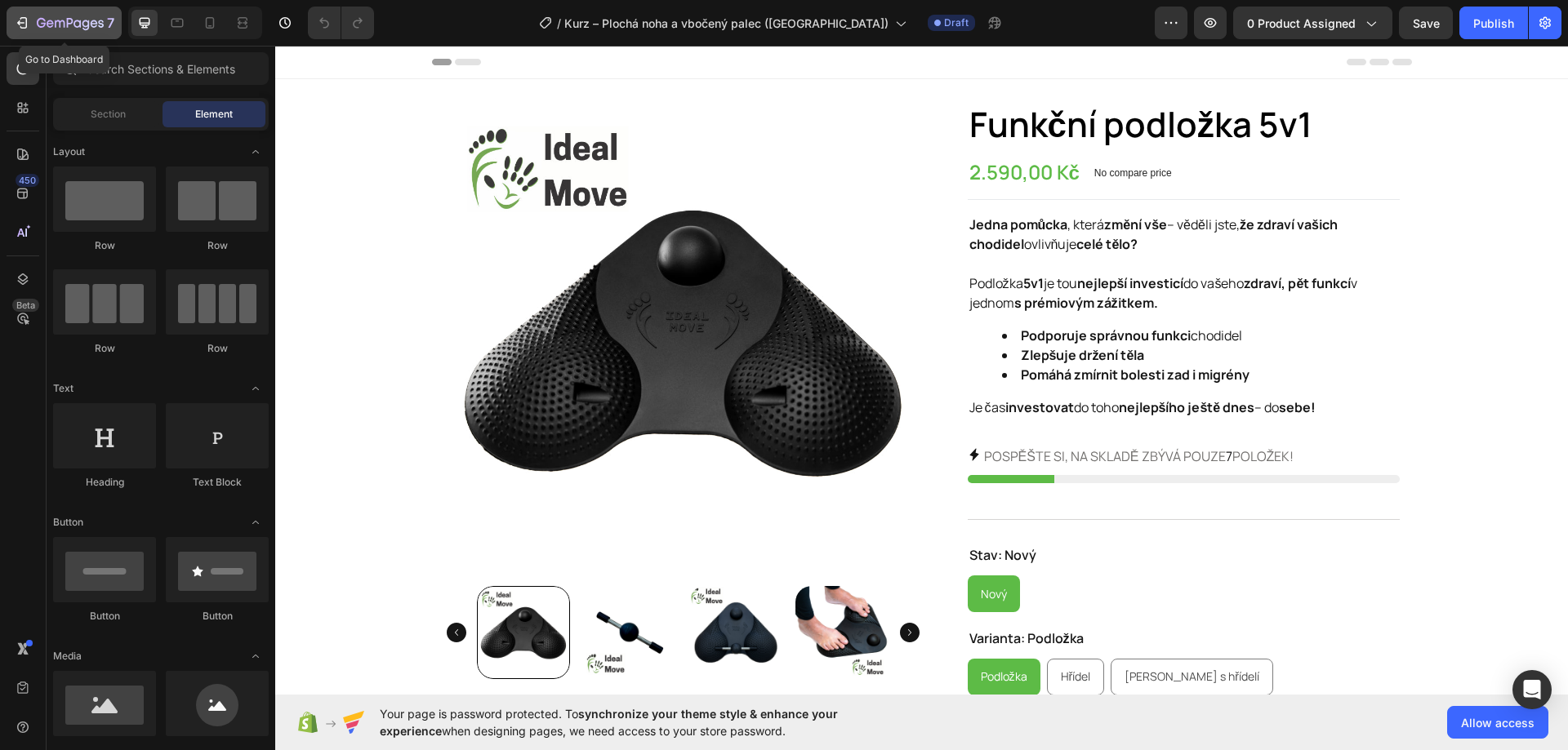
click at [47, 16] on div "7" at bounding box center [76, 23] width 78 height 19
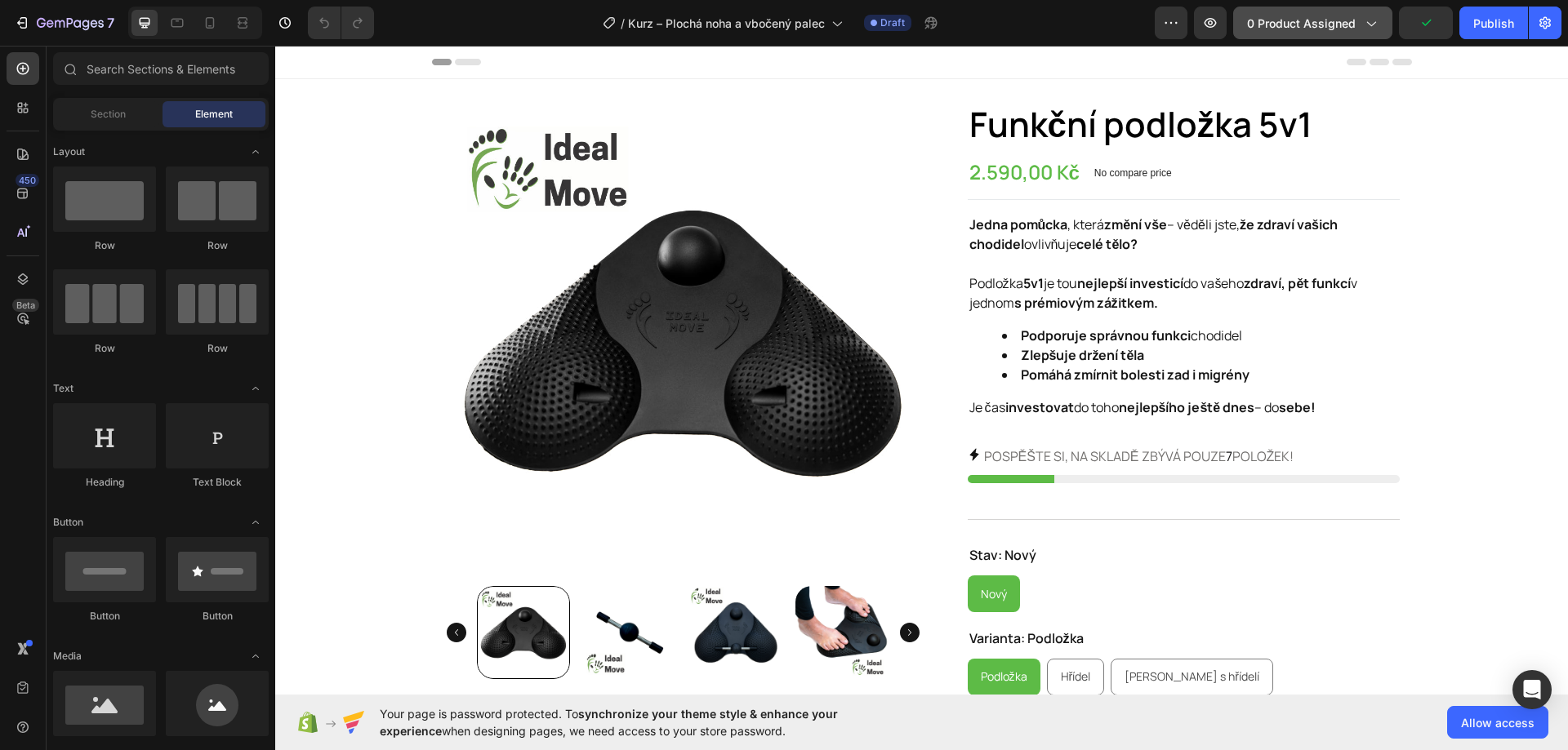
click at [1317, 29] on span "0 product assigned" at bounding box center [1300, 23] width 109 height 17
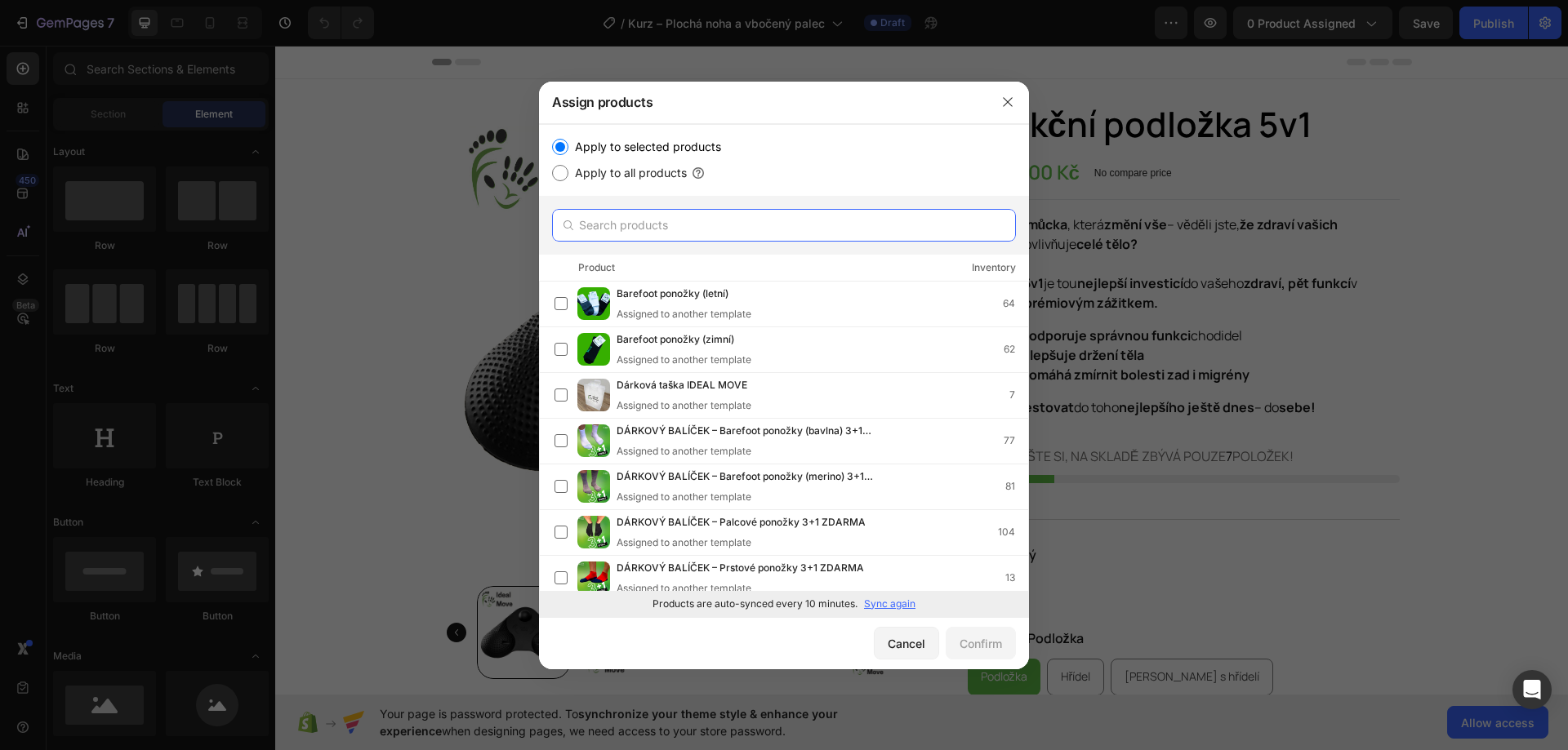
click at [845, 227] on input "text" at bounding box center [783, 225] width 464 height 33
paste input "Kurz – Plochá noha a vbočený palec"
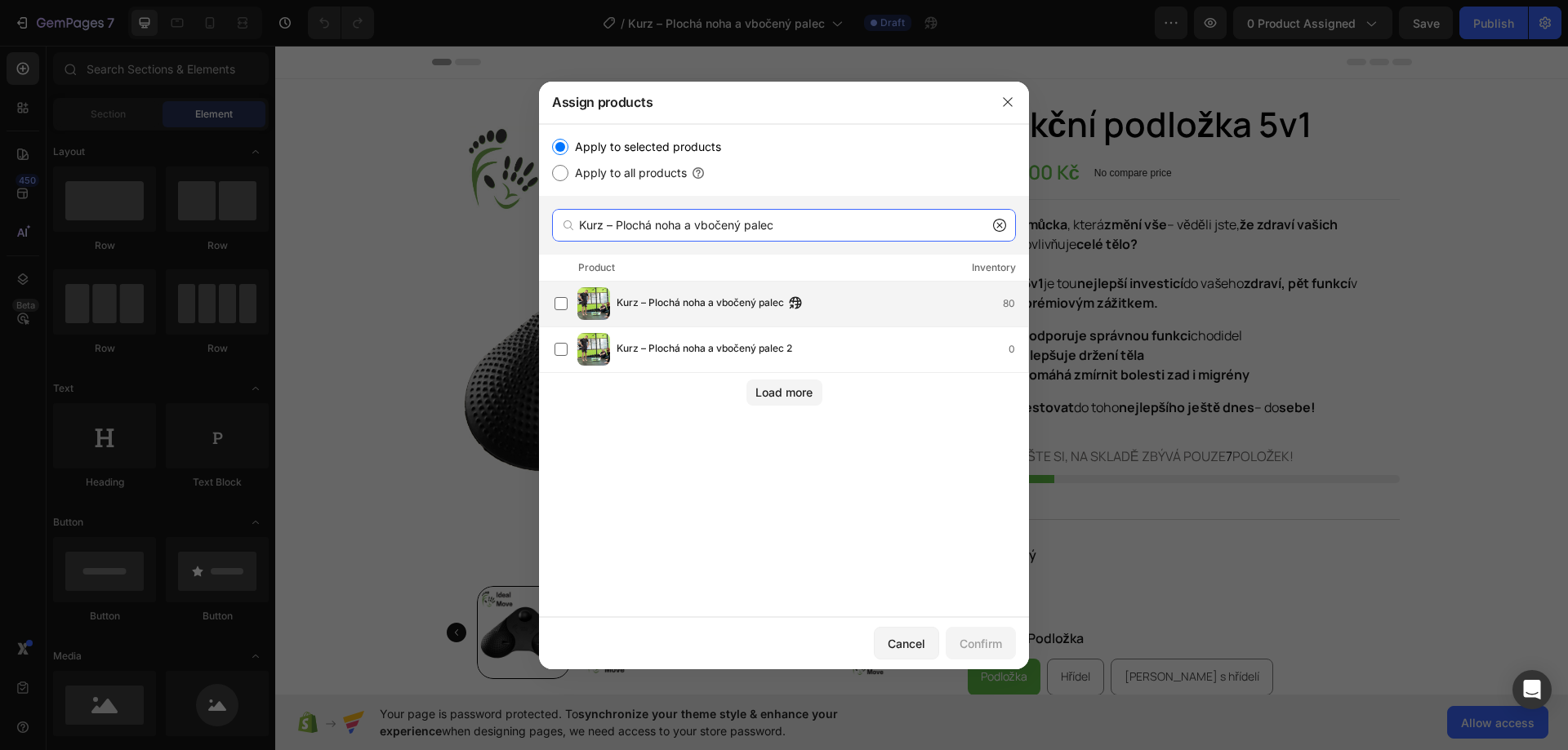
type input "Kurz – Plochá noha a vbočený palec"
click at [873, 298] on div "Kurz – Plochá noha a vbočený palec 80" at bounding box center [822, 304] width 411 height 18
click at [991, 638] on div "Confirm" at bounding box center [981, 642] width 42 height 17
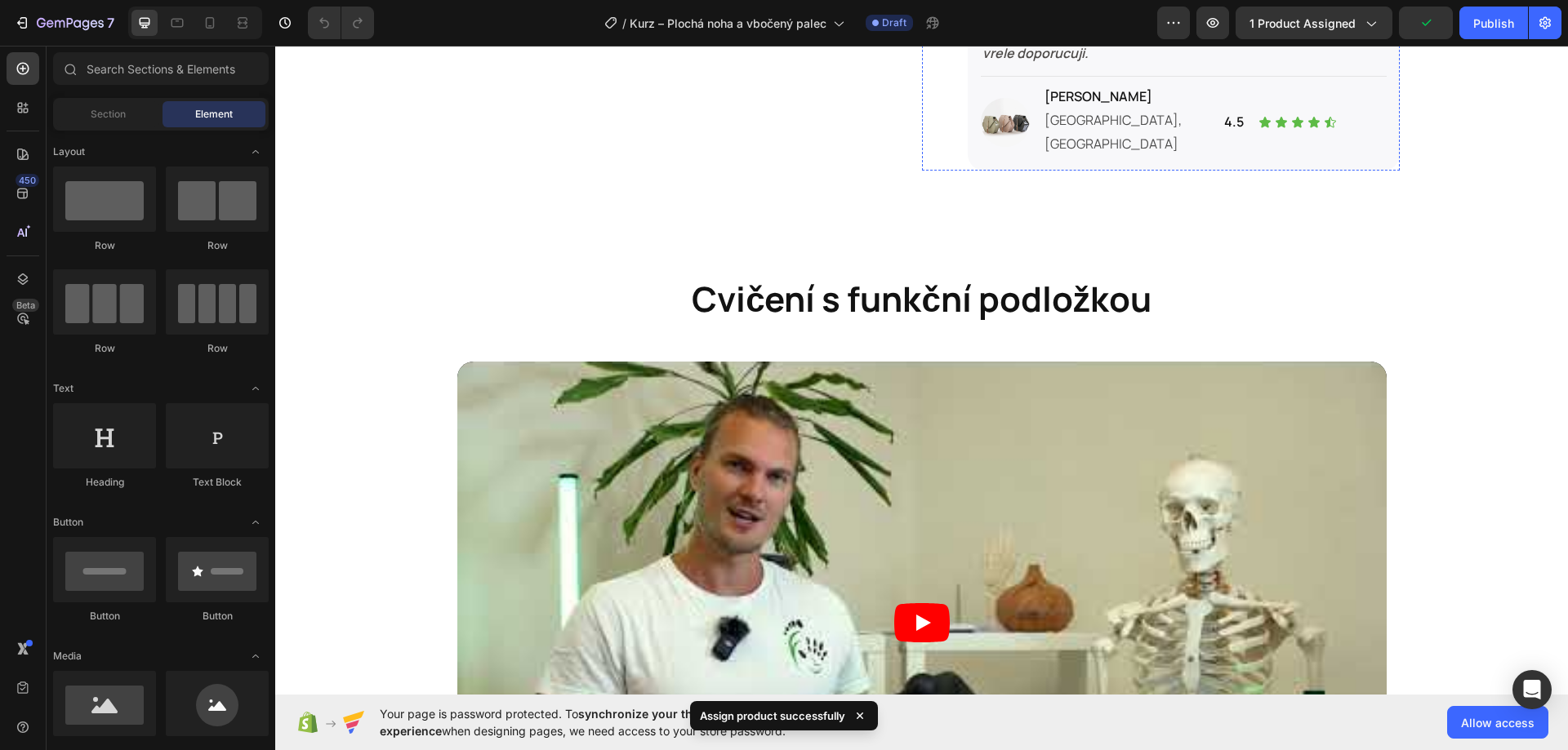
scroll to position [1631, 0]
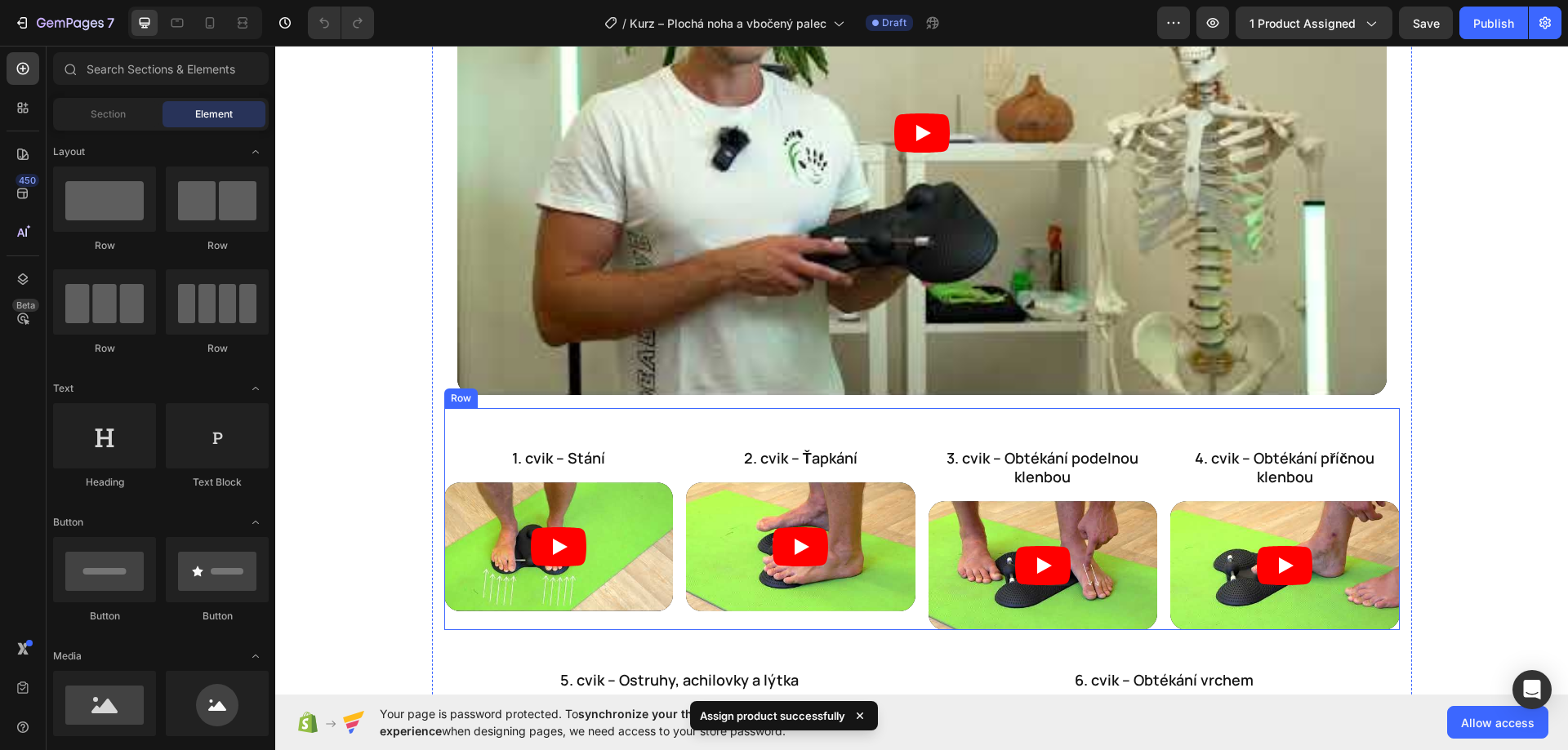
click at [910, 469] on div "1. cvik – Stání Heading Video 2. cvik – Ťapkání Heading Video 3. cvik – Obtékán…" at bounding box center [922, 519] width 955 height 222
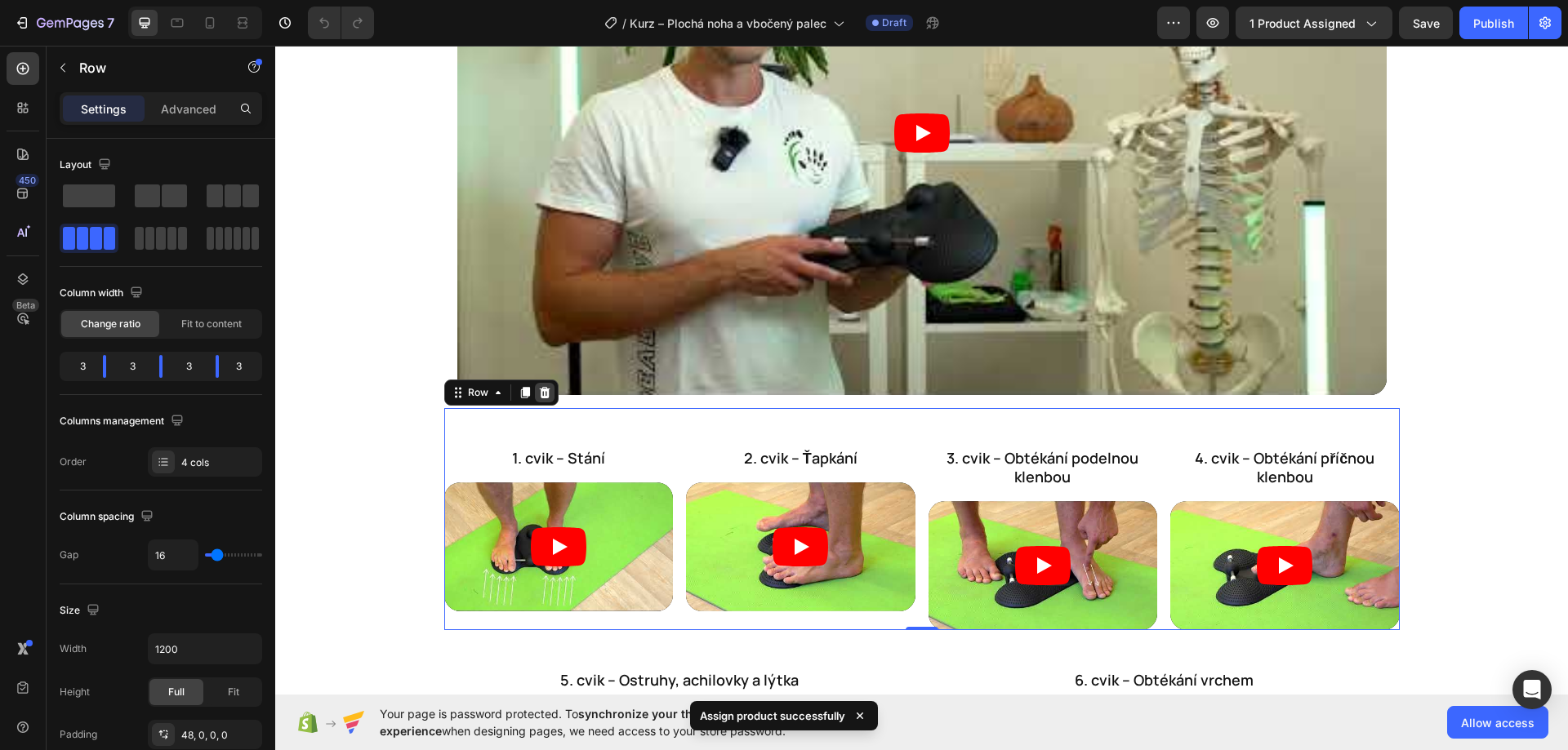
click at [540, 386] on icon at bounding box center [544, 391] width 11 height 11
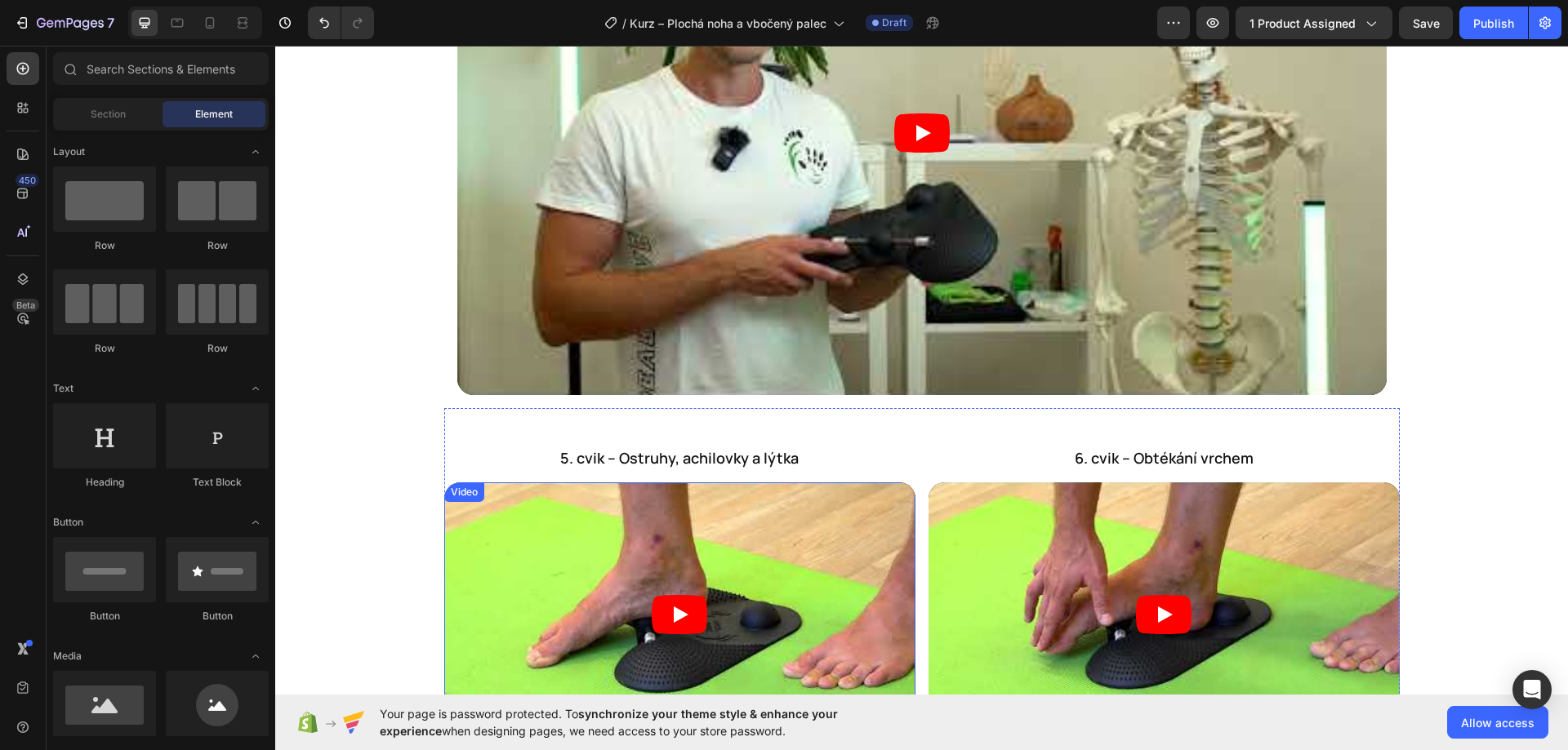
click at [906, 483] on article at bounding box center [680, 615] width 471 height 266
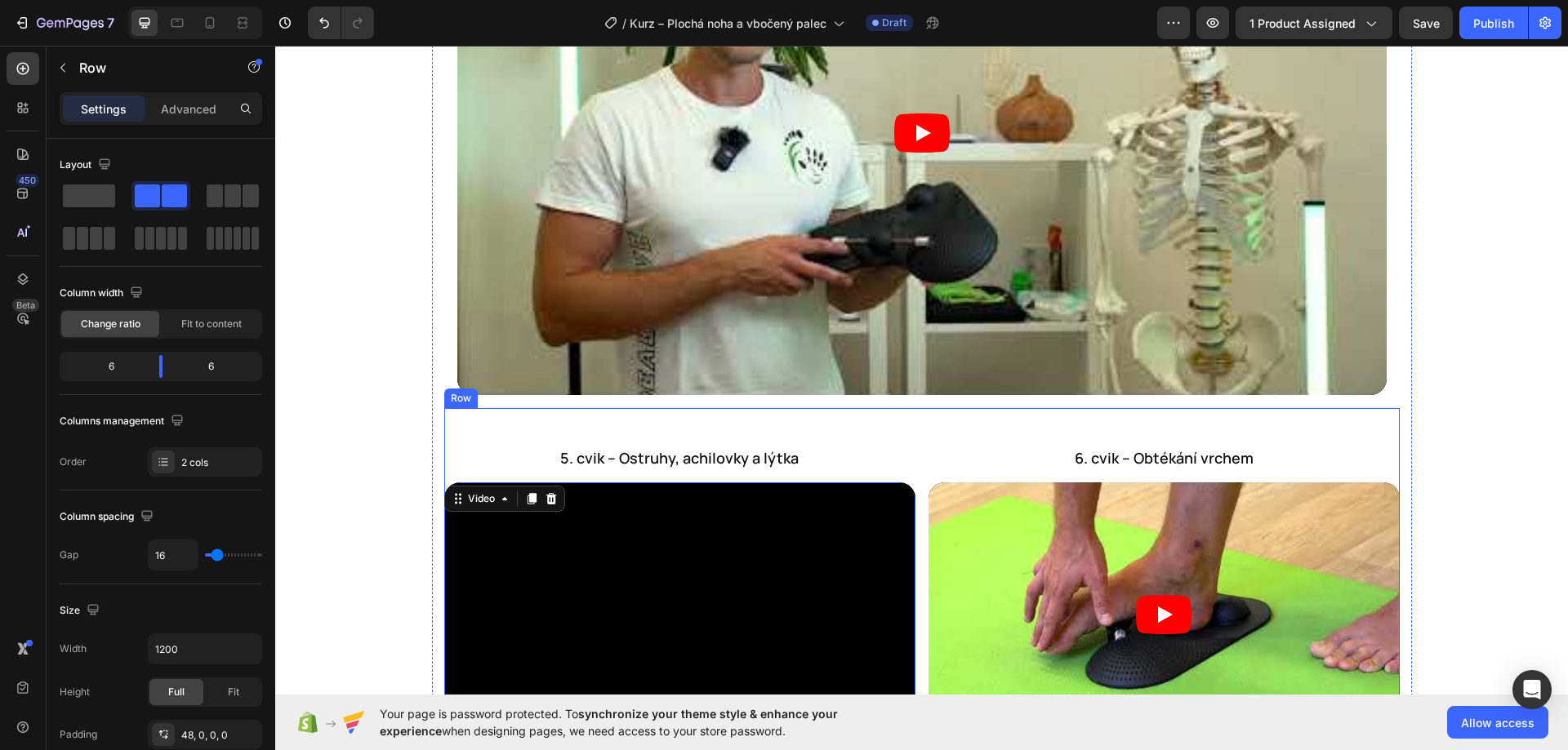
click at [918, 459] on div "5. cvik – Ostruhy, achilovky a lýtka Heading Video 0 6. cvik – Obtékání vrchem …" at bounding box center [922, 577] width 955 height 340
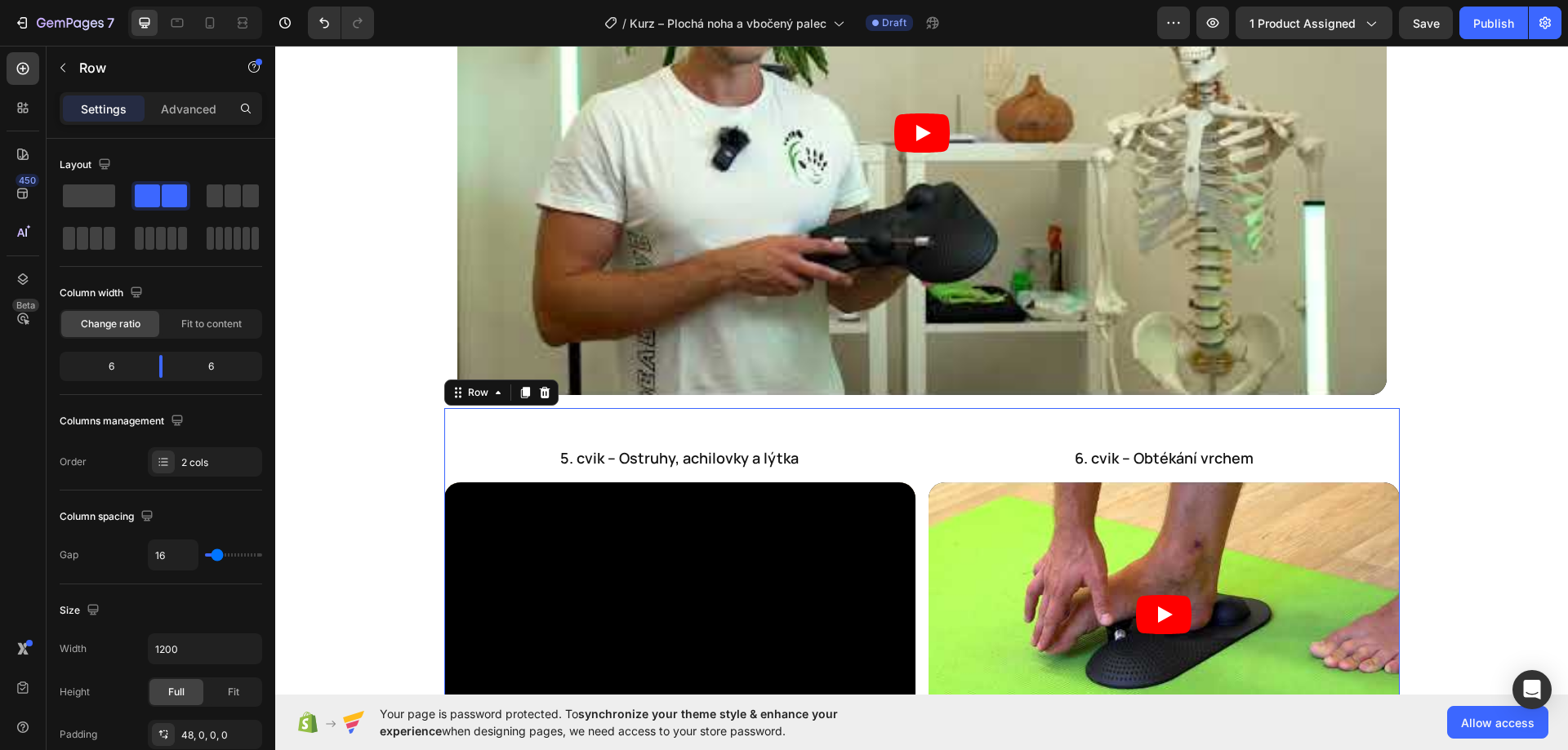
click at [549, 379] on div "Row" at bounding box center [501, 393] width 114 height 26
click at [543, 386] on icon at bounding box center [544, 392] width 13 height 13
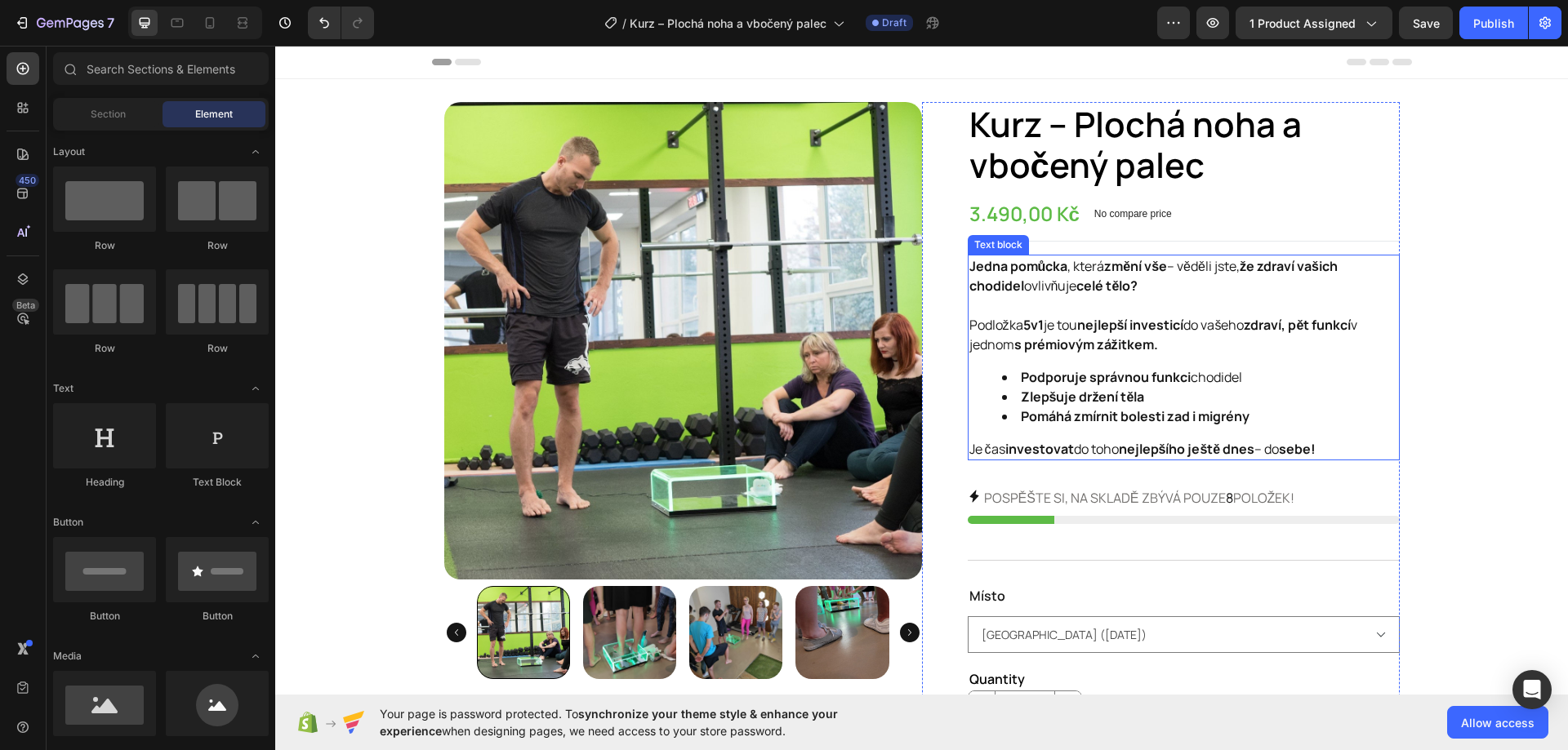
scroll to position [244, 0]
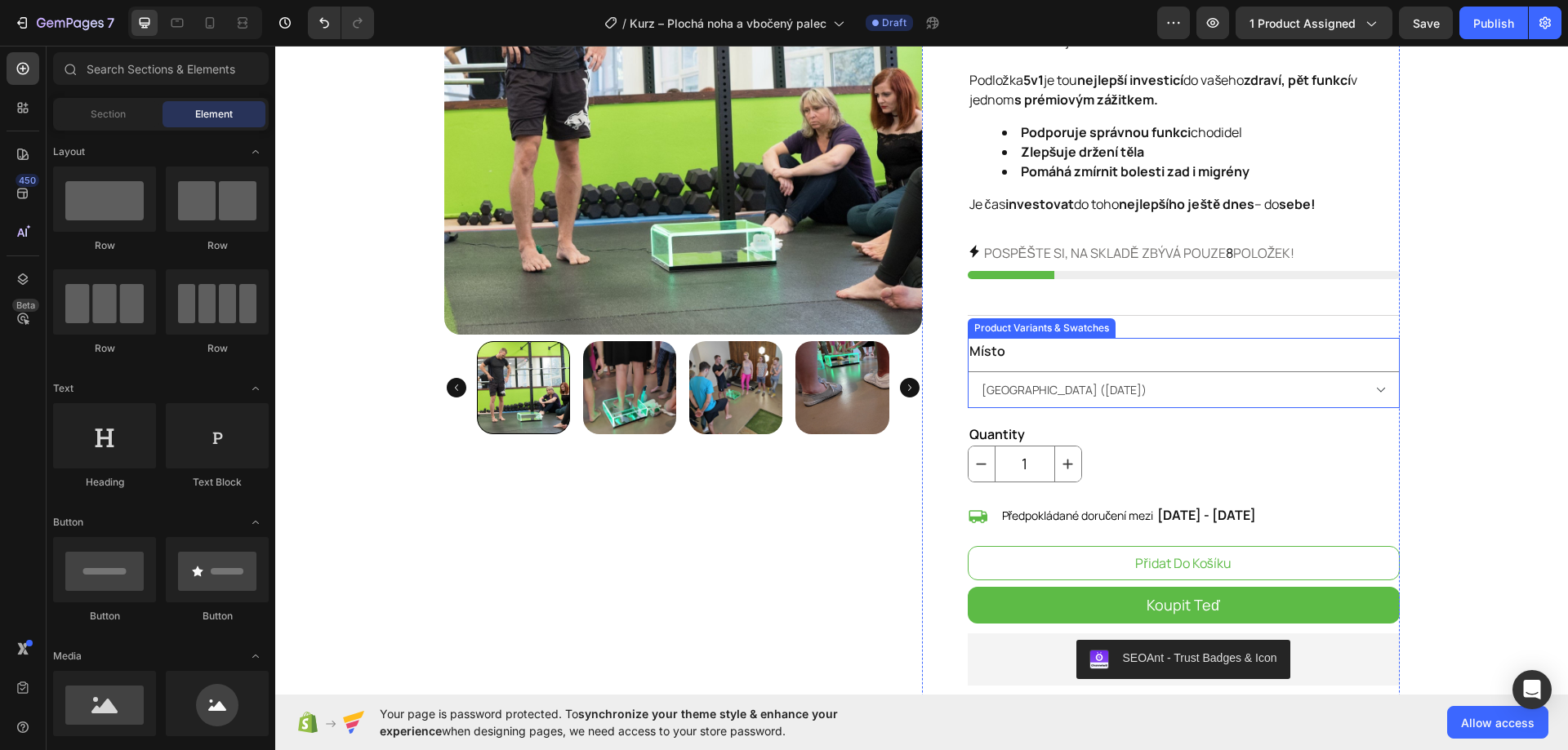
click at [1178, 354] on div "Místo Bratislava (15.11.2025) Bratislava (4.10.2025) Brno (6.12.2025) České Bud…" at bounding box center [1183, 373] width 432 height 71
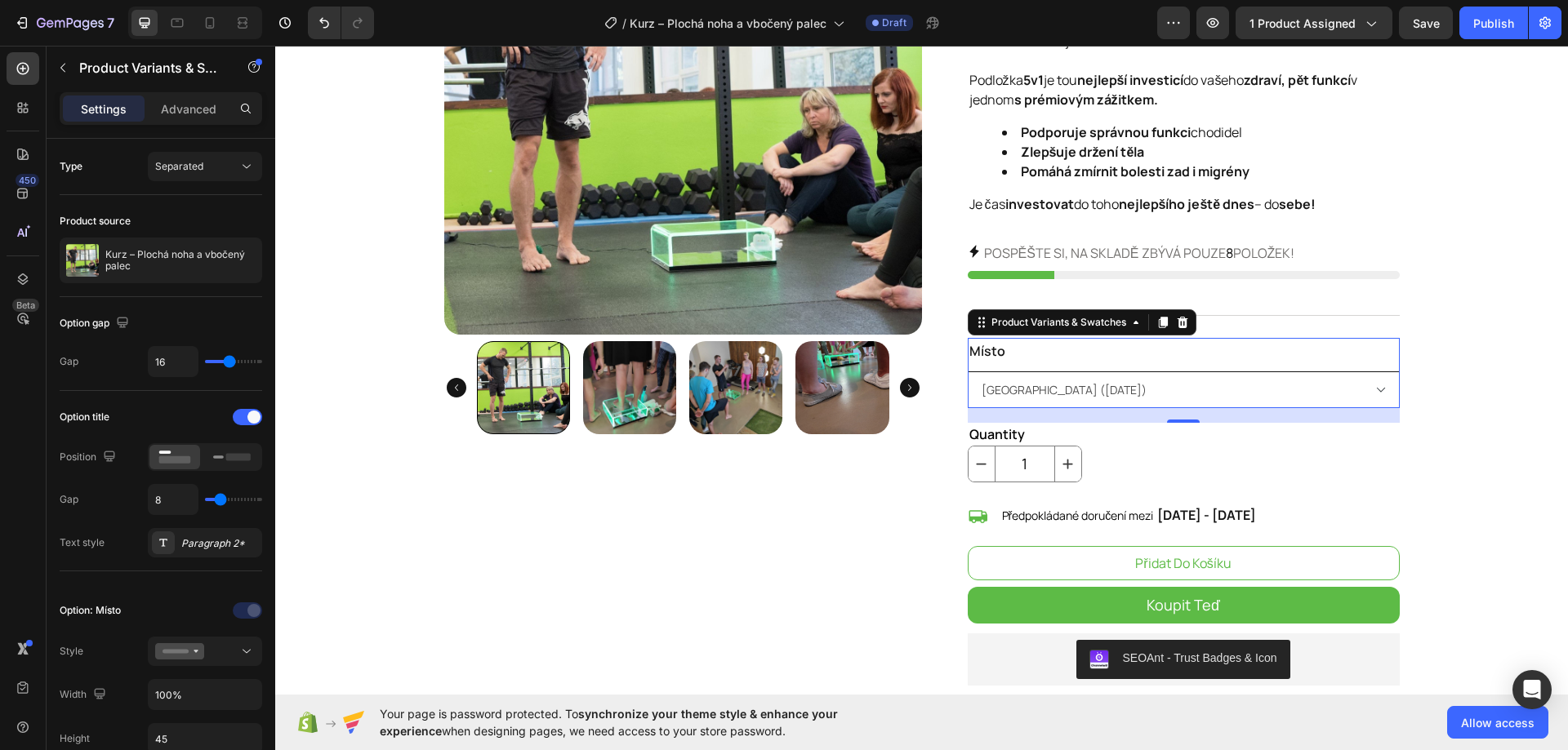
click at [1084, 379] on select "Bratislava (15.11.2025) Bratislava (4.10.2025) Brno (6.12.2025) České Budějovic…" at bounding box center [1183, 390] width 432 height 37
click at [1082, 364] on div "Místo Bratislava (15.11.2025) Bratislava (4.10.2025) Brno (6.12.2025) České Bud…" at bounding box center [1183, 373] width 432 height 71
click at [192, 546] on div "Paragraph 2*" at bounding box center [219, 544] width 77 height 15
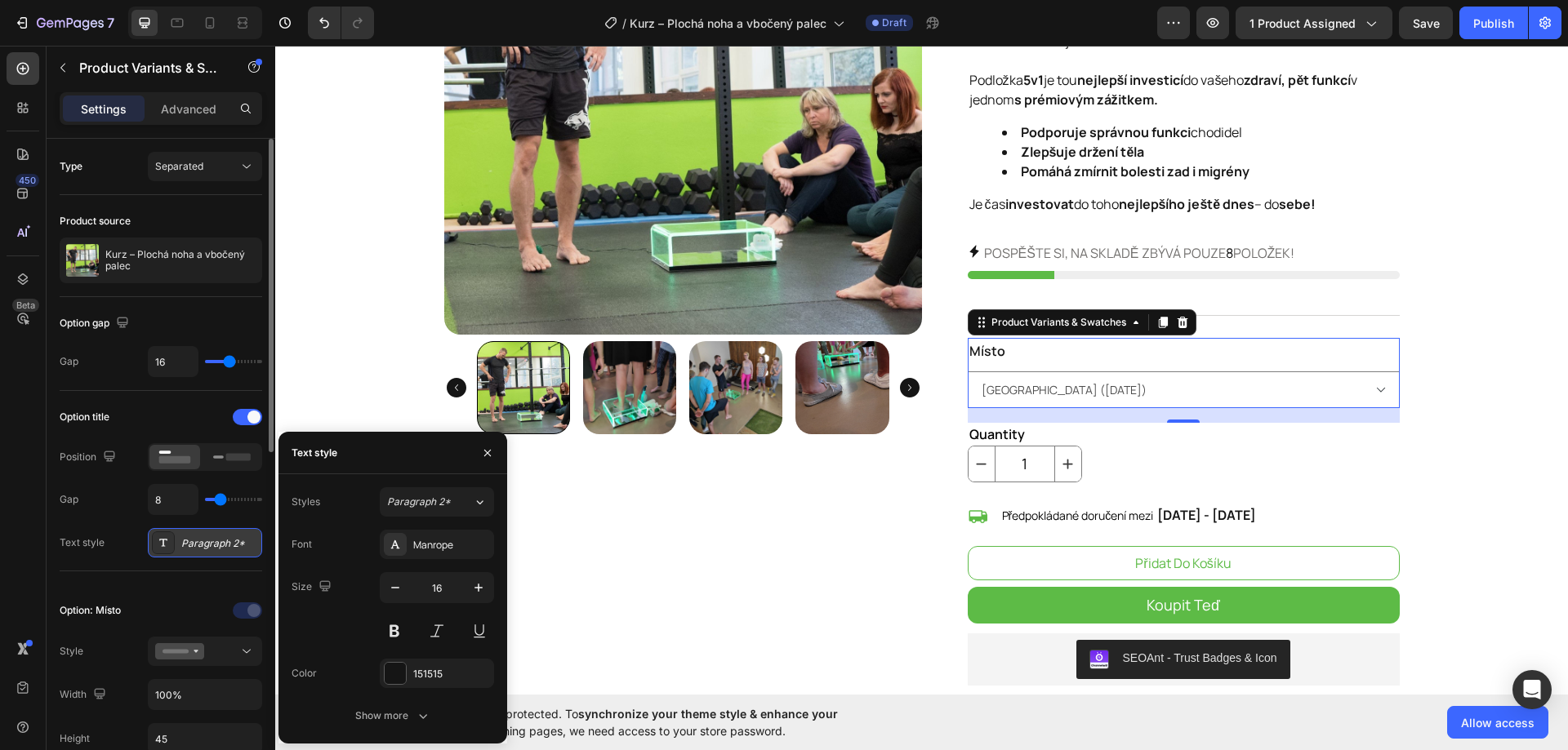
click at [192, 546] on div "Paragraph 2*" at bounding box center [219, 544] width 77 height 15
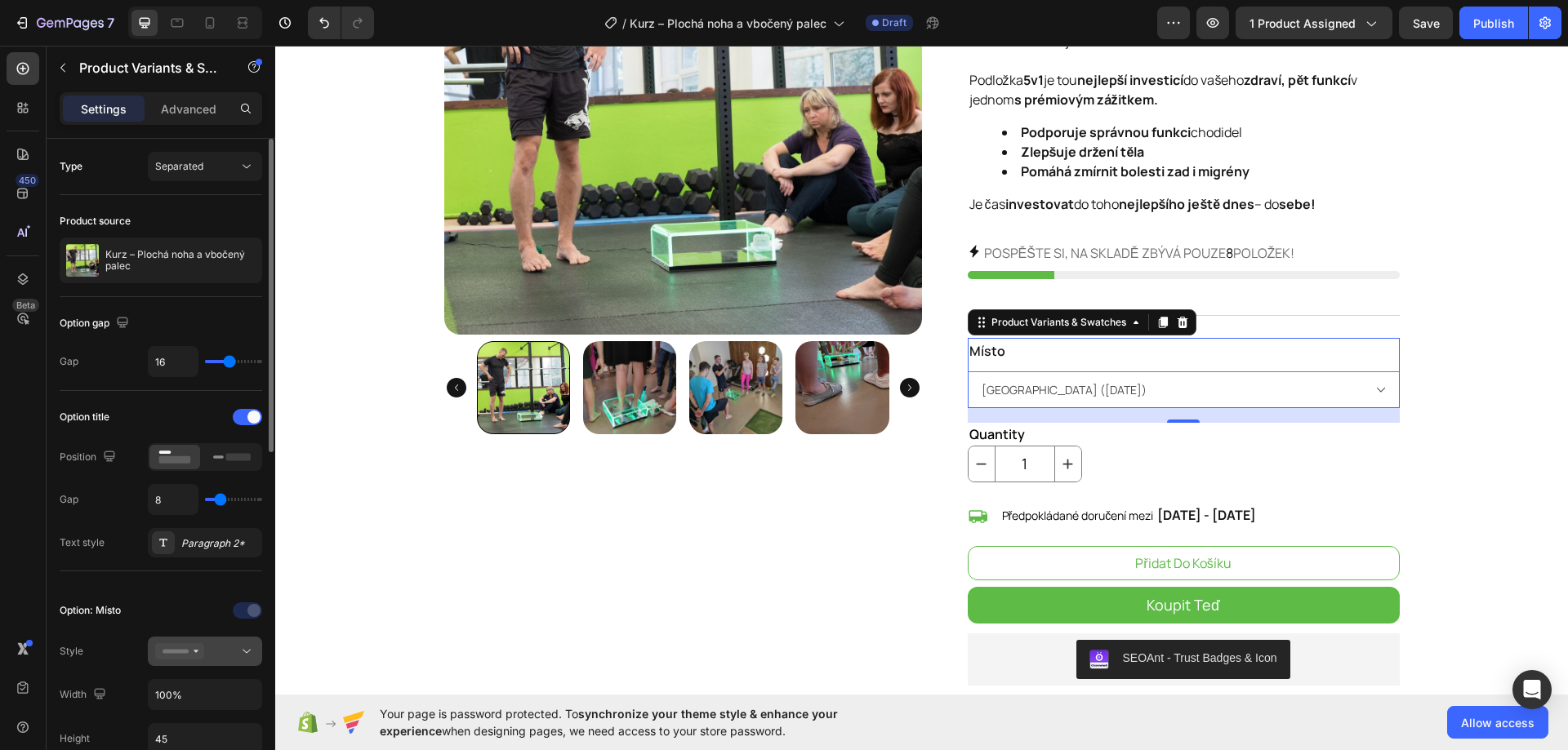
click at [192, 656] on icon at bounding box center [179, 651] width 49 height 16
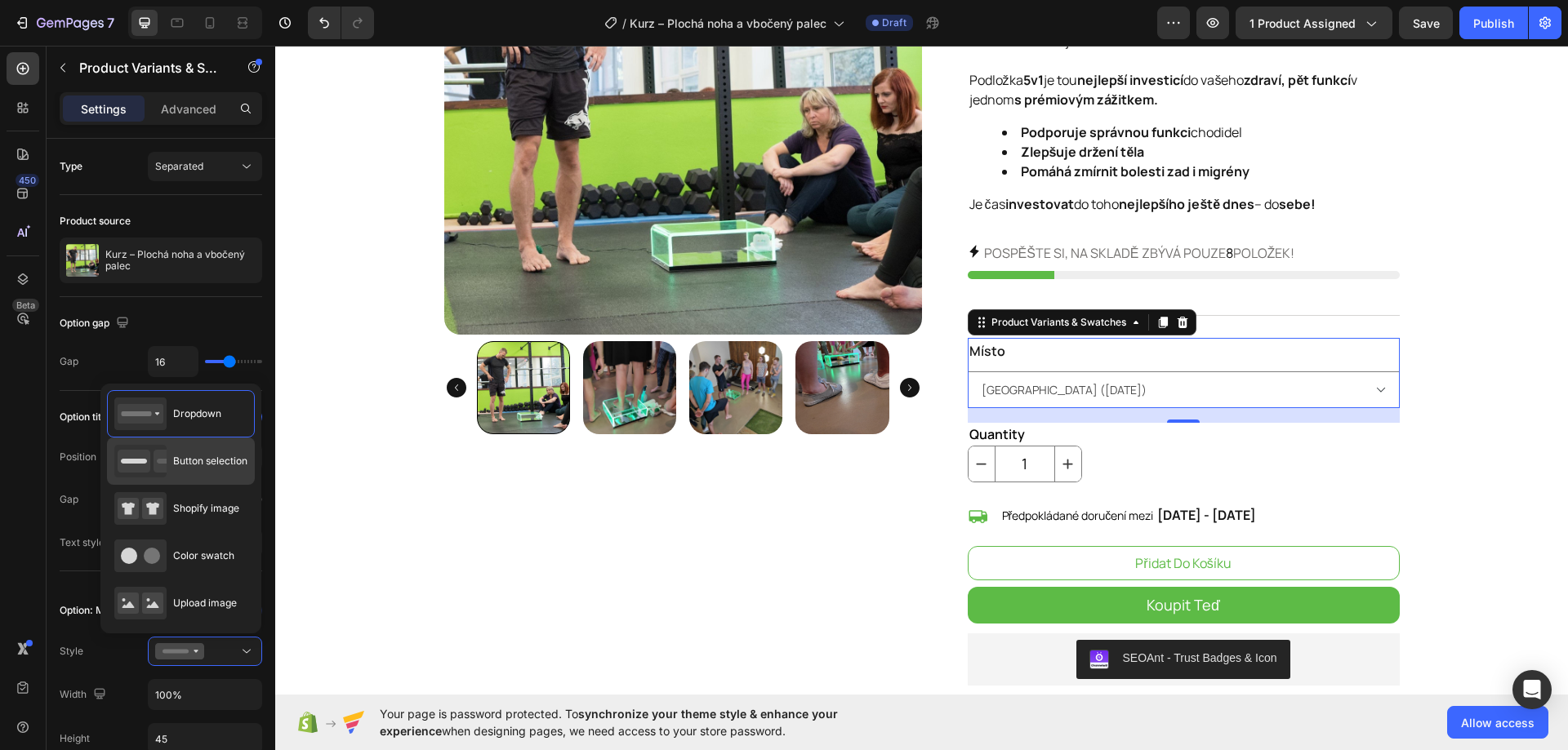
click at [200, 469] on div "Button selection" at bounding box center [180, 461] width 133 height 33
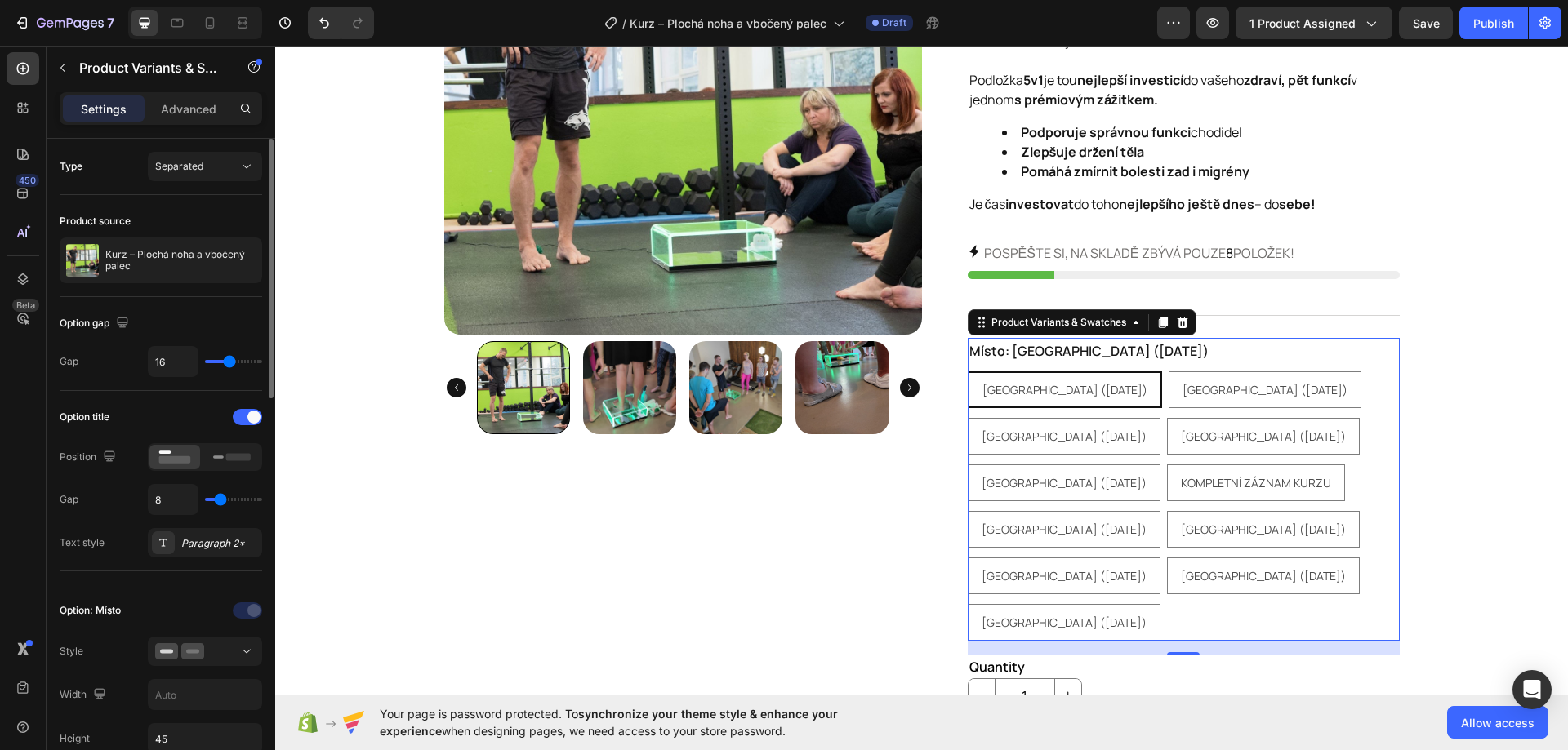
scroll to position [326, 0]
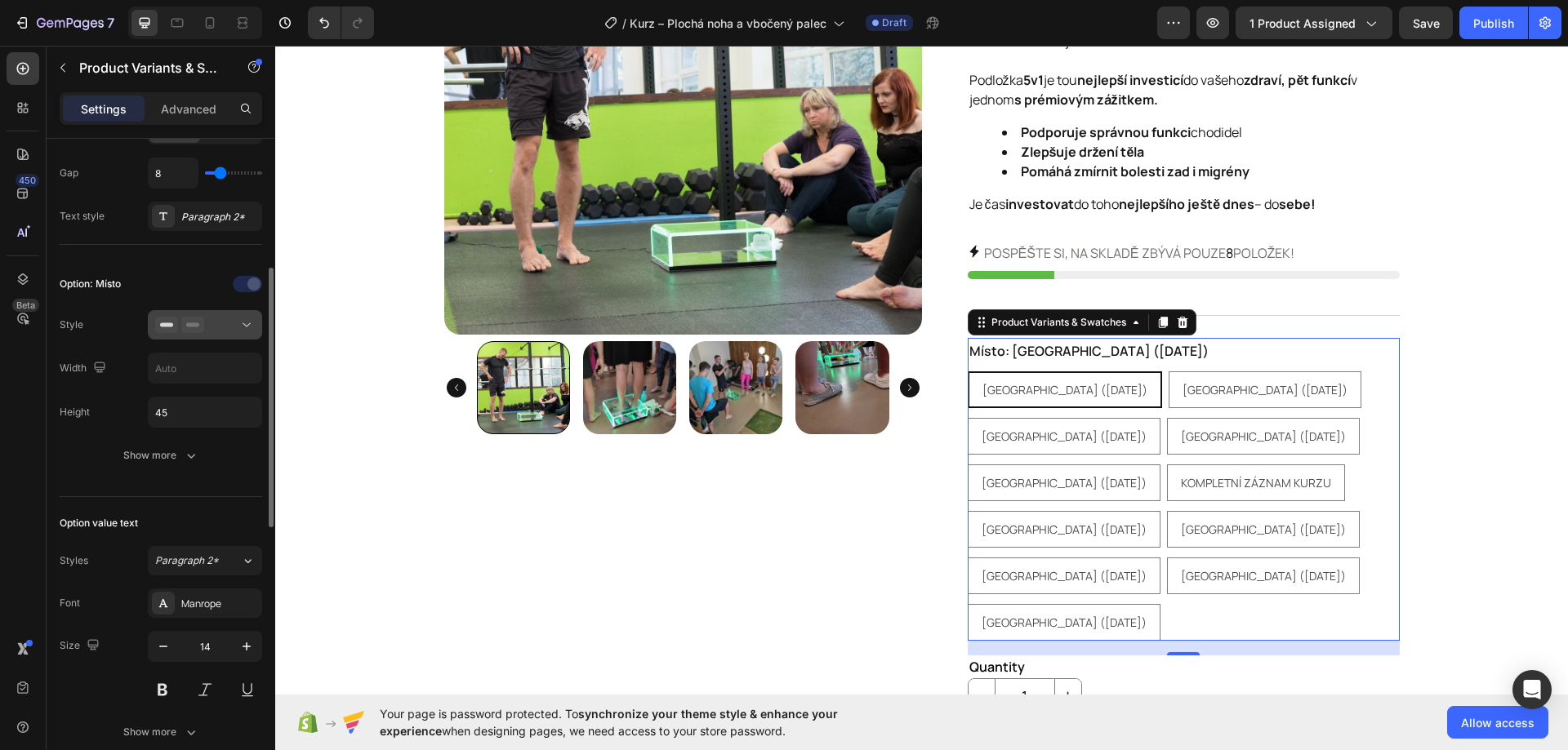
click at [222, 329] on div at bounding box center [205, 325] width 100 height 16
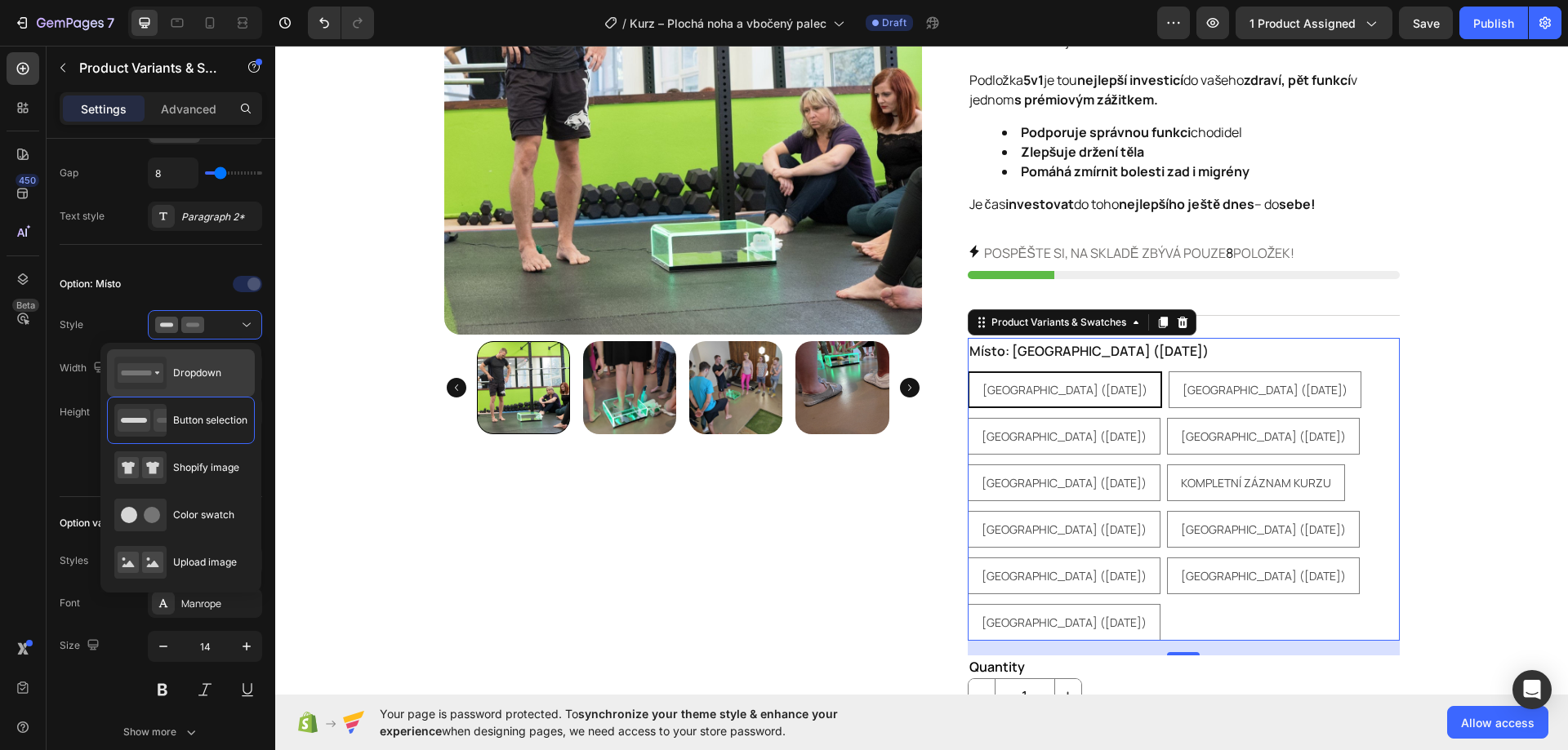
click at [201, 356] on div "Dropdown" at bounding box center [167, 372] width 107 height 33
type input "100%"
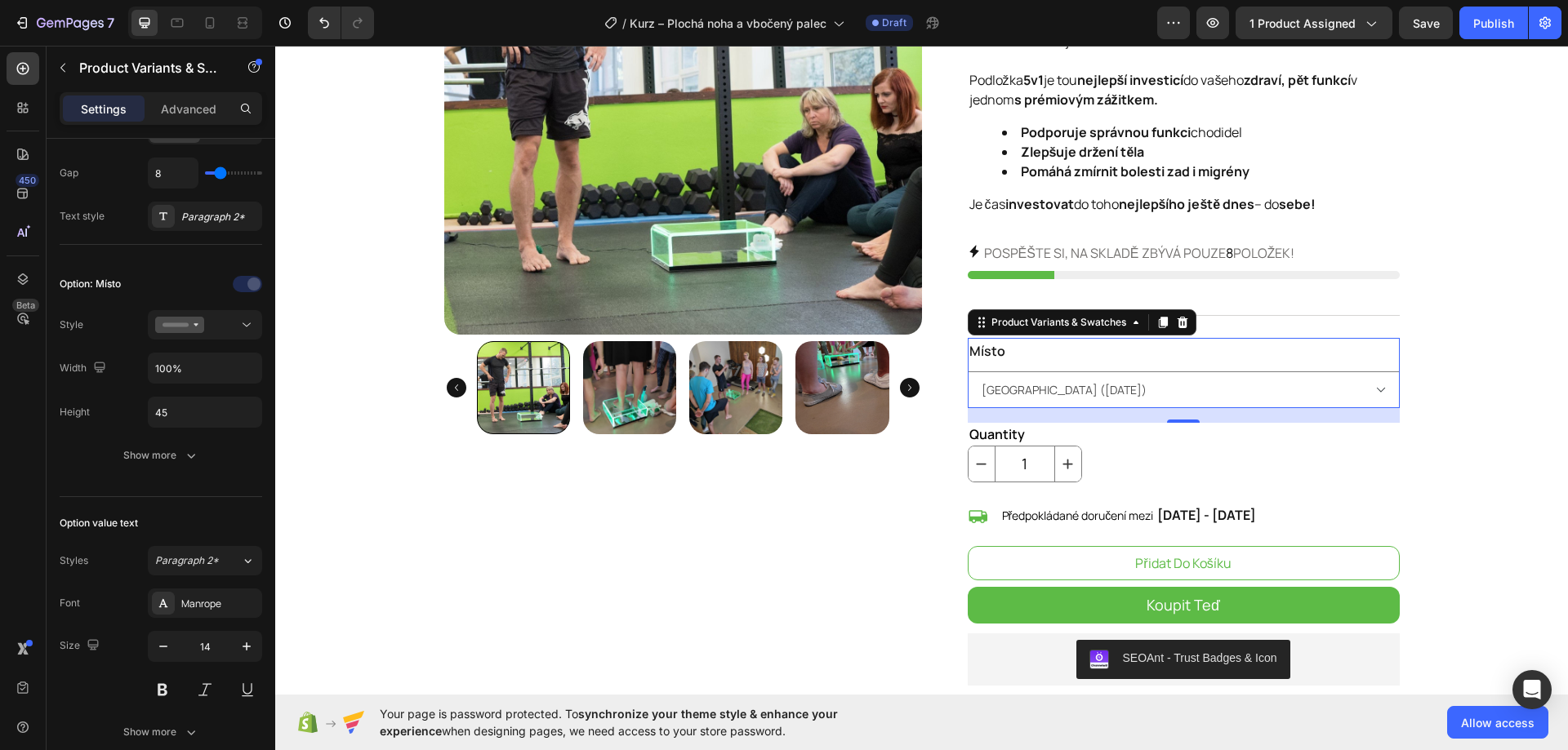
click at [664, 416] on img at bounding box center [629, 387] width 93 height 93
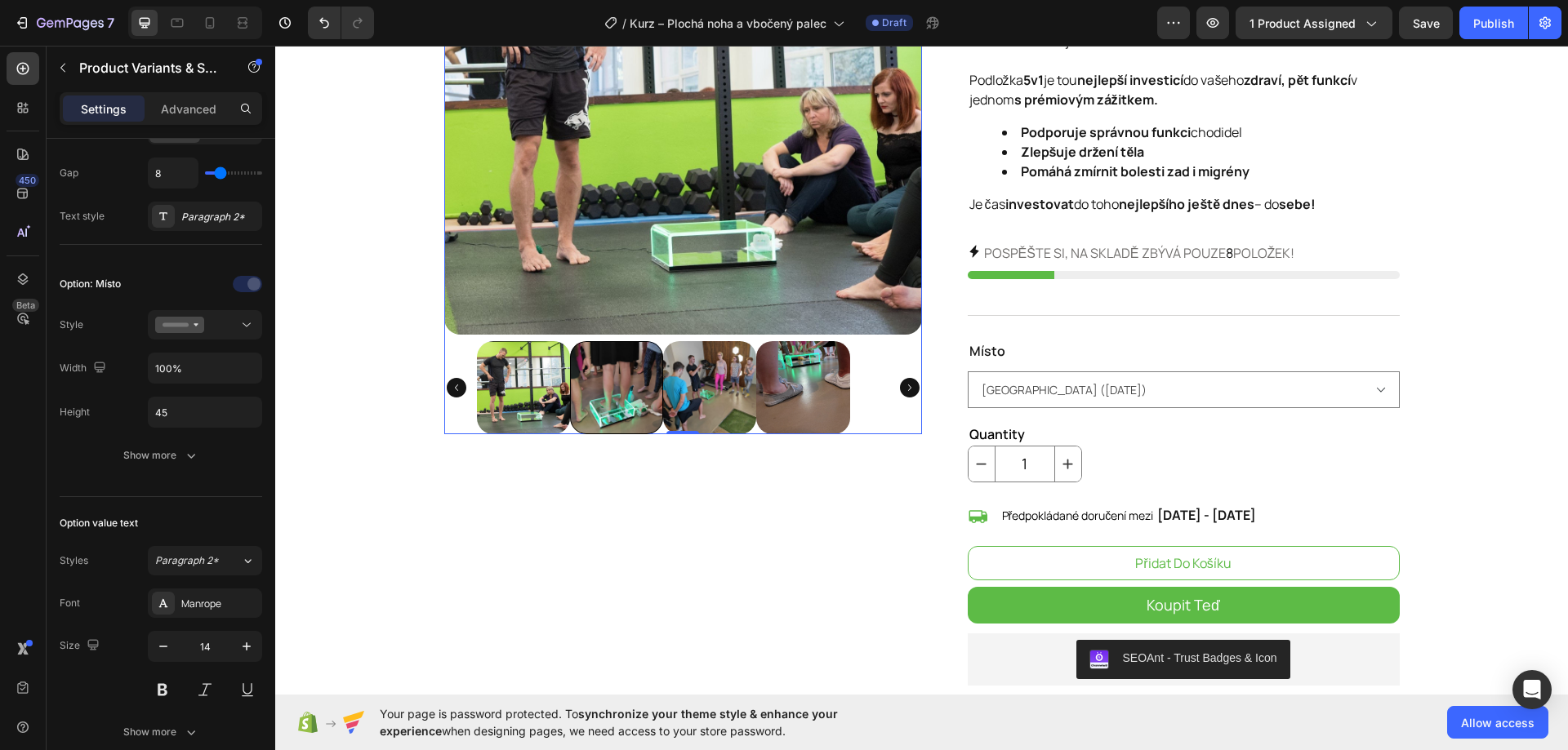
scroll to position [0, 0]
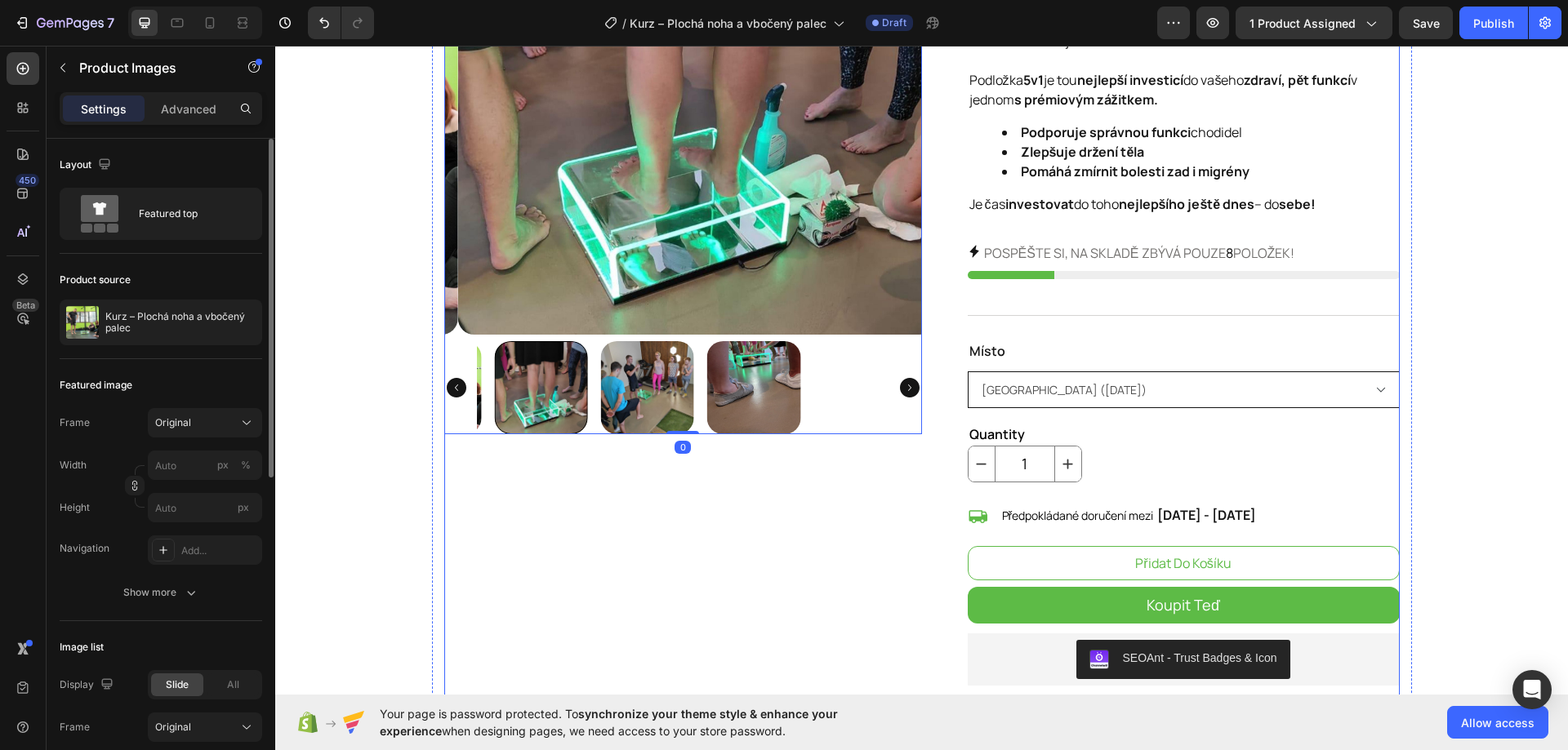
click at [1020, 376] on select "Bratislava (15.11.2025) Bratislava (4.10.2025) Brno (6.12.2025) České Budějovic…" at bounding box center [1183, 390] width 432 height 37
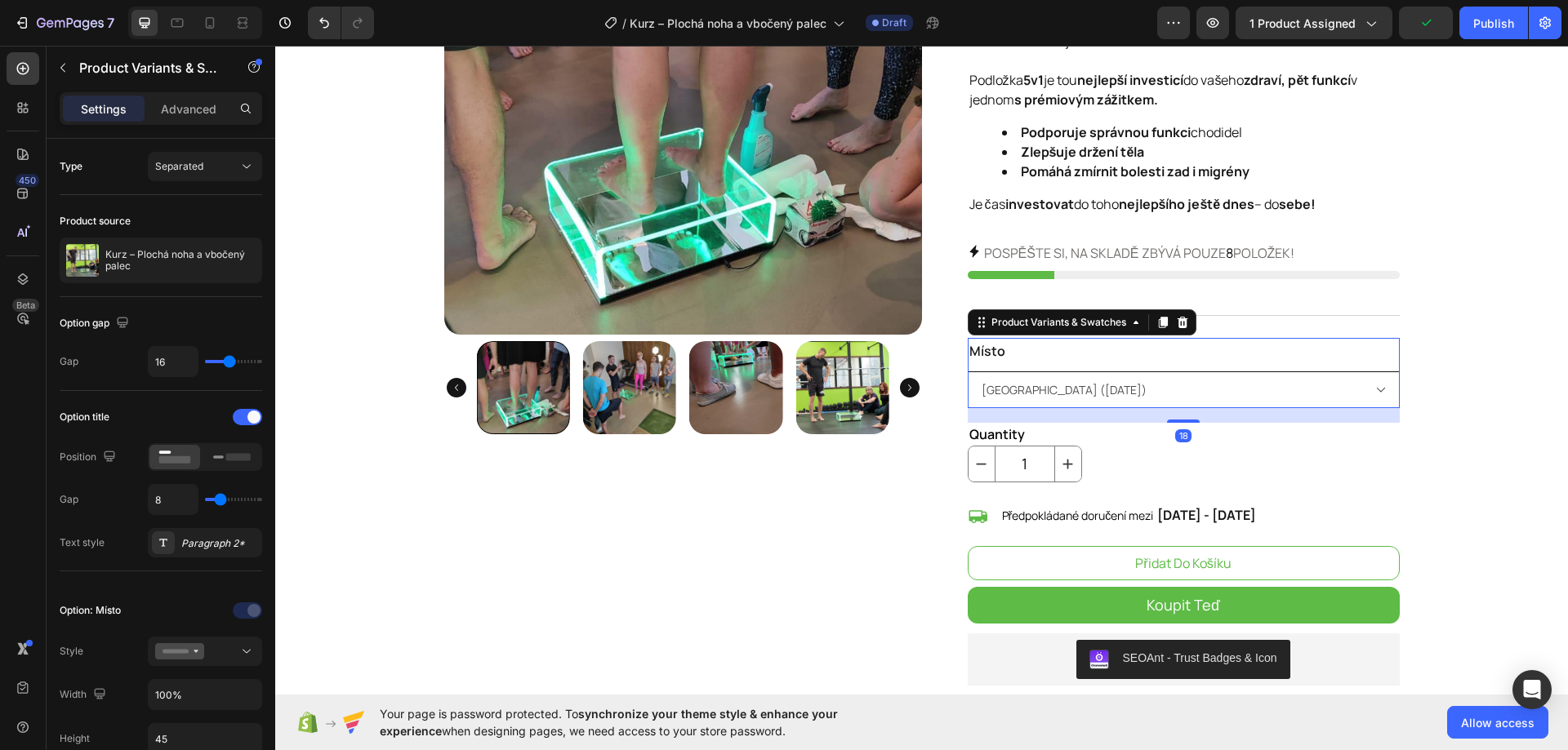
click at [1021, 392] on select "Bratislava (15.11.2025) Bratislava (4.10.2025) Brno (6.12.2025) České Budějovic…" at bounding box center [1183, 390] width 432 height 37
click at [906, 472] on div "Product Images" at bounding box center [682, 462] width 478 height 1211
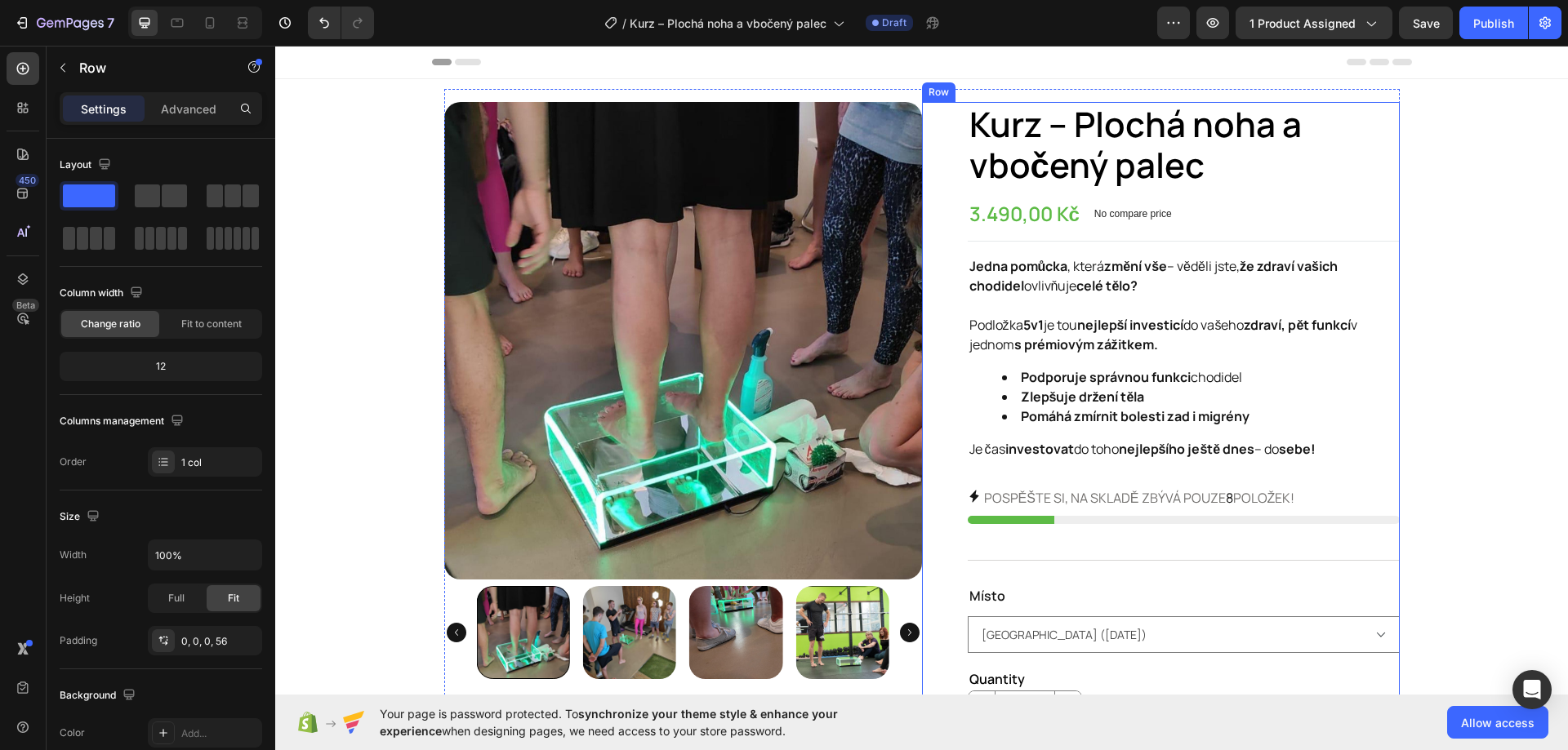
drag, startPoint x: 1060, startPoint y: 465, endPoint x: 1089, endPoint y: 453, distance: 31.4
click at [1060, 465] on div "Kurz – Plochá noha a vbočený palec Product Title 3.490,00 Kč Product Price Prod…" at bounding box center [1183, 708] width 432 height 1211
drag, startPoint x: 1204, startPoint y: 437, endPoint x: 1218, endPoint y: 438, distance: 14.0
click at [1204, 437] on div "Jedna pomůcka , která změní vše – věděli jste, že zdraví vašich chodidel ovlivň…" at bounding box center [1183, 357] width 432 height 206
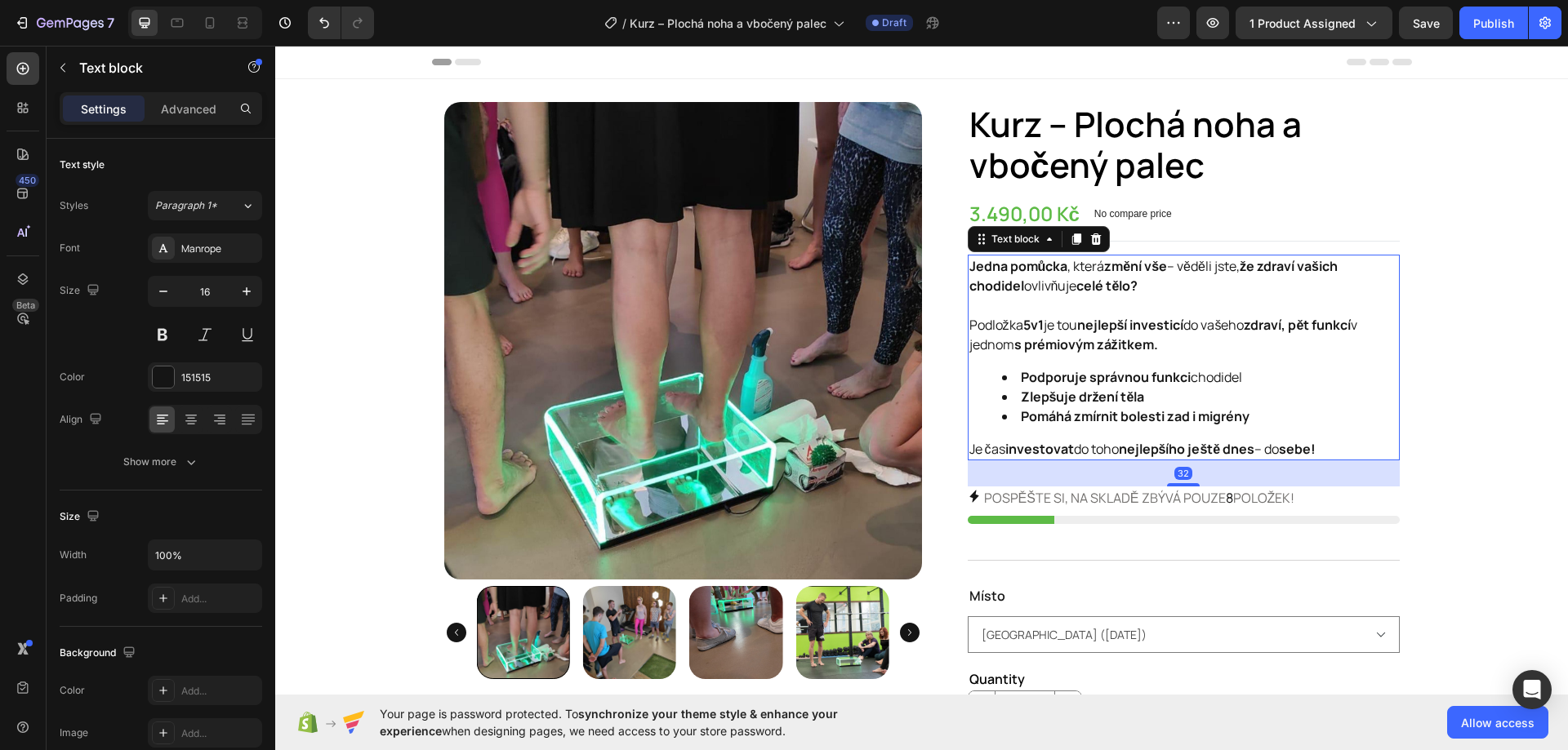
click at [1323, 450] on p "Je čas investovat do toho nejlepšího ještě dnes – do sebe!" at bounding box center [1183, 449] width 428 height 19
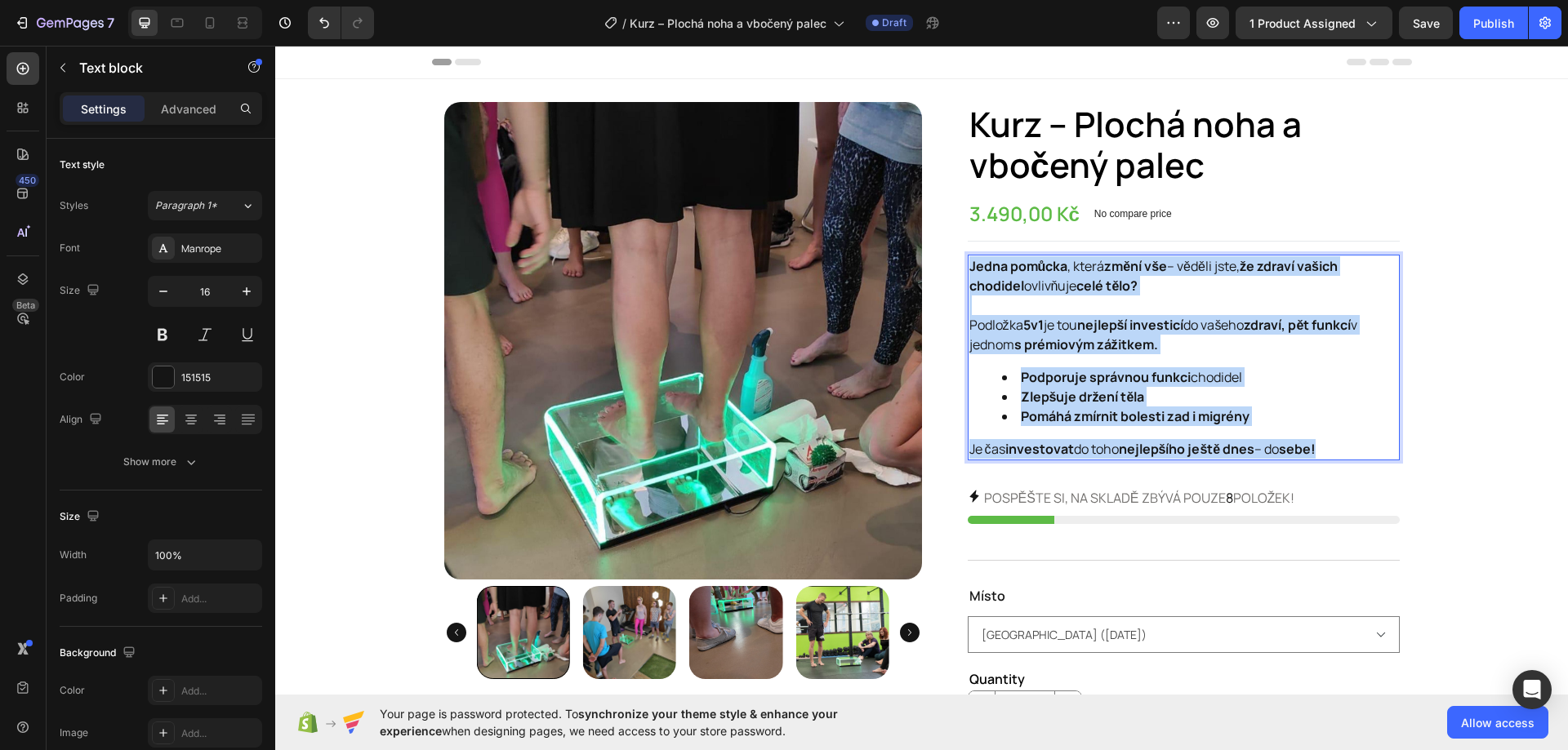
drag, startPoint x: 1340, startPoint y: 449, endPoint x: 965, endPoint y: 260, distance: 419.9
click at [968, 260] on div "Jedna pomůcka , která změní vše – věděli jste, že zdraví vašich chodidel ovlivň…" at bounding box center [1183, 357] width 432 height 206
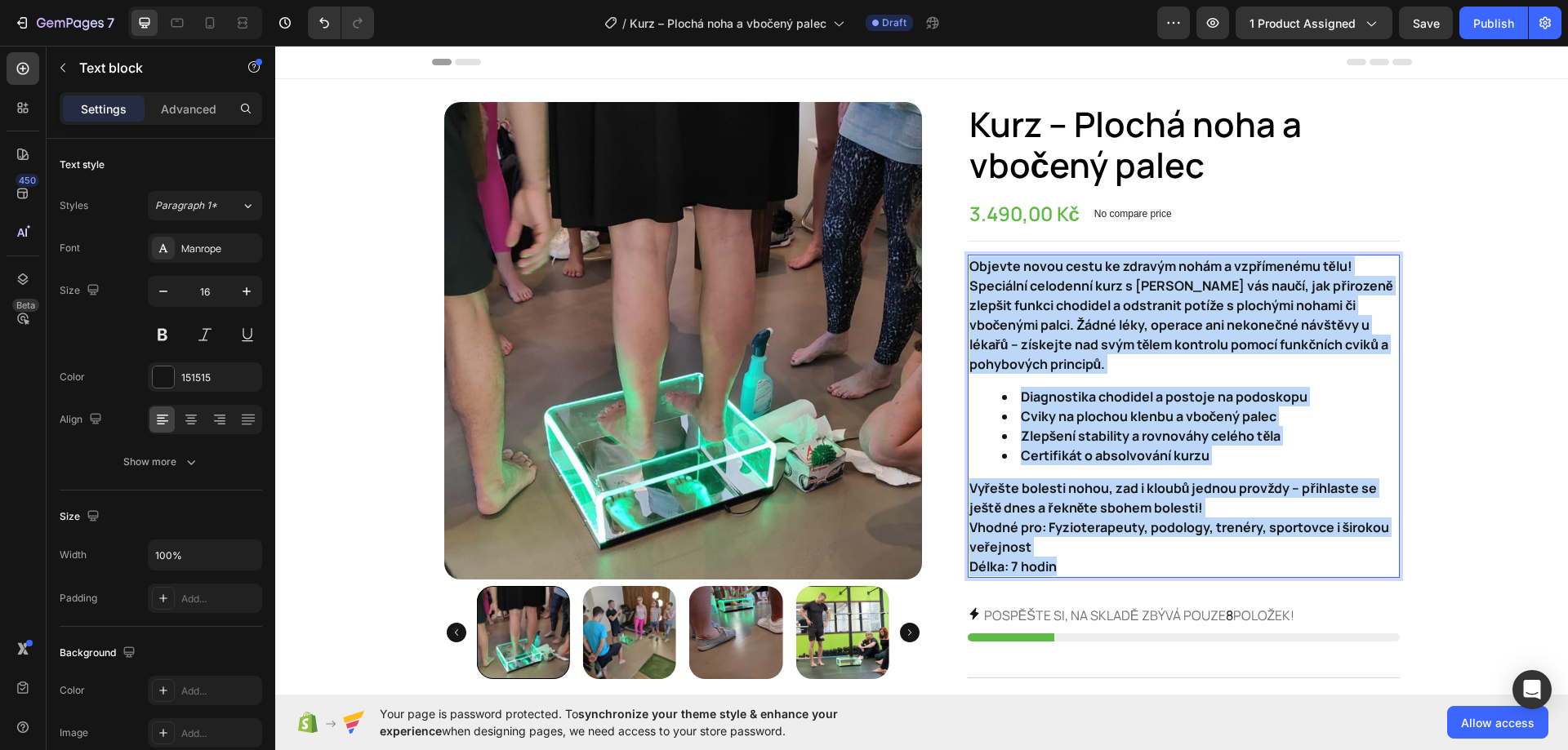
drag, startPoint x: 1057, startPoint y: 564, endPoint x: 963, endPoint y: 262, distance: 316.3
click at [968, 262] on div "Objevte novou cestu ke zdravým nohám a vzpřímenému tělu! Speciální celodenní ku…" at bounding box center [1183, 416] width 432 height 323
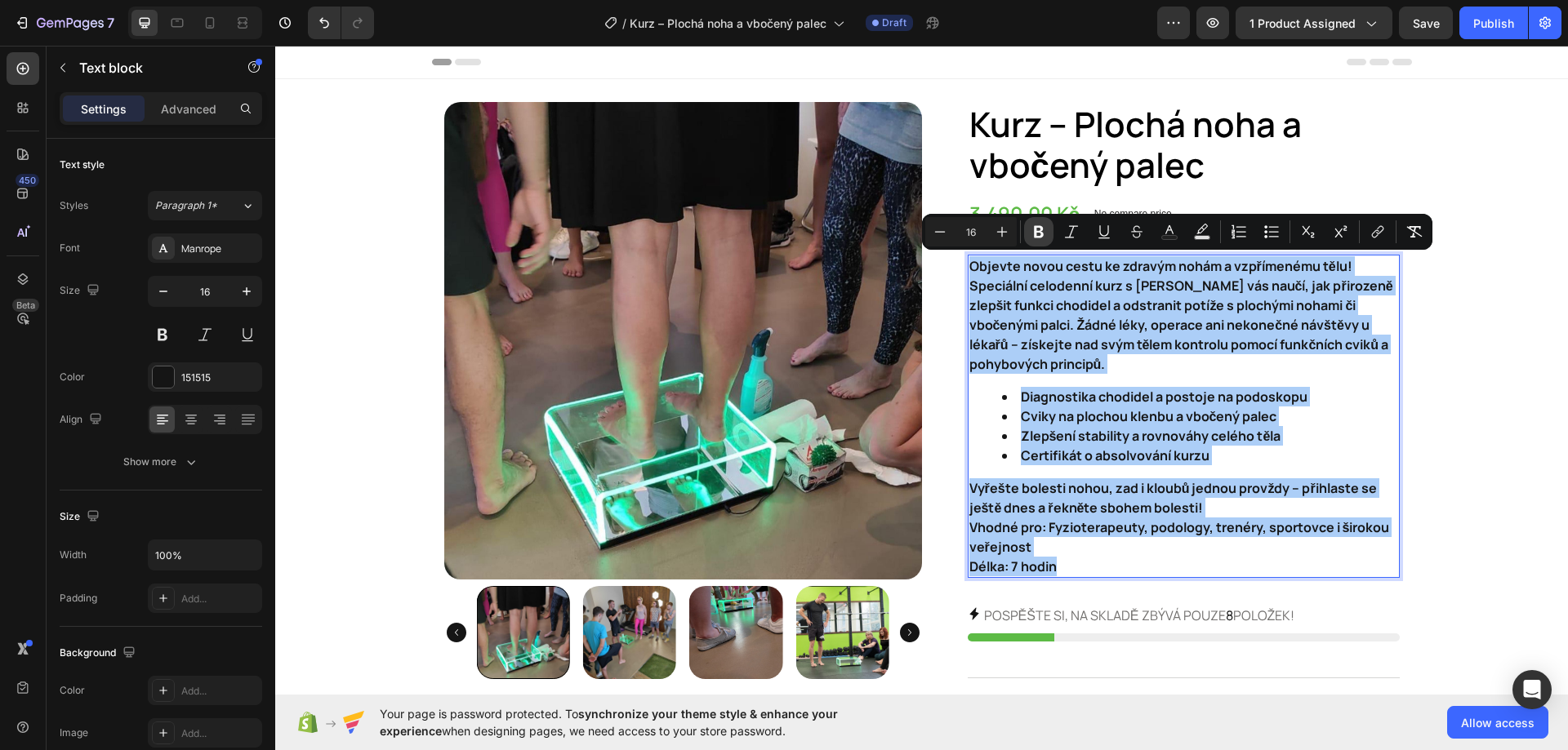
click at [1027, 236] on button "Bold" at bounding box center [1038, 231] width 29 height 29
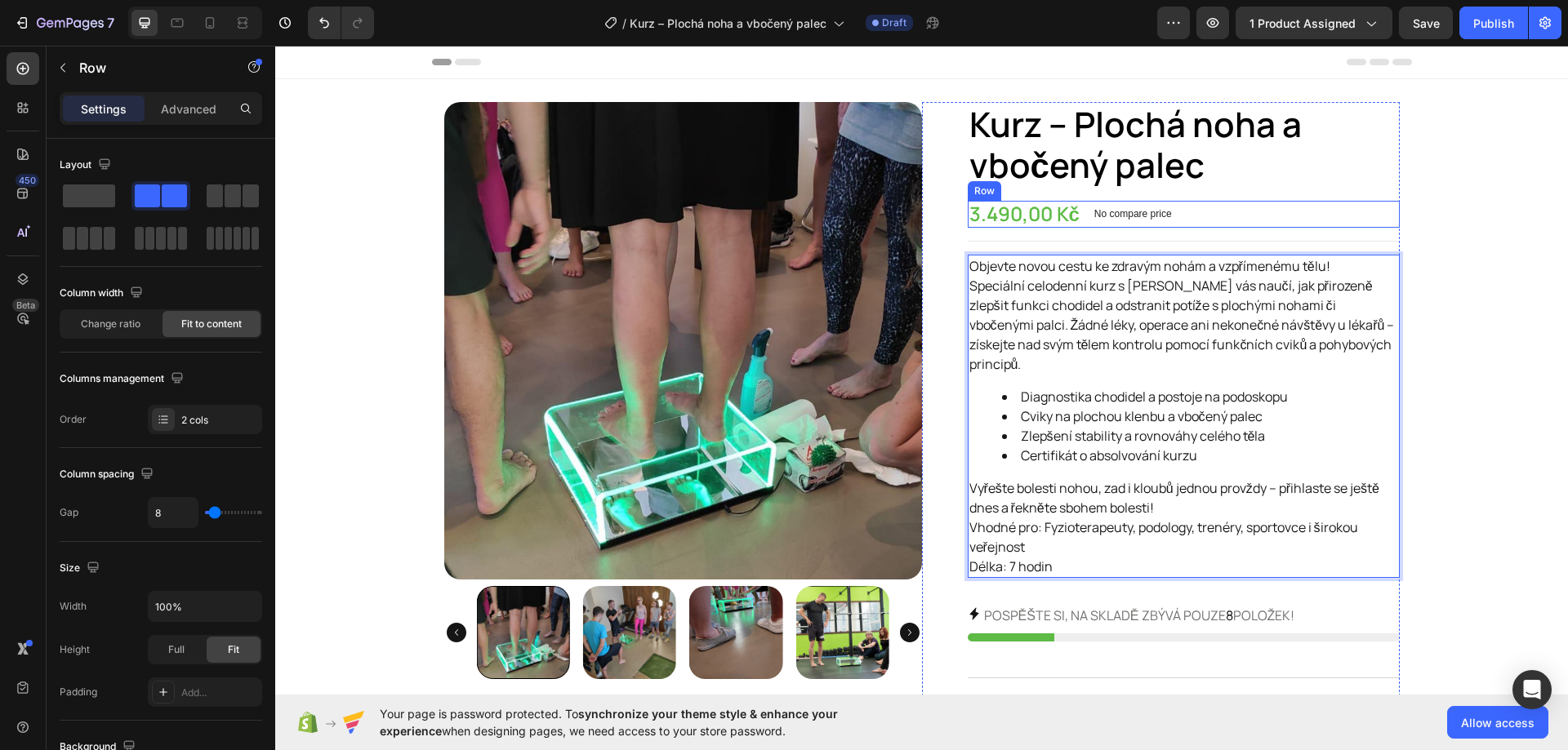
click at [1332, 213] on div "3.490,00 Kč Product Price Product Price No compare price Product Price Row" at bounding box center [1183, 214] width 432 height 27
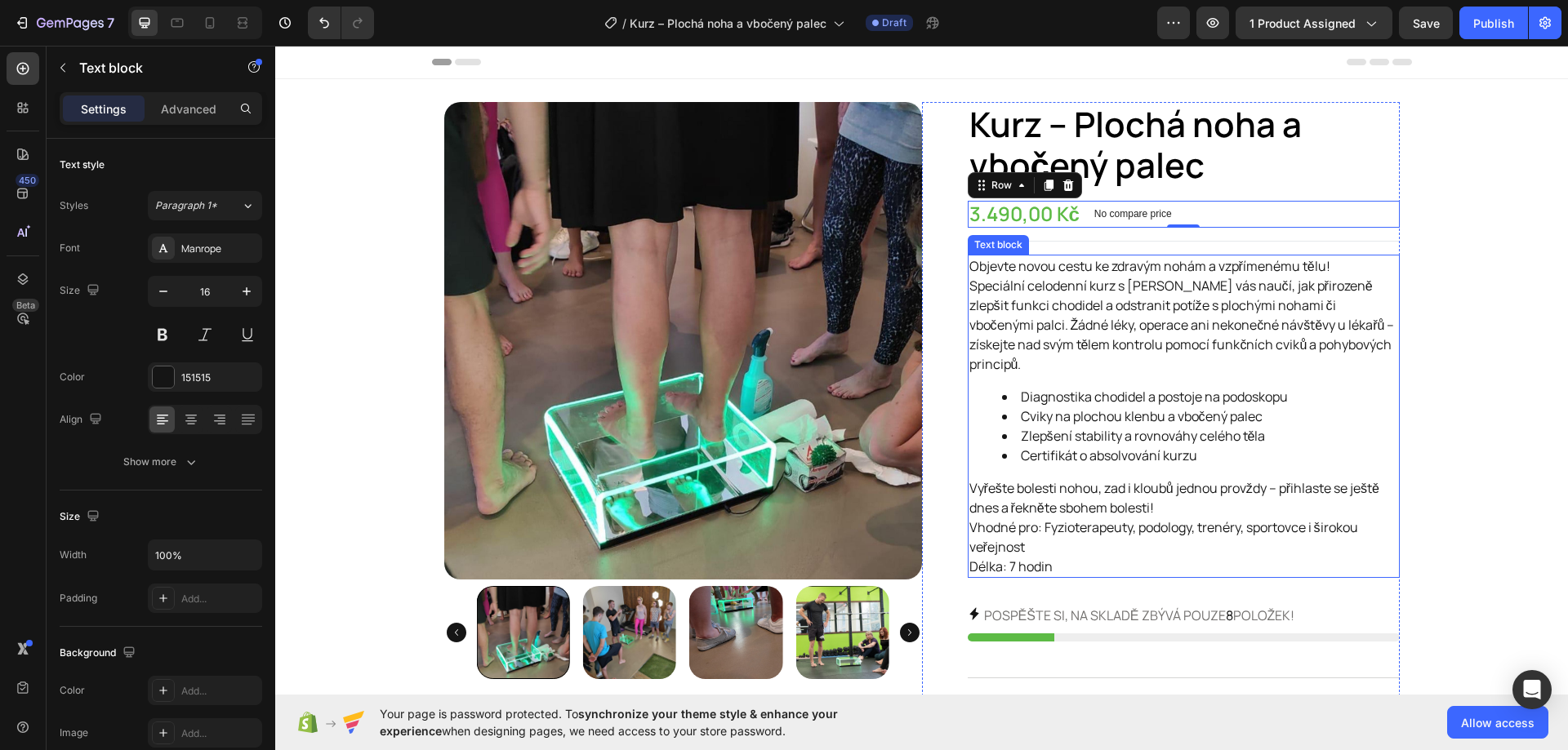
click at [1333, 267] on p "Objevte novou cestu ke zdravým nohám a vzpřímenému tělu!" at bounding box center [1183, 266] width 428 height 19
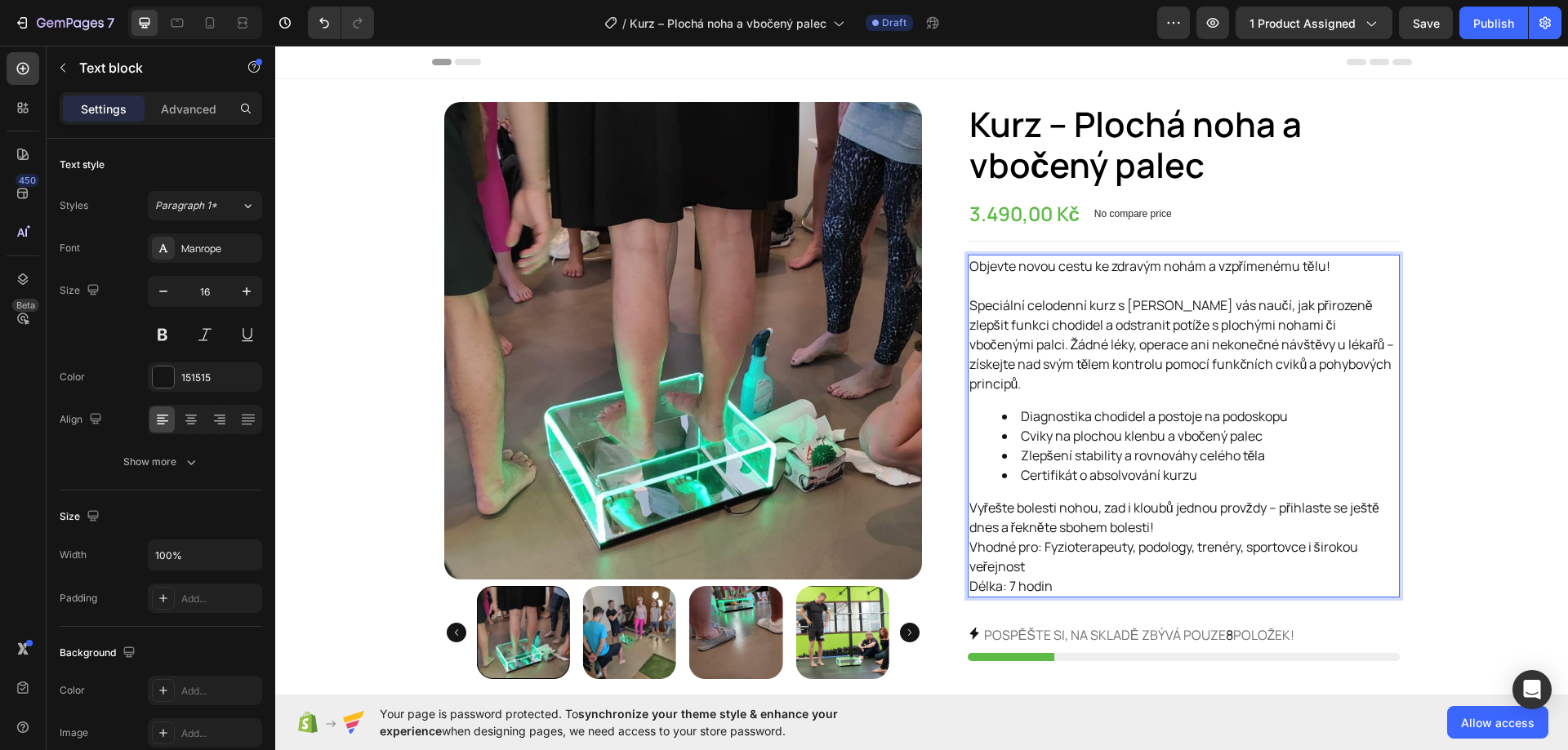
click at [1184, 384] on p "Speciální celodenní kurz s Tomášem Ďuránem vás naučí, jak přirozeně zlepšit fun…" at bounding box center [1183, 344] width 428 height 98
click at [1186, 519] on p "Vyřešte bolesti nohou, zad i kloubů jednou provždy – přihlaste se ještě dnes a …" at bounding box center [1183, 517] width 428 height 39
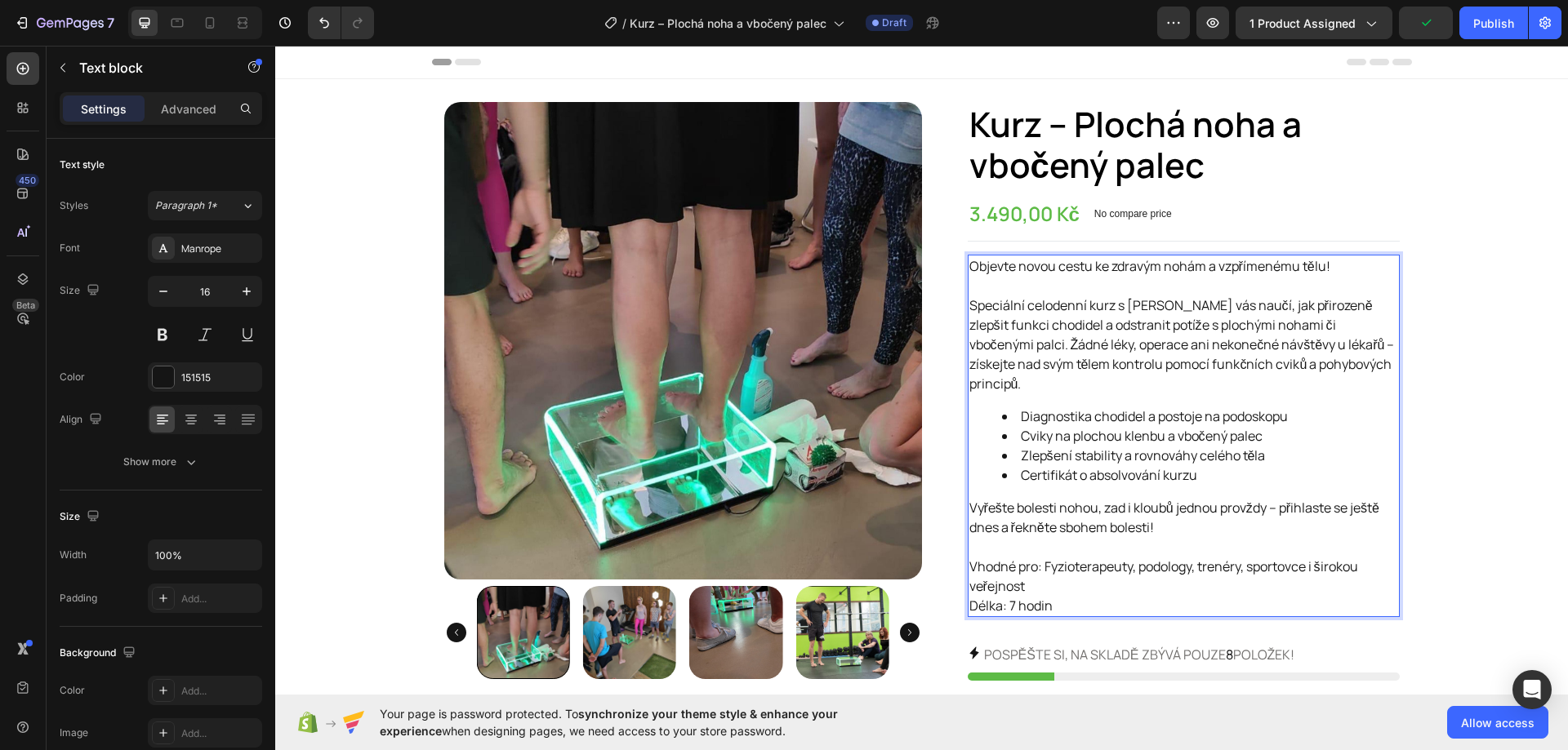
click at [1048, 580] on p "Vhodné pro: Fyzioterapeuty, podology, trenéry, sportovce i širokou veřejnost Dé…" at bounding box center [1183, 586] width 428 height 59
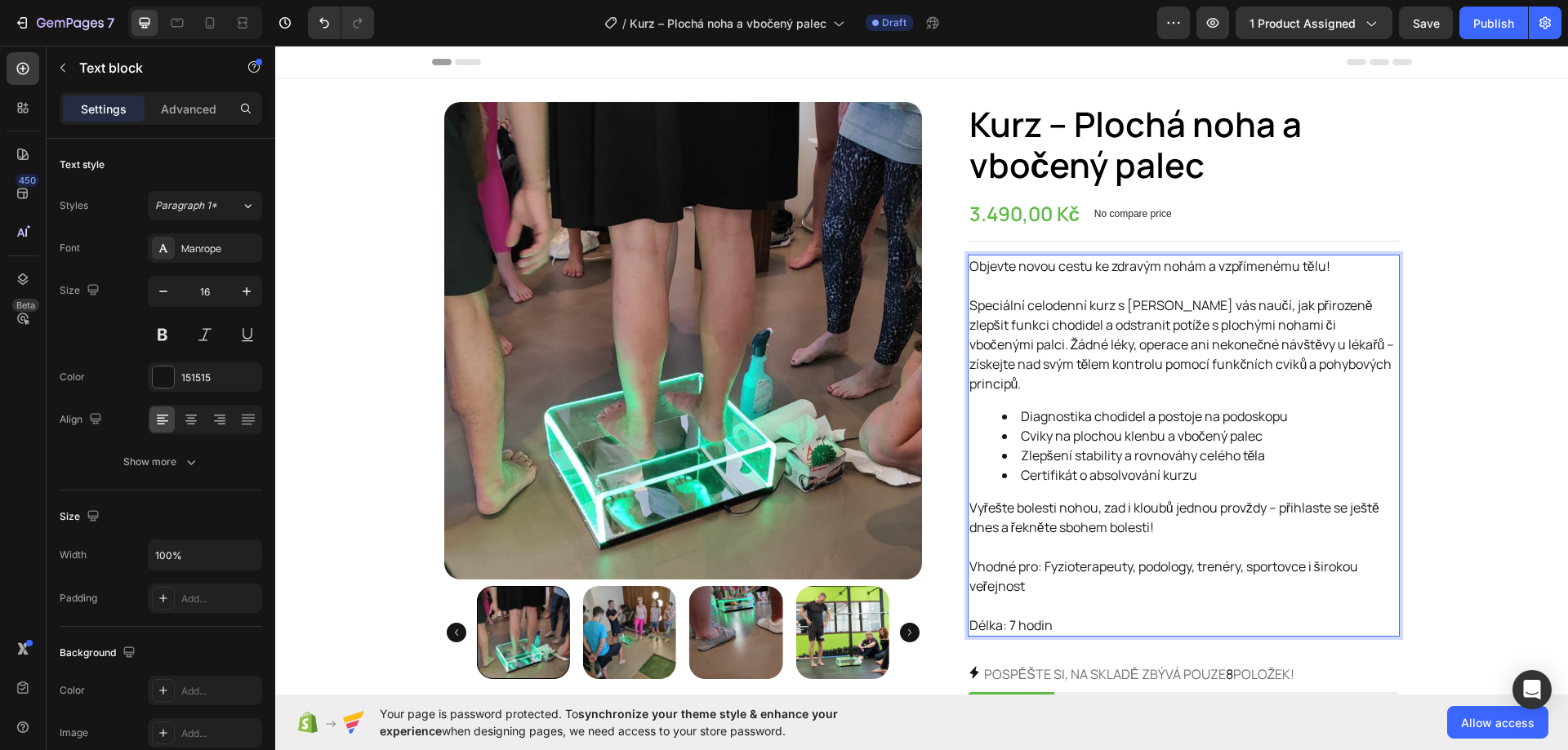
click at [841, 428] on img at bounding box center [682, 341] width 478 height 477
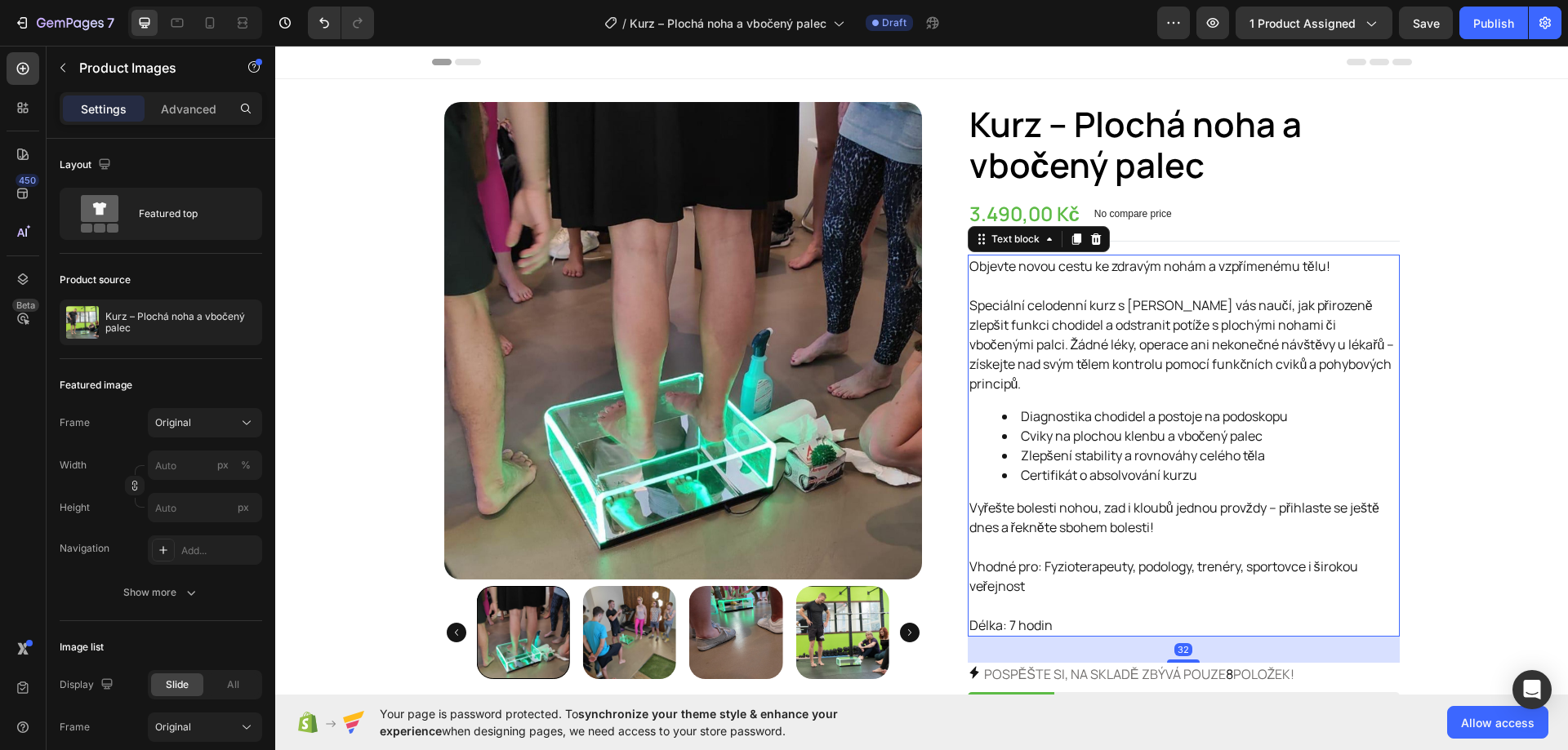
click at [1014, 454] on li "Zlepšení stability a rovnováhy celého těla" at bounding box center [1200, 455] width 396 height 19
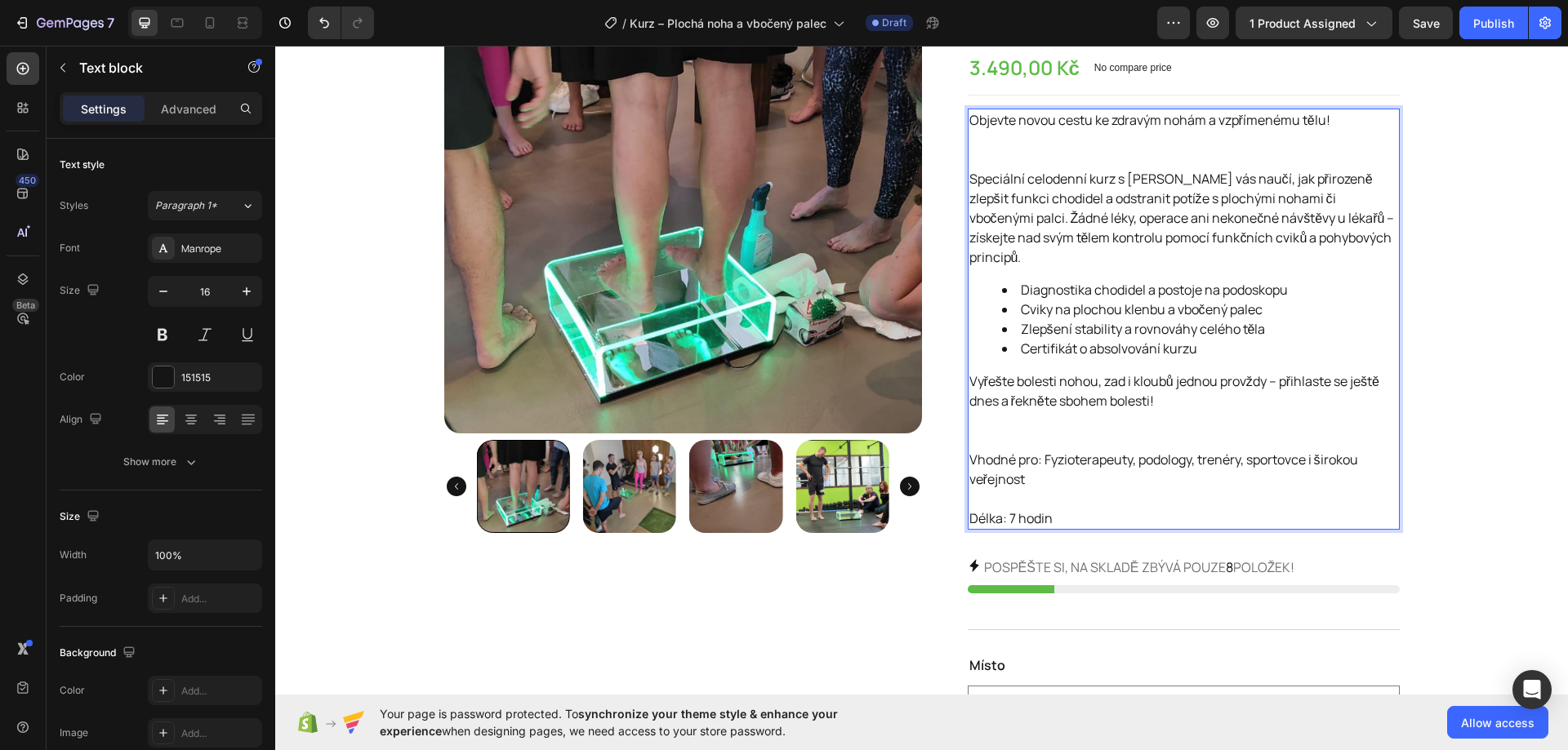
scroll to position [163, 0]
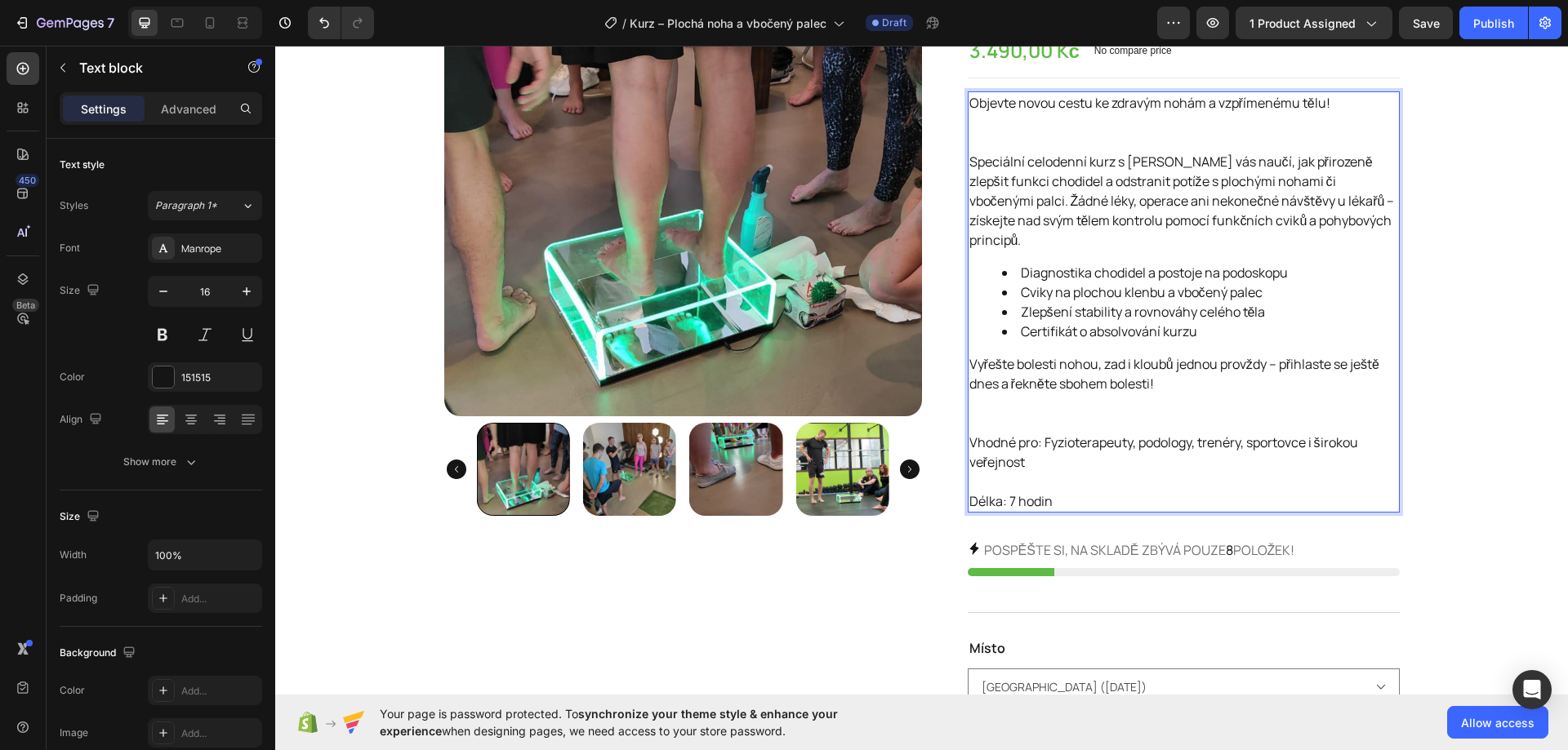
click at [992, 348] on div "Objevte novou cestu ke zdravým nohám a vzpřímenému tělu! Speciální celodenní ku…" at bounding box center [1183, 302] width 432 height 421
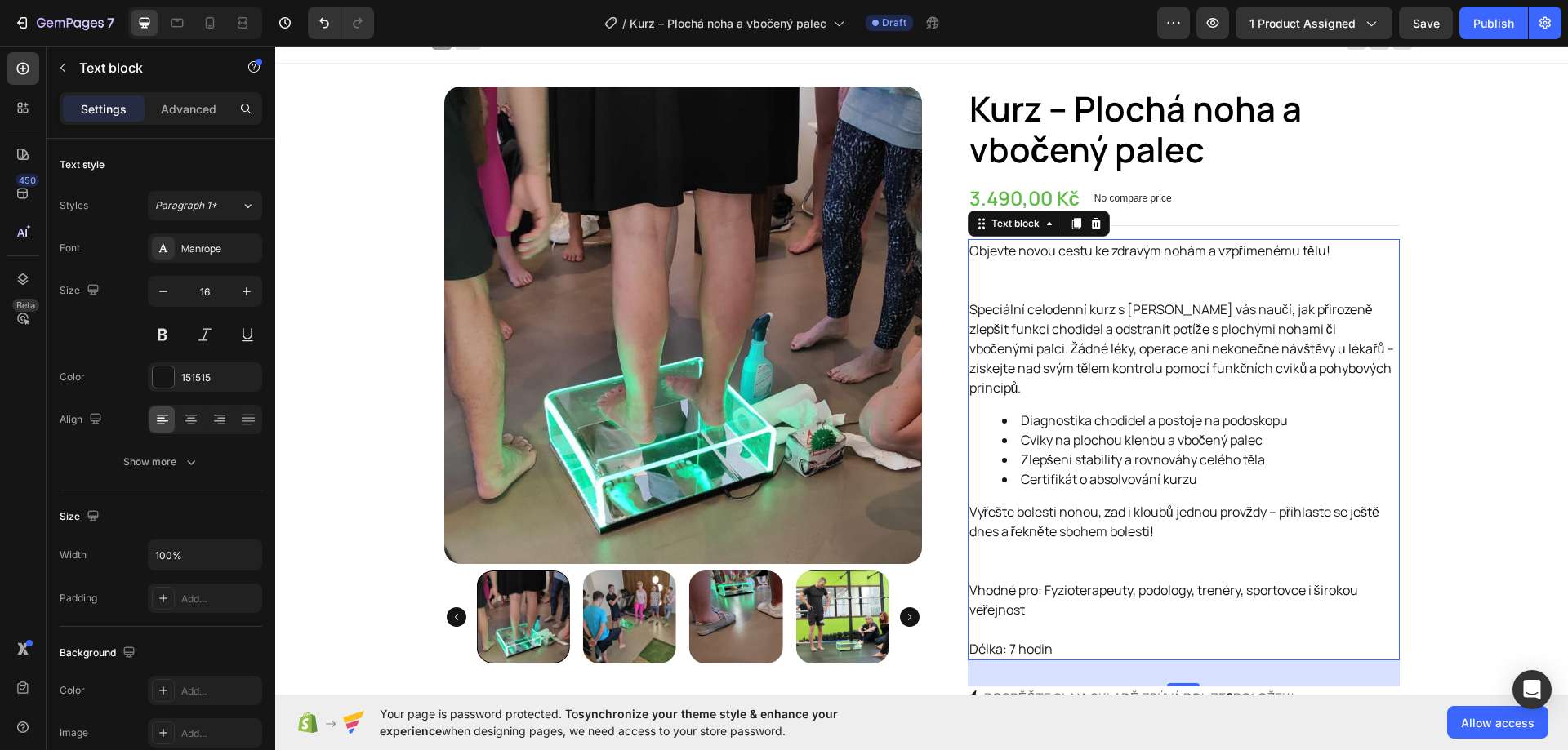
scroll to position [0, 0]
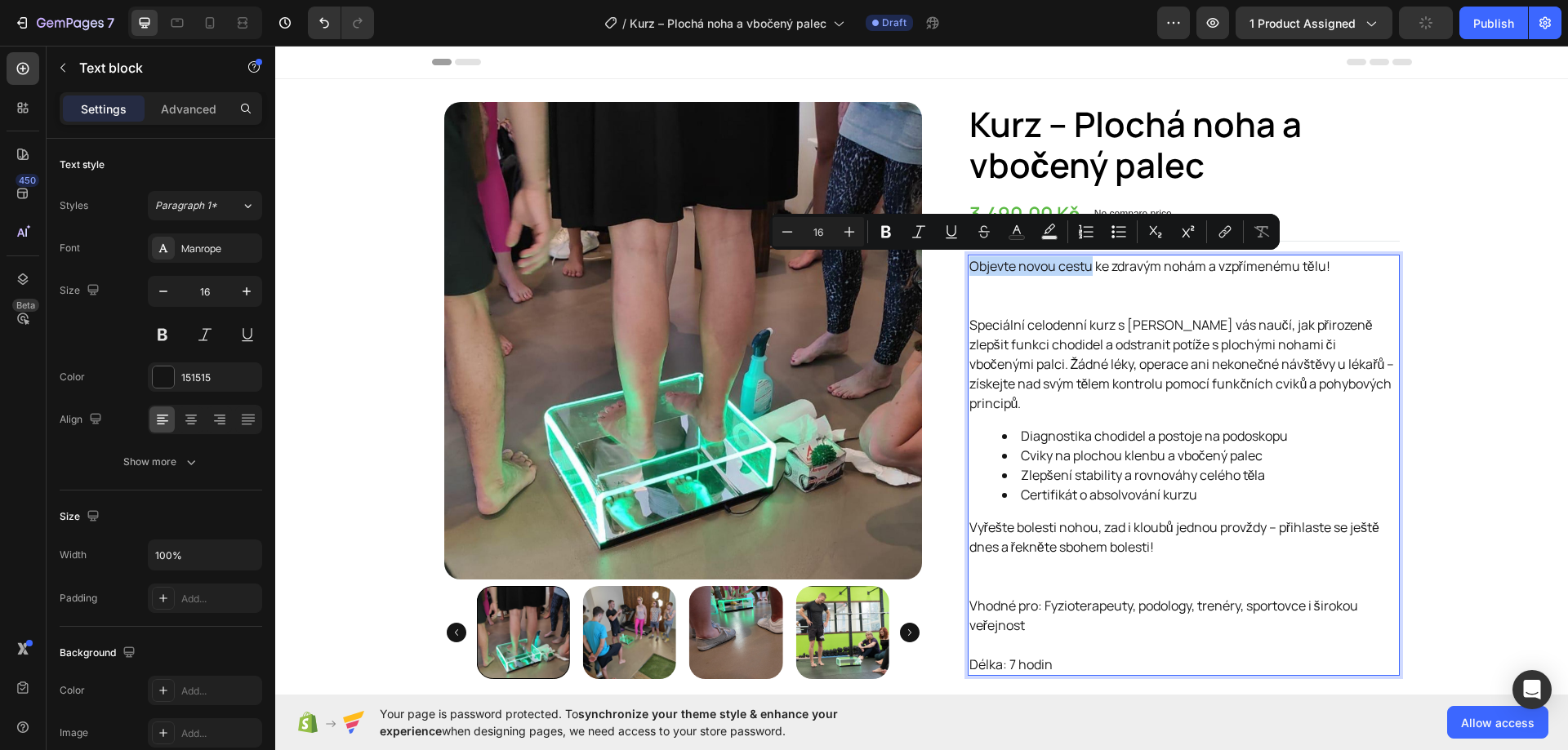
drag, startPoint x: 963, startPoint y: 265, endPoint x: 1082, endPoint y: 265, distance: 119.0
click at [1082, 265] on p "Objevte novou cestu ke zdravým nohám a vzpřímenému tělu!" at bounding box center [1183, 285] width 428 height 59
click at [887, 232] on icon "Editor contextual toolbar" at bounding box center [886, 232] width 10 height 12
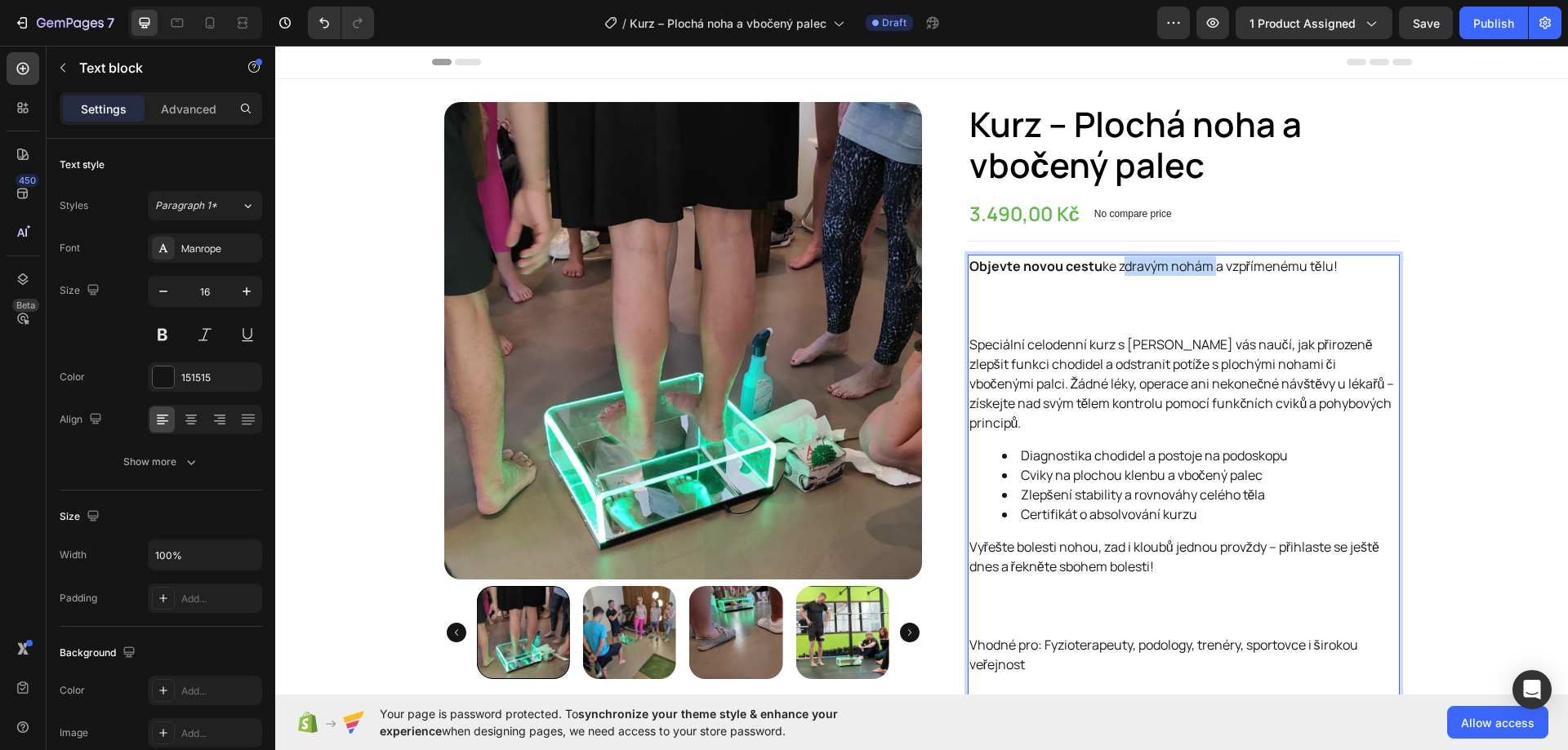
drag, startPoint x: 1112, startPoint y: 266, endPoint x: 1204, endPoint y: 269, distance: 92.0
click at [1204, 269] on p "Objevte novou cestu ke zdravým nohám a vzpřímenému tělu!" at bounding box center [1183, 295] width 428 height 79
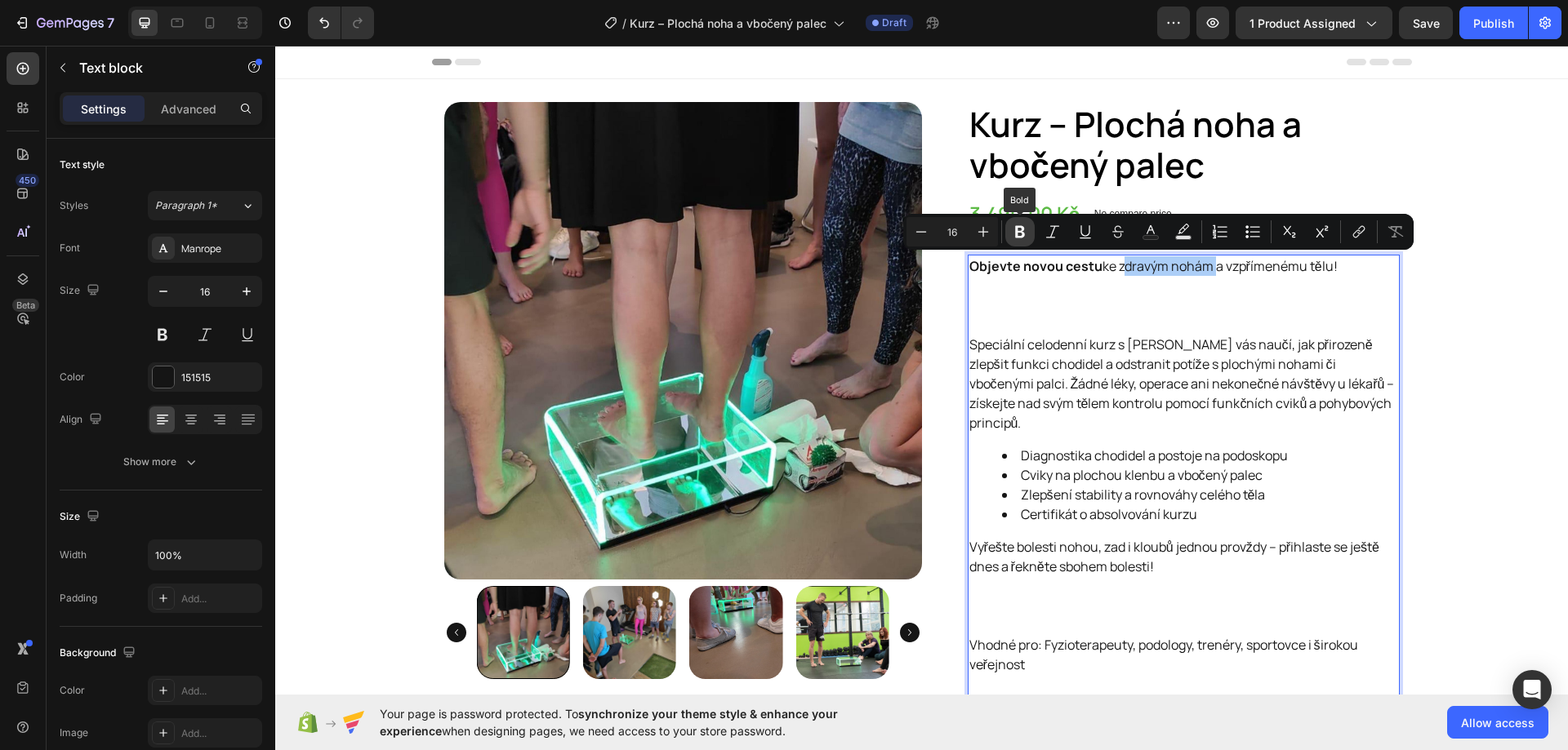
click at [1011, 229] on button "Bold" at bounding box center [1019, 231] width 29 height 29
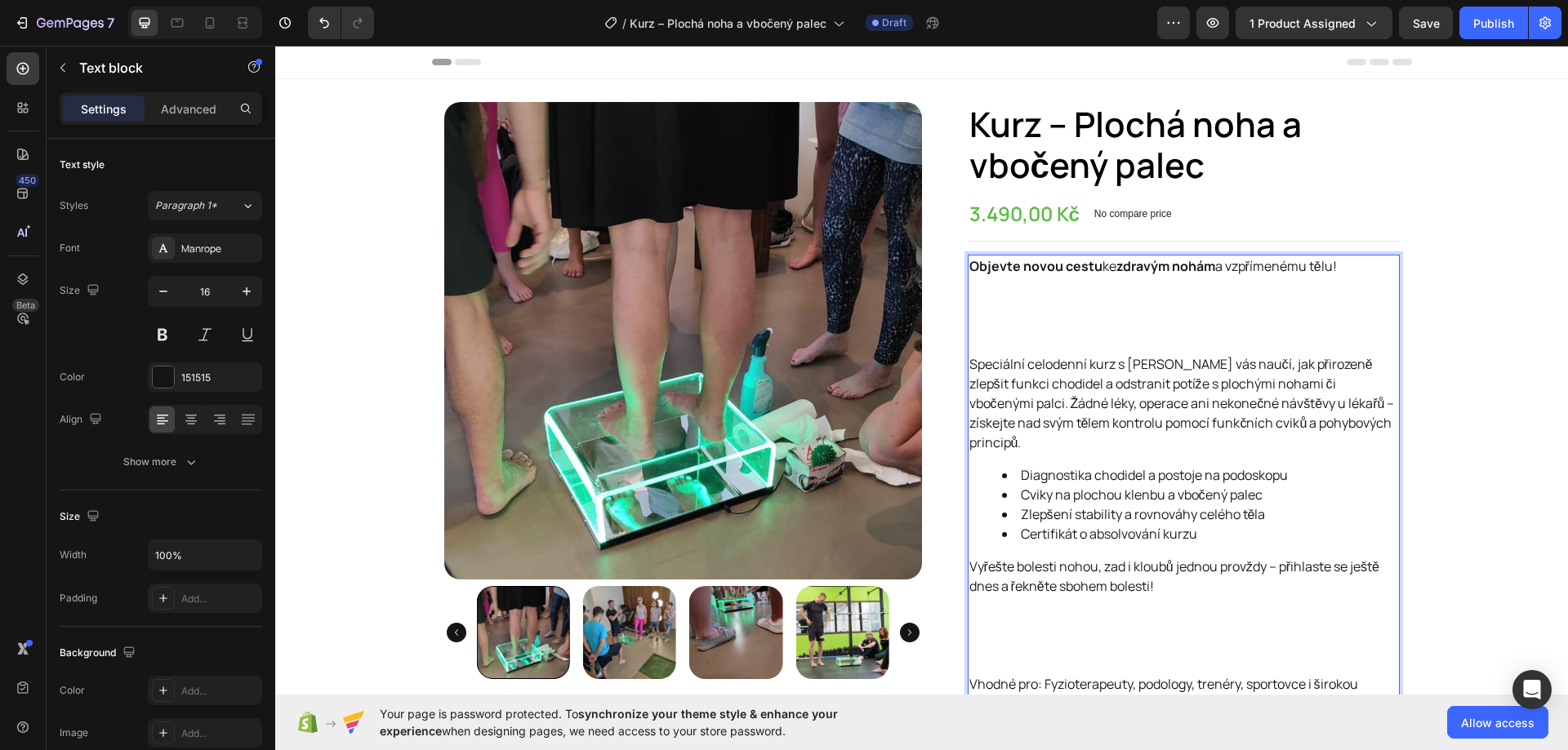
drag, startPoint x: 1223, startPoint y: 266, endPoint x: 1337, endPoint y: 267, distance: 114.0
click at [1337, 267] on p "Objevte novou cestu ke zdravým nohám a vzpřímenému tělu!" at bounding box center [1183, 304] width 428 height 98
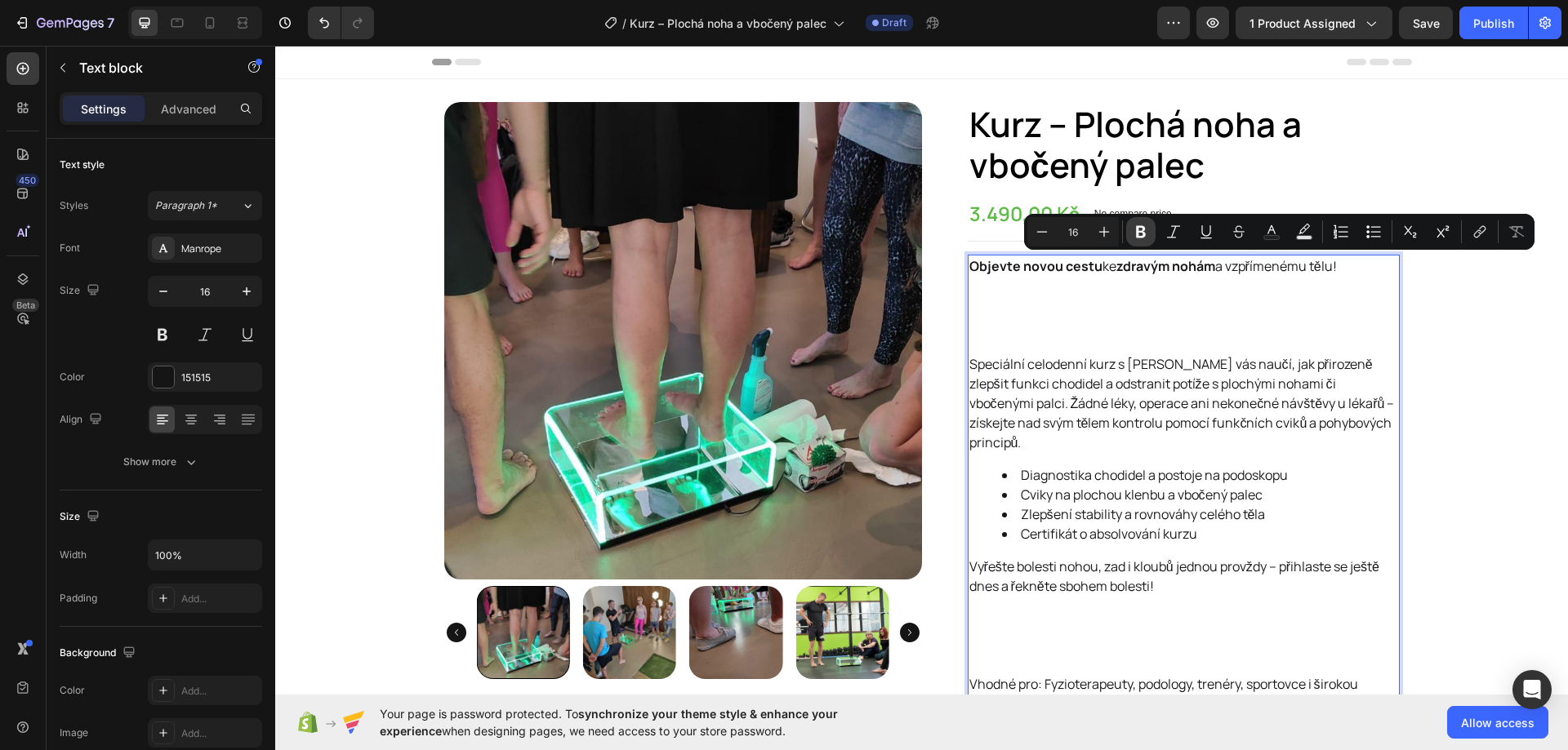
click at [1130, 233] on button "Bold" at bounding box center [1140, 231] width 29 height 29
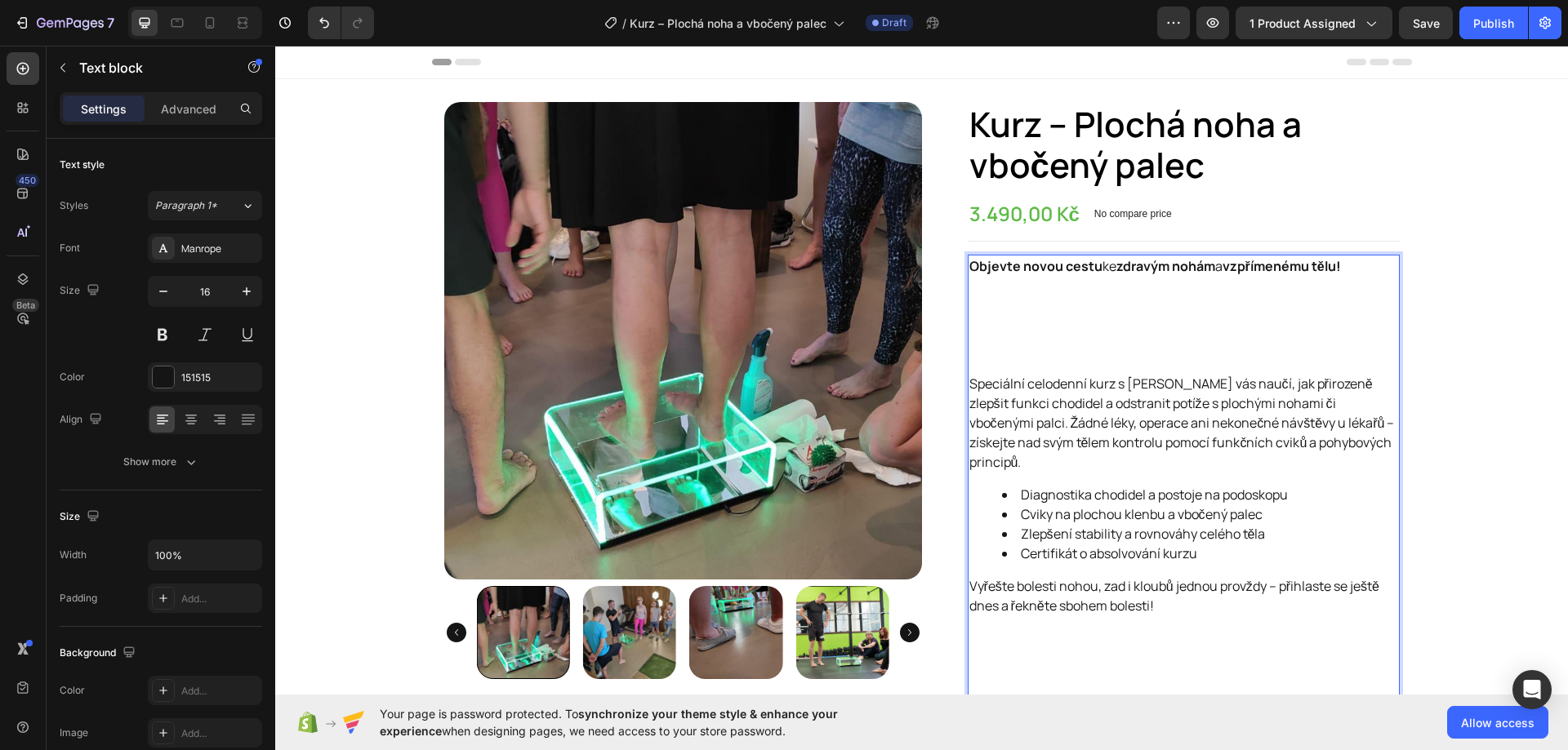
click at [982, 379] on p "Speciální celodenní kurz s Tomášem Ďuránem vás naučí, jak přirozeně zlepšit fun…" at bounding box center [1183, 423] width 428 height 98
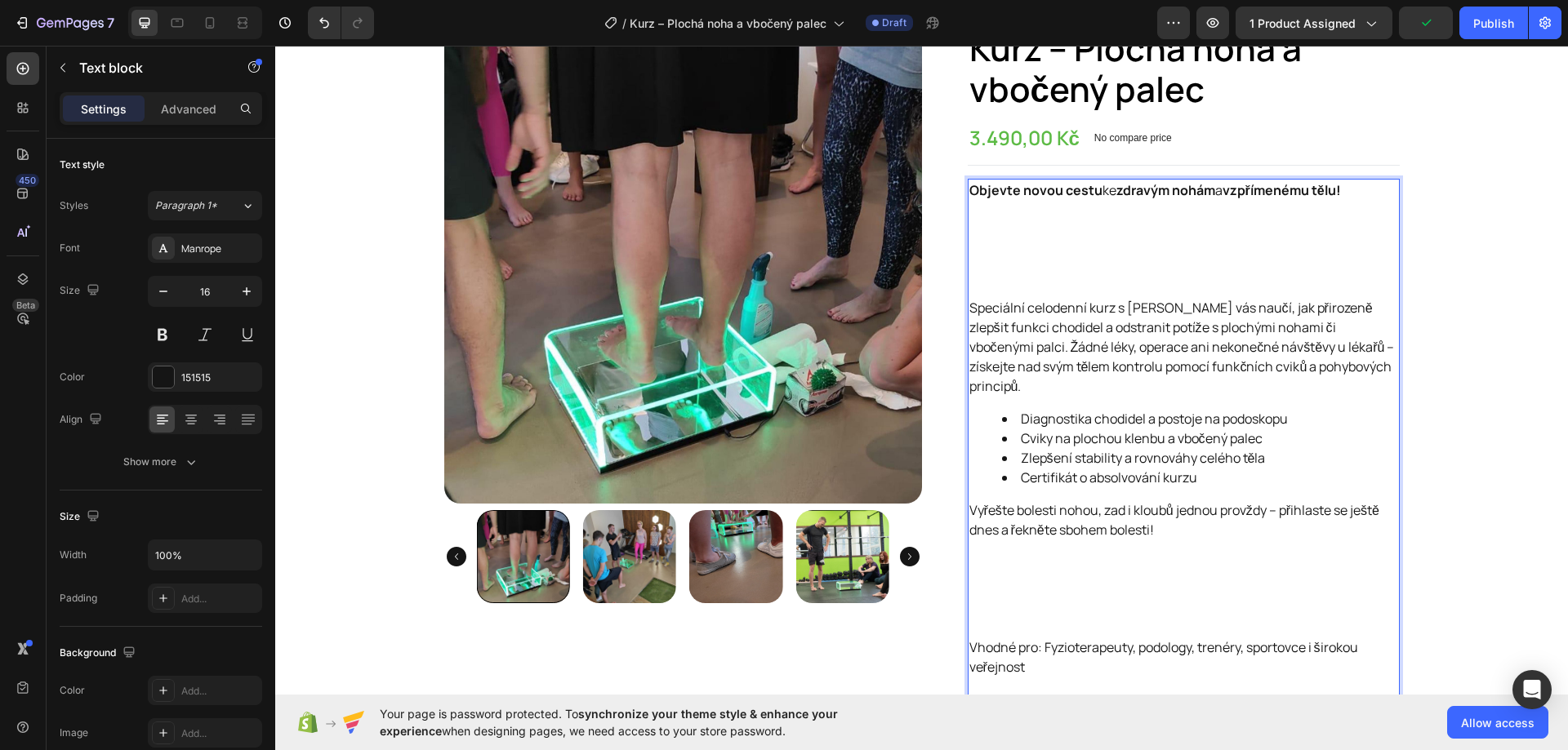
scroll to position [81, 0]
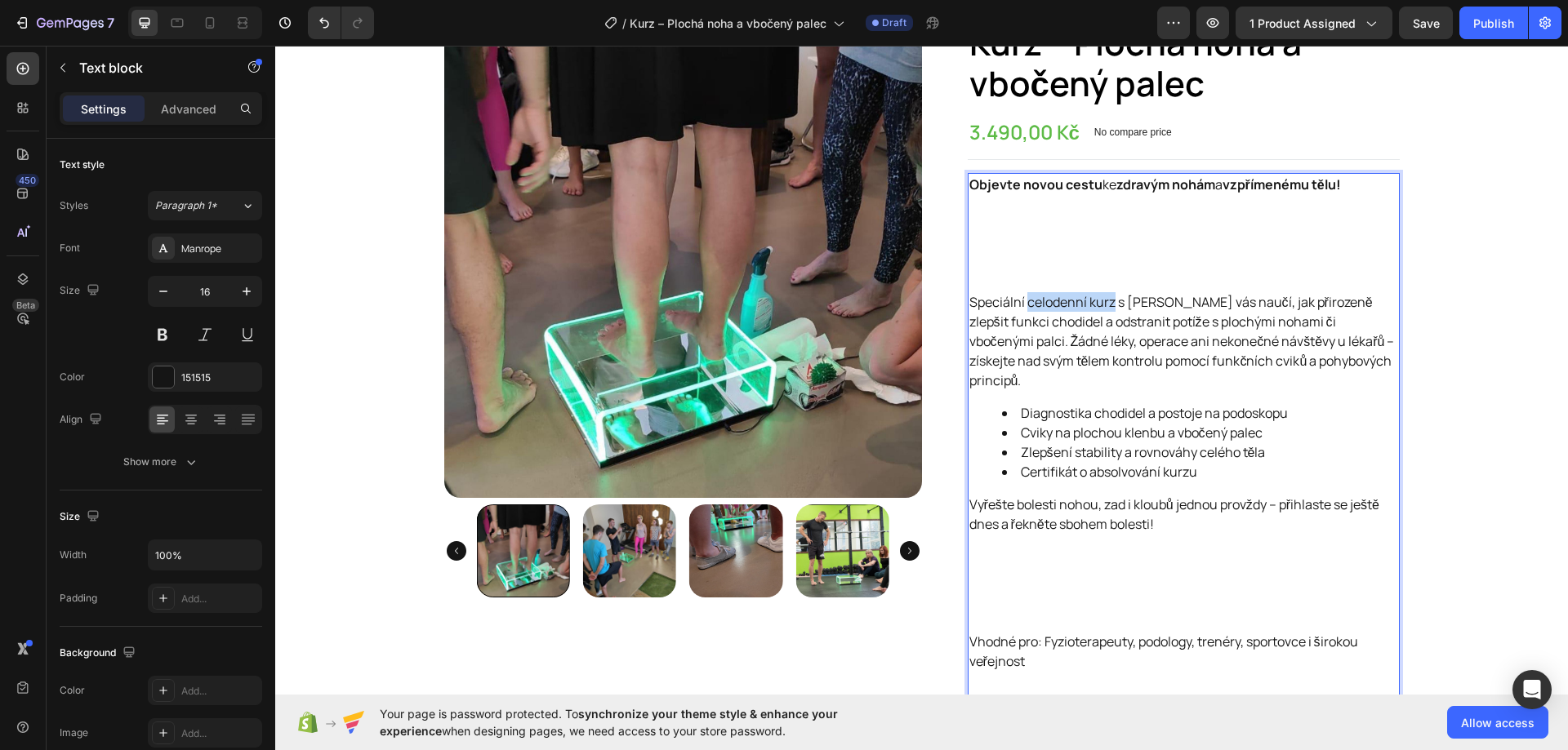
drag, startPoint x: 1023, startPoint y: 304, endPoint x: 1106, endPoint y: 309, distance: 83.2
click at [1106, 309] on p "Speciální celodenní kurz s Tomášem Ďuránem vás naučí, jak přirozeně zlepšit fun…" at bounding box center [1183, 341] width 428 height 98
click at [1135, 375] on p "Speciální celodenní kurz s Tomášem Ďuránem vás naučí, jak přirozeně zlepšit fun…" at bounding box center [1183, 341] width 428 height 98
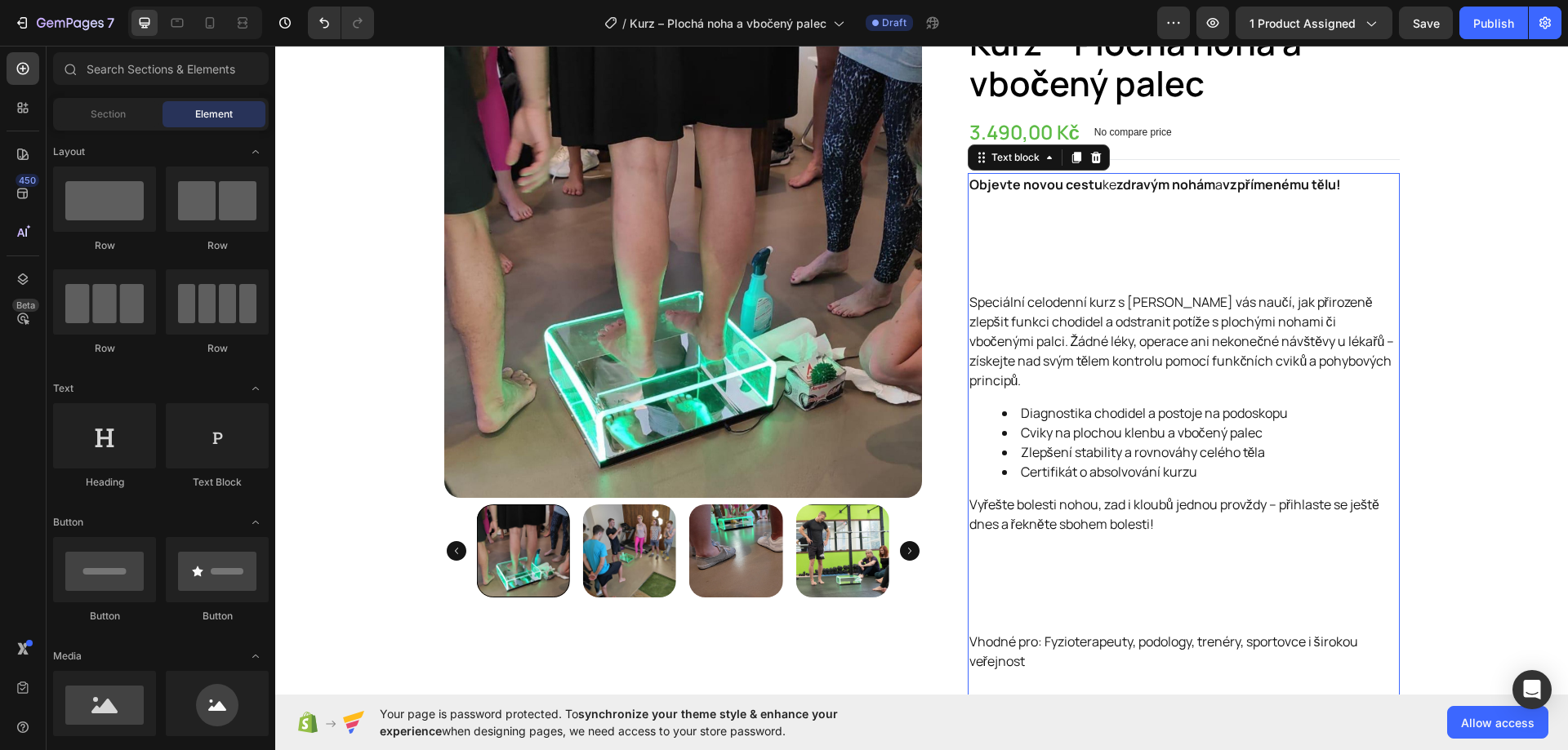
click at [1047, 311] on p "Speciální celodenní kurz s Tomášem Ďuránem vás naučí, jak přirozeně zlepšit fun…" at bounding box center [1183, 341] width 428 height 98
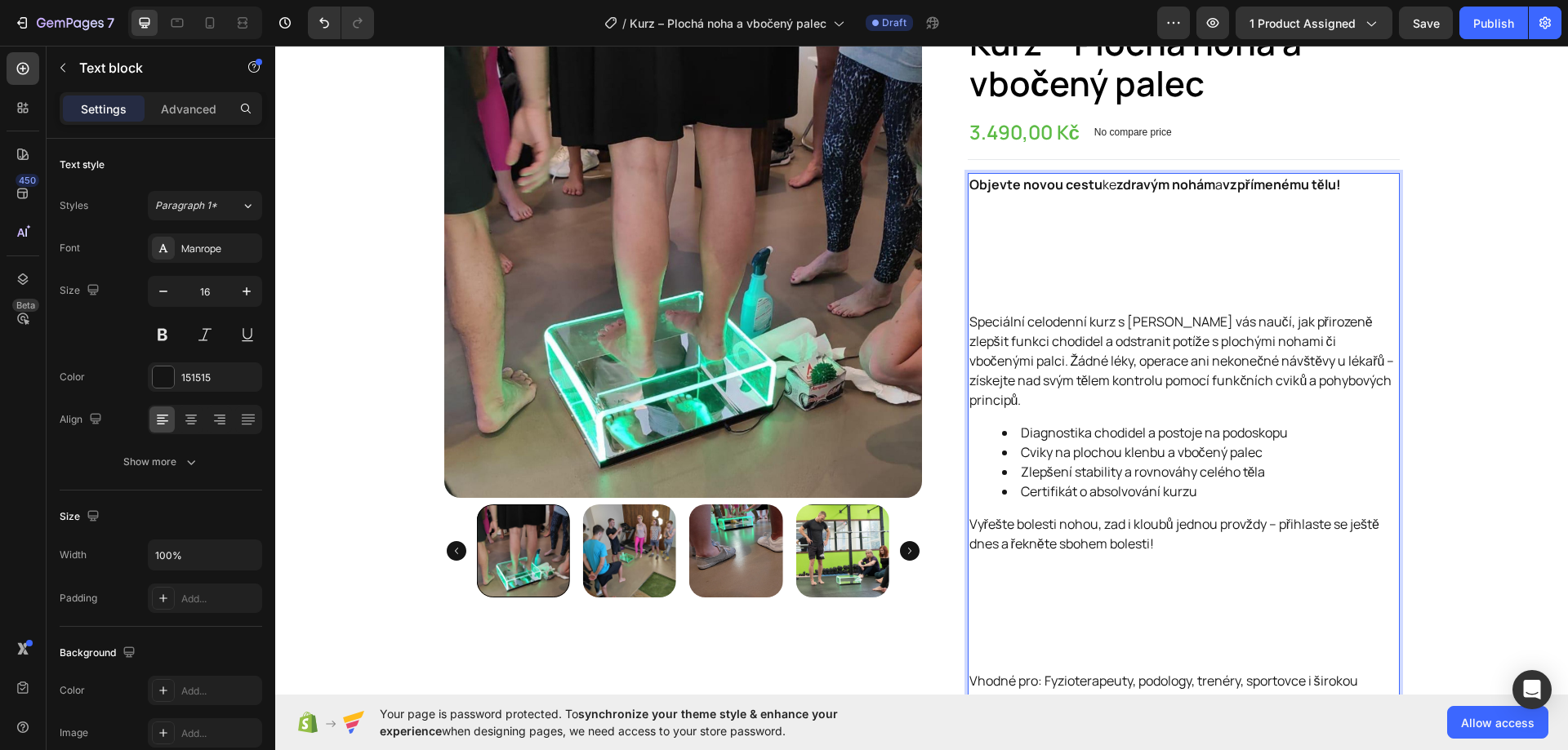
click at [1023, 319] on p "Speciální celodenní kurz s Tomášem Ďuránem vás naučí, jak přirozeně zlepšit fun…" at bounding box center [1183, 360] width 428 height 98
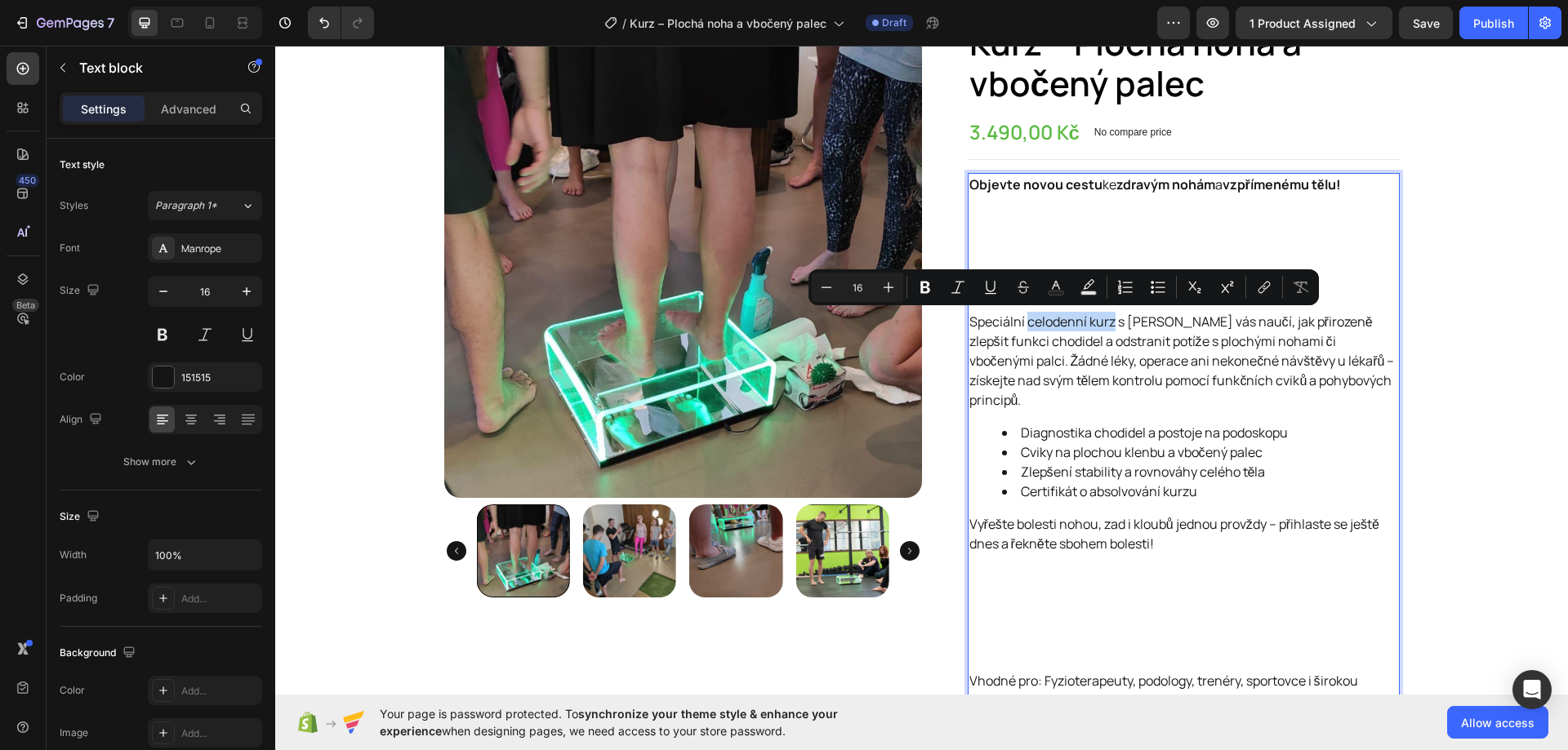
drag, startPoint x: 1021, startPoint y: 322, endPoint x: 1105, endPoint y: 321, distance: 84.0
click at [1105, 321] on p "Speciální celodenní kurz s Tomášem Ďuránem vás naučí, jak přirozeně zlepšit fun…" at bounding box center [1183, 360] width 428 height 98
click at [935, 286] on button "Bold" at bounding box center [924, 287] width 29 height 29
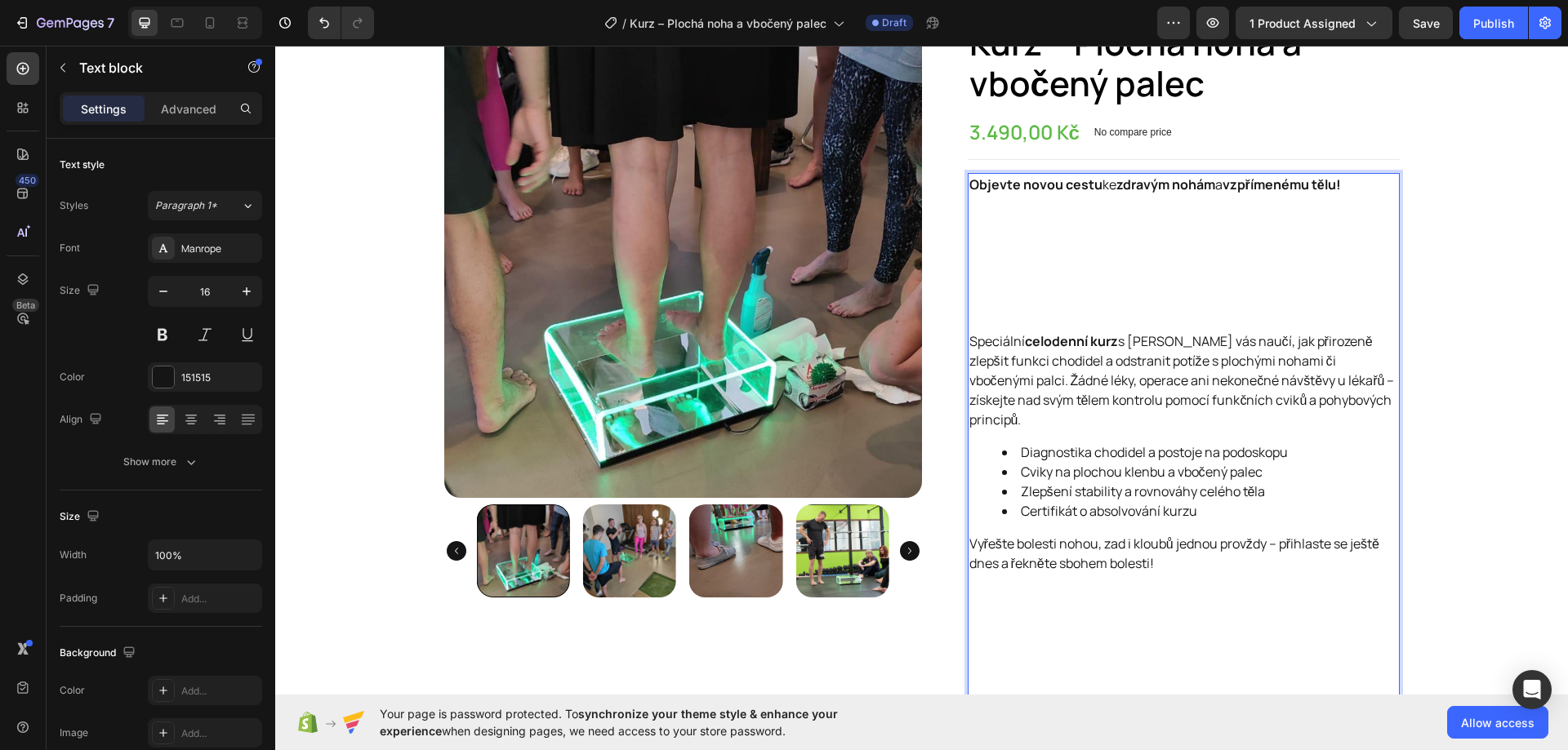
click at [1123, 345] on p "Speciální celodenní kurz s Tomášem Ďuránem vás naučí, jak přirozeně zlepšit fun…" at bounding box center [1183, 379] width 428 height 98
drag, startPoint x: 1125, startPoint y: 338, endPoint x: 1237, endPoint y: 339, distance: 112.0
click at [1237, 339] on p "Speciální celodenní kurz s Tomášem Ďuránem vás naučí, jak přirozeně zlepšit fun…" at bounding box center [1183, 379] width 428 height 98
click at [1244, 369] on p "Speciální celodenní kurz s Tomášem Ďuránem vás naučí, jak přirozeně zlepšit fun…" at bounding box center [1183, 379] width 428 height 98
drag, startPoint x: 1127, startPoint y: 340, endPoint x: 1236, endPoint y: 342, distance: 109.0
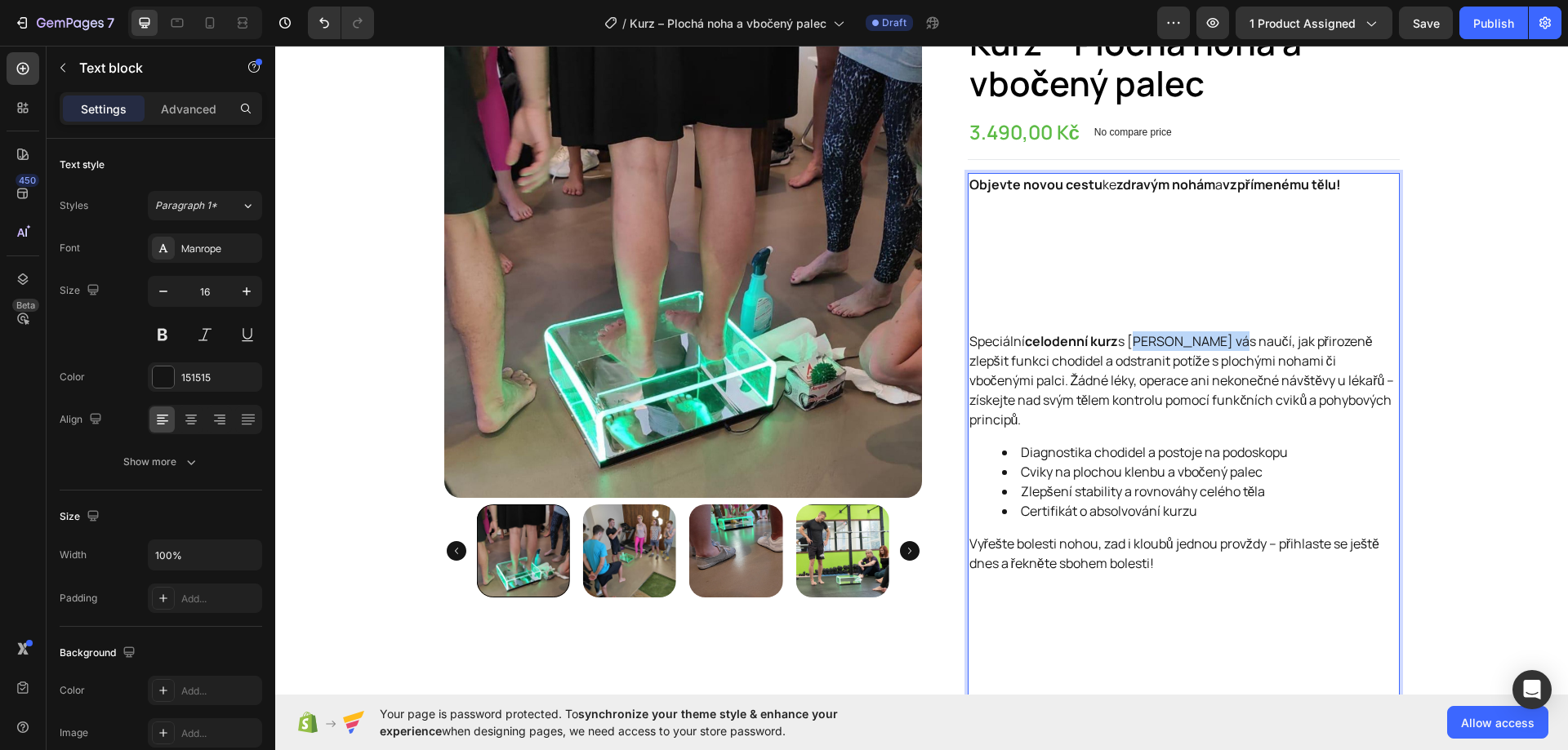
click at [1236, 342] on p "Speciální celodenní kurz s Tomášem Ďuránem vás naučí, jak přirozeně zlepšit fun…" at bounding box center [1183, 379] width 428 height 98
click at [1299, 371] on p "Speciální celodenní kurz s Tomášem Ďuránem vás naučí, jak přirozeně zlepšit fun…" at bounding box center [1183, 379] width 428 height 98
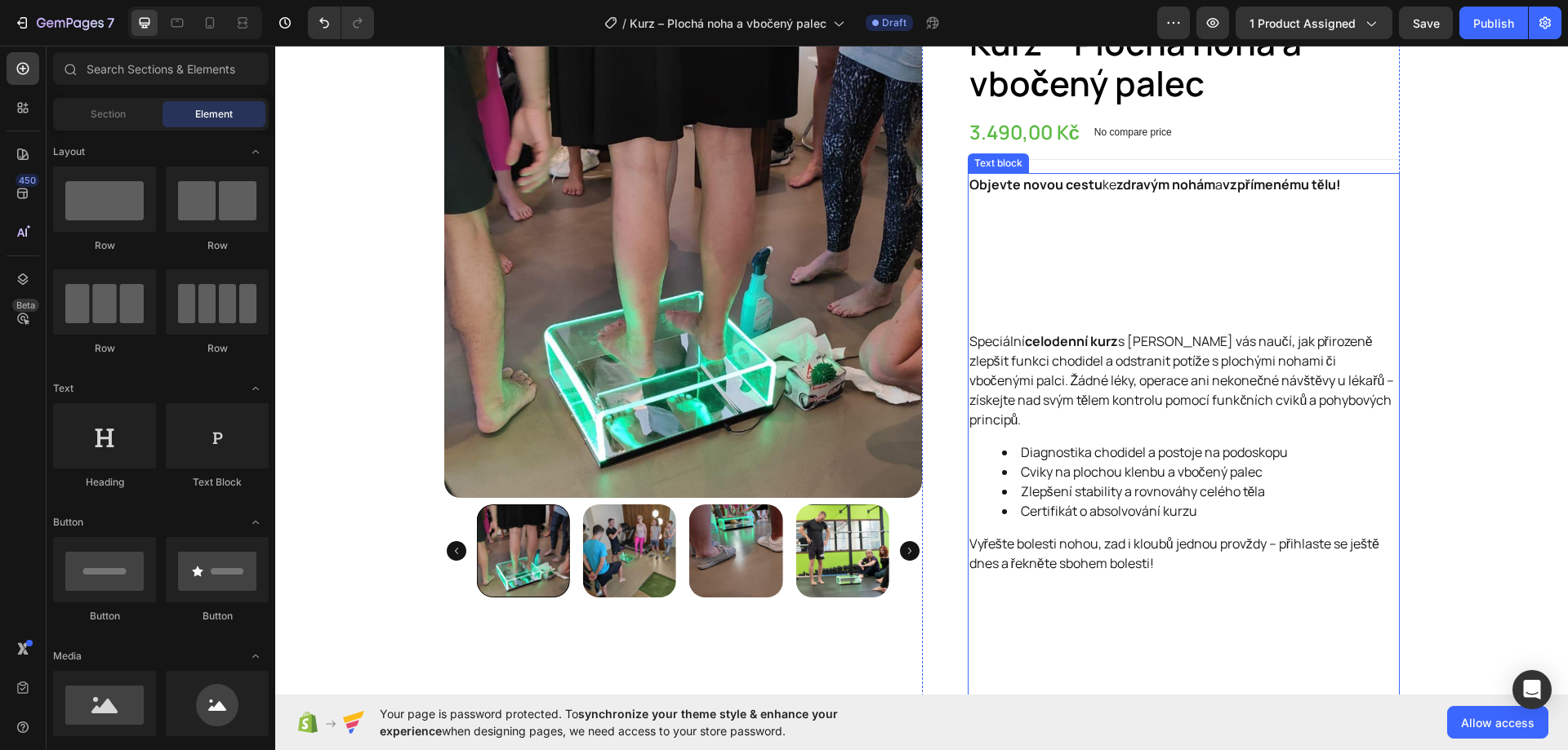
click at [1150, 360] on p "Speciální celodenní kurz s Tomášem Ďuránem vás naučí, jak přirozeně zlepšit fun…" at bounding box center [1183, 379] width 428 height 98
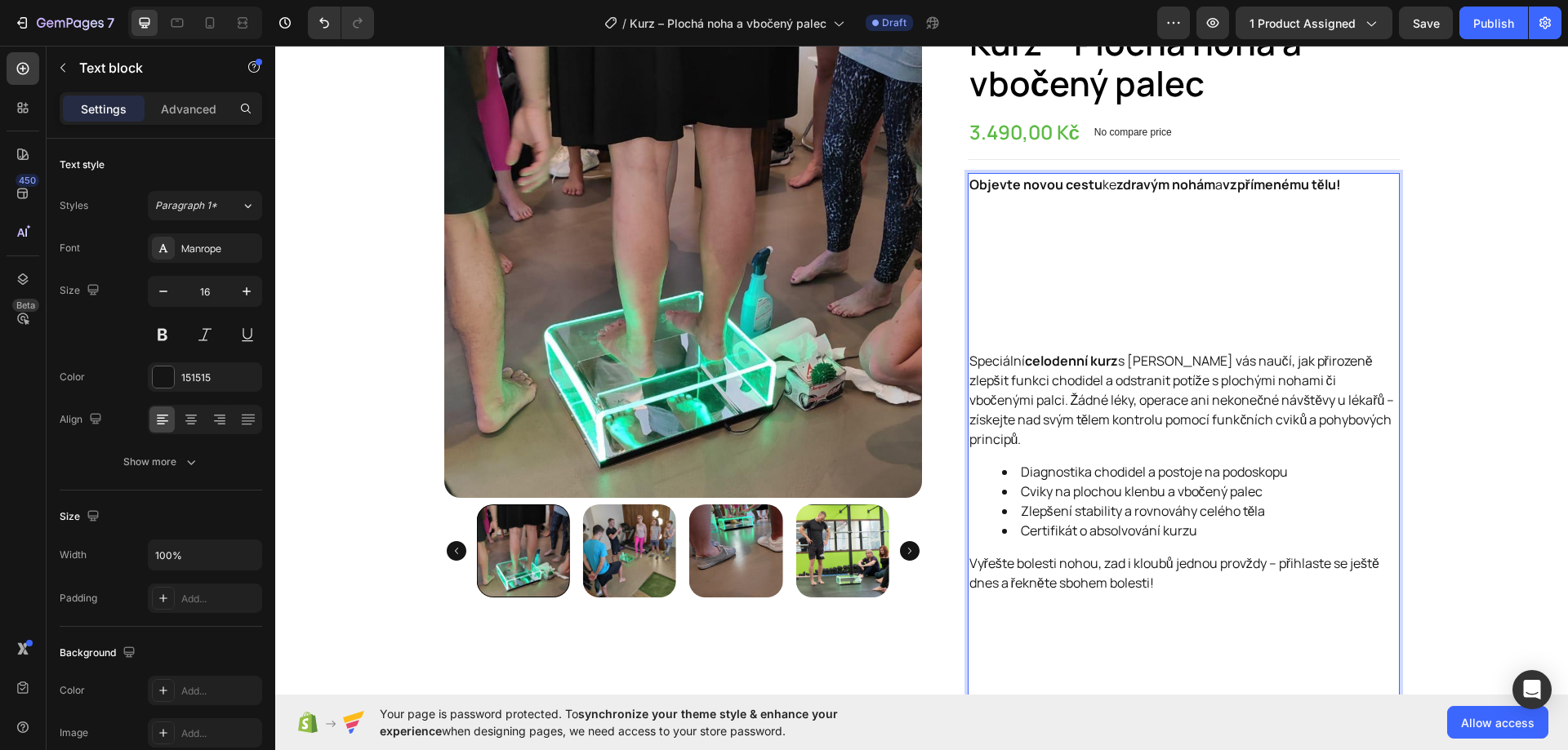
click at [1129, 352] on p "Speciální celodenní kurz s Tomášem Ďuránem vás naučí, jak přirozeně zlepšit fun…" at bounding box center [1183, 400] width 428 height 98
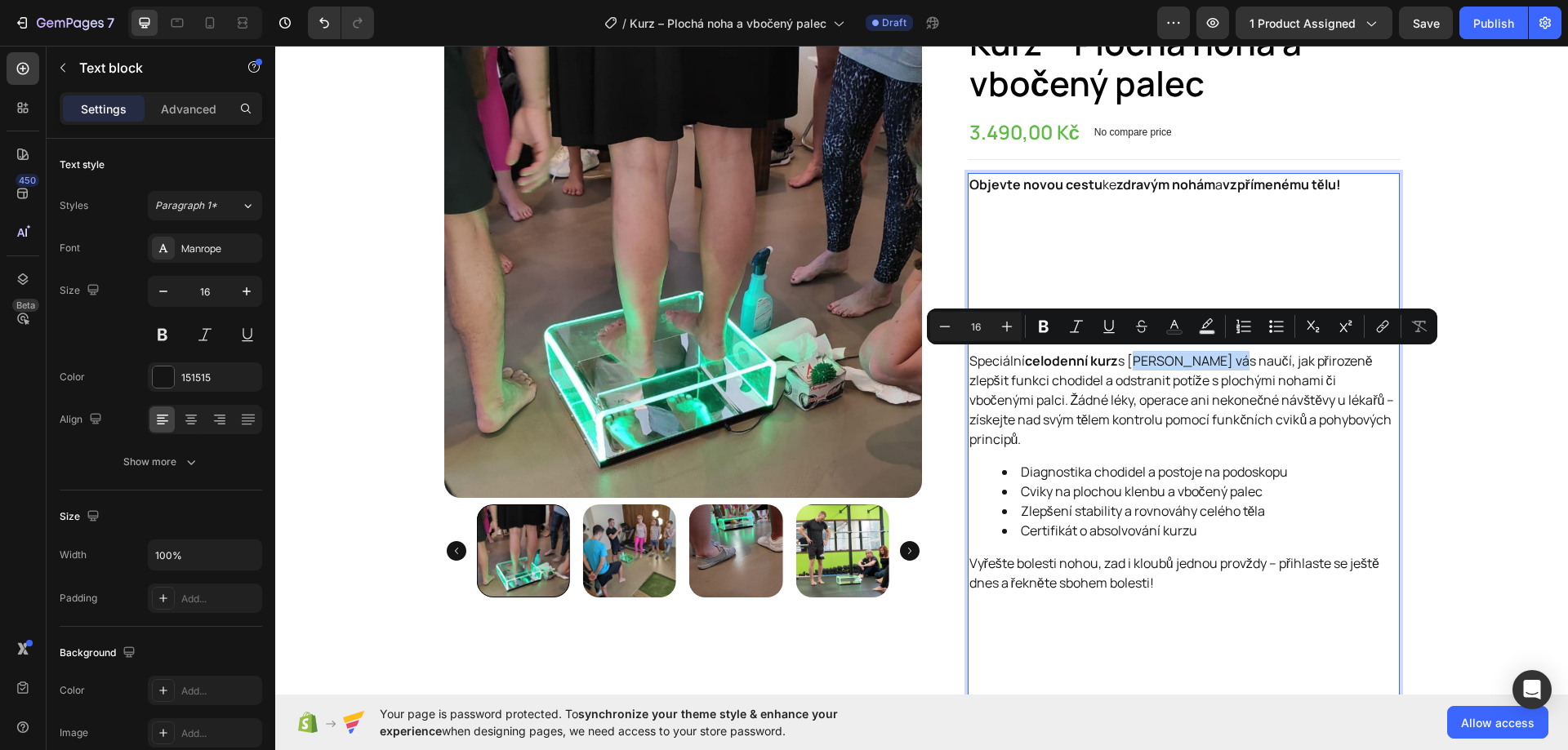
drag, startPoint x: 1127, startPoint y: 358, endPoint x: 1236, endPoint y: 362, distance: 109.1
click at [1236, 362] on p "Speciální celodenní kurz s Tomášem Ďuránem vás naučí, jak přirozeně zlepšit fun…" at bounding box center [1183, 400] width 428 height 98
click at [1039, 338] on button "Bold" at bounding box center [1043, 326] width 29 height 29
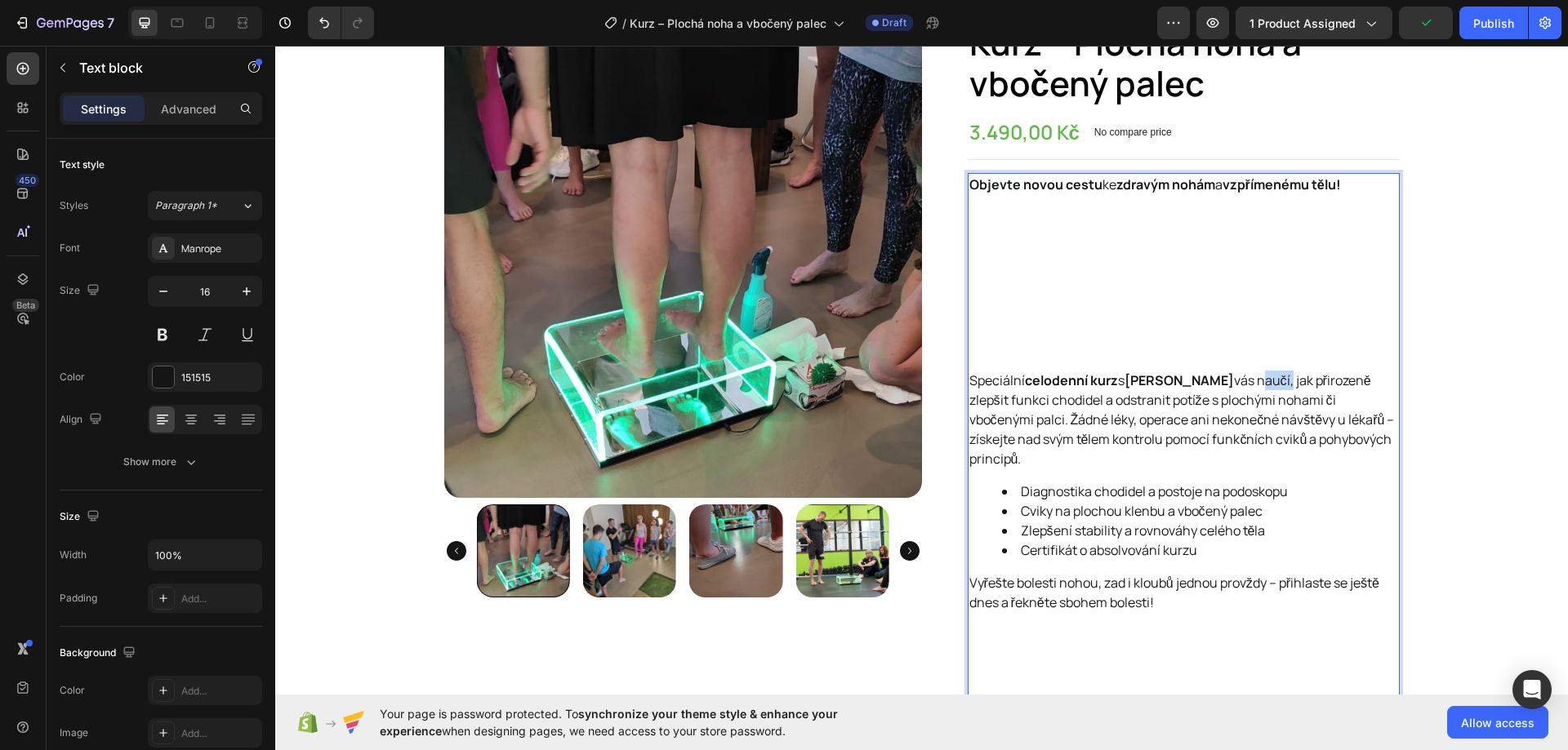
drag, startPoint x: 1271, startPoint y: 384, endPoint x: 1306, endPoint y: 384, distance: 35.0
click at [1306, 384] on p "Speciální celodenní kurz s Tomášem Ďuránem vás naučí, jak přirozeně zlepšit fun…" at bounding box center [1183, 419] width 428 height 98
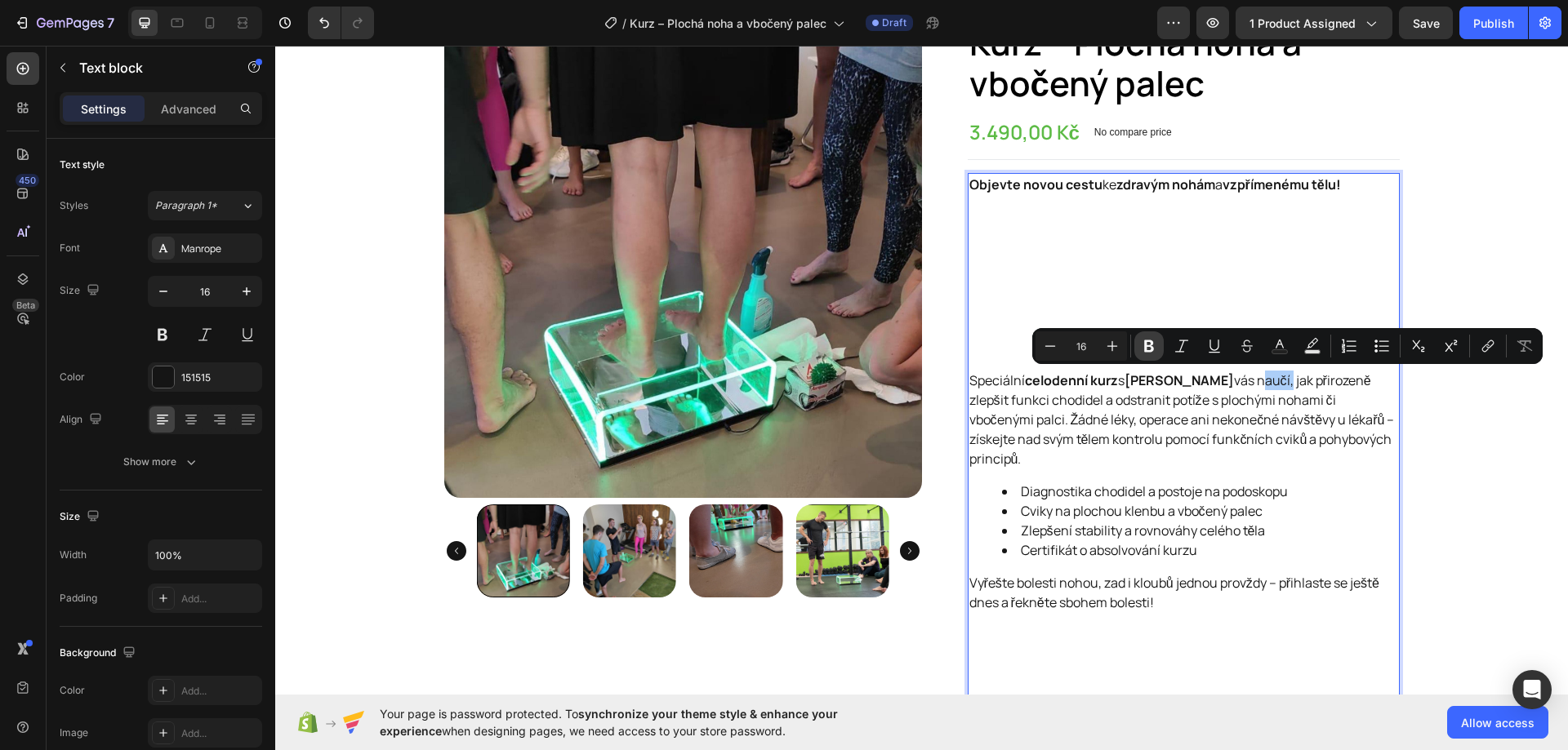
click at [1157, 341] on button "Bold" at bounding box center [1148, 345] width 29 height 29
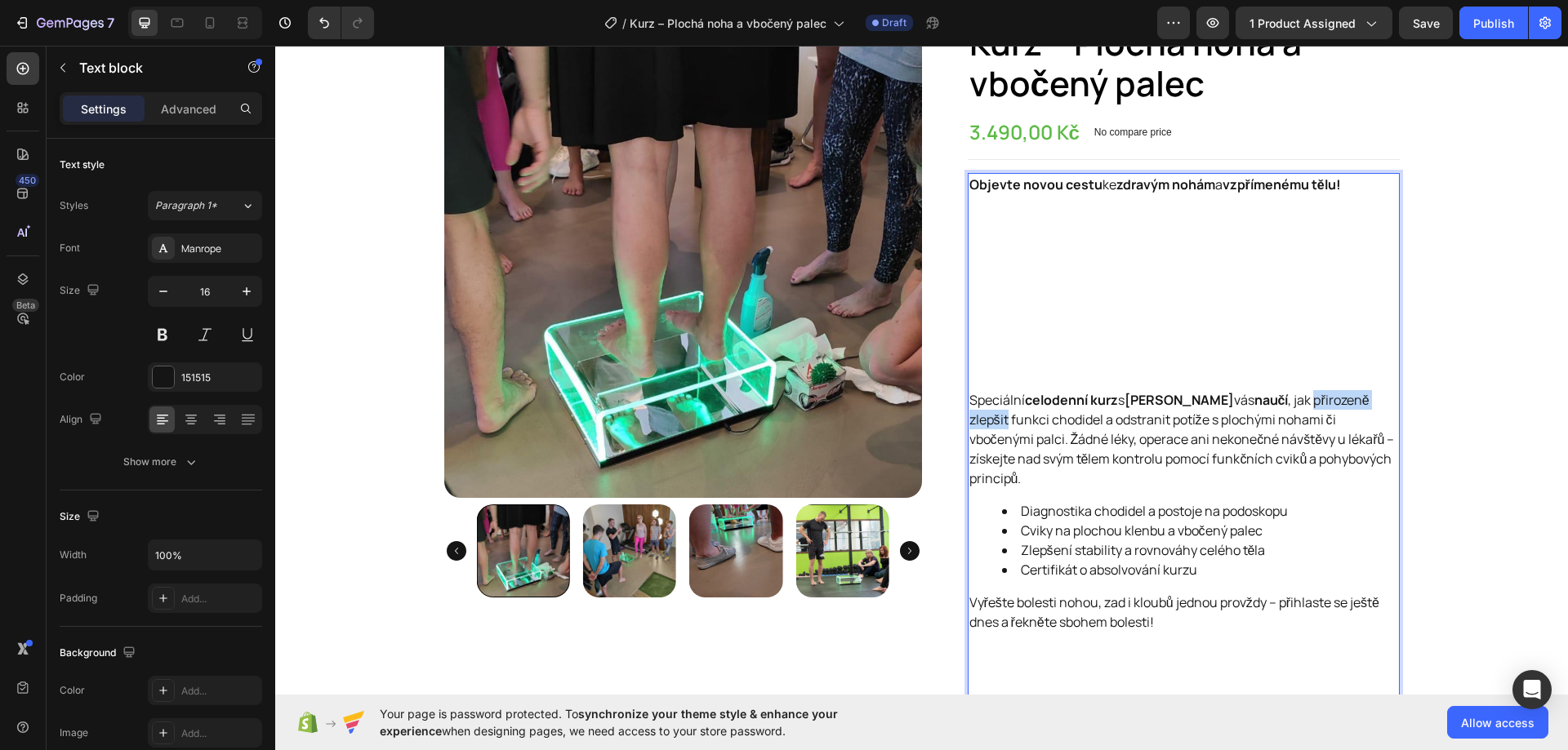
drag, startPoint x: 1332, startPoint y: 401, endPoint x: 1003, endPoint y: 419, distance: 329.5
click at [1003, 419] on p "Speciální celodenní kurz s Tomášem Ďuránem vás naučí , jak přirozeně zlepšit fu…" at bounding box center [1183, 439] width 428 height 98
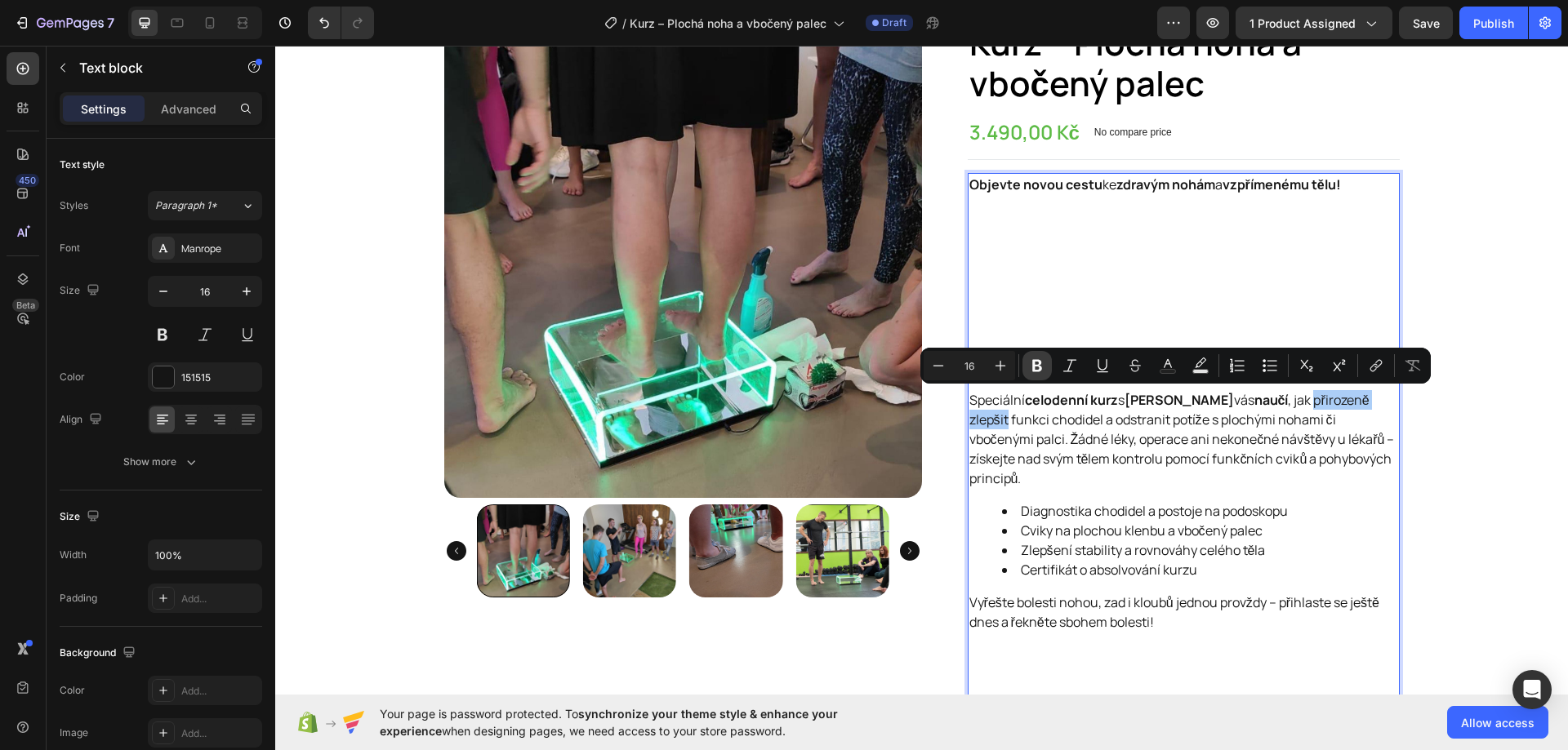
click at [1034, 374] on button "Bold" at bounding box center [1037, 365] width 29 height 29
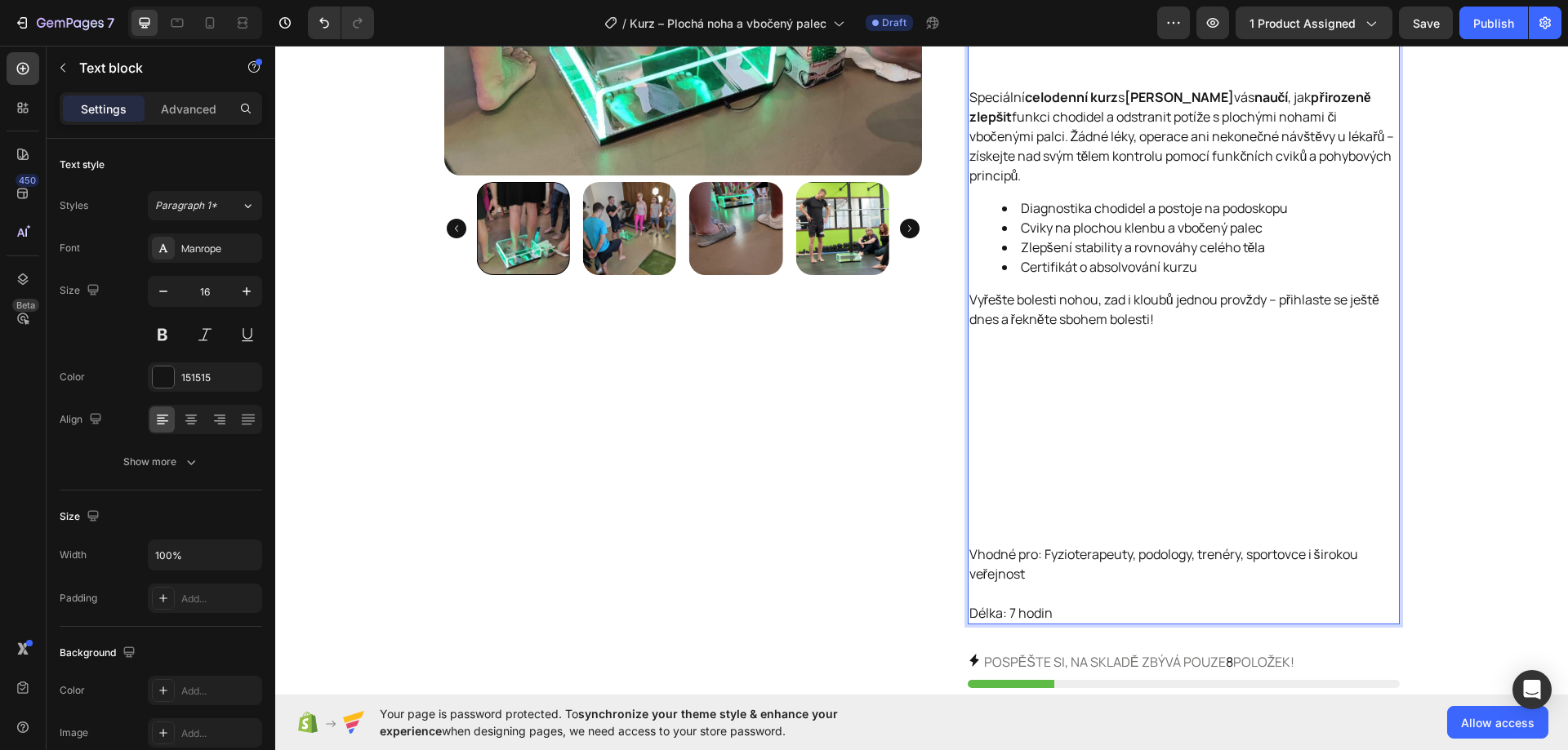
scroll to position [408, 0]
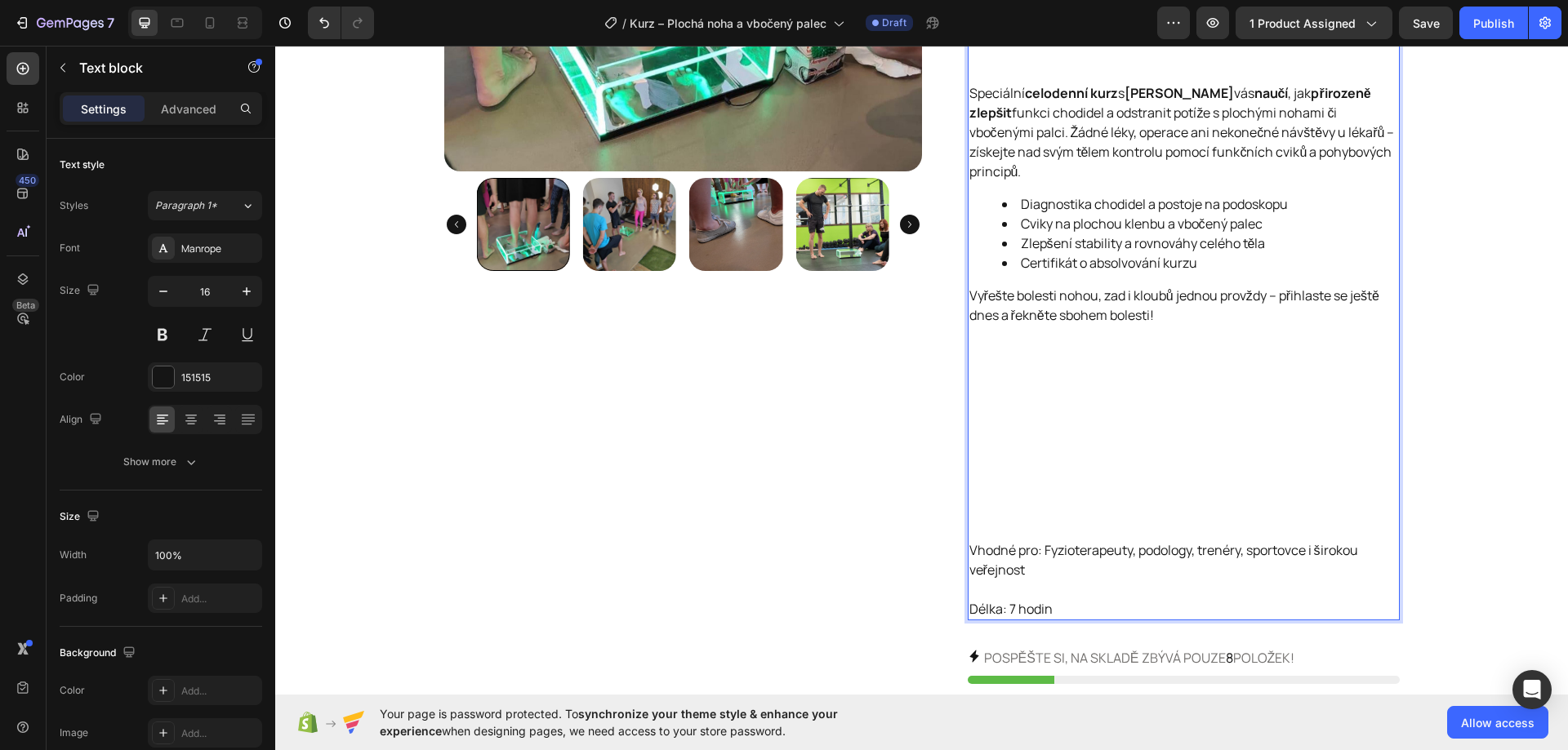
click at [1059, 599] on p "Vhodné pro: Fyzioterapeuty, podology, trenéry, sportovce i širokou veřejnost Dé…" at bounding box center [1183, 579] width 428 height 79
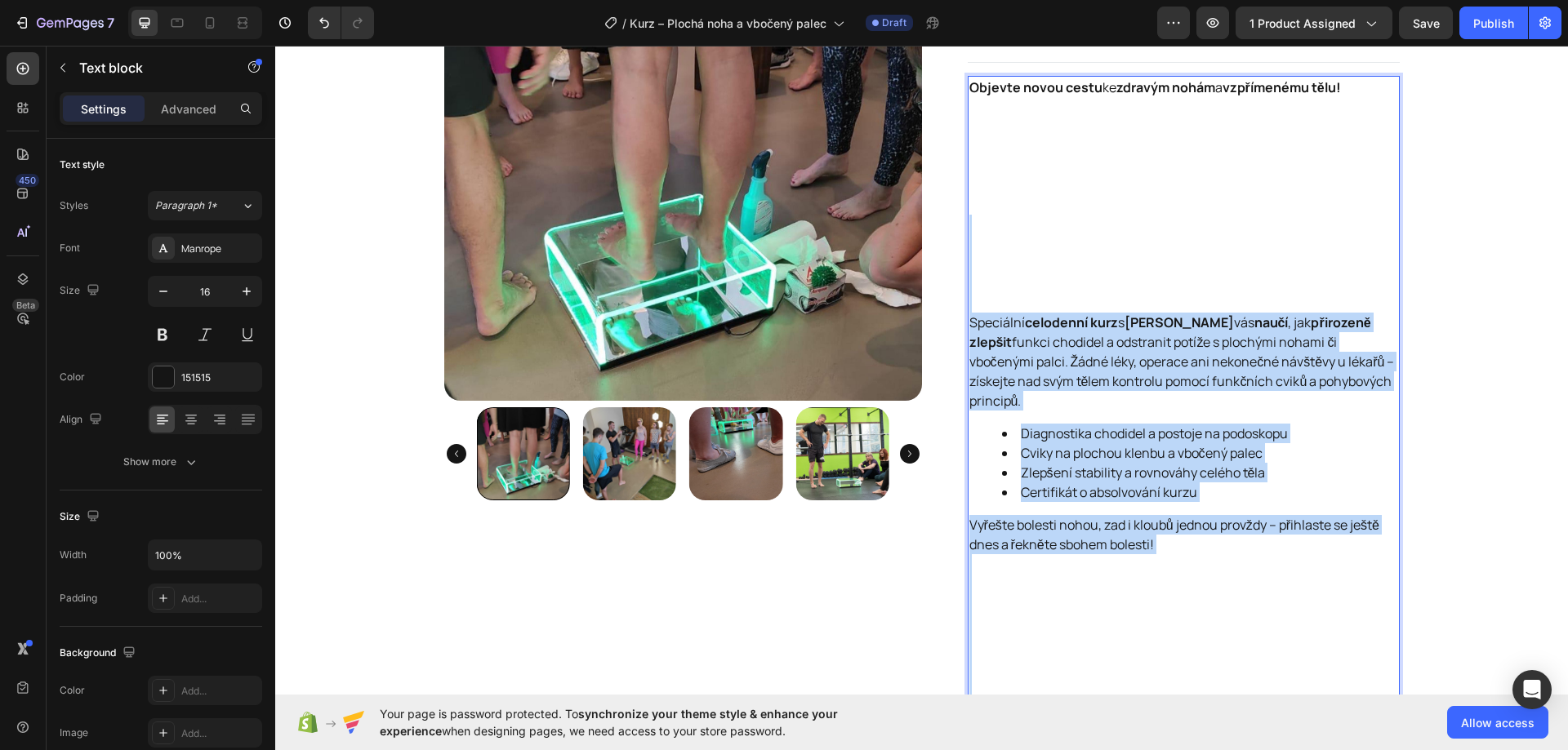
scroll to position [0, 0]
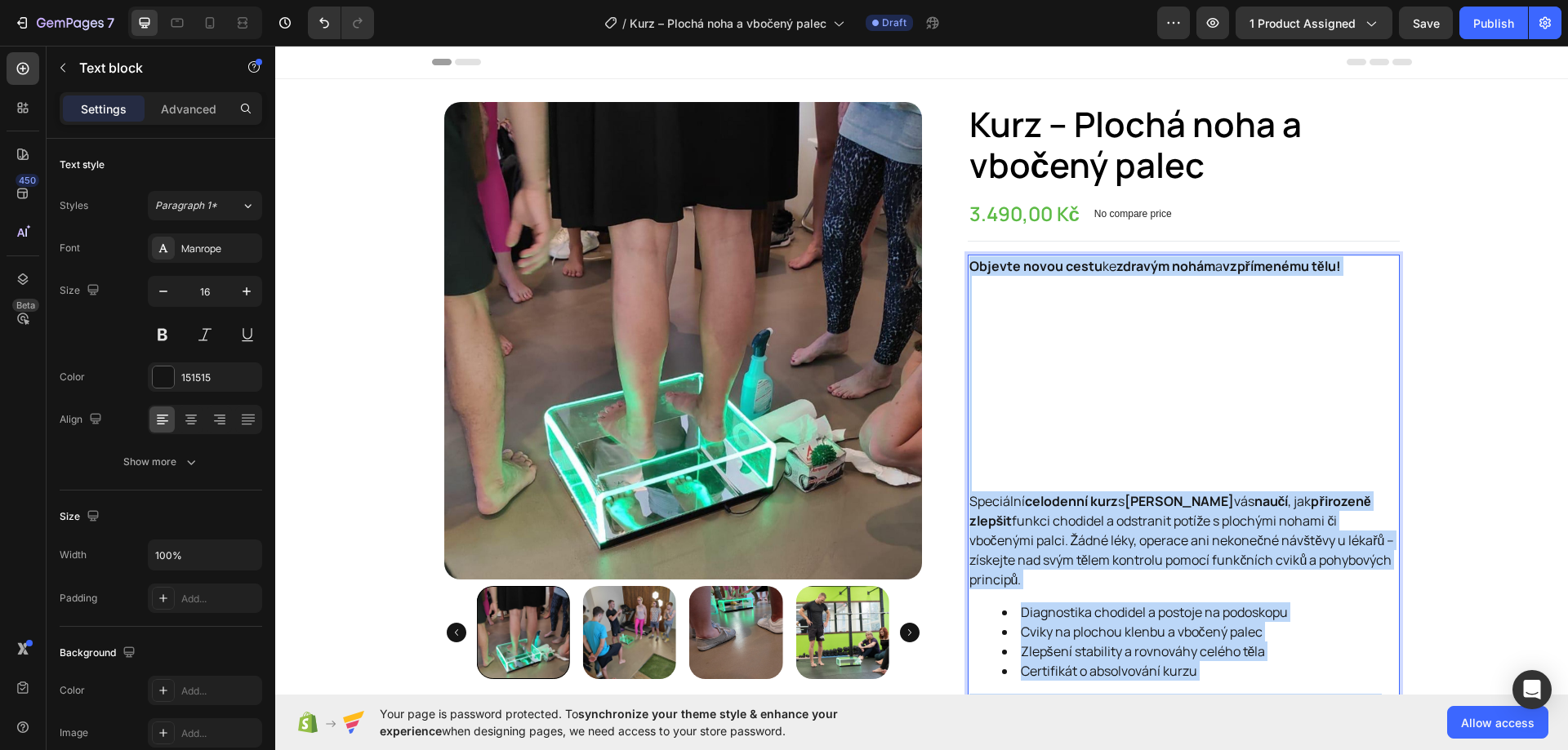
drag, startPoint x: 1060, startPoint y: 609, endPoint x: 965, endPoint y: 261, distance: 360.7
click at [968, 261] on div "Objevte novou cestu ke zdravým nohám a vzpřímenému tělu! Speciální celodenní ku…" at bounding box center [1183, 641] width 432 height 774
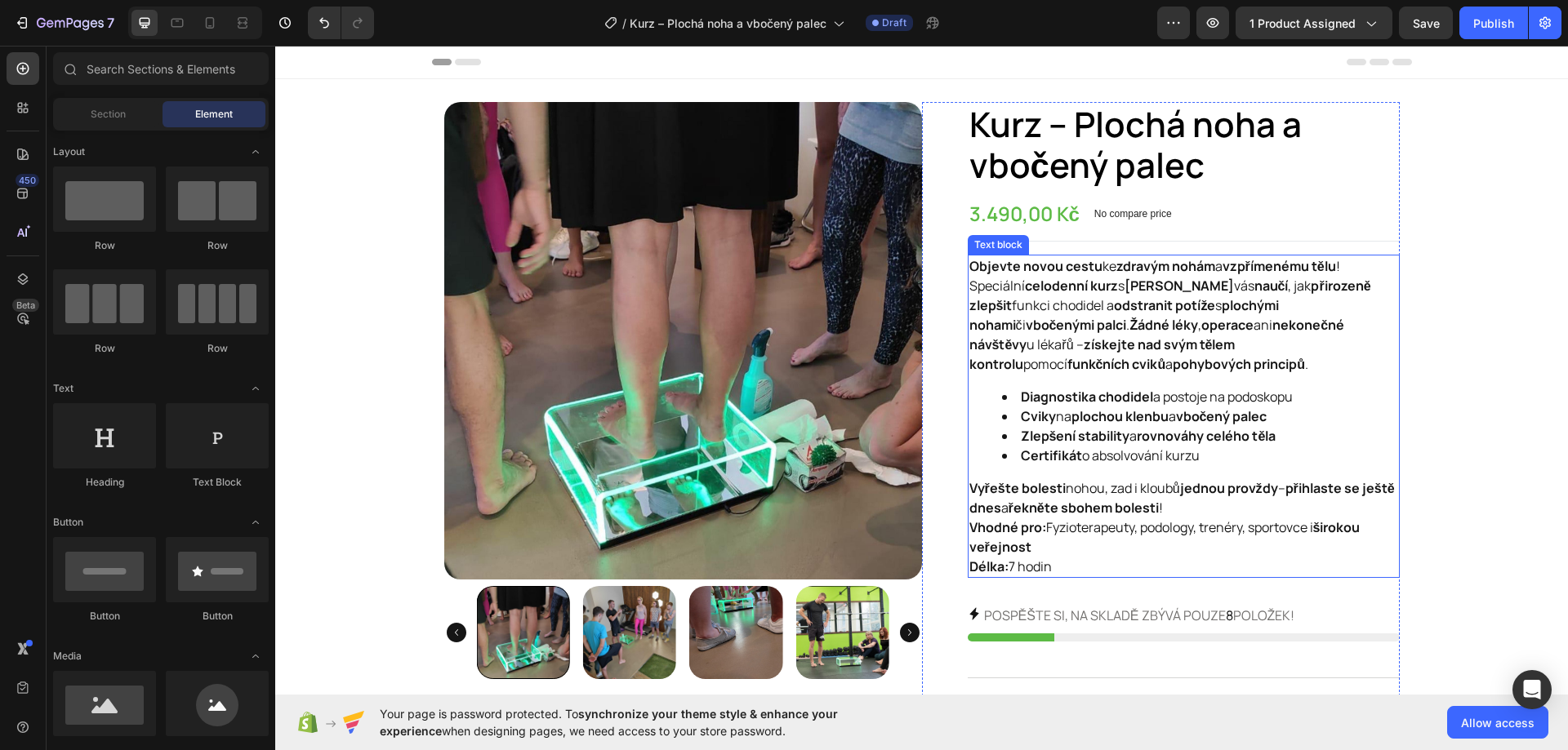
click at [1127, 530] on p "Vhodné pro: Fyzioterapeuty, podology, trenéry, sportovce i širokou veřejnost Dé…" at bounding box center [1183, 546] width 428 height 59
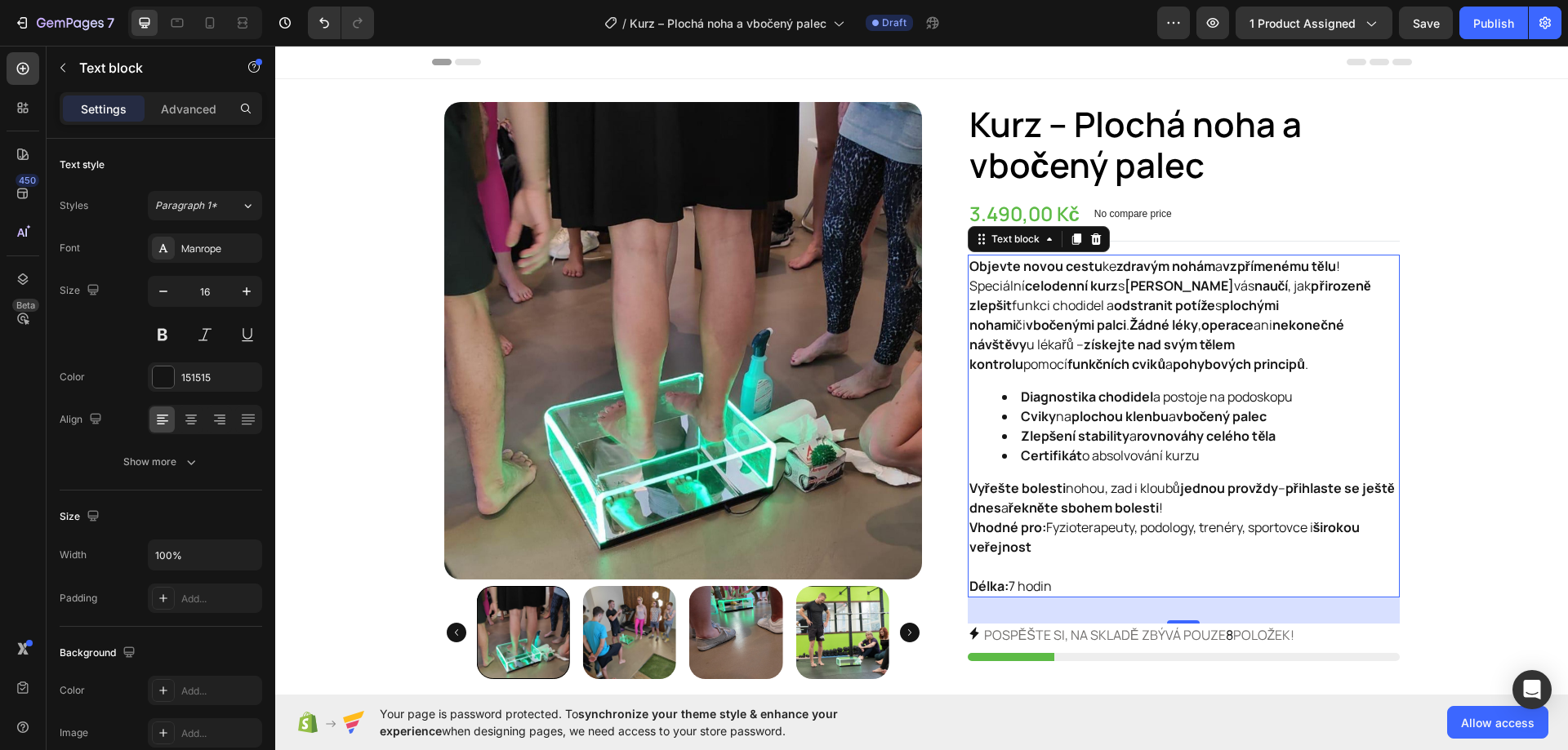
click at [1210, 503] on p "Vyřešte bolesti nohou, zad i kloubů jednou provždy – přihlaste se ještě dnes a …" at bounding box center [1183, 498] width 428 height 39
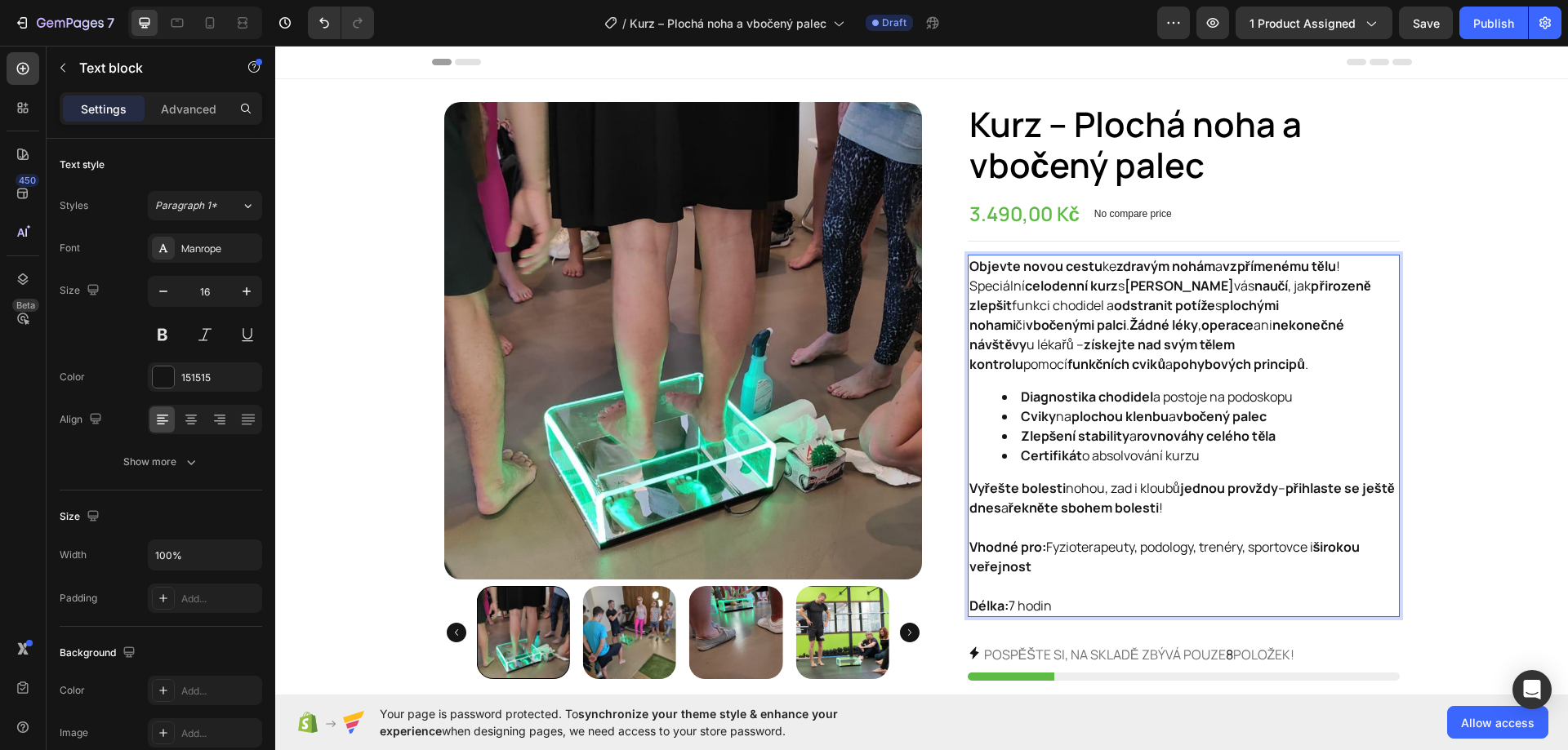
click at [969, 585] on p "Vhodné pro: Fyzioterapeuty, podology, trenéry, sportovce i širokou veřejnost Dé…" at bounding box center [1183, 575] width 428 height 79
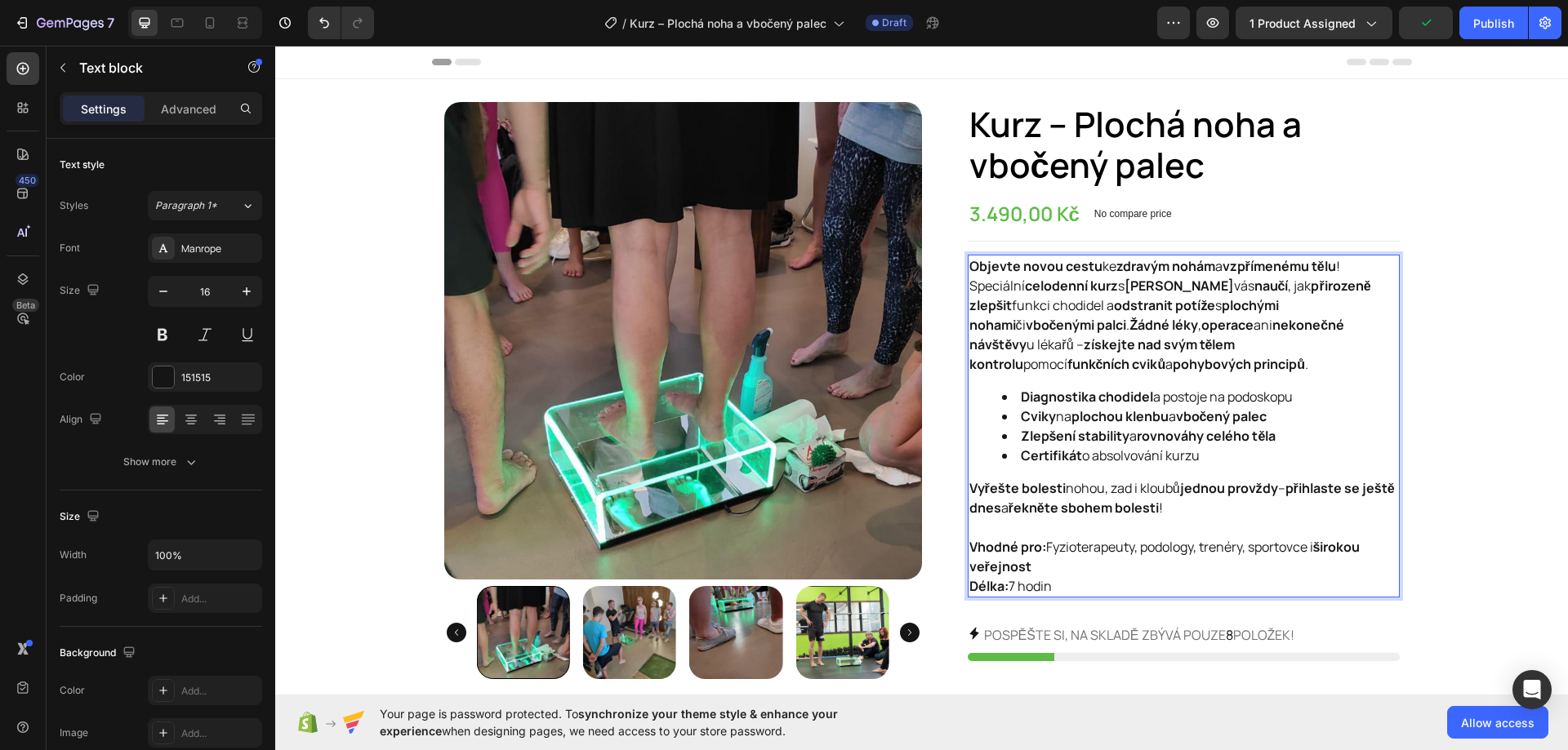
click at [1314, 276] on p "Speciální celodenní kurz s Tomášem Ďuránem vás naučí , jak přirozeně zlepšit fu…" at bounding box center [1183, 325] width 428 height 98
click at [1346, 265] on p "Objevte novou cestu ke zdravým nohám a vzpřímenému tělu !" at bounding box center [1183, 266] width 428 height 19
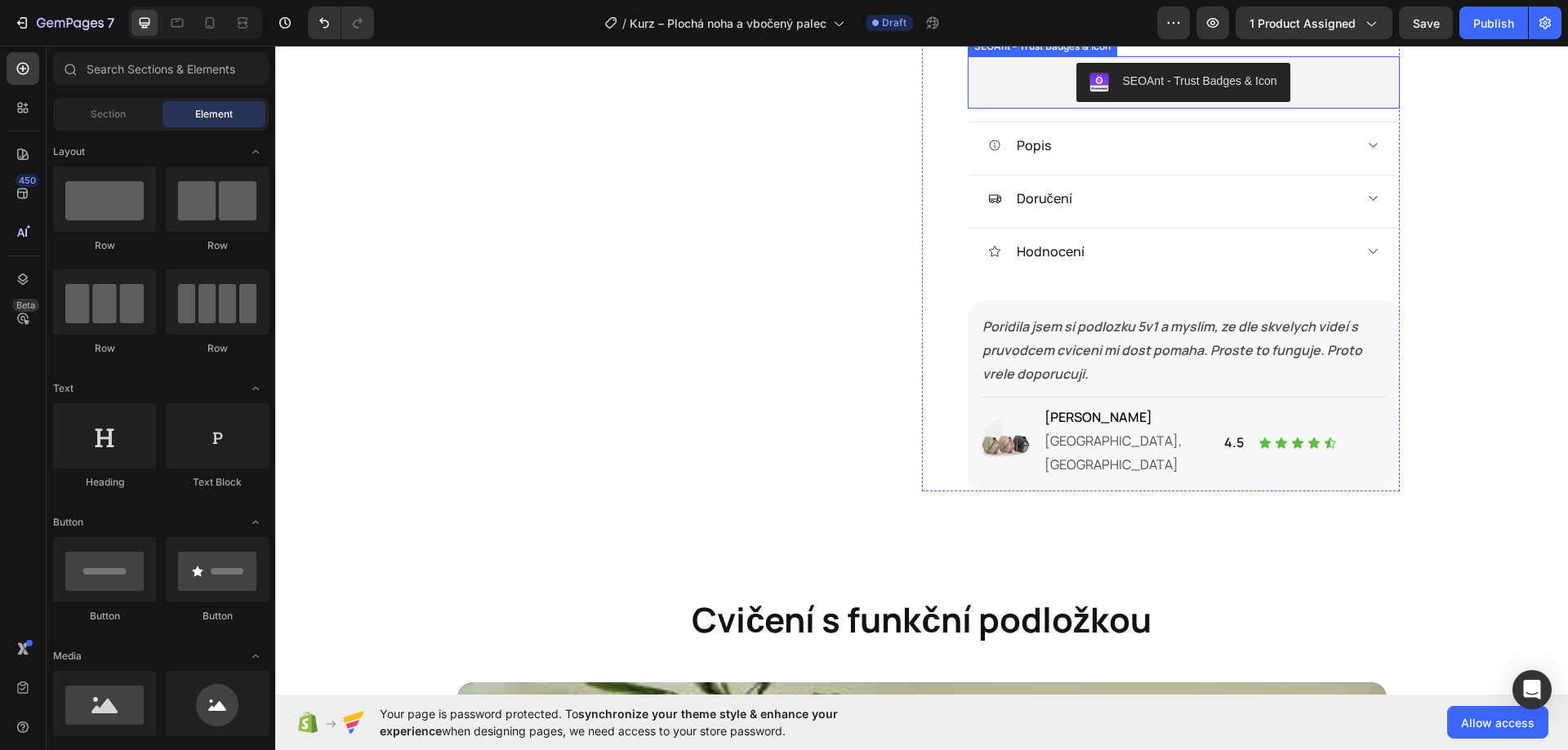
scroll to position [979, 0]
click at [1122, 154] on div "Popis" at bounding box center [1170, 145] width 365 height 25
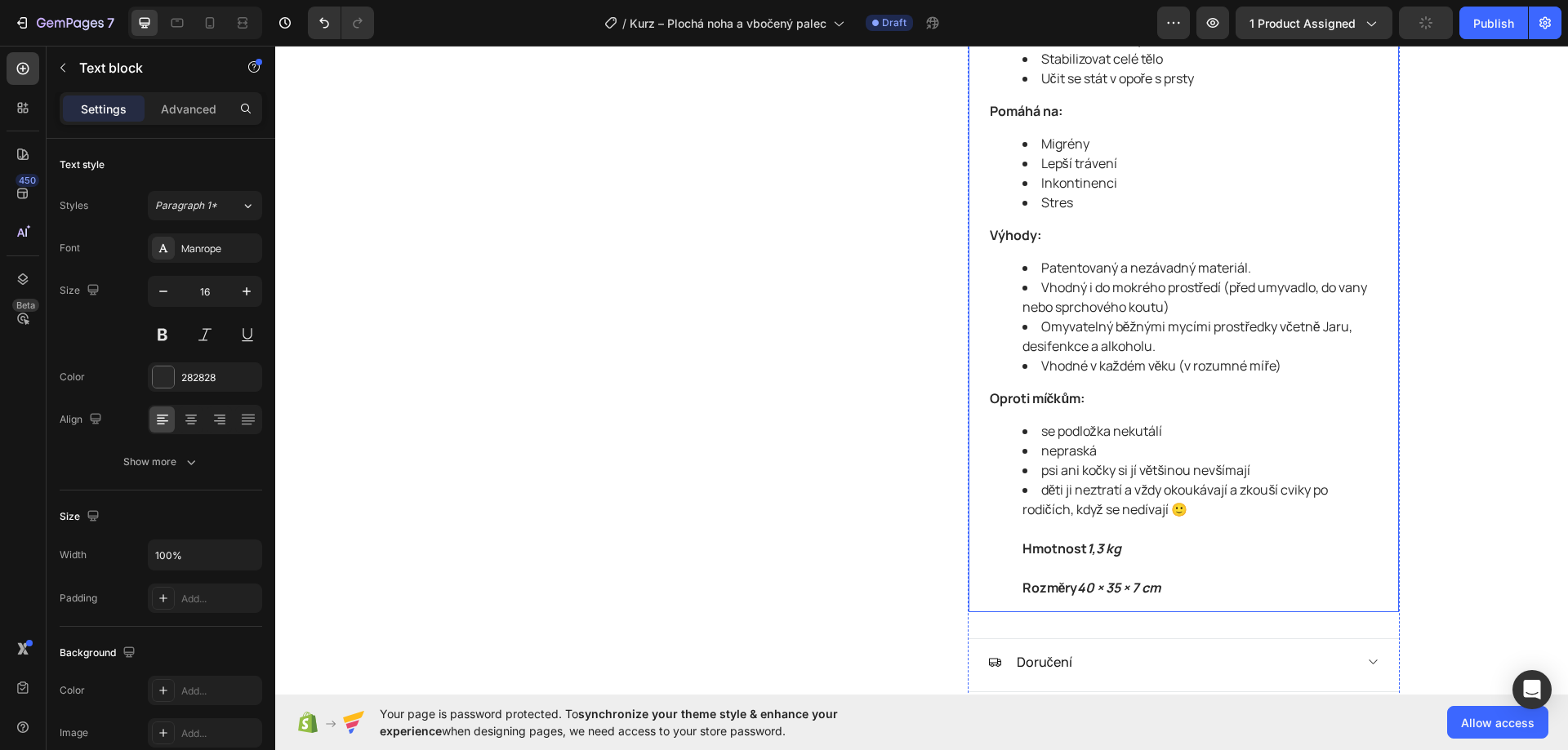
click at [1168, 572] on li "děti ji neztratí a vždy okoukávají a zkouší cviky po rodičích, když se nedívají…" at bounding box center [1200, 538] width 355 height 117
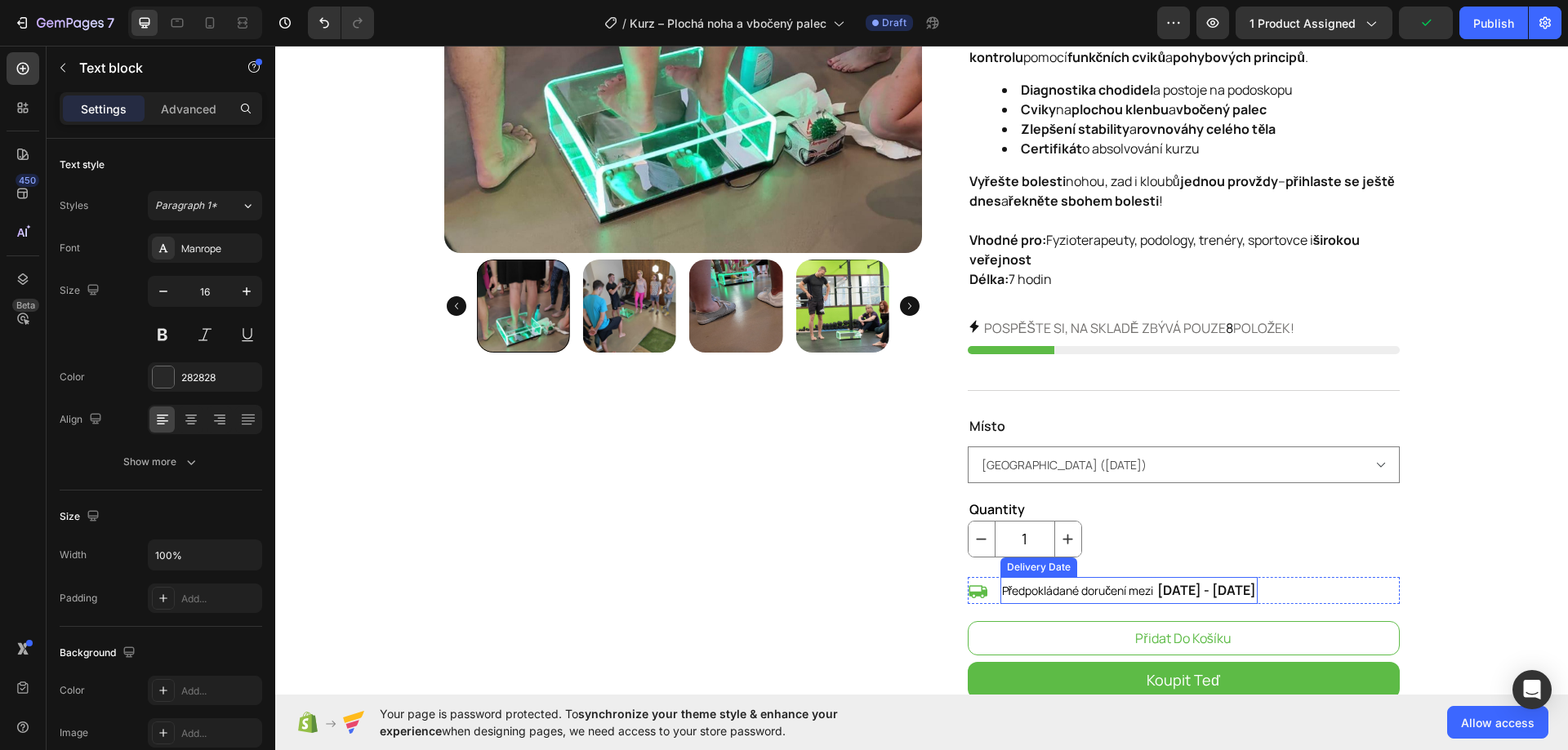
scroll to position [0, 0]
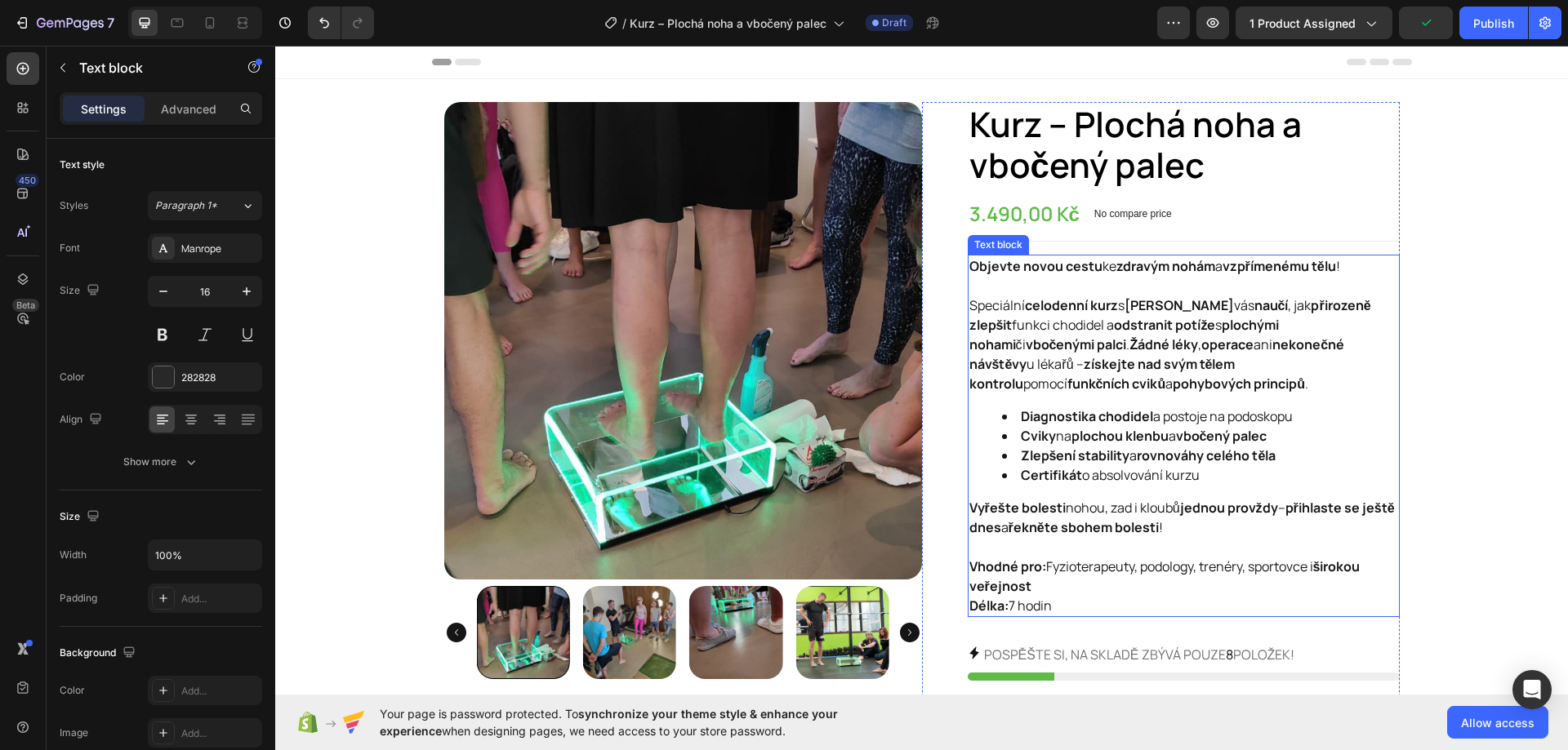
click at [1173, 485] on div "Objevte novou cestu ke zdravým nohám a vzpřímenému tělu ! Speciální celodenní k…" at bounding box center [1183, 436] width 432 height 363
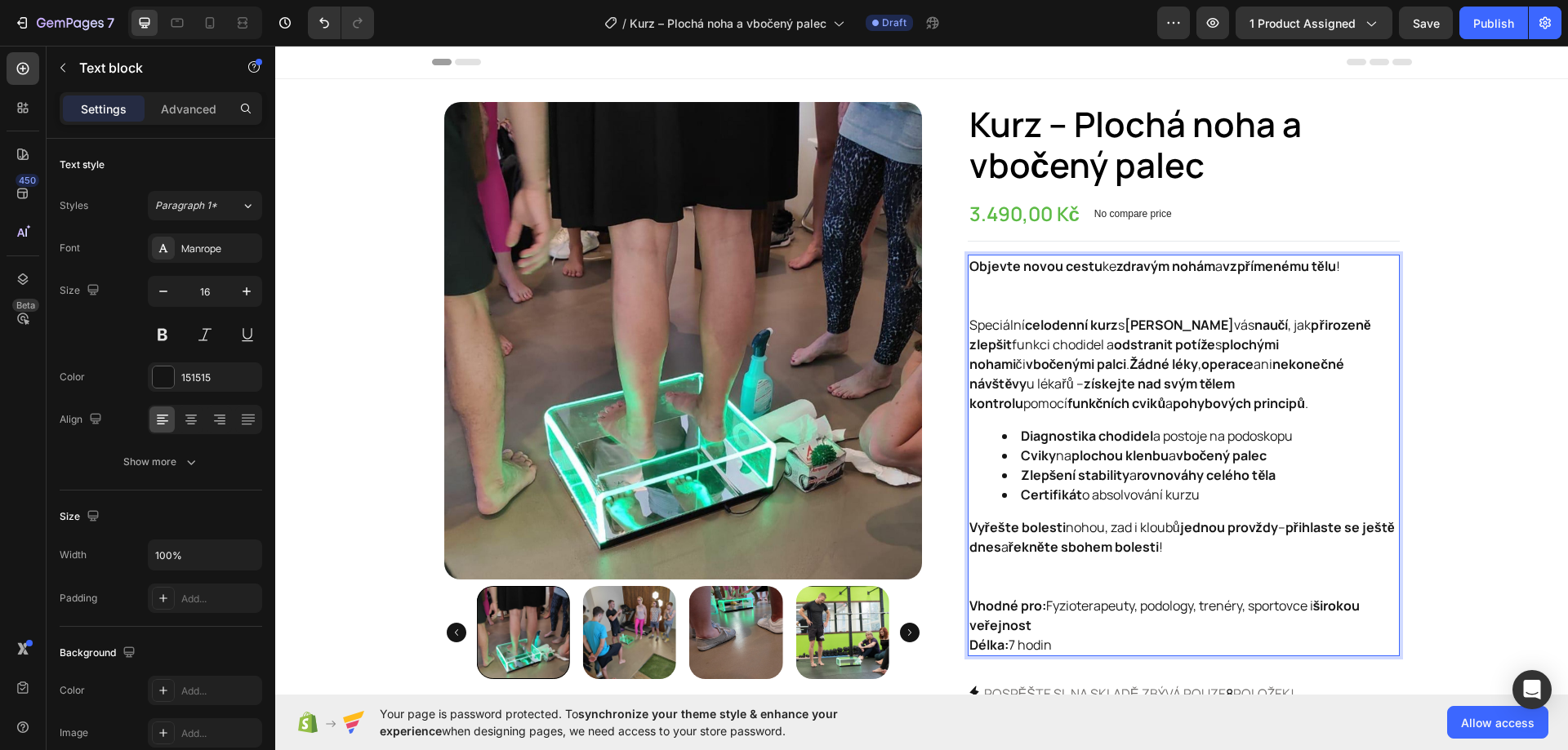
click at [1021, 286] on p "Objevte novou cestu ke zdravým nohám a vzpřímenému tělu !" at bounding box center [1183, 285] width 428 height 59
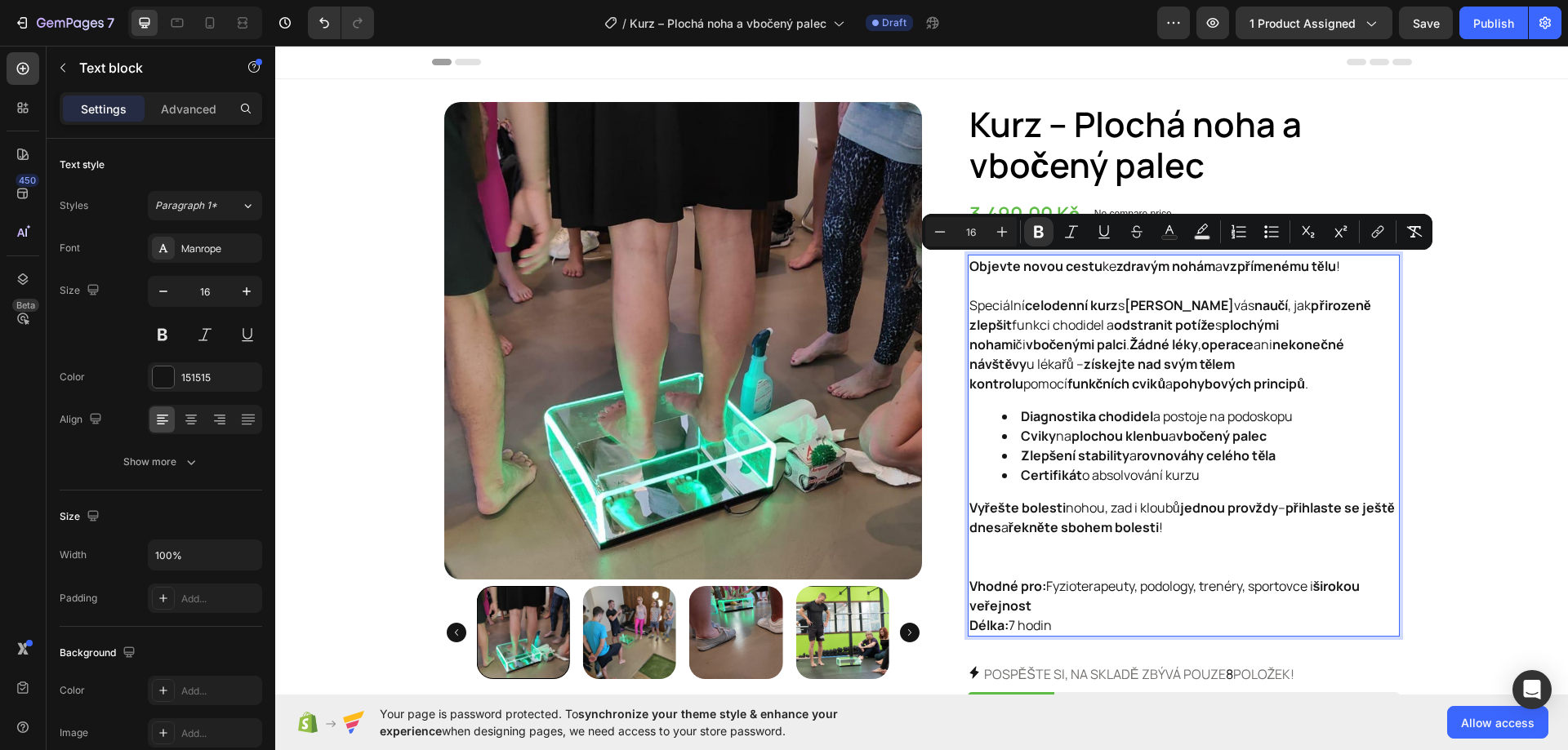
drag, startPoint x: 1070, startPoint y: 626, endPoint x: 965, endPoint y: 266, distance: 375.0
click at [968, 266] on div "Objevte novou cestu ke zdravým nohám a vzpřímenému tělu ! Speciální celodenní k…" at bounding box center [1183, 446] width 432 height 382
copy div "Objevte novou cestu ke zdravým nohám a vzpřímenému tělu ! Speciální celodenní k…"
click at [1019, 297] on p "Speciální celodenní kurz s Tomášem Ďuránem vás naučí , jak přirozeně zlepšit fu…" at bounding box center [1183, 344] width 428 height 98
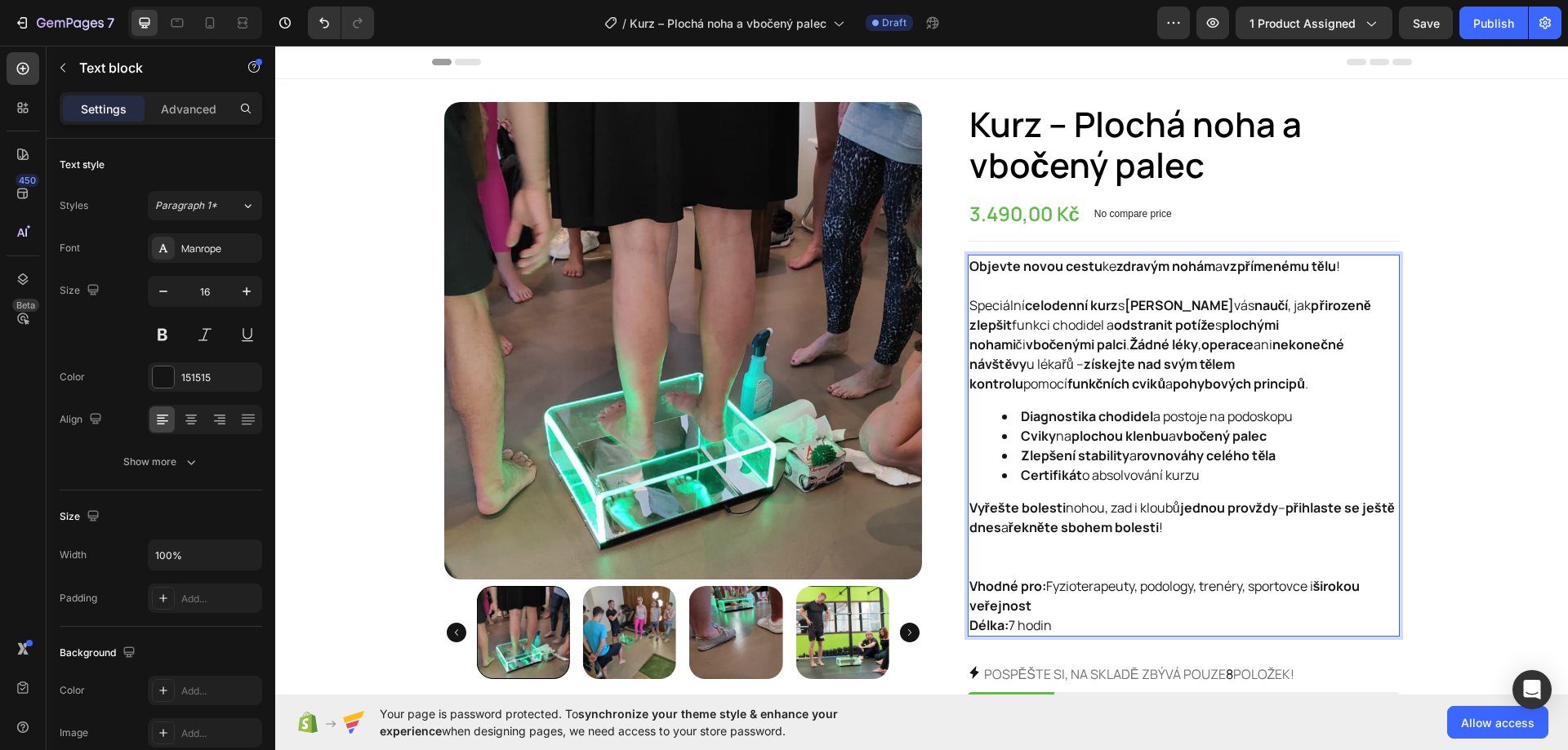
click at [1002, 288] on p "Objevte novou cestu ke zdravým nohám a vzpřímenému tělu !" at bounding box center [1183, 275] width 428 height 39
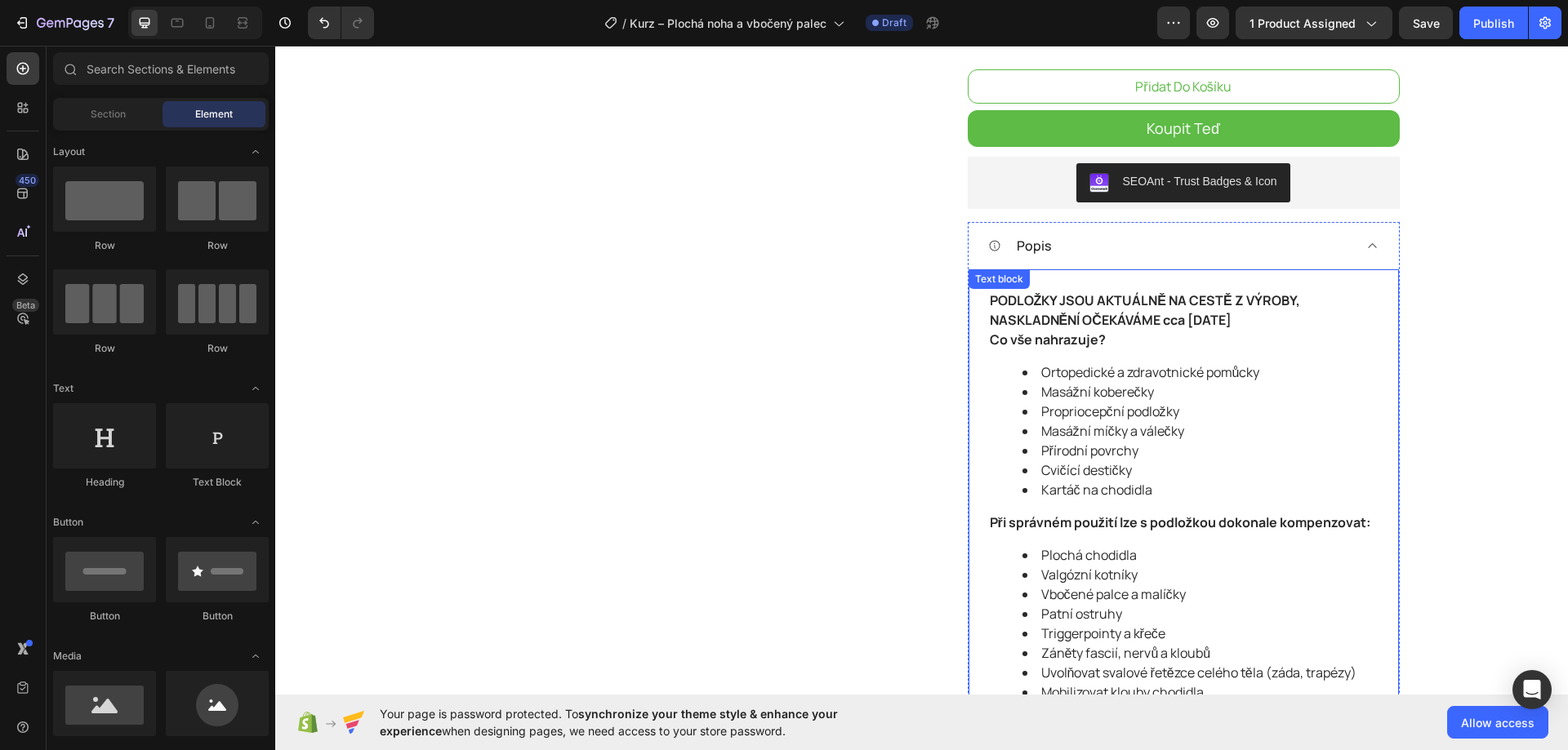
click at [1127, 318] on strong "PODLOŽKY JSOU AKTUÁLNĚ NA CESTĚ Z VÝROBY, NASKLADNĚNÍ OČEKÁVÁME cca 15.10.2025" at bounding box center [1144, 310] width 310 height 38
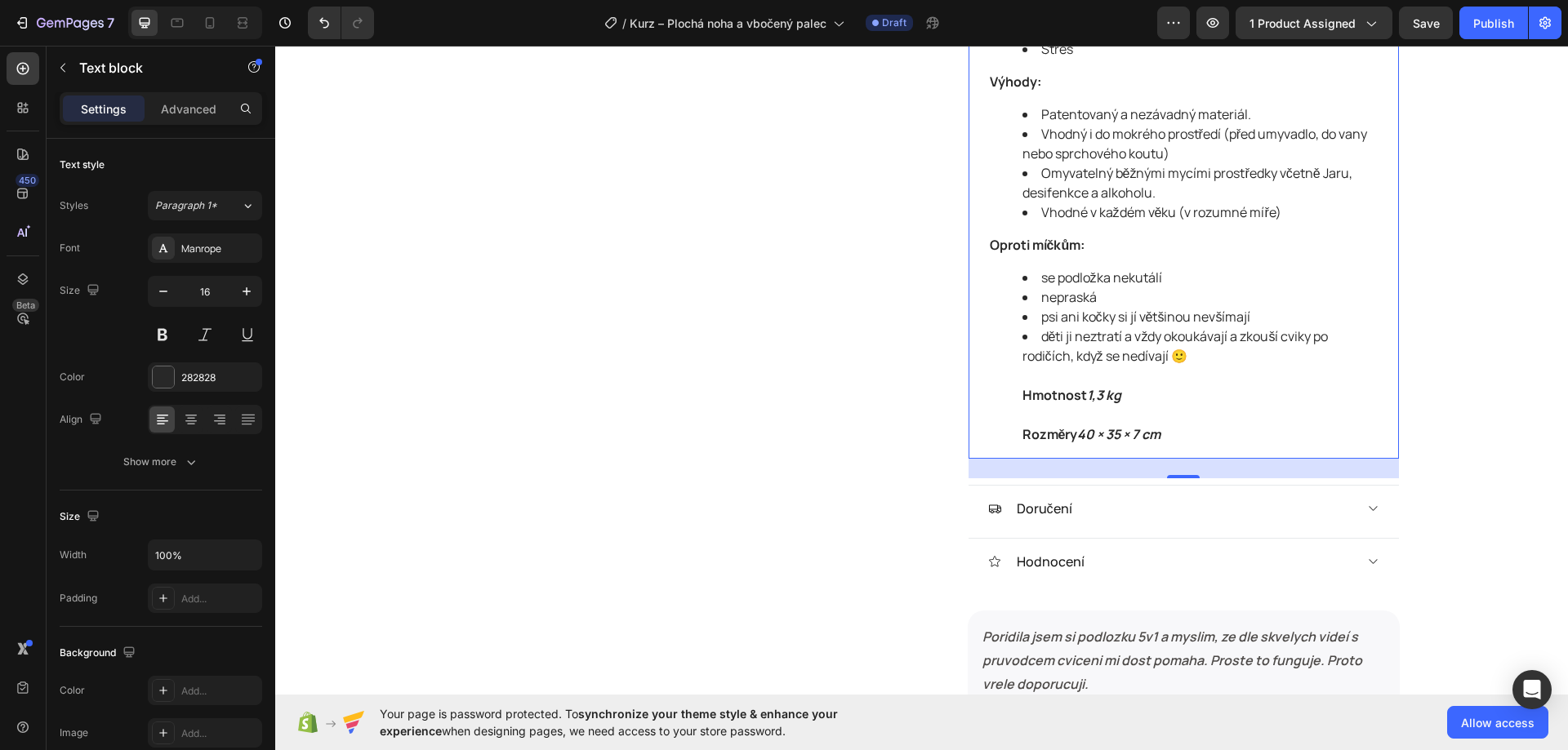
scroll to position [1877, 0]
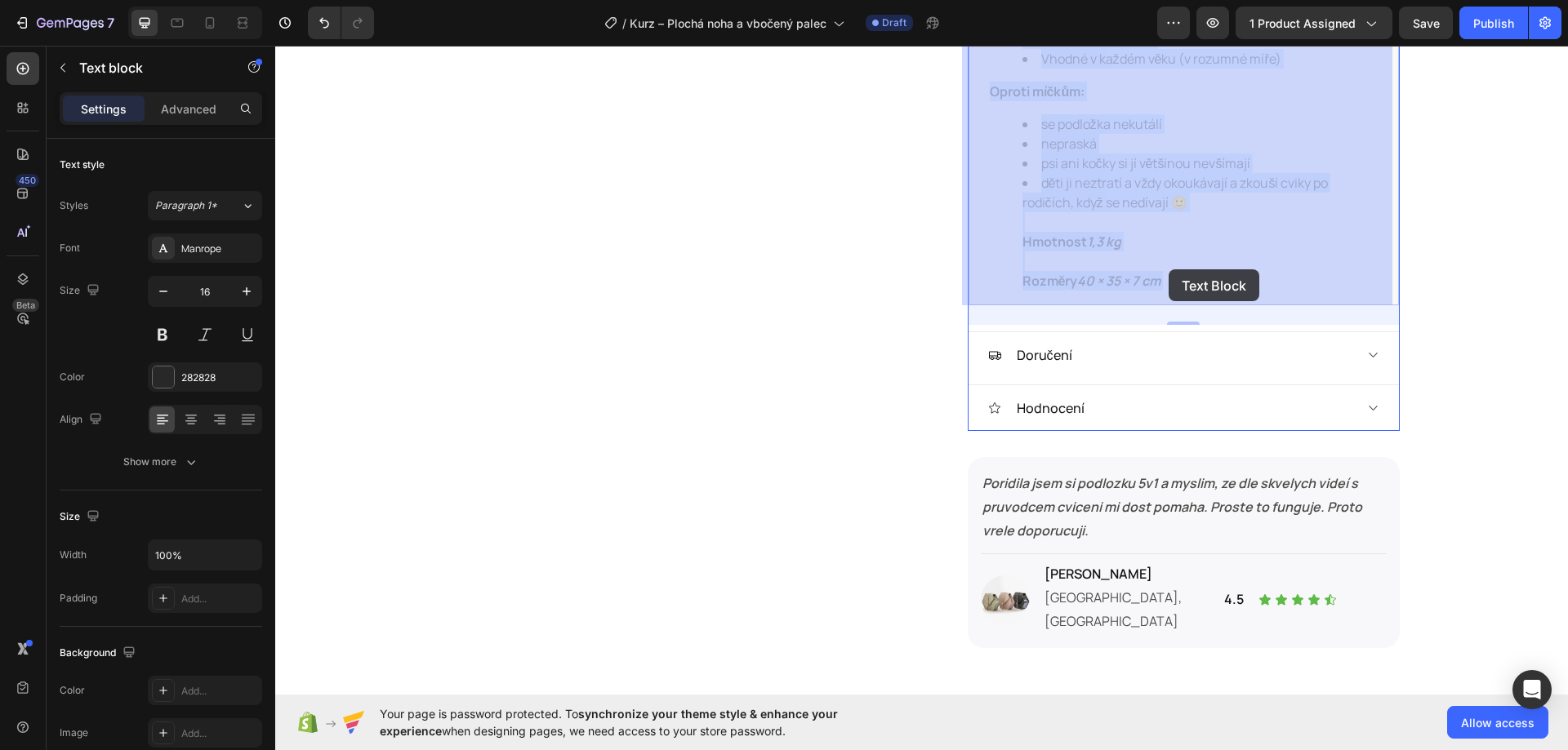
drag, startPoint x: 1166, startPoint y: 280, endPoint x: 1168, endPoint y: 269, distance: 11.2
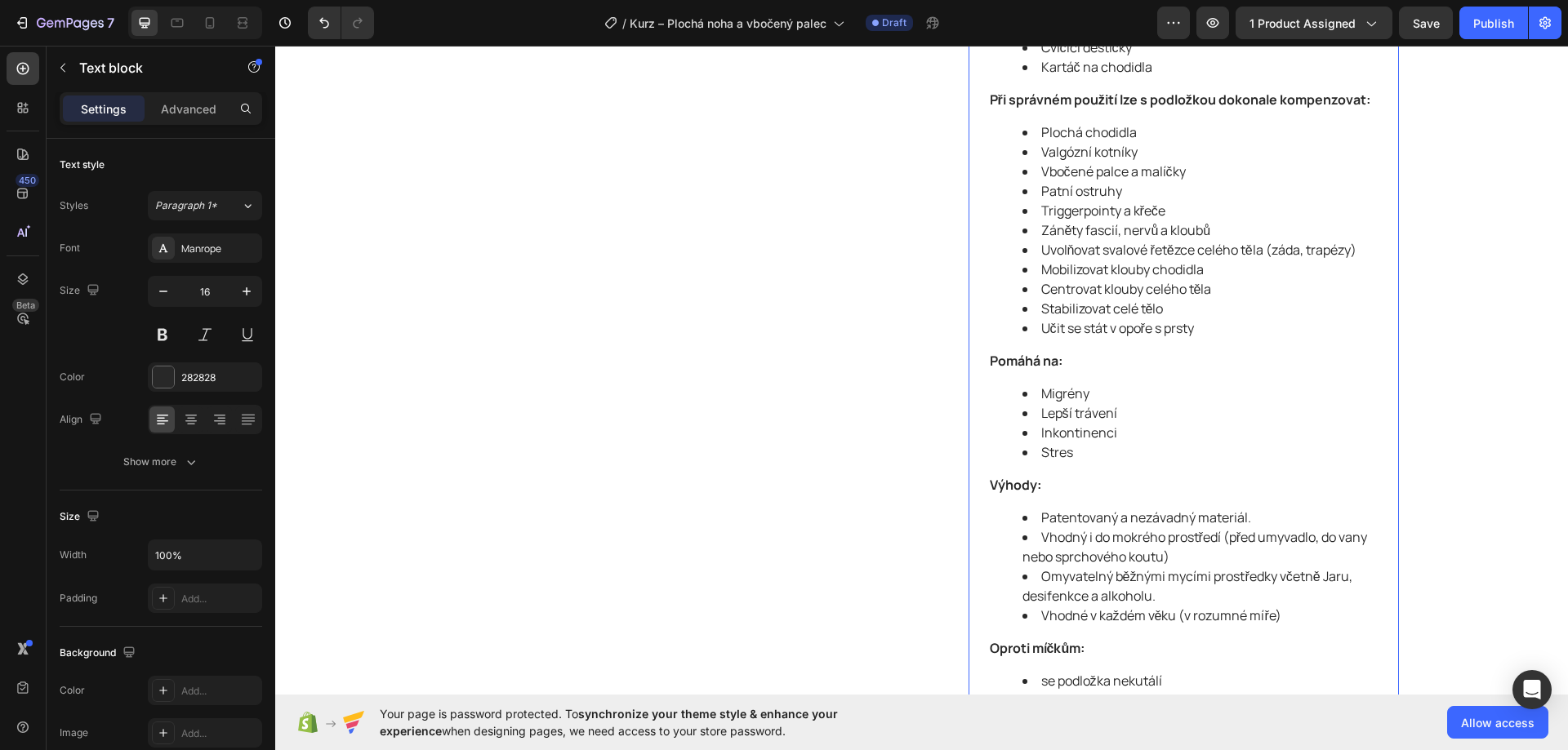
scroll to position [1810, 0]
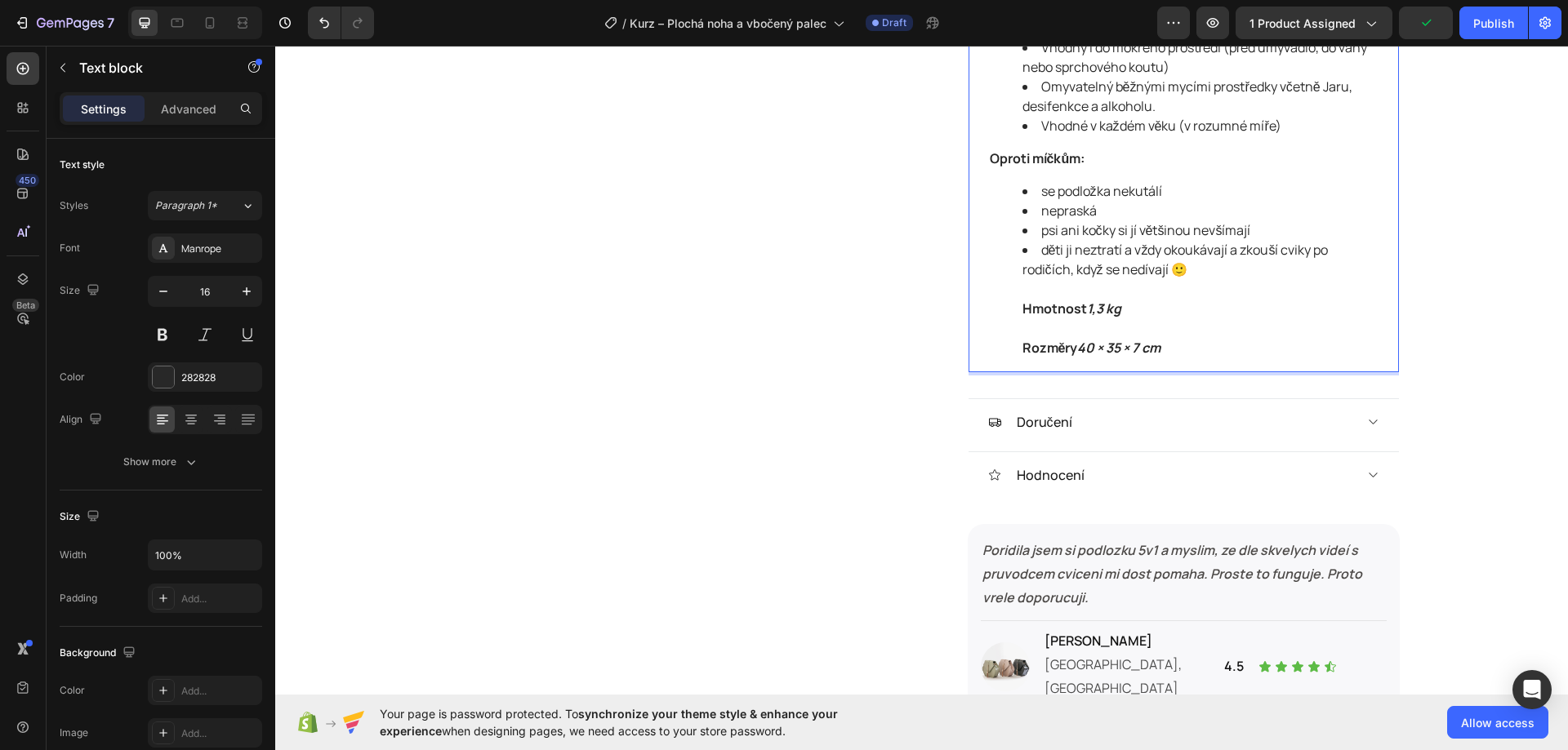
click at [1172, 344] on li "děti ji neztratí a vždy okoukávají a zkouší cviky po rodičích, když se nedívají…" at bounding box center [1200, 298] width 355 height 117
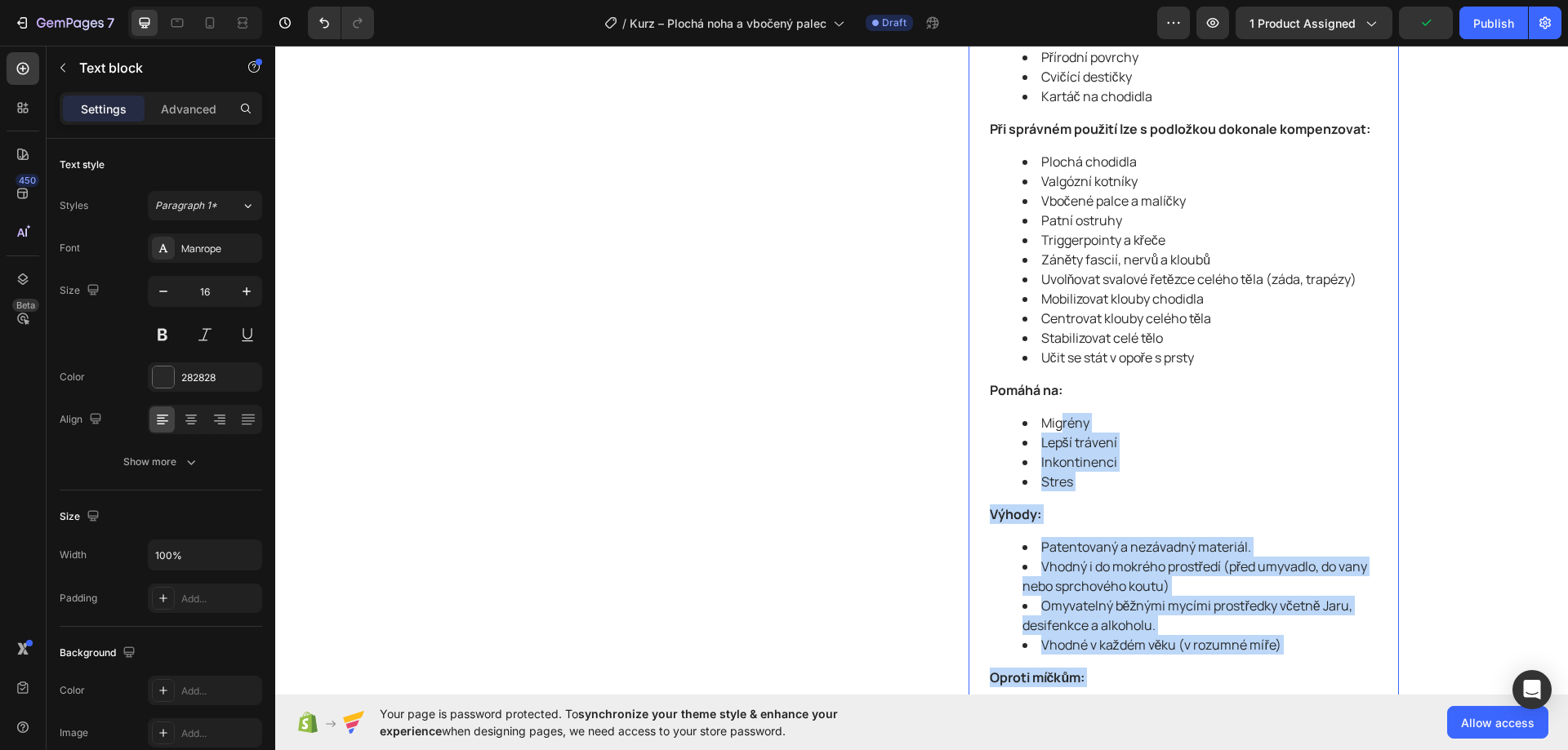
scroll to position [994, 0]
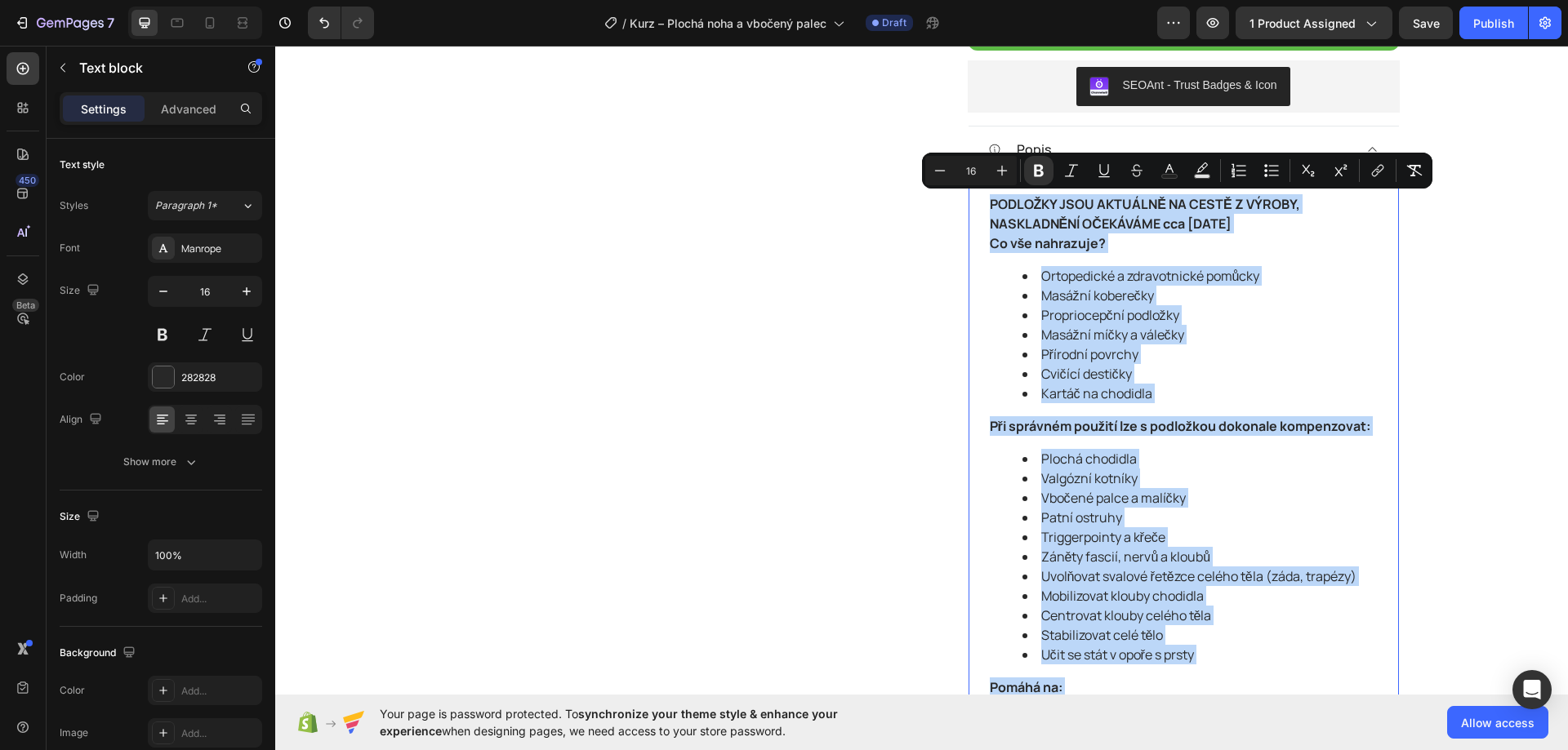
drag, startPoint x: 1158, startPoint y: 347, endPoint x: 985, endPoint y: 209, distance: 221.3
click at [988, 209] on div "PODLOŽKY JSOU AKTUÁLNĚ NA CESTĚ Z VÝROBY, NASKLADNĚNÍ OČEKÁVÁME cca 15.10.2025 …" at bounding box center [1183, 690] width 391 height 995
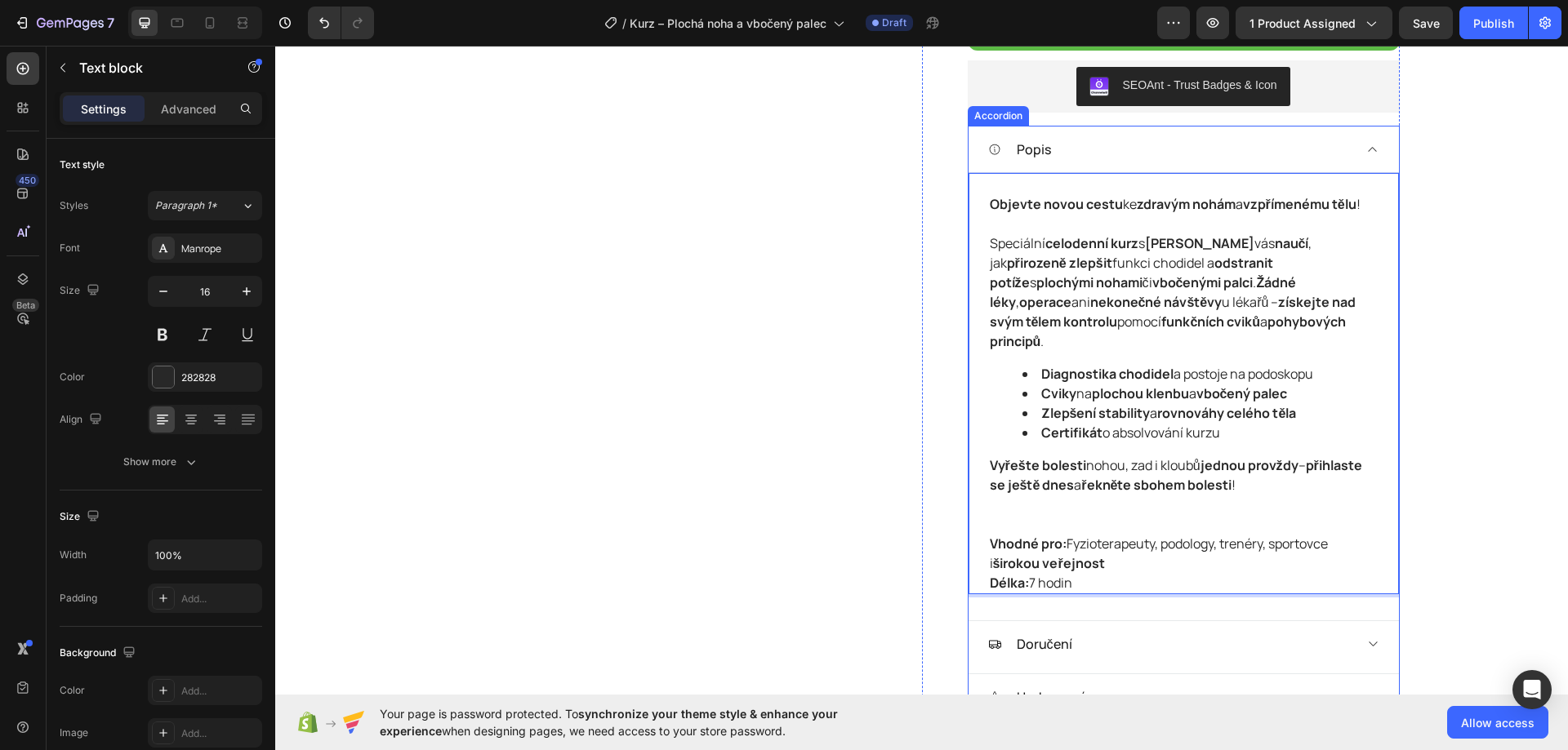
click at [1257, 156] on div "Popis" at bounding box center [1170, 149] width 365 height 25
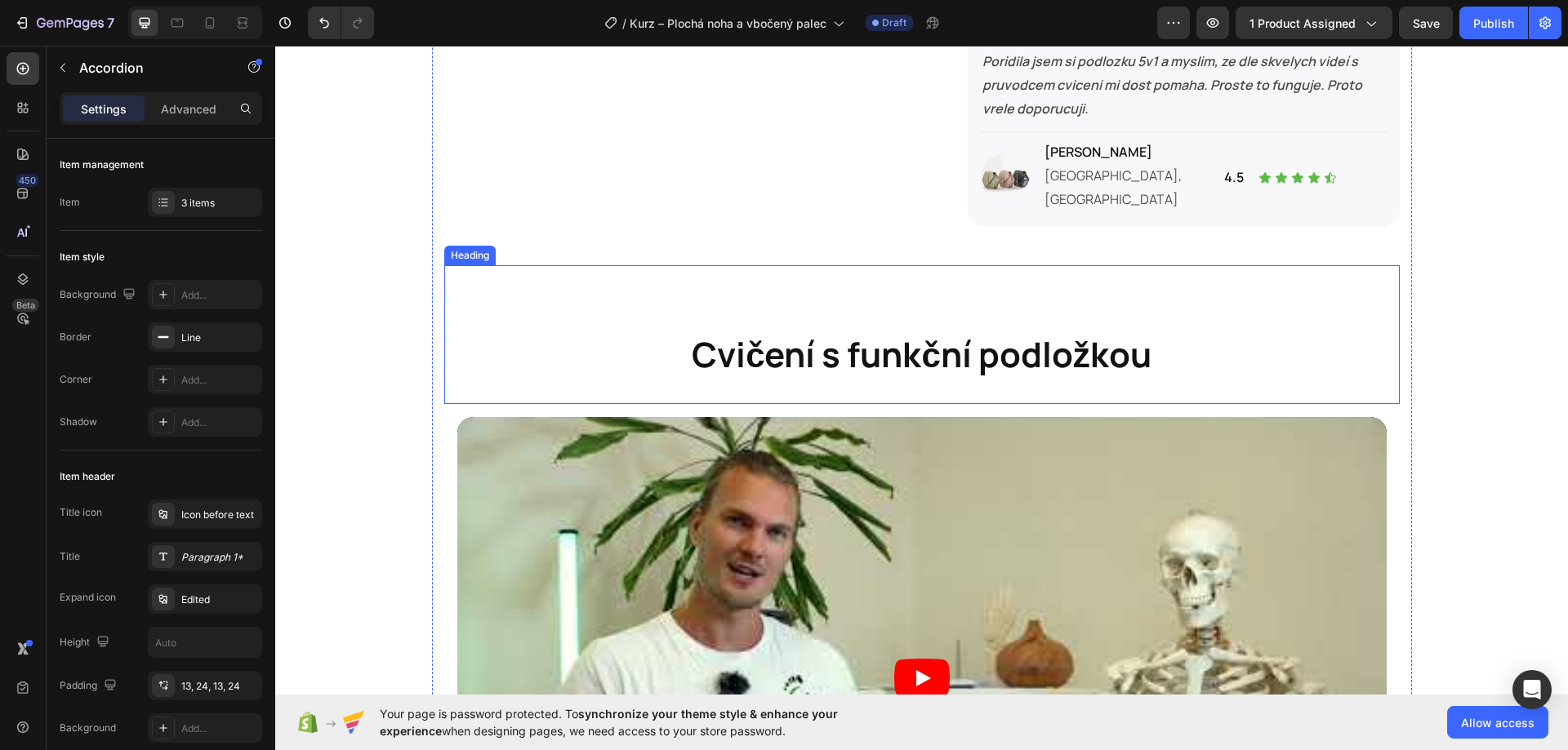
scroll to position [1239, 0]
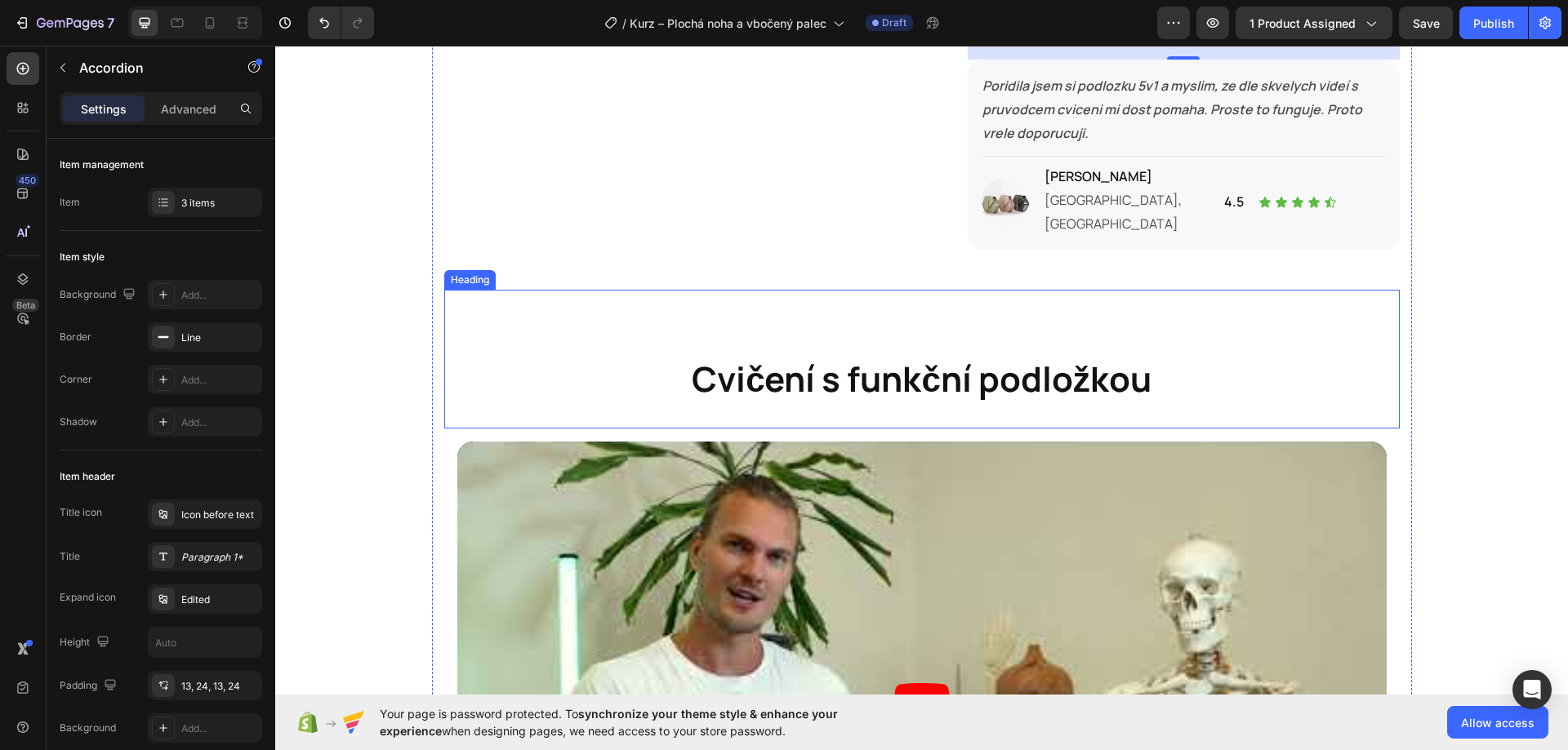
click at [827, 355] on h2 "Cvičení s funkční podložkou" at bounding box center [922, 379] width 955 height 49
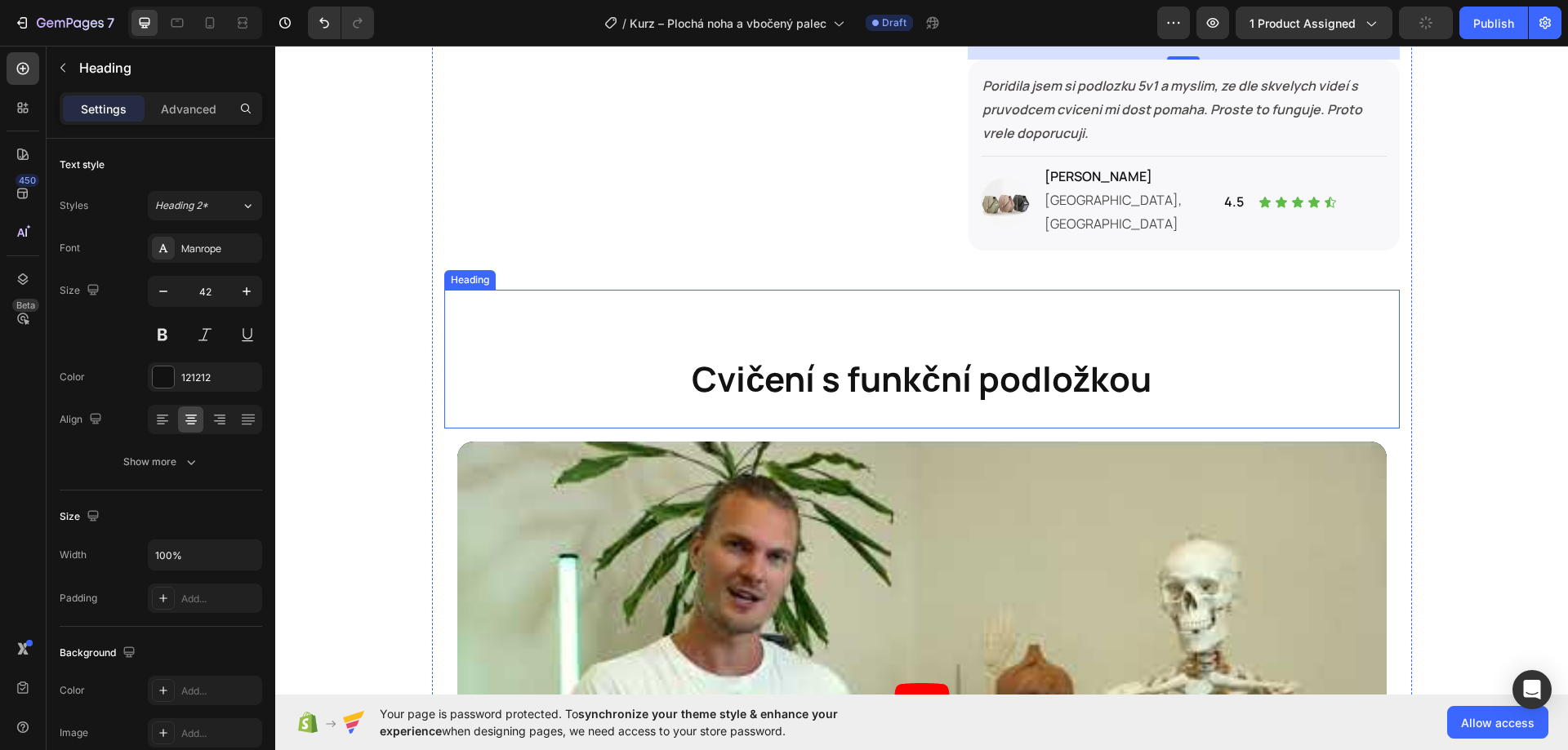
click at [827, 355] on h2 "Cvičení s funkční podložkou" at bounding box center [922, 379] width 955 height 49
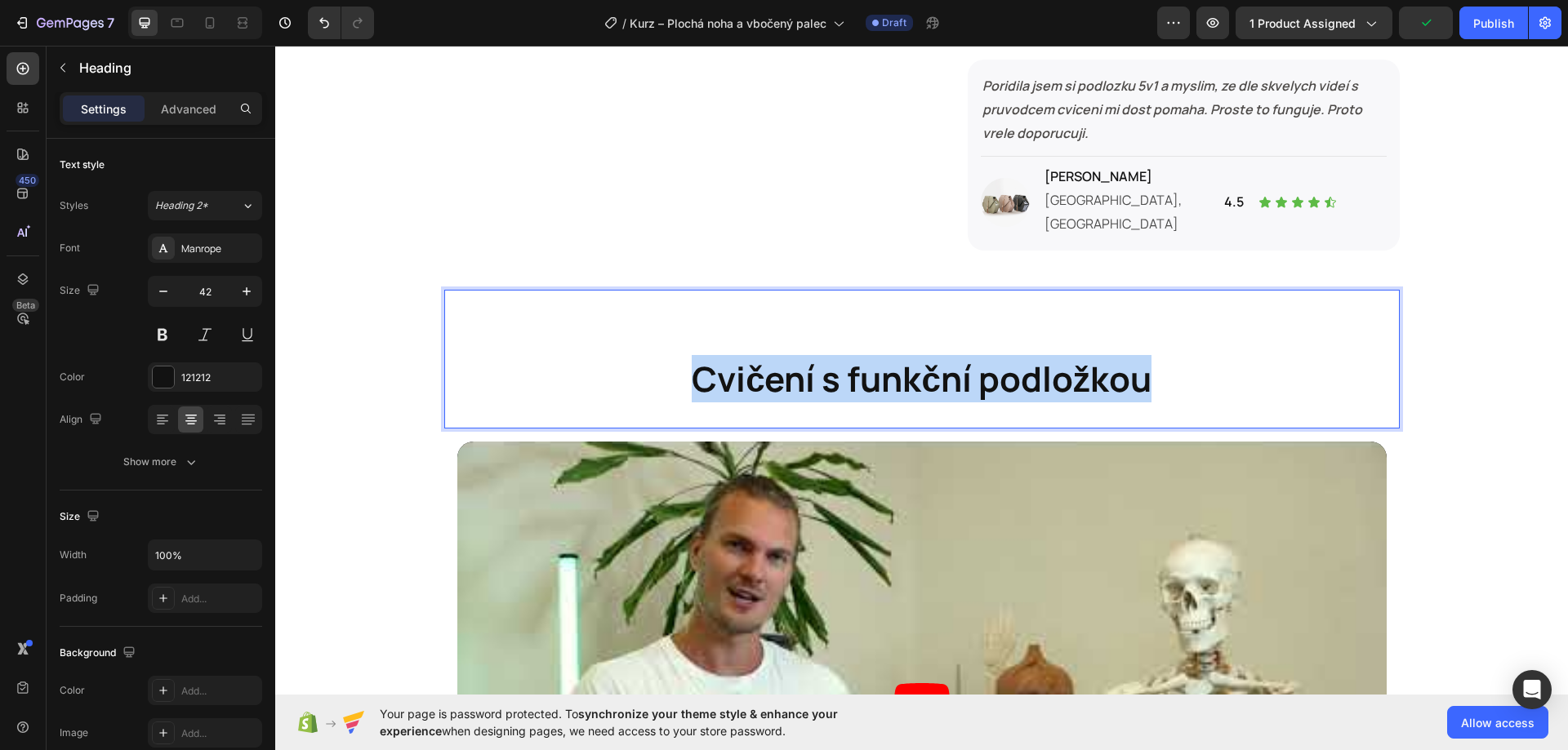
click at [827, 356] on p "Cvičení s funkční podložkou" at bounding box center [922, 379] width 952 height 45
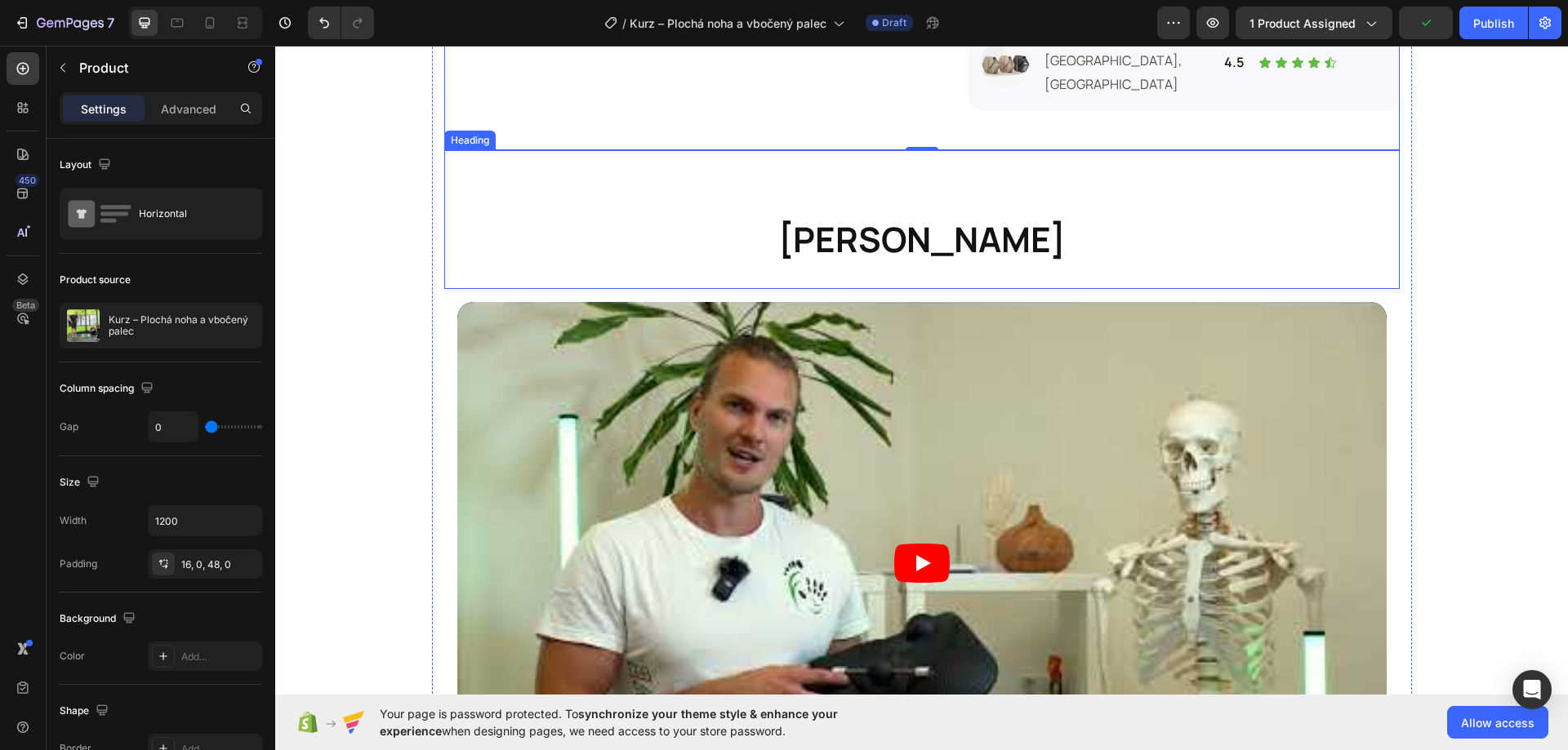
scroll to position [1729, 0]
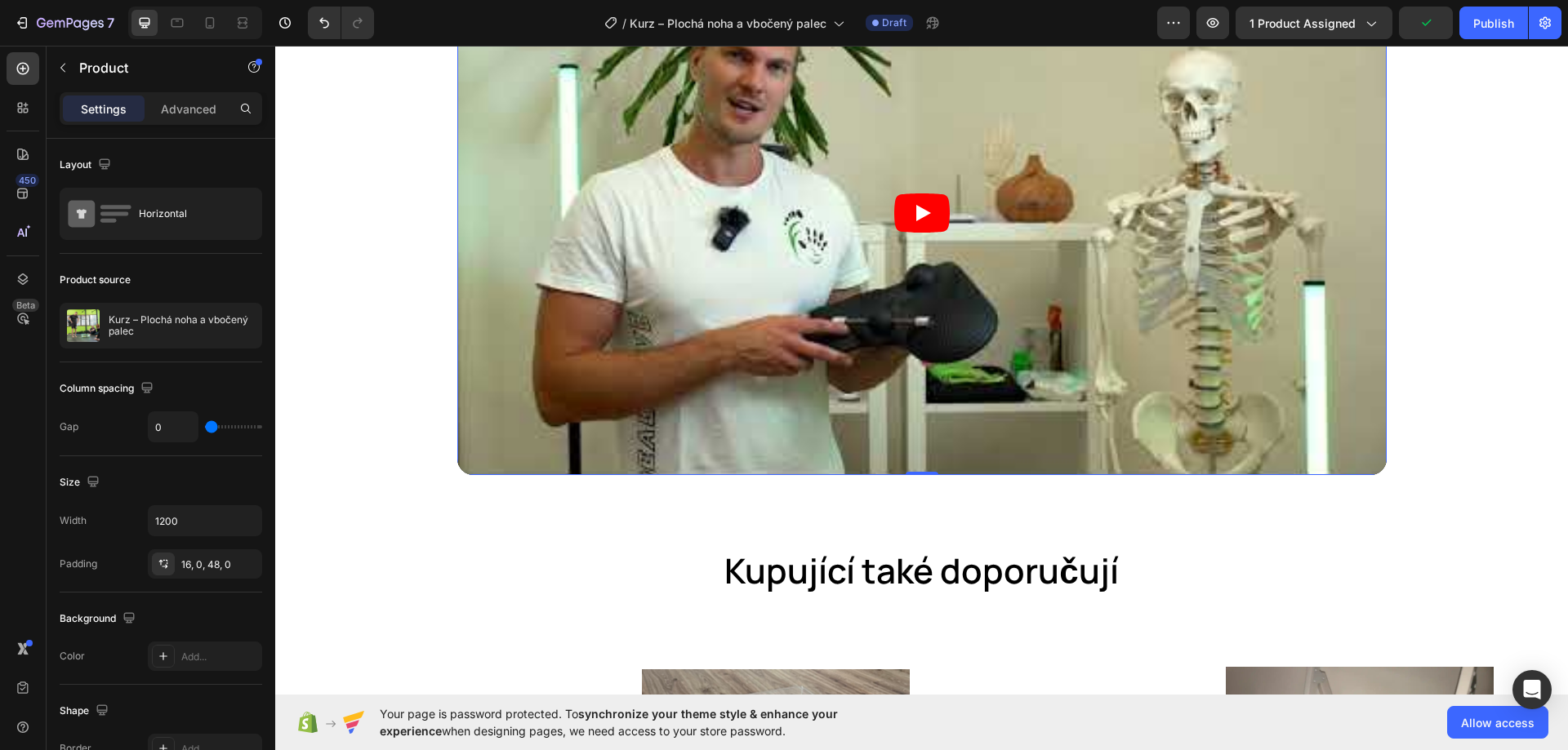
click at [858, 232] on article at bounding box center [922, 213] width 929 height 522
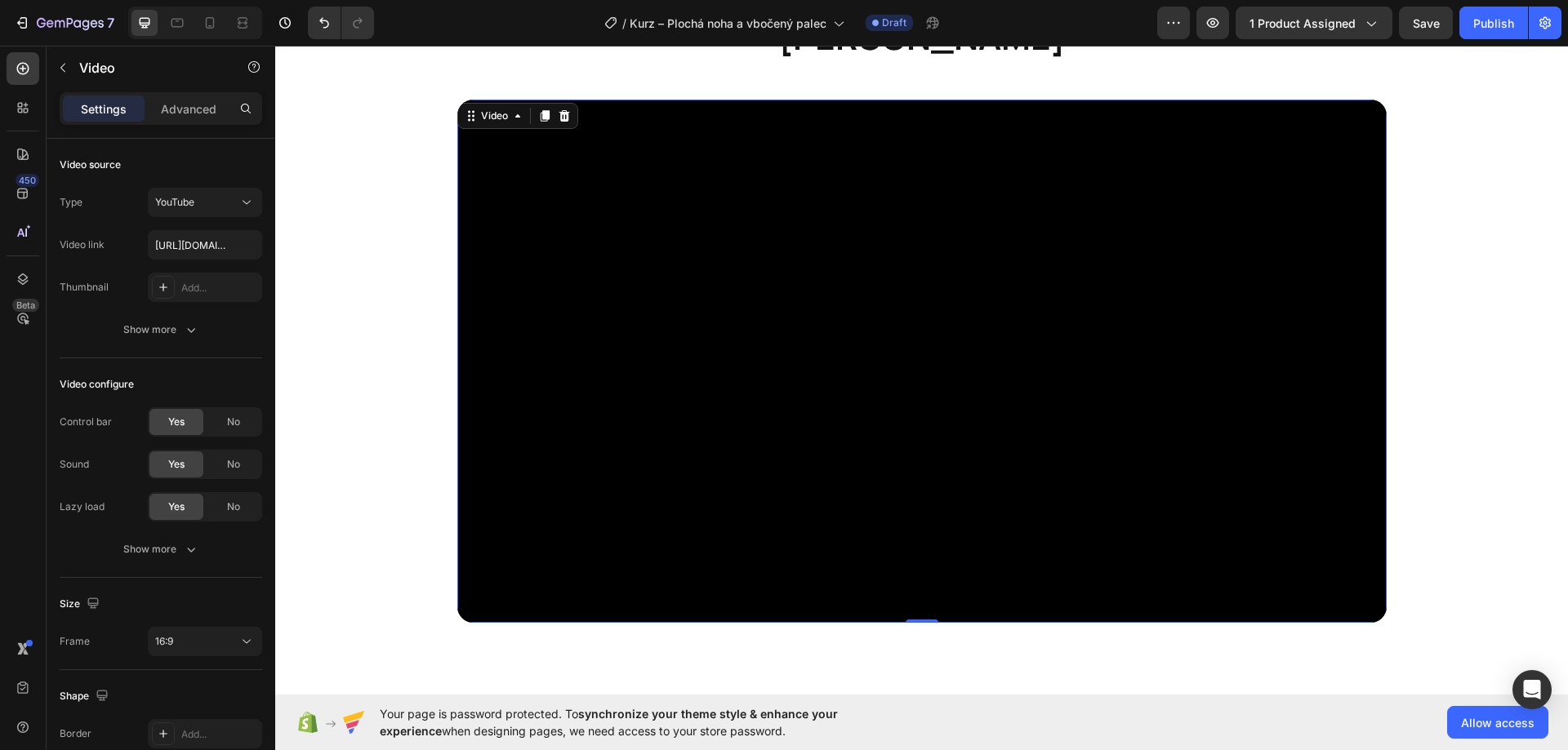
scroll to position [1565, 0]
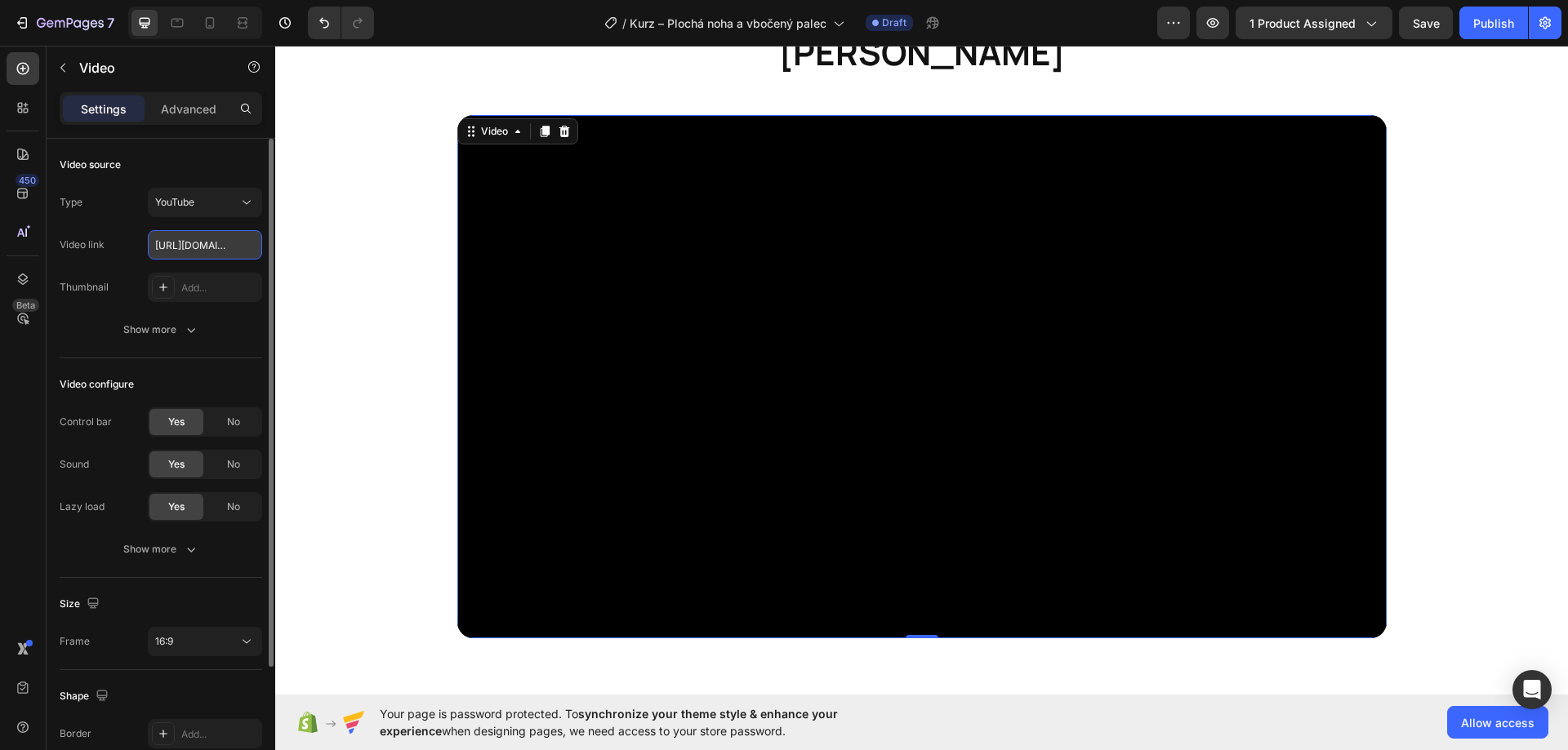
click at [179, 251] on input "https://www.youtube.com/watch?v=HQGnjFk0L4U&t=1s" at bounding box center [204, 244] width 114 height 29
paste input "youtu.be/ySxs-Rk3o4o"
type input "https://youtu.be/ySxs-Rk3o4o"
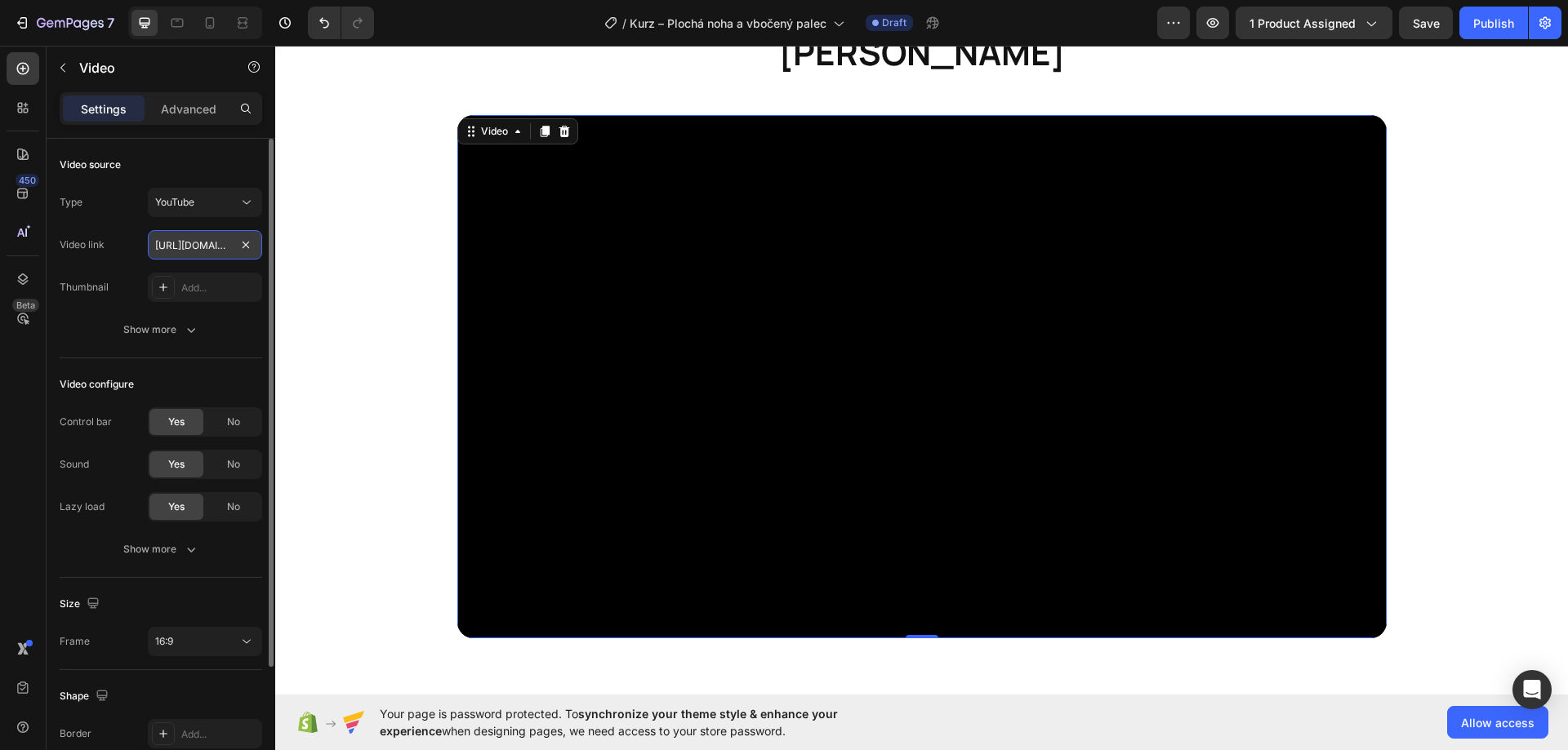
scroll to position [0, 66]
click at [381, 276] on div "Product Images Kurz – Plochá noha a vbočený palec Product Title 3.490,00 Kč Pro…" at bounding box center [922, 69] width 1293 height 3110
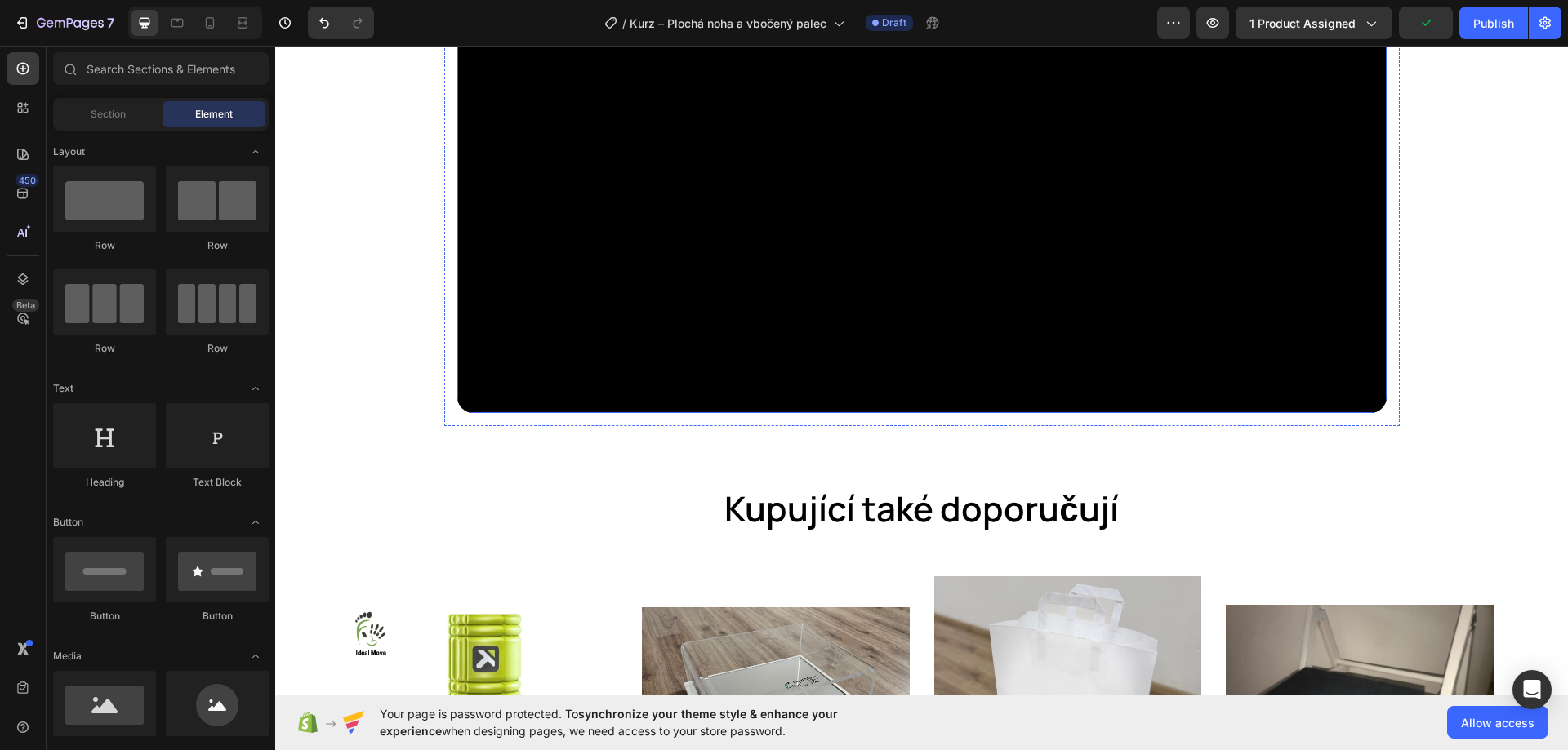
scroll to position [2136, 0]
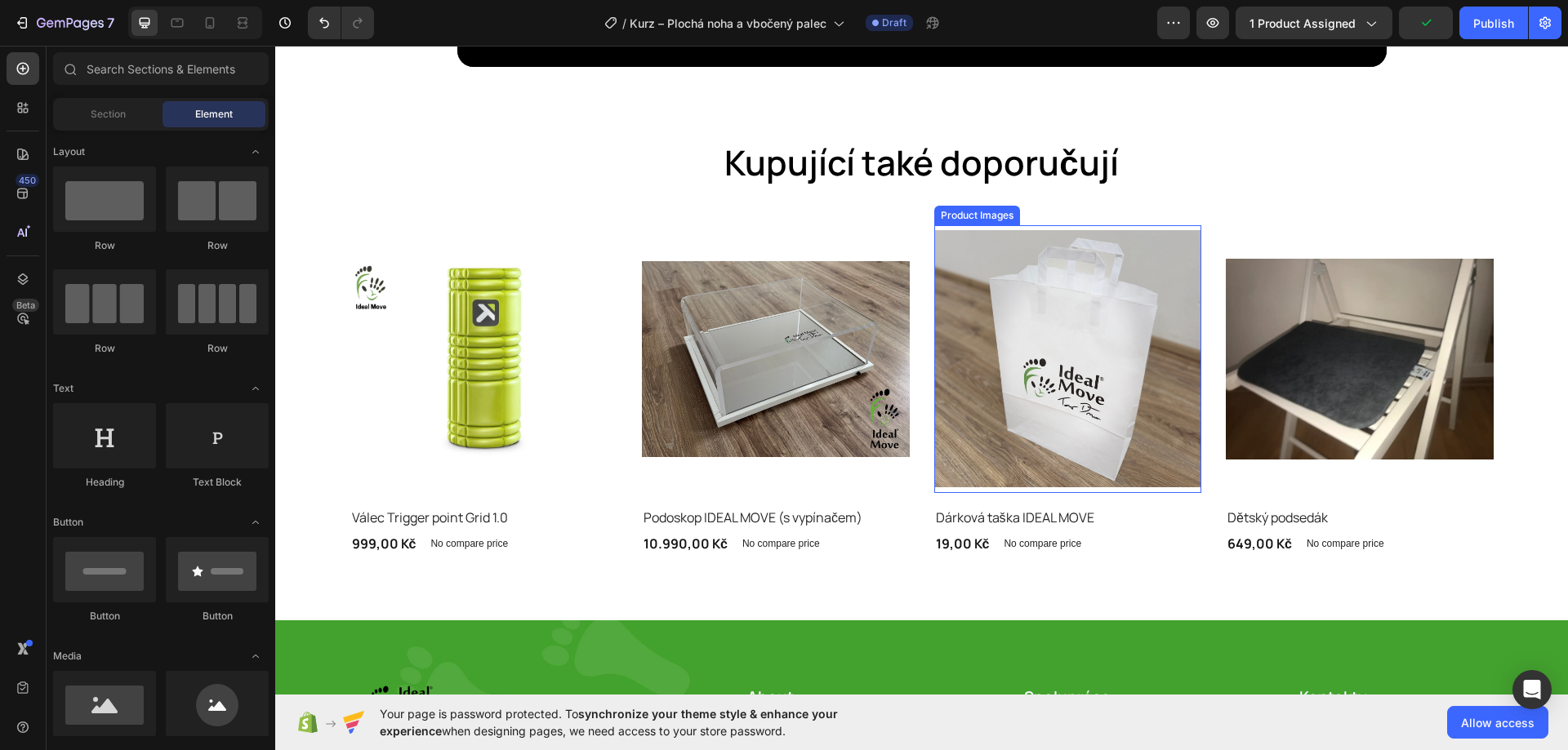
click at [916, 334] on div "Product Images Row Válec Trigger point Grid 1.0 Product Title 999,00 Kč Product…" at bounding box center [922, 390] width 1143 height 330
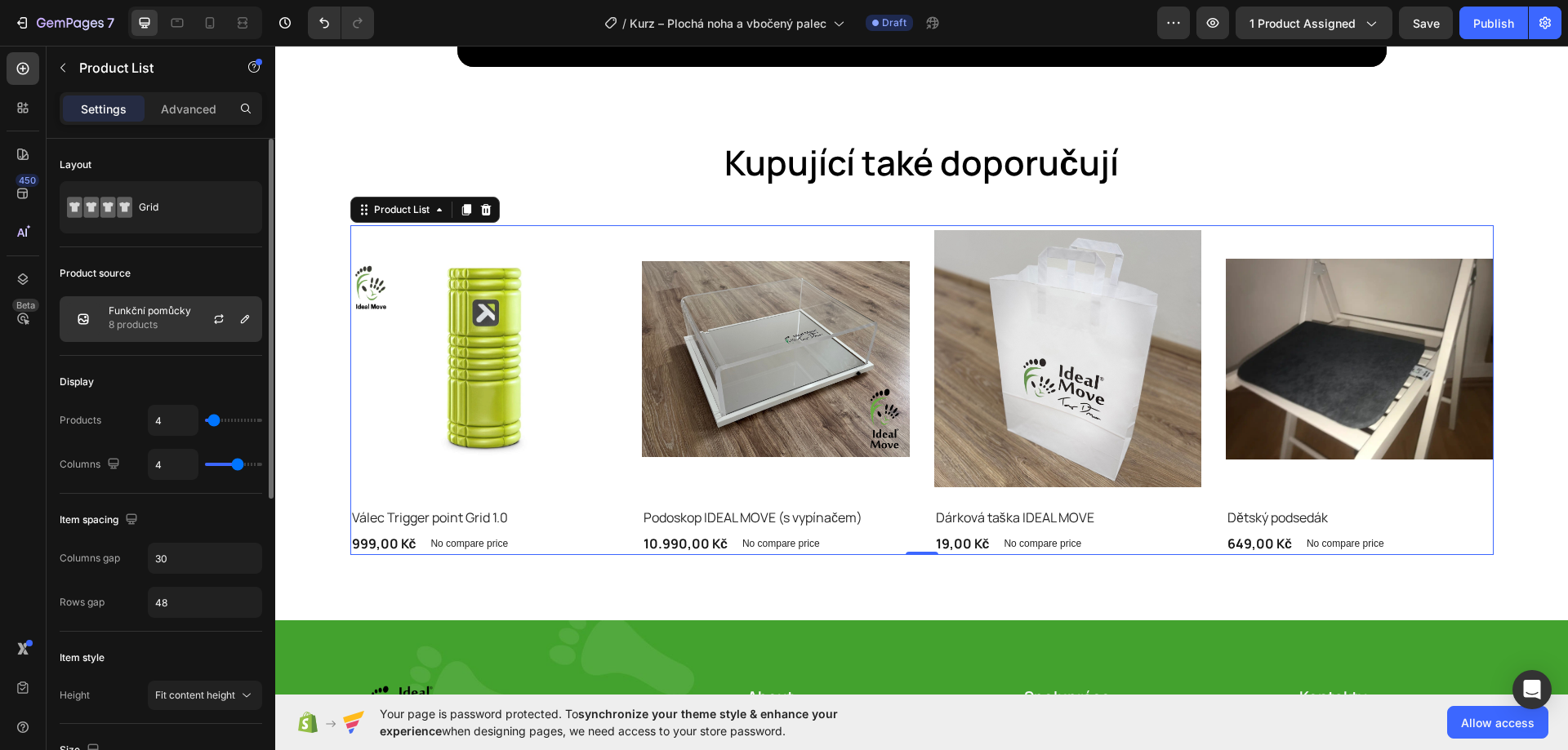
click at [128, 314] on p "Funkční pomůcky" at bounding box center [149, 311] width 82 height 11
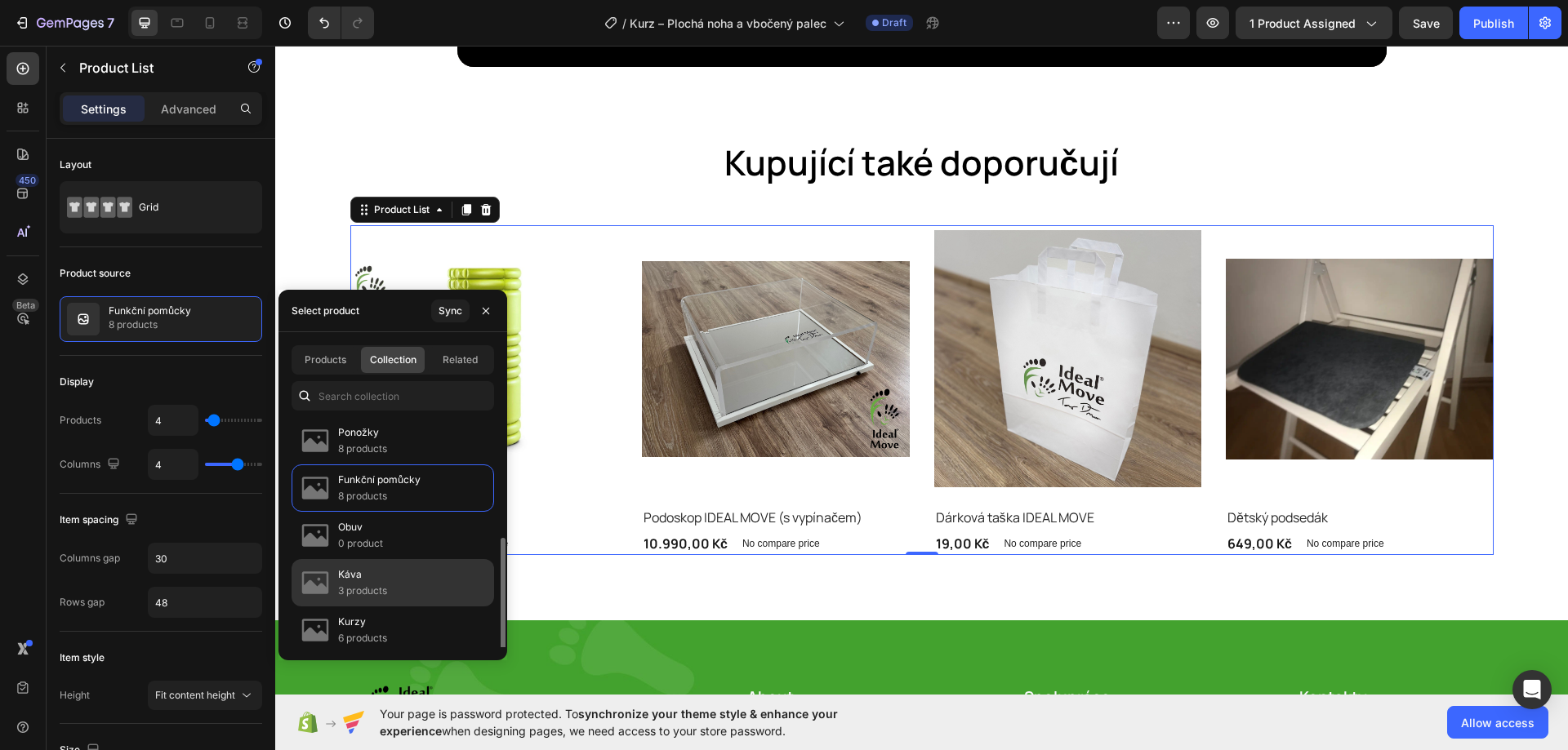
scroll to position [81, 0]
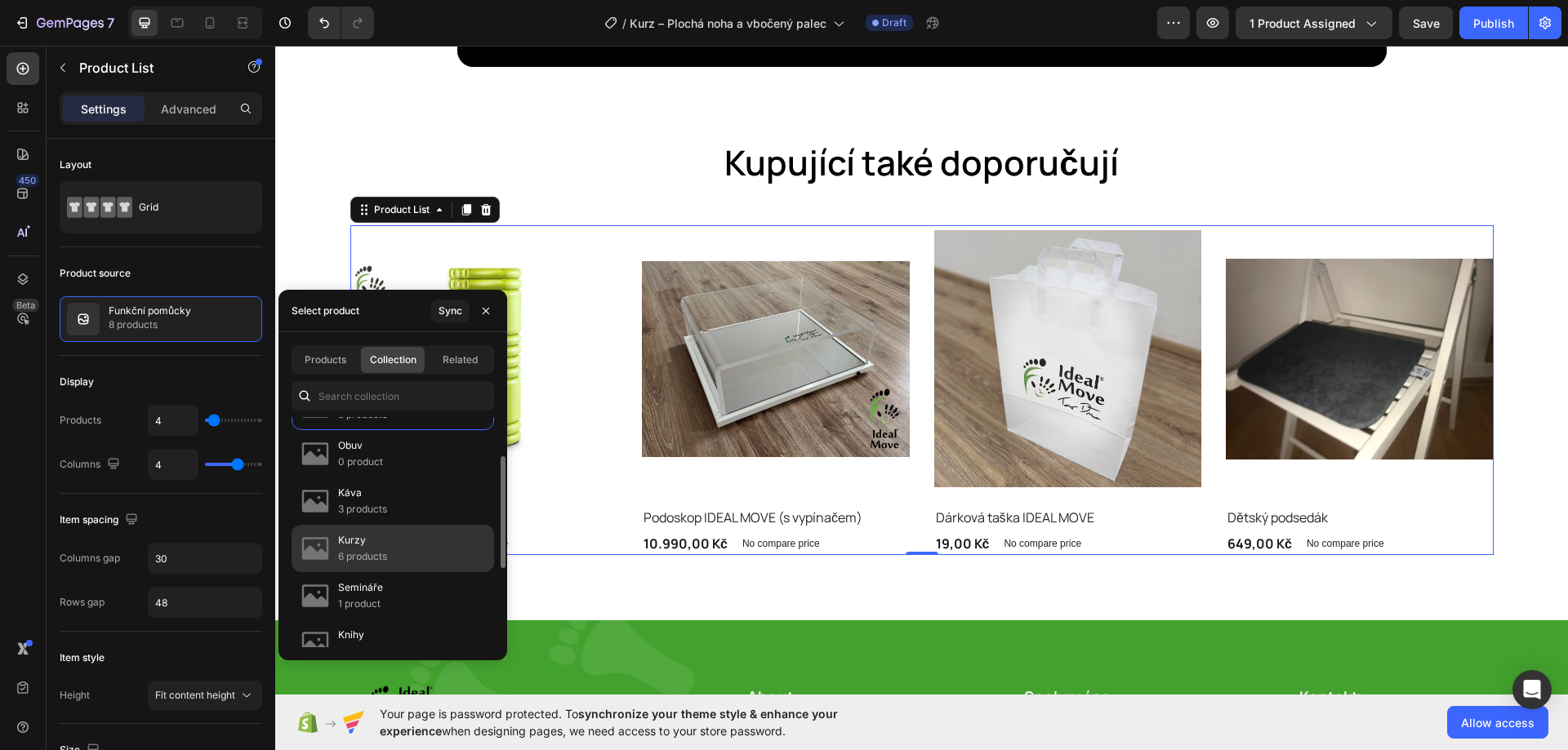
click at [385, 553] on p "6 products" at bounding box center [362, 556] width 49 height 16
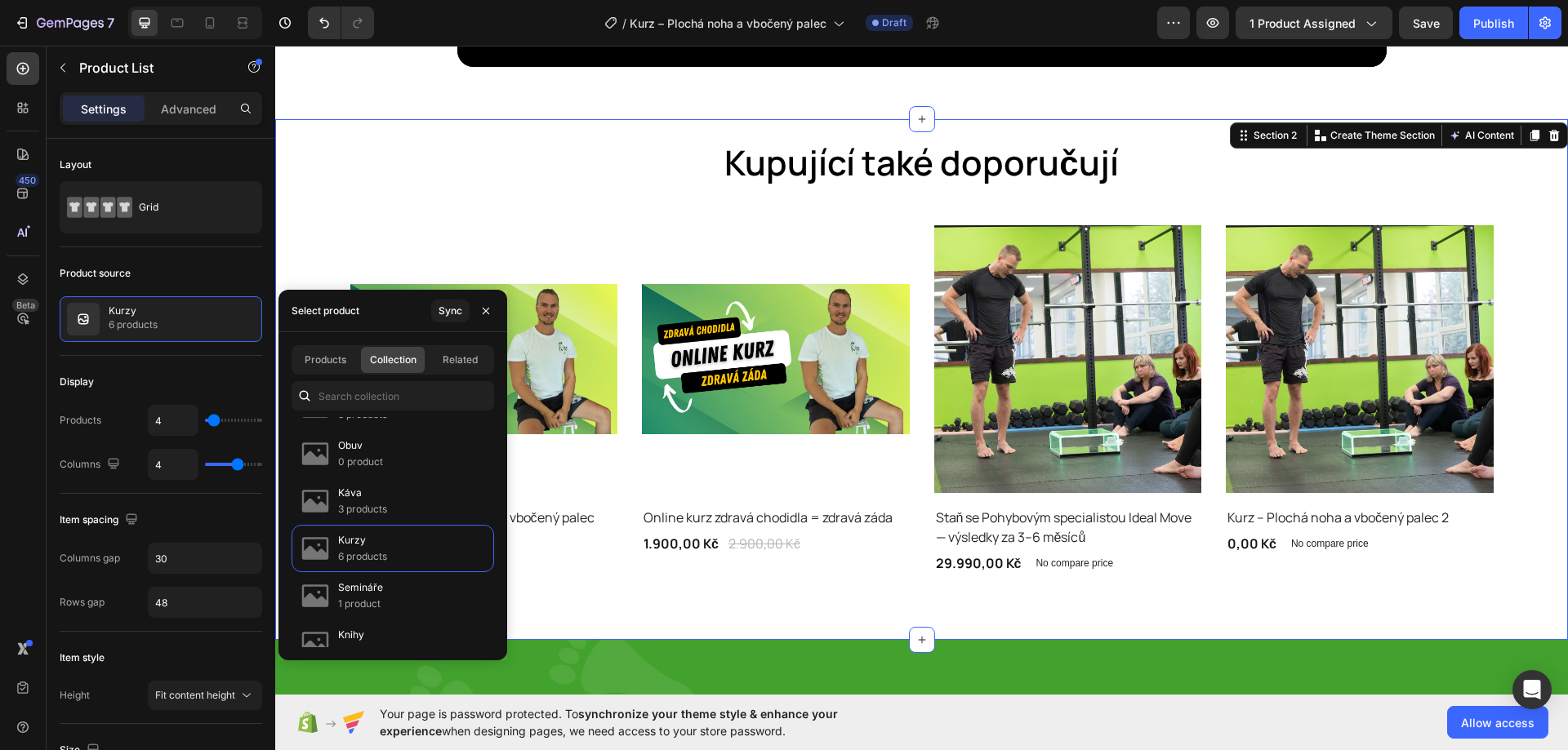
click at [367, 119] on div "Kupující také doporučují Heading Product Images Row Online kurz plochá noha a v…" at bounding box center [922, 379] width 1293 height 521
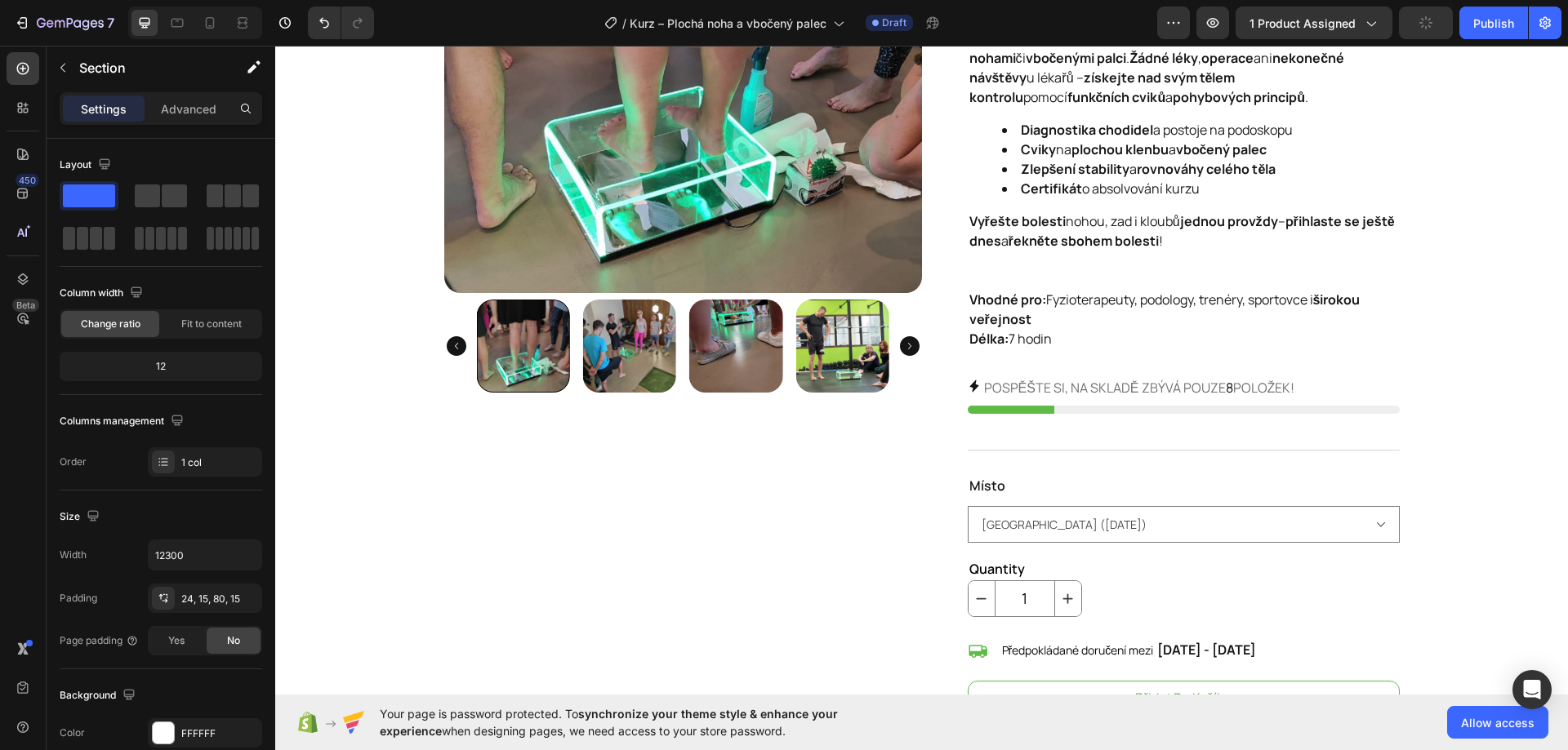
scroll to position [0, 0]
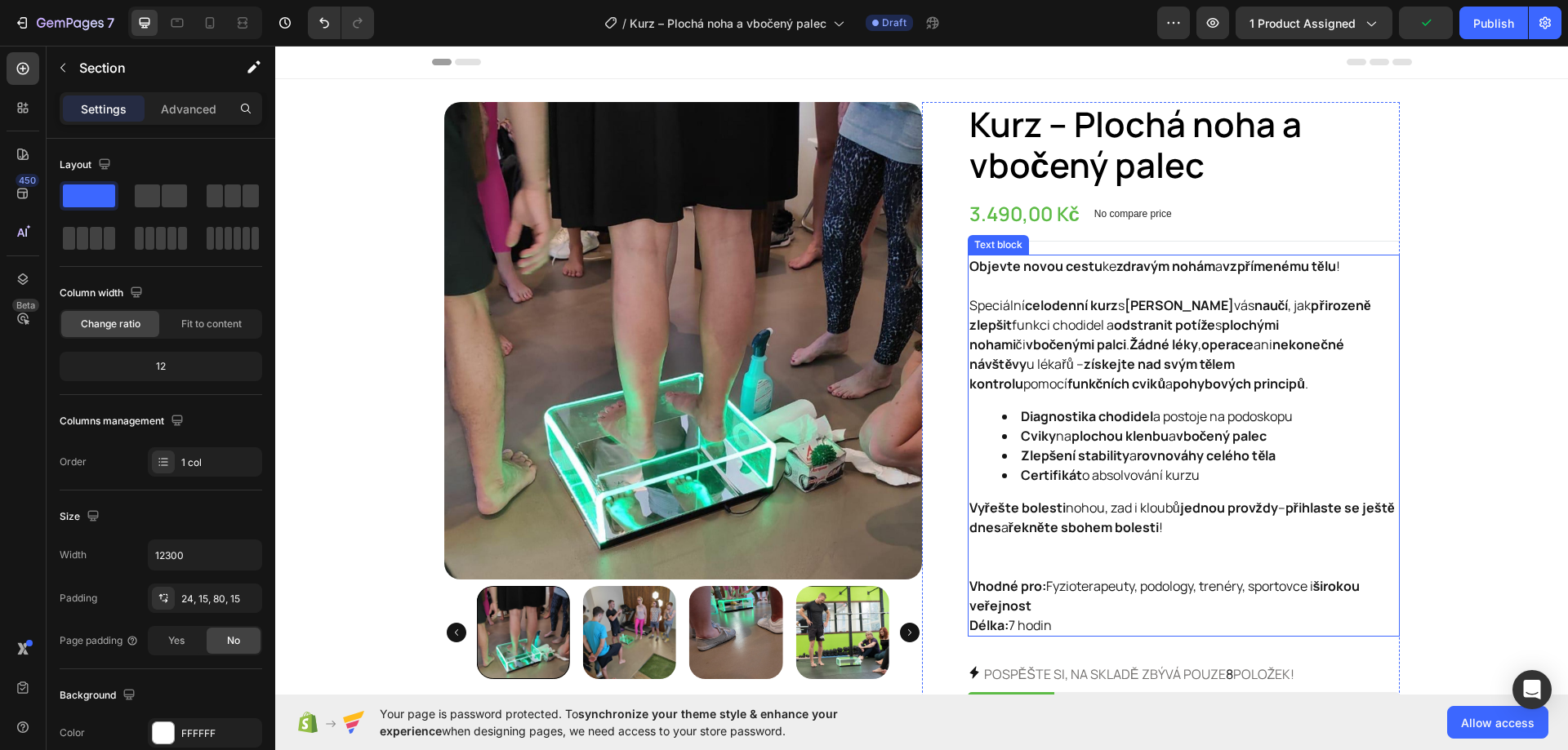
click at [1092, 447] on strong "Zlepšení stability" at bounding box center [1075, 455] width 109 height 18
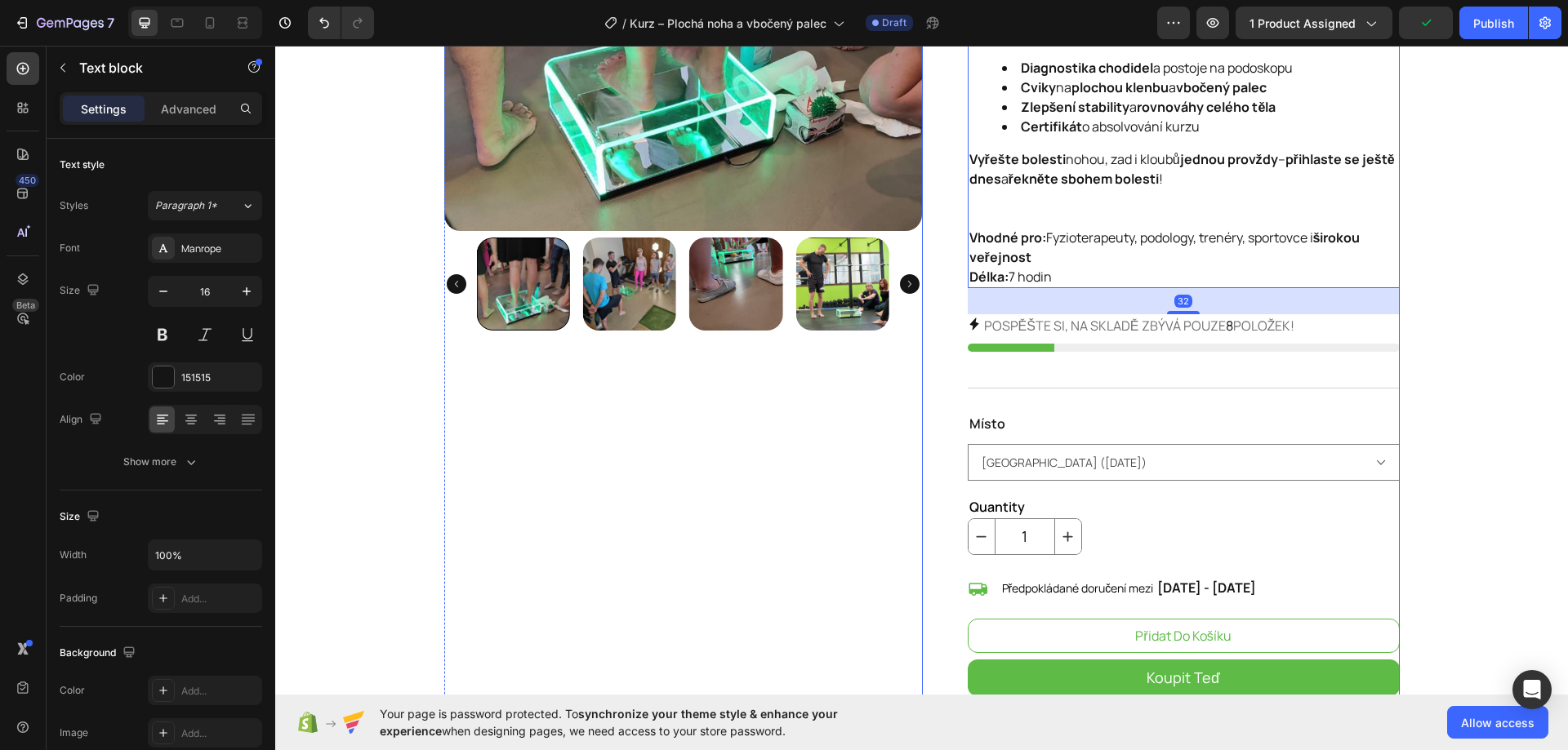
scroll to position [244, 0]
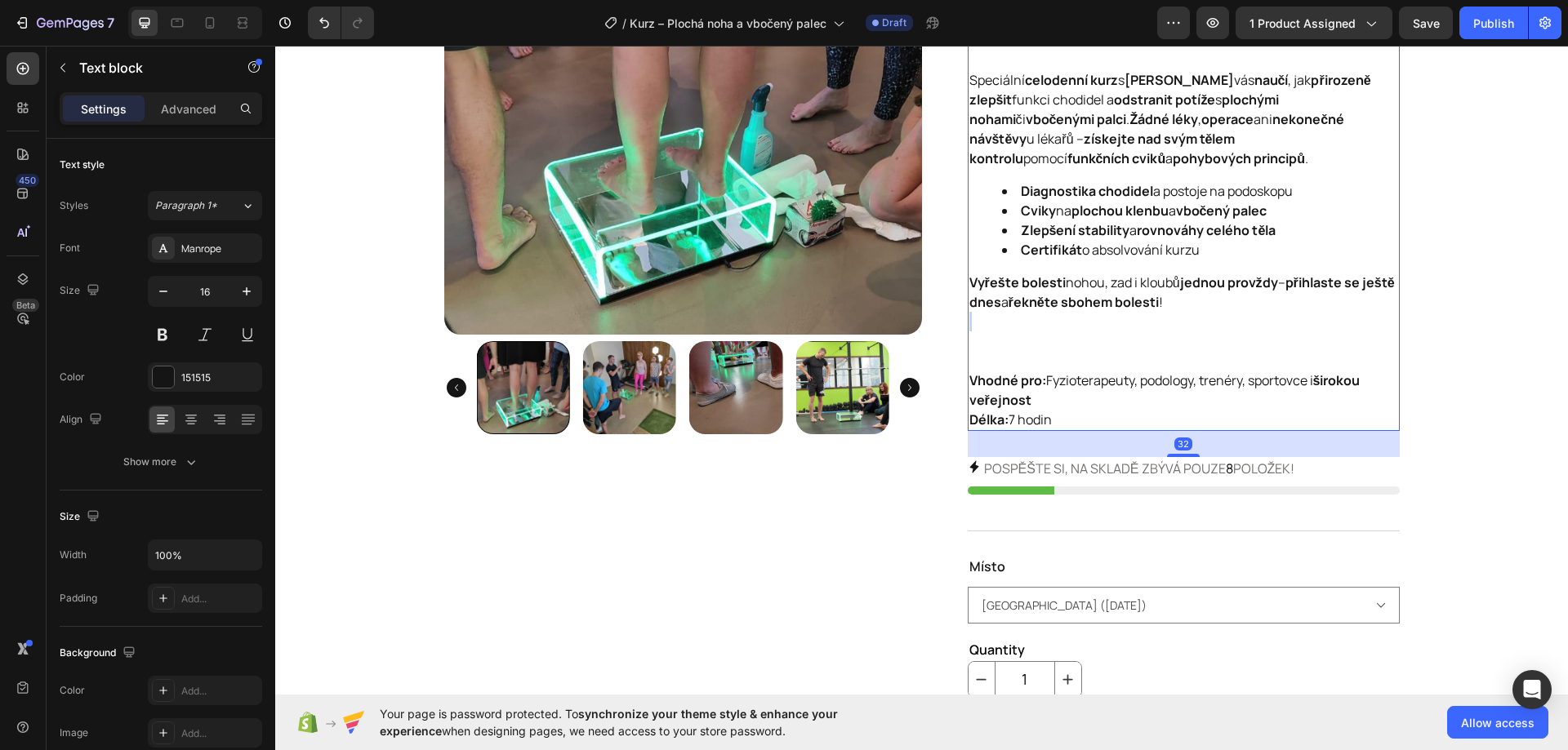
click at [1024, 324] on p "Vyřešte bolesti nohou, zad i kloubů jednou provždy – přihlaste se ještě dnes a …" at bounding box center [1183, 321] width 428 height 98
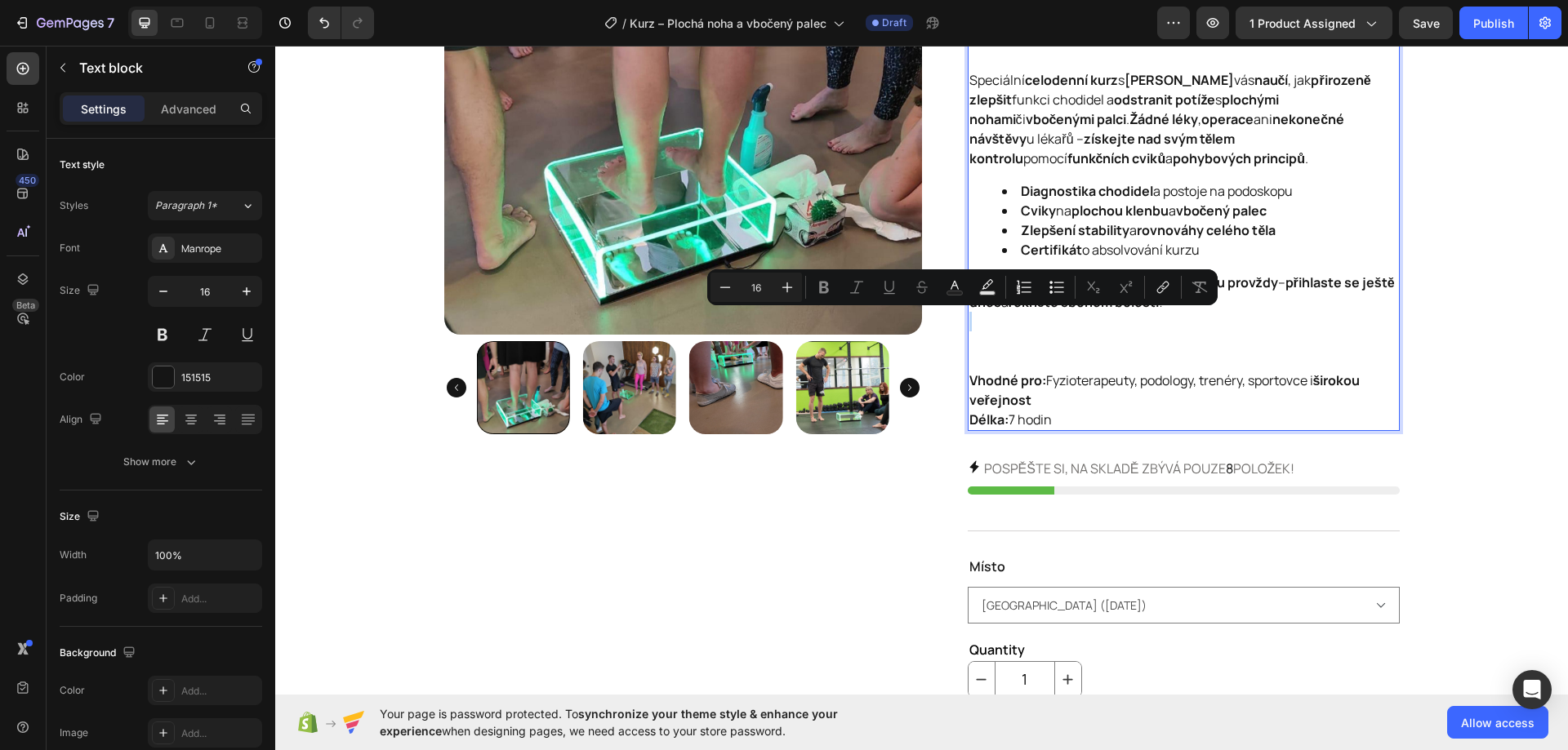
click at [1007, 334] on p "Vyřešte bolesti nohou, zad i kloubů jednou provždy – přihlaste se ještě dnes a …" at bounding box center [1183, 321] width 428 height 98
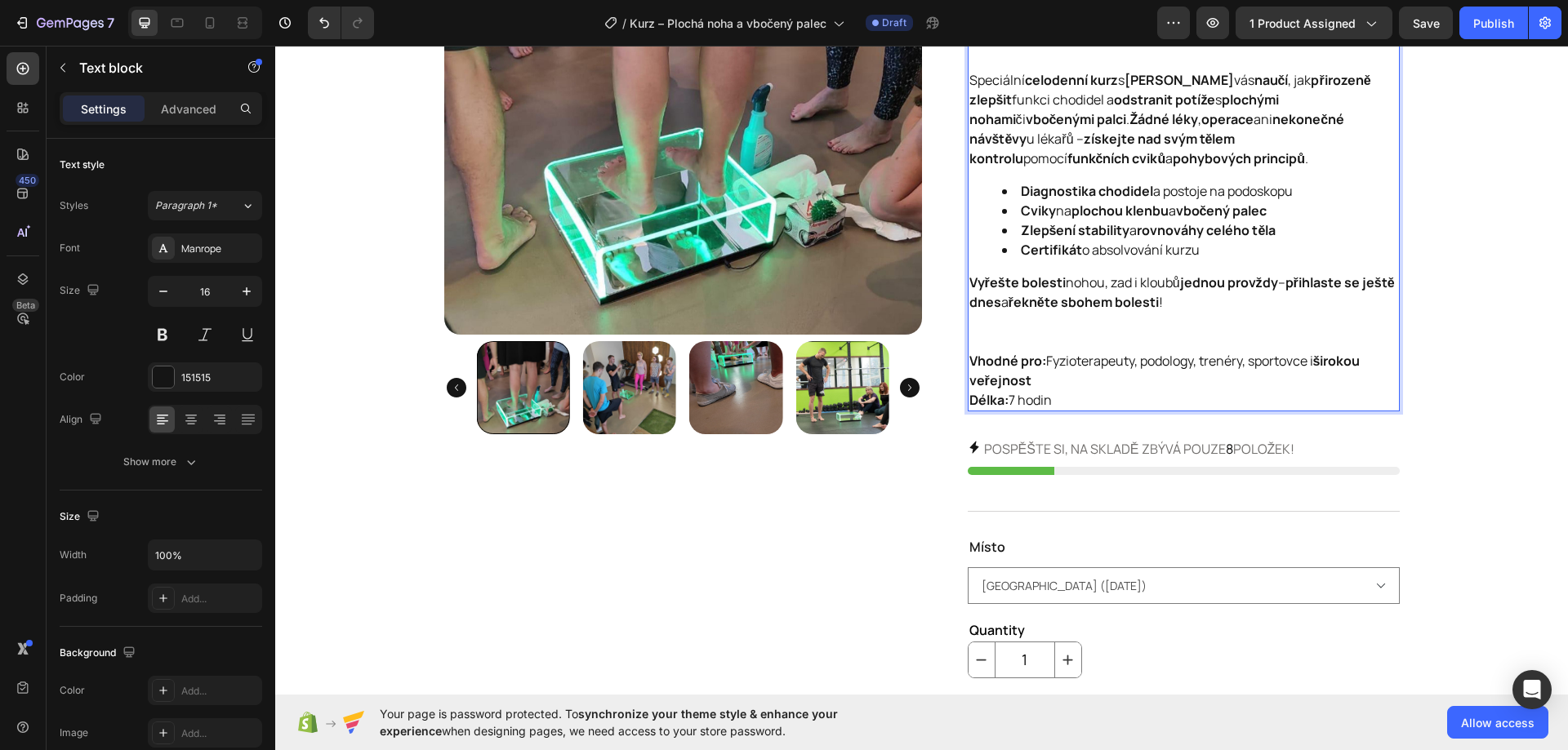
click at [993, 332] on p "Vyřešte bolesti nohou, zad i kloubů jednou provždy – přihlaste se ještě dnes a …" at bounding box center [1183, 311] width 428 height 79
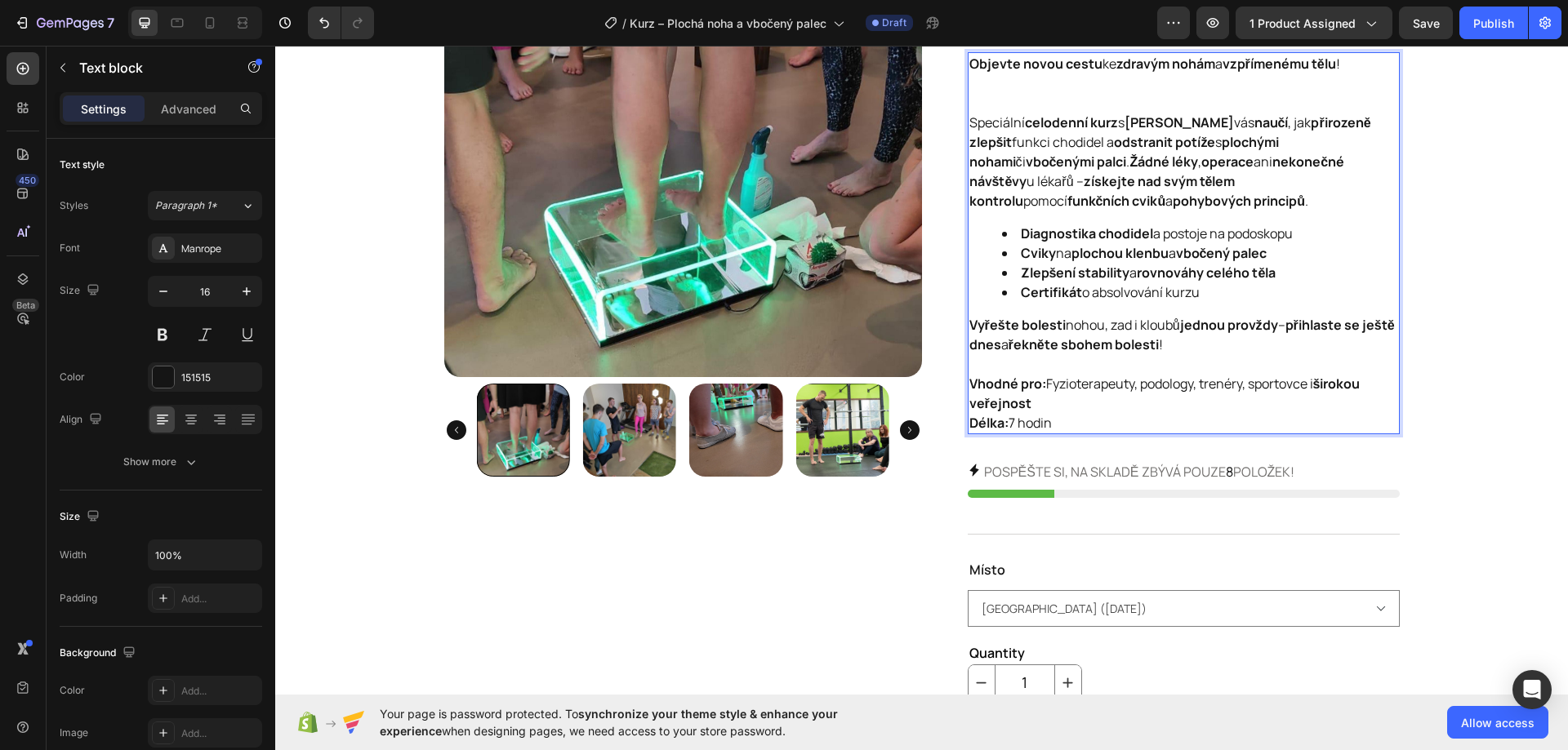
scroll to position [81, 0]
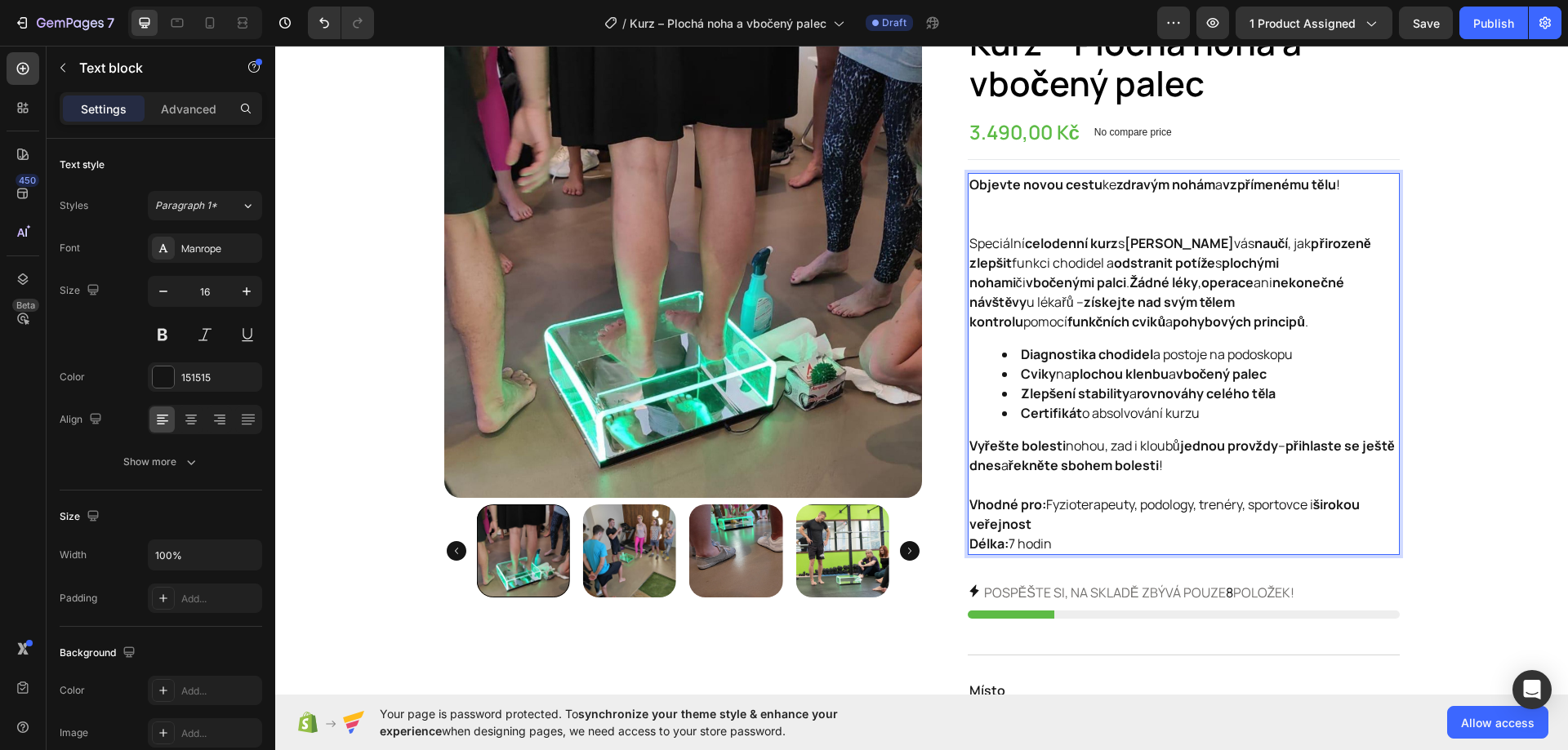
click at [1021, 209] on p "Objevte novou cestu ke zdravým nohám a vzpřímenému tělu !" at bounding box center [1183, 204] width 428 height 59
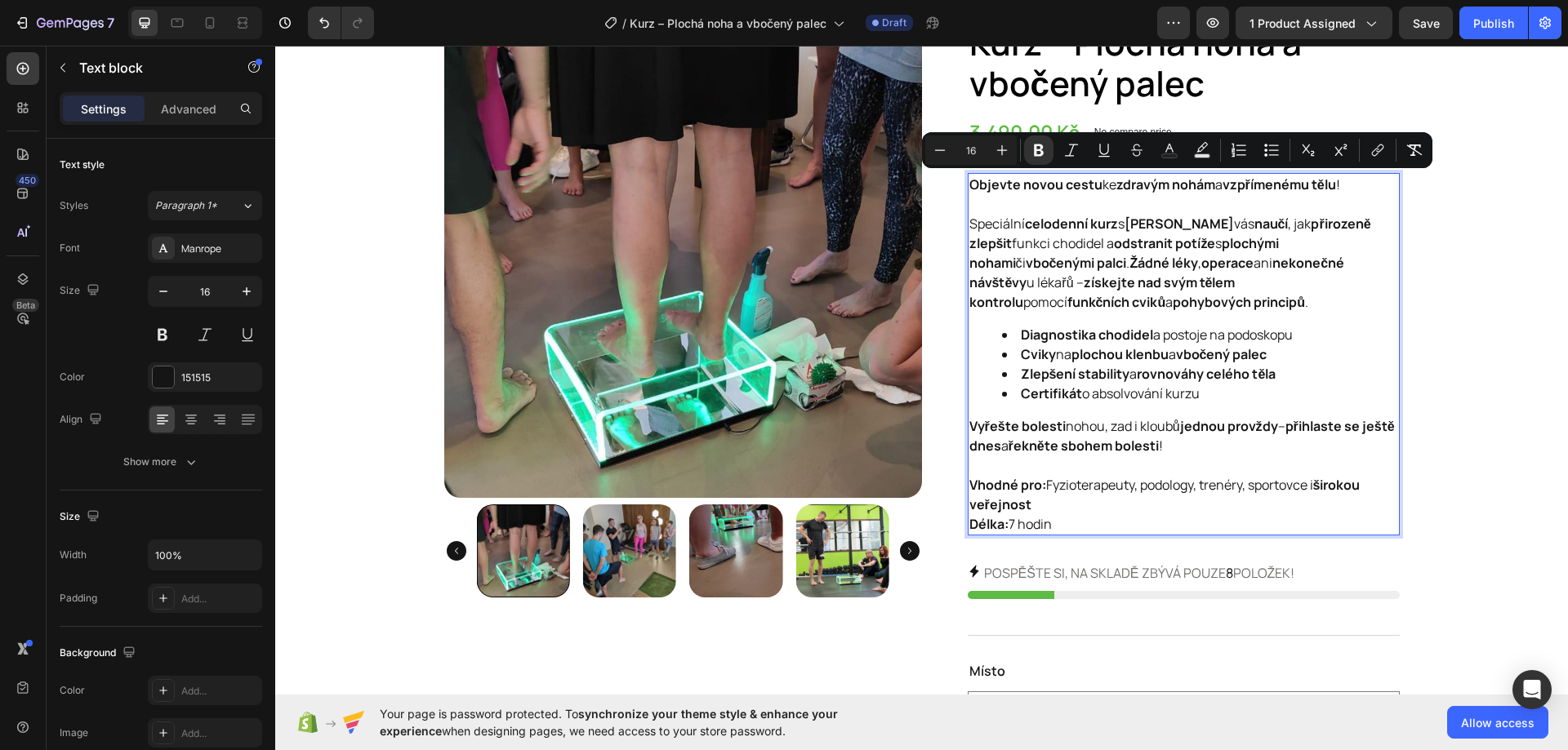
drag, startPoint x: 1056, startPoint y: 519, endPoint x: 965, endPoint y: 190, distance: 341.4
click at [968, 190] on div "Objevte novou cestu ke zdravým nohám a vzpřímenému tělu ! Speciální celodenní k…" at bounding box center [1183, 354] width 432 height 363
copy div "Objevte novou cestu ke zdravým nohám a vzpřímenému tělu ! Speciální celodenní k…"
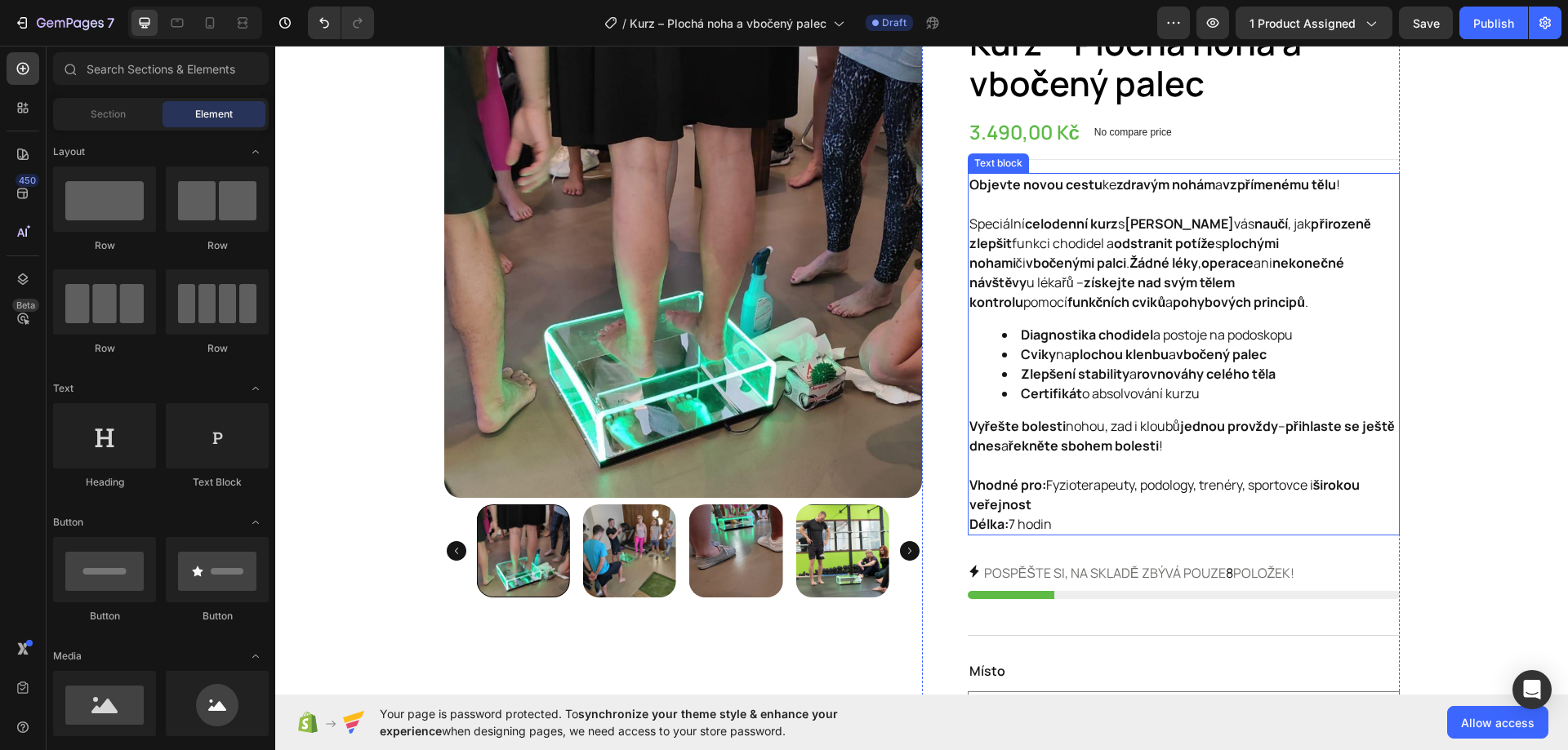
scroll to position [653, 0]
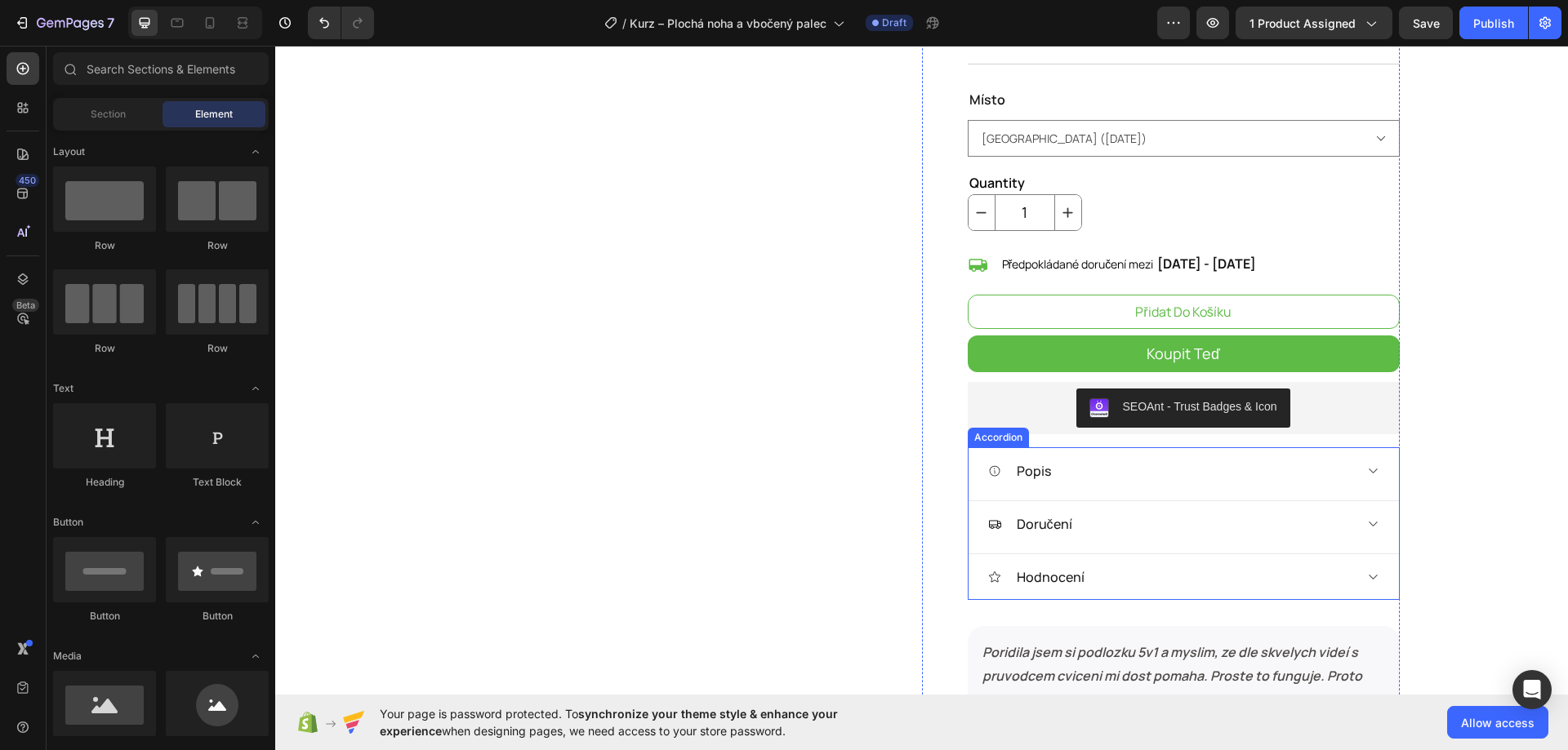
click at [1112, 469] on div "Popis" at bounding box center [1170, 471] width 365 height 25
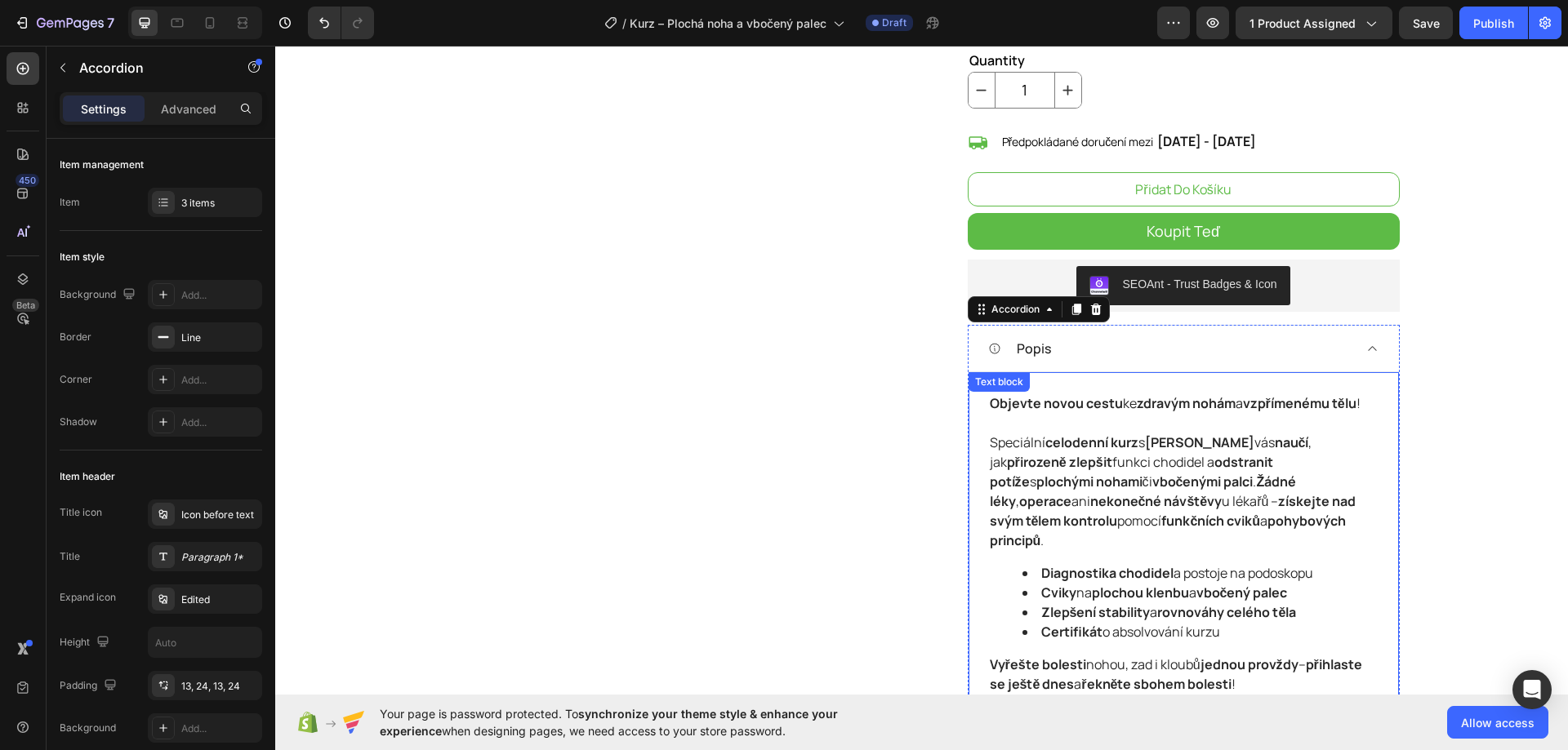
scroll to position [979, 0]
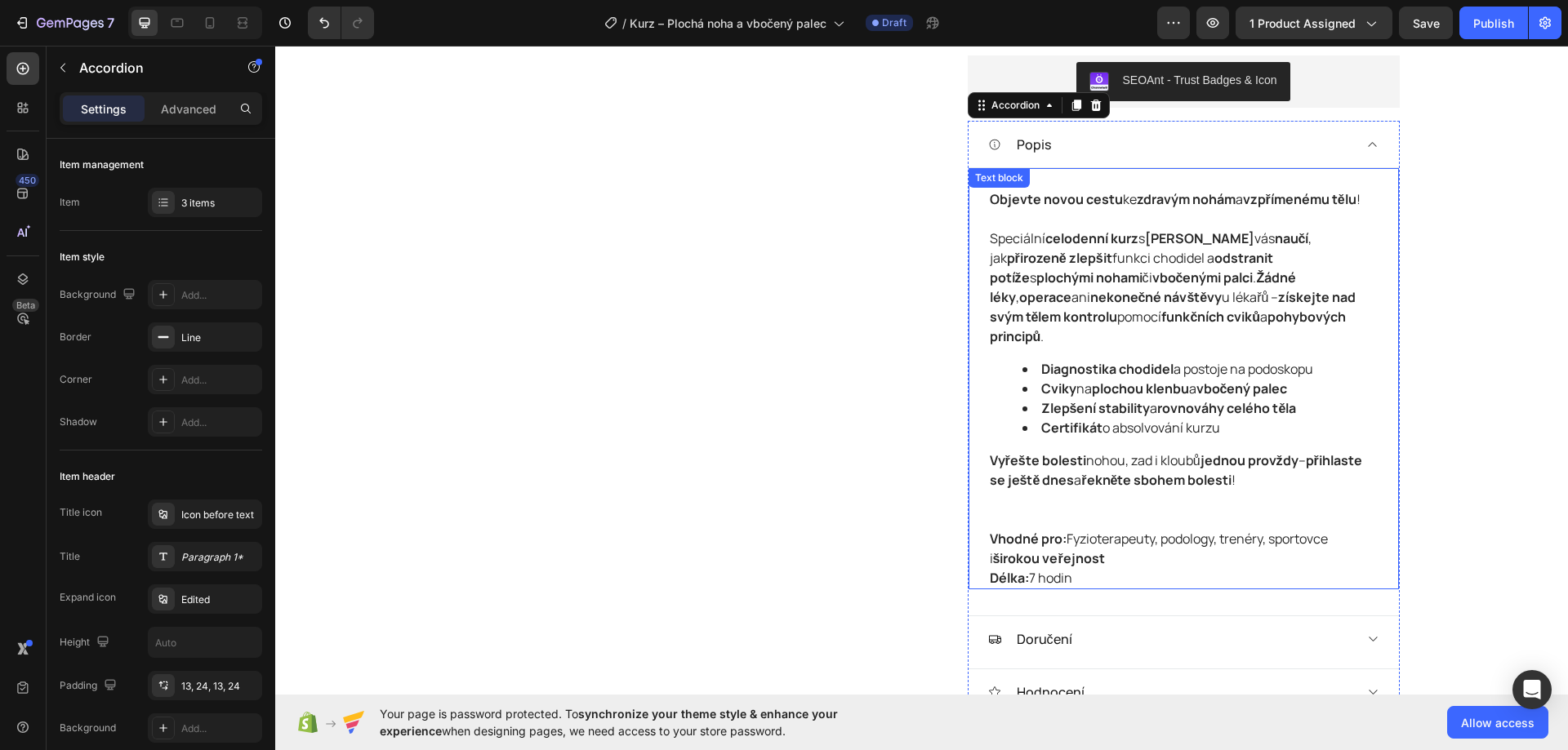
click at [1075, 435] on strong "Certifikát" at bounding box center [1071, 427] width 61 height 18
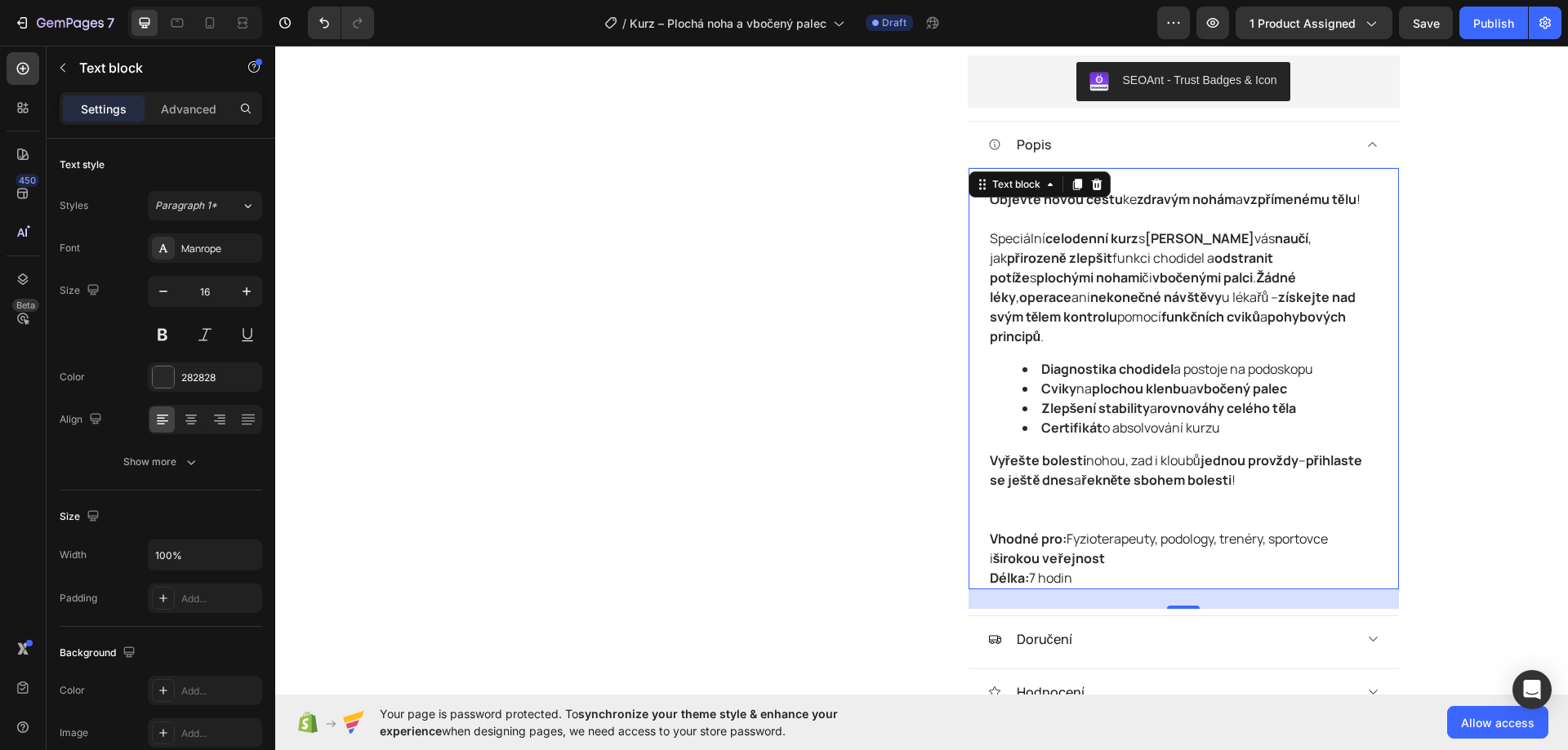
click at [1059, 516] on p "Vyřešte bolesti nohou, zad i kloubů jednou provždy – přihlaste se ještě dnes a …" at bounding box center [1183, 489] width 388 height 79
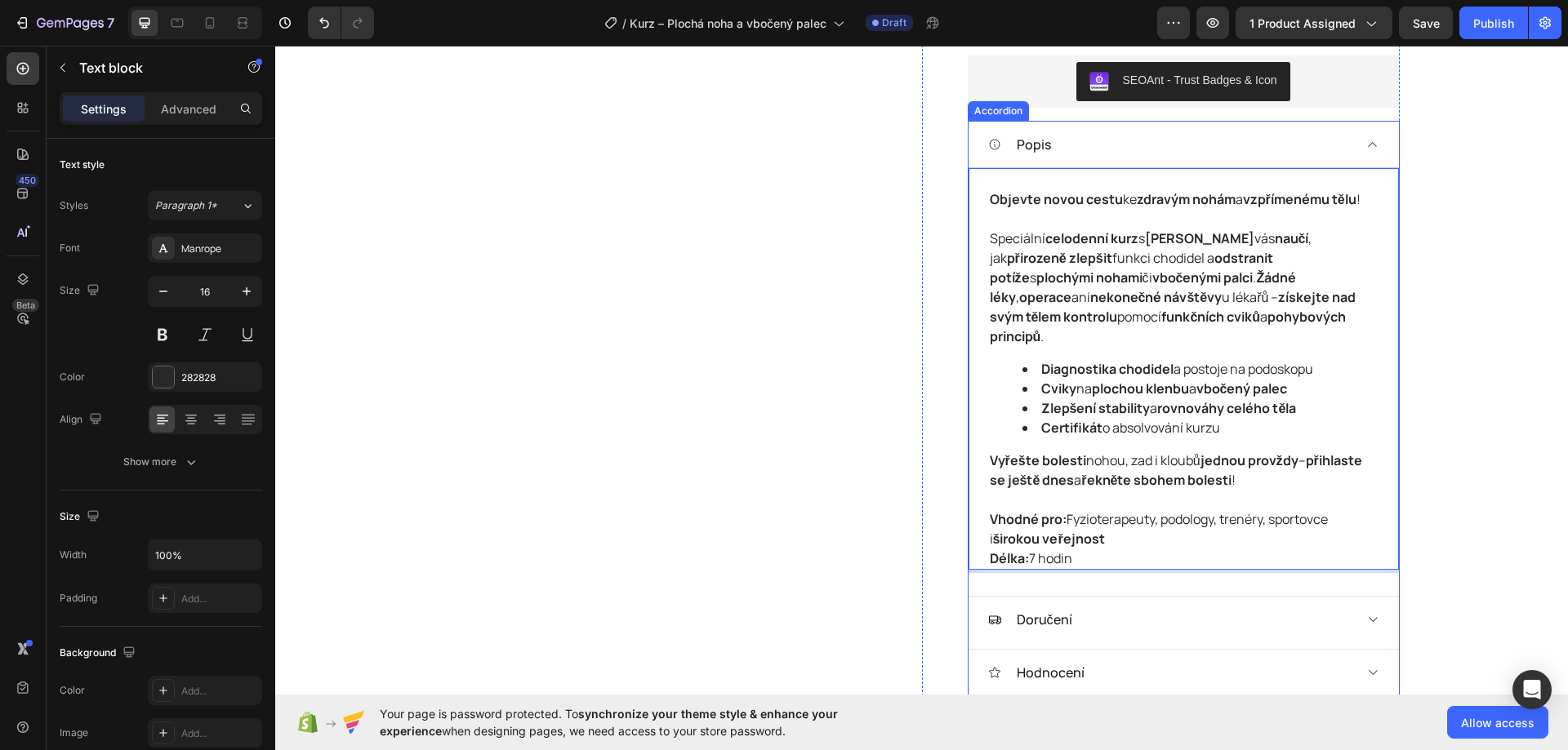
click at [1340, 146] on div "Popis" at bounding box center [1170, 145] width 365 height 25
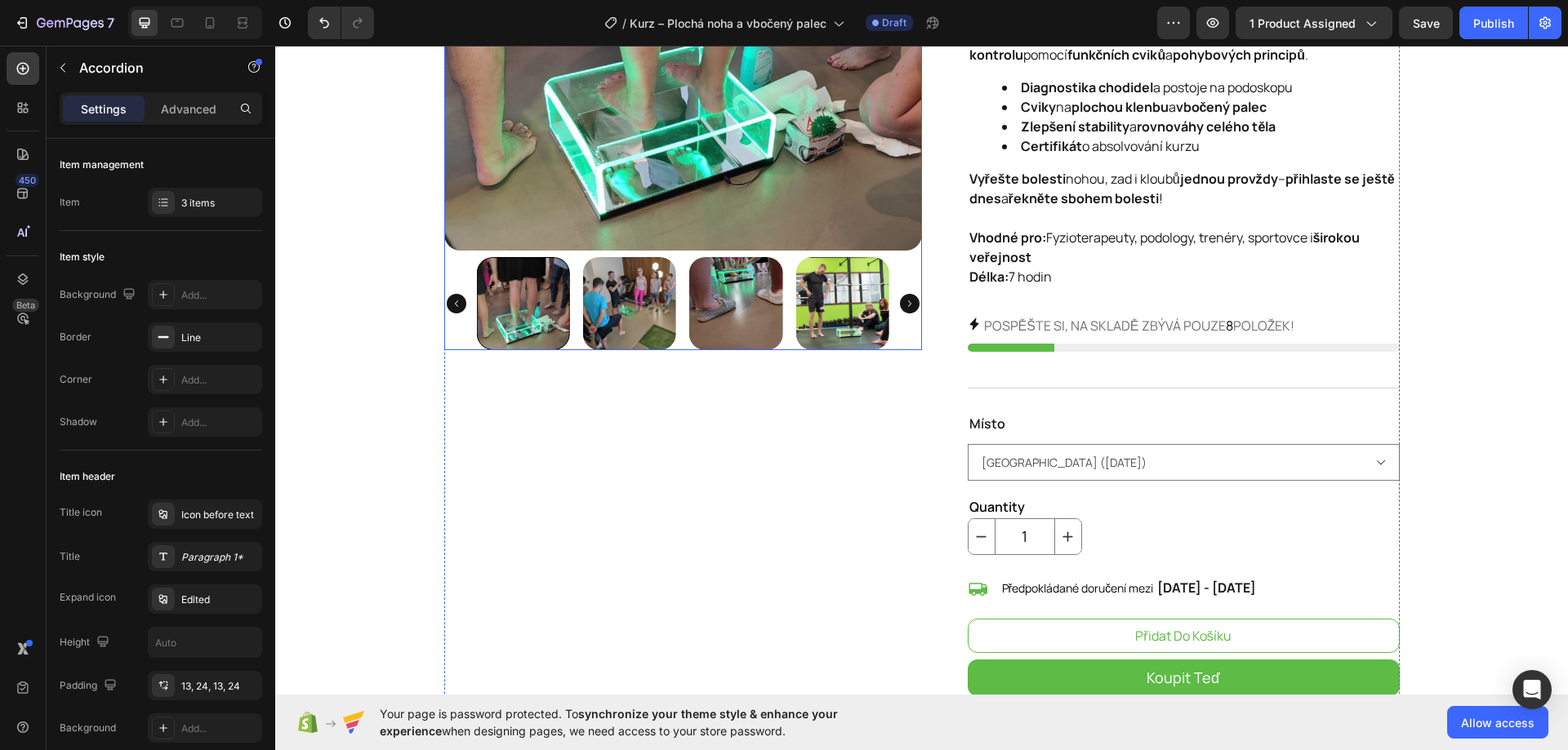
scroll to position [81, 0]
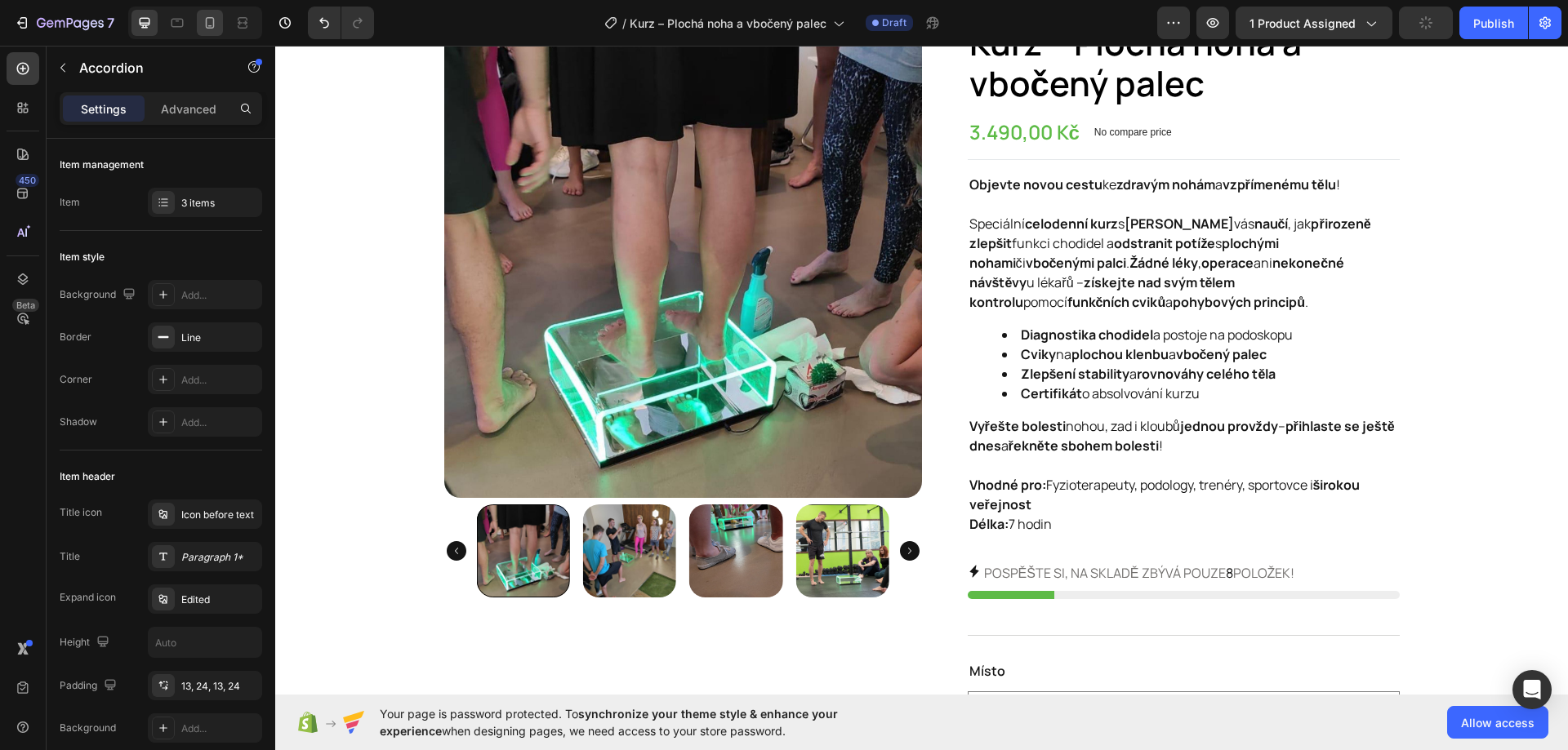
click icon
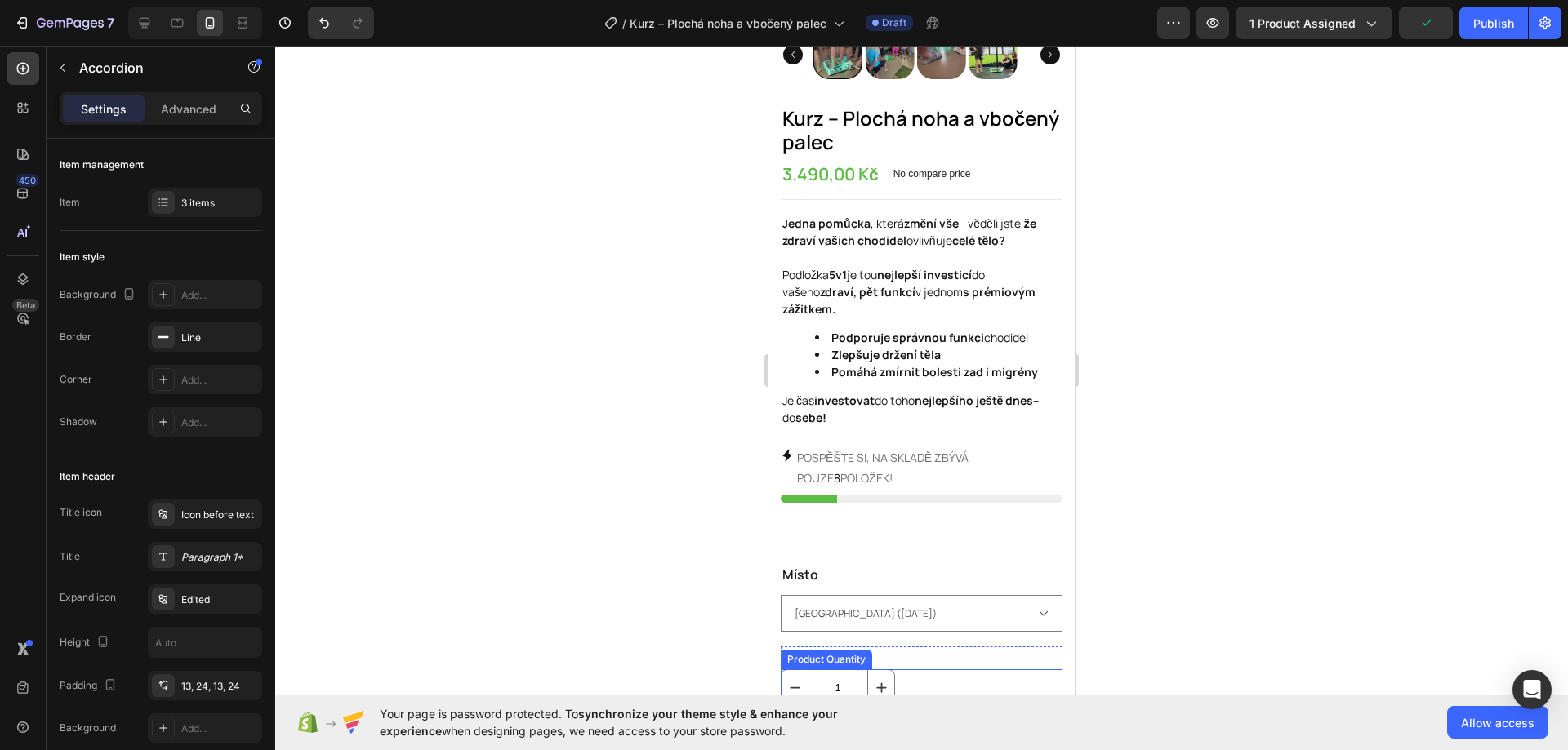
scroll to position [343, 0]
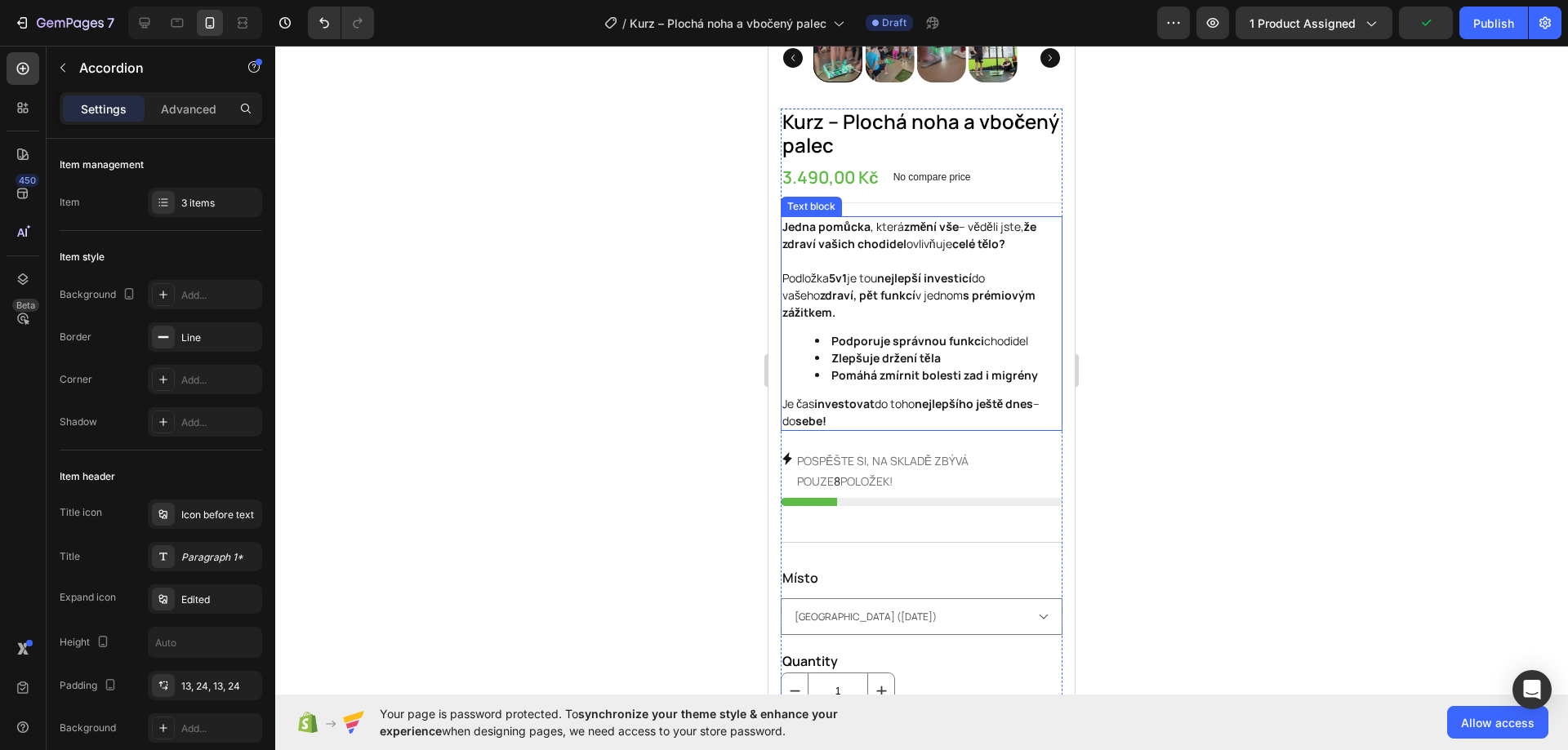
click p "Je čas investovat do toho nejlepšího ještě dnes – do sebe!"
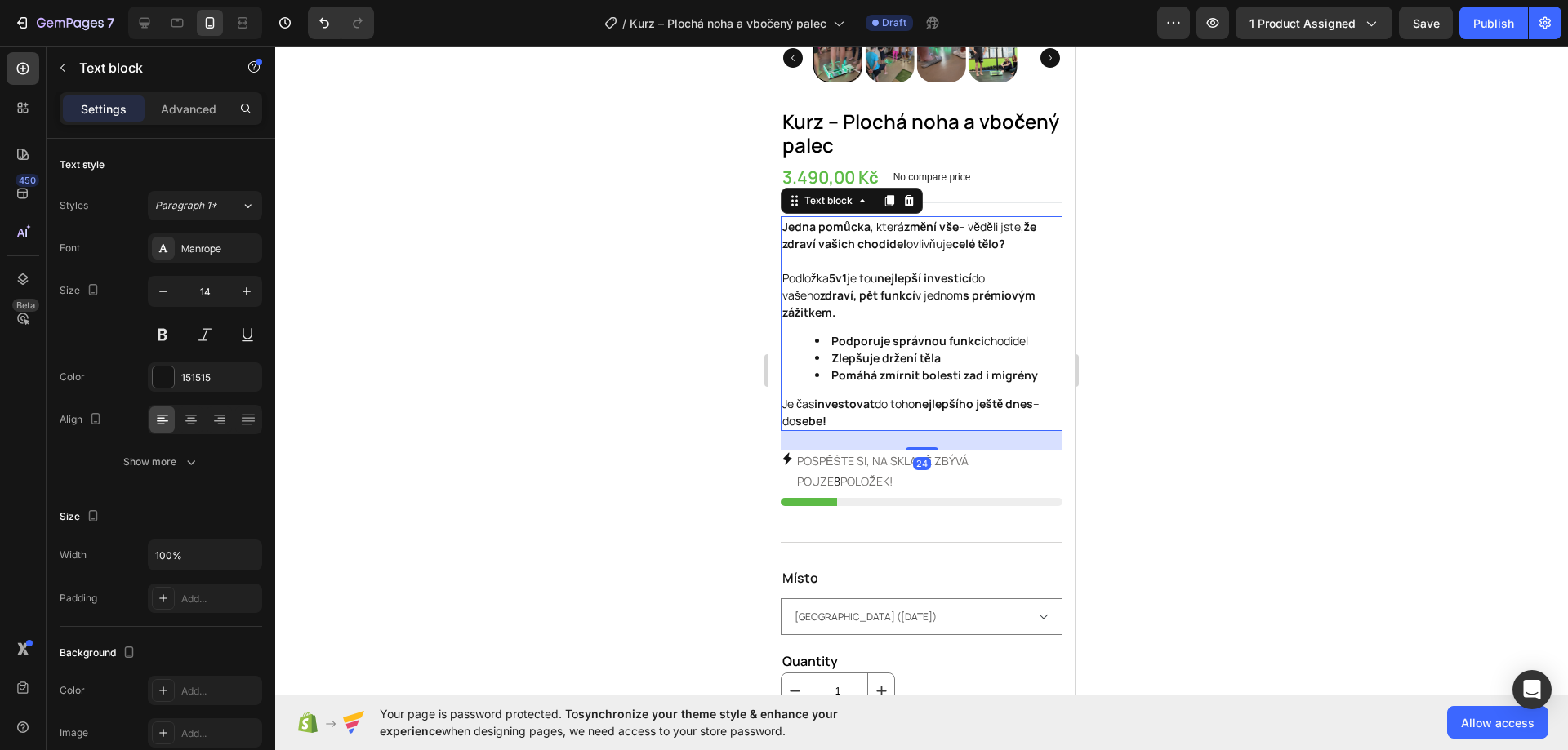
click p "Je čas investovat do toho nejlepšího ještě dnes – do sebe!"
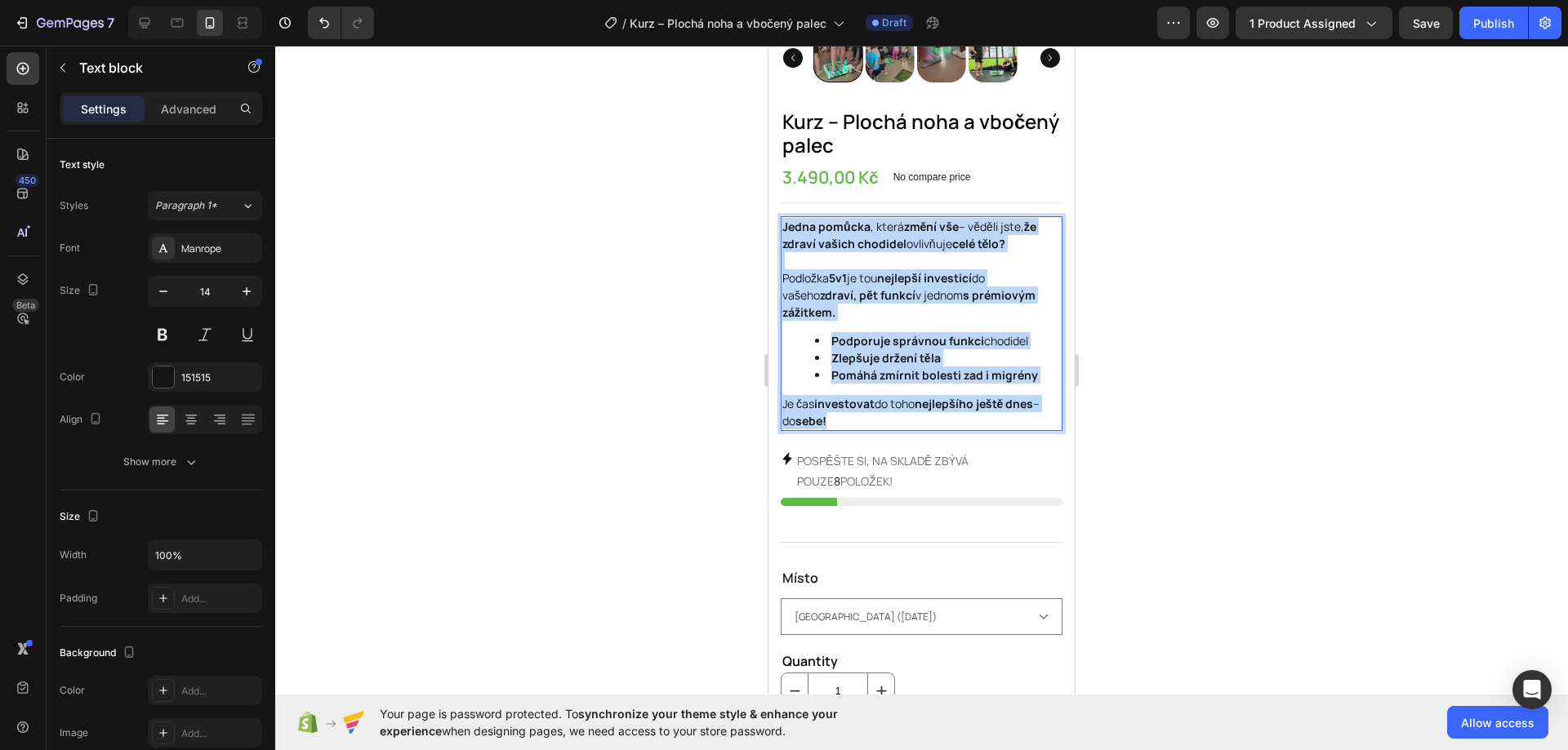
drag, startPoint x: 82, startPoint y: 362, endPoint x: 15, endPoint y: 166, distance: 207.1
click div "Jedna pomůcka , která změní vše – věděli jste, že zdraví vašich chodidel ovlivň…"
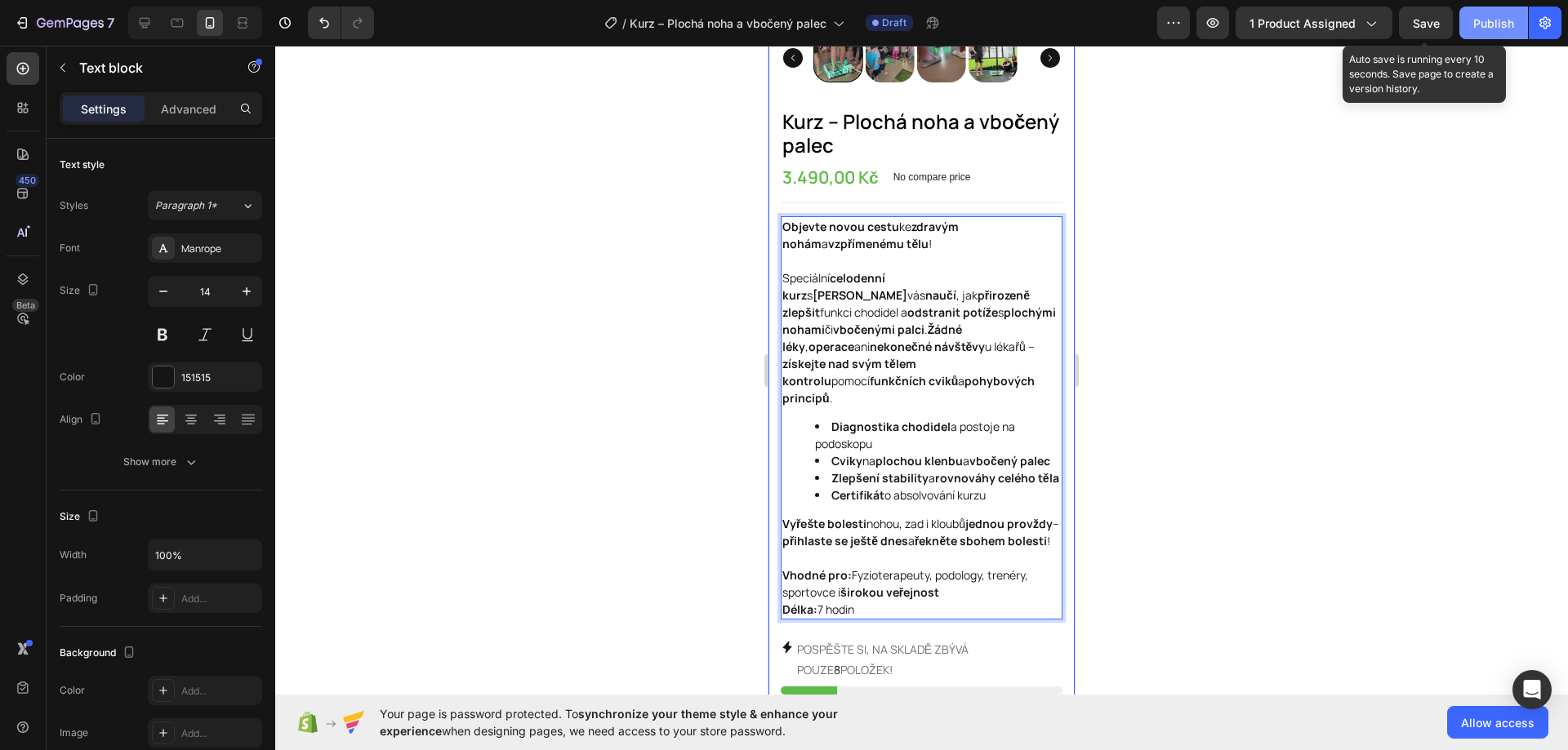
click div "Publish"
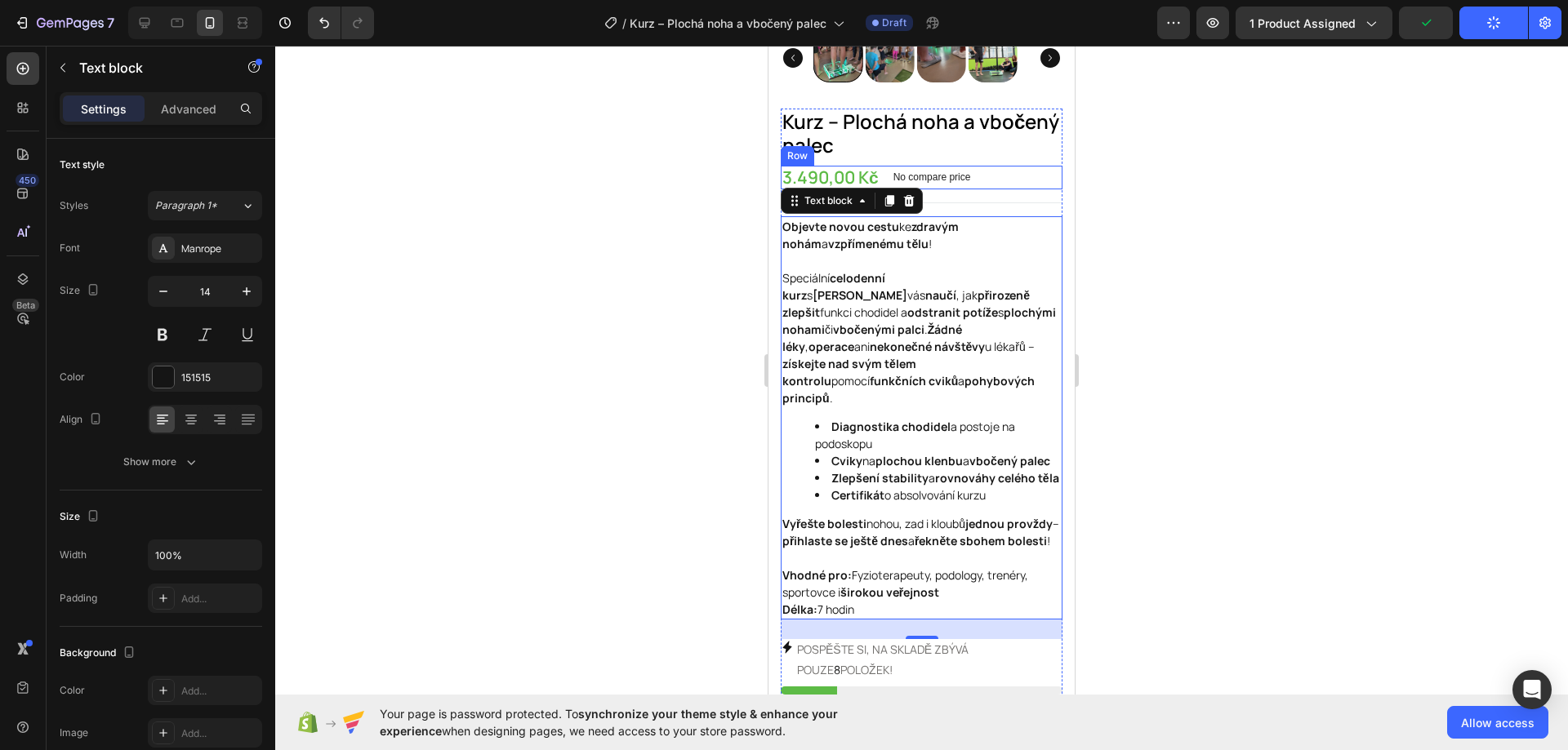
click div "3.490,00 Kč Product Price Product Price No compare price Product Price Row"
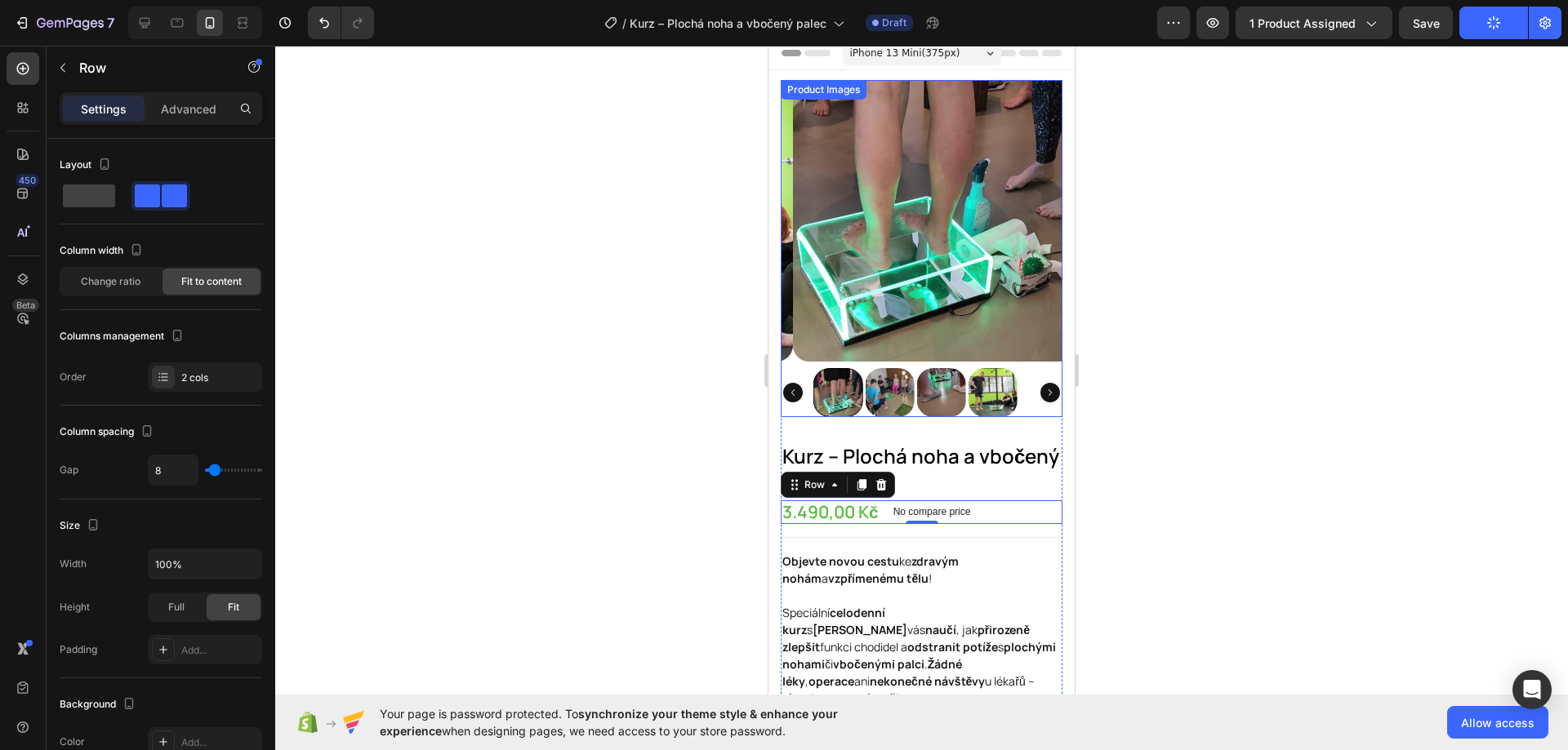
scroll to position [0, 0]
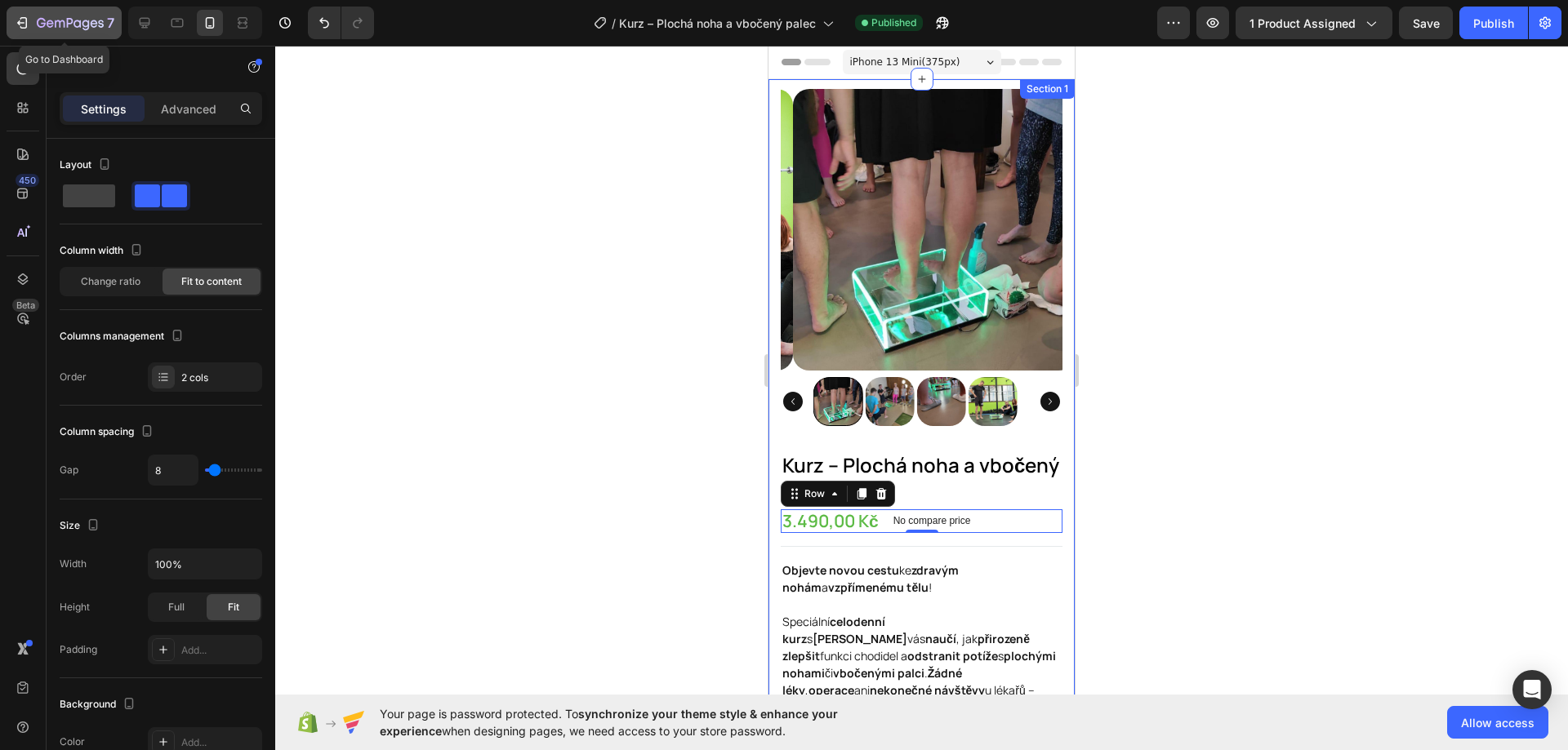
click div "7"
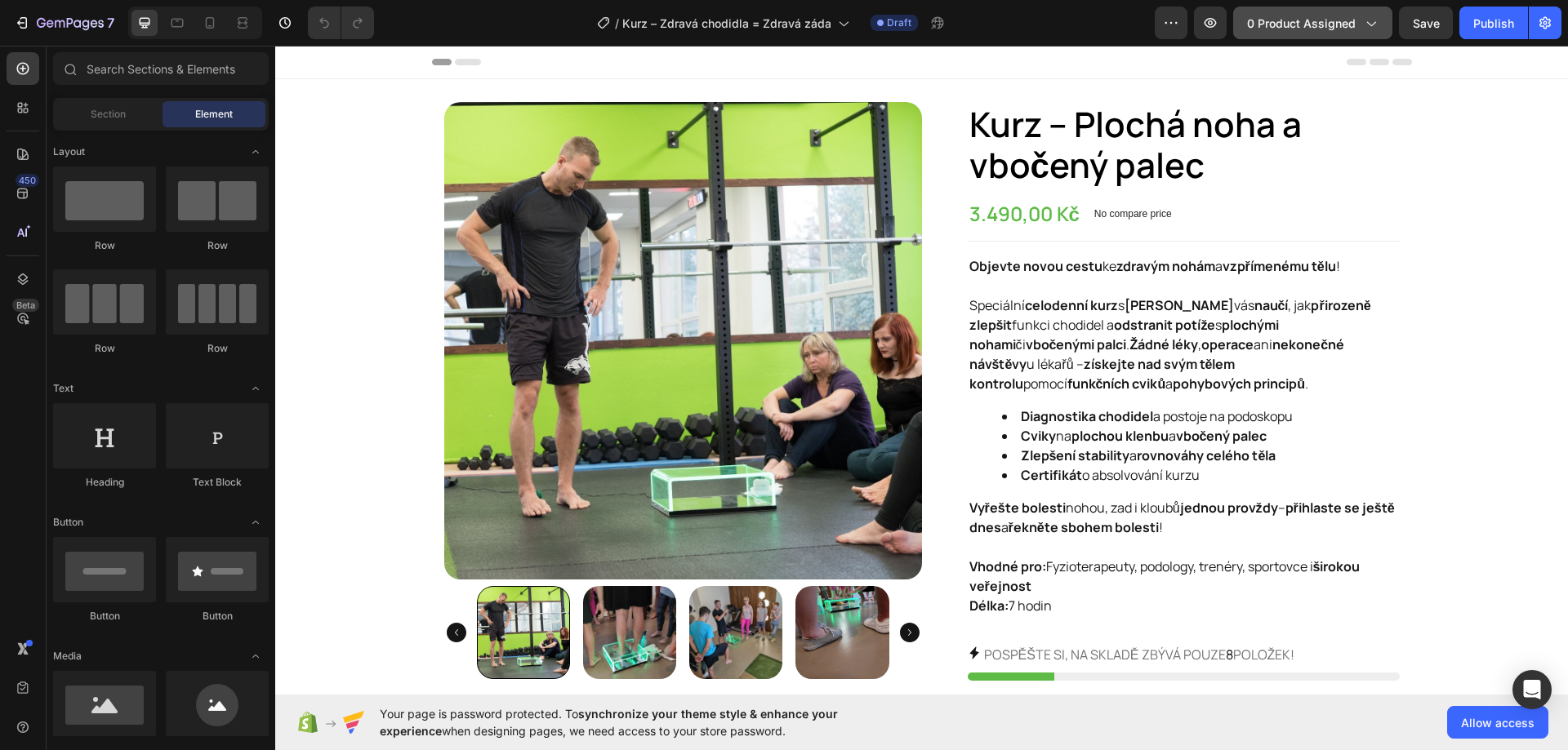
click at [1286, 31] on span "0 product assigned" at bounding box center [1300, 23] width 109 height 17
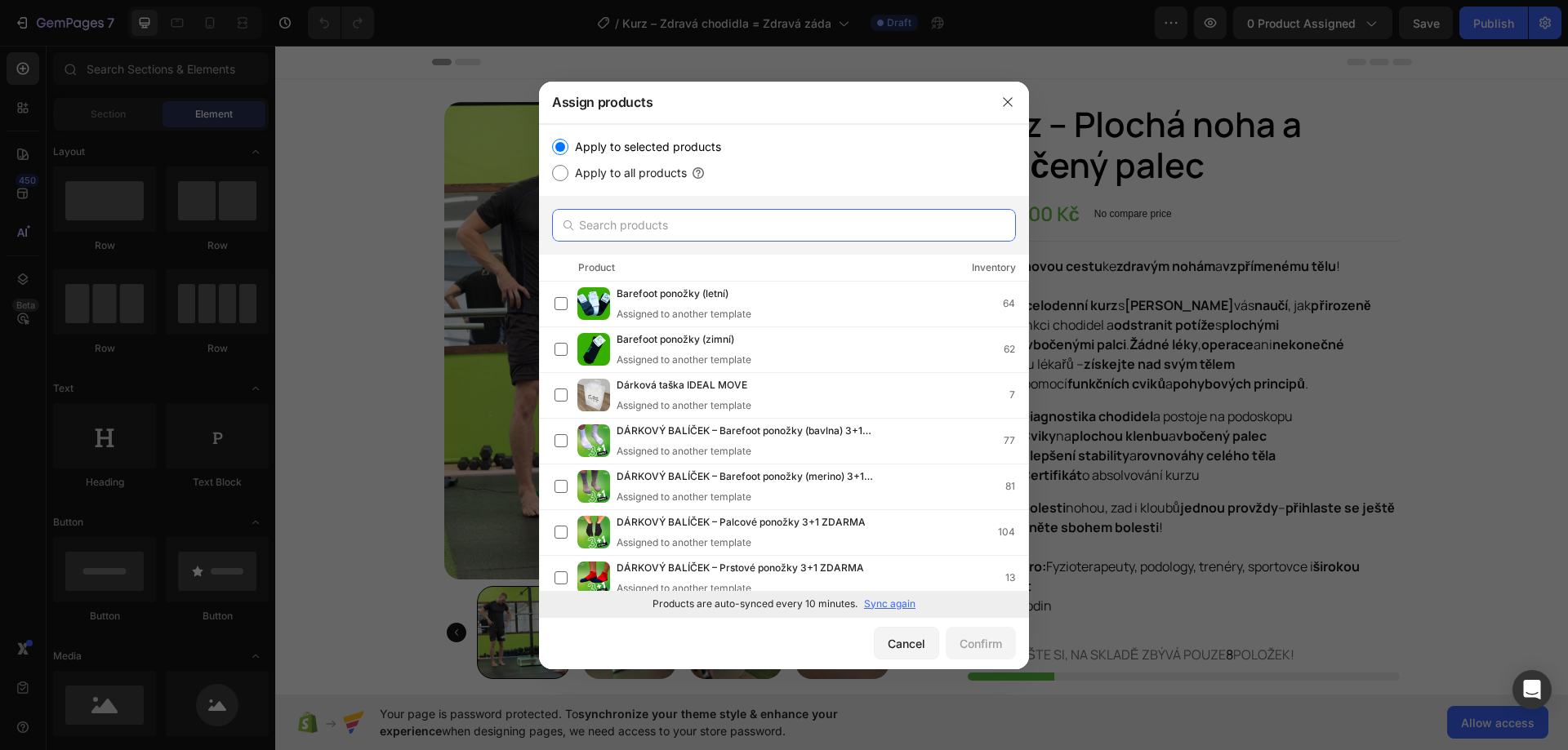
click at [765, 230] on input "text" at bounding box center [783, 225] width 464 height 33
paste input "Kurz – Zdravá chodidla = Zdravá záda"
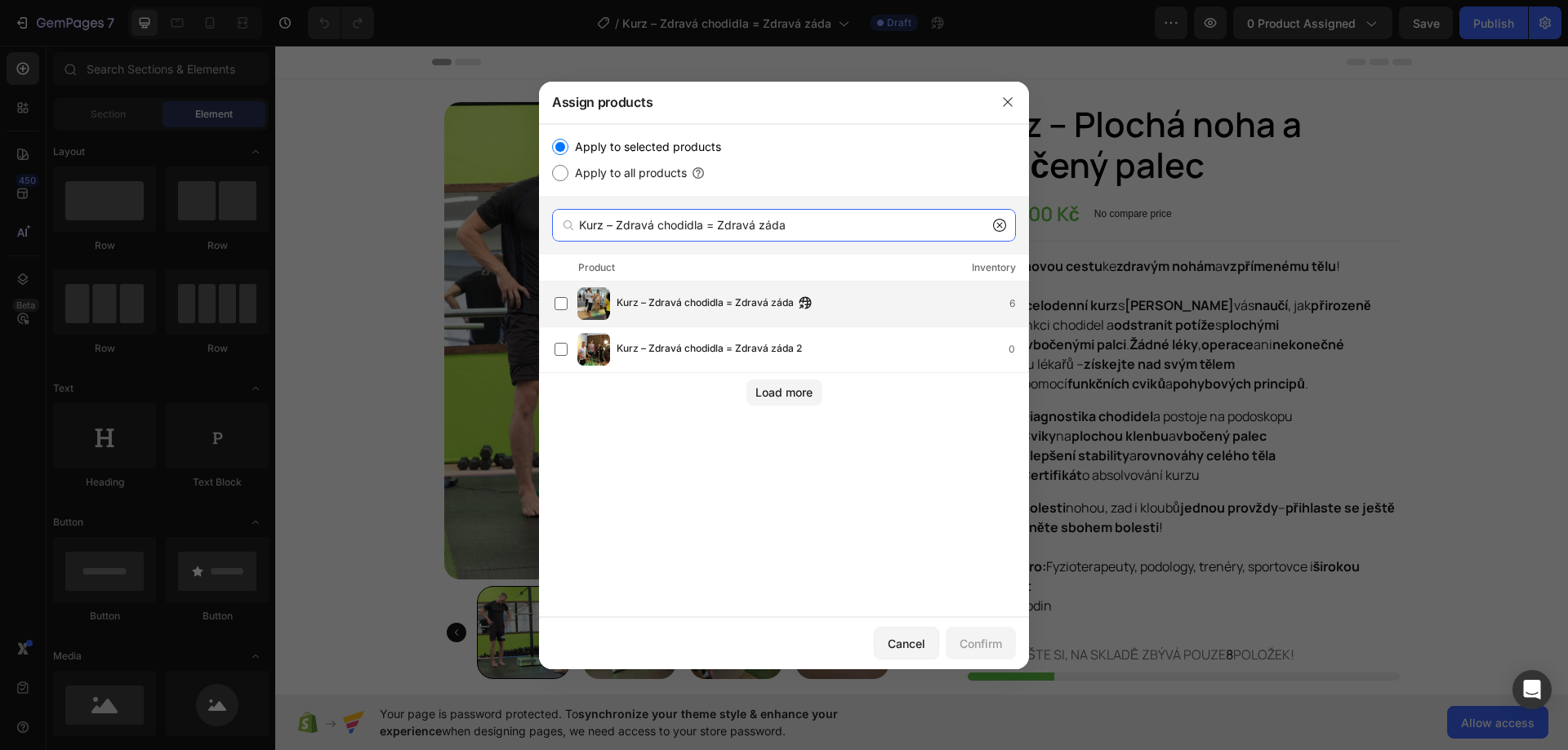
type input "Kurz – Zdravá chodidla = Zdravá záda"
click at [863, 304] on div "Kurz – Zdravá chodidla = Zdravá záda 6" at bounding box center [822, 304] width 411 height 18
click at [981, 645] on div "Confirm" at bounding box center [981, 642] width 42 height 17
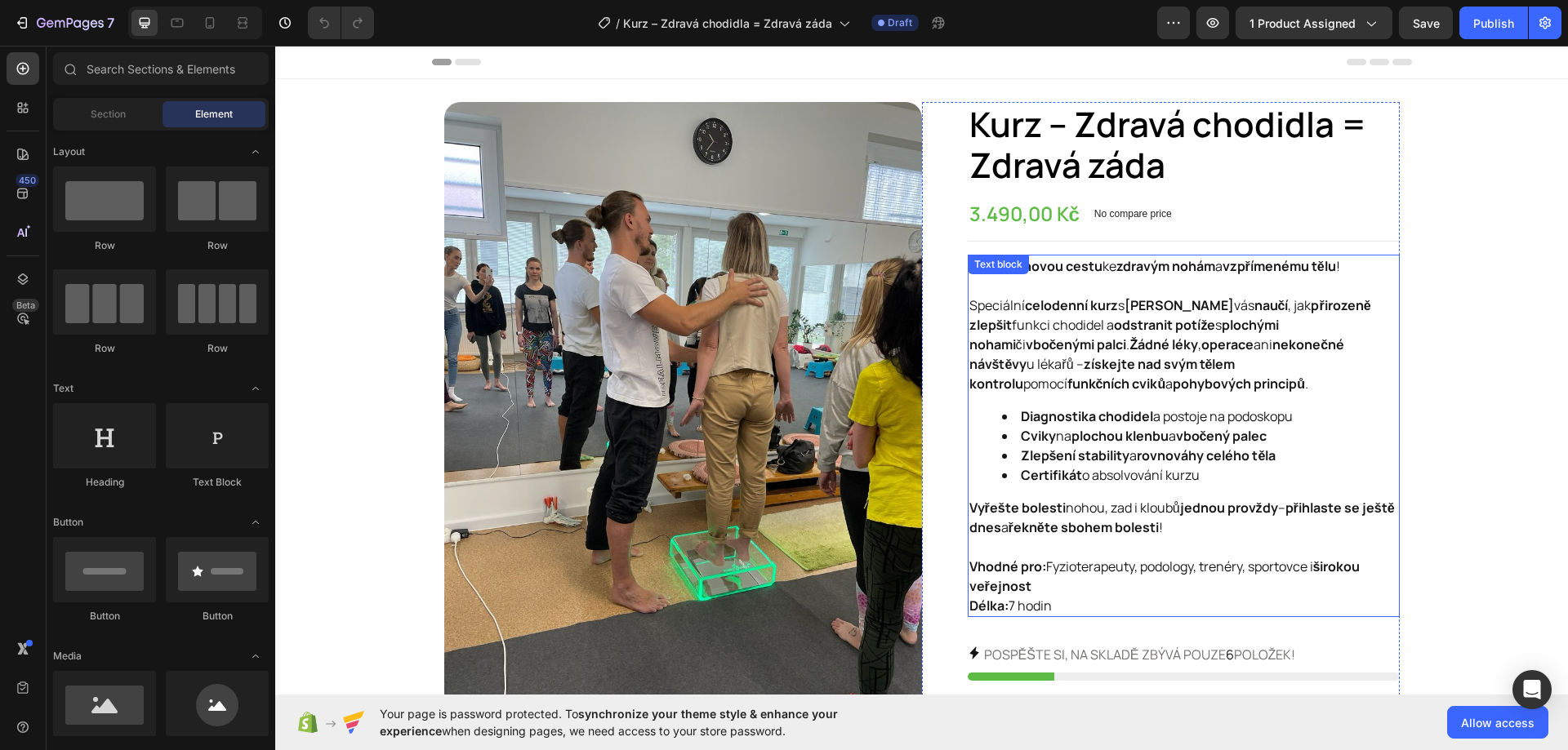
click at [1070, 541] on p "Vyřešte bolesti nohou, zad i kloubů jednou provždy – přihlaste se ještě dnes a …" at bounding box center [1183, 527] width 428 height 59
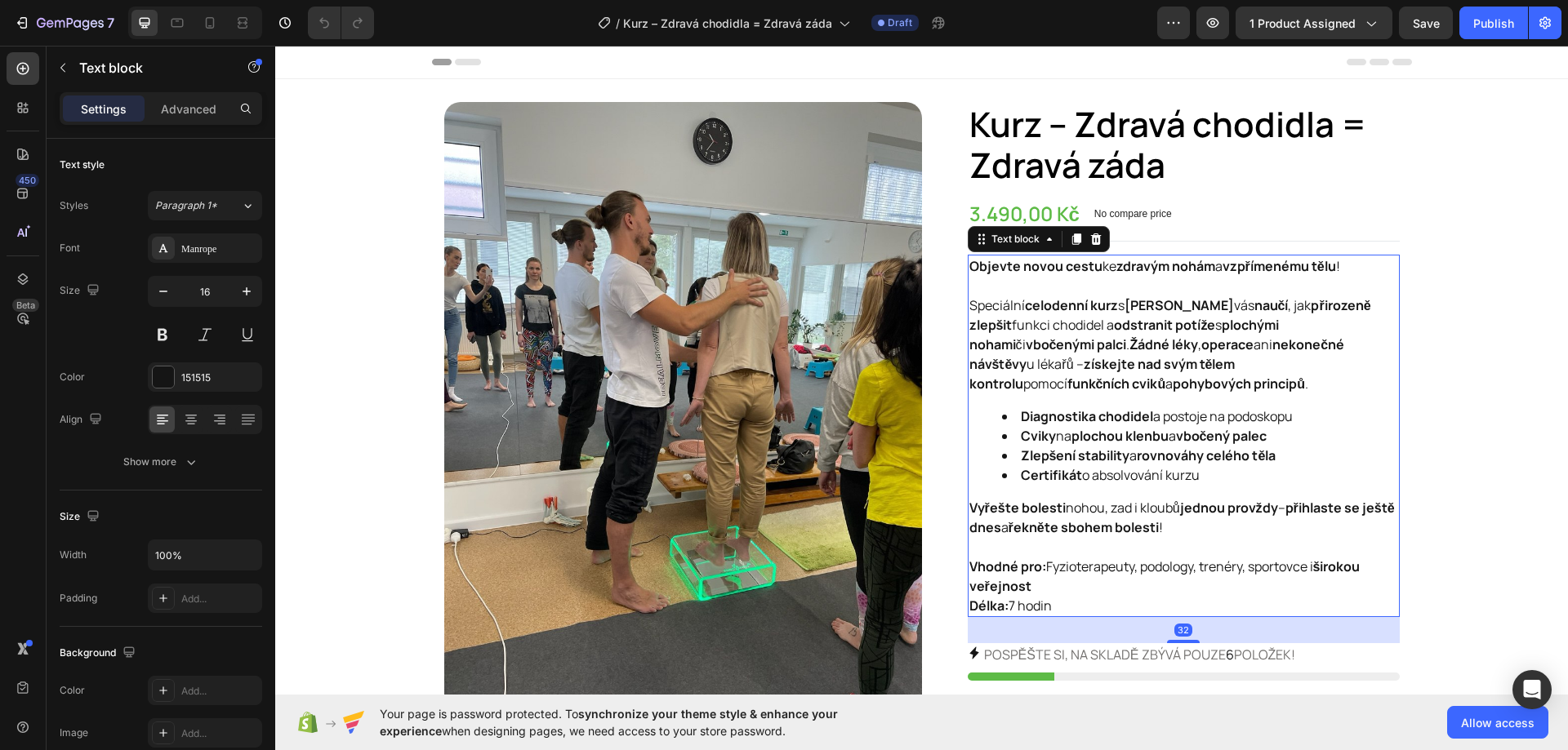
click at [1052, 596] on p "Vhodné pro: Fyzioterapeuty, podology, trenéry, sportovce i širokou veřejnost Dé…" at bounding box center [1183, 586] width 428 height 59
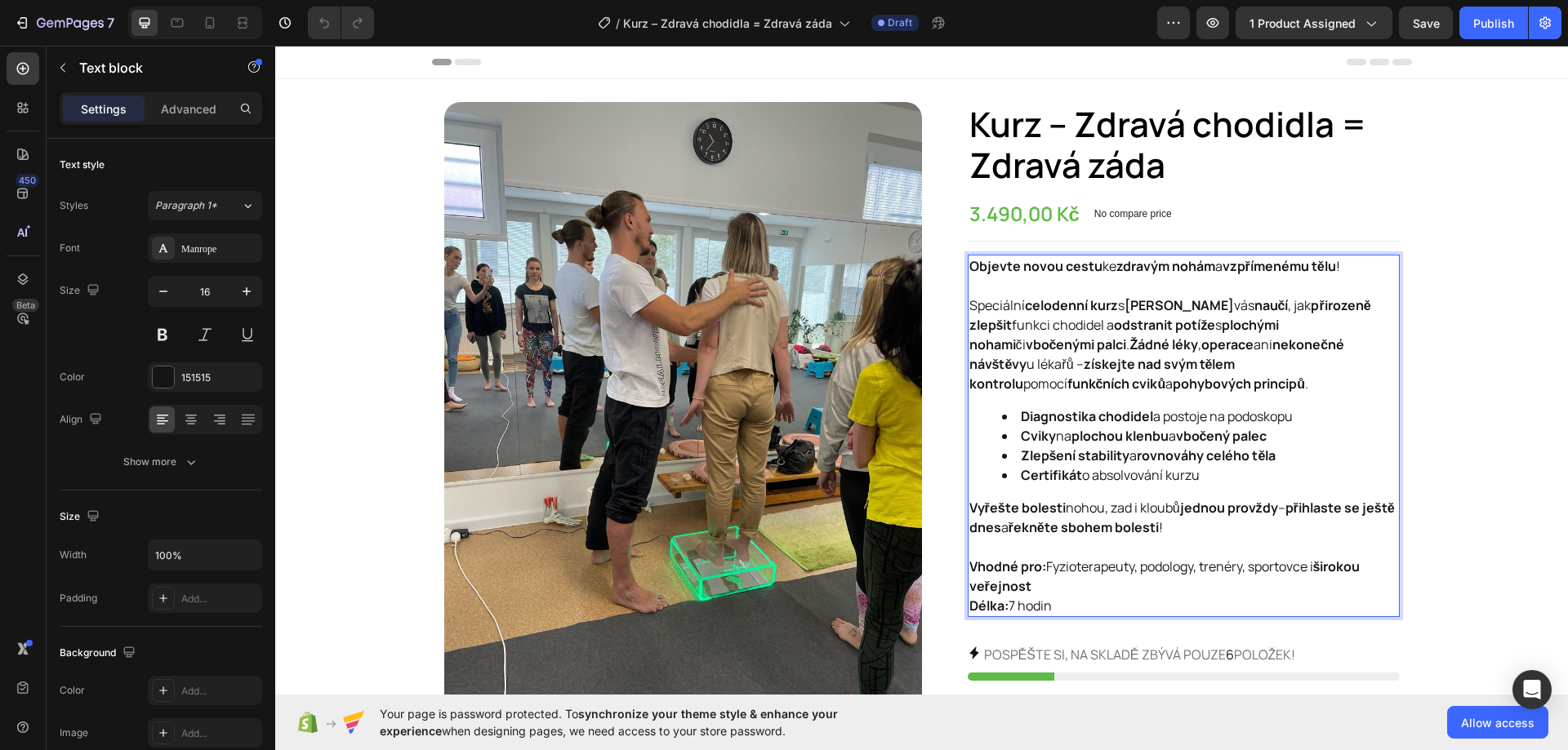
drag, startPoint x: 1055, startPoint y: 594, endPoint x: 966, endPoint y: 264, distance: 341.8
click at [968, 264] on div "Objevte novou cestu ke zdravým nohám a vzpřímenému tělu ! Speciální celodenní k…" at bounding box center [1183, 436] width 432 height 363
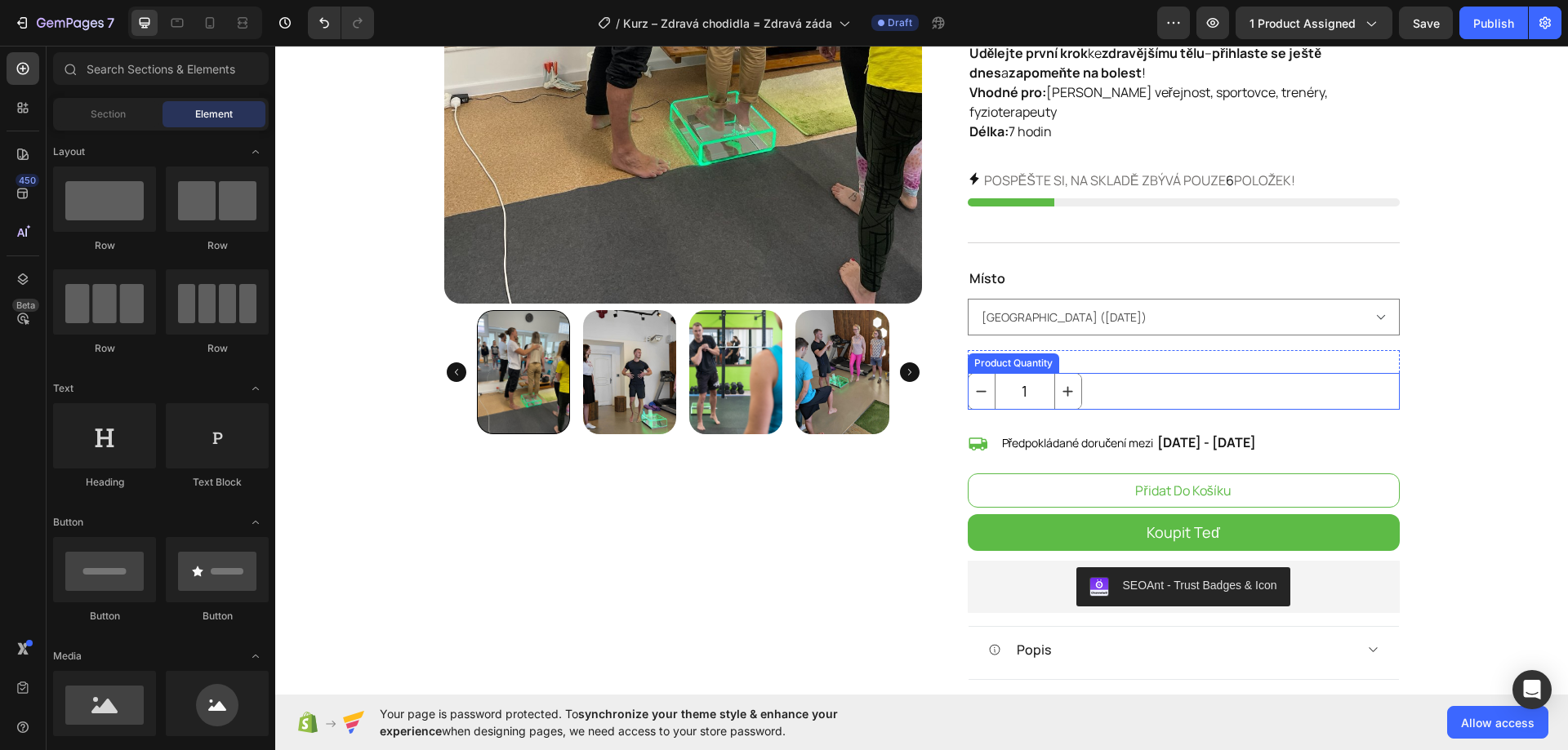
scroll to position [163, 0]
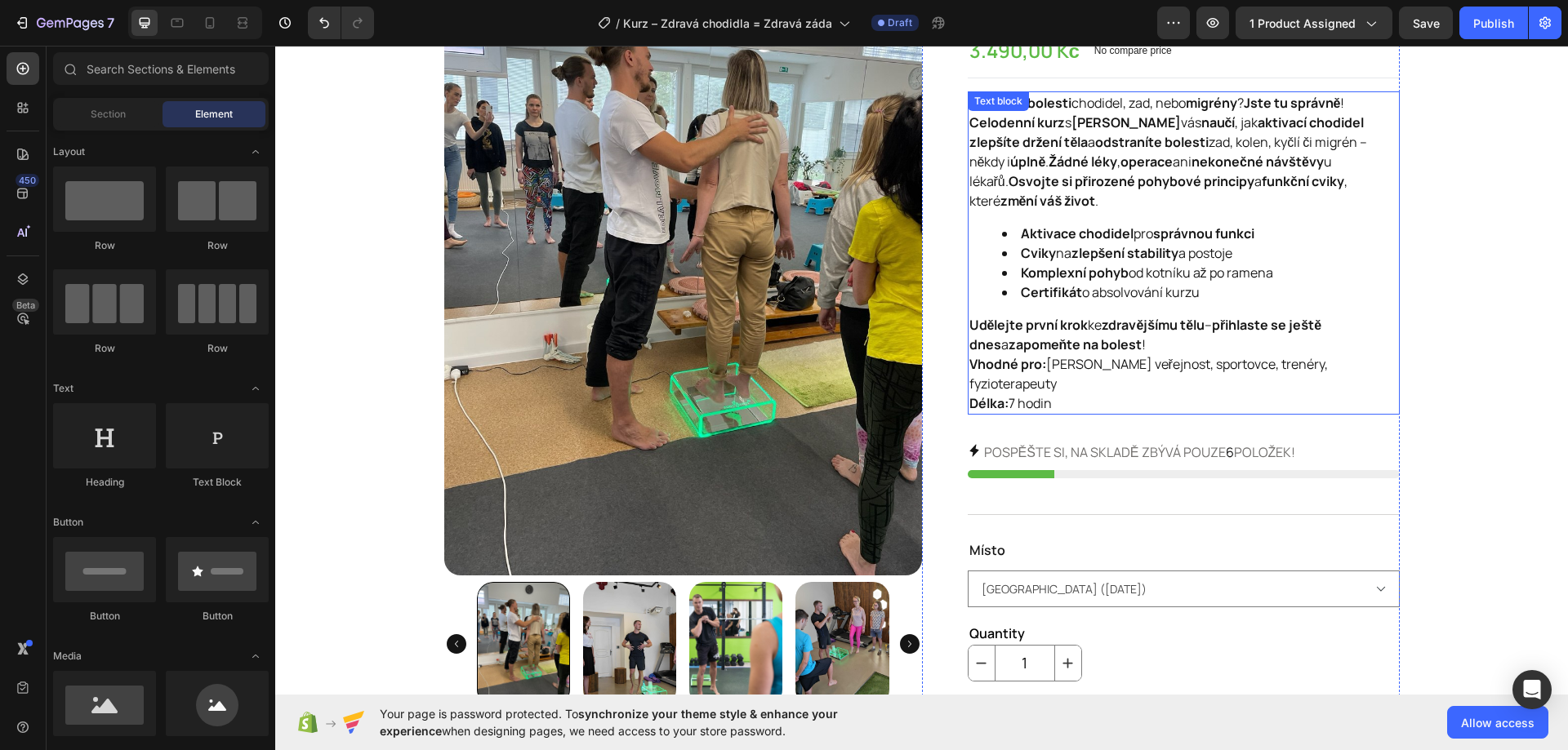
click at [1142, 347] on p "Udělejte první krok ke zdravějšímu tělu – přihlaste se ještě dnes a zapomeňte n…" at bounding box center [1183, 334] width 428 height 39
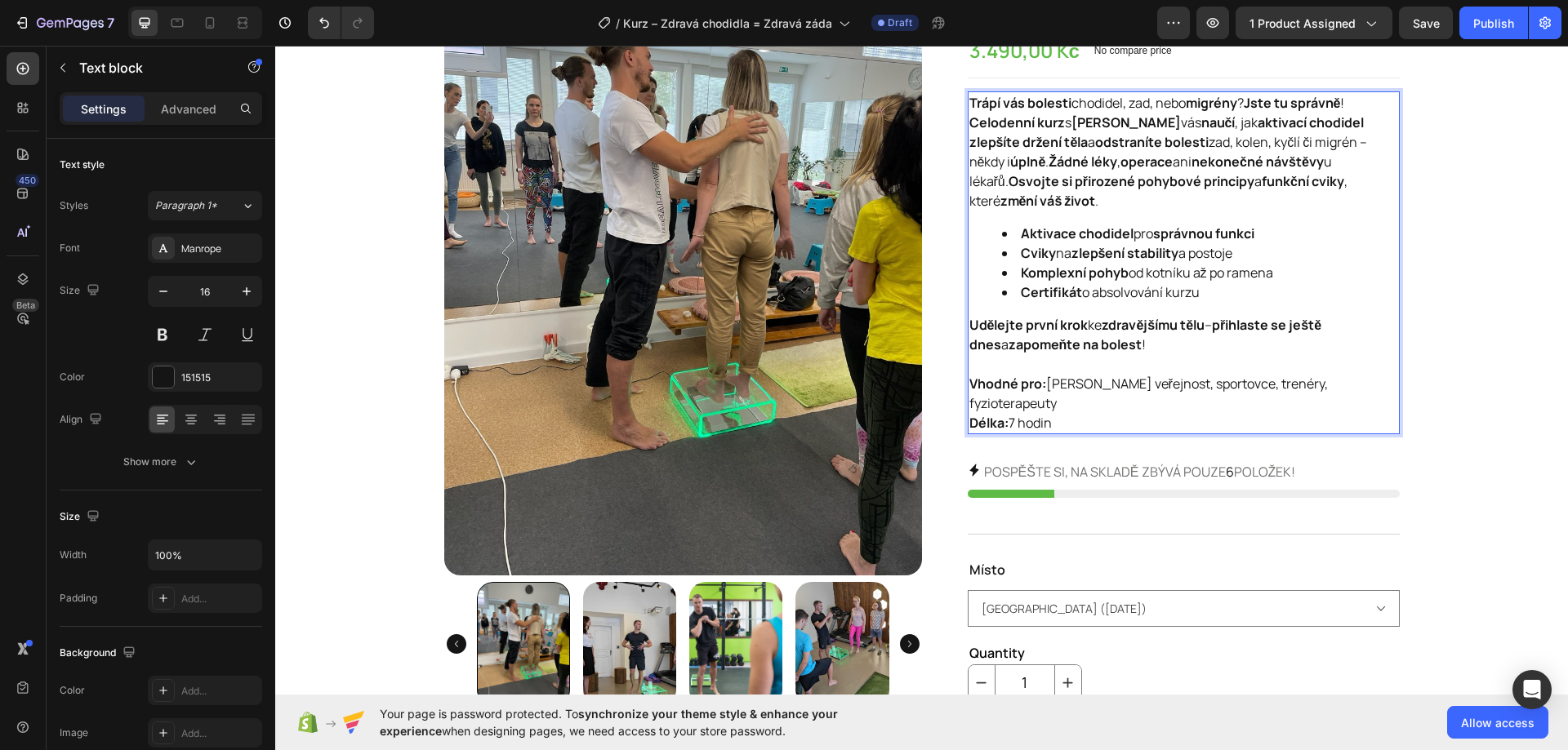
click at [1356, 101] on p "Trápí vás bolesti chodidel, zad, nebo migrény ? Jste tu správně !" at bounding box center [1183, 102] width 428 height 19
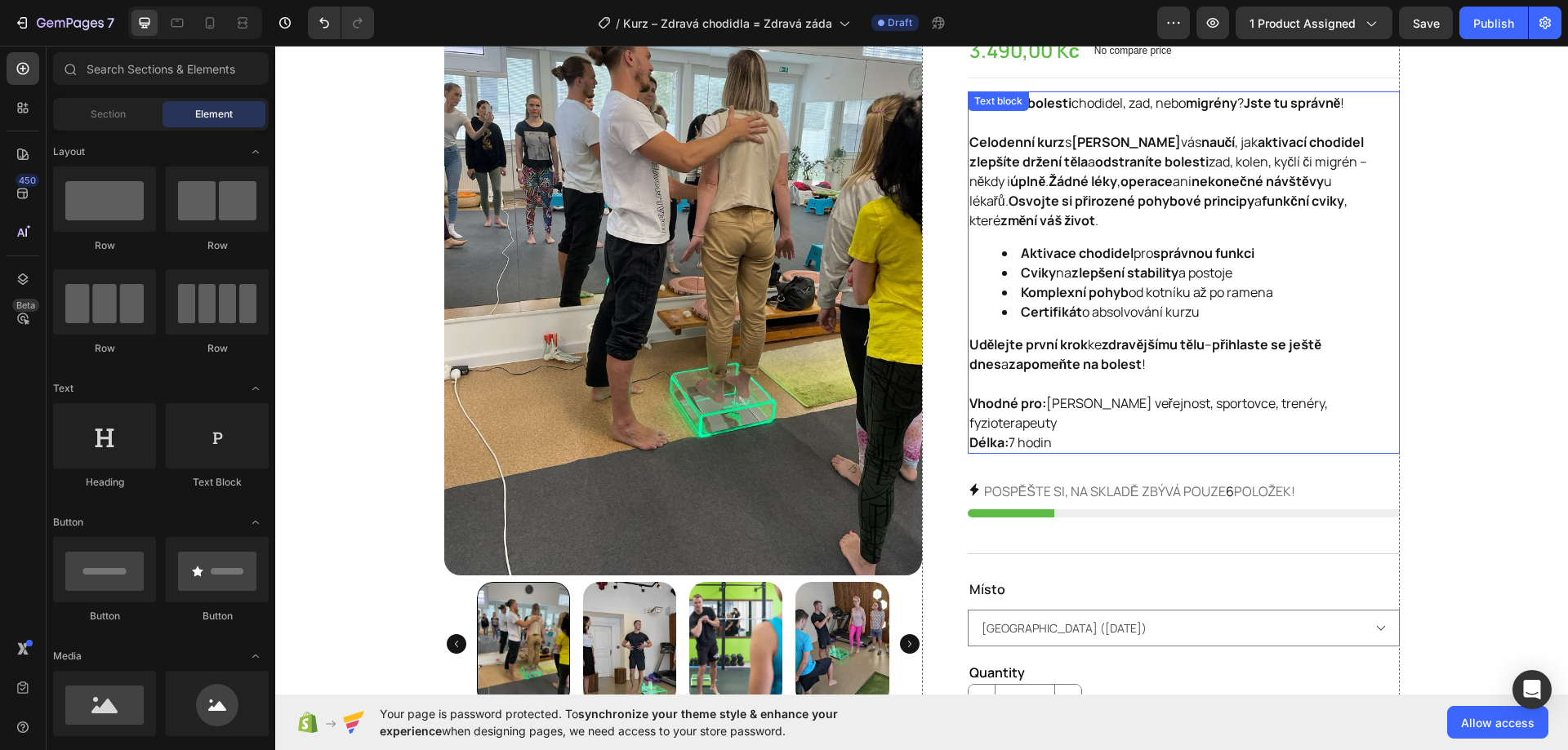
click at [1094, 417] on p "Vhodné pro: [PERSON_NAME] veřejnost, sportovce, trenéry, fyzioterapeuty Délka: …" at bounding box center [1183, 423] width 428 height 59
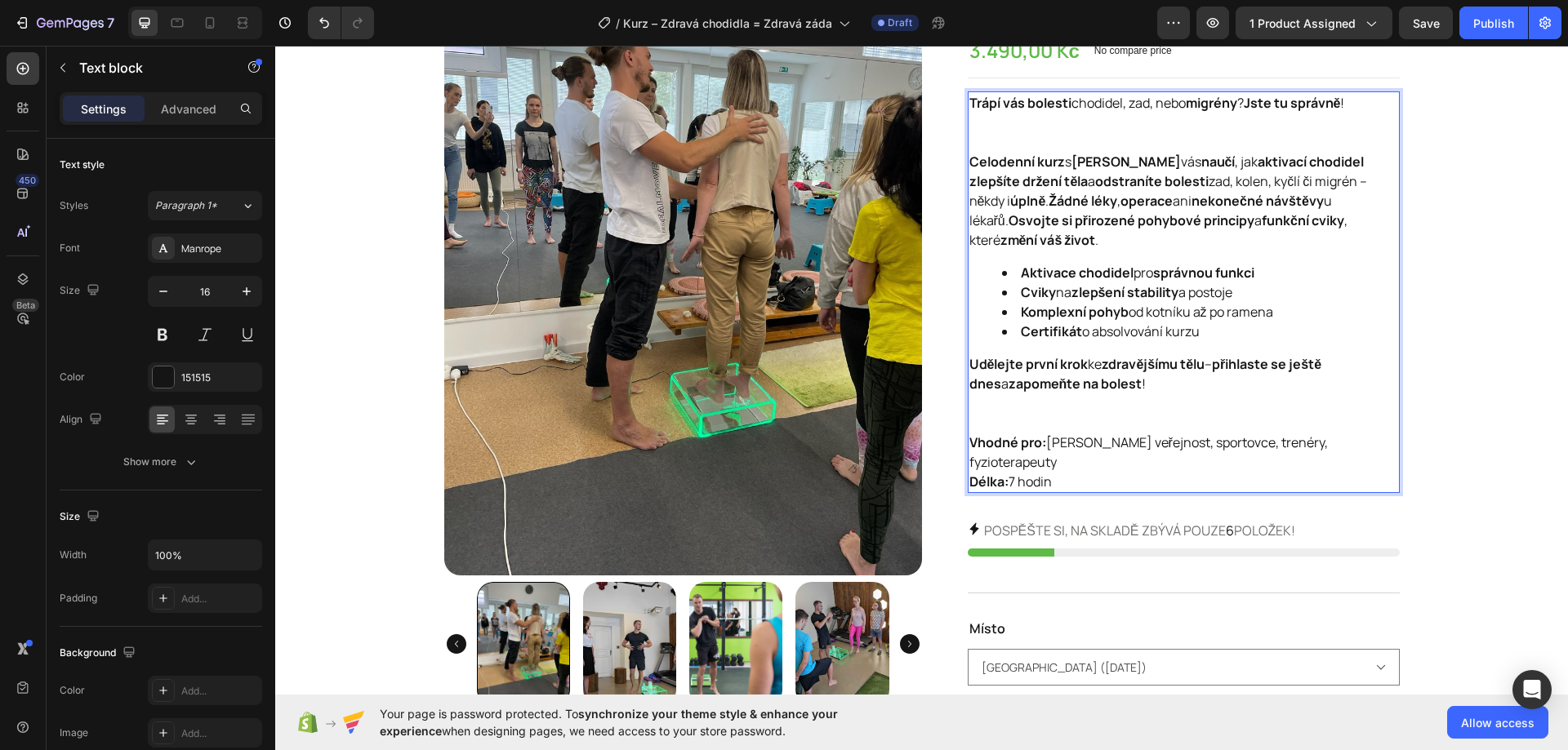
click at [1068, 456] on p "Vhodné pro: [PERSON_NAME] veřejnost, sportovce, trenéry, fyzioterapeuty Délka: …" at bounding box center [1183, 461] width 428 height 59
drag, startPoint x: 1060, startPoint y: 468, endPoint x: 1032, endPoint y: 374, distance: 98.1
click at [1051, 315] on div "Trápí vás bolesti chodidel, zad, nebo migrény ? Jste tu správně ! Celodenní kur…" at bounding box center [1183, 292] width 432 height 401
click at [1028, 381] on strong "zapomeňte na bolest" at bounding box center [1075, 383] width 134 height 18
click at [1012, 413] on p "Udělejte první krok ke zdravějšímu tělu – přihlaste se ještě dnes a zapomeňte n…" at bounding box center [1183, 393] width 428 height 79
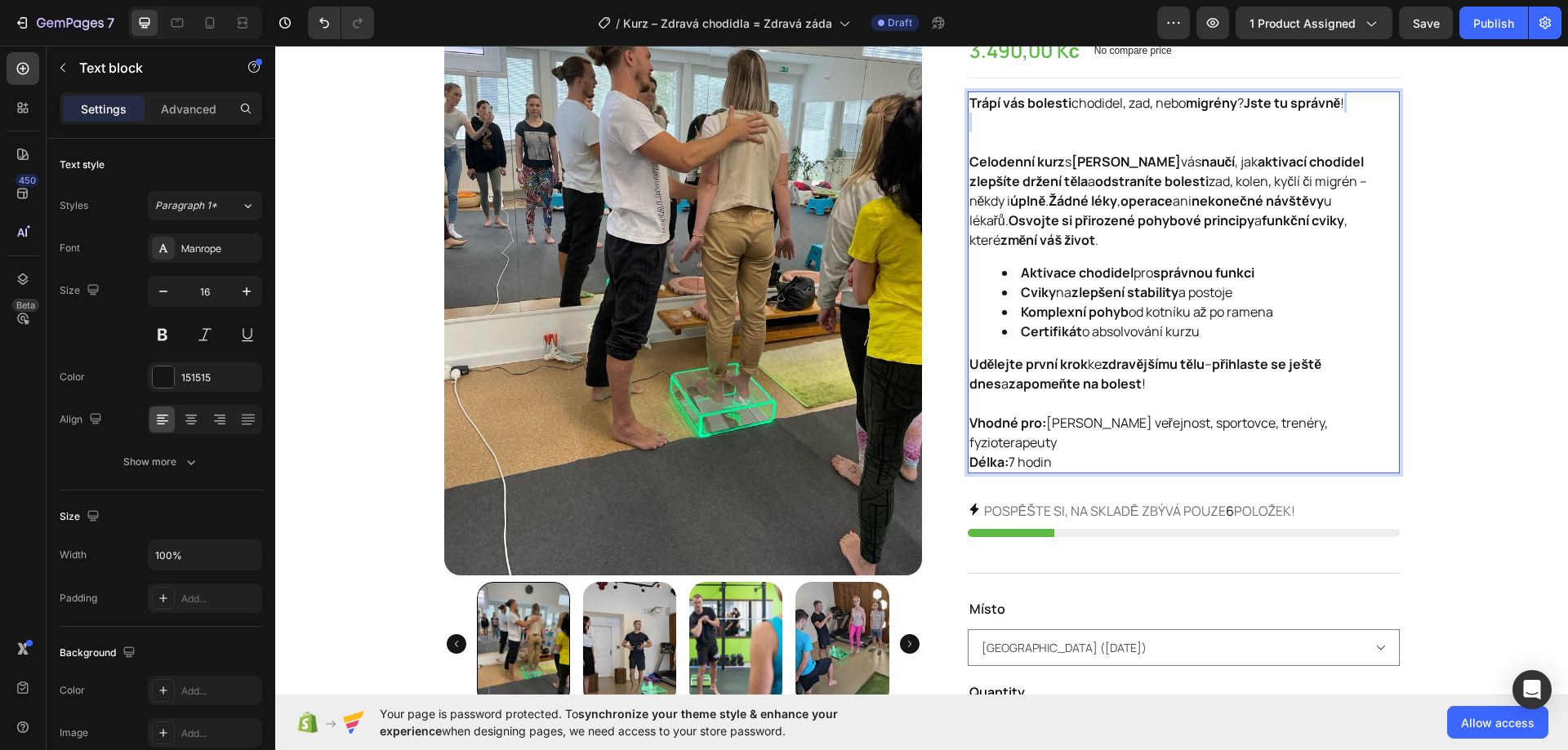
click at [992, 131] on p "Trápí vás bolesti chodidel, zad, nebo migrény ? Jste tu správně !" at bounding box center [1183, 122] width 428 height 59
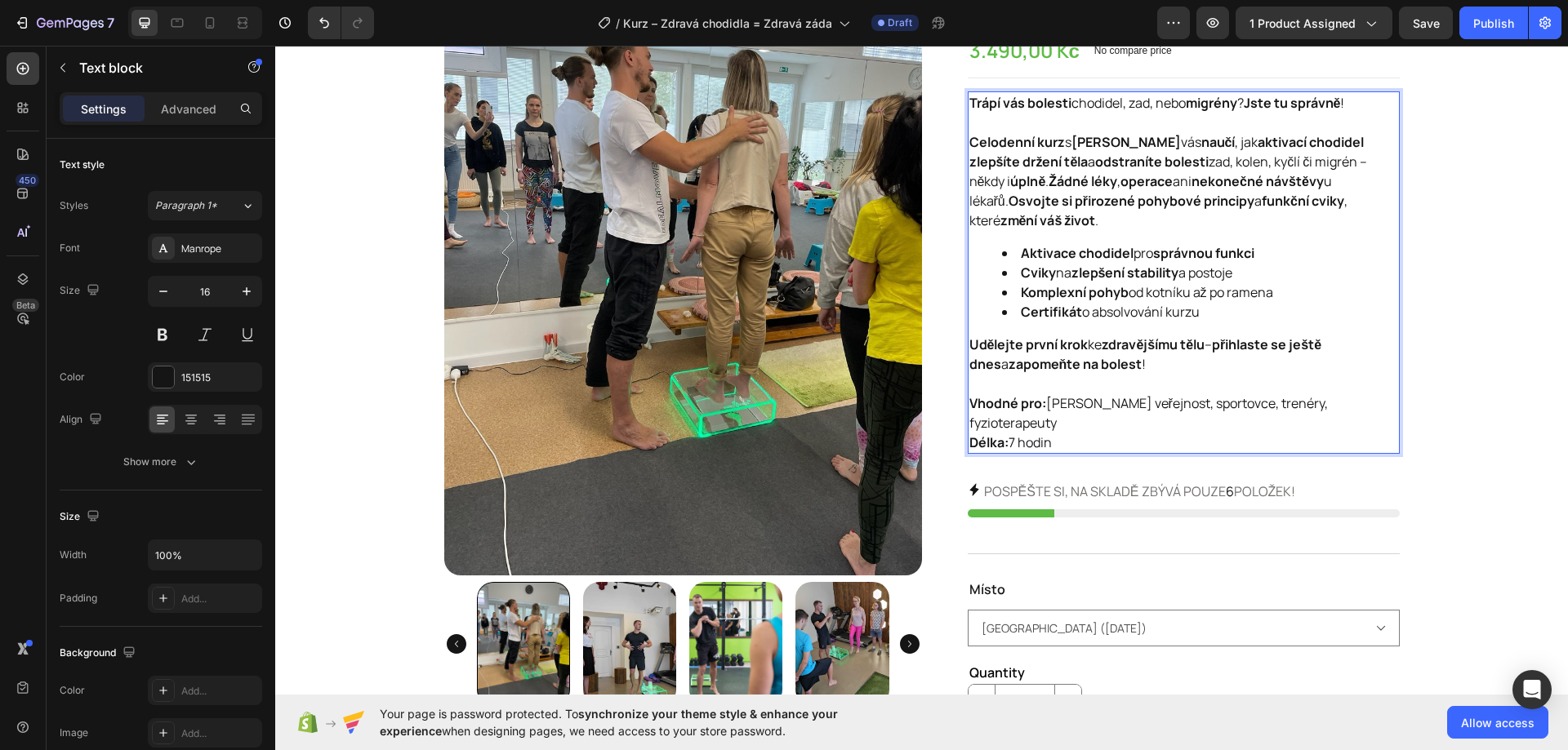
drag, startPoint x: 1075, startPoint y: 421, endPoint x: 963, endPoint y: 100, distance: 340.0
click at [968, 100] on div "Trápí vás bolesti chodidel, zad, nebo migrény ? Jste tu správně ! Celodenní kur…" at bounding box center [1183, 273] width 432 height 363
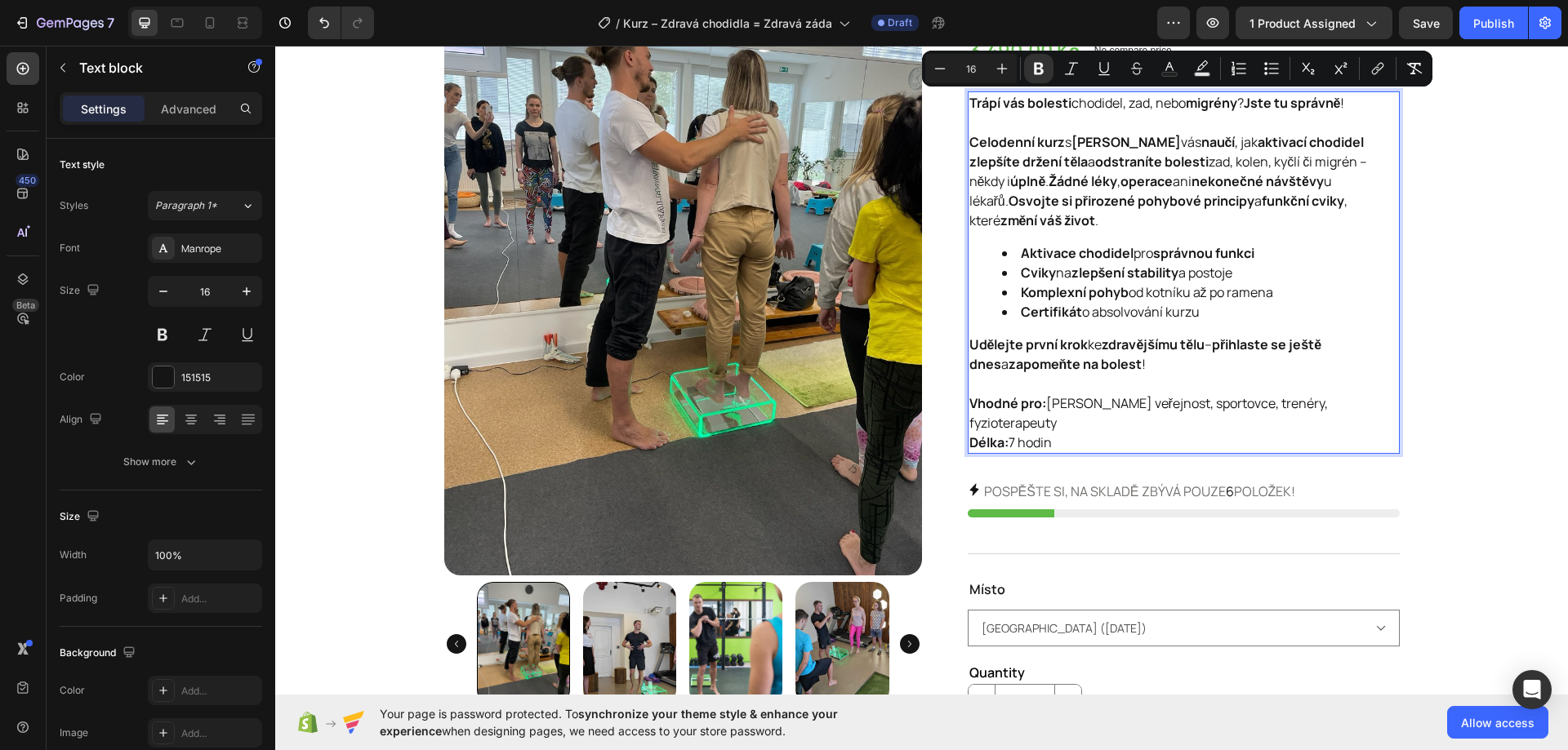
copy div "Trápí vás bolesti chodidel, zad, nebo migrény ? Jste tu správně ! Celodenní kur…"
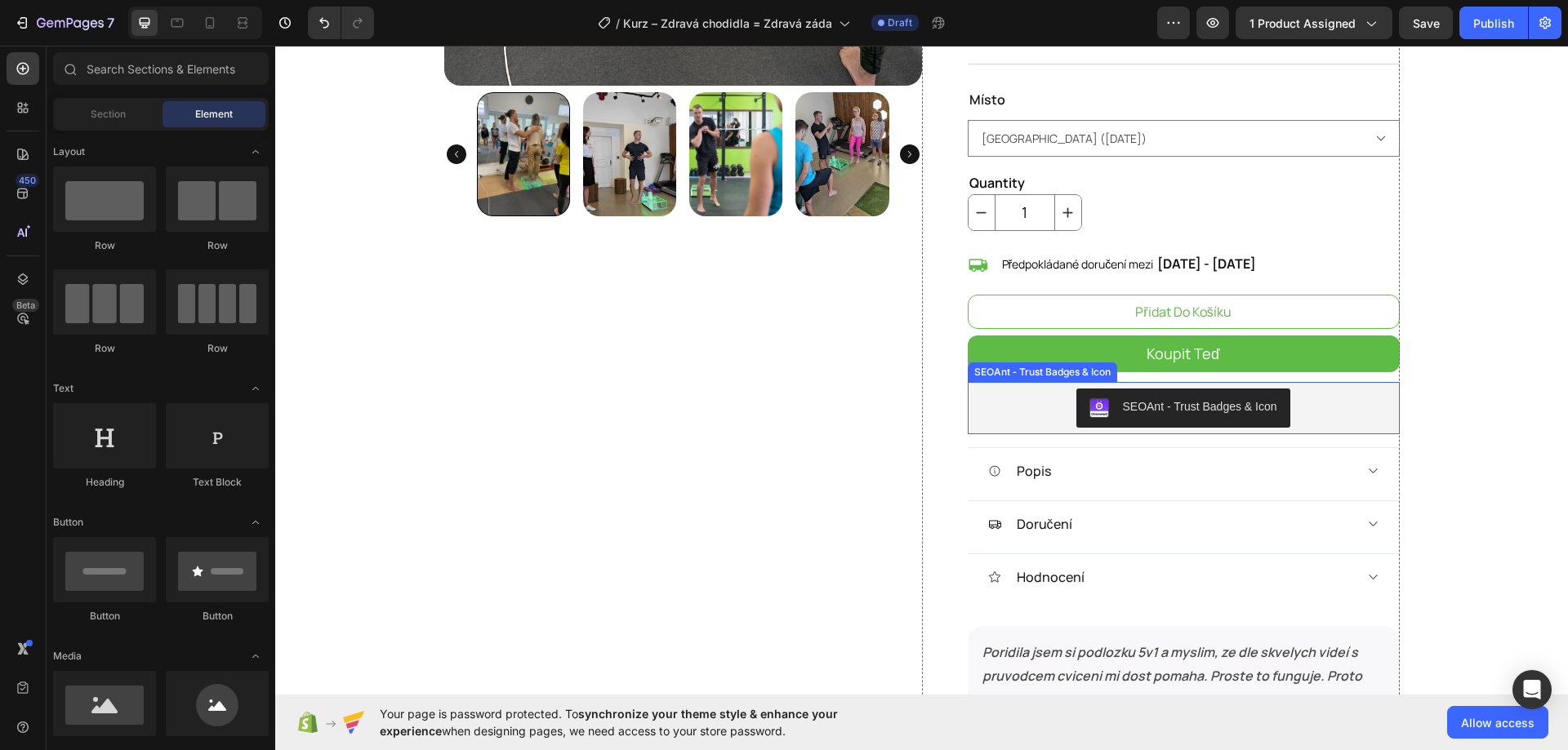
click at [1074, 459] on div "Popis" at bounding box center [1170, 471] width 365 height 25
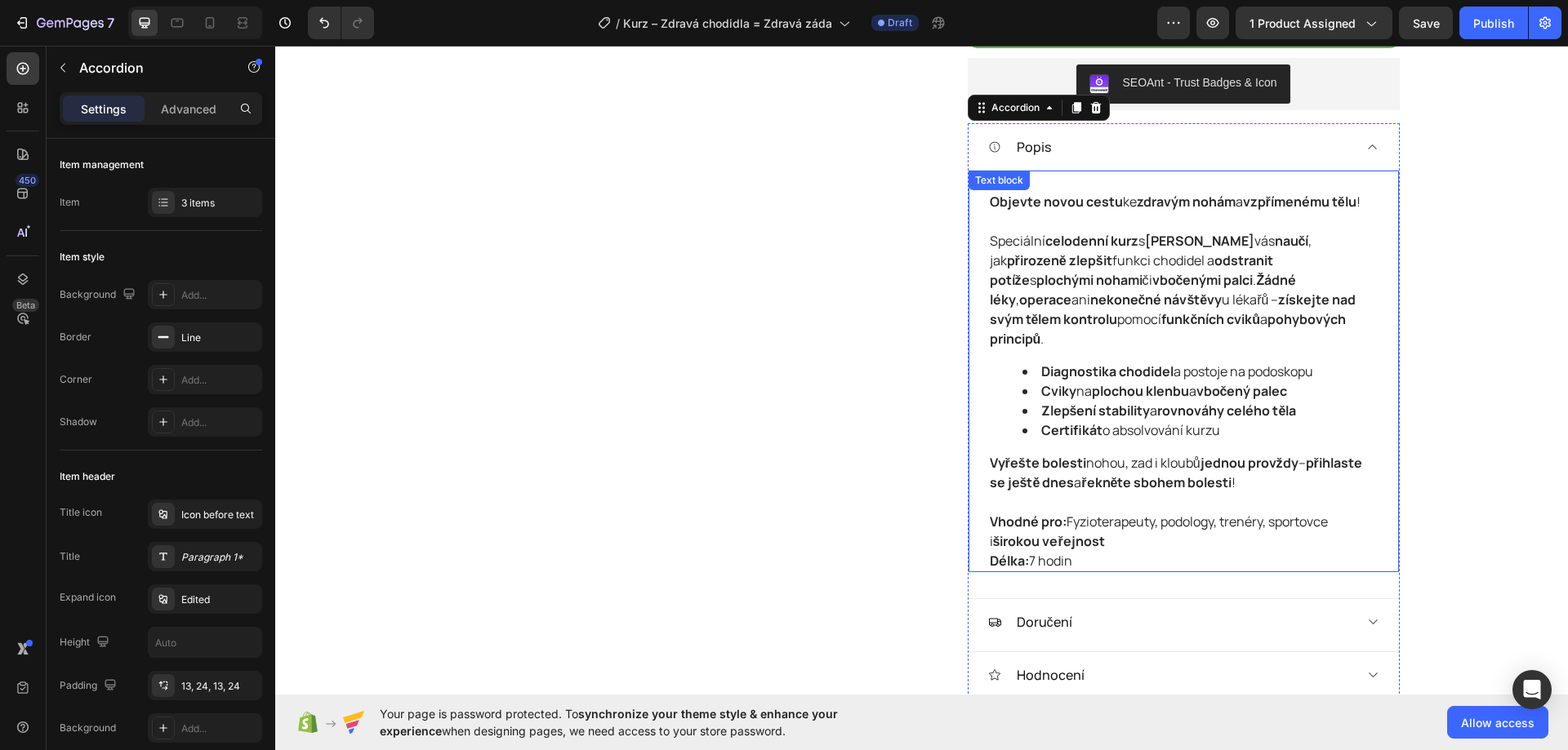
scroll to position [979, 0]
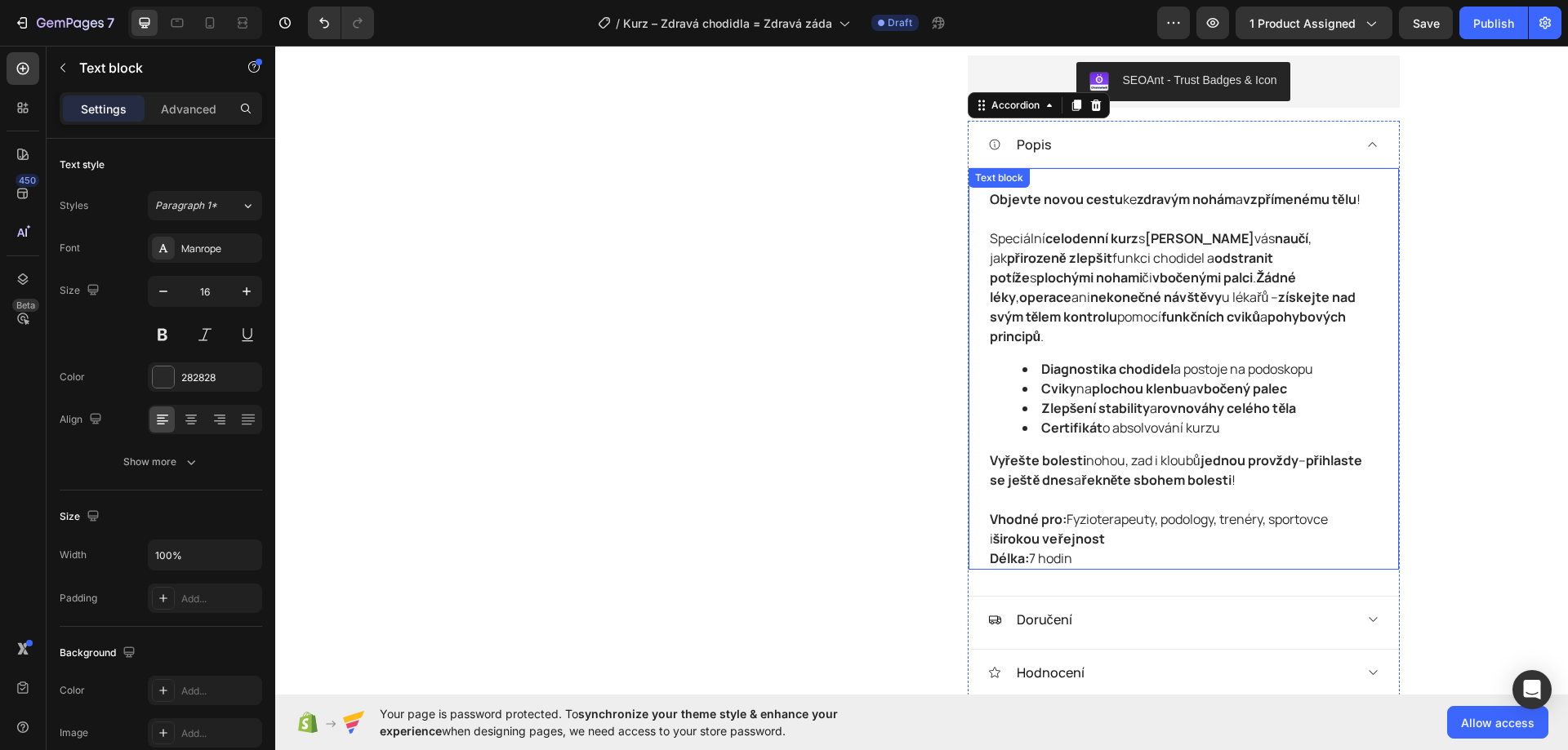
click at [1107, 528] on p "Vhodné pro: Fyzioterapeuty, podology, trenéry, sportovce i širokou veřejnost Dé…" at bounding box center [1183, 538] width 388 height 59
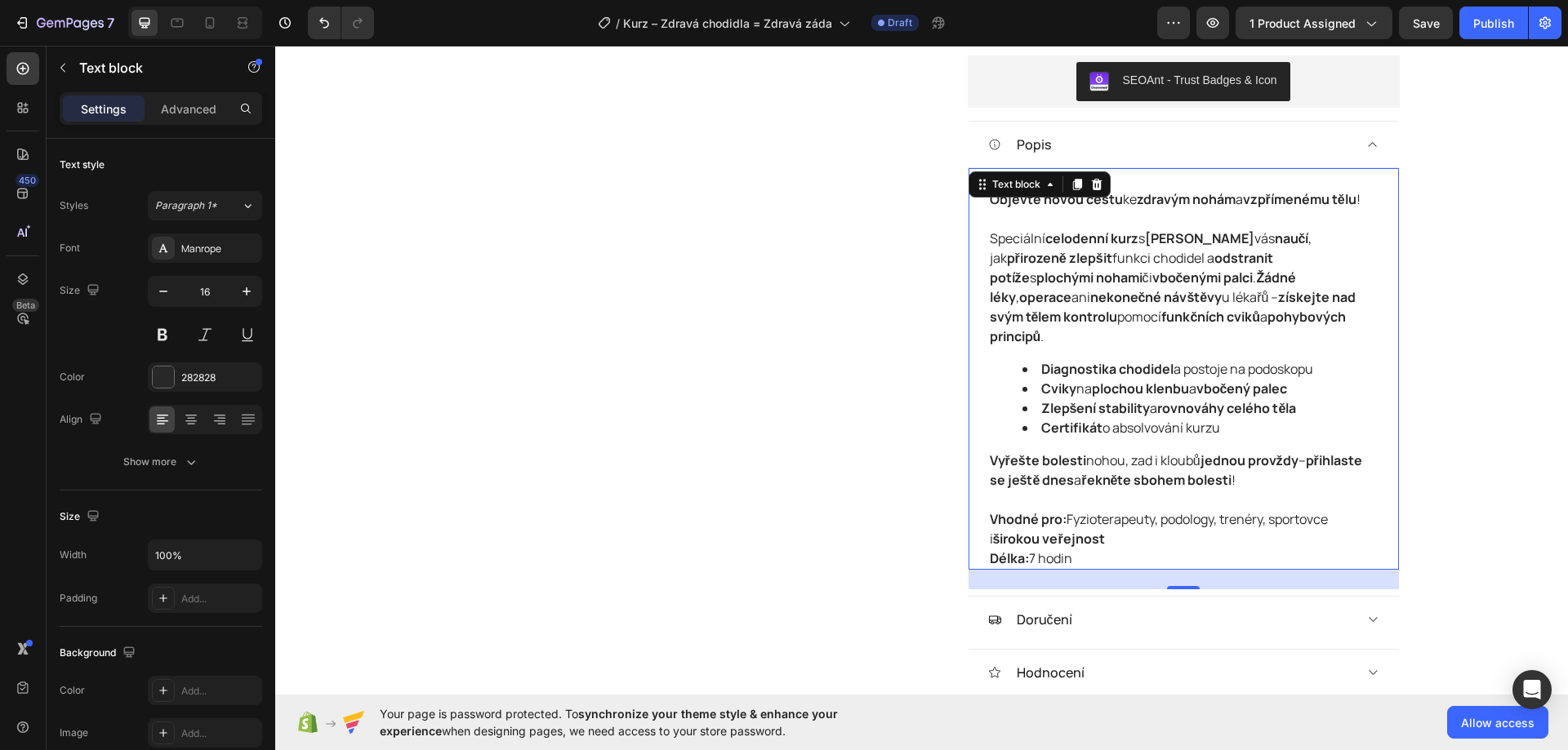
click at [1077, 536] on p "Vhodné pro: Fyzioterapeuty, podology, trenéry, sportovce i širokou veřejnost Dé…" at bounding box center [1183, 538] width 388 height 59
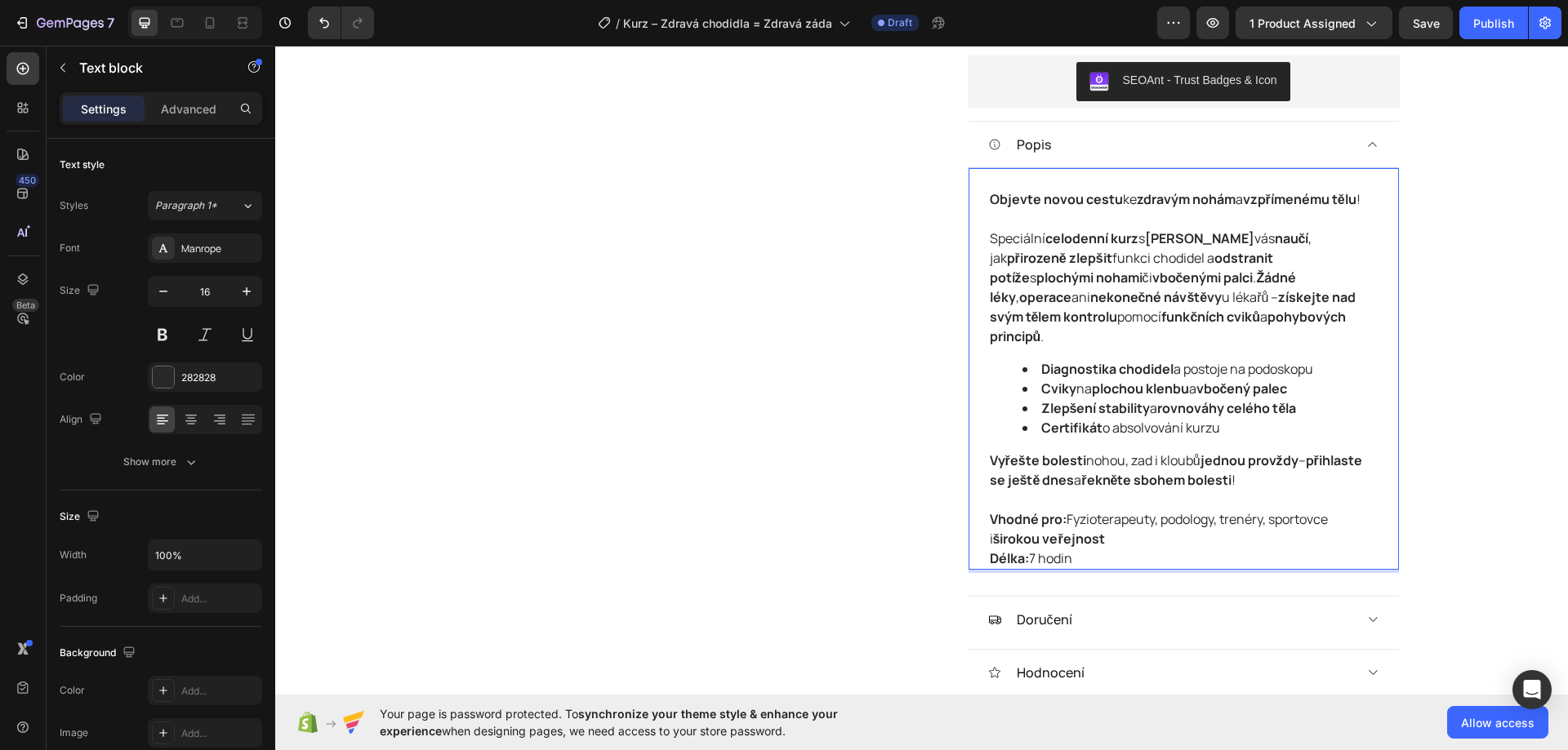
drag, startPoint x: 1075, startPoint y: 535, endPoint x: 982, endPoint y: 176, distance: 370.9
click at [988, 188] on div "Objevte novou cestu ke zdravým nohám a vzpřímenému tělu ! Speciální celodenní k…" at bounding box center [1183, 379] width 391 height 382
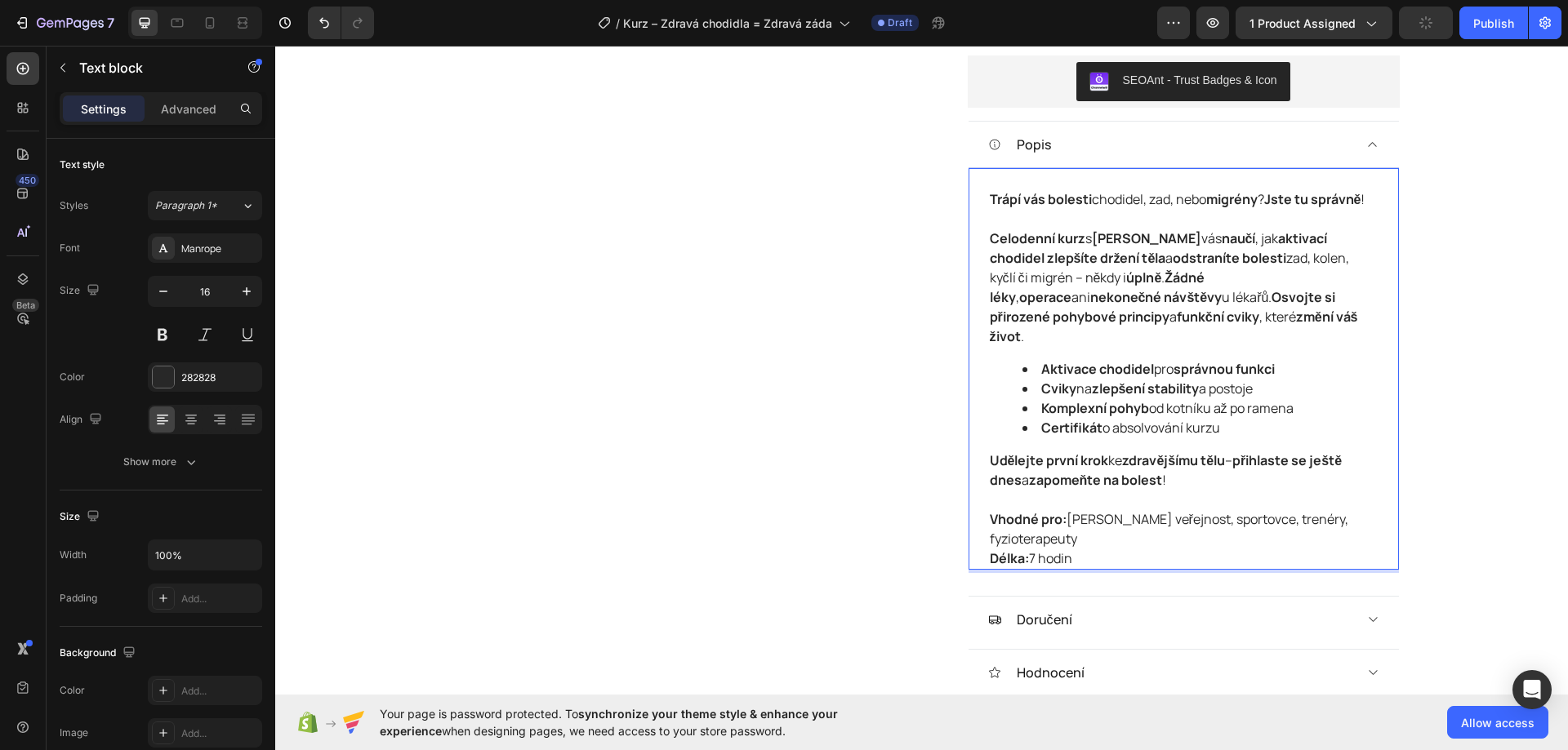
click at [1525, 212] on div "Product Images Kurz – Zdravá chodidla = Zdravá záda Product Title 3.490,00 Kč P…" at bounding box center [922, 675] width 1293 height 3151
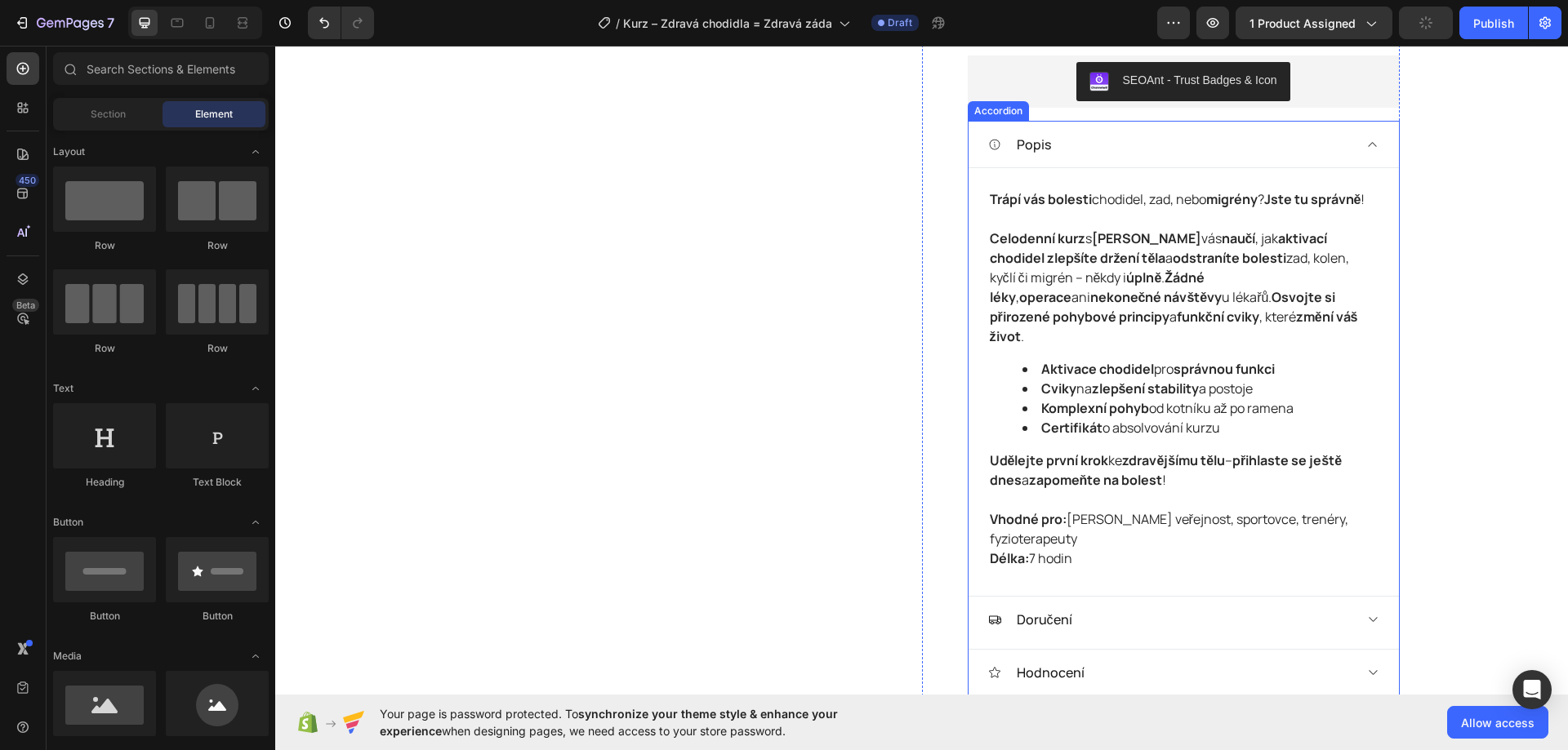
click at [1282, 132] on div "Popis" at bounding box center [1170, 145] width 365 height 25
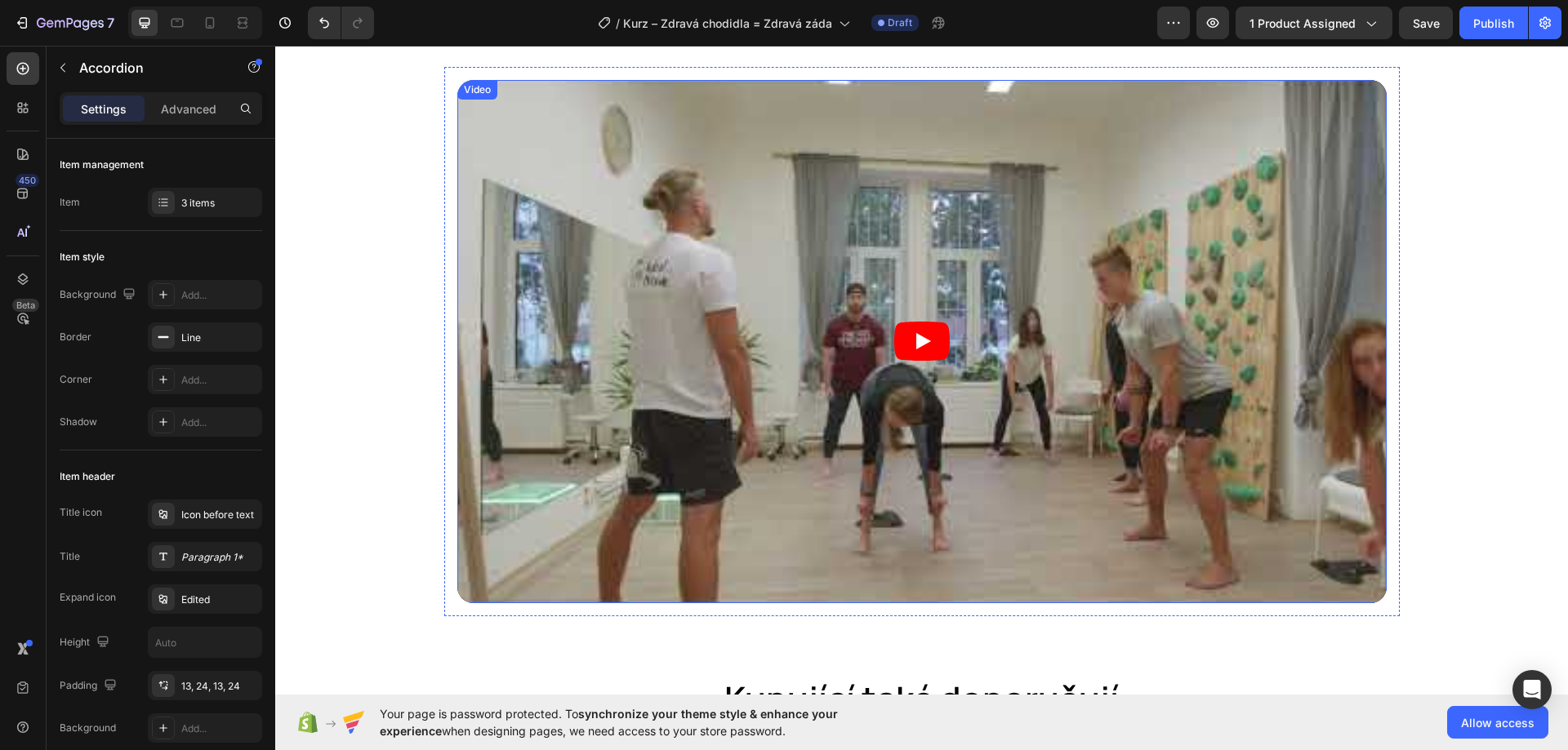
scroll to position [1469, 0]
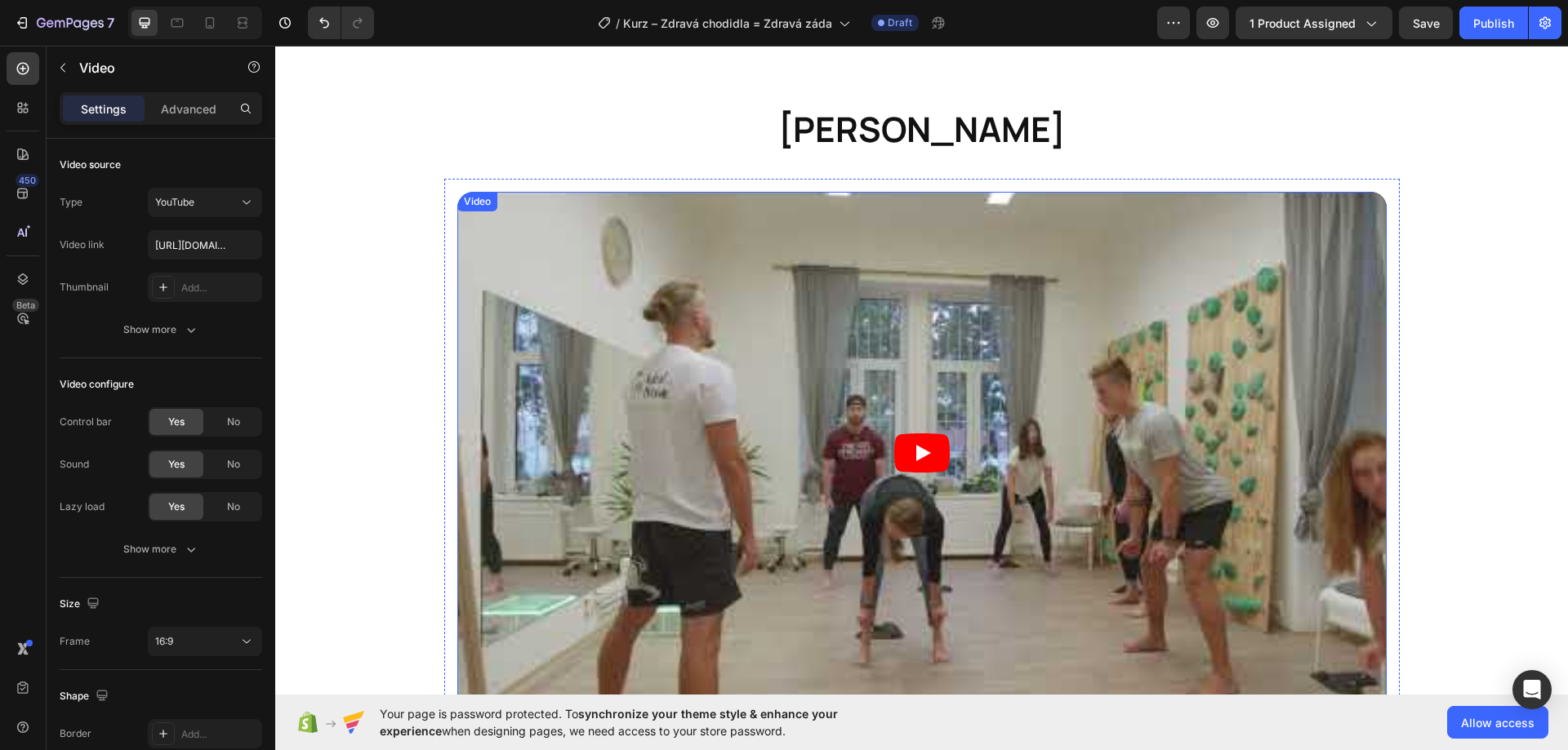
click at [916, 342] on article at bounding box center [922, 453] width 929 height 522
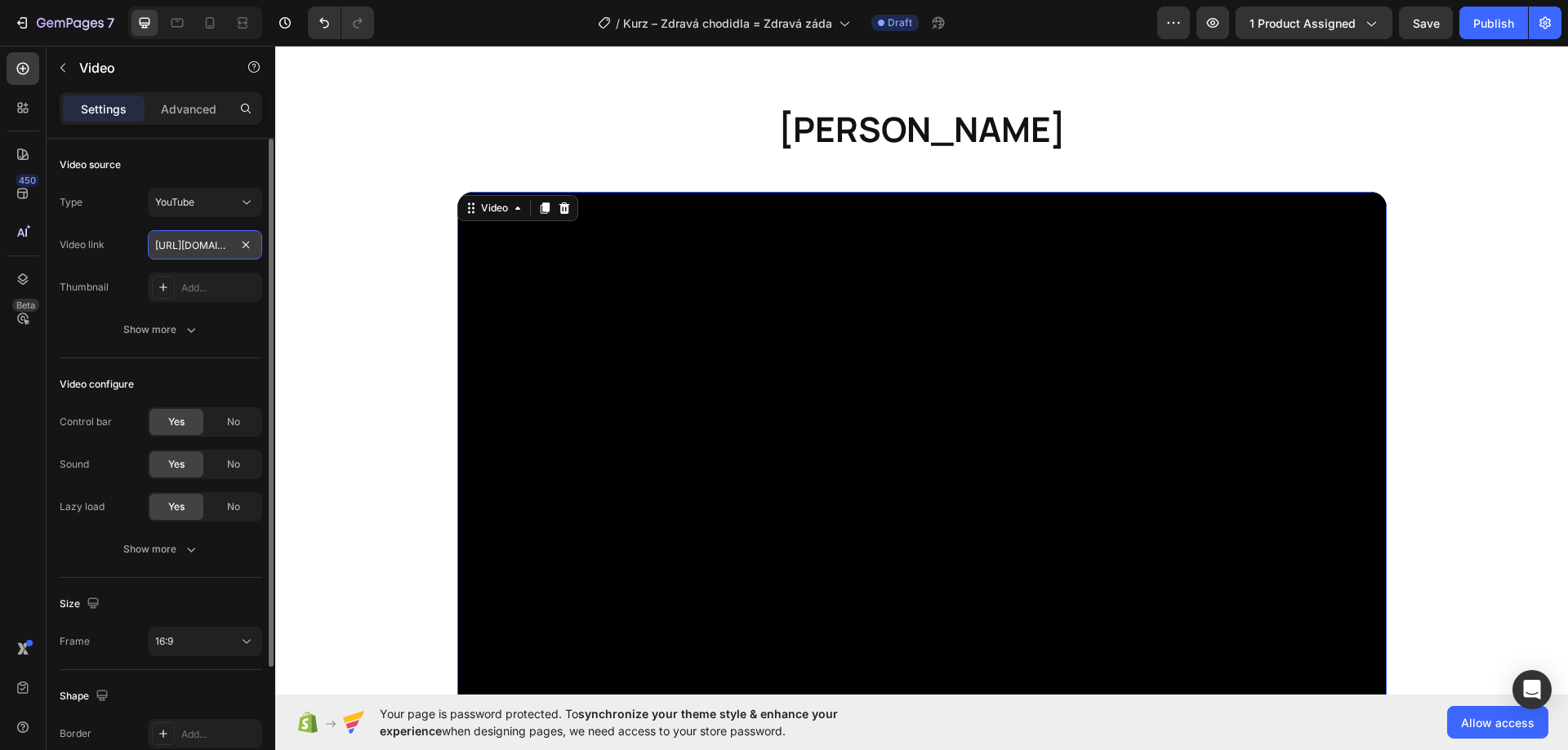
click at [192, 246] on input "[URL][DOMAIN_NAME]" at bounding box center [204, 244] width 114 height 29
click at [192, 245] on input "[URL][DOMAIN_NAME]" at bounding box center [204, 244] width 114 height 29
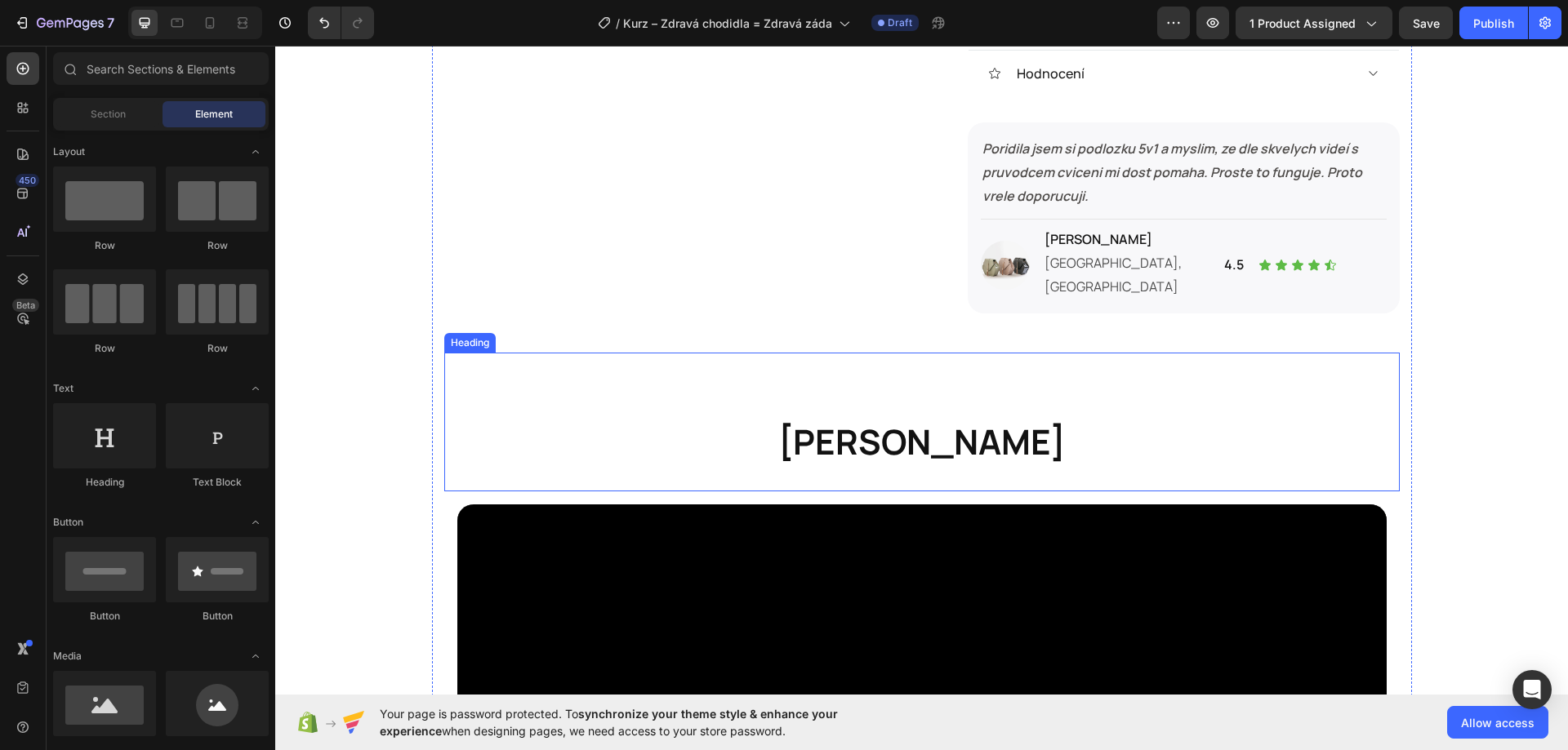
scroll to position [1143, 0]
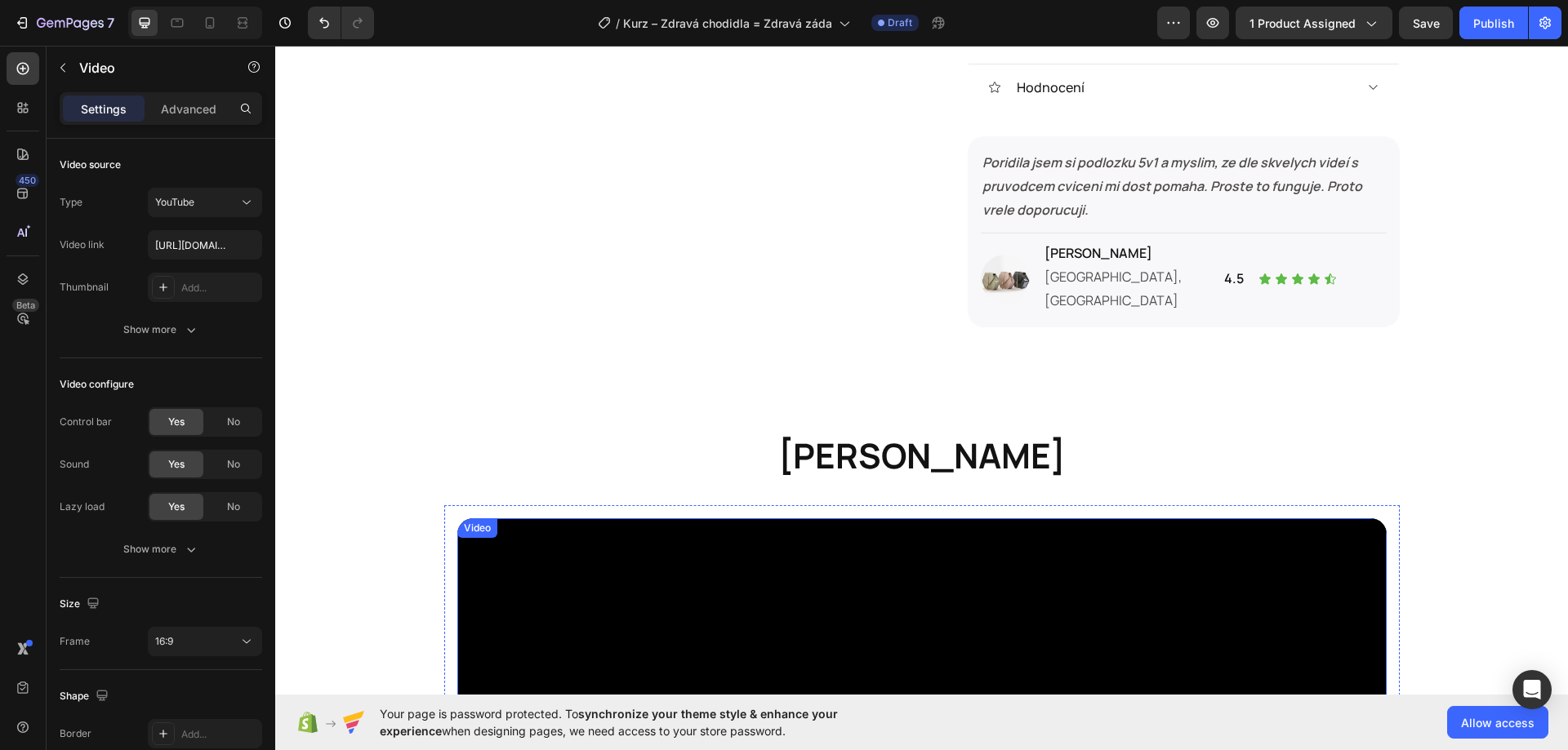
click at [475, 521] on div "Video" at bounding box center [478, 528] width 34 height 15
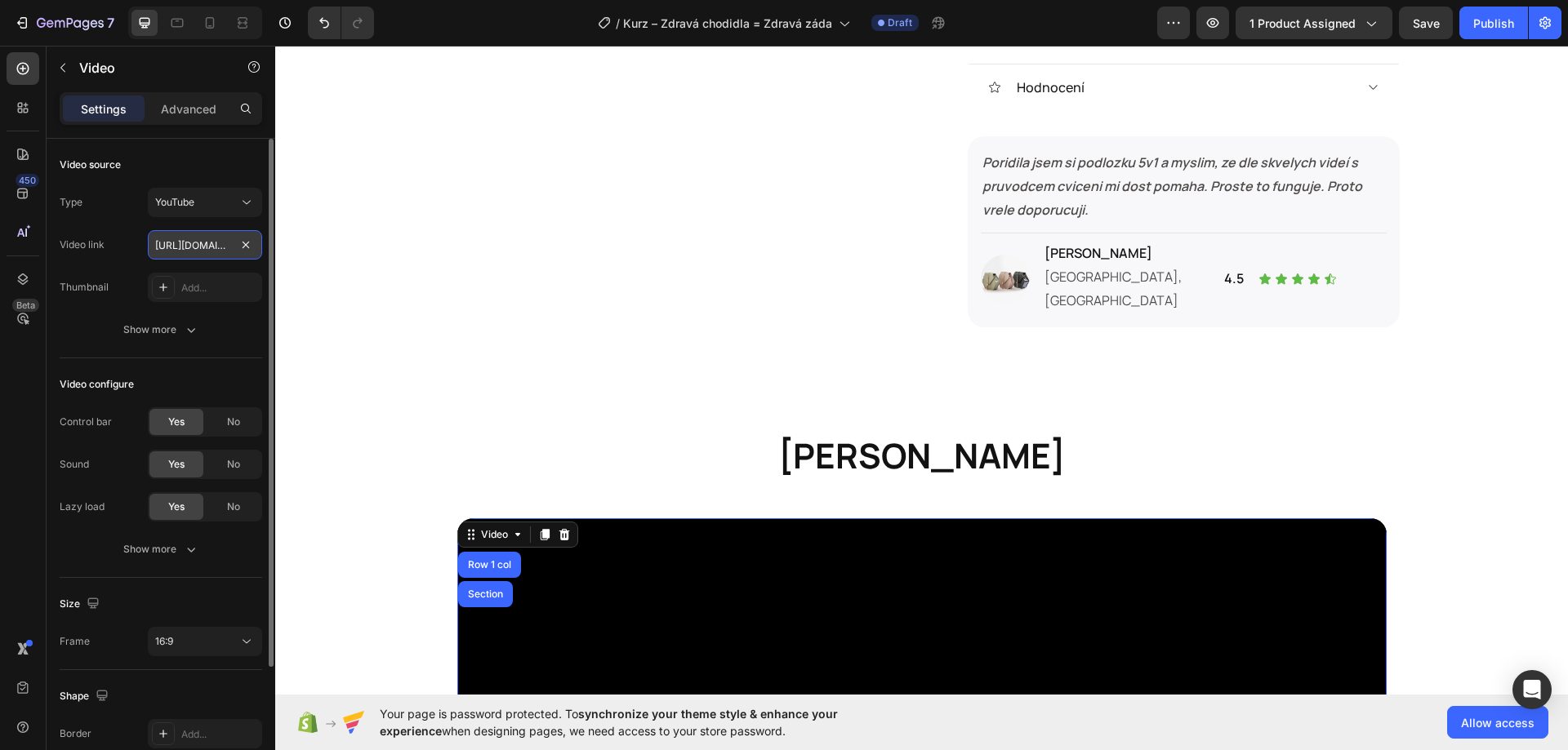
click at [193, 244] on input "[URL][DOMAIN_NAME]" at bounding box center [204, 244] width 114 height 29
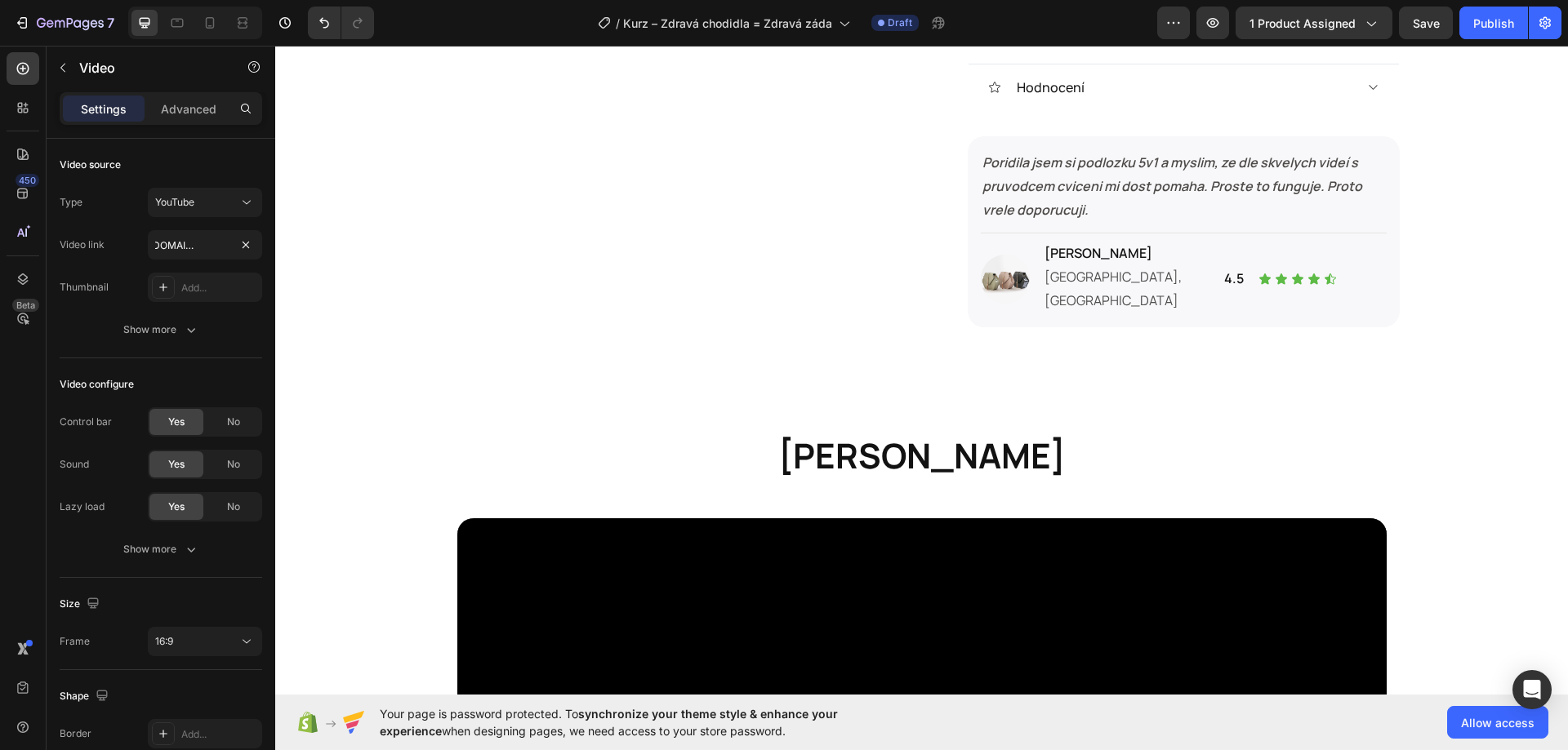
scroll to position [0, 0]
click at [373, 266] on div "Product Images Kurz – Zdravá chodidla = Zdravá záda Product Title 3.490,00 Kč P…" at bounding box center [922, 301] width 1293 height 2729
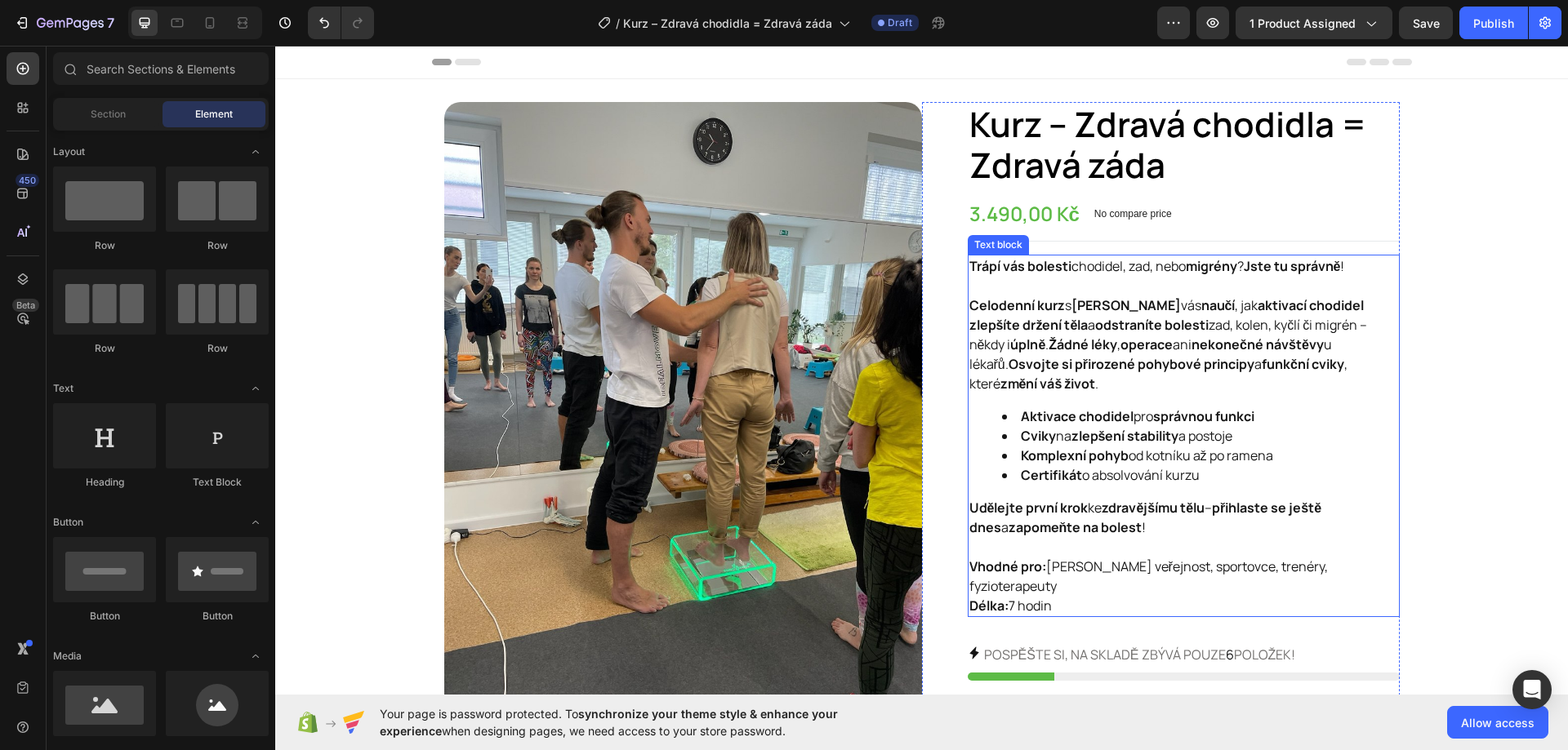
click at [1069, 480] on strong "Certifikát" at bounding box center [1051, 475] width 61 height 18
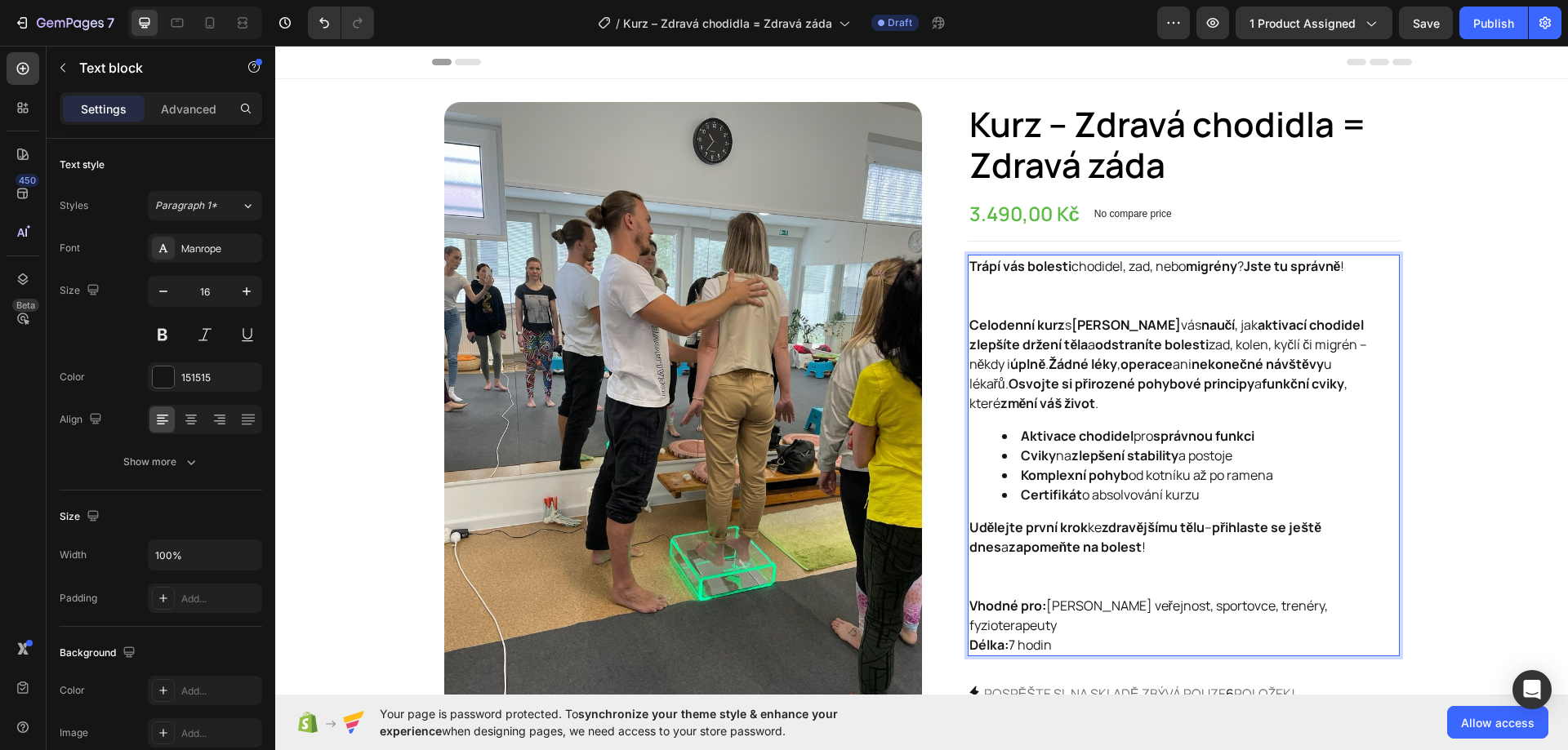
click at [1053, 580] on p "Udělejte první krok ke zdravějšímu tělu – přihlaste se ještě dnes a zapomeňte n…" at bounding box center [1183, 556] width 428 height 79
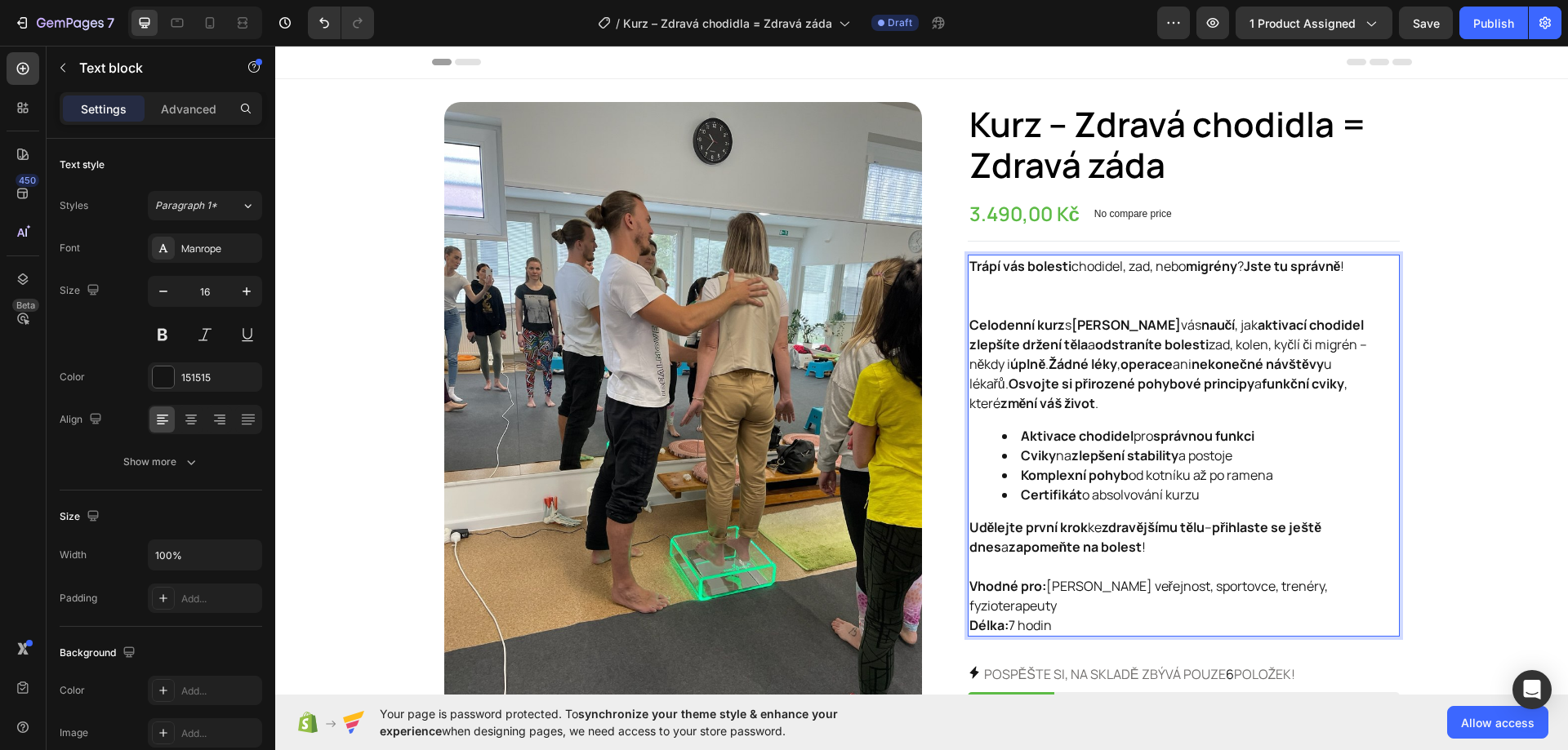
click at [1037, 296] on p "Trápí vás bolesti chodidel, zad, nebo migrény ? Jste tu správně !" at bounding box center [1183, 285] width 428 height 59
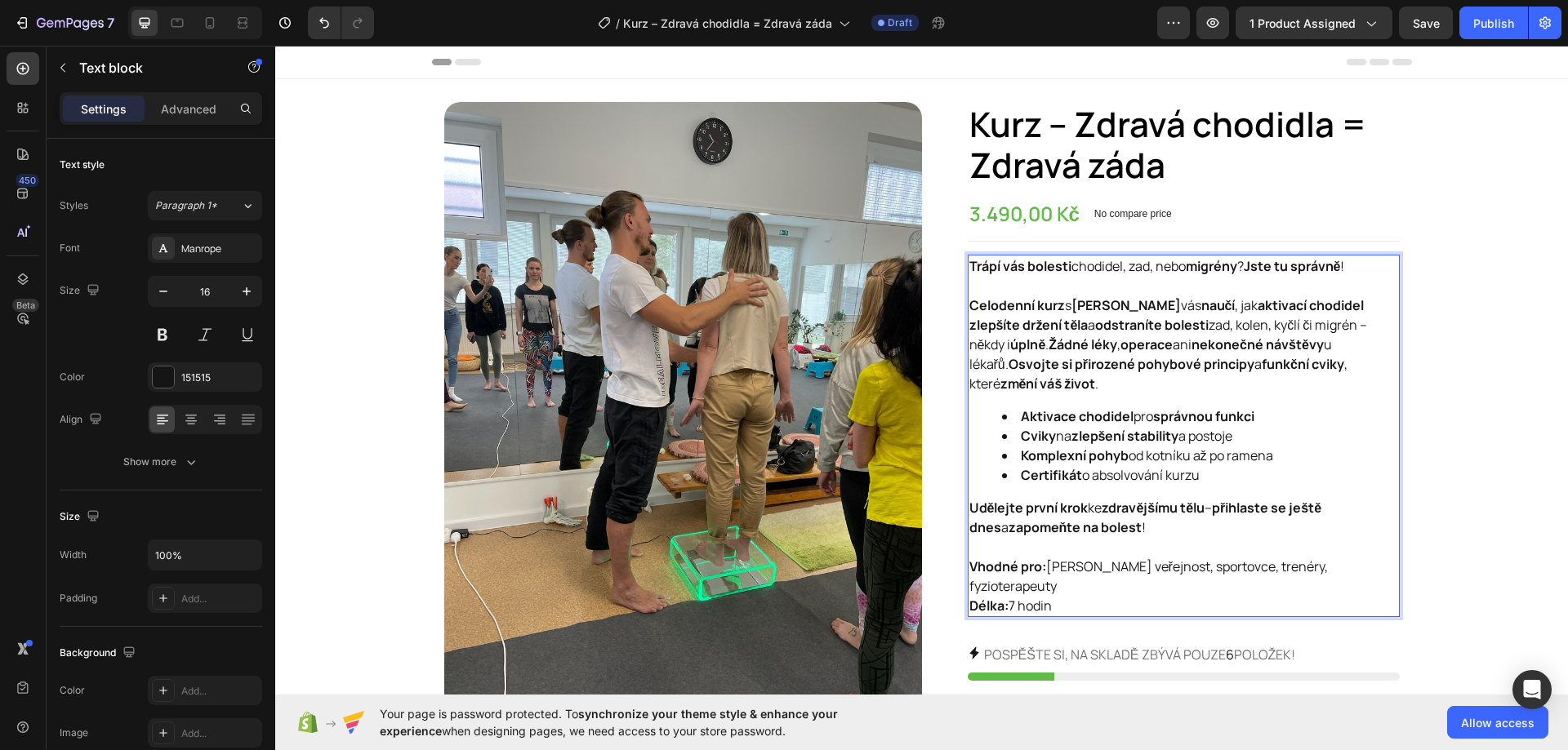
drag, startPoint x: 1057, startPoint y: 584, endPoint x: 966, endPoint y: 267, distance: 329.8
click at [968, 267] on div "Trápí vás bolesti chodidel, zad, nebo migrény ? Jste tu správně ! Celodenní kur…" at bounding box center [1183, 436] width 432 height 363
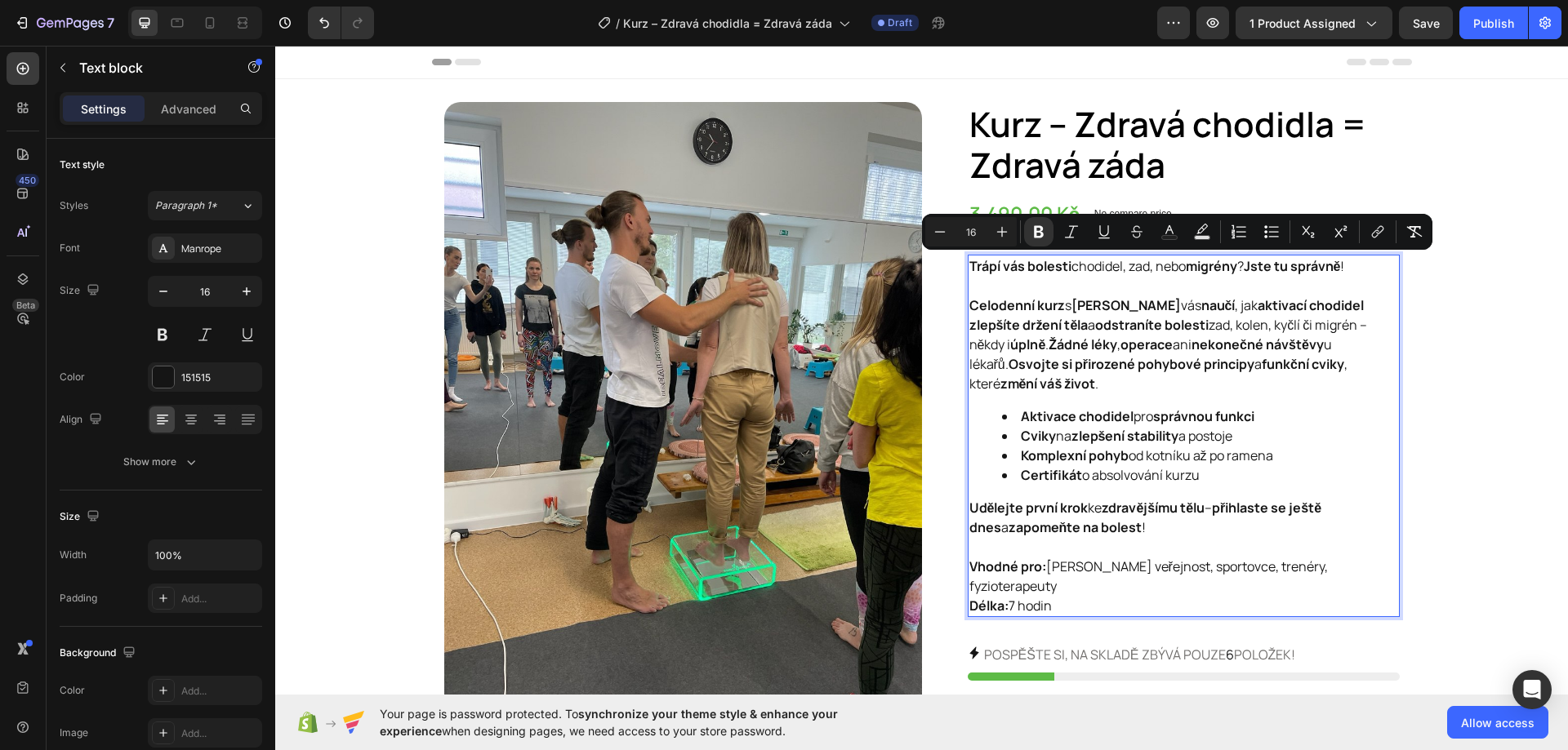
copy div "Trápí vás bolesti chodidel, zad, nebo migrény ? Jste tu správně ! Celodenní kur…"
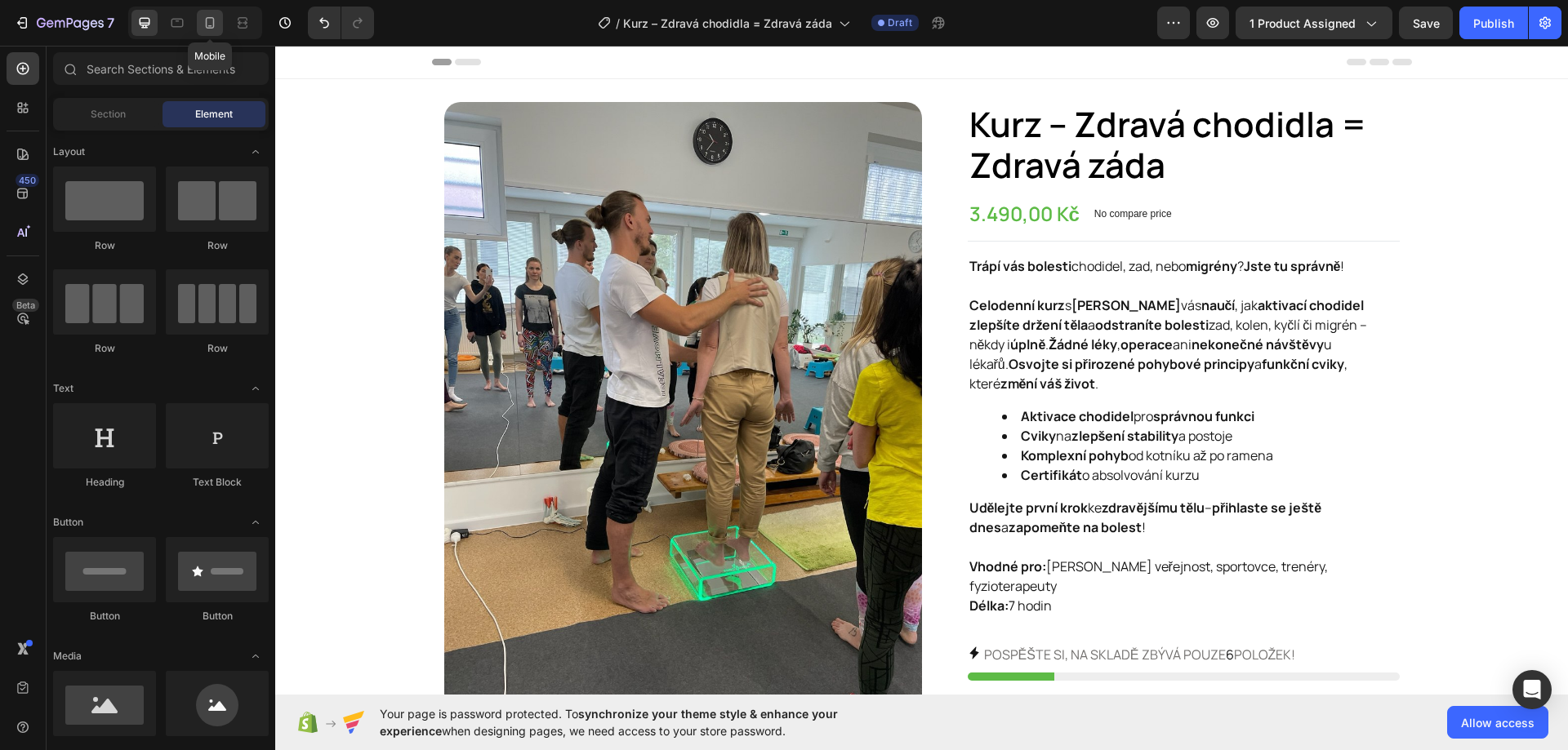
click at [218, 27] on icon at bounding box center [209, 23] width 16 height 16
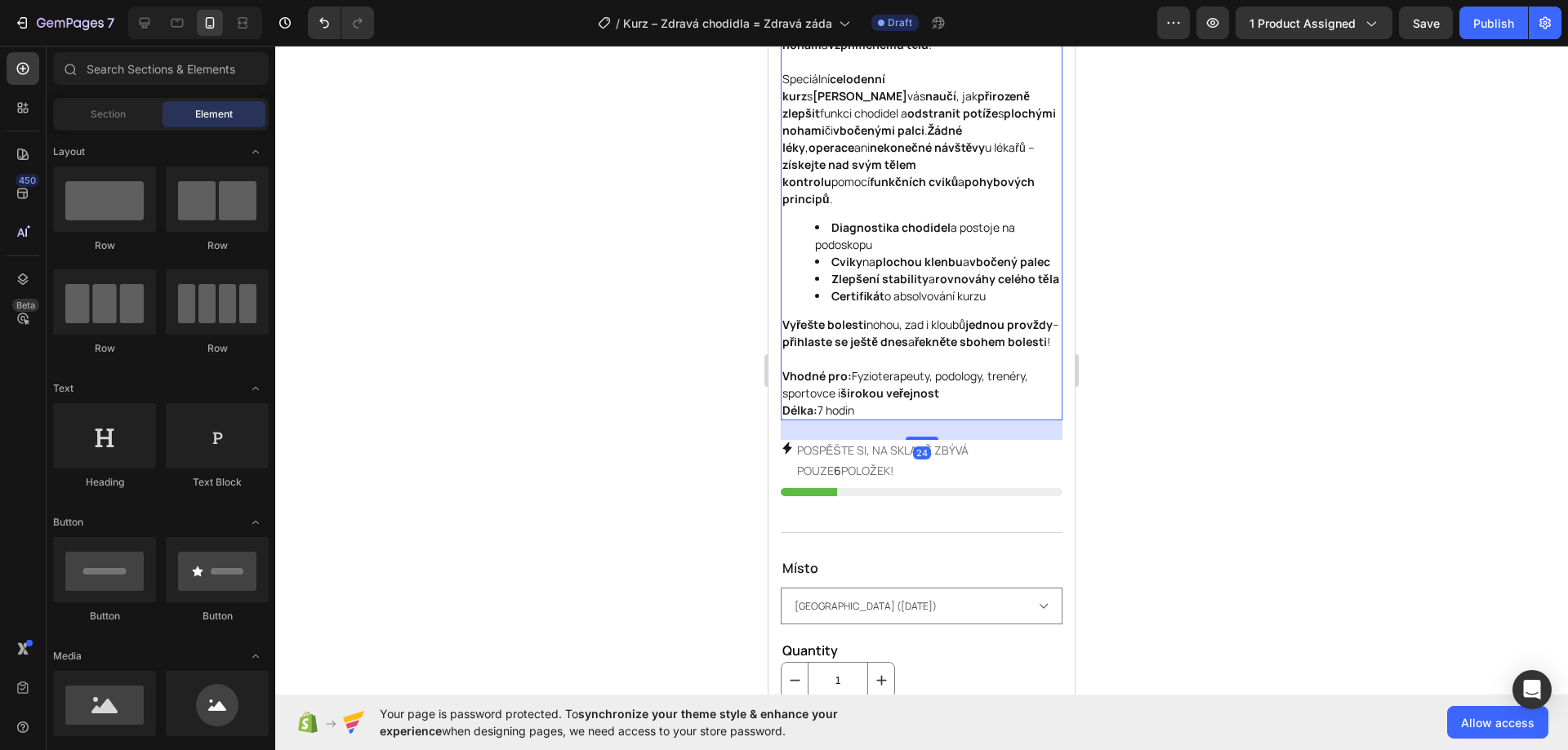
click at [864, 409] on p "Vhodné pro: Fyzioterapeuty, podology, trenéry, sportovce i širokou veřejnost Dé…" at bounding box center [921, 393] width 278 height 51
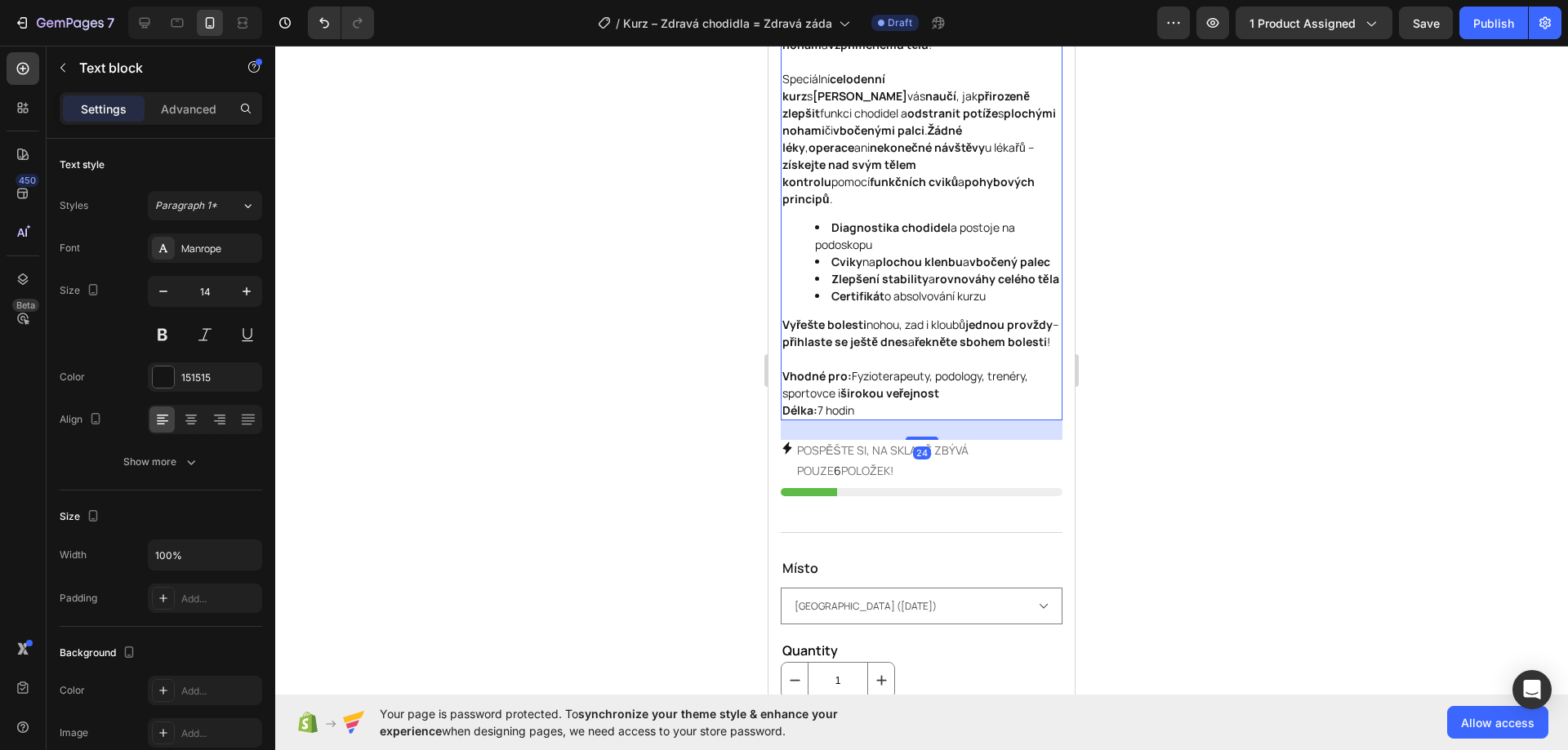
click at [879, 418] on p "Vhodné pro: Fyzioterapeuty, podology, trenéry, sportovce i širokou veřejnost Dé…" at bounding box center [921, 393] width 278 height 51
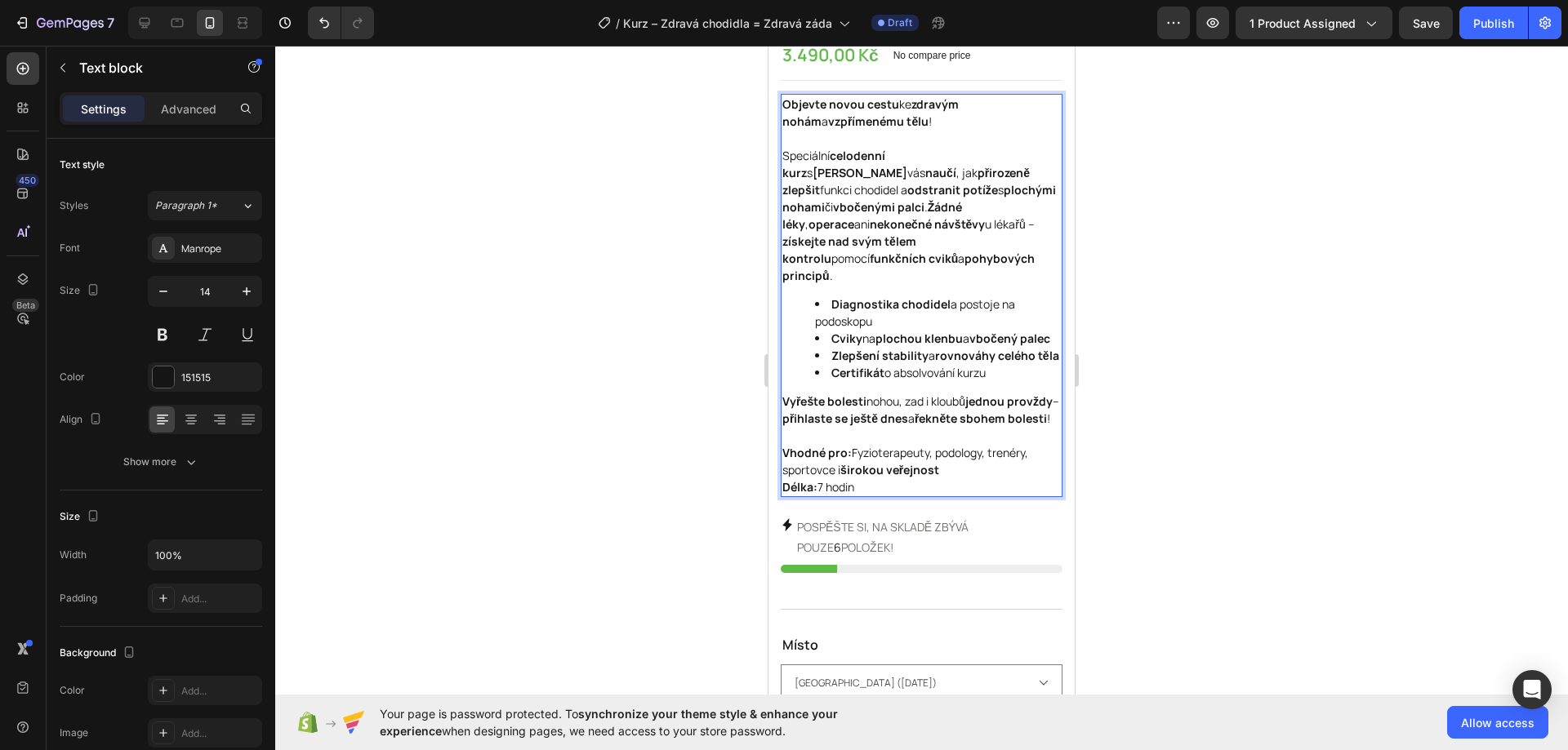
scroll to position [571, 0]
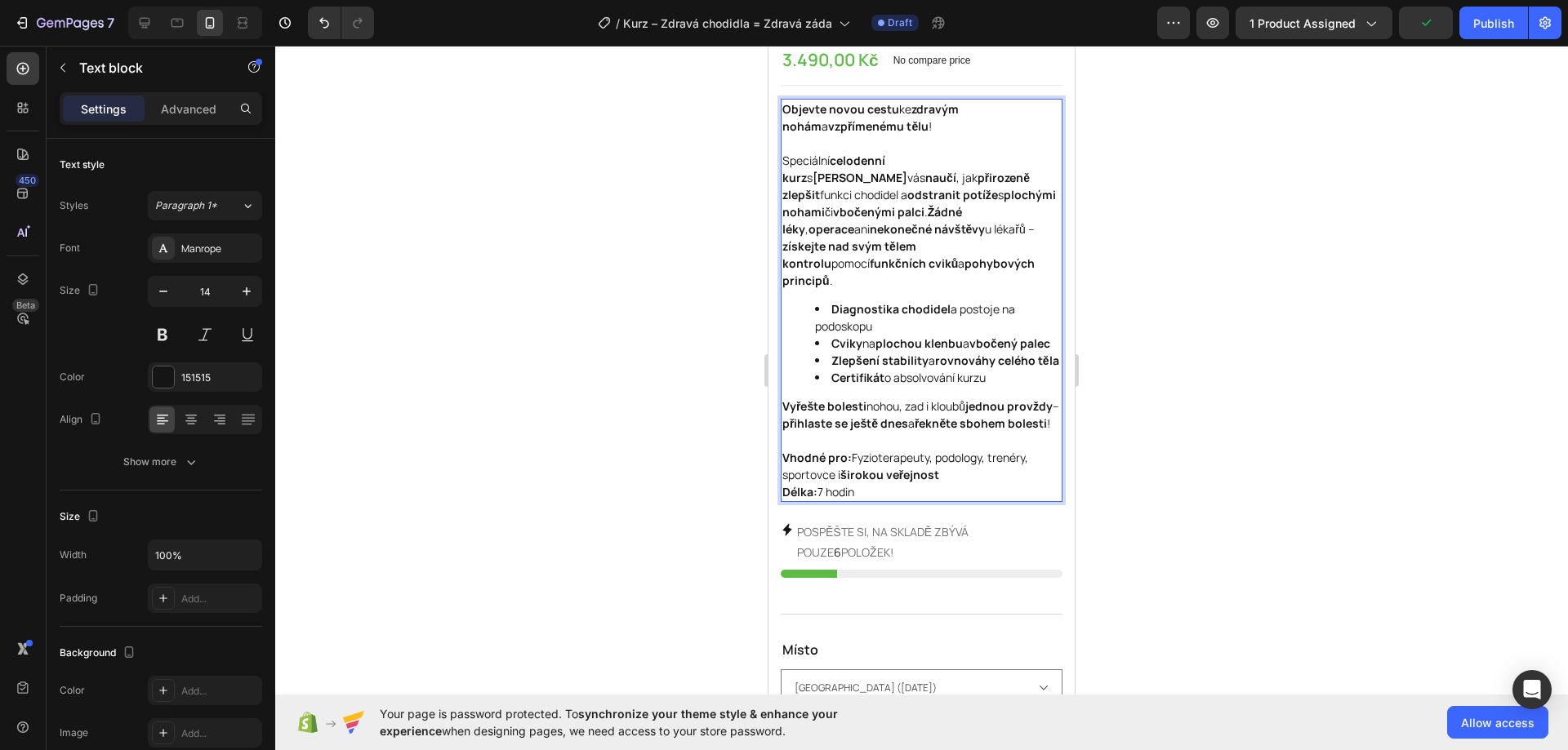
drag, startPoint x: 873, startPoint y: 526, endPoint x: 782, endPoint y: 95, distance: 440.5
click at [782, 99] on div "Objevte novou cestu ke zdravým nohám a vzpřímenému tělu ! Speciální celodenní k…" at bounding box center [921, 300] width 282 height 403
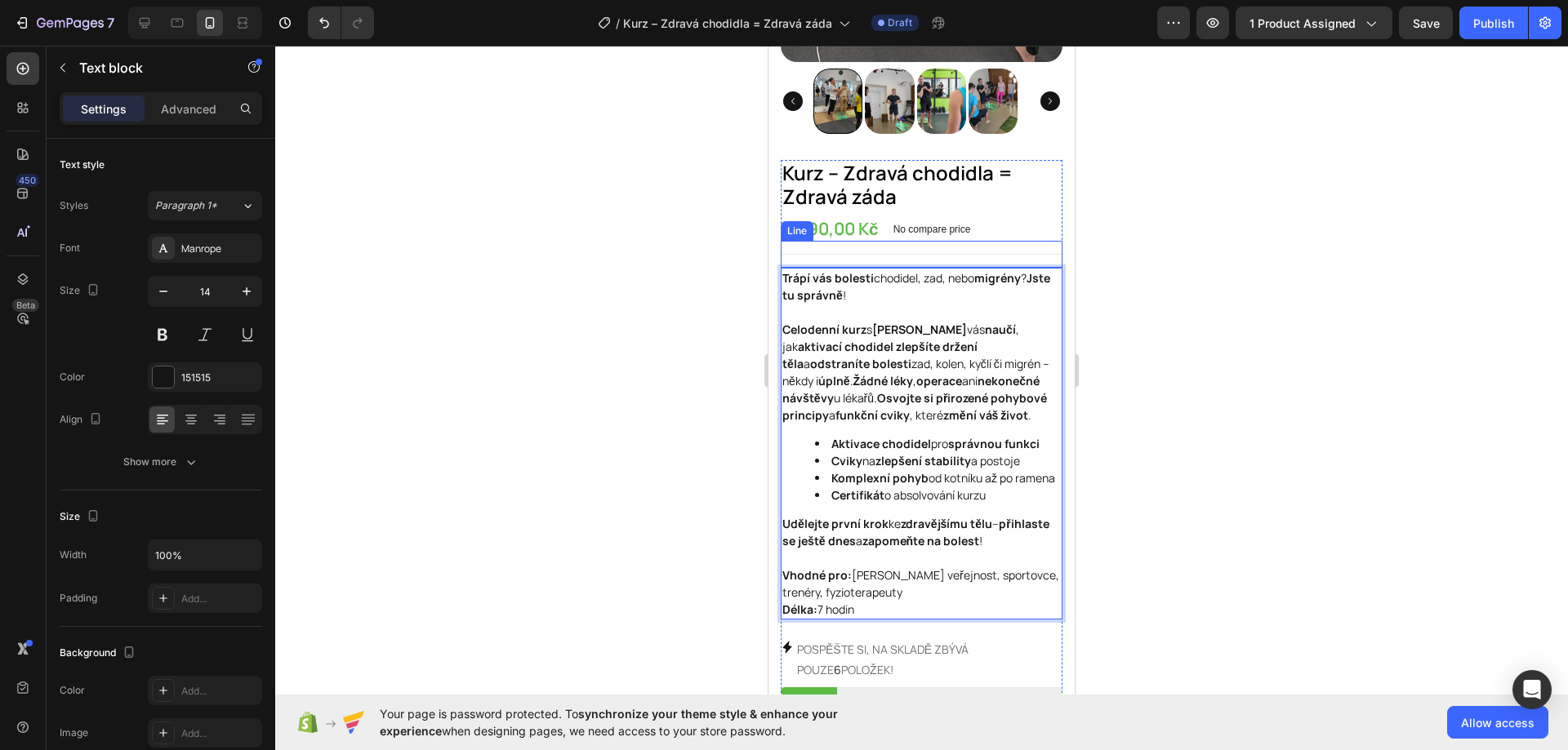
scroll to position [408, 0]
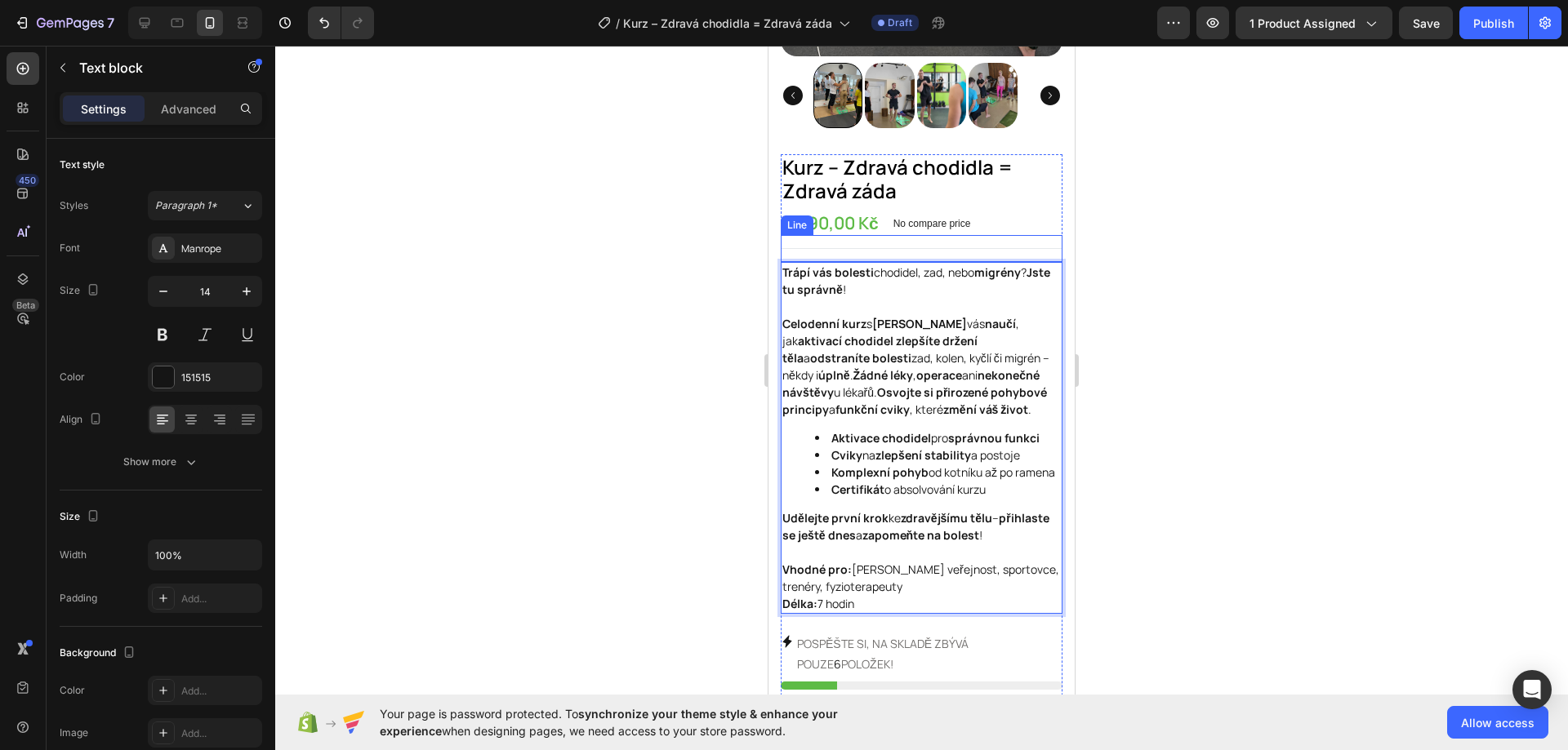
click at [998, 235] on div "Title Line" at bounding box center [921, 248] width 282 height 27
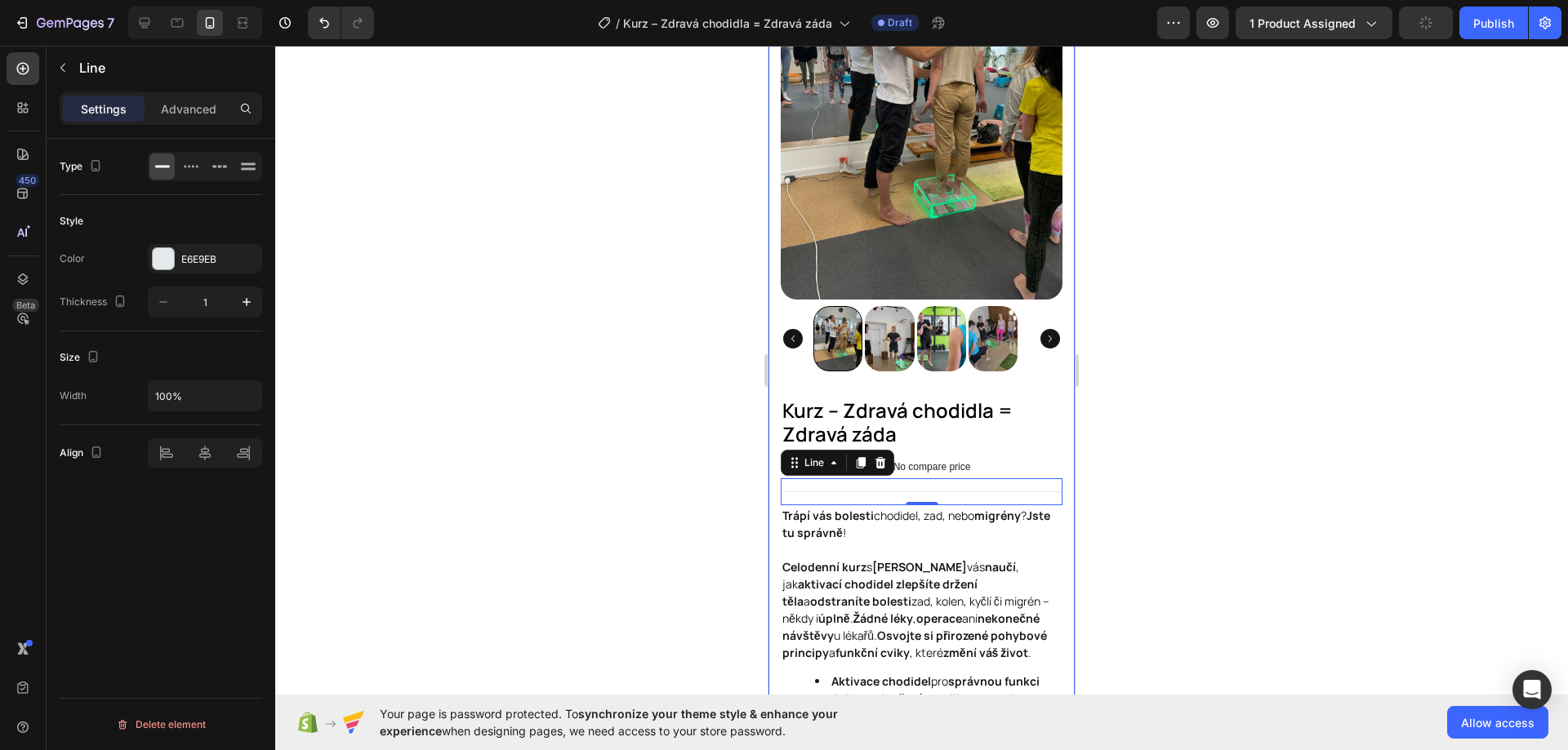
scroll to position [163, 0]
click at [1503, 13] on button "Publish" at bounding box center [1494, 22] width 69 height 33
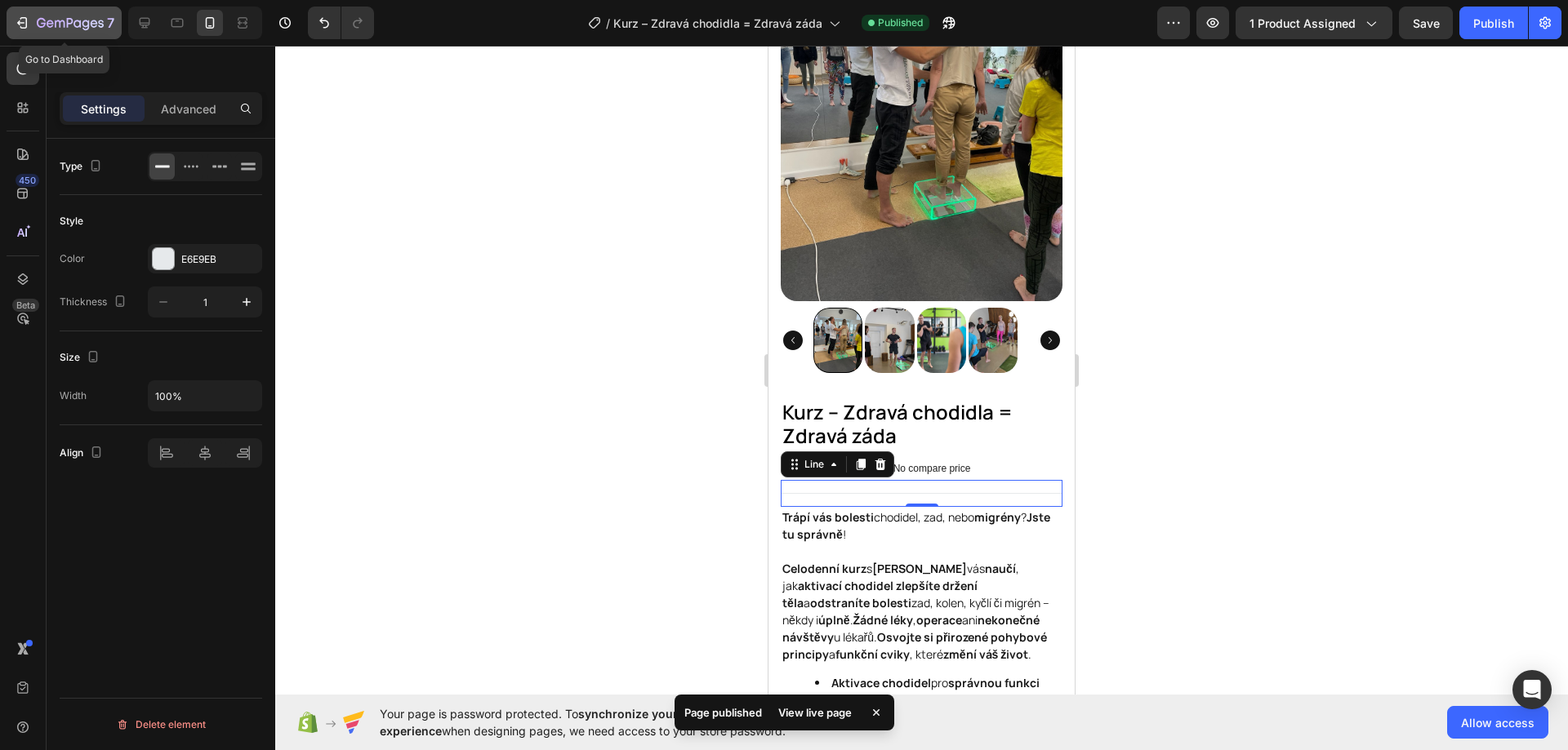
click at [14, 27] on icon "button" at bounding box center [22, 23] width 16 height 16
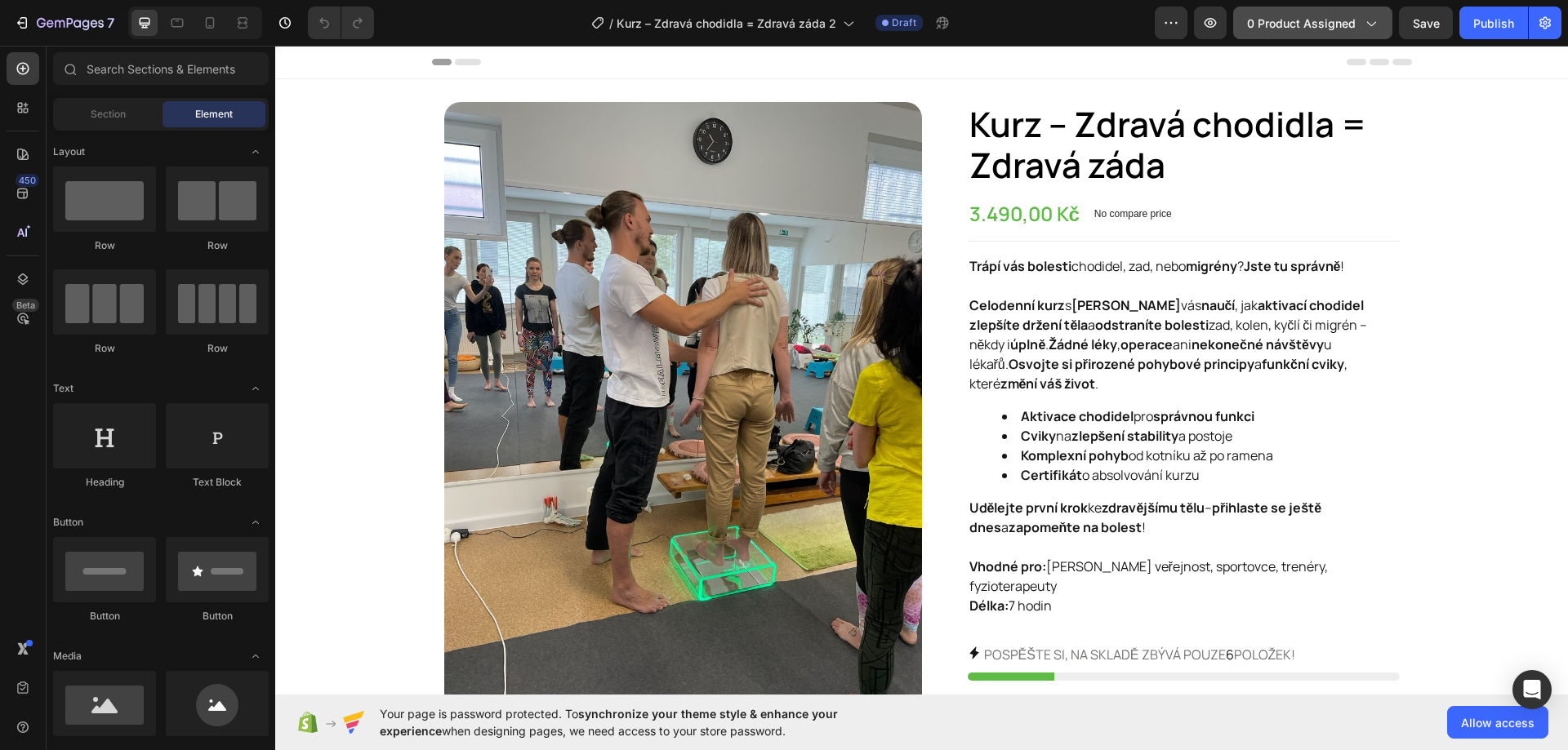
click at [1302, 18] on span "0 product assigned" at bounding box center [1300, 23] width 109 height 17
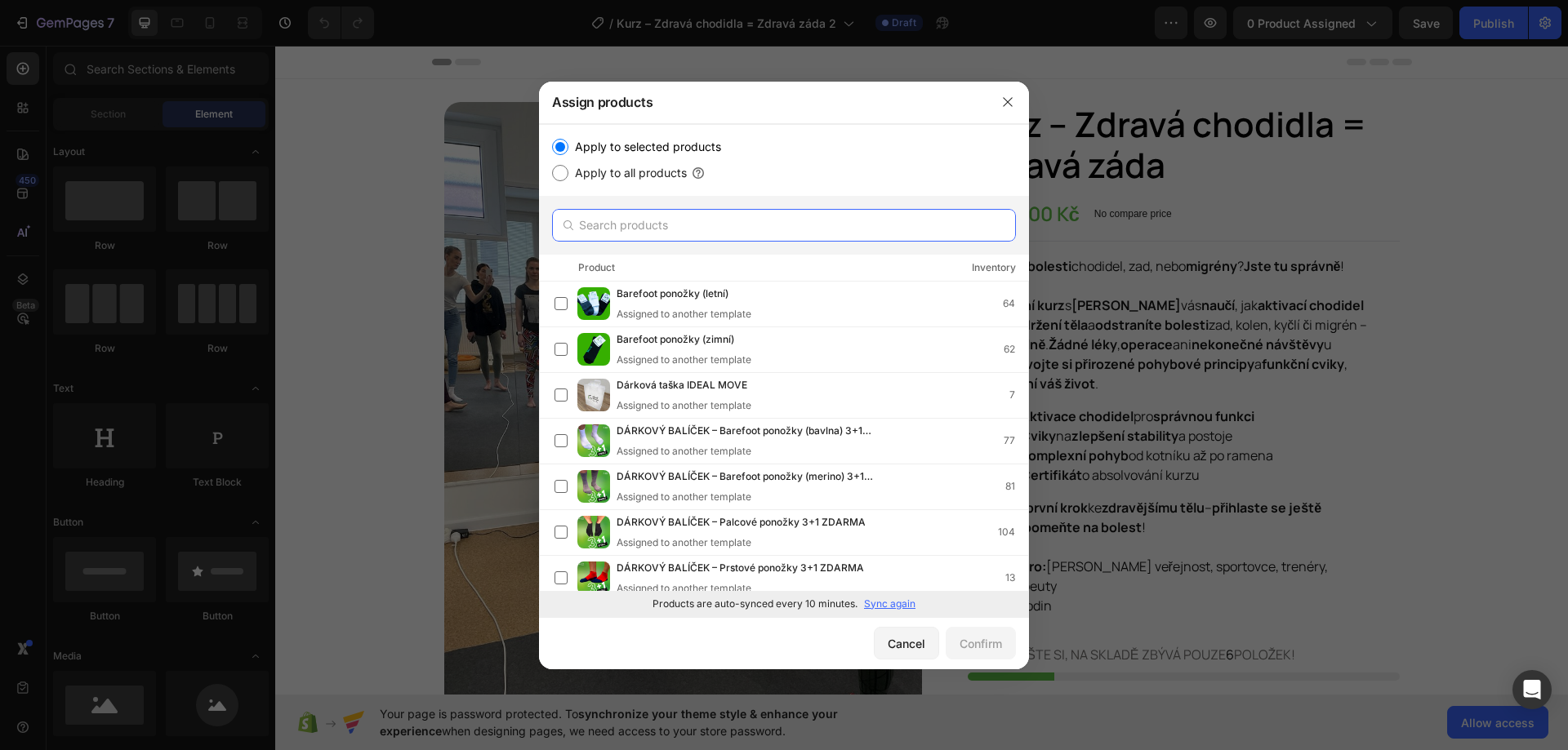
click at [749, 226] on input "text" at bounding box center [783, 225] width 464 height 33
paste input "Kurz – Zdravá chodidla = Zdravá záda 2"
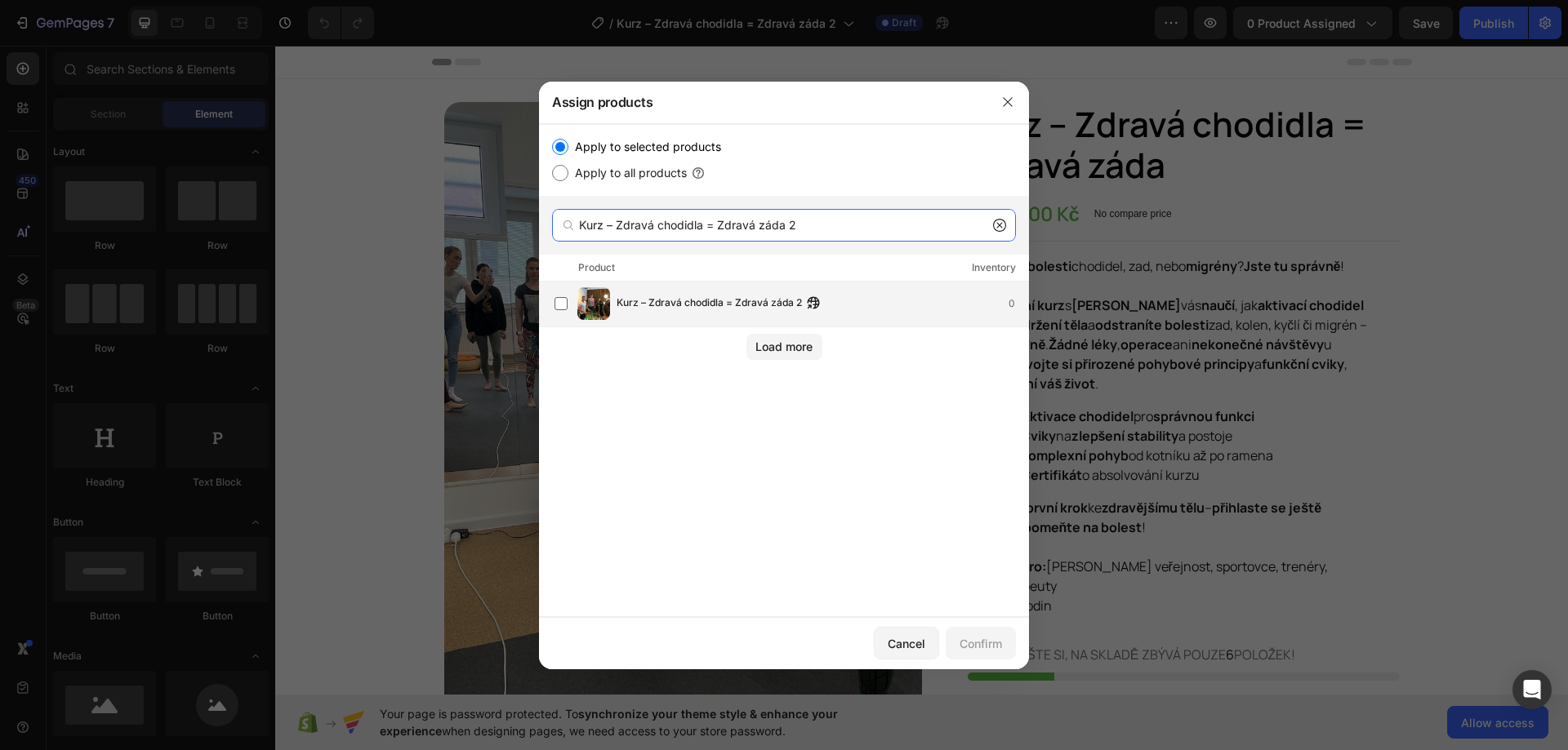
type input "Kurz – Zdravá chodidla = Zdravá záda 2"
click at [882, 306] on div "Kurz – Zdravá chodidla = Zdravá záda 2 0" at bounding box center [822, 304] width 411 height 18
click at [969, 645] on div "Confirm" at bounding box center [981, 642] width 42 height 17
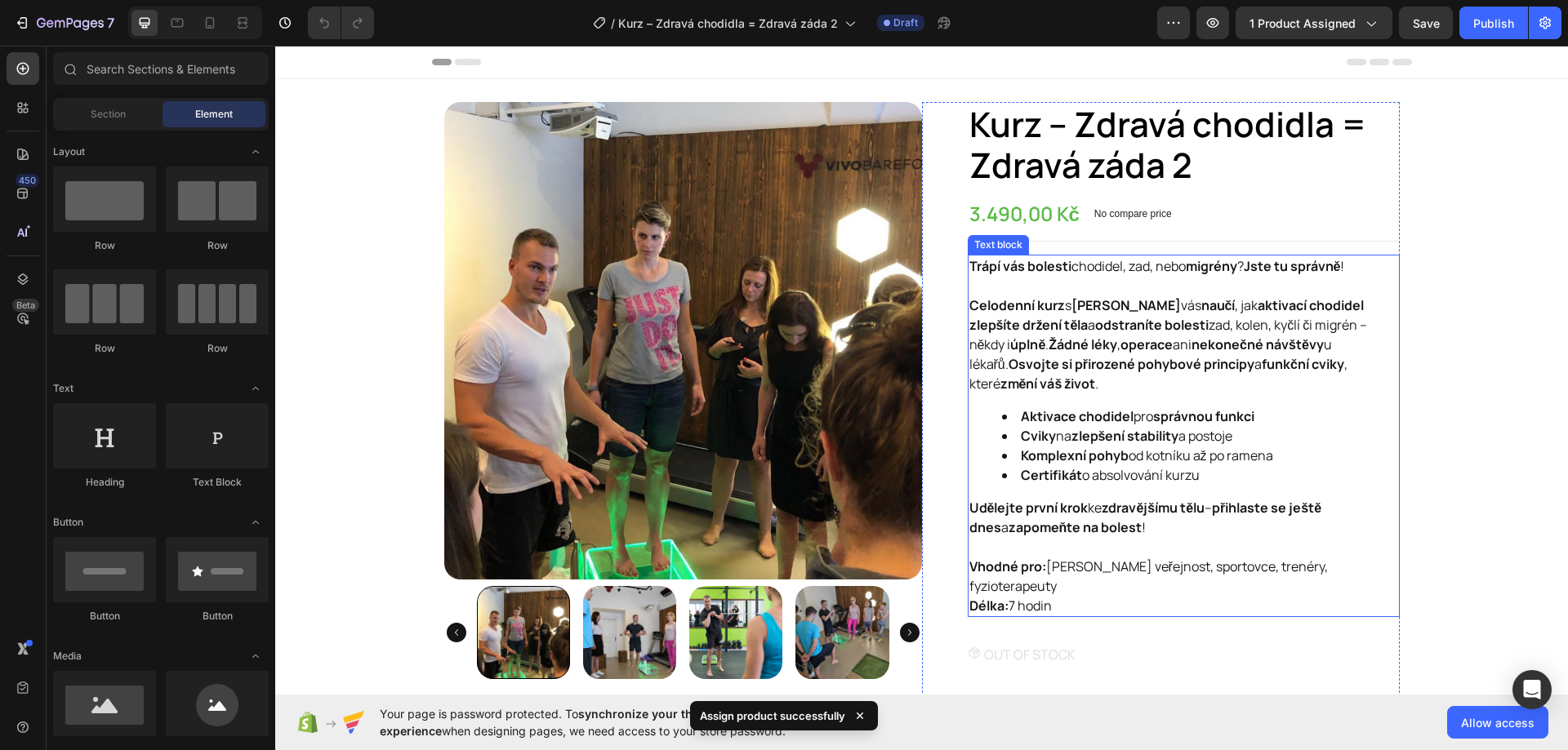
click at [1187, 435] on li "Cviky na zlepšení stability a postoje" at bounding box center [1200, 436] width 396 height 19
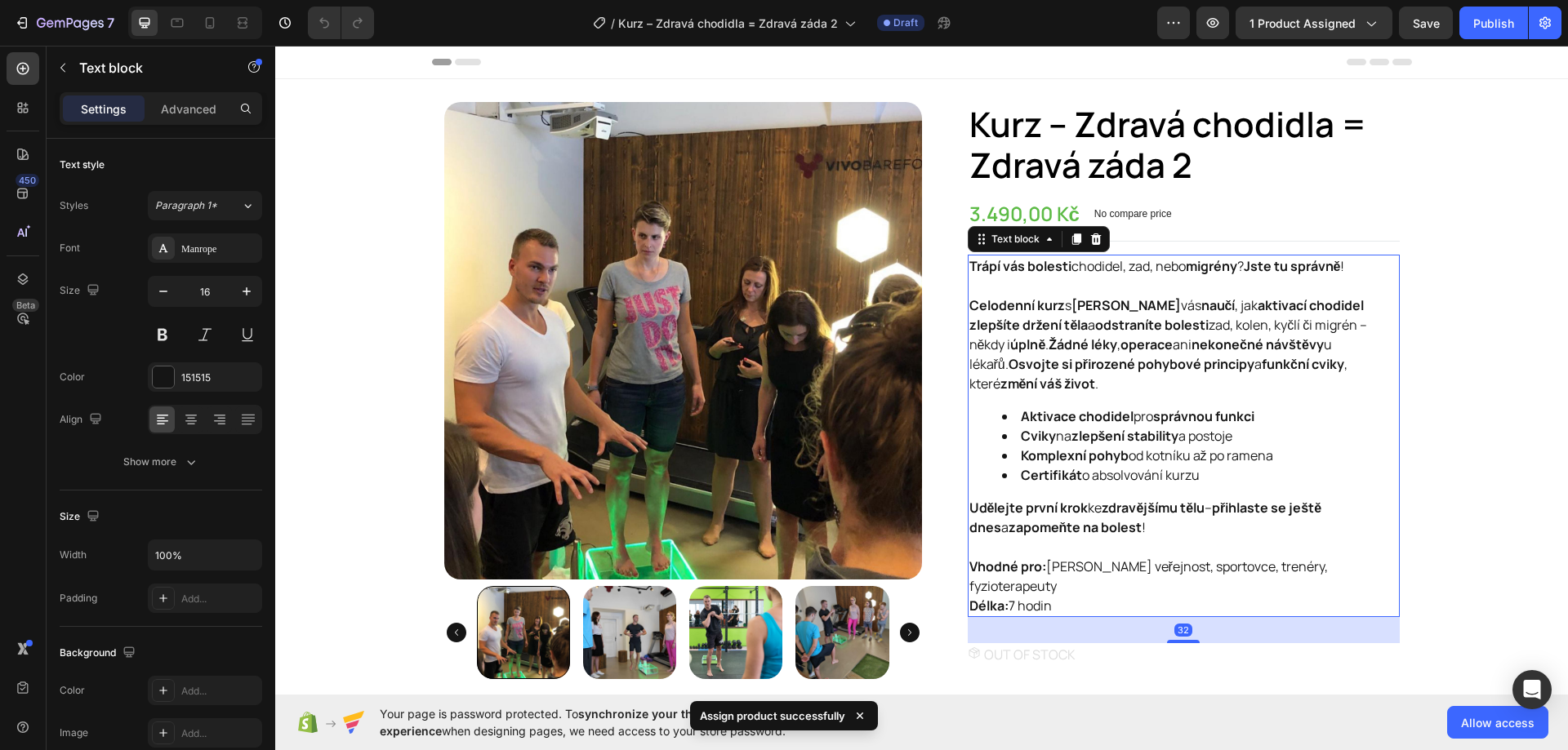
click at [1064, 564] on p "Vhodné pro: Širokou veřejnost, sportovce, trenéry, fyzioterapeuty Délka: 7 hodin" at bounding box center [1183, 586] width 428 height 59
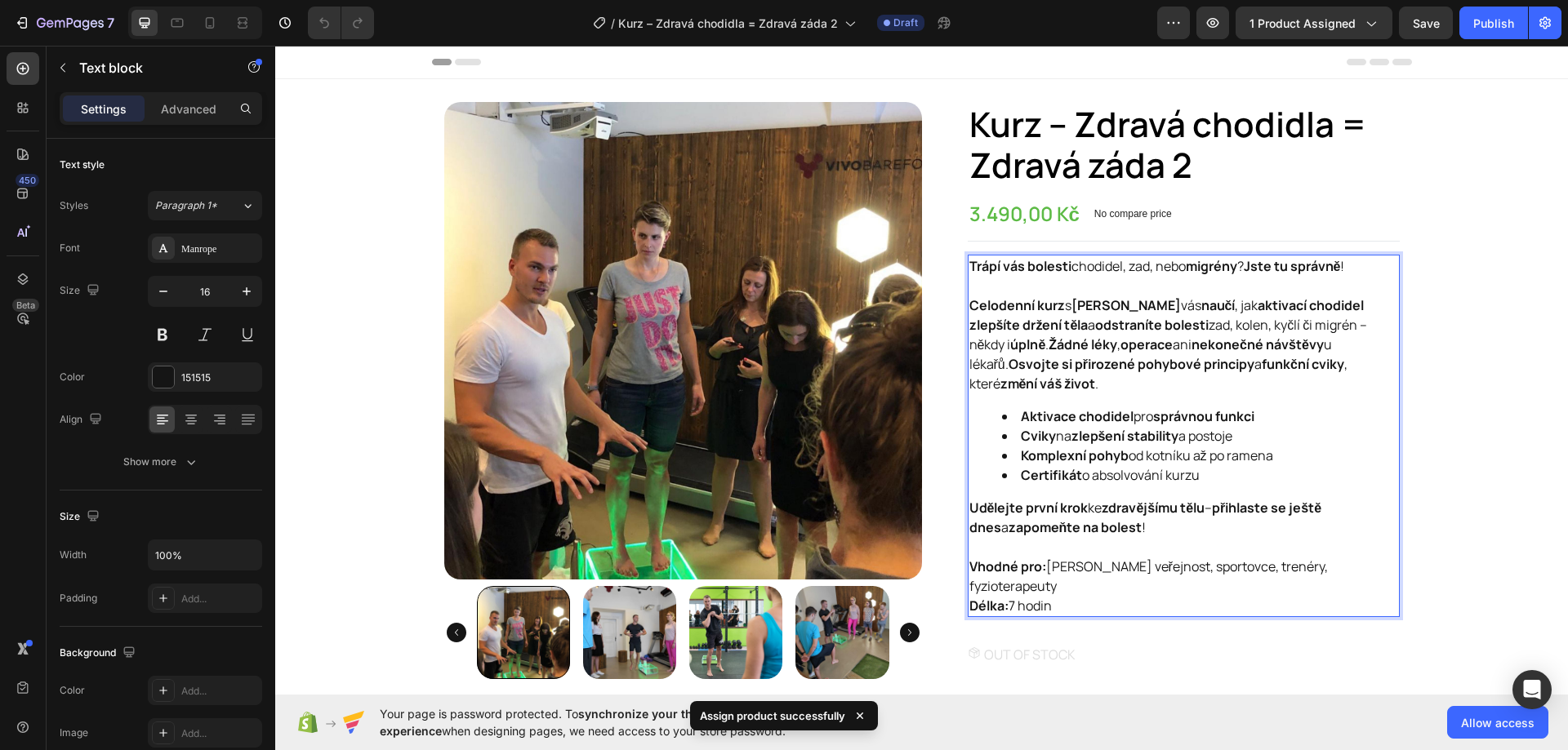
click at [1062, 578] on p "Vhodné pro: Širokou veřejnost, sportovce, trenéry, fyzioterapeuty Délka: 7 hodin" at bounding box center [1183, 586] width 428 height 59
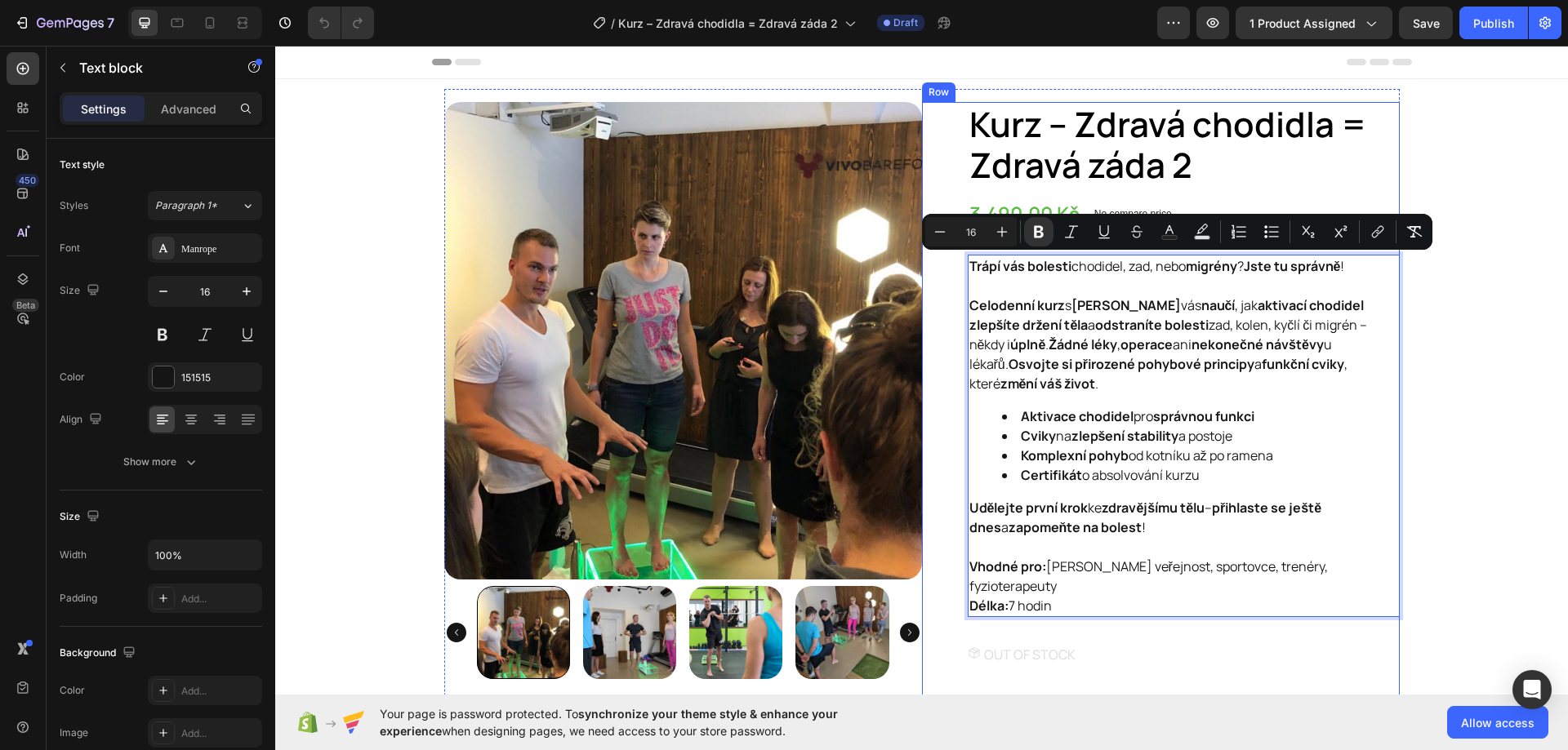
drag, startPoint x: 1056, startPoint y: 582, endPoint x: 957, endPoint y: 261, distance: 335.9
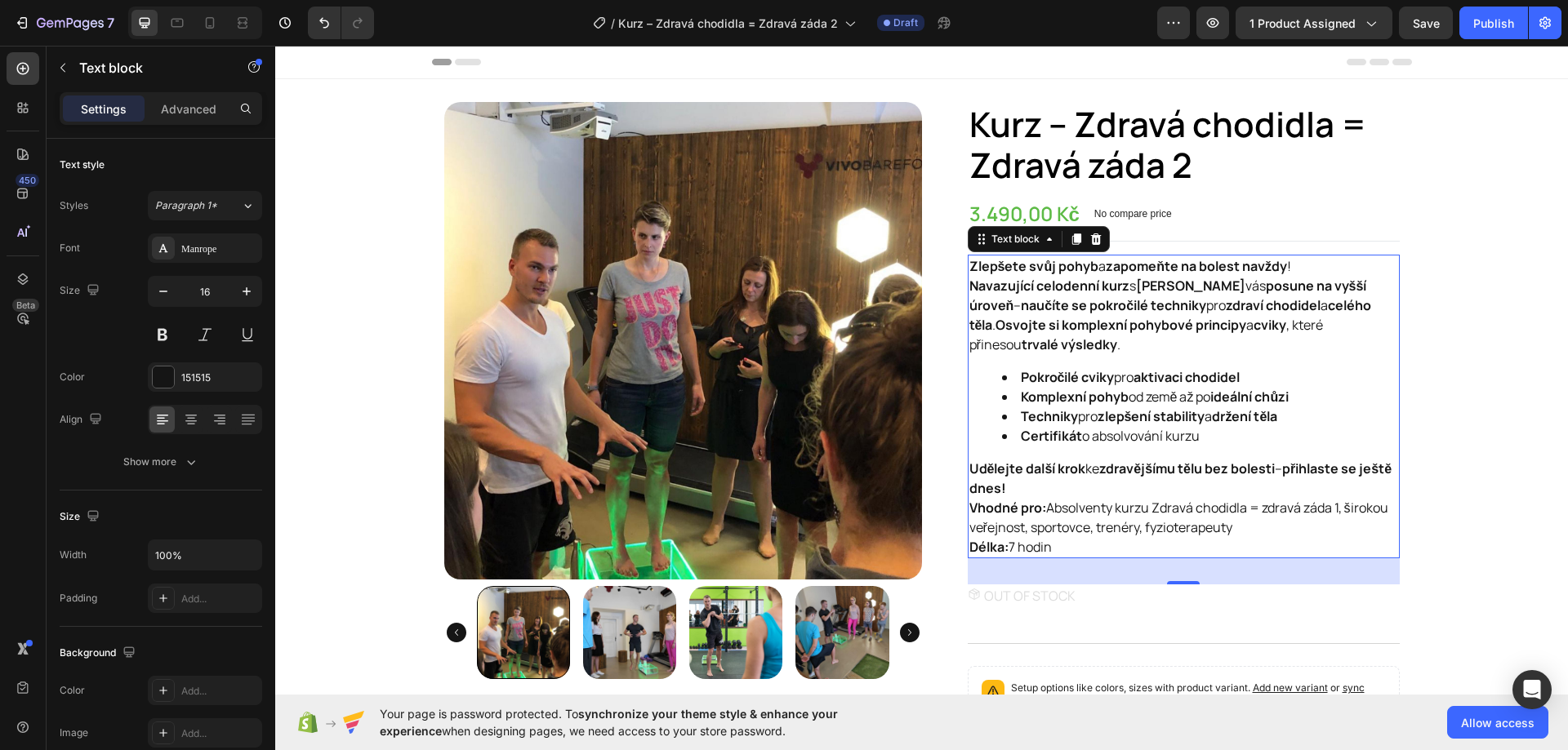
click at [1261, 269] on strong "zapomeňte na bolest navždy" at bounding box center [1195, 266] width 181 height 18
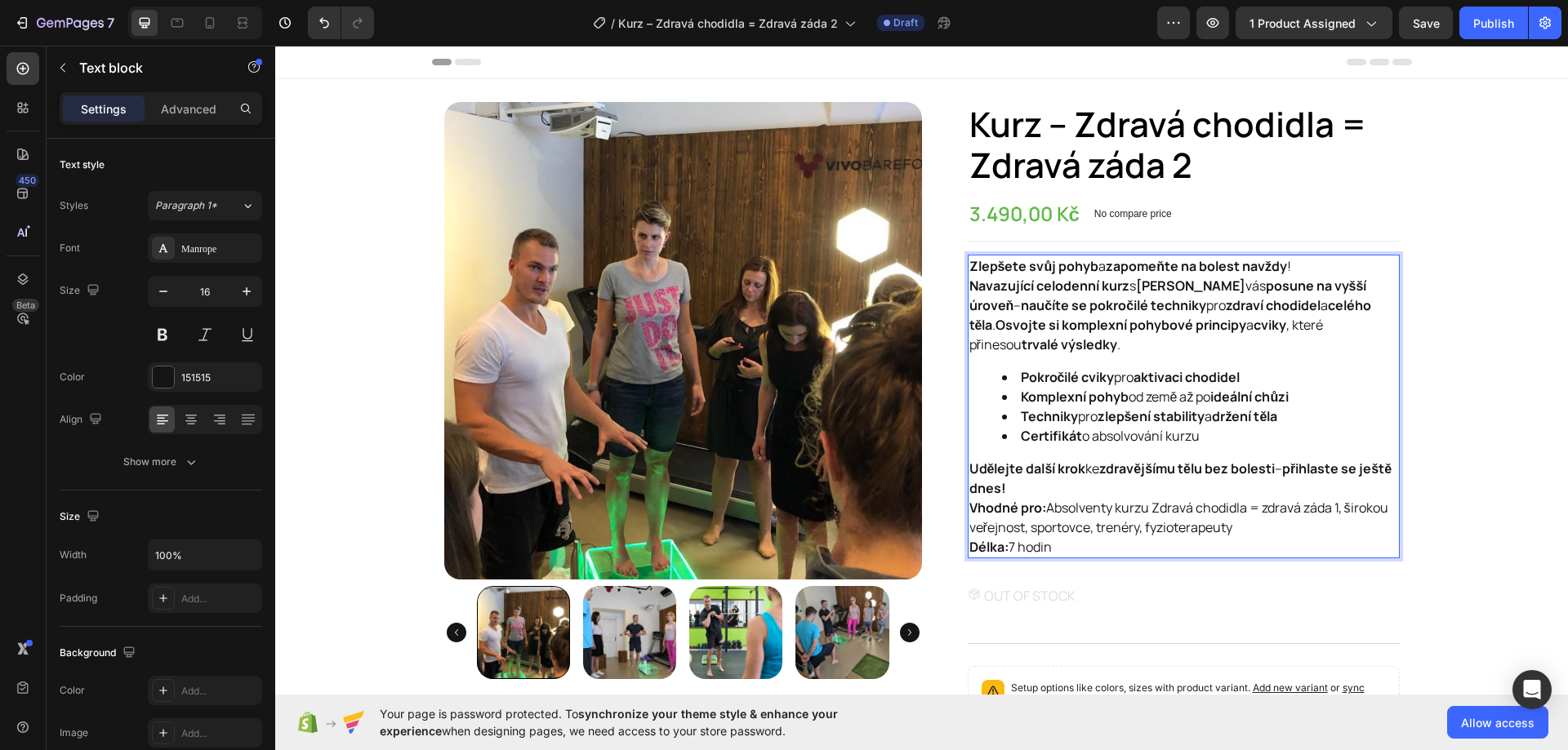
click at [1289, 262] on p "Zlepšete svůj pohyb a zapomeňte na bolest navždy !" at bounding box center [1183, 266] width 428 height 19
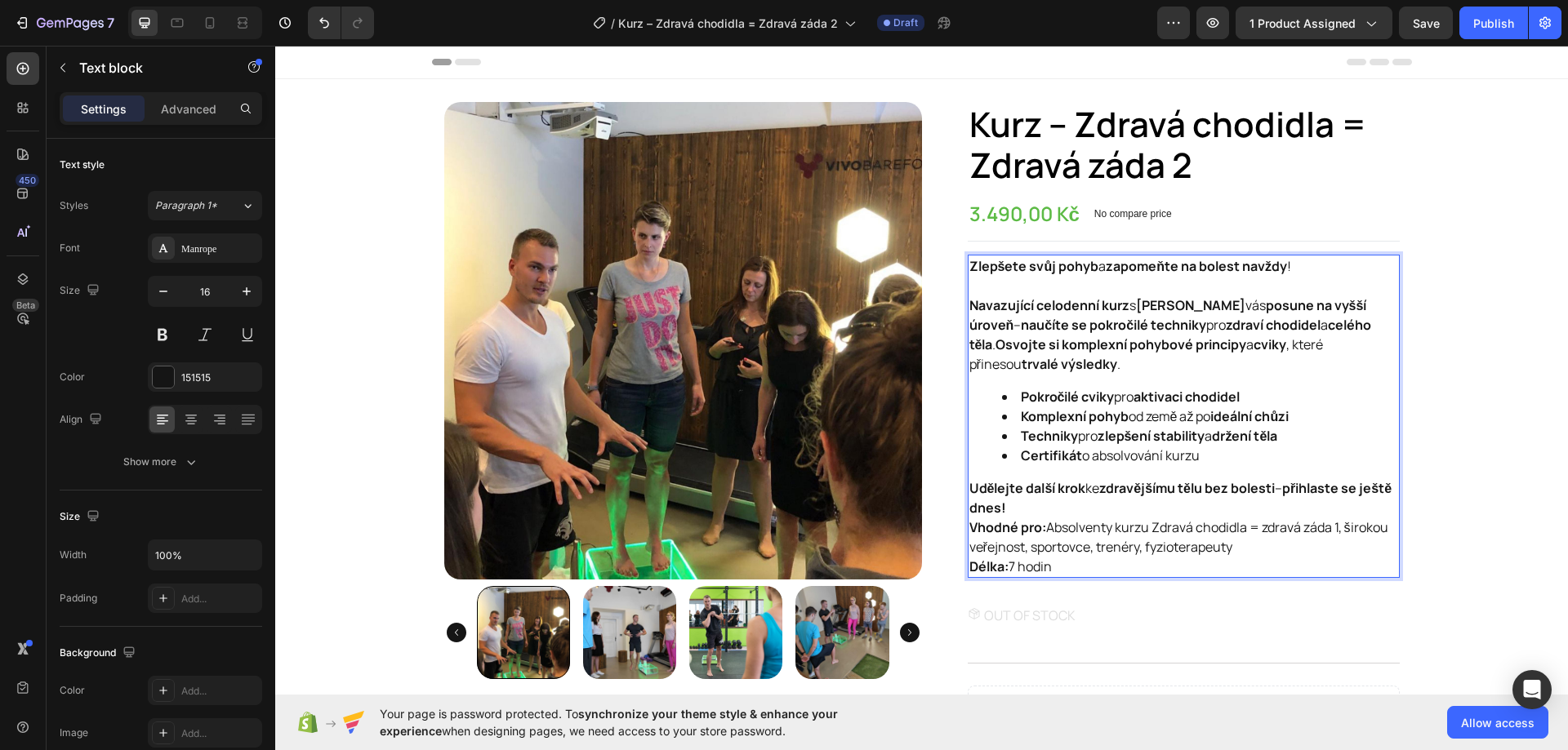
click at [1165, 360] on p "Navazující celodenní kurz s Tomášem Ďuránem vás posune na vyšší úroveň – naučít…" at bounding box center [1183, 334] width 428 height 79
click at [1104, 505] on p "Udělejte další krok ke zdravějšímu tělu bez bolesti – přihlaste se ještě dnes!" at bounding box center [1183, 498] width 428 height 39
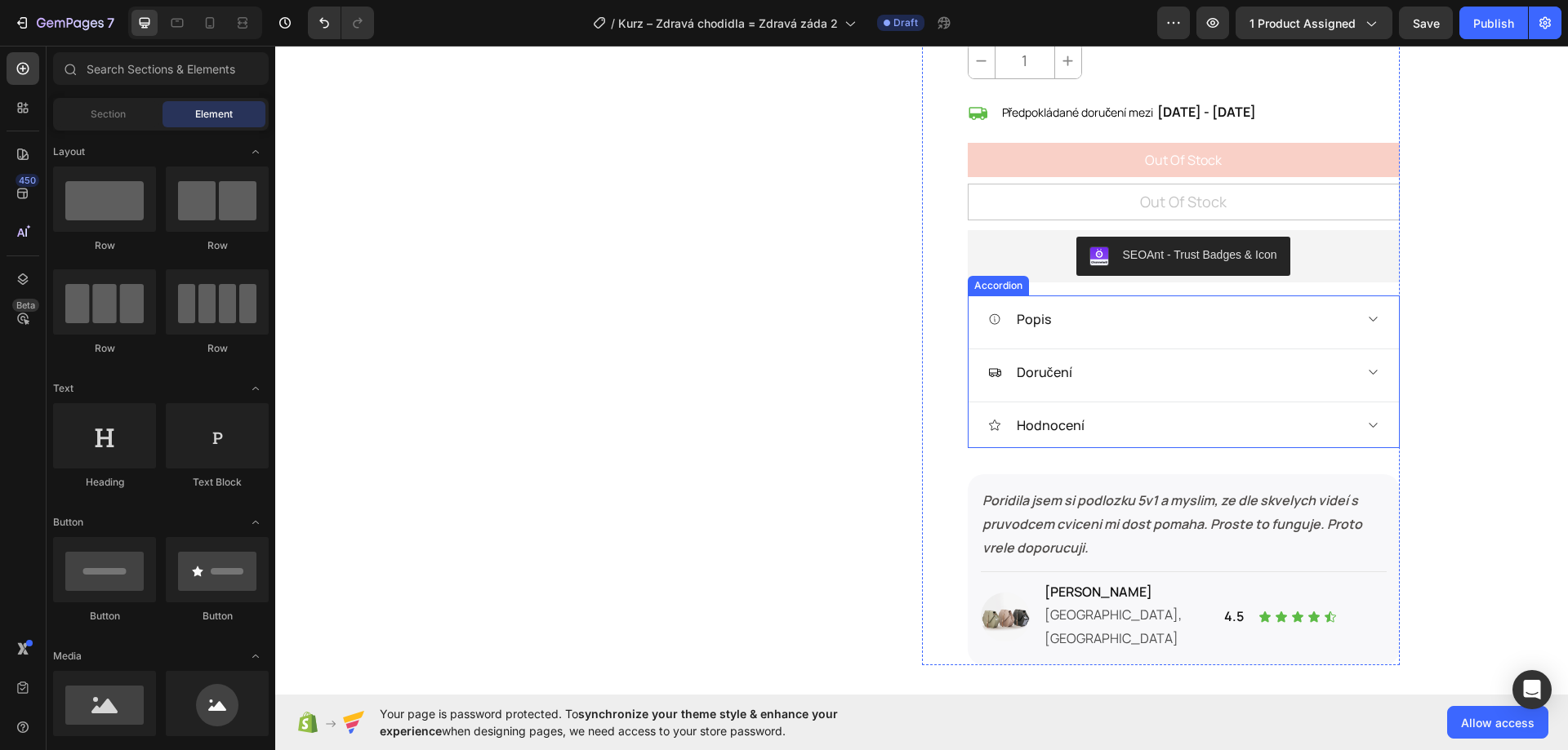
scroll to position [734, 0]
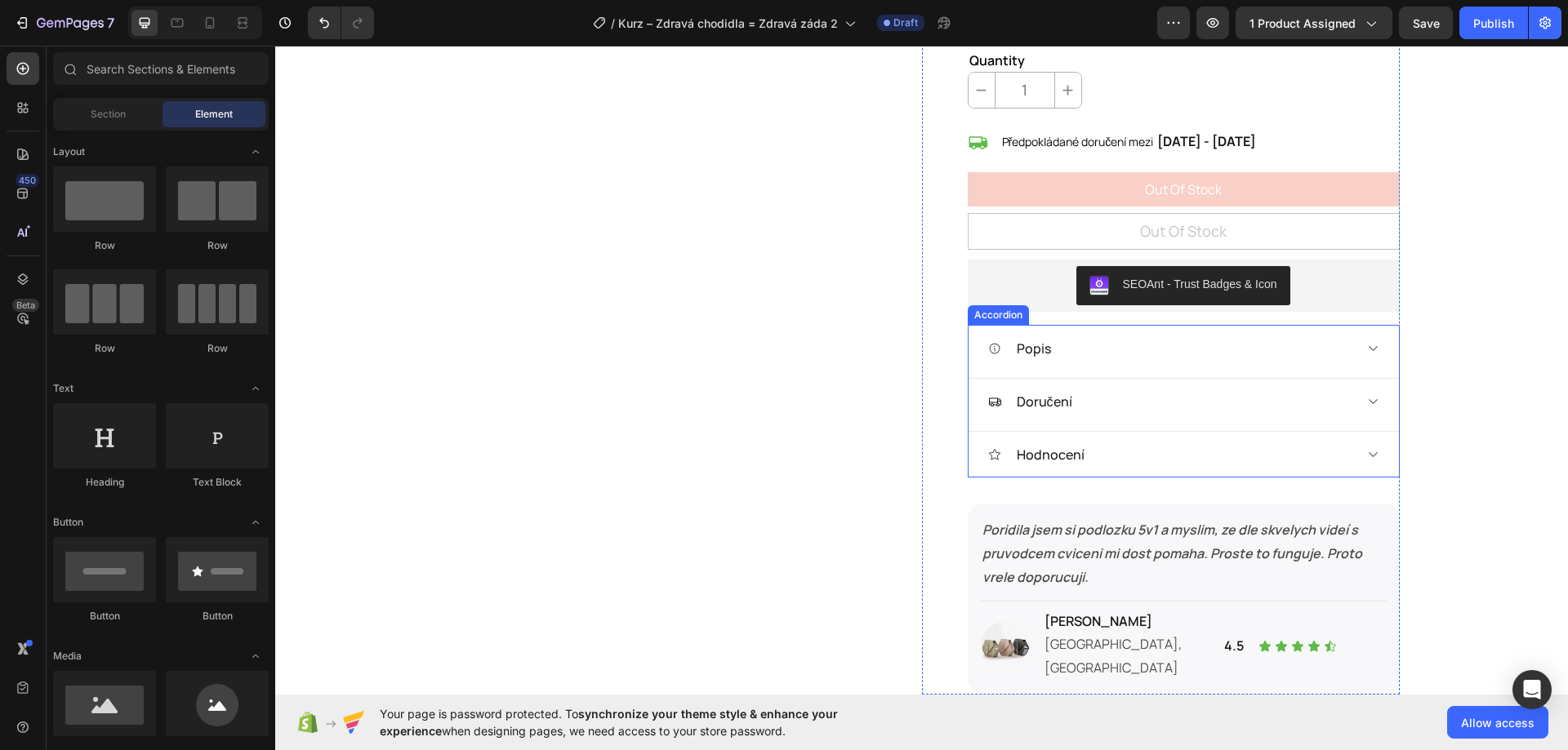
click at [1149, 372] on div "Popis Doručení Hodnocení" at bounding box center [1183, 401] width 432 height 153
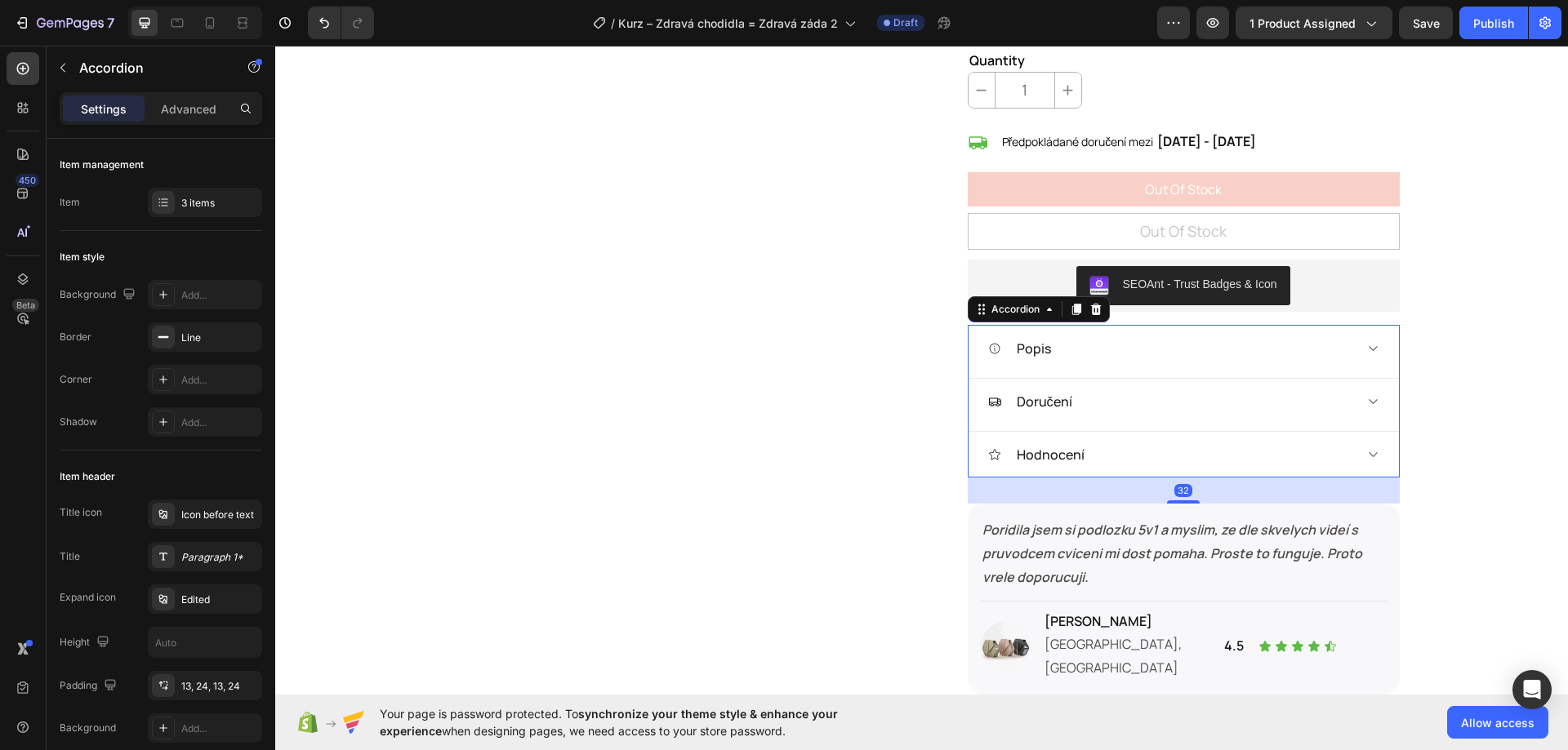
click at [1149, 361] on div "Popis" at bounding box center [1170, 349] width 365 height 25
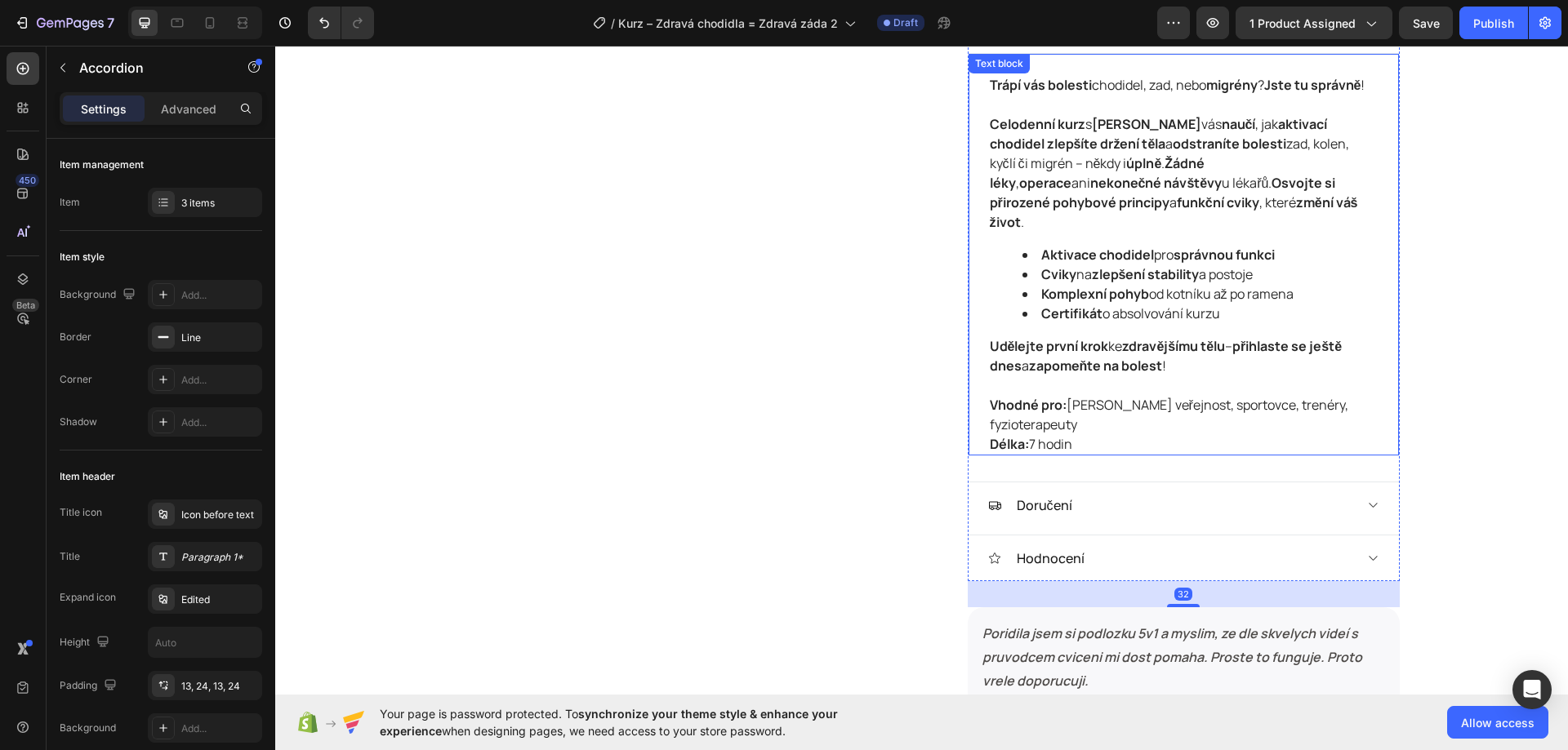
scroll to position [1061, 0]
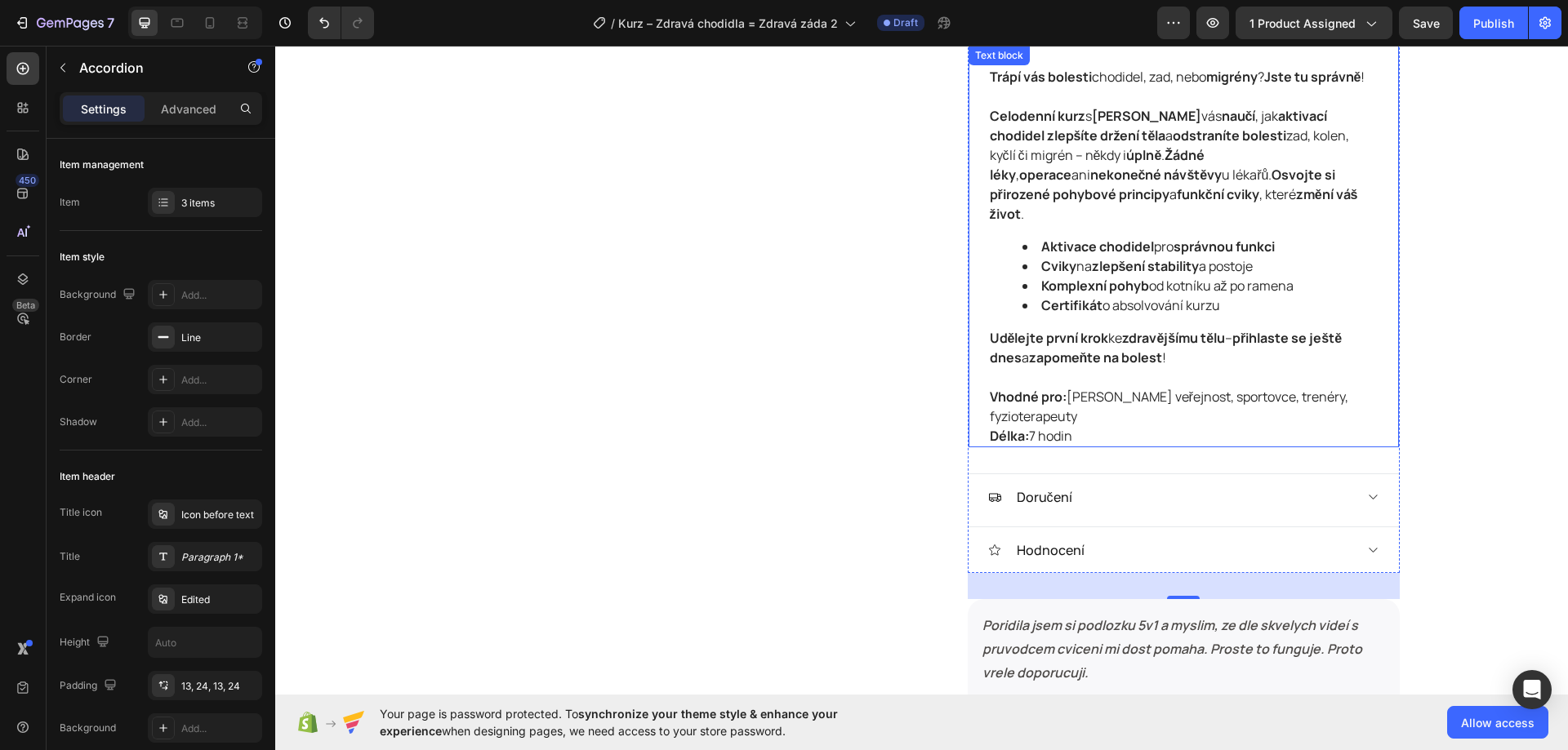
click at [1092, 430] on p "Vhodné pro: [PERSON_NAME] veřejnost, sportovce, trenéry, fyzioterapeuty Délka: …" at bounding box center [1183, 416] width 388 height 59
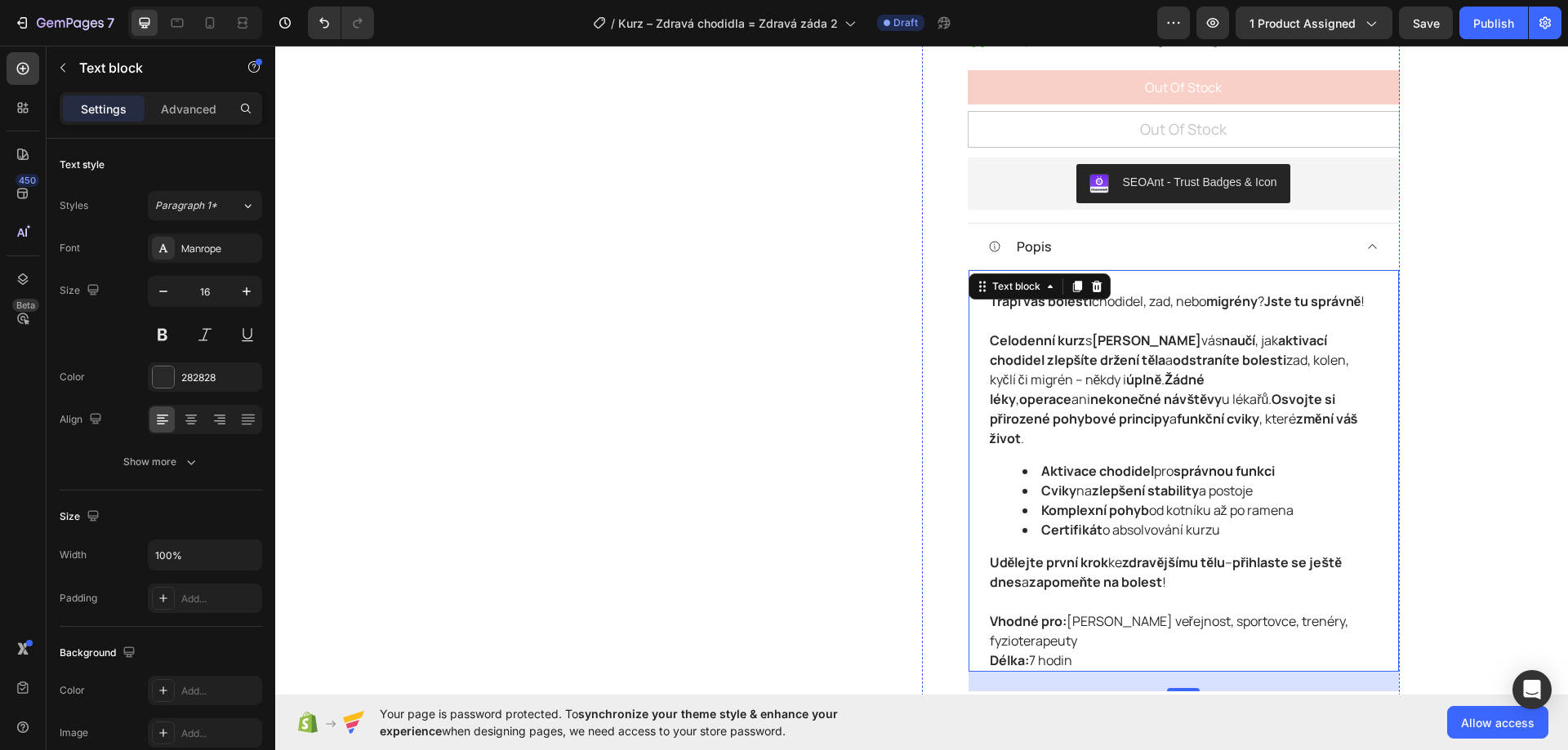
scroll to position [897, 0]
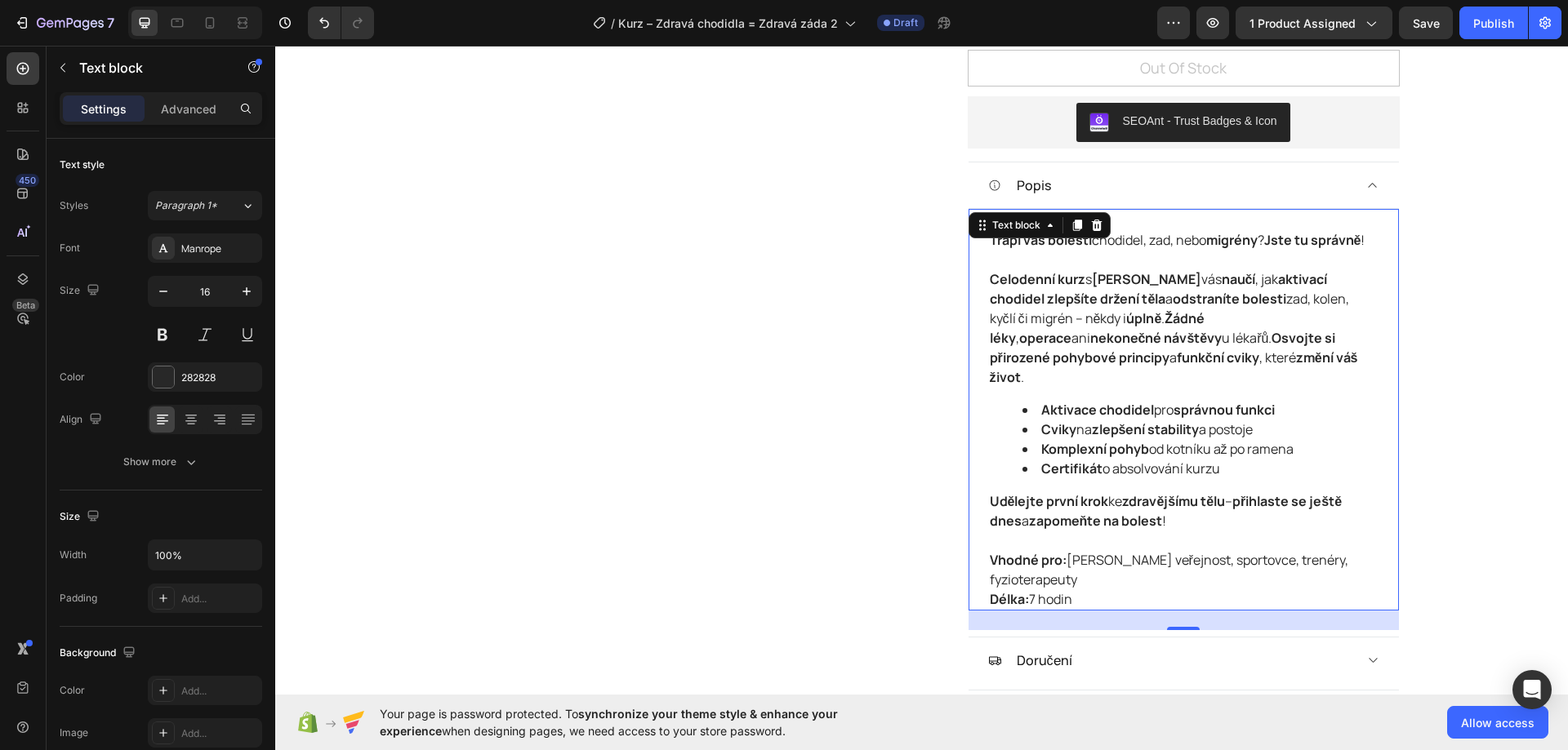
click at [1078, 585] on p "Vhodné pro: [PERSON_NAME] veřejnost, sportovce, trenéry, fyzioterapeuty Délka: …" at bounding box center [1183, 579] width 388 height 59
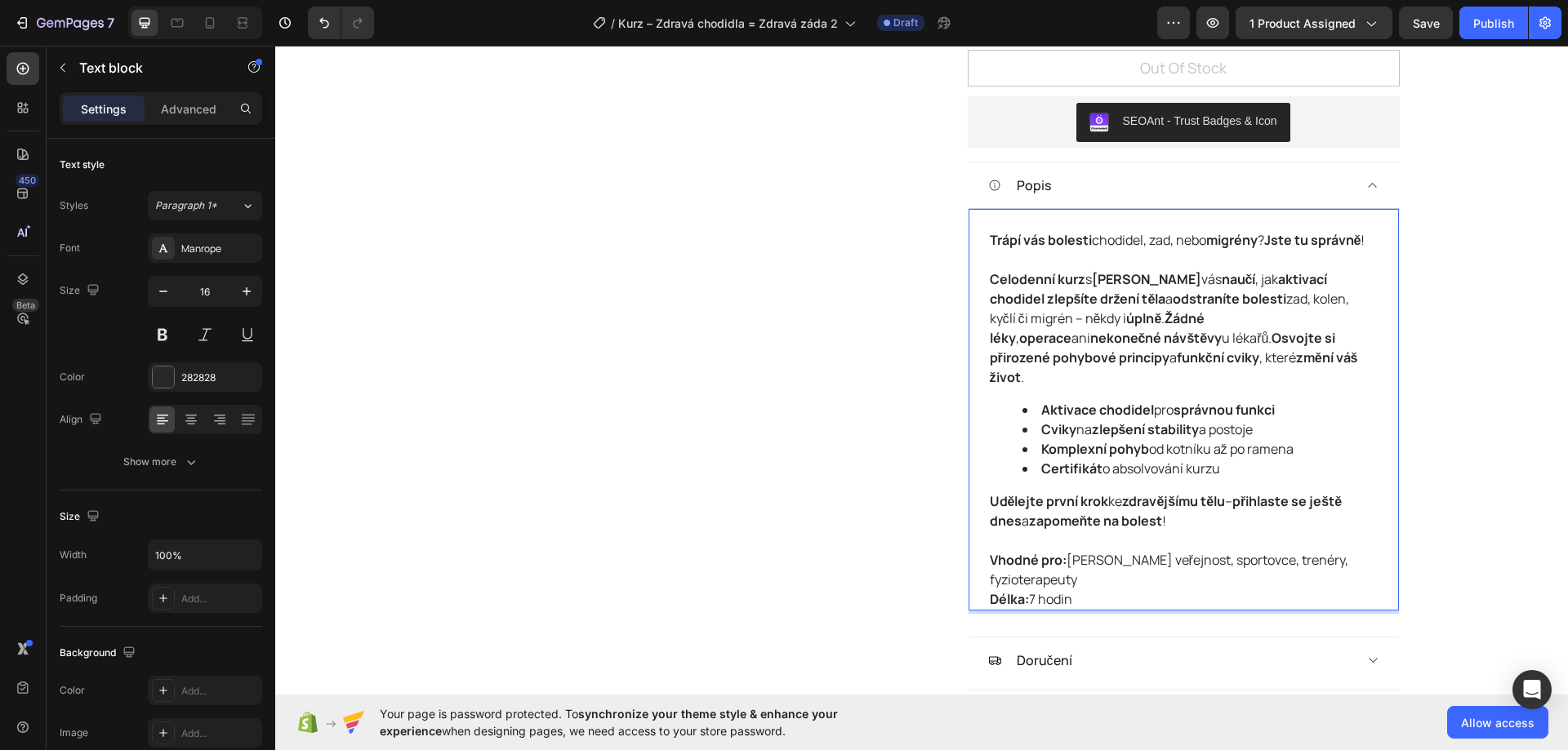
drag, startPoint x: 1078, startPoint y: 598, endPoint x: 975, endPoint y: 245, distance: 367.7
click at [975, 246] on div "Trápí vás bolesti chodidel, zad, nebo migrény ? Jste tu správně ! Celodenní kur…" at bounding box center [1183, 409] width 430 height 402
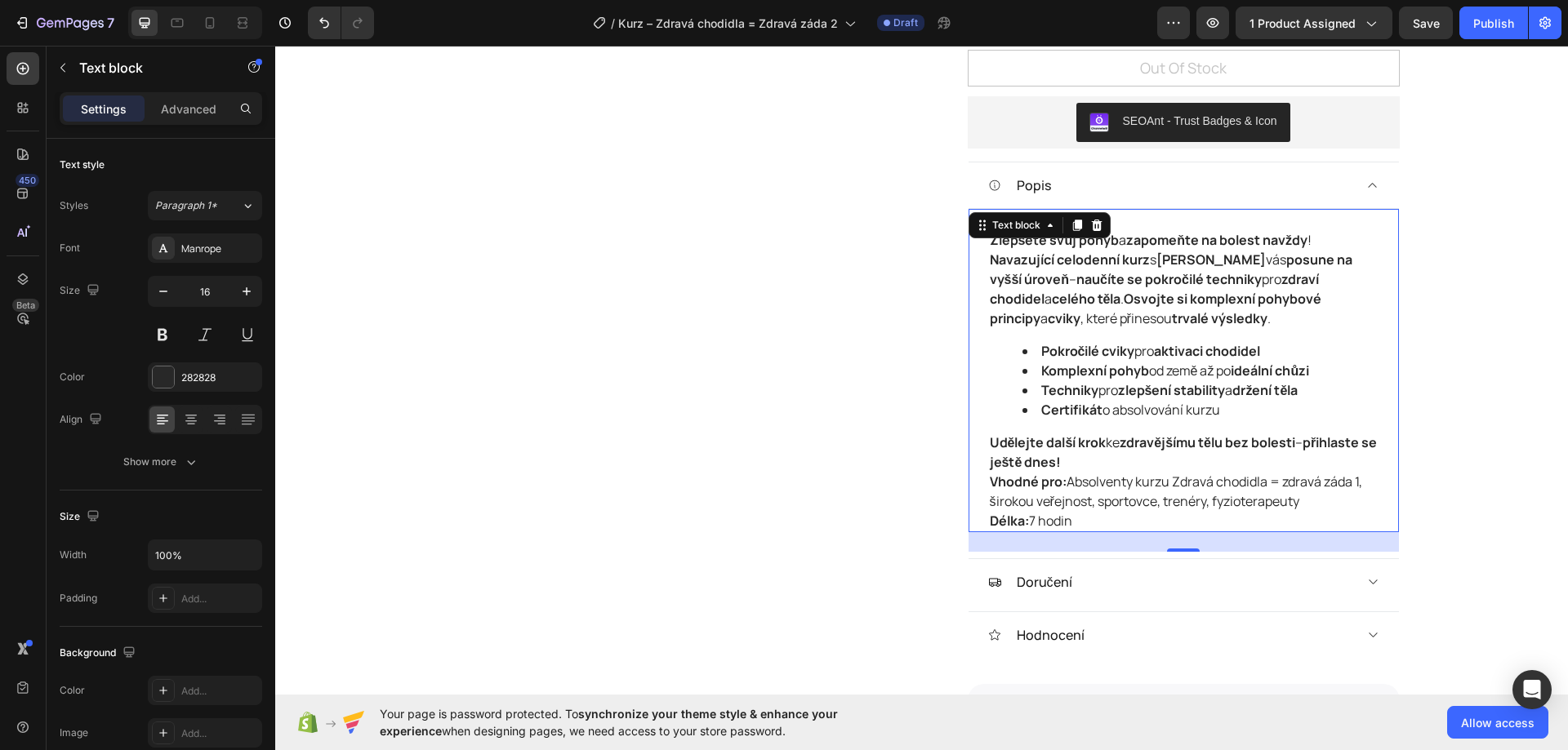
click at [1315, 244] on p "Zlepšete svůj pohyb a zapomeňte na bolest navždy !" at bounding box center [1183, 240] width 388 height 19
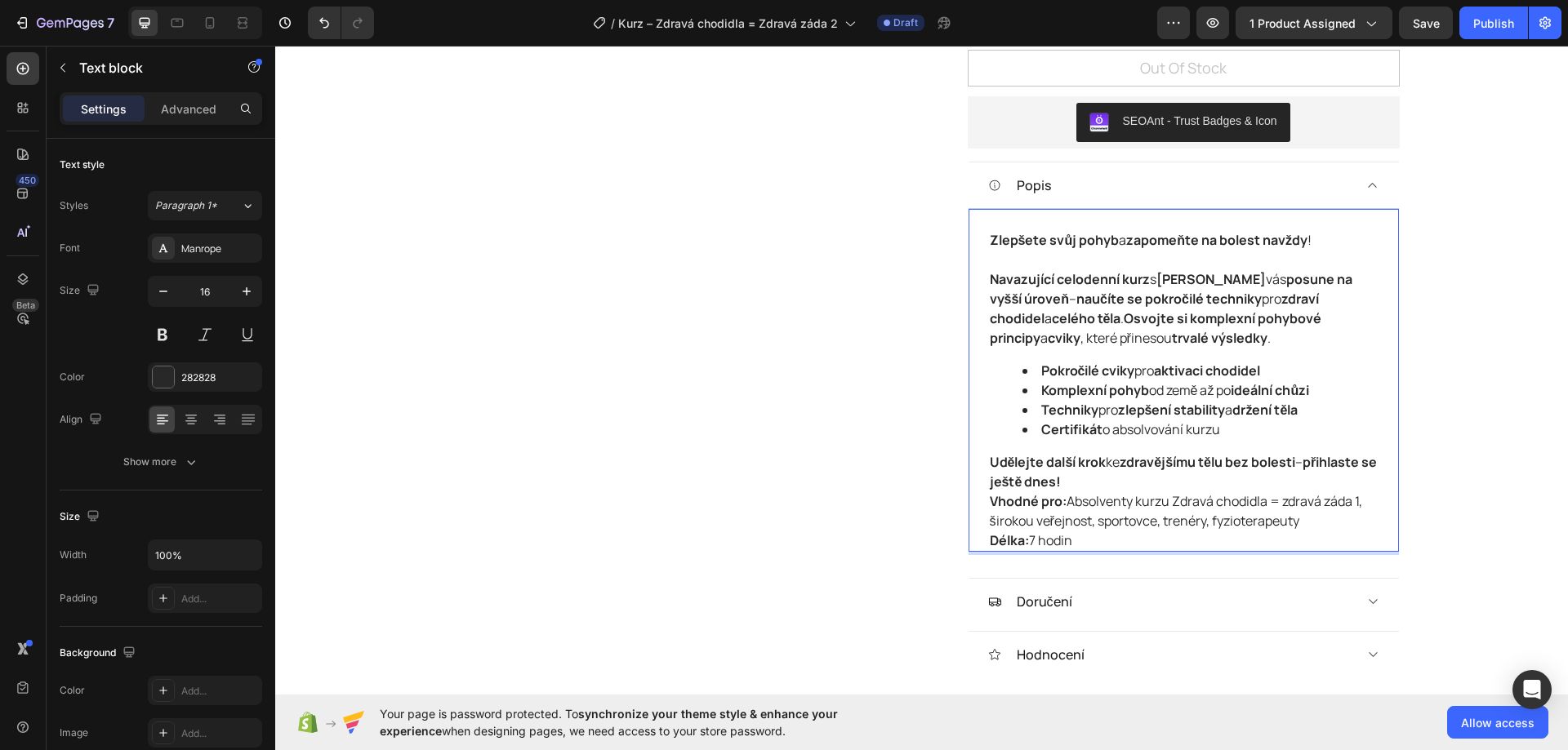
click at [1123, 477] on p "Udělejte další krok ke zdravějšímu tělu bez bolesti – přihlaste se ještě dnes!" at bounding box center [1183, 471] width 388 height 39
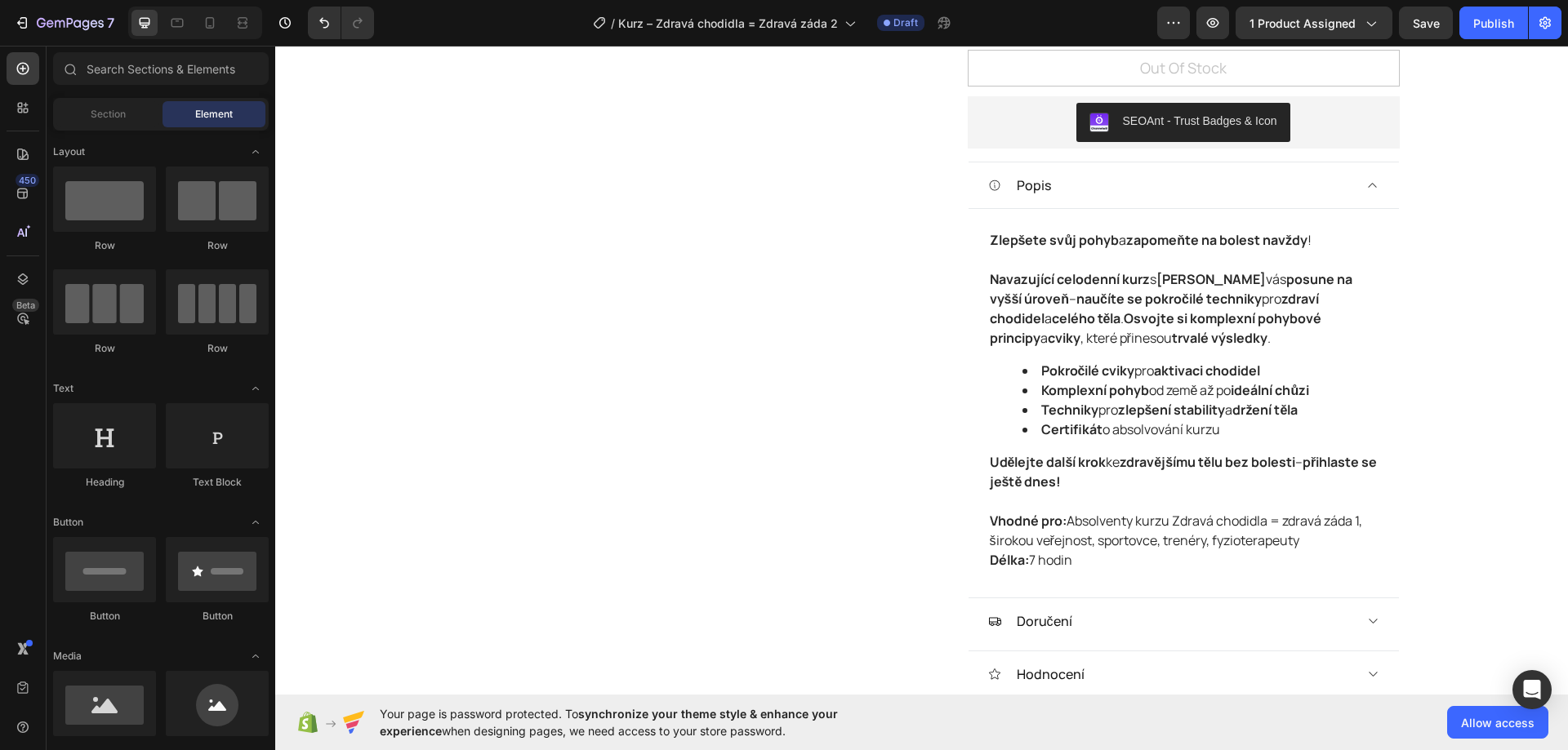
click at [1427, 194] on div "Product Images Kurz – Zdravá chodidla = Zdravá záda 2 Product Title 3.490,00 Kč…" at bounding box center [922, 716] width 1293 height 3071
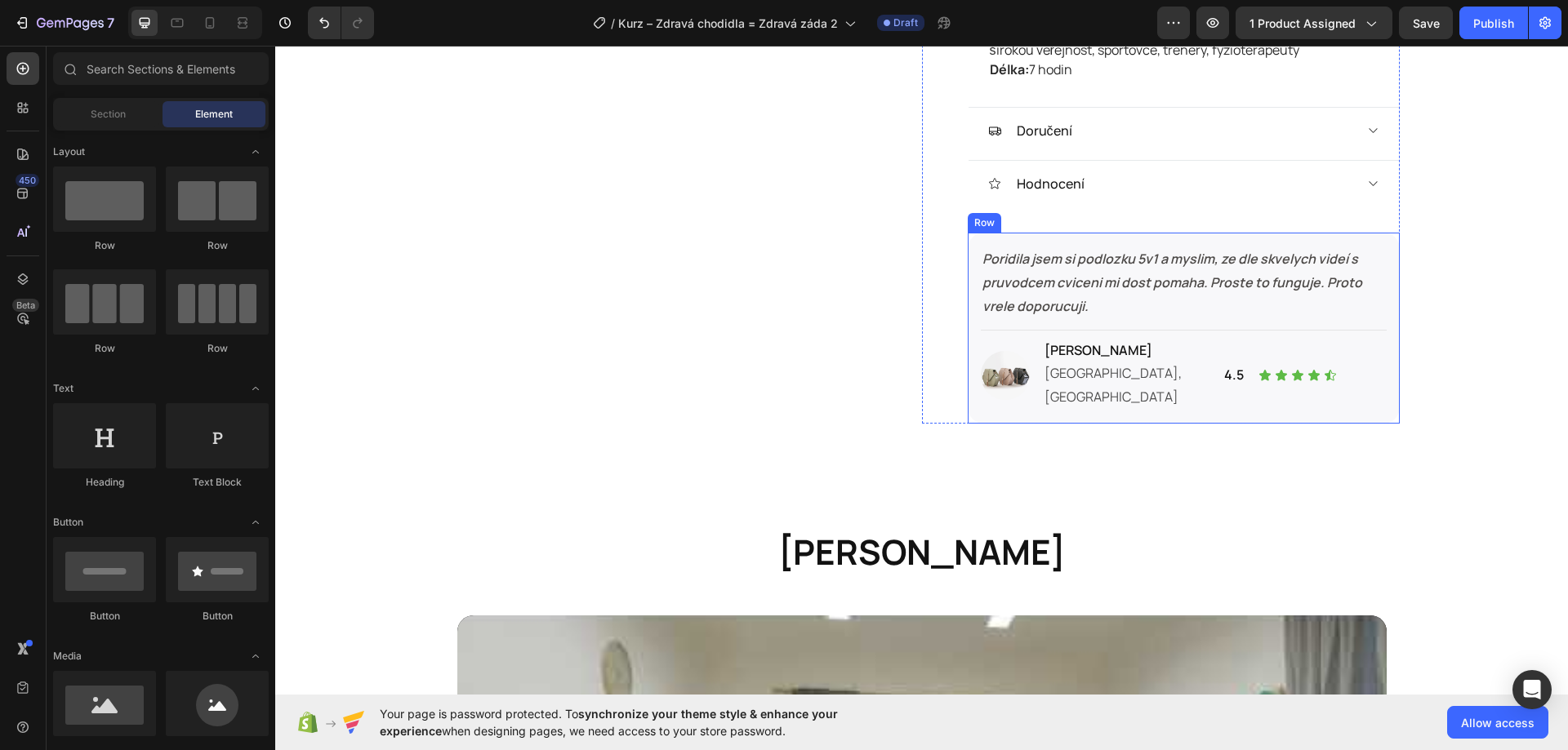
scroll to position [1714, 0]
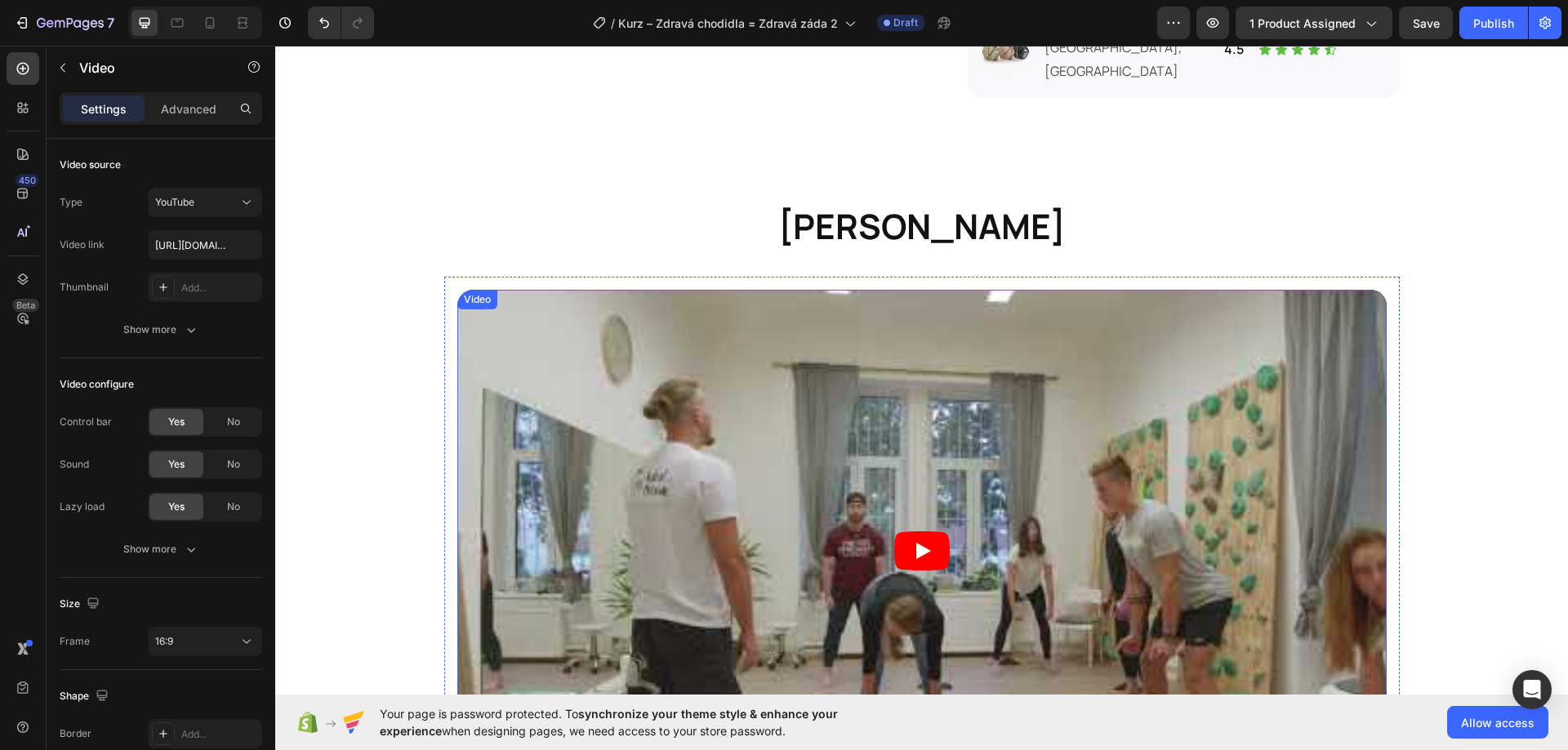
click at [907, 377] on article at bounding box center [922, 551] width 929 height 522
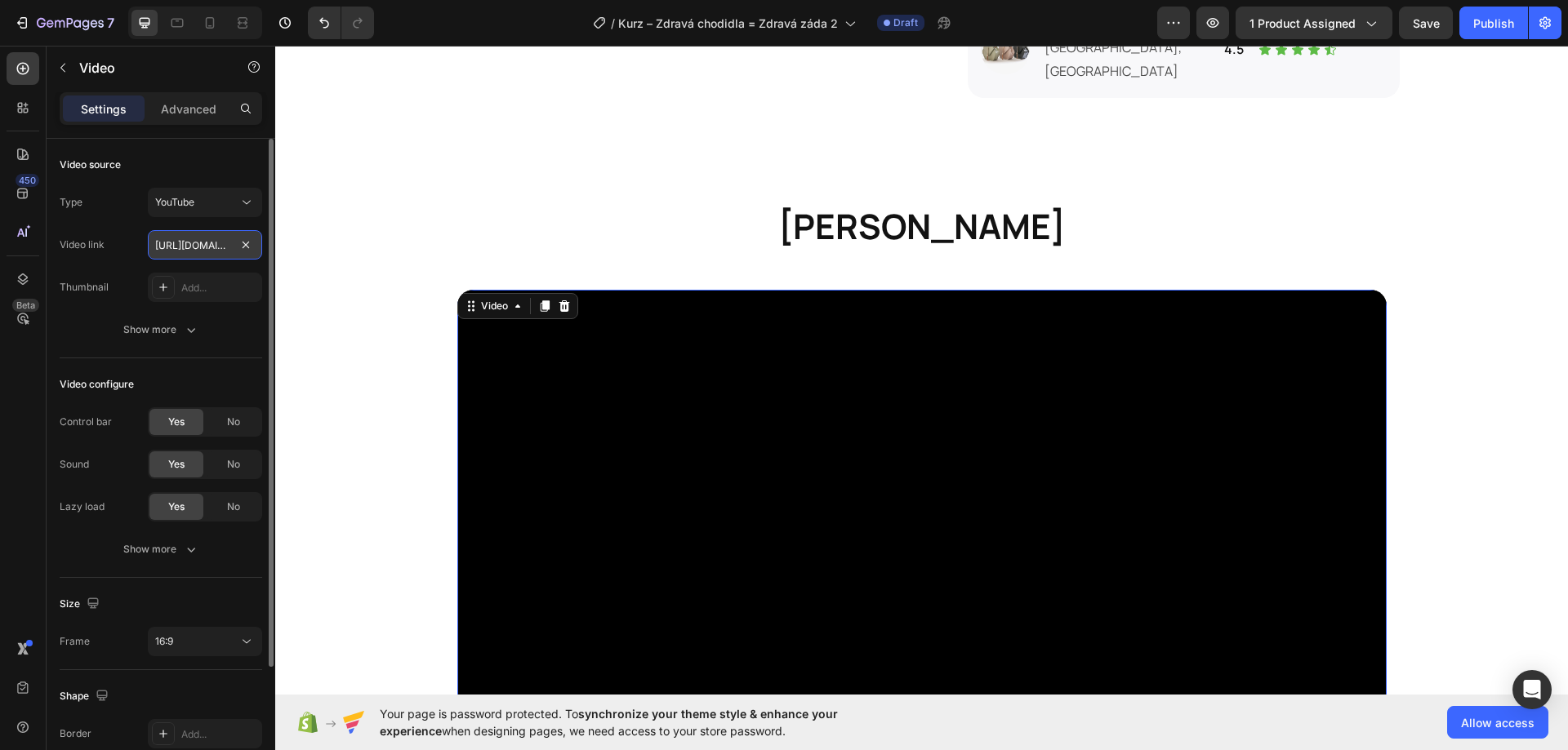
click at [201, 249] on input "https://youtu.be/ySxs-Rk3o4o" at bounding box center [204, 244] width 114 height 29
click at [208, 239] on input "https://youtu.be/ySxs-Rk3o4o" at bounding box center [204, 244] width 114 height 29
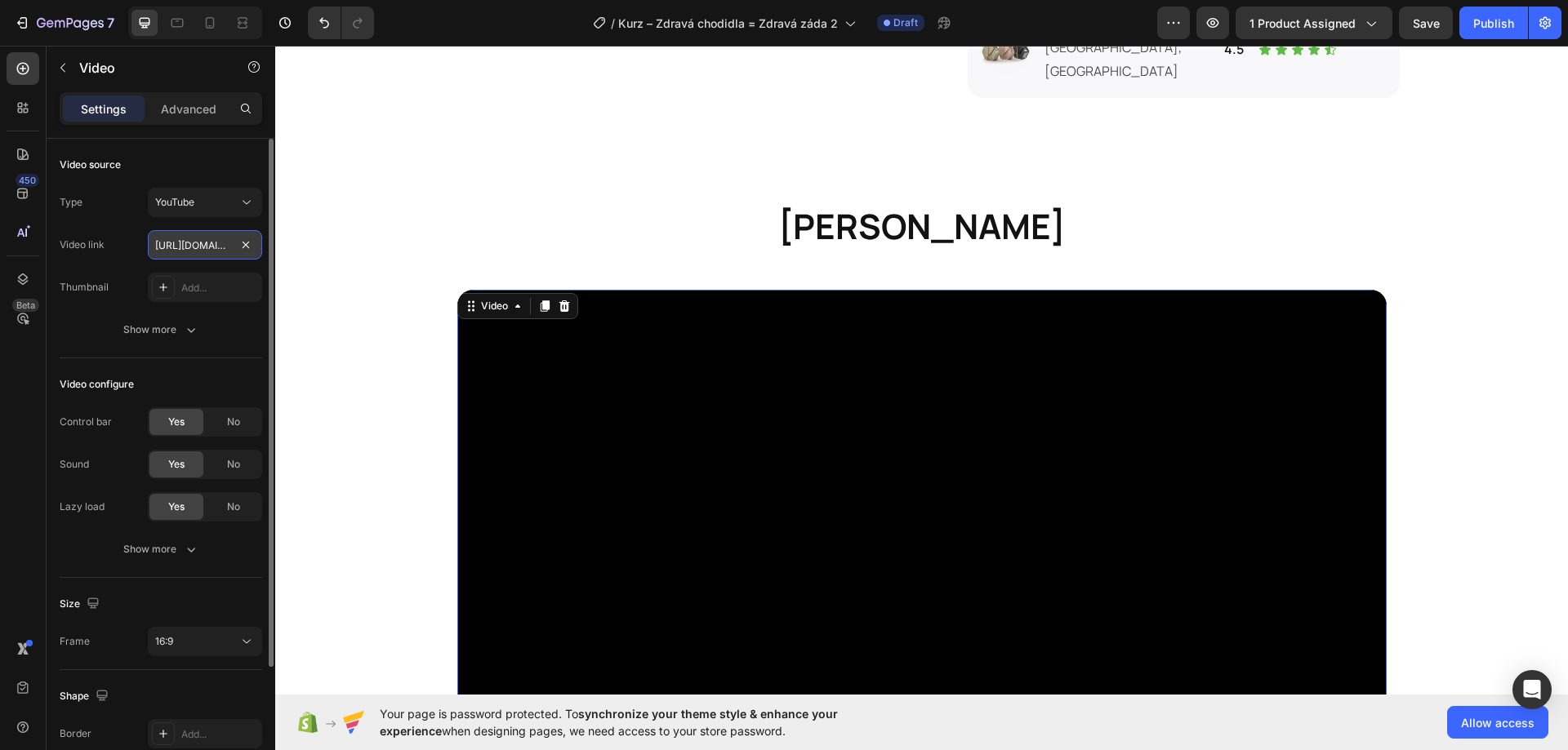
scroll to position [0, 66]
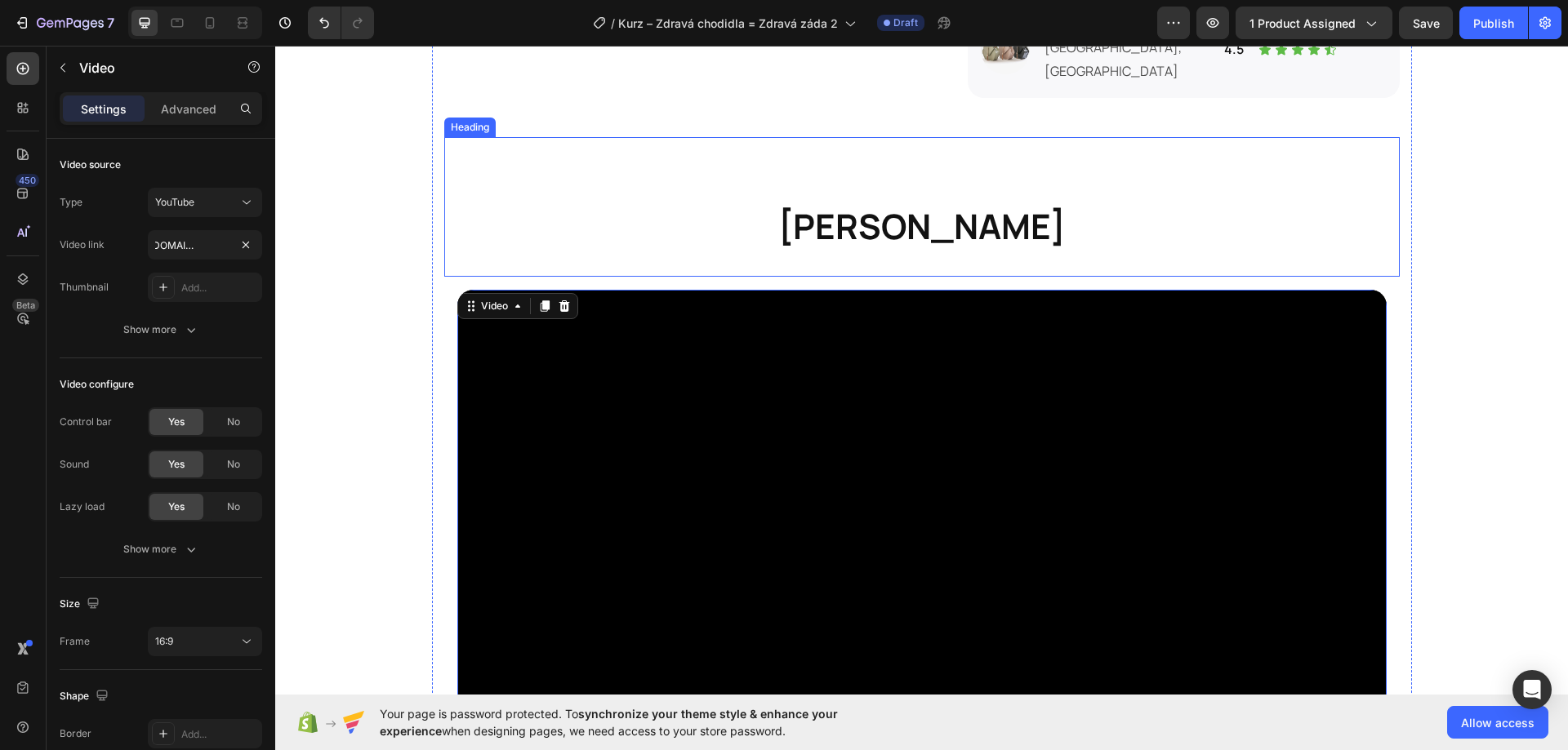
click at [444, 207] on h2 "Ukázka kurzu" at bounding box center [922, 226] width 955 height 49
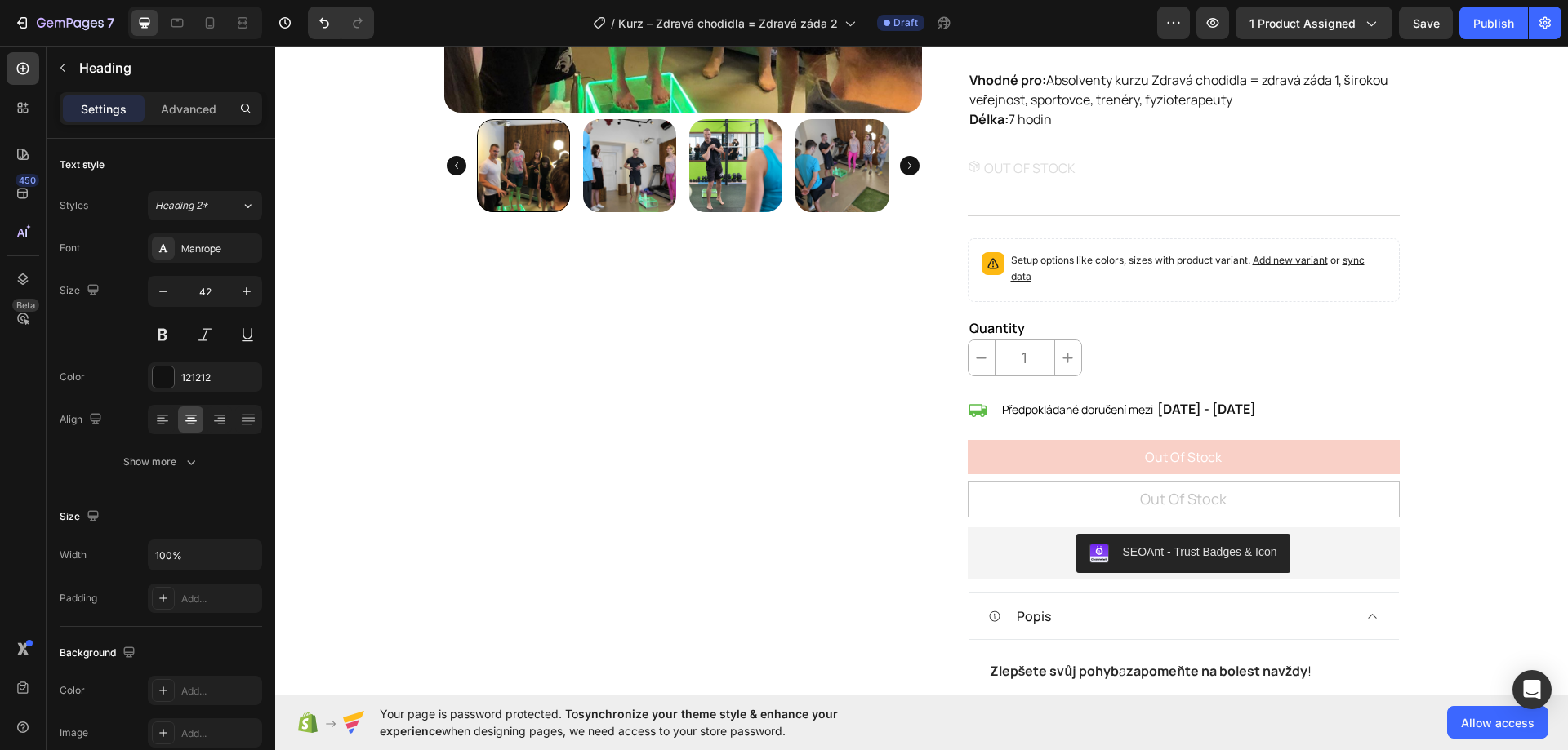
scroll to position [490, 0]
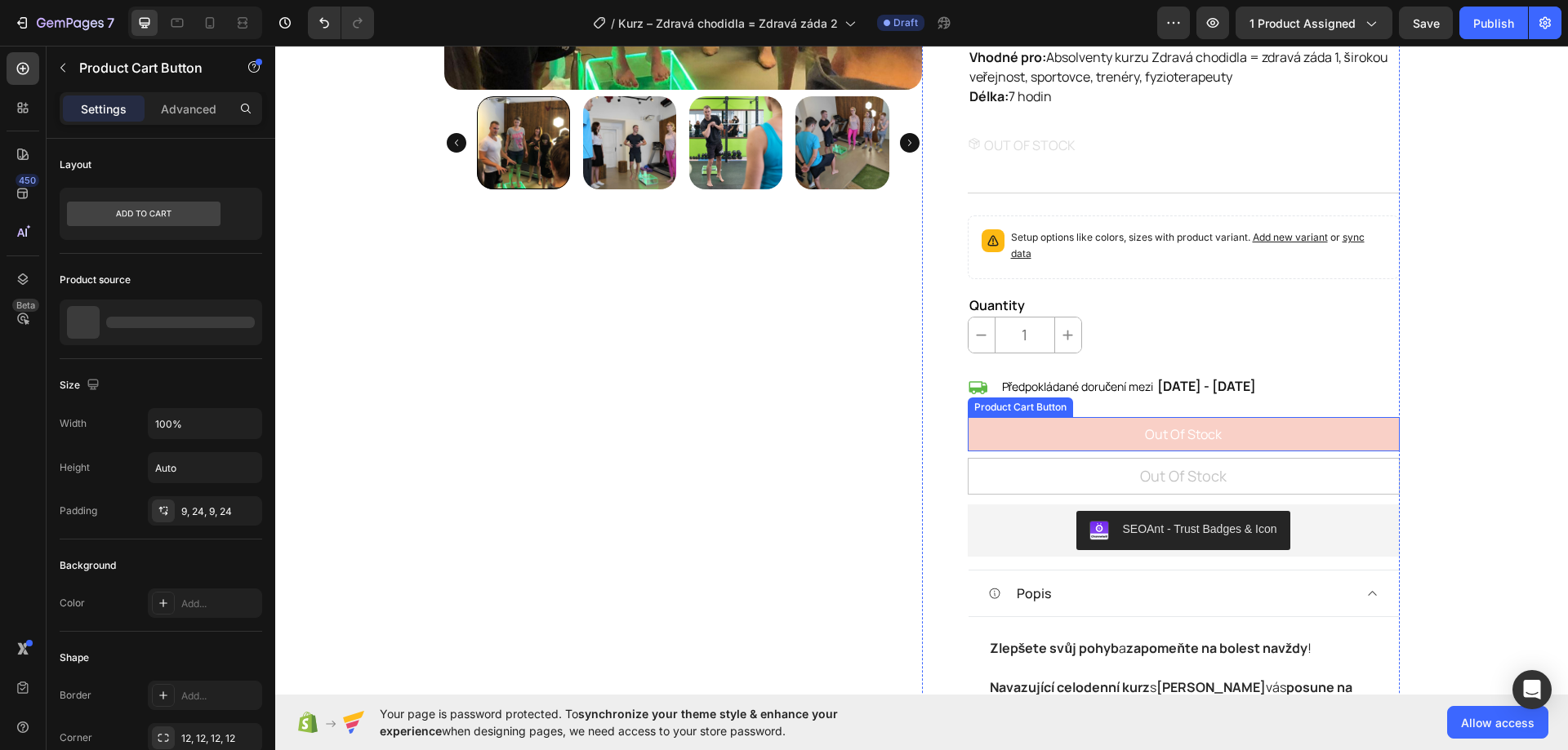
click at [1385, 440] on button "Out of stock" at bounding box center [1183, 434] width 432 height 34
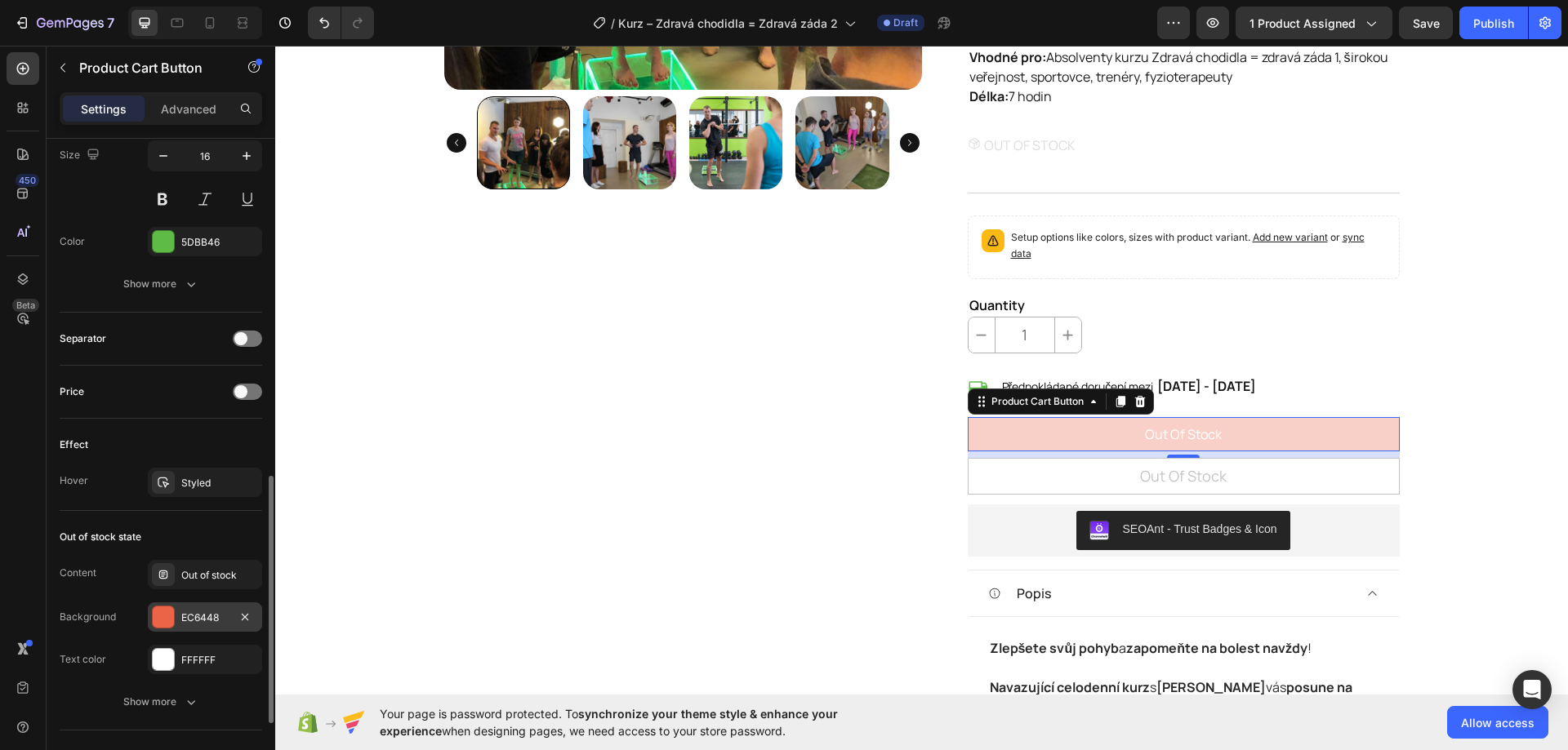
scroll to position [979, 0]
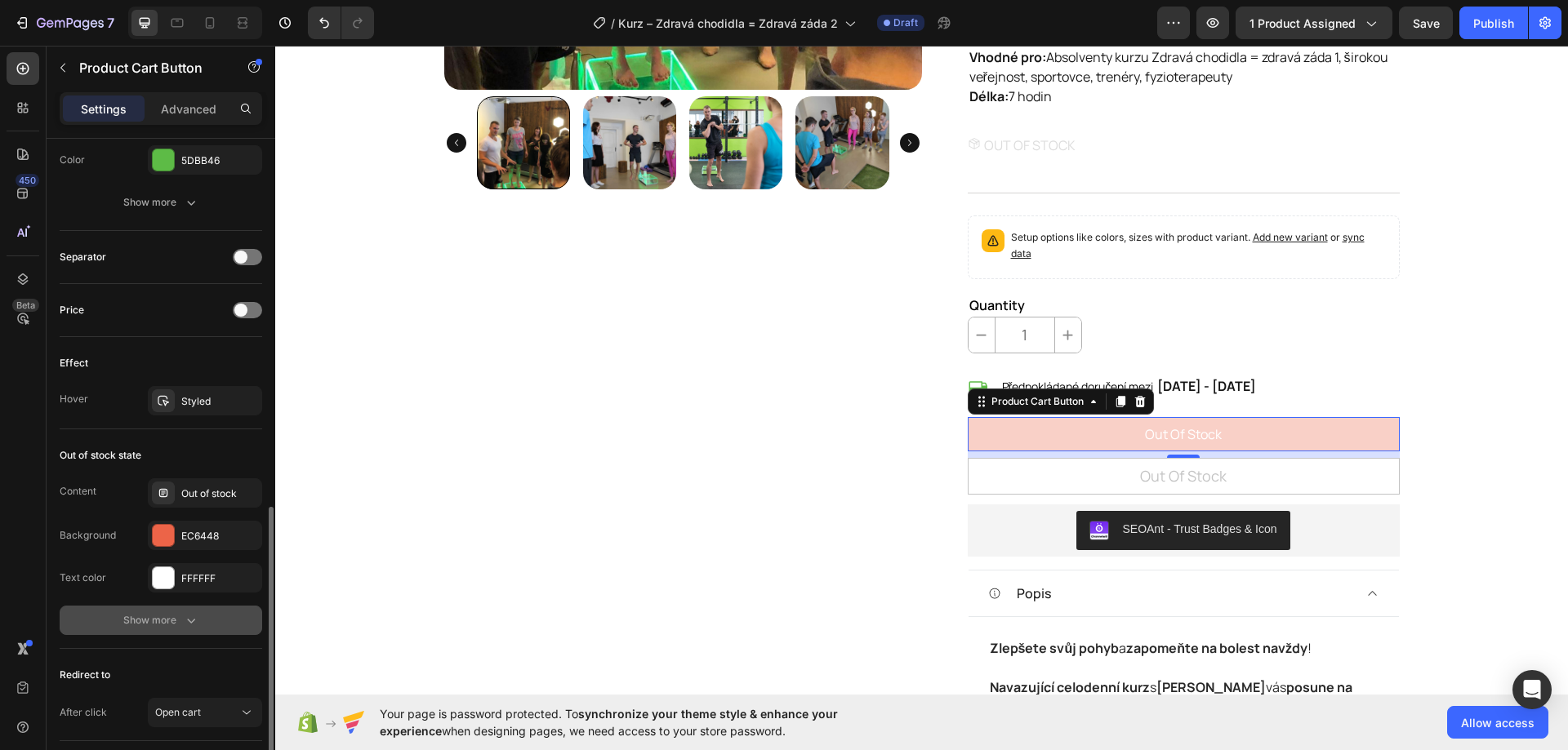
click at [185, 619] on icon "button" at bounding box center [191, 620] width 16 height 16
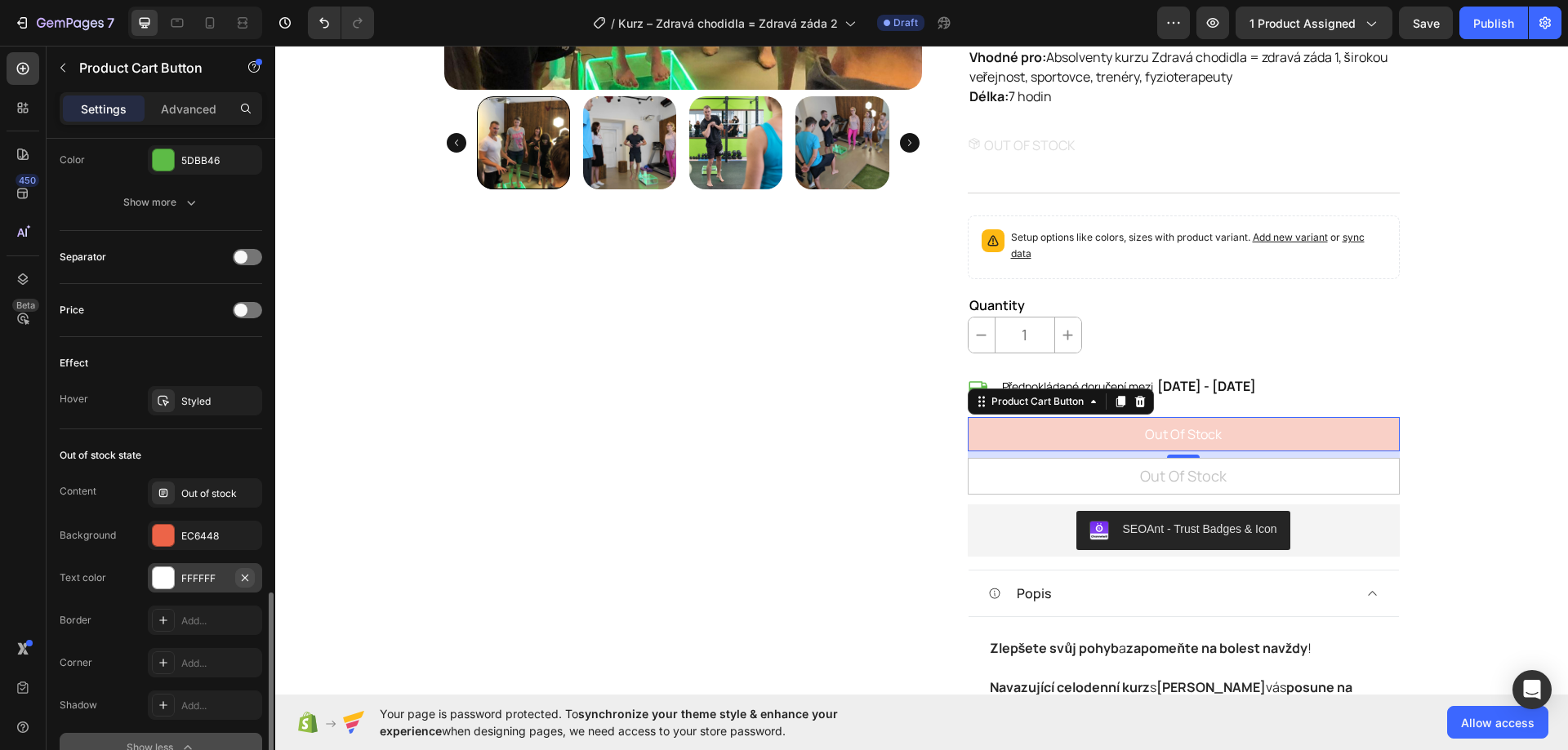
scroll to position [1143, 0]
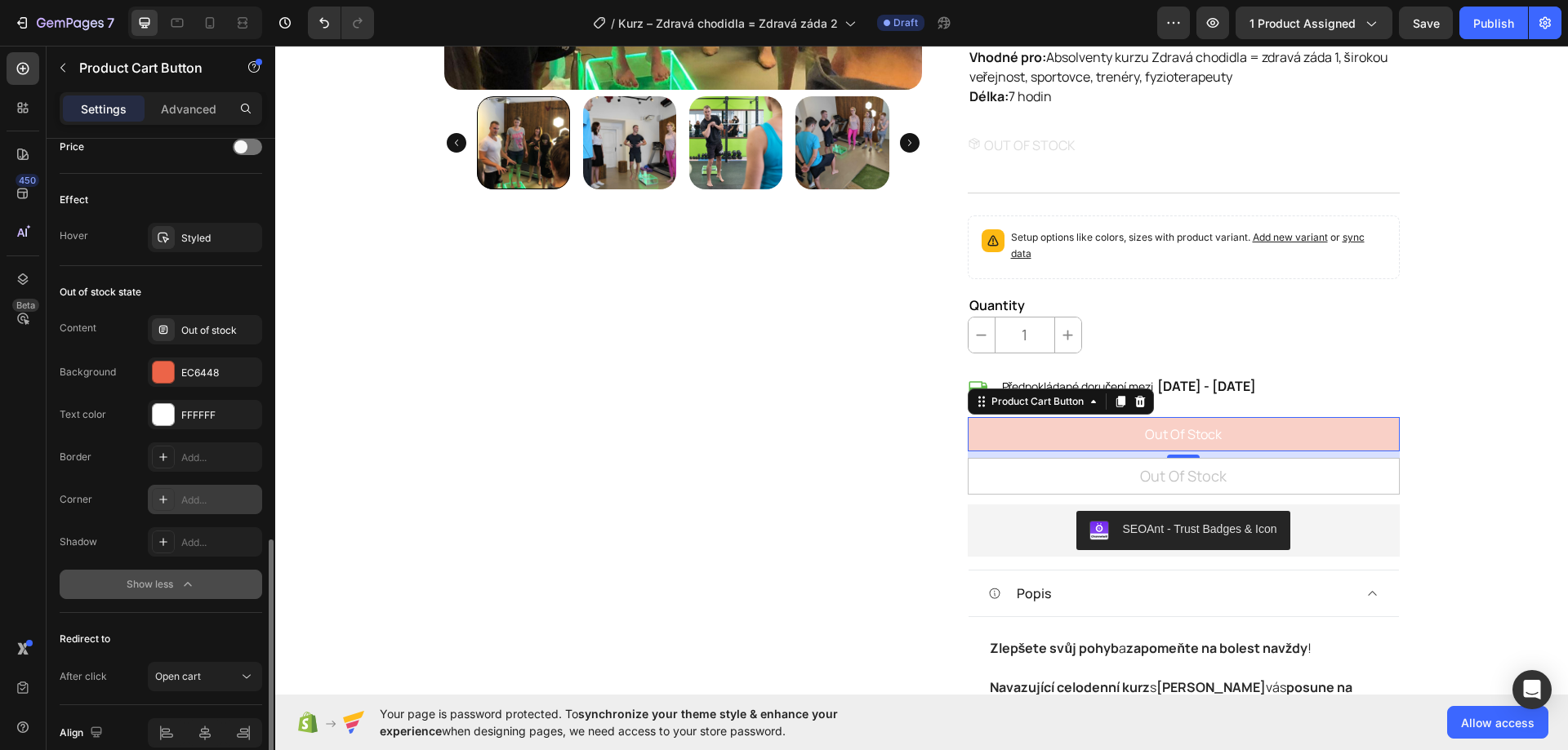
click at [205, 501] on div "Add..." at bounding box center [219, 500] width 77 height 15
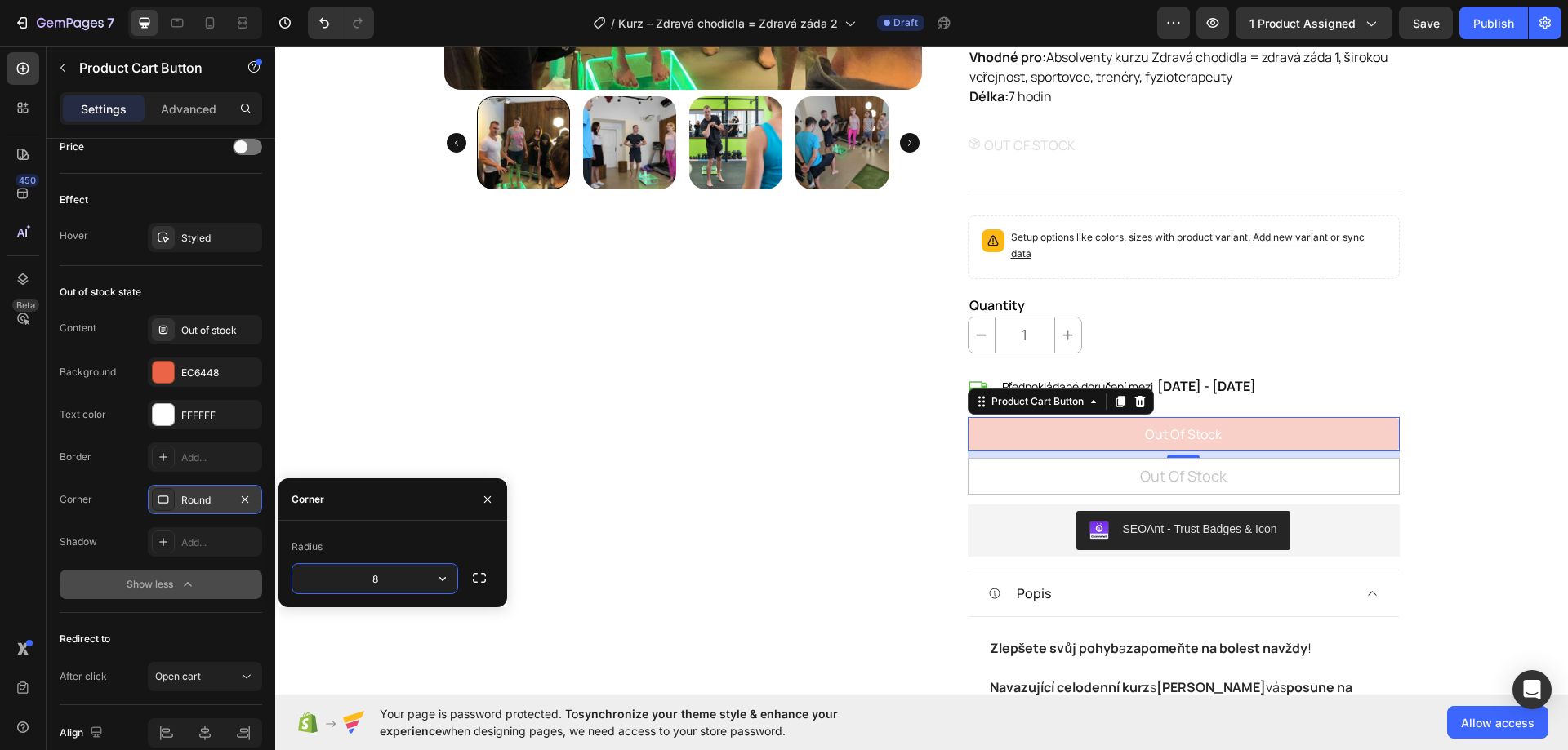
click at [539, 417] on div "Product Images" at bounding box center [682, 467] width 478 height 1709
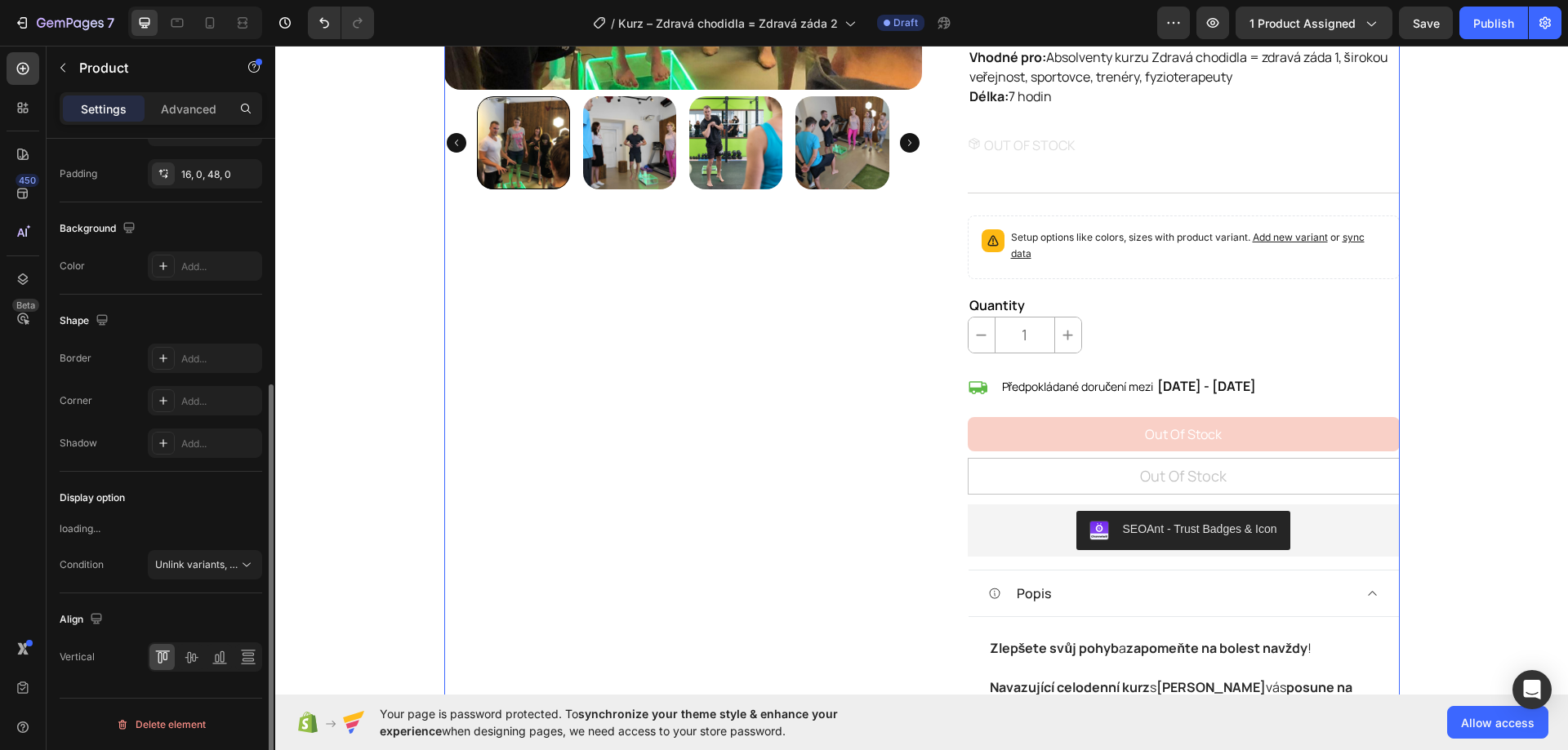
scroll to position [0, 0]
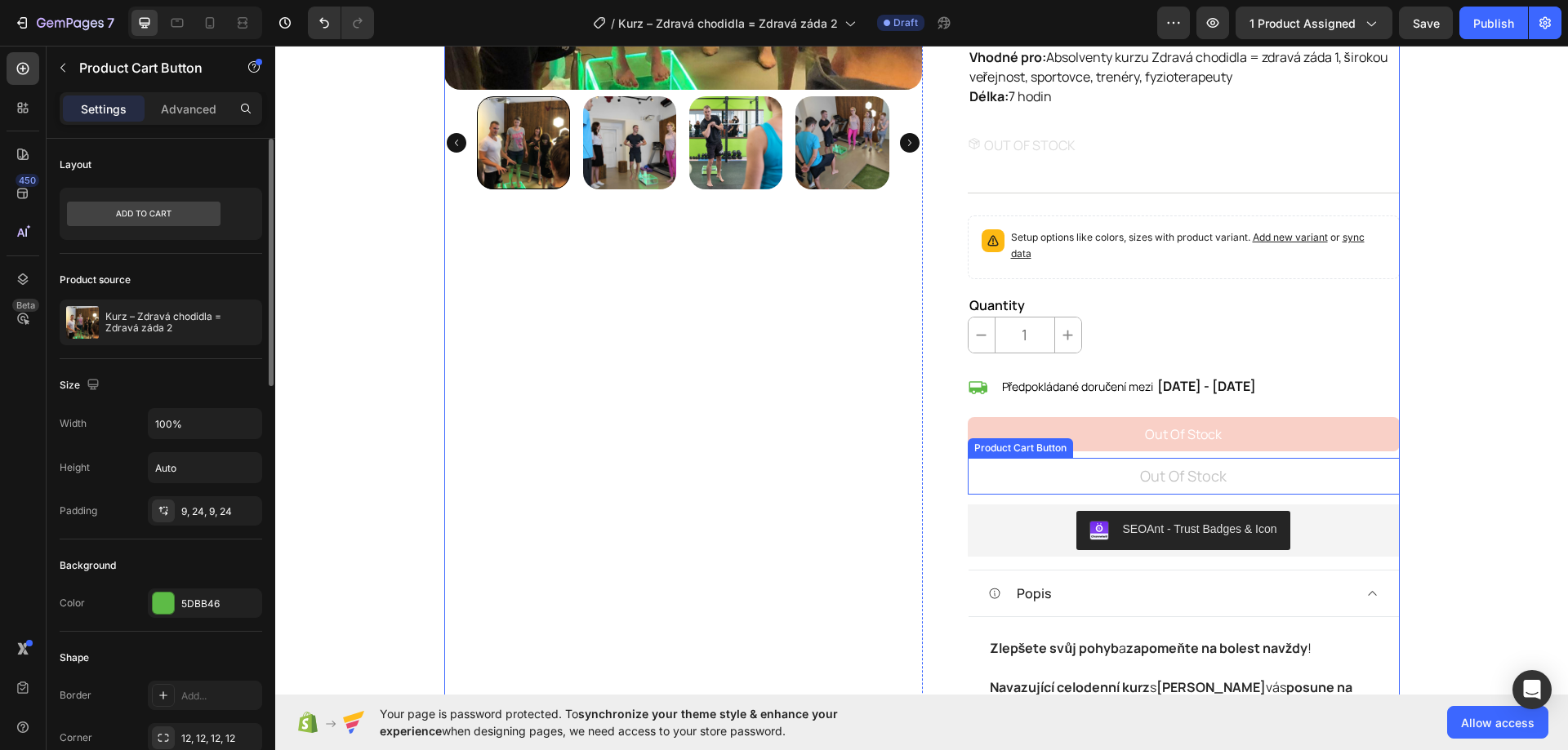
click at [968, 465] on button "Out of stock" at bounding box center [1183, 476] width 432 height 37
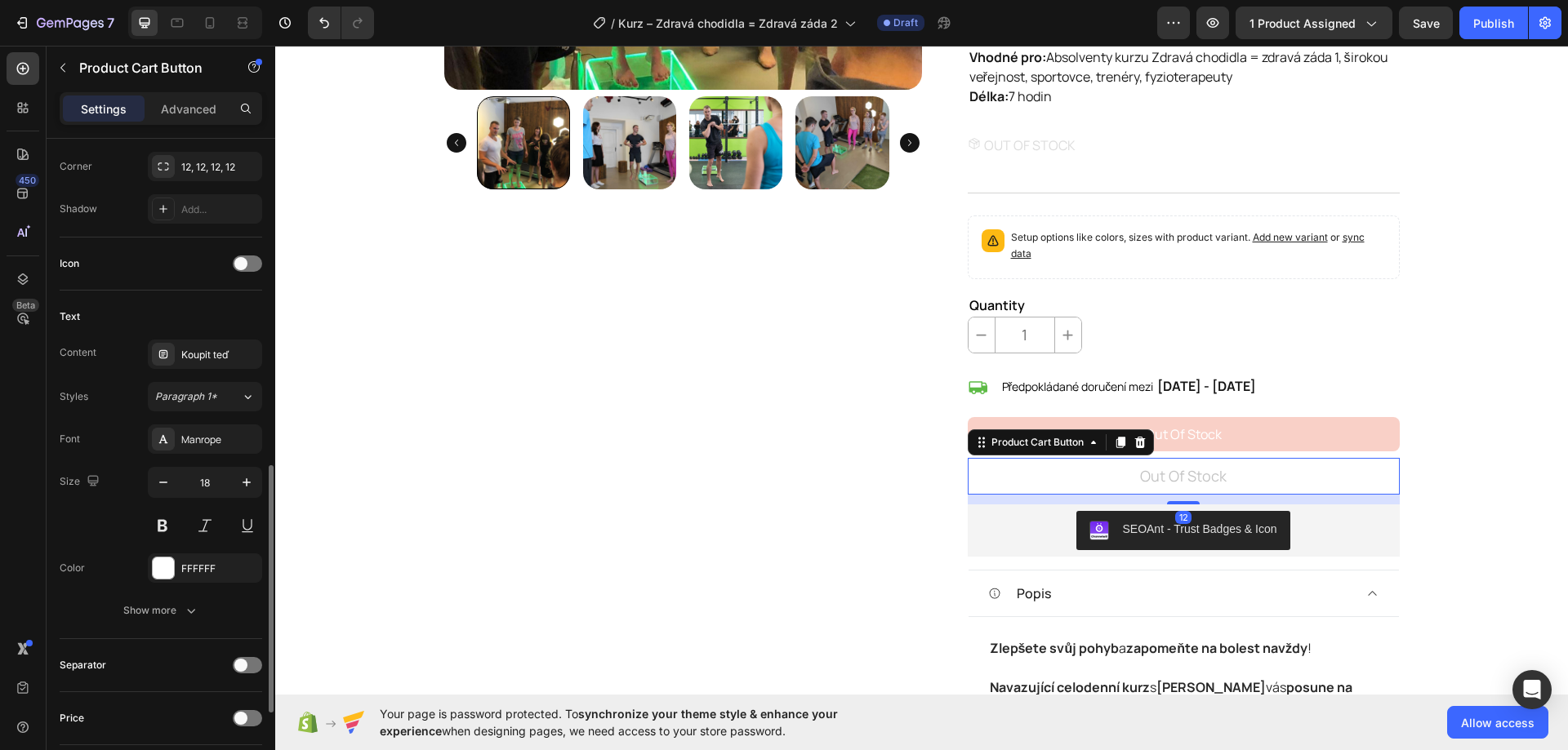
scroll to position [1091, 0]
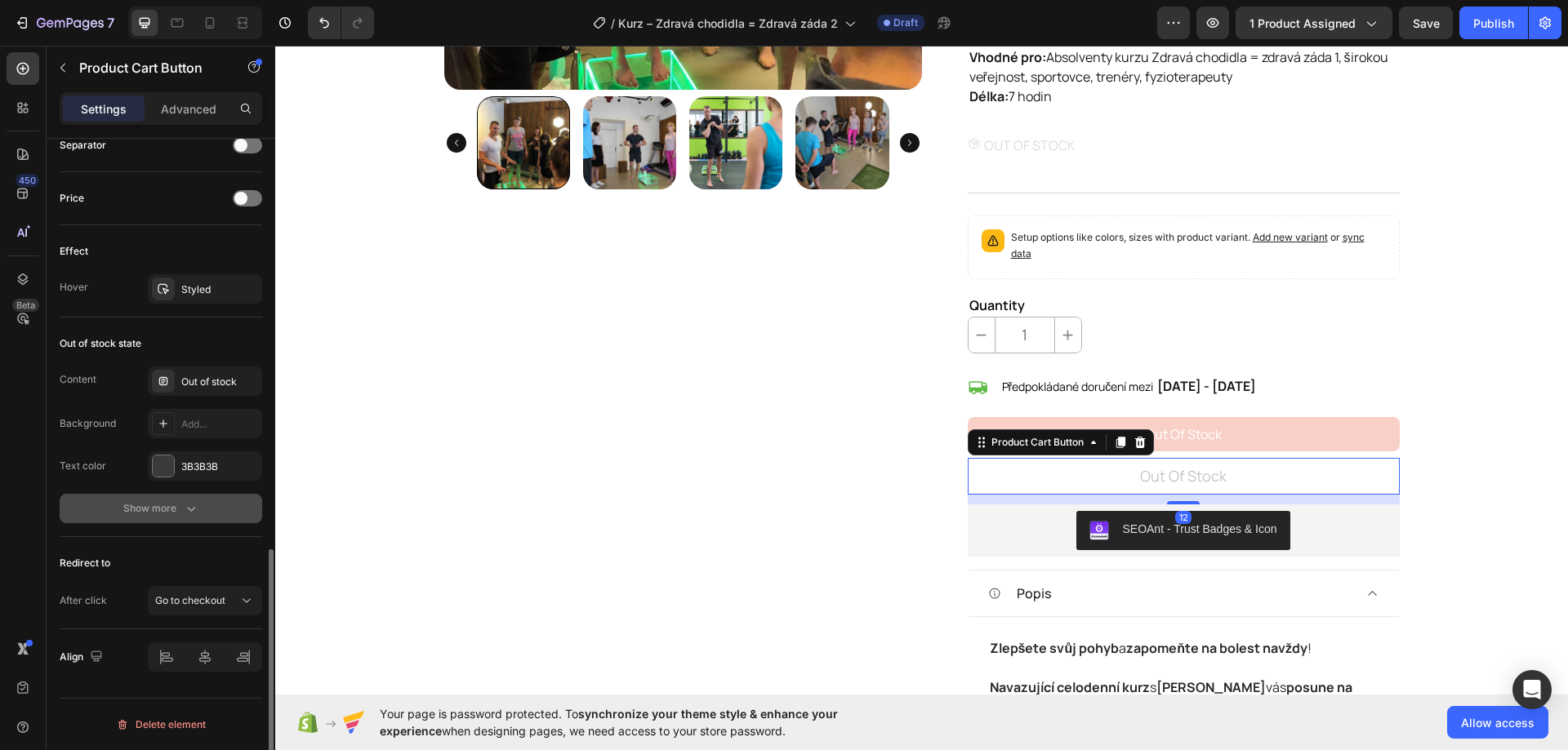
click at [170, 514] on div "Show more" at bounding box center [162, 508] width 76 height 16
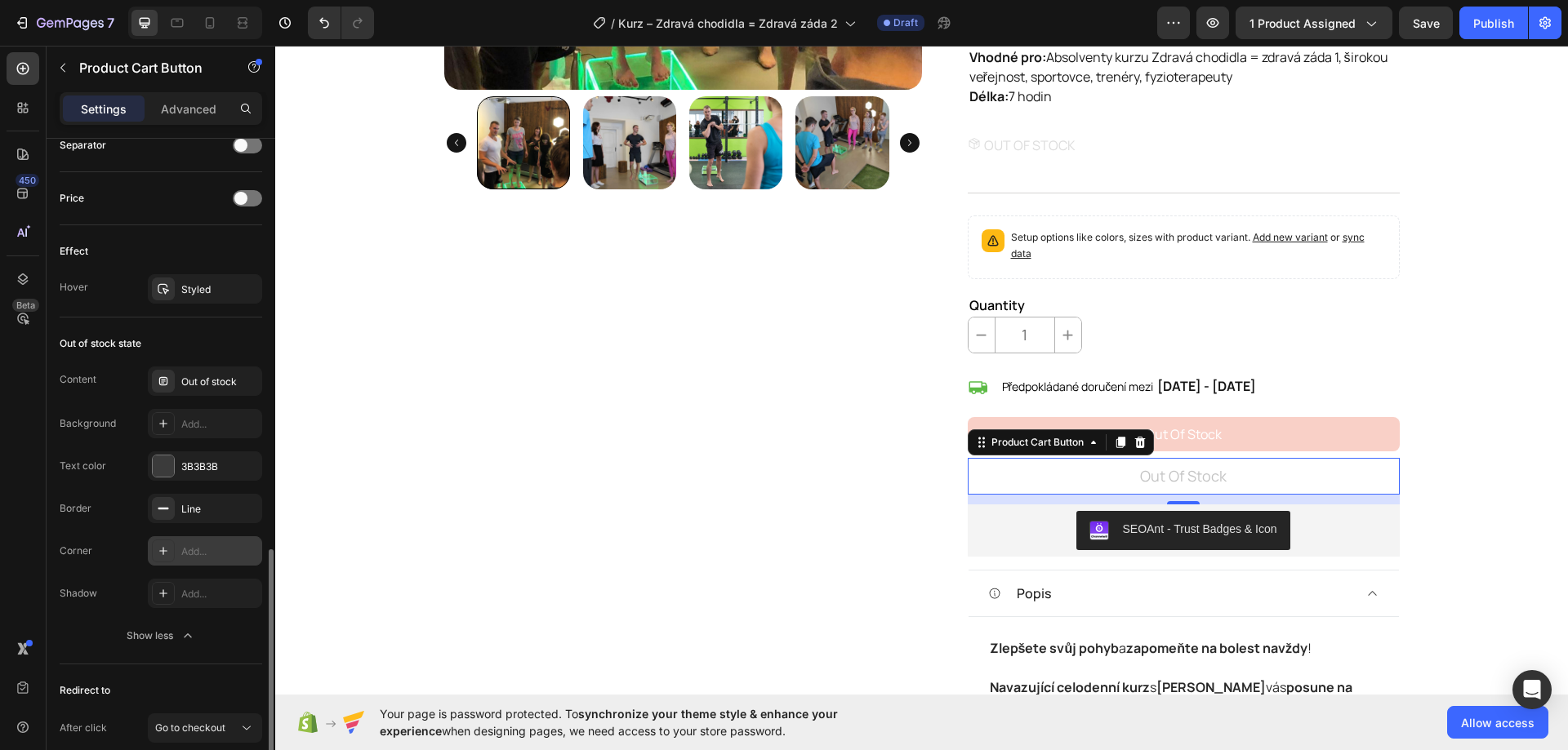
click at [191, 549] on div "Add..." at bounding box center [219, 551] width 77 height 15
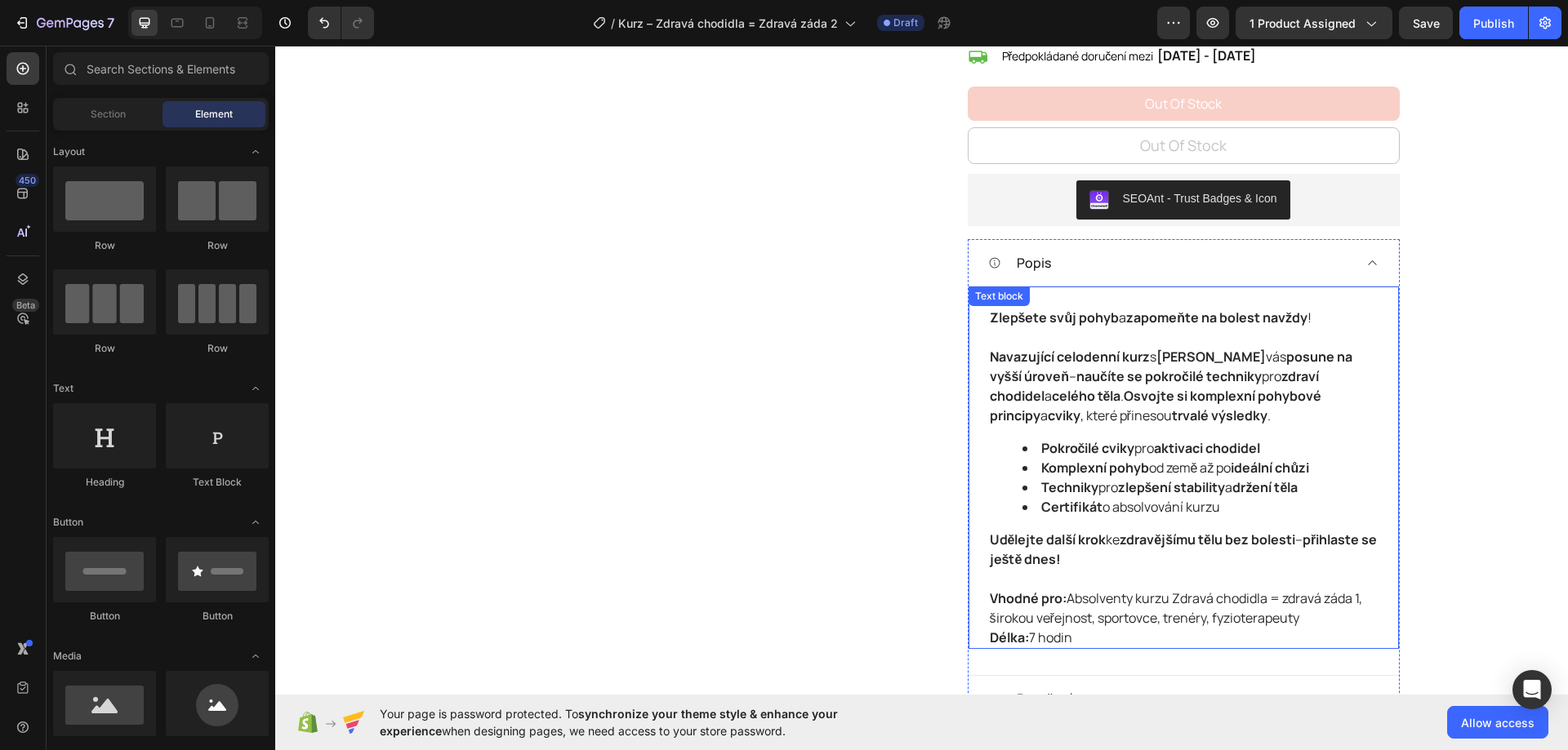
scroll to position [816, 0]
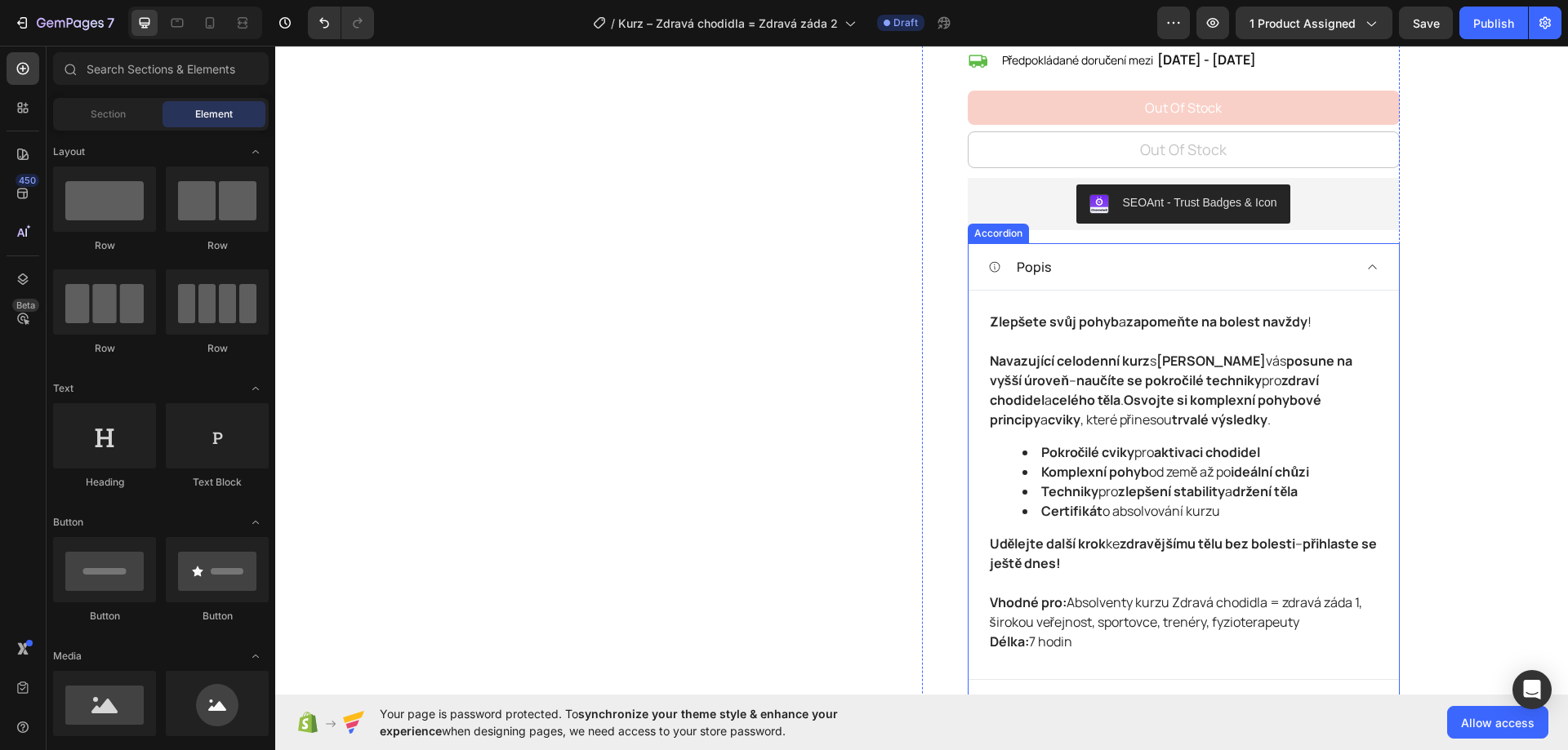
click at [1364, 255] on div "Popis" at bounding box center [1183, 266] width 430 height 46
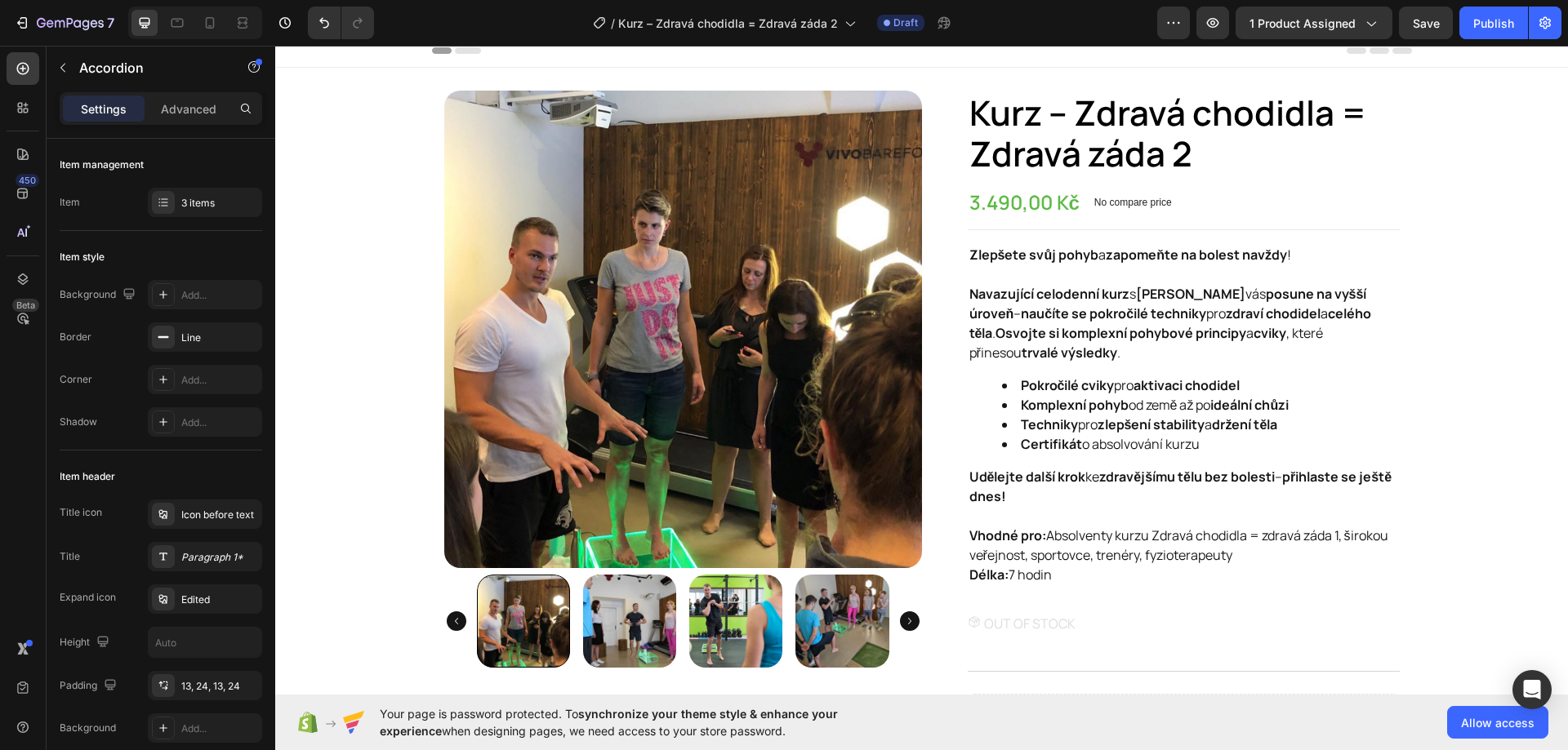
scroll to position [0, 0]
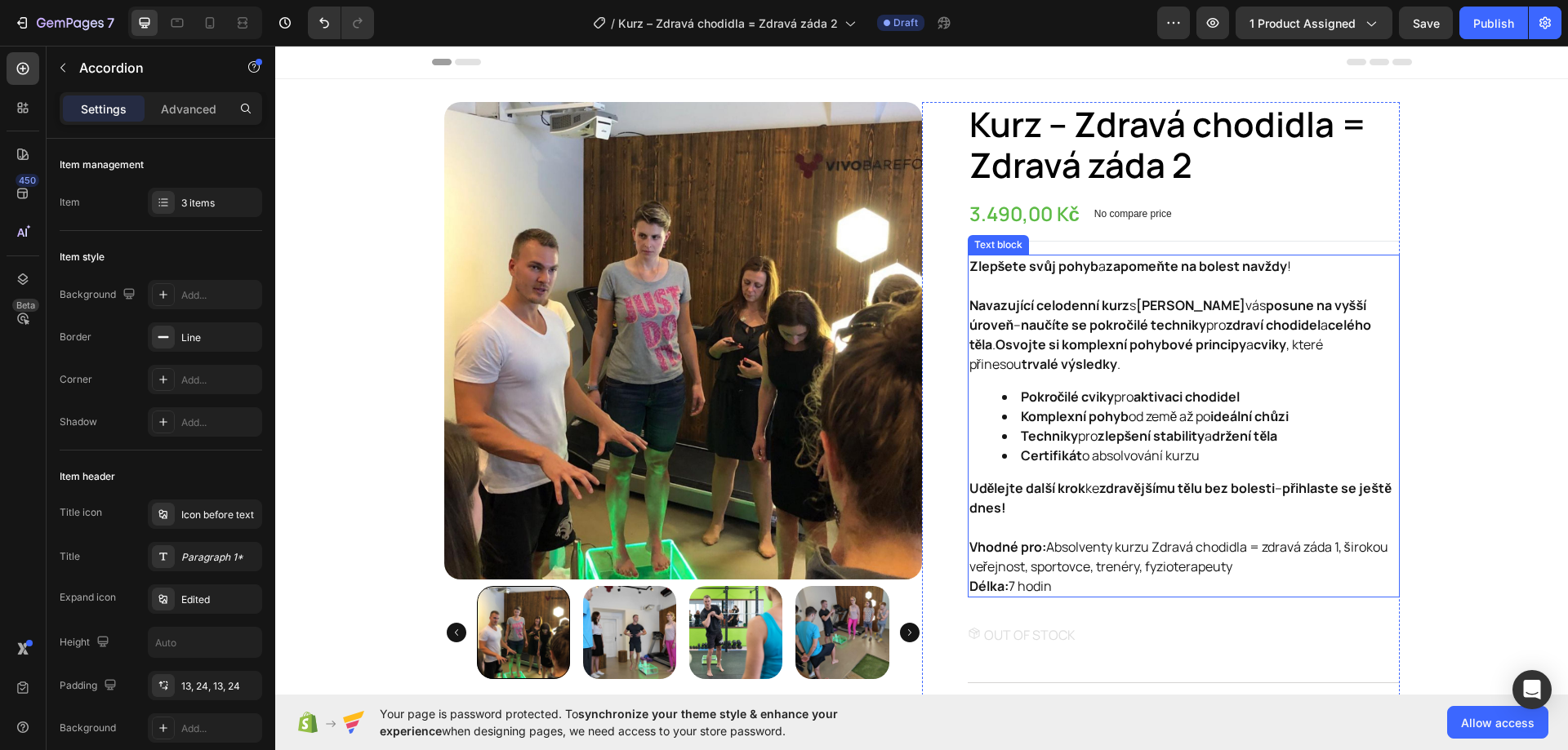
click at [1132, 456] on li "Certifikát o absolvování kurzu" at bounding box center [1200, 455] width 396 height 19
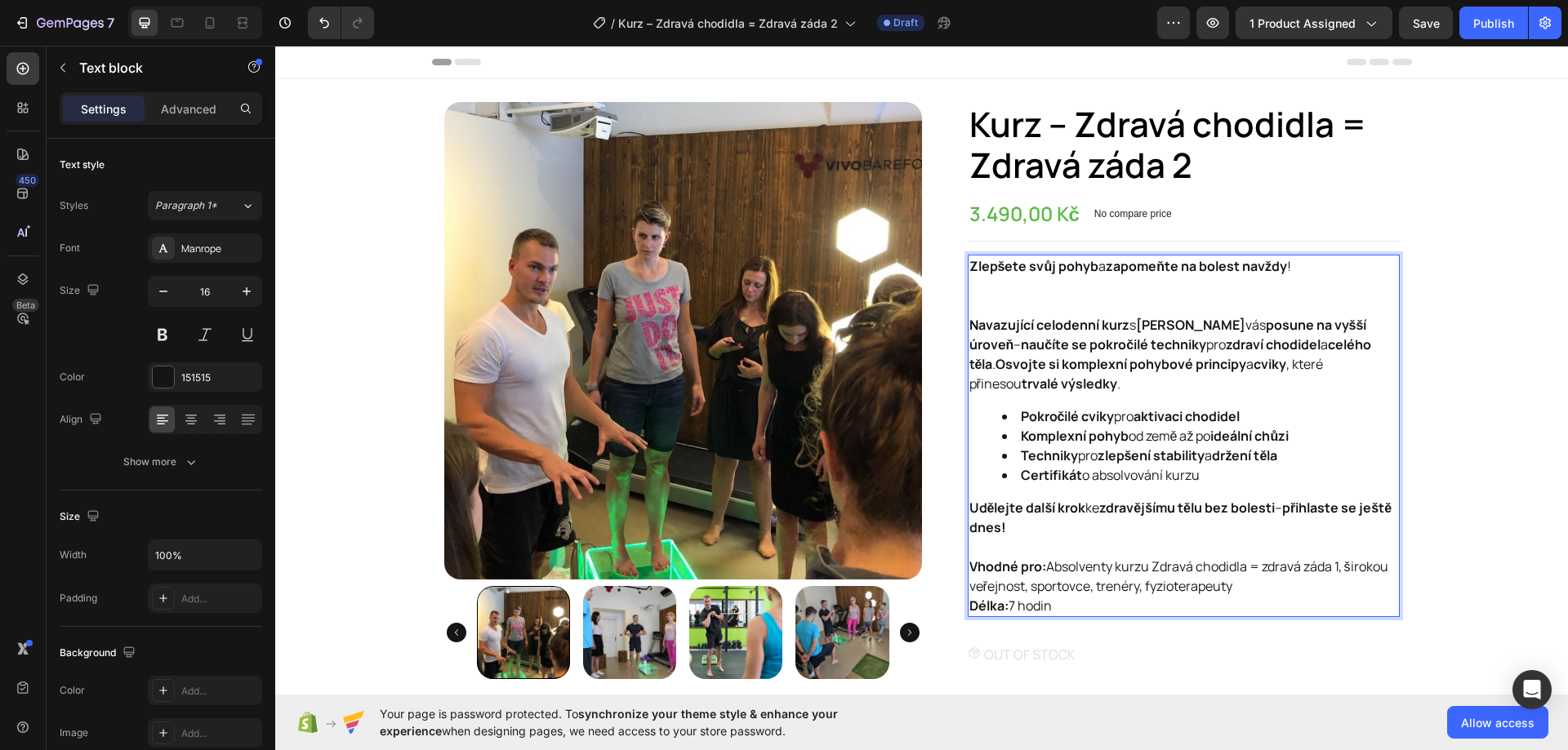
click at [1011, 296] on p "Zlepšete svůj pohyb a zapomeňte na bolest navždy !" at bounding box center [1183, 285] width 428 height 59
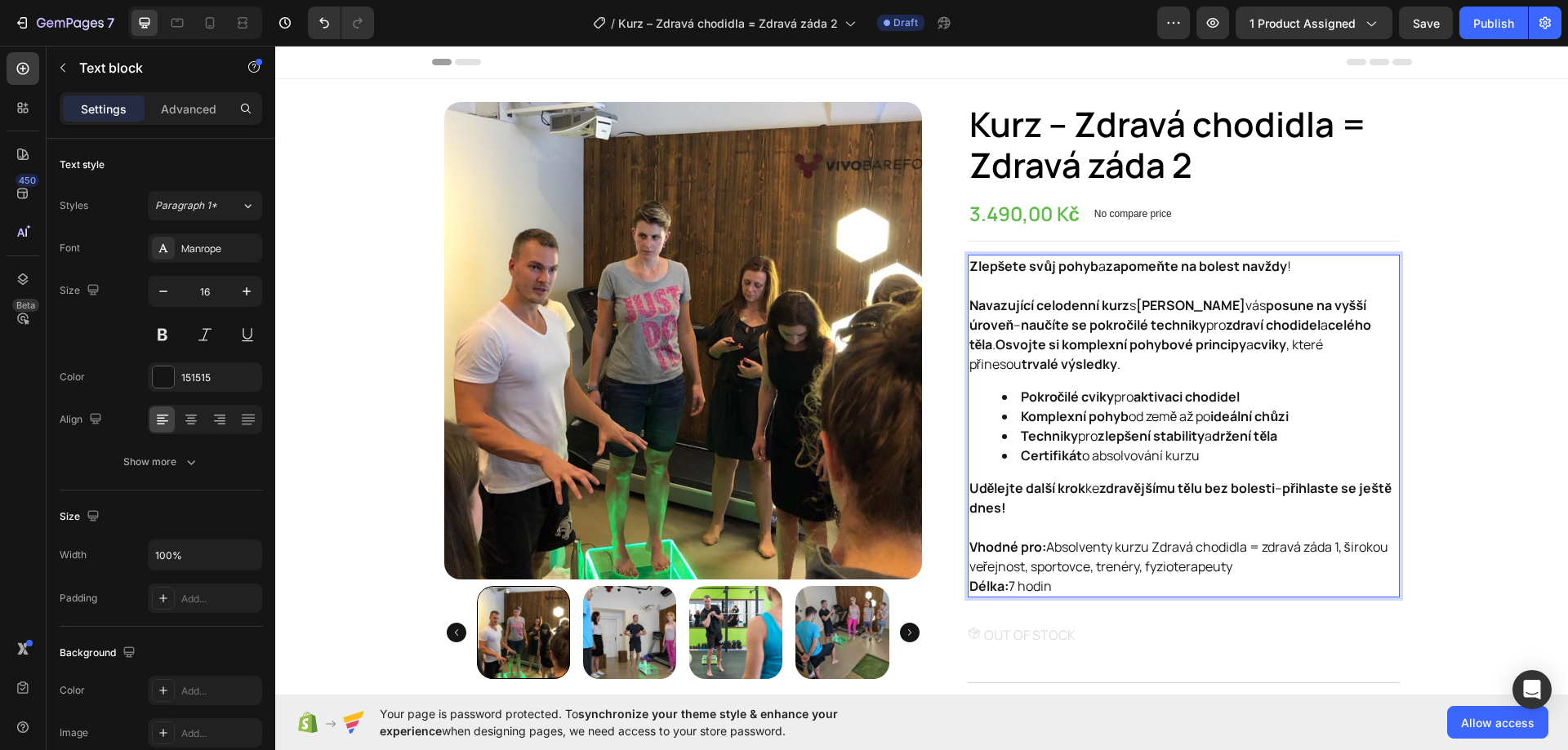
click at [1023, 533] on p "Udělejte další krok ke zdravějšímu tělu bez bolesti – přihlaste se ještě dnes!" at bounding box center [1183, 507] width 428 height 59
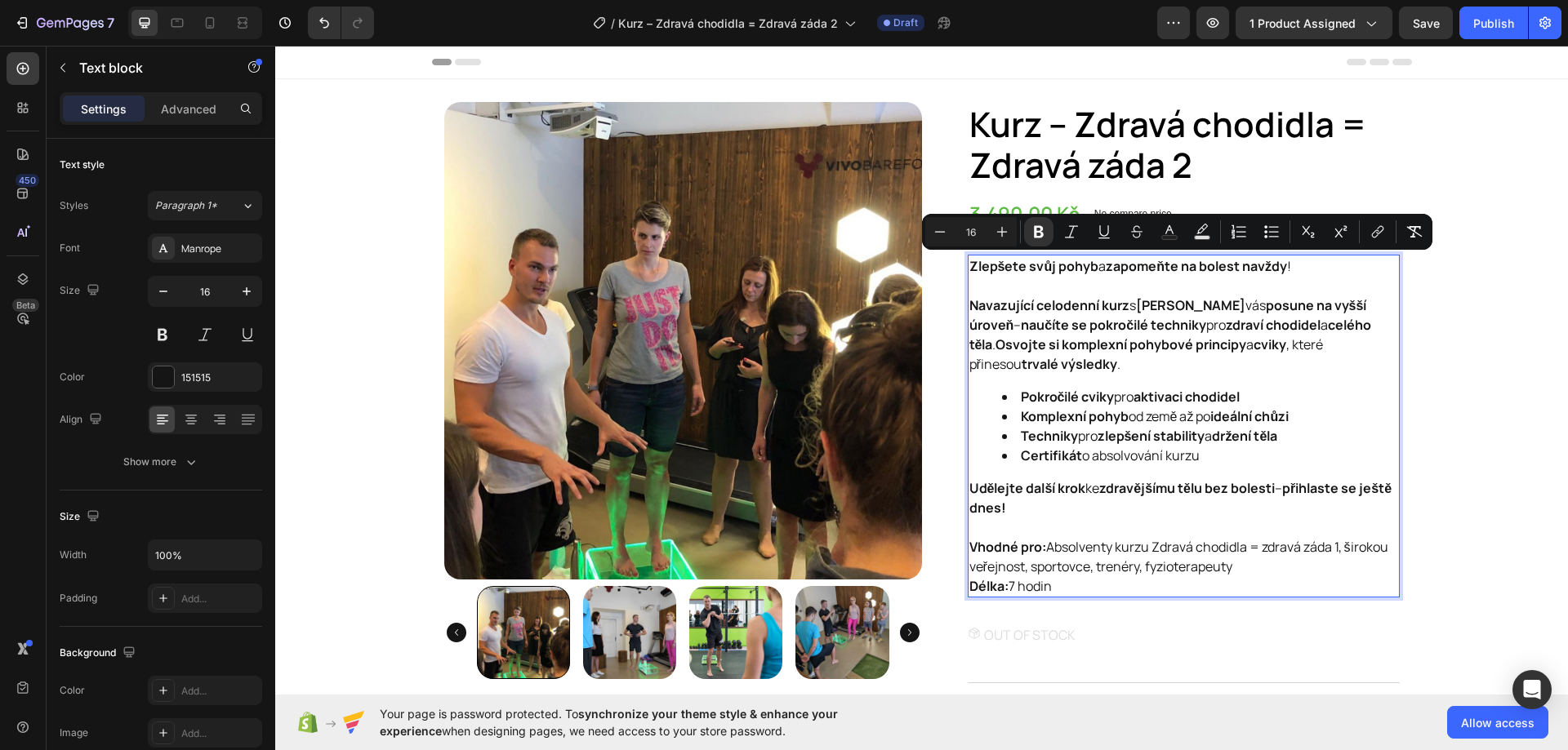
drag, startPoint x: 1063, startPoint y: 584, endPoint x: 965, endPoint y: 274, distance: 325.1
click at [968, 274] on div "Zlepšete svůj pohyb a zapomeňte na bolest navždy ! Navazující celodenní kurz s …" at bounding box center [1183, 426] width 432 height 342
copy div "Zlepšete svůj pohyb a zapomeňte na bolest navždy ! Navazující celodenní kurz s …"
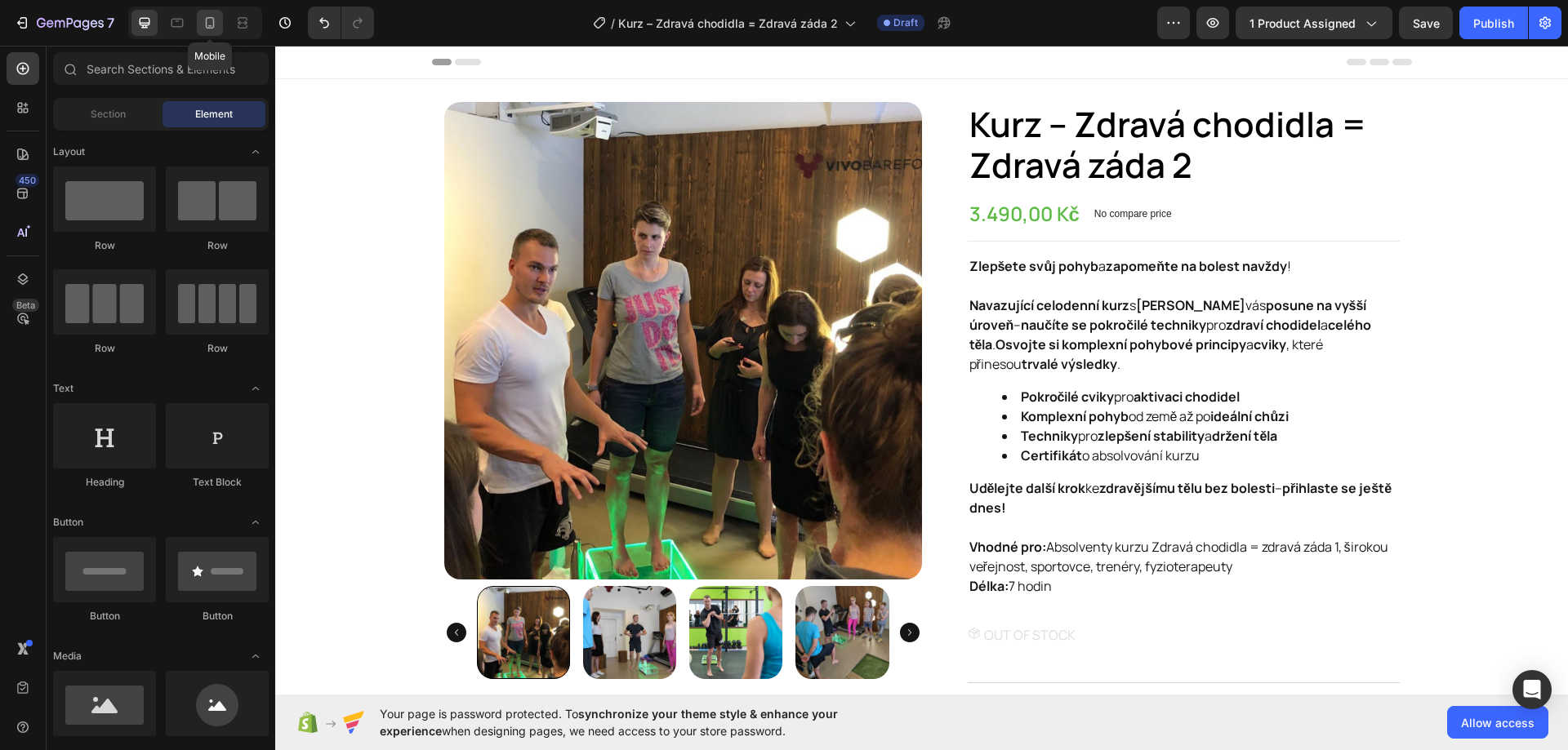
click at [219, 22] on div at bounding box center [210, 23] width 26 height 26
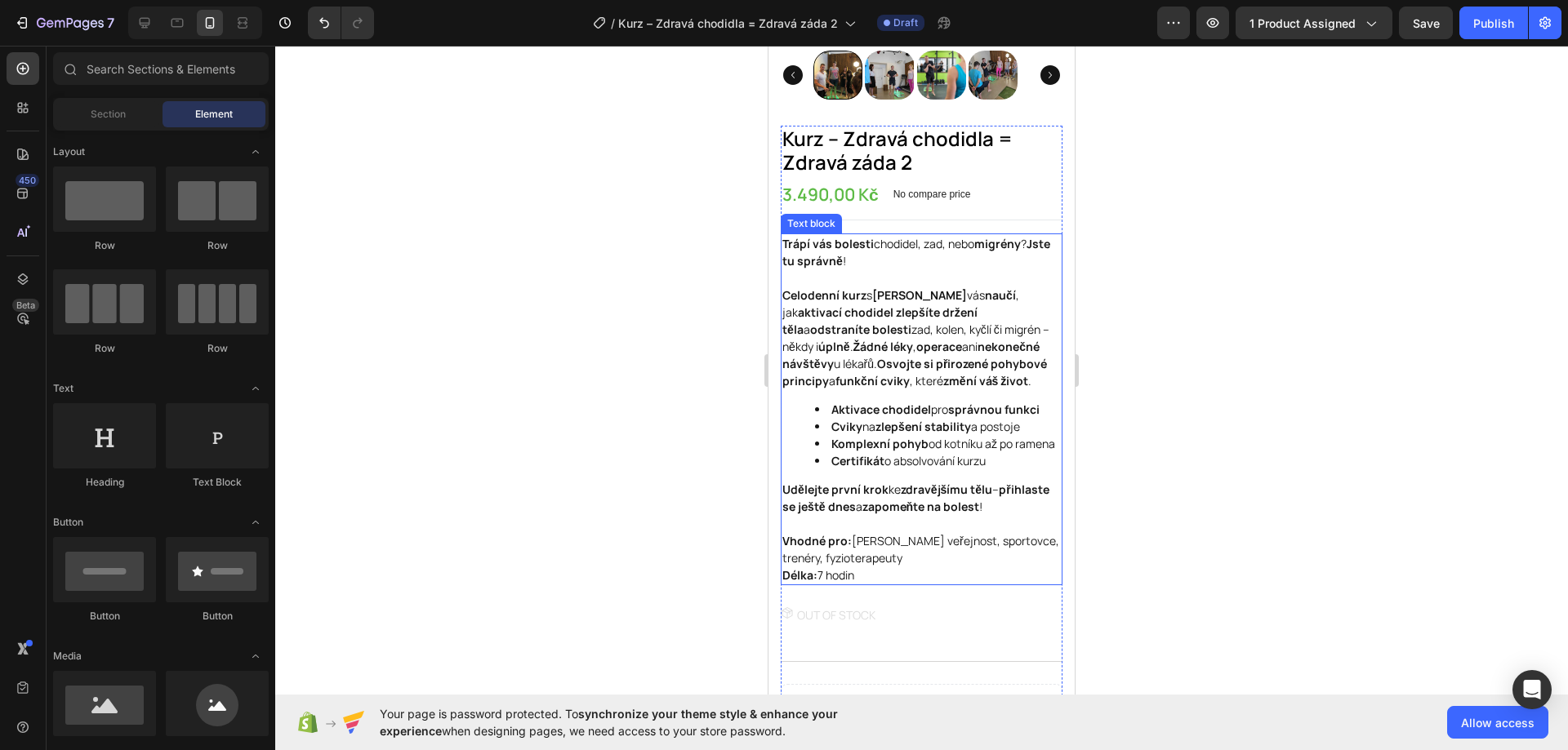
click at [905, 417] on strong "Aktivace chodidel" at bounding box center [880, 409] width 100 height 16
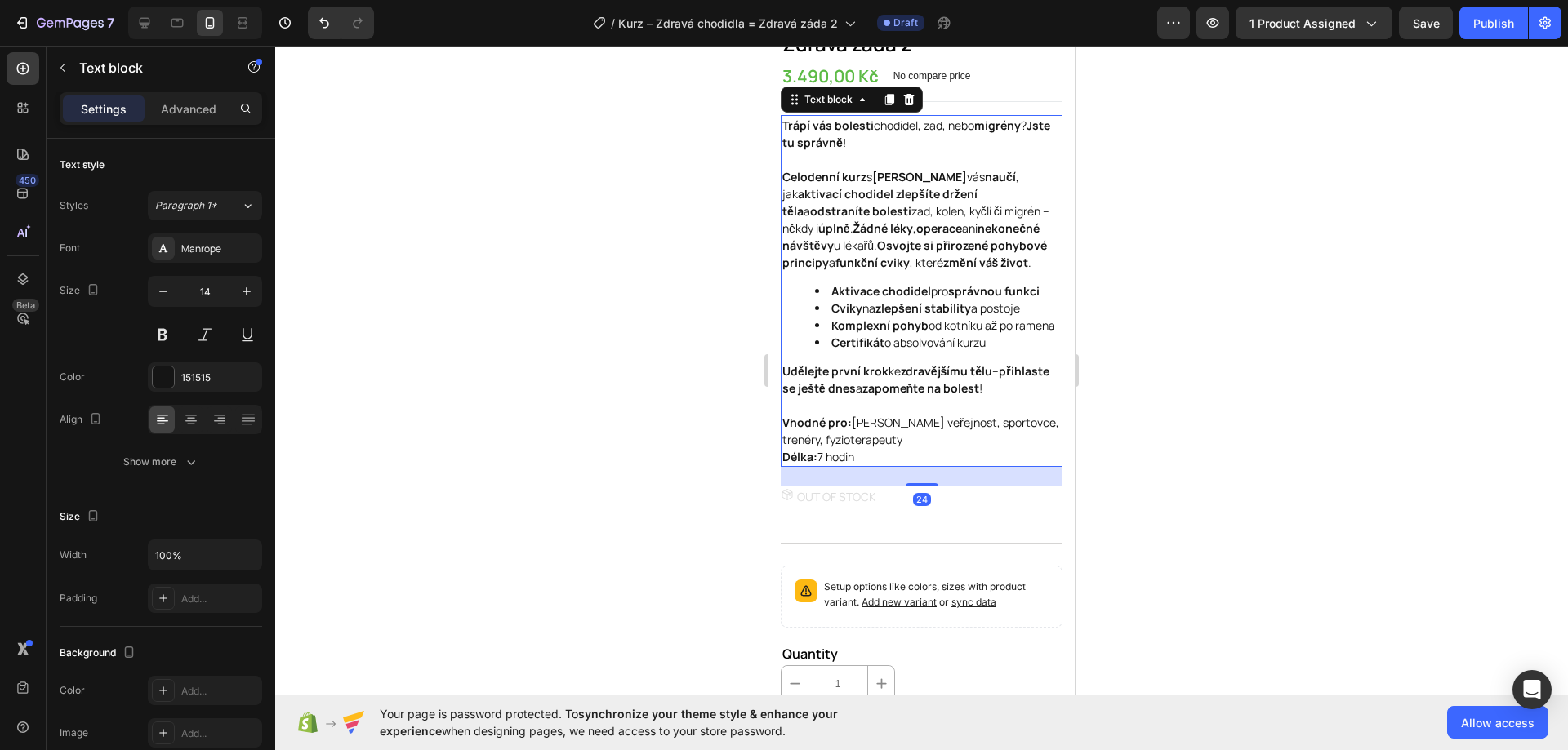
scroll to position [490, 0]
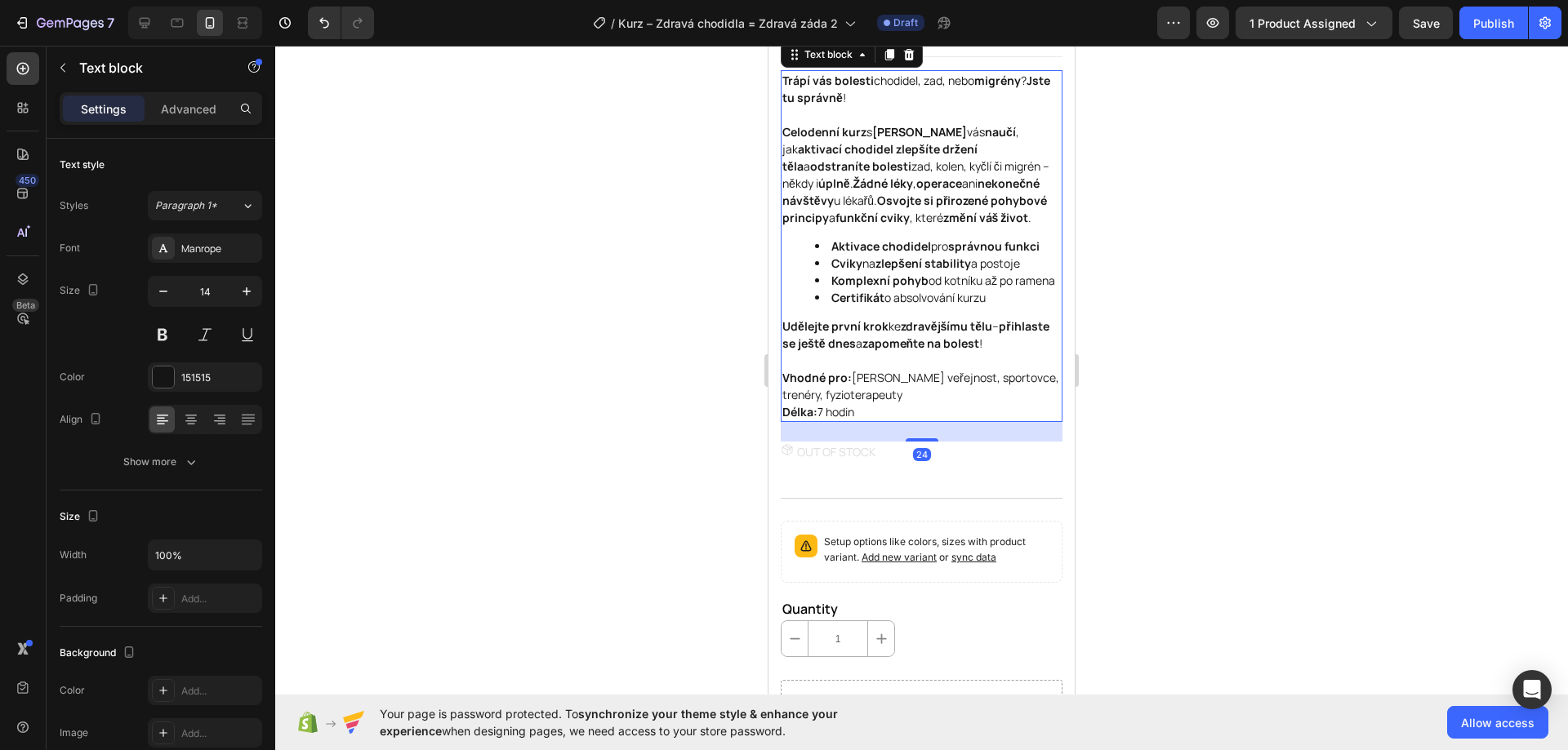
click at [864, 420] on p "Vhodné pro: [PERSON_NAME] veřejnost, sportovce, trenéry, fyzioterapeuty Délka: …" at bounding box center [921, 394] width 278 height 51
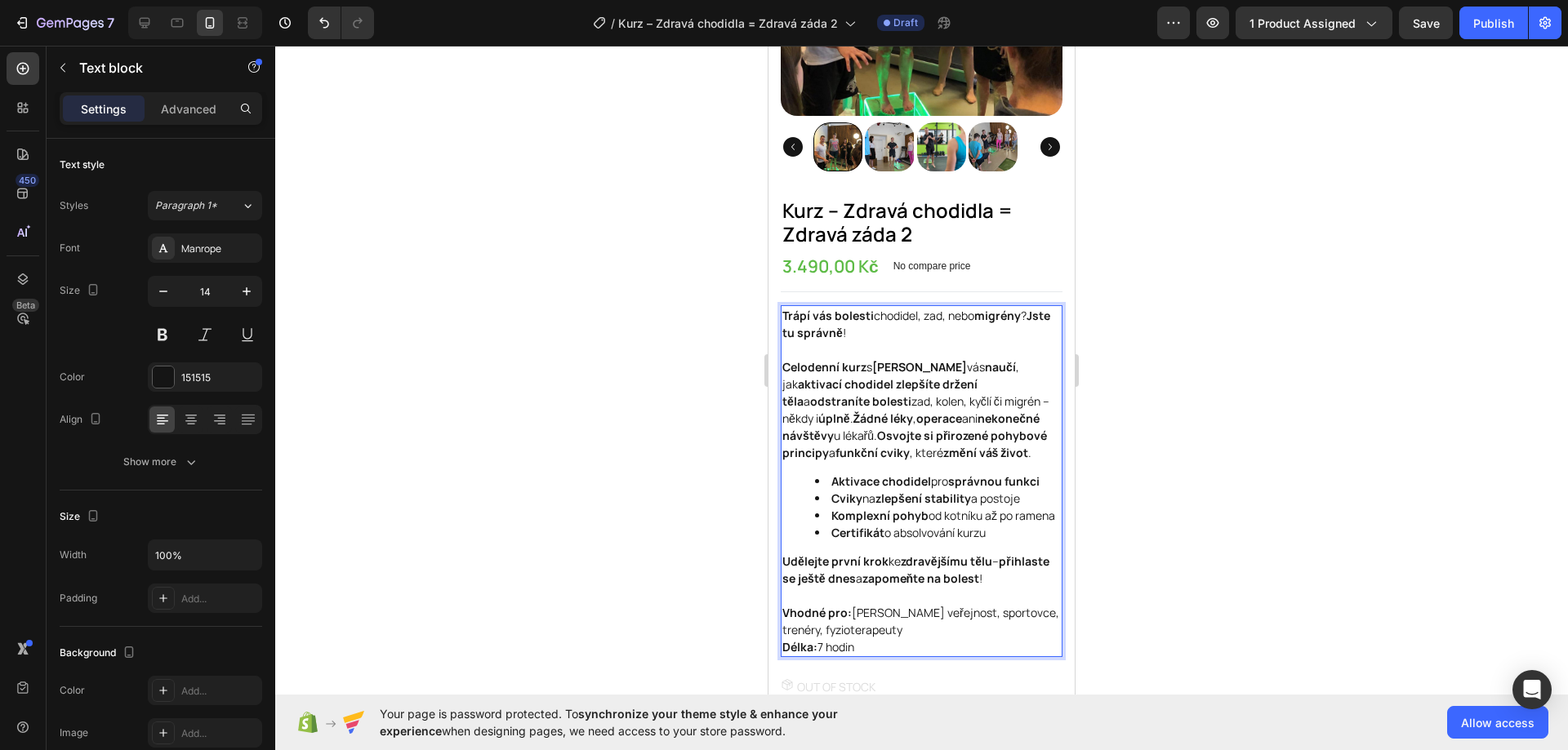
scroll to position [244, 0]
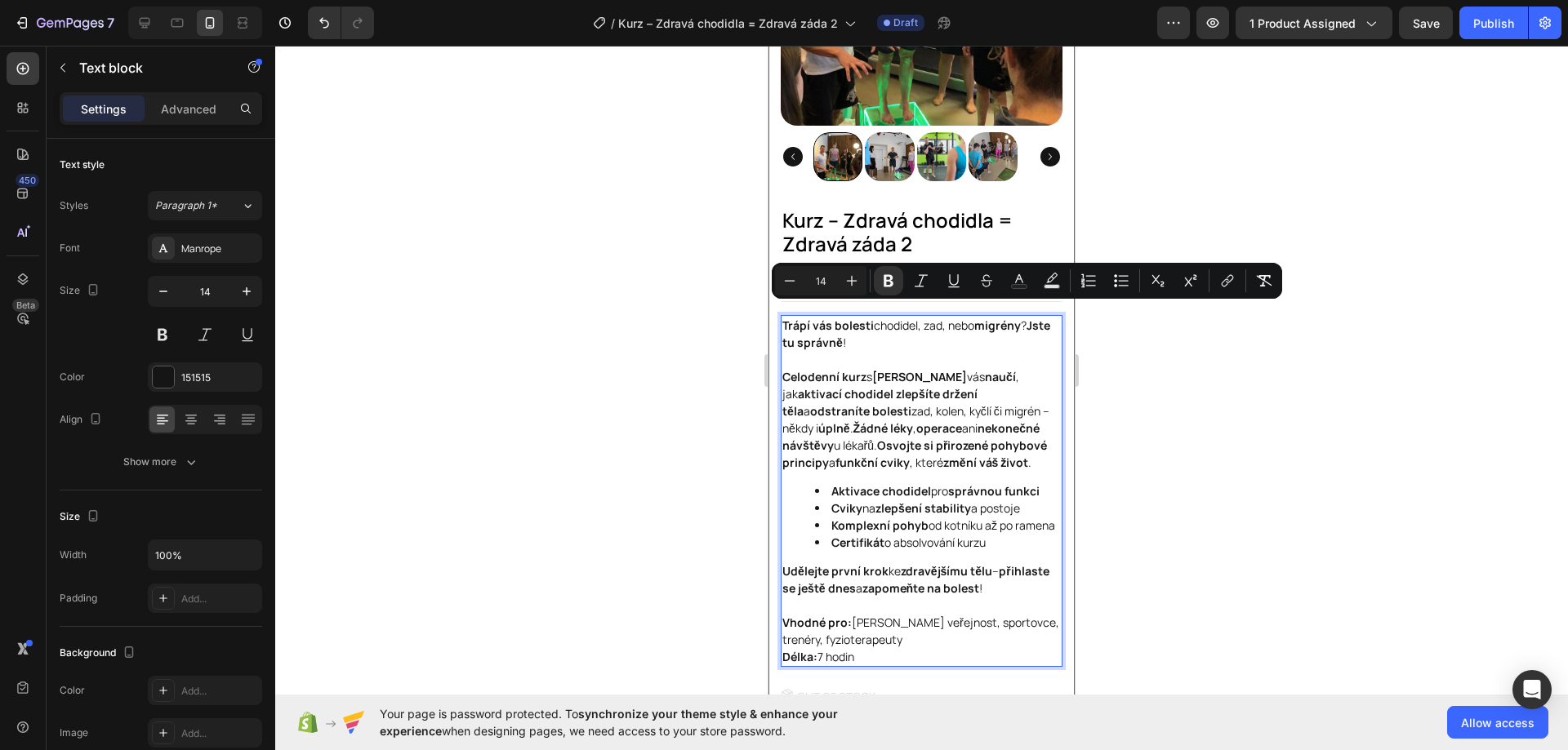
drag, startPoint x: 865, startPoint y: 430, endPoint x: 776, endPoint y: 309, distance: 150.2
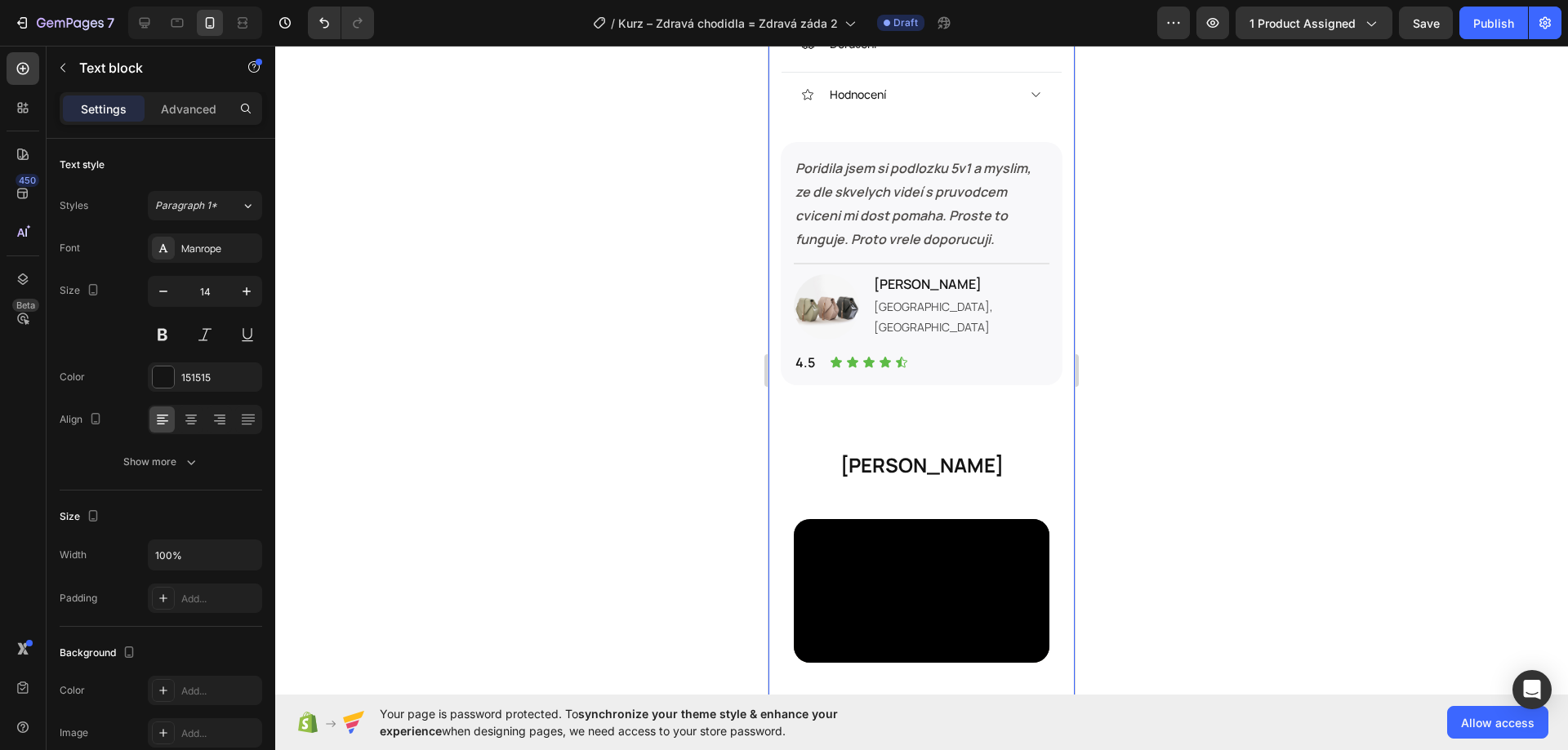
scroll to position [1494, 0]
click at [1488, 26] on div "Publish" at bounding box center [1493, 23] width 41 height 17
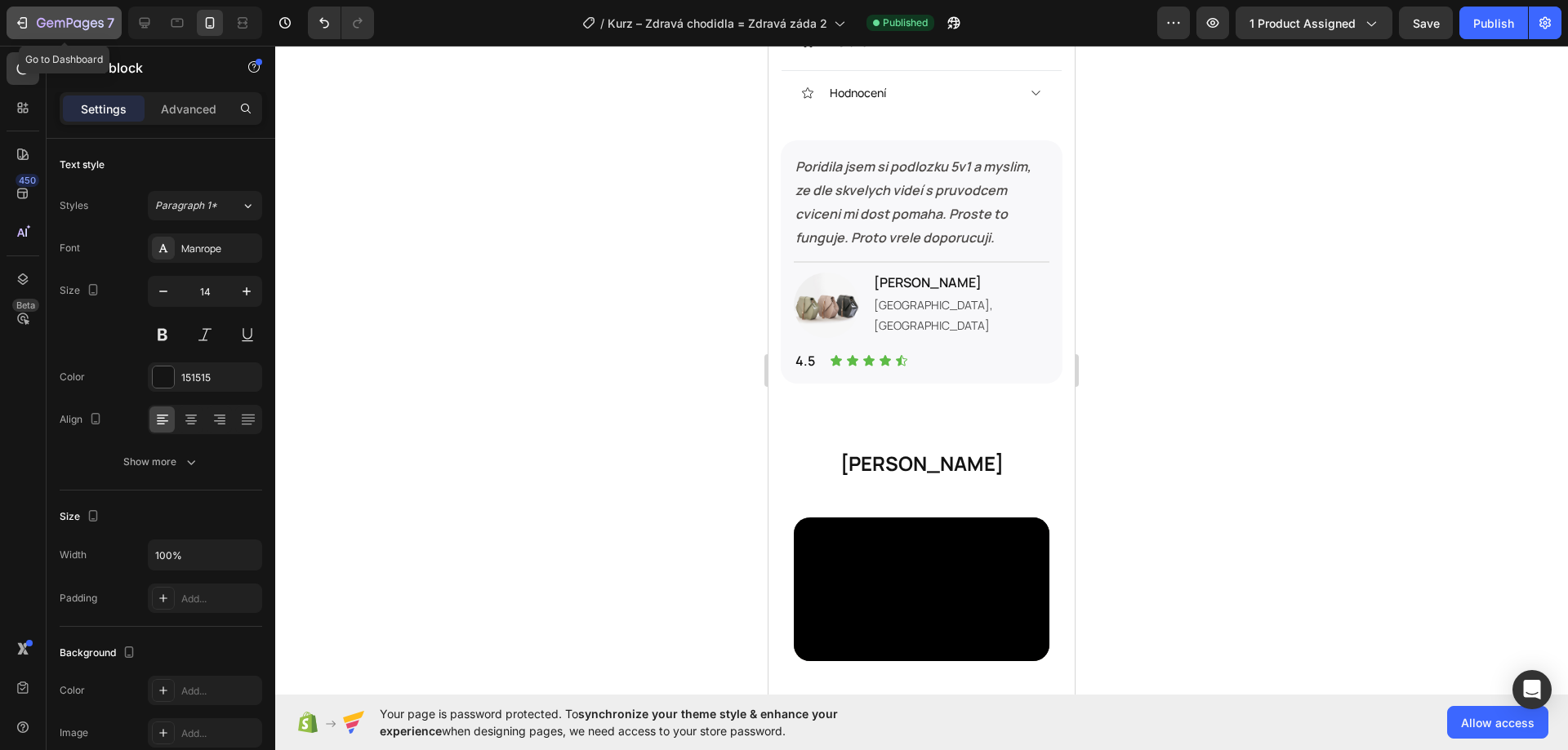
click at [18, 13] on div "7" at bounding box center [64, 23] width 101 height 19
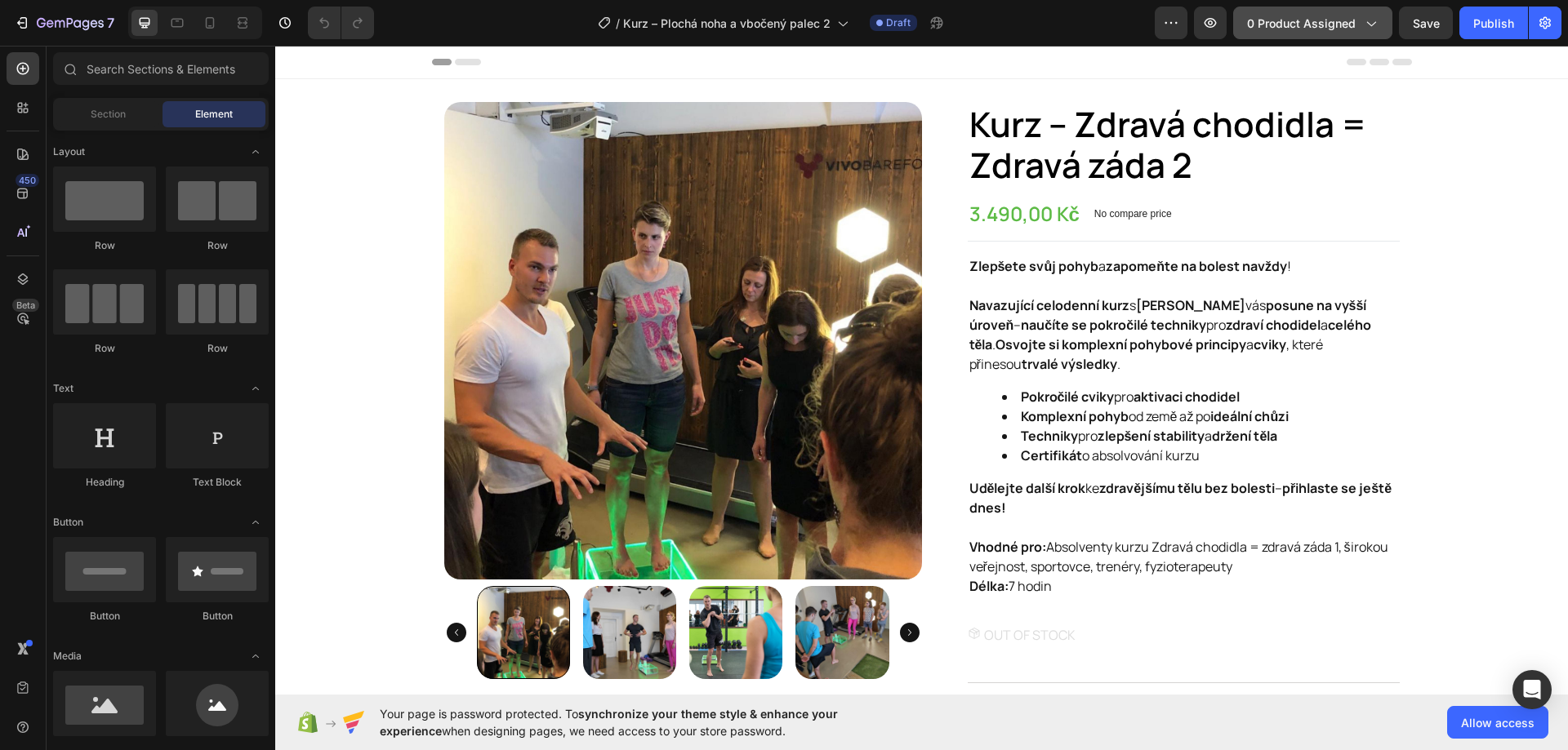
click at [1278, 27] on span "0 product assigned" at bounding box center [1300, 23] width 109 height 17
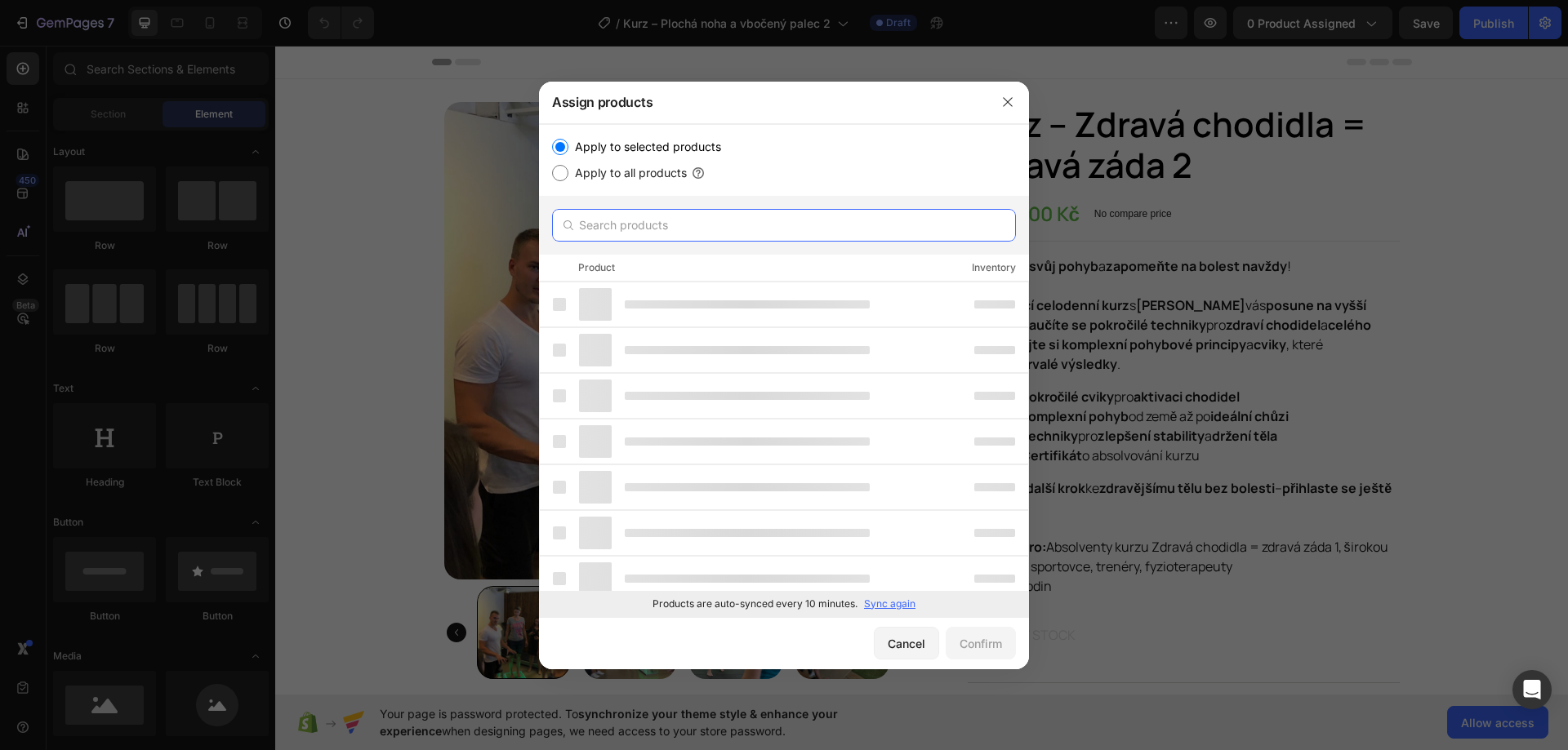
click at [679, 231] on input "text" at bounding box center [783, 225] width 464 height 33
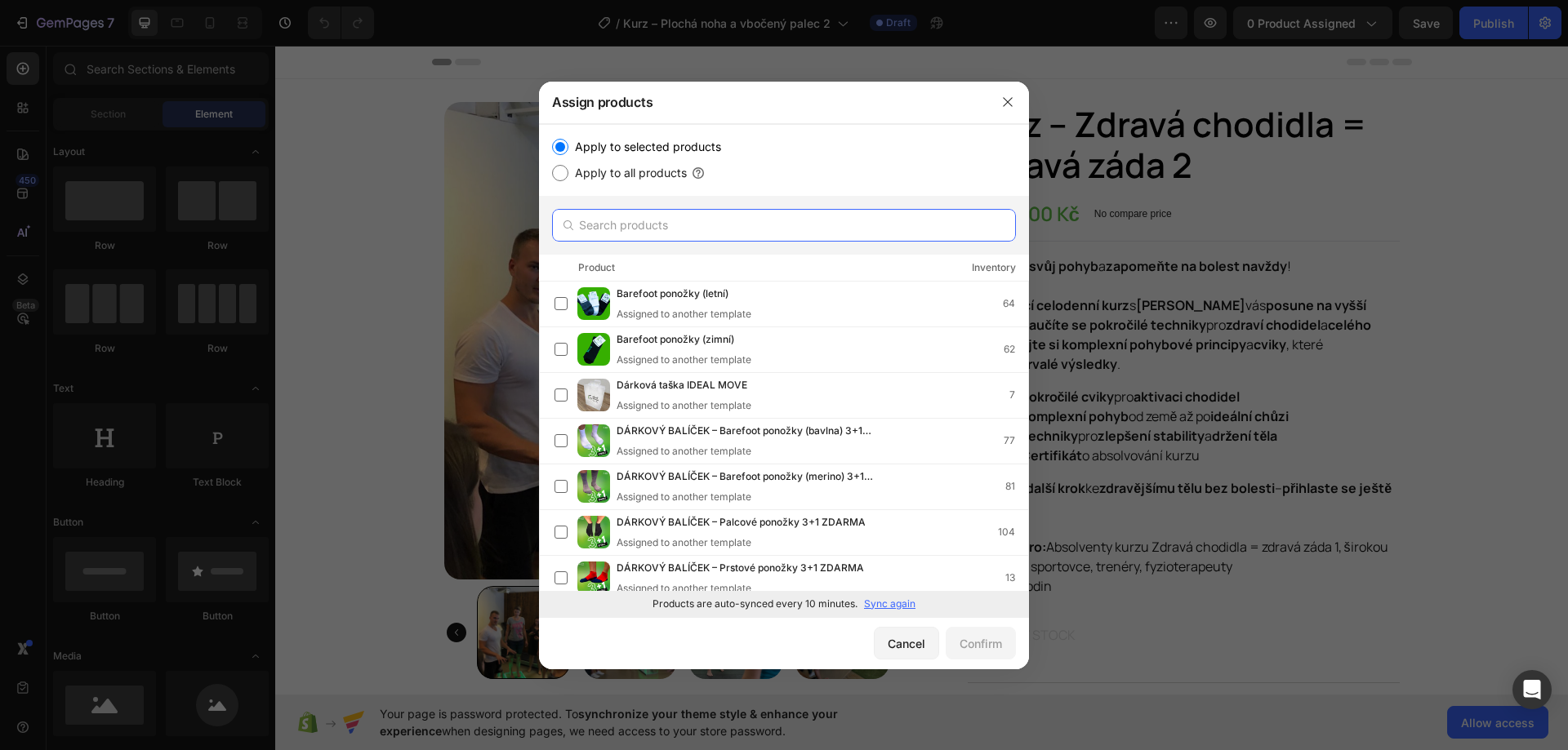
paste input "Kurz – Plochá noha a vbočený palec 2"
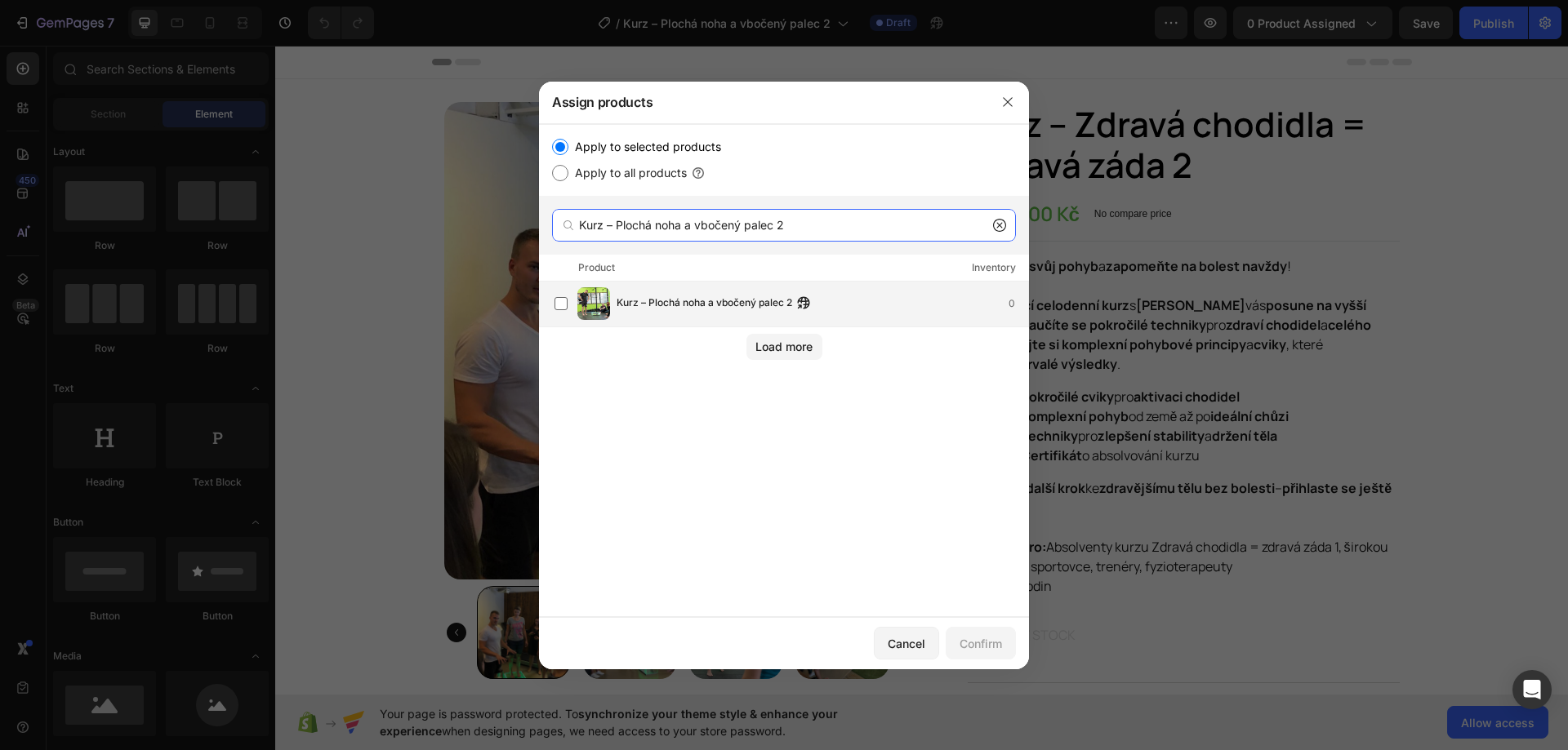
type input "Kurz – Plochá noha a vbočený palec 2"
click at [896, 301] on div "Kurz – Plochá noha a vbočený palec 2 0" at bounding box center [822, 304] width 411 height 18
click at [982, 643] on div "Confirm" at bounding box center [981, 642] width 42 height 17
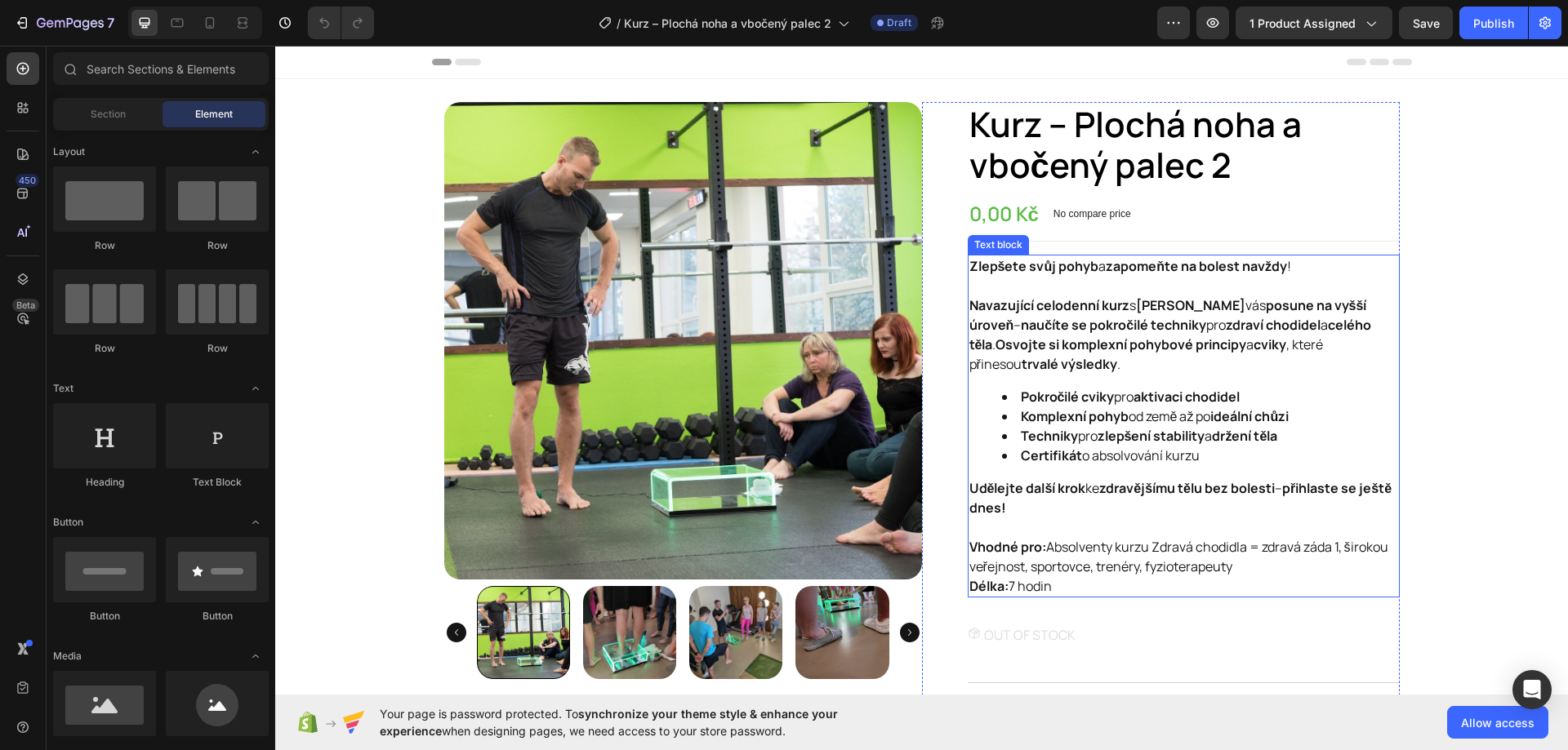
click at [1106, 454] on li "Certifikát o absolvování kurzu" at bounding box center [1200, 455] width 396 height 19
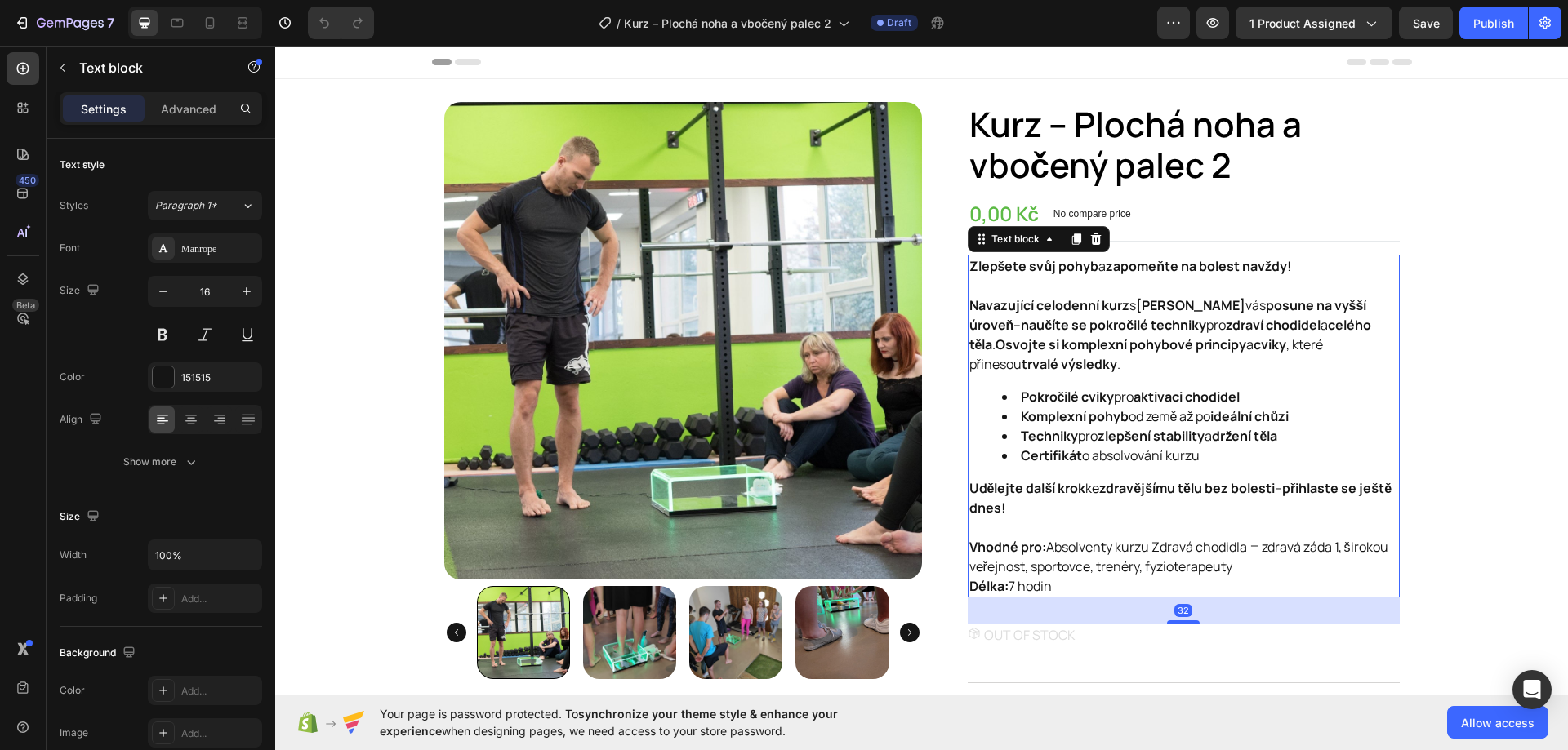
click at [1052, 577] on p "Vhodné pro: Absolventy kurzu Zdravá chodidla = zdravá záda 1, širokou veřejnost…" at bounding box center [1183, 566] width 428 height 59
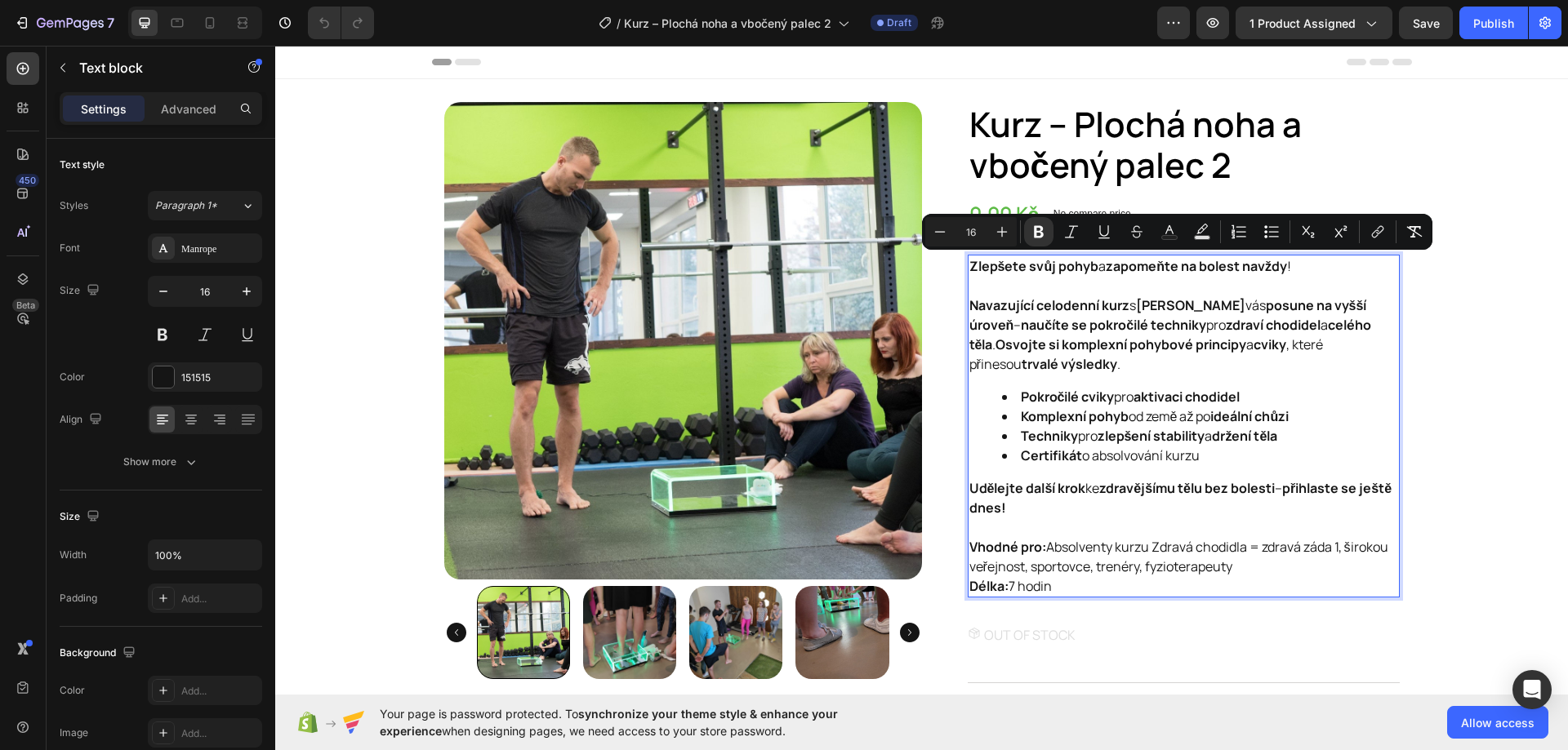
drag, startPoint x: 1062, startPoint y: 581, endPoint x: 963, endPoint y: 265, distance: 331.1
click at [968, 266] on div "Zlepšete svůj pohyb a zapomeňte na bolest navždy ! Navazující celodenní kurz s …" at bounding box center [1183, 426] width 432 height 342
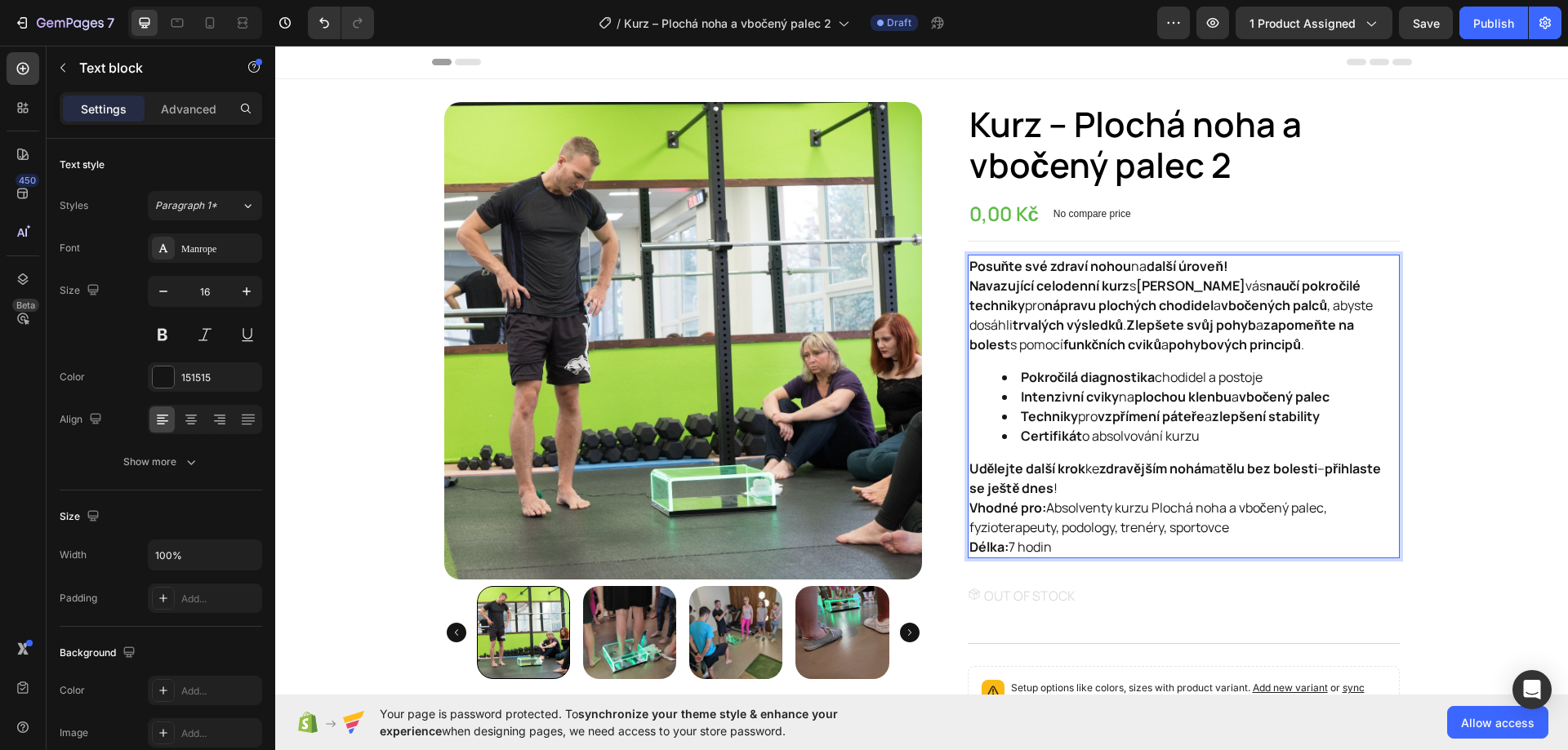
click at [1241, 268] on p "Posuňte své zdraví nohou na další úroveň!" at bounding box center [1183, 266] width 428 height 19
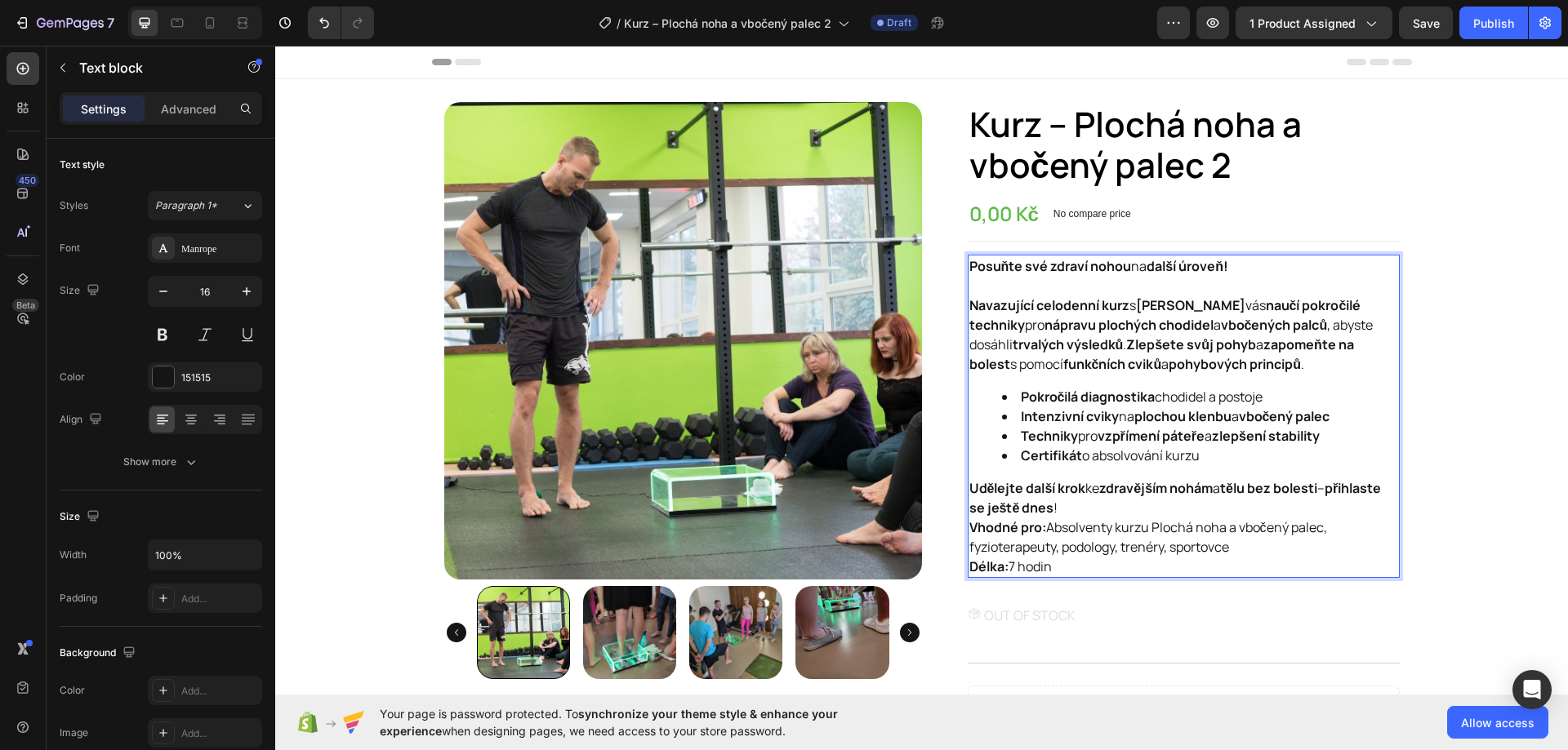
click at [1077, 517] on p "Vhodné pro: Absolventy kurzu Plochá noha a vbočený palec, fyzioterapeuty, podol…" at bounding box center [1183, 546] width 428 height 59
click at [1077, 510] on p "Udělejte další krok ke zdravějším nohám a tělu bez bolesti – přihlaste se ještě…" at bounding box center [1183, 498] width 428 height 39
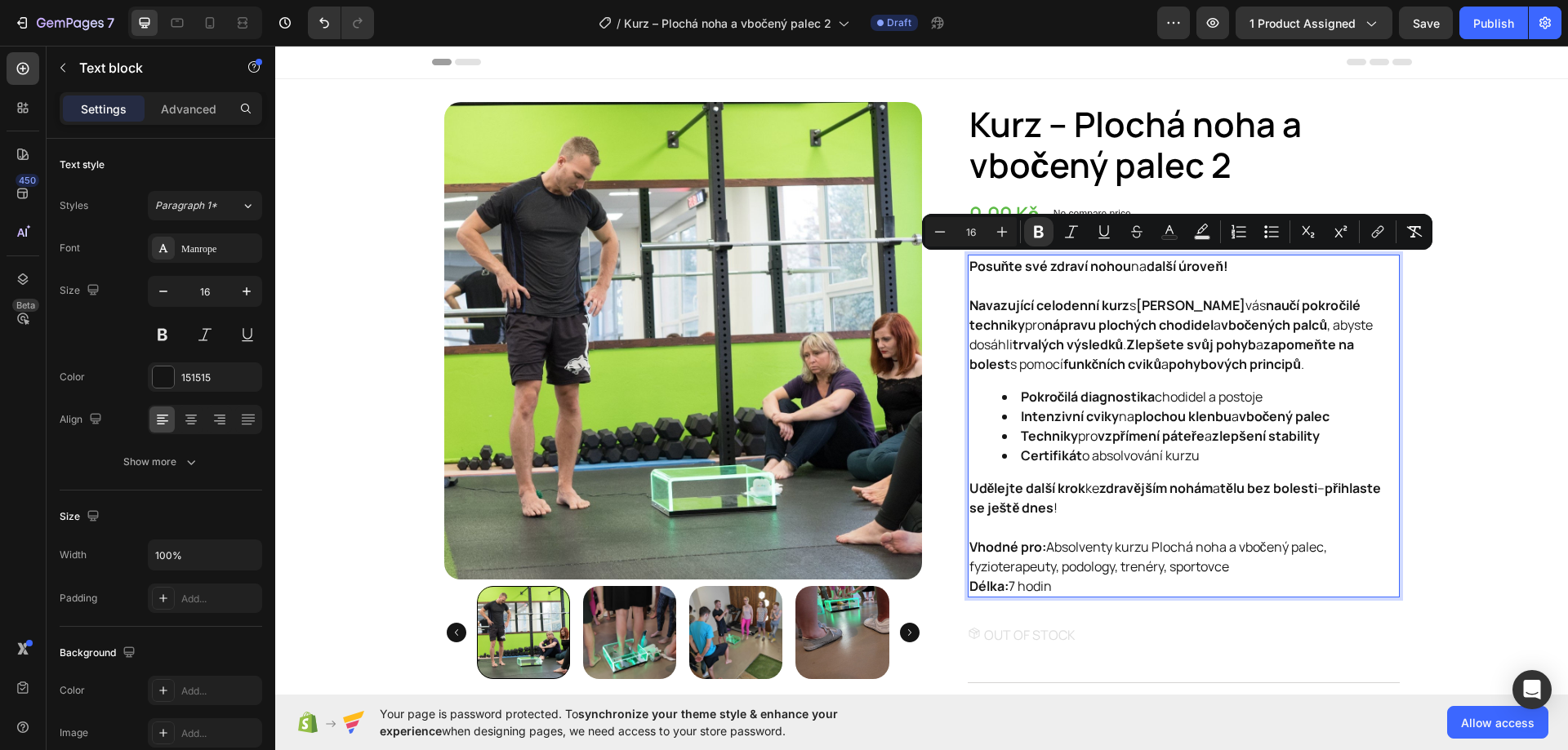
drag, startPoint x: 1065, startPoint y: 584, endPoint x: 961, endPoint y: 268, distance: 332.7
click at [968, 268] on div "Posuňte své zdraví nohou na další úroveň! Navazující celodenní kurz s Tomášem Ď…" at bounding box center [1183, 426] width 432 height 342
copy div "Posuňte své zdraví nohou na další úroveň! Navazující celodenní kurz s Tomášem Ď…"
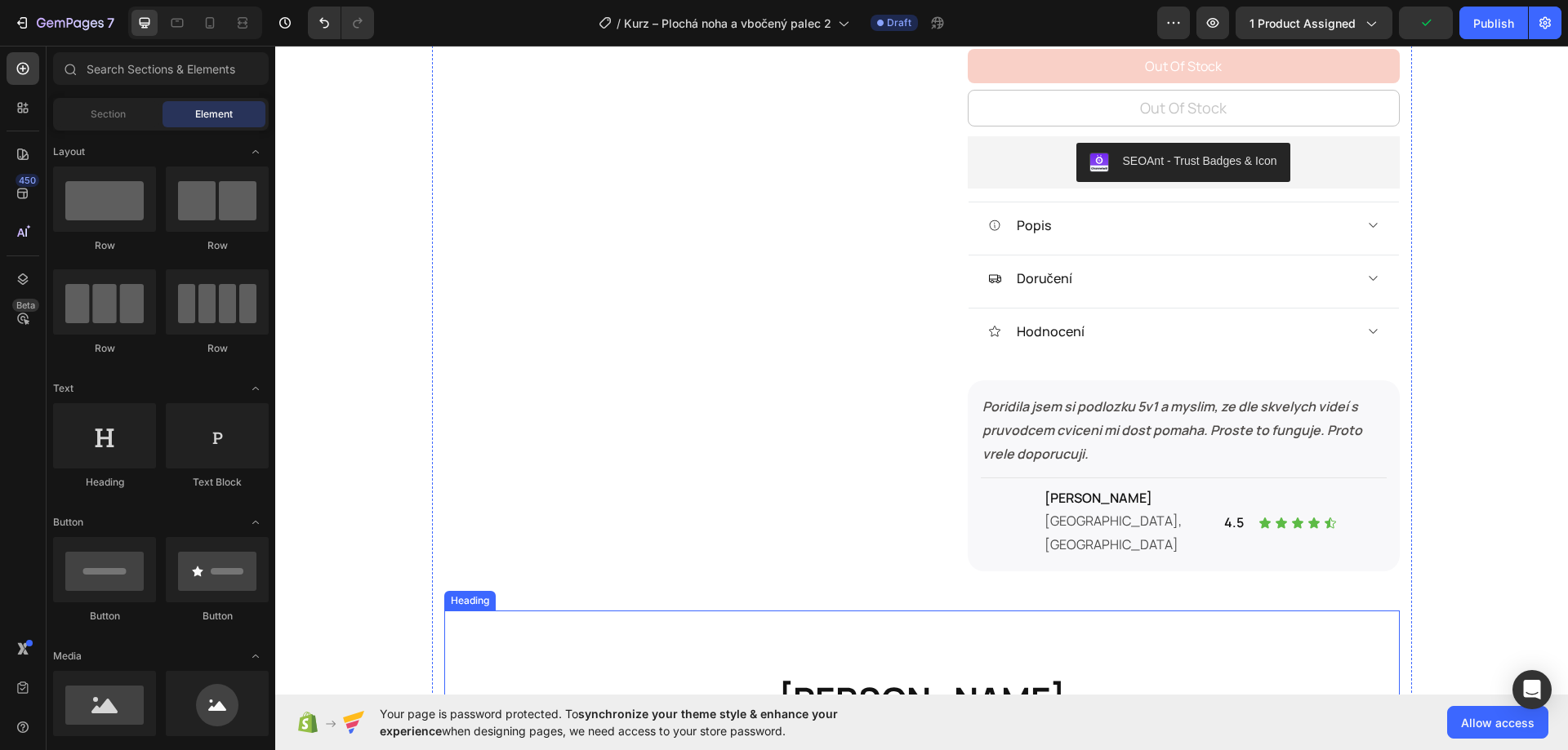
scroll to position [816, 0]
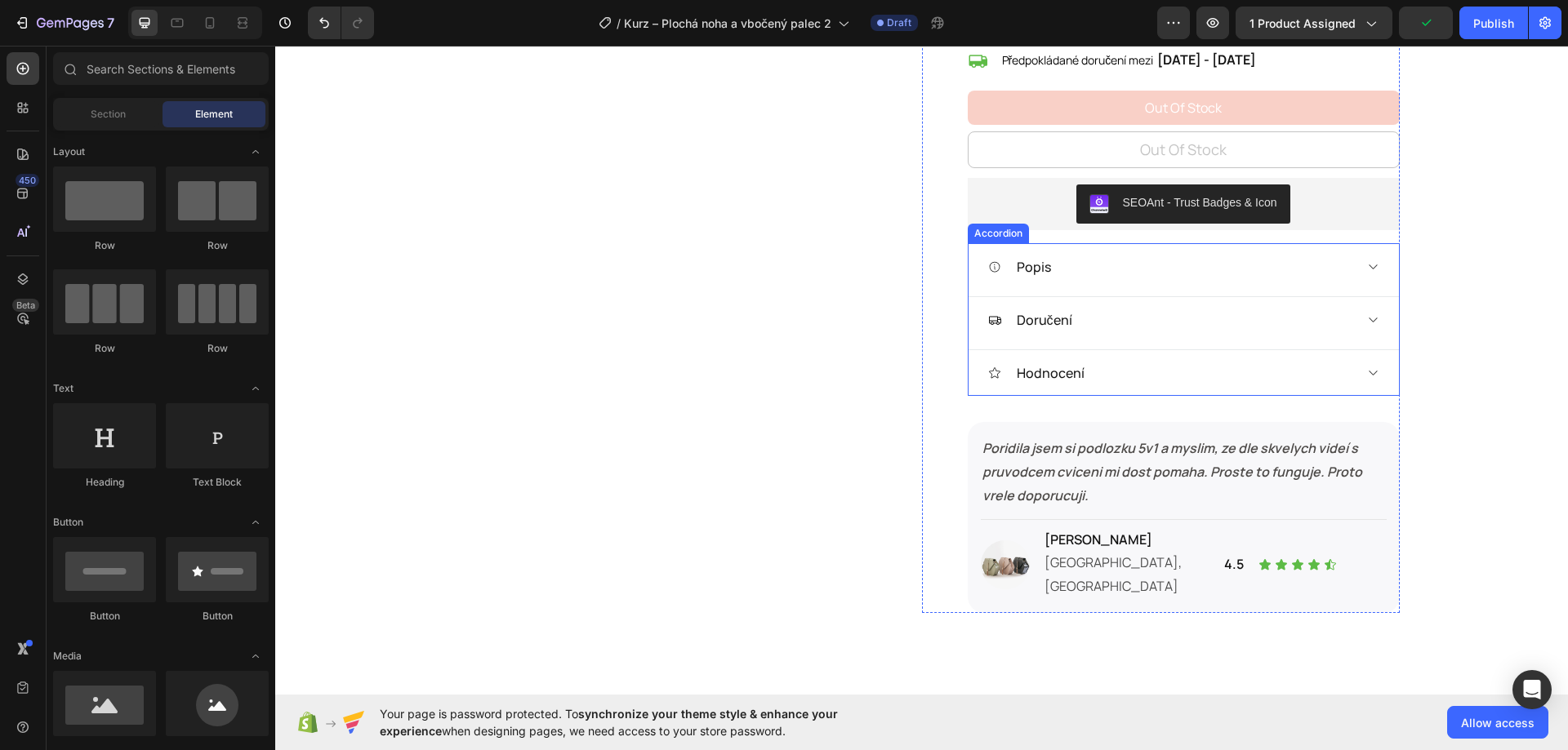
click at [1201, 255] on div "Popis" at bounding box center [1170, 267] width 365 height 25
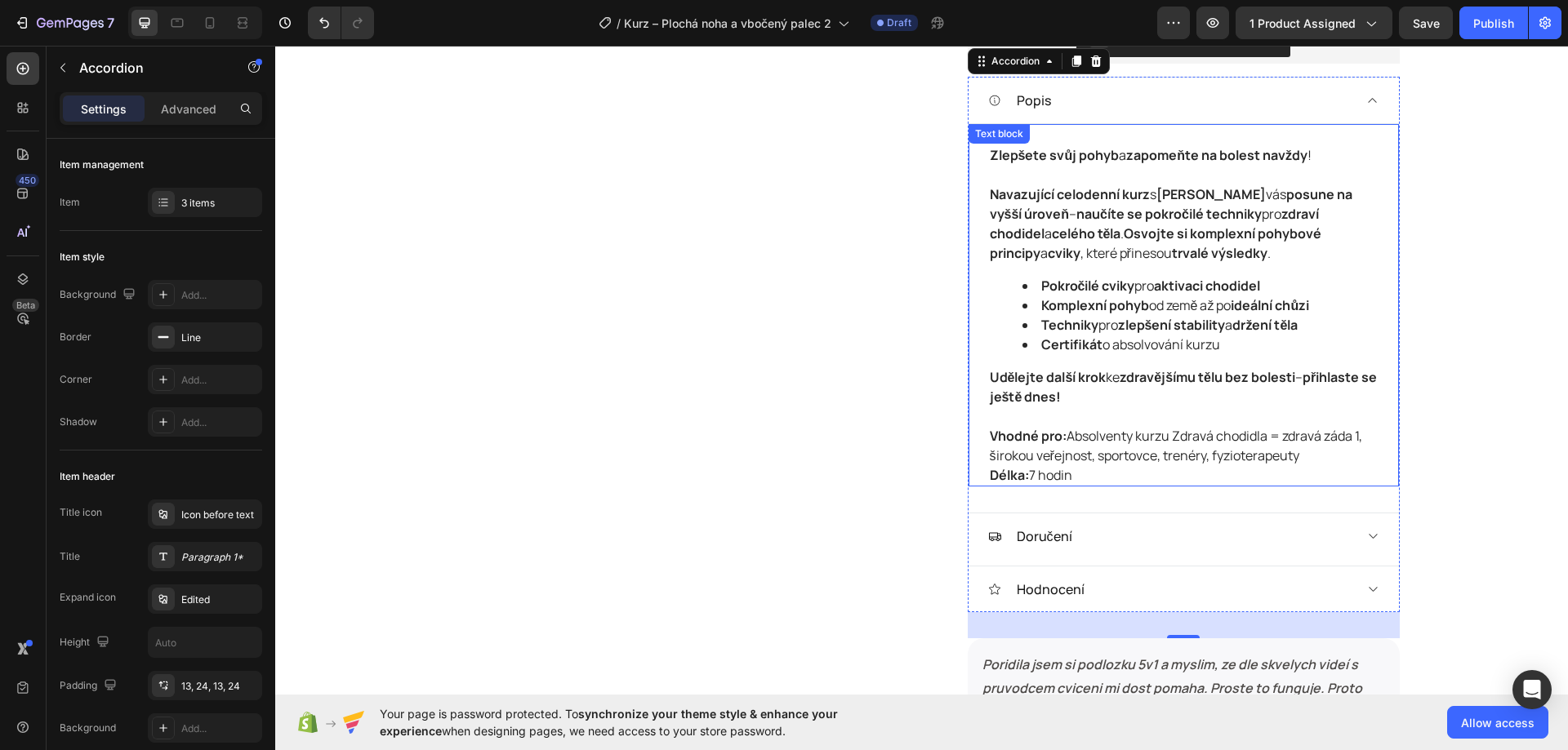
scroll to position [979, 0]
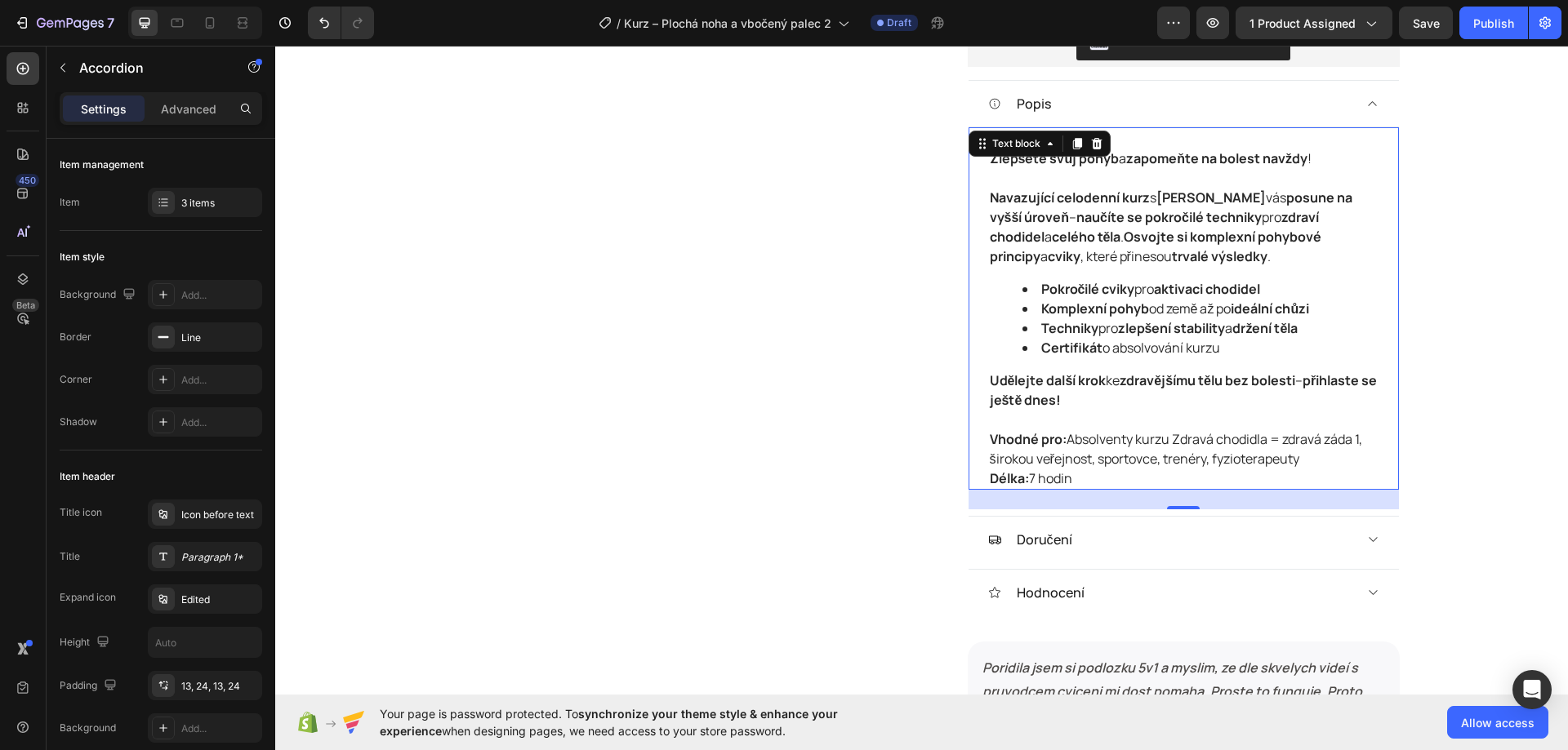
click at [1097, 471] on p "Vhodné pro: Absolventy kurzu Zdravá chodidla = zdravá záda 1, širokou veřejnost…" at bounding box center [1183, 458] width 388 height 59
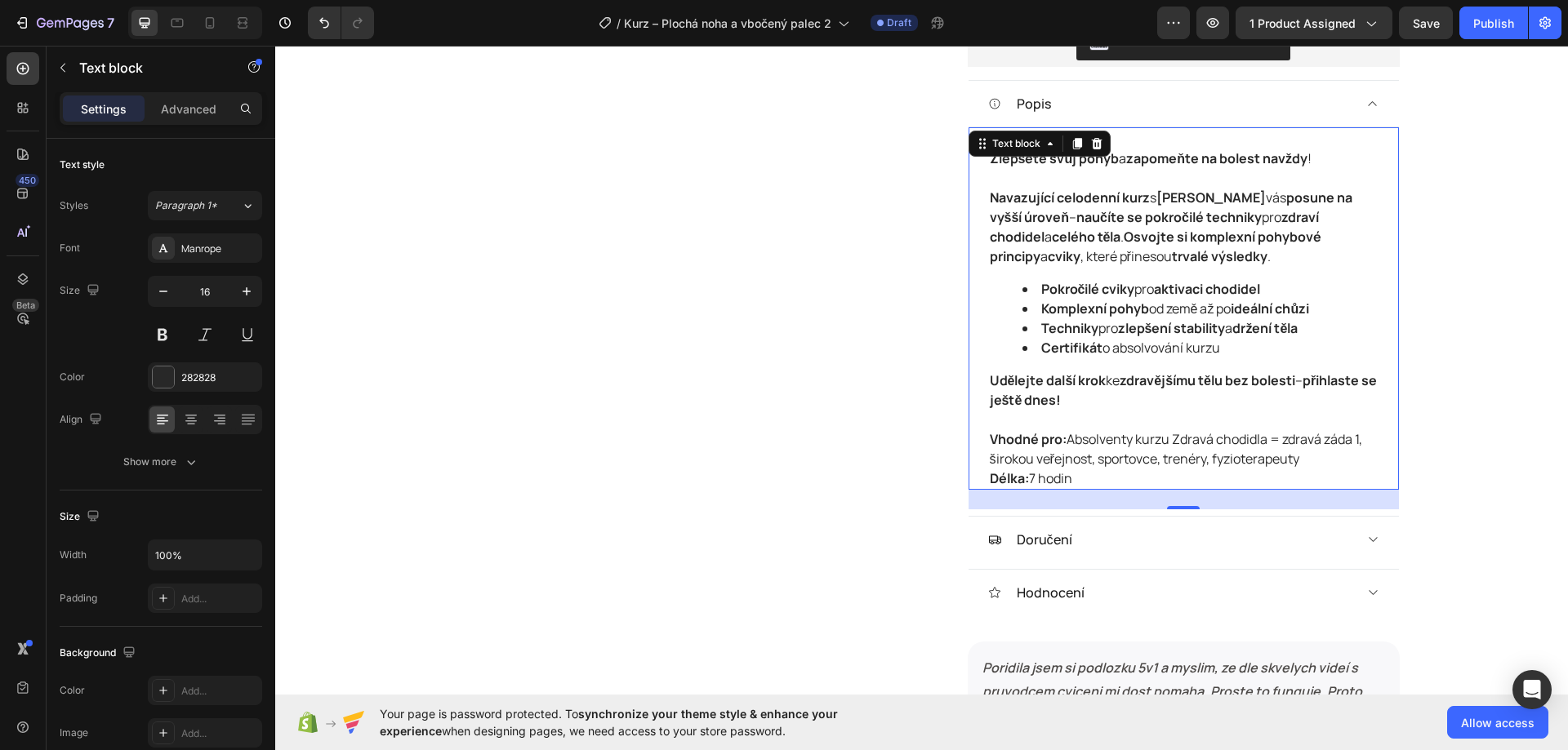
click at [1093, 478] on p "Vhodné pro: Absolventy kurzu Zdravá chodidla = zdravá záda 1, širokou veřejnost…" at bounding box center [1183, 458] width 388 height 59
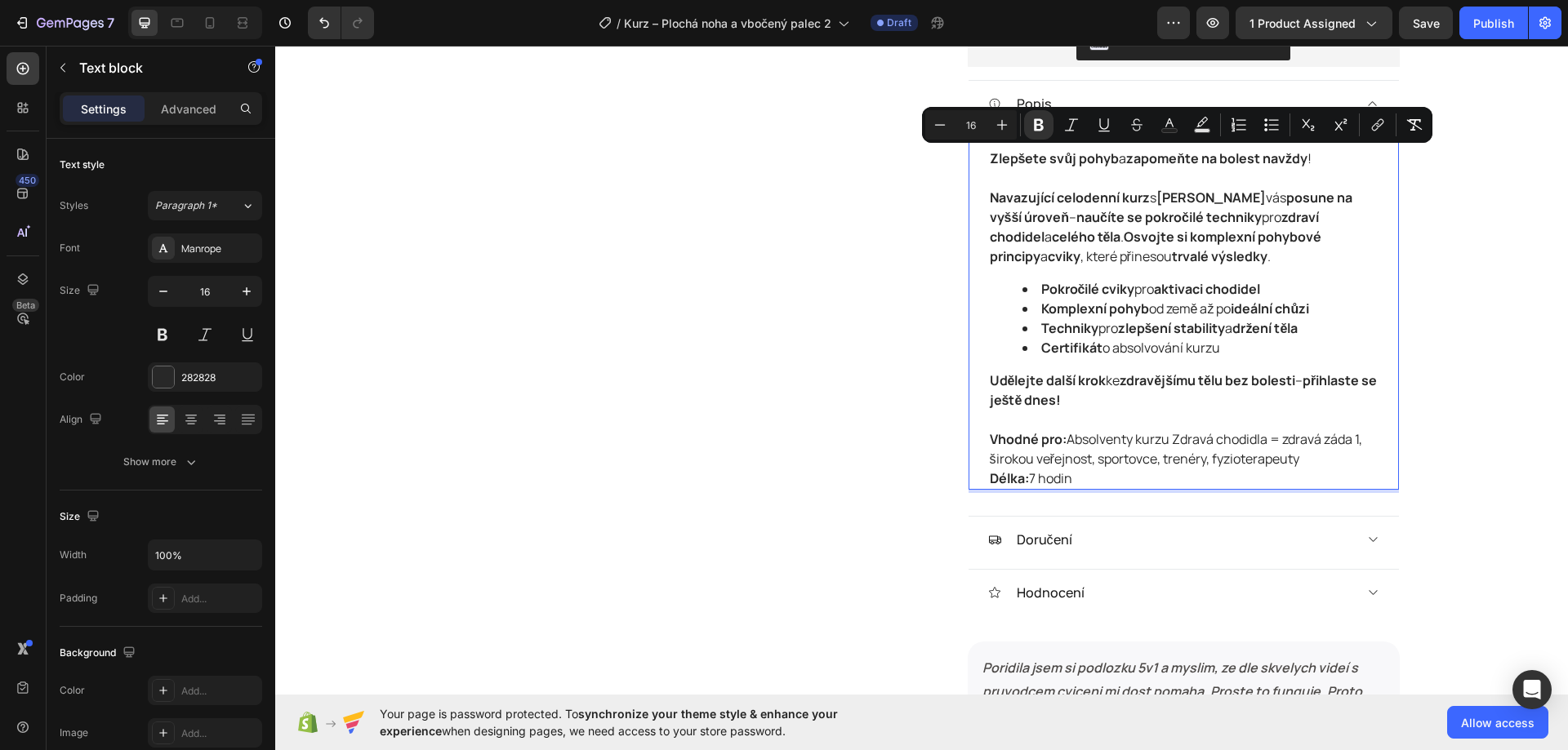
drag, startPoint x: 1082, startPoint y: 475, endPoint x: 973, endPoint y: 151, distance: 341.8
click at [974, 155] on div "Zlepšete svůj pohyb a zapomeňte na bolest navždy ! Navazující celodenní kurz s …" at bounding box center [1183, 308] width 430 height 364
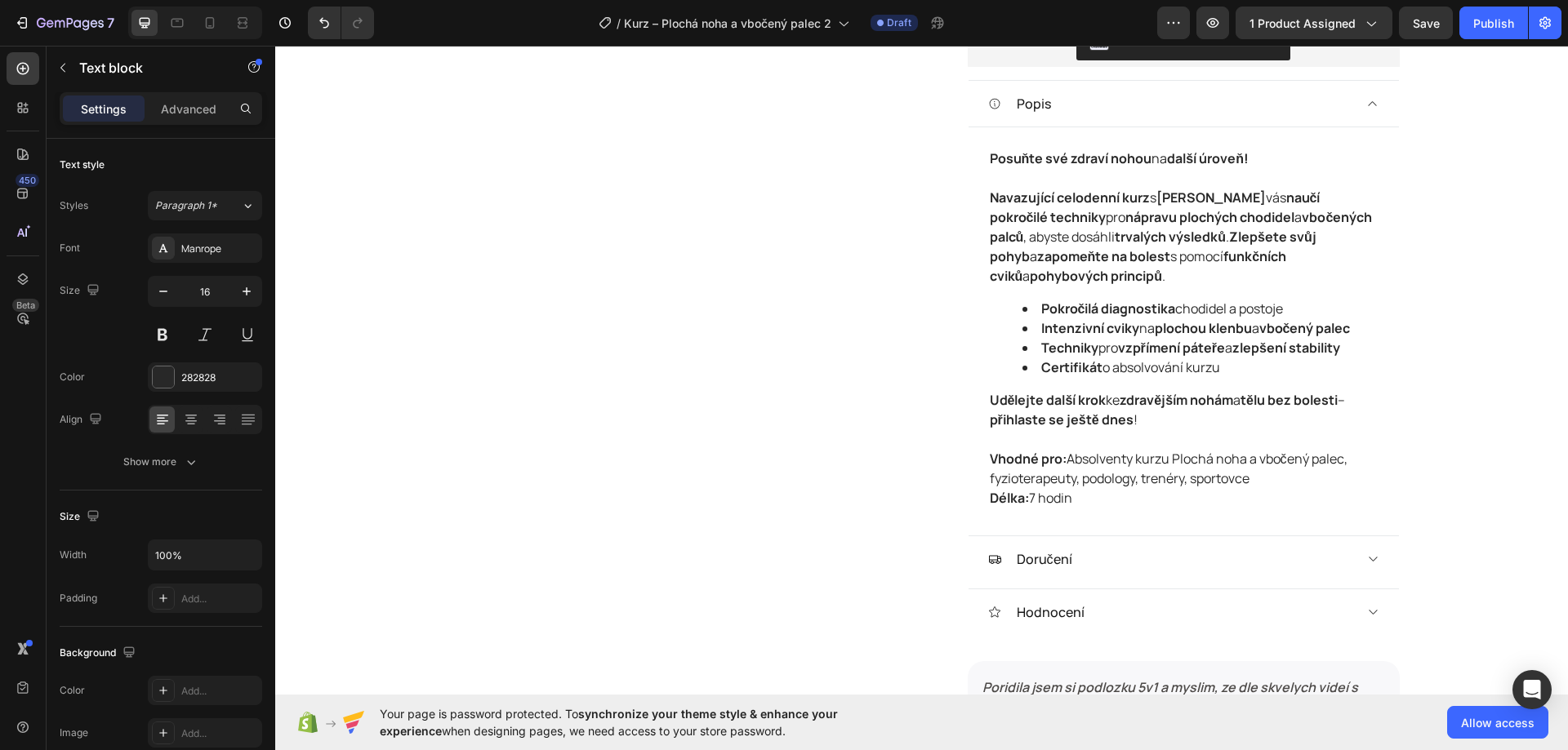
click at [1470, 215] on div "Product Images Kurz – Plochá noha a vbočený palec 2 Product Title 0,00 Kč Produ…" at bounding box center [922, 645] width 1293 height 3091
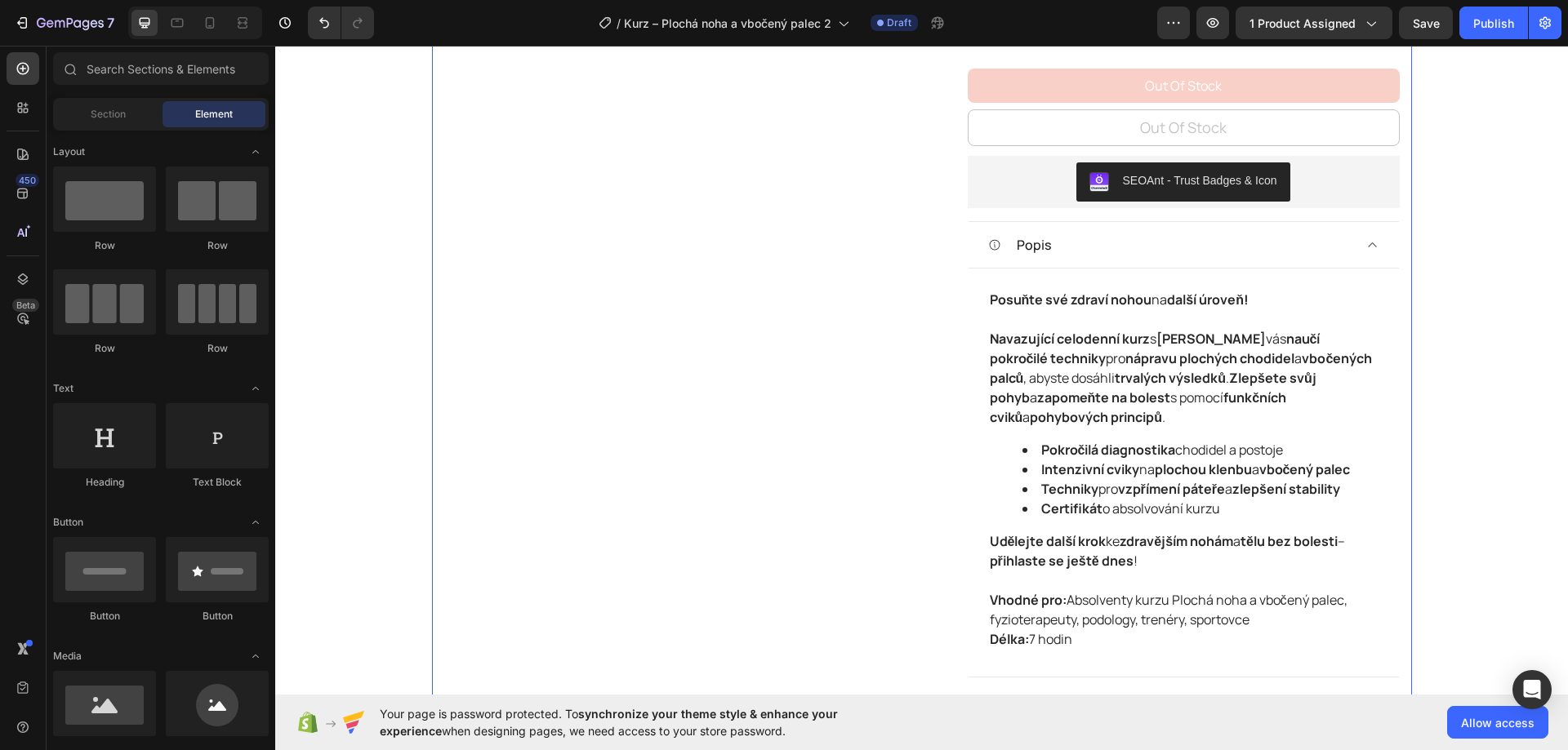
scroll to position [816, 0]
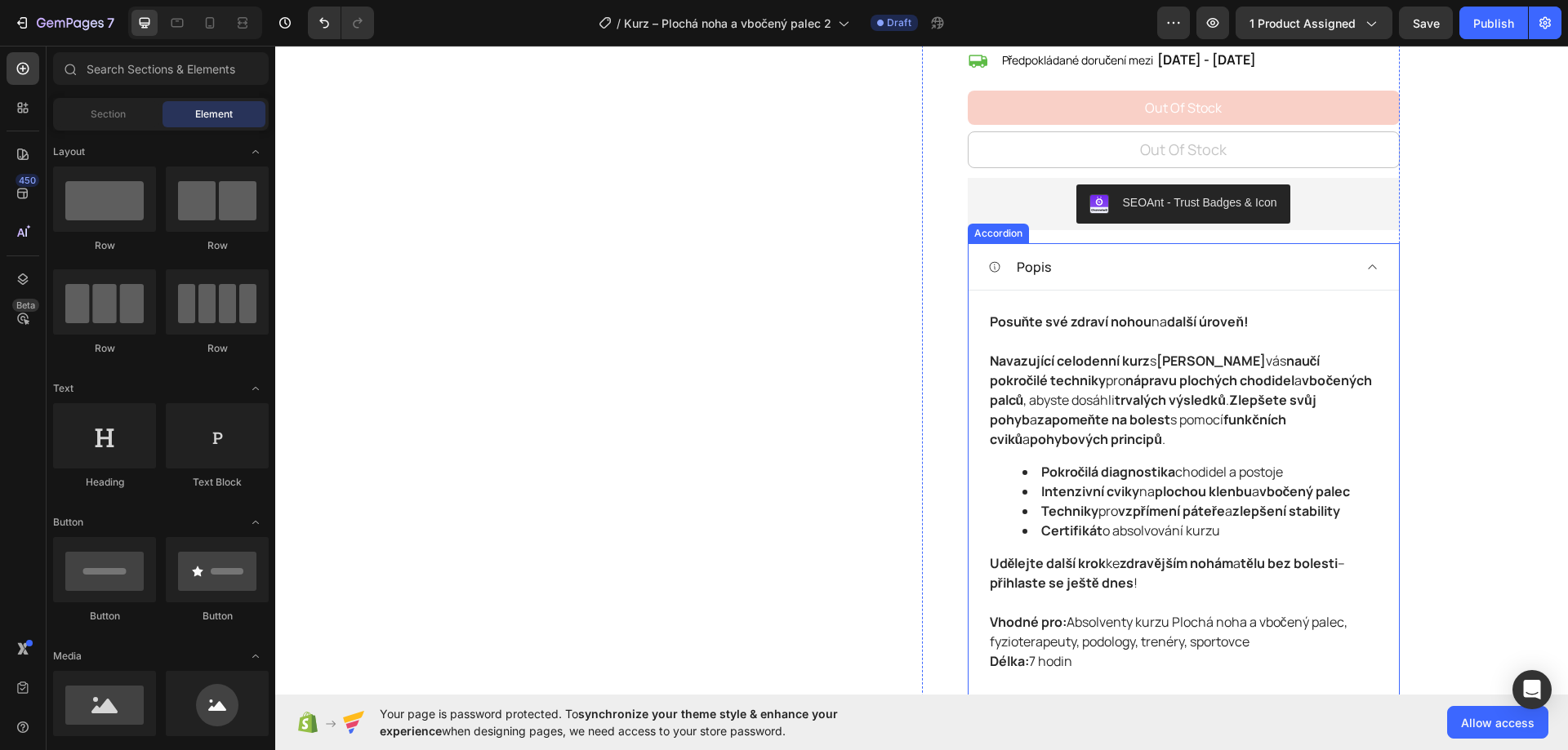
click at [1366, 268] on icon at bounding box center [1372, 266] width 12 height 13
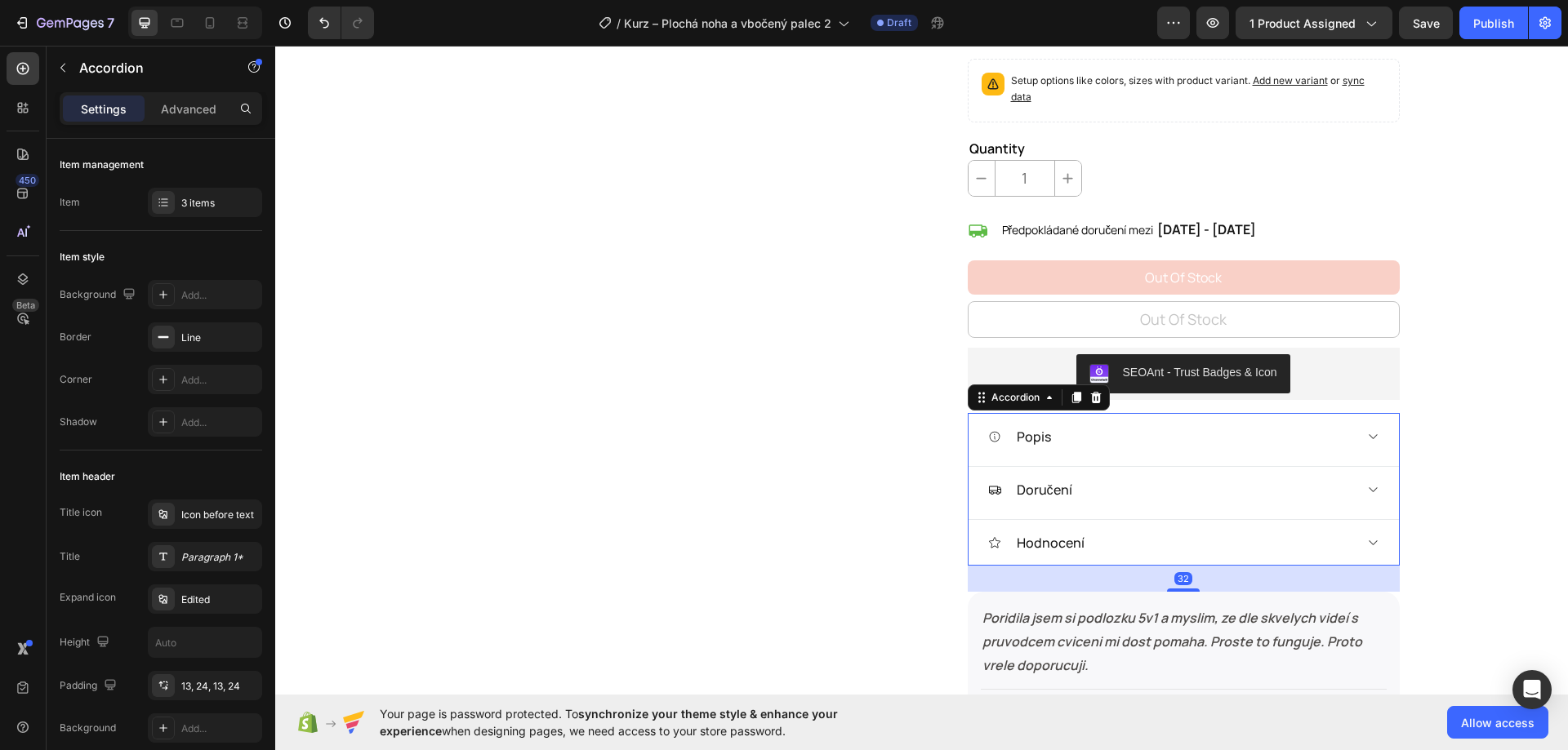
scroll to position [326, 0]
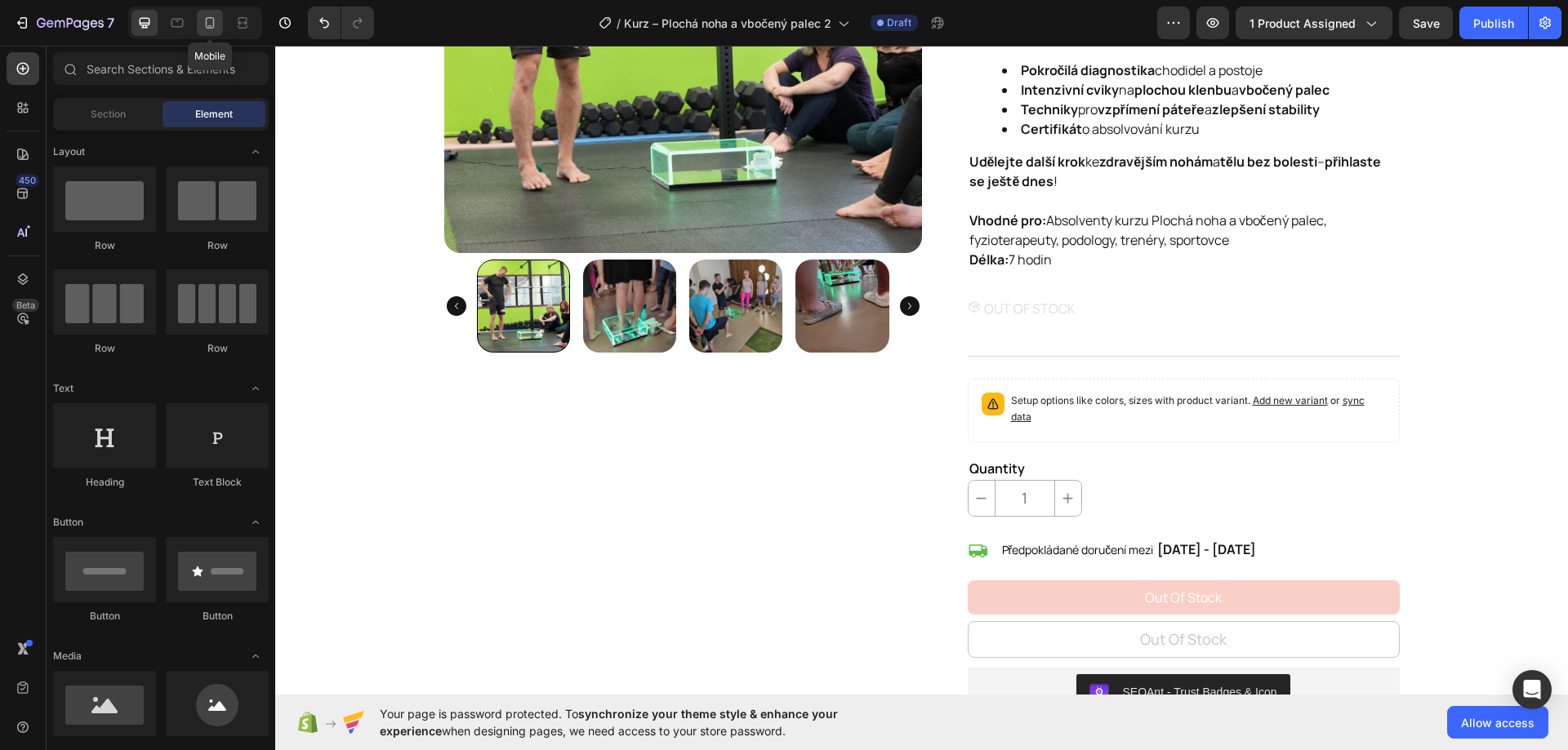
click at [213, 17] on icon at bounding box center [209, 23] width 16 height 16
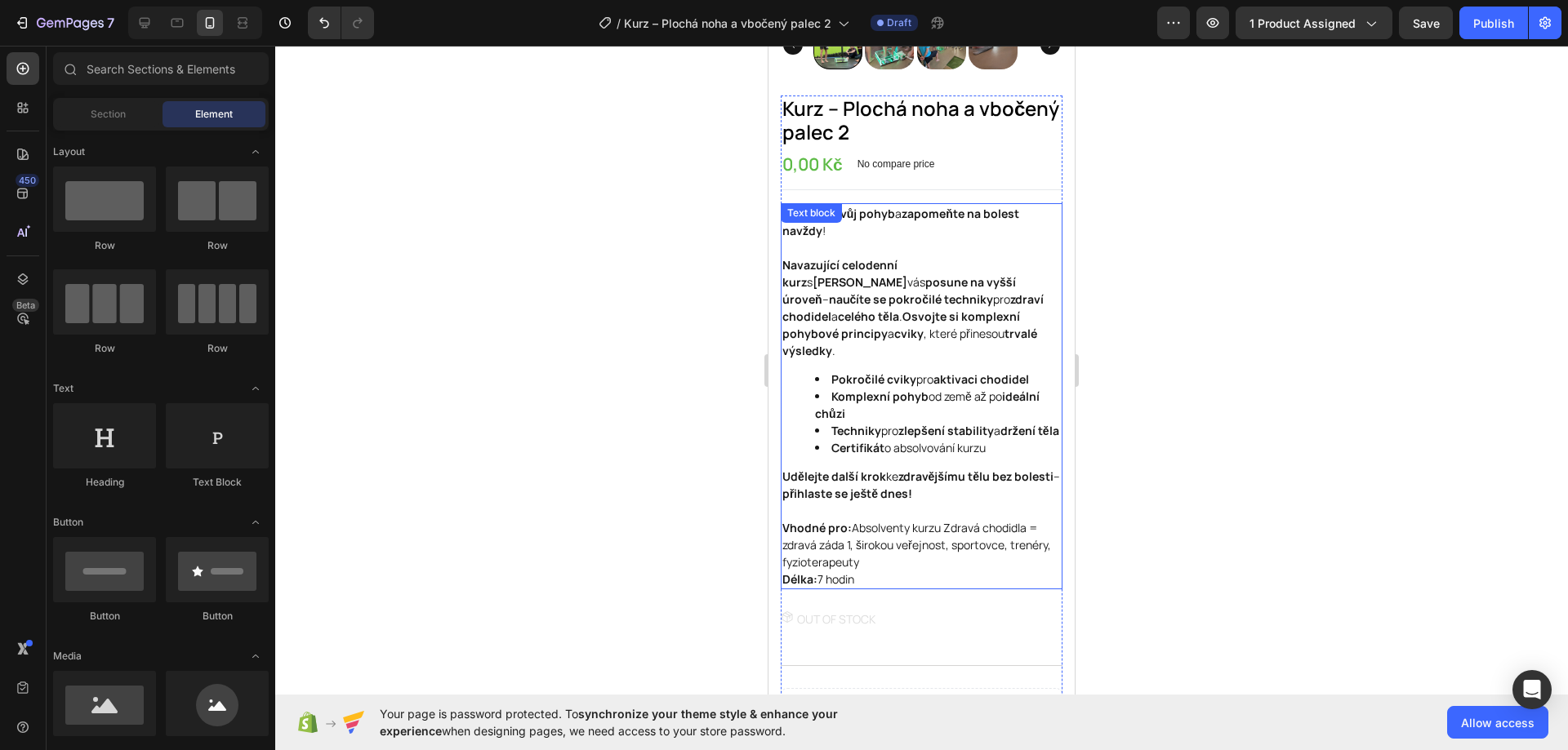
scroll to position [326, 0]
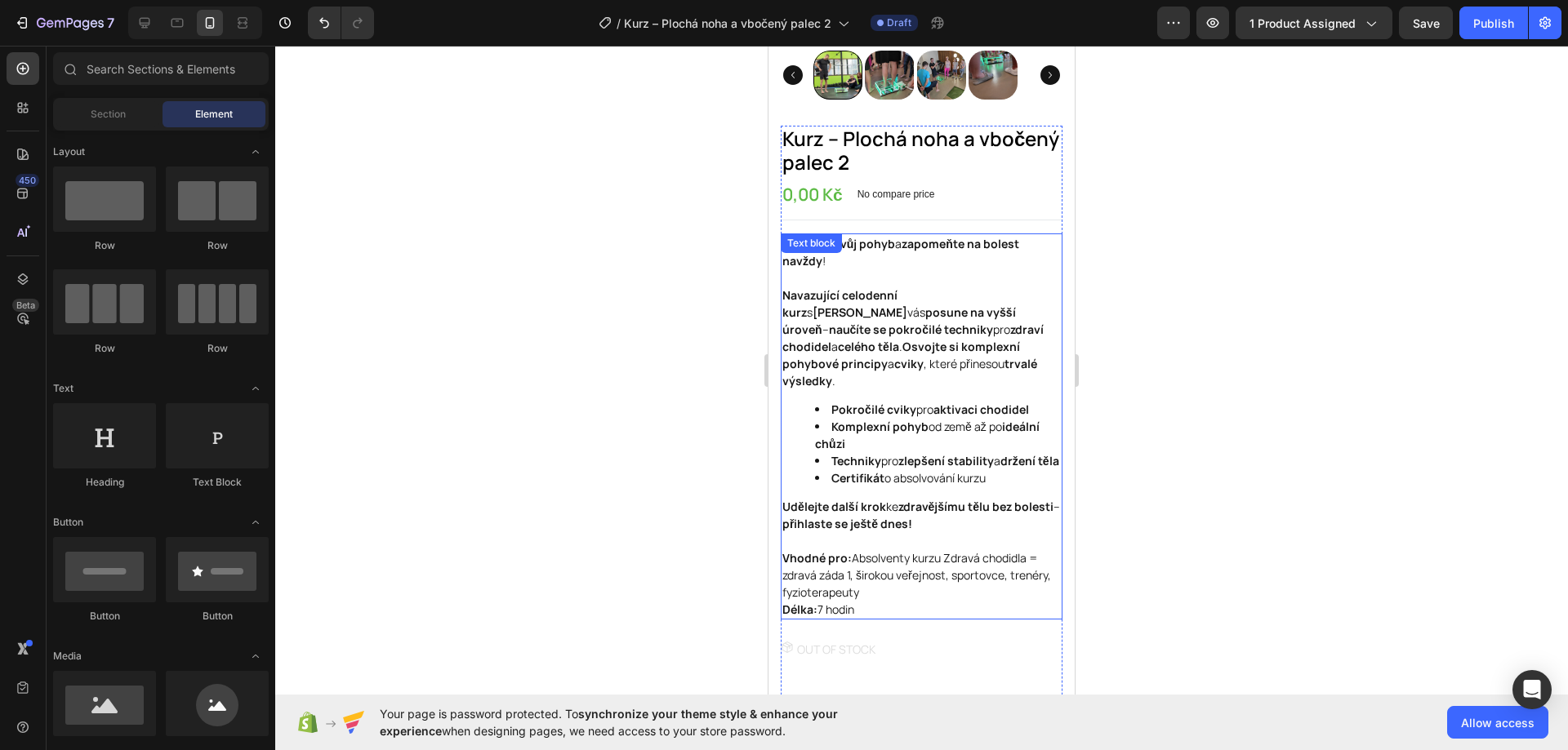
click at [906, 481] on li "Certifikát o absolvování kurzu" at bounding box center [938, 477] width 245 height 17
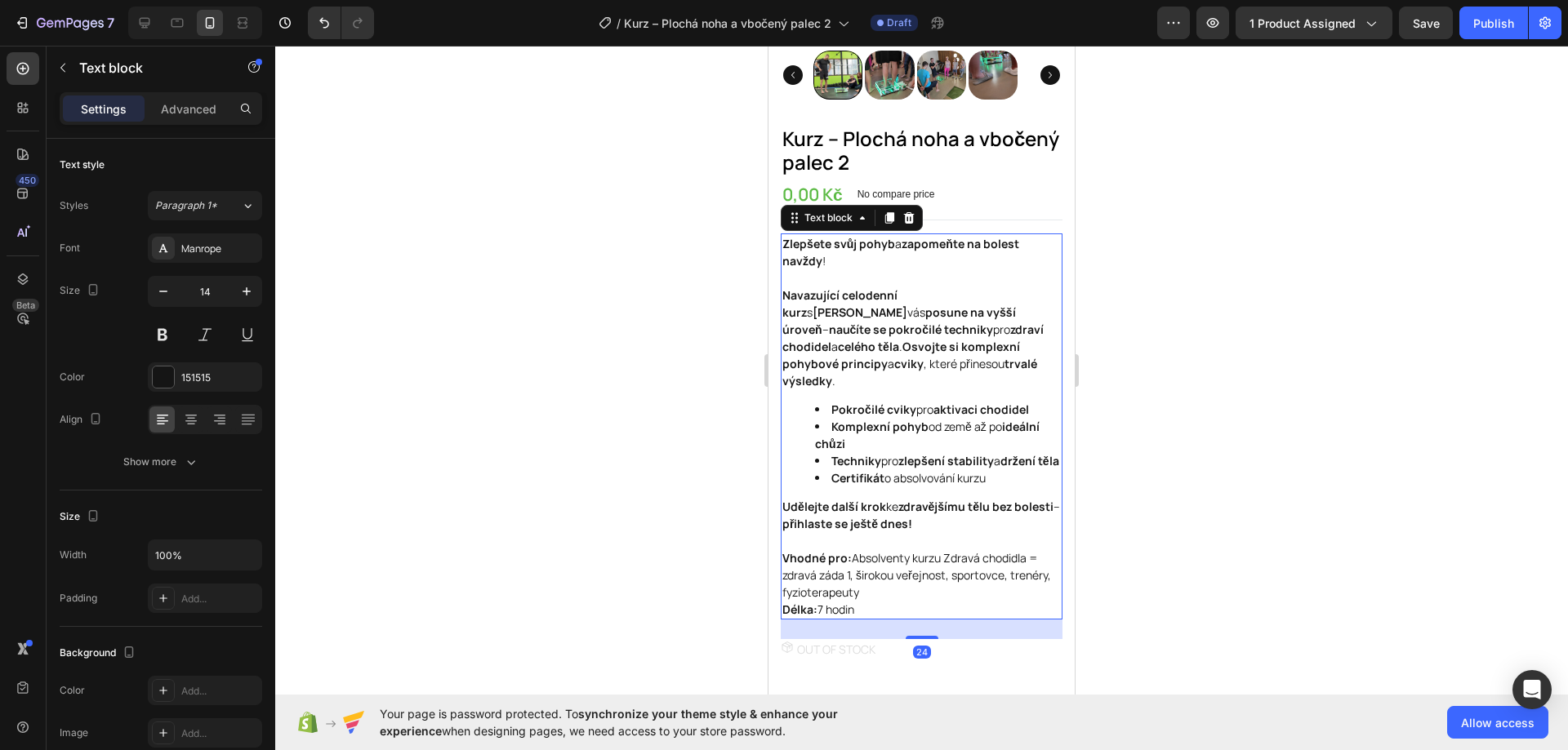
click at [868, 612] on p "Vhodné pro: Absolventy kurzu Zdravá chodidla = zdravá záda 1, širokou veřejnost…" at bounding box center [921, 583] width 278 height 69
drag, startPoint x: 845, startPoint y: 589, endPoint x: 786, endPoint y: 227, distance: 366.8
click at [786, 233] on div "Zlepšete svůj pohyb a zapomeňte na bolest navždy ! Navazující celodenní kurz s …" at bounding box center [921, 425] width 282 height 386
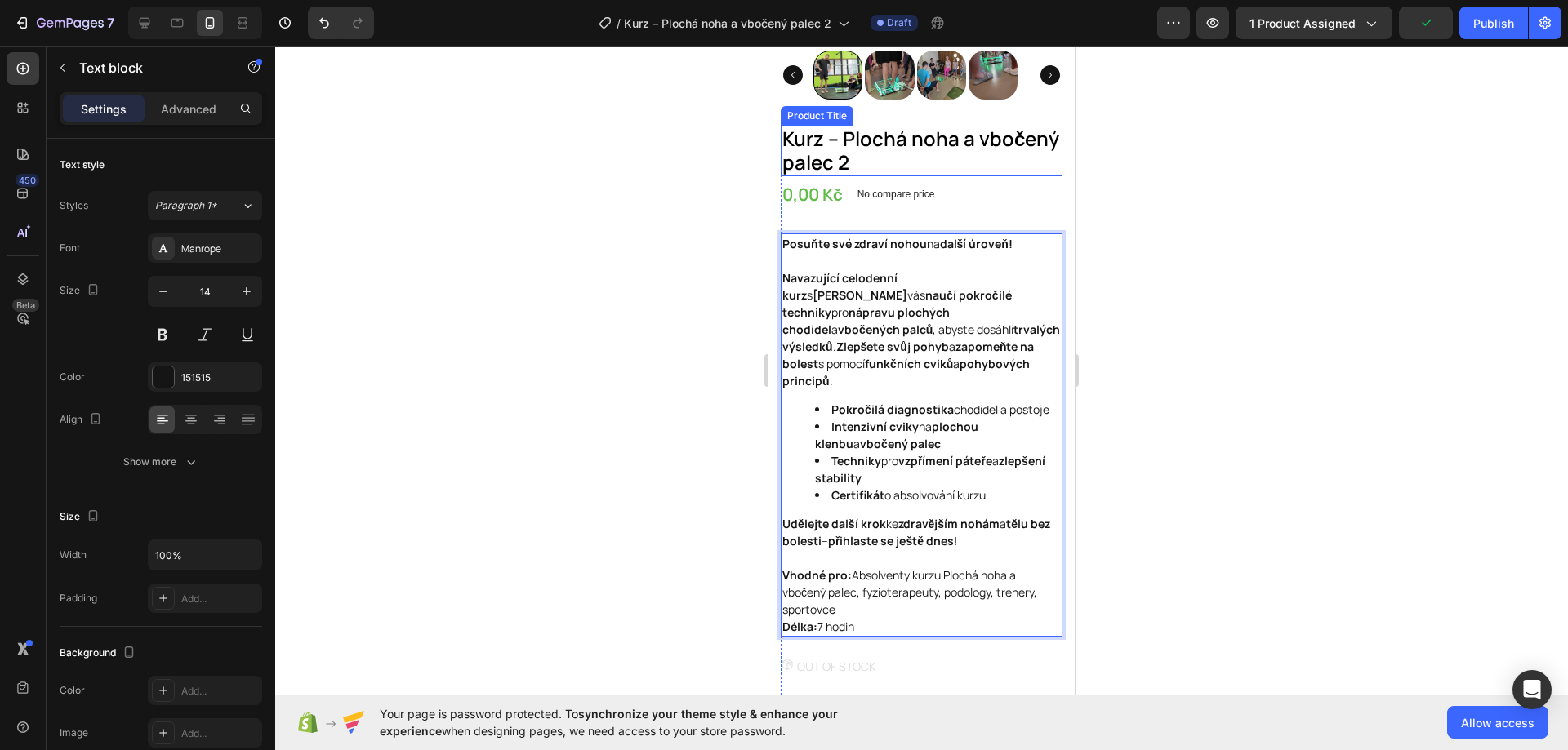
click at [1040, 145] on h1 "Kurz – Plochá noha a vbočený palec 2" at bounding box center [921, 150] width 282 height 50
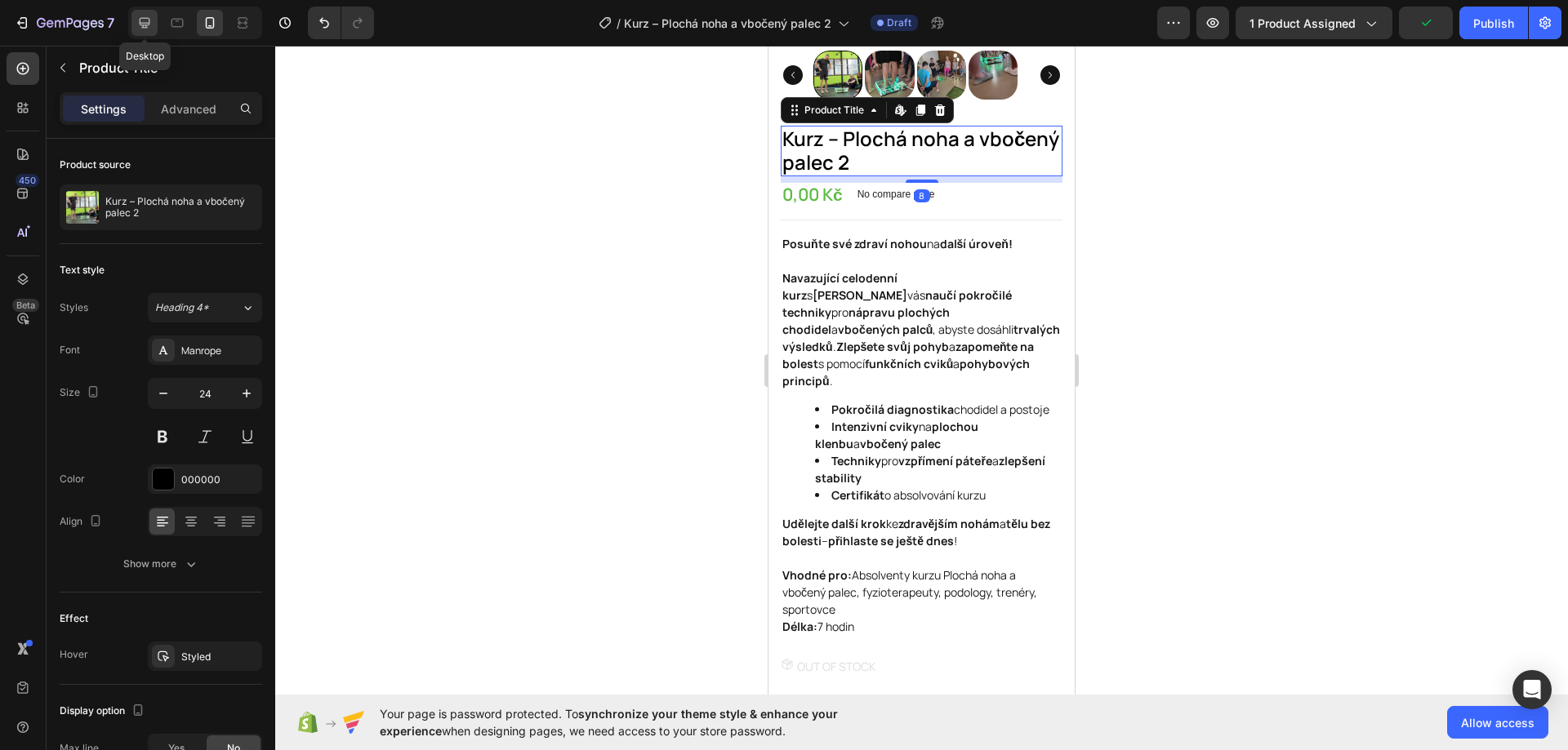
click at [148, 19] on icon at bounding box center [144, 23] width 16 height 16
type input "42"
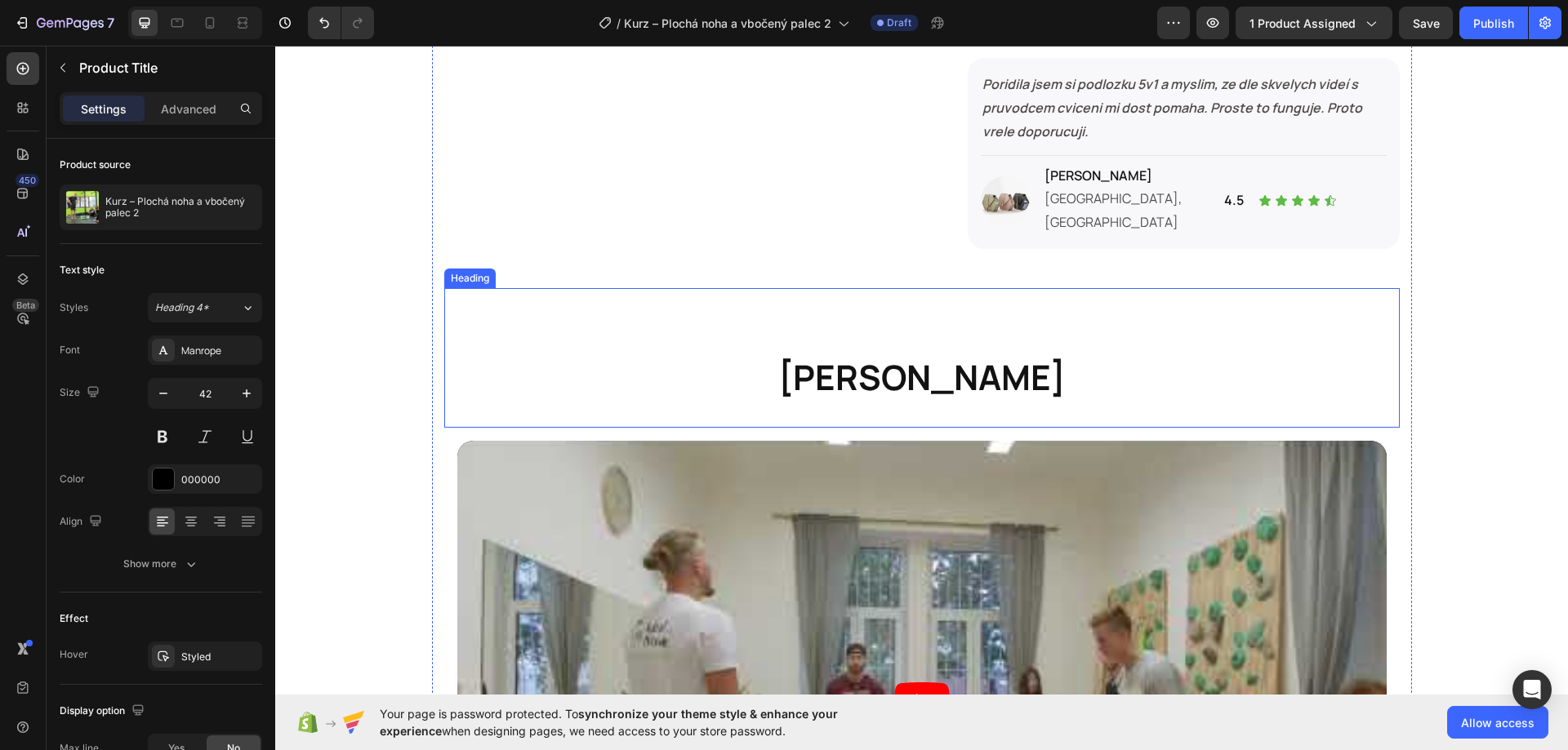
scroll to position [1469, 0]
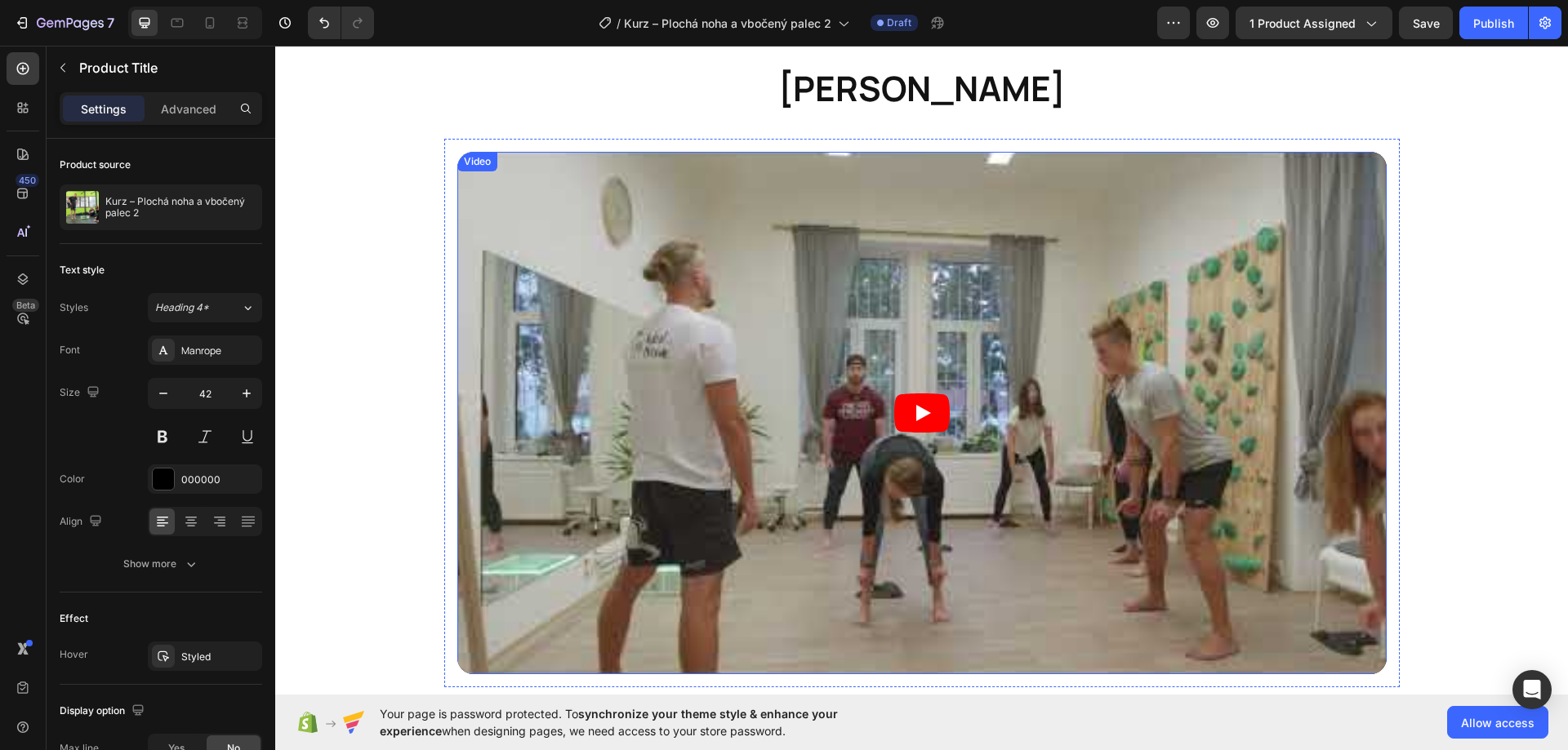
click at [471, 154] on div "Video" at bounding box center [478, 161] width 34 height 15
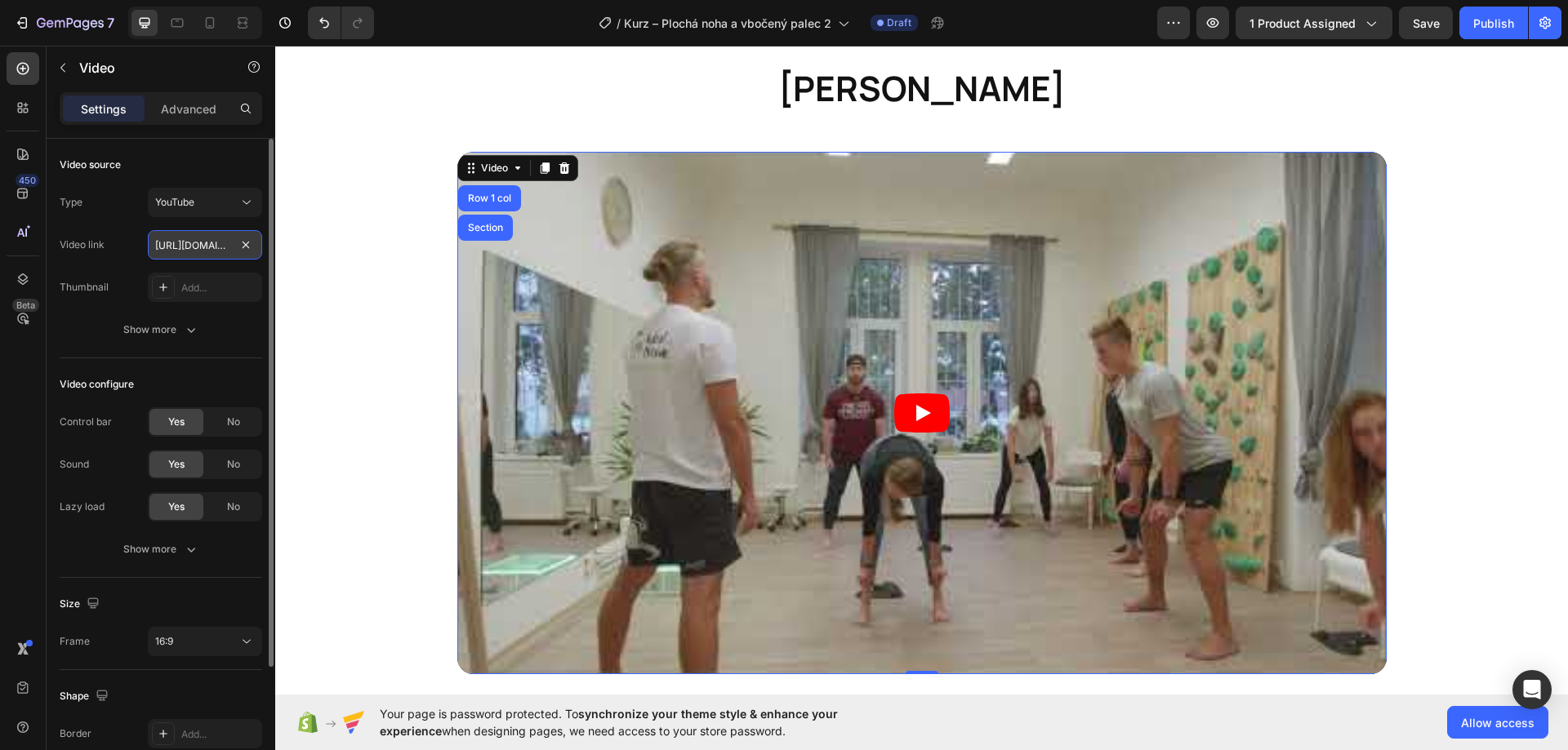
click at [180, 241] on input "[URL][DOMAIN_NAME]" at bounding box center [204, 244] width 114 height 29
click at [180, 240] on input "[URL][DOMAIN_NAME]" at bounding box center [204, 244] width 114 height 29
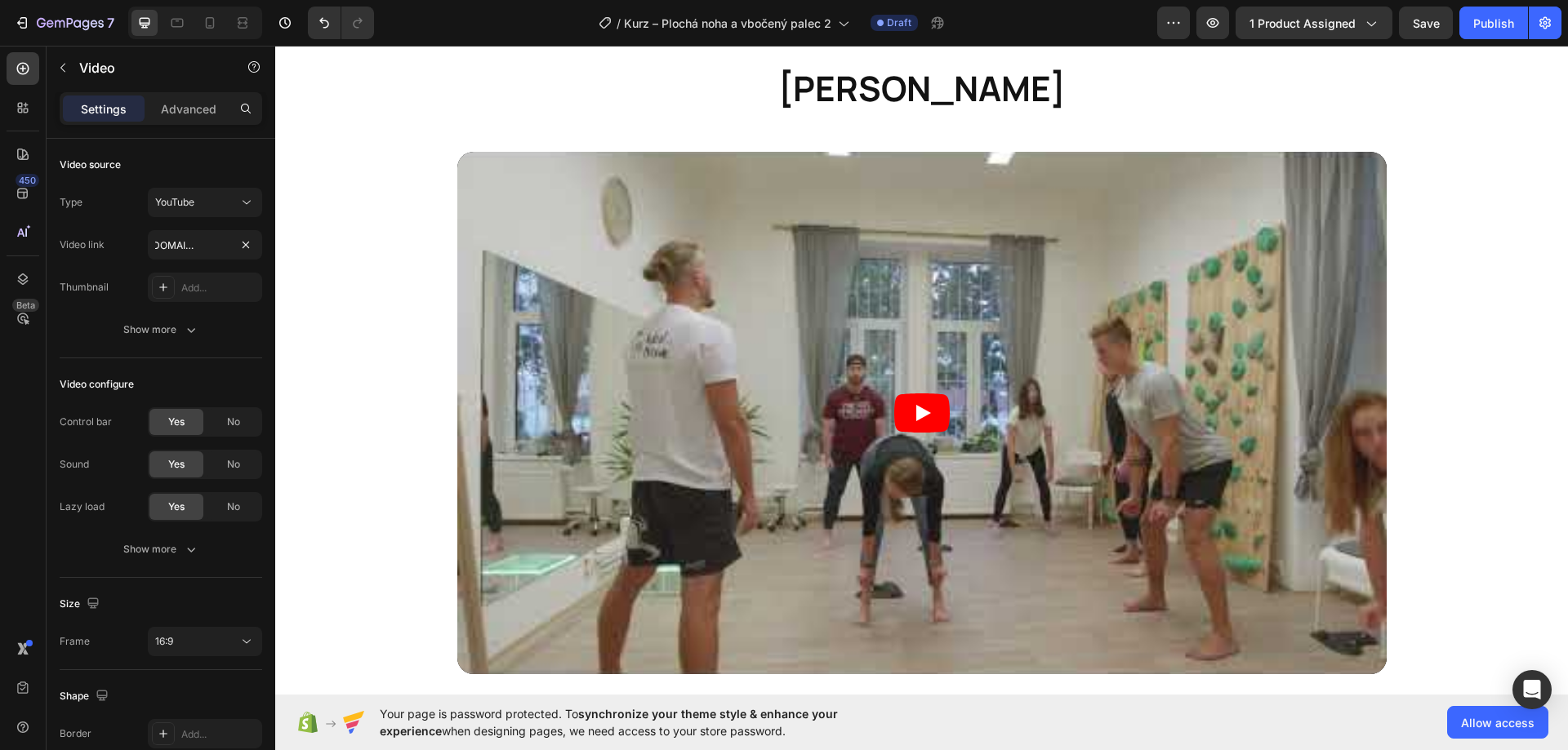
scroll to position [0, 0]
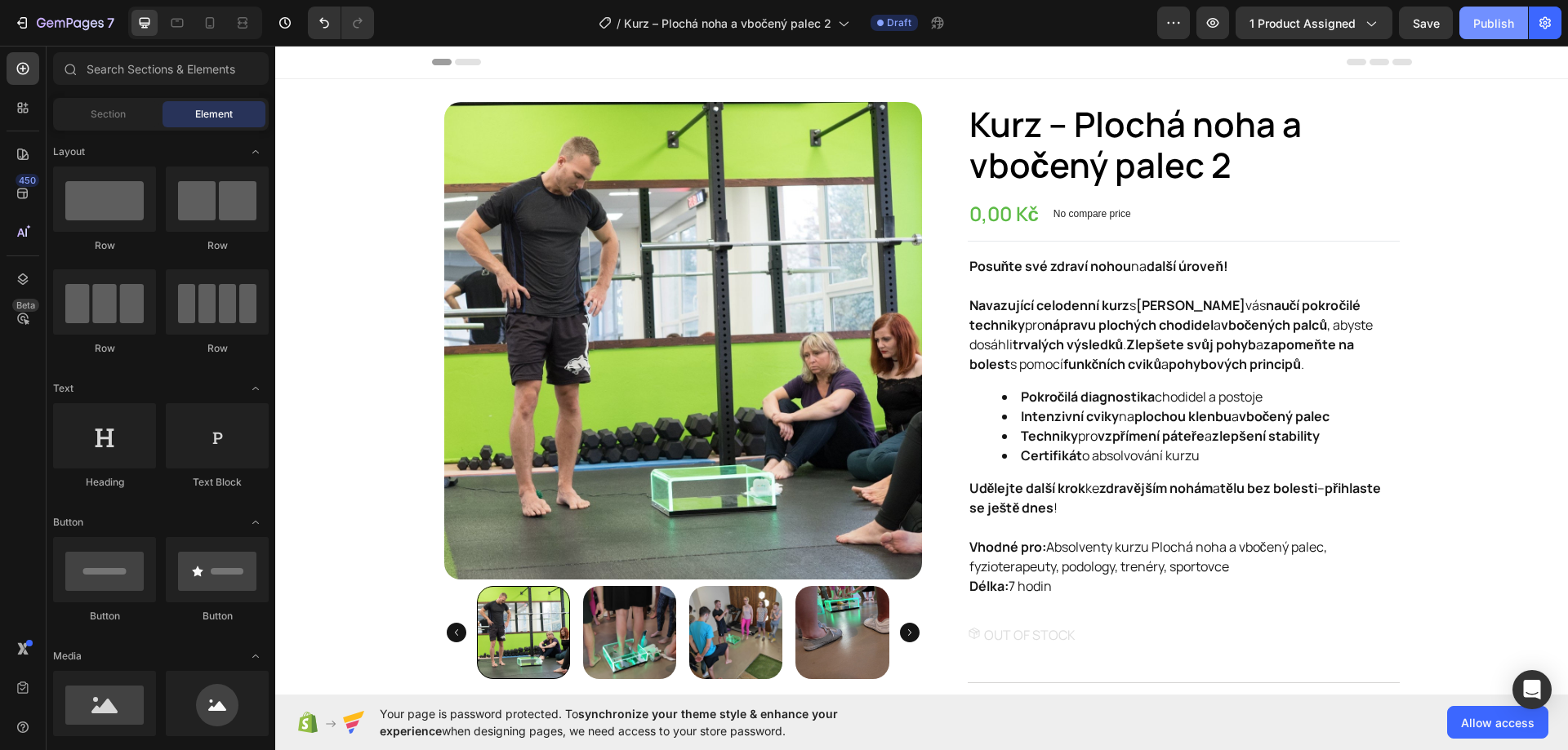
click at [1489, 21] on div "Publish" at bounding box center [1493, 23] width 41 height 17
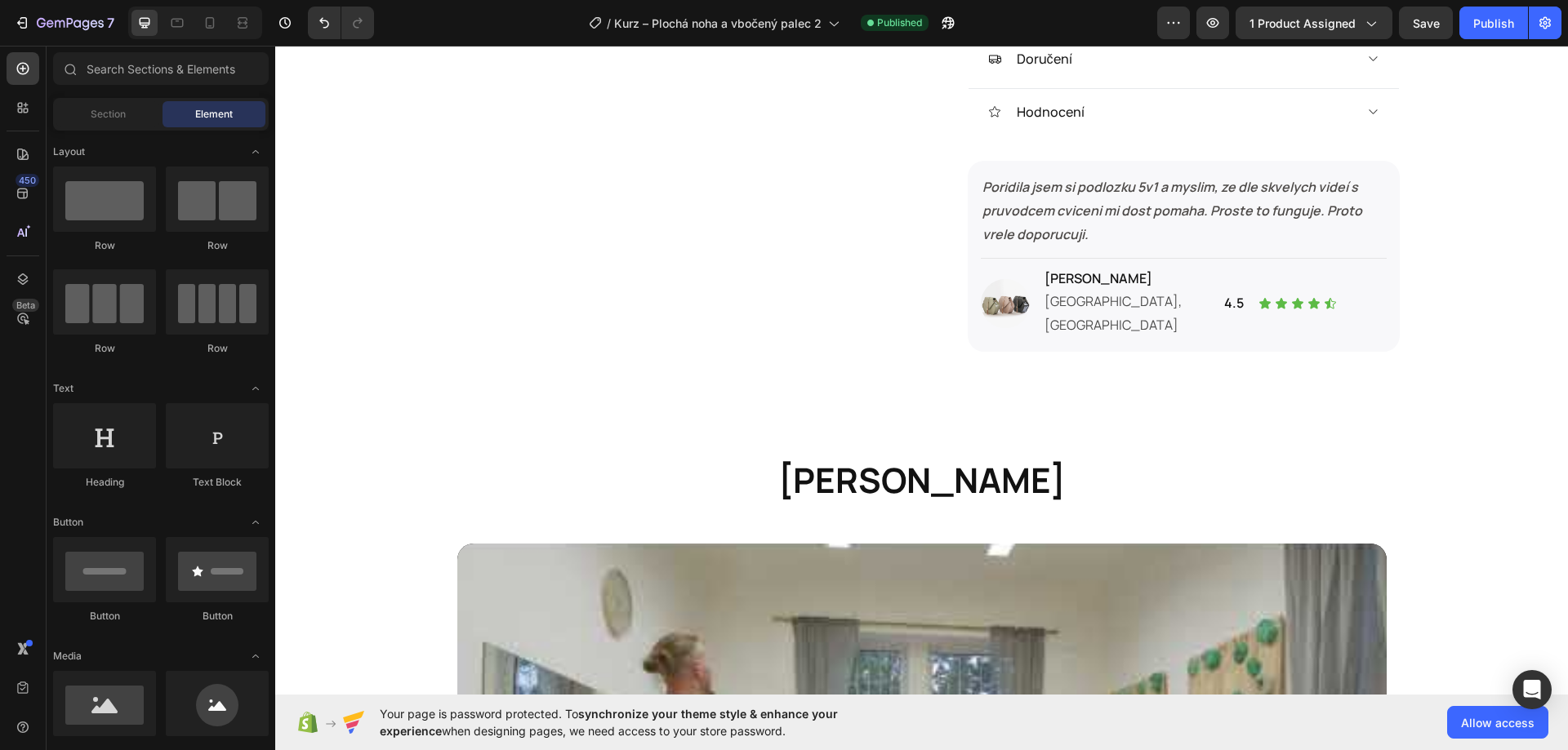
scroll to position [816, 0]
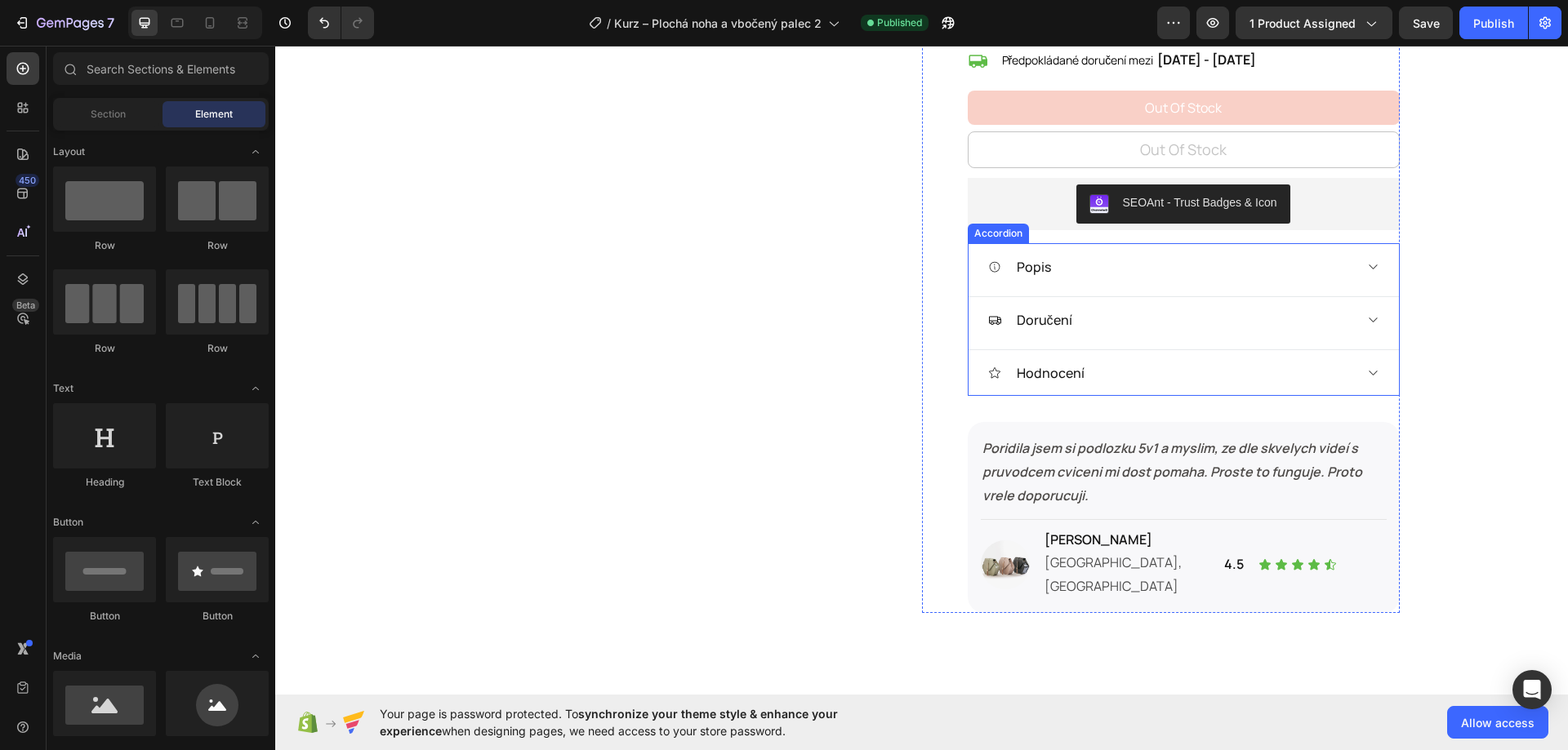
click at [1366, 266] on icon at bounding box center [1372, 266] width 12 height 13
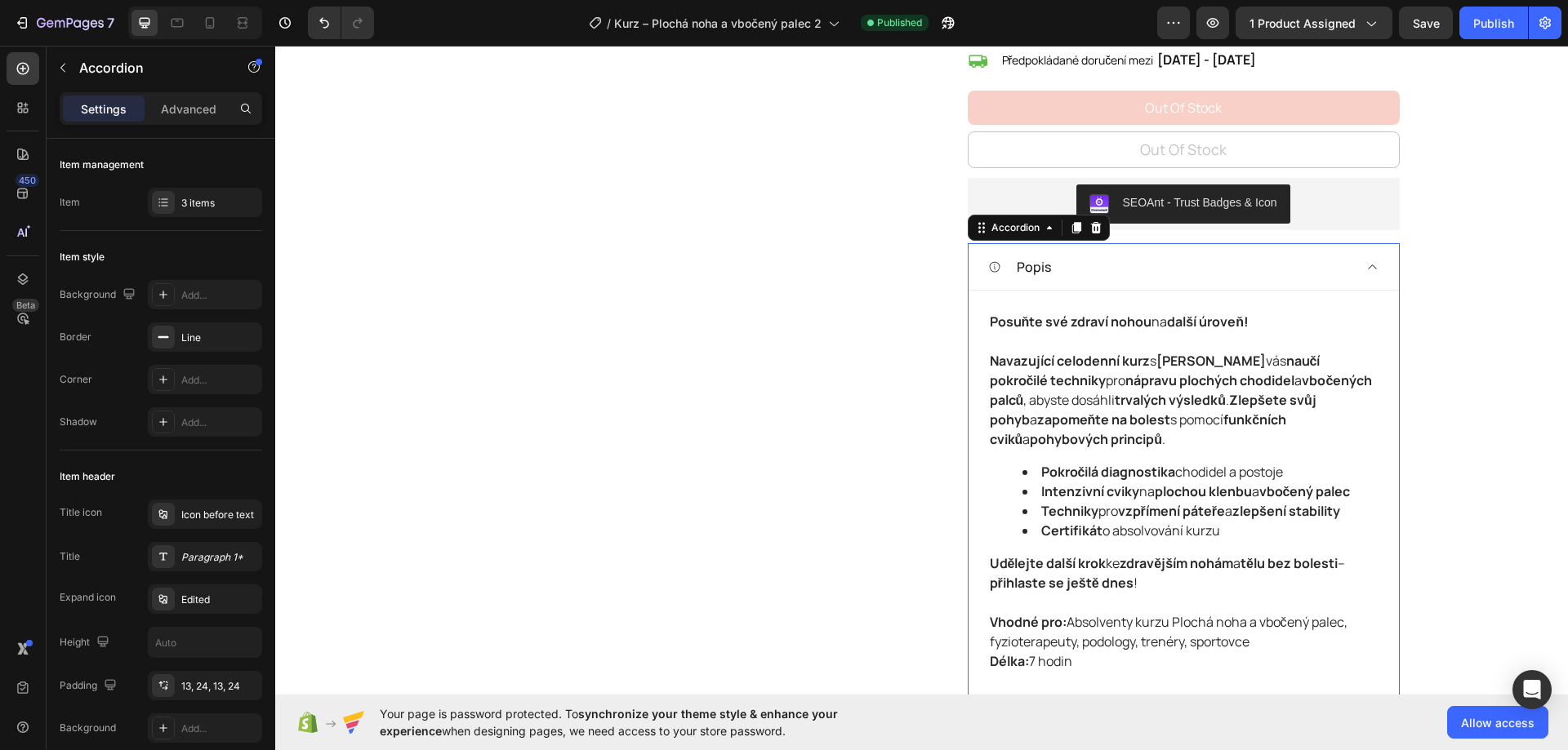
click at [1369, 271] on icon at bounding box center [1372, 266] width 12 height 13
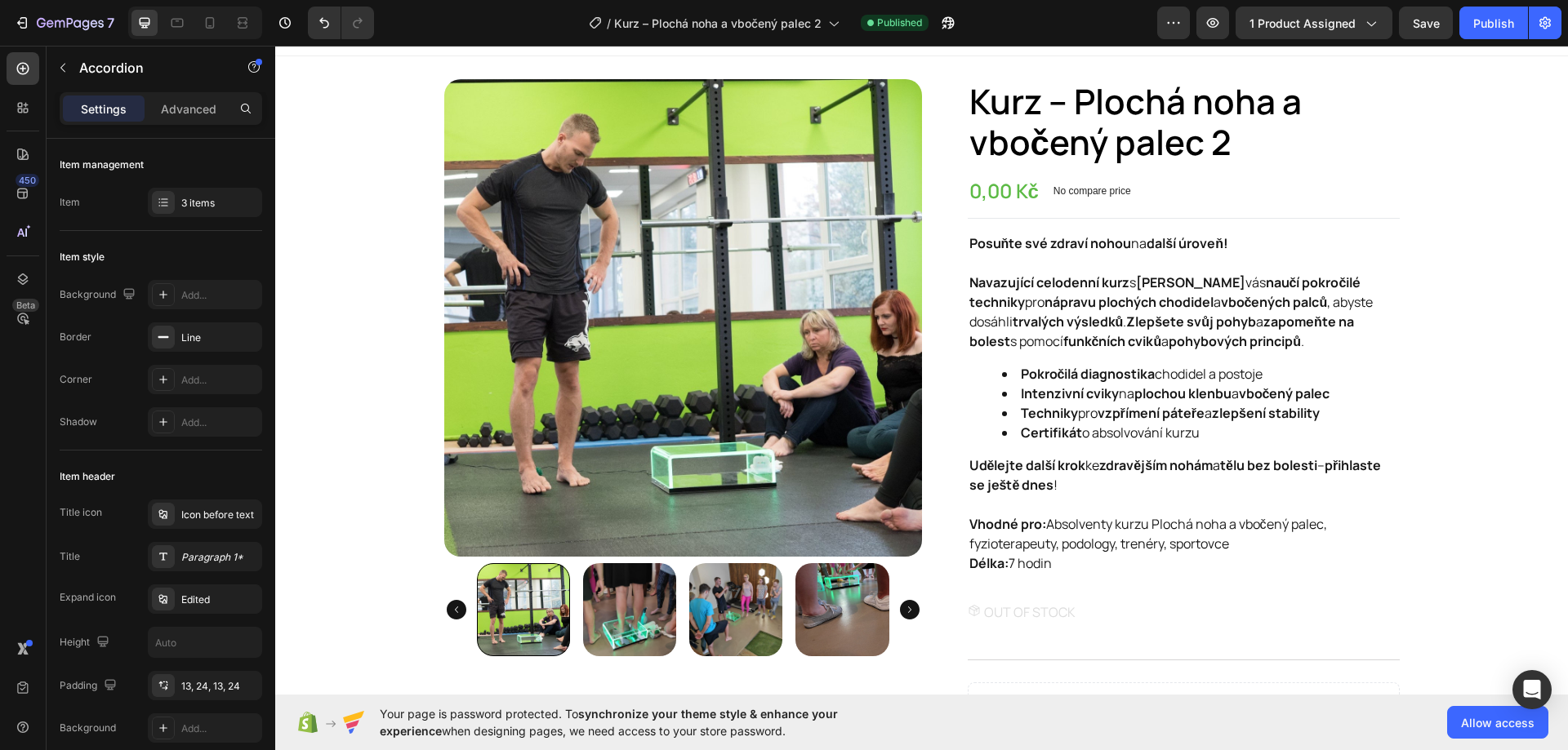
scroll to position [0, 0]
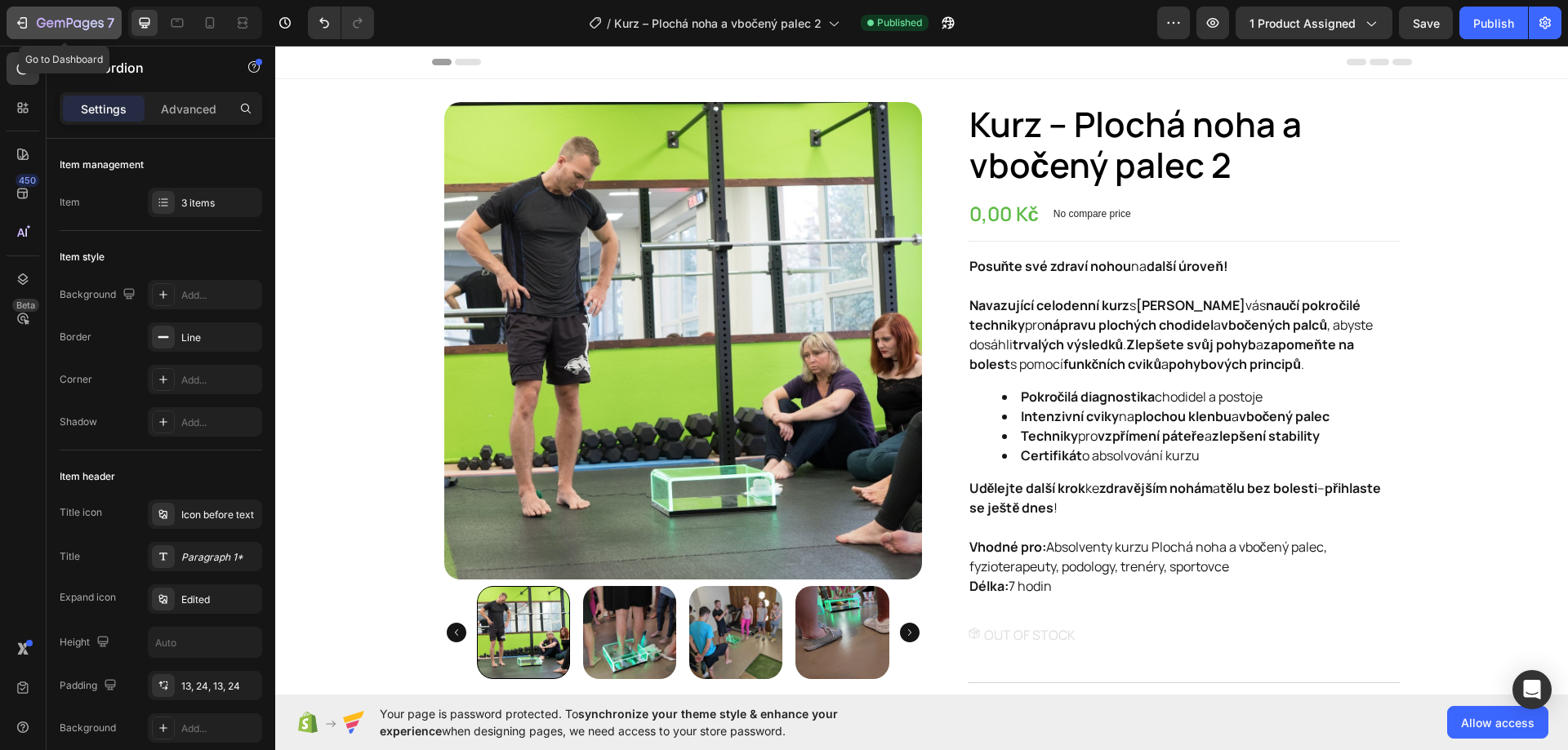
click at [20, 32] on div "7" at bounding box center [64, 23] width 101 height 19
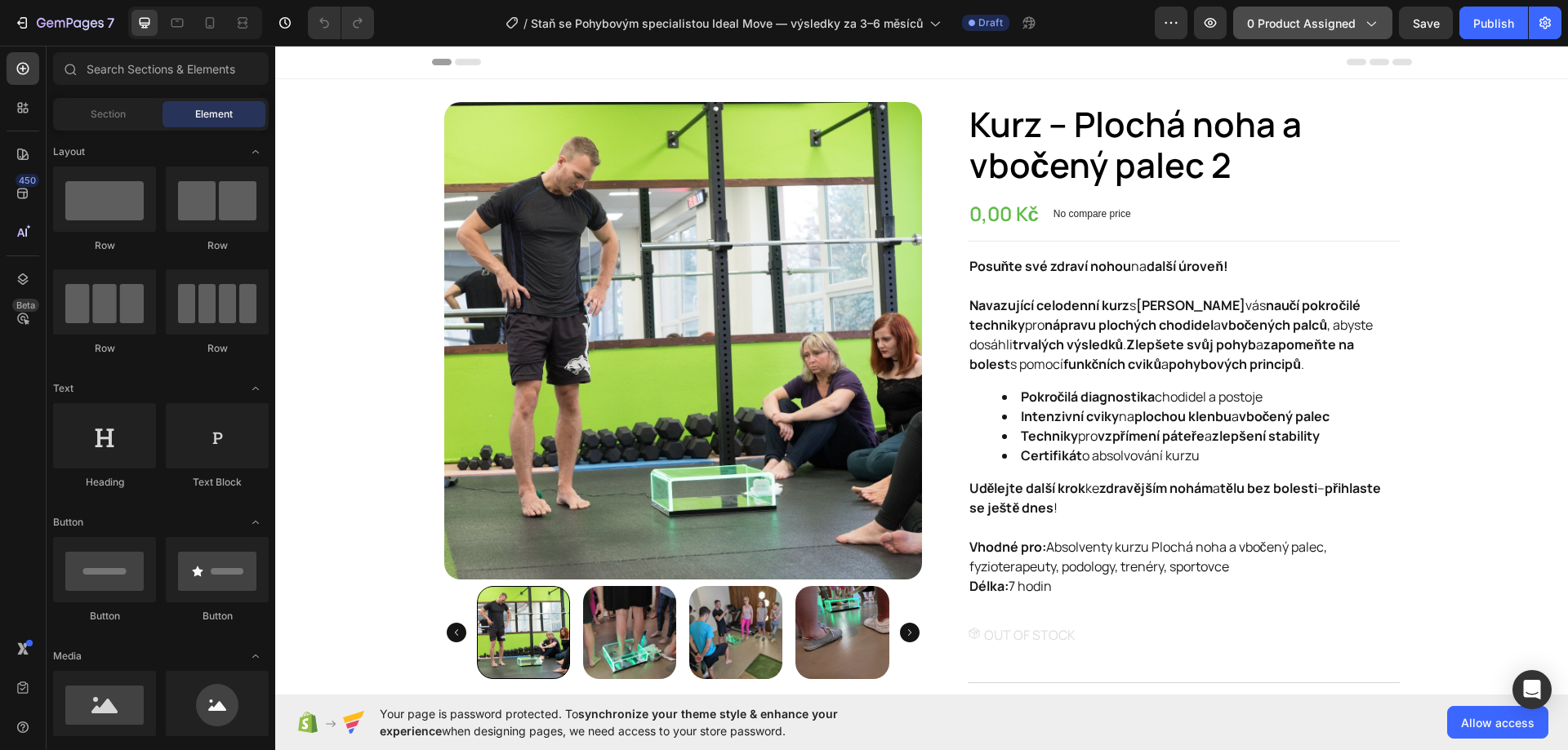
click at [1285, 34] on button "0 product assigned" at bounding box center [1312, 22] width 159 height 33
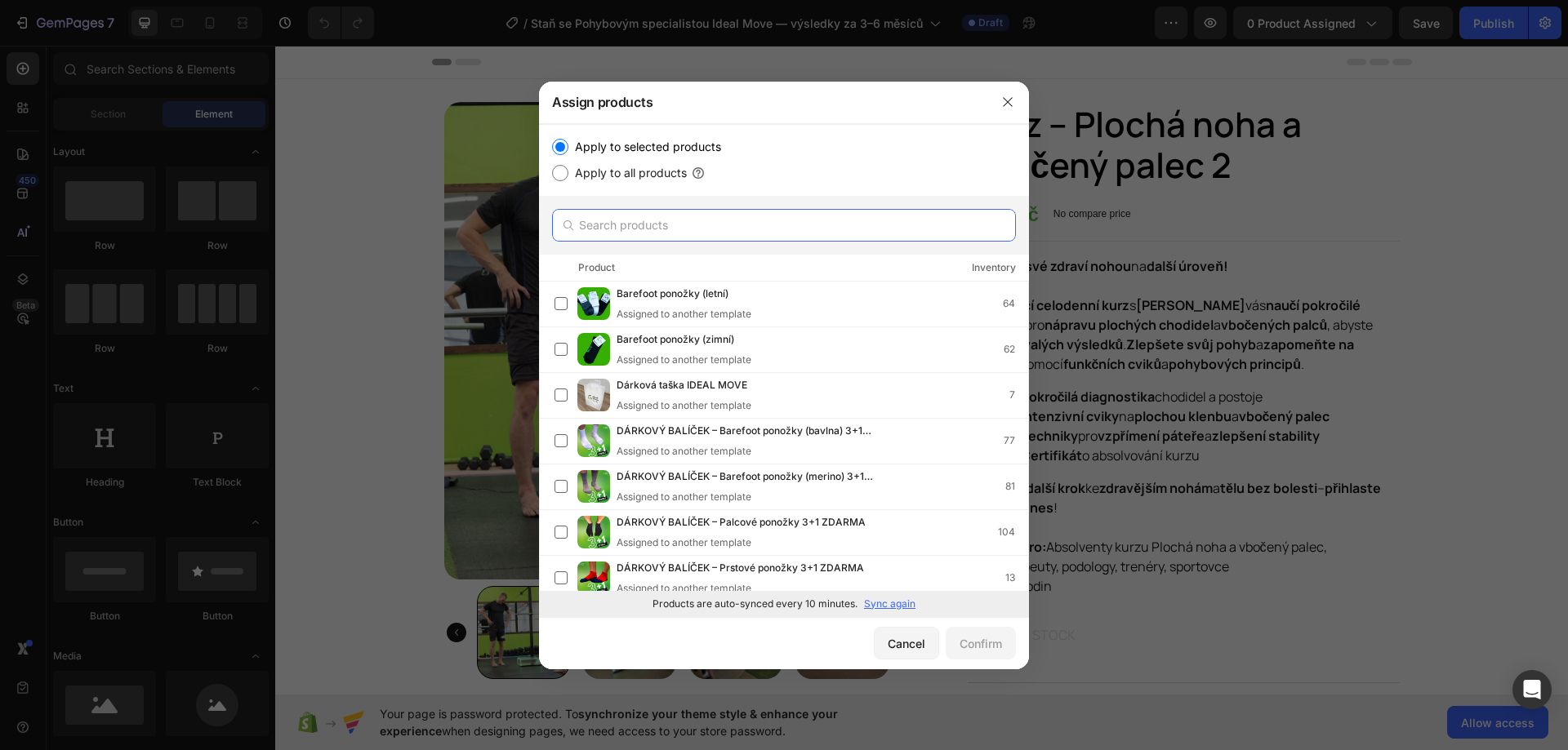
click at [737, 229] on input "text" at bounding box center [783, 225] width 464 height 33
paste input "Staň se Pohybovým specialistou Ideal Move — výsledky za 3–6 měsíců"
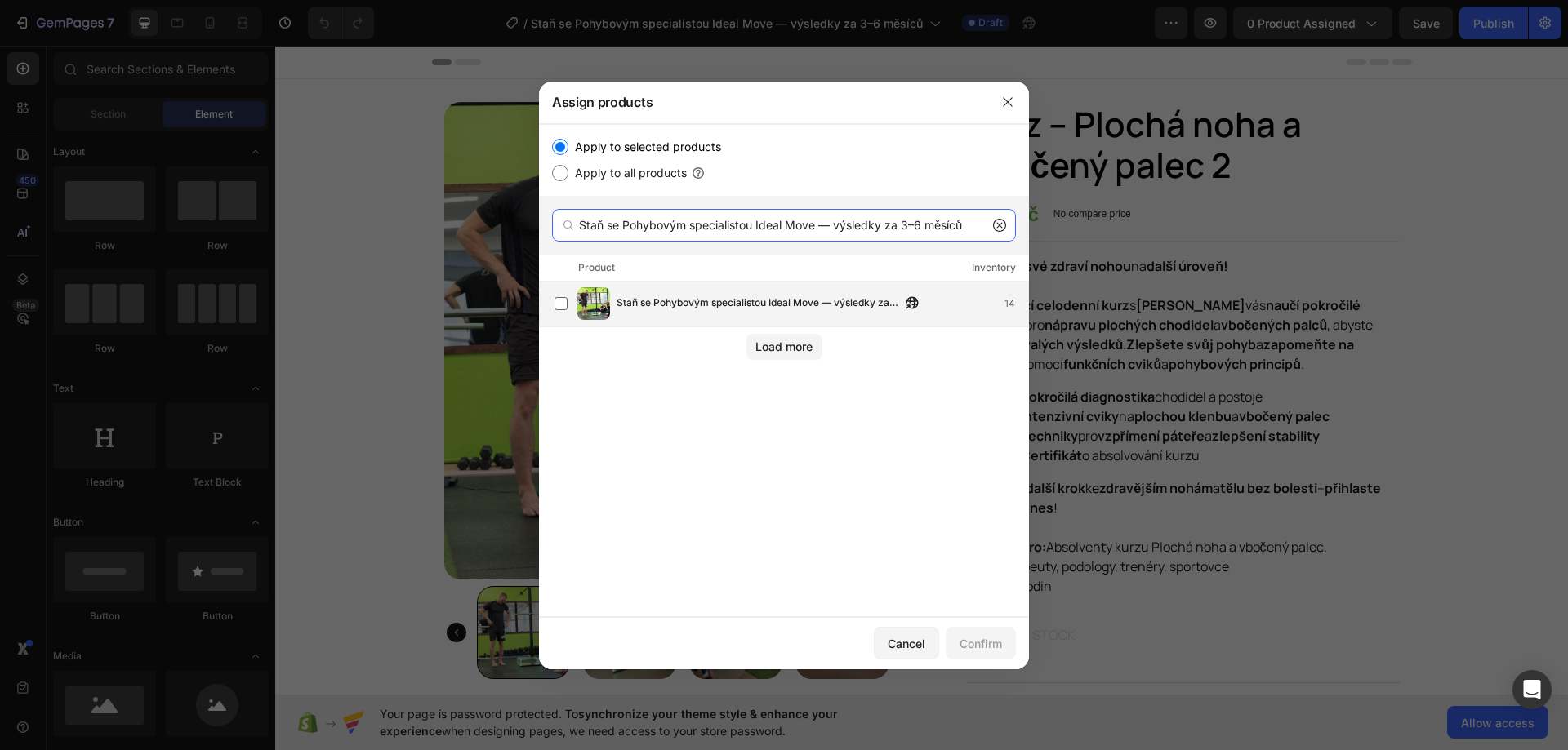
type input "Staň se Pohybovým specialistou Ideal Move — výsledky za 3–6 měsíců"
click at [947, 315] on div "Staň se Pohybovým specialistou Ideal Move — výsledky za 3–6 měsíců 14" at bounding box center [791, 304] width 473 height 33
click at [977, 650] on div "Confirm" at bounding box center [981, 642] width 42 height 17
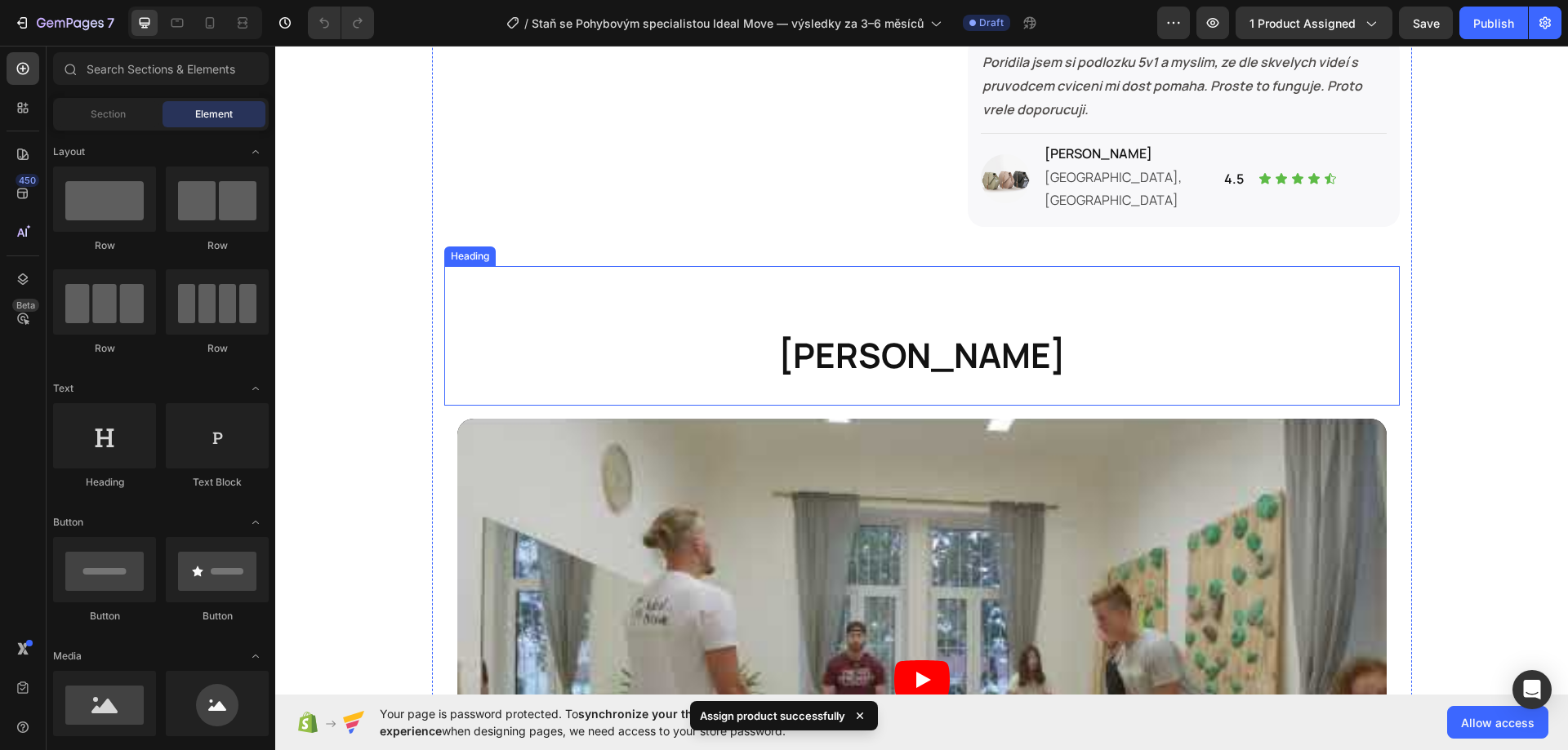
scroll to position [1306, 0]
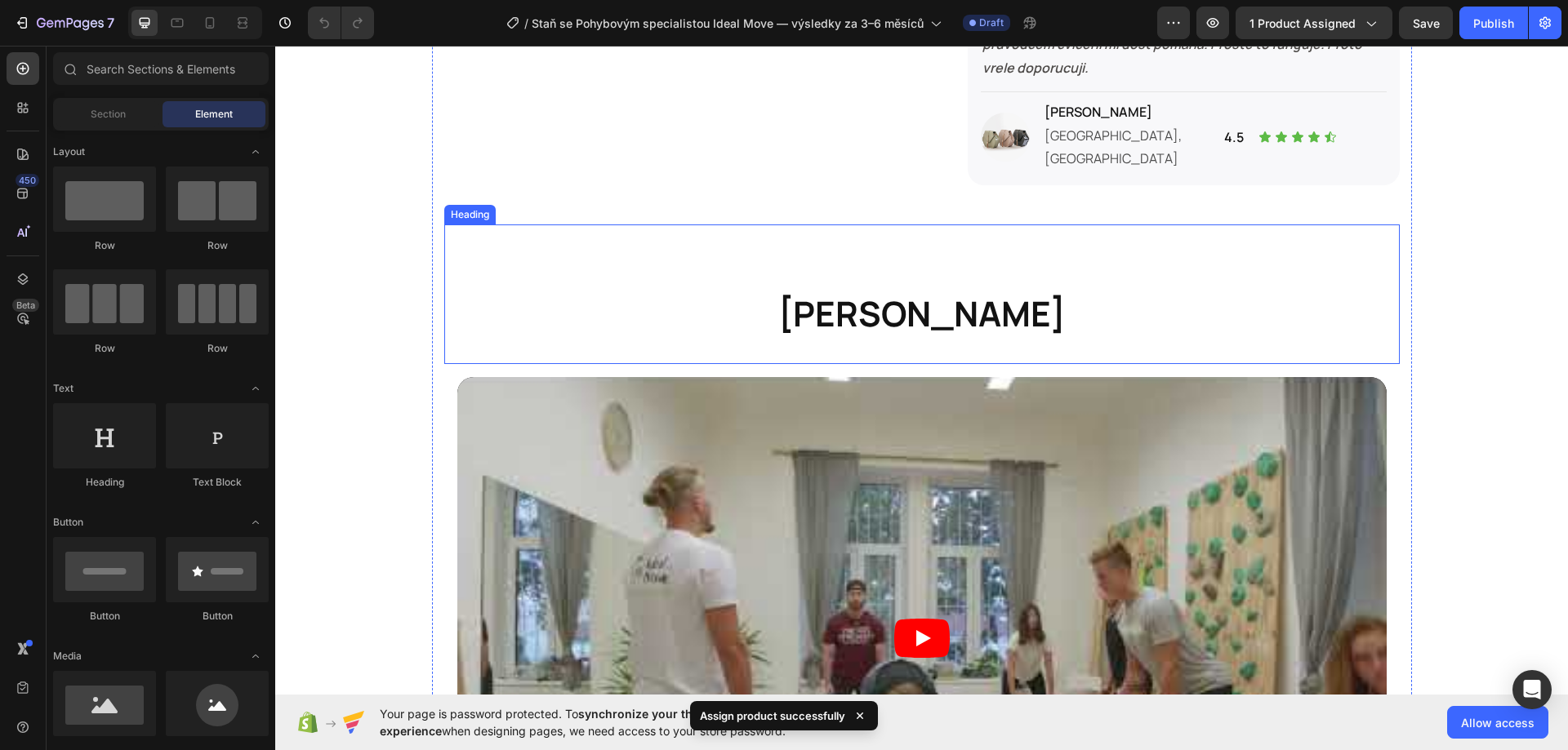
click at [1298, 305] on h2 "[PERSON_NAME]" at bounding box center [922, 313] width 955 height 49
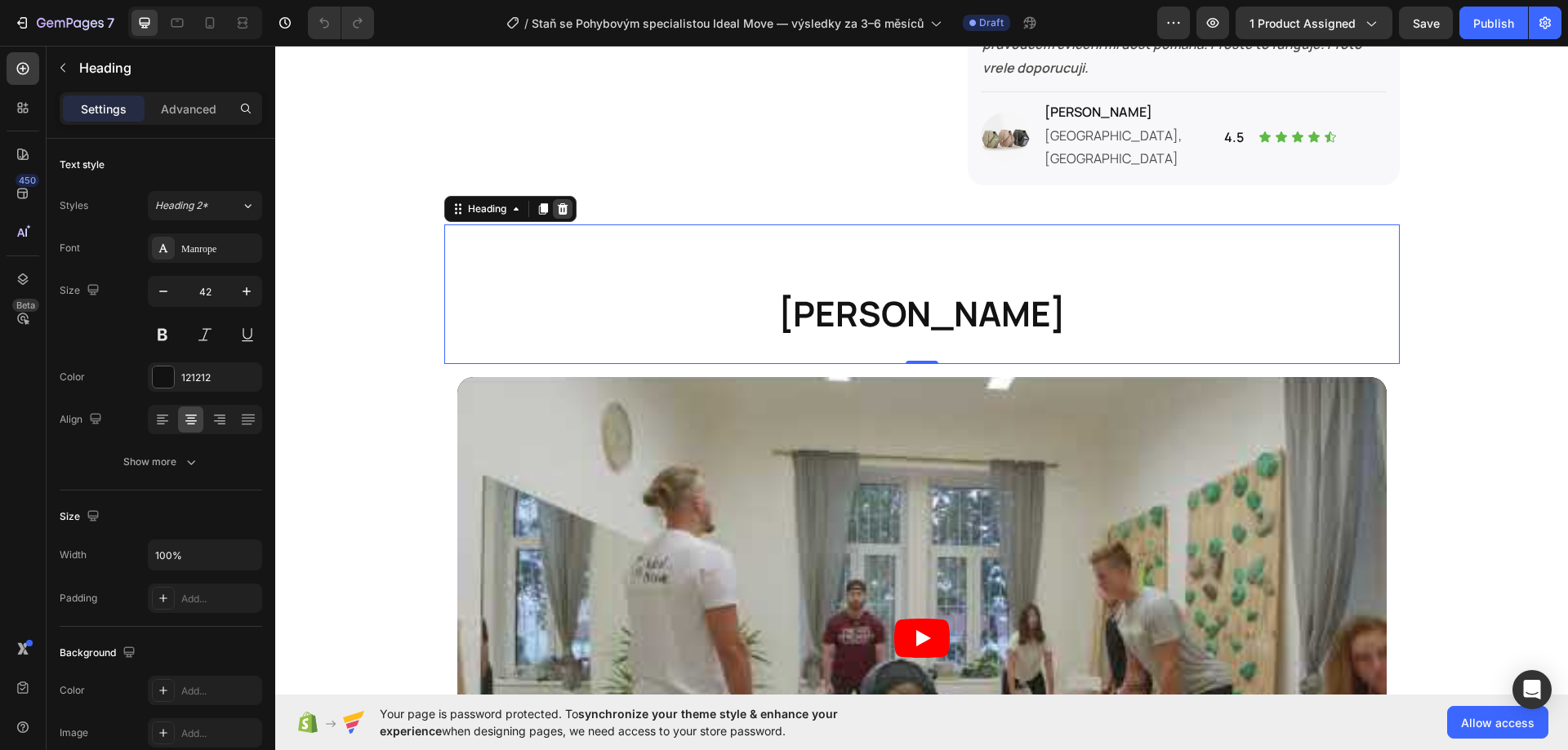
click at [557, 203] on icon at bounding box center [562, 208] width 11 height 11
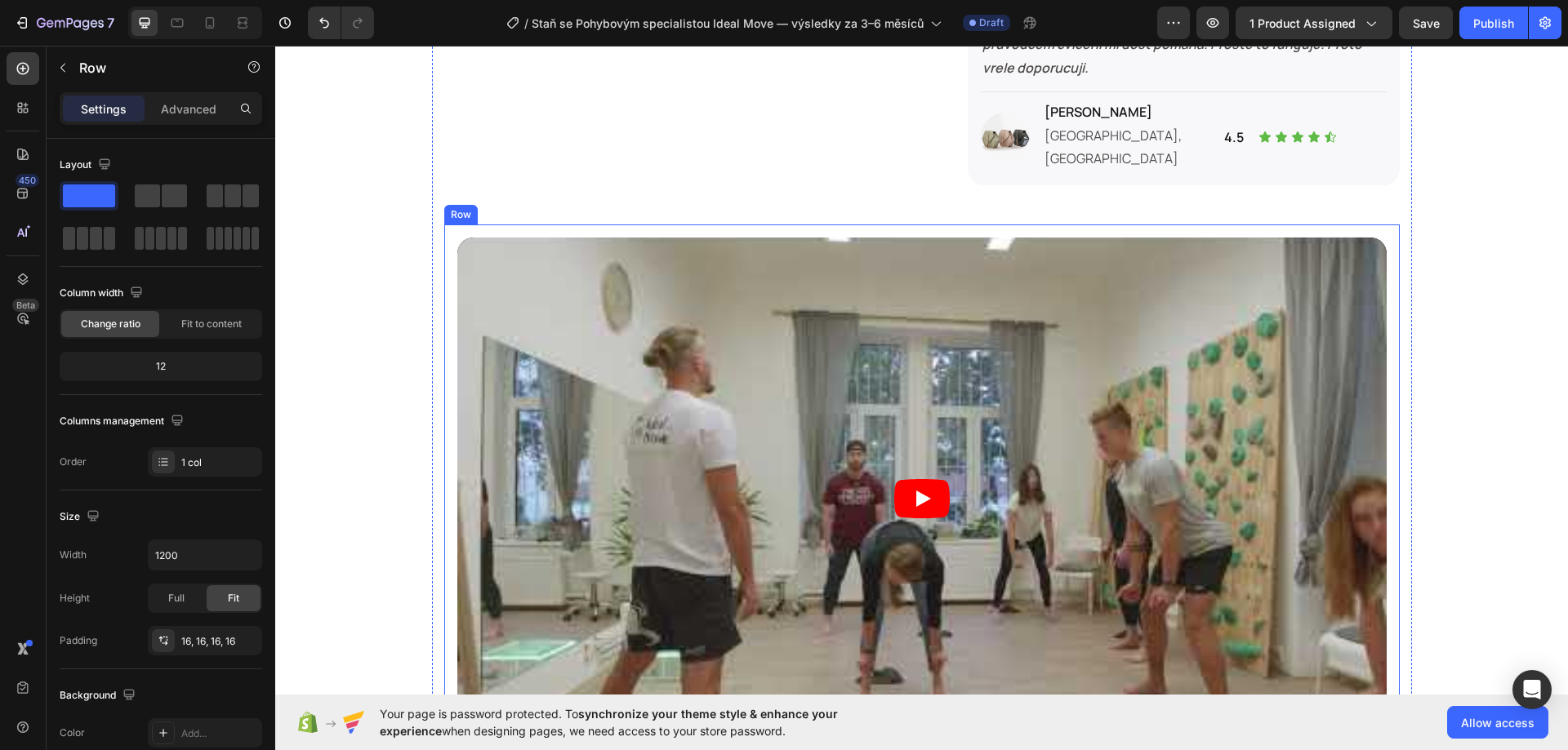
click at [450, 224] on div "Video Row" at bounding box center [922, 498] width 955 height 548
click at [539, 203] on icon at bounding box center [544, 208] width 11 height 11
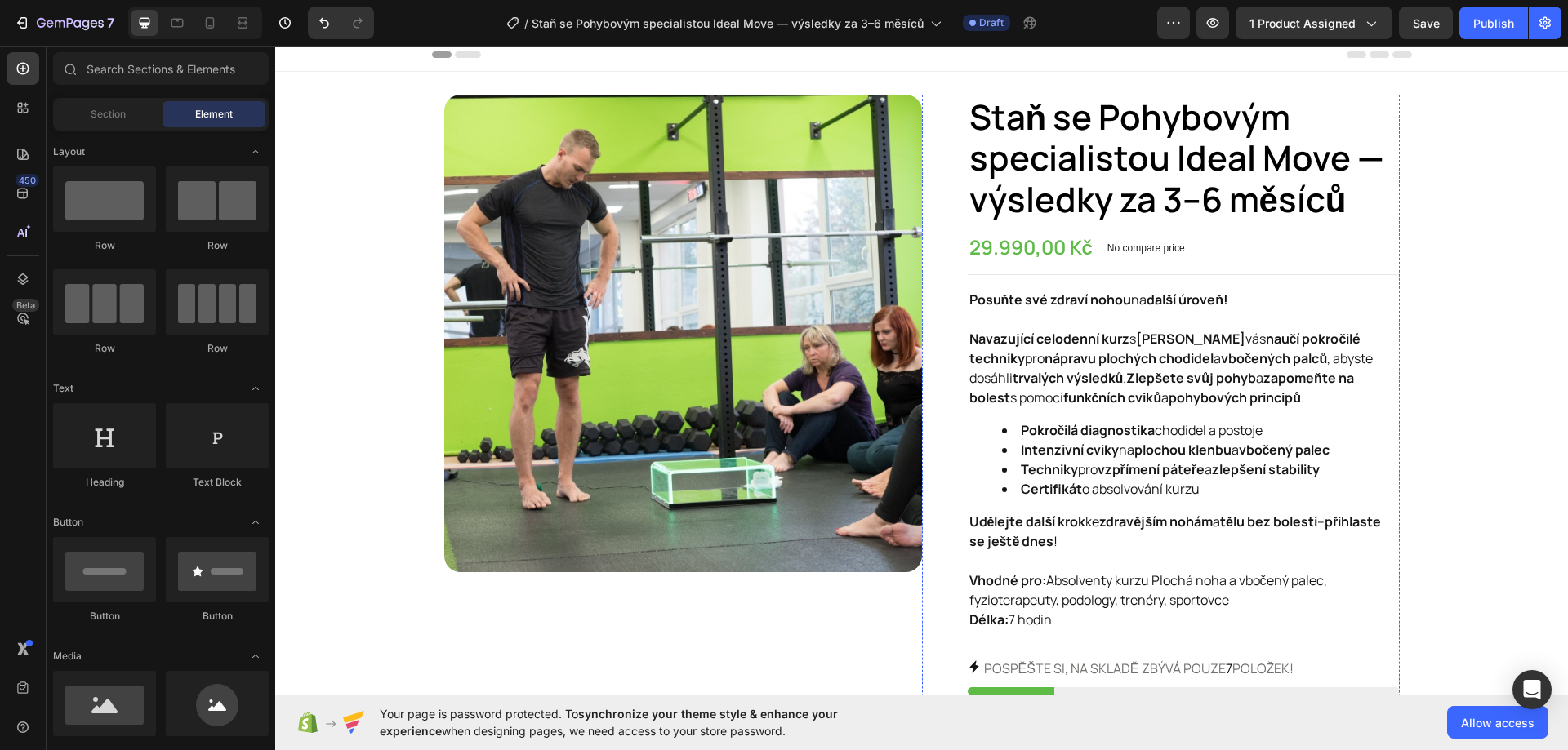
scroll to position [0, 0]
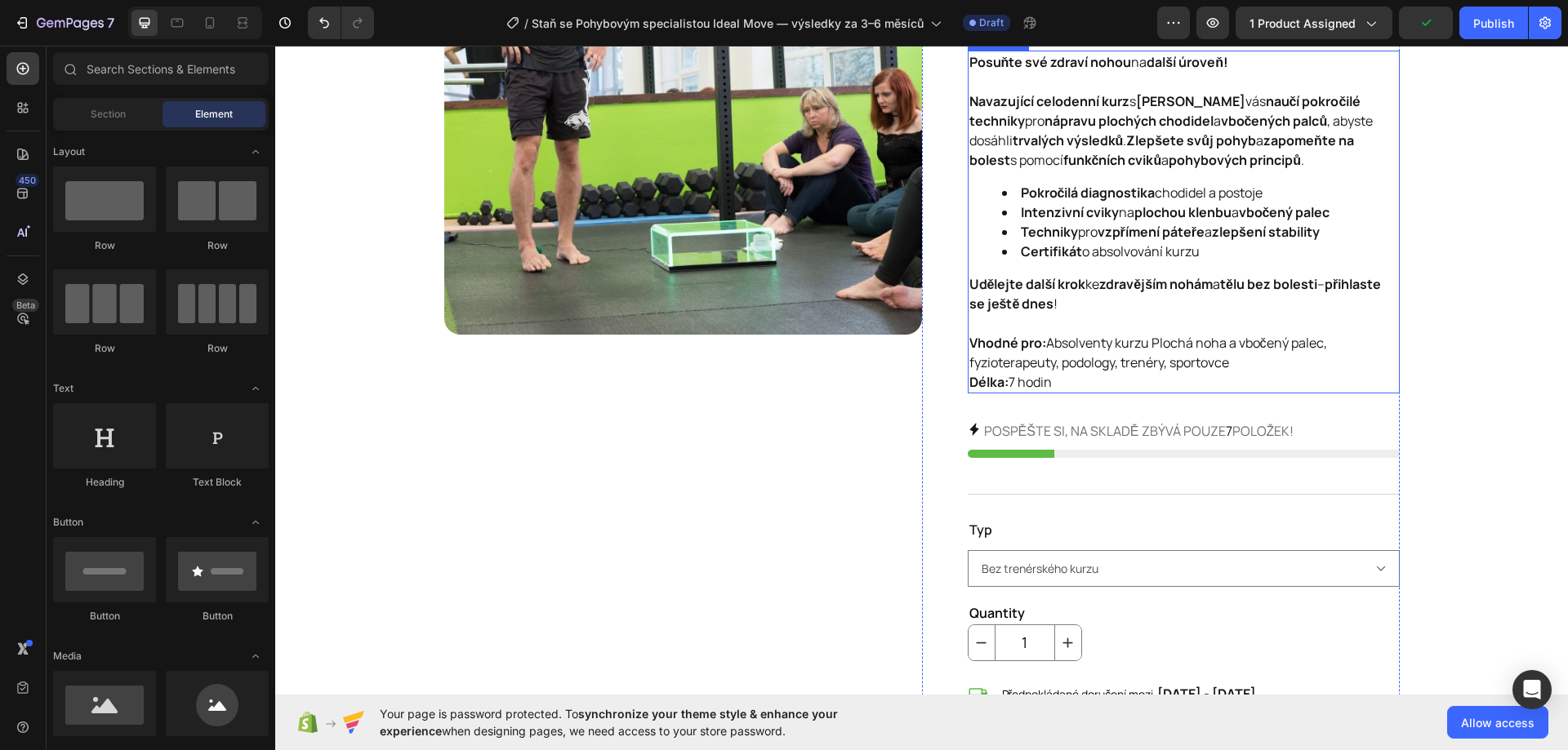
click at [1096, 334] on p "Vhodné pro: Absolventy kurzu Plochá noha a vbočený palec, fyzioterapeuty, podol…" at bounding box center [1183, 362] width 428 height 59
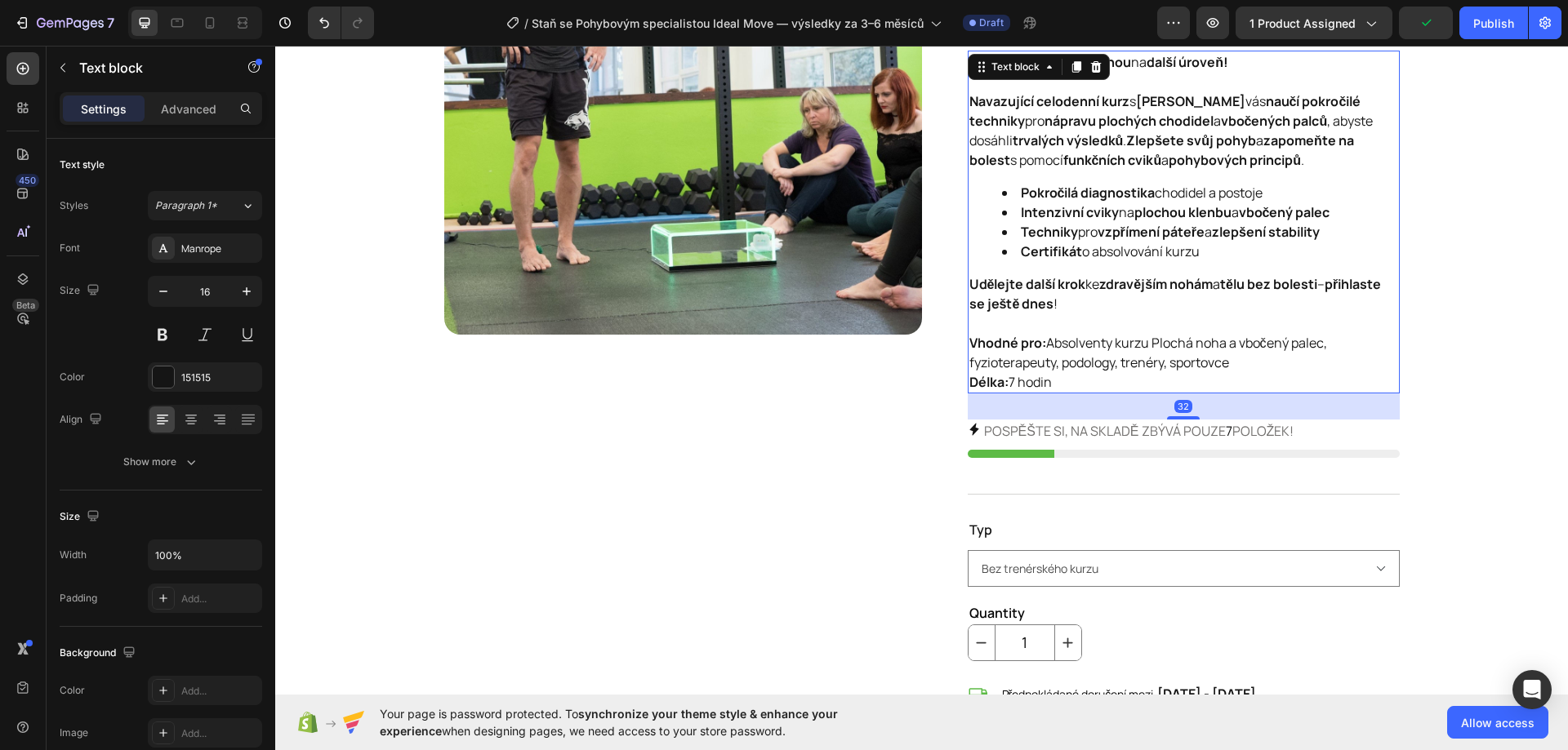
click at [1055, 374] on p "Vhodné pro: Absolventy kurzu Plochá noha a vbočený palec, fyzioterapeuty, podol…" at bounding box center [1183, 362] width 428 height 59
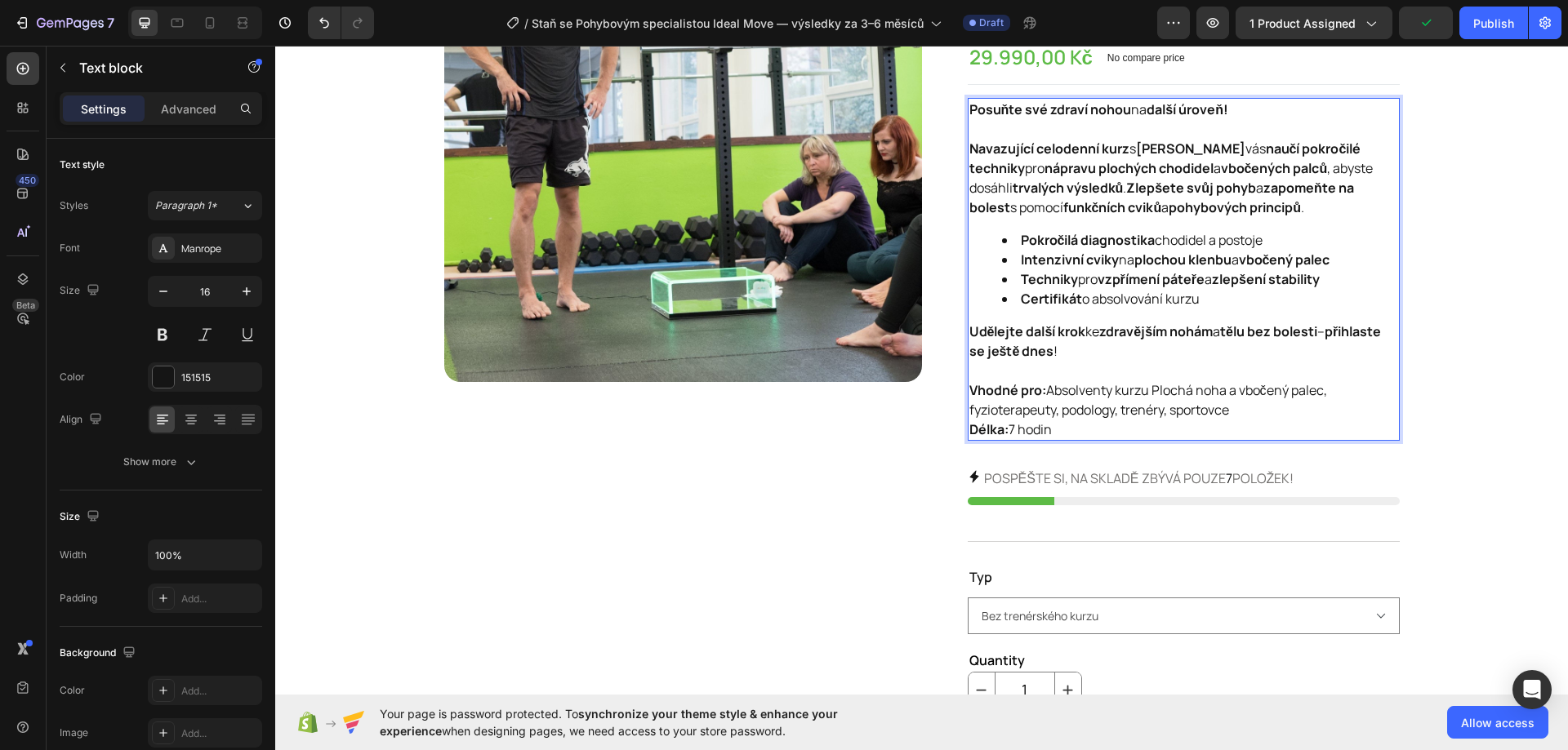
scroll to position [163, 0]
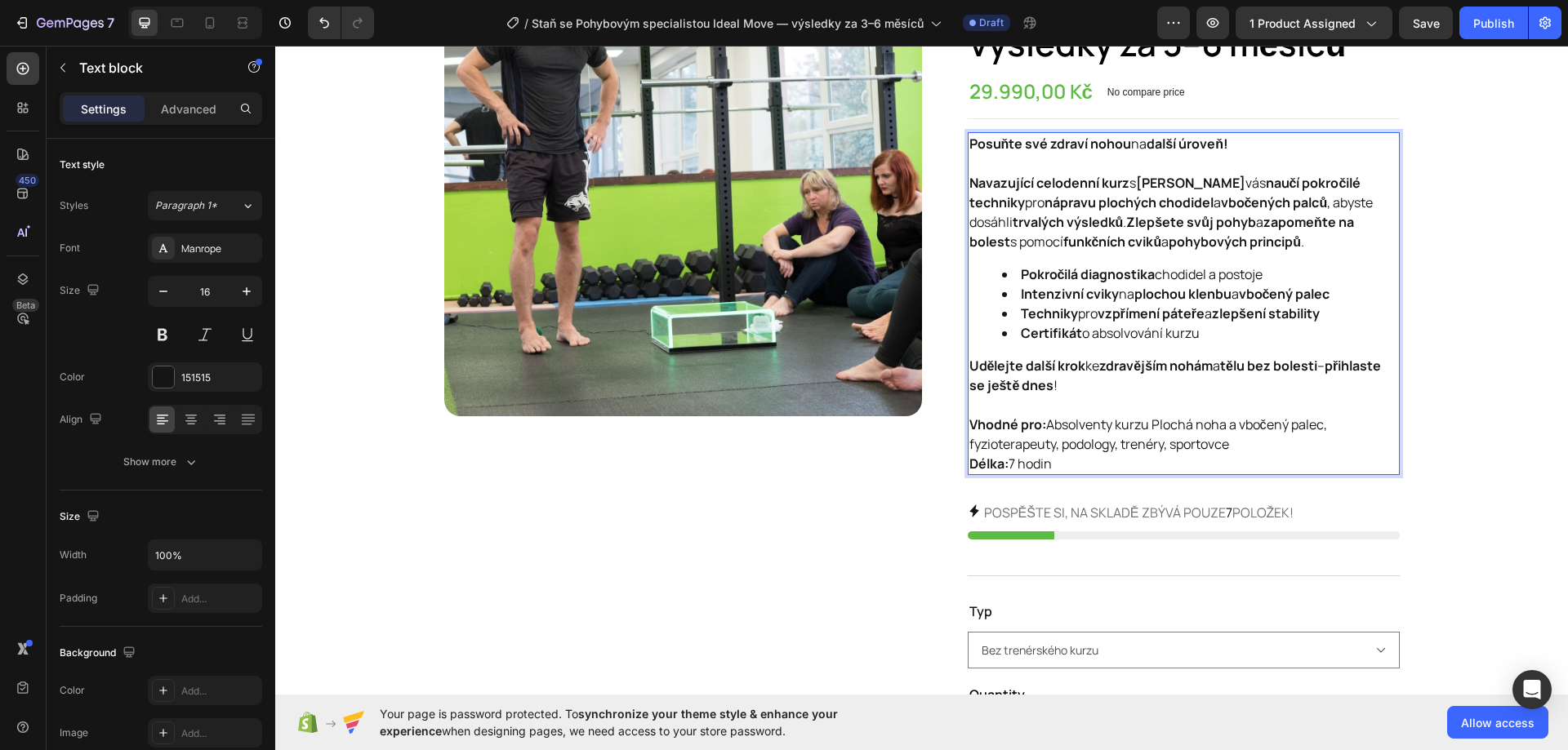
drag, startPoint x: 1051, startPoint y: 461, endPoint x: 962, endPoint y: 146, distance: 327.3
click at [968, 146] on div "Posuňte své zdraví nohou na další úroveň! Navazující celodenní kurz s [PERSON_N…" at bounding box center [1183, 304] width 432 height 342
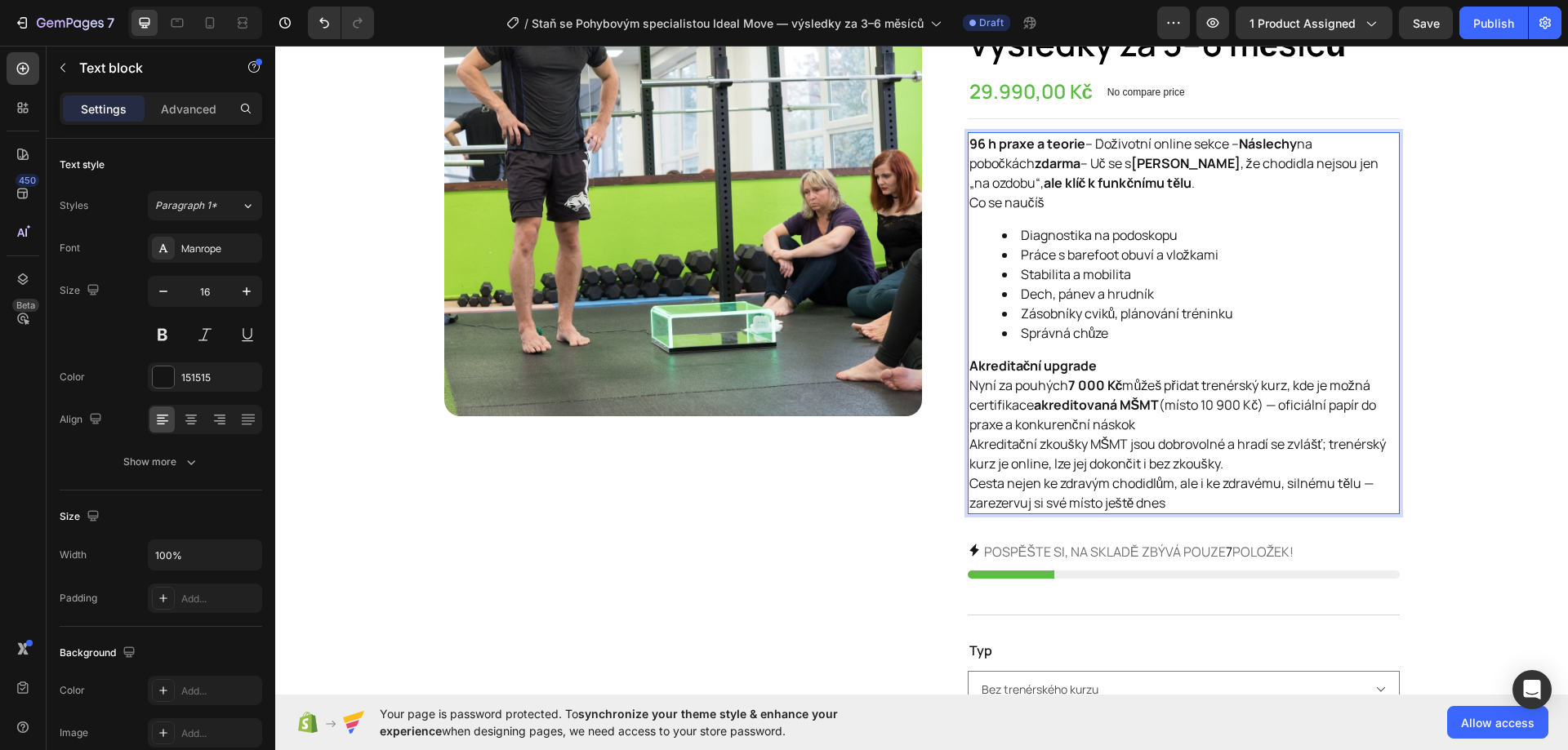
click at [1261, 179] on p "96 h praxe a teorie – Doživotní online sekce – Náslechy na pobočkách zdarma – U…" at bounding box center [1183, 163] width 428 height 59
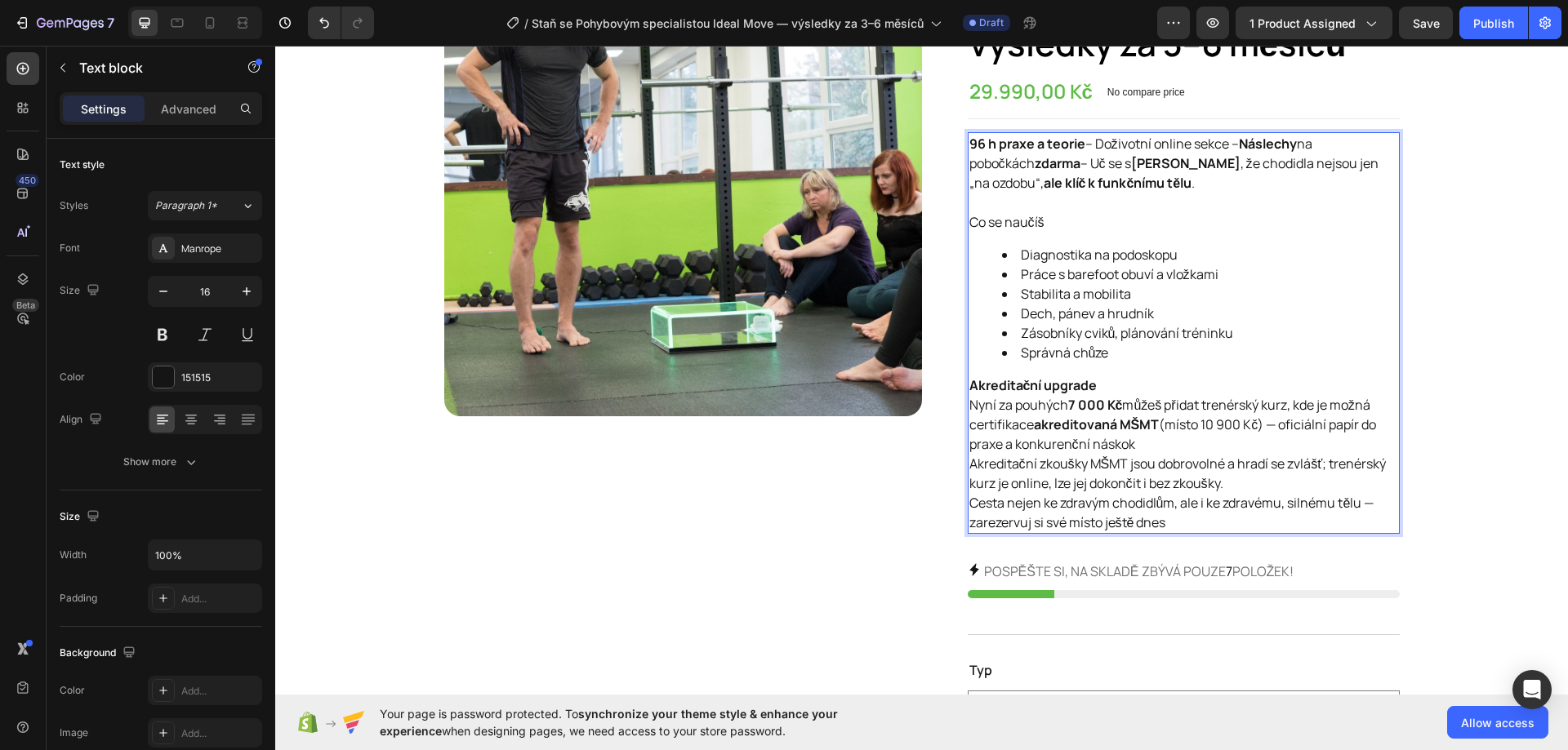
click at [1157, 392] on p "Akreditační upgrade Nyní za pouhých 7 000 Kč můžeš přidat trenérský kurz, kde j…" at bounding box center [1183, 414] width 428 height 79
click at [1176, 446] on p "Akreditační upgrade Nyní za pouhých 7 000 Kč můžeš přidat trenérský kurz, kde j…" at bounding box center [1183, 414] width 428 height 79
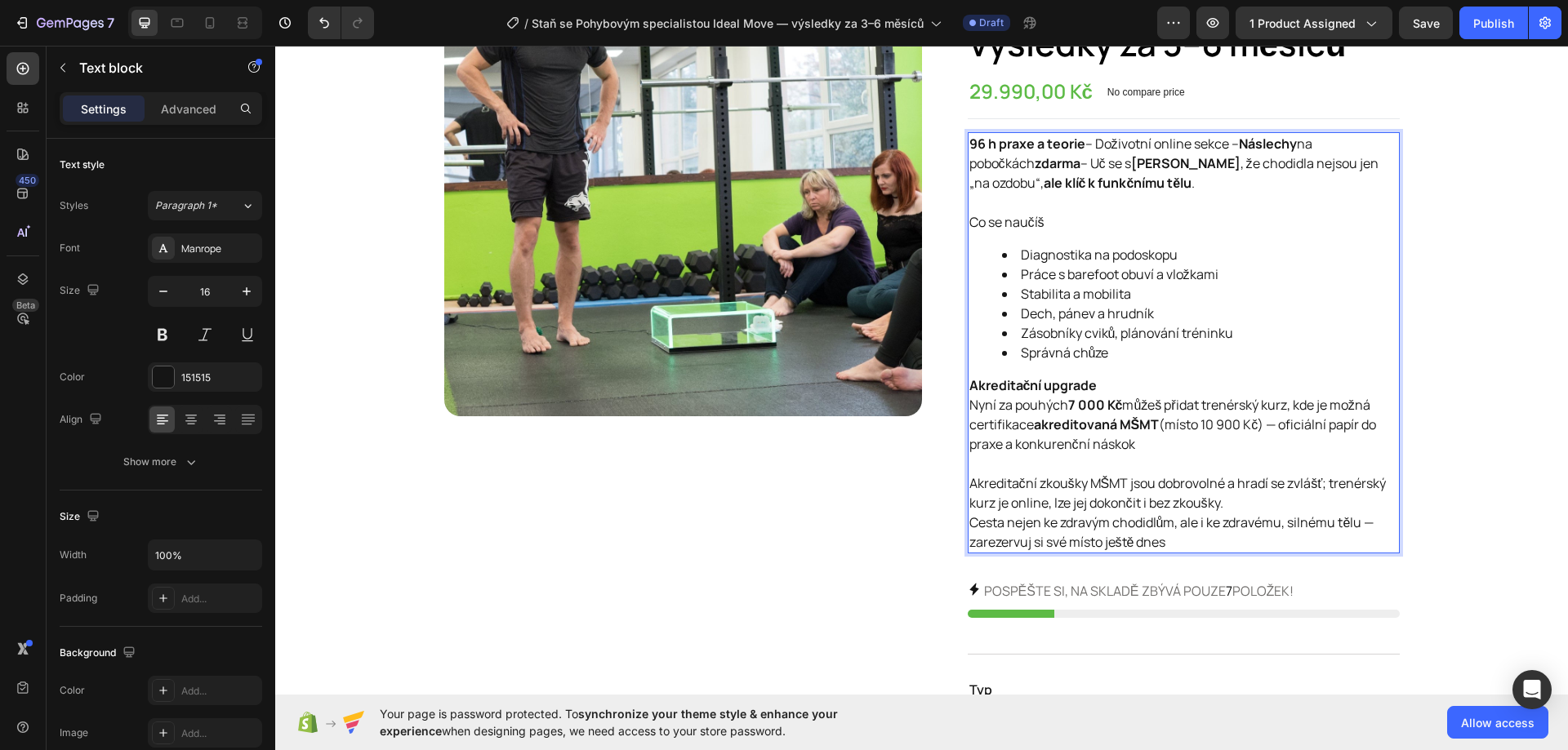
click at [1242, 507] on p "Akreditační zkoušky MŠMT jsou dobrovolné a hradí se zvlášť; trenérský kurz je o…" at bounding box center [1183, 492] width 428 height 39
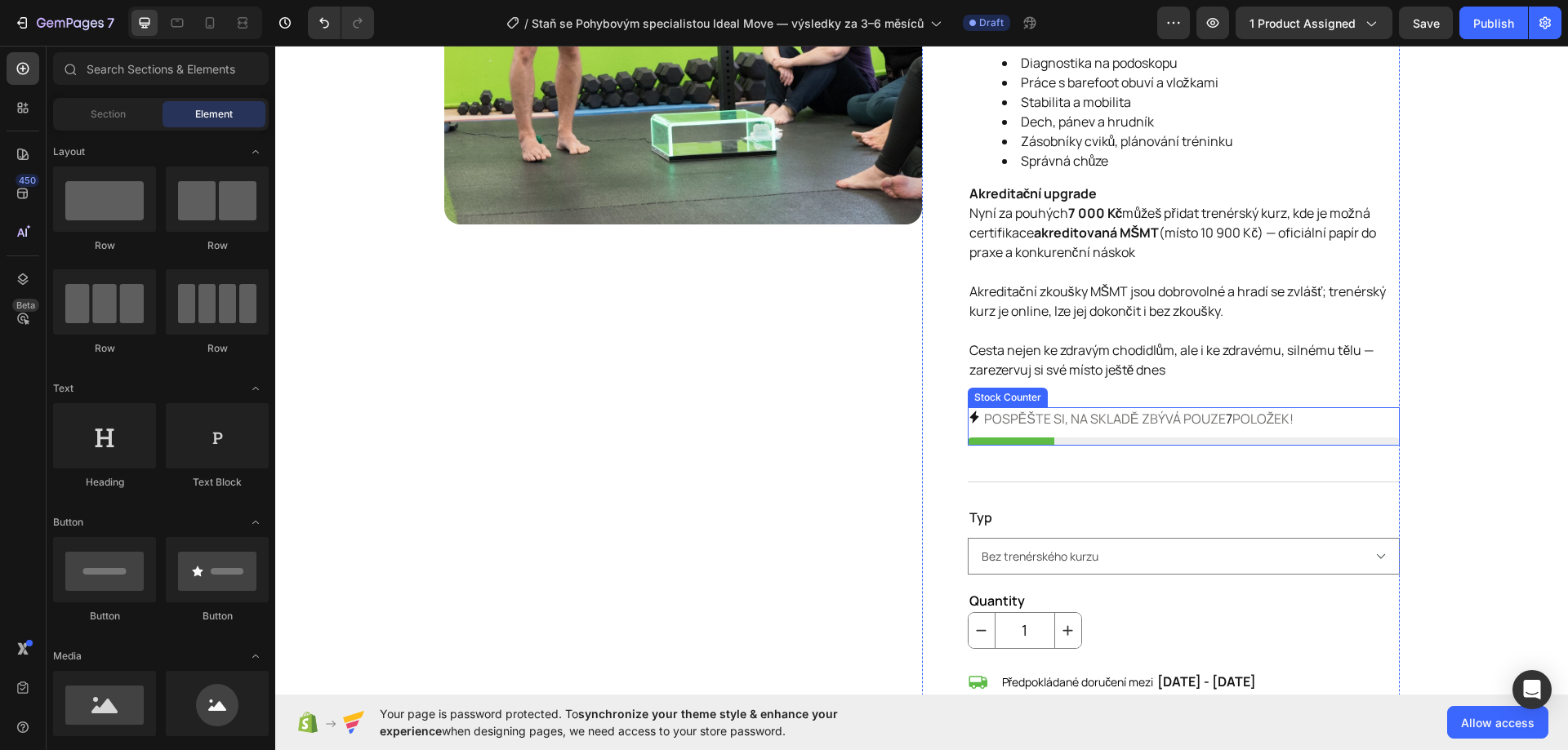
scroll to position [408, 0]
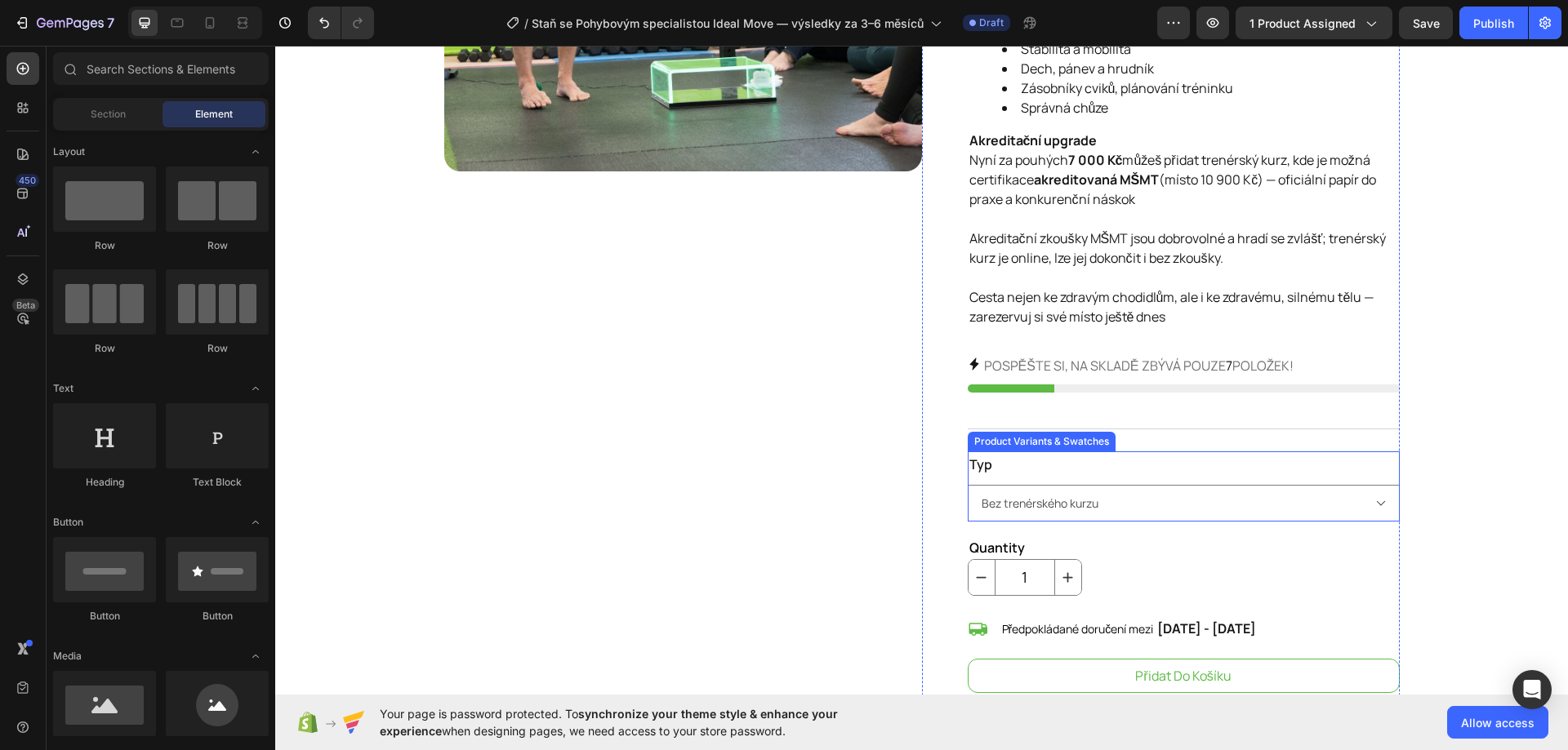
click at [1137, 474] on div "Typ Bez trenérského kurzu S trenérským kurzem" at bounding box center [1183, 486] width 432 height 71
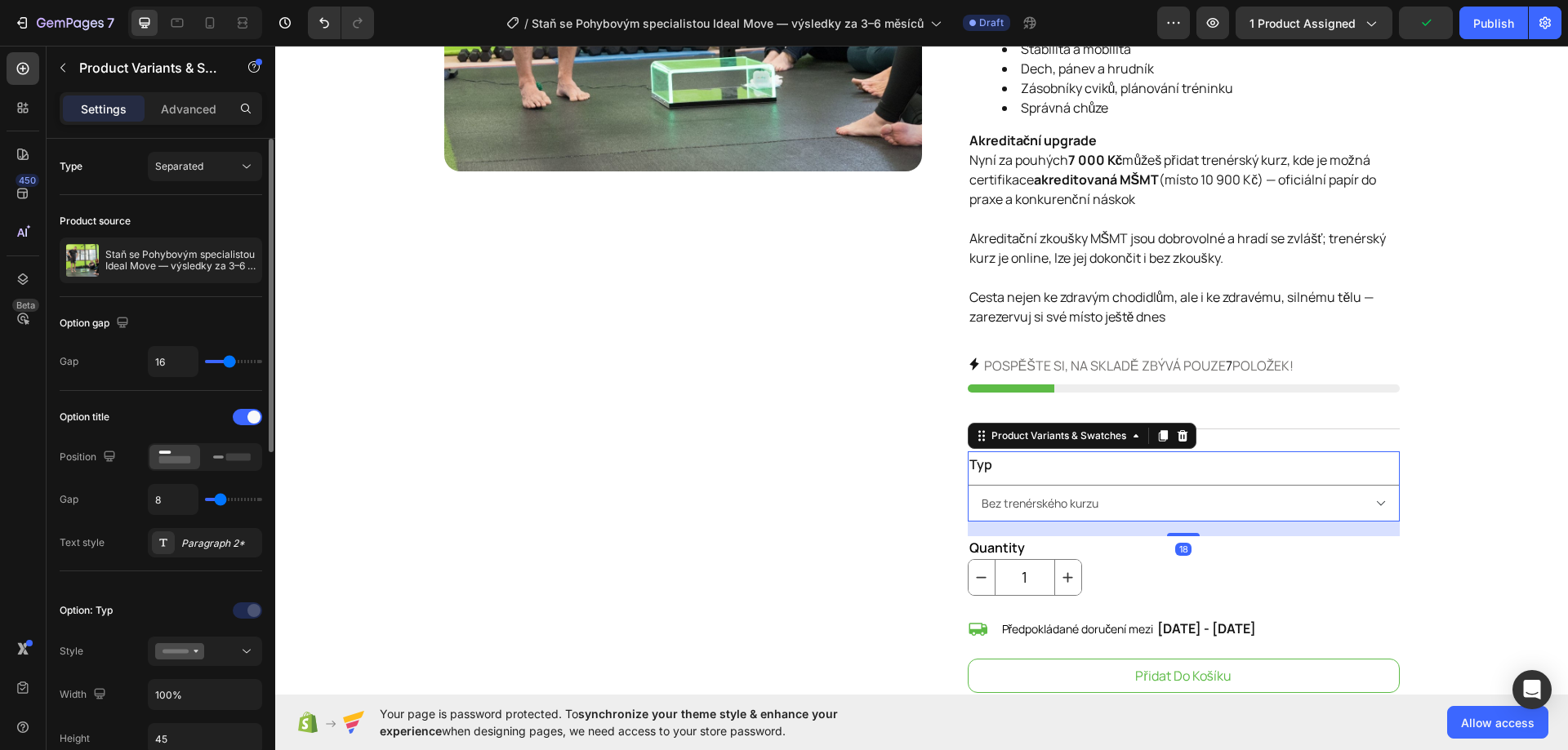
scroll to position [326, 0]
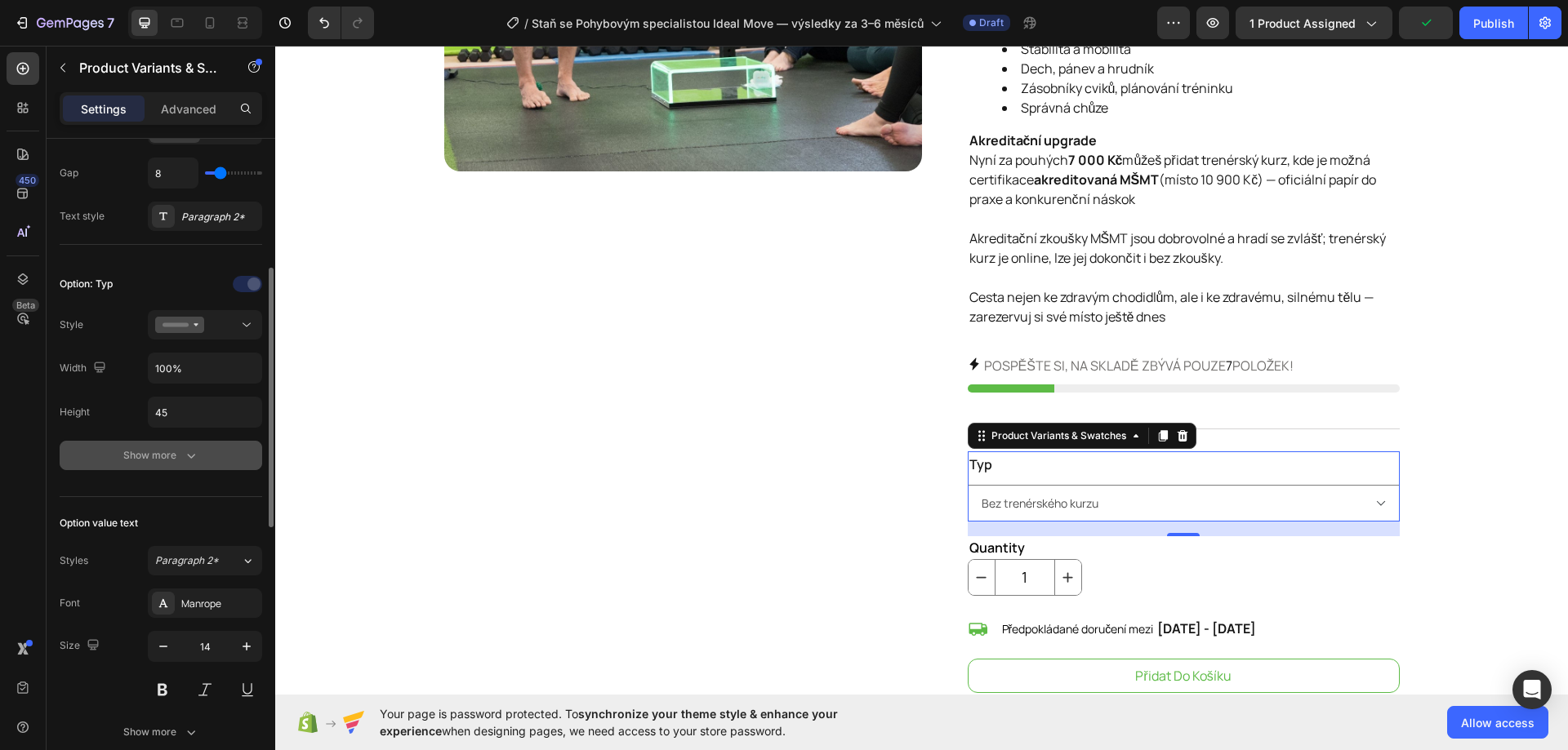
click at [176, 455] on div "Show more" at bounding box center [162, 455] width 76 height 16
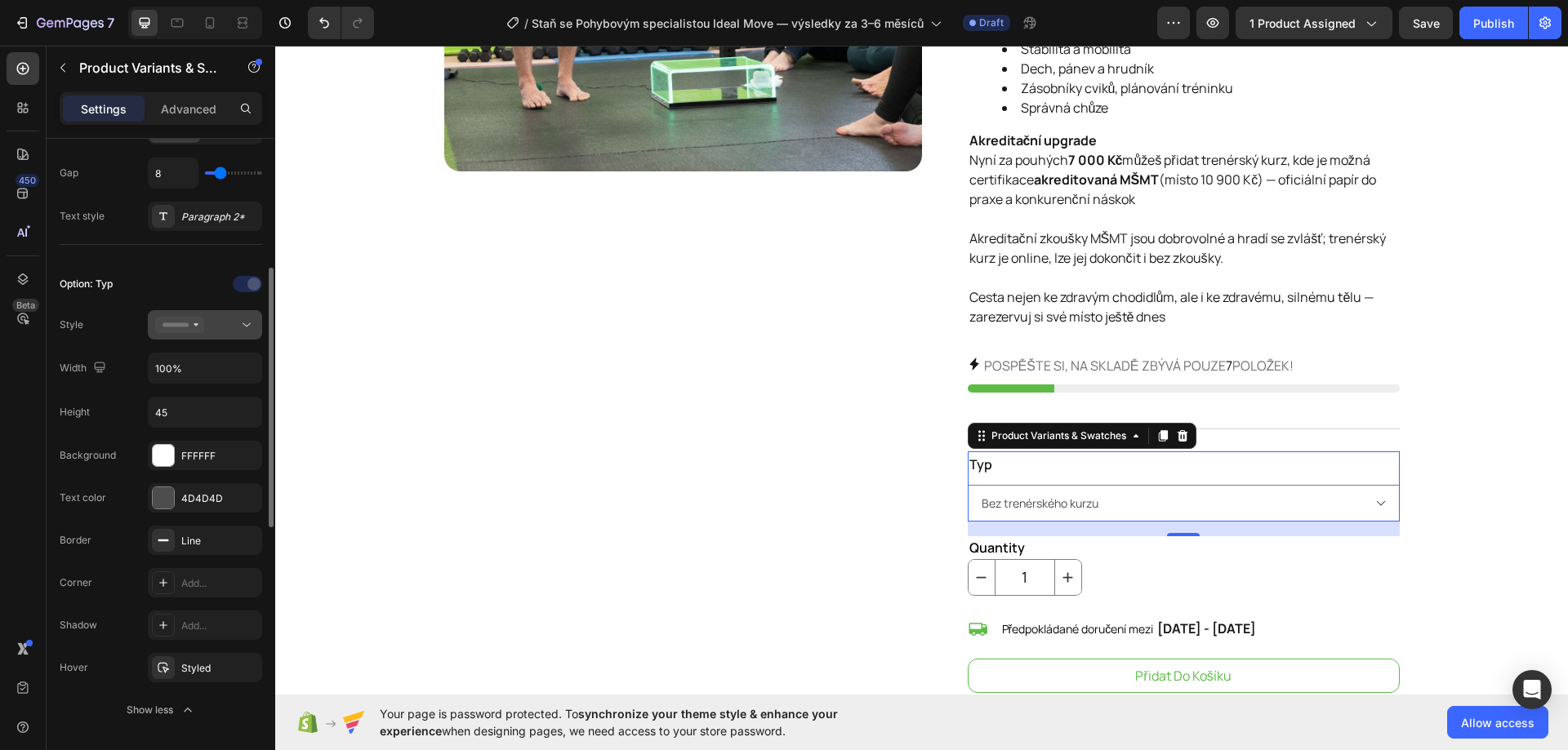
click at [200, 311] on button at bounding box center [204, 324] width 114 height 29
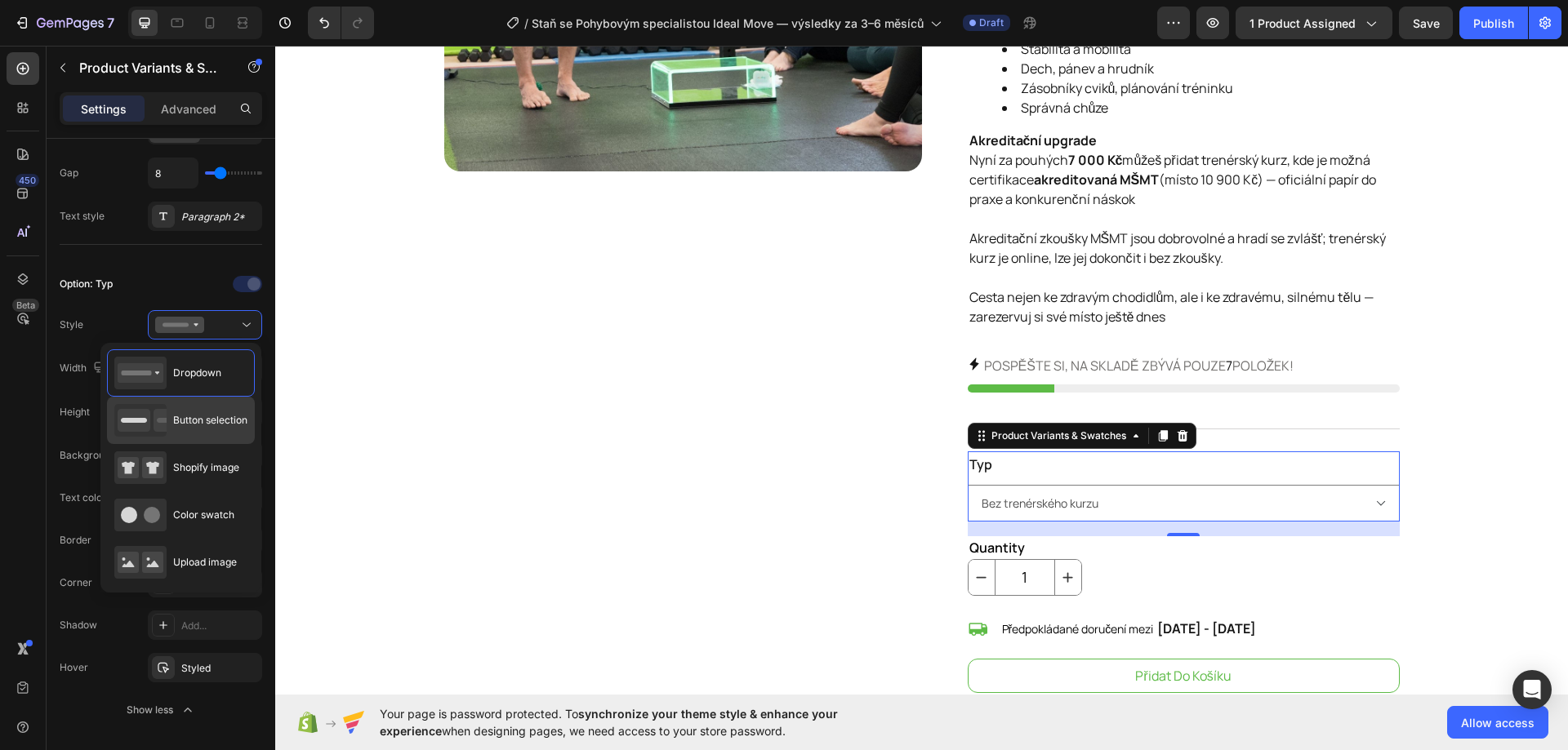
click at [190, 429] on div "Button selection" at bounding box center [180, 420] width 133 height 33
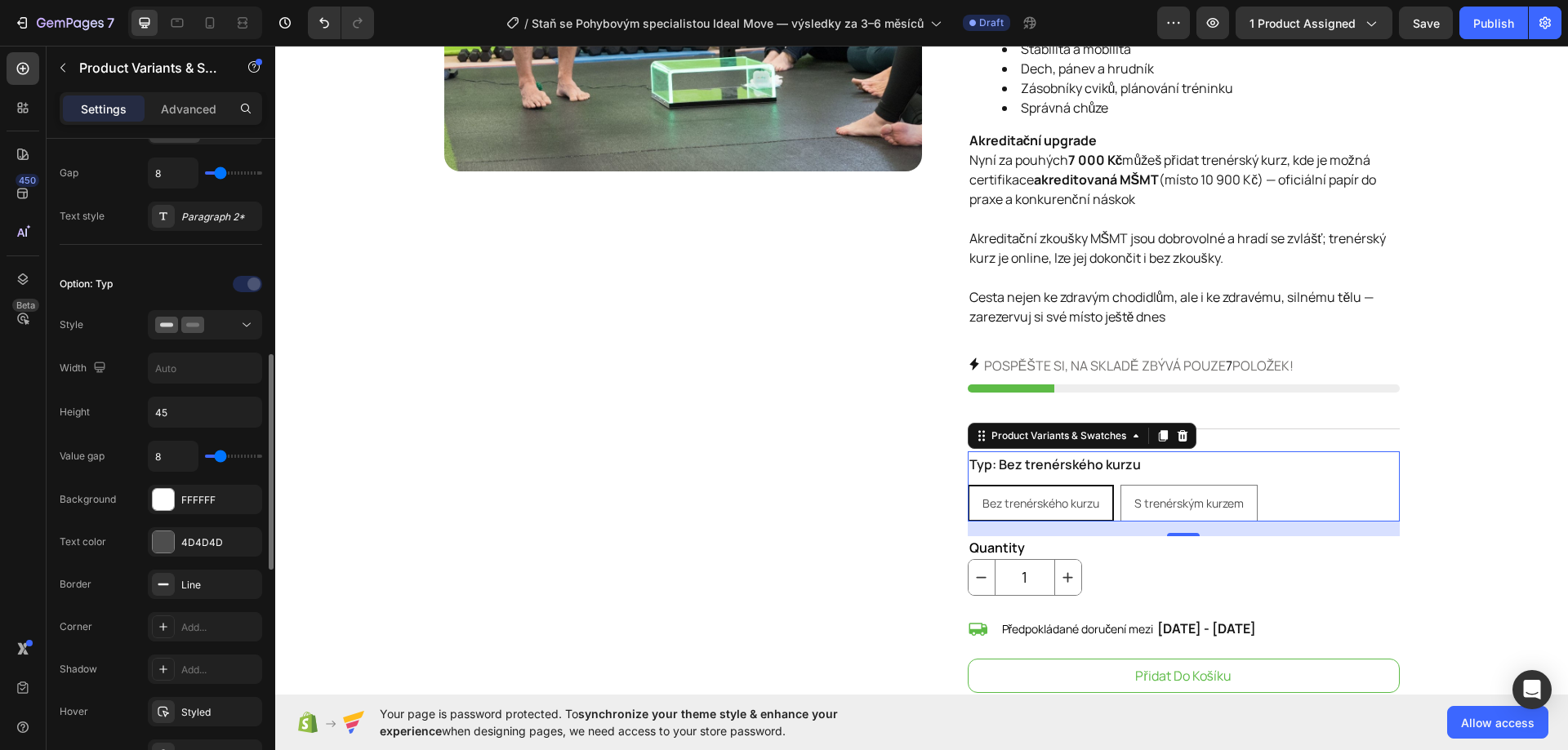
scroll to position [490, 0]
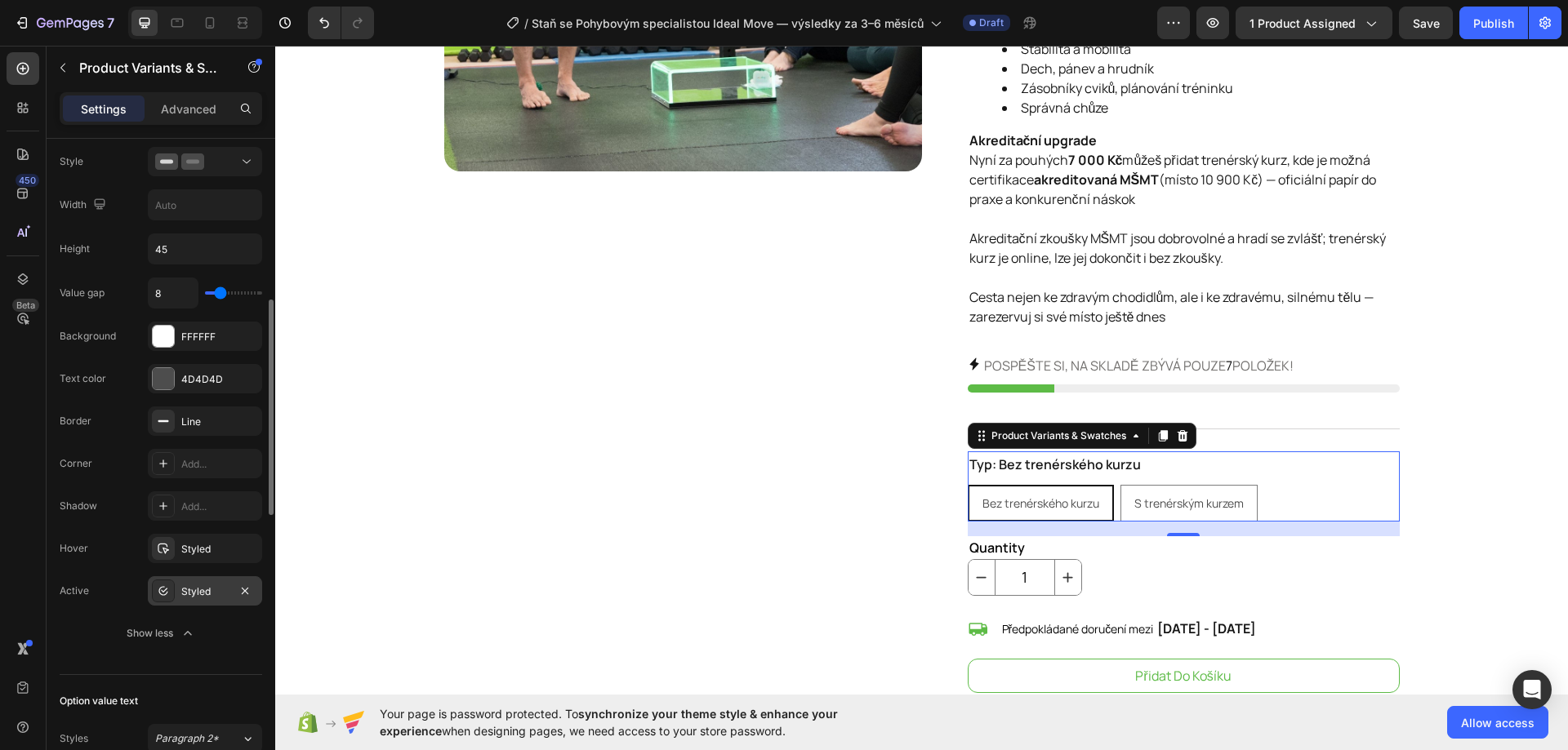
click at [215, 602] on div "Styled" at bounding box center [204, 590] width 114 height 29
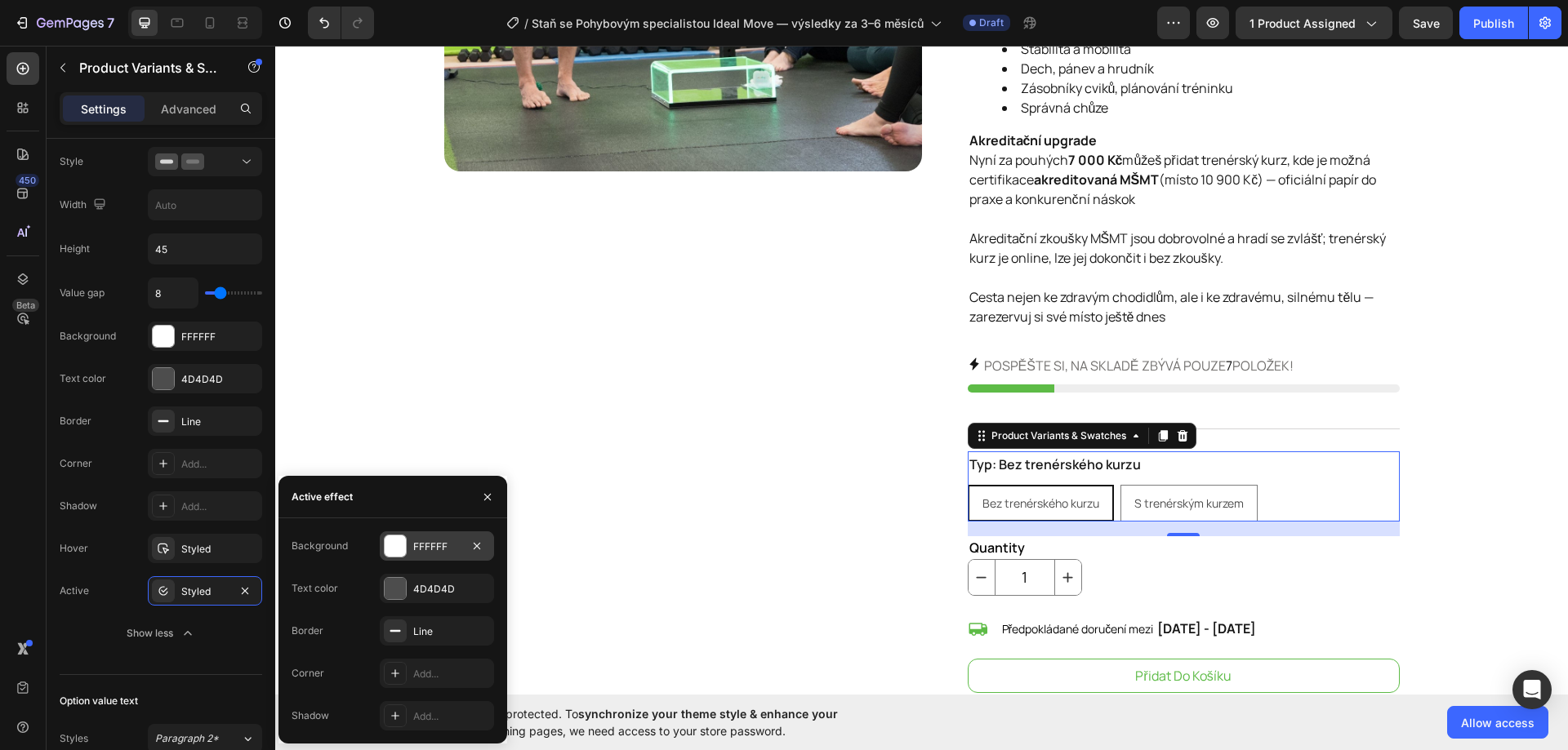
click at [422, 547] on div "FFFFFF" at bounding box center [437, 546] width 48 height 15
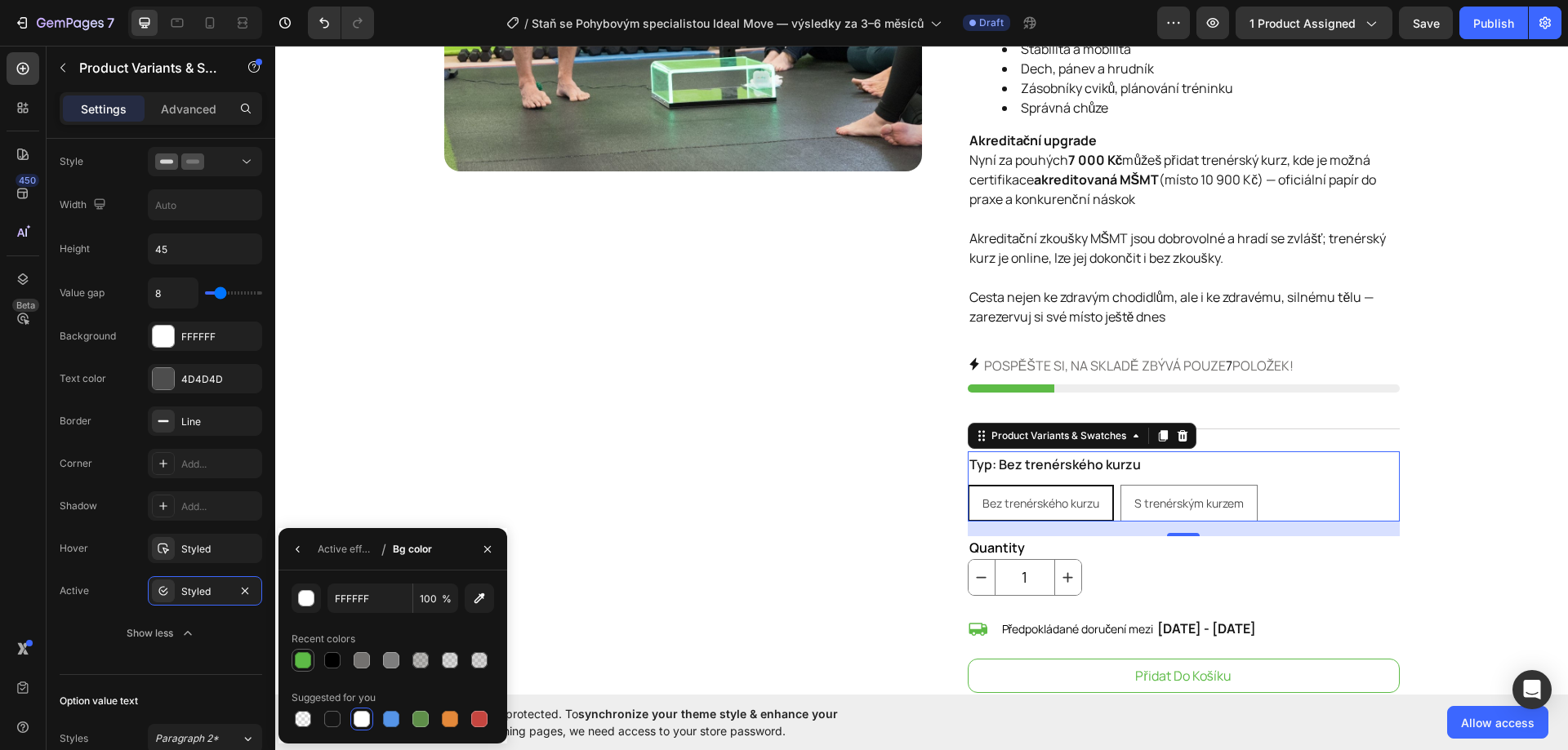
click at [301, 656] on div at bounding box center [303, 660] width 16 height 16
type input "5DBB46"
click at [342, 556] on div "Active effect" at bounding box center [346, 549] width 57 height 15
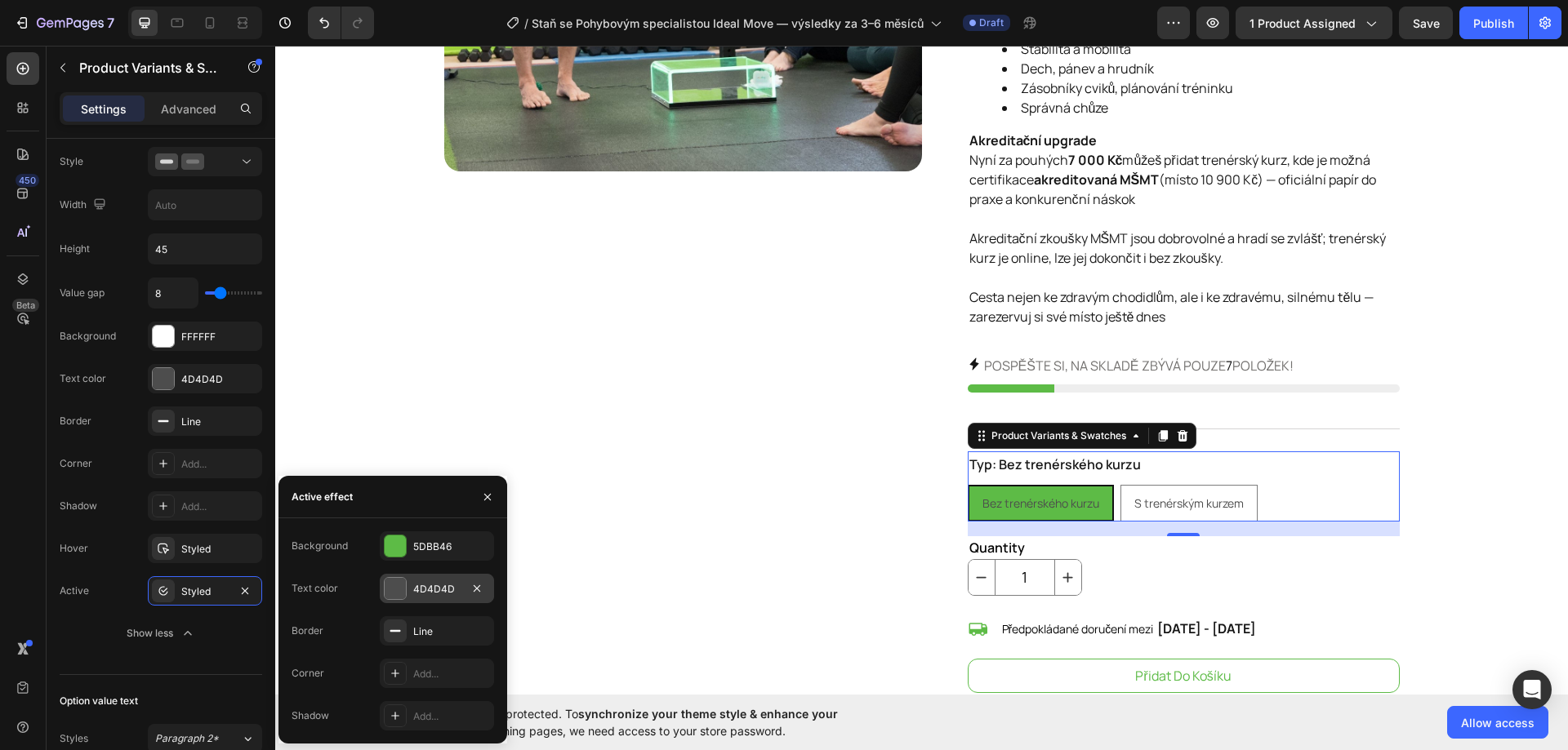
click at [438, 586] on div "4D4D4D" at bounding box center [437, 589] width 48 height 15
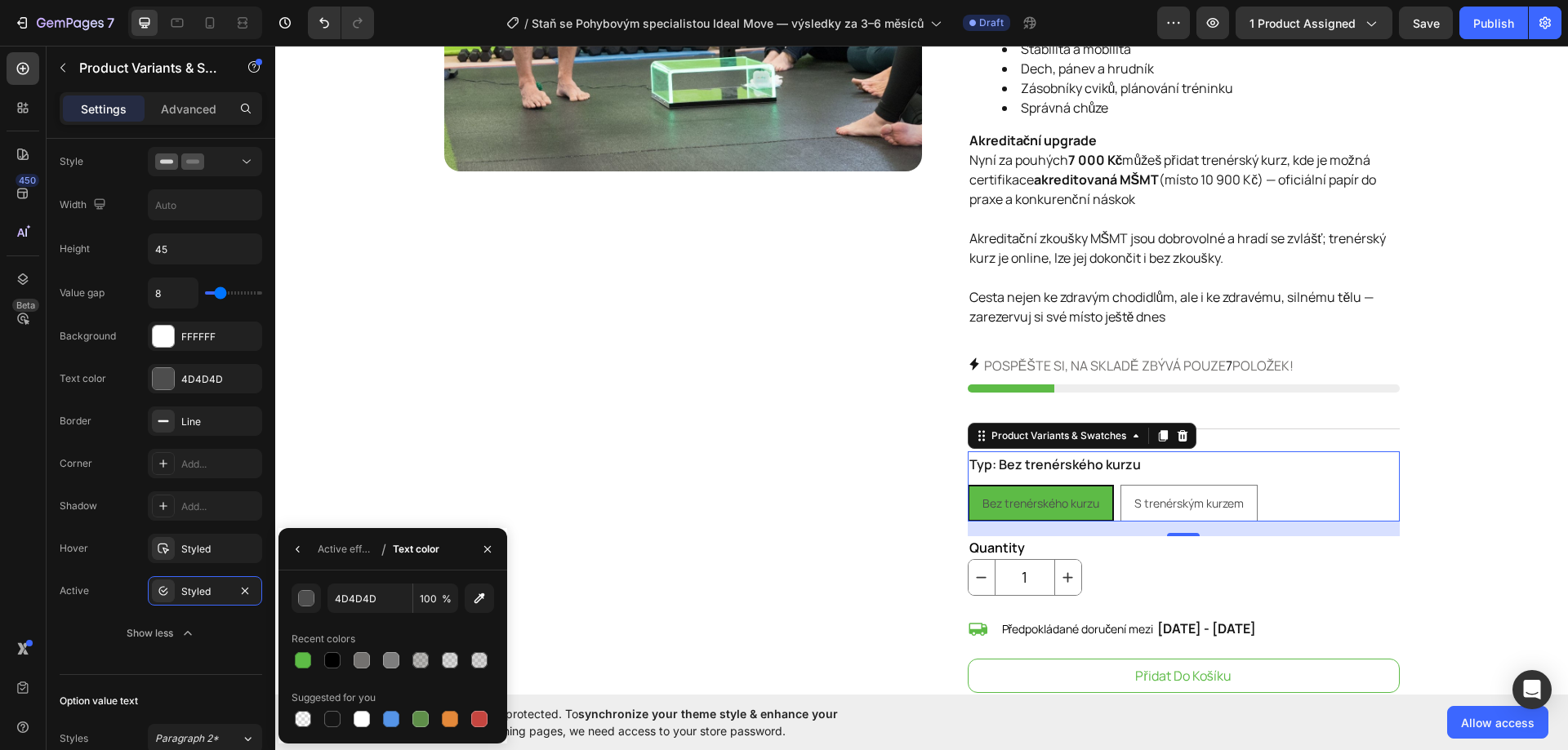
click at [364, 710] on div at bounding box center [362, 719] width 19 height 19
type input "FFFFFF"
click at [342, 552] on div "Active effect" at bounding box center [346, 549] width 57 height 15
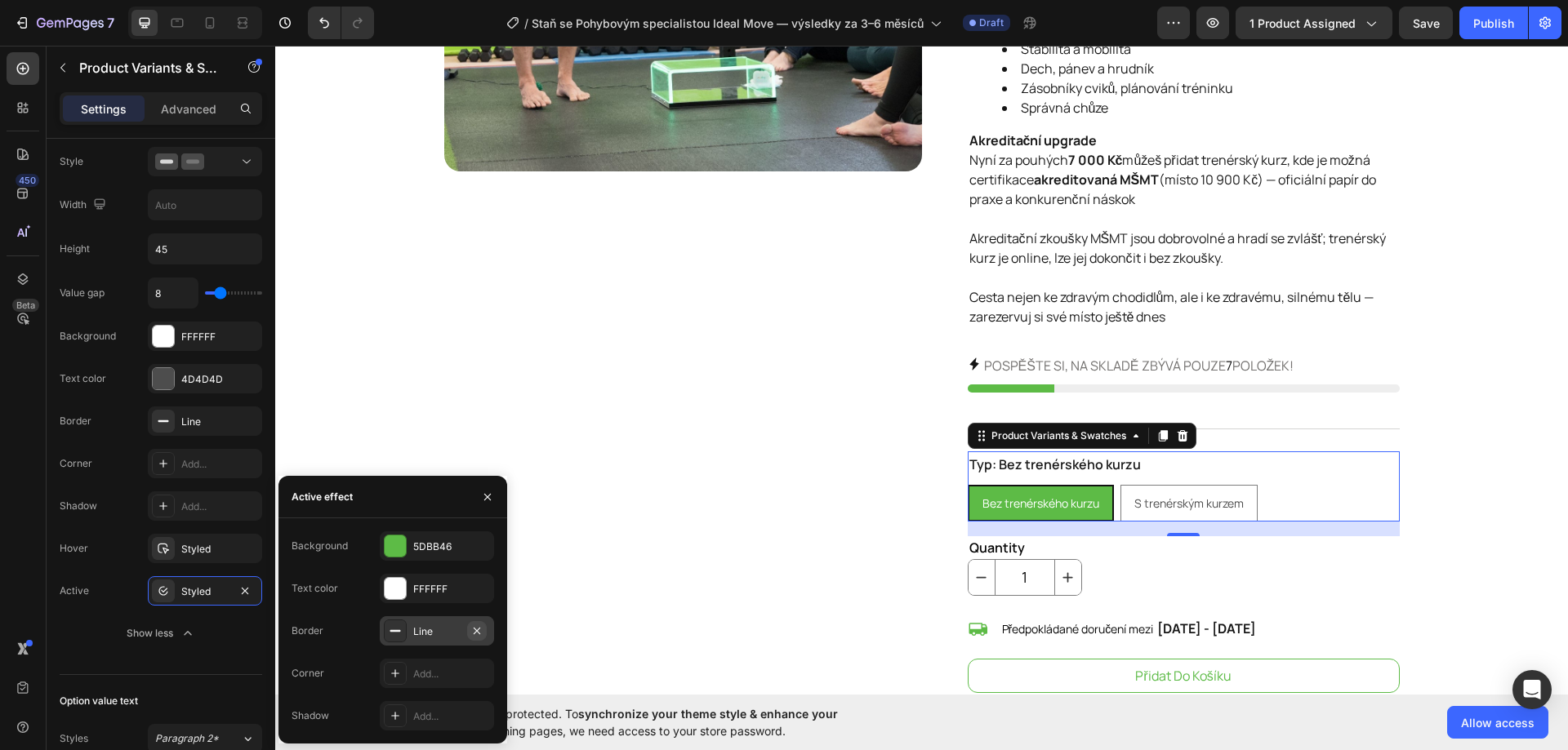
click at [478, 632] on icon "button" at bounding box center [476, 629] width 6 height 6
click at [197, 471] on div "Add..." at bounding box center [204, 463] width 114 height 29
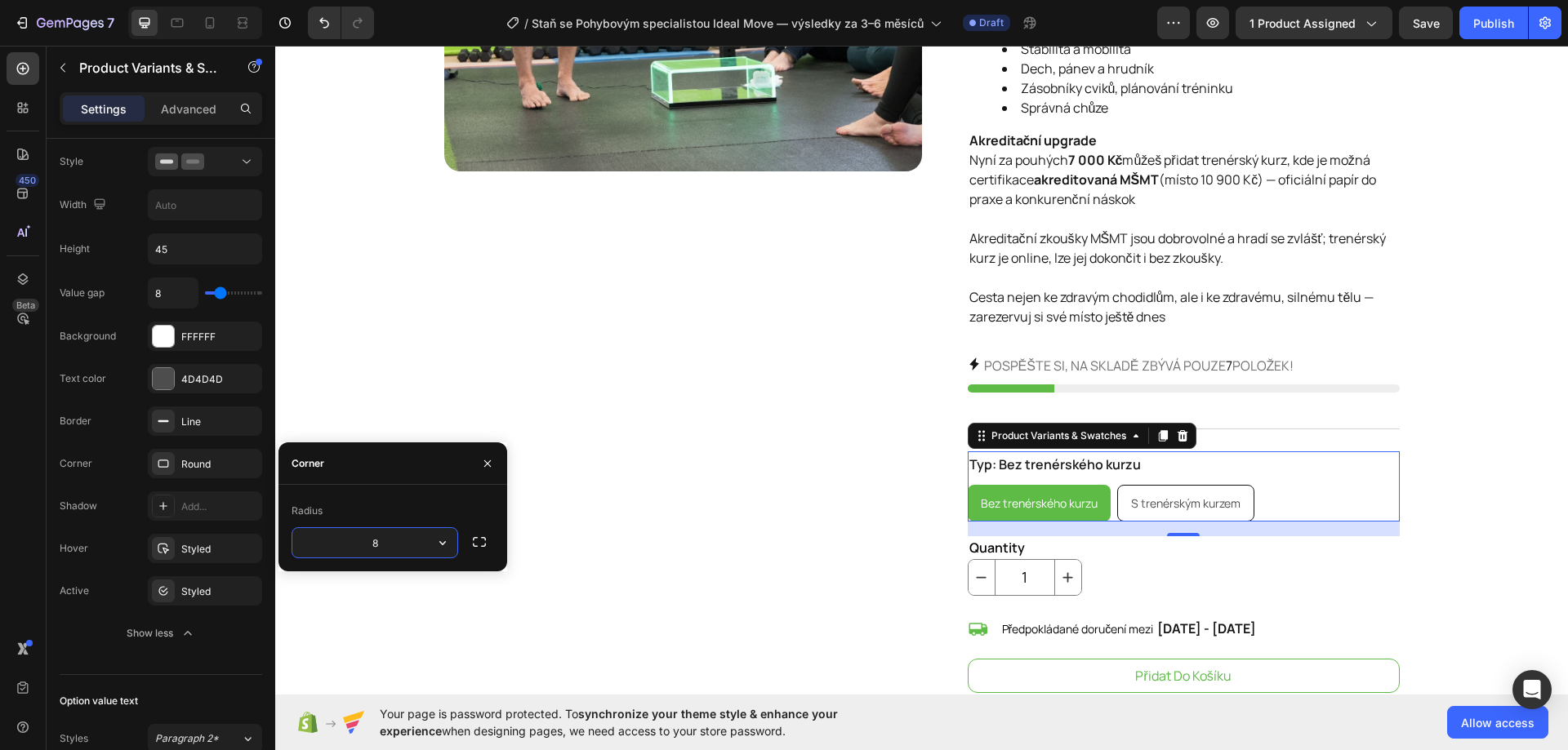
click at [1164, 508] on span "S trenérským kurzem" at bounding box center [1186, 503] width 109 height 16
click at [1117, 484] on input "S trenérským kurzem S trenérským kurzem S trenérským kurzem" at bounding box center [1116, 484] width 1 height 1
radio input "true"
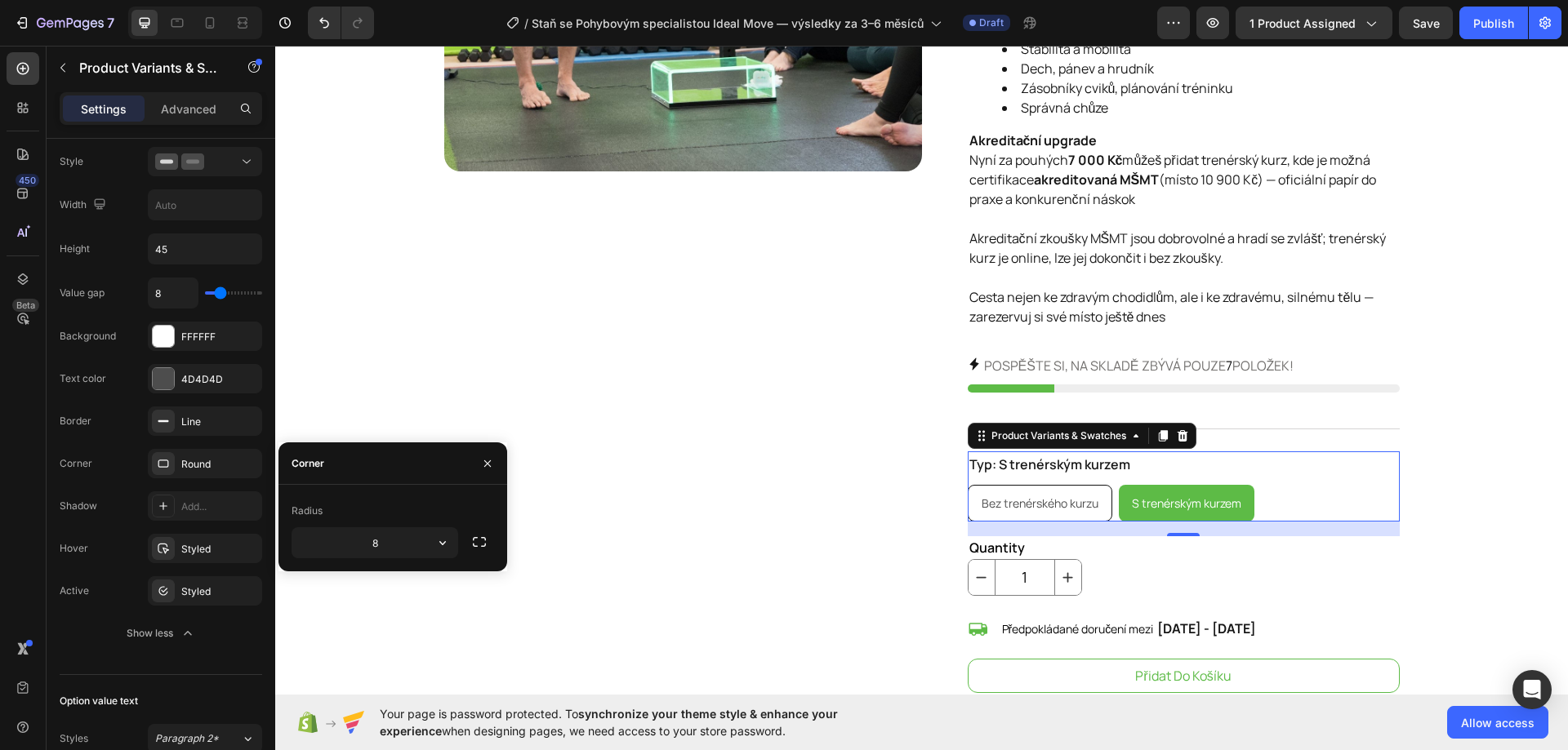
click at [1058, 501] on span "Bez trenérského kurzu" at bounding box center [1040, 503] width 117 height 16
click at [968, 484] on input "Bez trenérského kurzu Bez trenérského kurzu Bez trenérského kurzu" at bounding box center [967, 484] width 1 height 1
radio input "true"
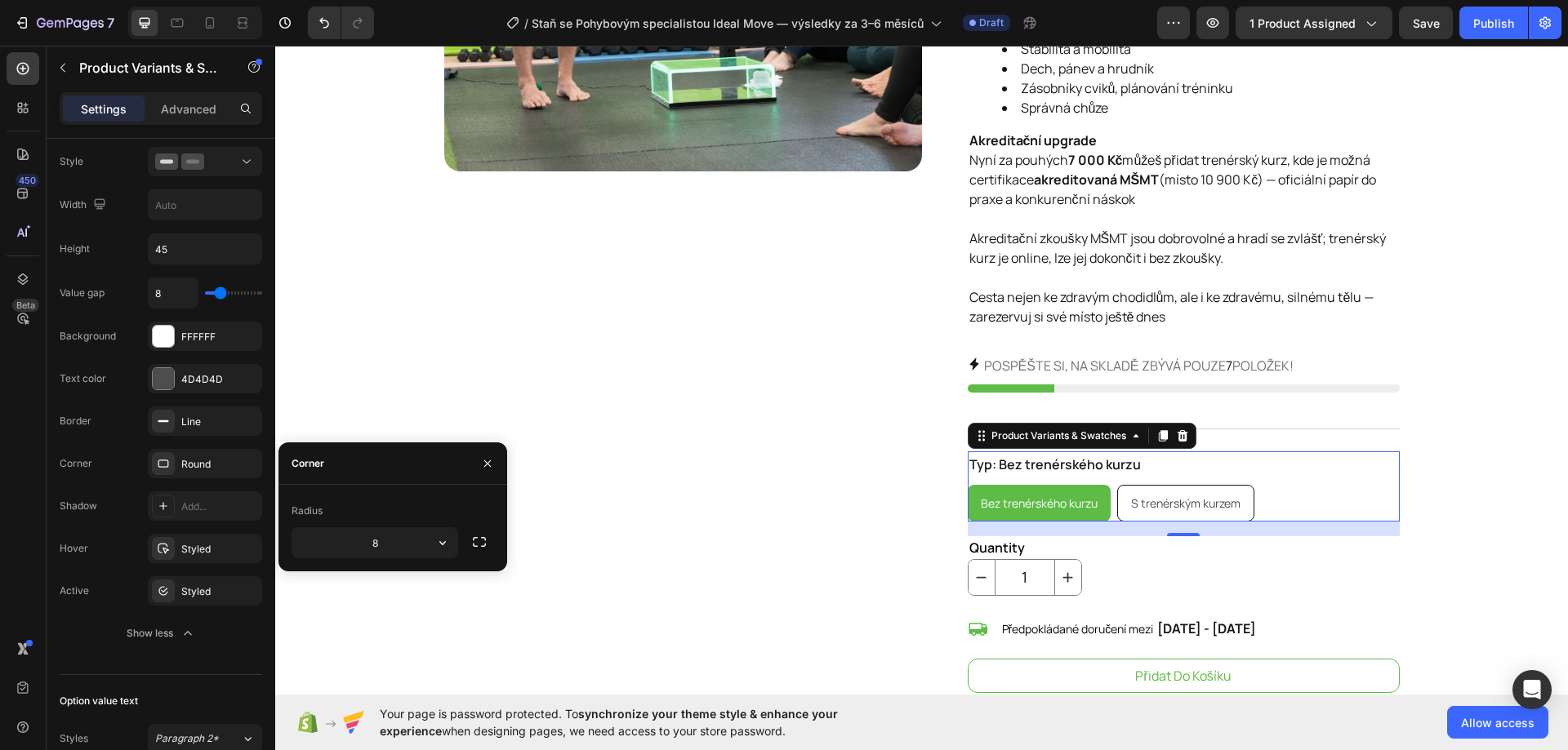
click at [1169, 511] on div "S trenérským kurzem" at bounding box center [1186, 503] width 136 height 34
click at [1117, 484] on input "S trenérským kurzem S trenérským kurzem S trenérským kurzem" at bounding box center [1116, 484] width 1 height 1
radio input "true"
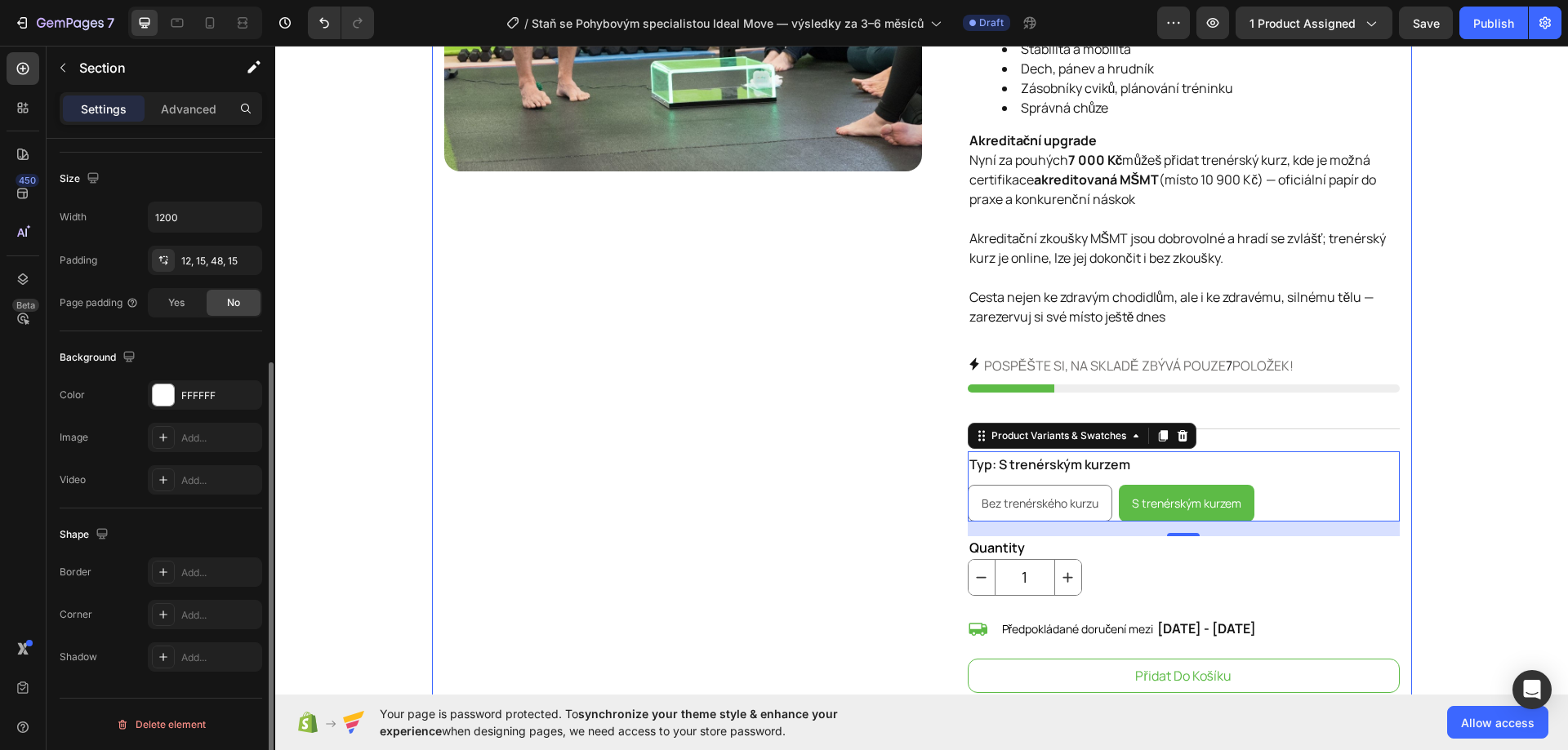
click at [1403, 292] on div "Product Images Staň se Pohybovým specialistou Ideal Move — výsledky za 3–6 měsí…" at bounding box center [922, 465] width 980 height 1588
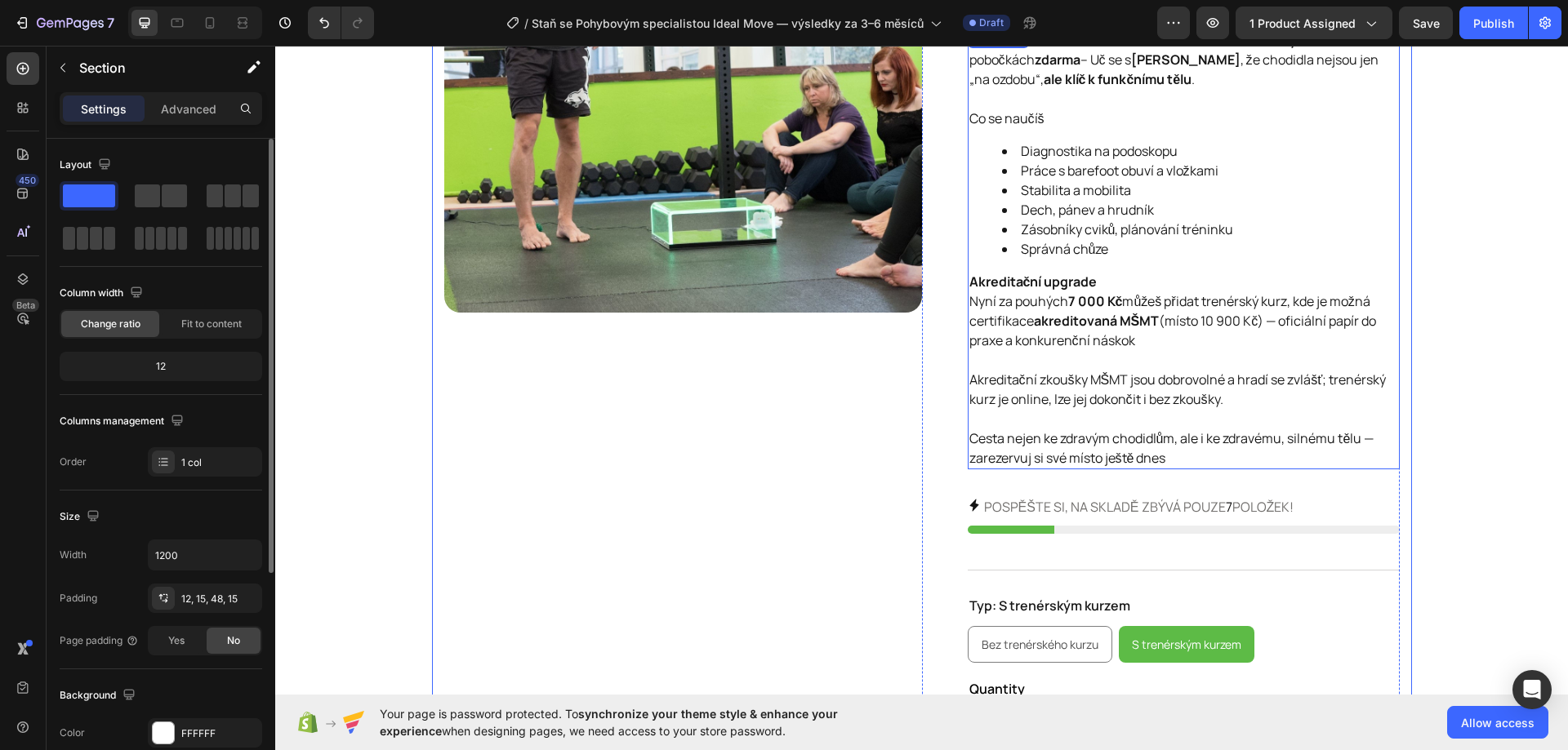
scroll to position [163, 0]
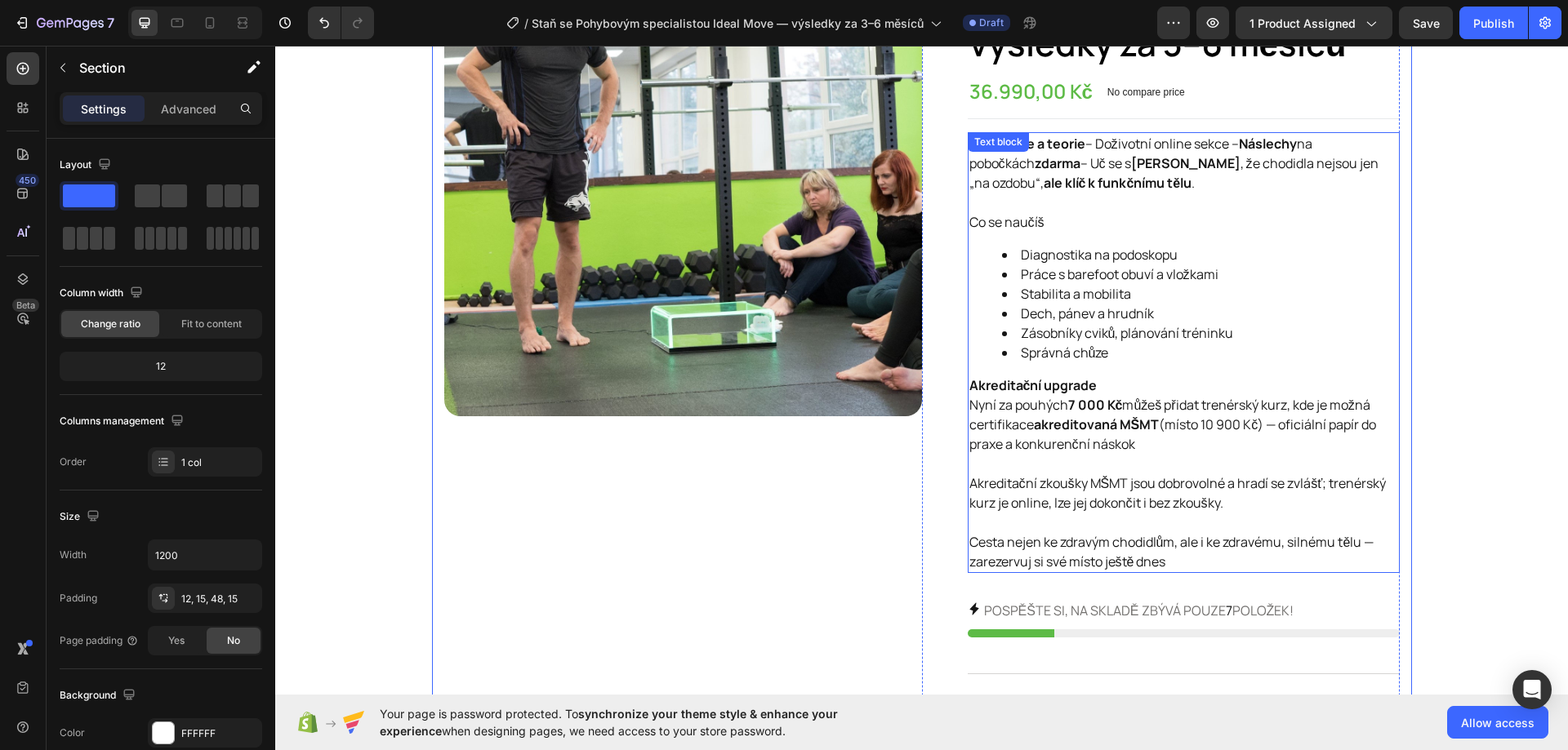
click at [1168, 423] on p "Akreditační upgrade Nyní za pouhých 7 000 Kč můžeš přidat trenérský kurz, kde j…" at bounding box center [1183, 424] width 428 height 98
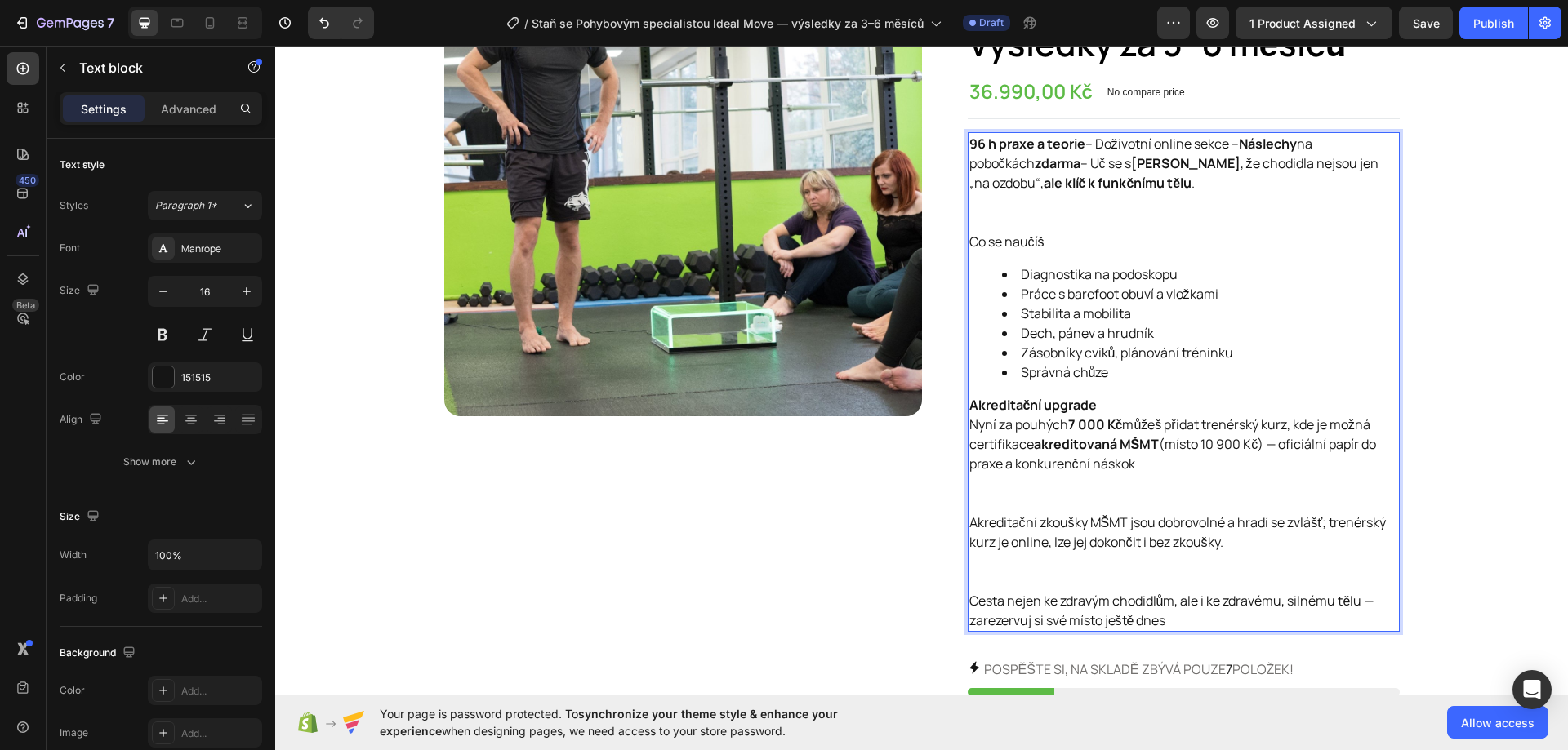
drag, startPoint x: 1125, startPoint y: 555, endPoint x: 1112, endPoint y: 566, distance: 17.0
click at [1124, 555] on p "Akreditační zkoušky MŠMT jsou dobrovolné a hradí se zvlášť; trenérský kurz je o…" at bounding box center [1183, 551] width 428 height 79
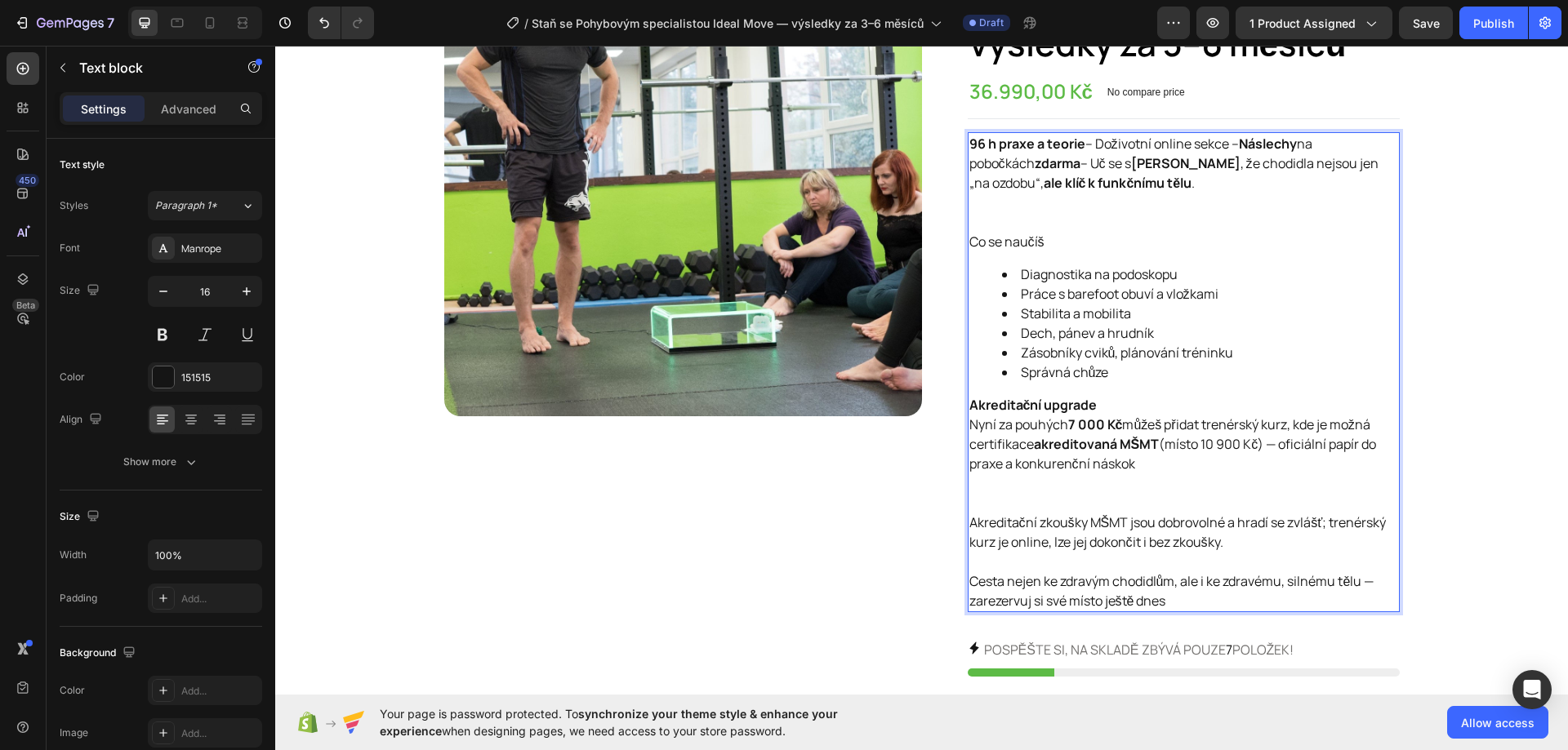
click at [1044, 485] on p "Akreditační upgrade Nyní za pouhých 7 000 Kč můžeš přidat trenérský kurz, kde j…" at bounding box center [1183, 454] width 428 height 117
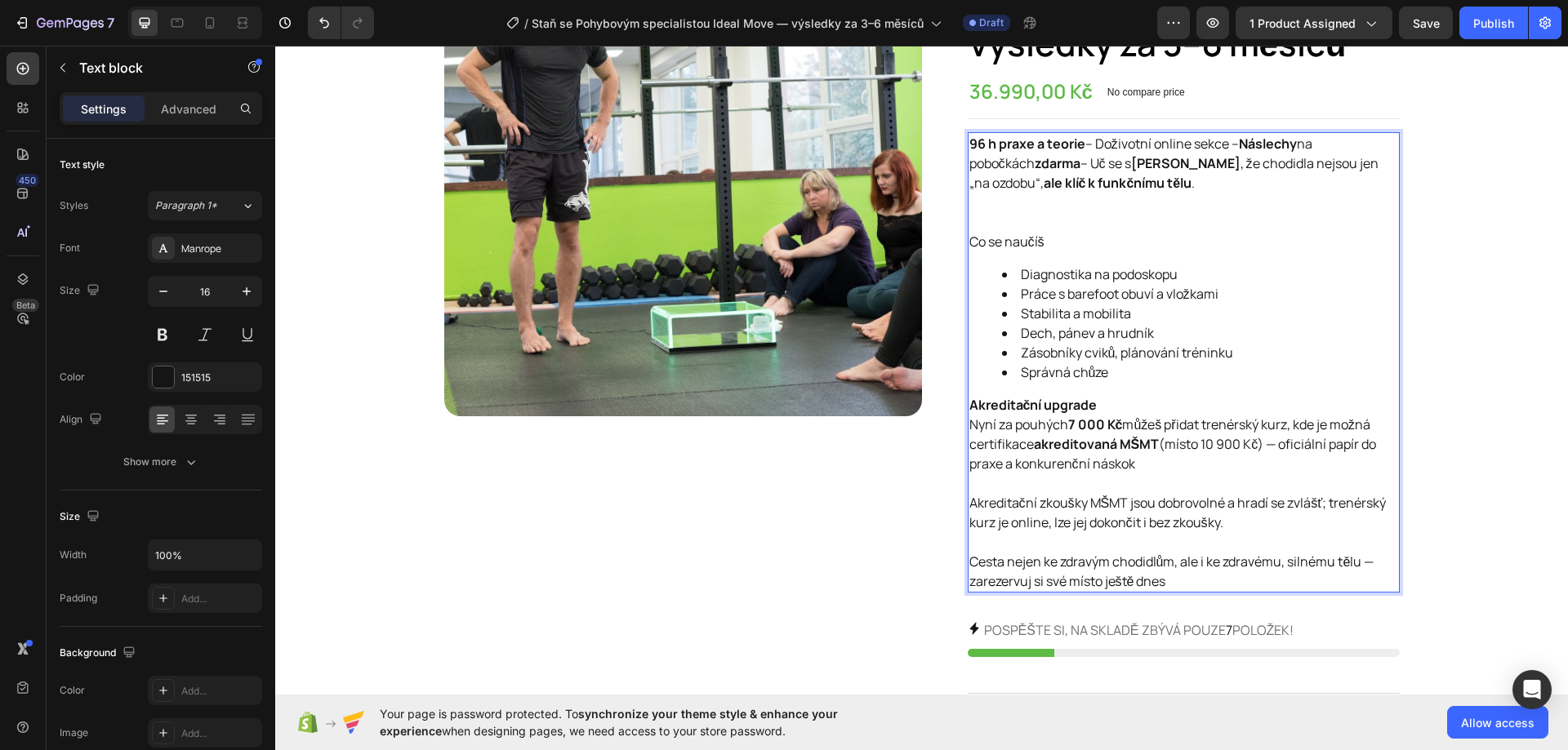
click at [1021, 209] on p "96 h praxe a teorie – Doživotní online sekce – Náslechy na pobočkách zdarma – U…" at bounding box center [1183, 183] width 428 height 98
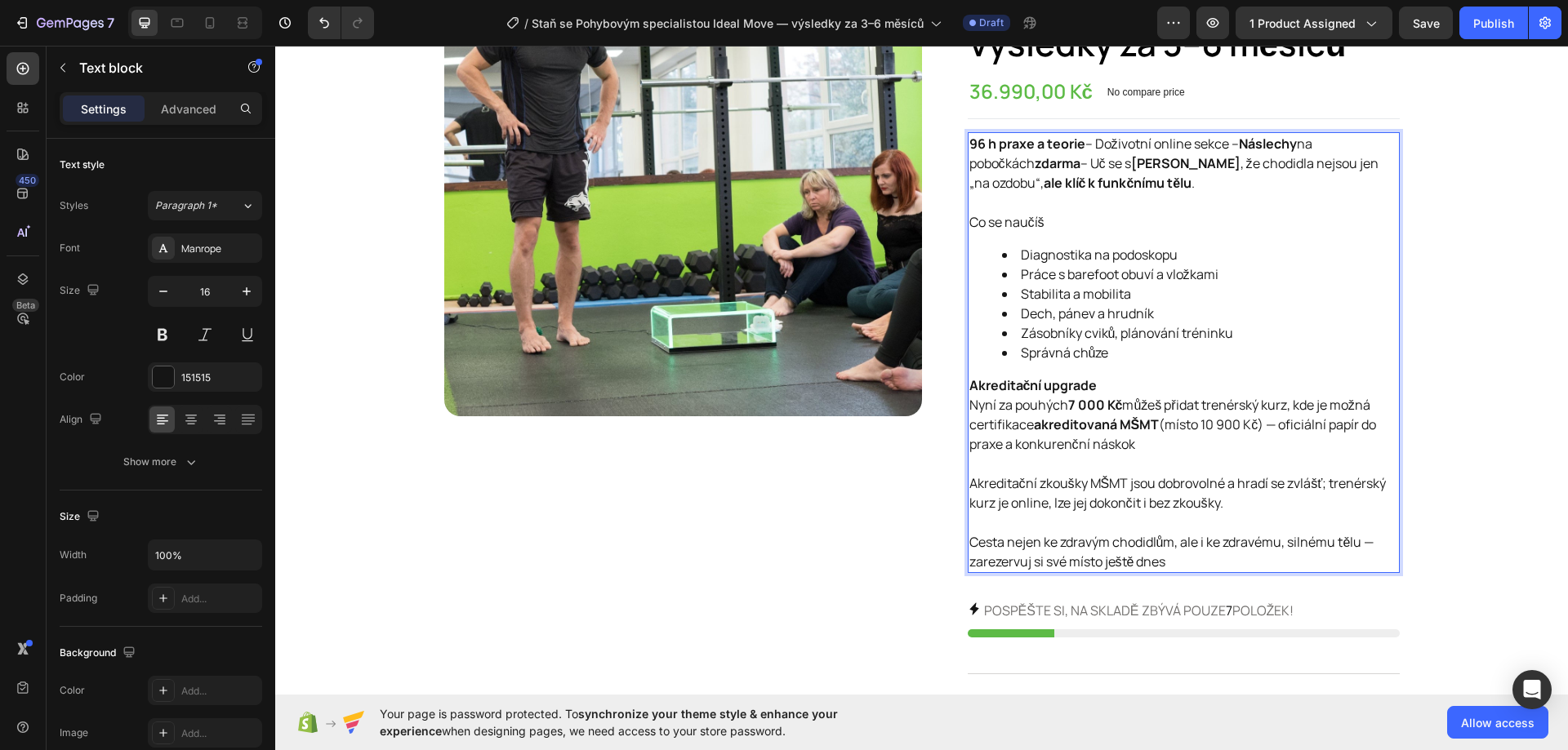
click at [1020, 213] on p "Co se naučíš" at bounding box center [1183, 221] width 428 height 19
click at [997, 199] on p "96 h praxe a teorie – Doživotní online sekce – Náslechy na pobočkách zdarma – U…" at bounding box center [1183, 173] width 428 height 79
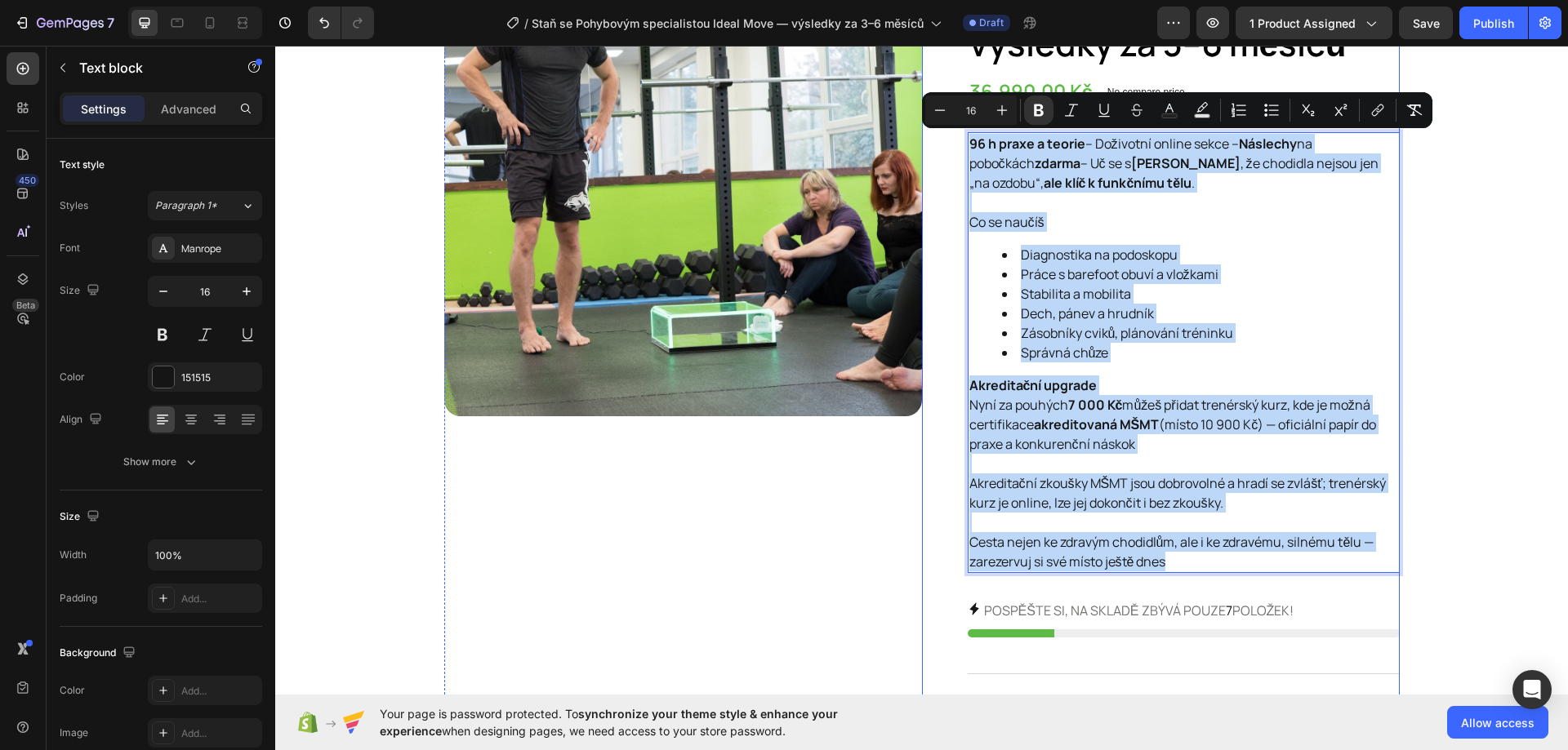
drag, startPoint x: 1195, startPoint y: 563, endPoint x: 961, endPoint y: 145, distance: 479.0
click at [968, 145] on div "96 h praxe a teorie – Doživotní online sekce – Náslechy na pobočkách zdarma – U…" at bounding box center [1183, 352] width 432 height 440
copy div "96 h praxe a teorie – Doživotní online sekce – Náslechy na pobočkách zdarma – U…"
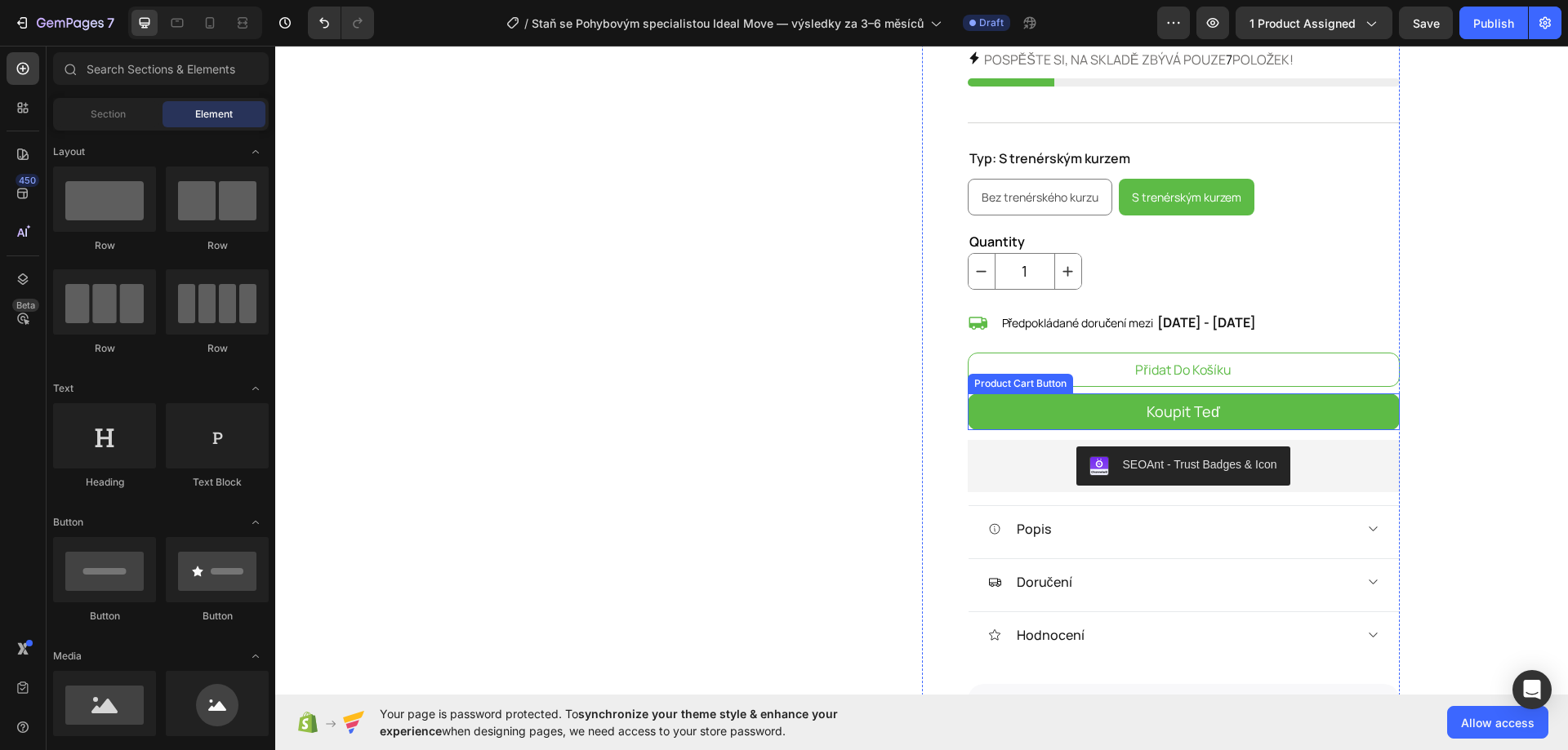
scroll to position [897, 0]
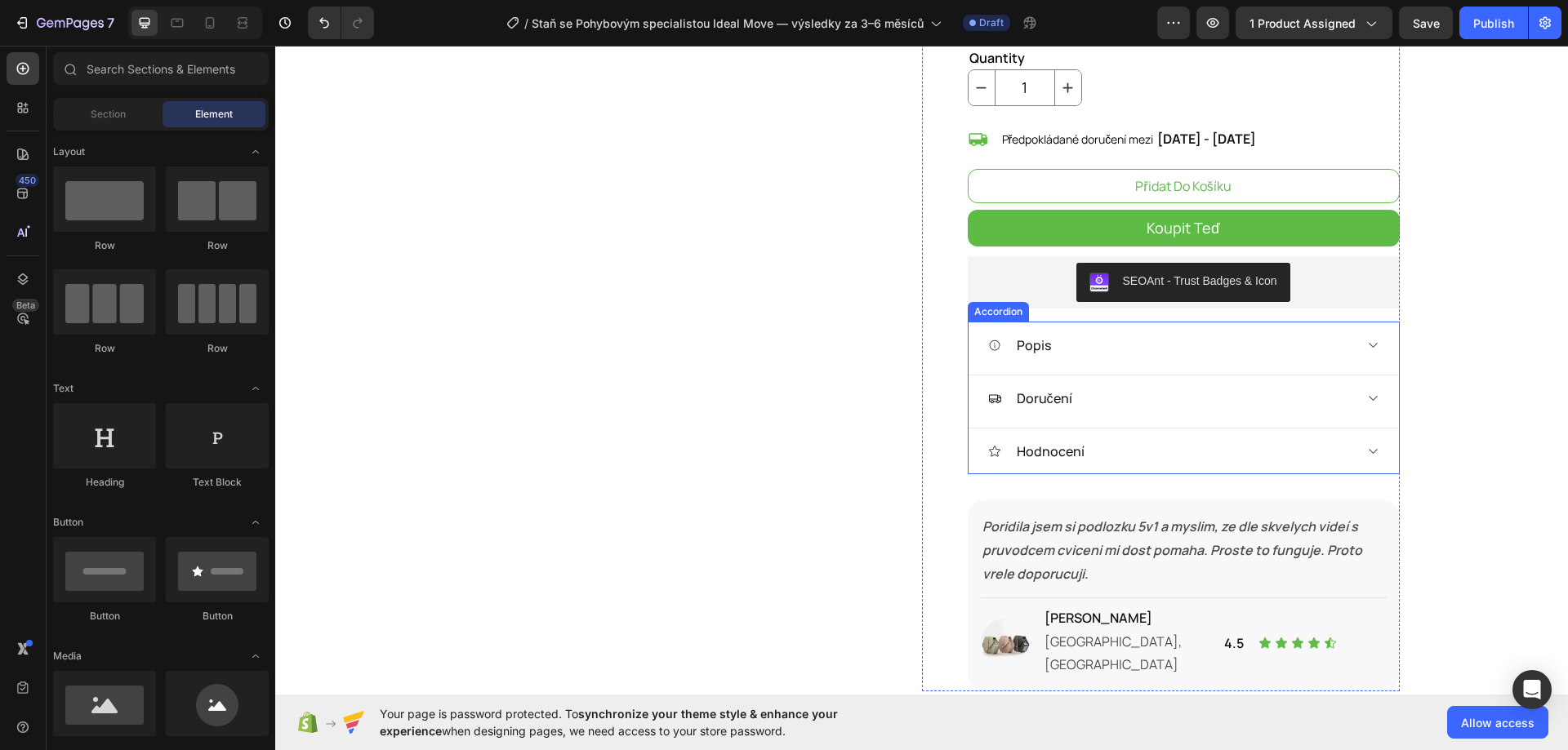
click at [1264, 341] on div "Popis" at bounding box center [1170, 345] width 365 height 25
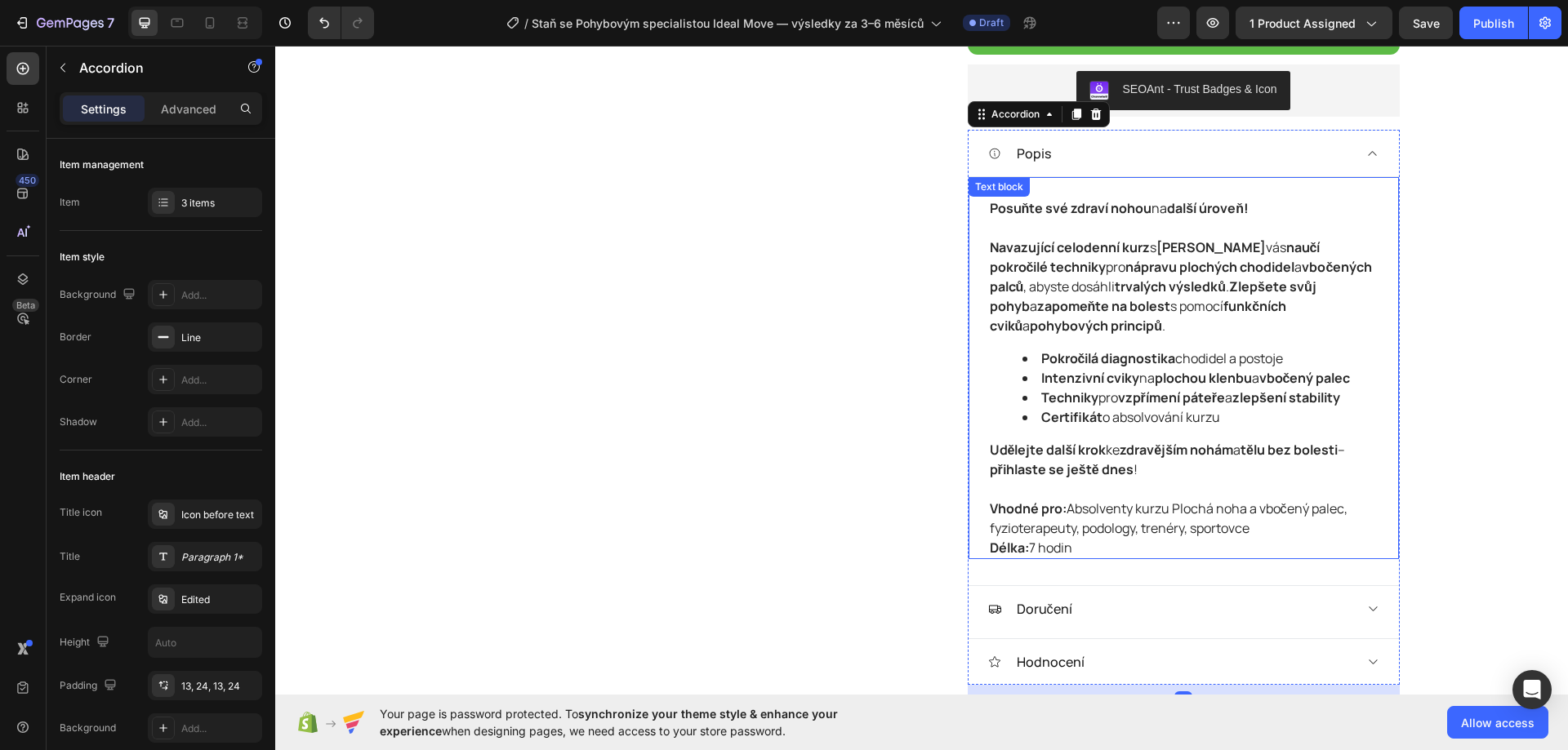
scroll to position [1061, 0]
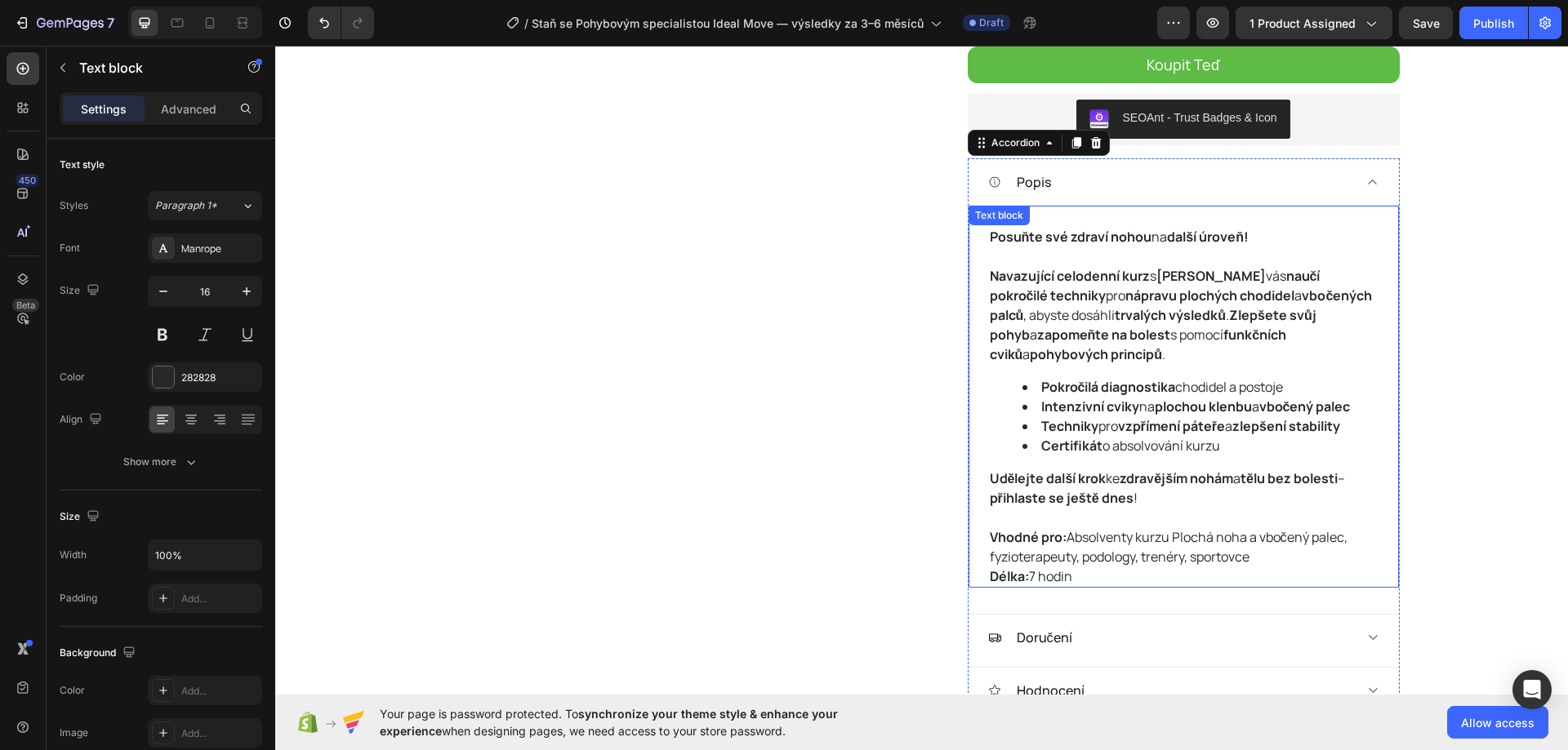
click at [1058, 566] on p "Vhodné pro: Absolventy kurzu Plochá noha a vbočený palec, fyzioterapeuty, podol…" at bounding box center [1183, 556] width 388 height 59
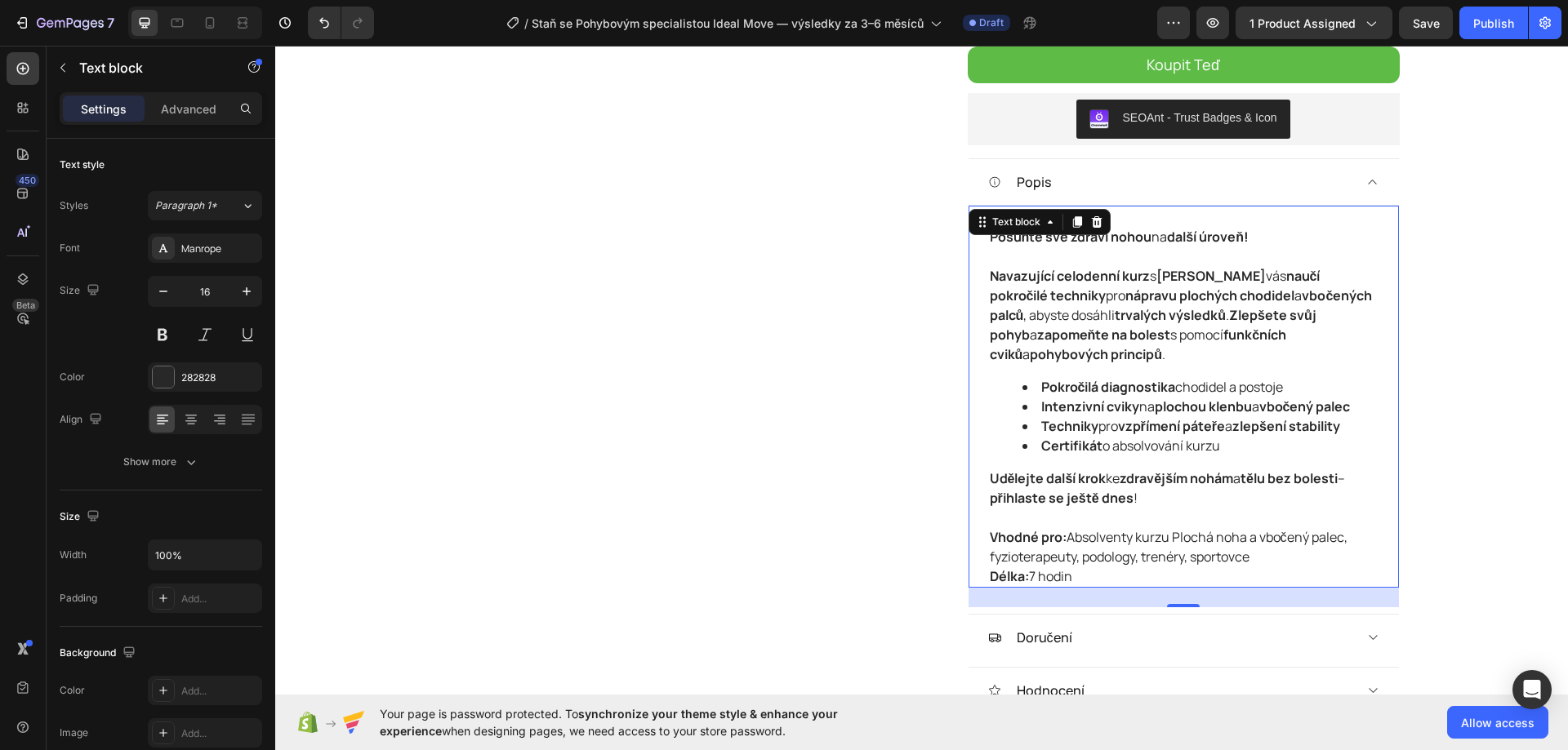
click at [1078, 580] on p "Vhodné pro: Absolventy kurzu Plochá noha a vbočený palec, fyzioterapeuty, podol…" at bounding box center [1183, 556] width 388 height 59
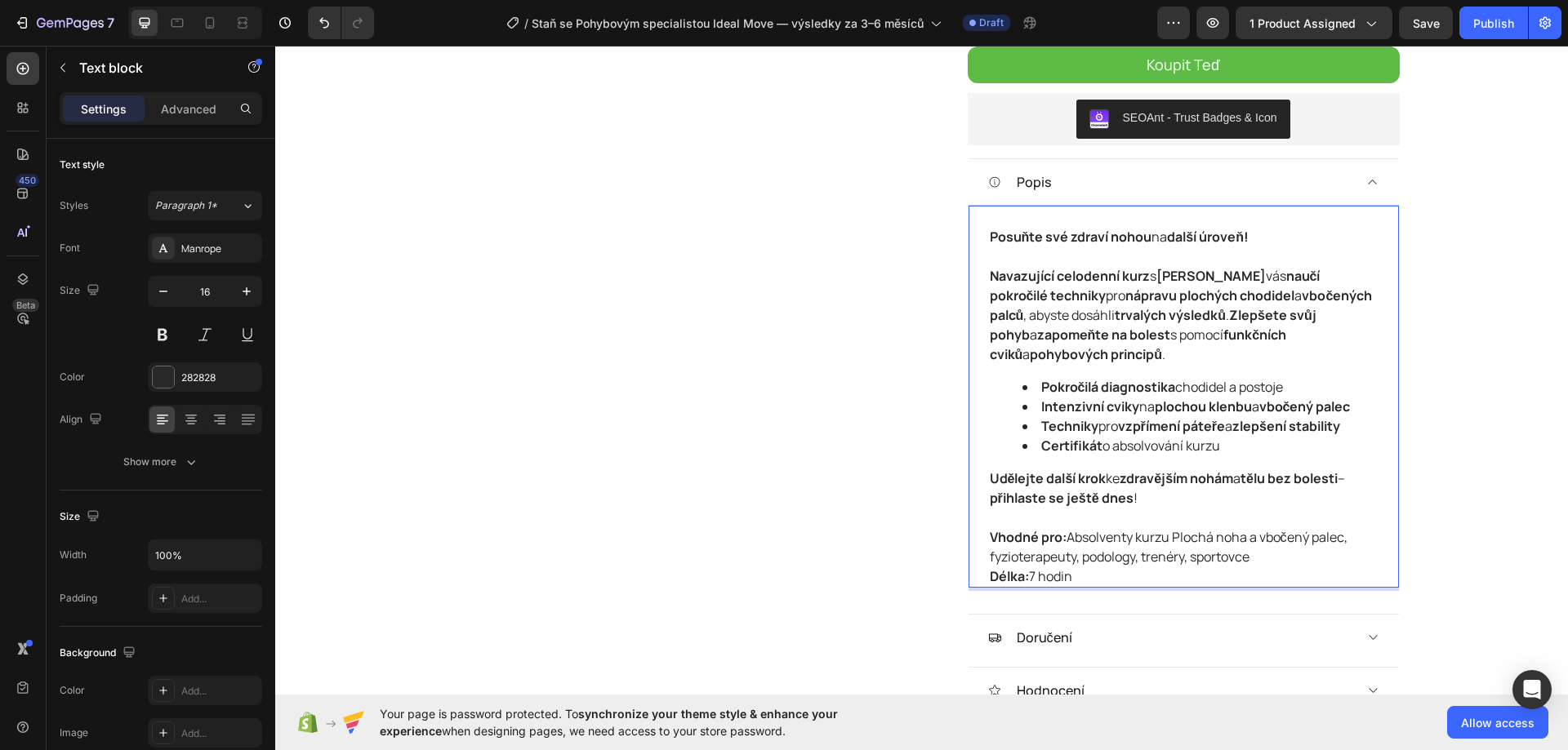
drag, startPoint x: 1080, startPoint y: 579, endPoint x: 984, endPoint y: 241, distance: 351.4
click at [988, 241] on div "Posuňte své zdraví nohou na další úroveň! Navazující celodenní kurz s [PERSON_N…" at bounding box center [1183, 406] width 391 height 363
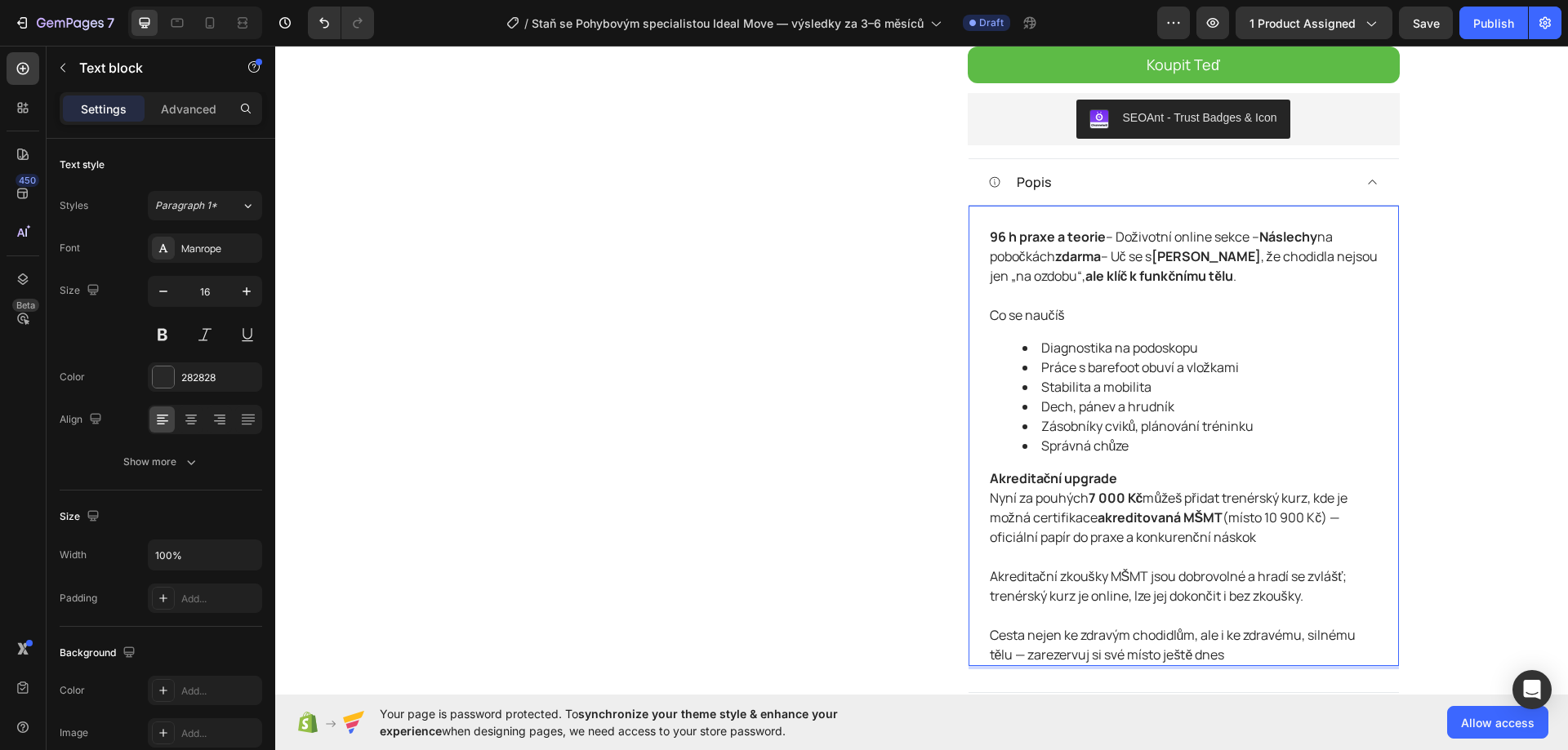
click at [1429, 343] on div "Product Images Staň se Pohybovým specialistou Ideal Move — výsledky za 3–6 měsí…" at bounding box center [922, 340] width 1293 height 2642
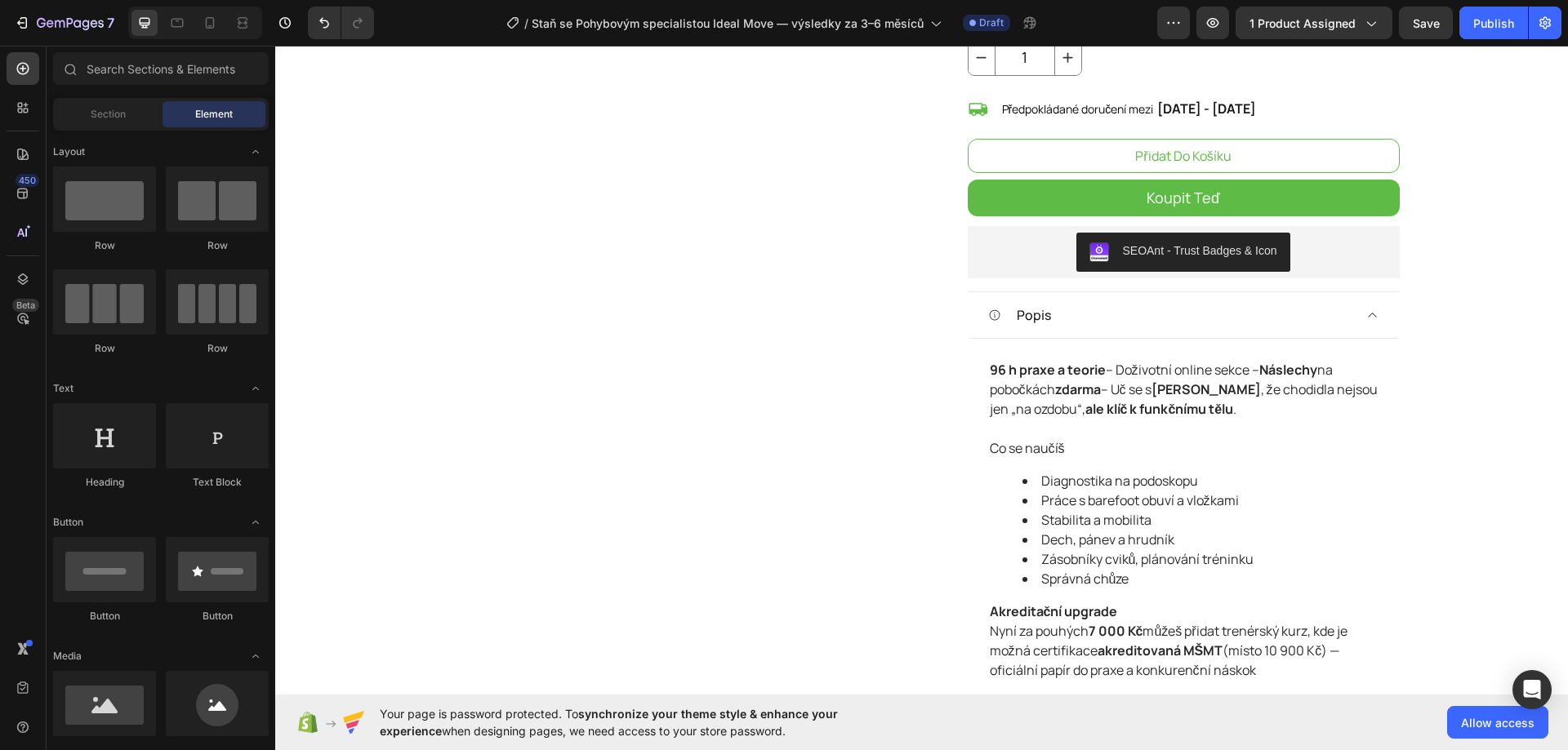
scroll to position [897, 0]
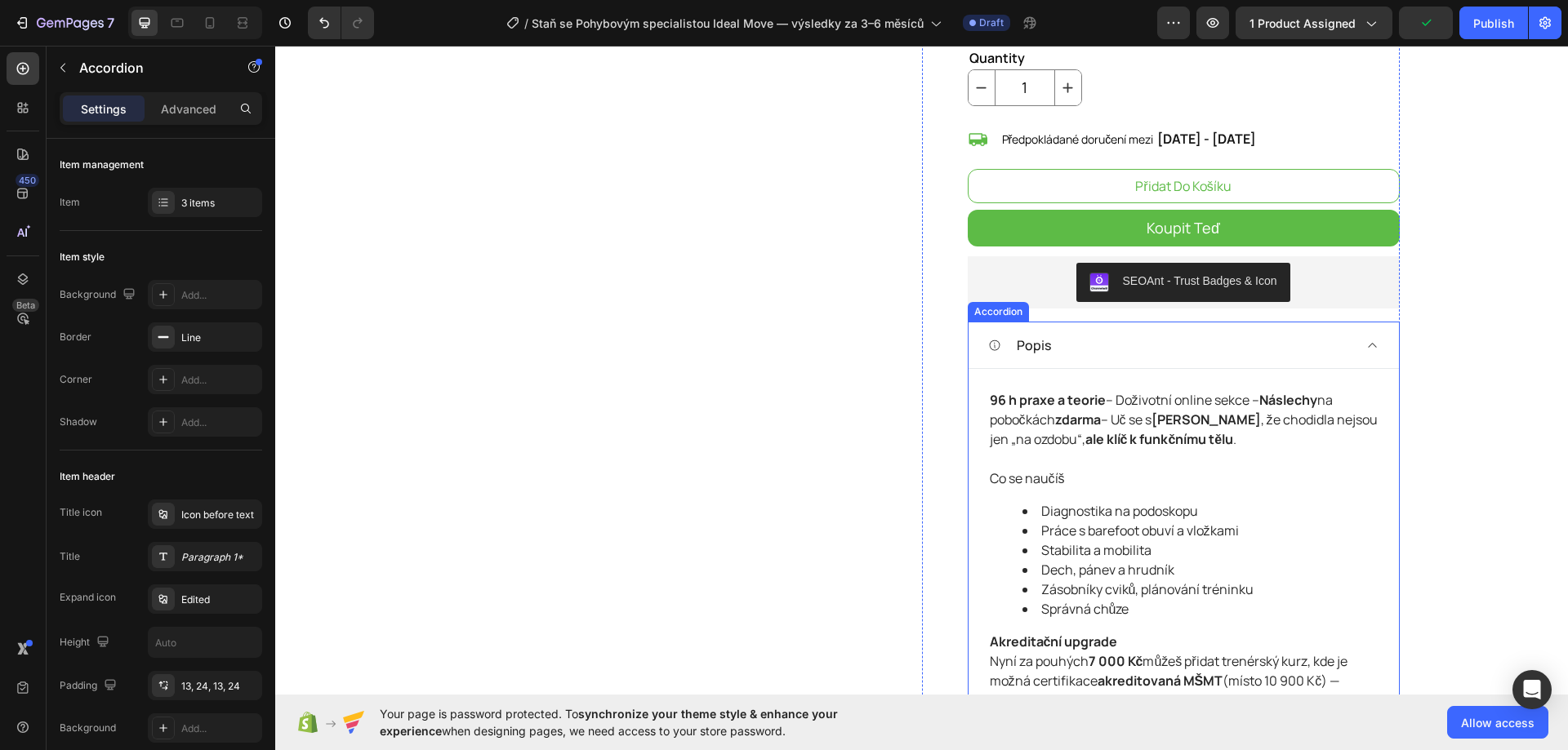
click at [1366, 341] on icon at bounding box center [1372, 345] width 12 height 13
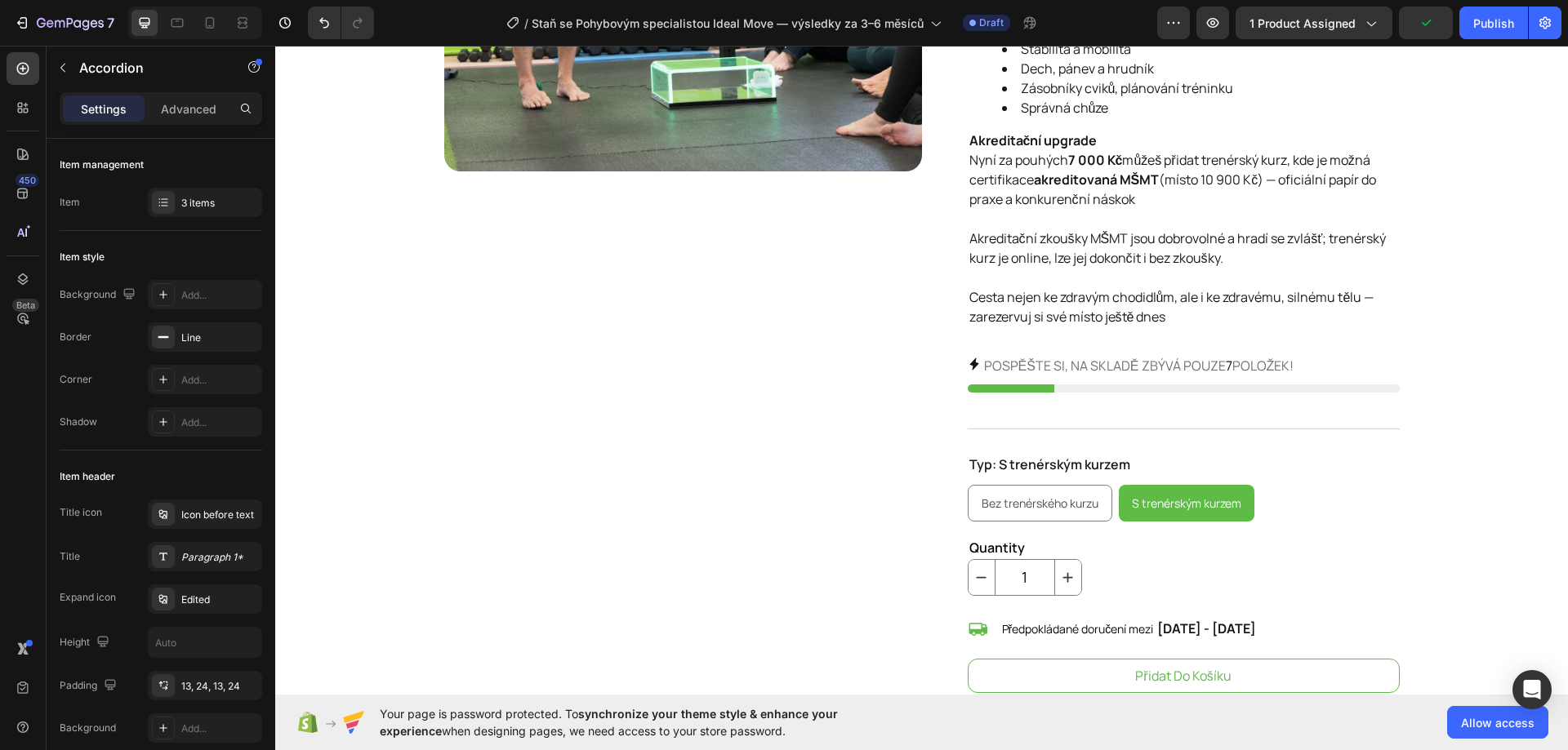
scroll to position [0, 0]
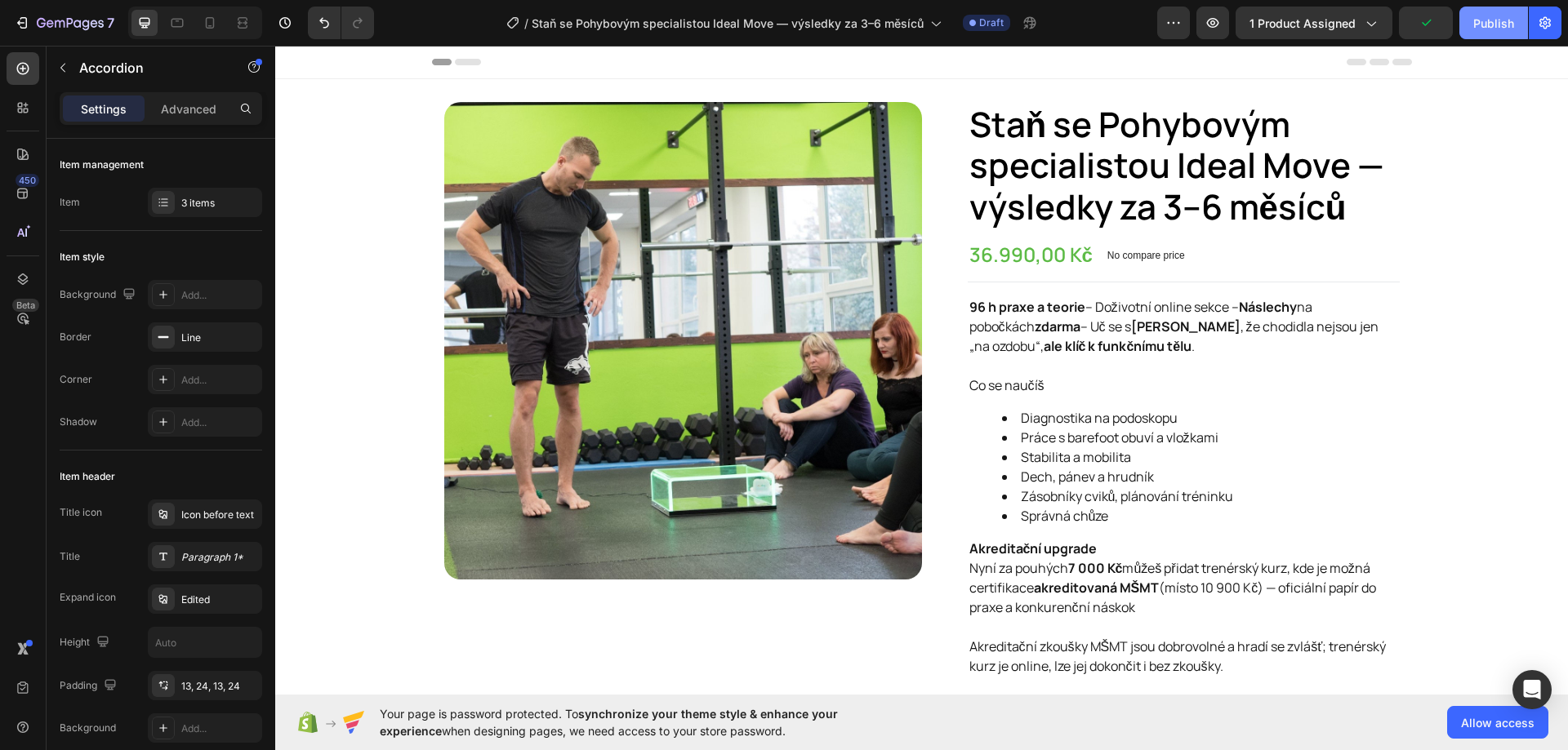
click at [1475, 28] on div "Publish" at bounding box center [1493, 23] width 41 height 17
click at [22, 26] on icon "button" at bounding box center [22, 23] width 16 height 16
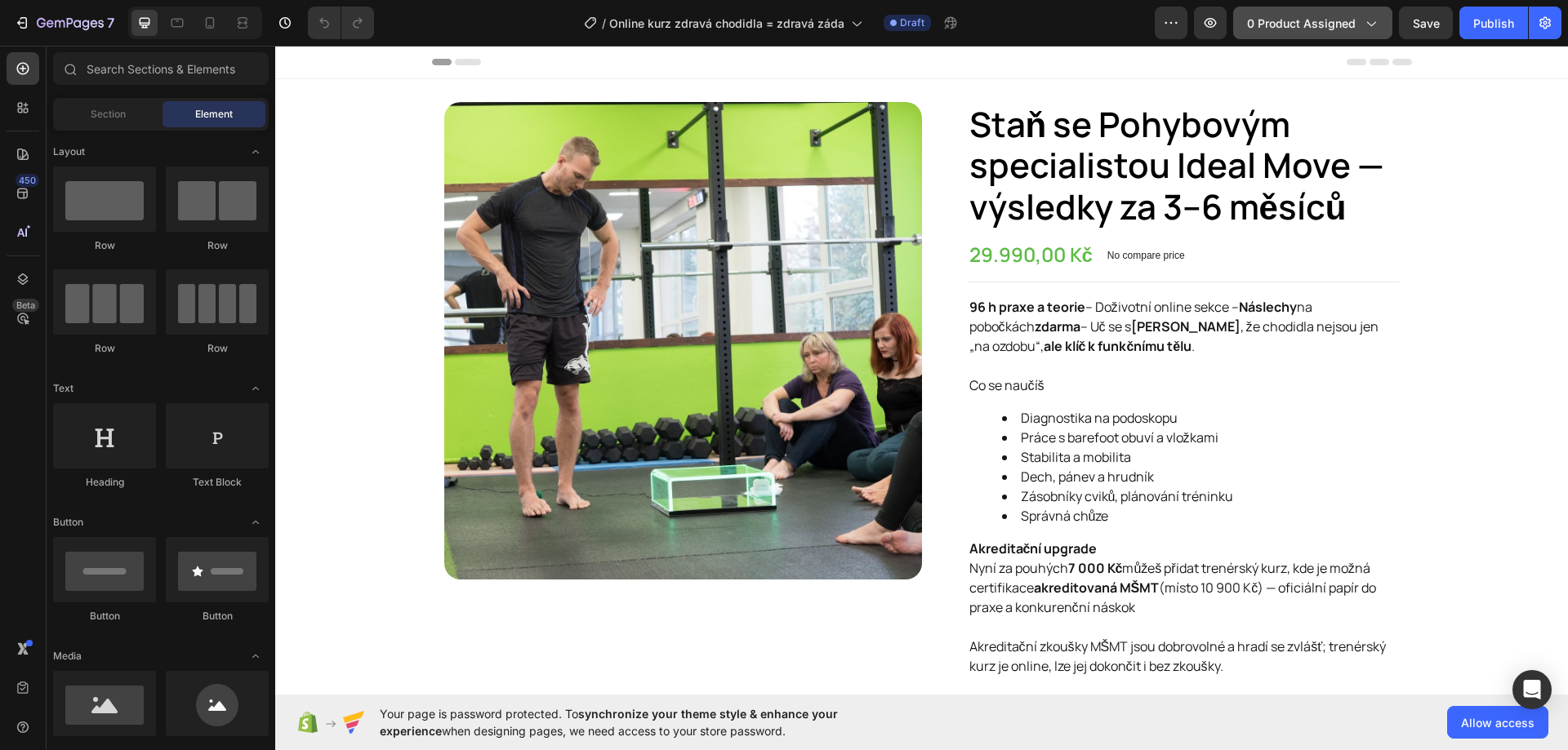
drag, startPoint x: 1325, startPoint y: 27, endPoint x: 1058, endPoint y: 1, distance: 268.3
click at [1325, 27] on span "0 product assigned" at bounding box center [1300, 23] width 109 height 17
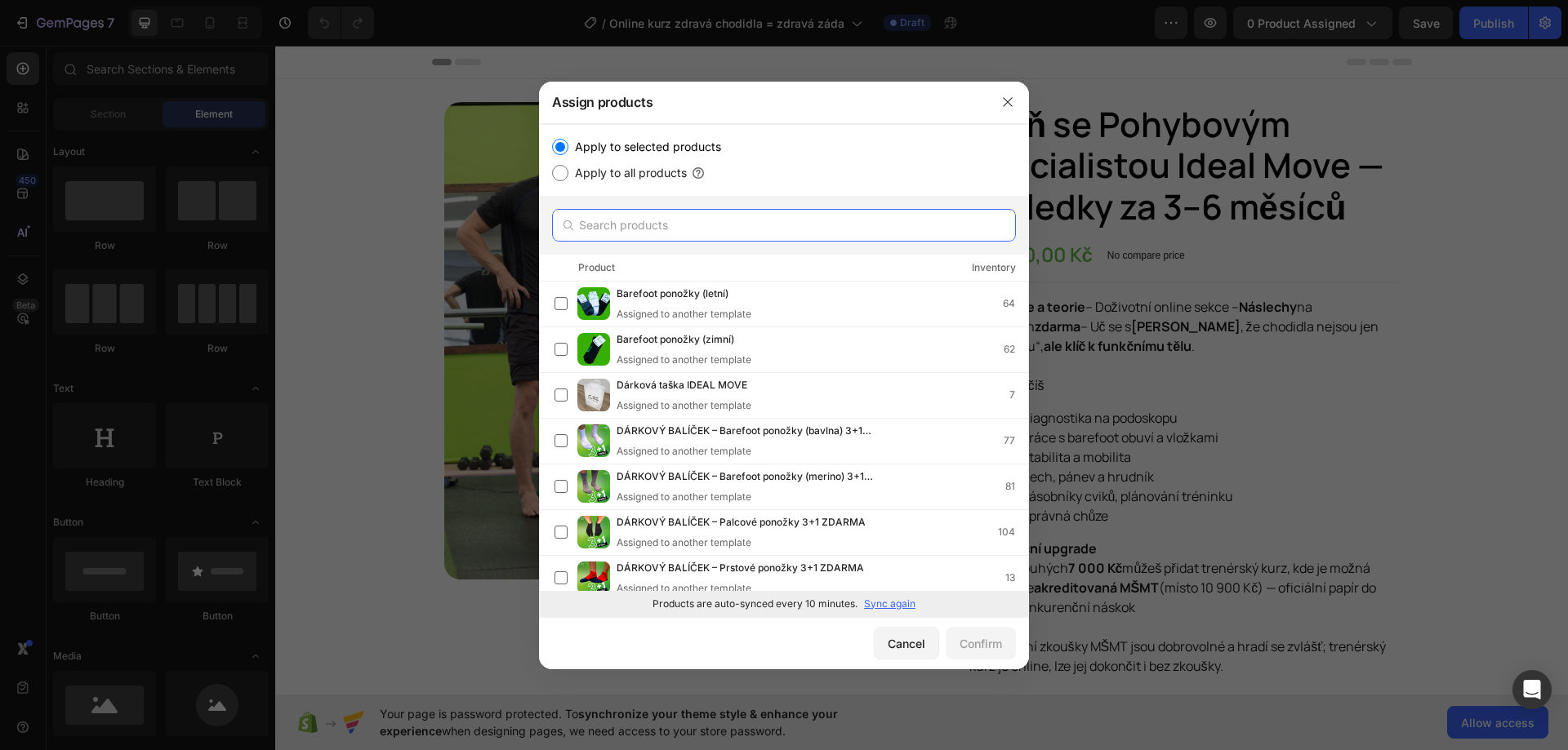
click at [758, 232] on input "text" at bounding box center [783, 225] width 464 height 33
paste input "Online kurz zdravá chodidla = zdravá záda"
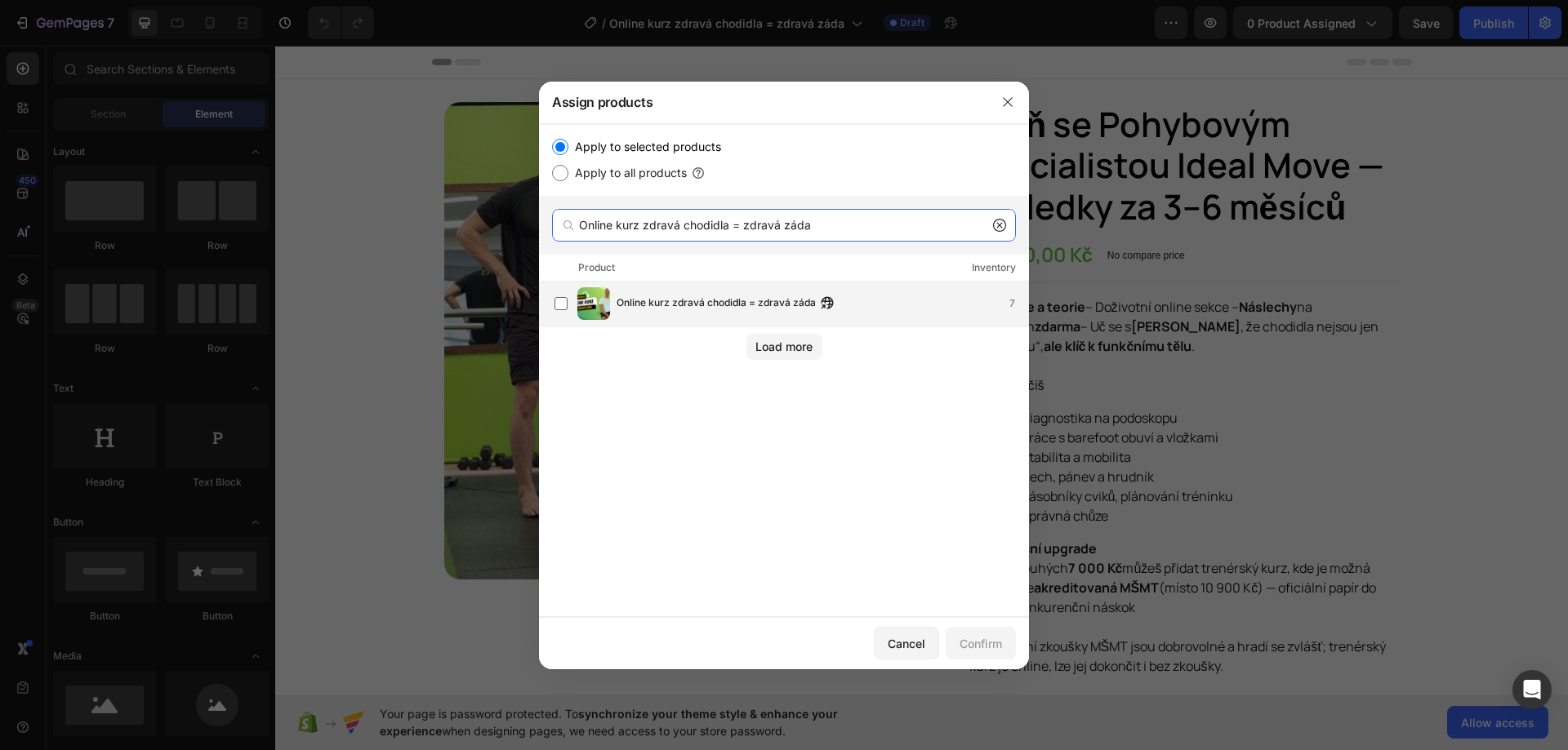
type input "Online kurz zdravá chodidla = zdravá záda"
click at [901, 300] on div "Online kurz zdravá chodidla = zdravá záda 7" at bounding box center [822, 304] width 411 height 18
click at [997, 639] on div "Confirm" at bounding box center [981, 642] width 42 height 17
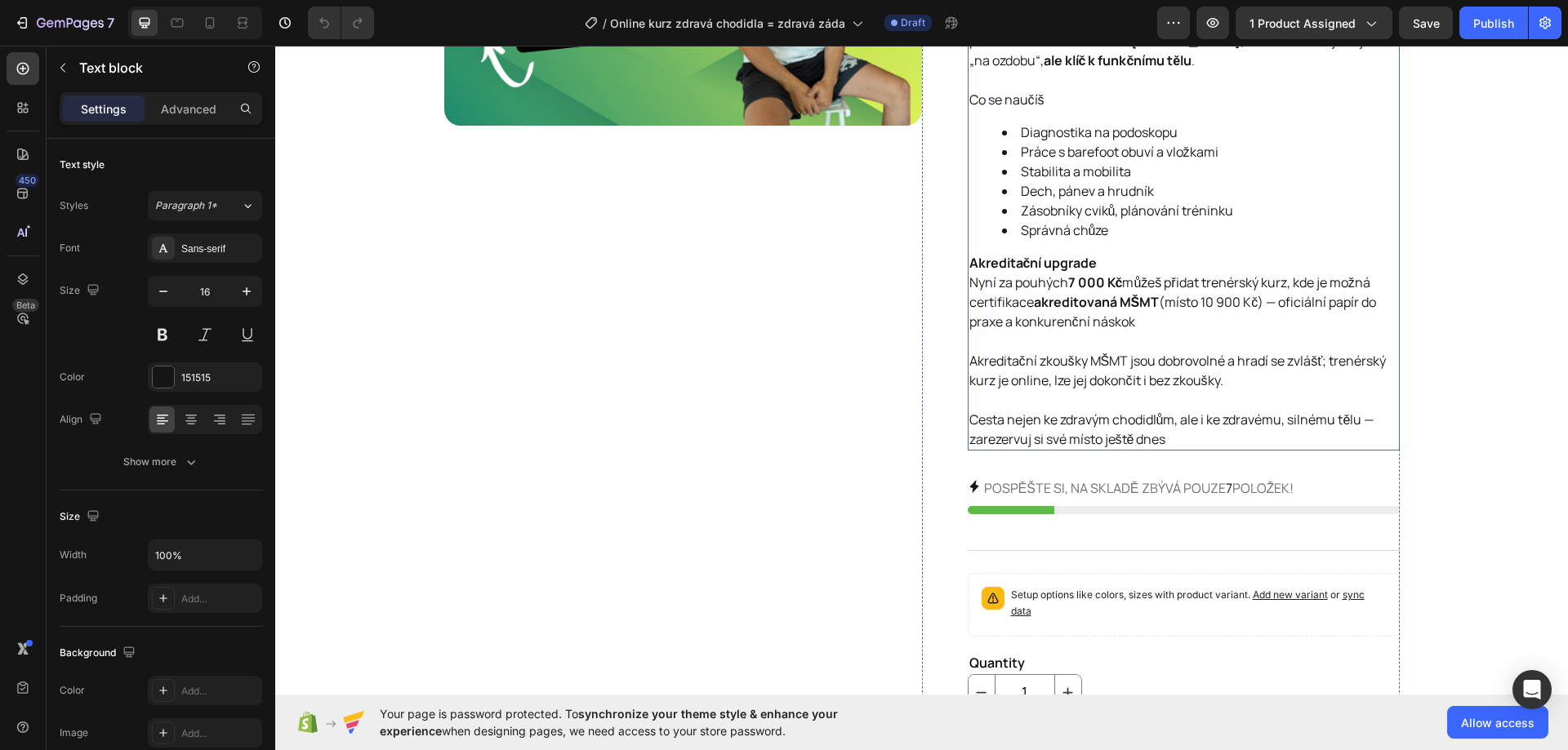
click at [1090, 384] on p "Akreditační zkoušky MŠMT jsou dobrovolné a hradí se zvlášť; trenérský kurz je o…" at bounding box center [1183, 380] width 428 height 59
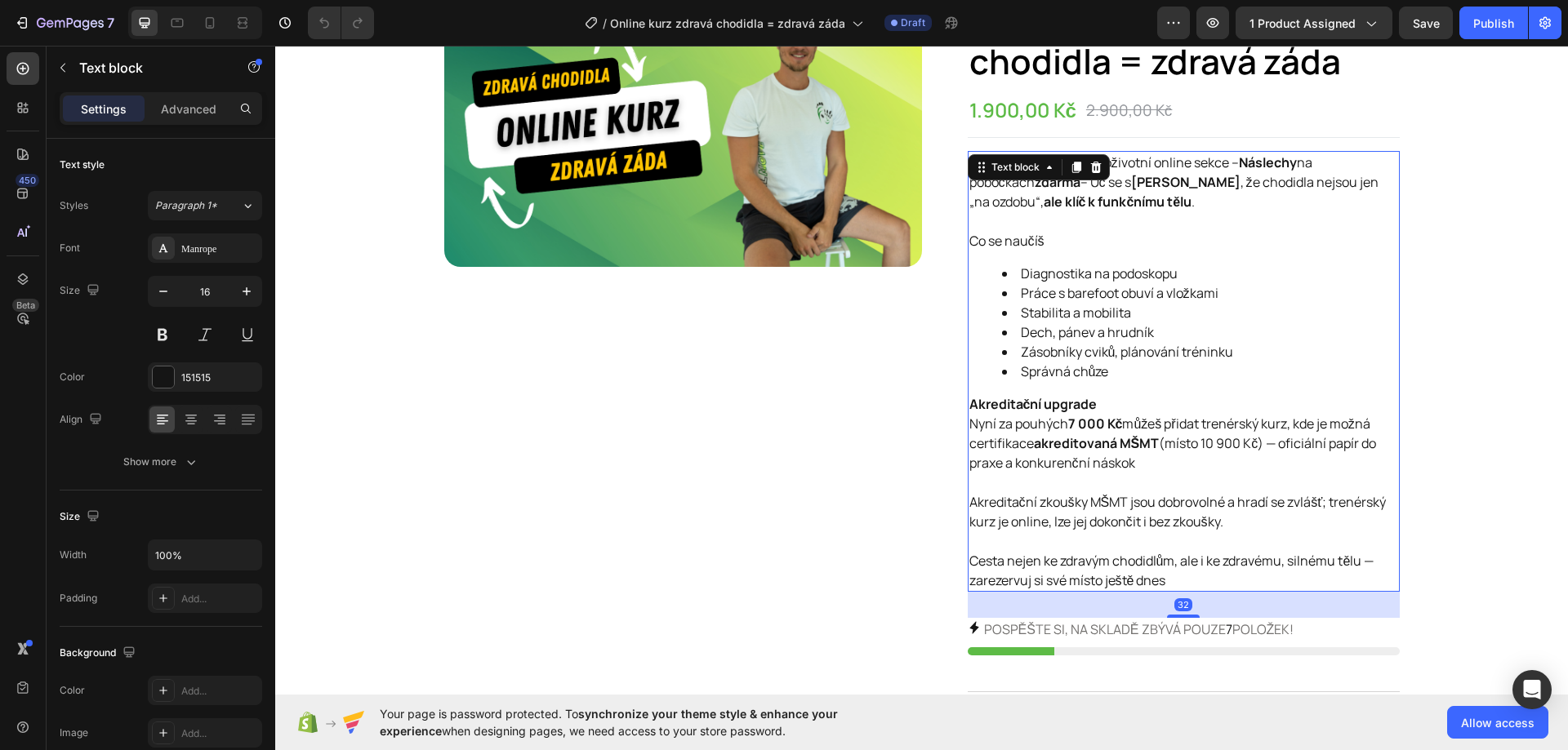
scroll to position [81, 0]
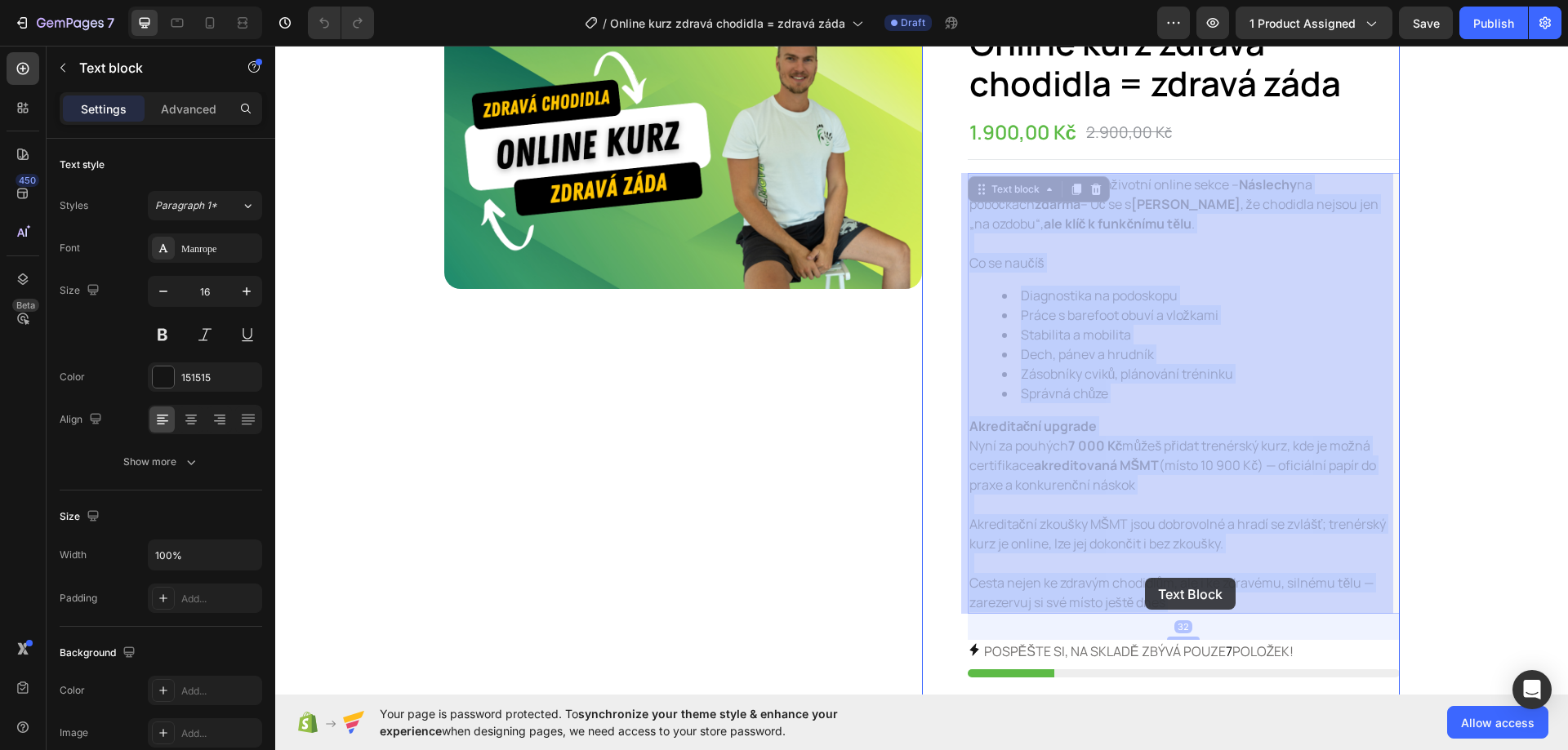
drag, startPoint x: 1174, startPoint y: 602, endPoint x: 1148, endPoint y: 580, distance: 34.1
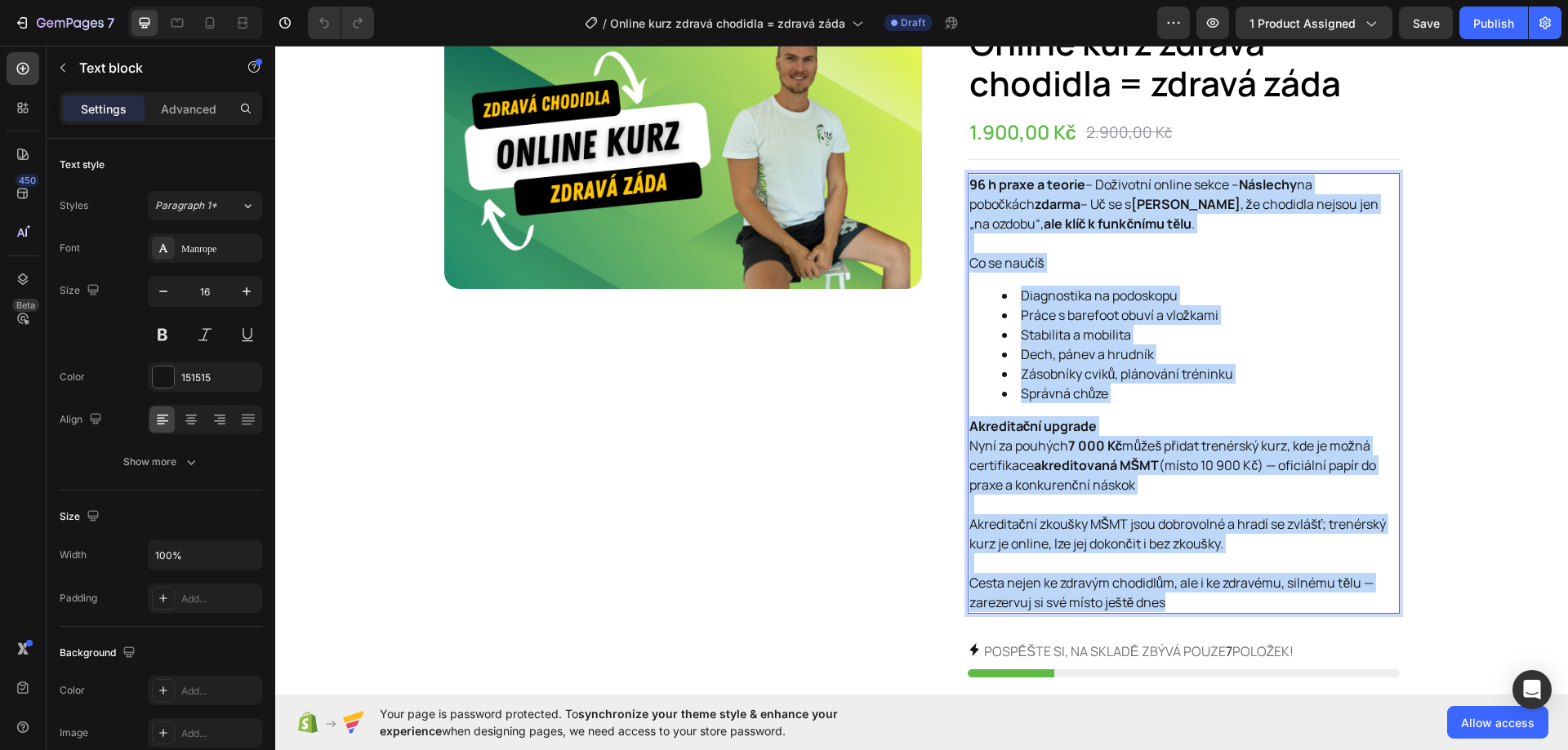
drag, startPoint x: 1104, startPoint y: 536, endPoint x: 961, endPoint y: 189, distance: 375.3
click at [968, 189] on div "96 h praxe a teorie – Doživotní online sekce – Náslechy na pobočkách zdarma – U…" at bounding box center [1183, 393] width 432 height 440
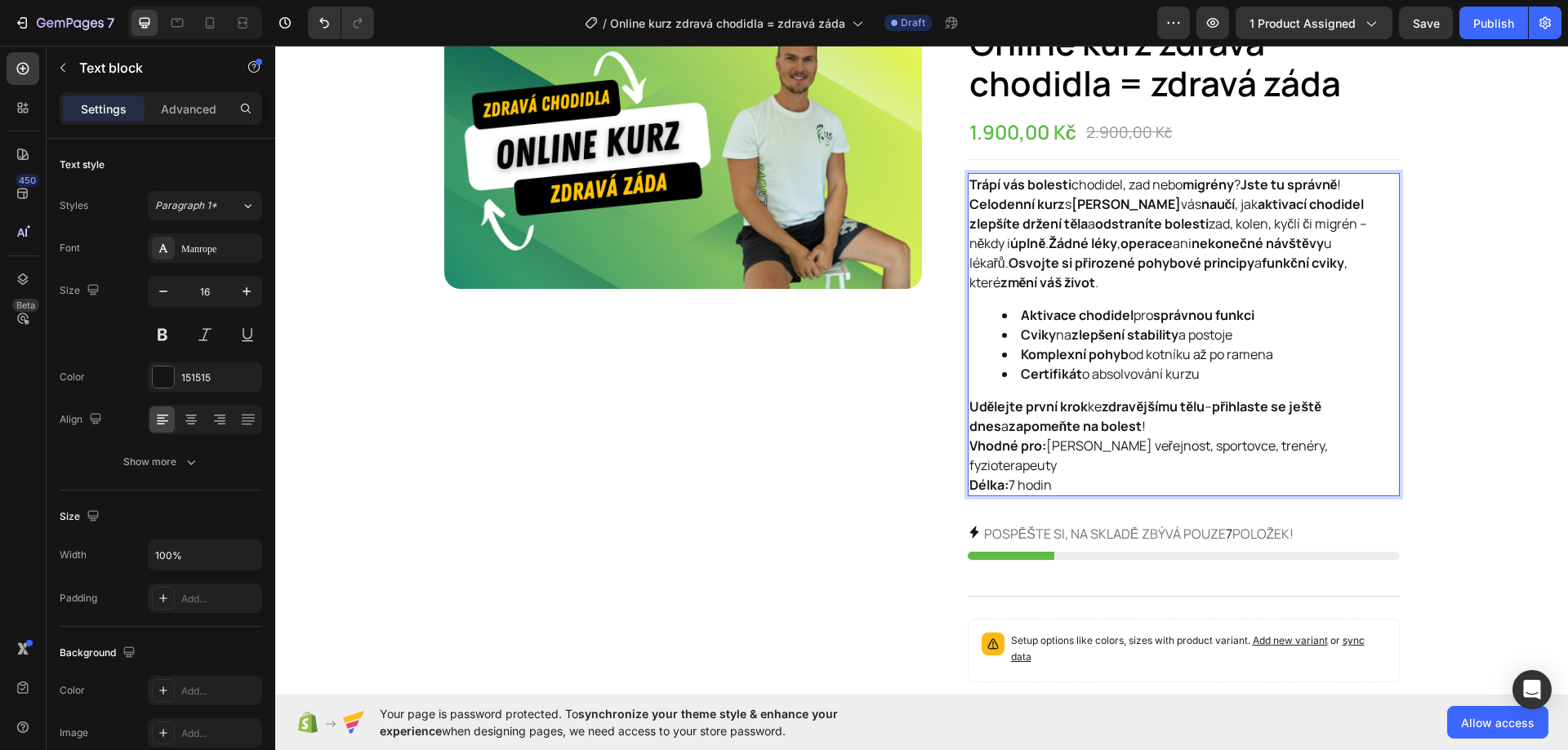
click at [1347, 182] on p "Trápí vás bolesti chodidel, zad nebo migrény ? Jste tu správně !" at bounding box center [1183, 184] width 428 height 19
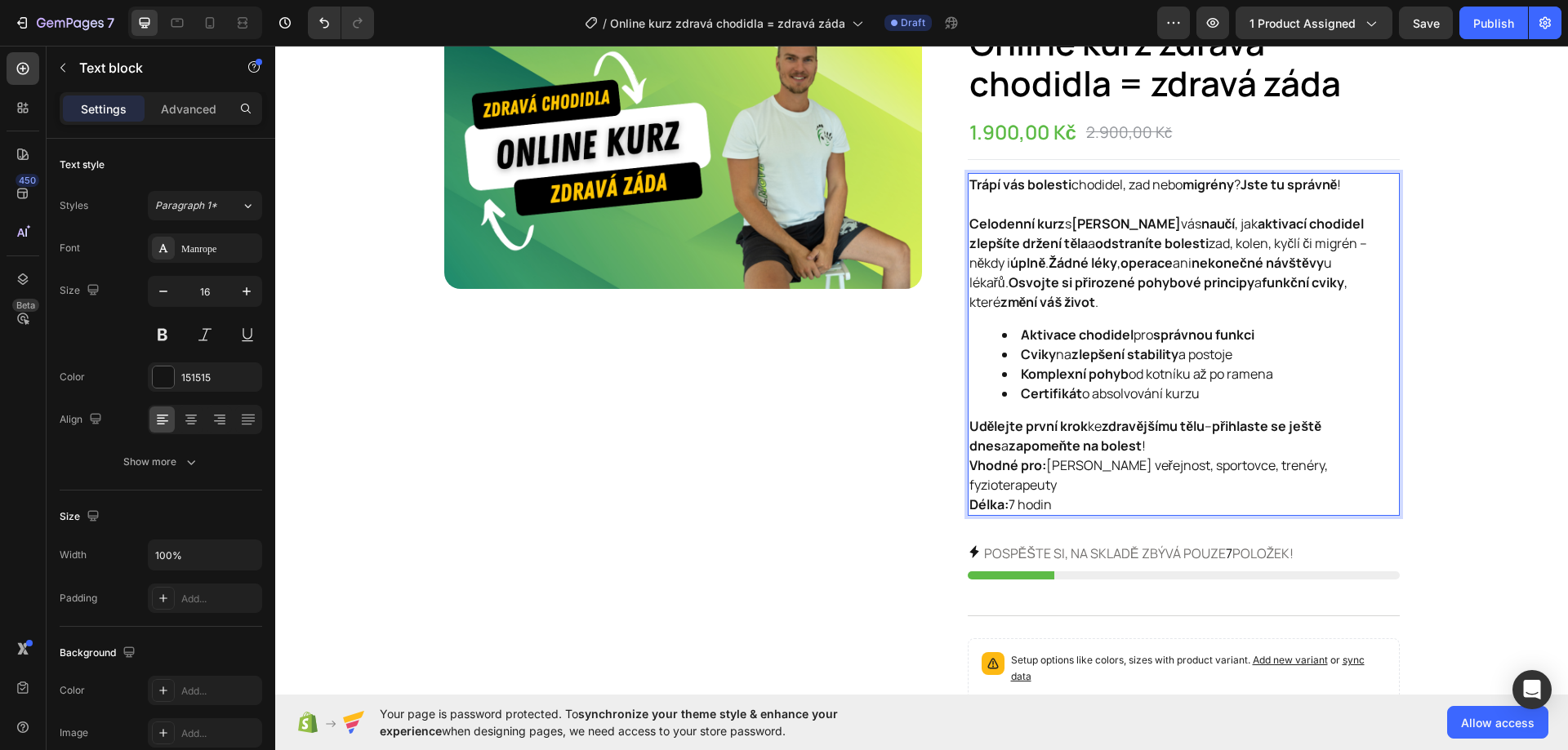
click at [1200, 451] on p "Udělejte první krok ke zdravějšímu tělu – přihlaste se ještě dnes a zapomeňte n…" at bounding box center [1183, 436] width 428 height 39
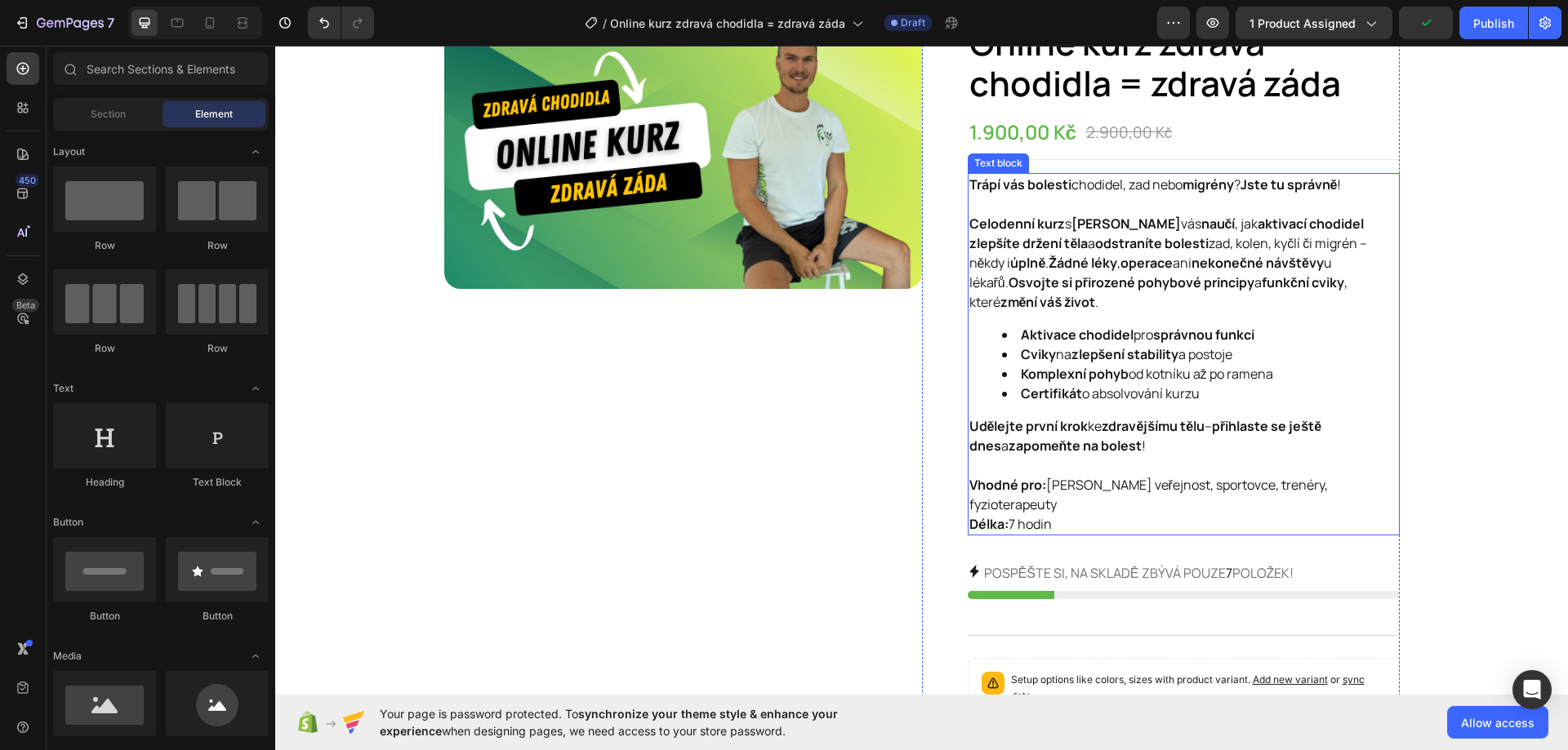
click at [1103, 500] on p "Vhodné pro: [PERSON_NAME] veřejnost, sportovce, trenéry, fyzioterapeuty Délka: …" at bounding box center [1183, 504] width 428 height 59
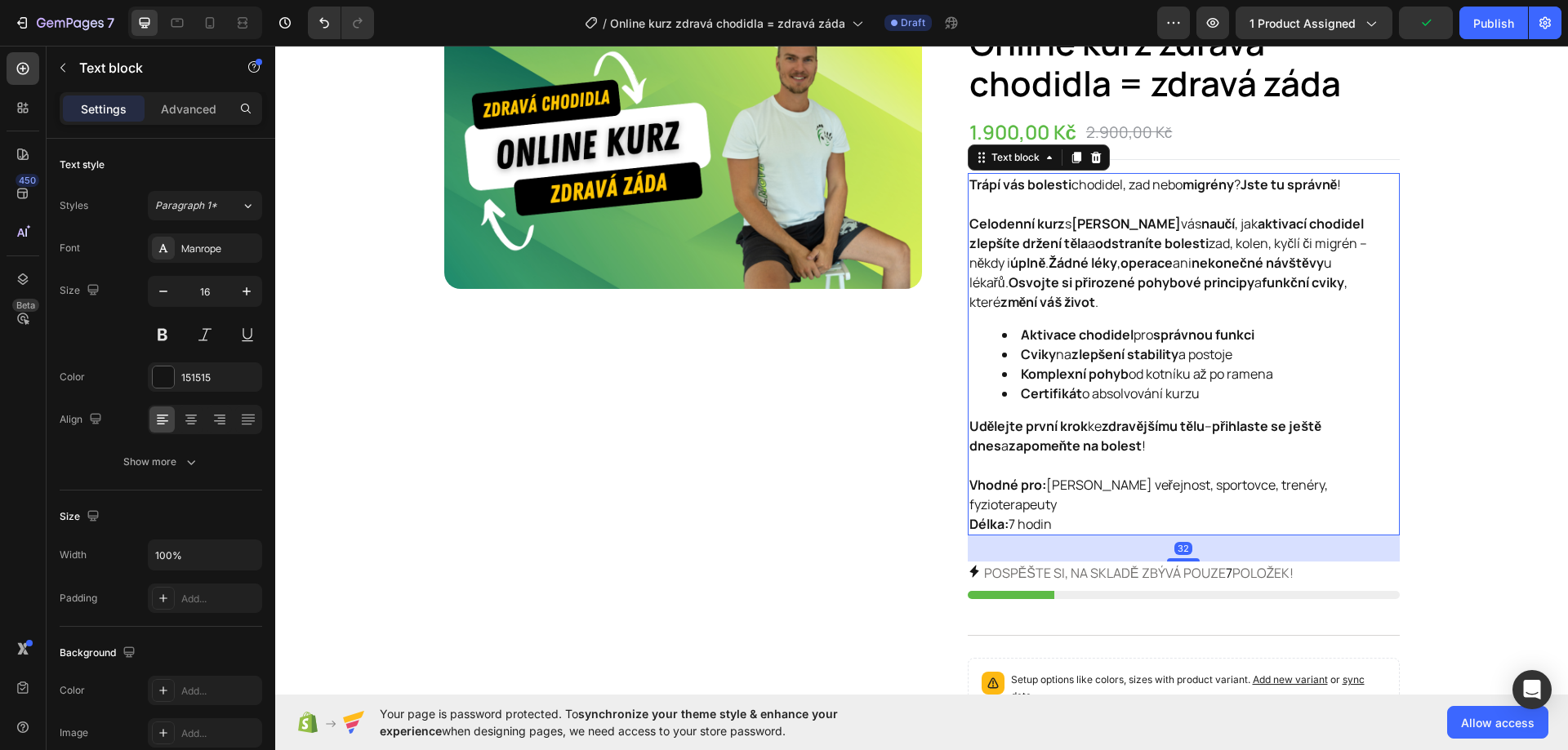
click at [1042, 536] on div "32" at bounding box center [1183, 549] width 432 height 26
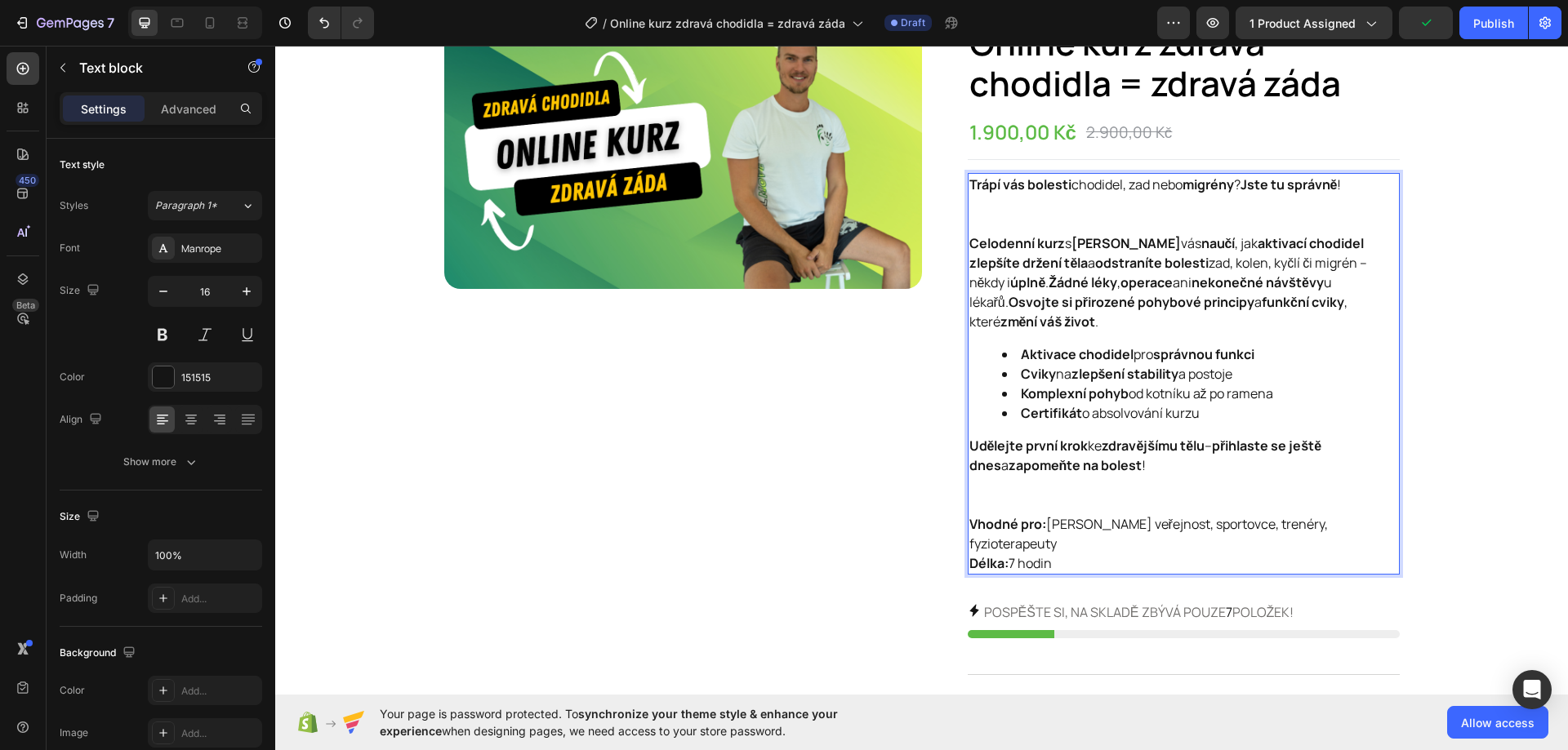
click at [1031, 499] on p "Udělejte první krok ke zdravějšímu tělu – přihlaste se ještě dnes a zapomeňte n…" at bounding box center [1183, 475] width 428 height 79
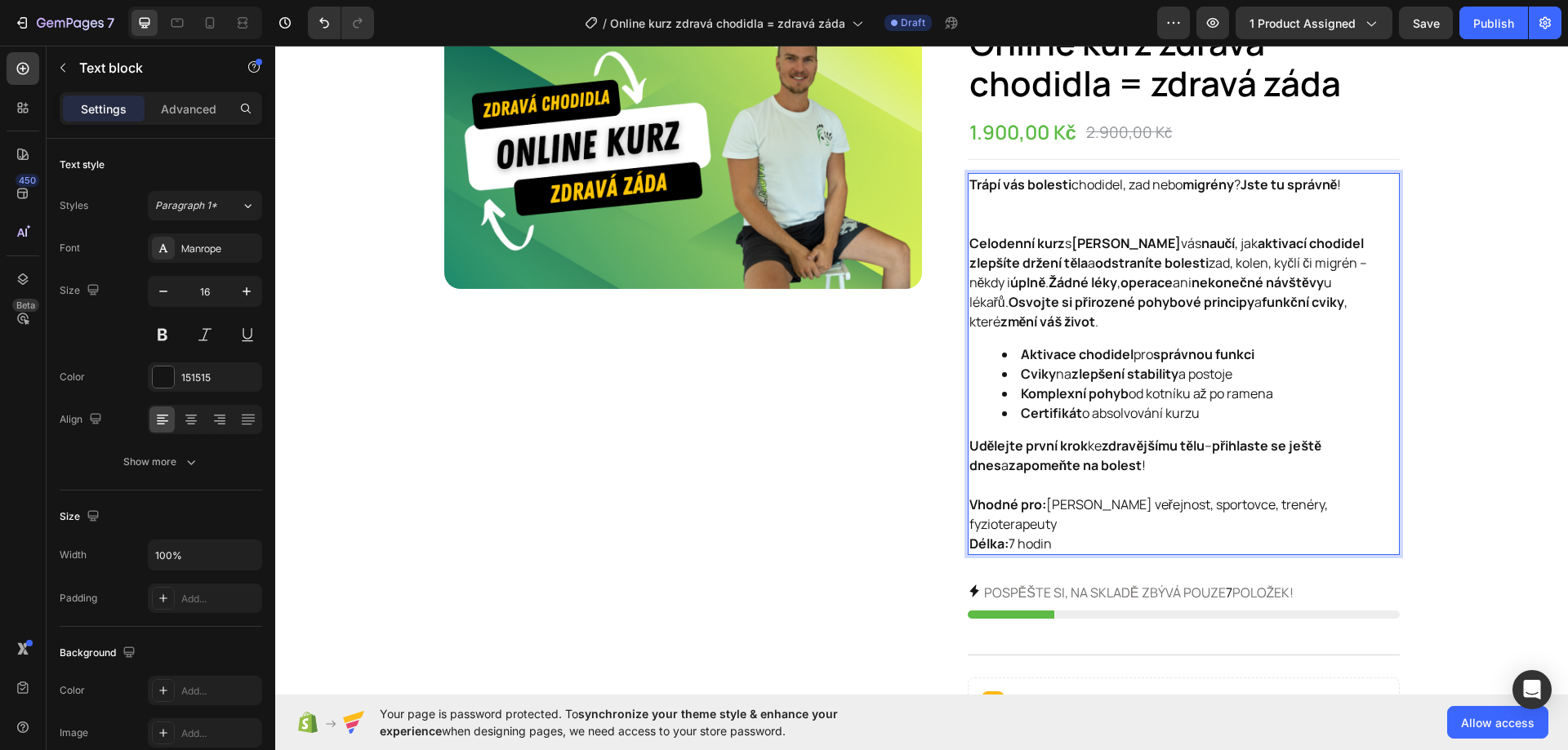
click at [1000, 213] on p "Trápí vás bolesti chodidel, zad nebo migrény ? Jste tu správně !" at bounding box center [1183, 204] width 428 height 59
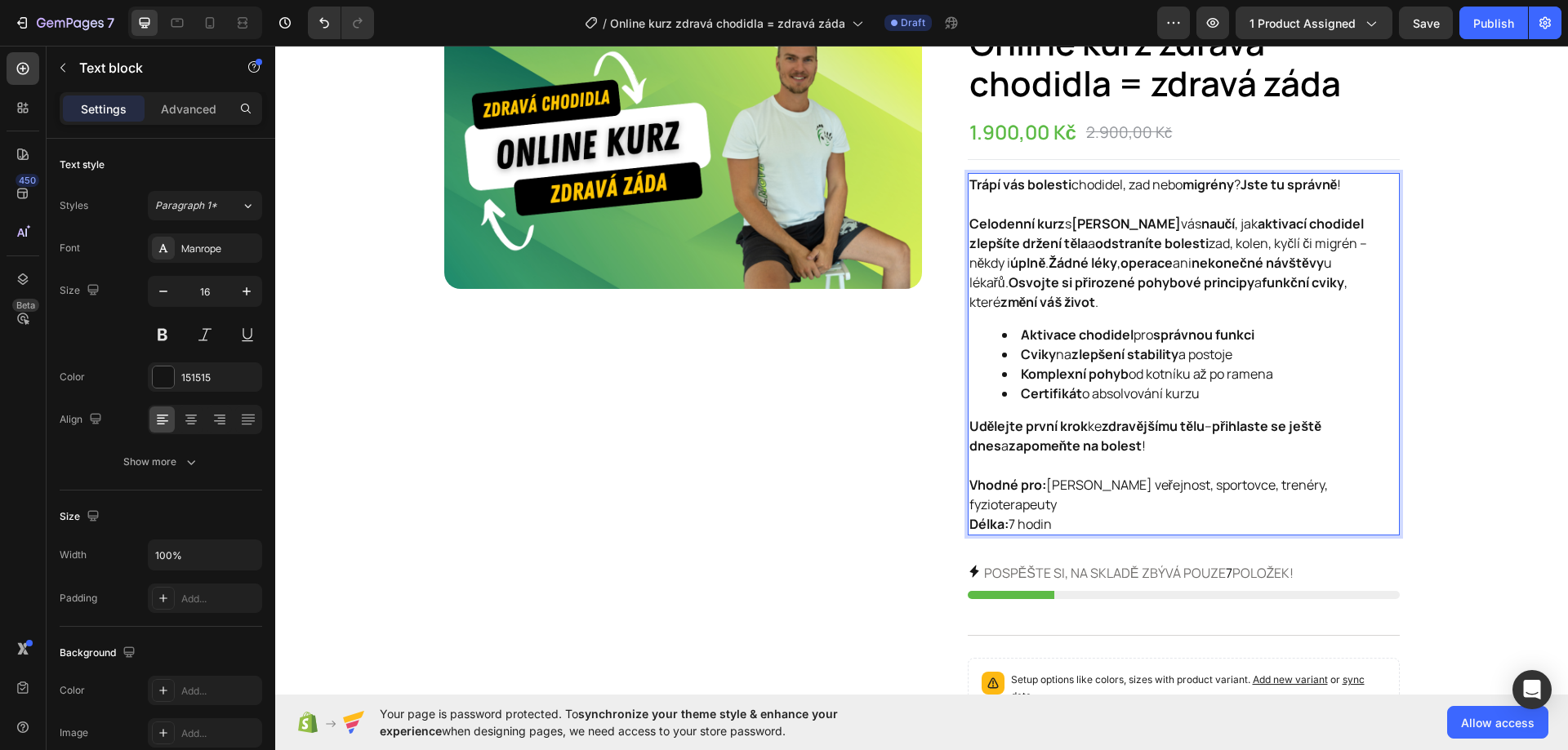
drag, startPoint x: 1059, startPoint y: 500, endPoint x: 965, endPoint y: 191, distance: 323.0
click at [968, 191] on div "Trápí vás bolesti chodidel, zad nebo migrény ? Jste tu správně ! Celodenní kurz…" at bounding box center [1183, 354] width 432 height 363
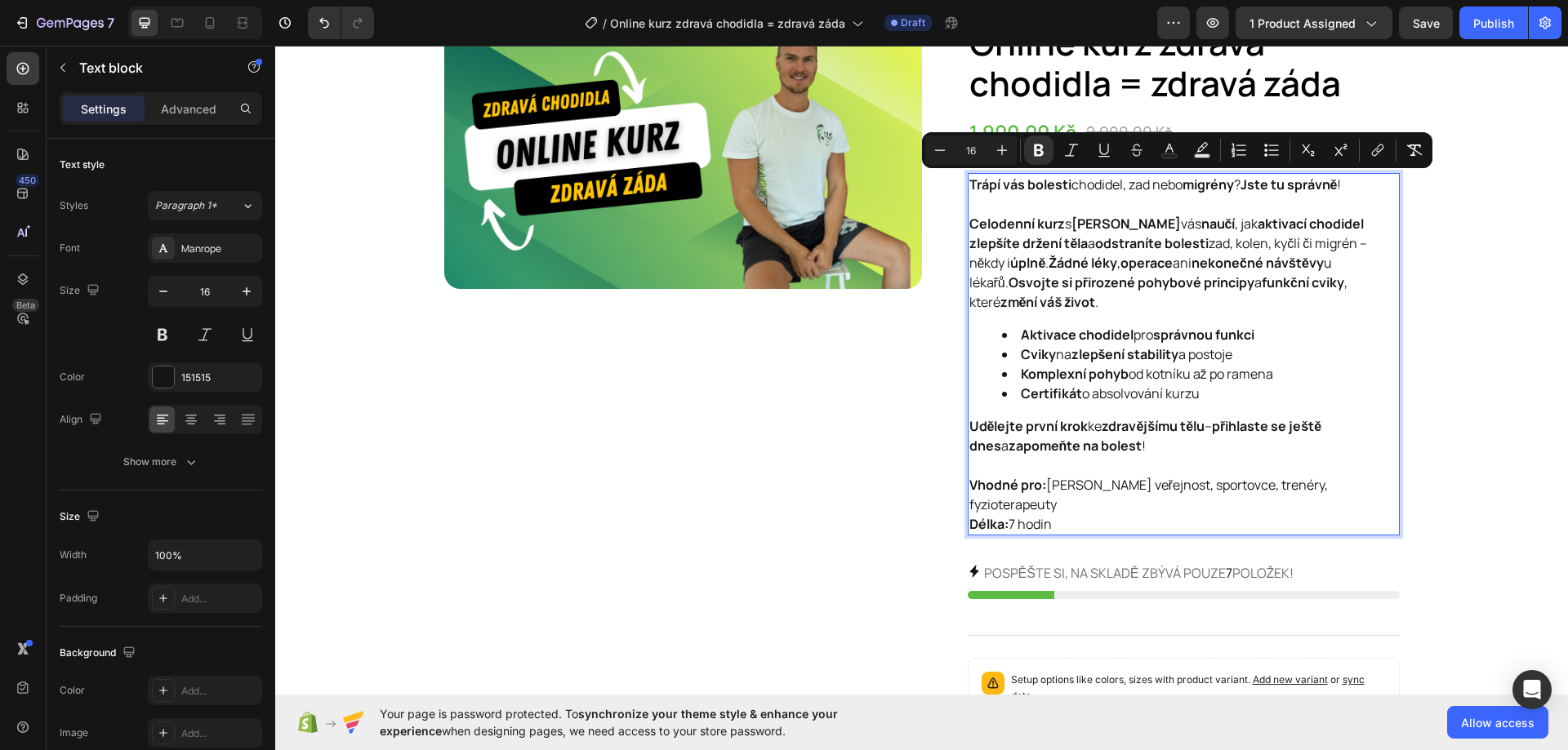
copy div "Trápí vás bolesti chodidel, zad nebo migrény ? Jste tu správně ! Celodenní kurz…"
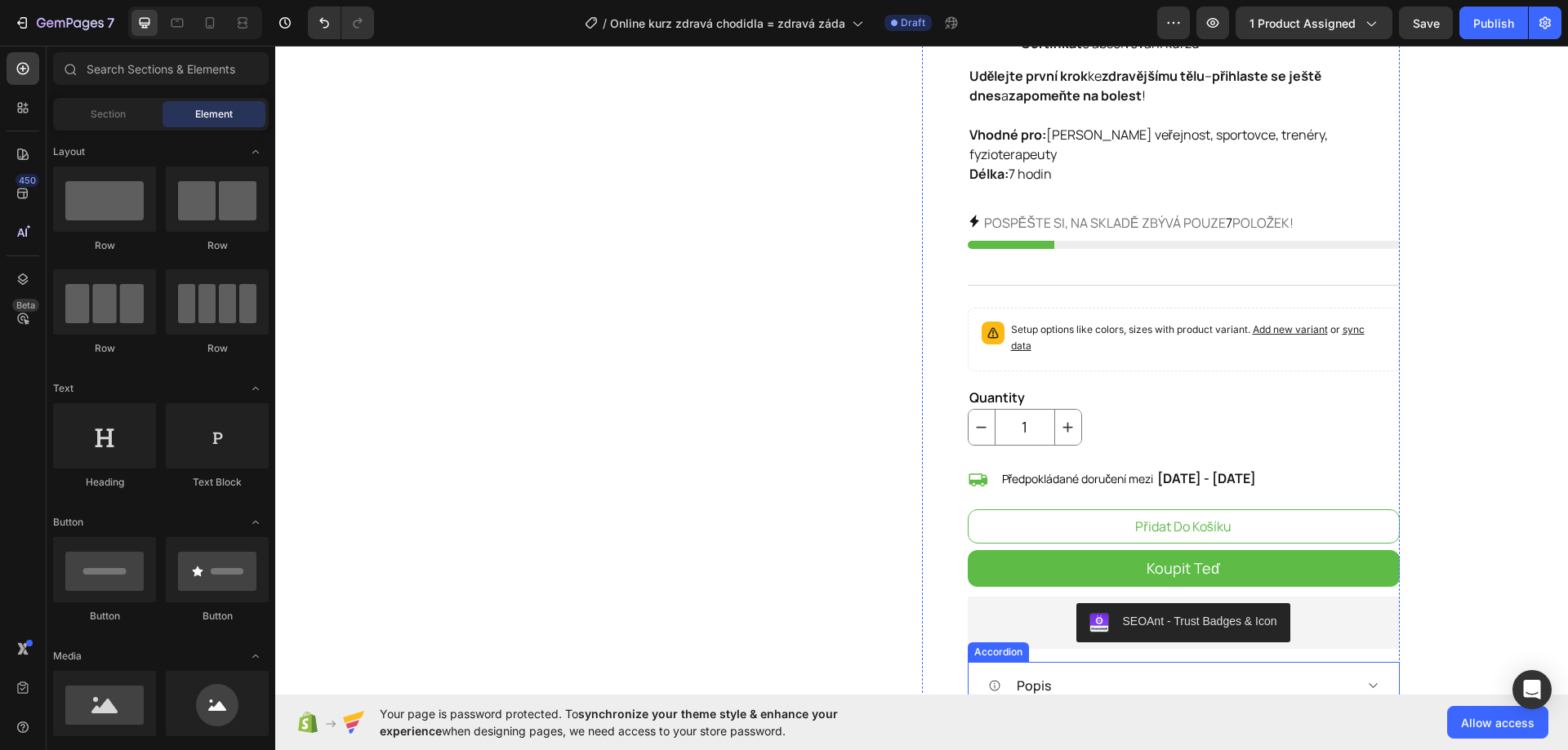
scroll to position [653, 0]
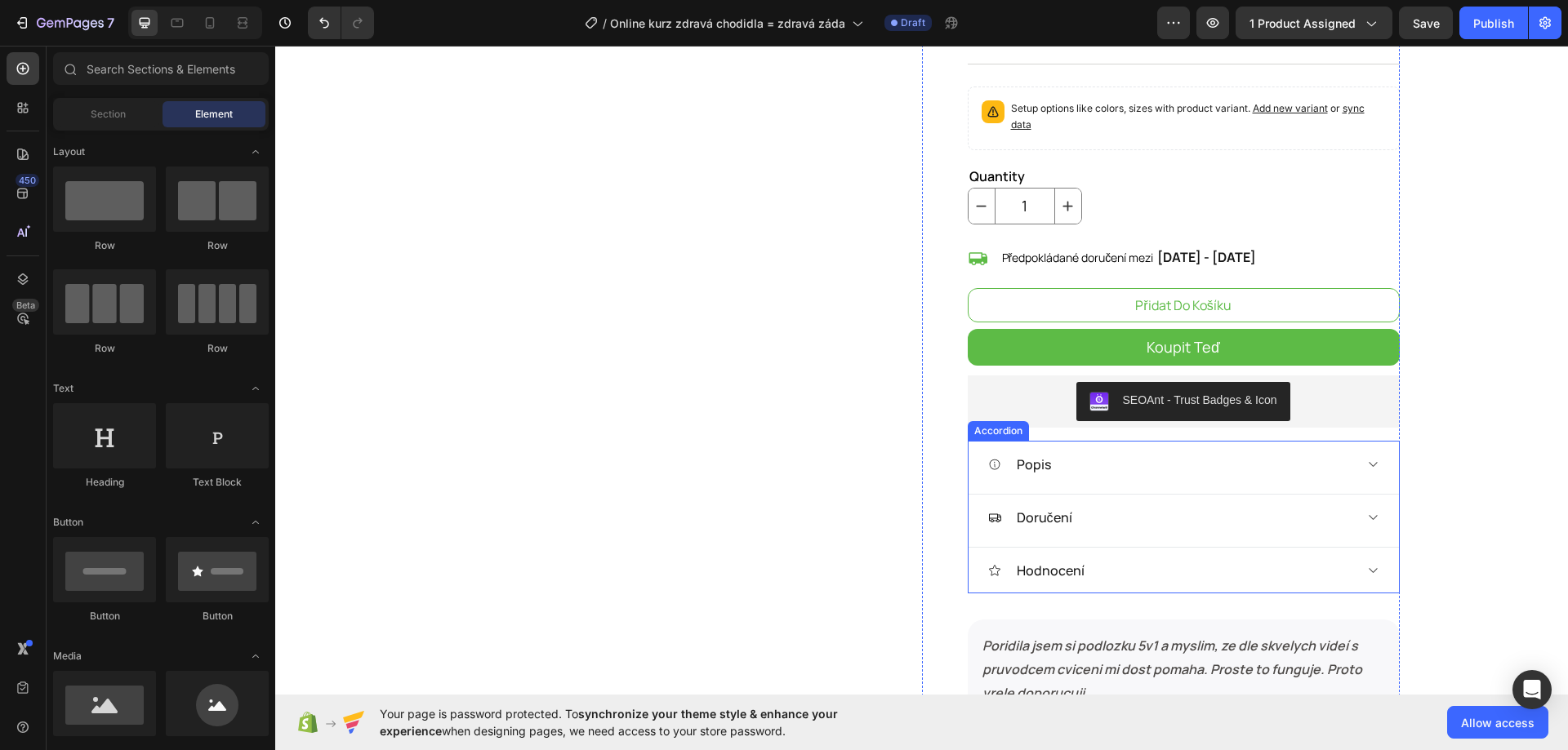
click at [1112, 452] on div "Popis" at bounding box center [1170, 464] width 365 height 25
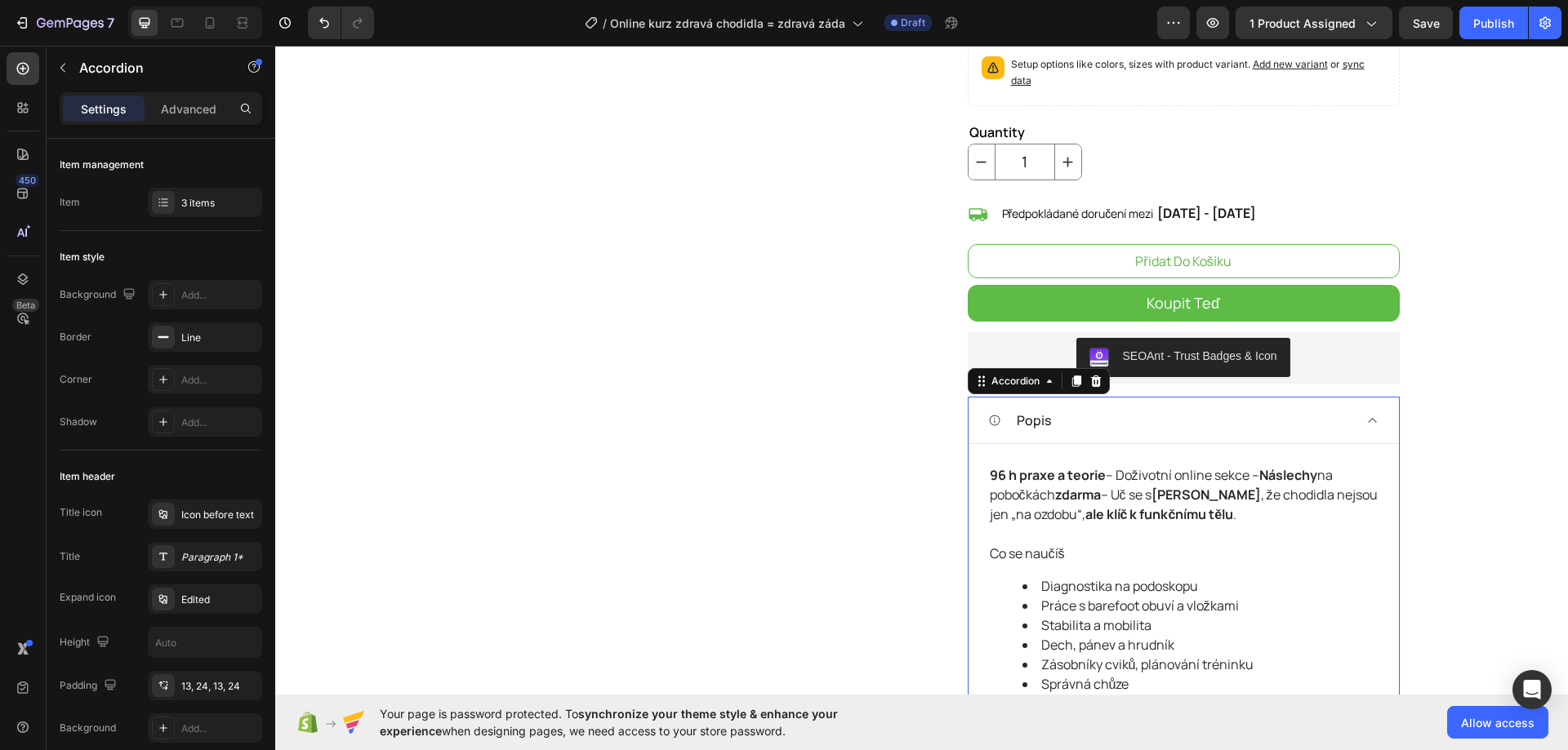
scroll to position [979, 0]
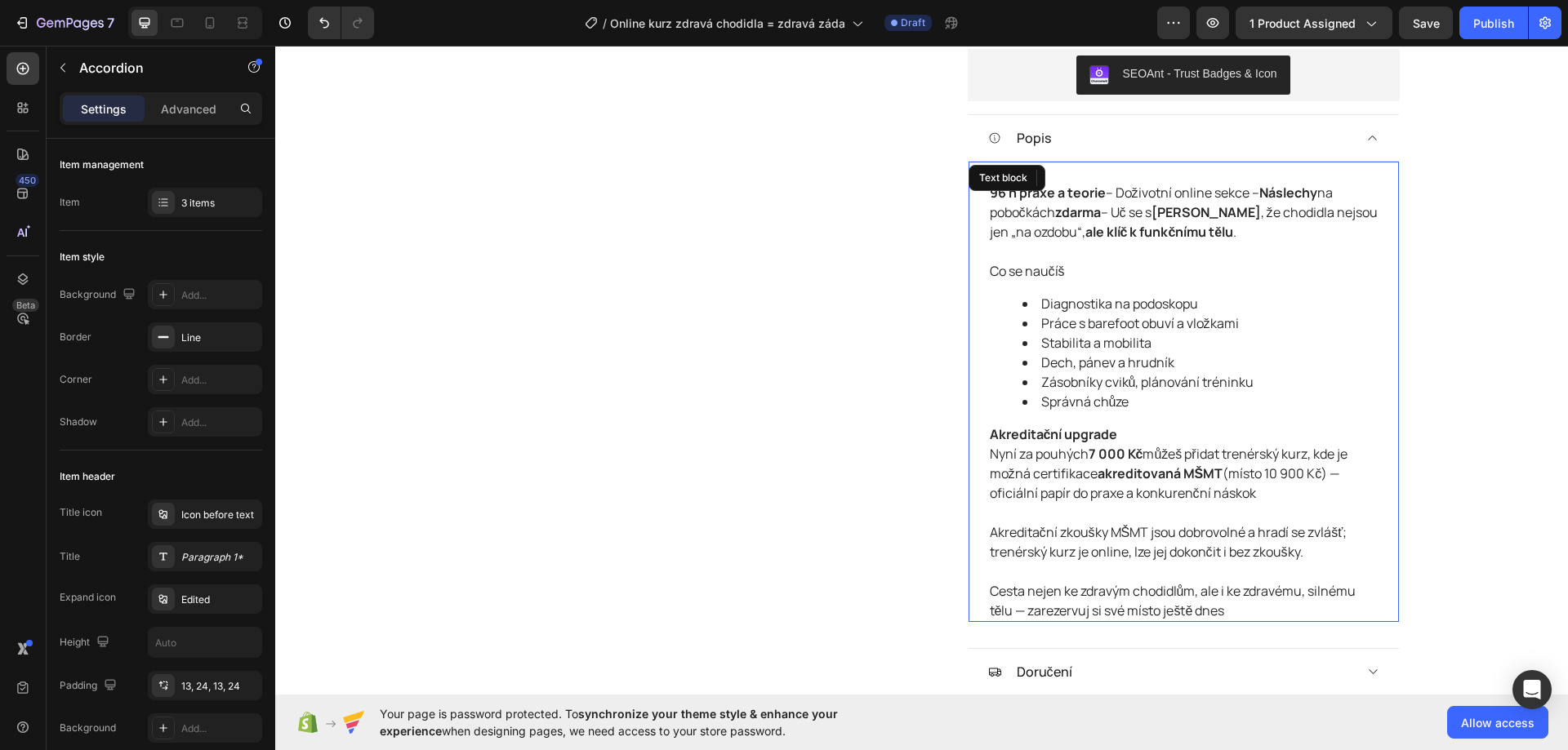
click at [1234, 596] on p "Cesta nejen ke zdravým chodidlům, ale i ke zdravému, silnému tělu — zarezervuj …" at bounding box center [1183, 600] width 388 height 39
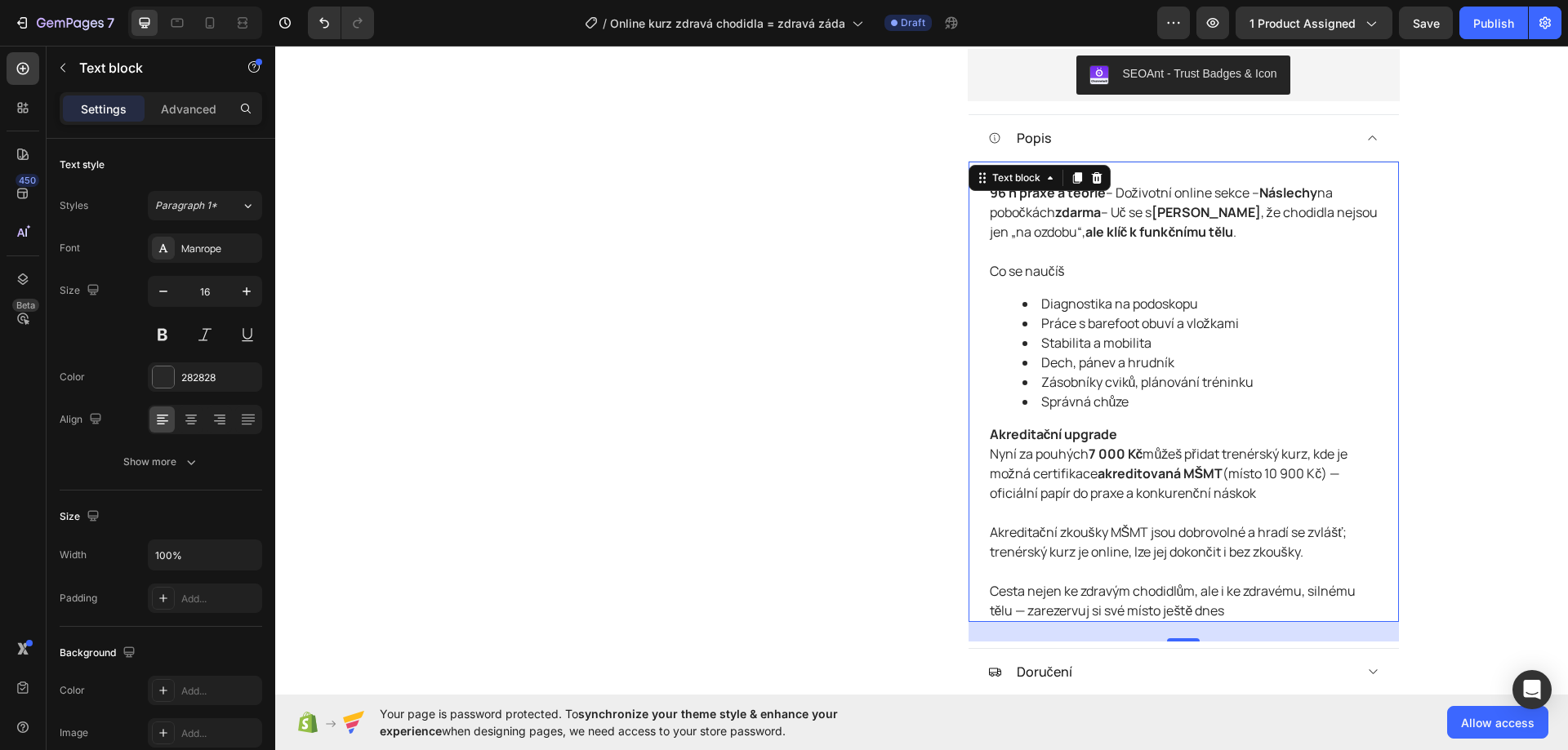
click at [1234, 593] on p "Cesta nejen ke zdravým chodidlům, ale i ke zdravému, silnému tělu — zarezervuj …" at bounding box center [1183, 600] width 388 height 39
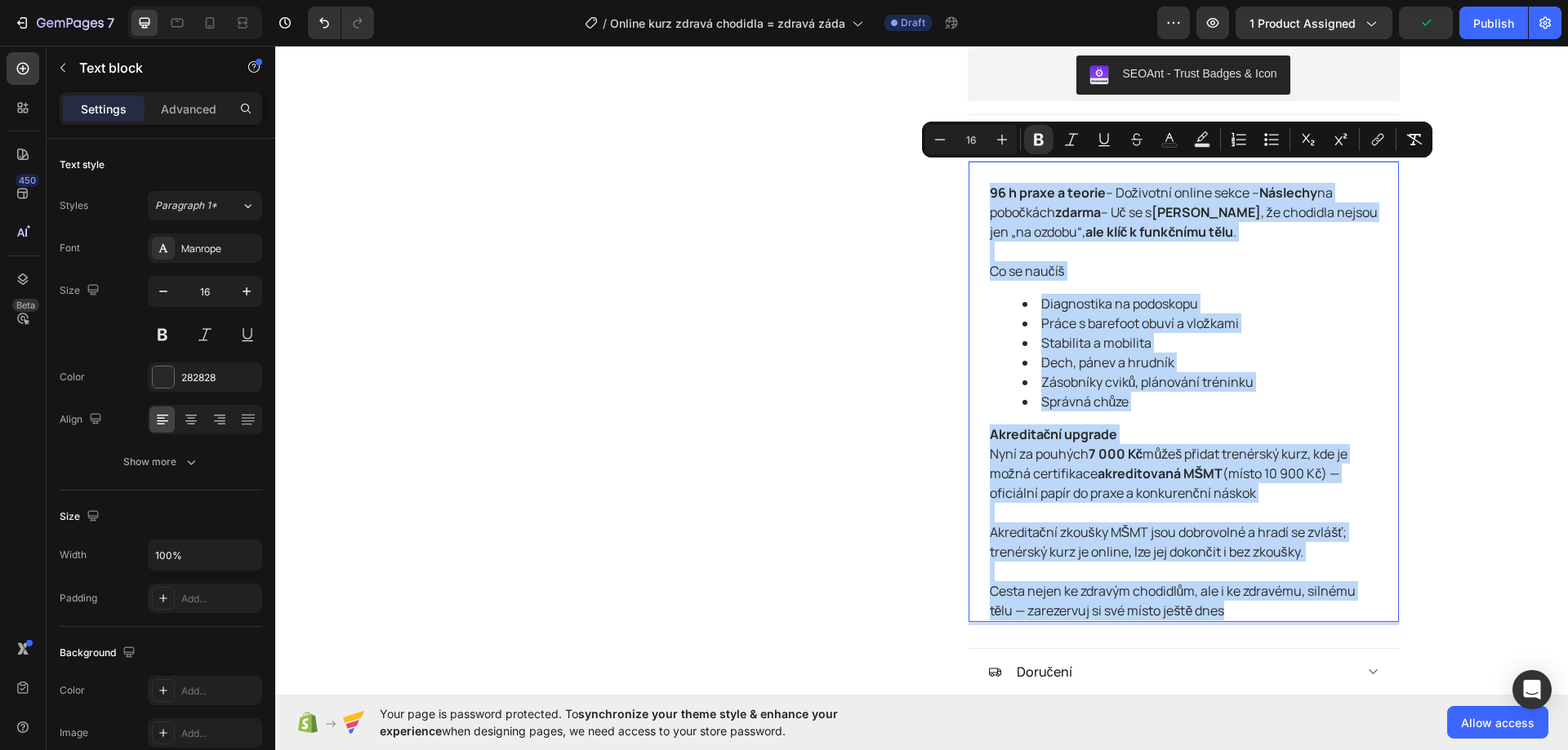
drag, startPoint x: 1226, startPoint y: 587, endPoint x: 983, endPoint y: 172, distance: 480.9
click at [988, 181] on div "96 h praxe a teorie – Doživotní online sekce – Náslechy na pobočkách zdarma – U…" at bounding box center [1183, 401] width 391 height 440
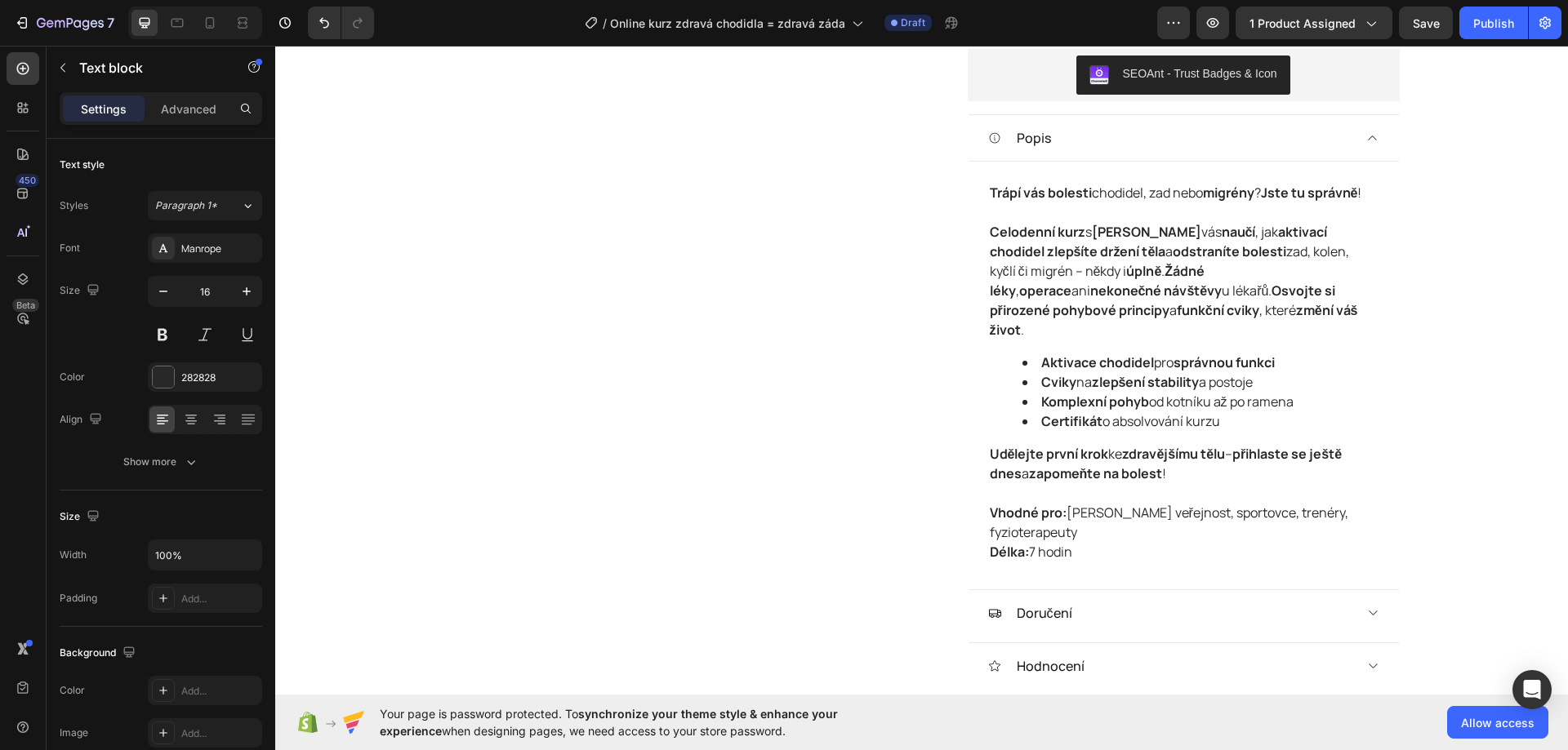
click at [1460, 250] on div "Product Images Online kurz zdravá chodidla = zdravá záda Product Title 1.900,00…" at bounding box center [922, 351] width 1293 height 2502
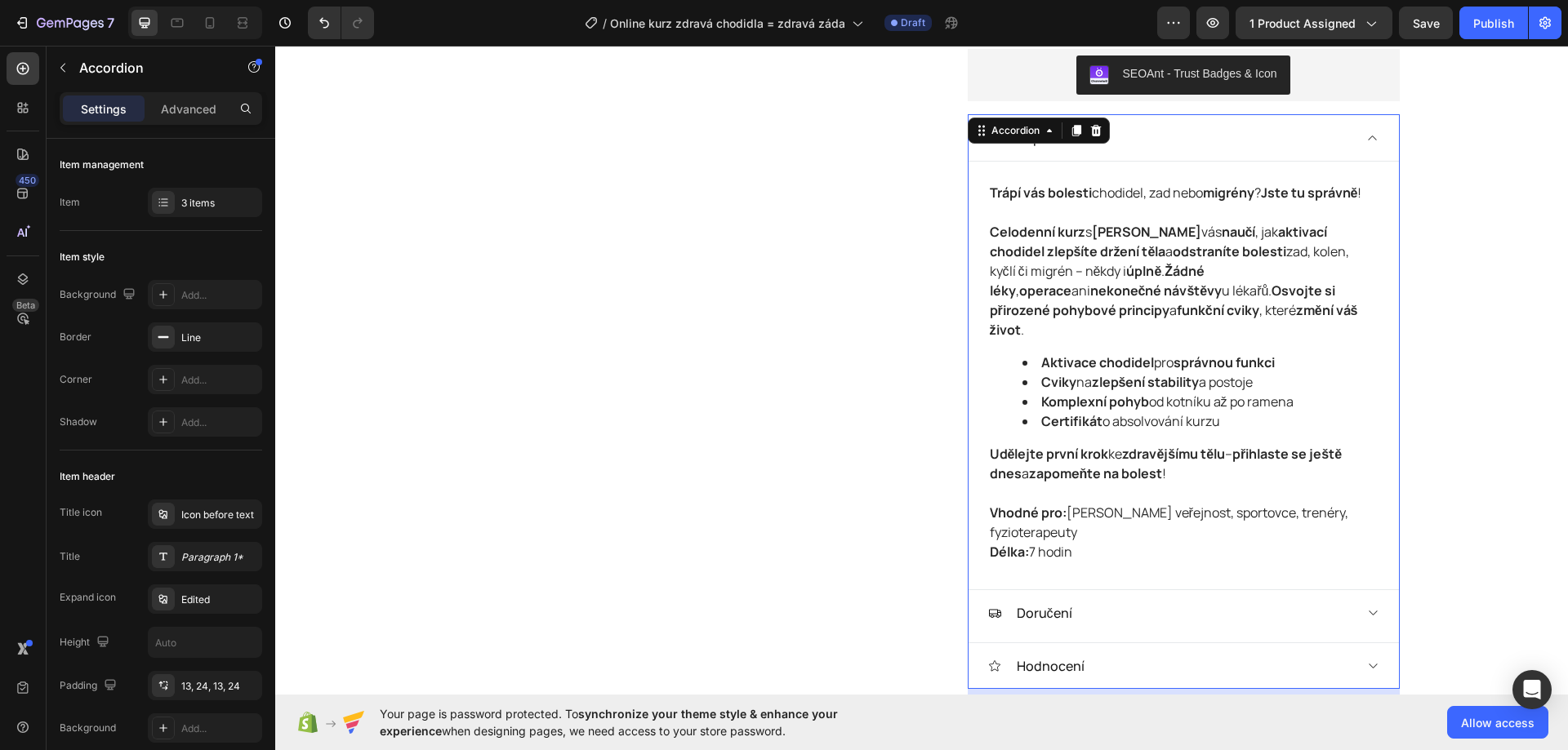
click at [1346, 125] on div "Popis" at bounding box center [1170, 138] width 365 height 25
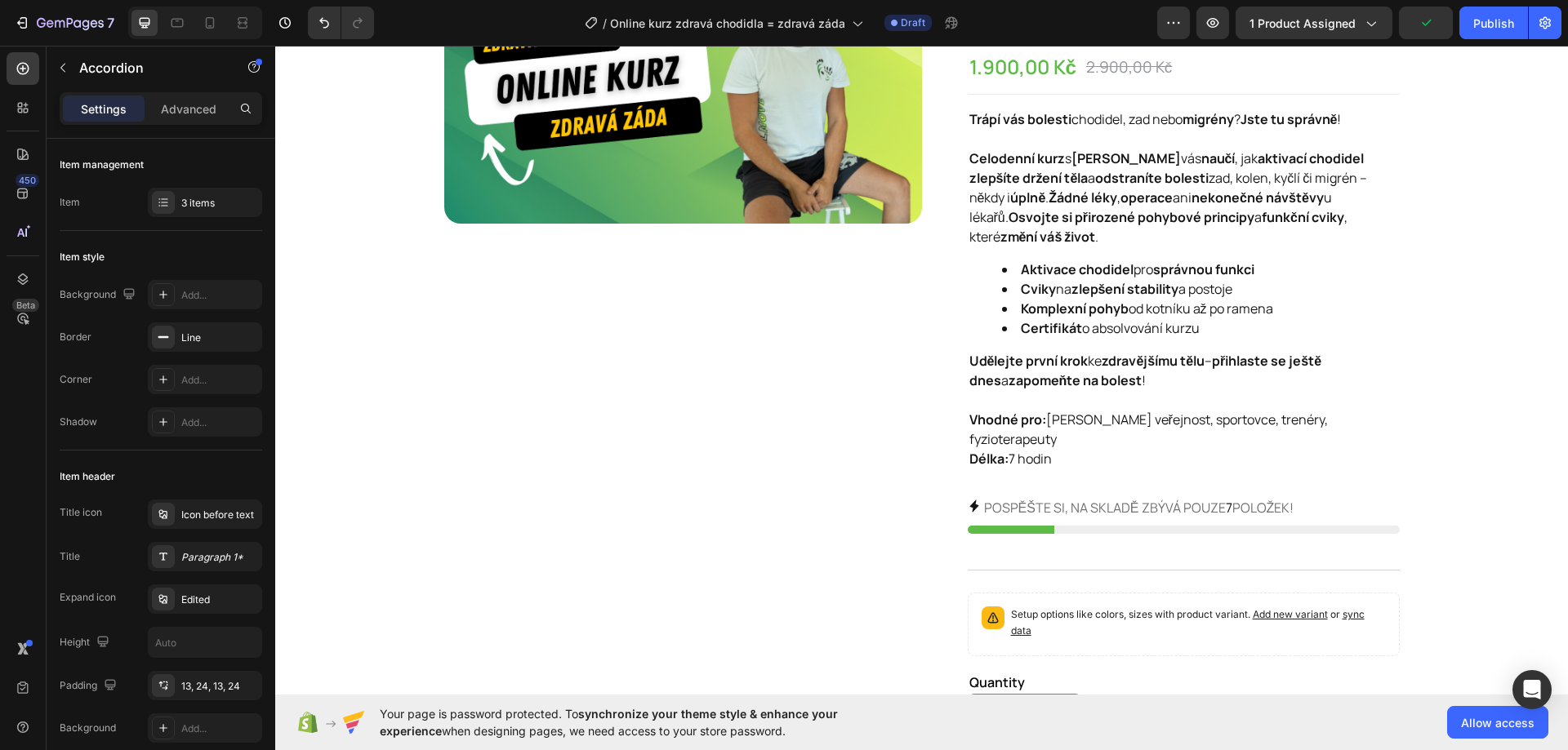
scroll to position [0, 0]
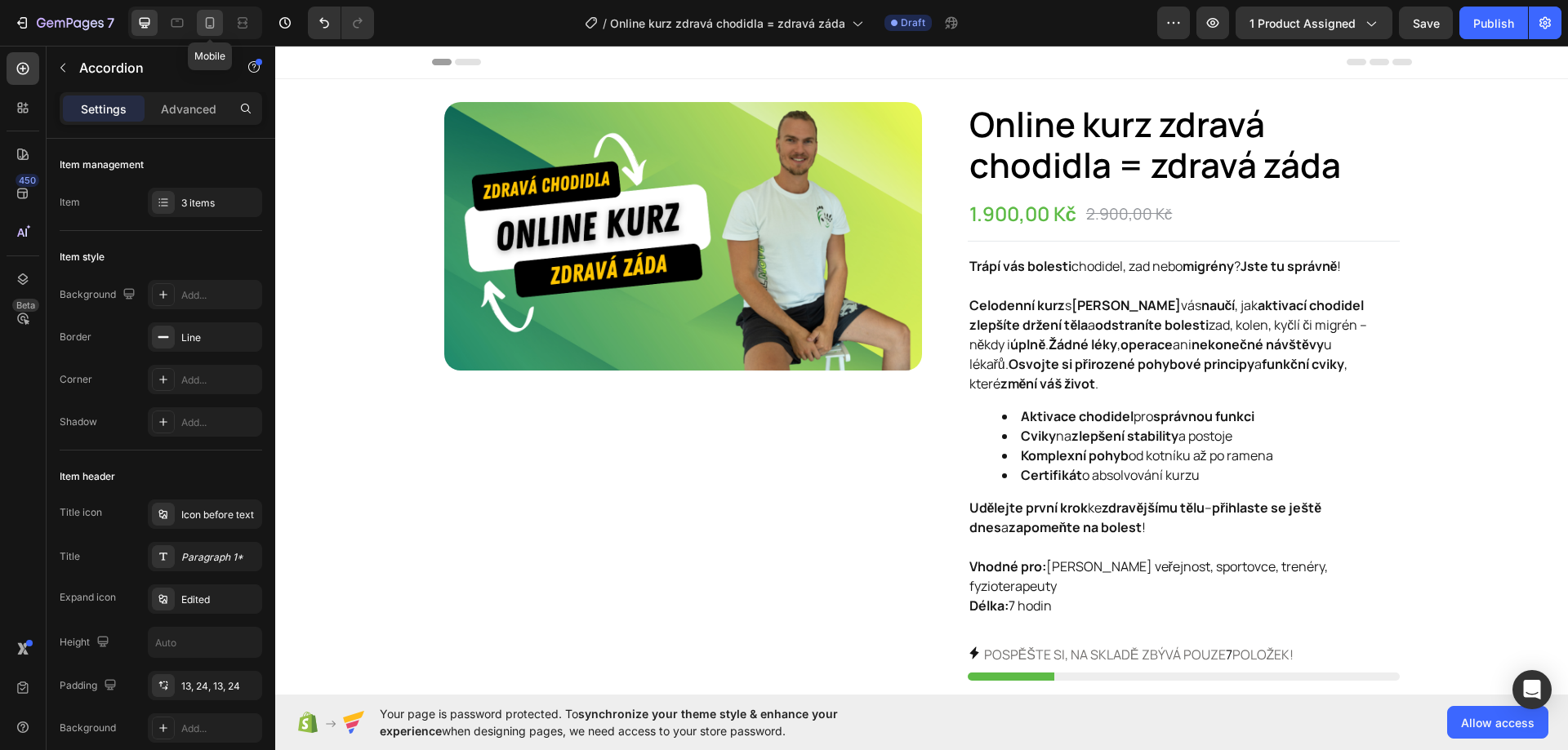
click at [217, 19] on icon at bounding box center [209, 23] width 16 height 16
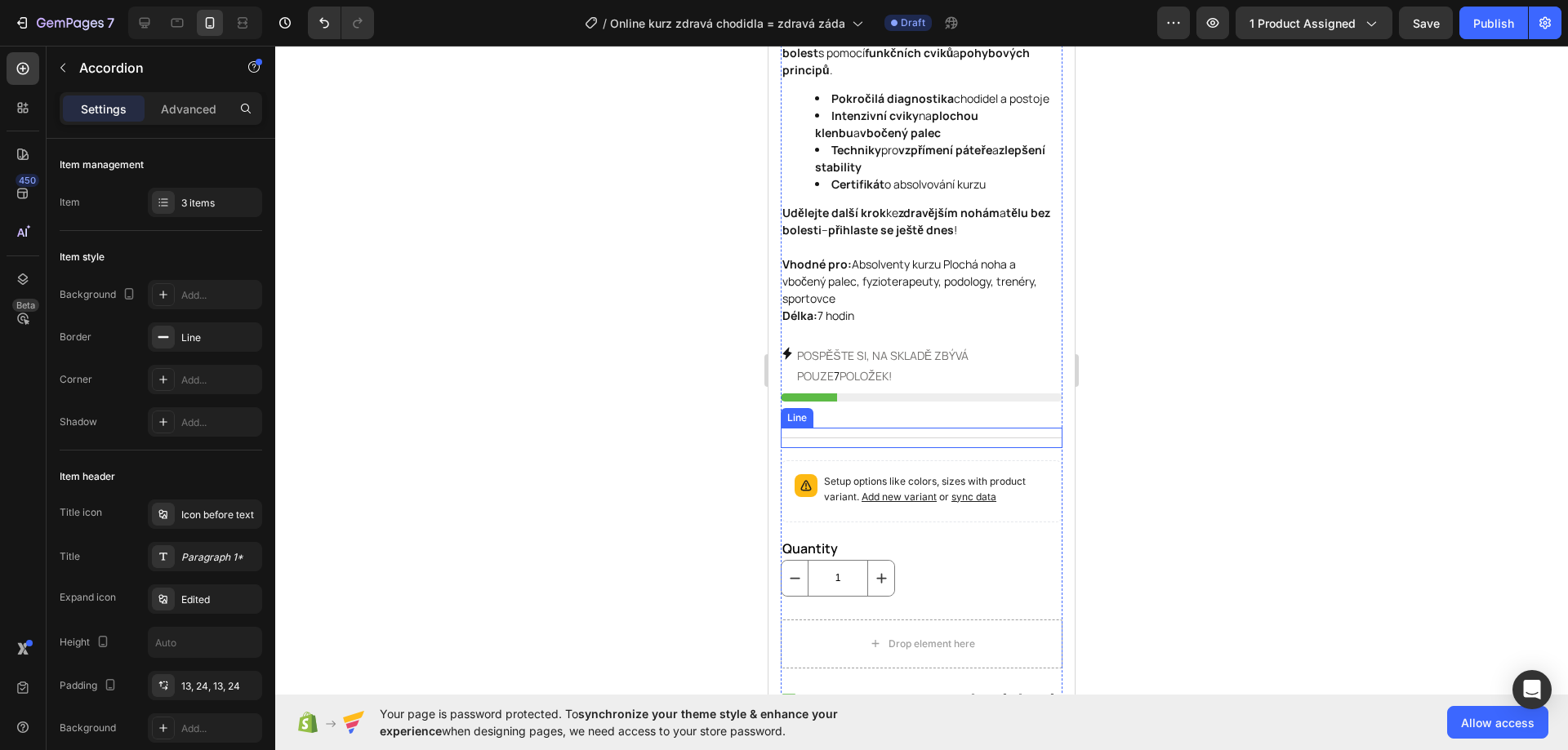
scroll to position [207, 0]
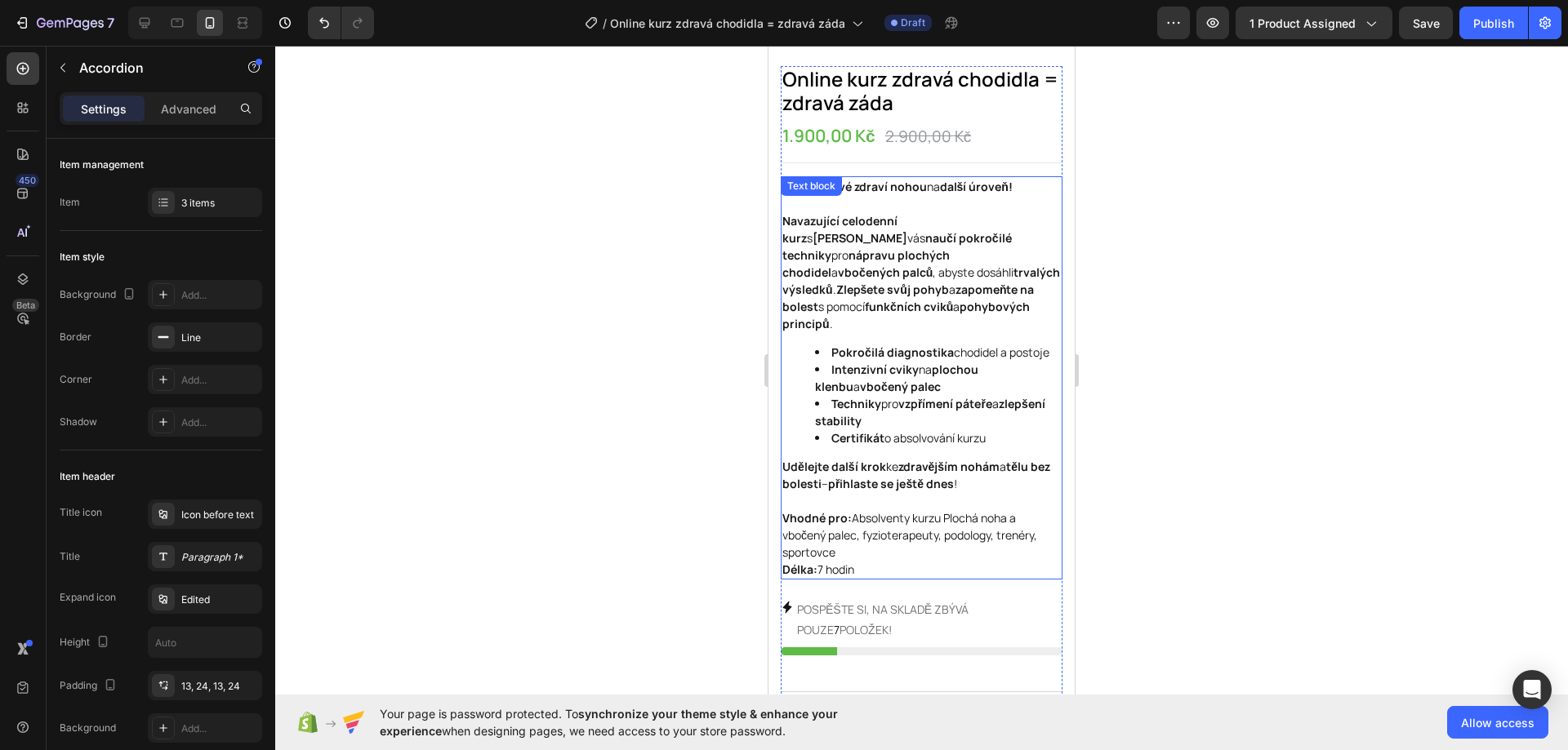
click at [899, 509] on p "Udělejte další krok ke zdravějším nohám a tělu bez bolesti – přihlaste se ještě…" at bounding box center [921, 484] width 278 height 51
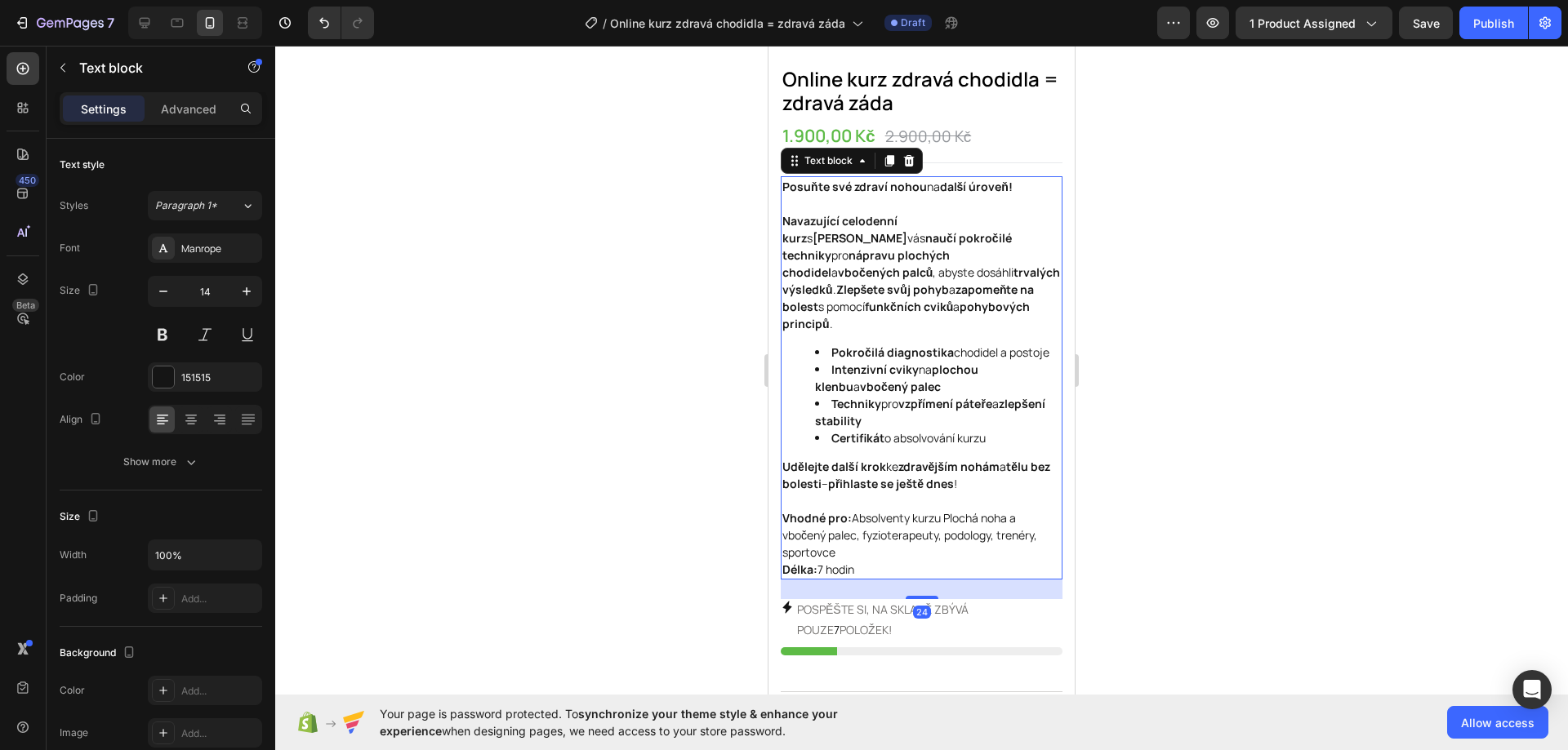
click at [878, 562] on p "Vhodné pro: Absolventy kurzu Plochá noha a vbočený palec, fyzioterapeuty, podol…" at bounding box center [921, 544] width 278 height 69
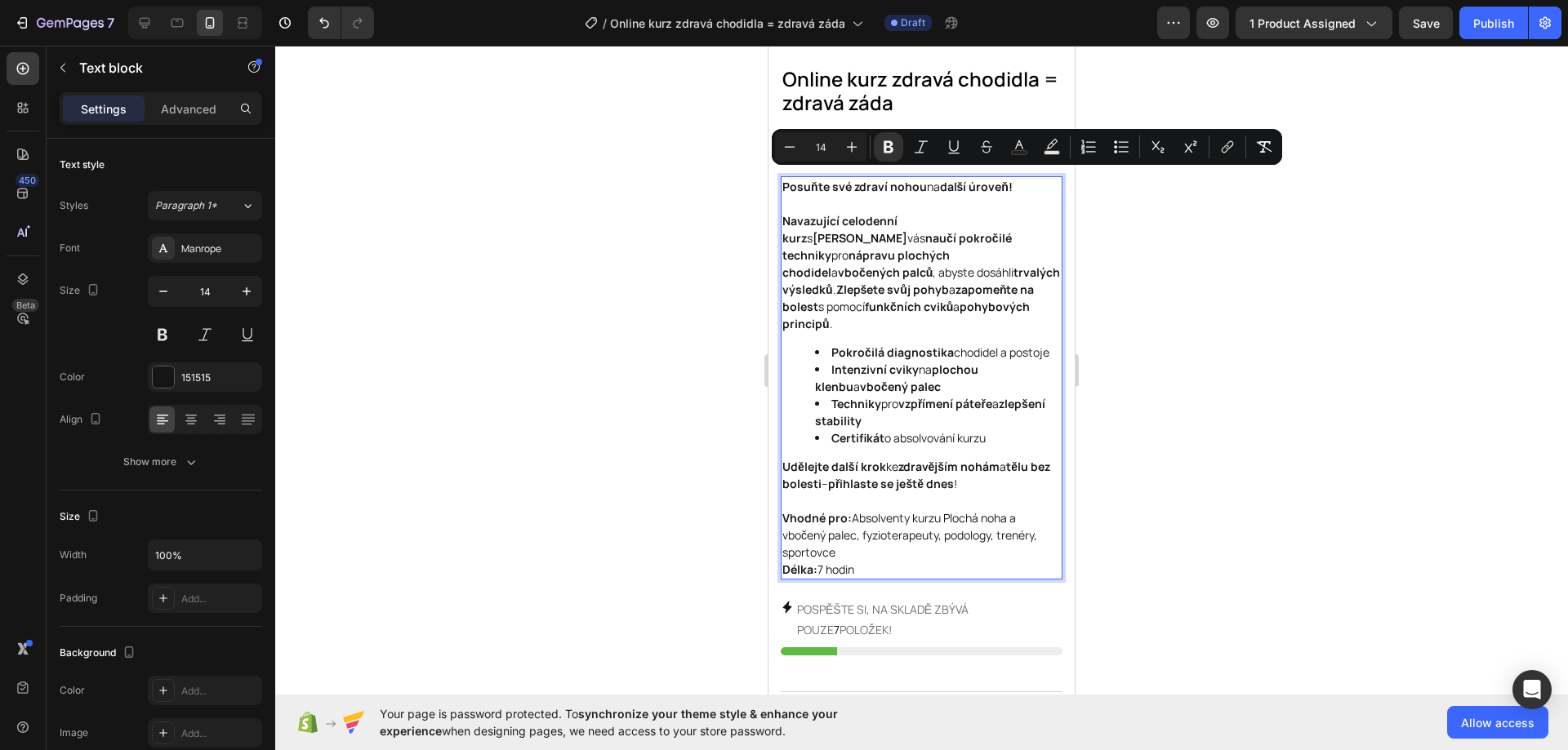
drag, startPoint x: 869, startPoint y: 577, endPoint x: 784, endPoint y: 184, distance: 402.1
click at [784, 184] on div "Posuňte své zdraví nohou na další úroveň! Navazující celodenní kurz s [PERSON_N…" at bounding box center [921, 378] width 282 height 403
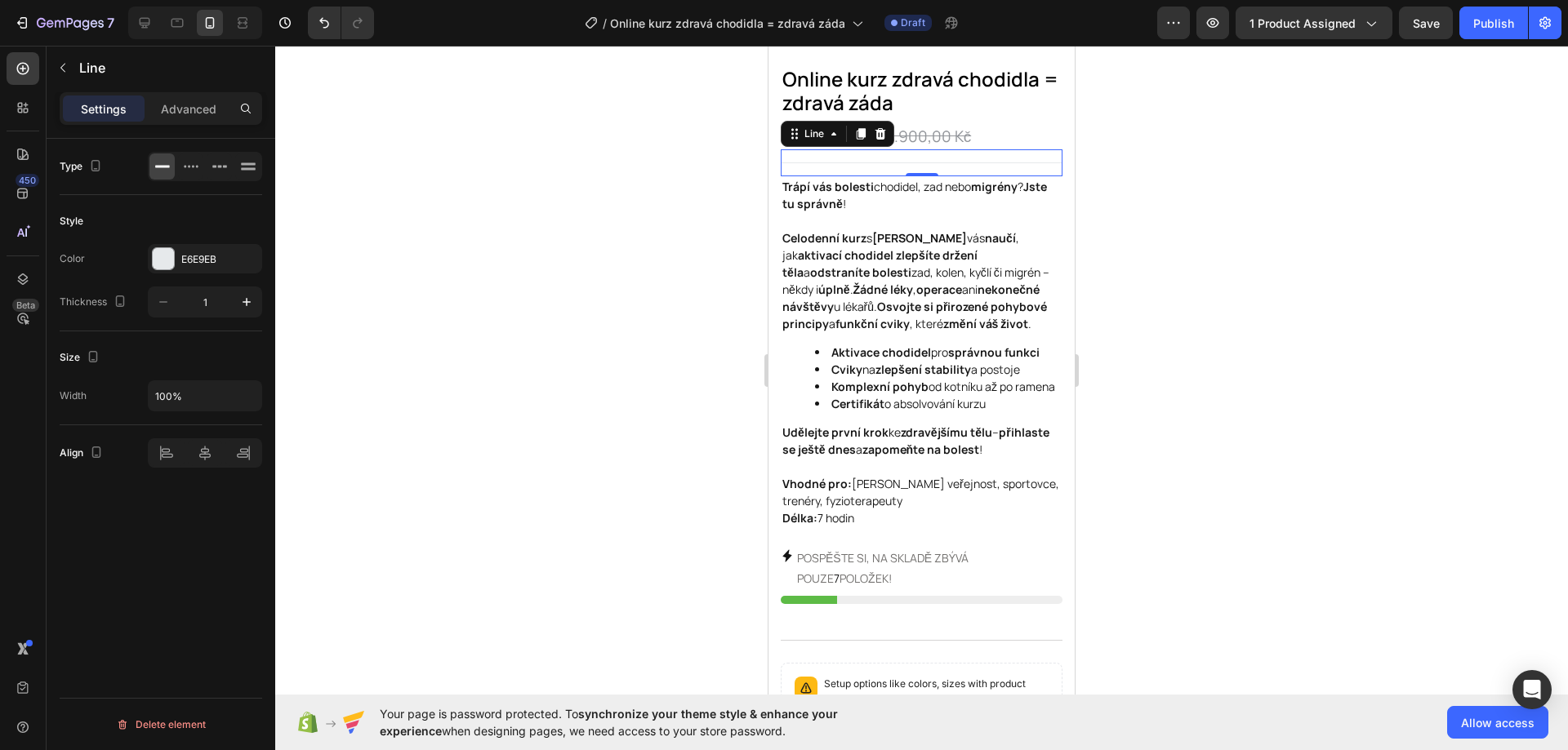
click at [985, 149] on div "Title Line 0" at bounding box center [921, 162] width 282 height 27
click at [1484, 23] on div "Publish" at bounding box center [1493, 23] width 41 height 17
click at [145, 30] on icon at bounding box center [144, 23] width 16 height 16
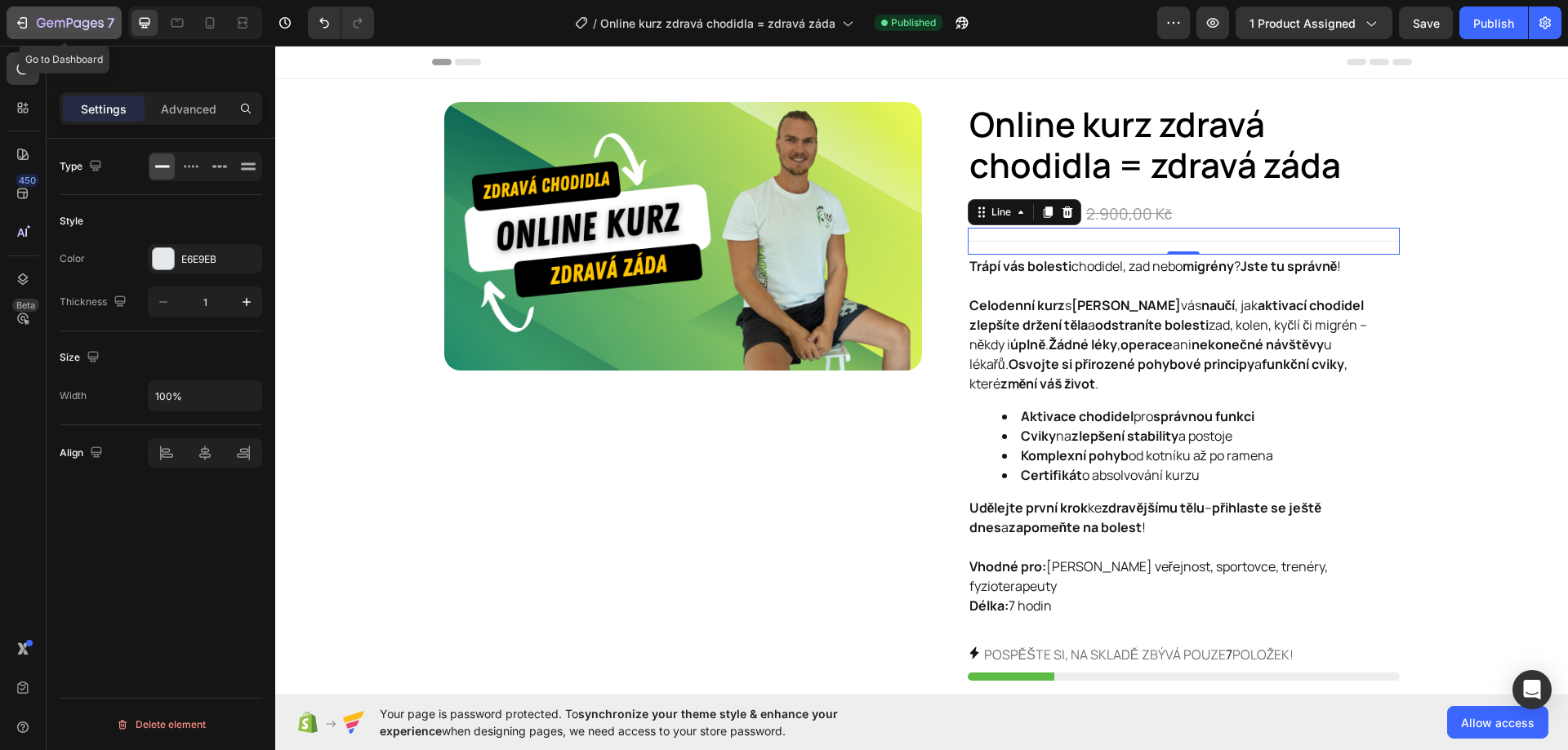
click at [19, 16] on icon "button" at bounding box center [22, 23] width 16 height 16
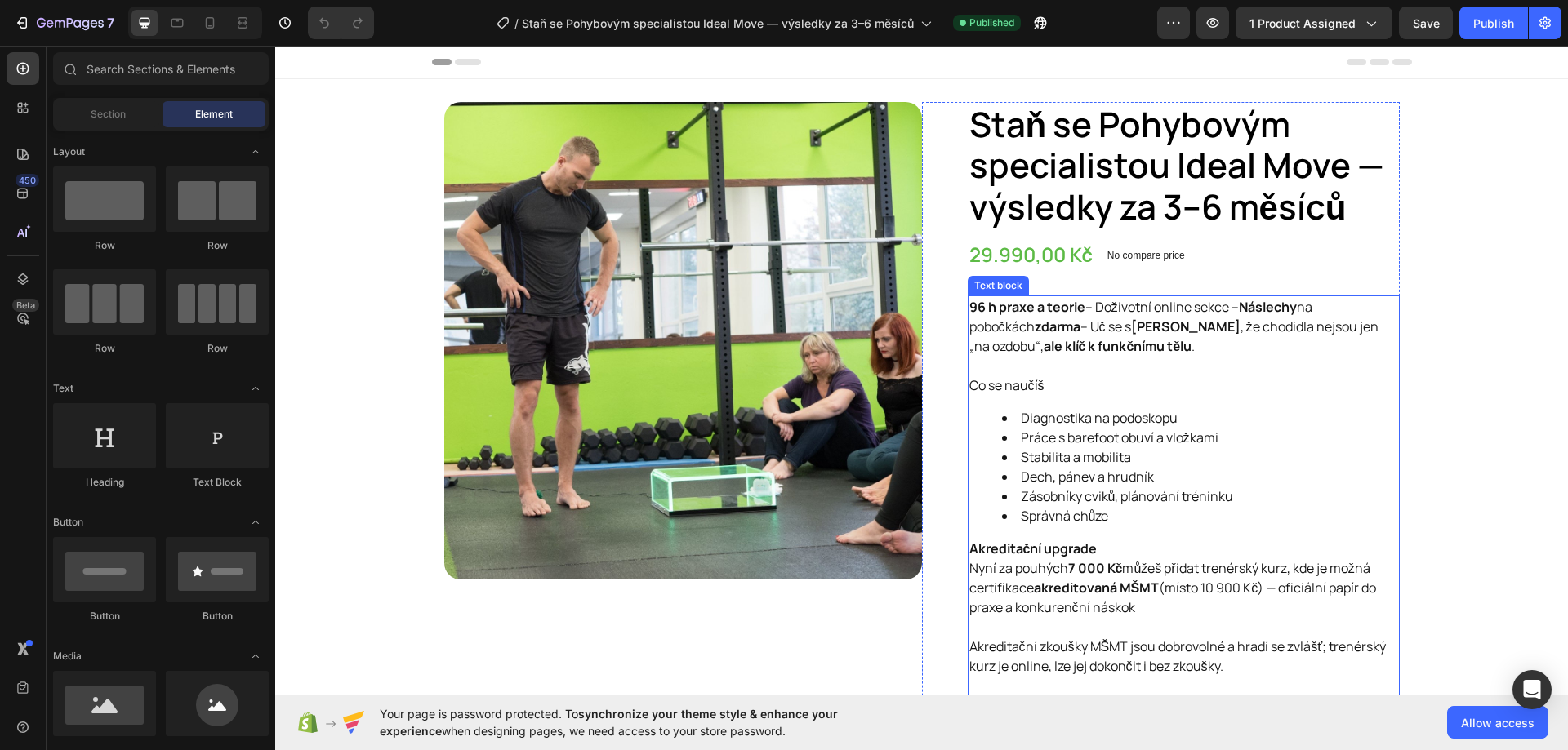
click at [1023, 352] on p "96 h praxe a teorie – Doživotní online sekce – Náslechy na pobočkách zdarma – U…" at bounding box center [1183, 336] width 428 height 79
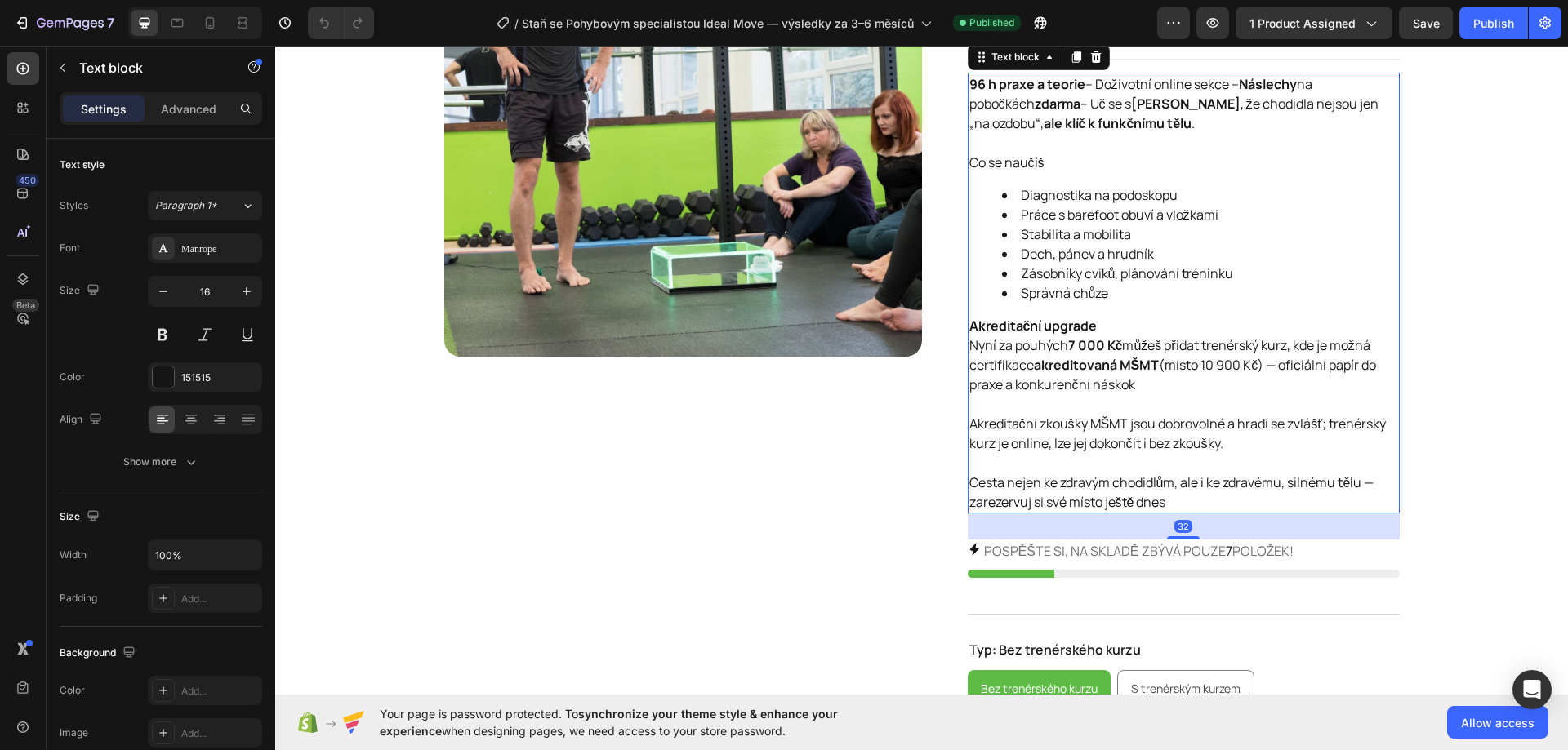
scroll to position [244, 0]
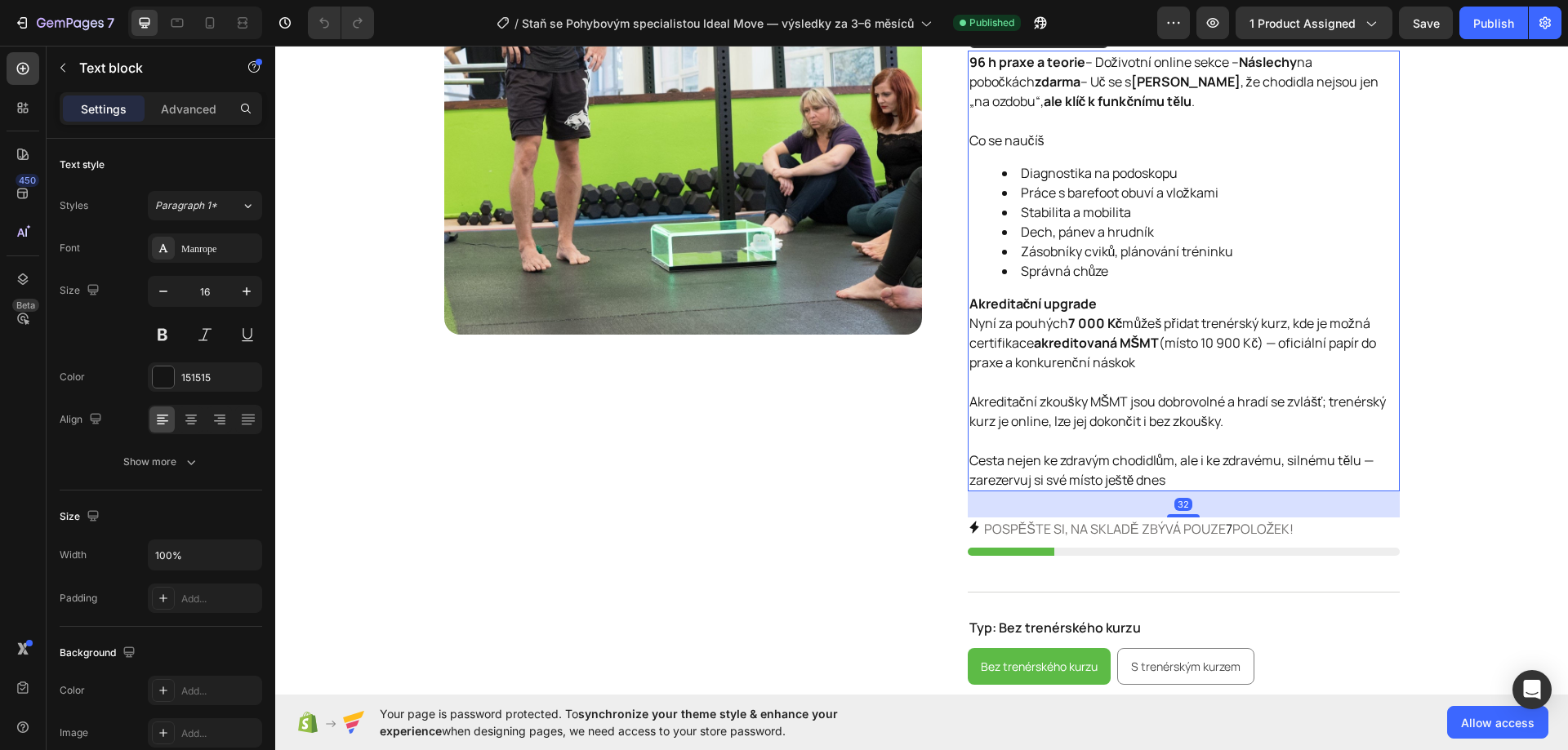
click at [1181, 473] on p "Cesta nejen ke zdravým chodidlům, ale i ke zdravému, silnému tělu — zarezervuj …" at bounding box center [1183, 469] width 428 height 39
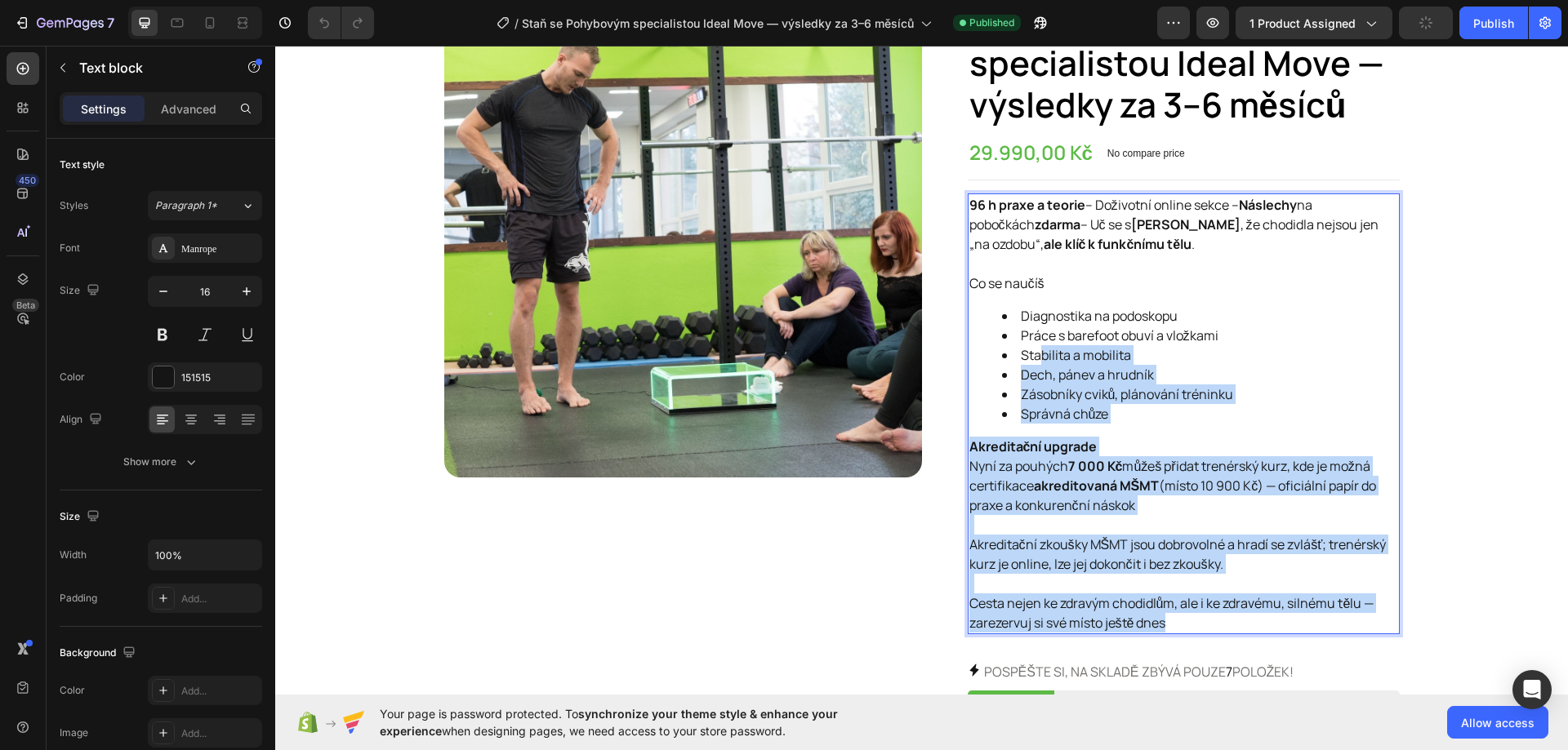
scroll to position [81, 0]
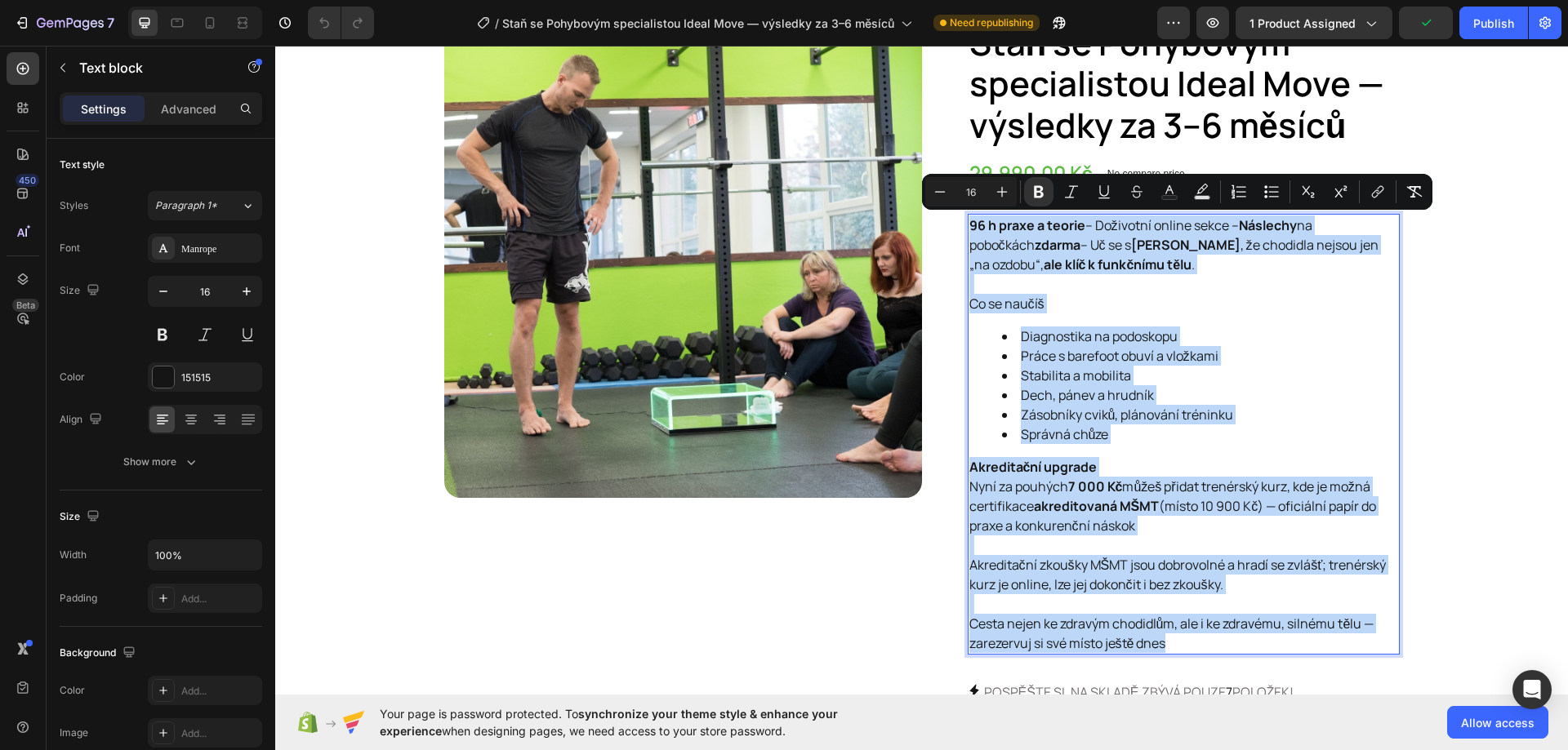
drag, startPoint x: 1162, startPoint y: 476, endPoint x: 966, endPoint y: 229, distance: 315.3
click at [968, 229] on div "96 h praxe a teorie – Doživotní online sekce – Náslechy na pobočkách zdarma – U…" at bounding box center [1183, 433] width 432 height 440
copy div "96 h praxe a teorie – Doživotní online sekce – Náslechy na pobočkách zdarma – U…"
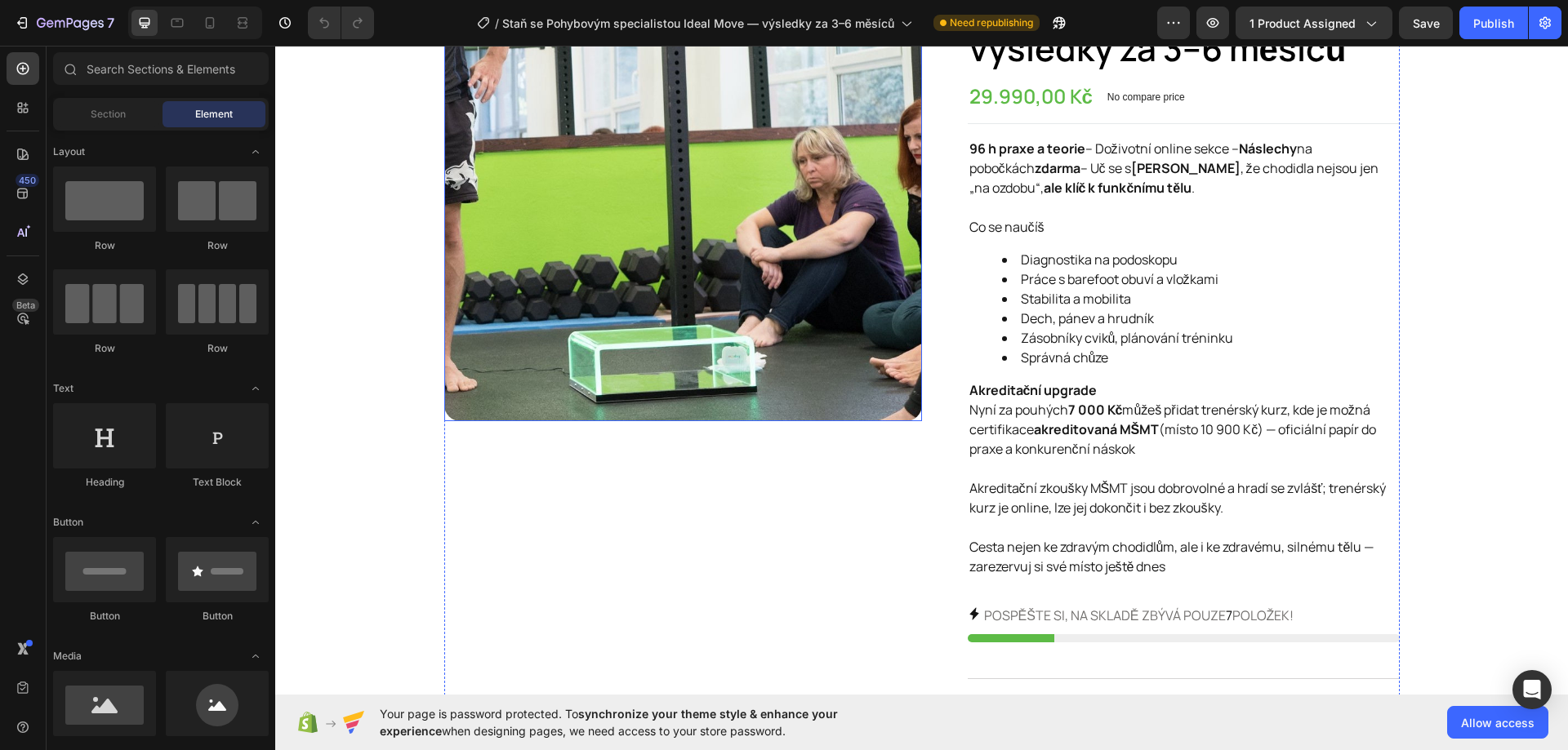
scroll to position [163, 0]
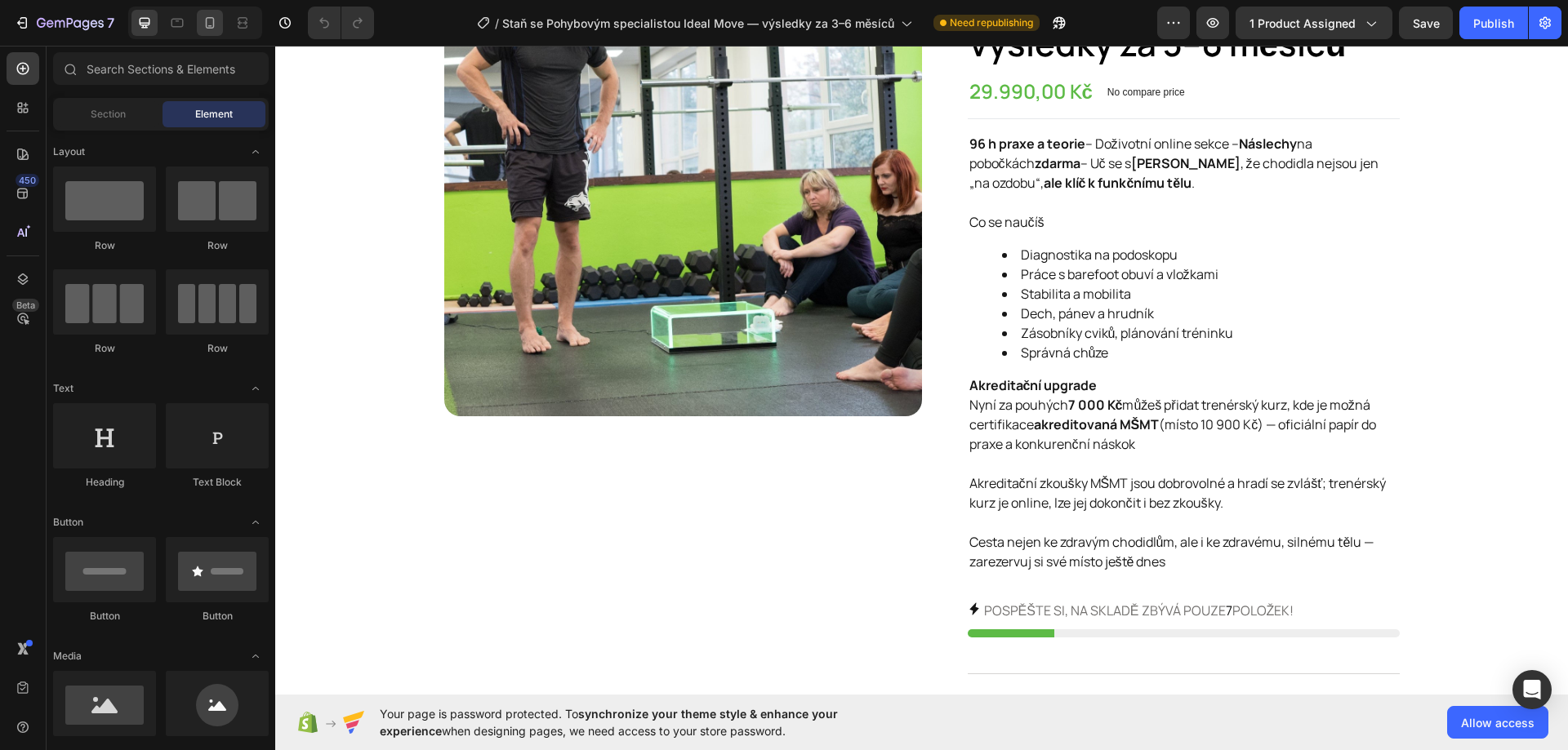
click at [206, 21] on icon at bounding box center [209, 23] width 16 height 16
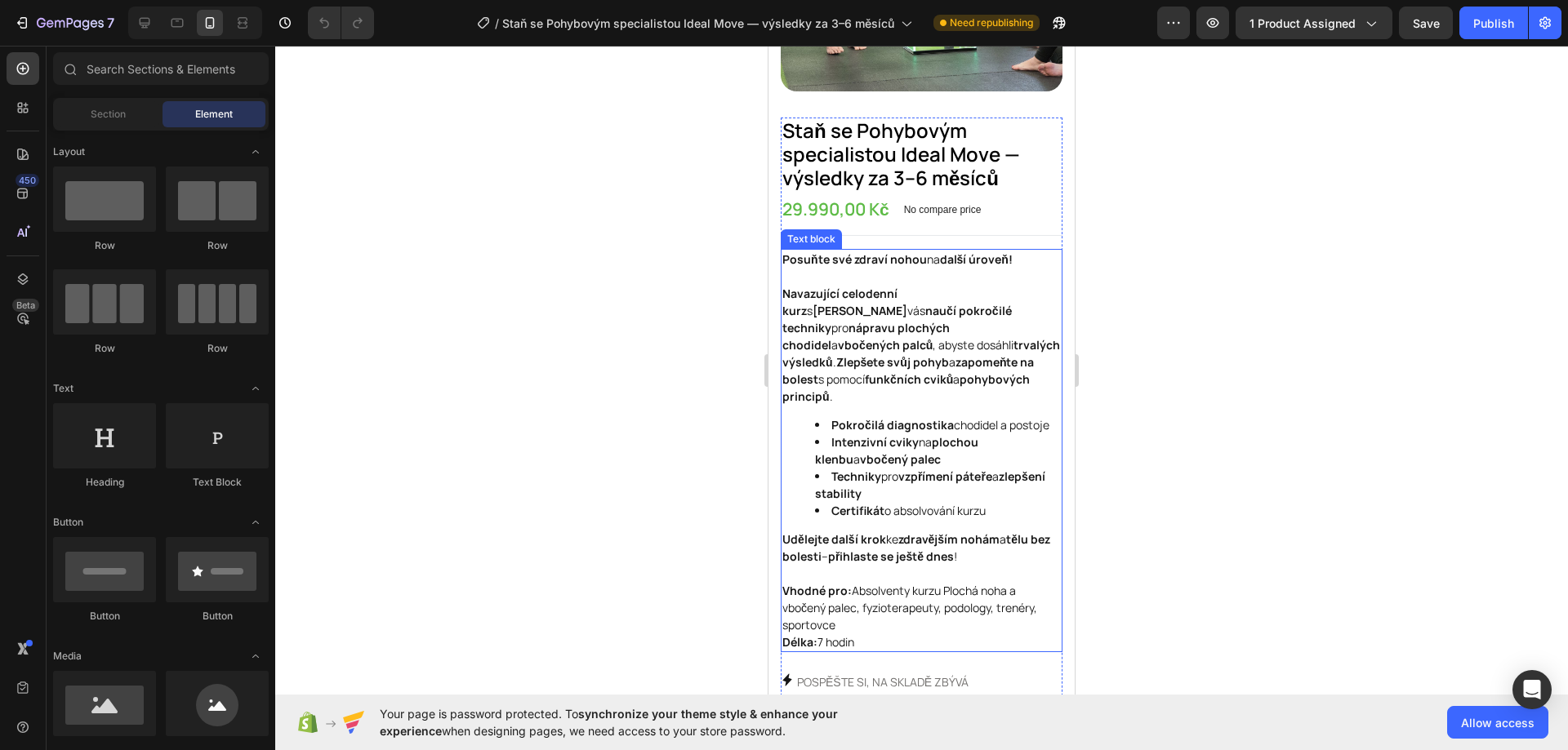
scroll to position [408, 0]
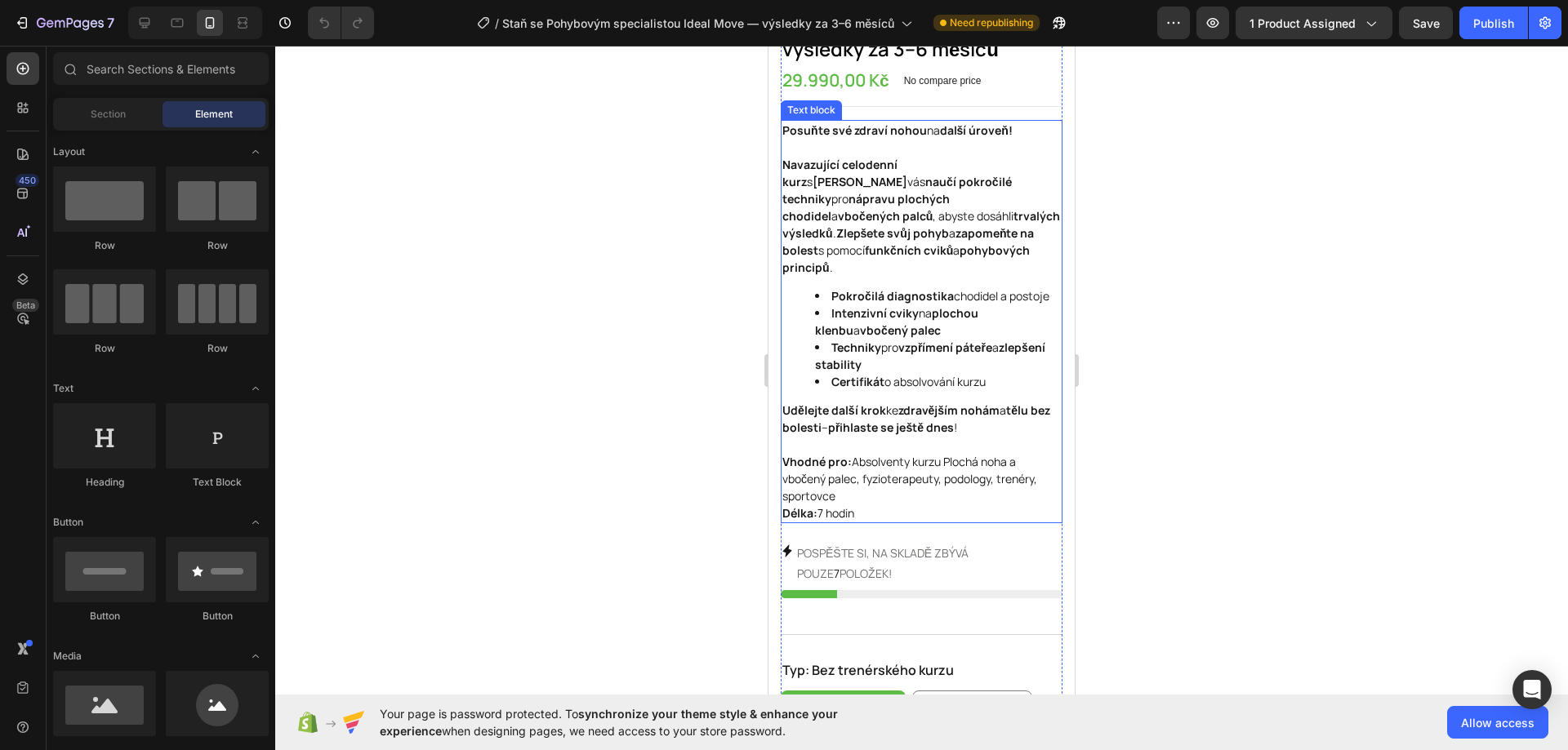
click at [880, 383] on strong "Certifikát" at bounding box center [857, 382] width 53 height 16
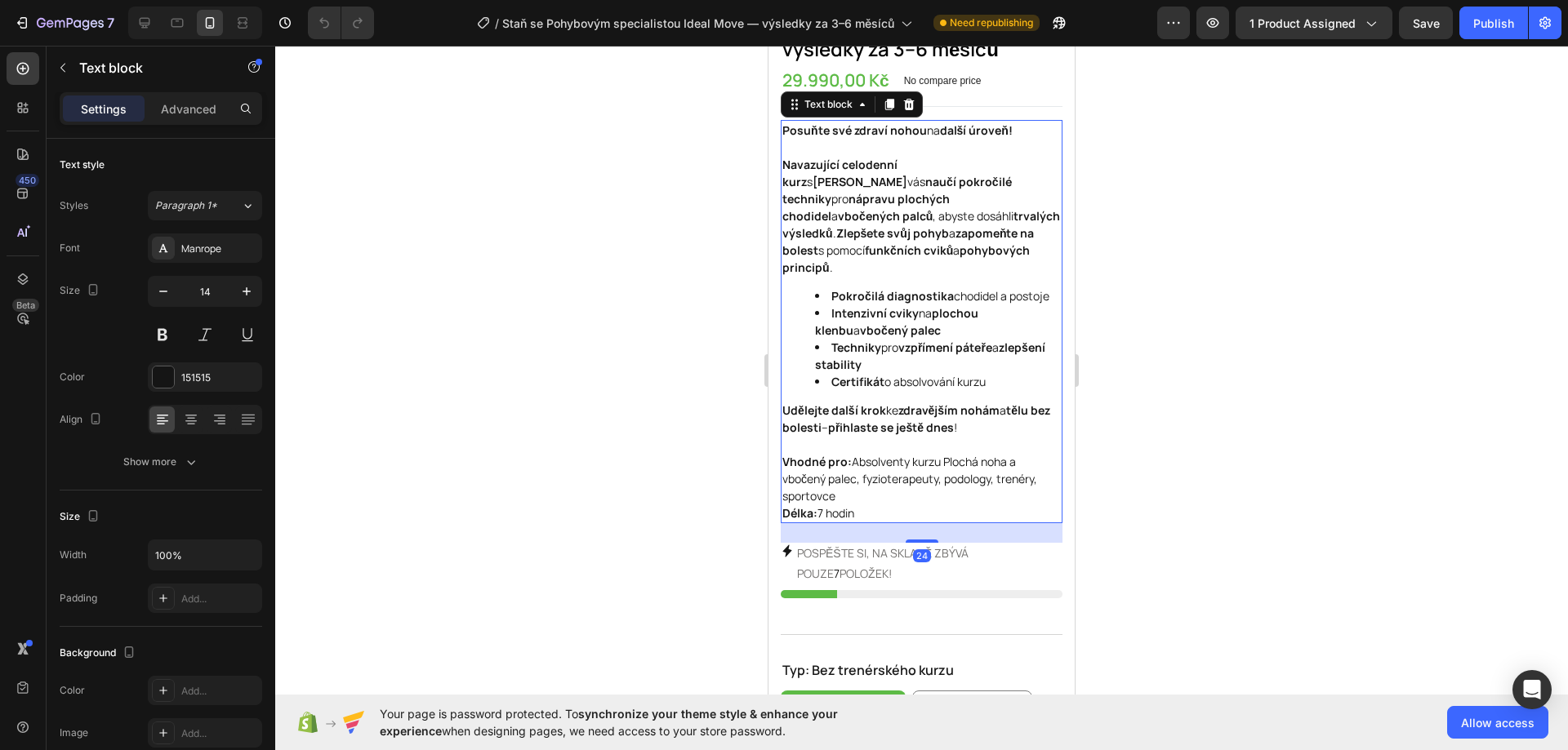
click at [873, 502] on p "Vhodné pro: Absolventy kurzu Plochá noha a vbočený palec, fyzioterapeuty, podol…" at bounding box center [921, 487] width 278 height 69
drag, startPoint x: 863, startPoint y: 509, endPoint x: 785, endPoint y: 118, distance: 398.7
click at [785, 120] on div "Posuňte své zdraví nohou na další úroveň! Navazující celodenní kurz s [PERSON_N…" at bounding box center [921, 321] width 282 height 403
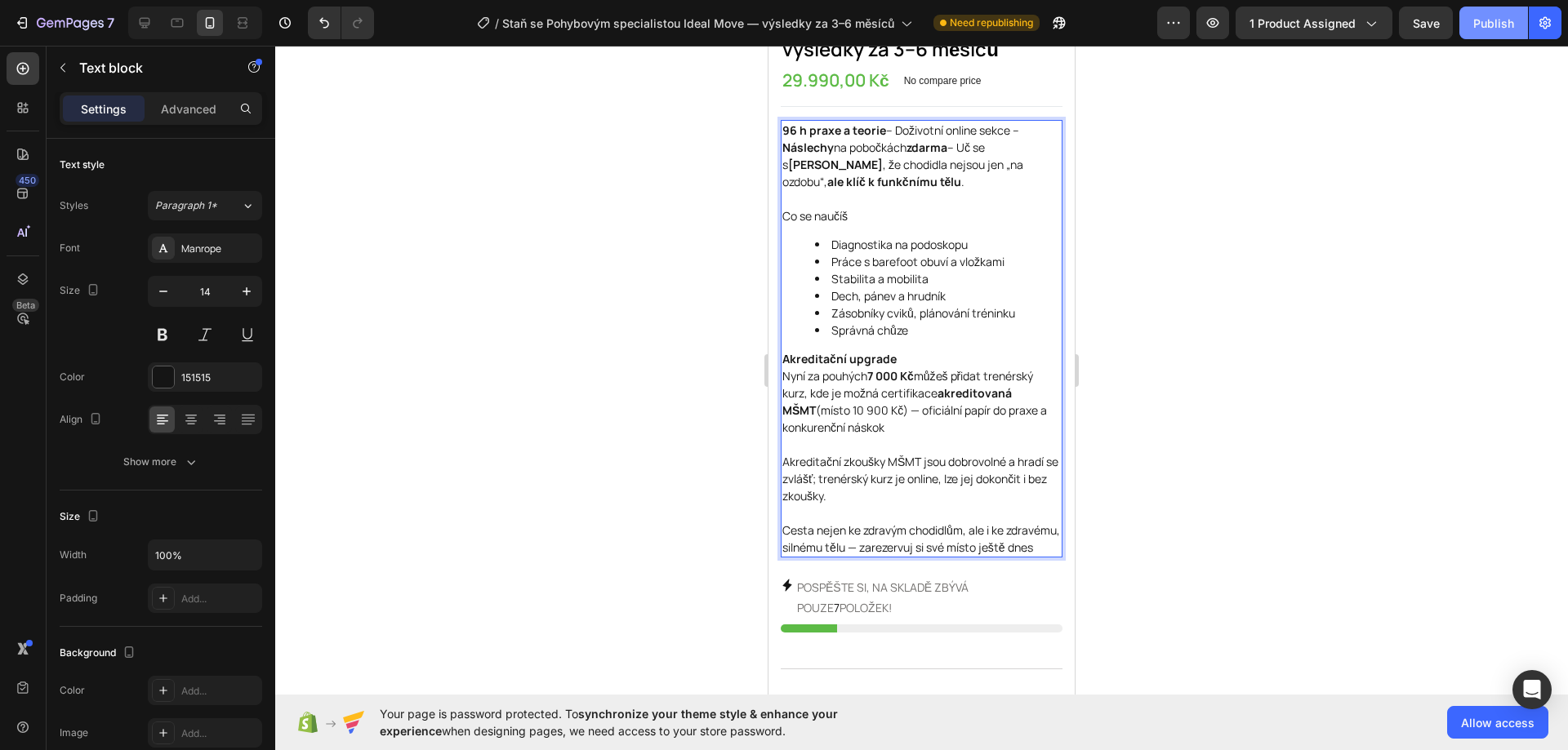
click at [1481, 15] on div "Publish" at bounding box center [1493, 23] width 41 height 17
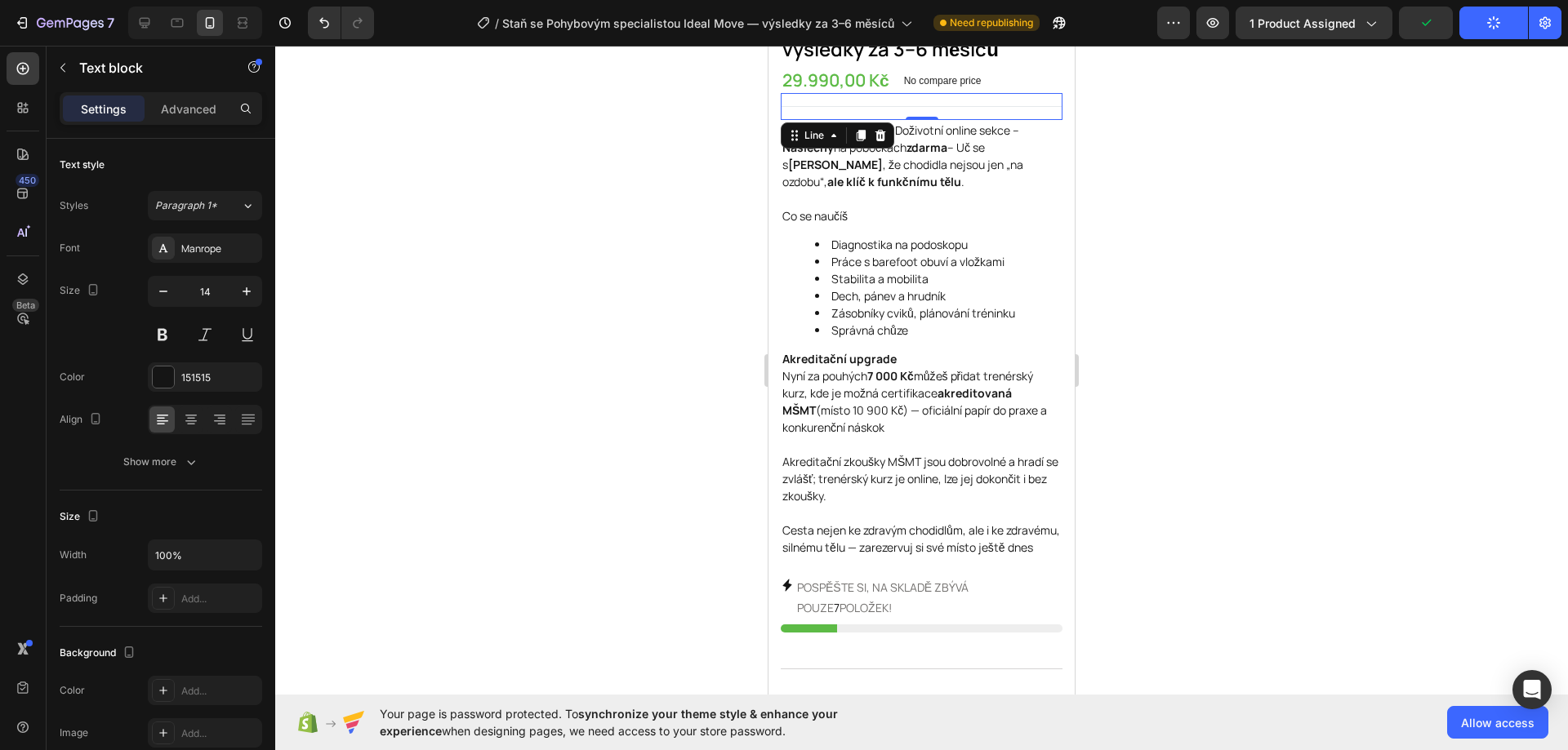
click at [1022, 96] on div "Title Line 0" at bounding box center [921, 106] width 282 height 27
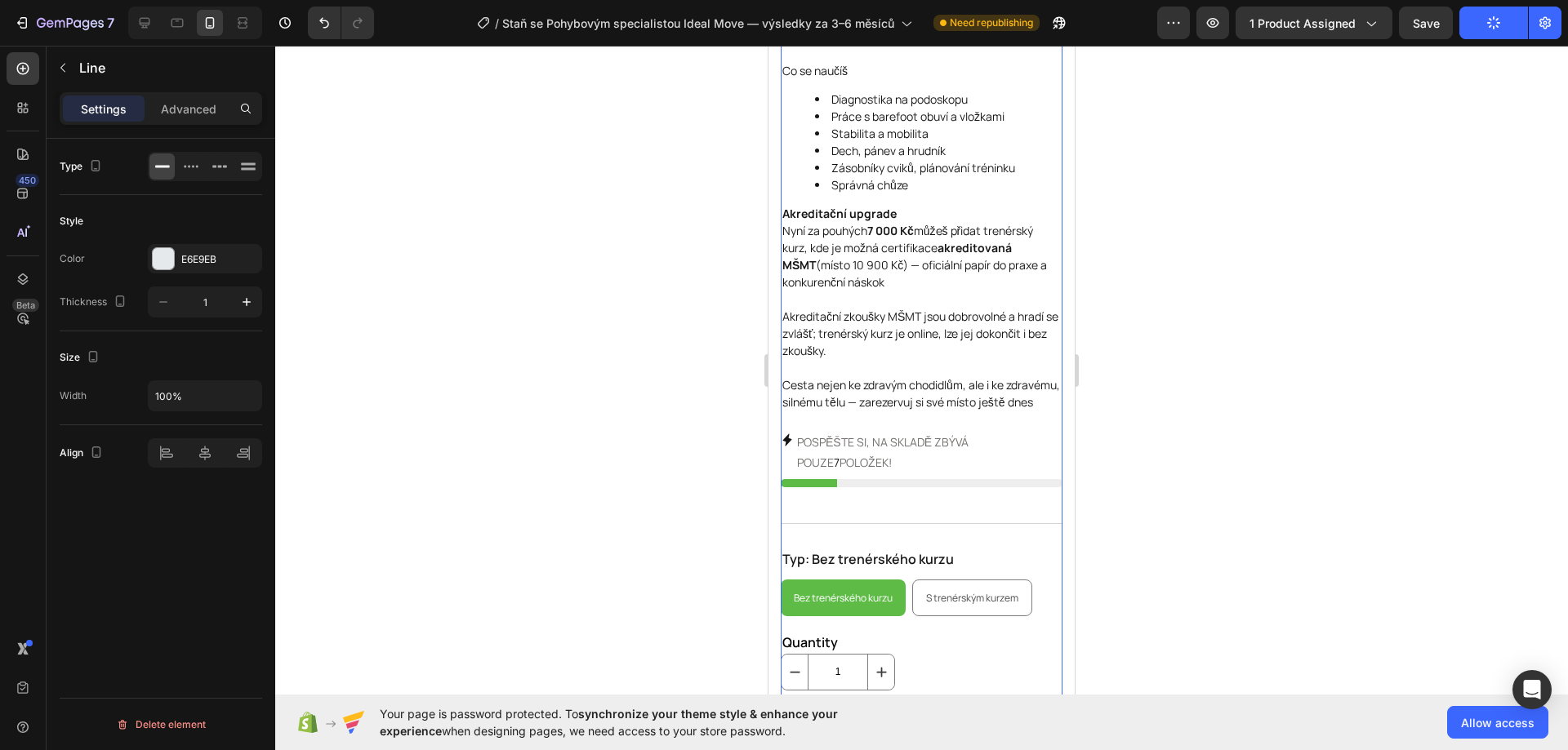
scroll to position [490, 0]
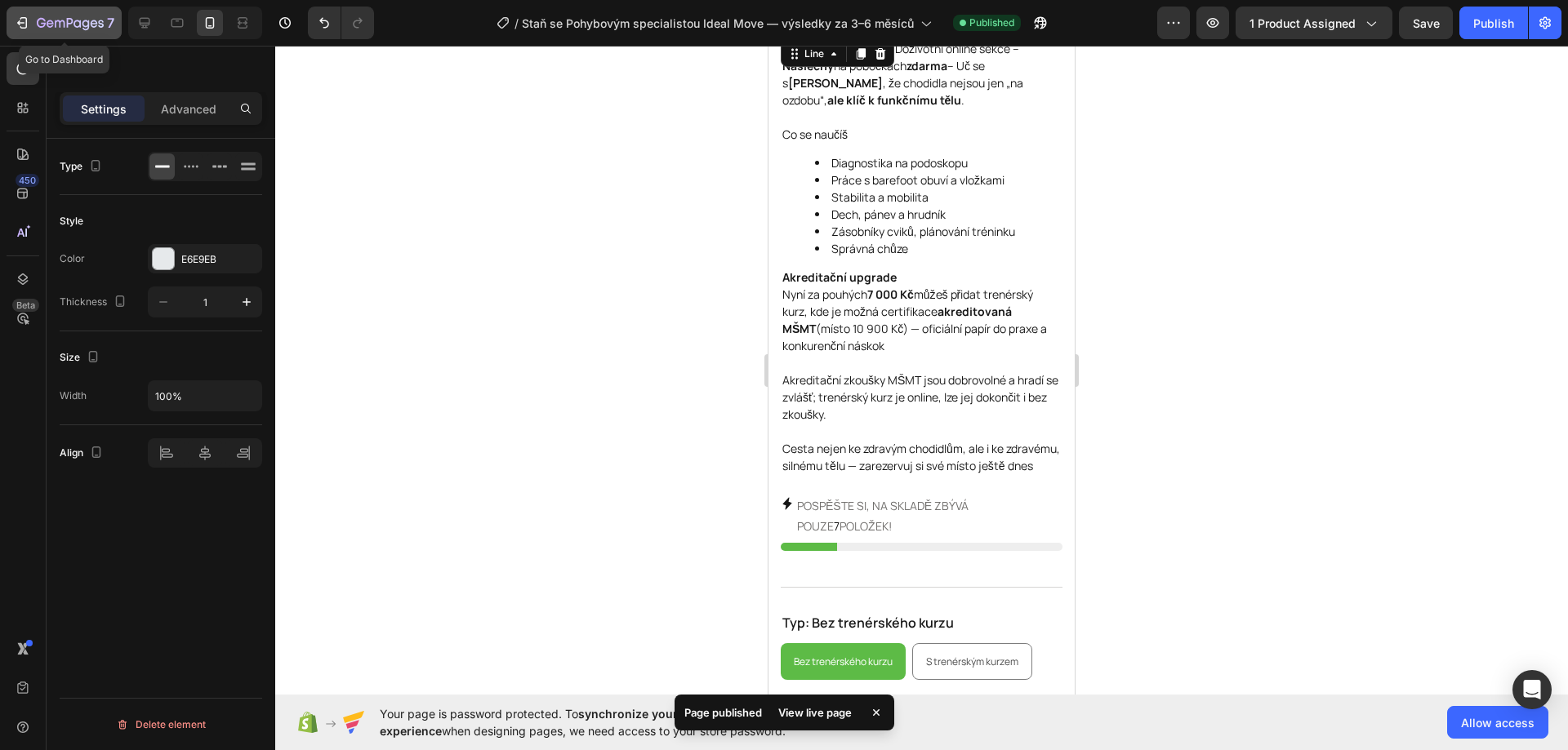
click at [26, 19] on icon "button" at bounding box center [24, 22] width 7 height 11
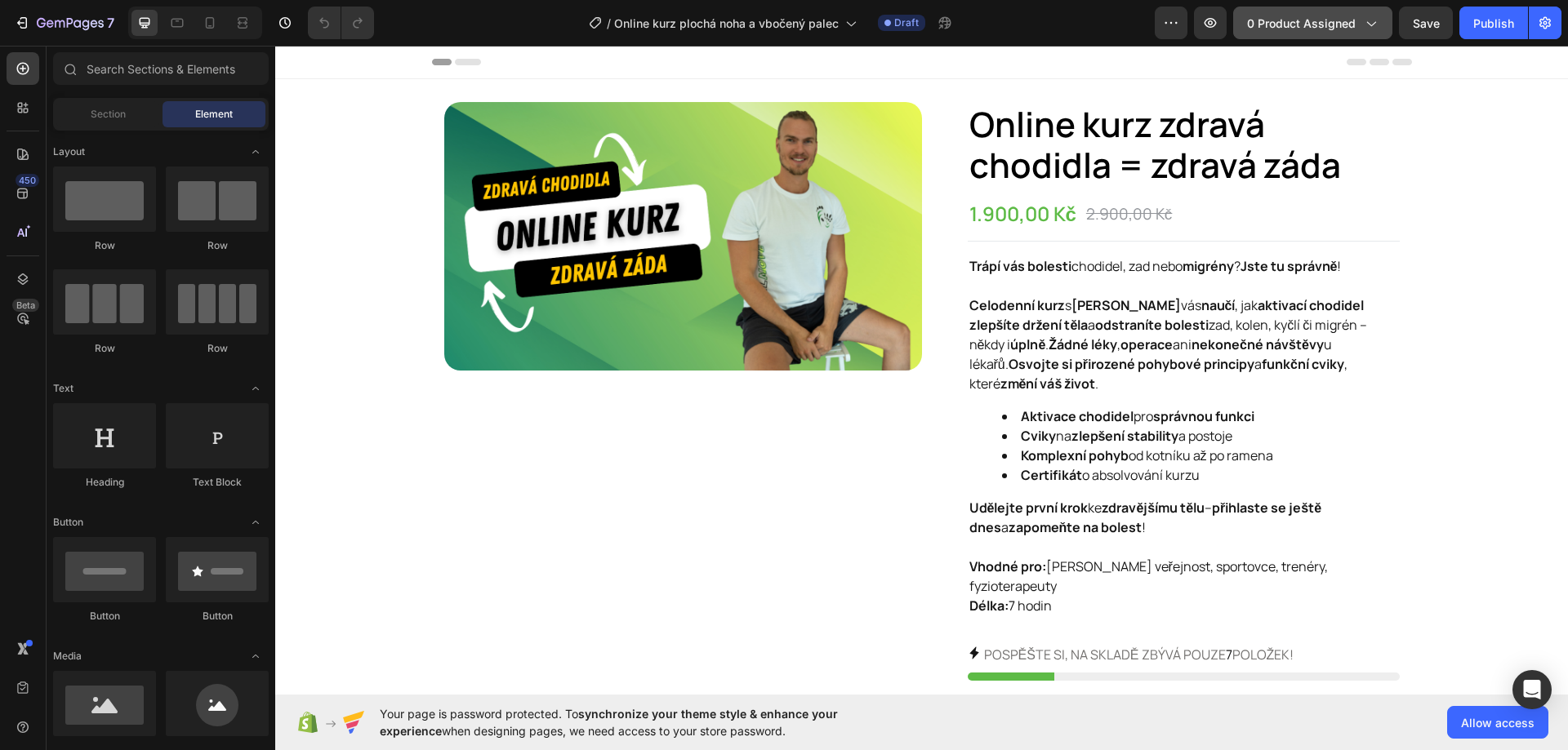
click at [1322, 20] on span "0 product assigned" at bounding box center [1300, 23] width 109 height 17
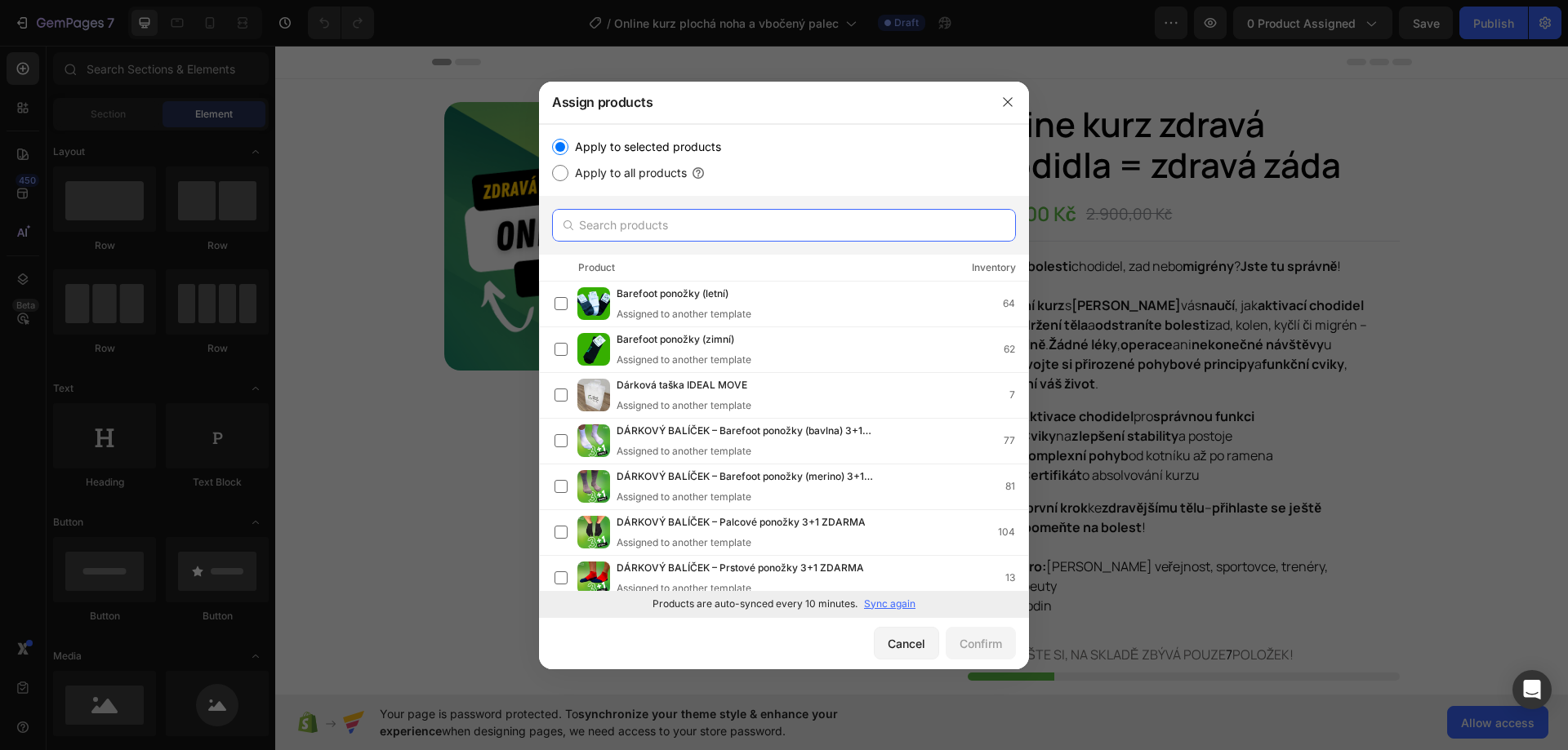
click at [689, 231] on input "text" at bounding box center [783, 225] width 464 height 33
paste input "Online kurz plochá noha a vbočený palec"
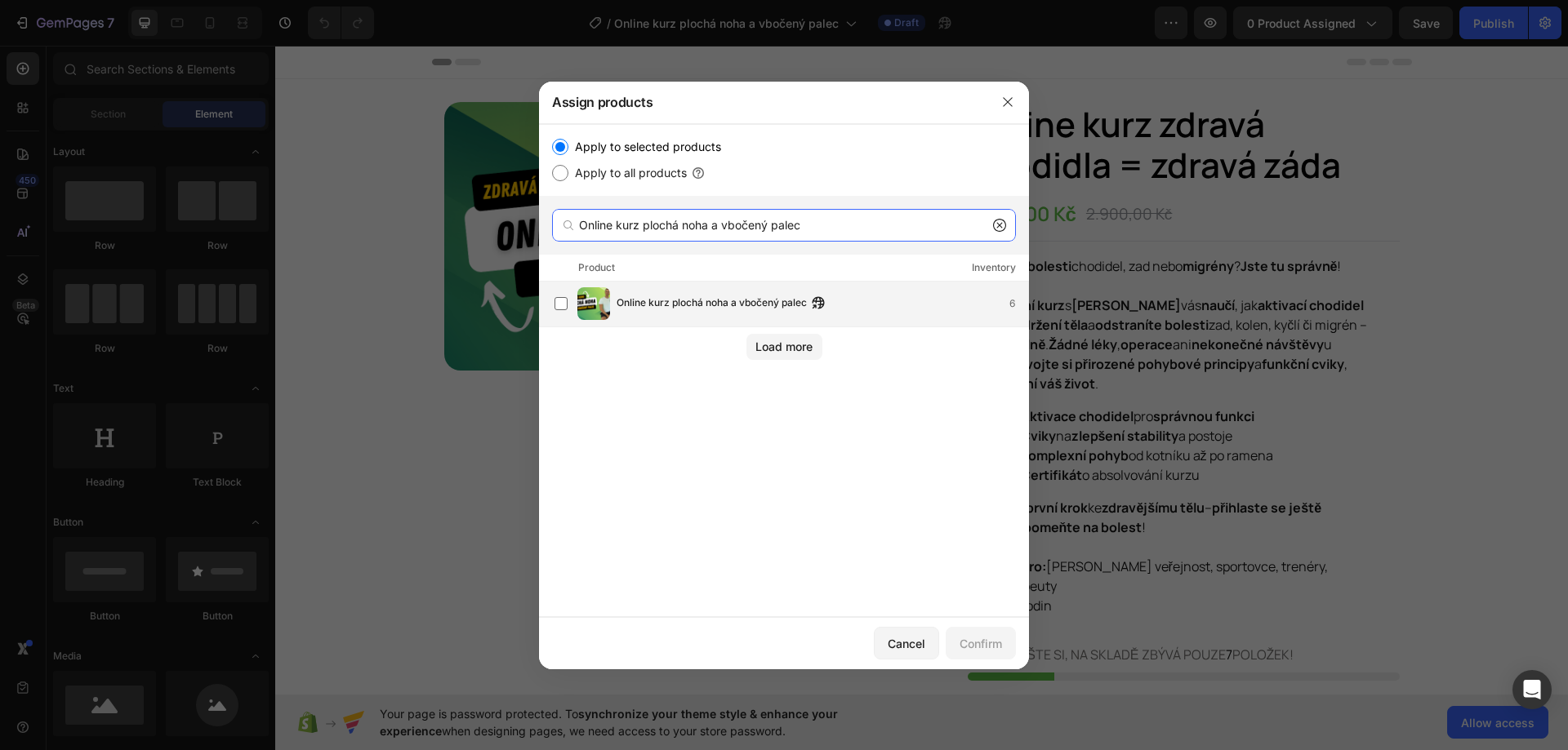
type input "Online kurz plochá noha a vbočený palec"
click at [873, 309] on div "Online kurz plochá noha a vbočený palec 6" at bounding box center [822, 304] width 411 height 18
click at [982, 634] on button "Confirm" at bounding box center [981, 642] width 71 height 33
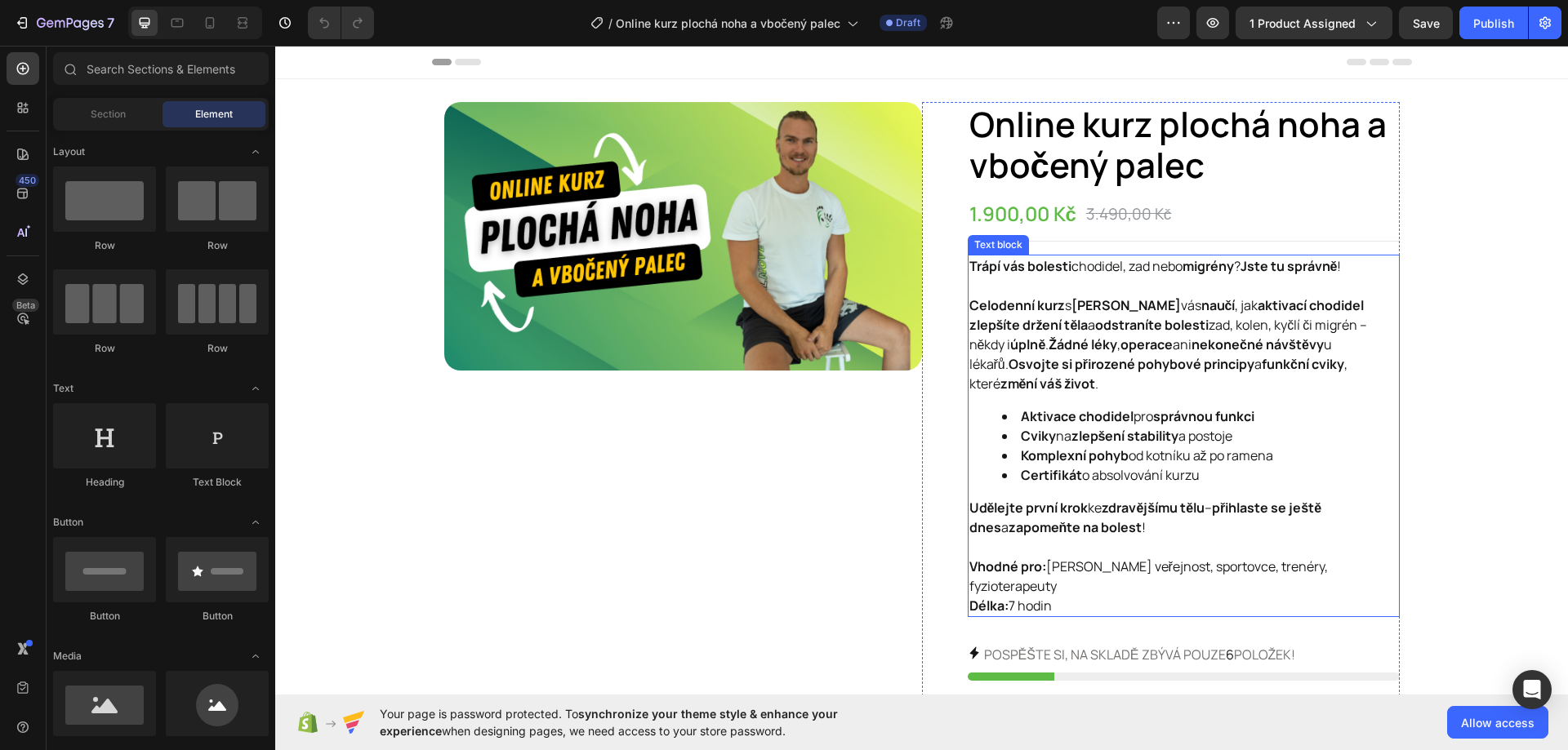
click at [1099, 330] on strong "odstraníte bolesti" at bounding box center [1151, 325] width 114 height 18
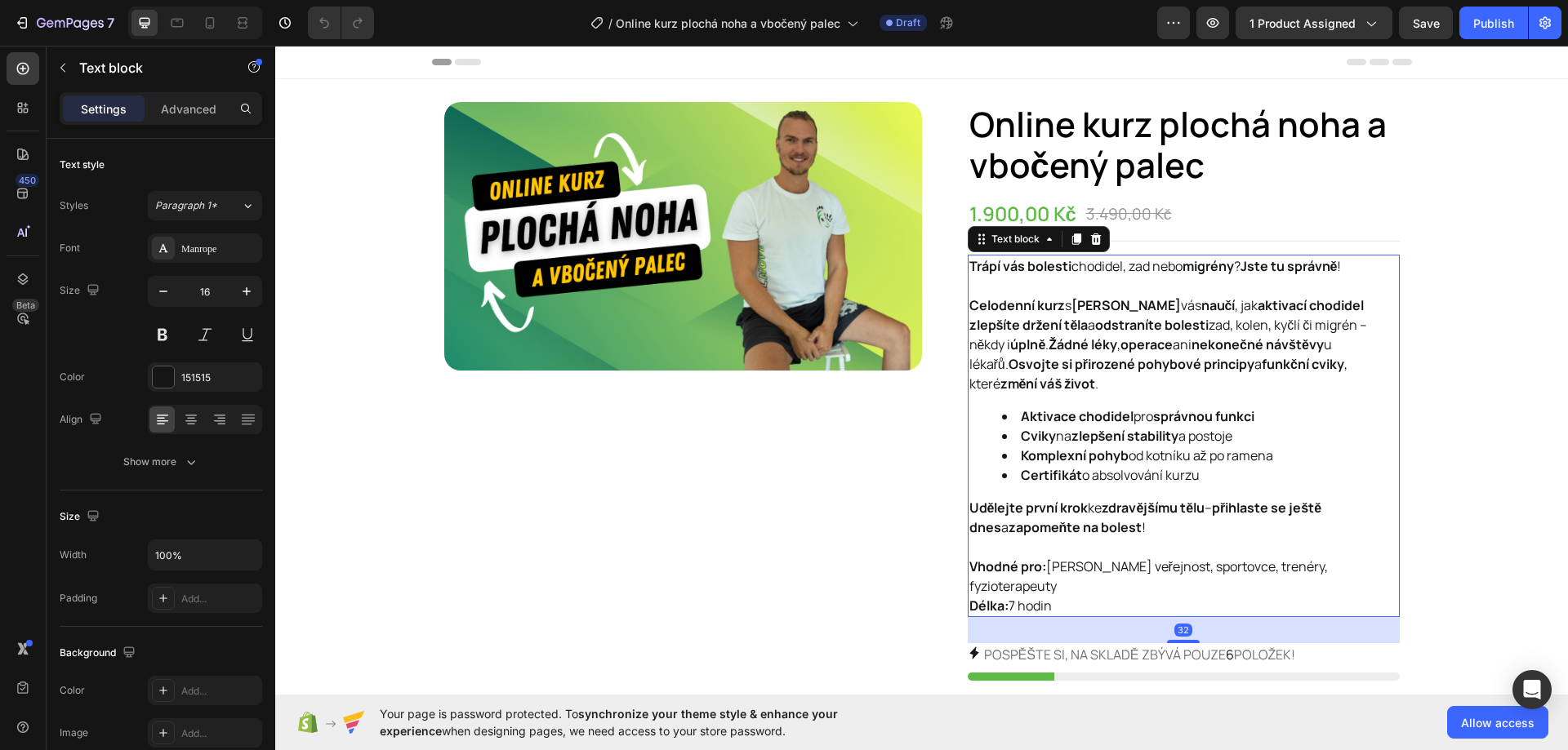
click at [1065, 580] on p "Vhodné pro: [PERSON_NAME] veřejnost, sportovce, trenéry, fyzioterapeuty Délka: …" at bounding box center [1183, 586] width 428 height 59
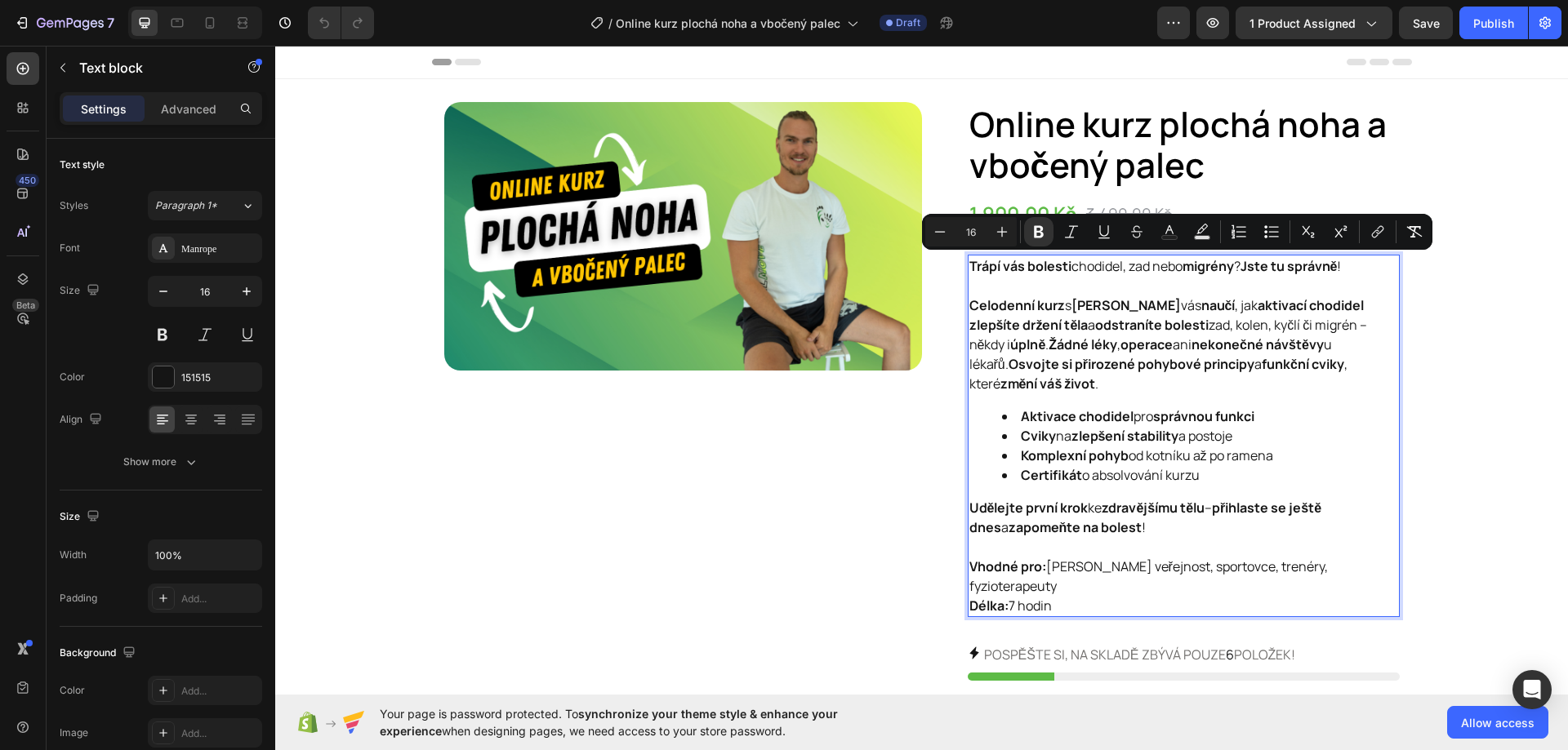
drag, startPoint x: 1055, startPoint y: 584, endPoint x: 963, endPoint y: 260, distance: 336.8
click at [968, 260] on div "Trápí vás bolesti chodidel, zad nebo migrény ? Jste tu správně ! Celodenní kurz…" at bounding box center [1183, 436] width 432 height 363
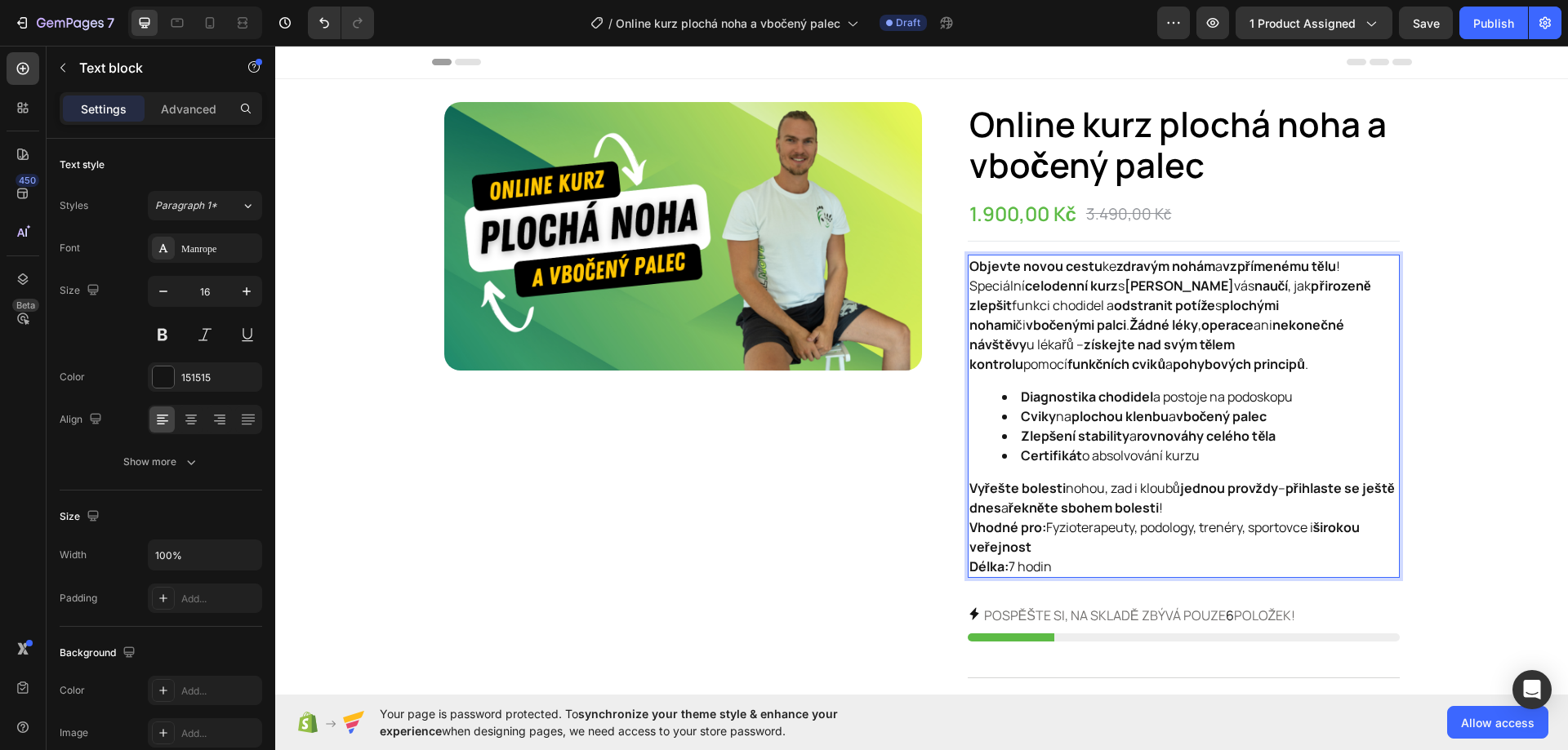
click at [1363, 268] on p "Objevte novou cestu ke zdravým nohám a vzpřímenému tělu !" at bounding box center [1183, 266] width 428 height 19
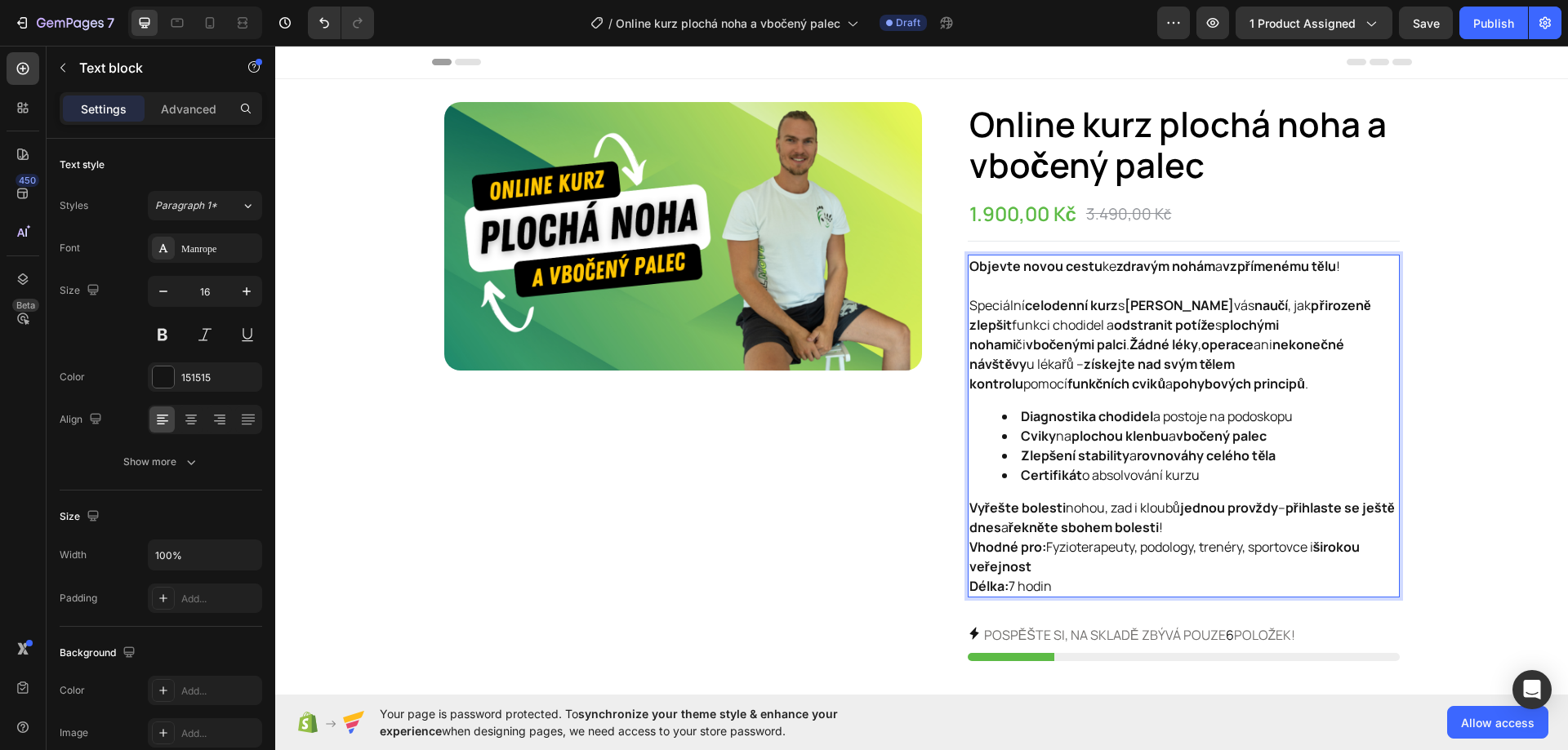
click at [969, 382] on strong "získejte nad svým tělem kontrolu" at bounding box center [1102, 373] width 266 height 38
click at [1248, 515] on strong "jednou provždy" at bounding box center [1228, 507] width 98 height 18
click at [1241, 521] on p "Vyřešte bolesti nohou, zad i kloubů jednou provždy – přihlaste se ještě dnes a …" at bounding box center [1183, 517] width 428 height 39
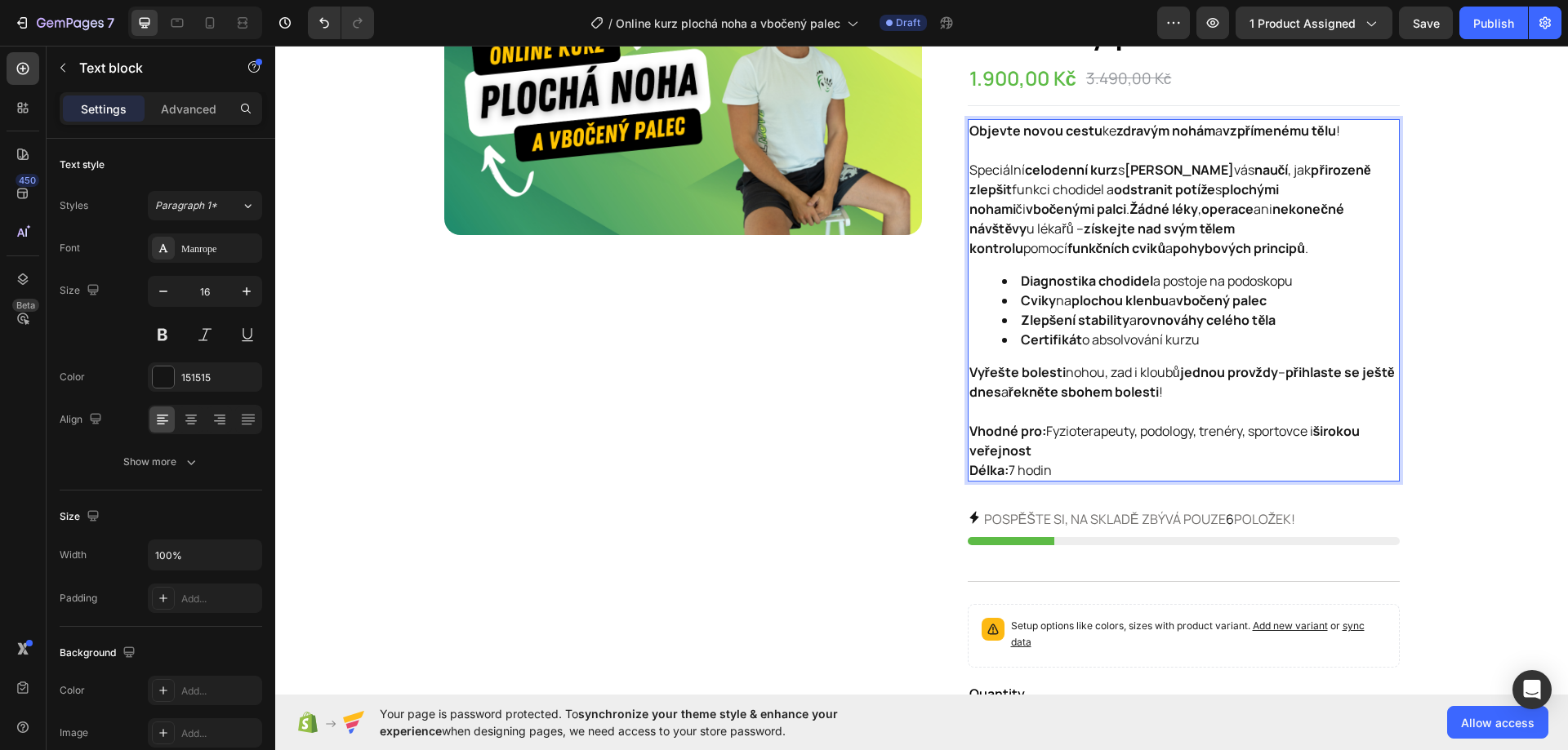
scroll to position [163, 0]
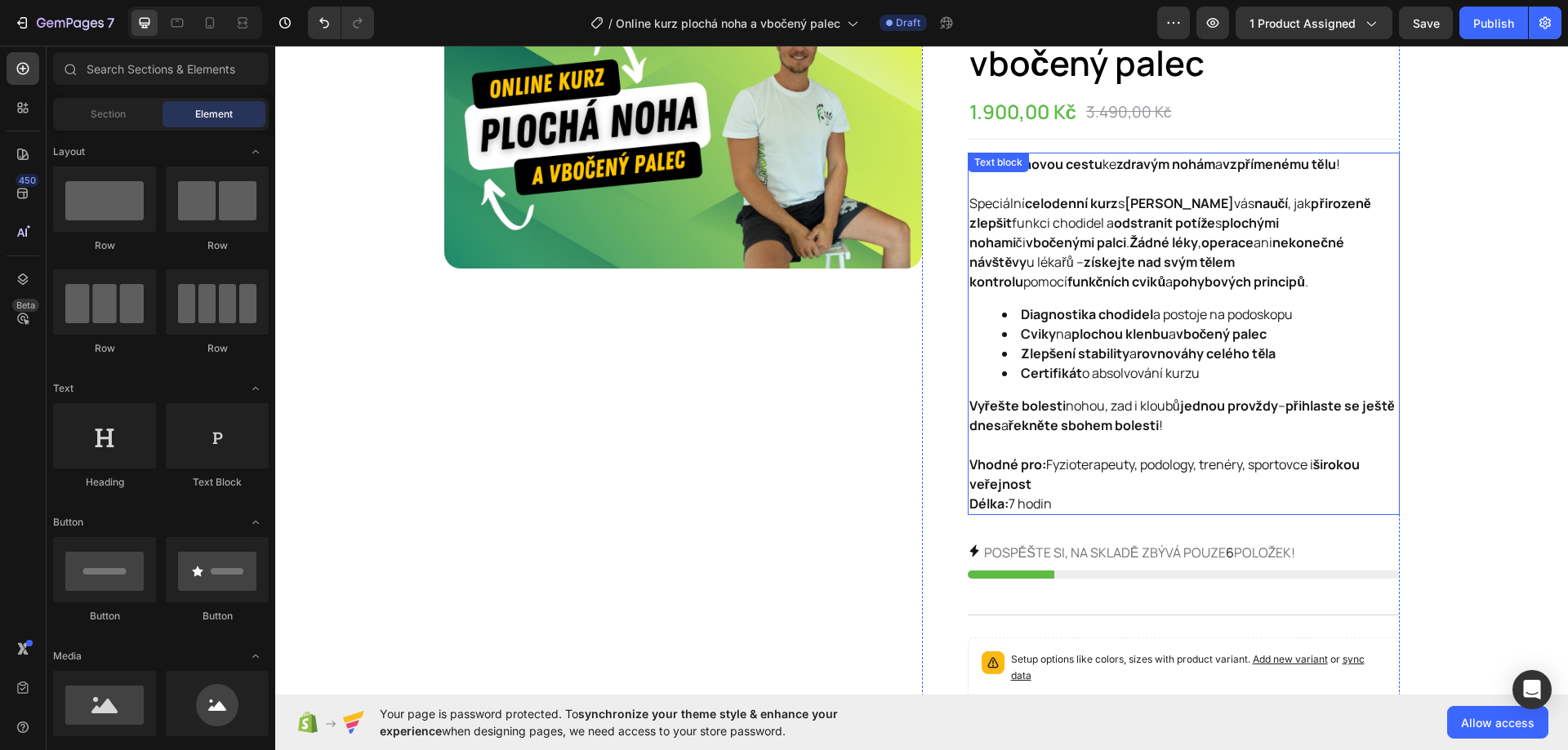
scroll to position [81, 0]
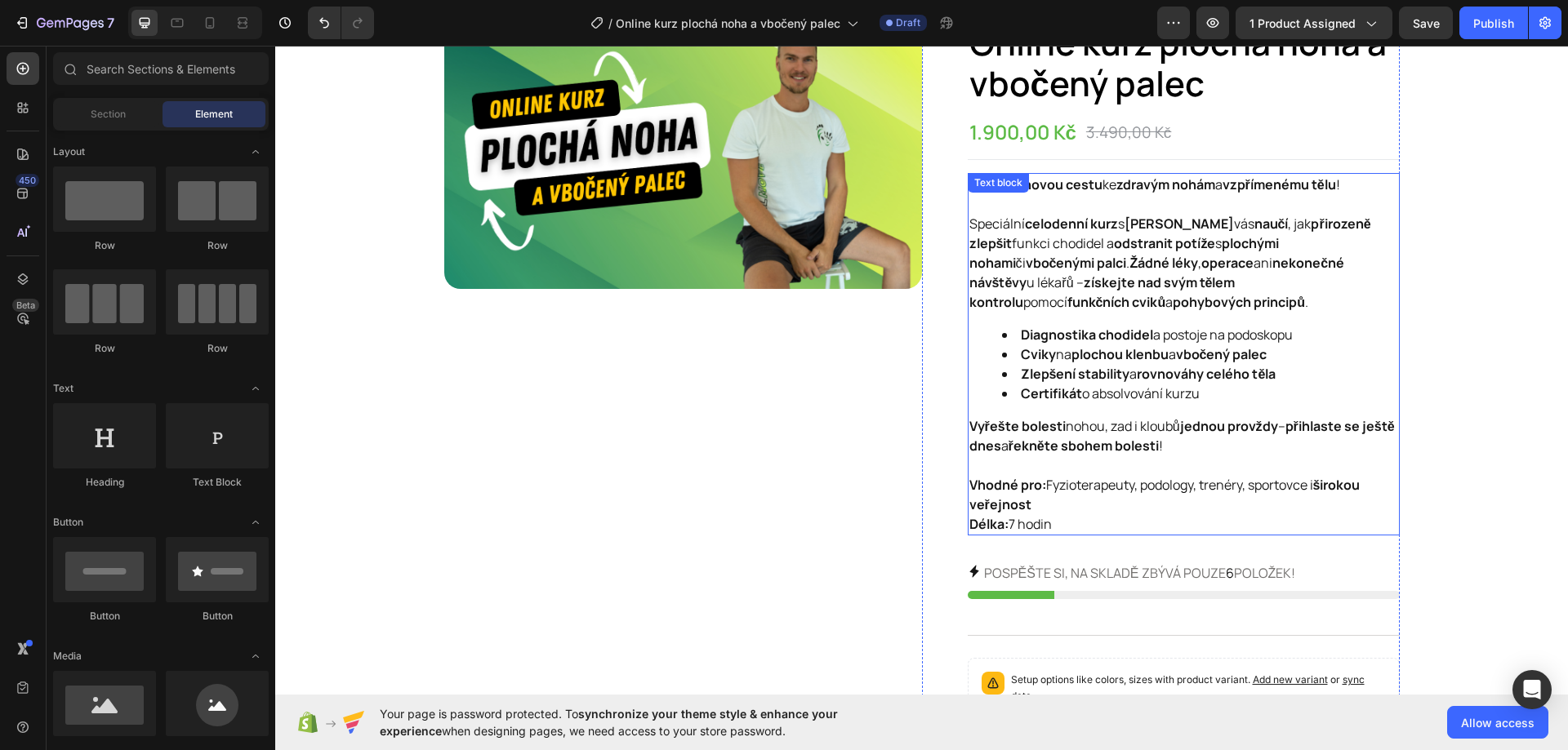
click at [1149, 408] on div "Objevte novou cestu ke zdravým nohám a vzpřímenému tělu ! Speciální celodenní k…" at bounding box center [1183, 354] width 432 height 363
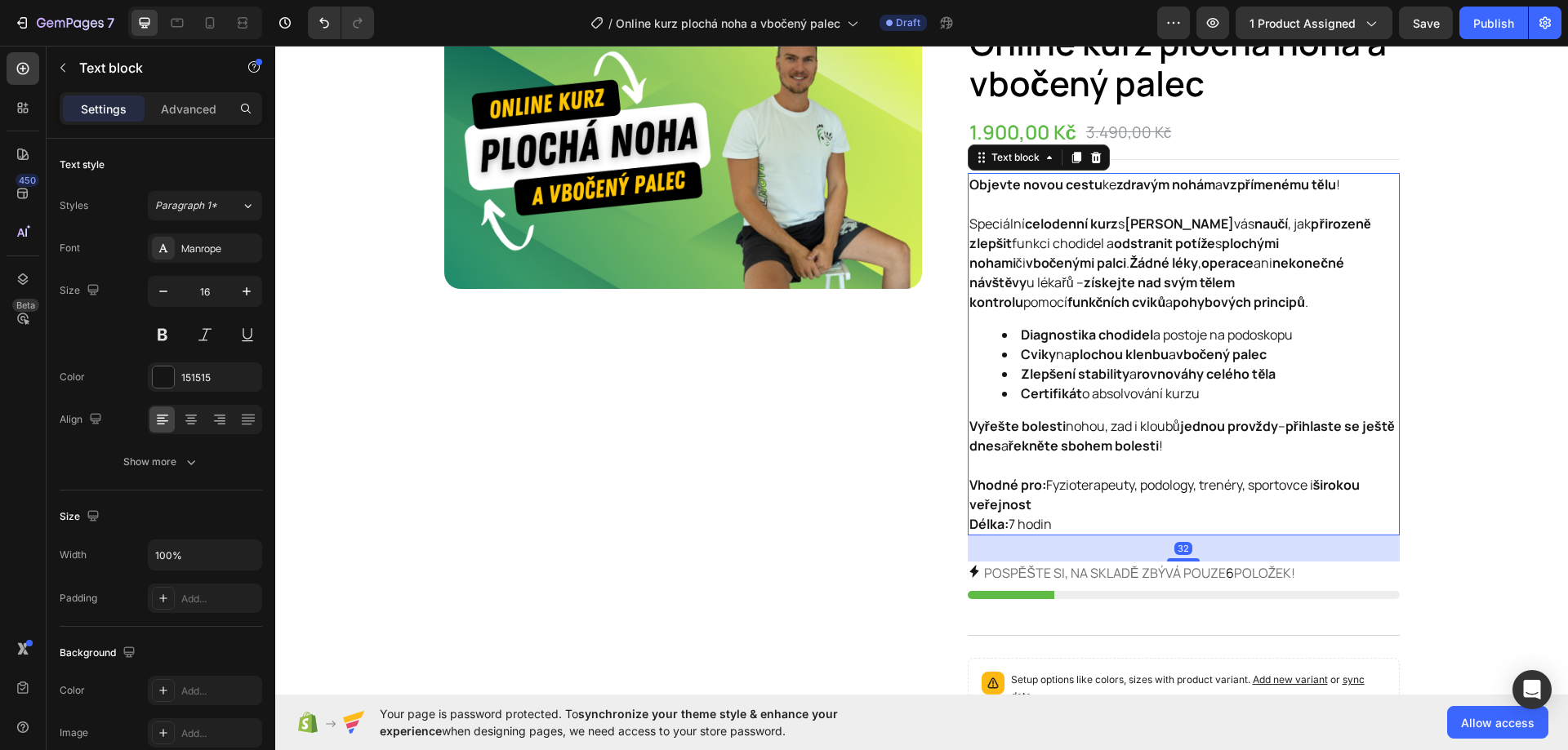
click at [1149, 408] on div "Objevte novou cestu ke zdravým nohám a vzpřímenému tělu ! Speciální celodenní k…" at bounding box center [1183, 354] width 432 height 363
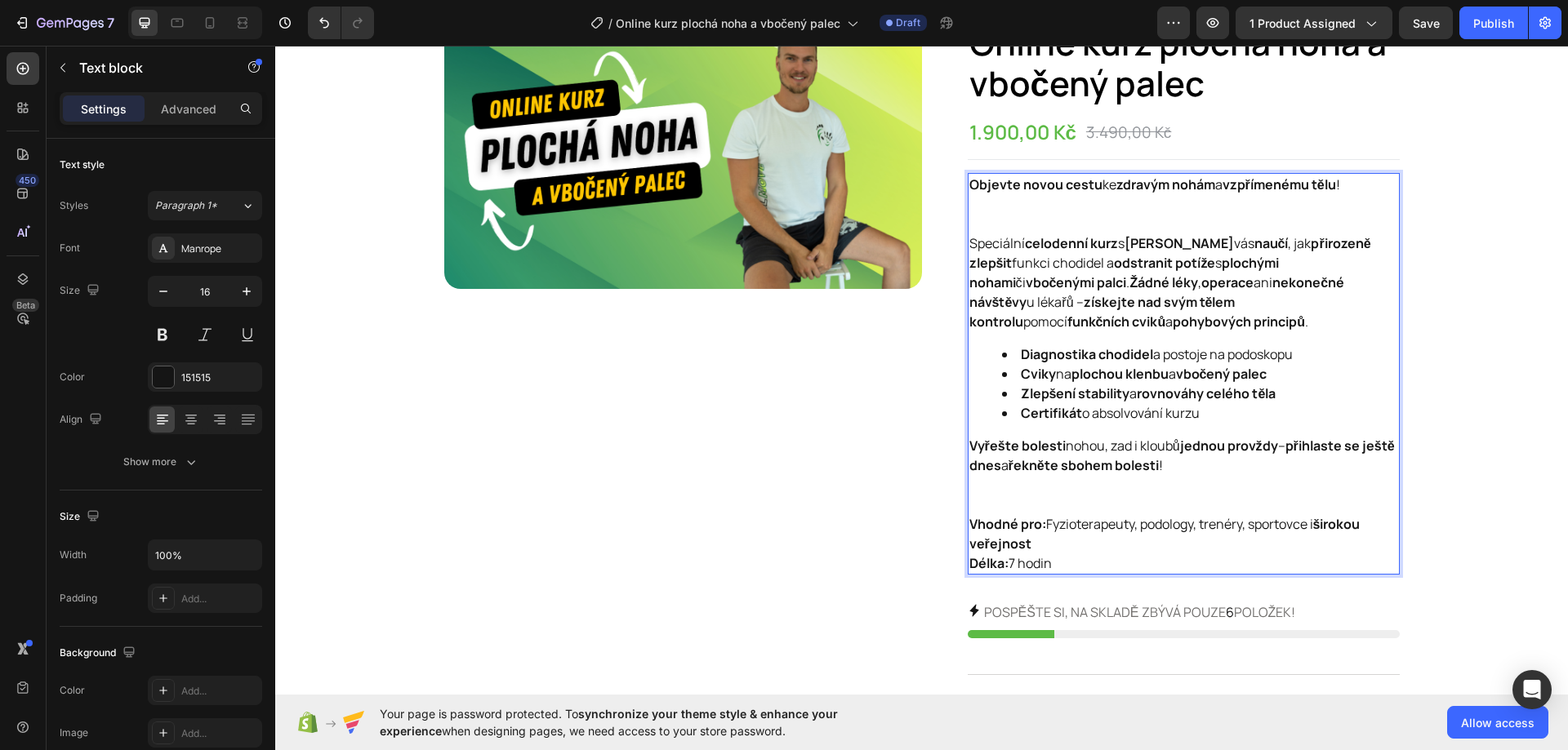
click at [1051, 493] on p "Vyřešte bolesti nohou, zad i kloubů jednou provždy – přihlaste se ještě dnes a …" at bounding box center [1183, 475] width 428 height 79
click at [1029, 487] on p "Vyřešte bolesti nohou, zad i kloubů jednou provždy – přihlaste se ještě dnes a …" at bounding box center [1183, 475] width 428 height 79
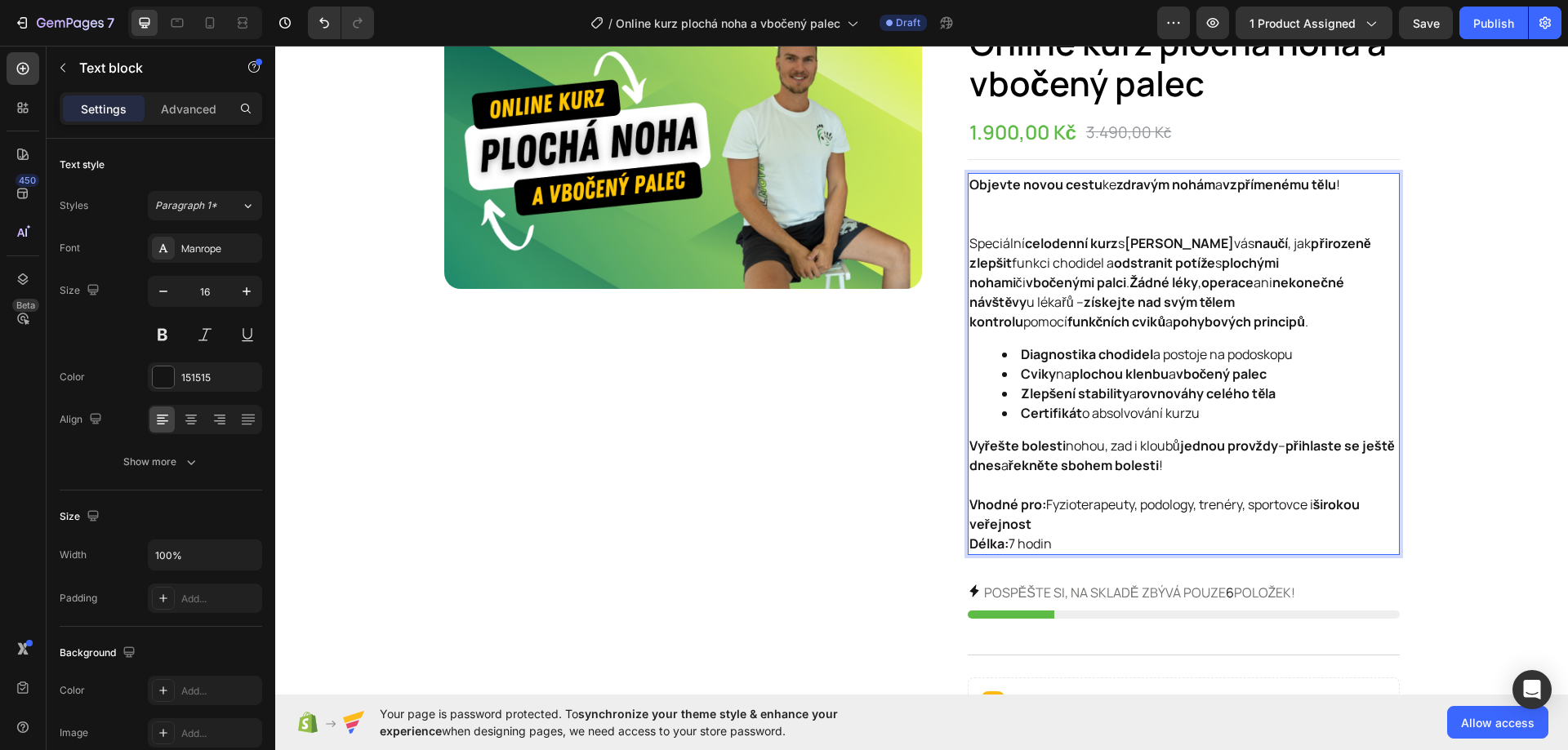
click at [998, 210] on p "Objevte novou cestu ke zdravým nohám a vzpřímenému tělu !" at bounding box center [1183, 204] width 428 height 59
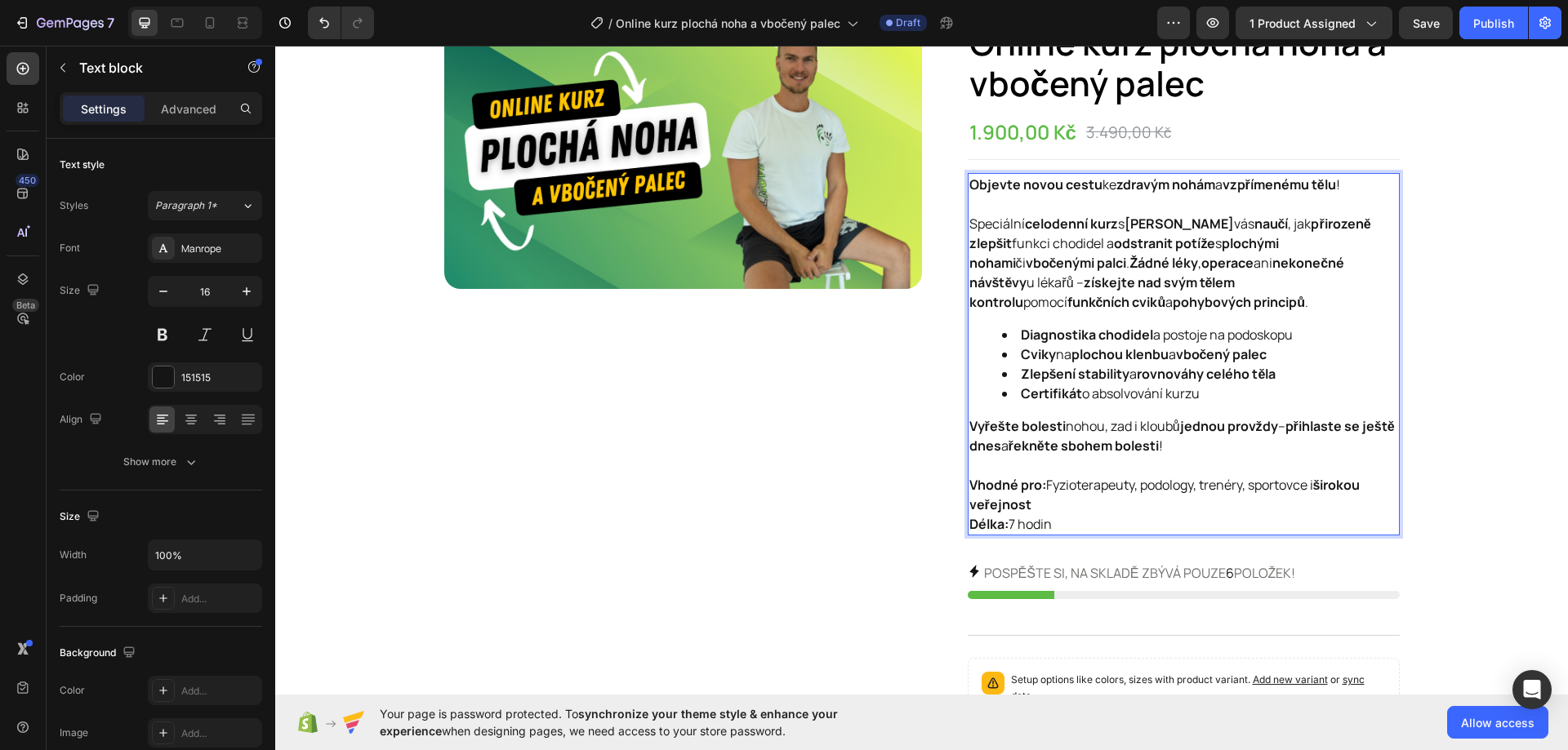
drag, startPoint x: 1073, startPoint y: 527, endPoint x: 966, endPoint y: 190, distance: 353.6
click at [968, 190] on div "Objevte novou cestu ke zdravým nohám a vzpřímenému tělu ! Speciální celodenní k…" at bounding box center [1183, 354] width 432 height 363
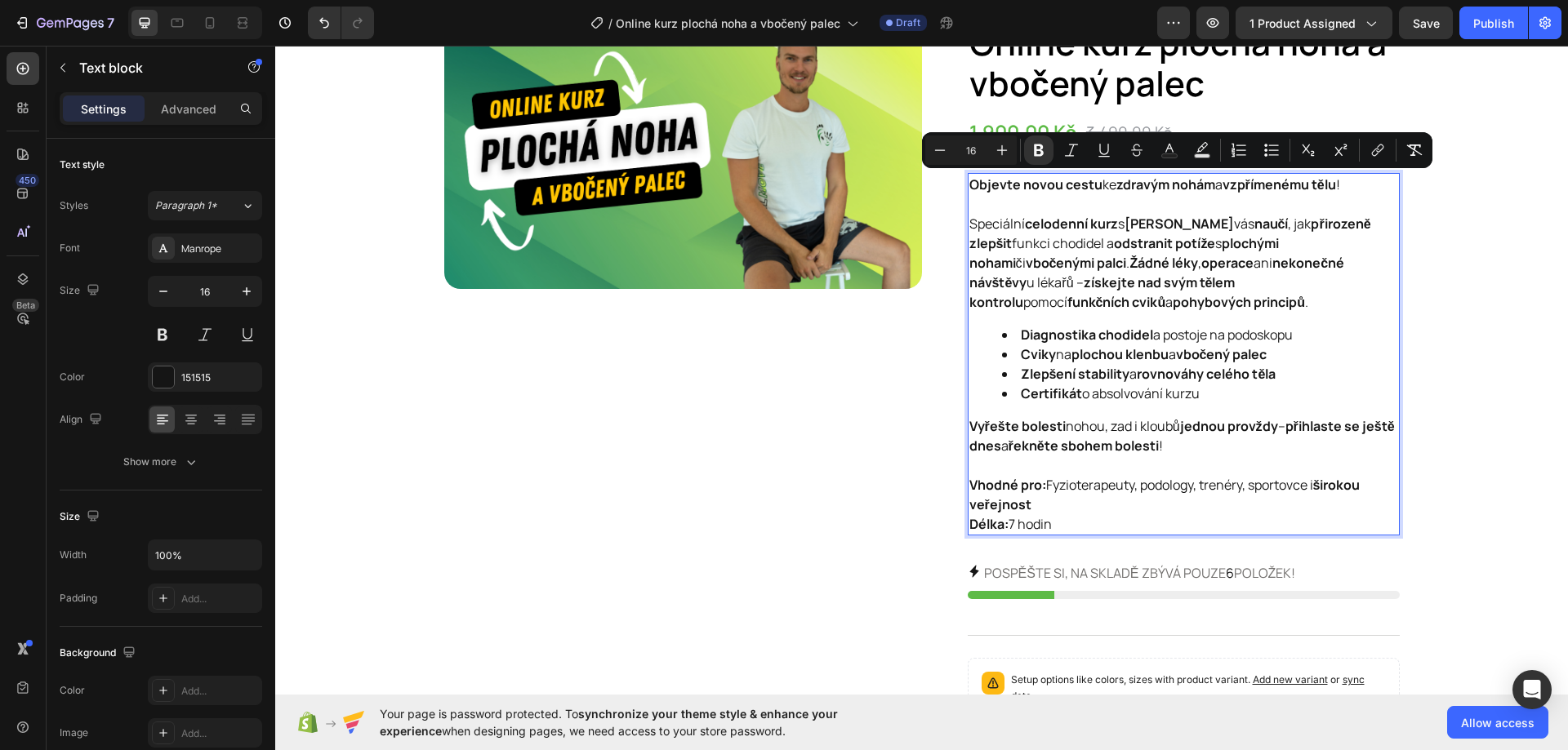
copy div "Objevte novou cestu ke zdravým nohám a vzpřímenému tělu ! Speciální celodenní k…"
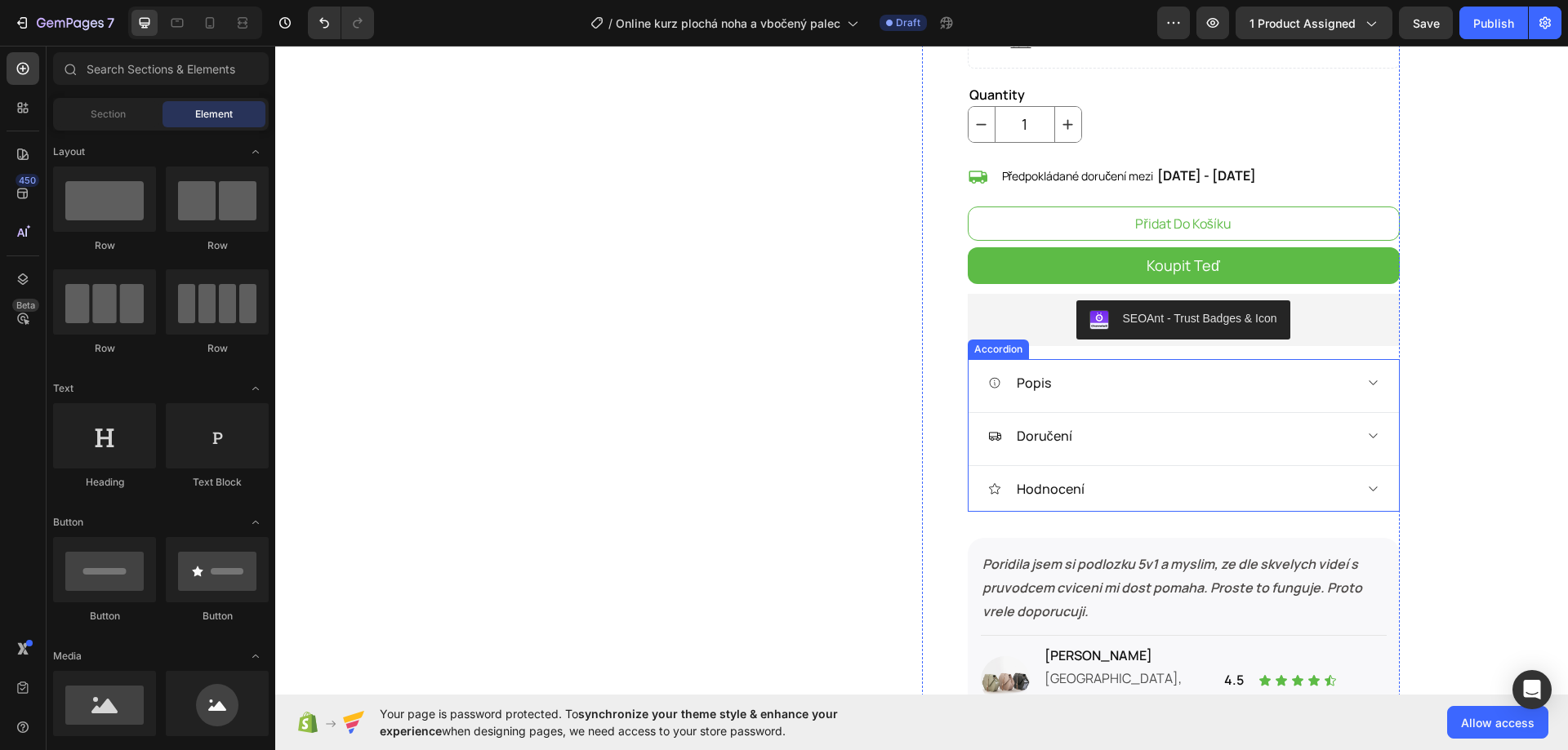
click at [1157, 374] on div "Popis" at bounding box center [1170, 383] width 365 height 25
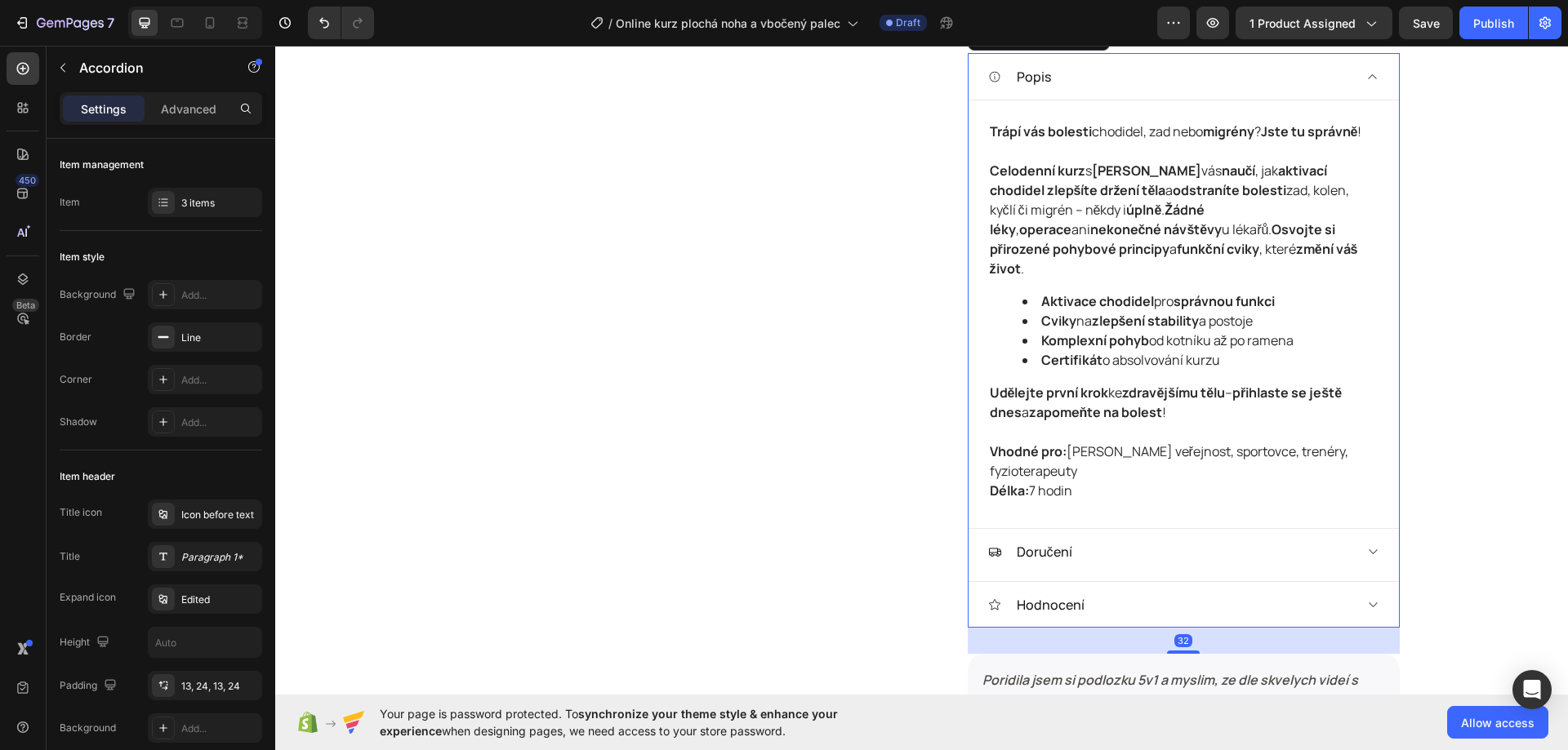
scroll to position [1061, 0]
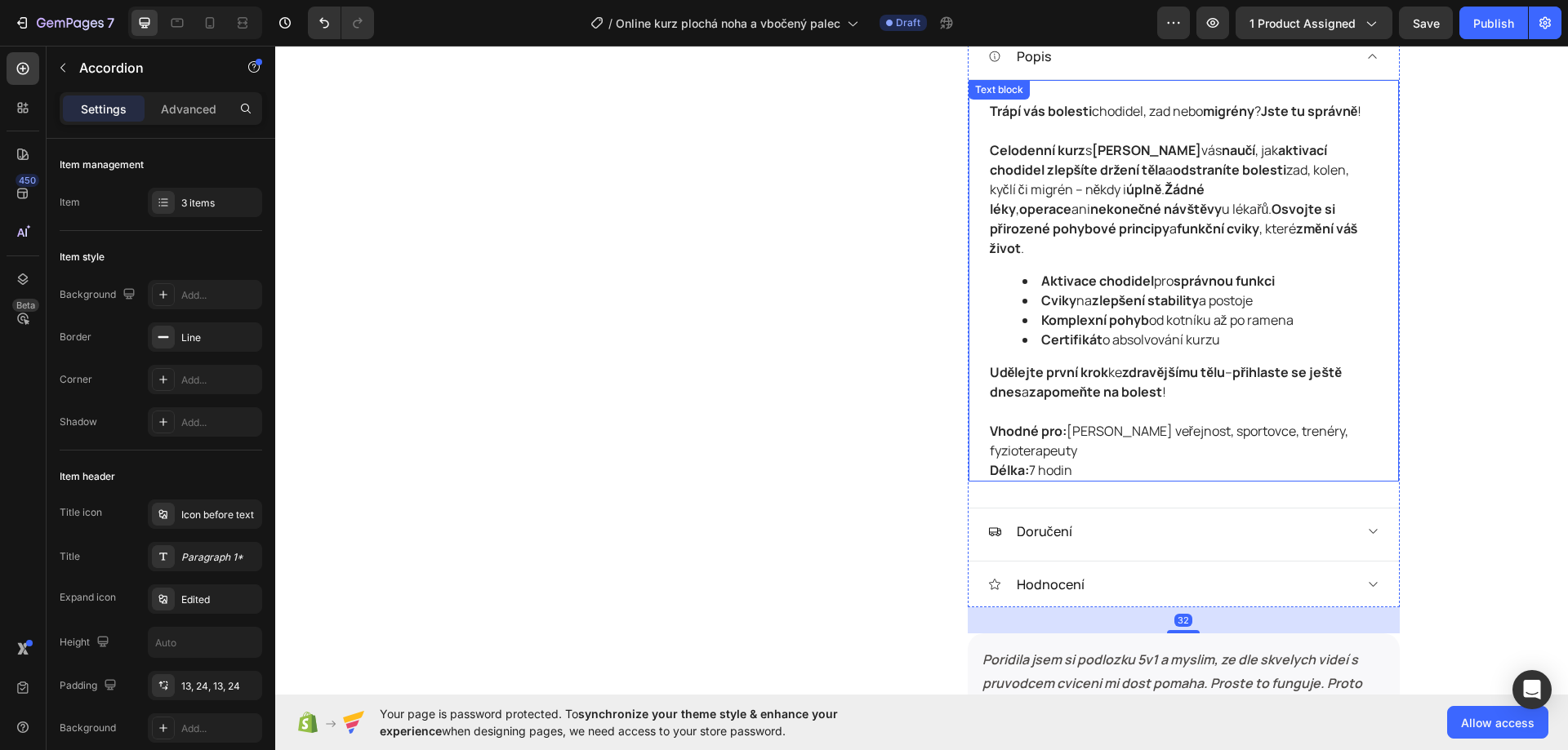
click at [1155, 402] on p "Udělejte první krok ke zdravějšímu tělu – přihlaste se ještě dnes a zapomeňte n…" at bounding box center [1183, 392] width 388 height 59
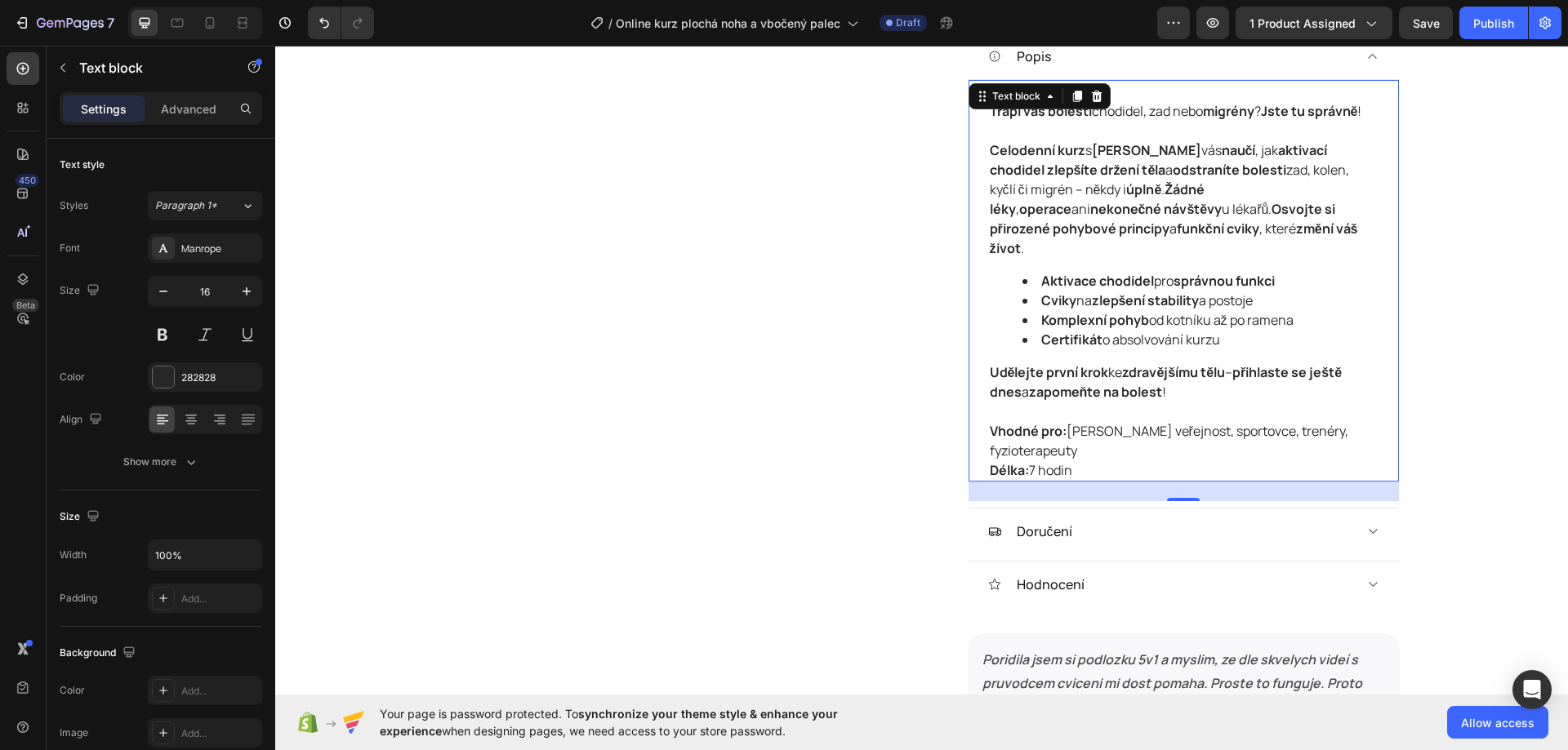
click at [1108, 477] on p "Vhodné pro: [PERSON_NAME] veřejnost, sportovce, trenéry, fyzioterapeuty Délka: …" at bounding box center [1183, 450] width 388 height 59
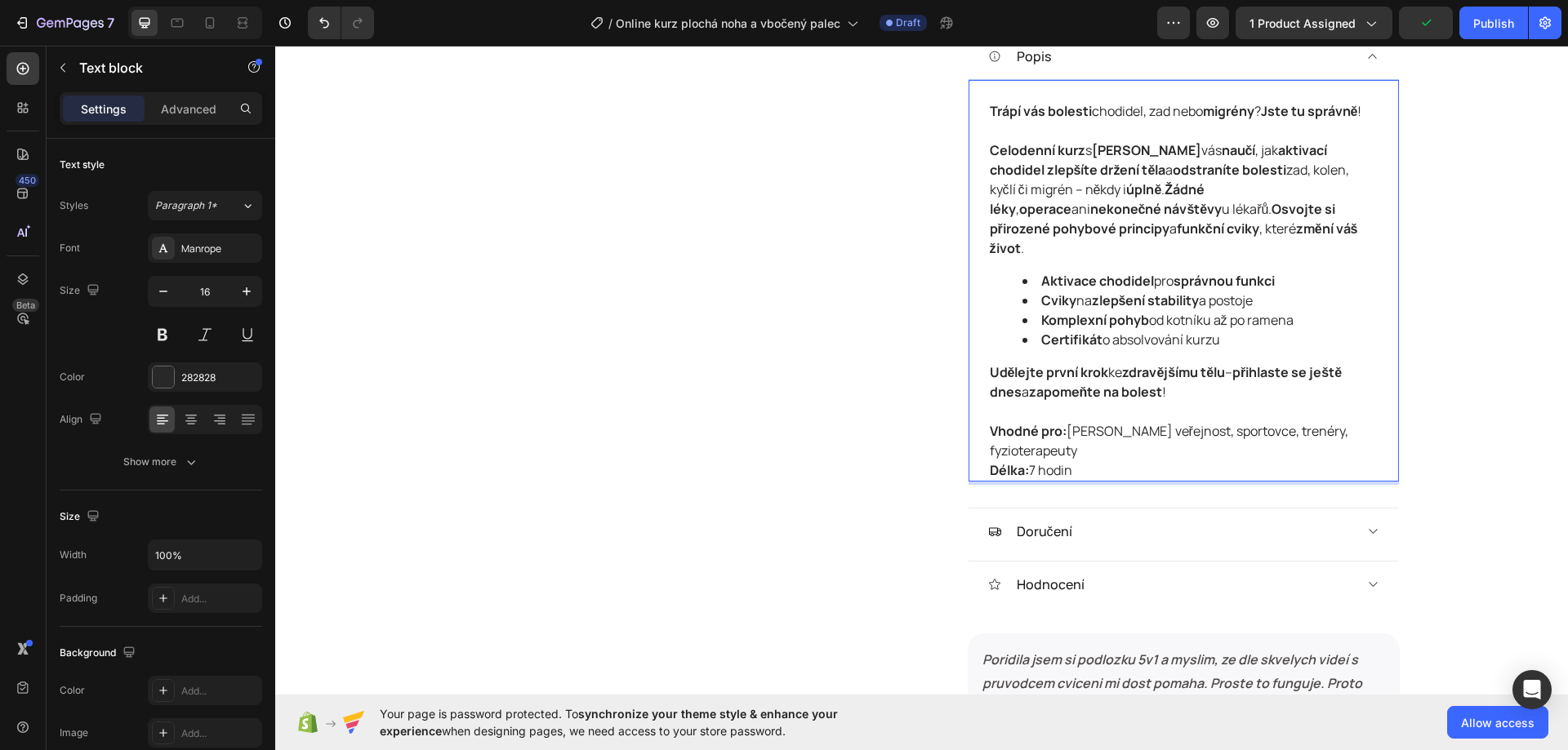
drag, startPoint x: 1091, startPoint y: 470, endPoint x: 985, endPoint y: 109, distance: 376.2
click at [988, 109] on div "Trápí vás bolesti chodidel, zad nebo migrény ? Jste tu správně ! Celodenní kurz…" at bounding box center [1183, 290] width 391 height 382
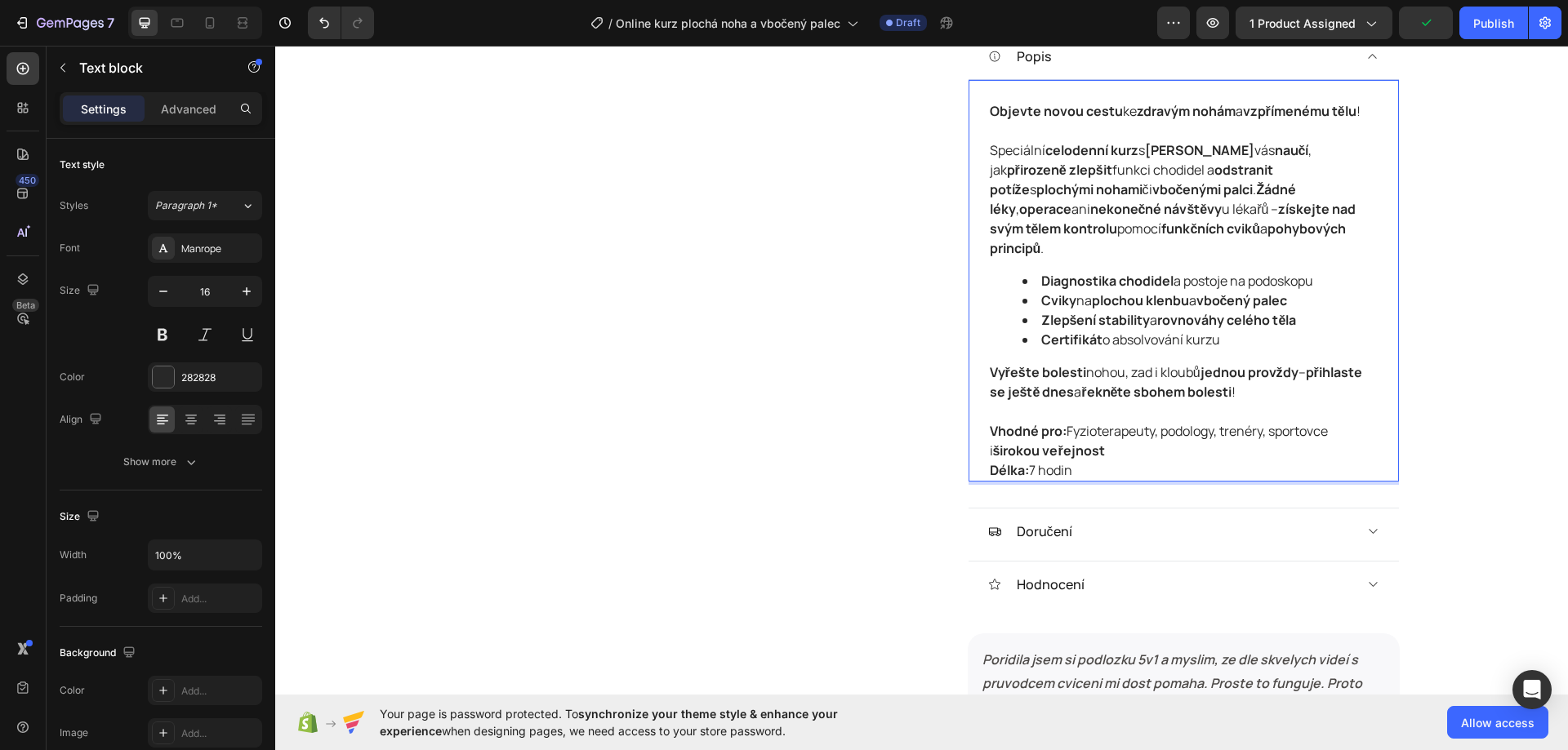
click at [1455, 205] on div "Product Images Online kurz plochá noha a vbočený palec Product Title 1.900,00 K…" at bounding box center [922, 270] width 1293 height 2502
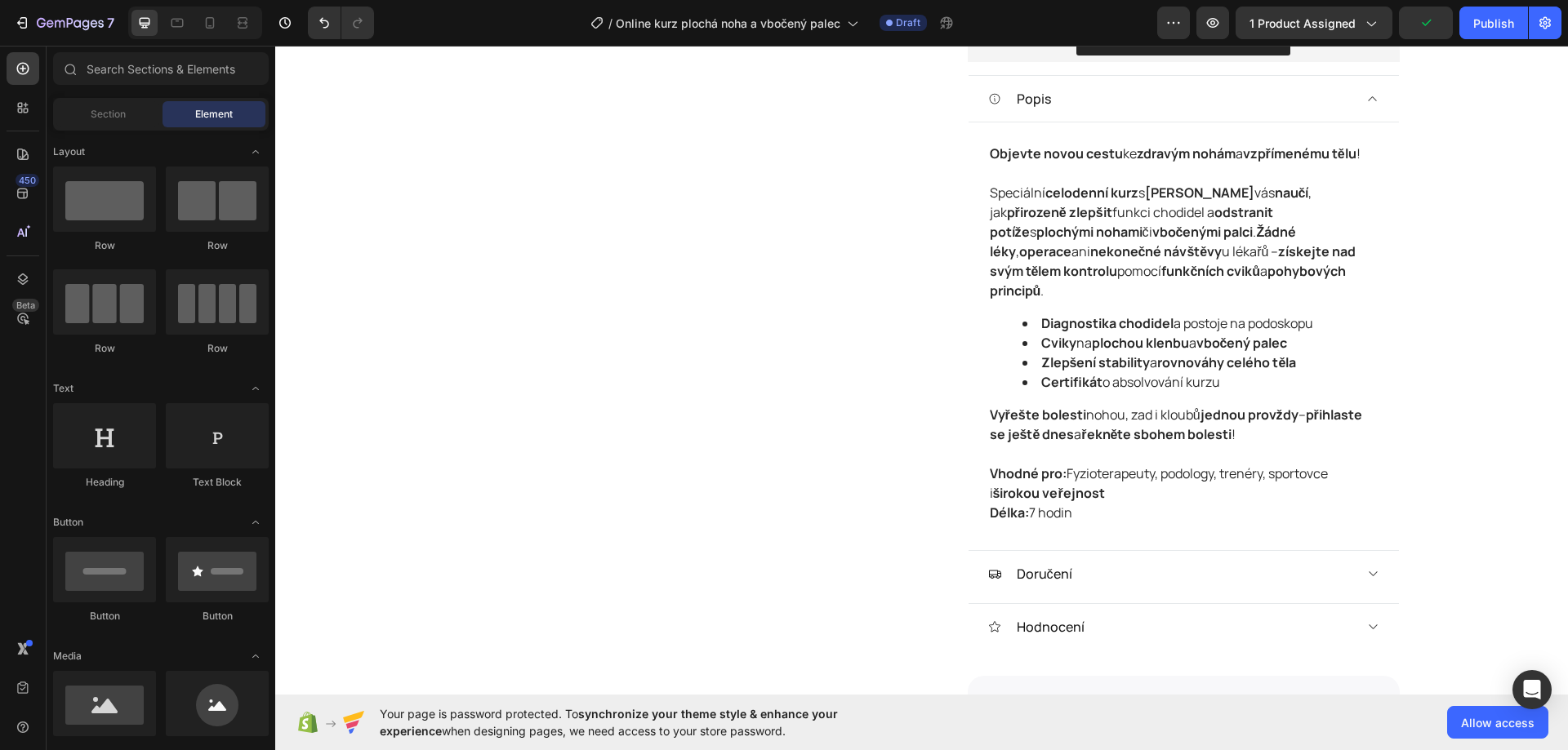
scroll to position [897, 0]
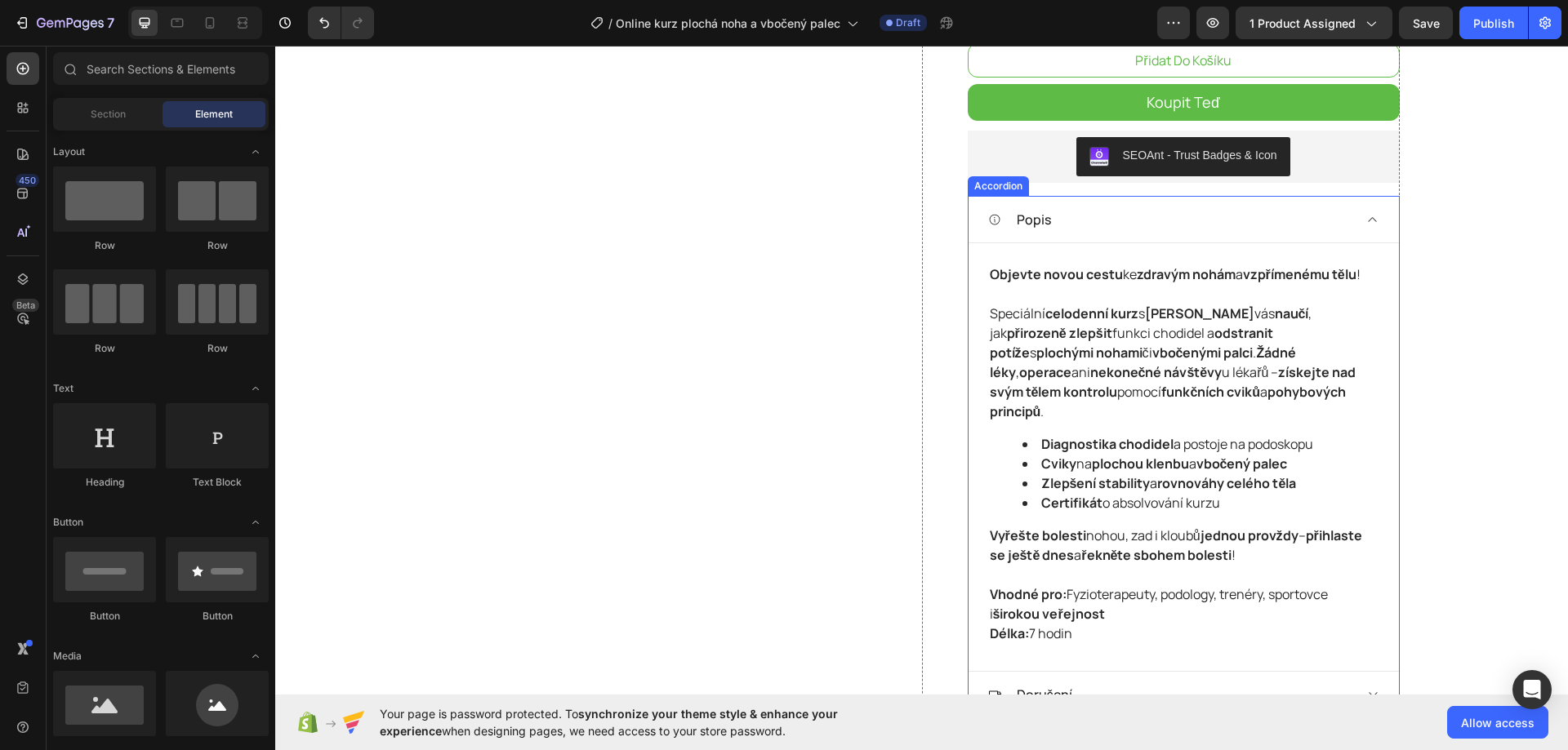
click at [1324, 223] on div "Popis" at bounding box center [1170, 220] width 365 height 25
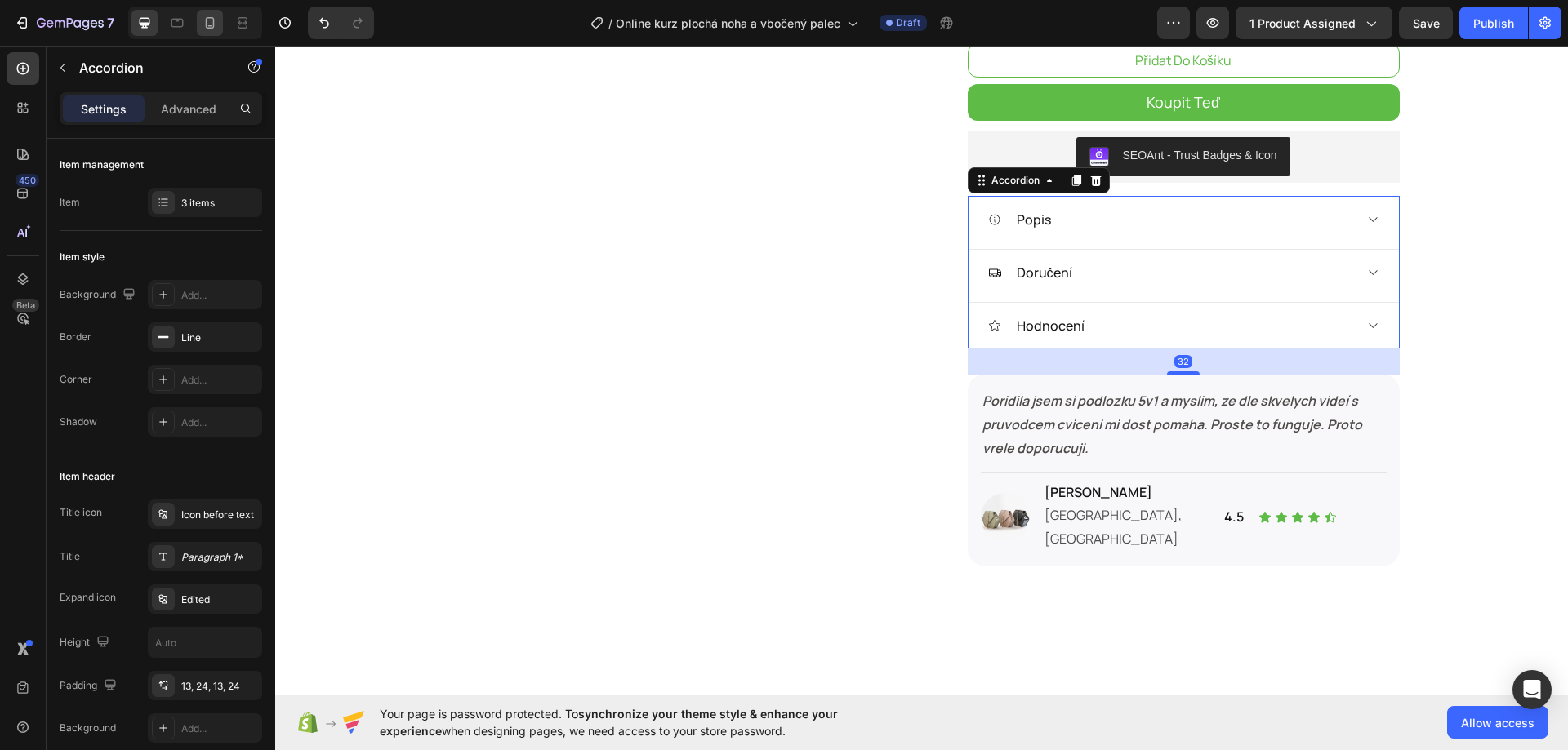
click at [215, 11] on div at bounding box center [210, 23] width 26 height 26
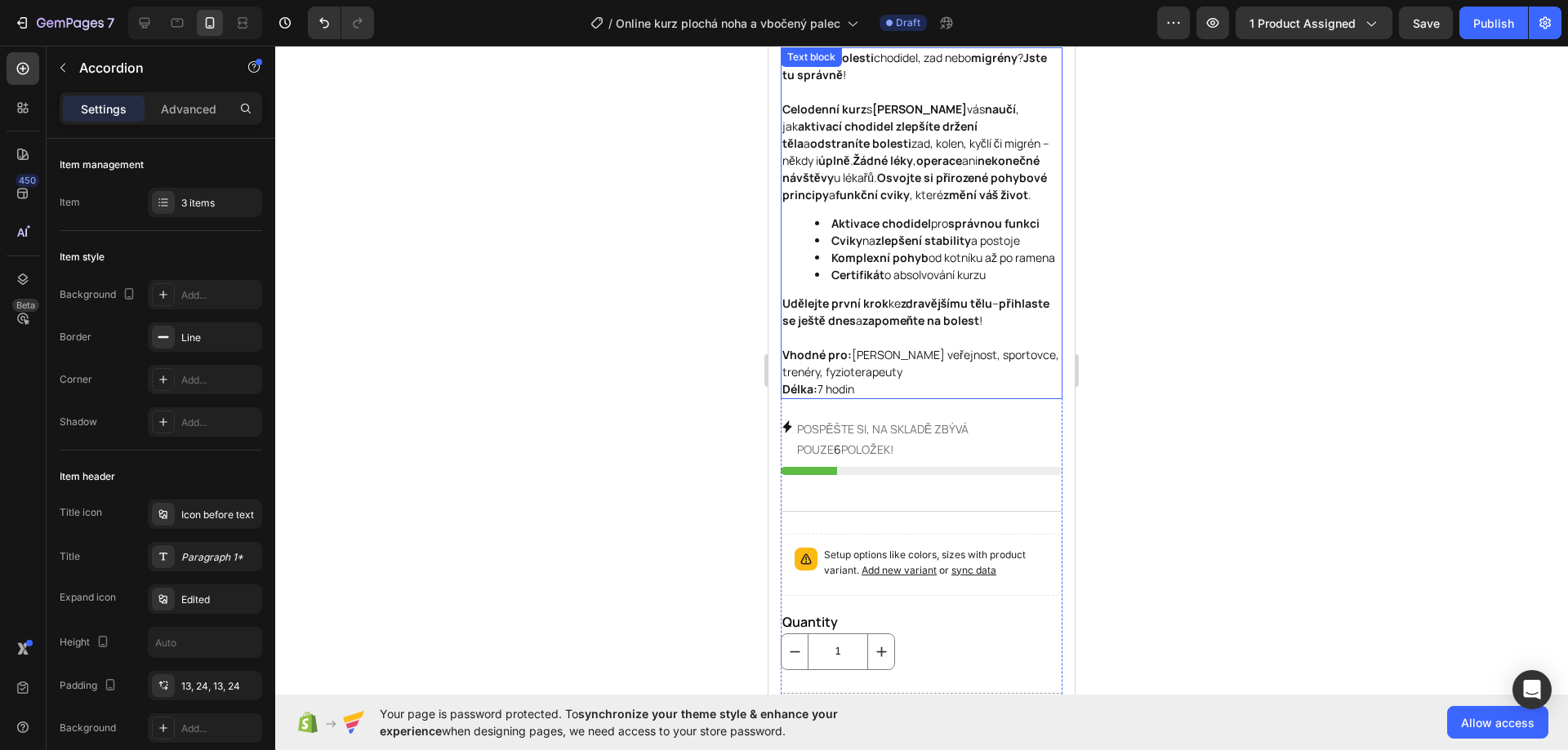
click at [911, 311] on strong "zdravějšímu tělu" at bounding box center [946, 304] width 92 height 16
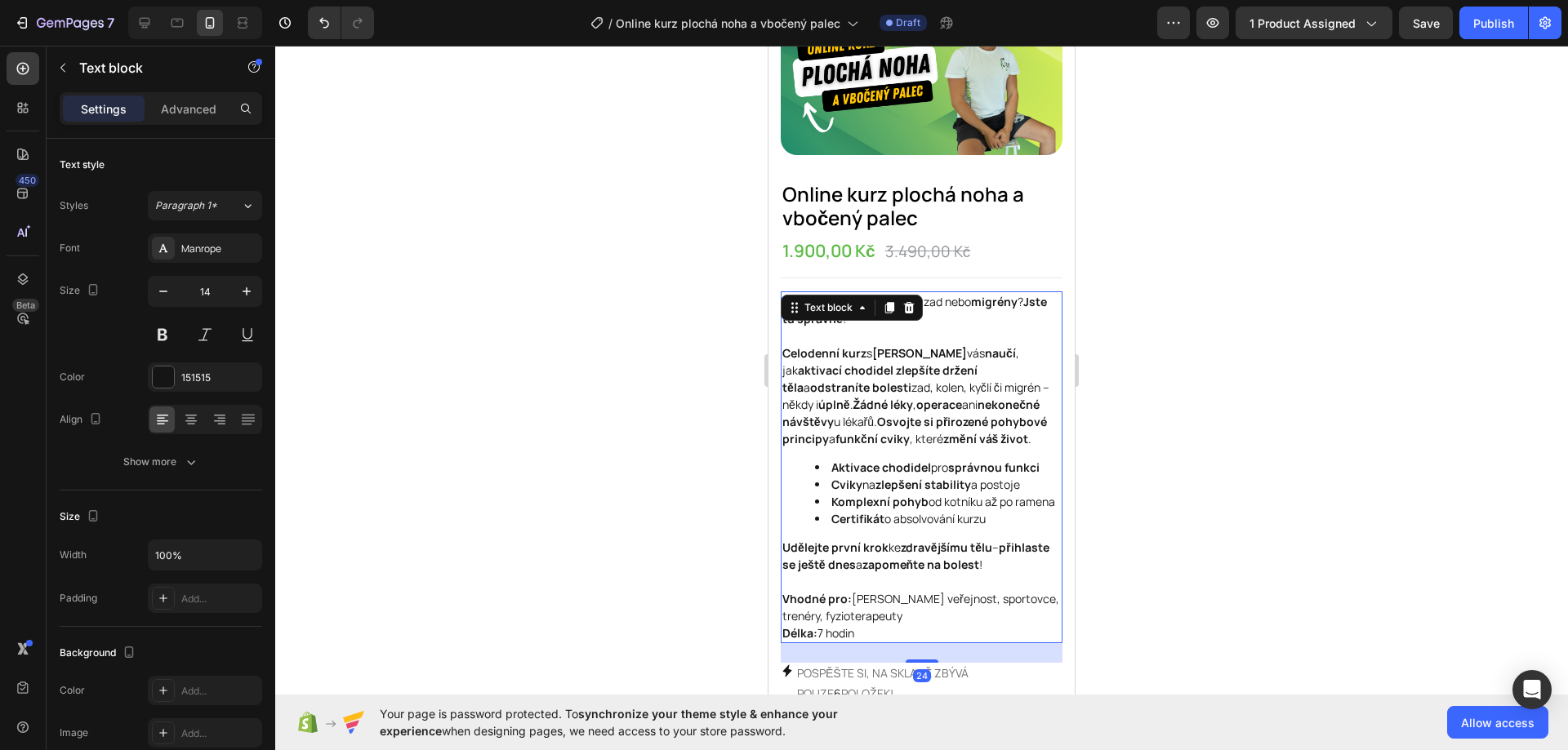
scroll to position [92, 0]
click at [864, 642] on p "Vhodné pro: [PERSON_NAME] veřejnost, sportovce, trenéry, fyzioterapeuty Délka: …" at bounding box center [921, 617] width 278 height 51
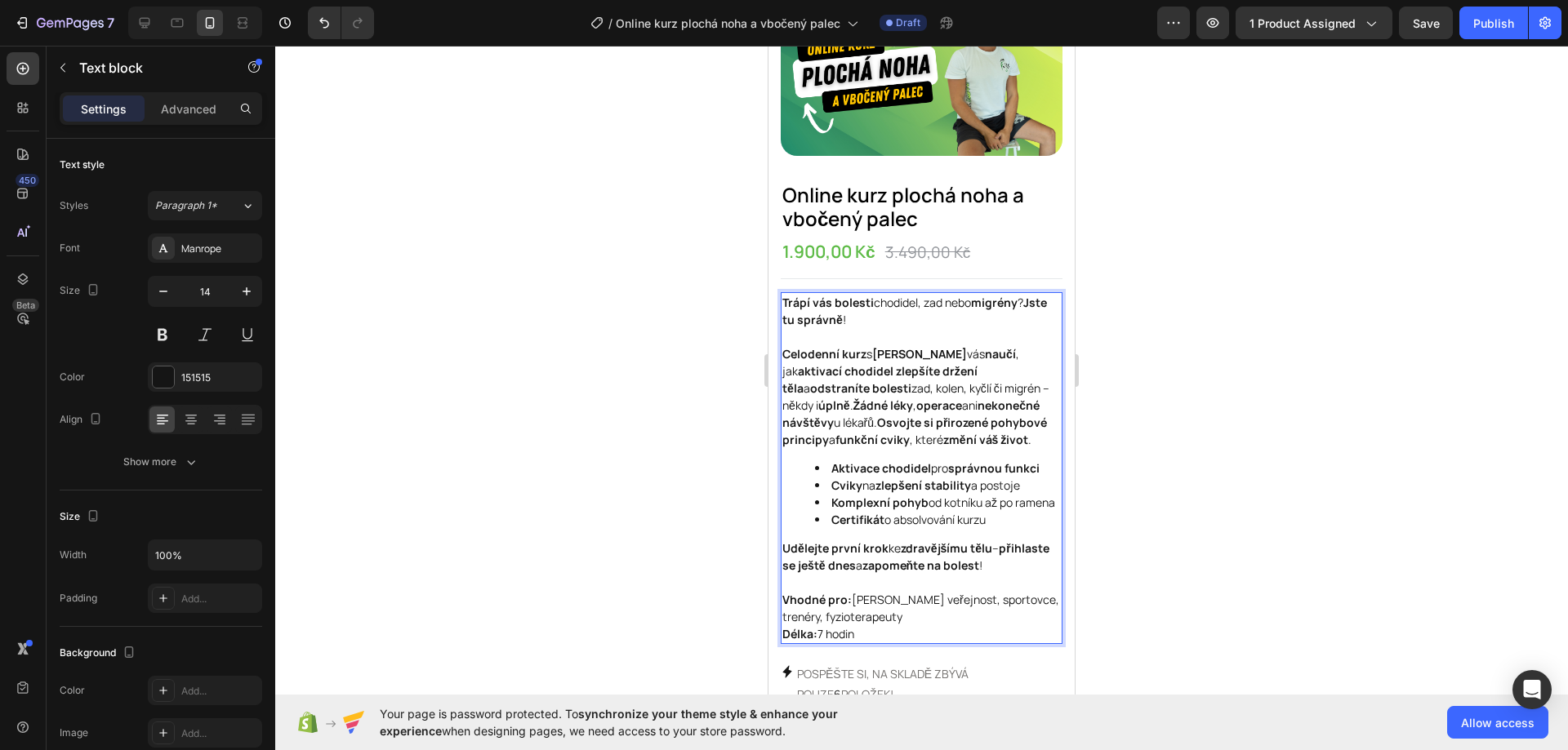
drag, startPoint x: 864, startPoint y: 656, endPoint x: 782, endPoint y: 292, distance: 373.1
click at [782, 292] on div "Trápí vás bolesti chodidel, zad nebo migrény ? Jste tu správně ! Celodenní kurz…" at bounding box center [921, 468] width 282 height 352
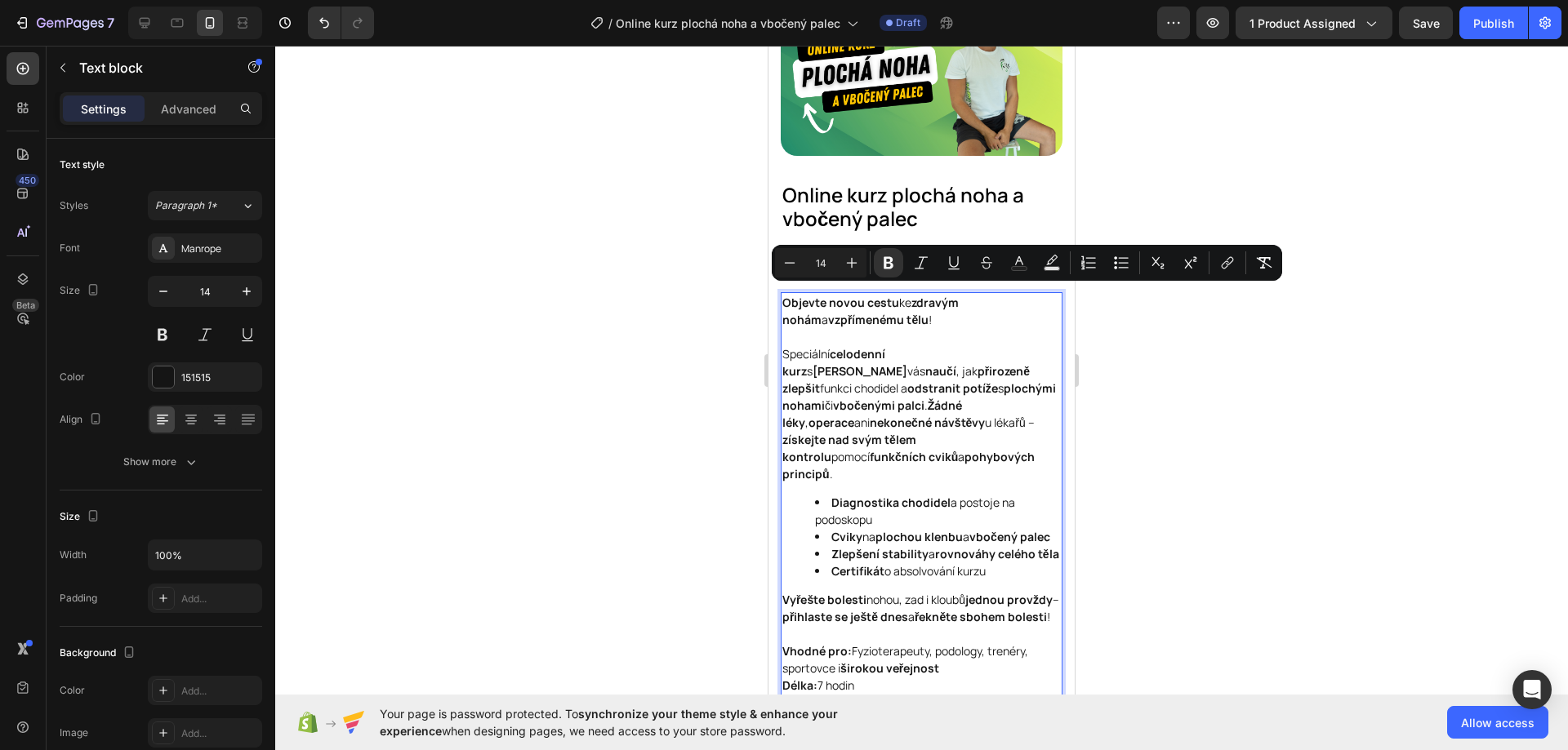
scroll to position [151, 0]
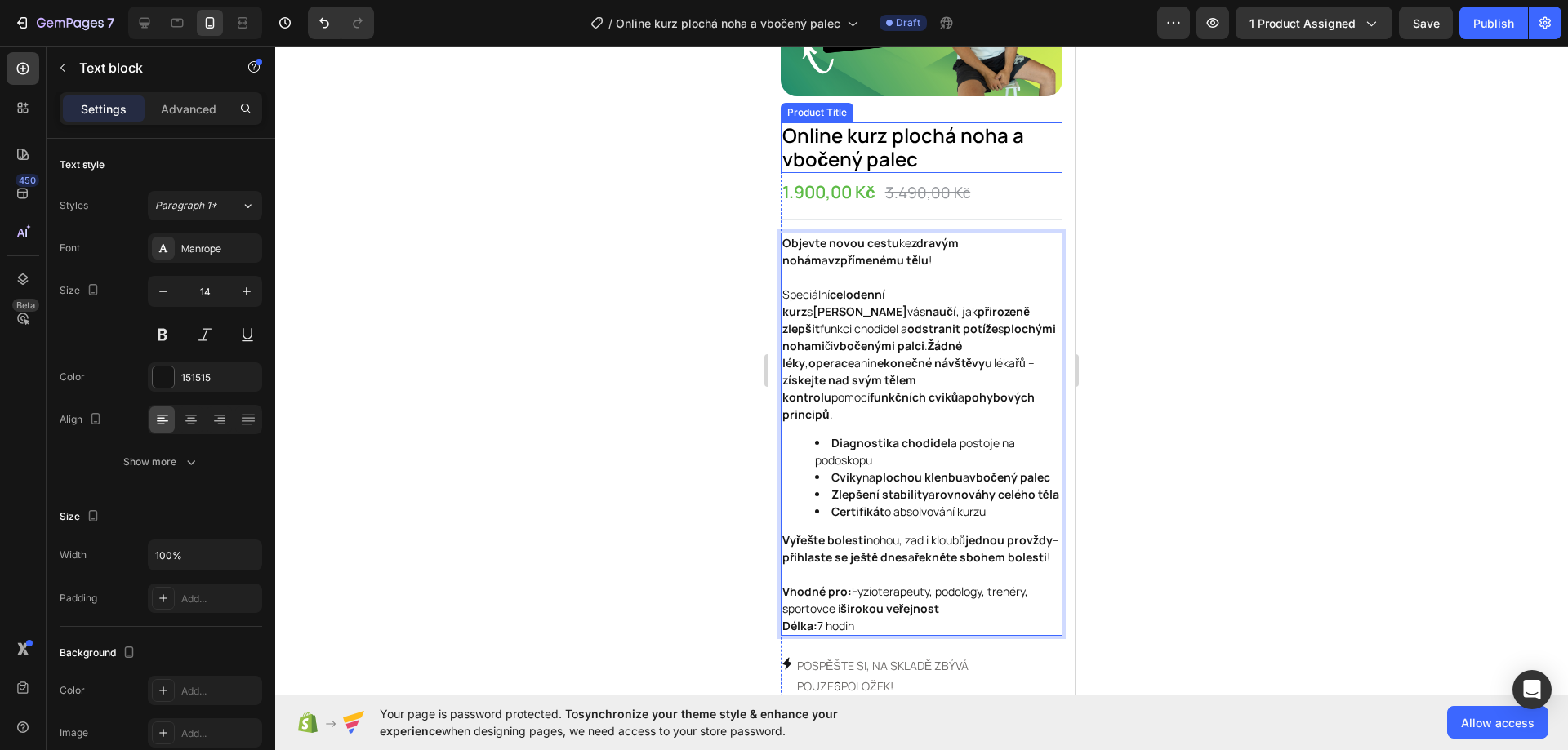
click at [1019, 161] on h1 "Online kurz plochá noha a vbočený palec" at bounding box center [921, 147] width 282 height 50
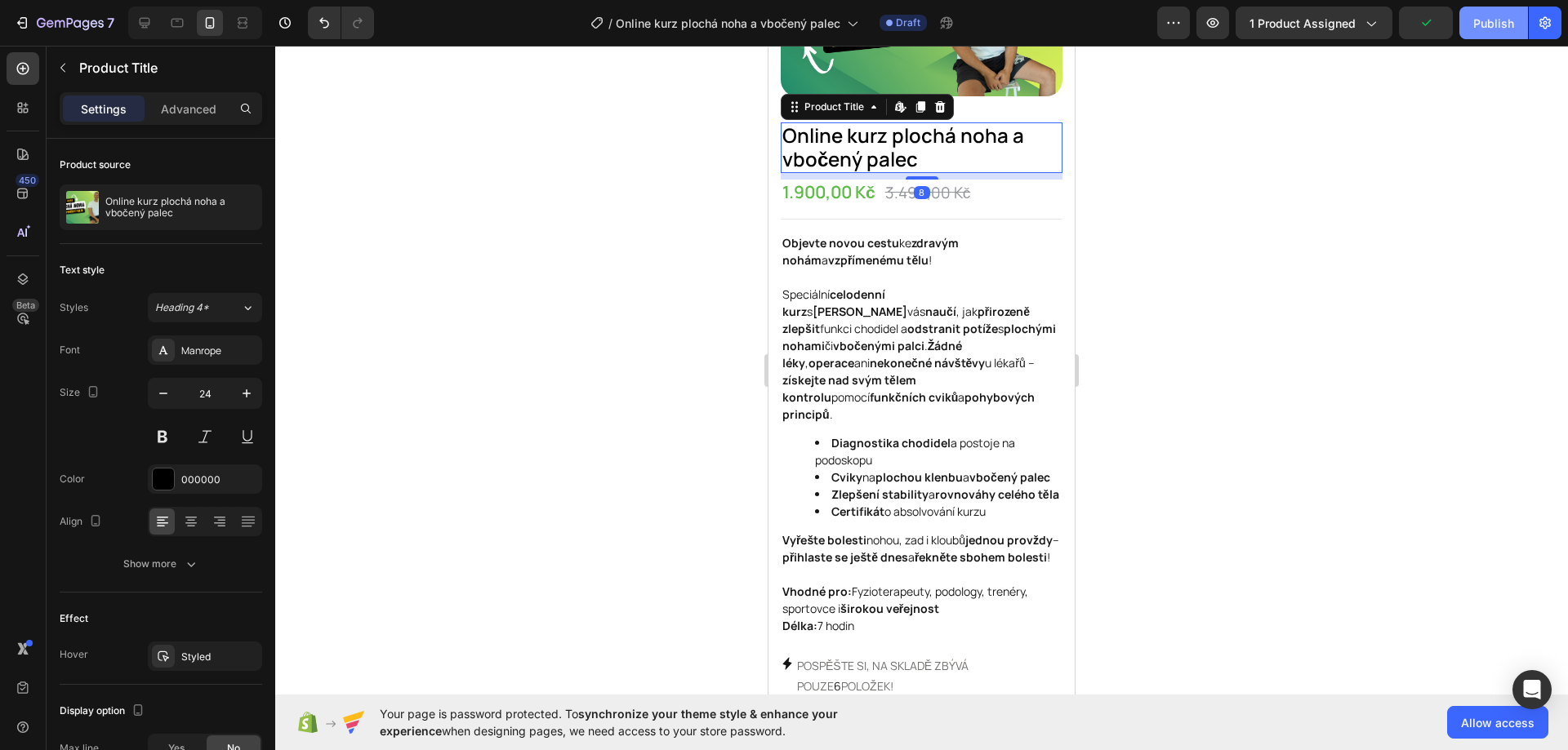
click at [1486, 18] on div "Publish" at bounding box center [1493, 23] width 41 height 17
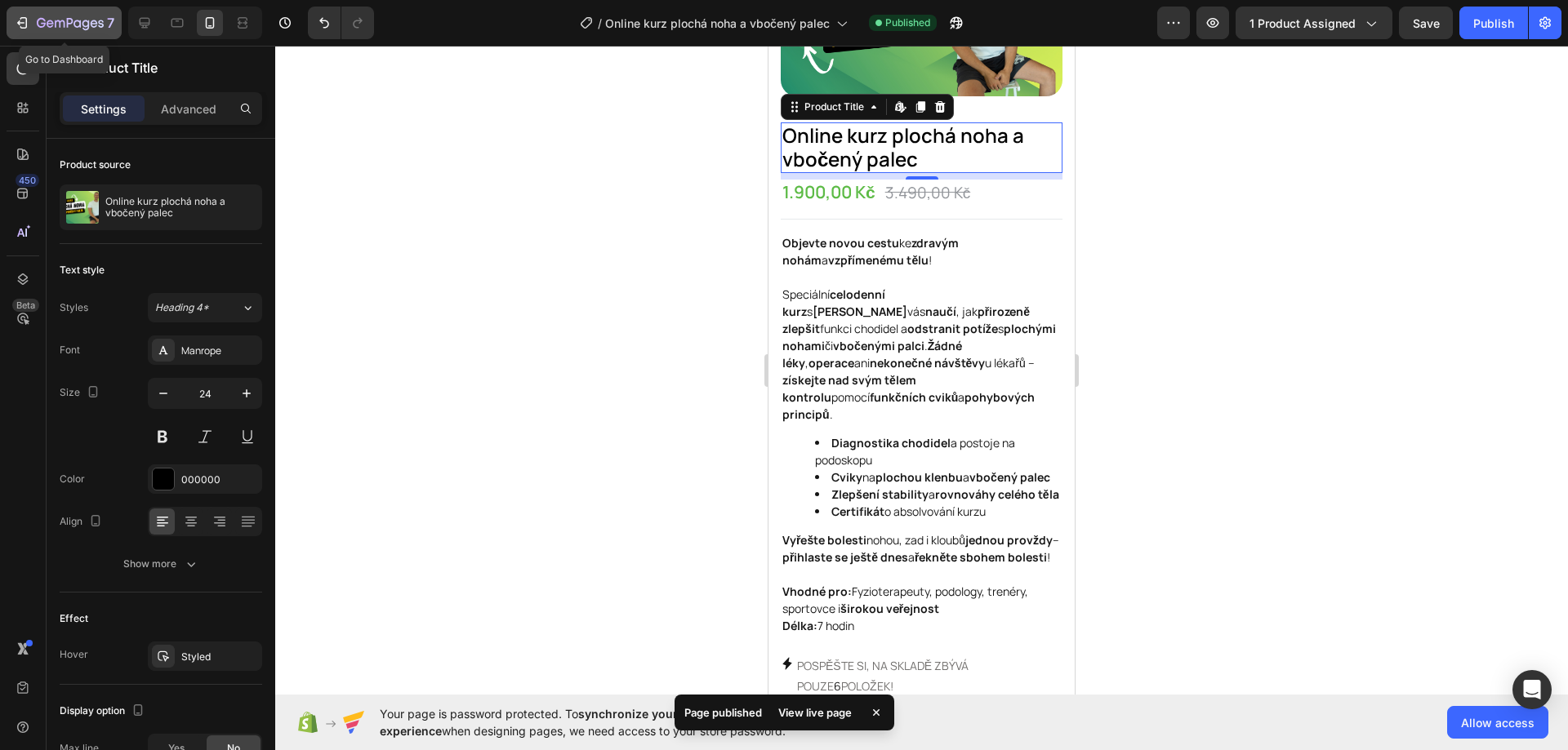
click at [22, 27] on icon "button" at bounding box center [22, 23] width 16 height 16
